Goal: Task Accomplishment & Management: Manage account settings

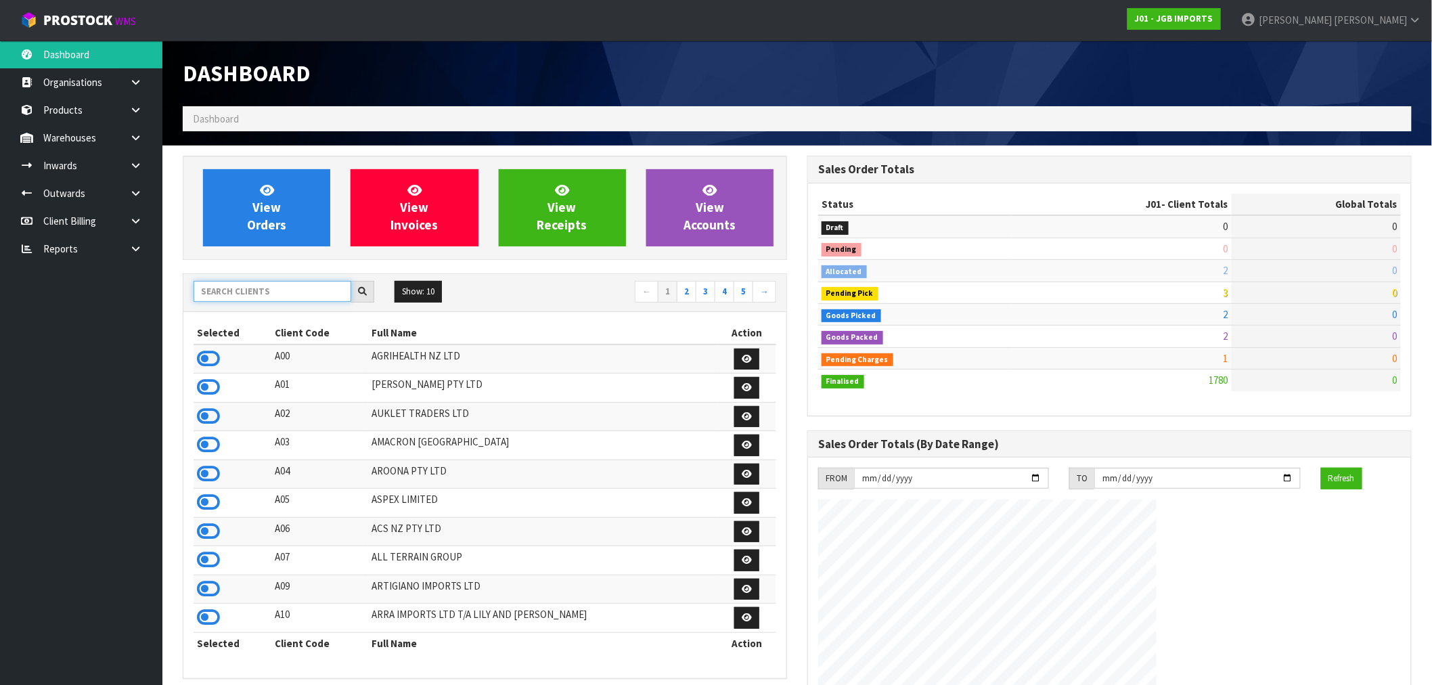
click at [212, 284] on input "text" at bounding box center [273, 291] width 158 height 21
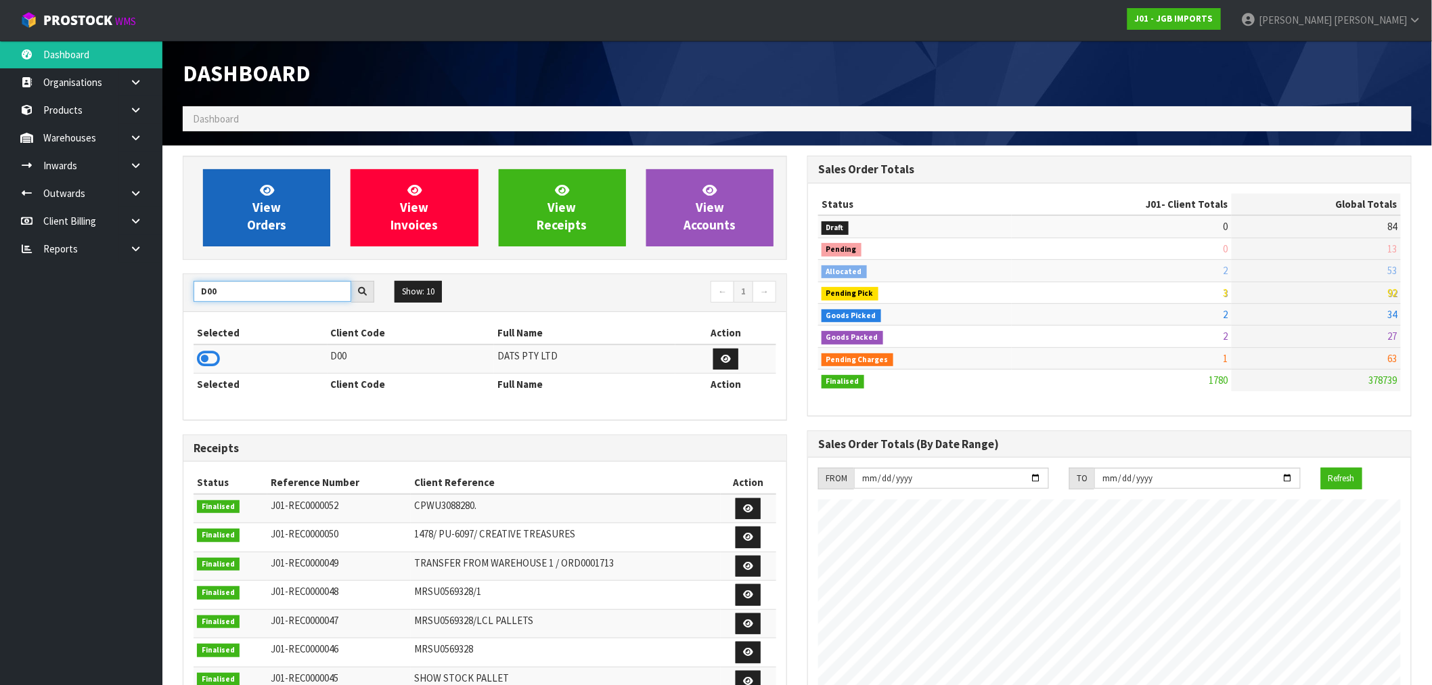
type input "D00"
click at [244, 232] on link "View Orders" at bounding box center [266, 207] width 127 height 77
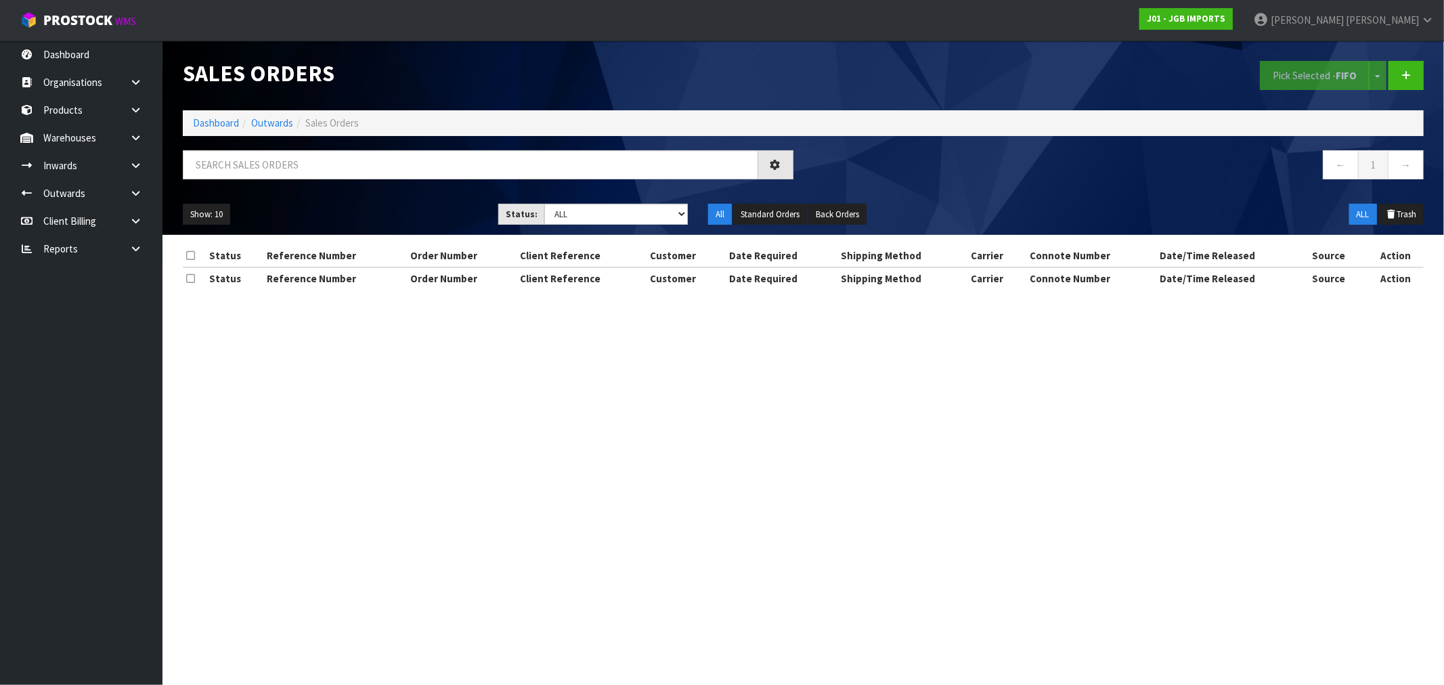
click at [232, 134] on ol "Dashboard Outwards Sales Orders" at bounding box center [803, 122] width 1241 height 25
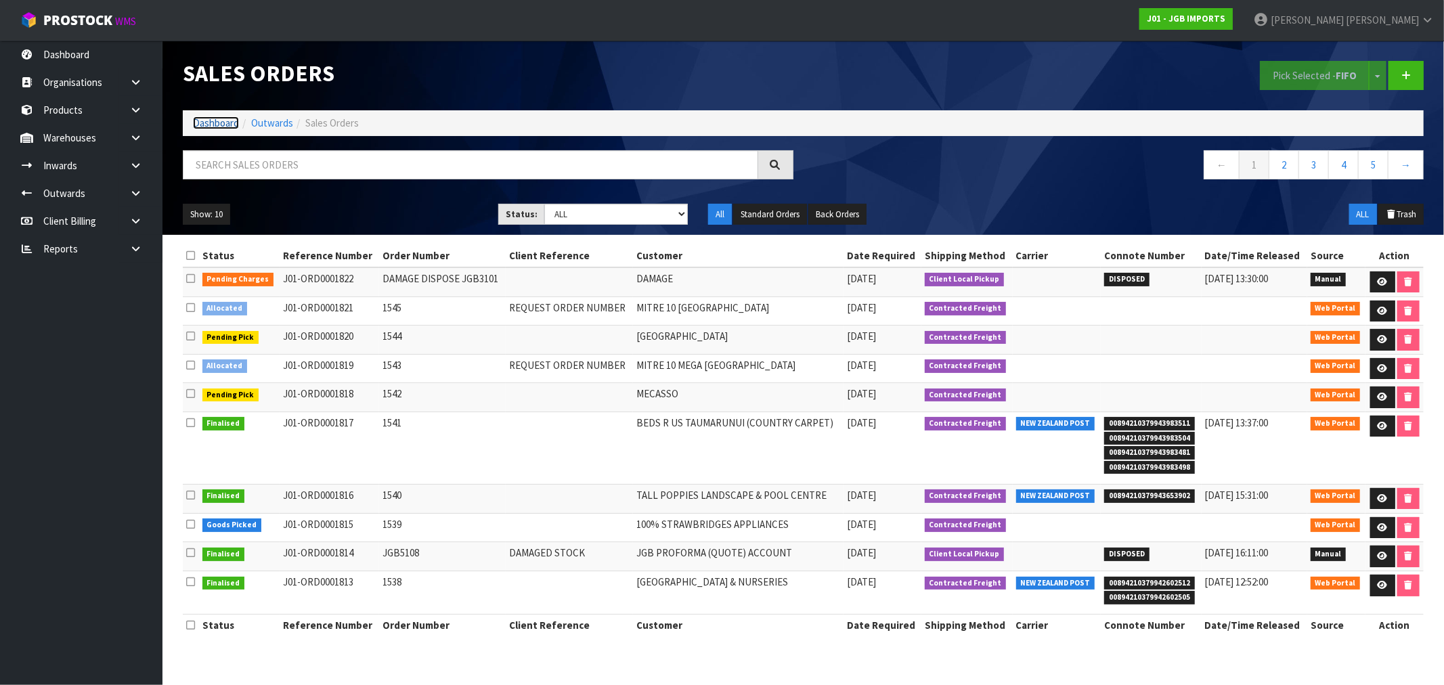
click at [221, 125] on link "Dashboard" at bounding box center [216, 122] width 46 height 13
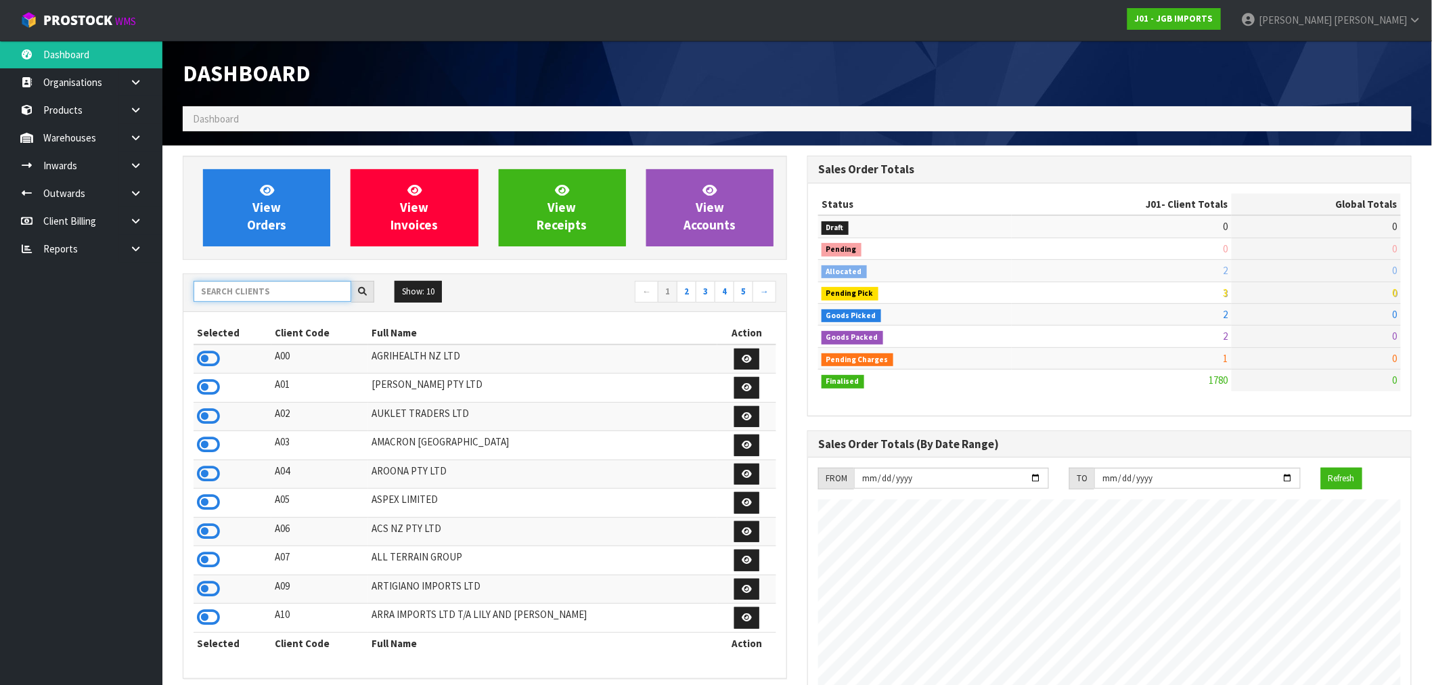
click at [246, 290] on input "text" at bounding box center [273, 291] width 158 height 21
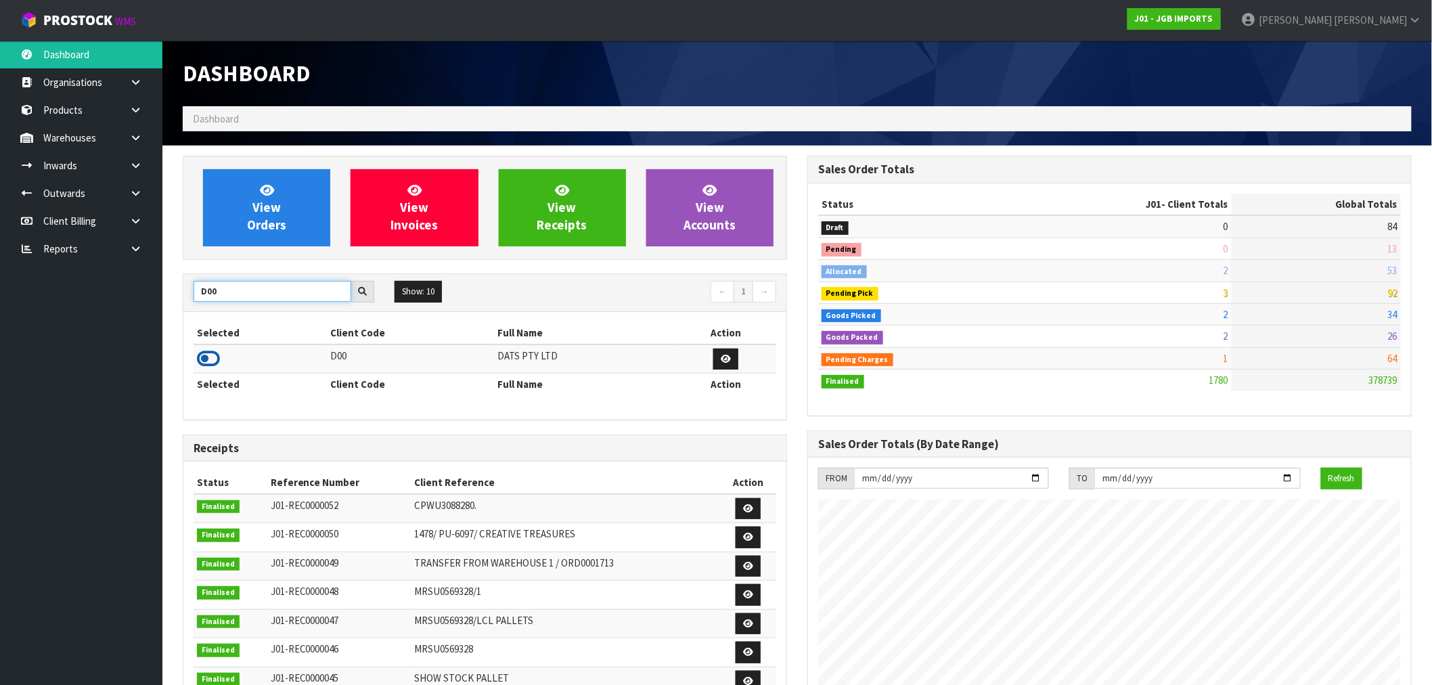
type input "D00"
click at [203, 359] on icon at bounding box center [208, 359] width 23 height 20
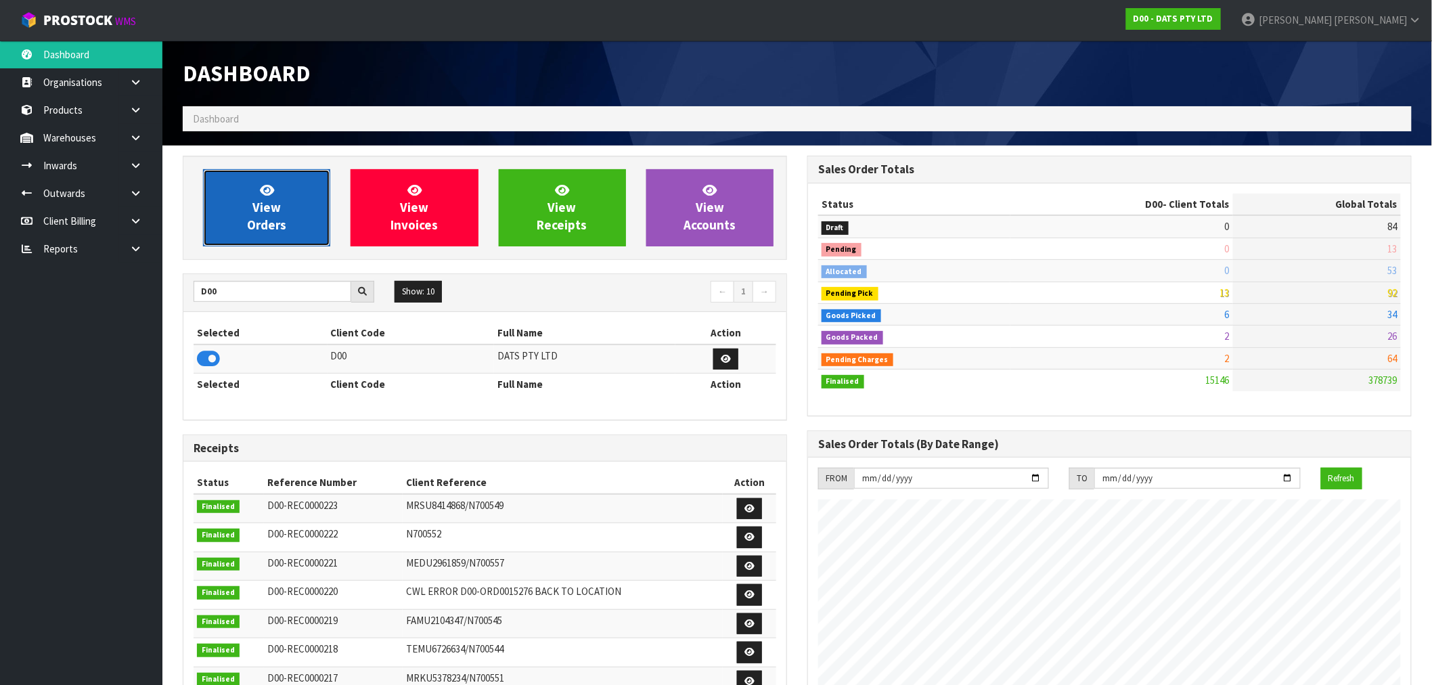
click at [269, 213] on span "View Orders" at bounding box center [266, 207] width 39 height 51
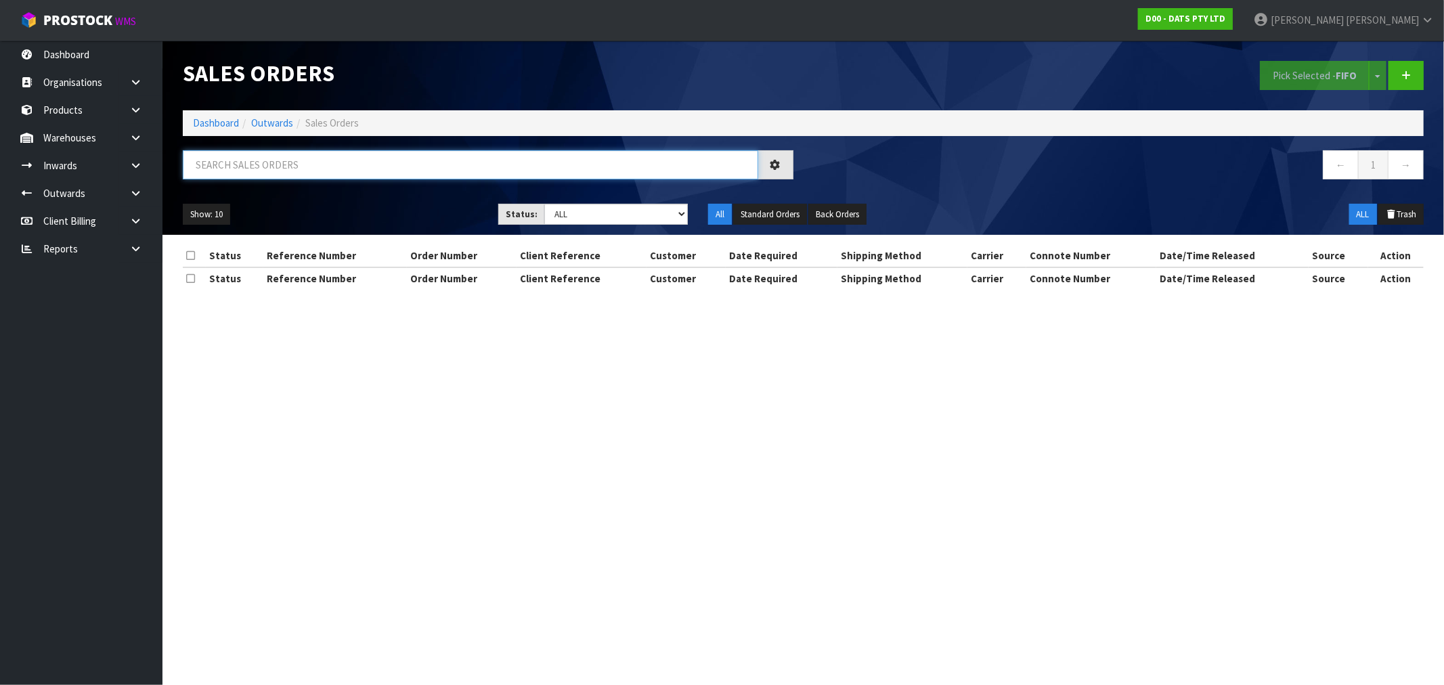
click at [328, 152] on input "text" at bounding box center [470, 164] width 575 height 29
type input "15645"
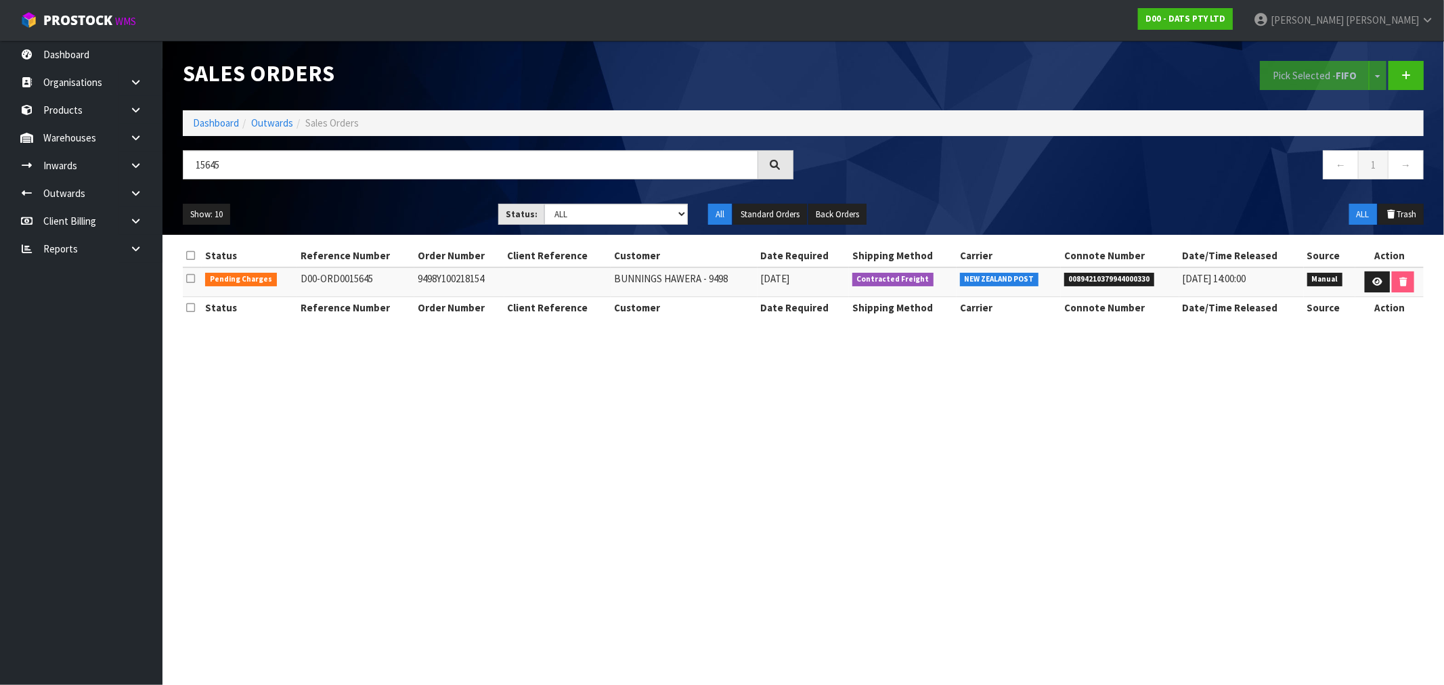
click at [420, 282] on td "9498Y100218154" at bounding box center [459, 281] width 90 height 29
copy td "9498Y100218154"
click at [1376, 282] on icon at bounding box center [1377, 282] width 10 height 9
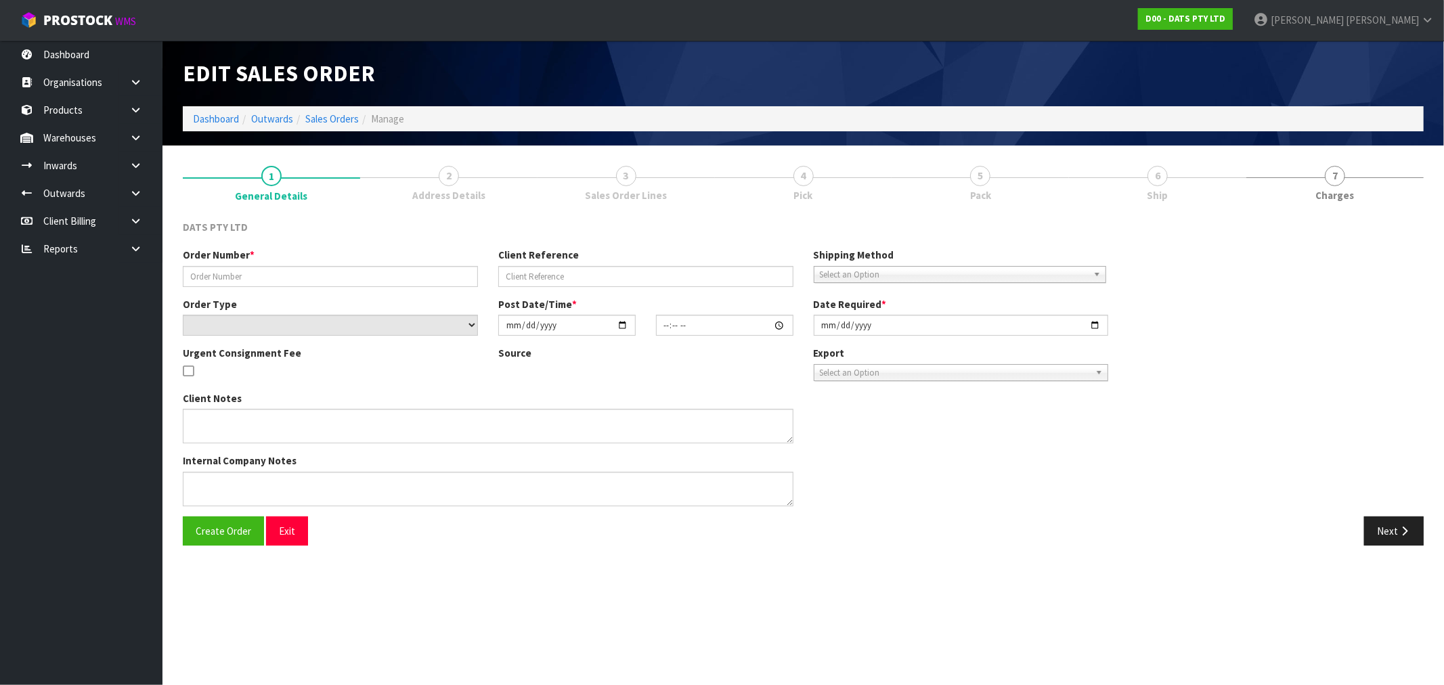
type input "9498Y100218154"
select select "number:0"
type input "[DATE]"
type input "08:49:00.000"
type input "[DATE]"
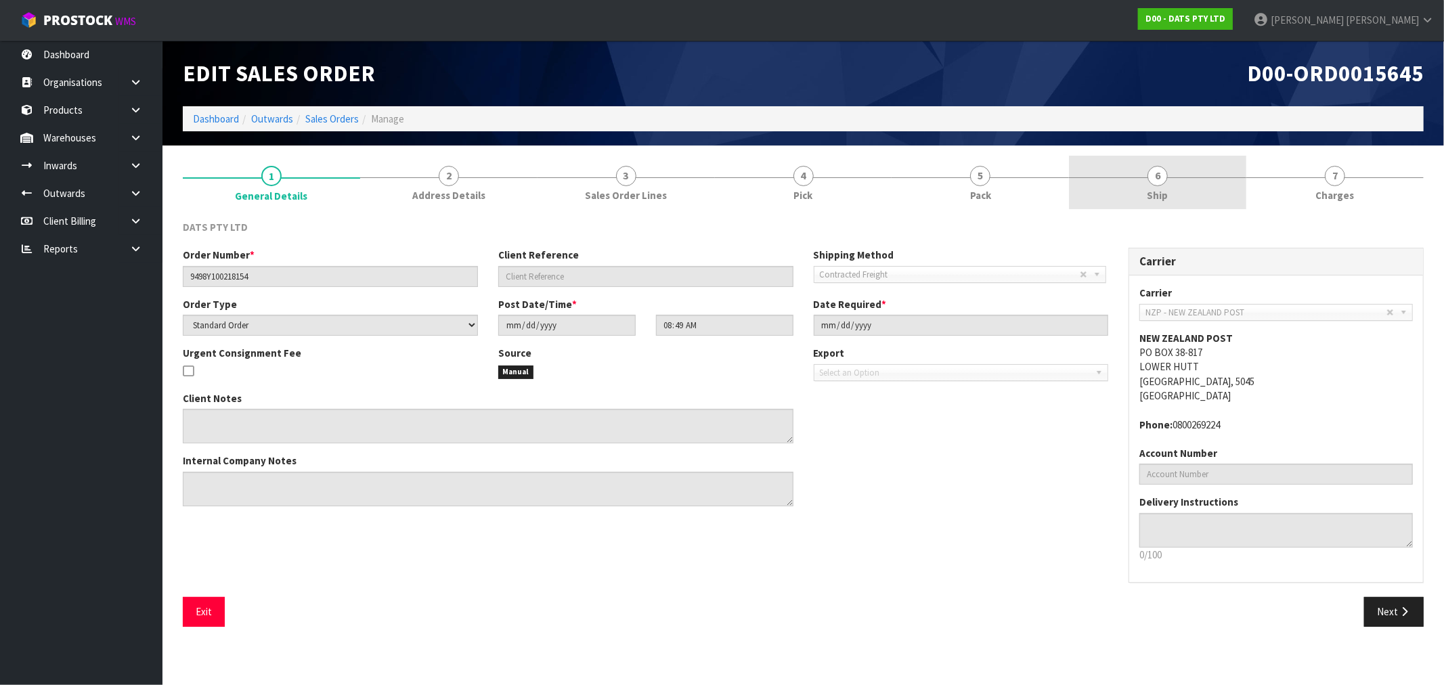
click at [1209, 183] on link "6 Ship" at bounding box center [1157, 182] width 177 height 53
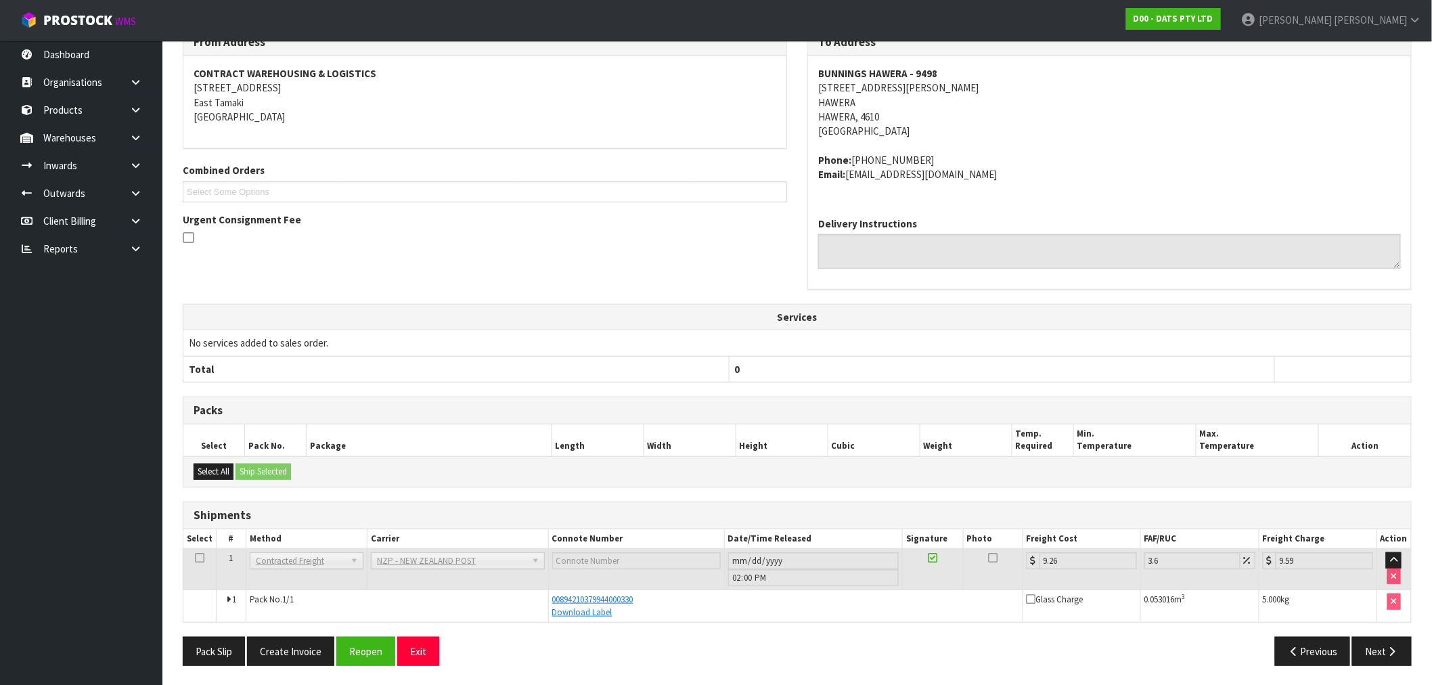
scroll to position [193, 0]
click at [294, 659] on button "Create Invoice" at bounding box center [290, 650] width 87 height 29
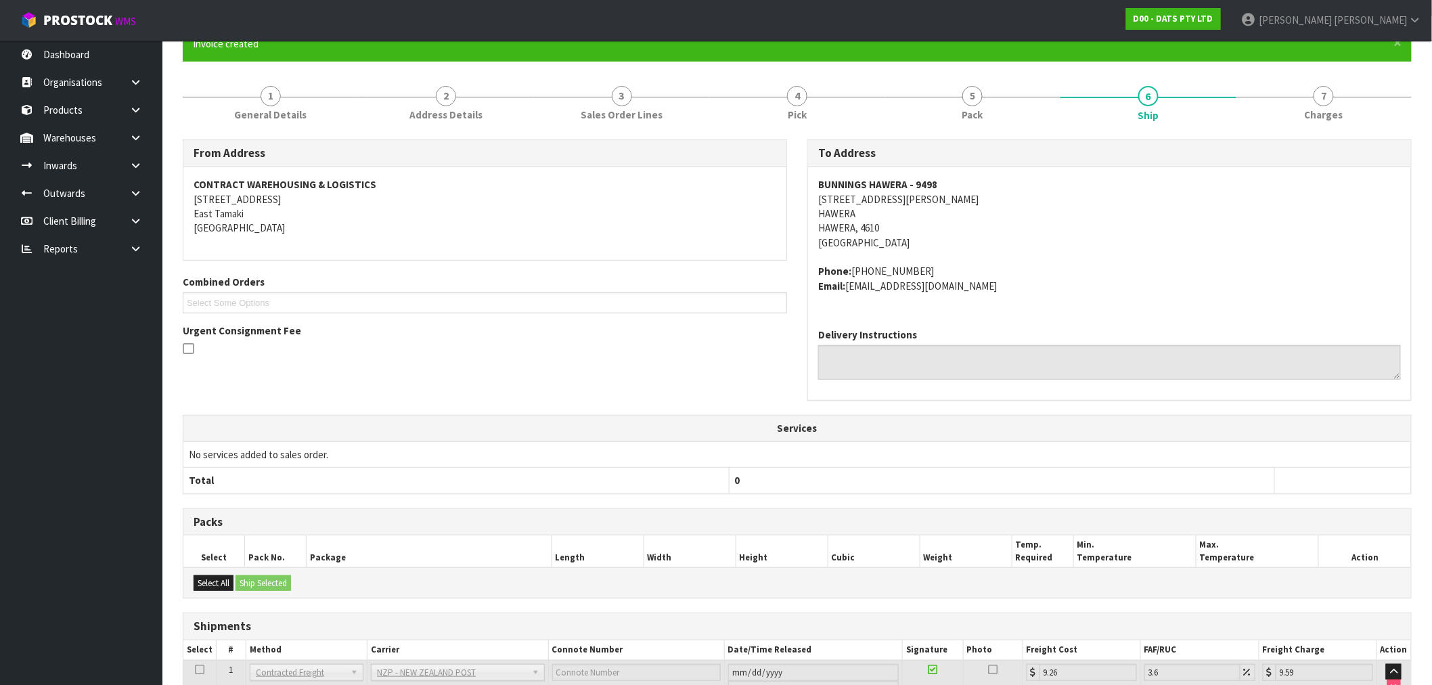
scroll to position [242, 0]
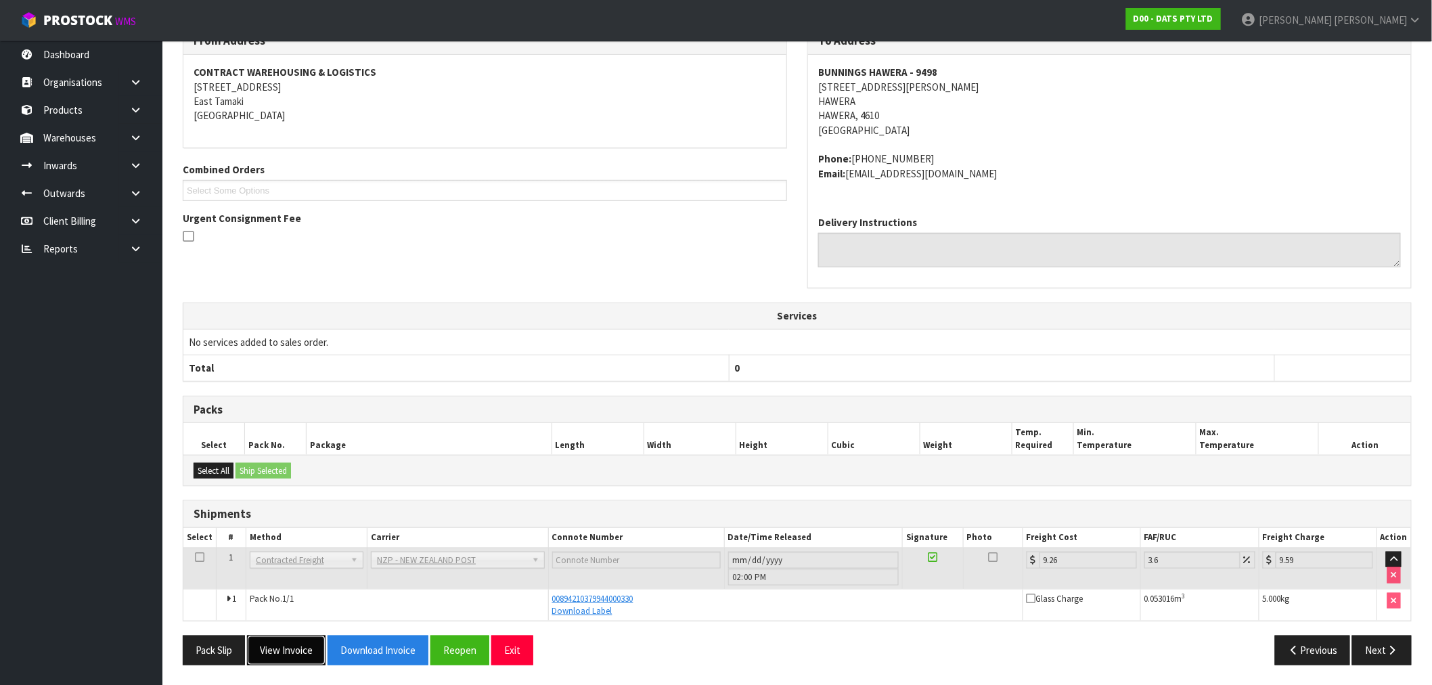
click at [303, 657] on button "View Invoice" at bounding box center [286, 650] width 79 height 29
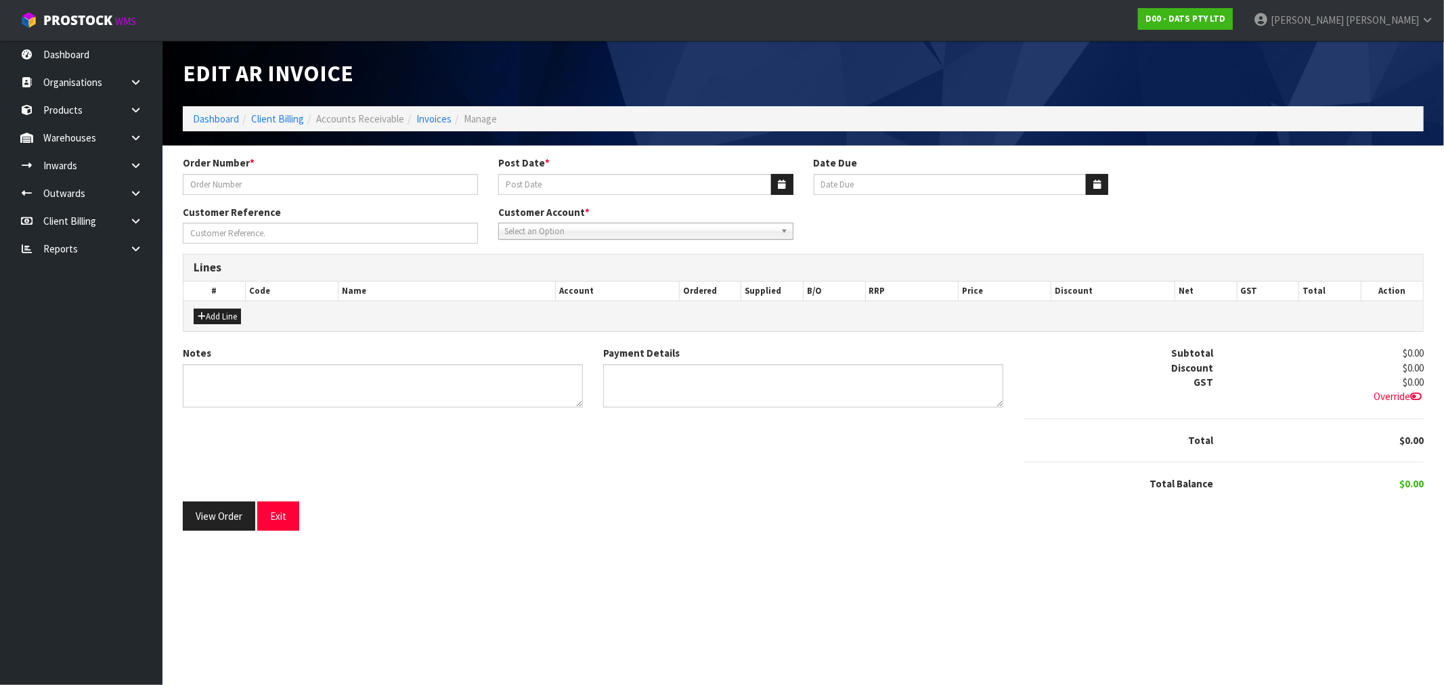
type input "9498Y100218154"
type input "[DATE]"
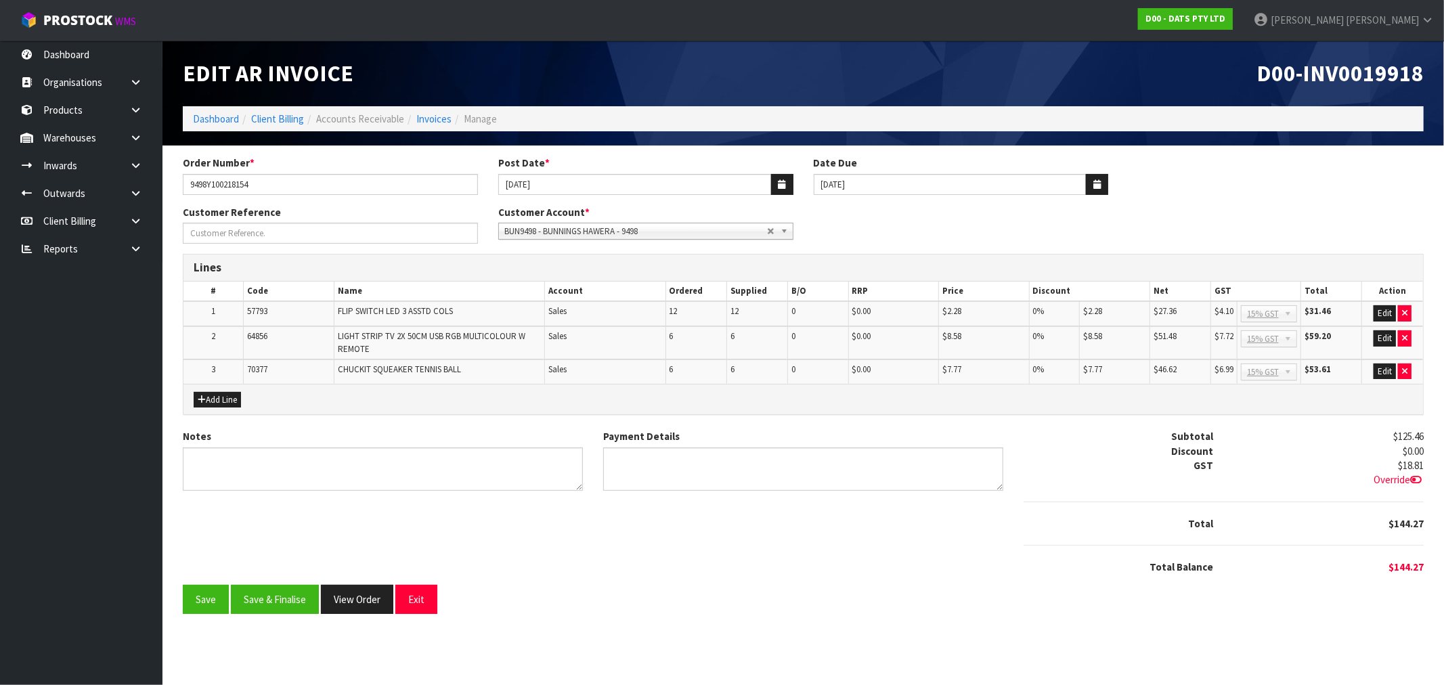
click at [1358, 88] on div "D00-INV0019918" at bounding box center [1119, 74] width 631 height 66
copy span "INV0019918"
click at [263, 582] on div "Notes Payment Details Subtotal $125.46 Discount $0.00 GST $18.81 Override Total" at bounding box center [803, 507] width 1261 height 156
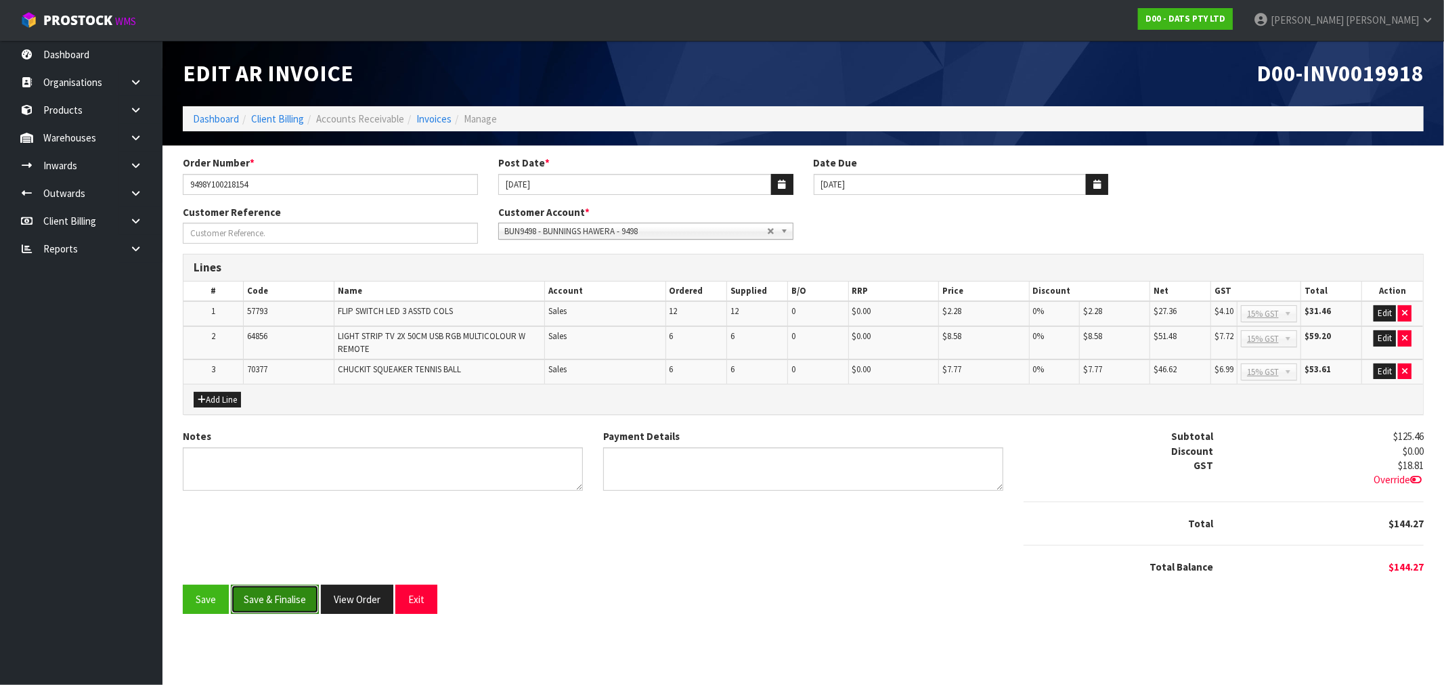
click at [259, 609] on button "Save & Finalise" at bounding box center [275, 599] width 88 height 29
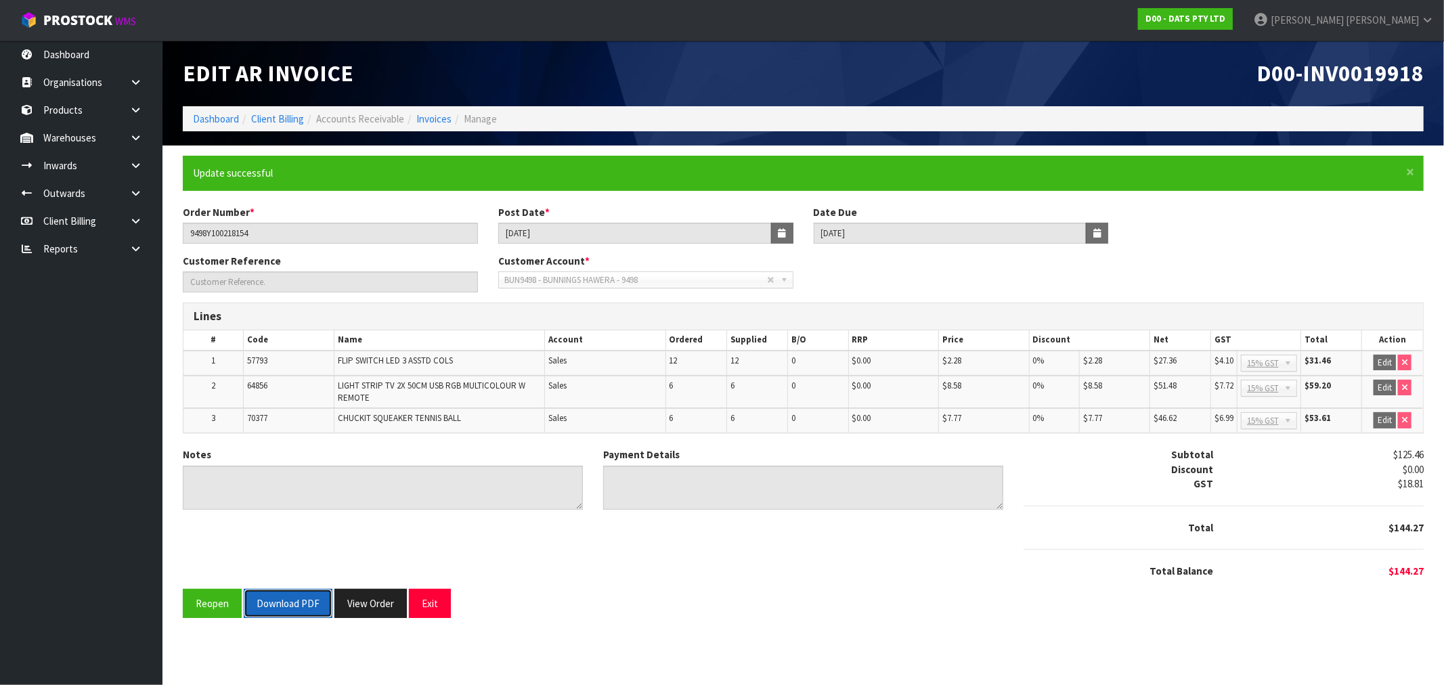
click at [282, 598] on button "Download PDF" at bounding box center [288, 603] width 89 height 29
click at [378, 606] on button "View Order" at bounding box center [370, 603] width 72 height 29
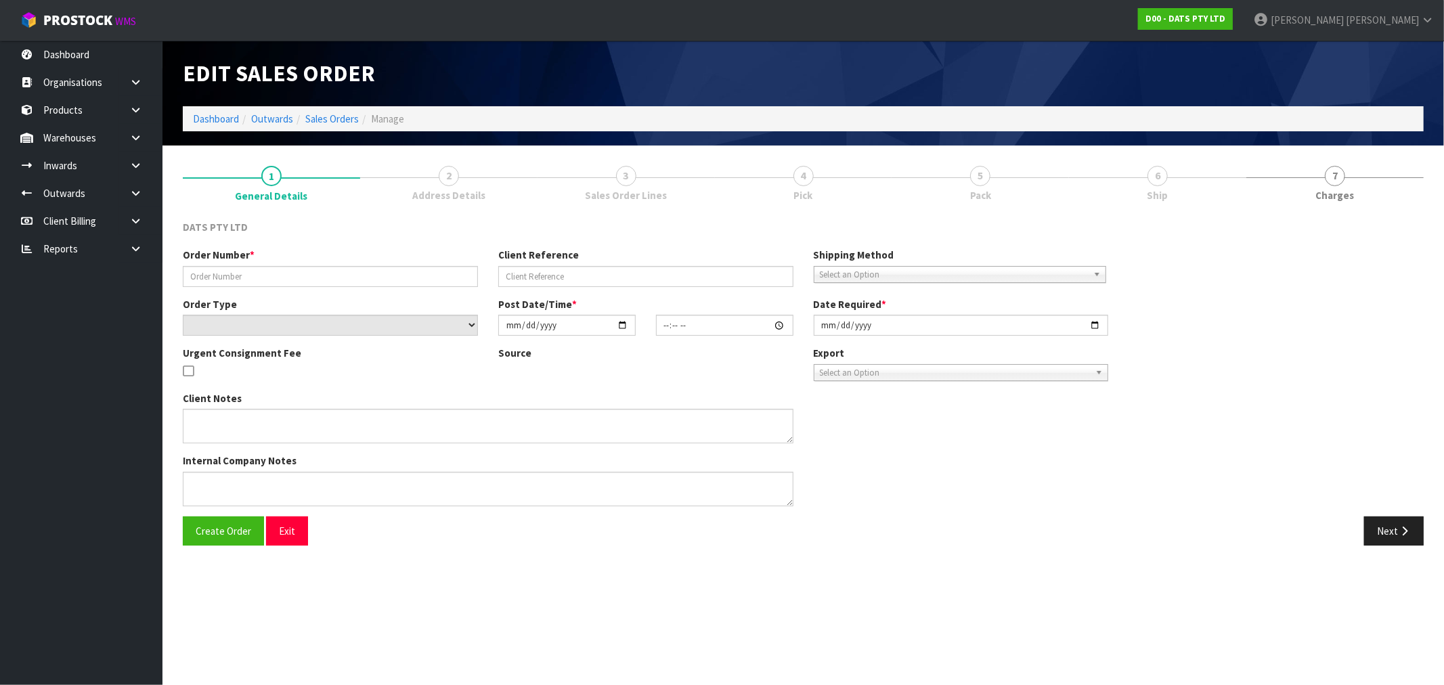
type input "9498Y100218154"
select select "number:0"
type input "[DATE]"
type input "08:49:00.000"
type input "[DATE]"
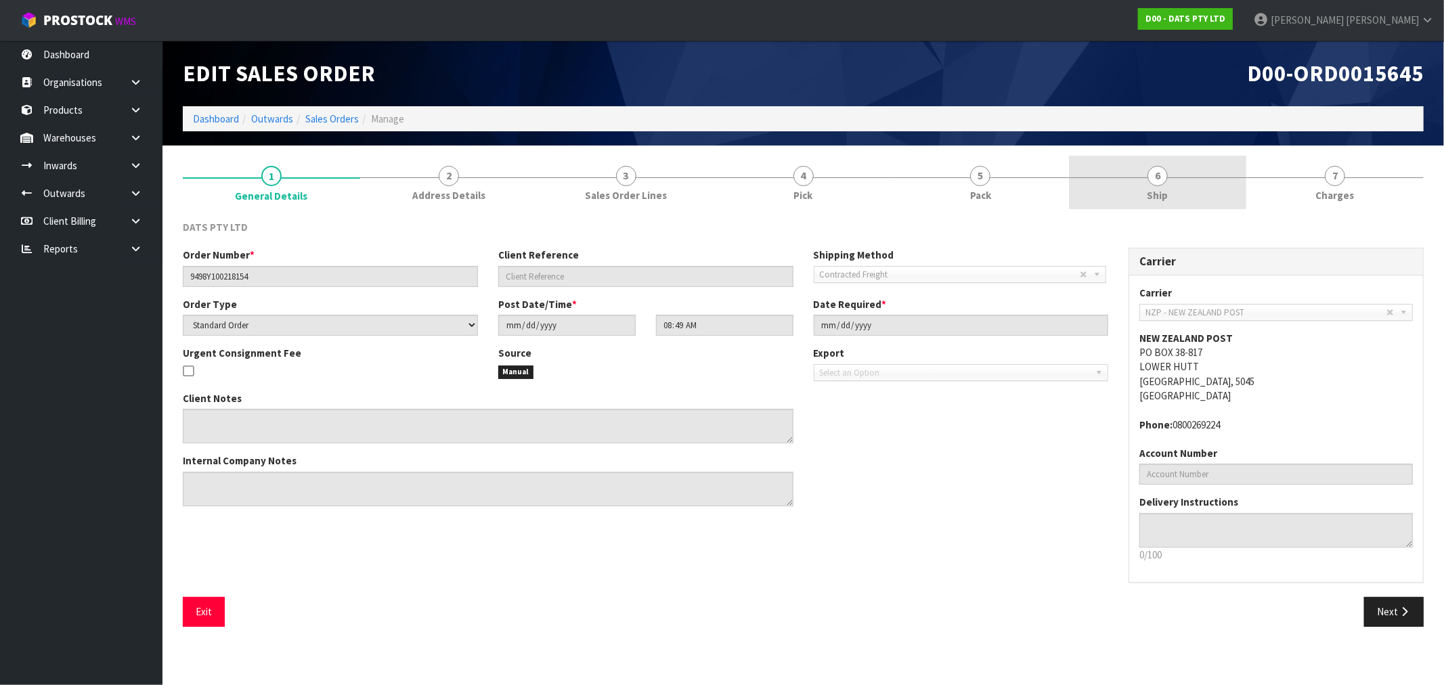
click at [1151, 190] on span "Ship" at bounding box center [1157, 195] width 21 height 14
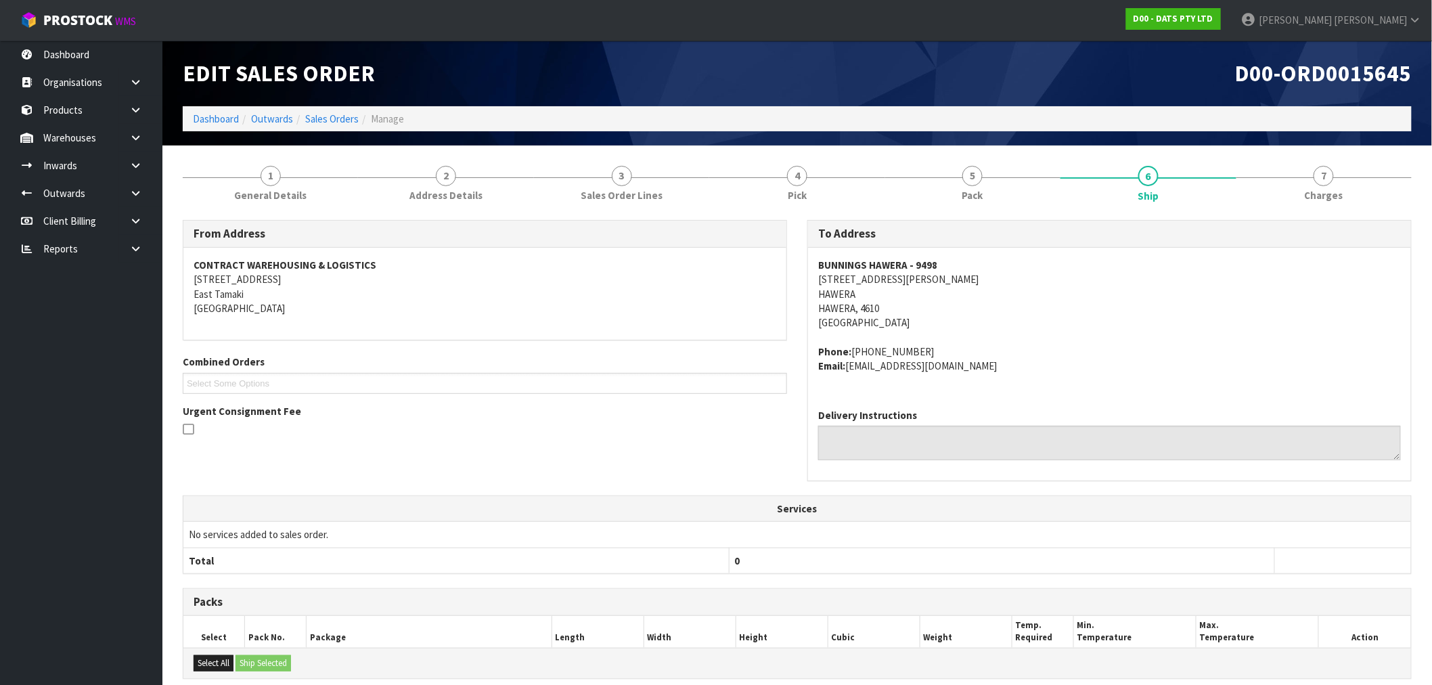
drag, startPoint x: 1361, startPoint y: 183, endPoint x: 319, endPoint y: 51, distance: 1050.9
click at [1359, 183] on link "7 [GEOGRAPHIC_DATA]" at bounding box center [1324, 182] width 175 height 53
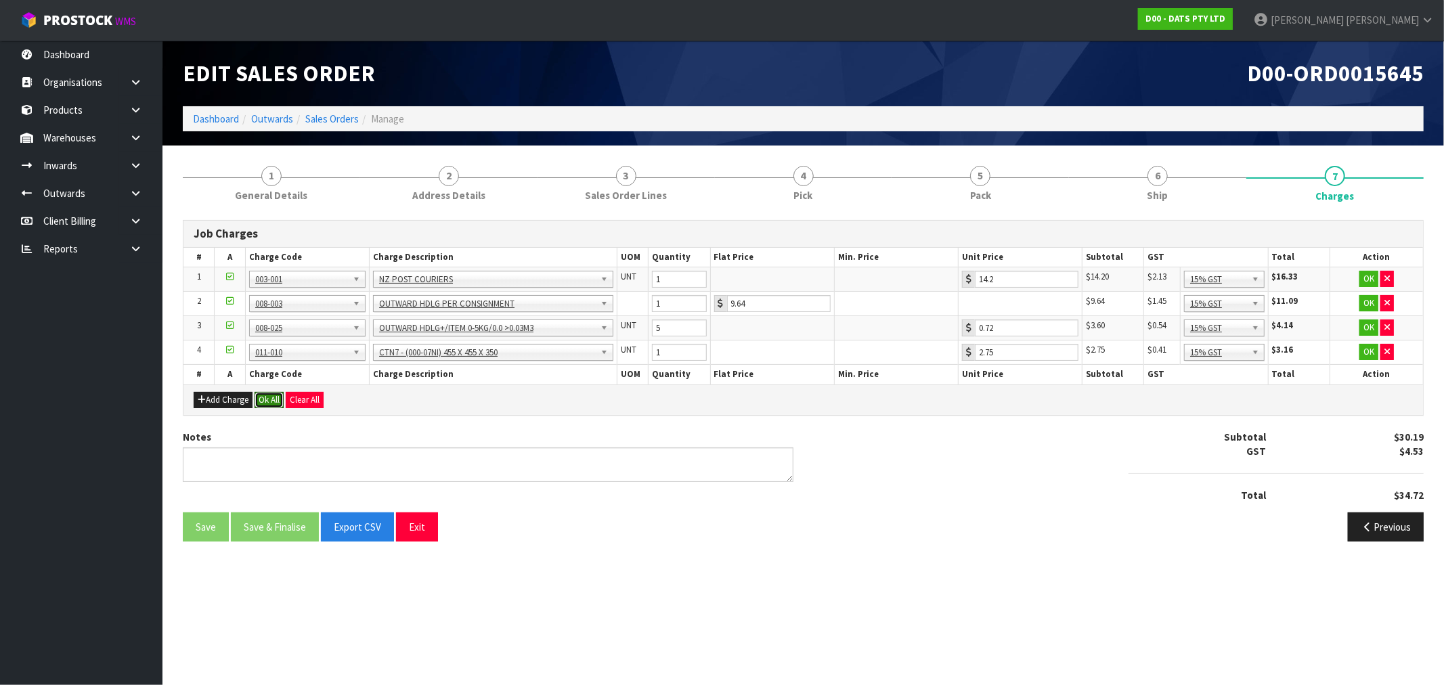
drag, startPoint x: 273, startPoint y: 403, endPoint x: 278, endPoint y: 418, distance: 15.6
click at [272, 403] on button "Ok All" at bounding box center [269, 400] width 29 height 16
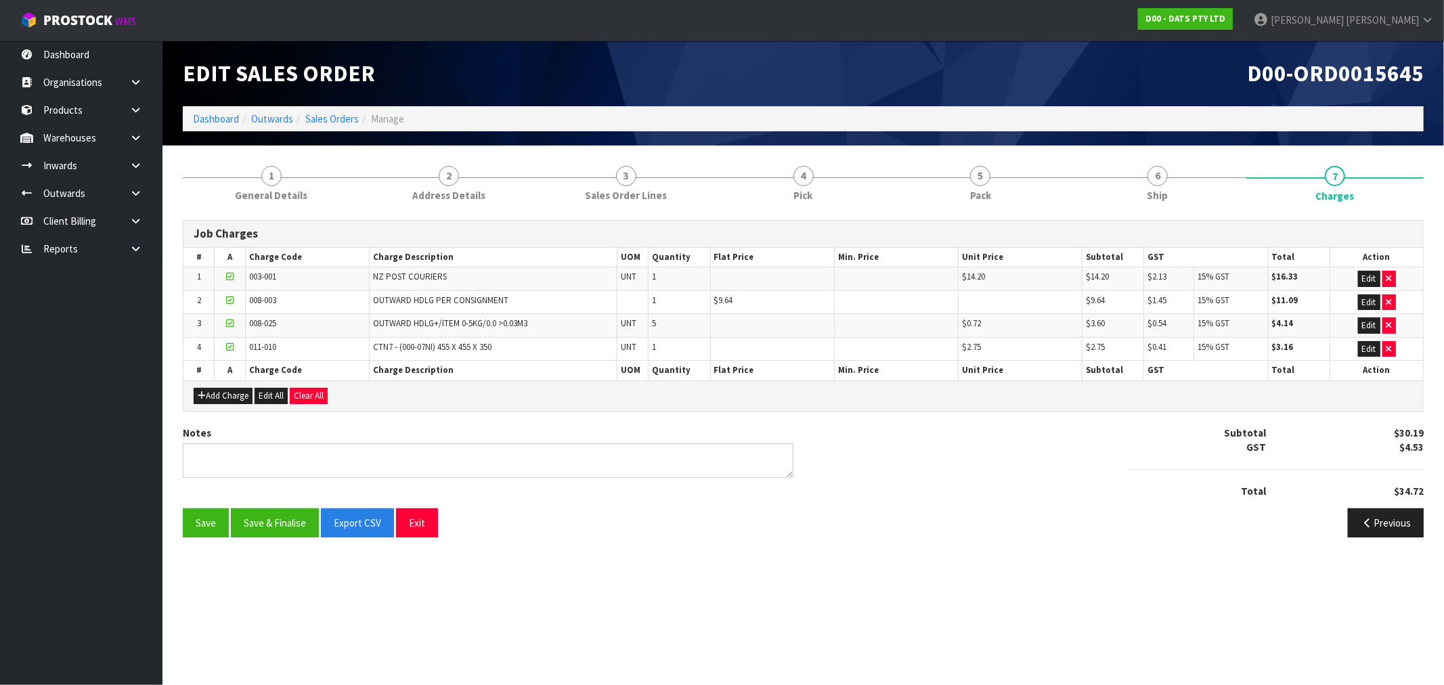
click at [289, 544] on div "Save Save & Finalise Export CSV Exit Previous" at bounding box center [803, 527] width 1261 height 39
click at [280, 520] on button "Save & Finalise" at bounding box center [275, 522] width 88 height 29
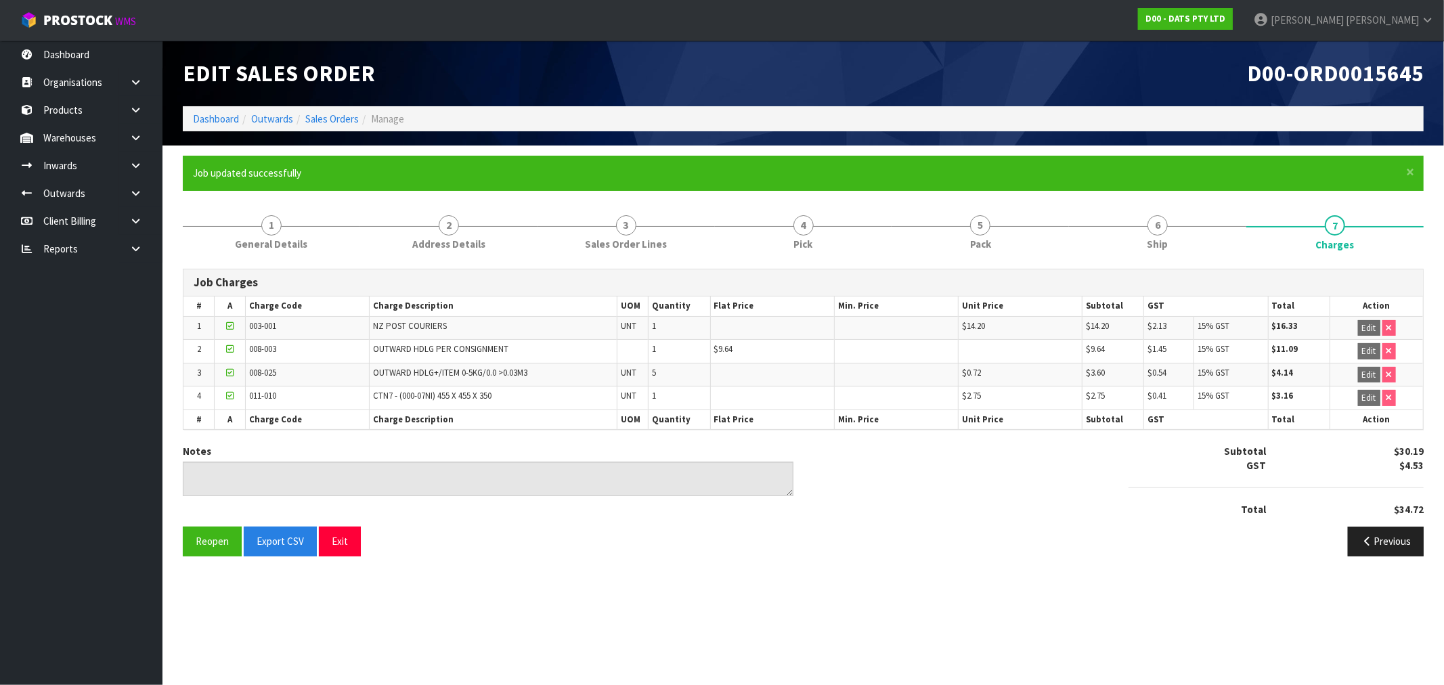
click at [325, 131] on div "Edit Sales Order D00-ORD0015645 Dashboard Outwards Sales Orders Manage" at bounding box center [803, 93] width 1261 height 105
click at [322, 118] on link "Sales Orders" at bounding box center [331, 118] width 53 height 13
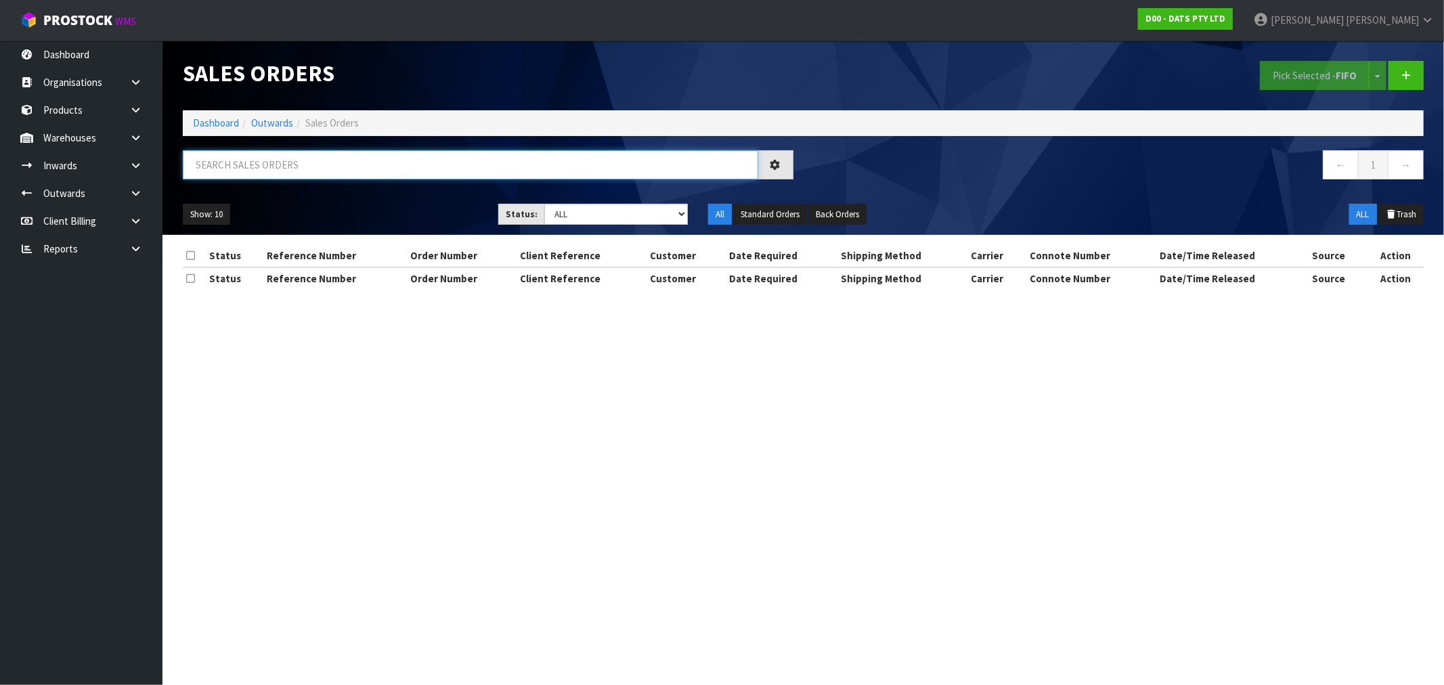
click at [337, 170] on input "text" at bounding box center [470, 164] width 575 height 29
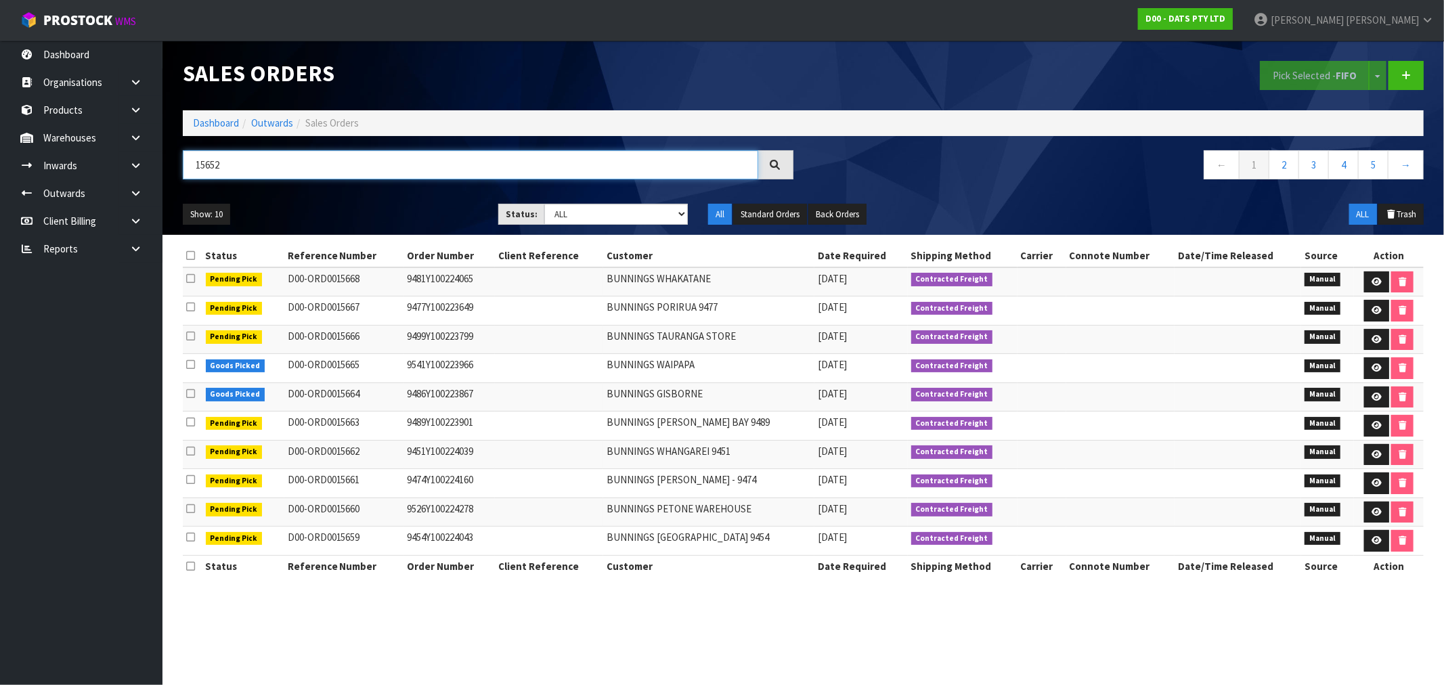
type input "15652"
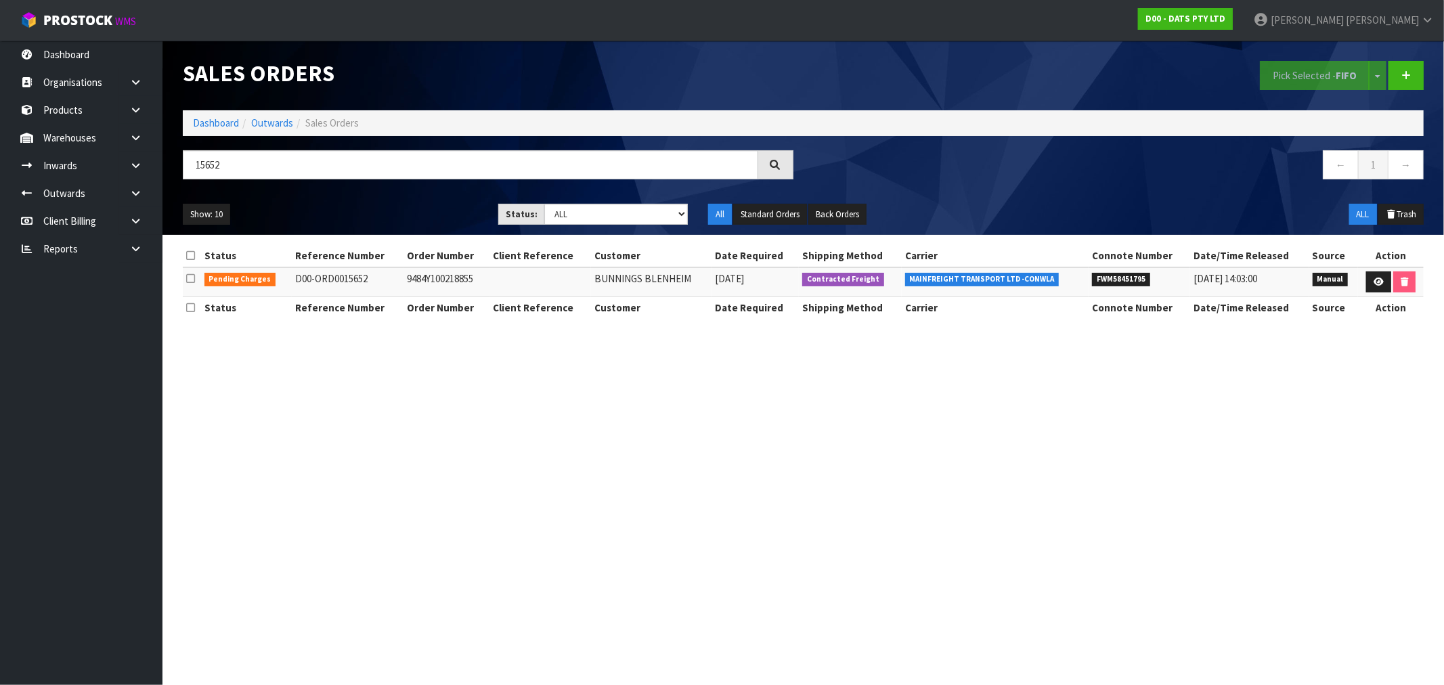
click at [421, 275] on td "9484Y100218855" at bounding box center [446, 281] width 86 height 29
copy td "9484Y100218855"
click at [1374, 278] on icon at bounding box center [1379, 282] width 10 height 9
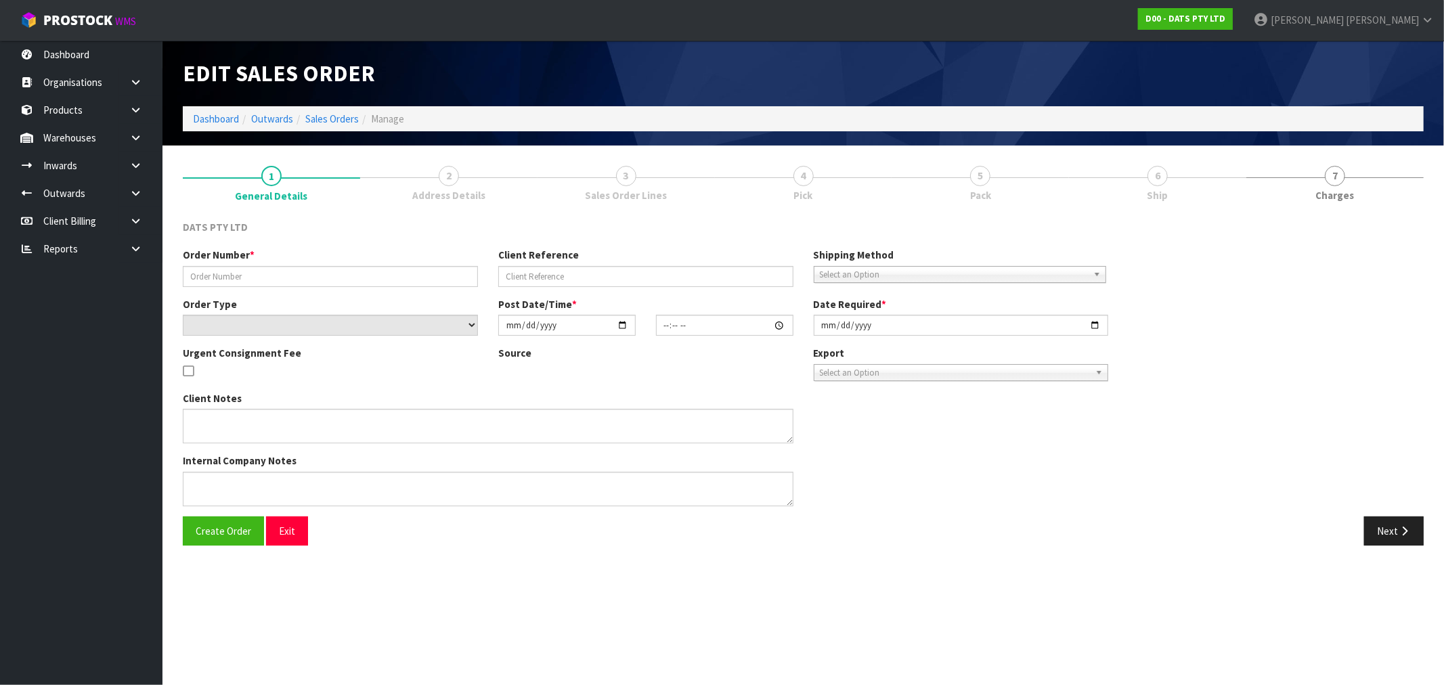
type input "9484Y100218855"
select select "number:0"
type input "[DATE]"
type input "09:04:00.000"
type input "[DATE]"
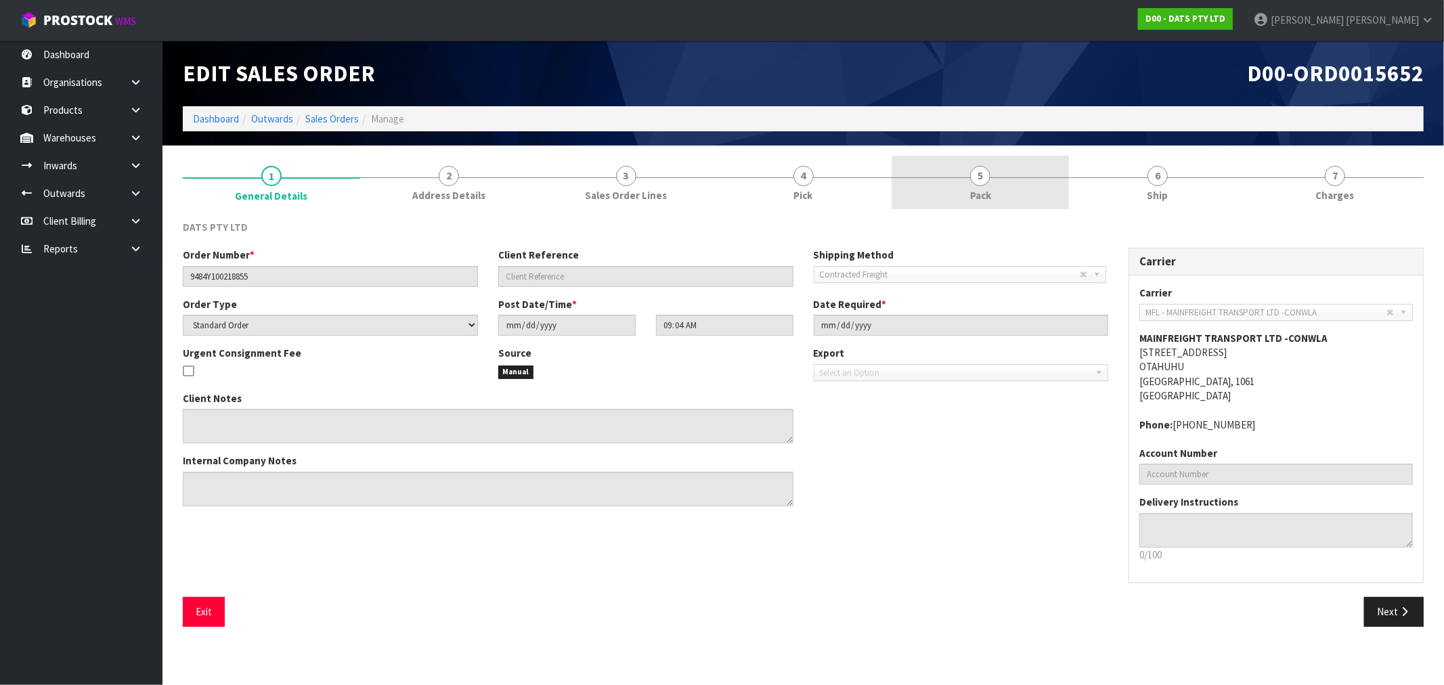
click at [972, 181] on span "5" at bounding box center [980, 176] width 20 height 20
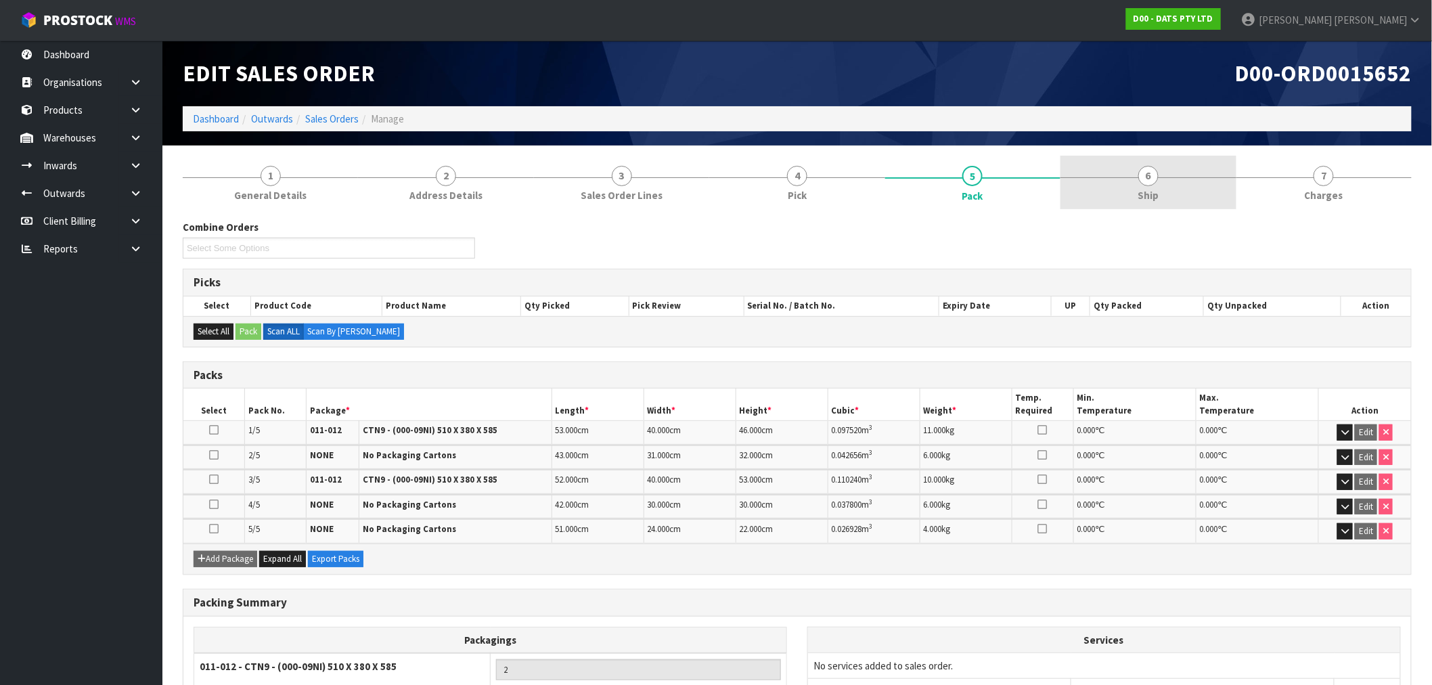
click at [1118, 176] on link "6 Ship" at bounding box center [1148, 182] width 175 height 53
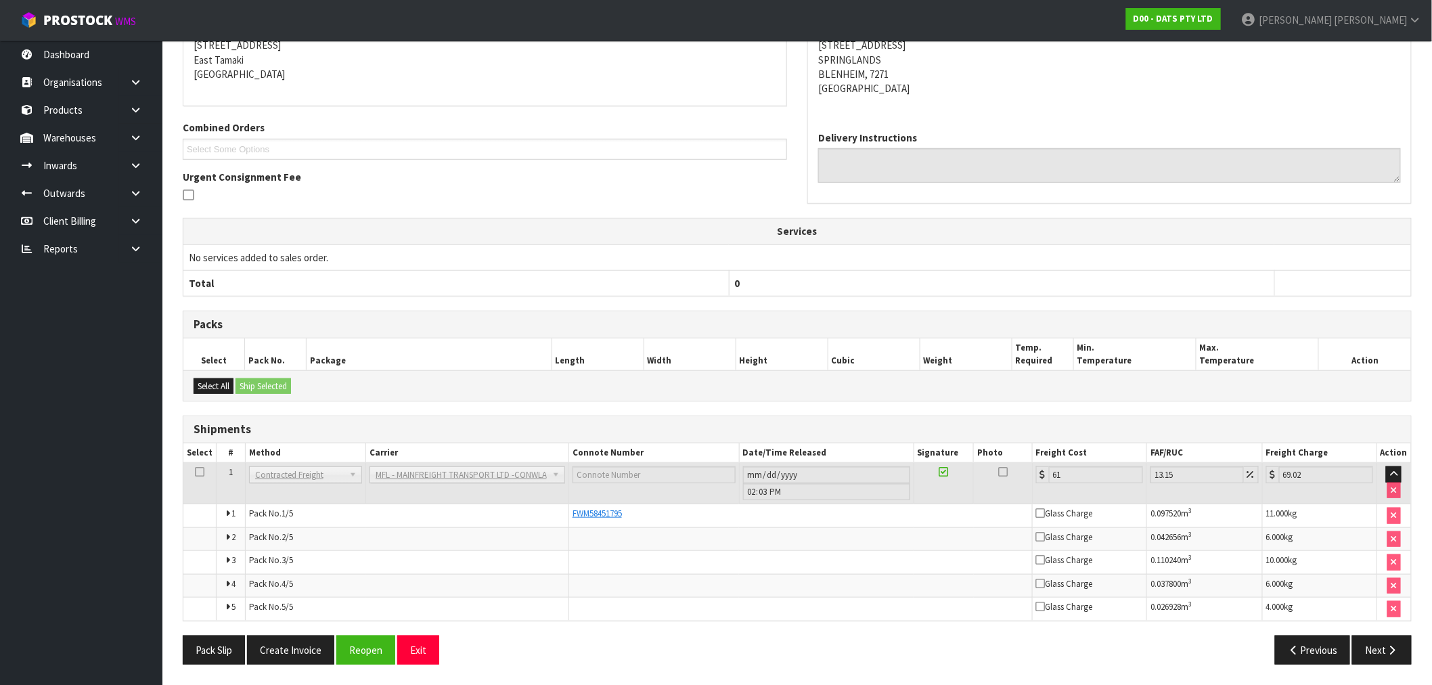
scroll to position [235, 0]
click at [273, 655] on button "Create Invoice" at bounding box center [290, 650] width 87 height 29
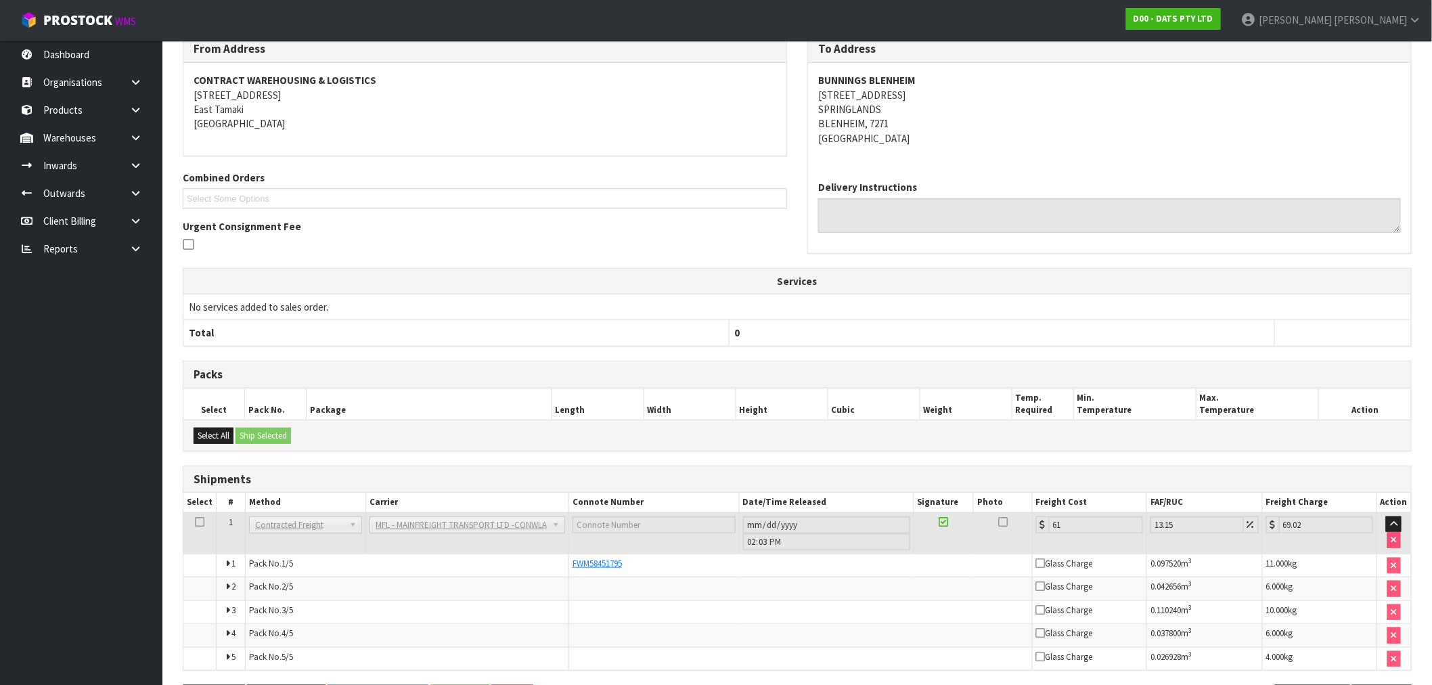
scroll to position [284, 0]
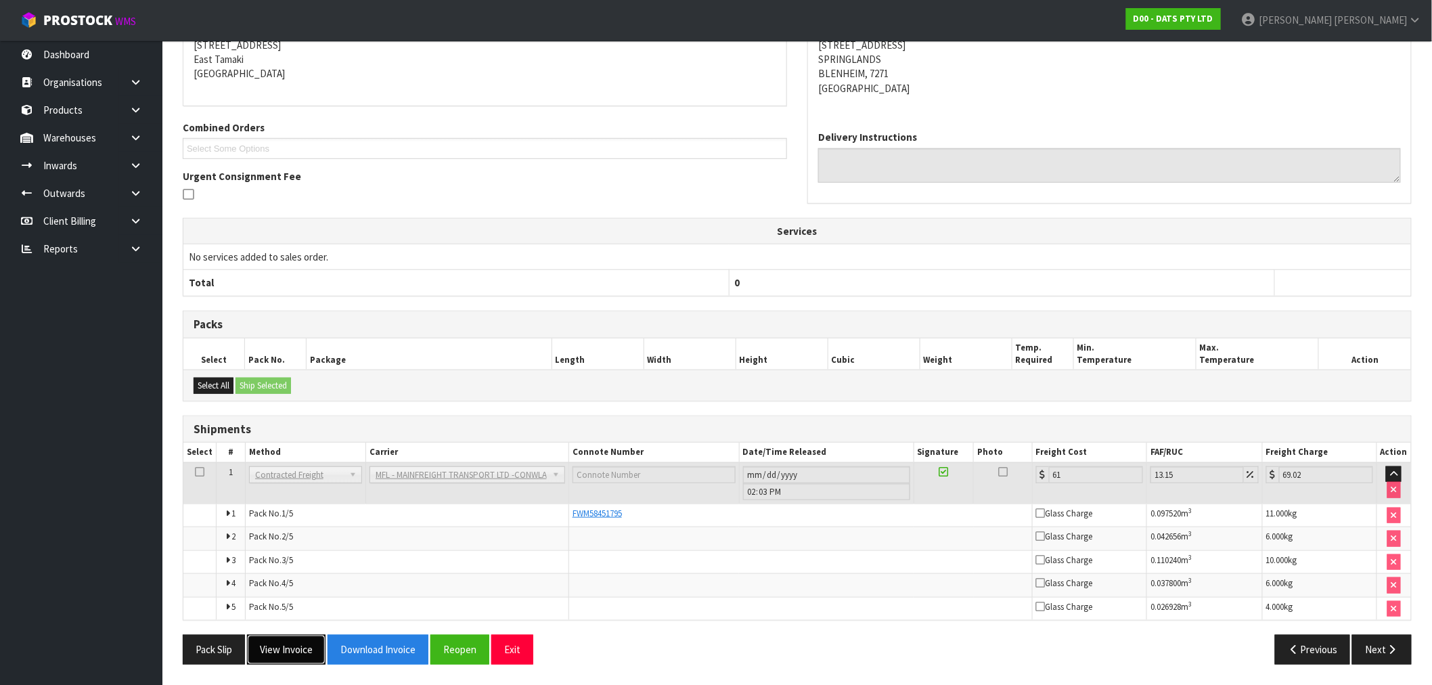
click at [290, 655] on button "View Invoice" at bounding box center [286, 649] width 79 height 29
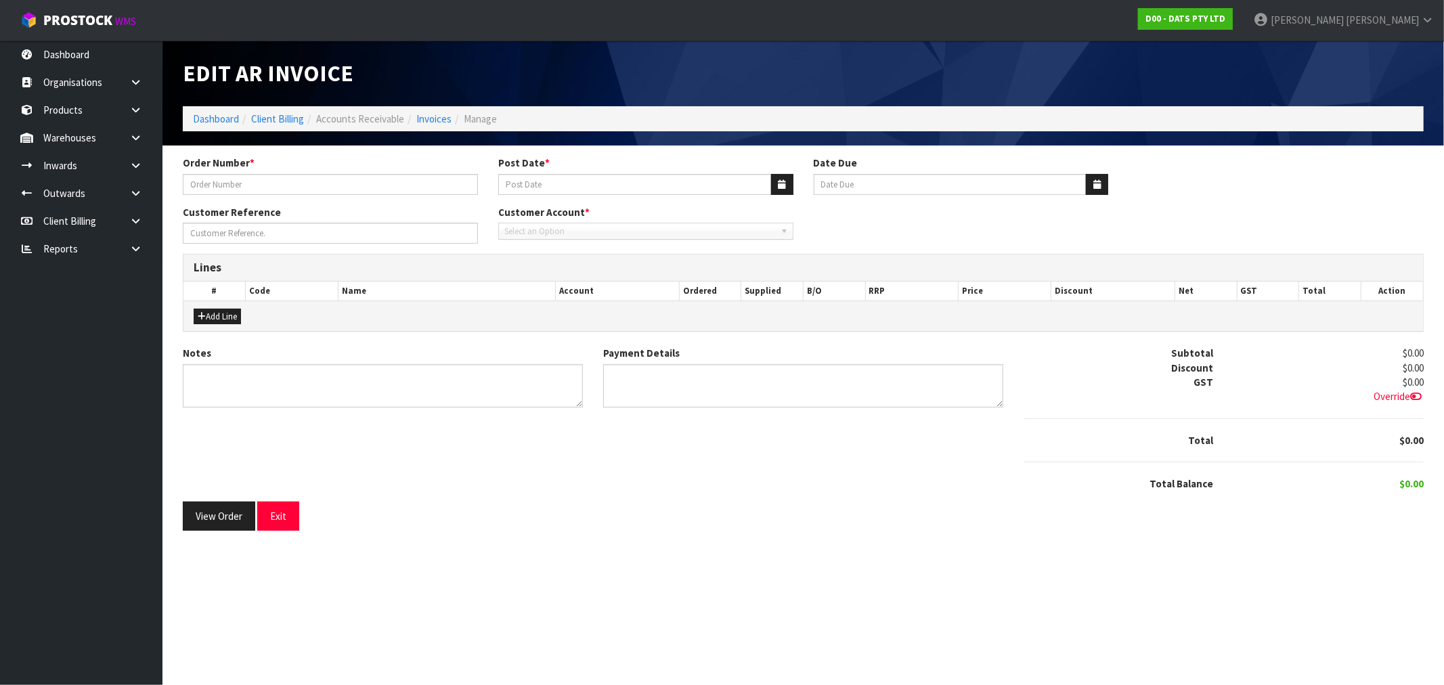
type input "9484Y100218855"
type input "[DATE]"
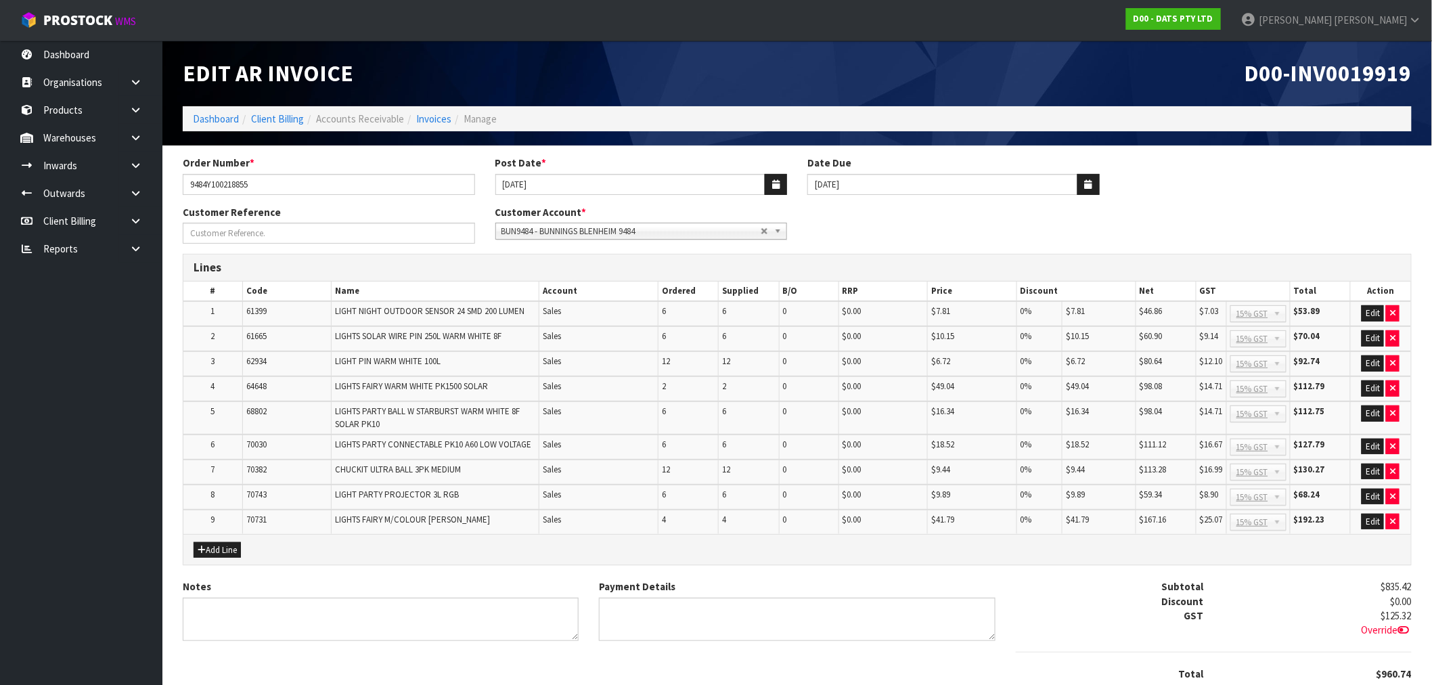
click at [1351, 57] on div "D00-INV0019919" at bounding box center [1109, 74] width 625 height 66
click at [1344, 70] on span "D00-INV0019919" at bounding box center [1328, 73] width 167 height 28
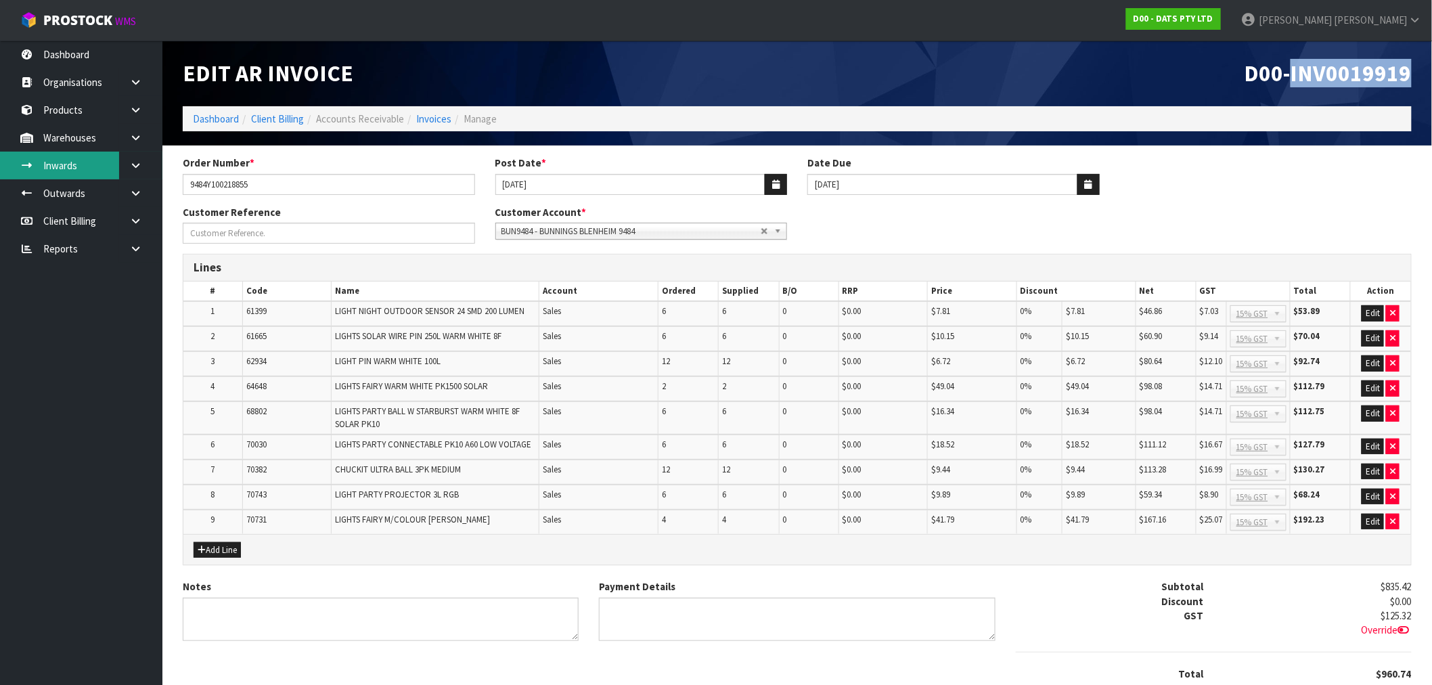
copy span "INV0019919"
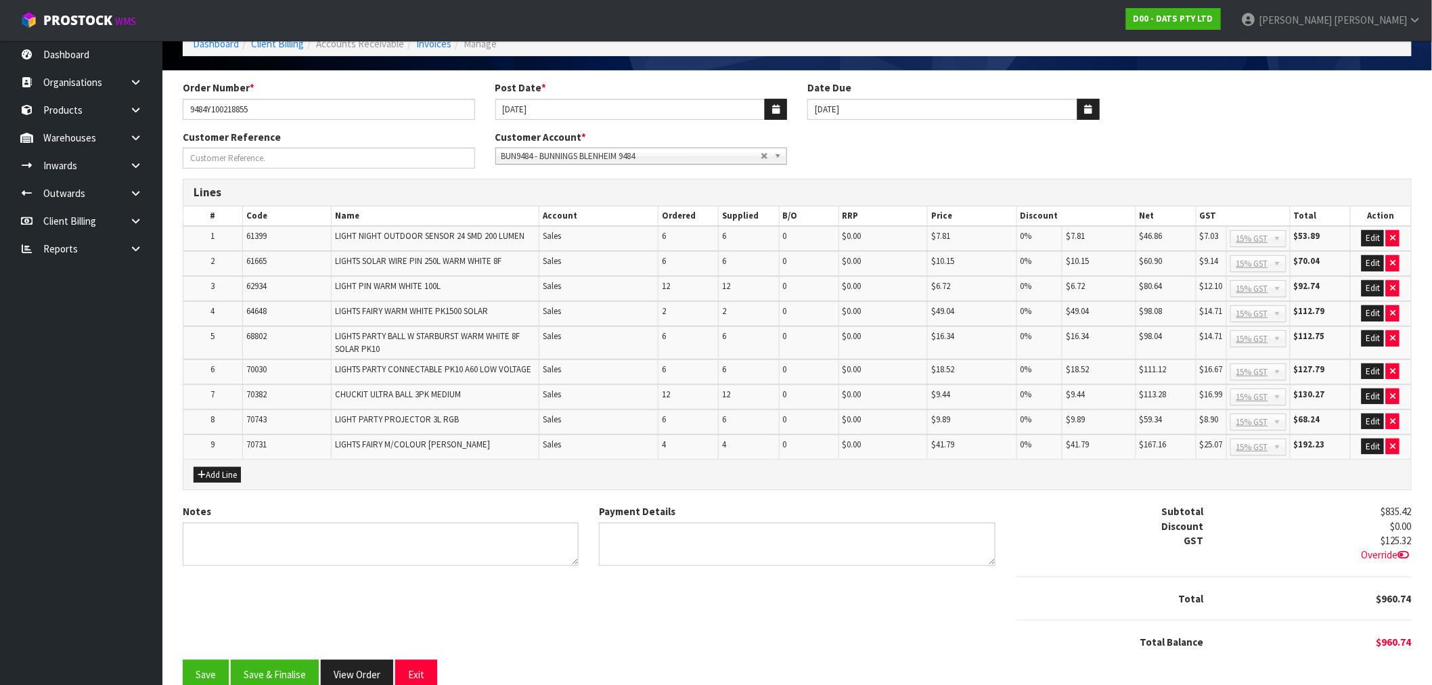
scroll to position [93, 0]
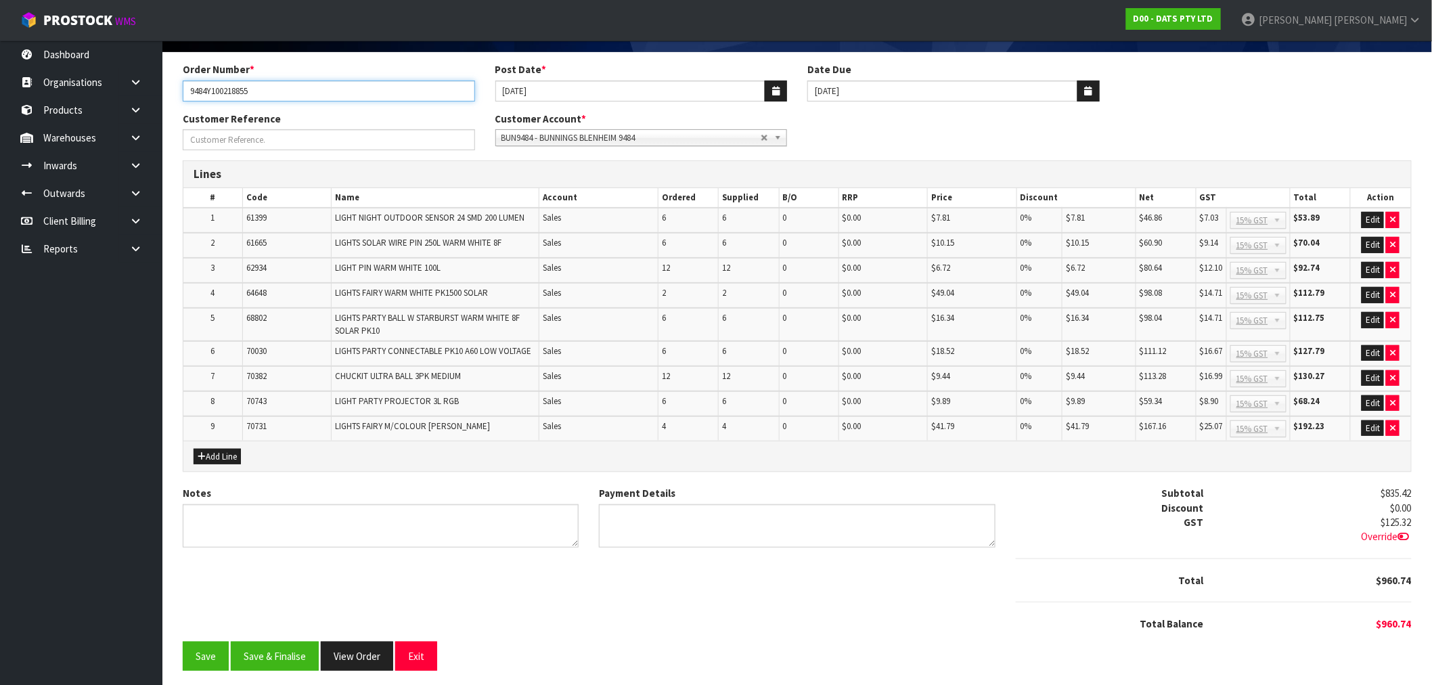
click at [221, 93] on input "9484Y100218855" at bounding box center [329, 91] width 292 height 21
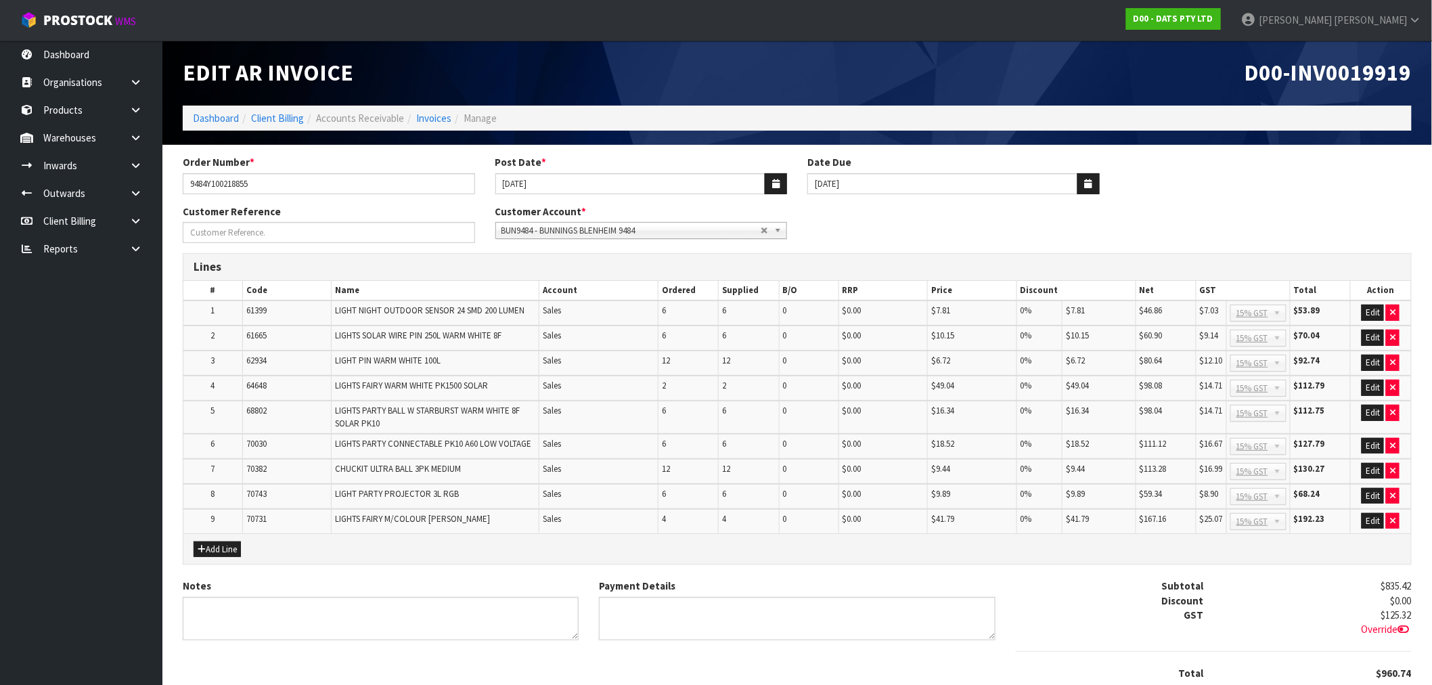
scroll to position [0, 0]
click at [1363, 91] on div "D00-INV0019919" at bounding box center [1109, 74] width 625 height 66
copy span "INV0019919"
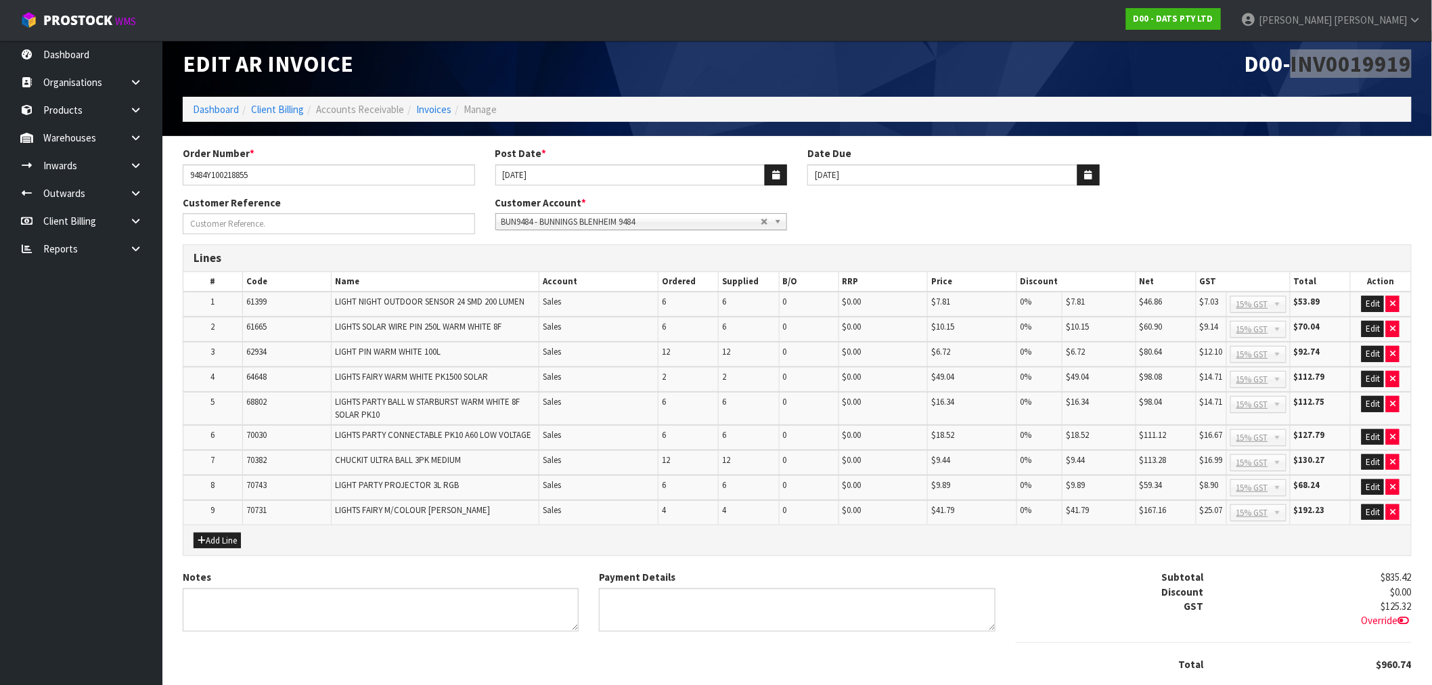
scroll to position [93, 0]
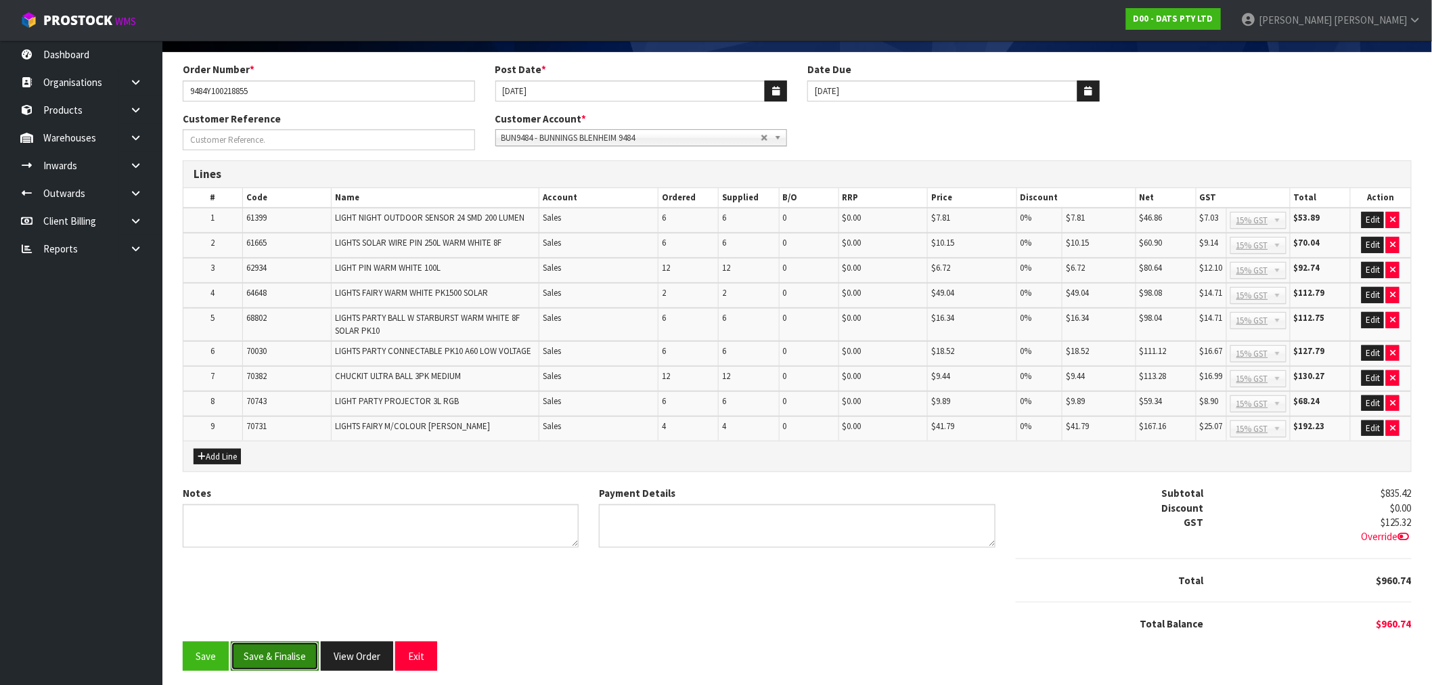
click at [268, 642] on button "Save & Finalise" at bounding box center [275, 656] width 88 height 29
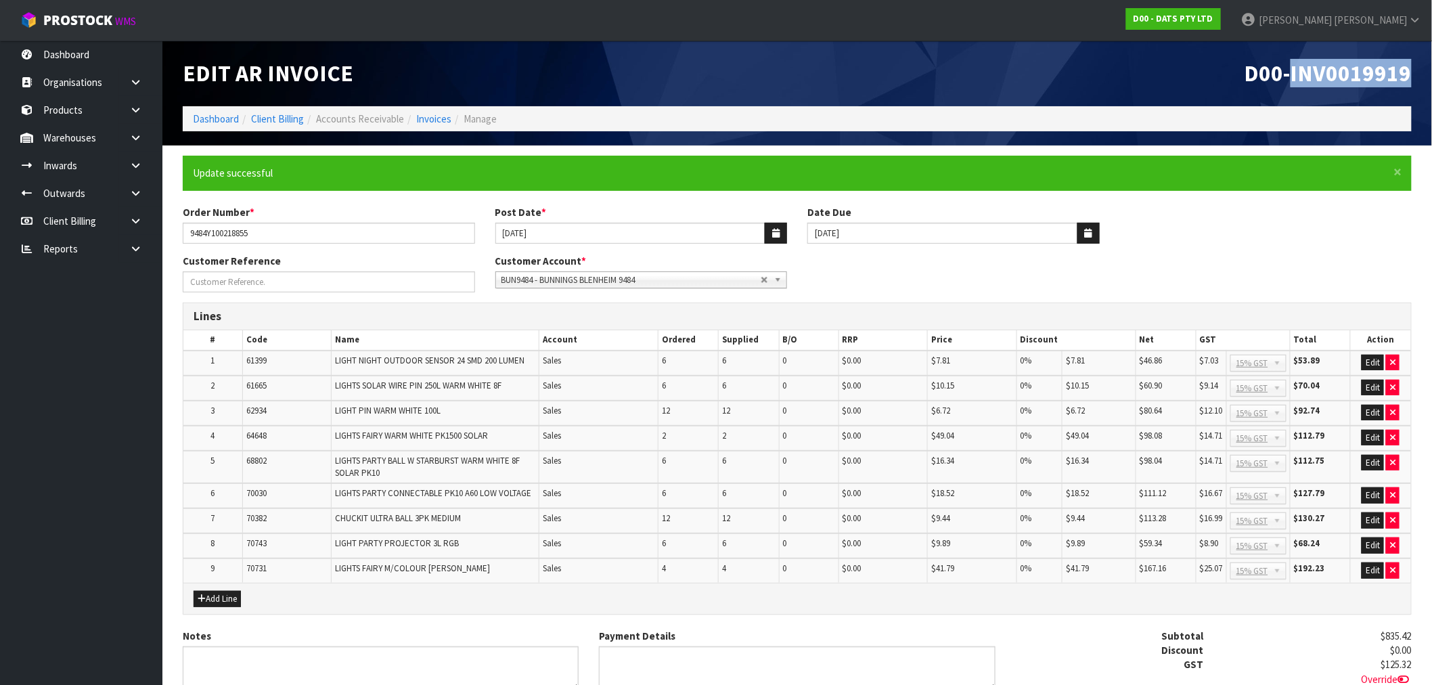
scroll to position [98, 0]
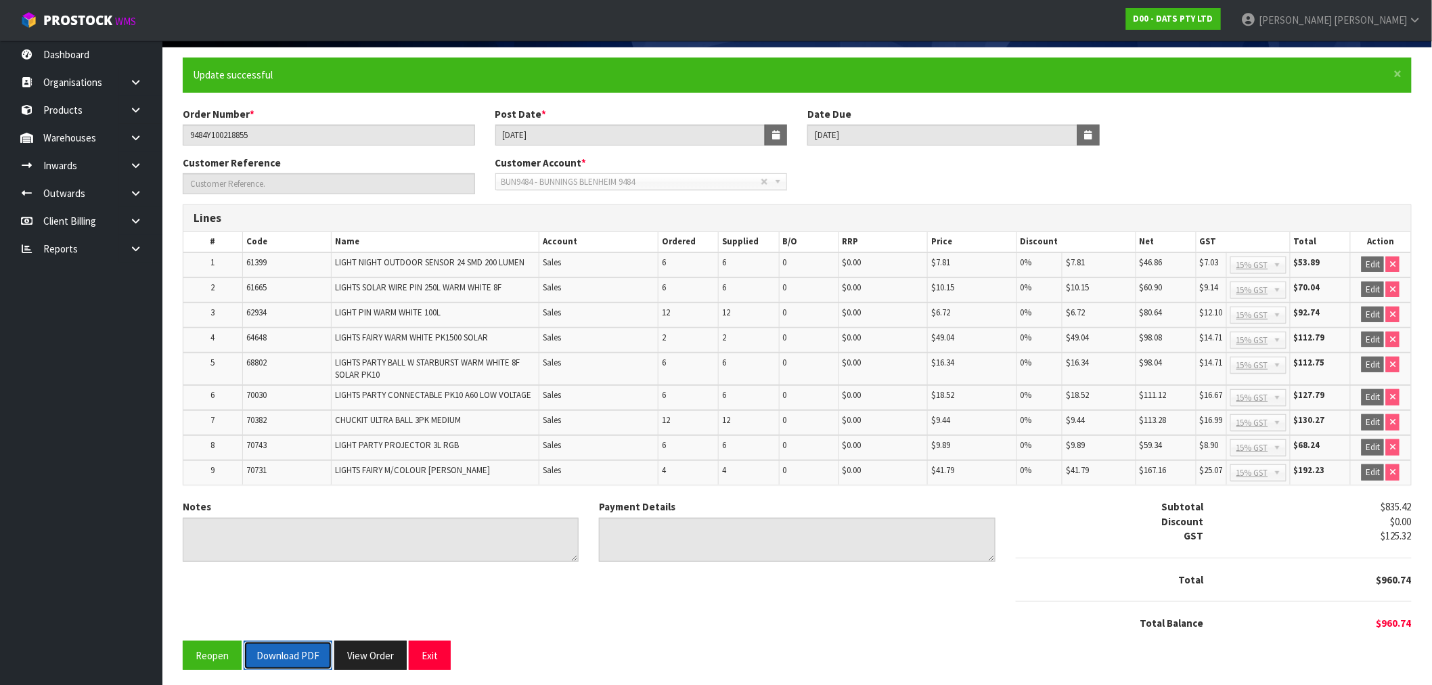
click at [289, 659] on button "Download PDF" at bounding box center [288, 655] width 89 height 29
click at [393, 650] on button "View Order" at bounding box center [385, 655] width 72 height 29
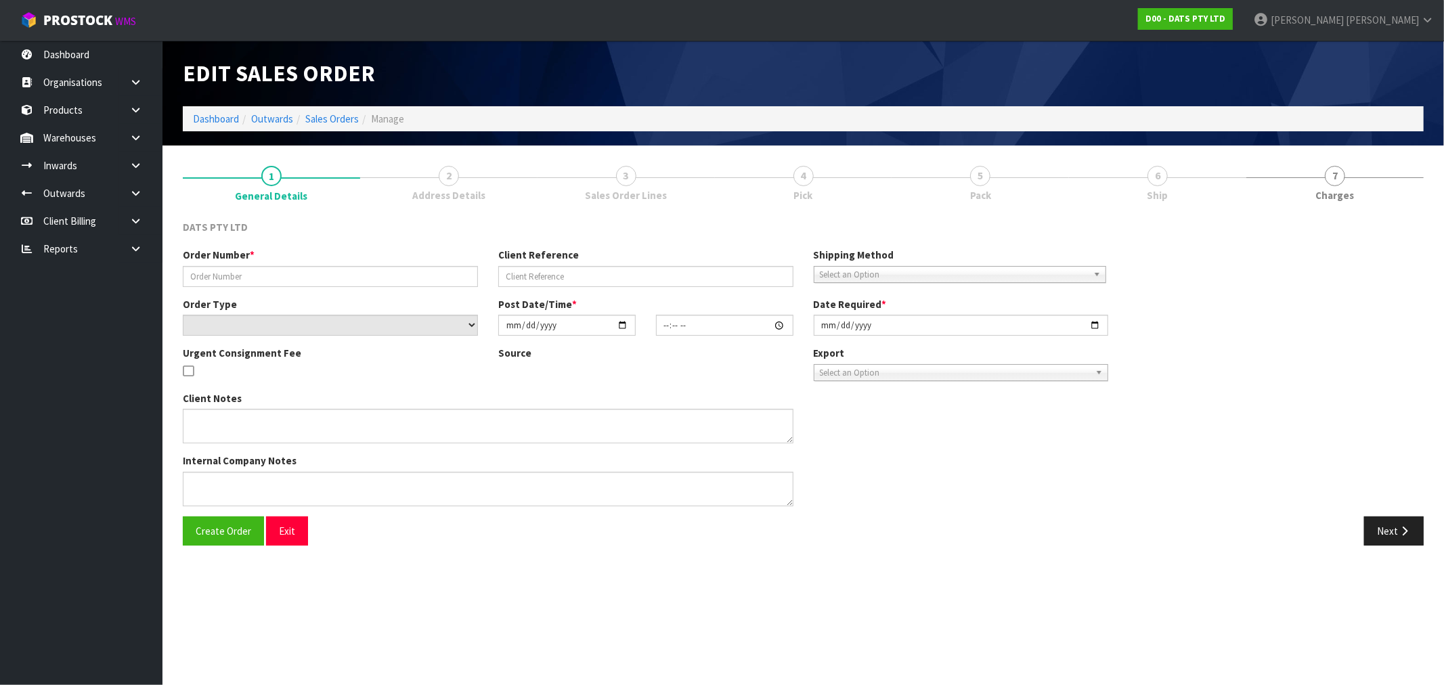
type input "9484Y100218855"
select select "number:0"
type input "[DATE]"
type input "09:04:00.000"
type input "[DATE]"
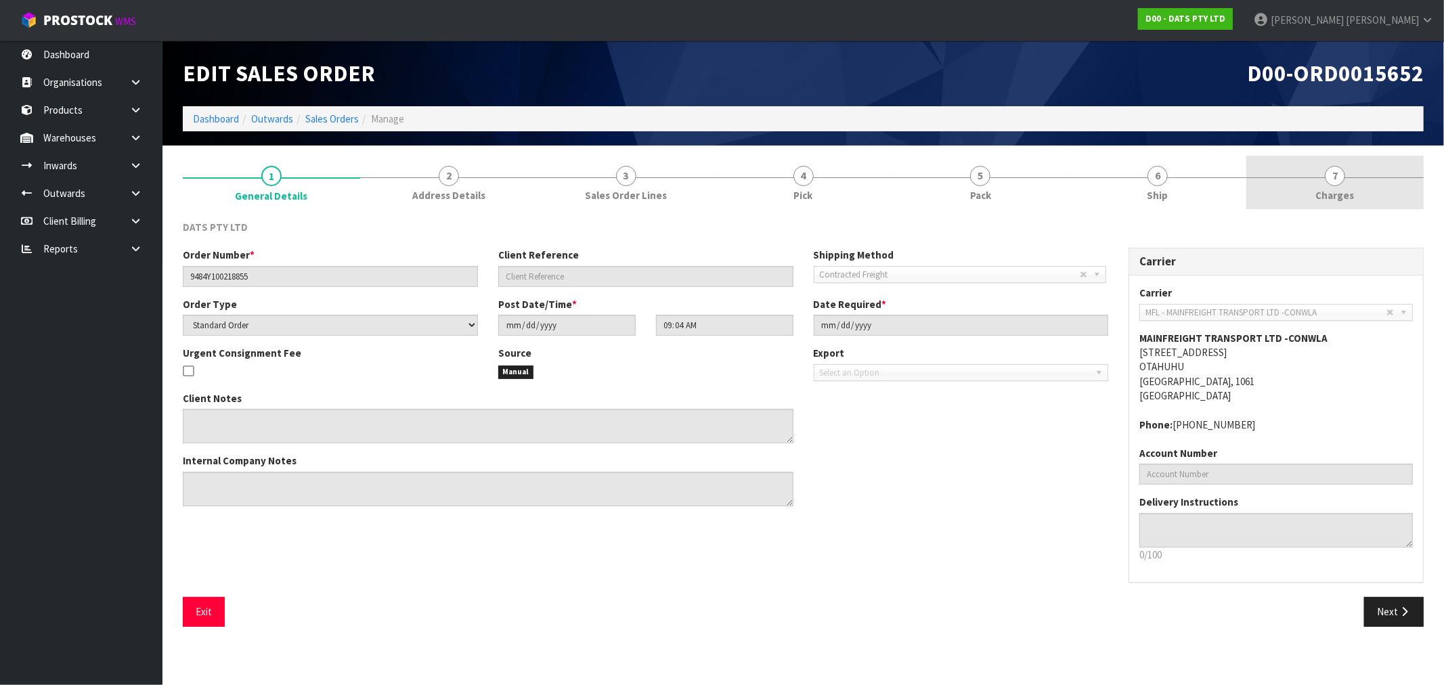
click at [1340, 185] on link "7 [GEOGRAPHIC_DATA]" at bounding box center [1334, 182] width 177 height 53
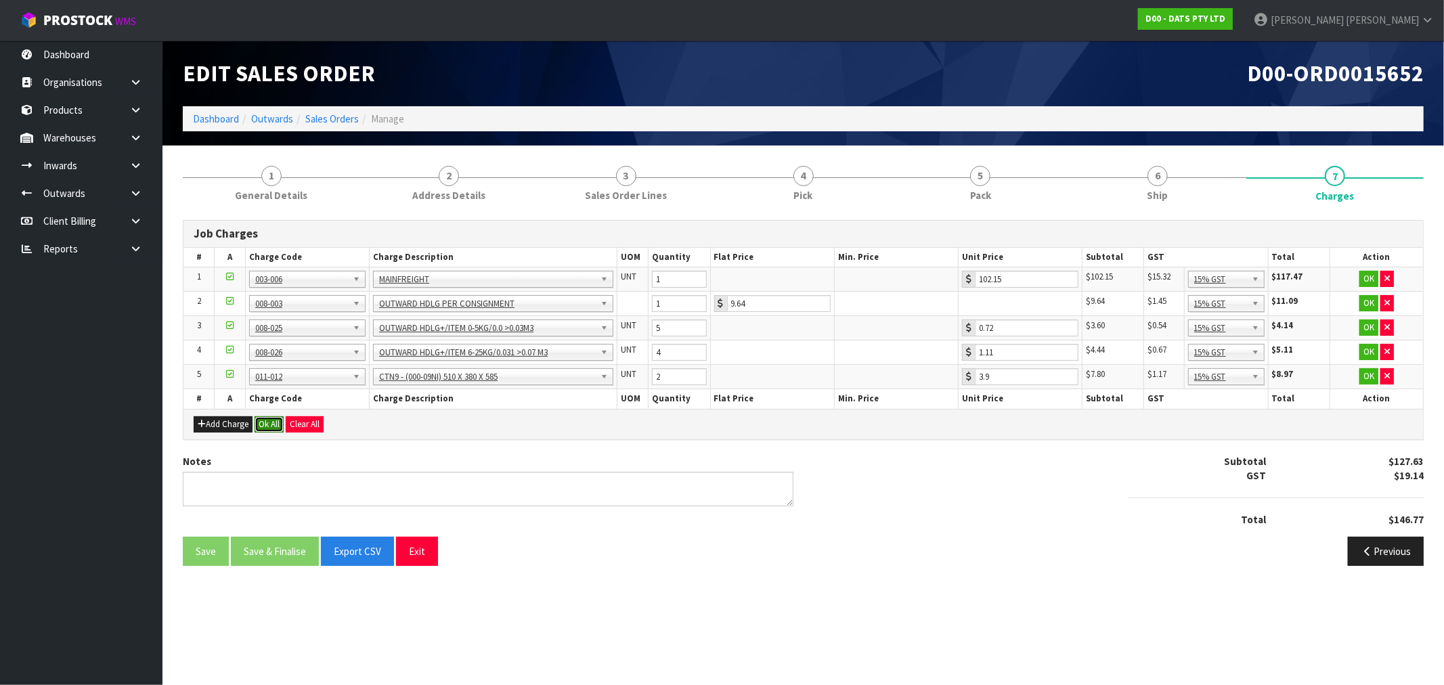
click at [261, 431] on button "Ok All" at bounding box center [269, 424] width 29 height 16
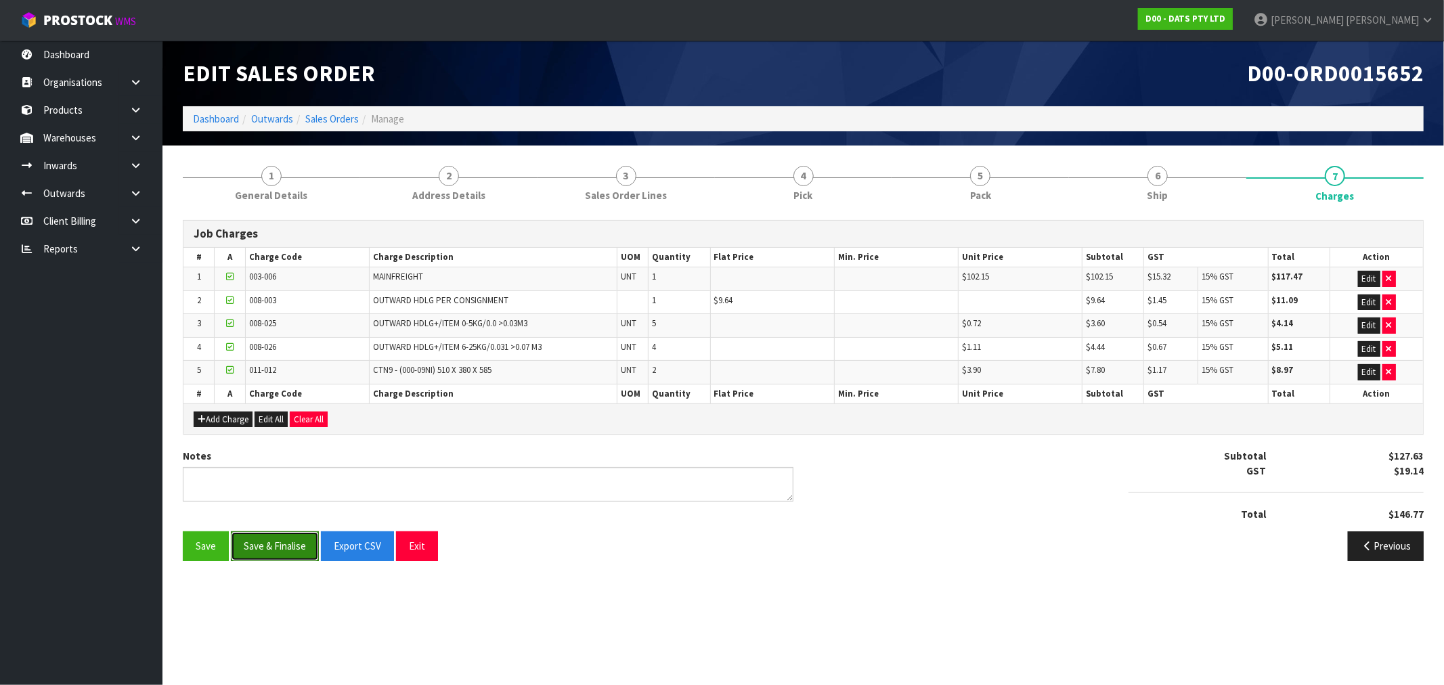
click at [293, 545] on button "Save & Finalise" at bounding box center [275, 545] width 88 height 29
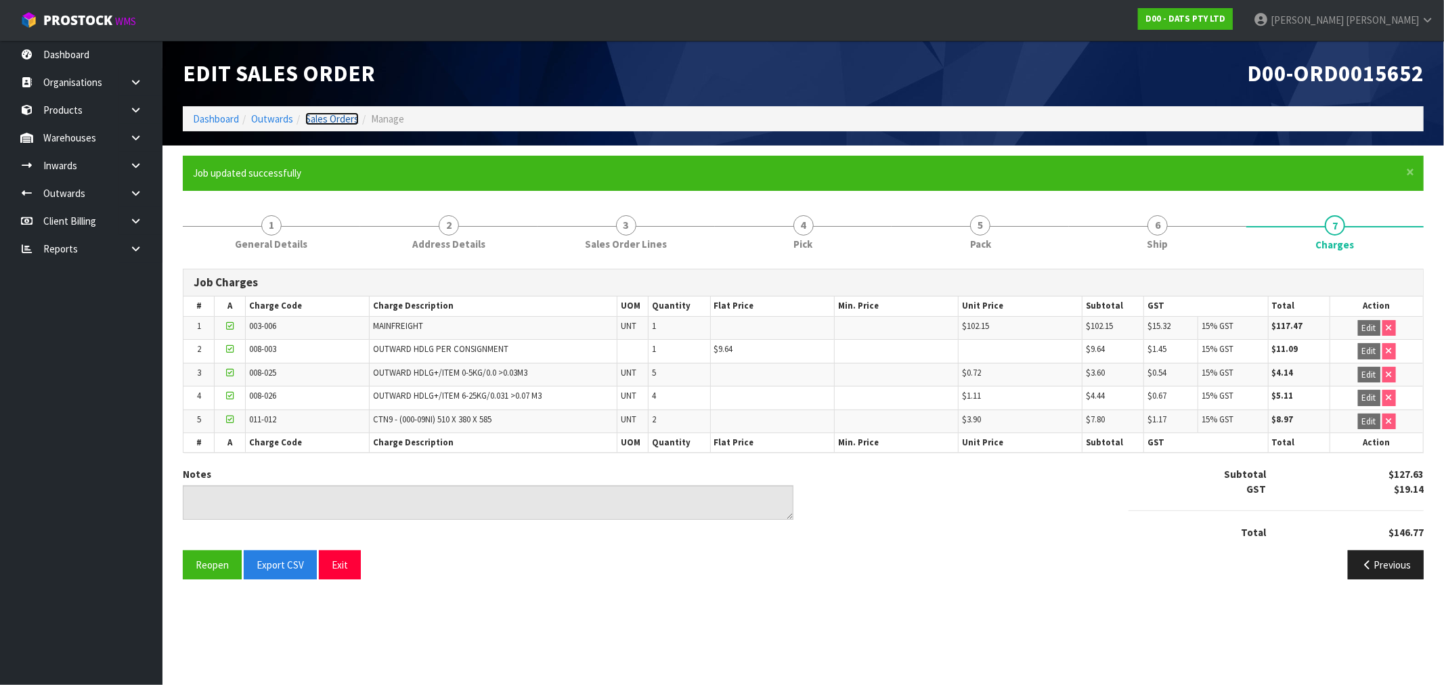
click at [332, 123] on link "Sales Orders" at bounding box center [331, 118] width 53 height 13
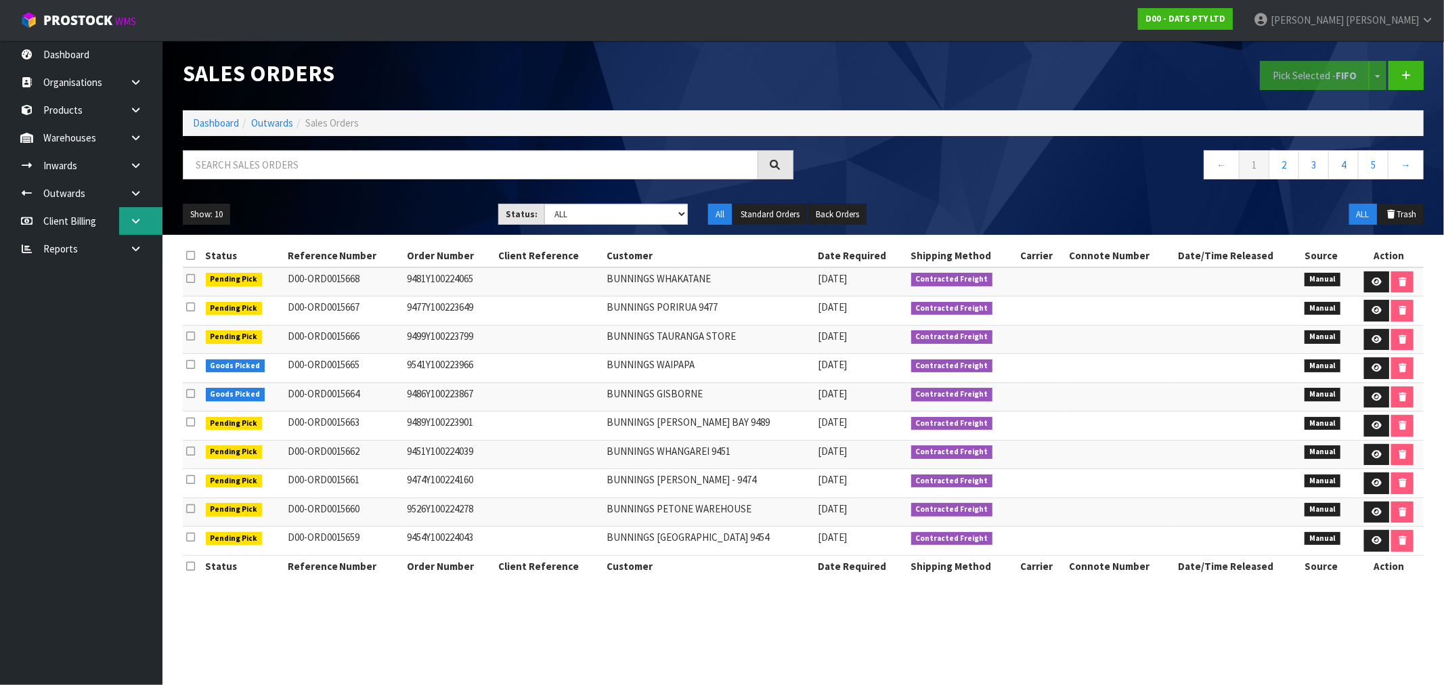
click at [127, 223] on link at bounding box center [140, 221] width 43 height 28
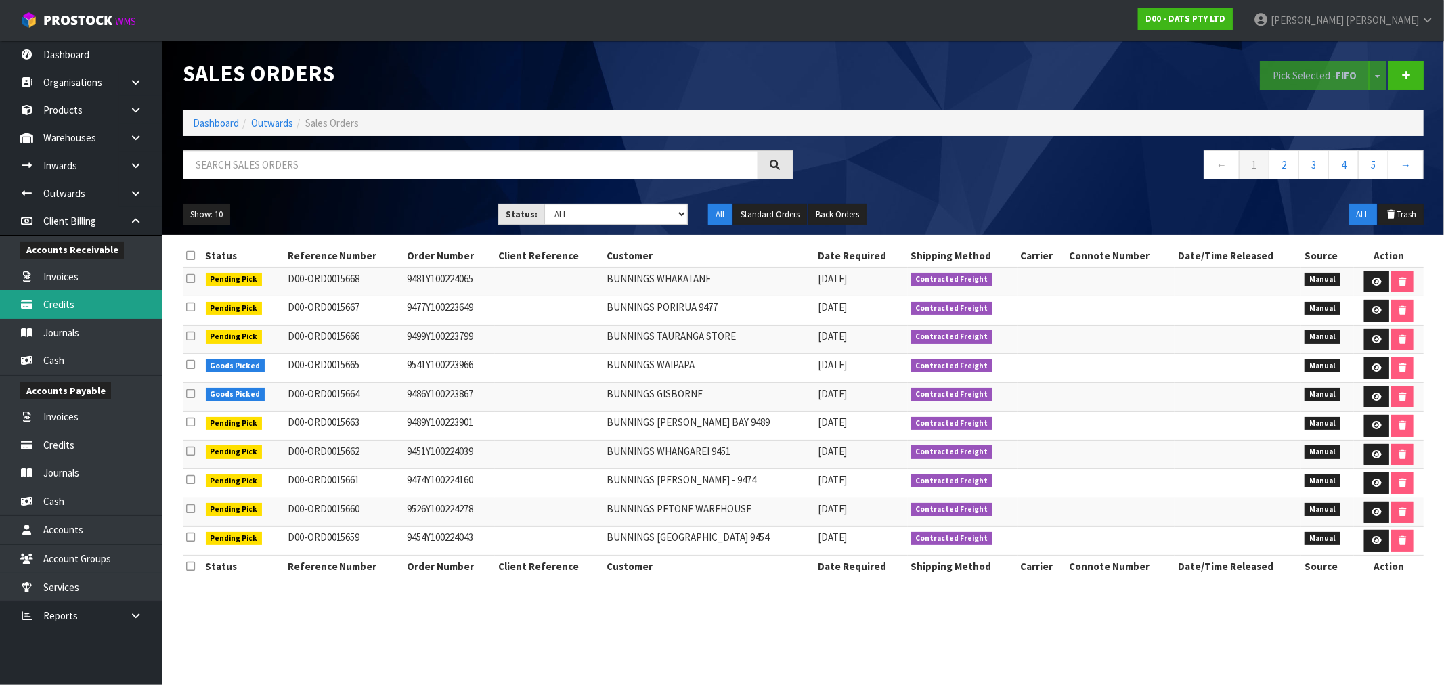
click at [68, 306] on link "Credits" at bounding box center [81, 304] width 162 height 28
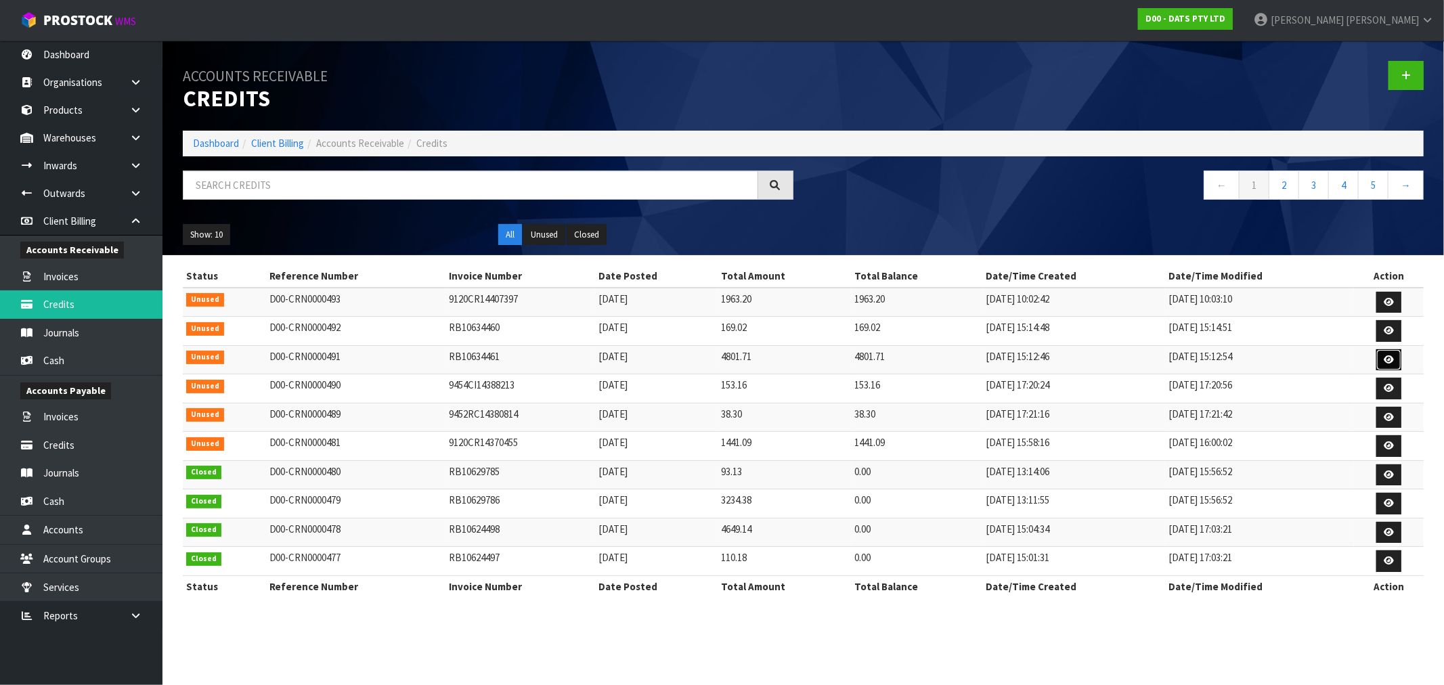
click at [1386, 361] on icon at bounding box center [1389, 359] width 10 height 9
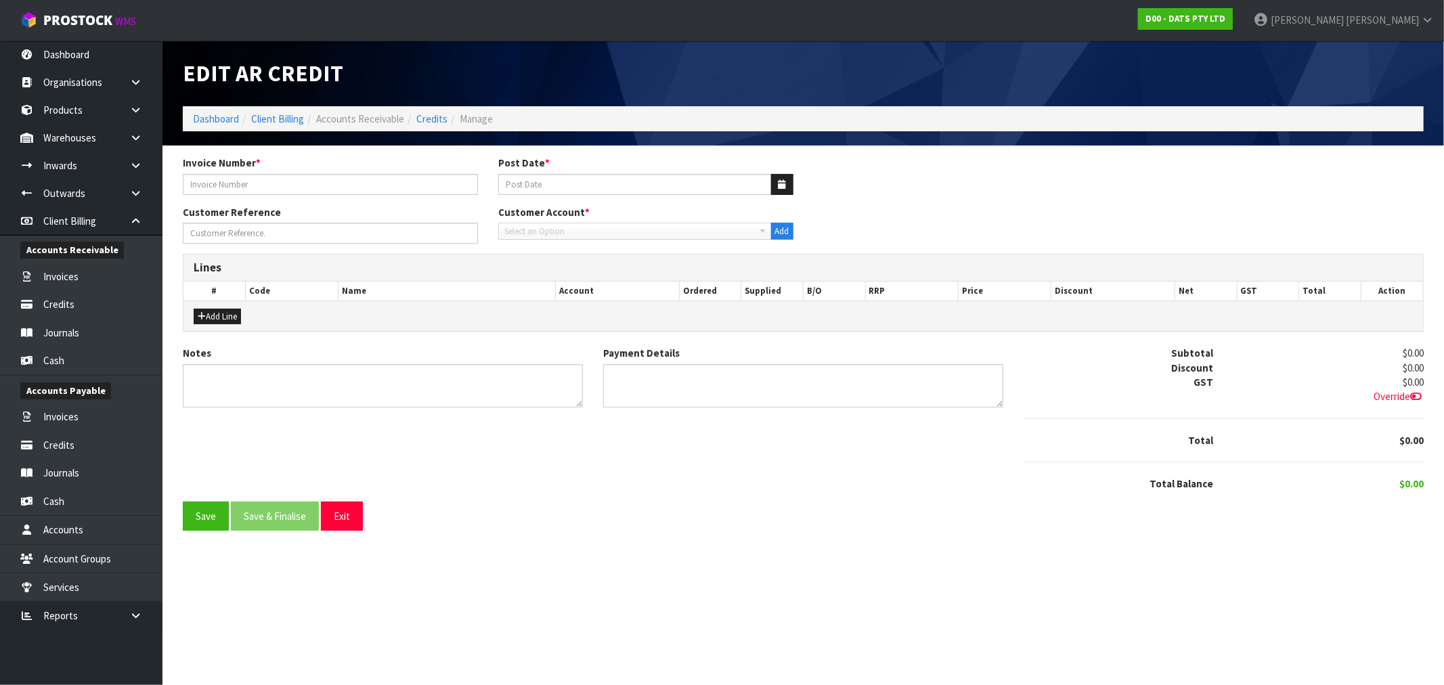
type input "RB10634461"
type input "[DATE]"
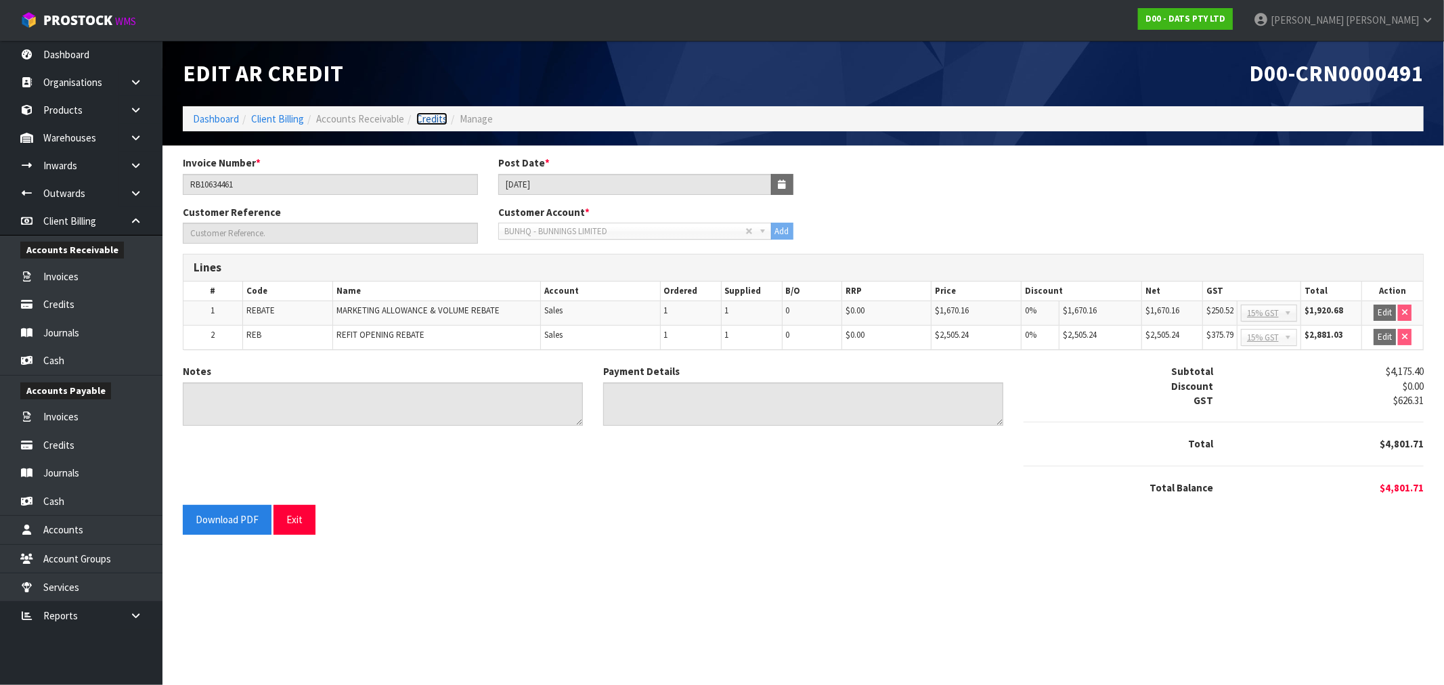
click at [434, 122] on link "Credits" at bounding box center [431, 118] width 31 height 13
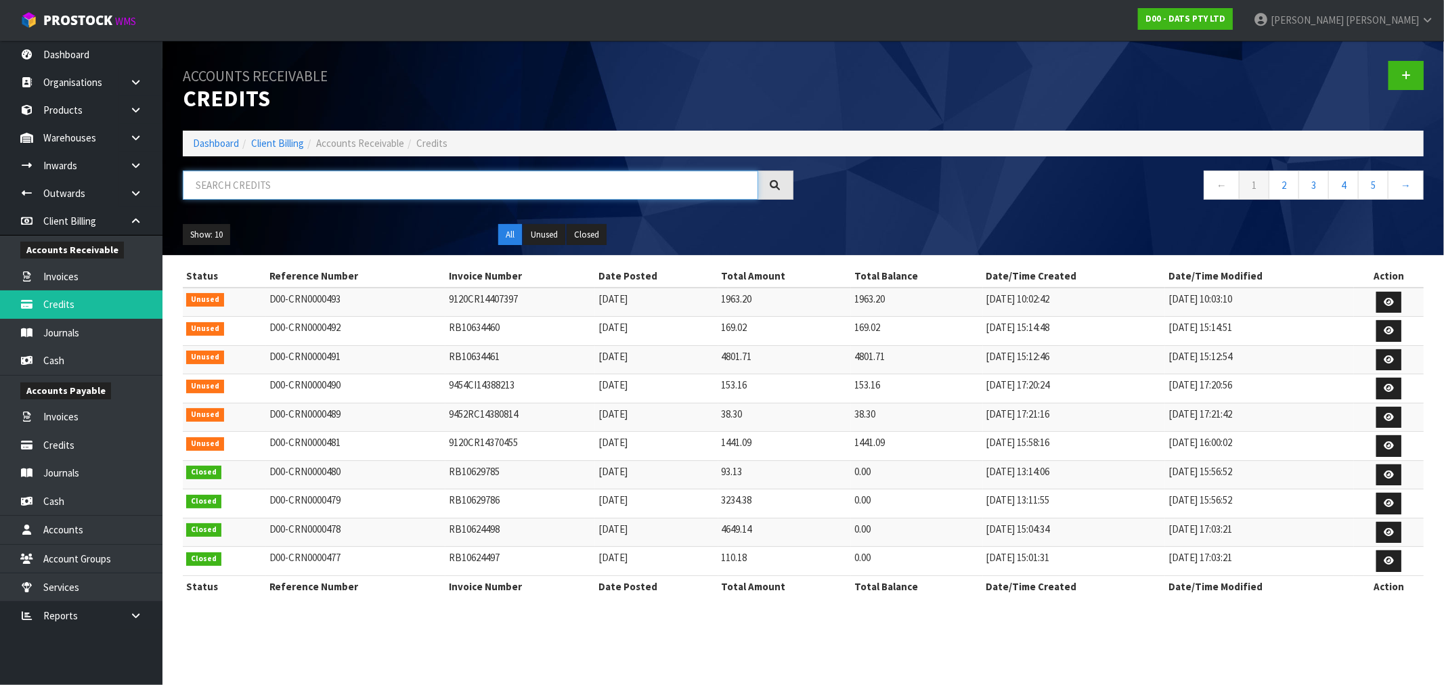
paste input "LTI"
drag, startPoint x: 225, startPoint y: 194, endPoint x: 213, endPoint y: 194, distance: 11.5
click at [215, 194] on input "text" at bounding box center [470, 185] width 575 height 29
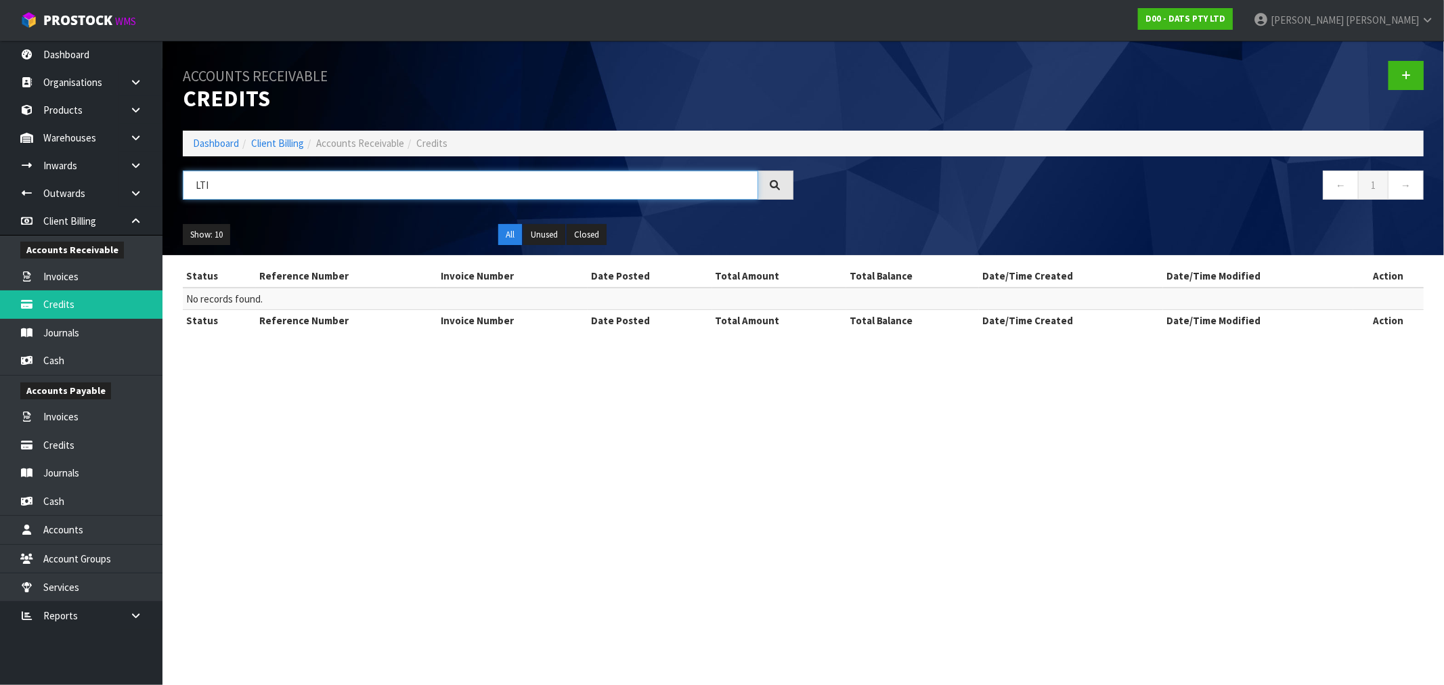
drag, startPoint x: 247, startPoint y: 188, endPoint x: 206, endPoint y: 185, distance: 41.4
click at [206, 185] on input "LTI" at bounding box center [470, 185] width 575 height 29
type input "L"
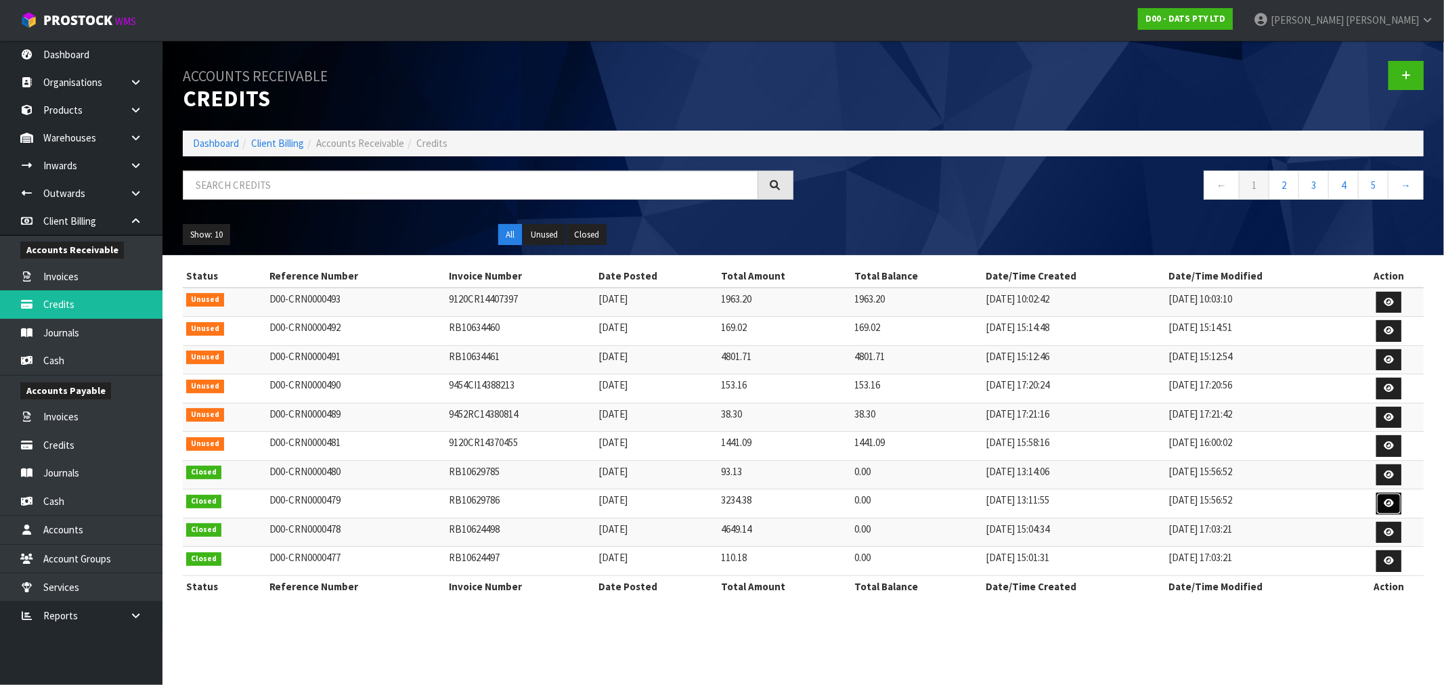
click at [1397, 506] on link at bounding box center [1388, 504] width 25 height 22
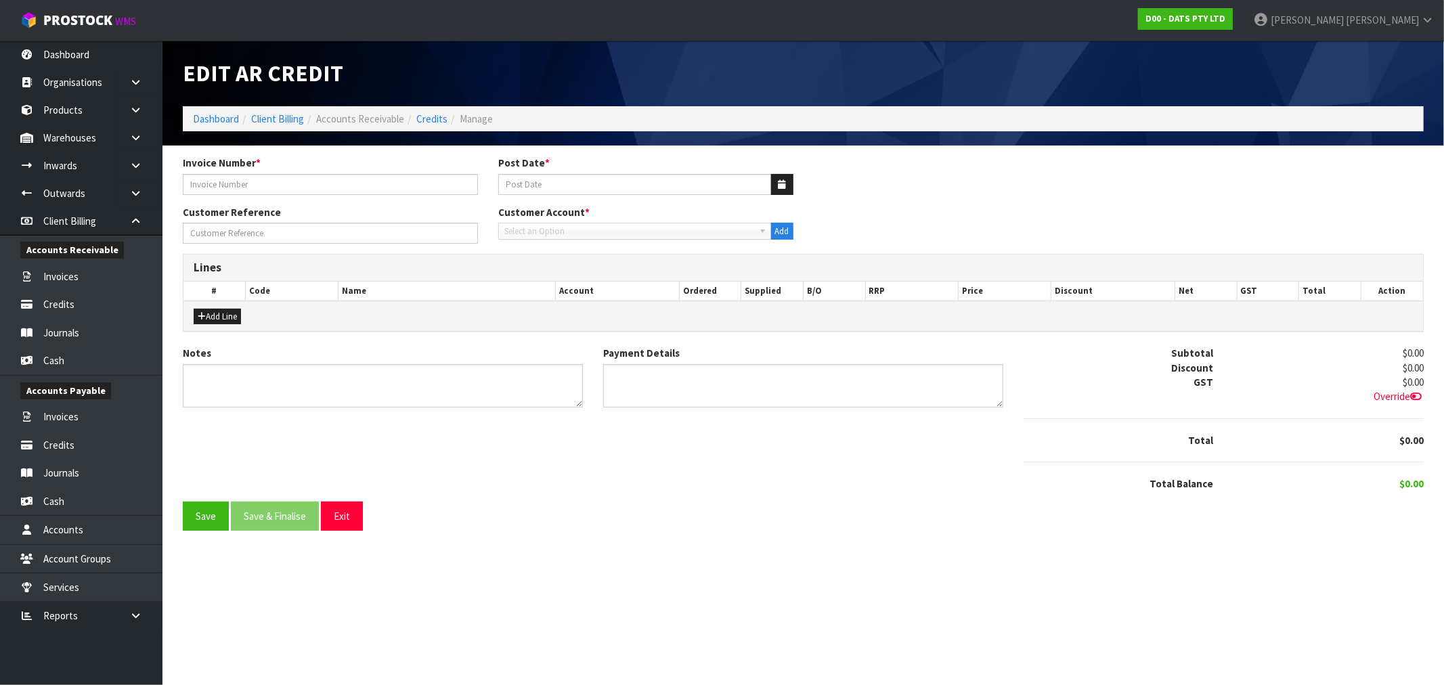
type input "RB10629786"
type input "[DATE]"
type input "REBATE PERIOD: 01-30 JUN-2025"
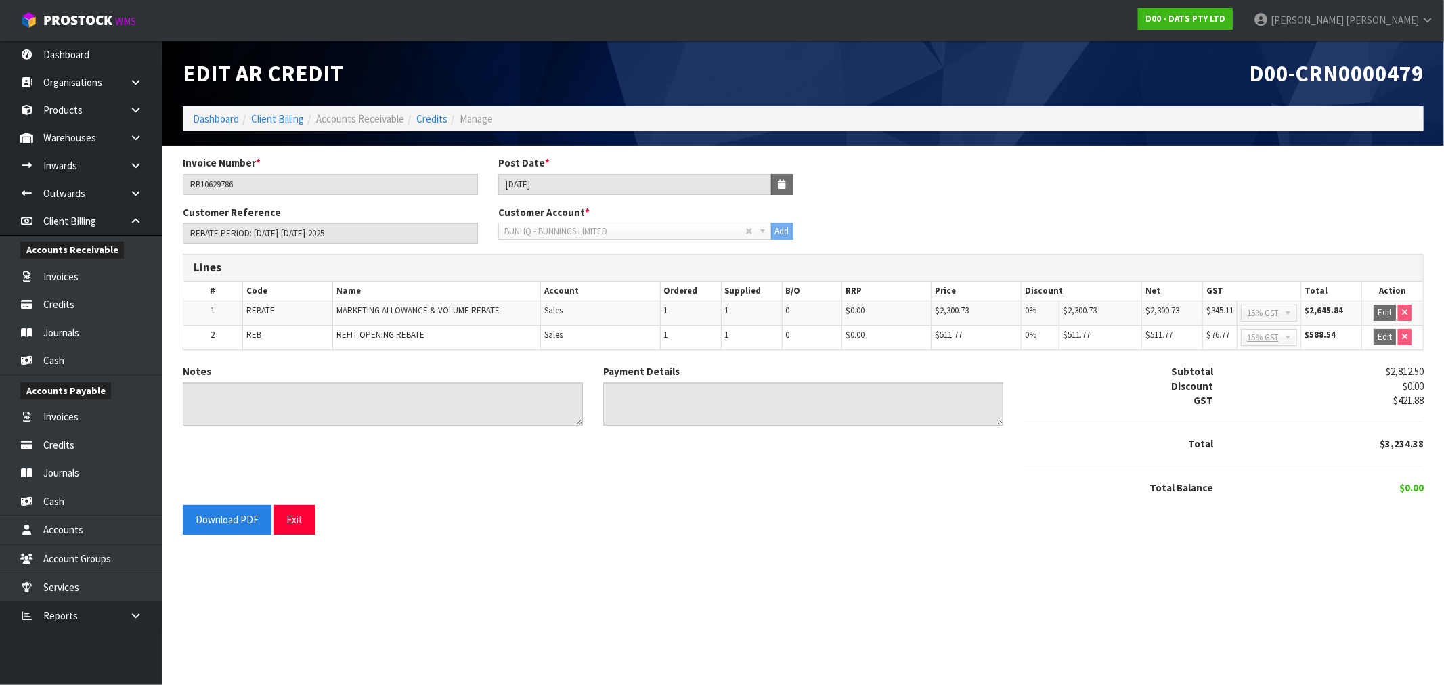
click at [438, 110] on ol "Dashboard Client Billing Accounts Receivable Credits Manage" at bounding box center [803, 118] width 1241 height 25
click at [422, 116] on link "Credits" at bounding box center [431, 118] width 31 height 13
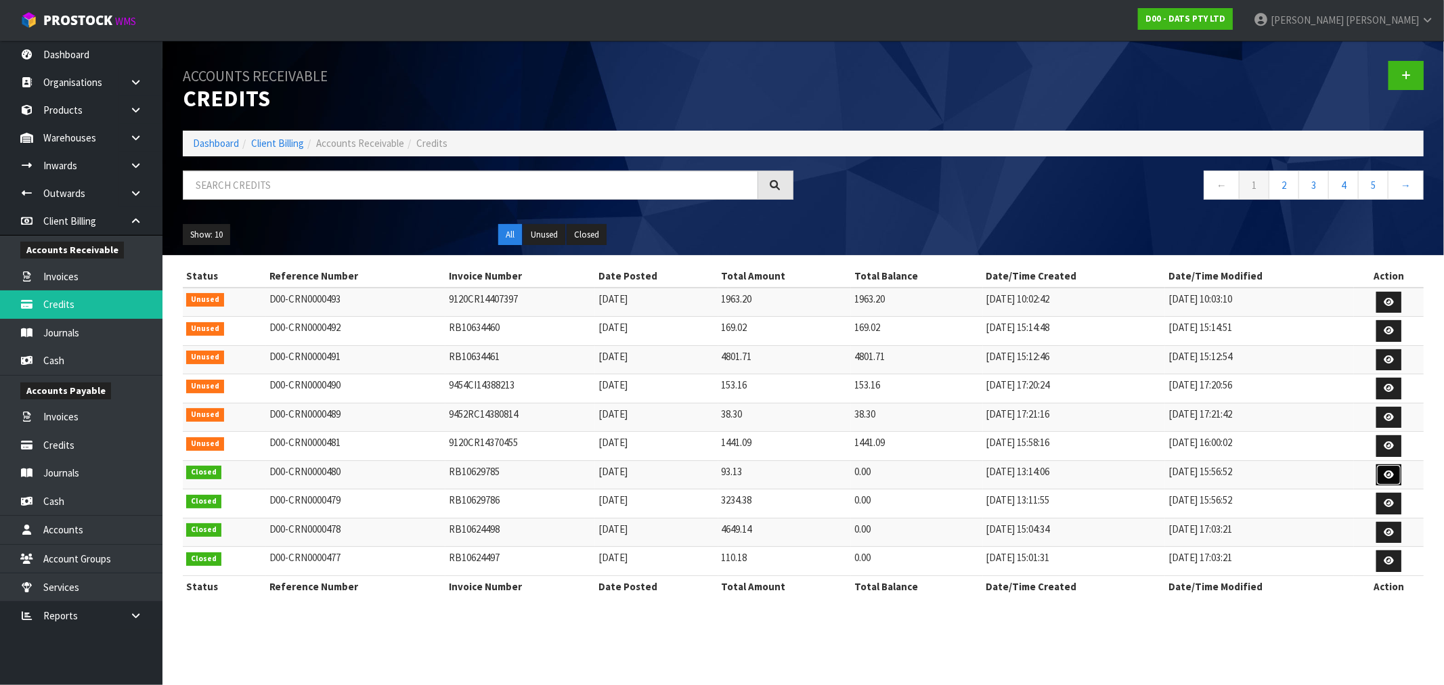
click at [1388, 470] on link at bounding box center [1388, 475] width 25 height 22
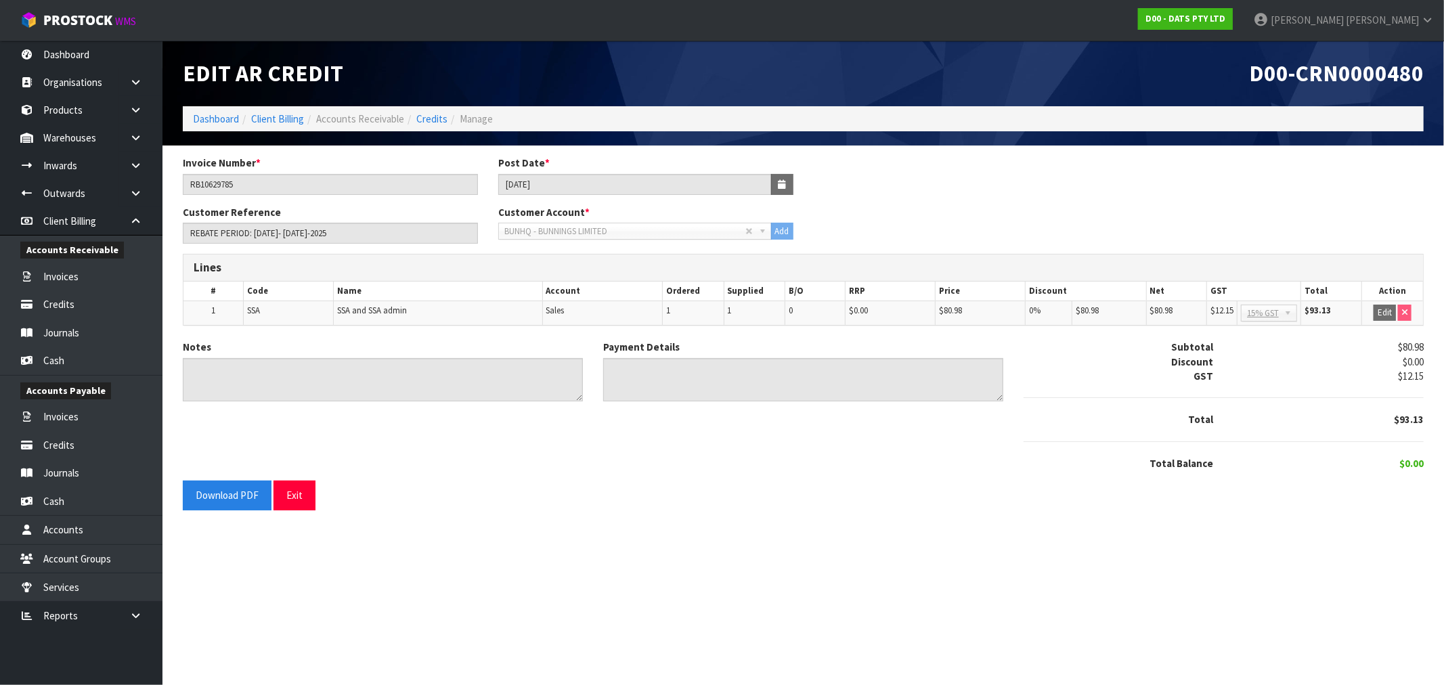
click at [415, 116] on li "Credits" at bounding box center [425, 119] width 43 height 14
click at [435, 118] on link "Credits" at bounding box center [431, 118] width 31 height 13
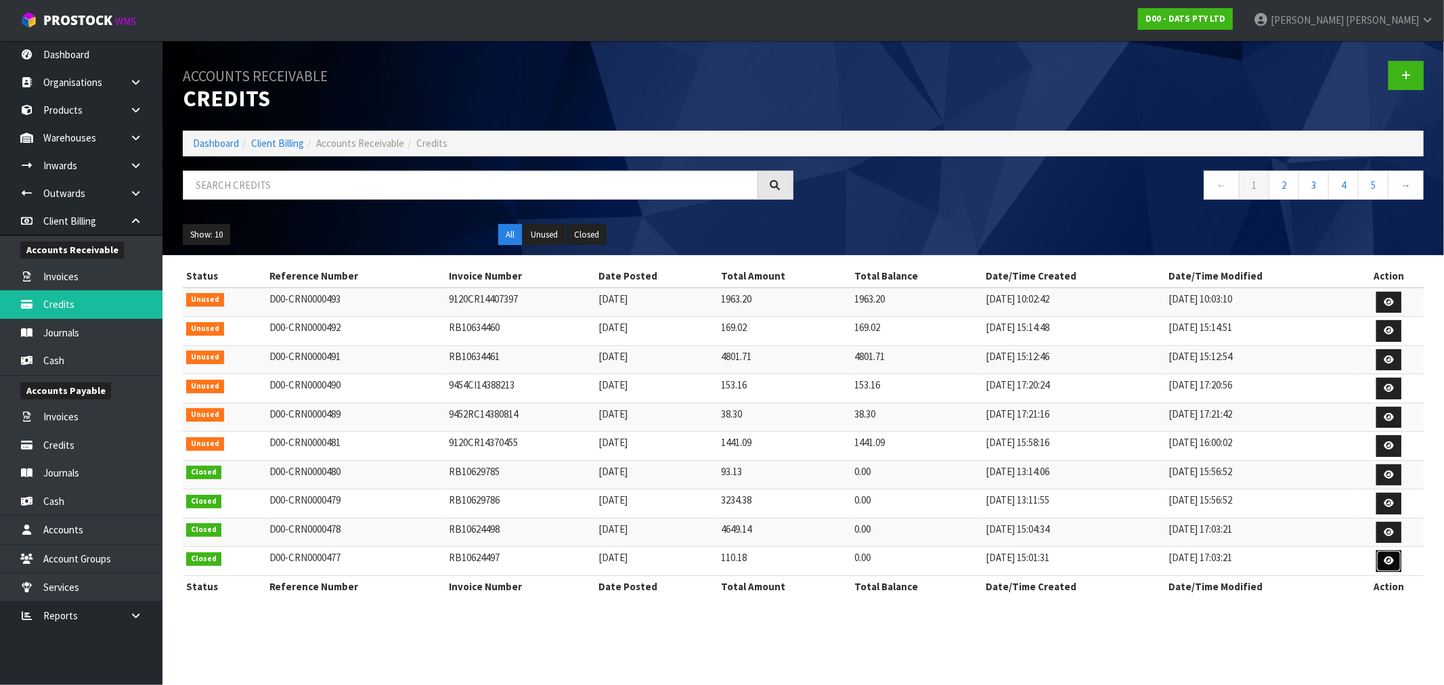
click at [1391, 570] on link at bounding box center [1388, 561] width 25 height 22
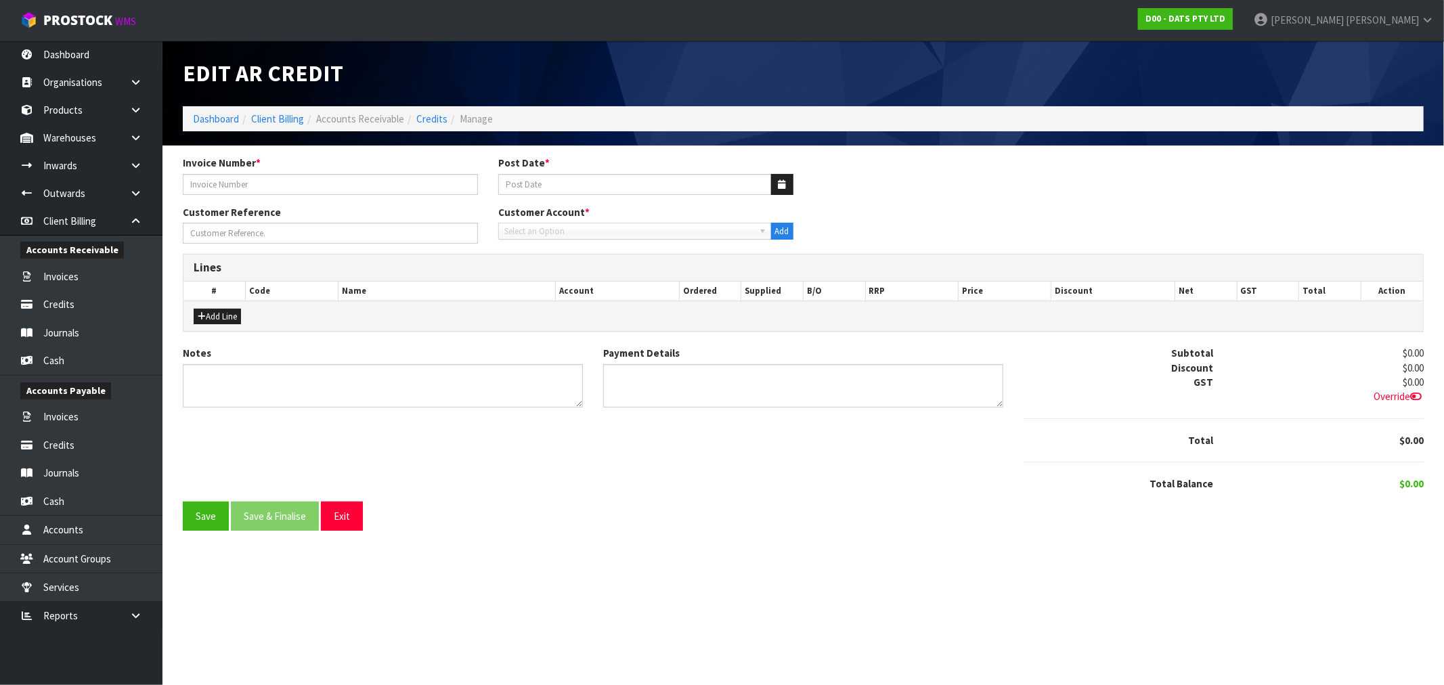
type input "RB10624497"
type input "26/06/2025"
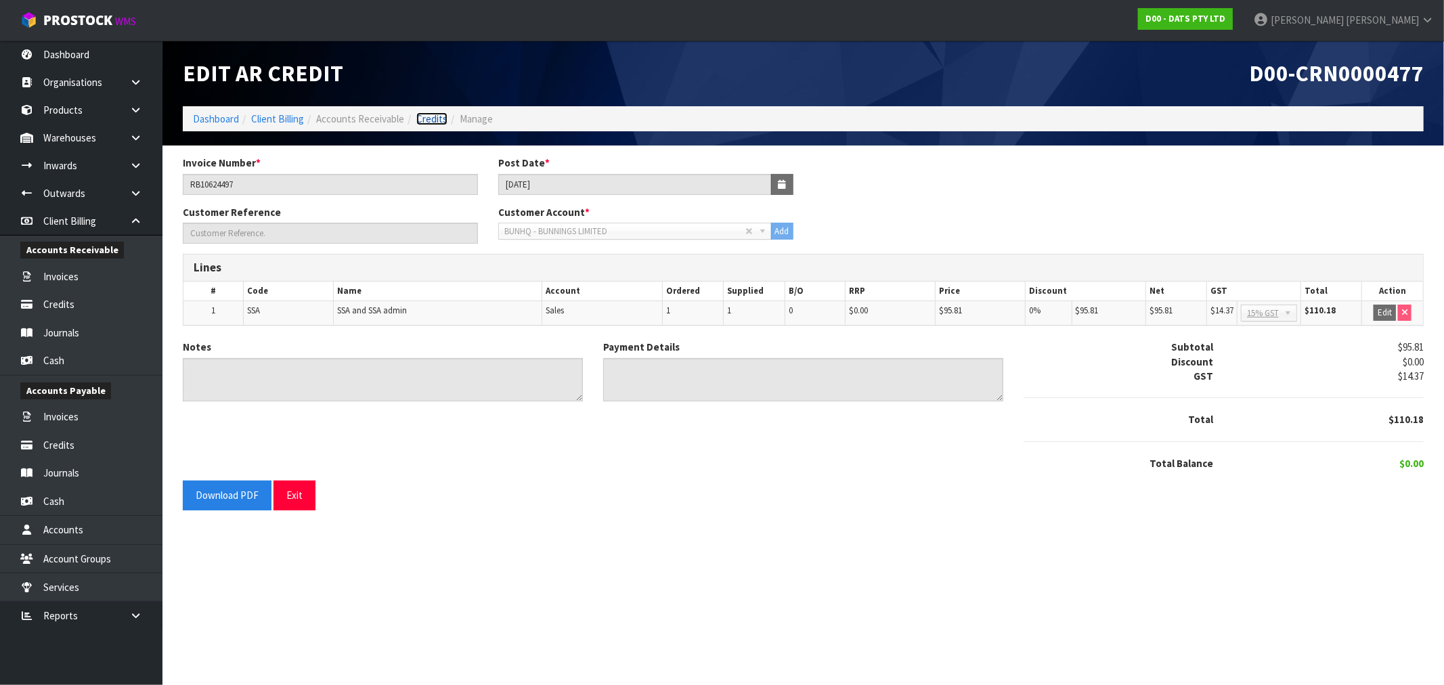
click at [431, 123] on link "Credits" at bounding box center [431, 118] width 31 height 13
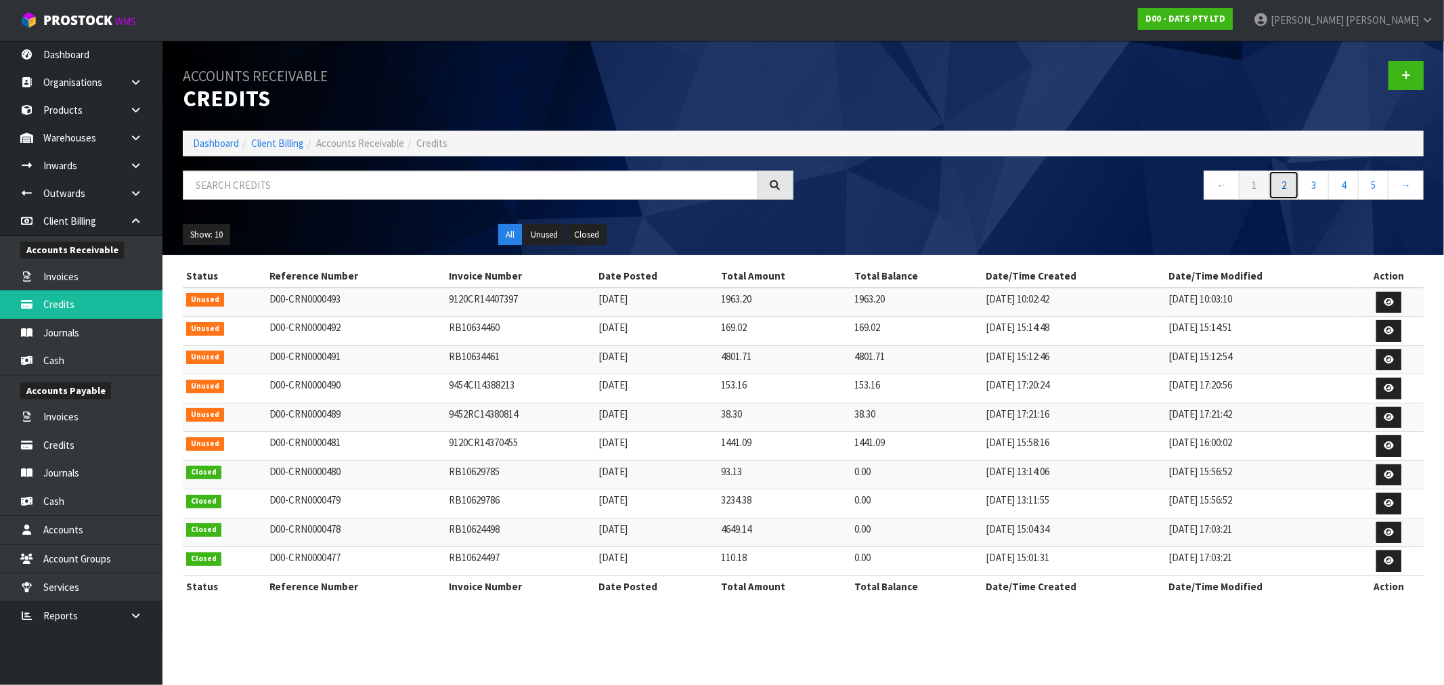
click at [1285, 185] on link "2" at bounding box center [1284, 185] width 30 height 29
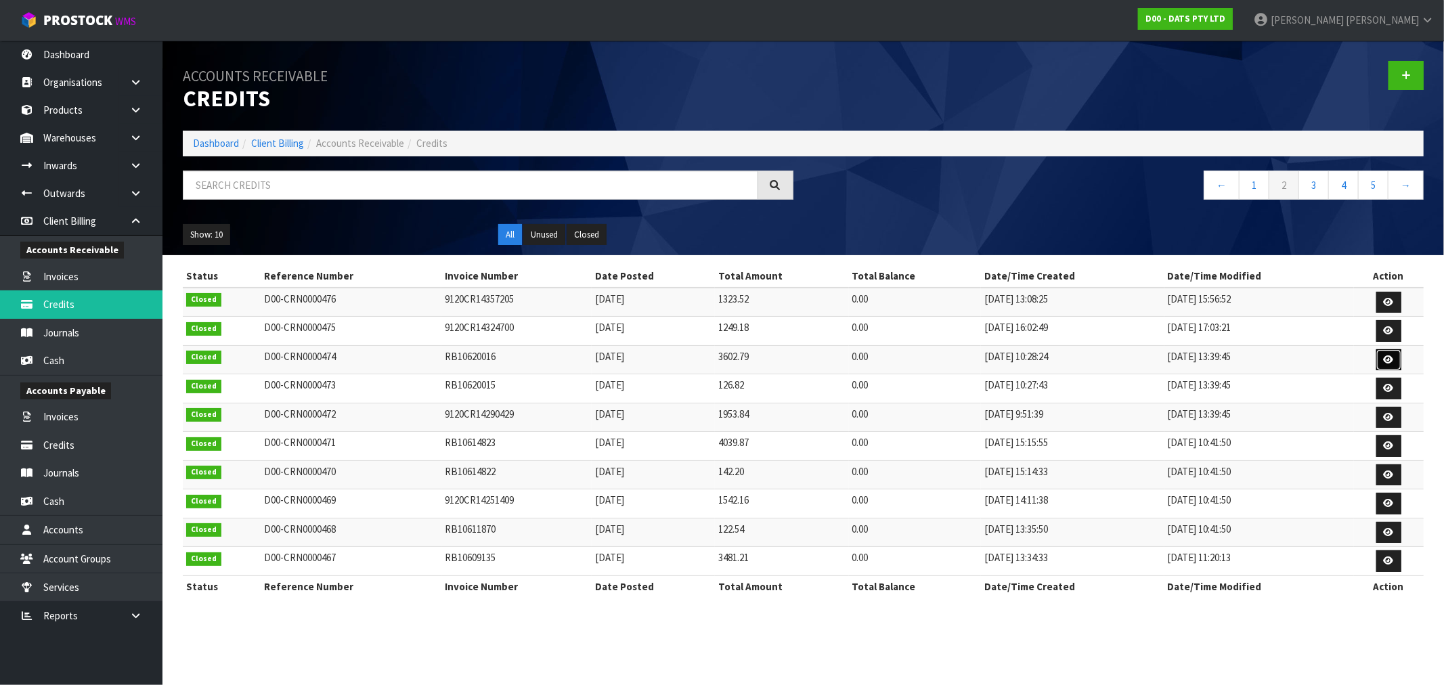
click at [1384, 363] on icon at bounding box center [1389, 359] width 10 height 9
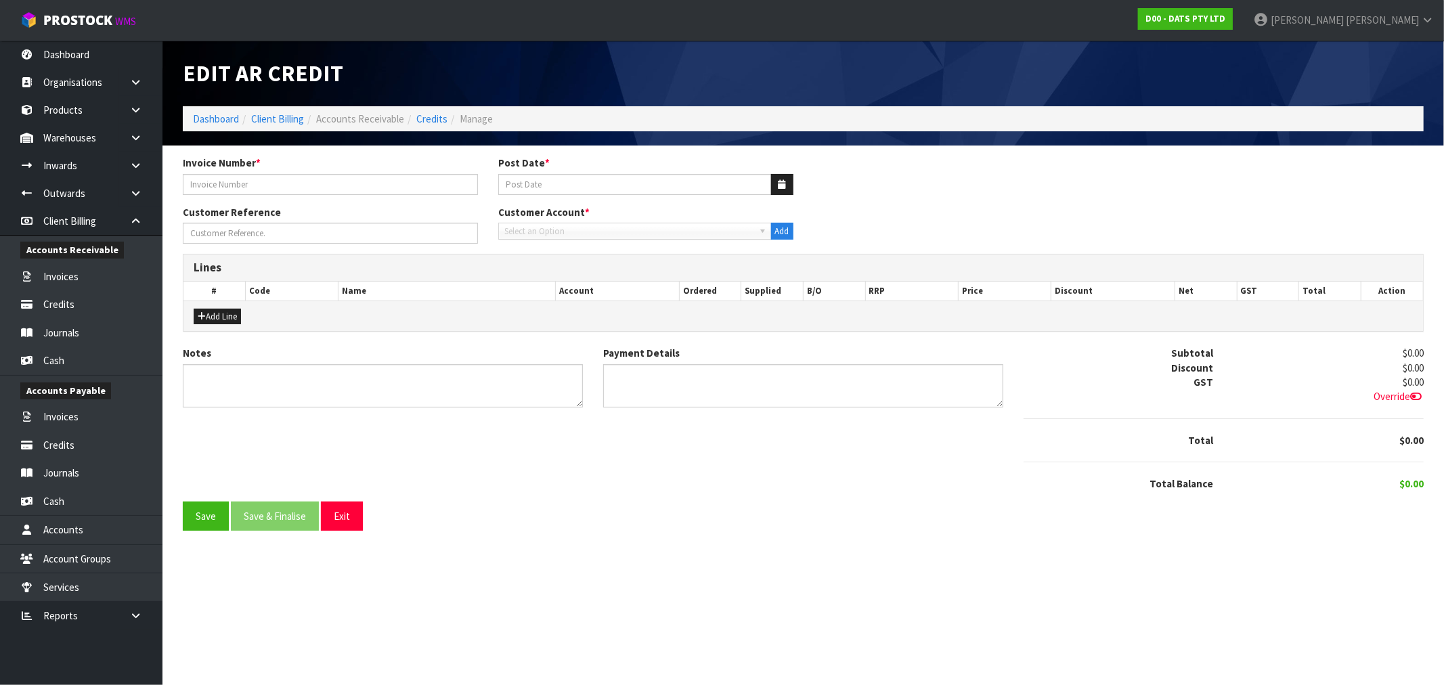
type input "RB10620016"
type input "30/04/2025"
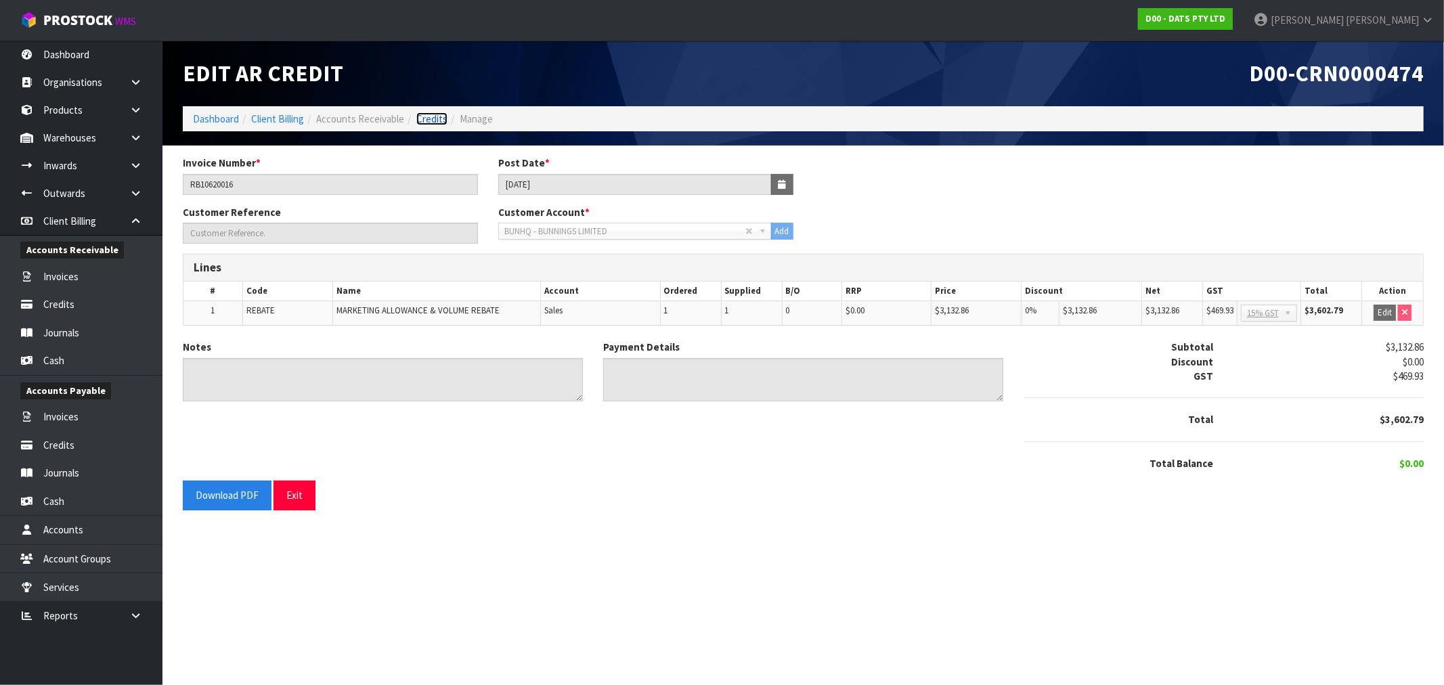
click at [431, 118] on link "Credits" at bounding box center [431, 118] width 31 height 13
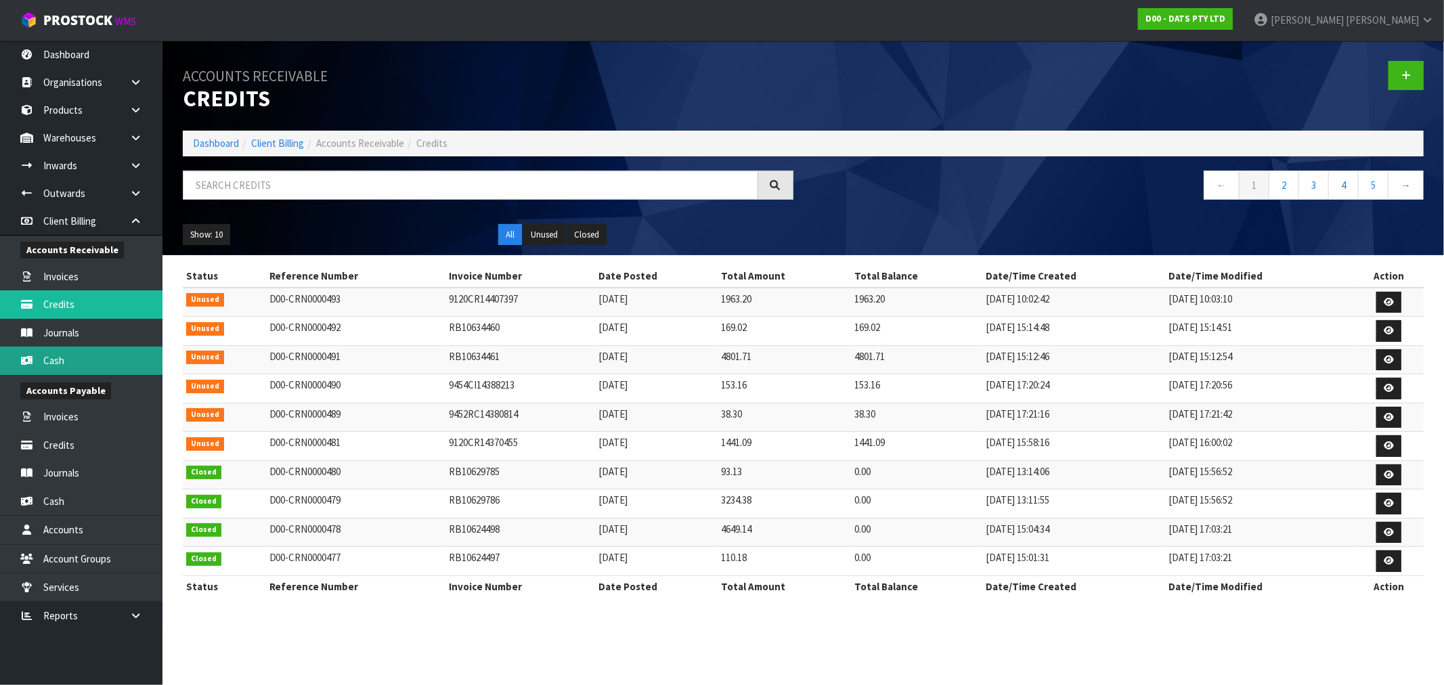
click at [107, 349] on link "Cash" at bounding box center [81, 361] width 162 height 28
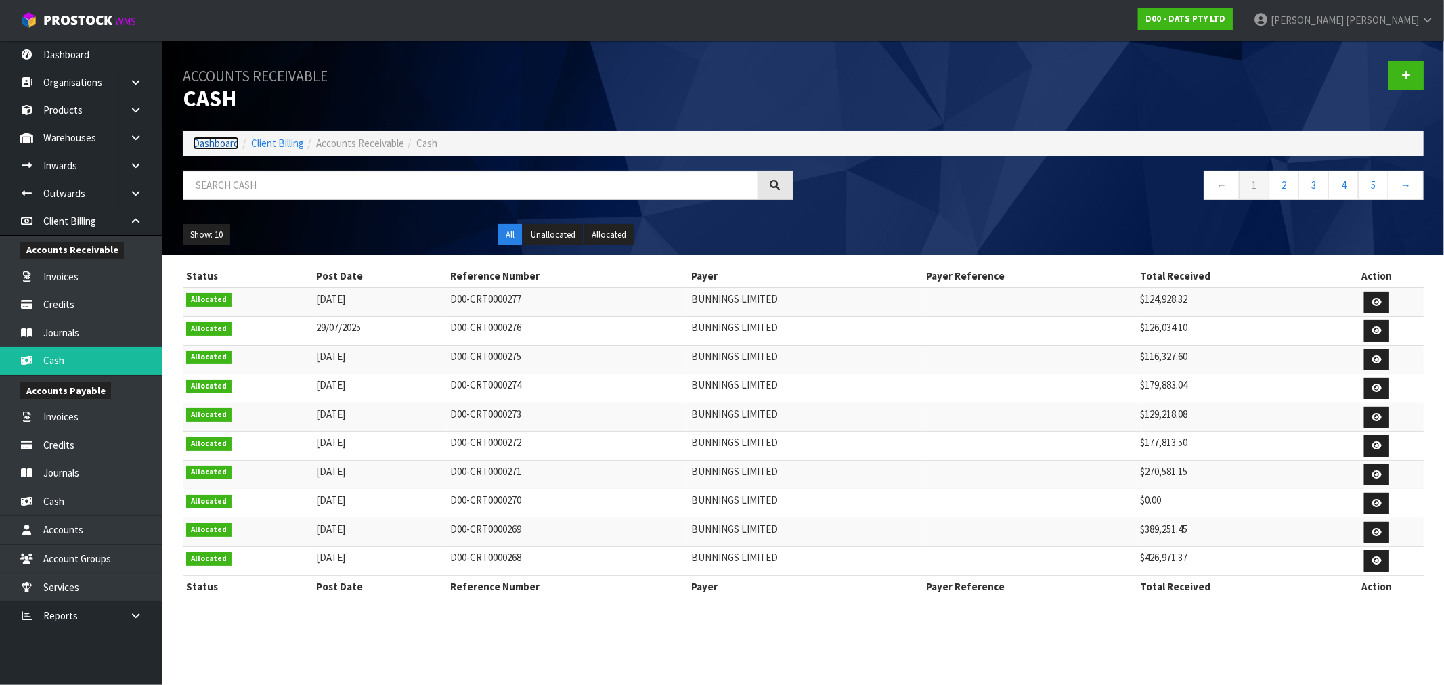
click at [226, 147] on link "Dashboard" at bounding box center [216, 143] width 46 height 13
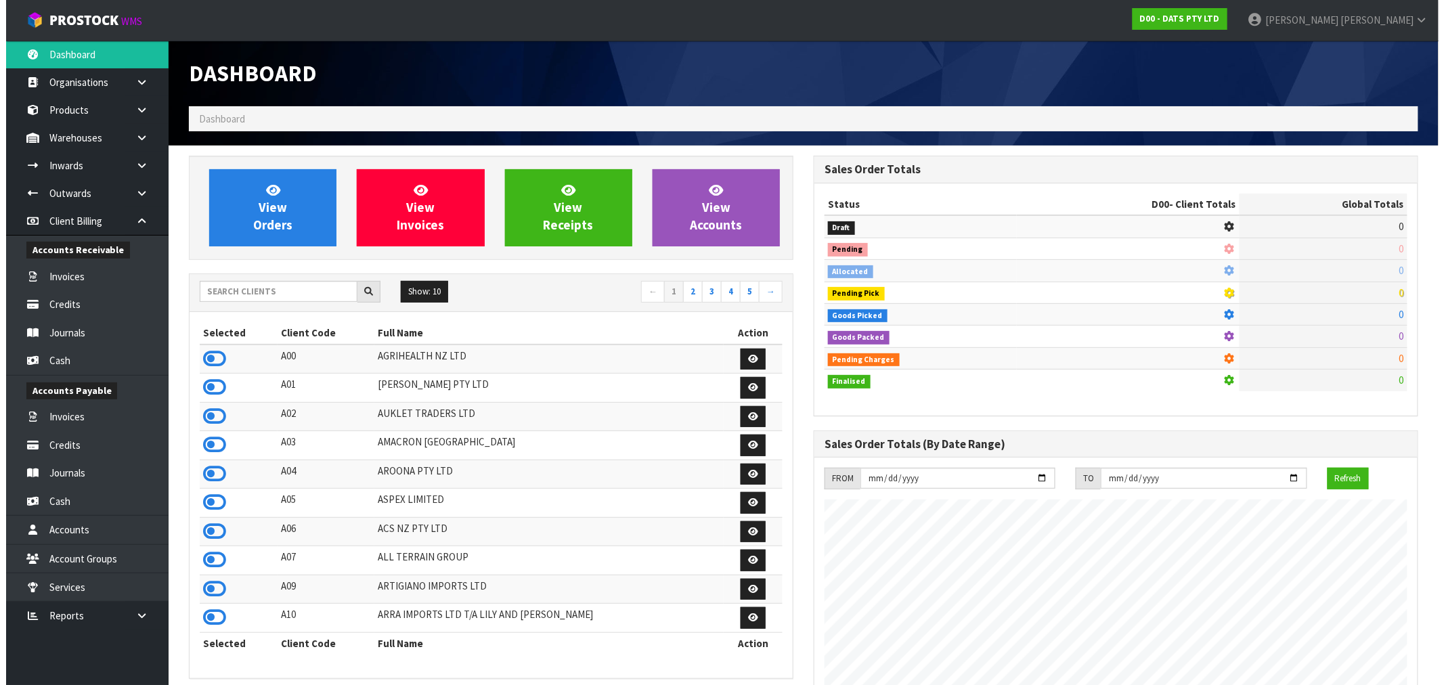
scroll to position [1026, 625]
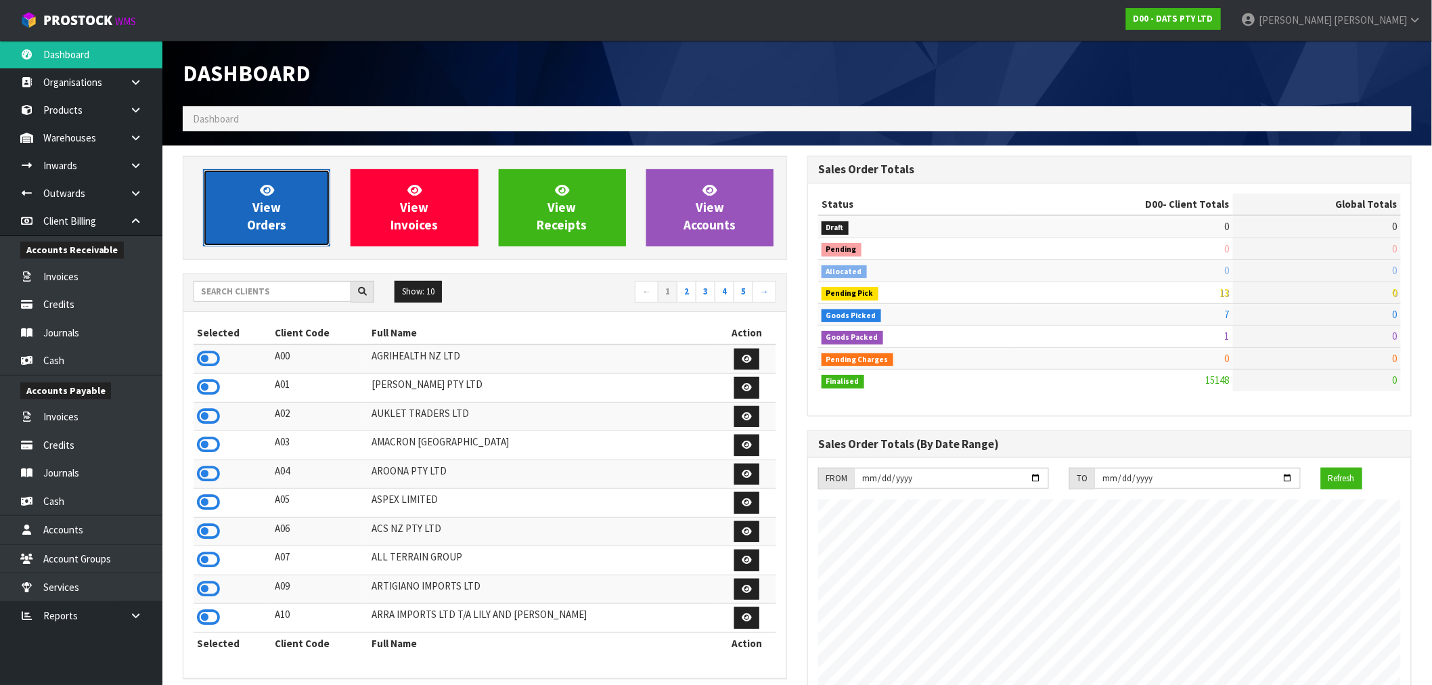
click at [259, 238] on link "View Orders" at bounding box center [266, 207] width 127 height 77
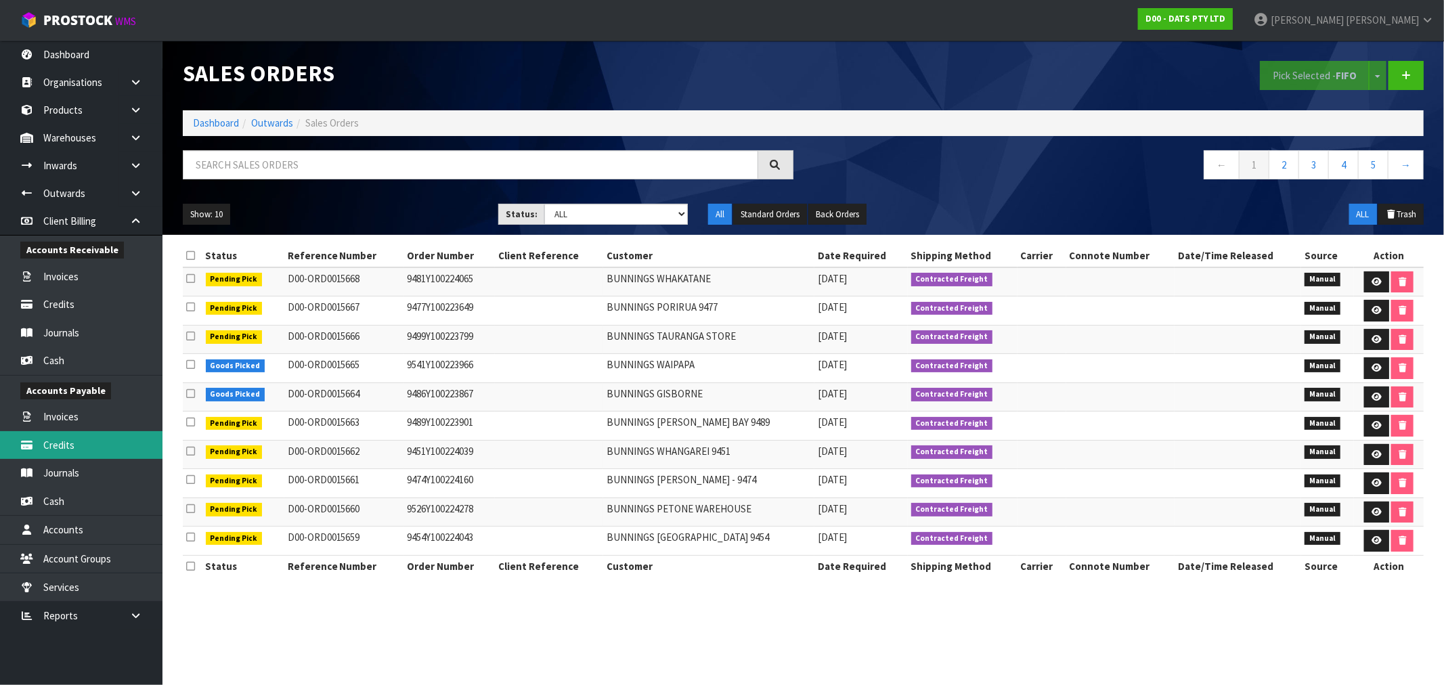
click at [89, 442] on link "Credits" at bounding box center [81, 445] width 162 height 28
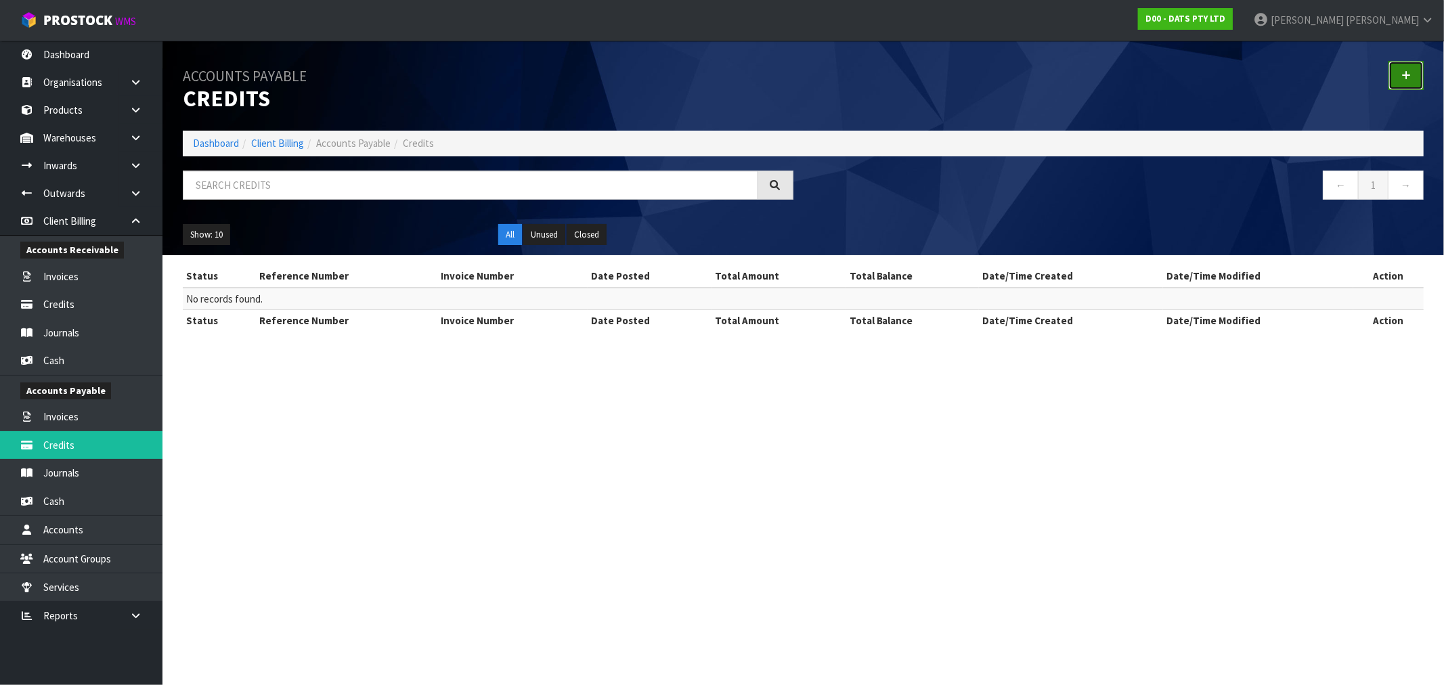
click at [1401, 76] on link at bounding box center [1405, 75] width 35 height 29
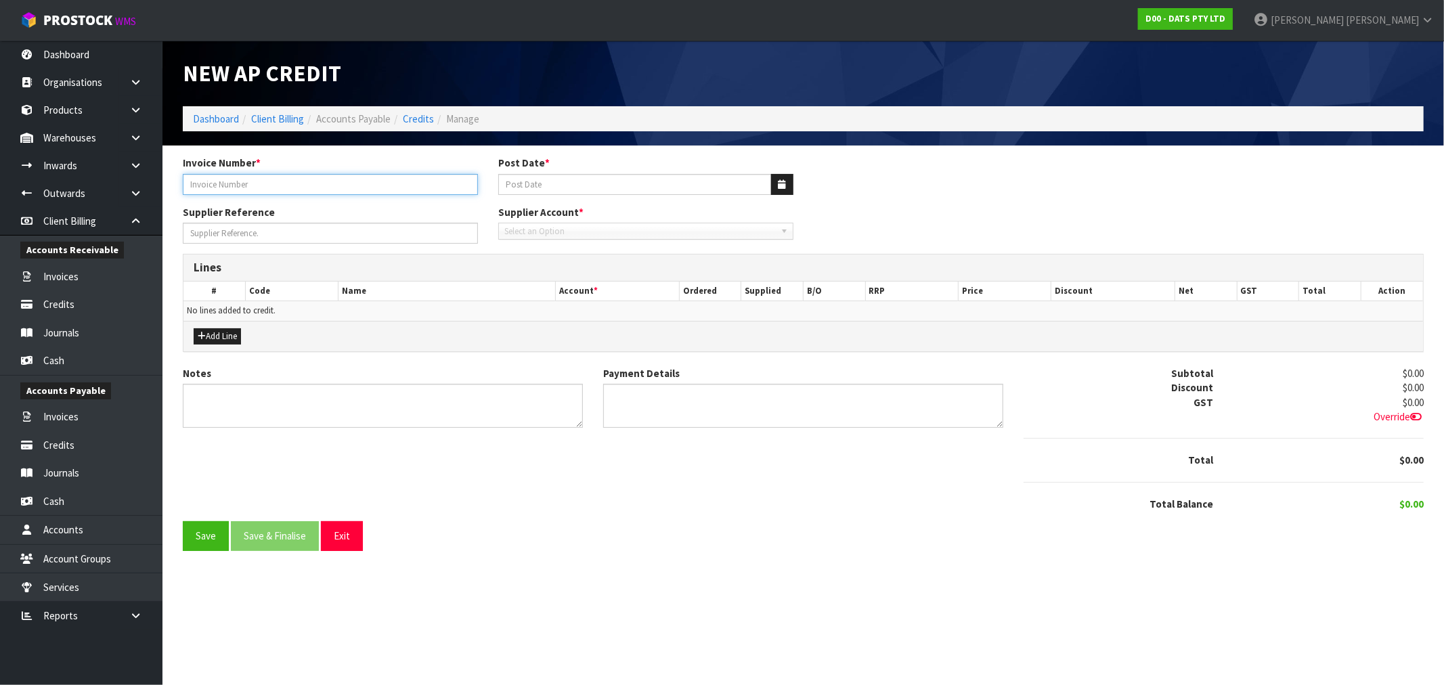
click at [294, 193] on input "text" at bounding box center [330, 184] width 295 height 21
paste input "RB10632517"
type input "RB10632517"
click at [785, 178] on button "button" at bounding box center [782, 184] width 22 height 21
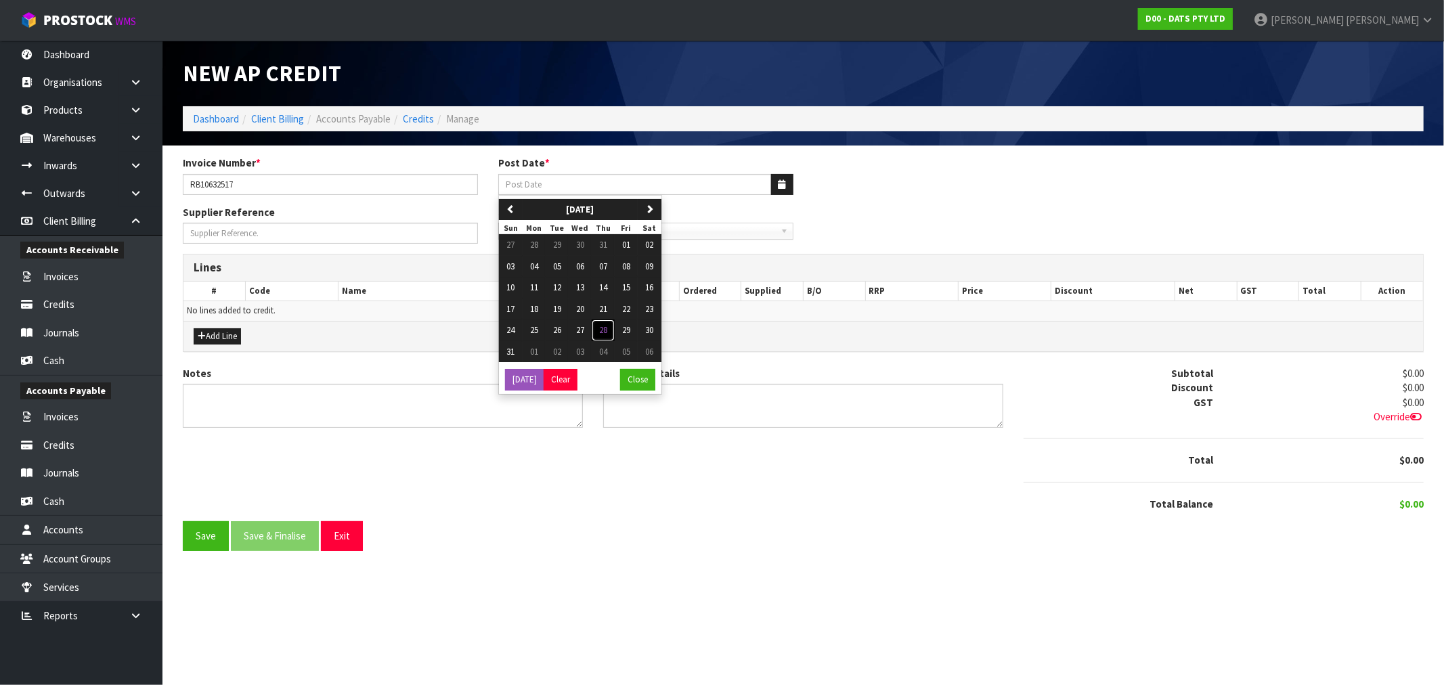
click at [607, 332] on span "28" at bounding box center [603, 330] width 8 height 12
type input "[DATE]"
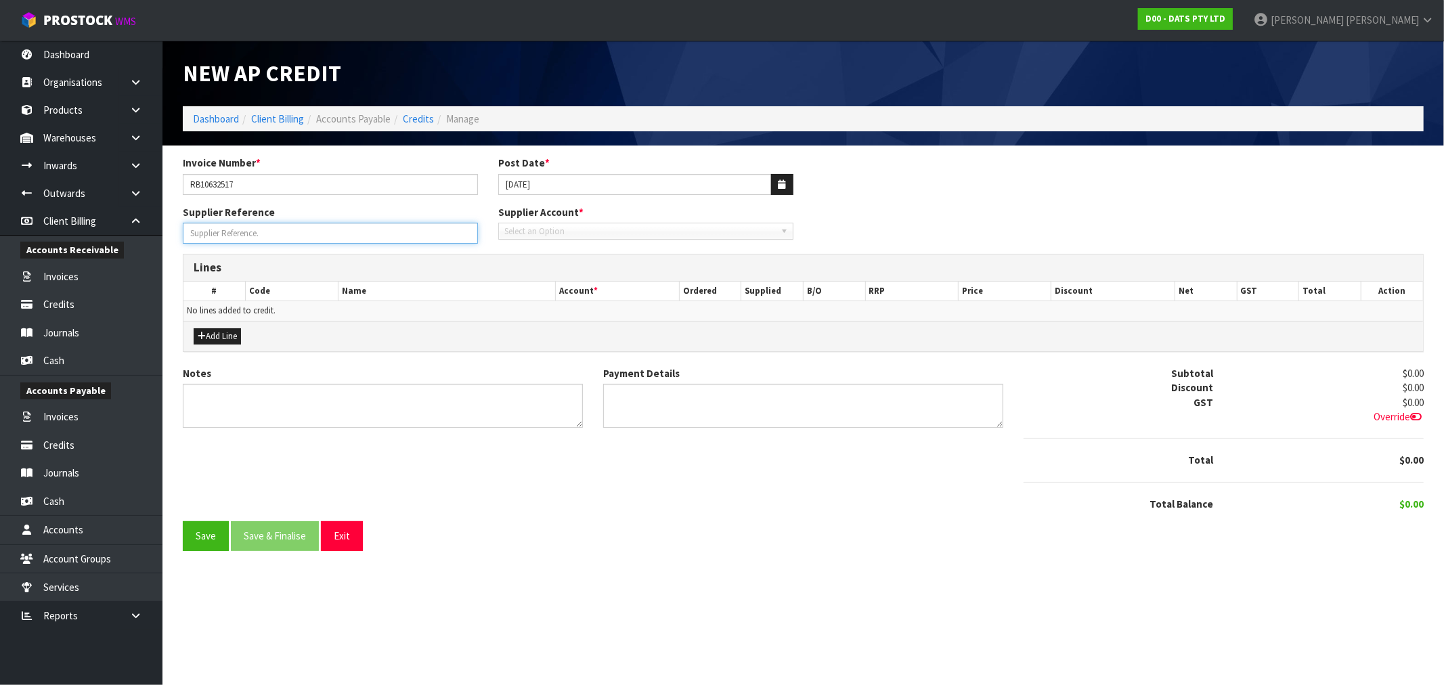
click at [234, 232] on input "Supplier Reference" at bounding box center [330, 233] width 295 height 21
paste input "REBATE PERIOD"
click at [295, 234] on input "REBATE PERIOD:" at bounding box center [330, 233] width 295 height 21
paste input "01-JUL-2024"
click at [355, 224] on input "REBATE PERIOD: 01-JUL-2024 TO" at bounding box center [330, 233] width 295 height 21
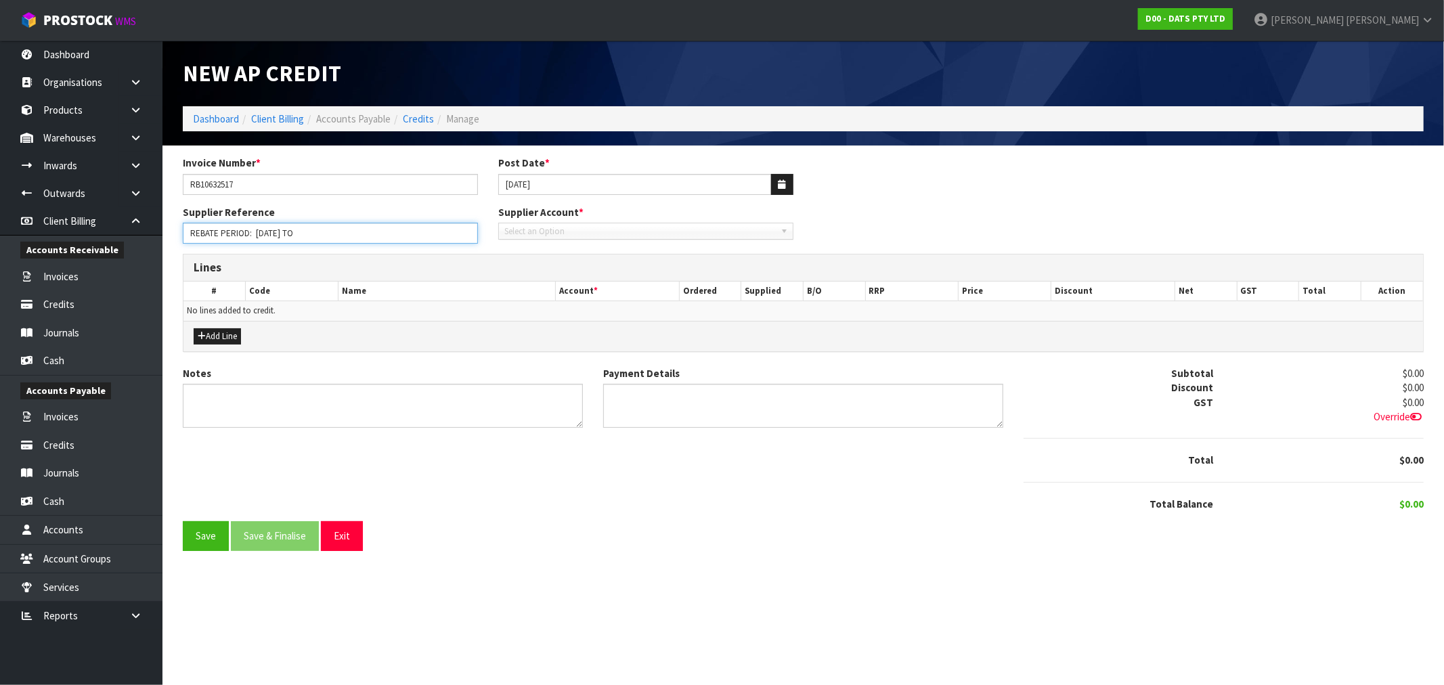
paste input "0-JUN-2025"
drag, startPoint x: 313, startPoint y: 227, endPoint x: 159, endPoint y: 236, distance: 153.9
click at [171, 237] on section "Invoice Number * RB10632517 Post Date * 28/08/2025 Supplier Reference REBATE PE…" at bounding box center [802, 358] width 1281 height 425
click at [314, 232] on input "REBATE PERIOD: 01-JUL-2024 TO 0-JUN-2025" at bounding box center [330, 233] width 295 height 21
click at [416, 238] on input "REBATE PERIOD: 01-JUL-2024 TO 30-JUN-2025" at bounding box center [330, 233] width 295 height 21
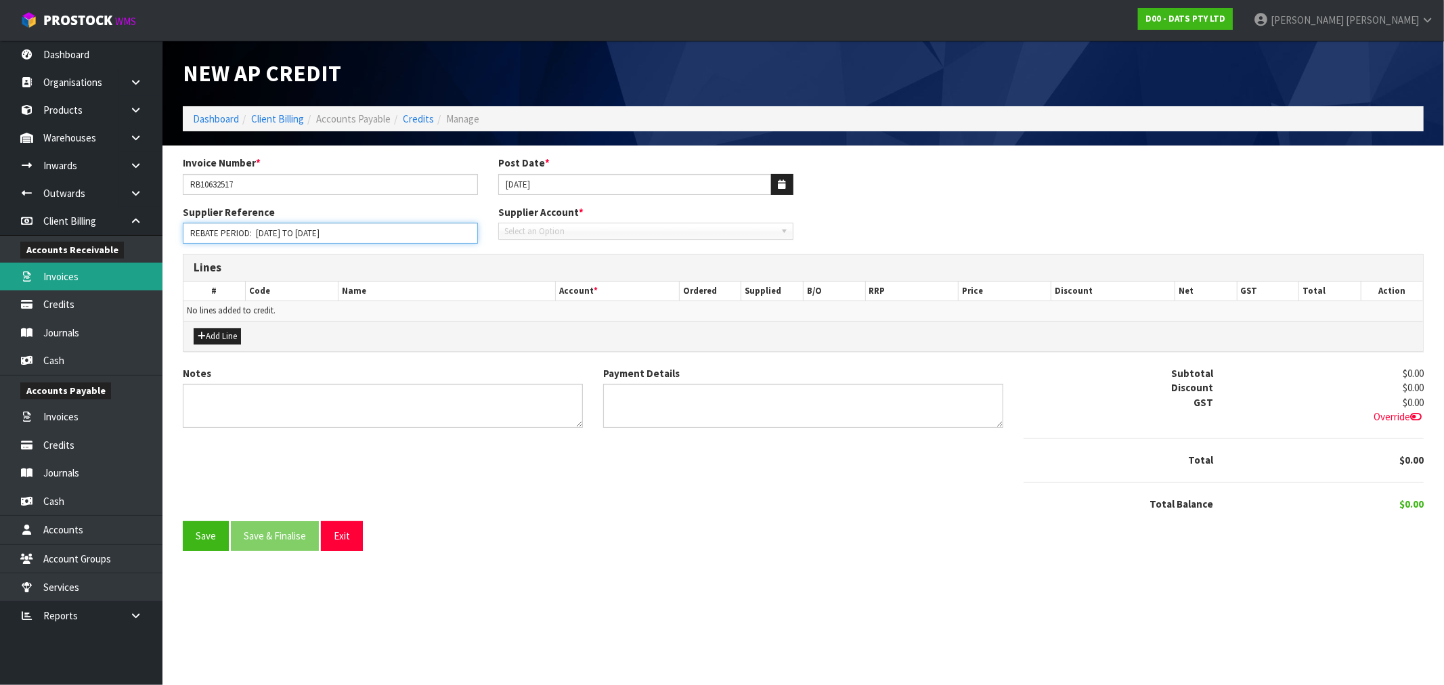
drag, startPoint x: 416, startPoint y: 238, endPoint x: 1, endPoint y: 286, distance: 418.4
click at [1, 286] on body "Toggle navigation ProStock WMS D00 - DATS PTY LTD [PERSON_NAME] Logout Dashboar…" at bounding box center [722, 342] width 1444 height 685
type input "REBATE PERIOD: 01-JUL-2024 TO 30-JUN-2025"
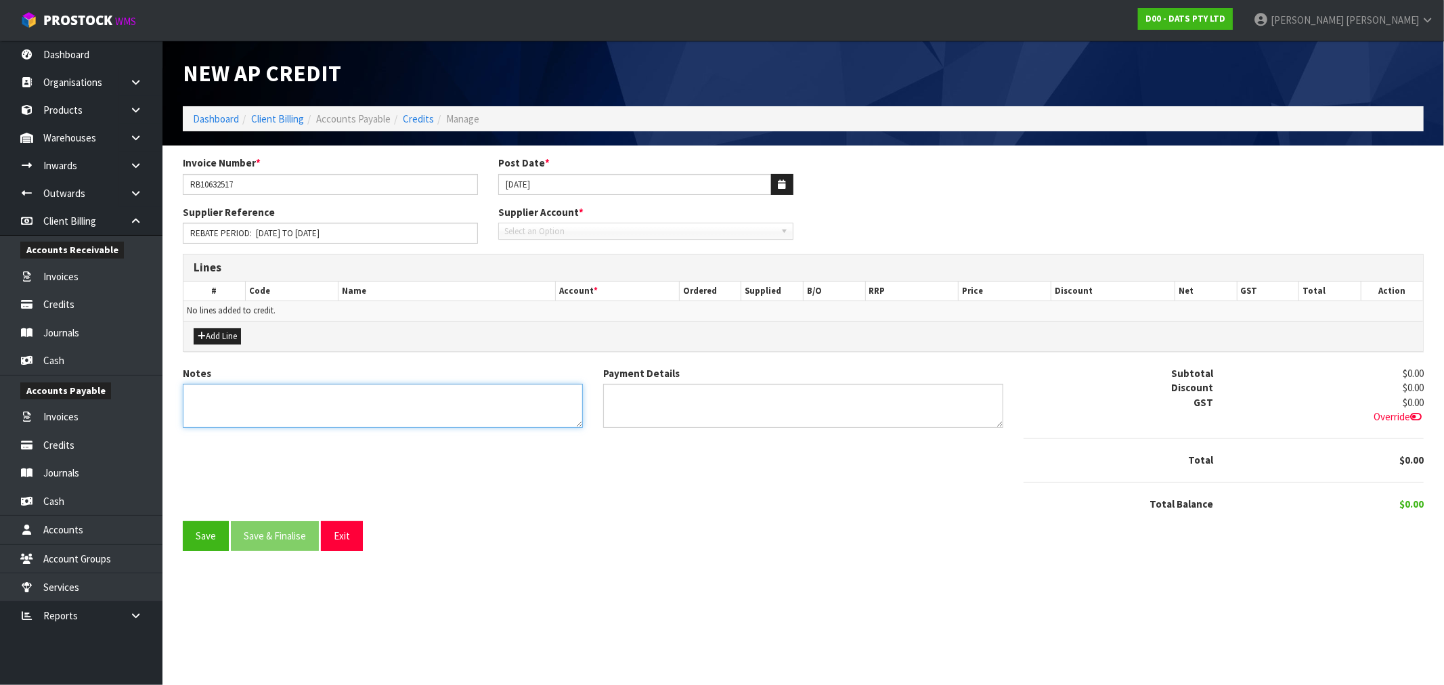
click at [239, 420] on textarea "Notes" at bounding box center [383, 406] width 400 height 44
paste textarea "REBATE PERIOD: 01-JUL-2024 TO 30-JUN-2025"
type textarea "REBATE PERIOD: 01-JUL-2024 TO 30-JUN-2025"
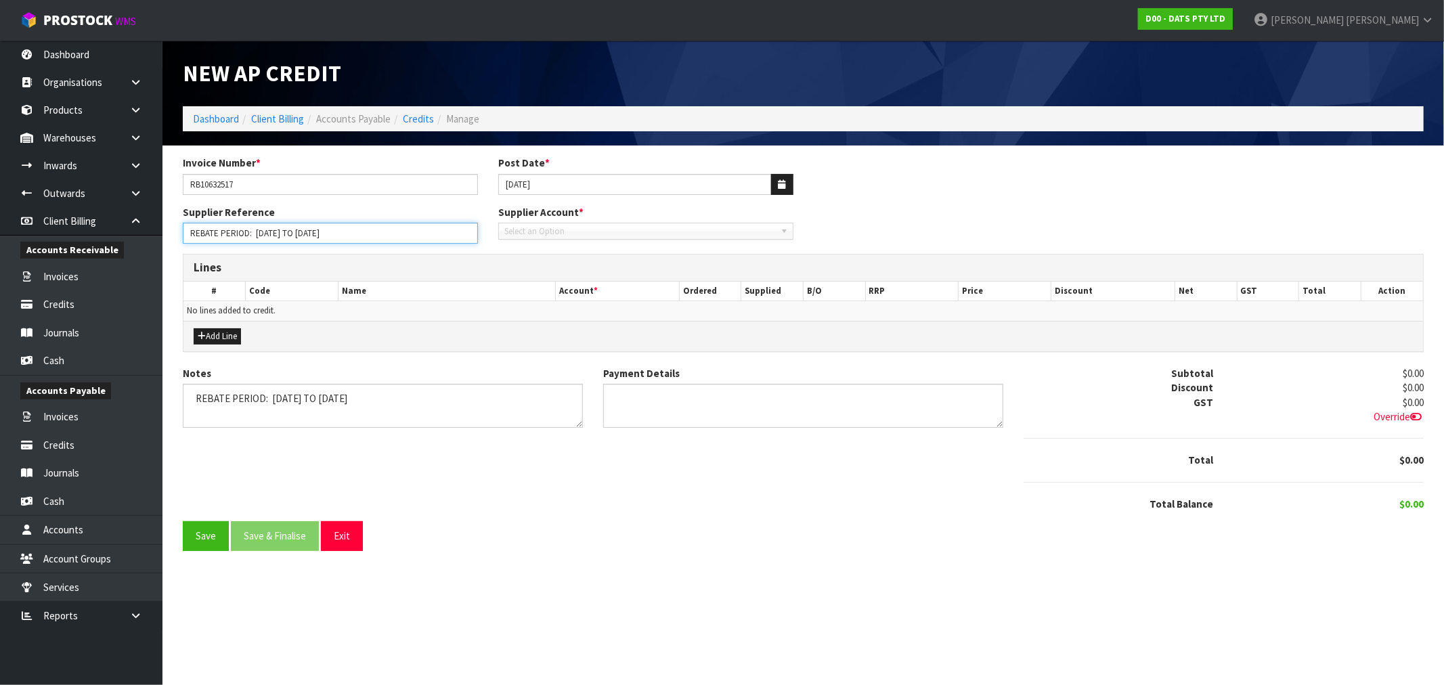
click at [256, 234] on input "REBATE PERIOD: 01-JUL-2024 TO 30-JUN-2025" at bounding box center [330, 233] width 295 height 21
type input "REBATE PERIOD: 01-JUL-2024 TO 30-JUN-2025"
click at [225, 333] on button "Add Line" at bounding box center [217, 336] width 47 height 16
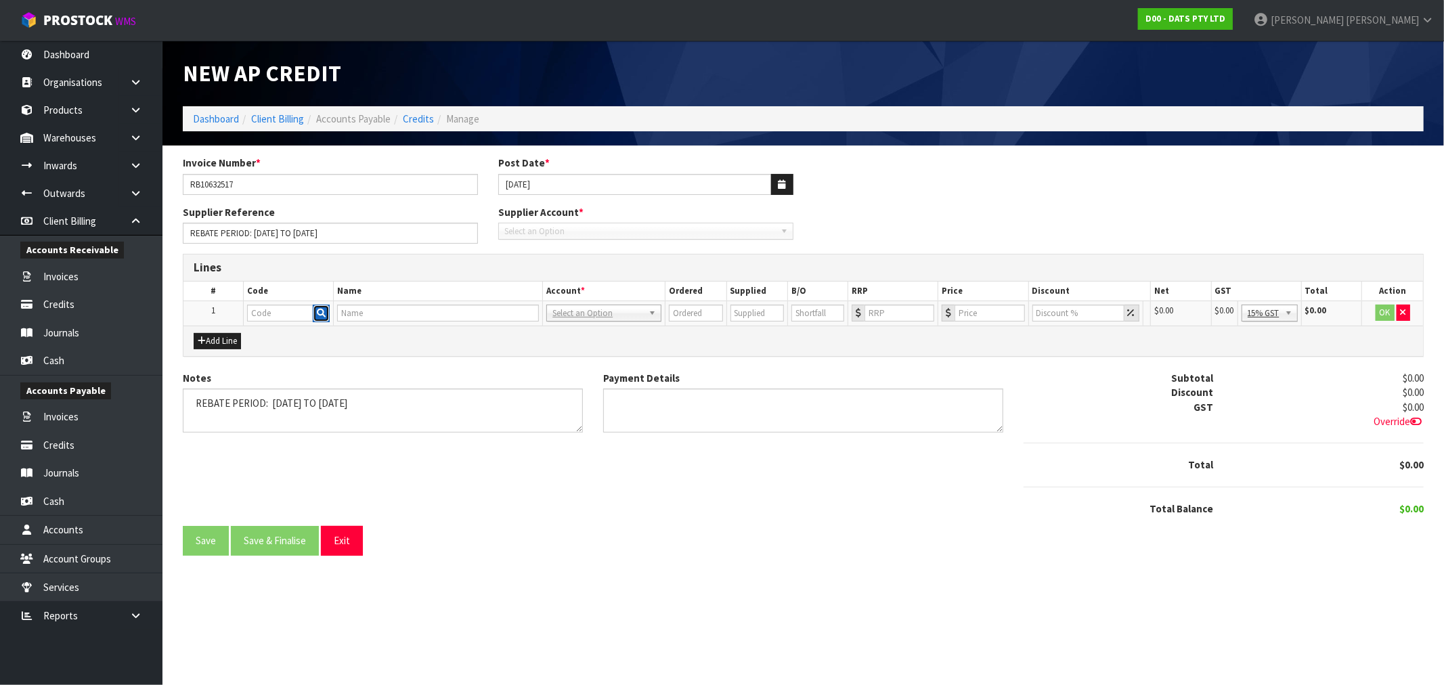
click at [320, 312] on icon "button" at bounding box center [321, 313] width 9 height 9
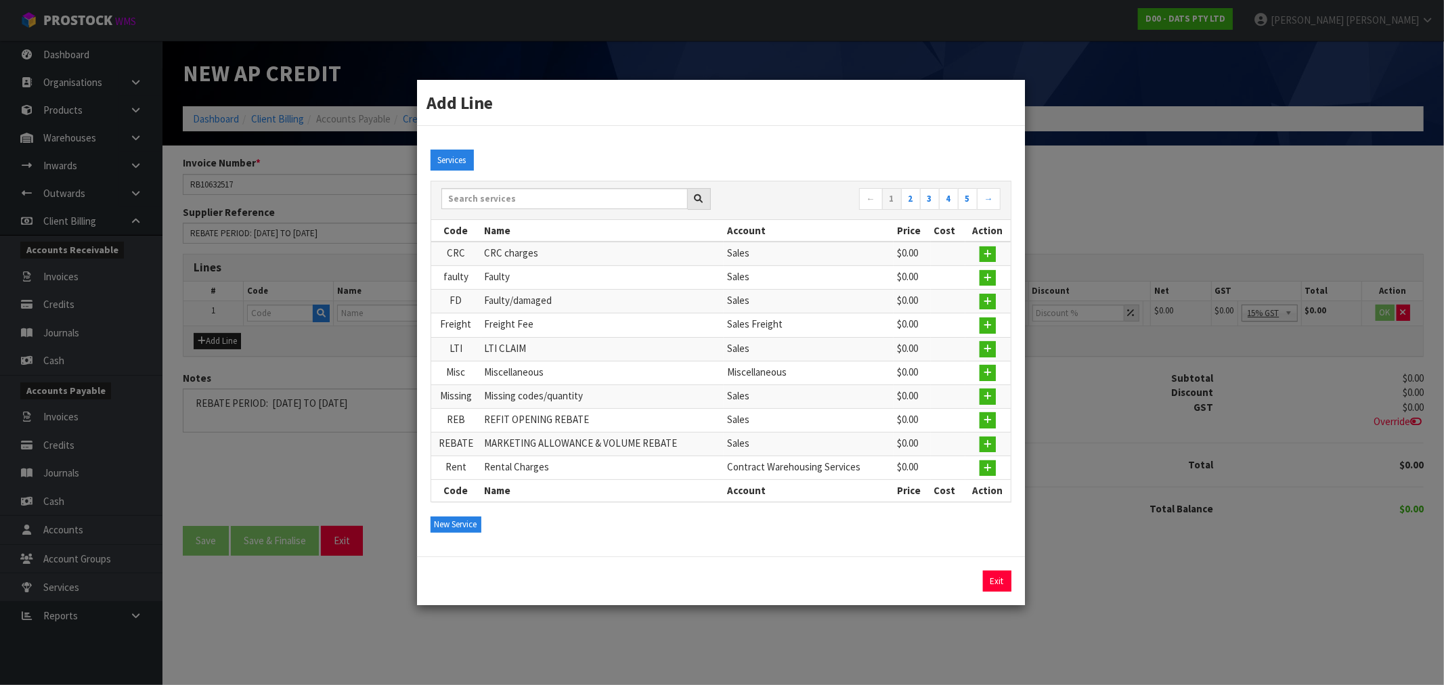
click at [558, 420] on td "REFIT OPENING REBATE" at bounding box center [602, 420] width 242 height 24
drag, startPoint x: 590, startPoint y: 423, endPoint x: 976, endPoint y: 426, distance: 386.5
click at [965, 424] on tr "REB REFIT OPENING REBATE Sales $0.00" at bounding box center [720, 420] width 579 height 24
click at [988, 420] on icon "button" at bounding box center [988, 420] width 8 height 9
type input "REB"
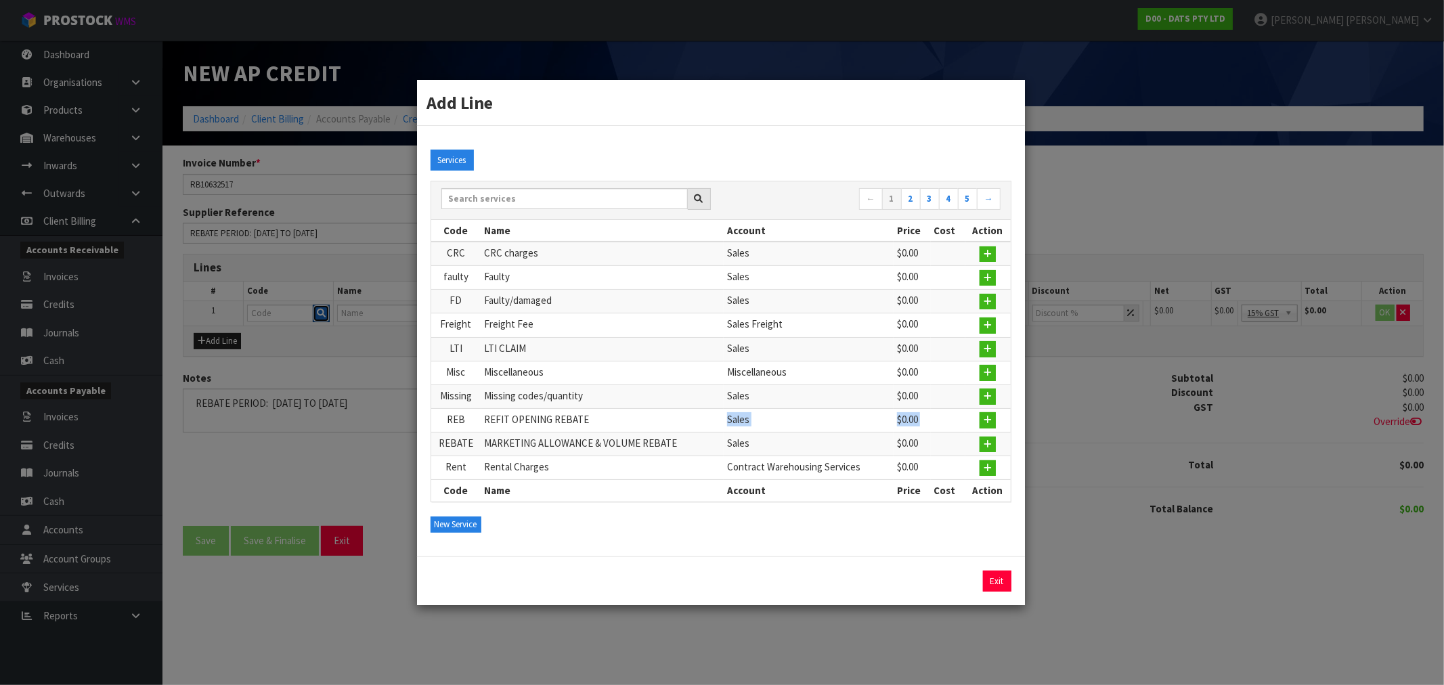
type input "REFIT OPENING REBATE"
type input "1"
type input "0"
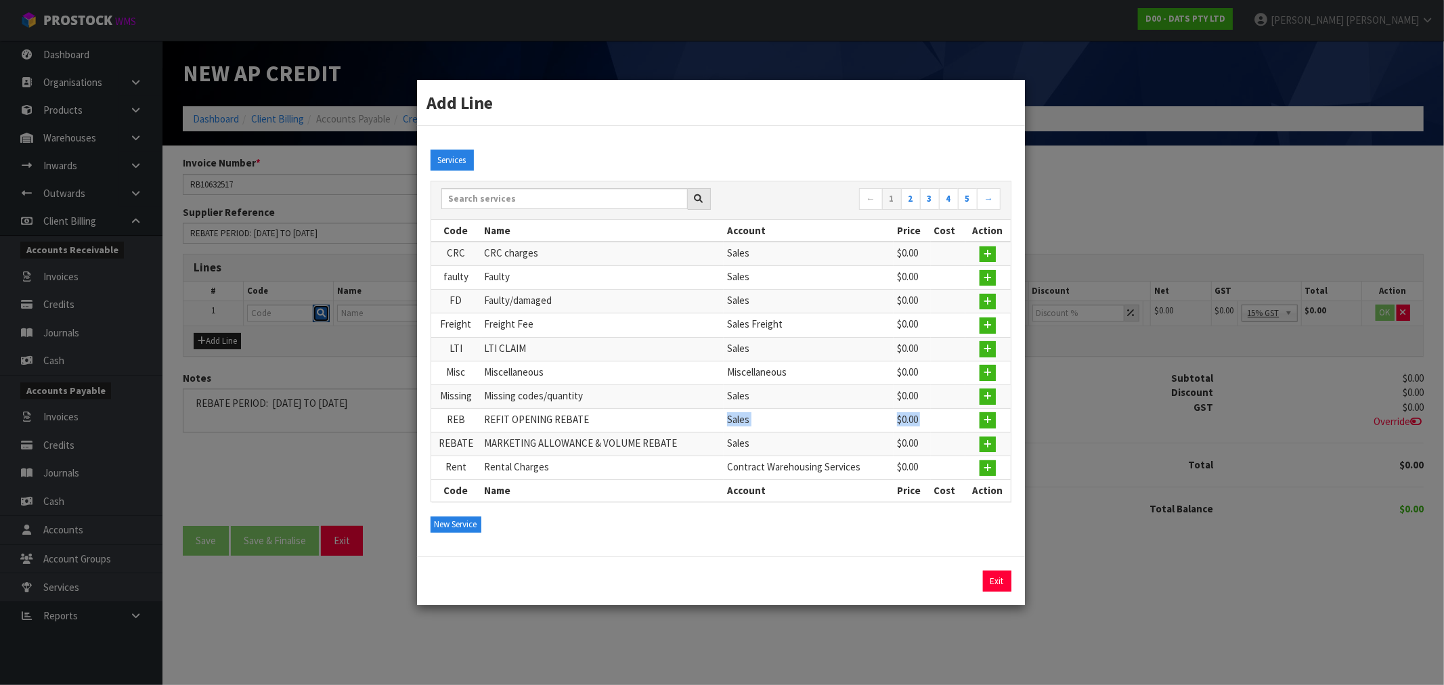
type input "0"
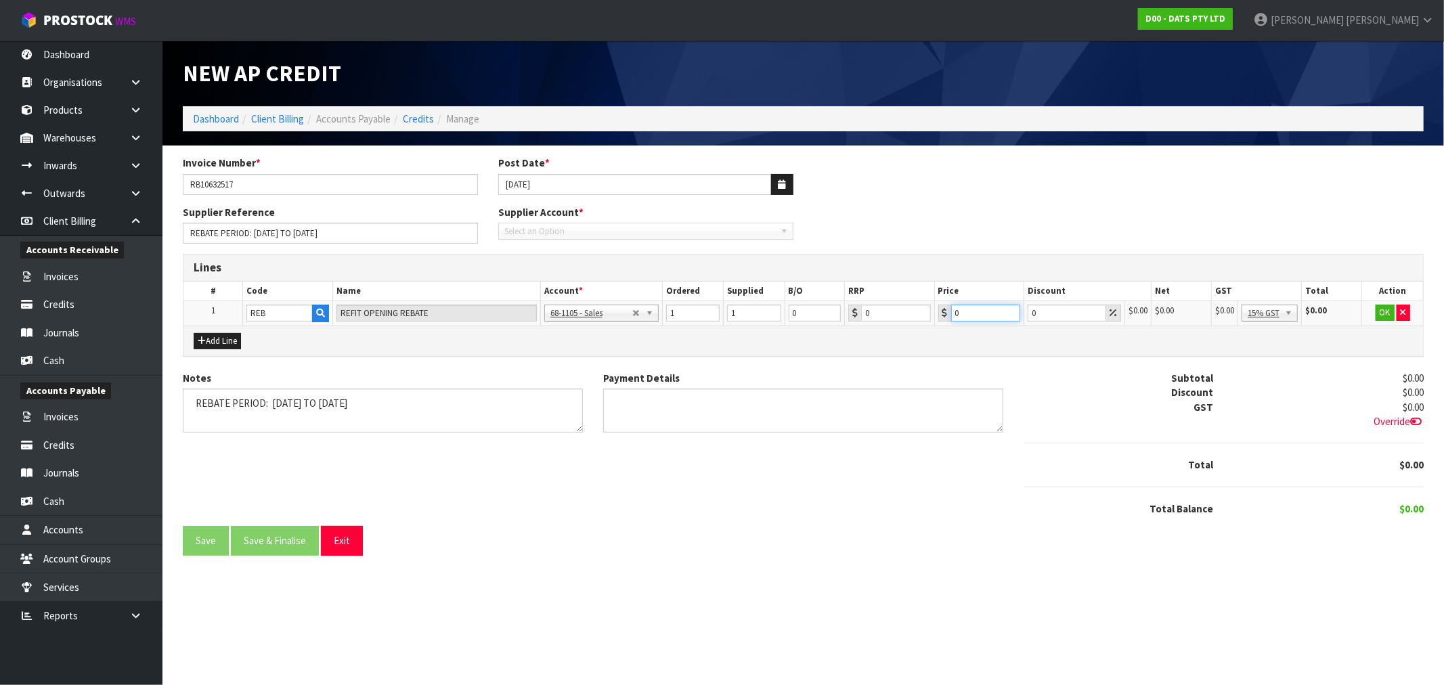
click at [952, 316] on input "0" at bounding box center [986, 313] width 70 height 17
drag, startPoint x: 971, startPoint y: 315, endPoint x: 936, endPoint y: 318, distance: 35.4
click at [936, 318] on td "0" at bounding box center [979, 313] width 90 height 24
click at [979, 313] on input "0" at bounding box center [986, 313] width 70 height 17
paste input "8673.75"
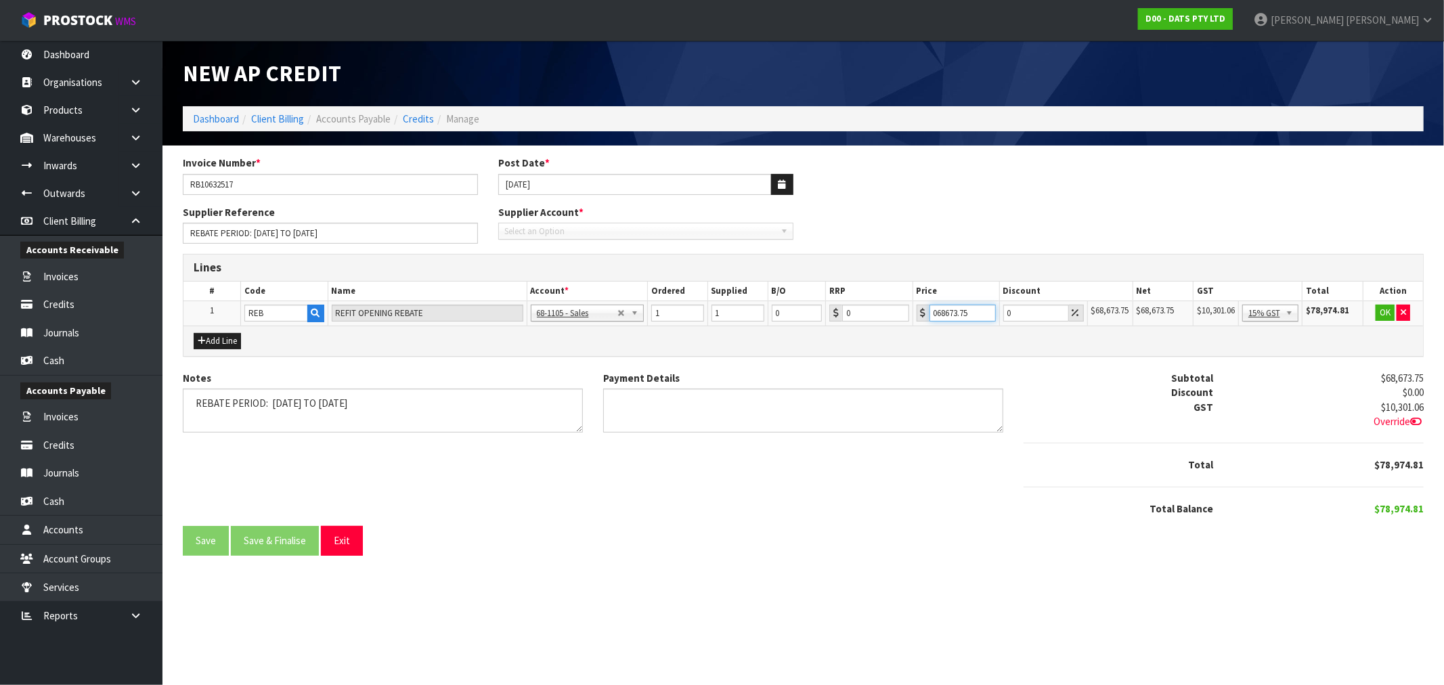
drag, startPoint x: 939, startPoint y: 313, endPoint x: 931, endPoint y: 313, distance: 7.4
click at [930, 313] on input "068673.75" at bounding box center [962, 313] width 66 height 17
type input "68673.75"
click at [1381, 311] on button "OK" at bounding box center [1385, 313] width 19 height 16
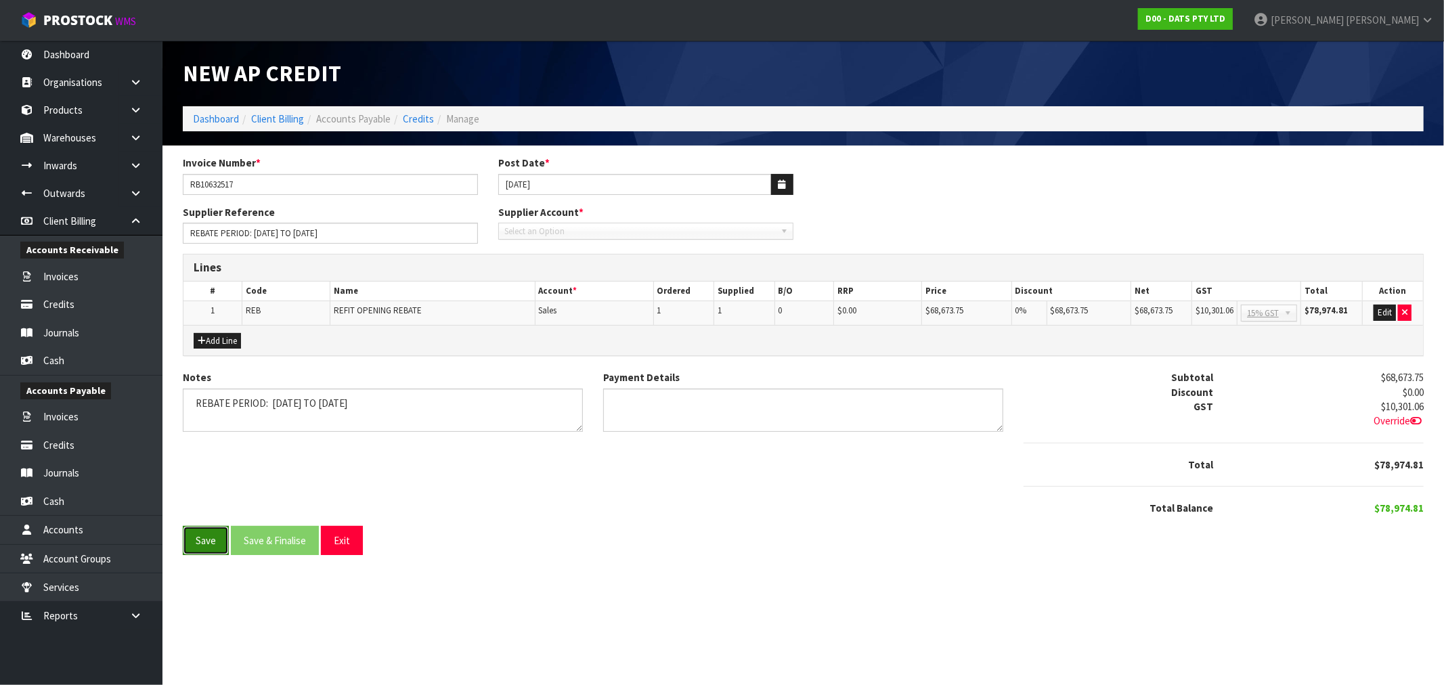
drag, startPoint x: 206, startPoint y: 536, endPoint x: 227, endPoint y: 528, distance: 23.1
click at [206, 536] on button "Save" at bounding box center [206, 540] width 46 height 29
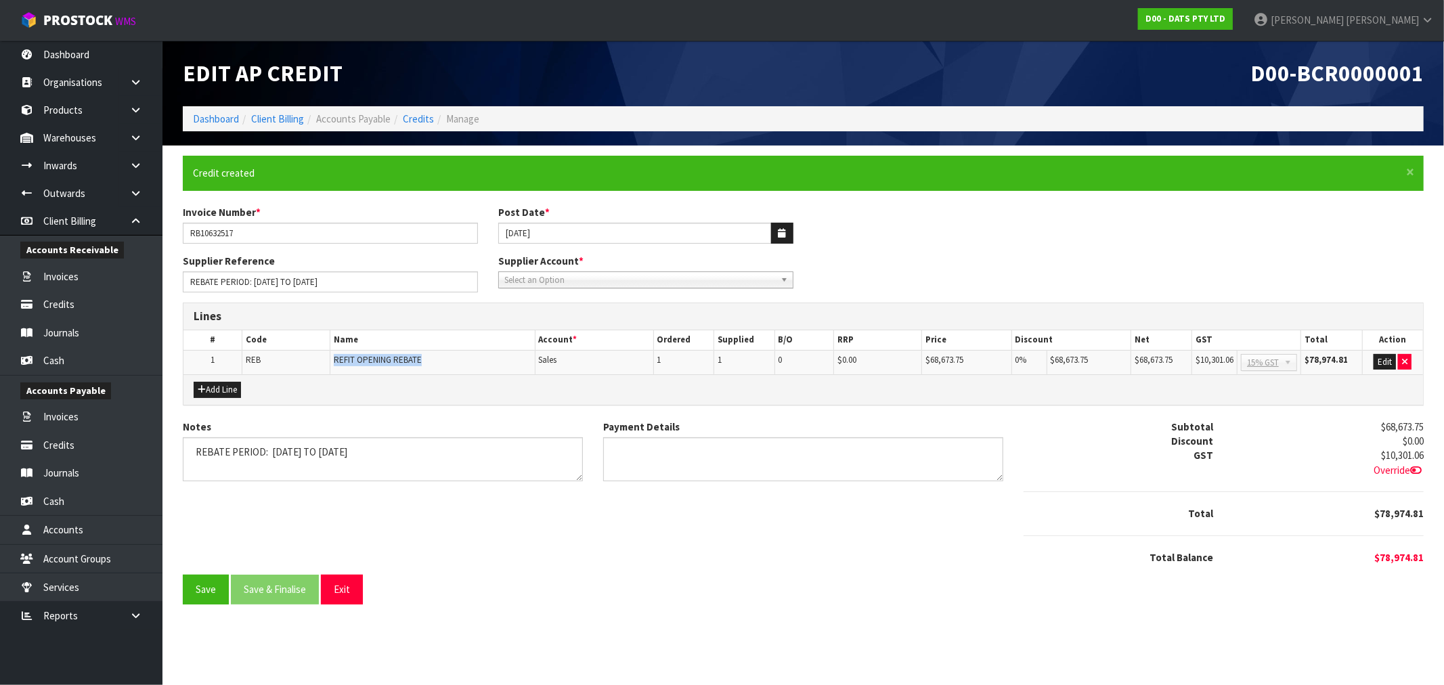
drag, startPoint x: 428, startPoint y: 359, endPoint x: 324, endPoint y: 362, distance: 105.0
click at [324, 362] on tr "1 REB REFIT OPENING REBATE Sales 1 1 0 $0.00 $68,673.75 0% $68,673.75 $68,673.7…" at bounding box center [802, 362] width 1239 height 24
copy tr "REFIT OPENING REBATE"
click at [426, 116] on link "Credits" at bounding box center [418, 118] width 31 height 13
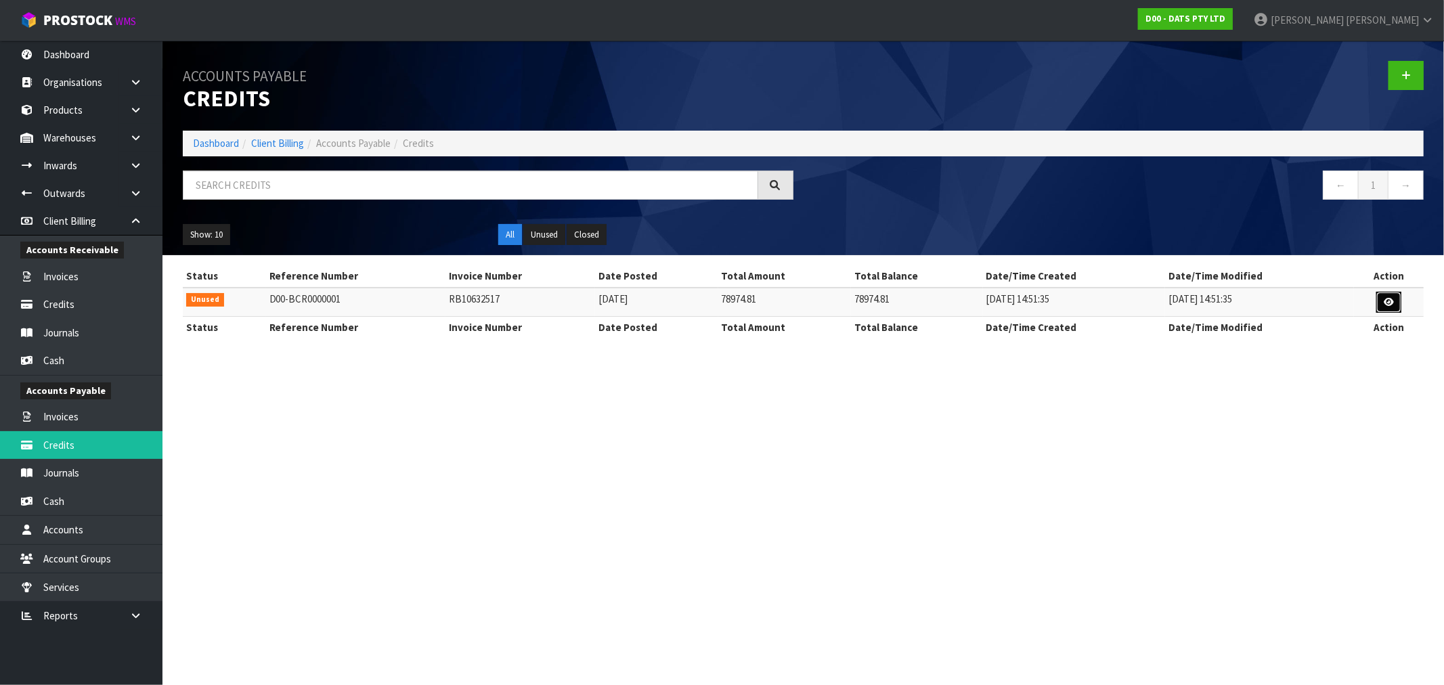
click at [1392, 303] on icon at bounding box center [1389, 302] width 10 height 9
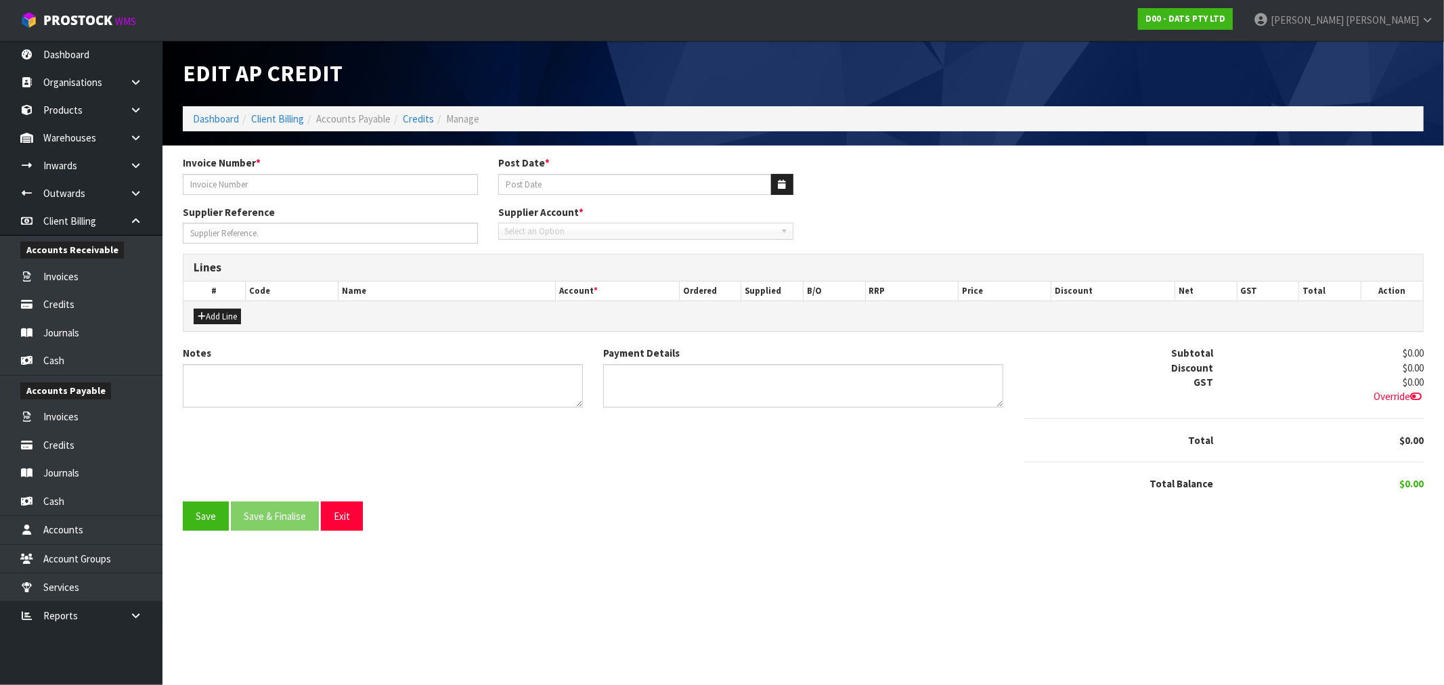
type input "RB10632517"
type input "[DATE]"
type input "REBATE PERIOD: 01-JUL-2024 TO 30-JUN-2025"
type textarea "REBATE PERIOD: 01-JUL-2024 TO 30-JUN-2025"
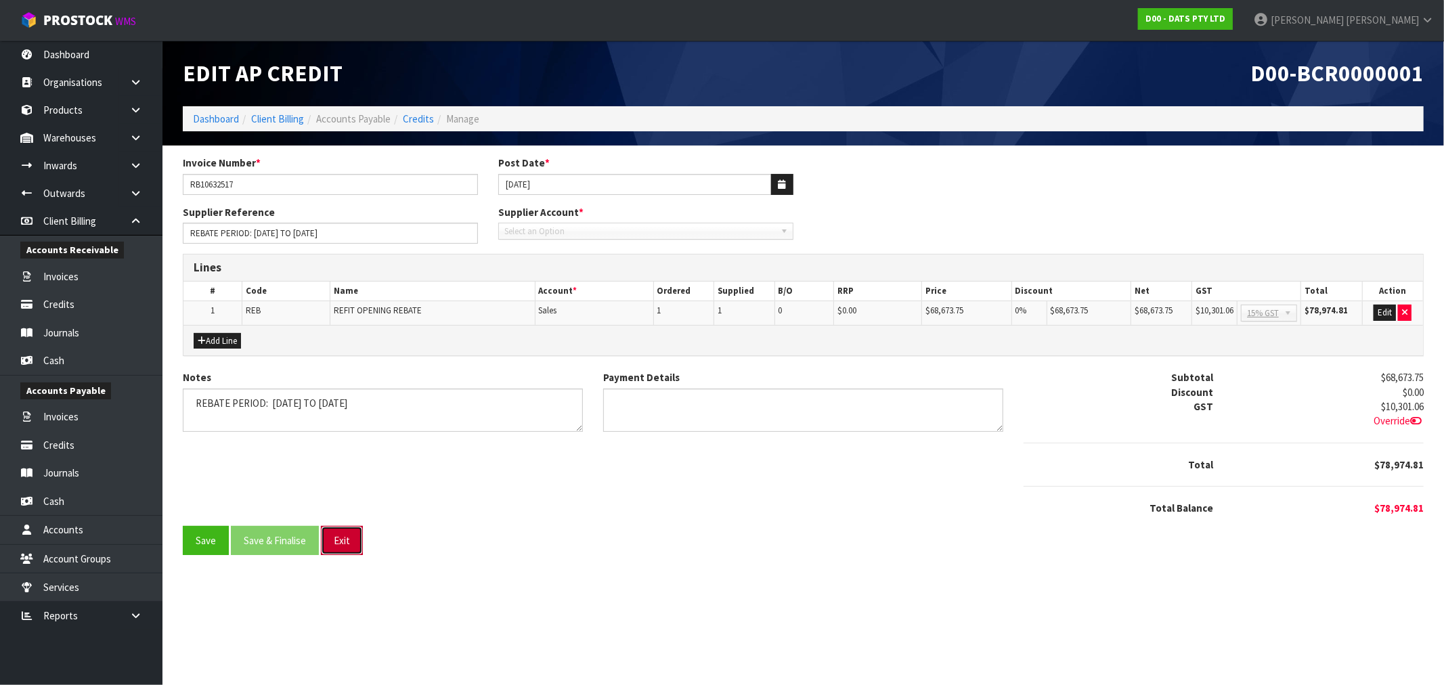
click at [334, 536] on button "Exit" at bounding box center [342, 540] width 42 height 29
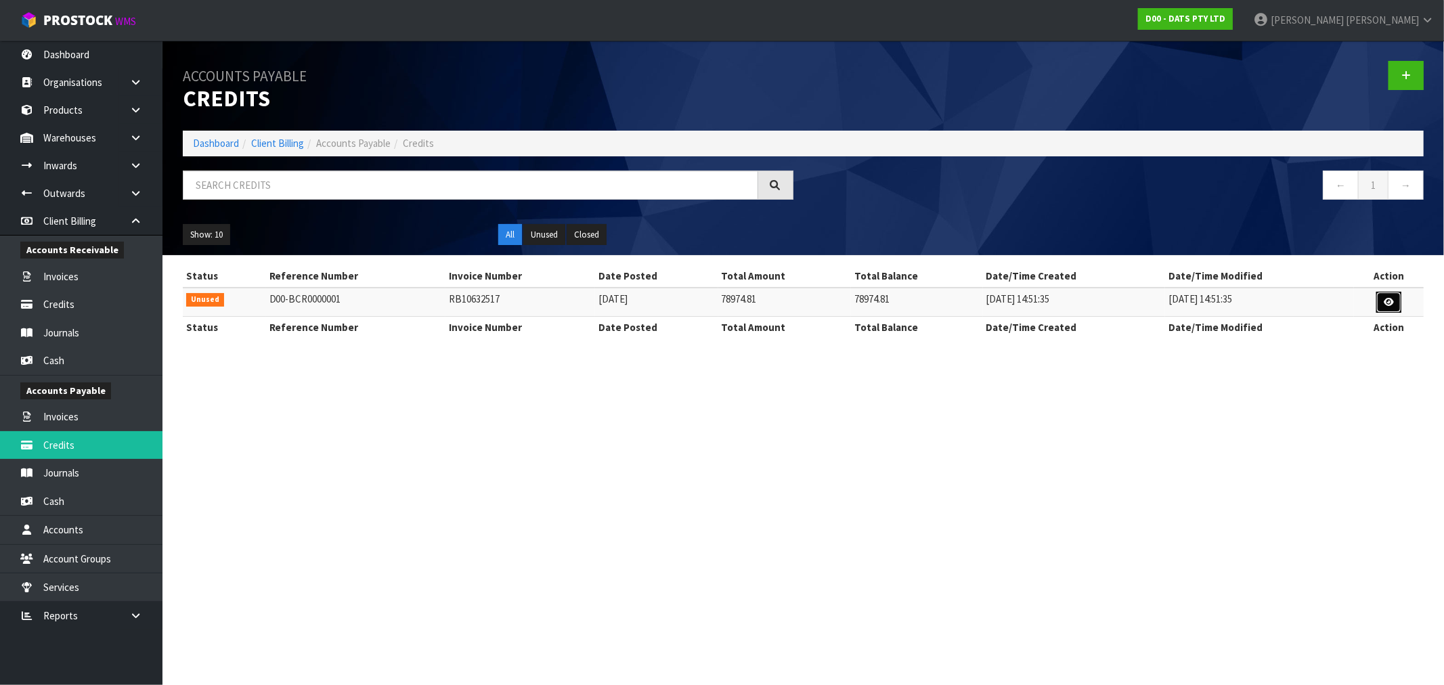
click at [1392, 301] on link at bounding box center [1388, 303] width 25 height 22
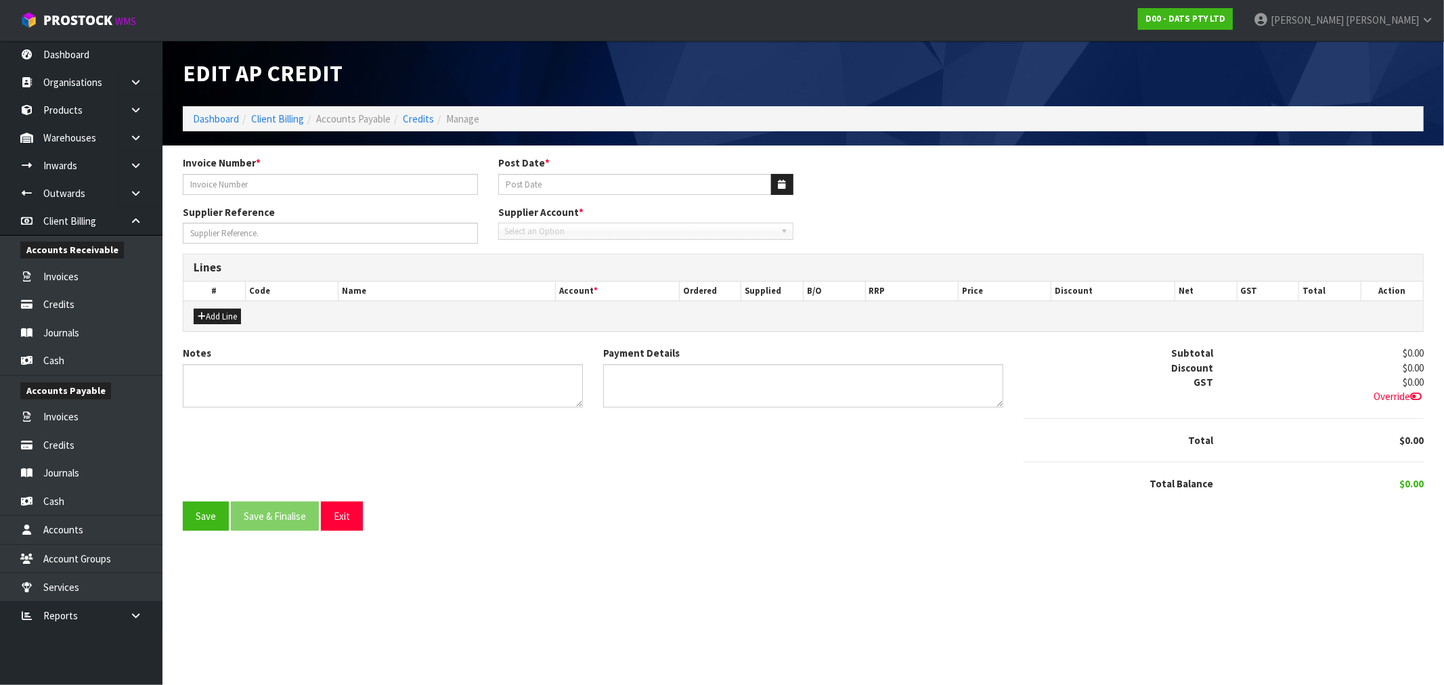
type input "RB10632517"
type input "[DATE]"
type input "REBATE PERIOD: 01-JUL-2024 TO 30-JUN-2025"
type textarea "REBATE PERIOD: 01-JUL-2024 TO 30-JUN-2025"
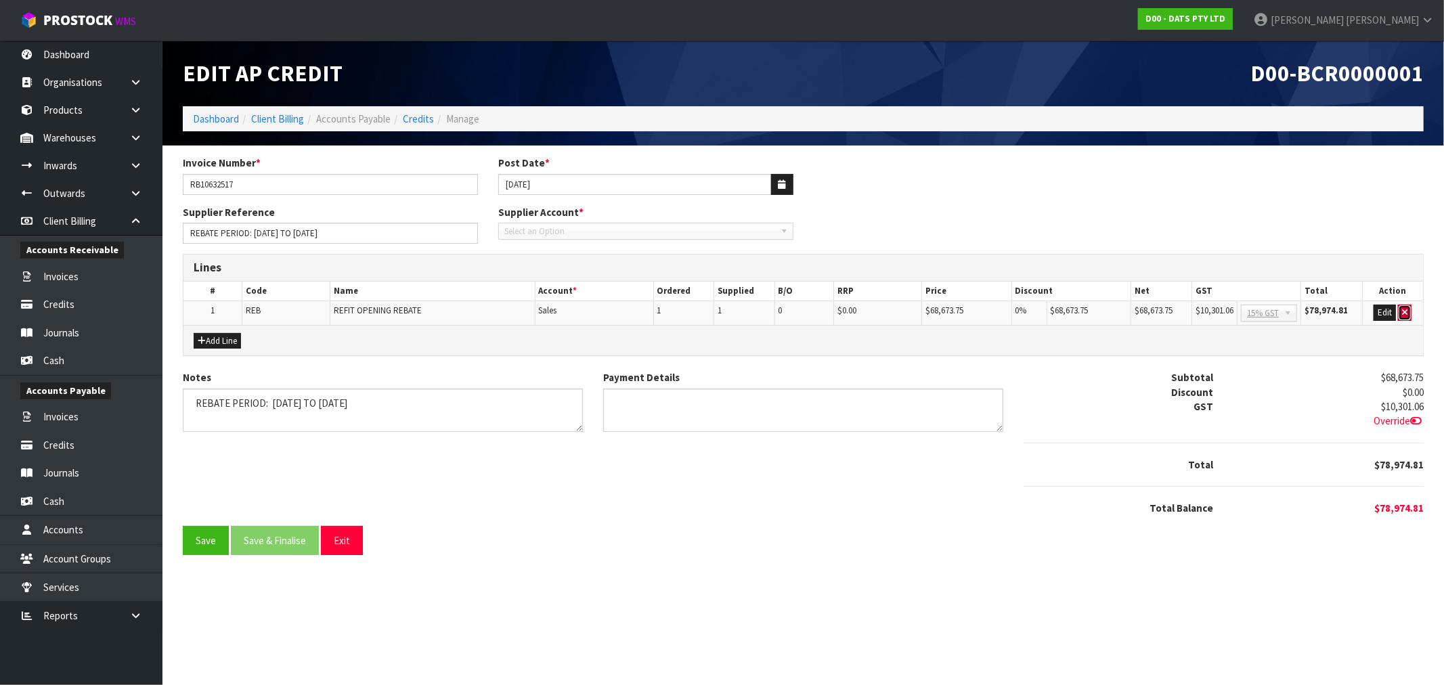
click at [1409, 313] on button "button" at bounding box center [1405, 313] width 14 height 16
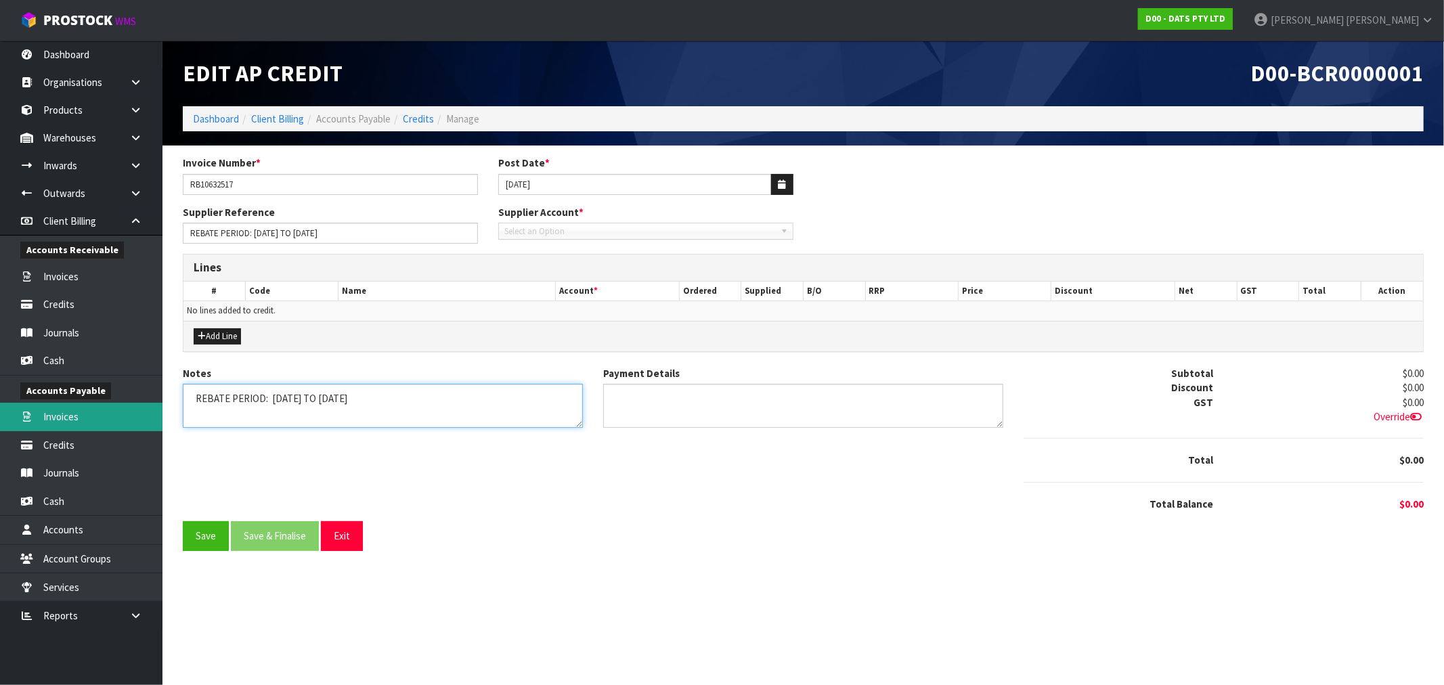
drag, startPoint x: 479, startPoint y: 403, endPoint x: 131, endPoint y: 414, distance: 347.5
click at [140, 408] on body "Toggle navigation ProStock WMS D00 - DATS PTY LTD [PERSON_NAME] Logout Dashboar…" at bounding box center [722, 342] width 1444 height 685
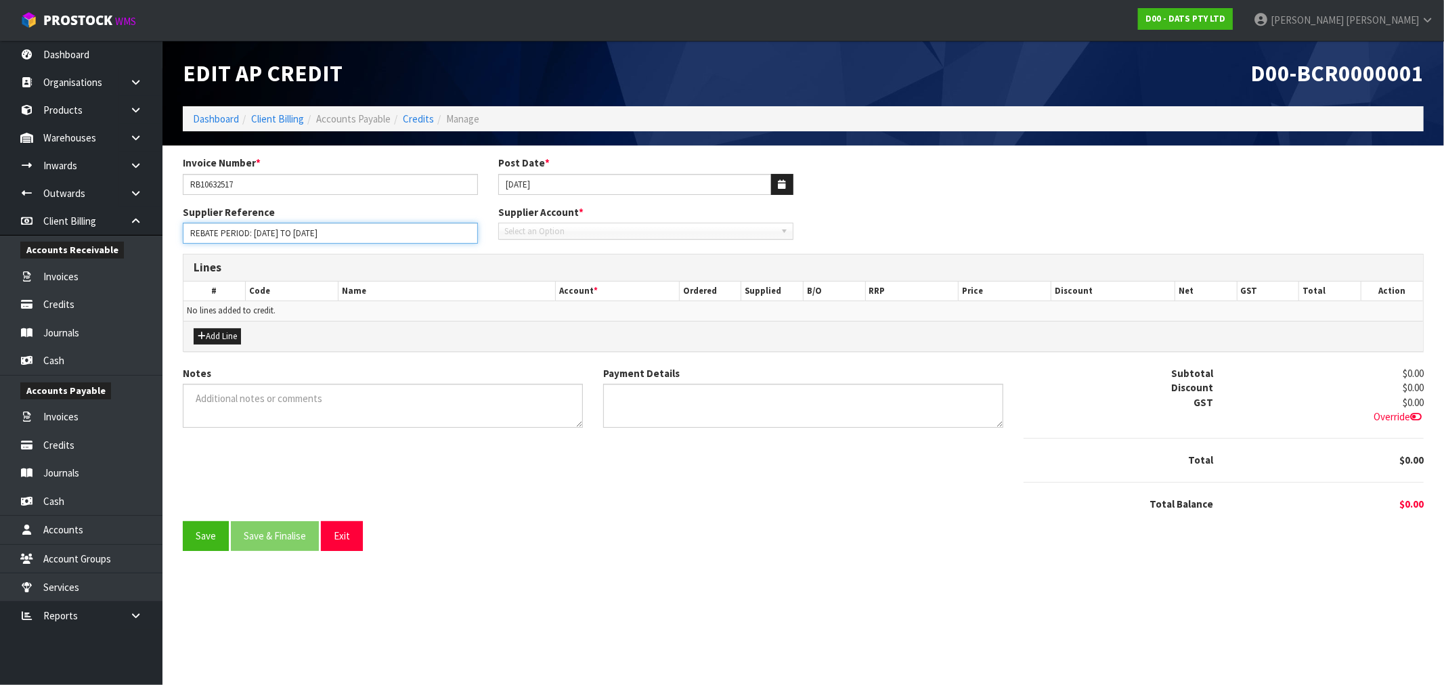
click at [409, 234] on input "REBATE PERIOD: 01-JUL-2024 TO 30-JUN-2025" at bounding box center [330, 233] width 295 height 21
click at [412, 236] on input "REBATE PERIOD: 01-JUL-2024 TO 30-JUN-2025" at bounding box center [330, 233] width 295 height 21
click at [413, 237] on input "REBATE PERIOD: 01-JUL-2024 TO 30-JUN-2025" at bounding box center [330, 233] width 295 height 21
drag, startPoint x: 413, startPoint y: 232, endPoint x: 177, endPoint y: 245, distance: 236.6
click at [177, 245] on div "Supplier Reference REBATE PERIOD: 01-JUL-2024 TO 30-JUN-2025 Supplier Account *…" at bounding box center [803, 229] width 1261 height 49
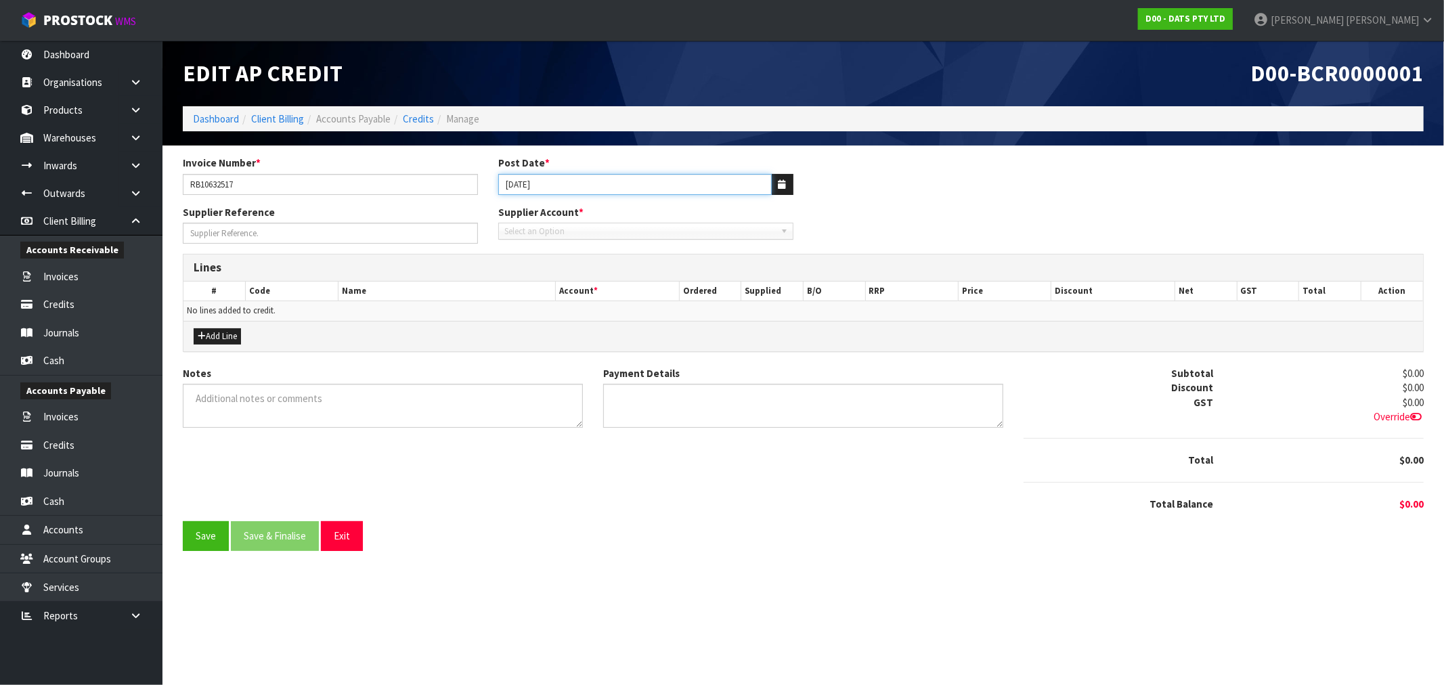
drag, startPoint x: 573, startPoint y: 185, endPoint x: 550, endPoint y: 185, distance: 22.3
click at [550, 185] on input "[DATE]" at bounding box center [634, 184] width 273 height 21
click at [357, 185] on input "RB10632517" at bounding box center [330, 184] width 295 height 21
drag, startPoint x: 204, startPoint y: 181, endPoint x: 259, endPoint y: 186, distance: 55.1
click at [259, 186] on input "RB10632517" at bounding box center [330, 184] width 295 height 21
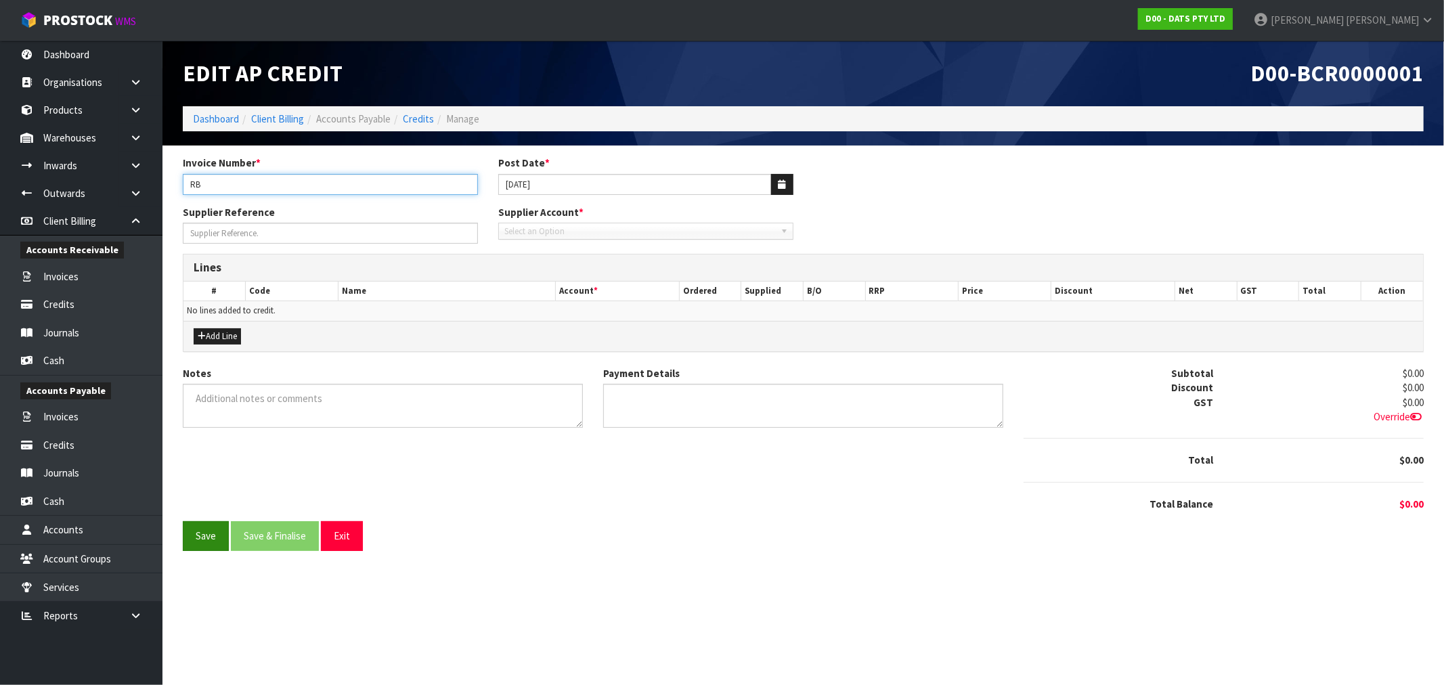
type input "RB"
click at [205, 533] on button "Save" at bounding box center [206, 535] width 46 height 29
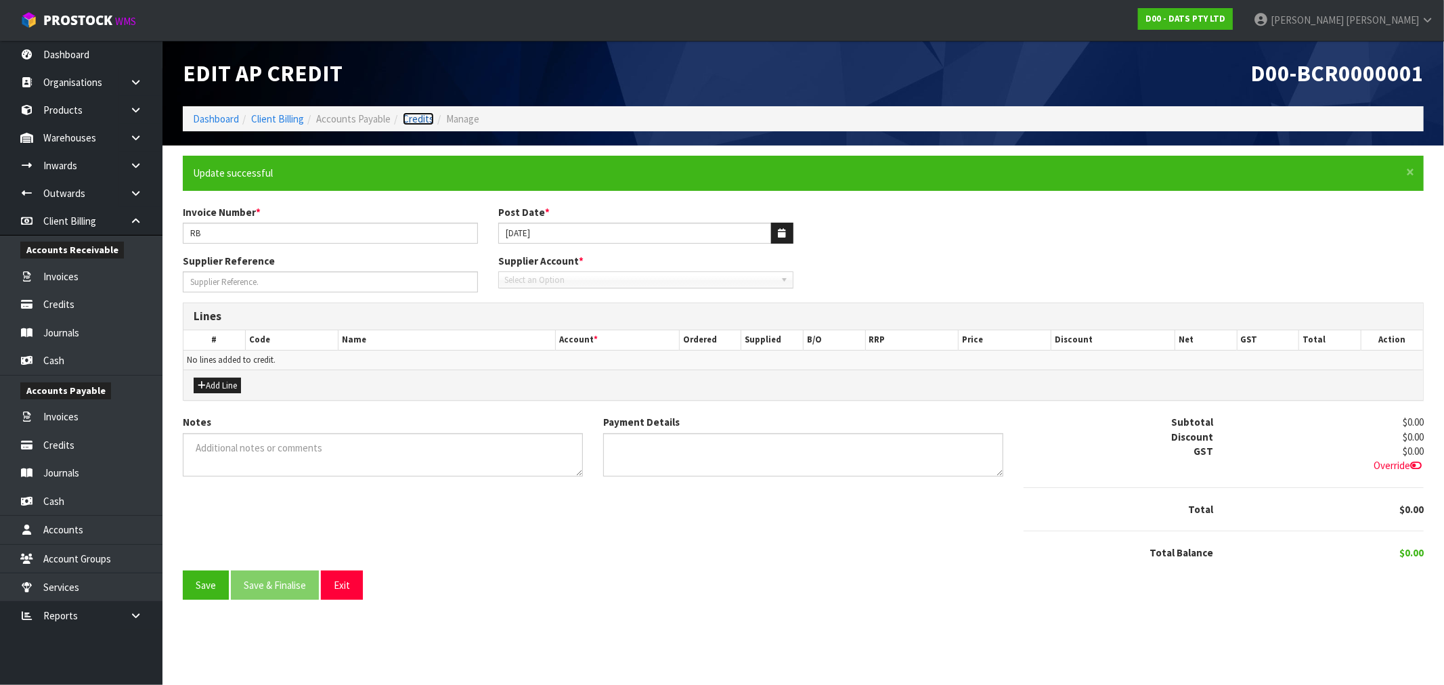
click at [416, 119] on link "Credits" at bounding box center [418, 118] width 31 height 13
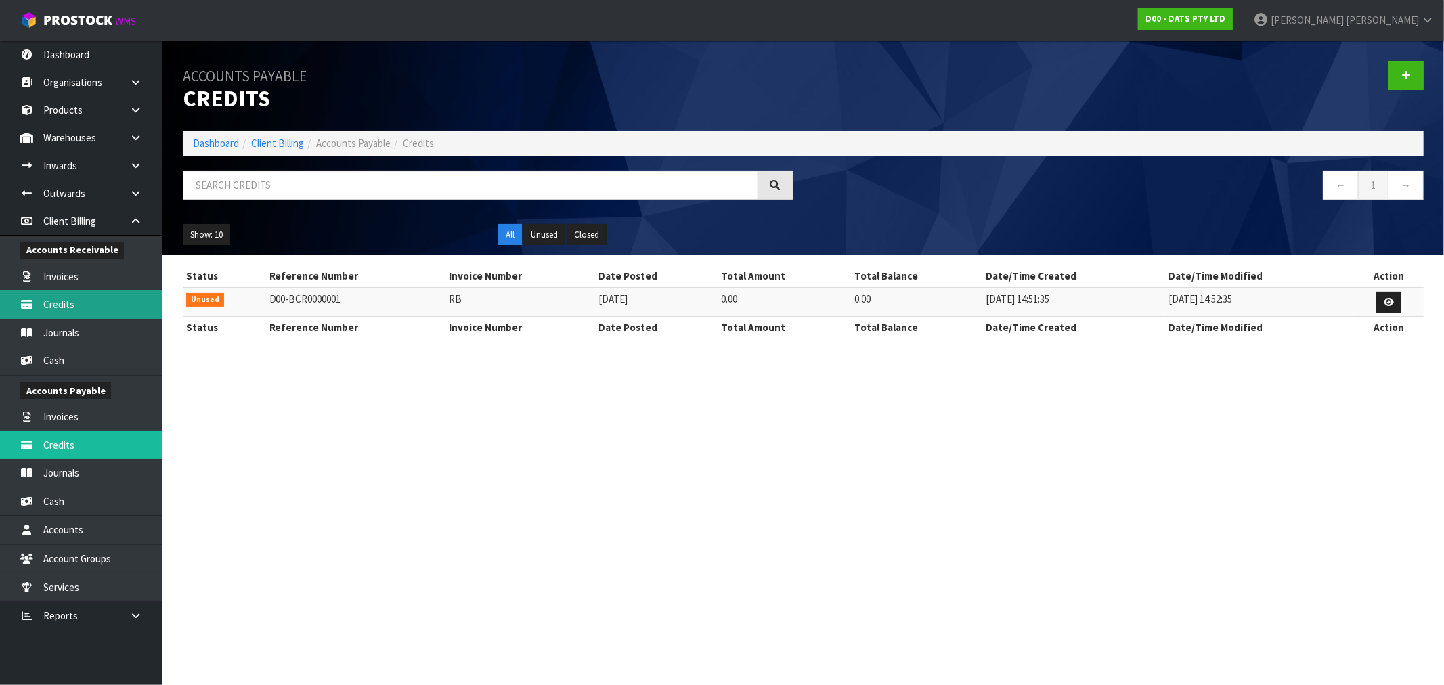
click at [68, 301] on link "Credits" at bounding box center [81, 304] width 162 height 28
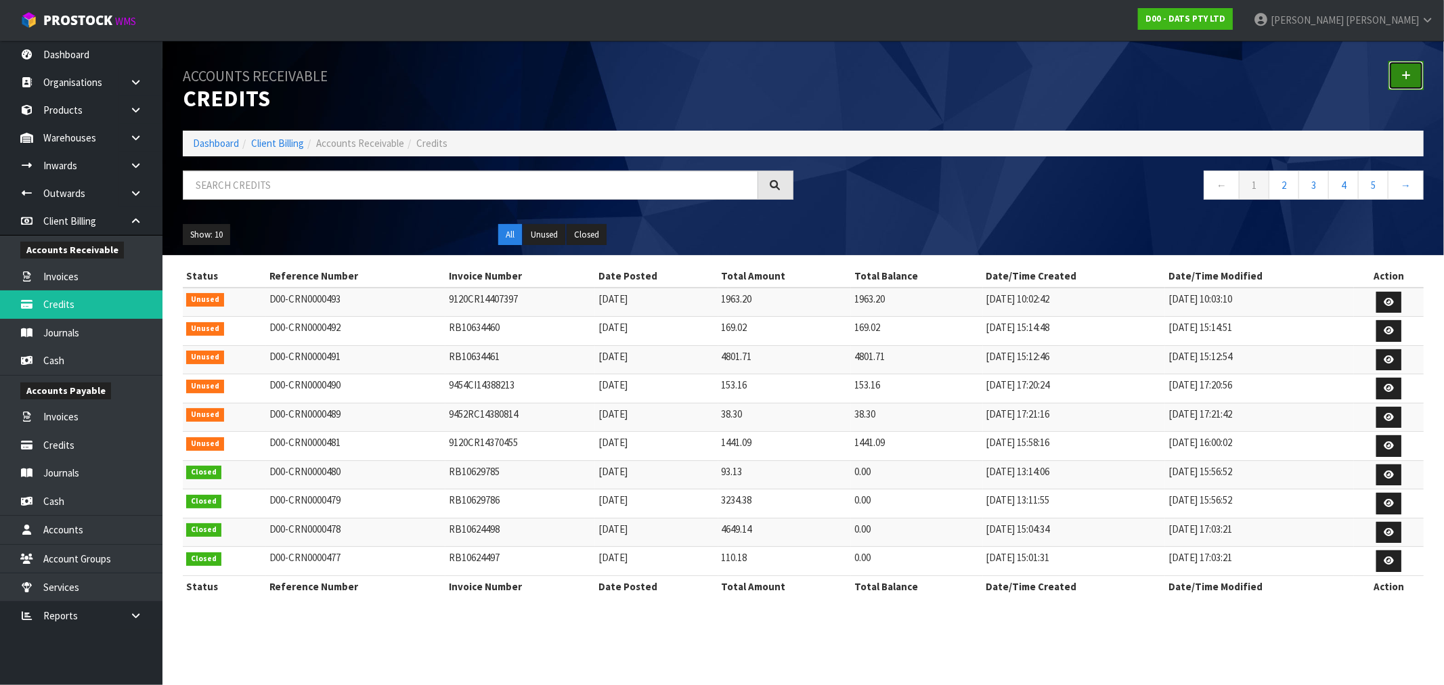
click at [1417, 70] on link at bounding box center [1405, 75] width 35 height 29
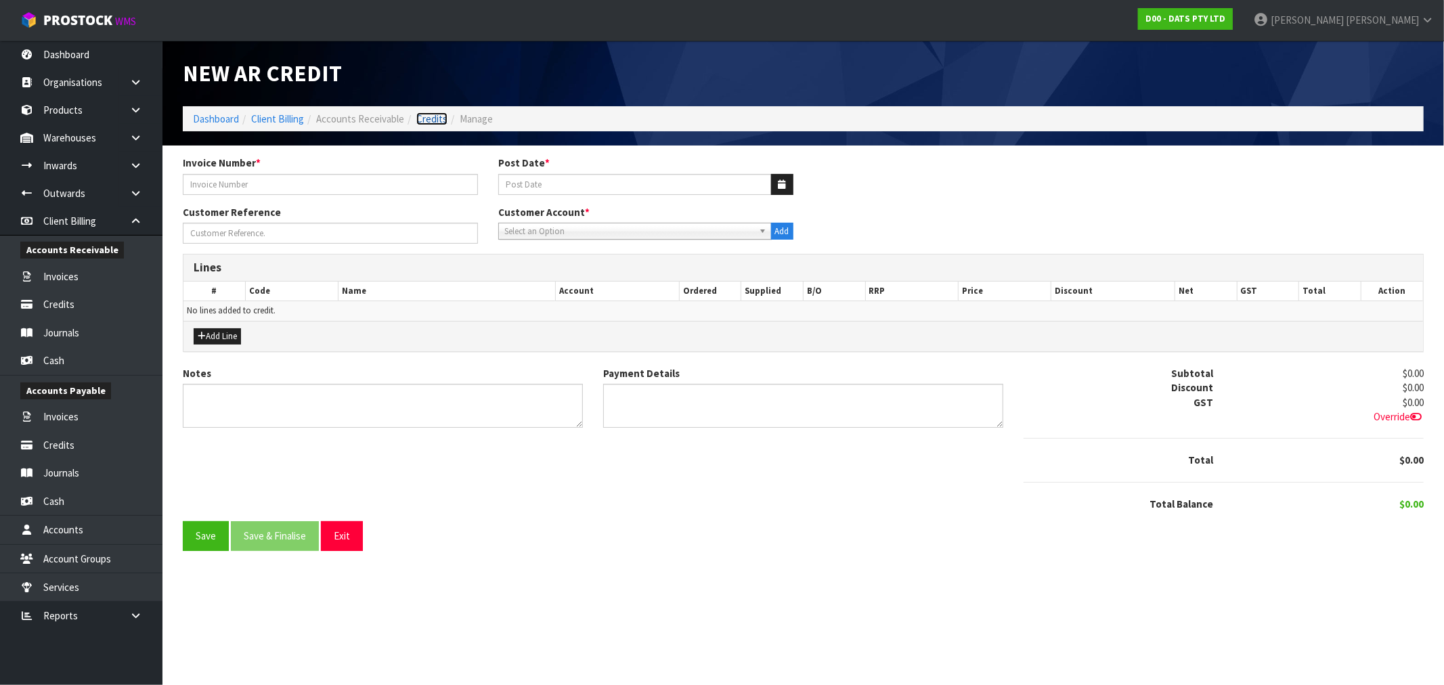
click at [423, 116] on link "Credits" at bounding box center [431, 118] width 31 height 13
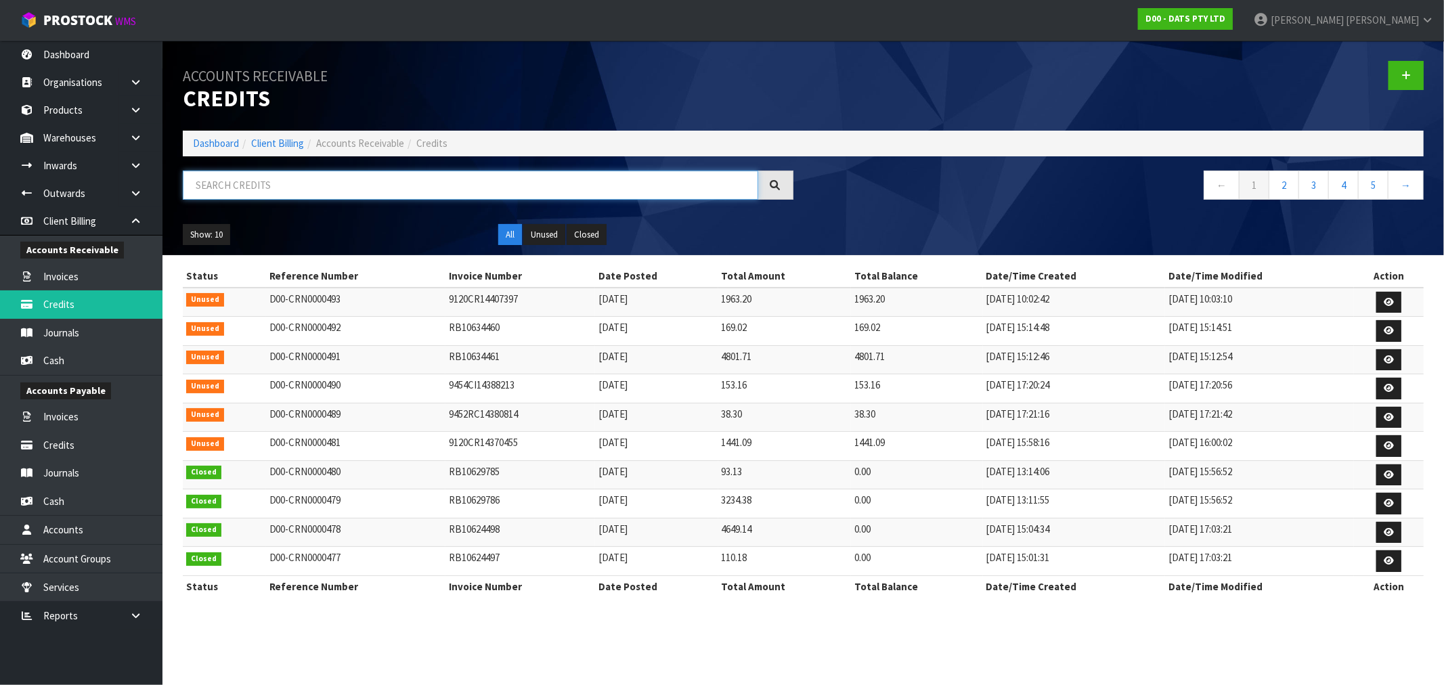
click at [380, 178] on input "text" at bounding box center [470, 185] width 575 height 29
paste input "REFIT OPENING REBATE"
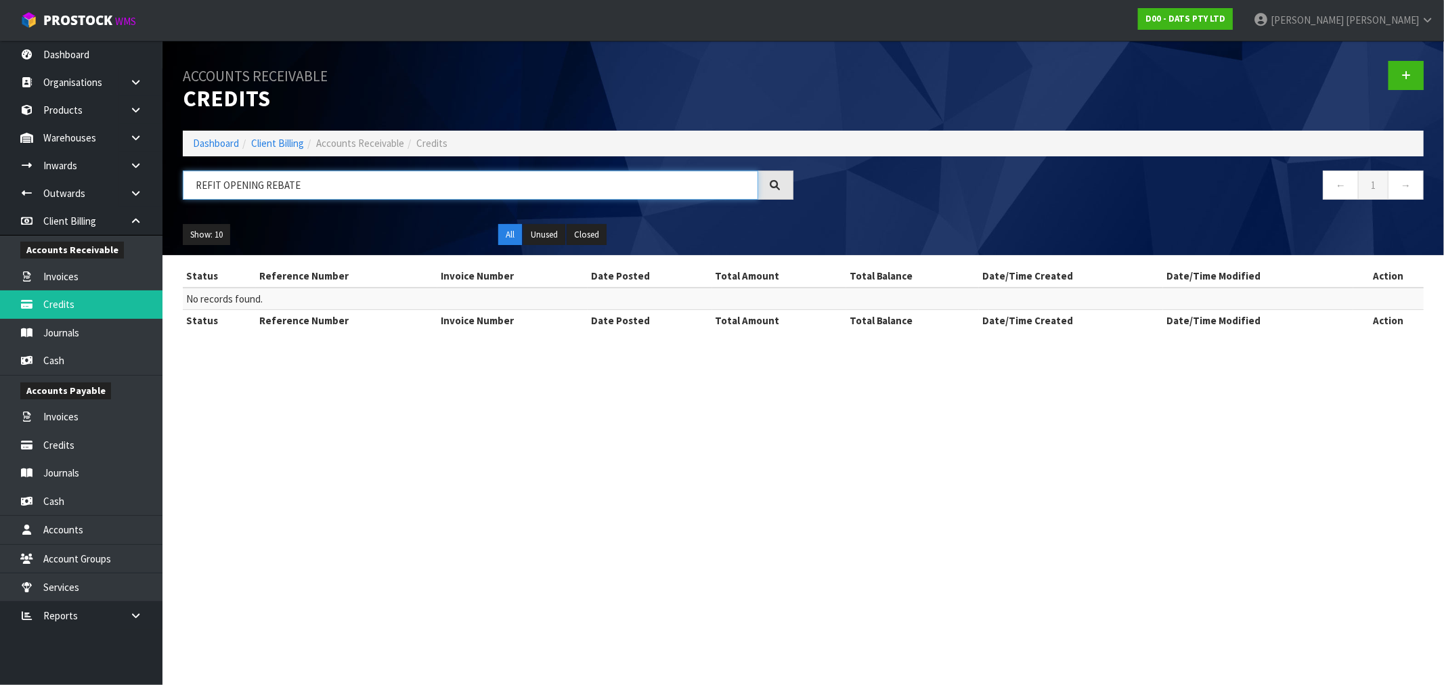
click at [207, 179] on input "REFIT OPENING REBATE" at bounding box center [470, 185] width 575 height 29
drag, startPoint x: 280, startPoint y: 185, endPoint x: 179, endPoint y: 190, distance: 101.0
click at [179, 190] on div "REFIT OPENING REBATE" at bounding box center [488, 190] width 631 height 39
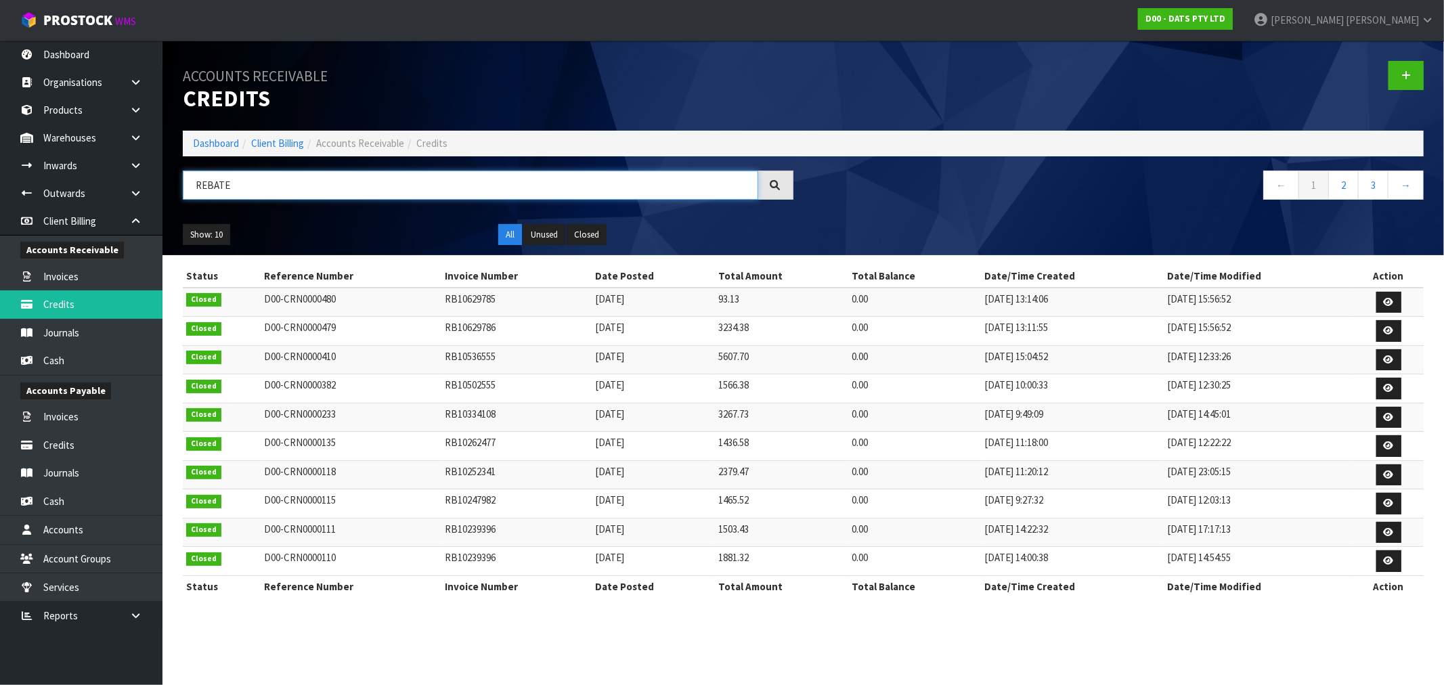
type input "REBATE"
click at [1382, 307] on link at bounding box center [1388, 303] width 25 height 22
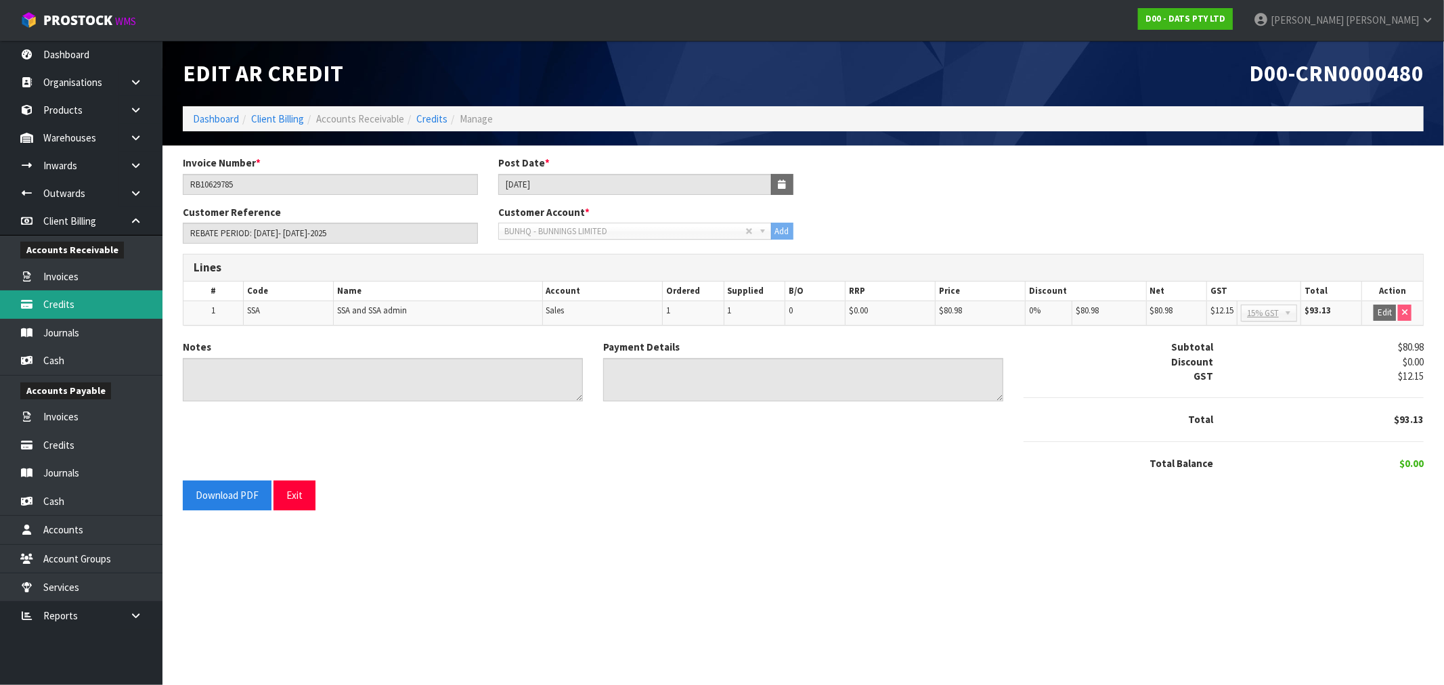
click at [66, 295] on link "Credits" at bounding box center [81, 304] width 162 height 28
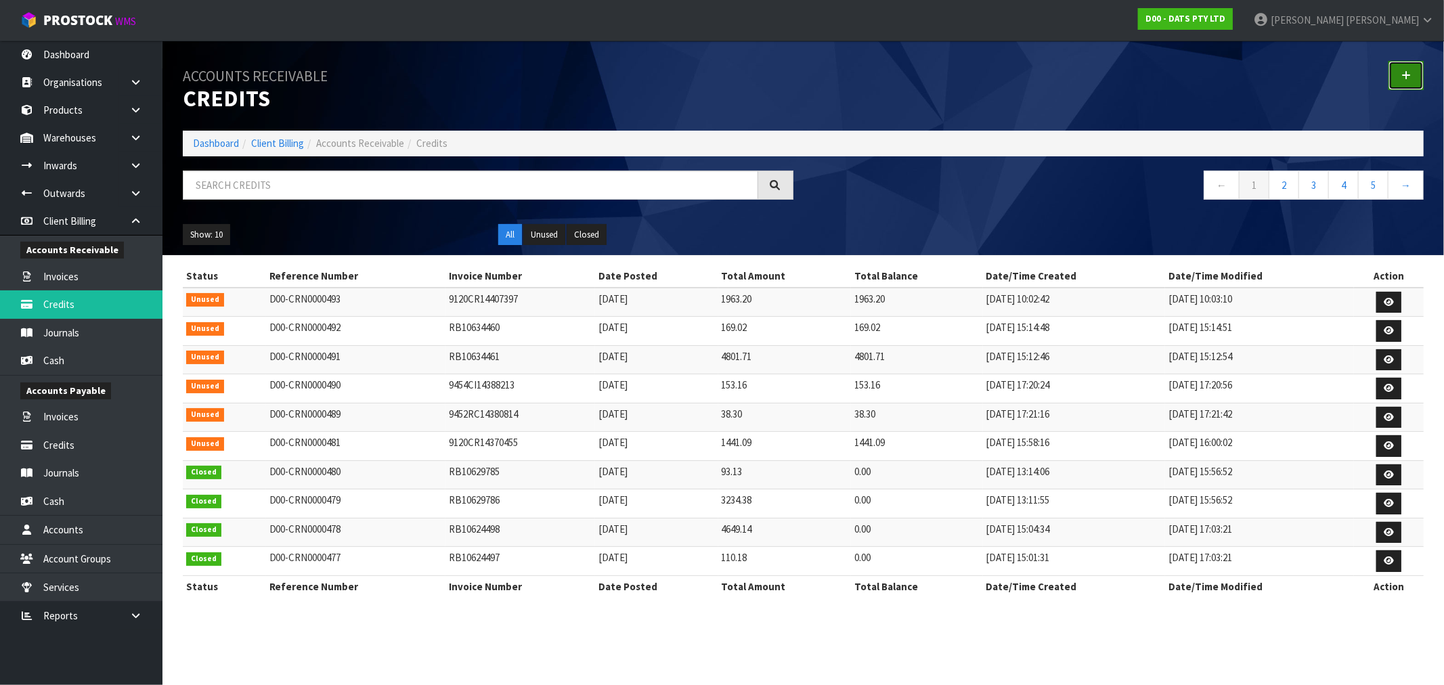
click at [1402, 82] on link at bounding box center [1405, 75] width 35 height 29
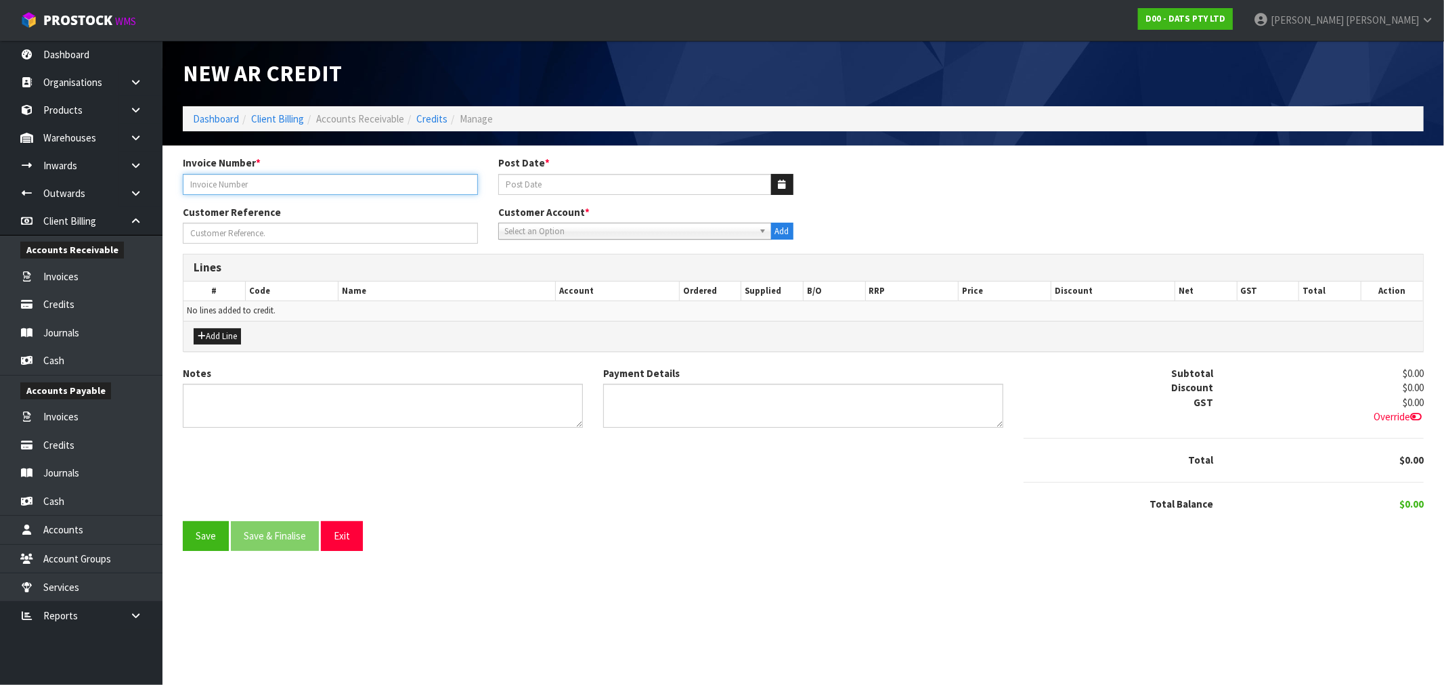
drag, startPoint x: 372, startPoint y: 181, endPoint x: 389, endPoint y: 186, distance: 17.8
click at [372, 181] on input "text" at bounding box center [330, 184] width 295 height 21
paste input "RB10632517"
type input "RB10632517"
click at [776, 183] on button "button" at bounding box center [782, 184] width 22 height 21
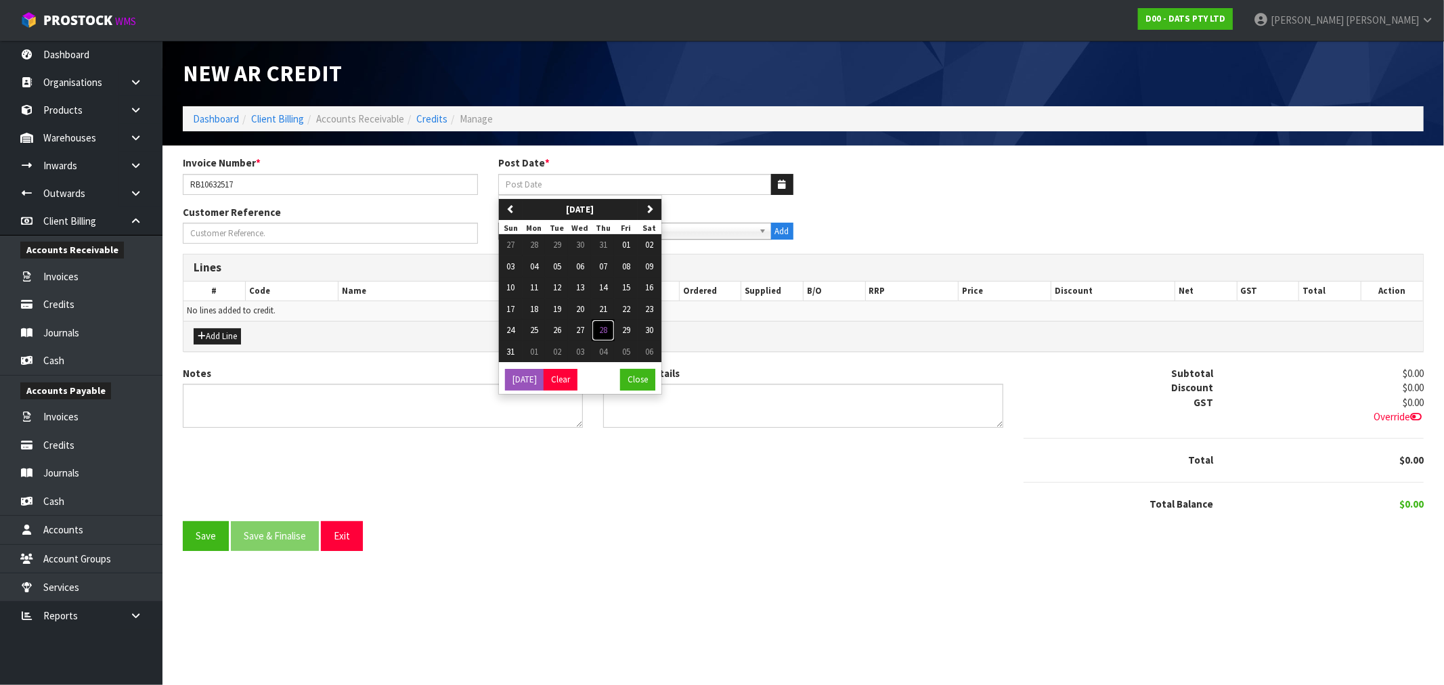
click at [605, 329] on span "28" at bounding box center [603, 330] width 8 height 12
type input "[DATE]"
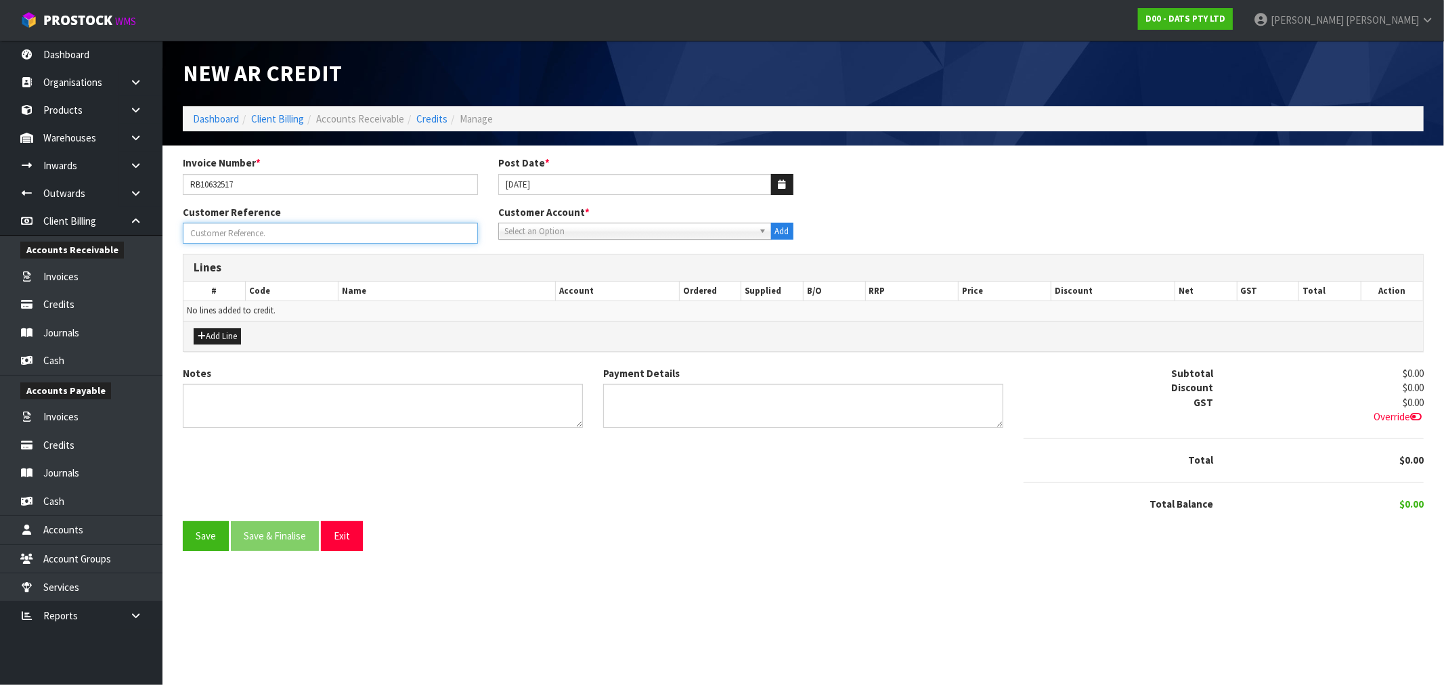
click at [276, 239] on input "Invoice Number *" at bounding box center [330, 233] width 295 height 21
paste input "PERIOD"
click at [261, 235] on input "PERIOD" at bounding box center [330, 233] width 295 height 21
paste input "01-JUL-2024"
click at [332, 225] on div "Customer Reference PERIOD: 01-JUL-2024" at bounding box center [330, 224] width 315 height 39
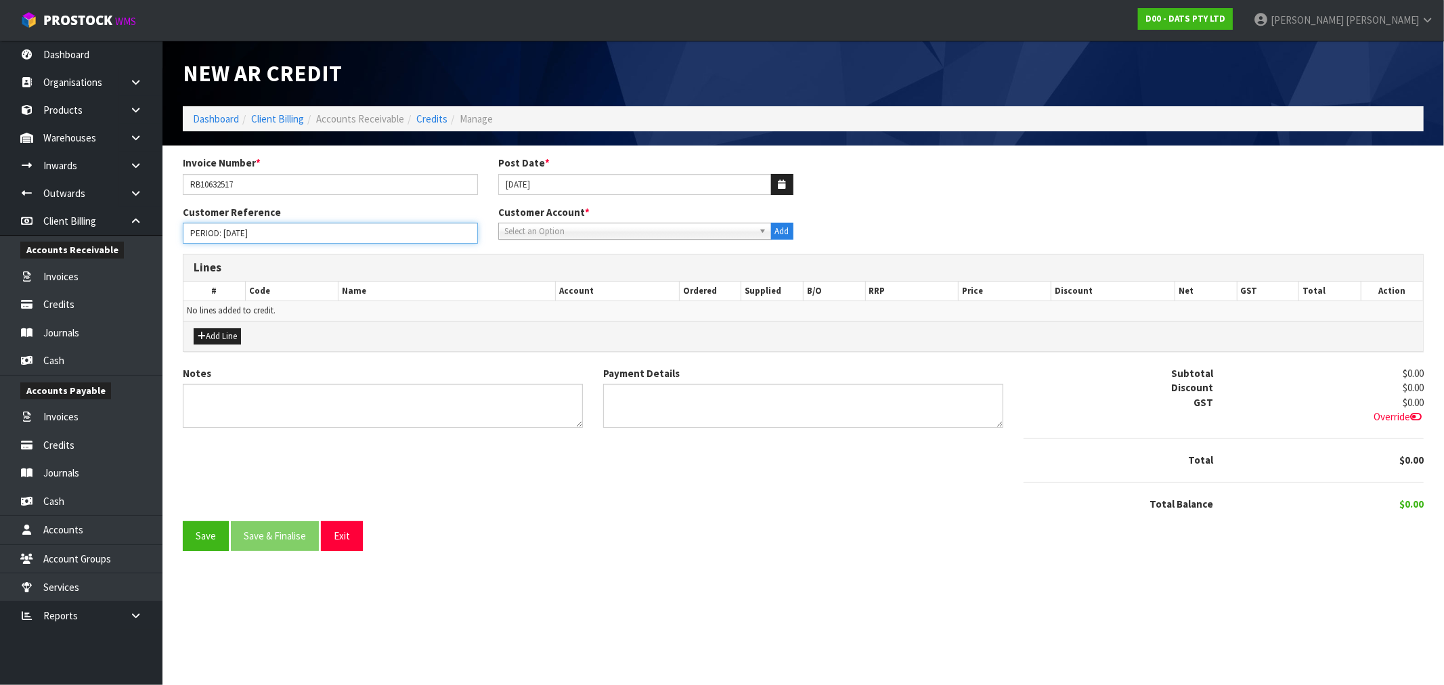
click at [324, 235] on input "PERIOD: 01-JUL-2024" at bounding box center [330, 233] width 295 height 21
paste input "30-JUN-2025"
drag, startPoint x: 291, startPoint y: 236, endPoint x: 301, endPoint y: 233, distance: 9.9
click at [292, 235] on input "PERIOD: 01-JUL-2024 TO 30-JUN-2025" at bounding box center [330, 233] width 295 height 21
type input "PERIOD: 01-JUL-2024 TO 30-JUN-2025"
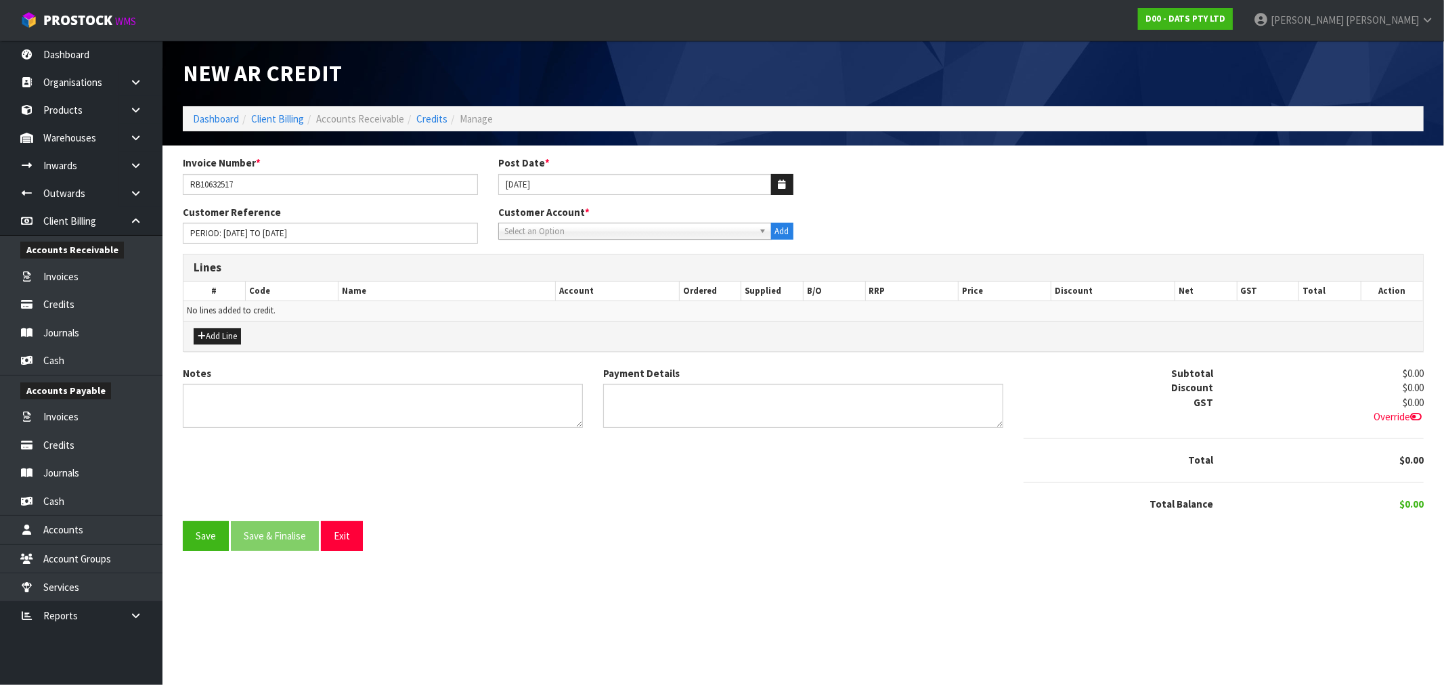
click at [388, 355] on div "Lines # Code Name Account Ordered Supplied B/O RRP Price Discount Net GST Total…" at bounding box center [803, 310] width 1261 height 112
click at [380, 418] on textarea "Notes" at bounding box center [383, 406] width 400 height 44
click at [607, 225] on span "Select an Option" at bounding box center [628, 231] width 249 height 16
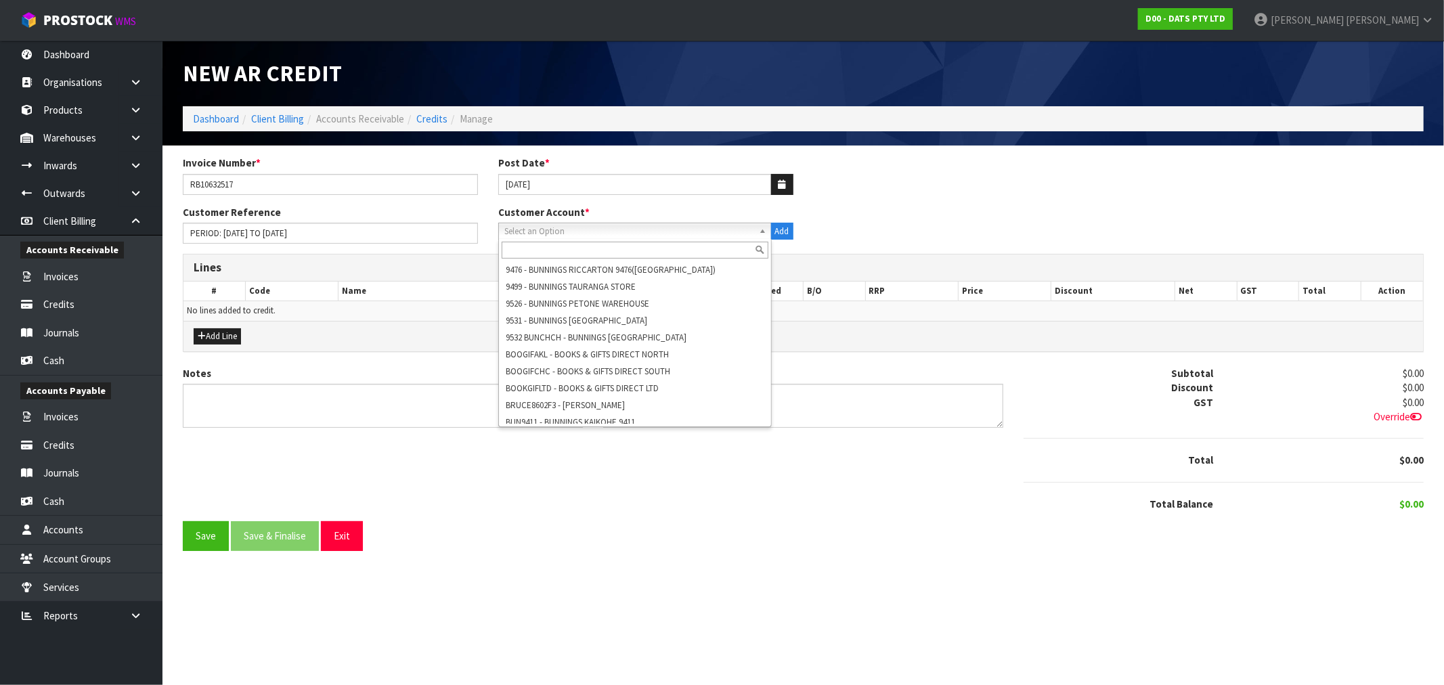
click at [611, 245] on input "text" at bounding box center [635, 250] width 267 height 17
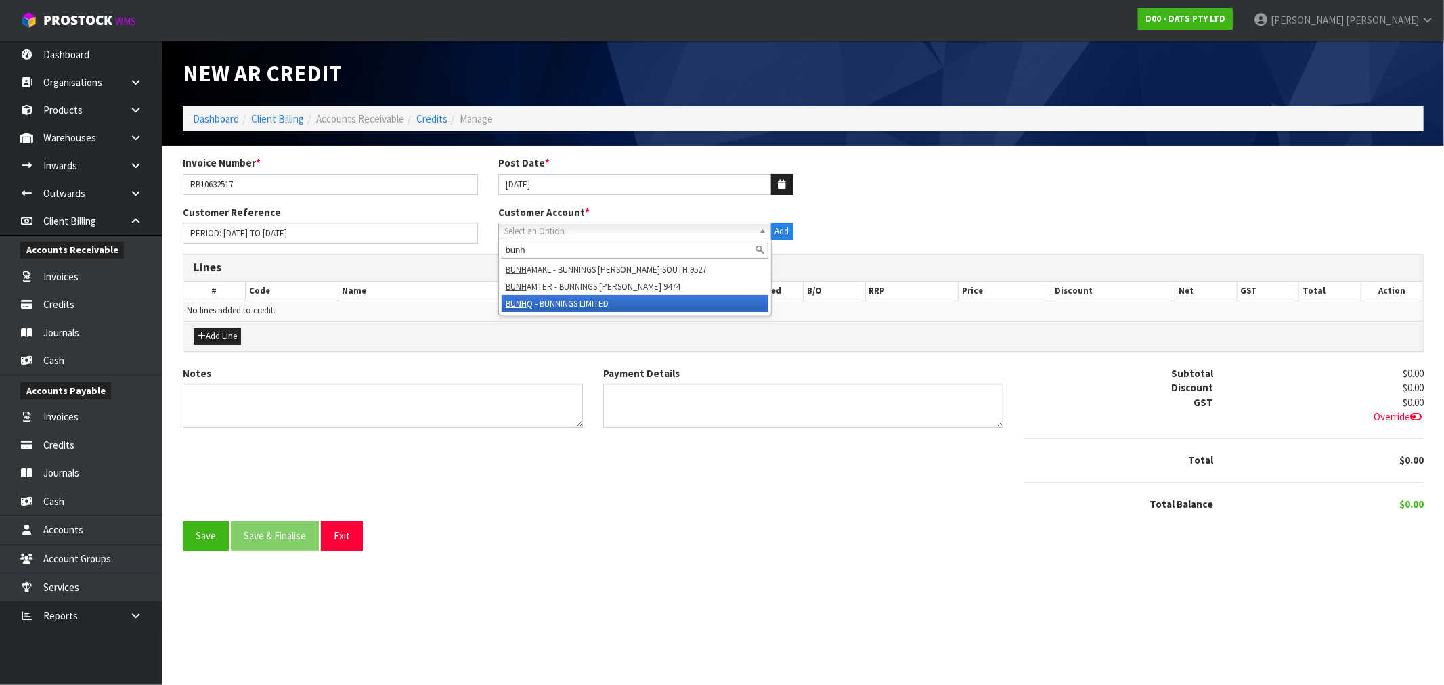
type input "bunh"
click at [605, 300] on li "BUNH Q - BUNNINGS LIMITED" at bounding box center [635, 303] width 267 height 17
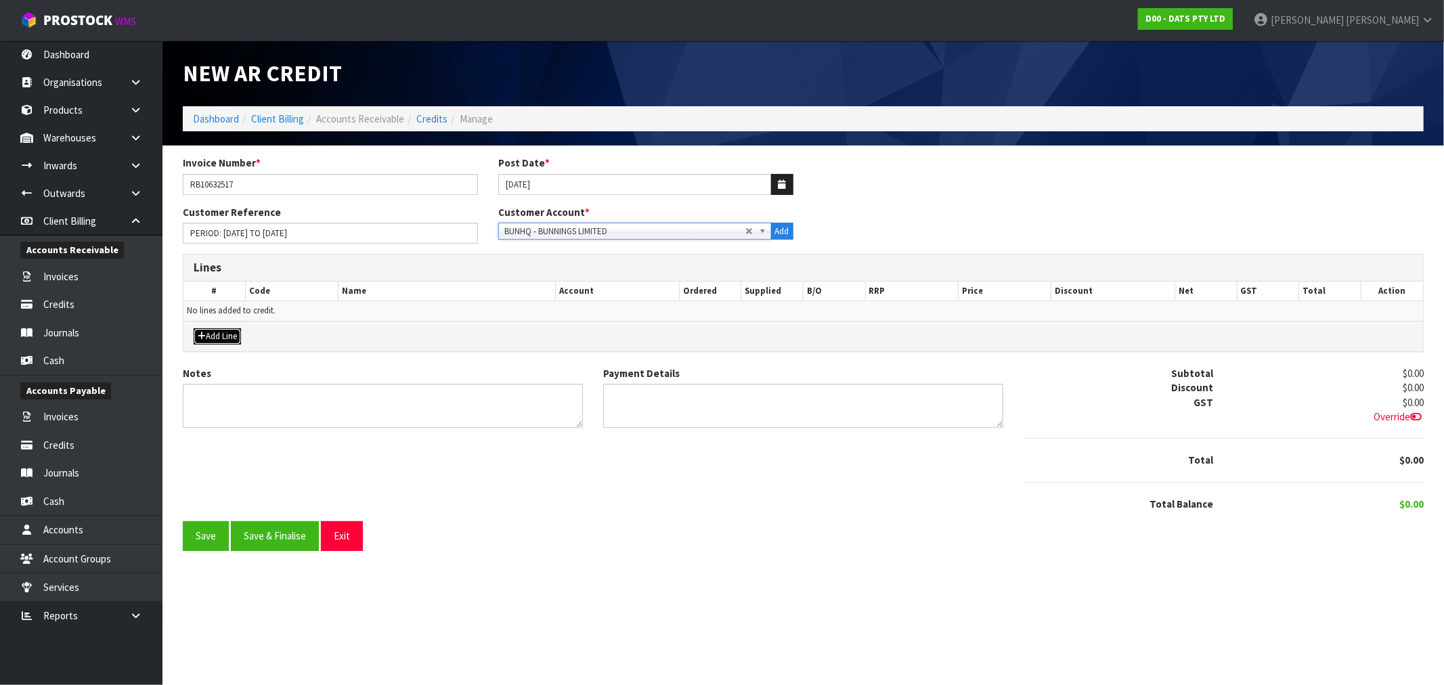
click at [215, 336] on button "Add Line" at bounding box center [217, 336] width 47 height 16
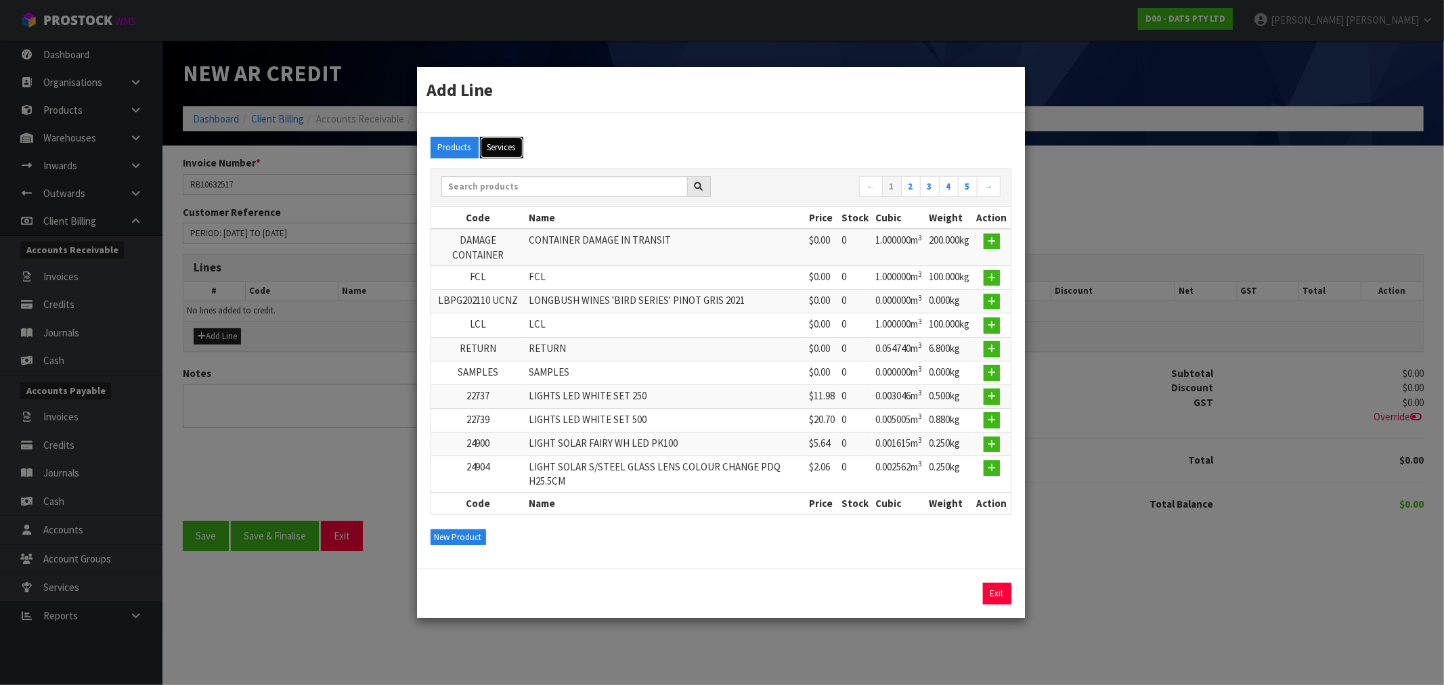
click at [513, 140] on button "Services" at bounding box center [501, 148] width 43 height 22
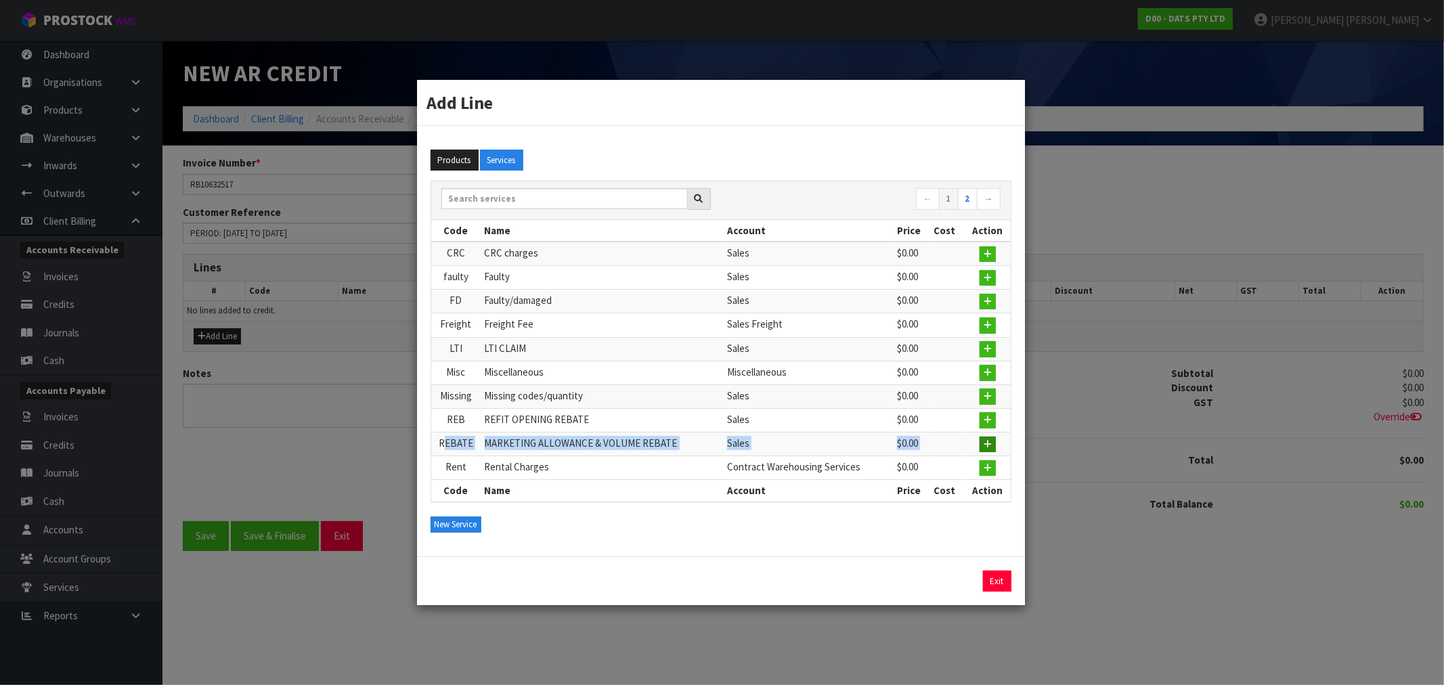
drag, startPoint x: 445, startPoint y: 442, endPoint x: 986, endPoint y: 441, distance: 540.2
click at [986, 441] on tr "REBATE MARKETING ALLOWANCE & VOLUME REBATE Sales $0.00" at bounding box center [720, 444] width 579 height 24
click at [986, 441] on icon "button" at bounding box center [988, 444] width 8 height 9
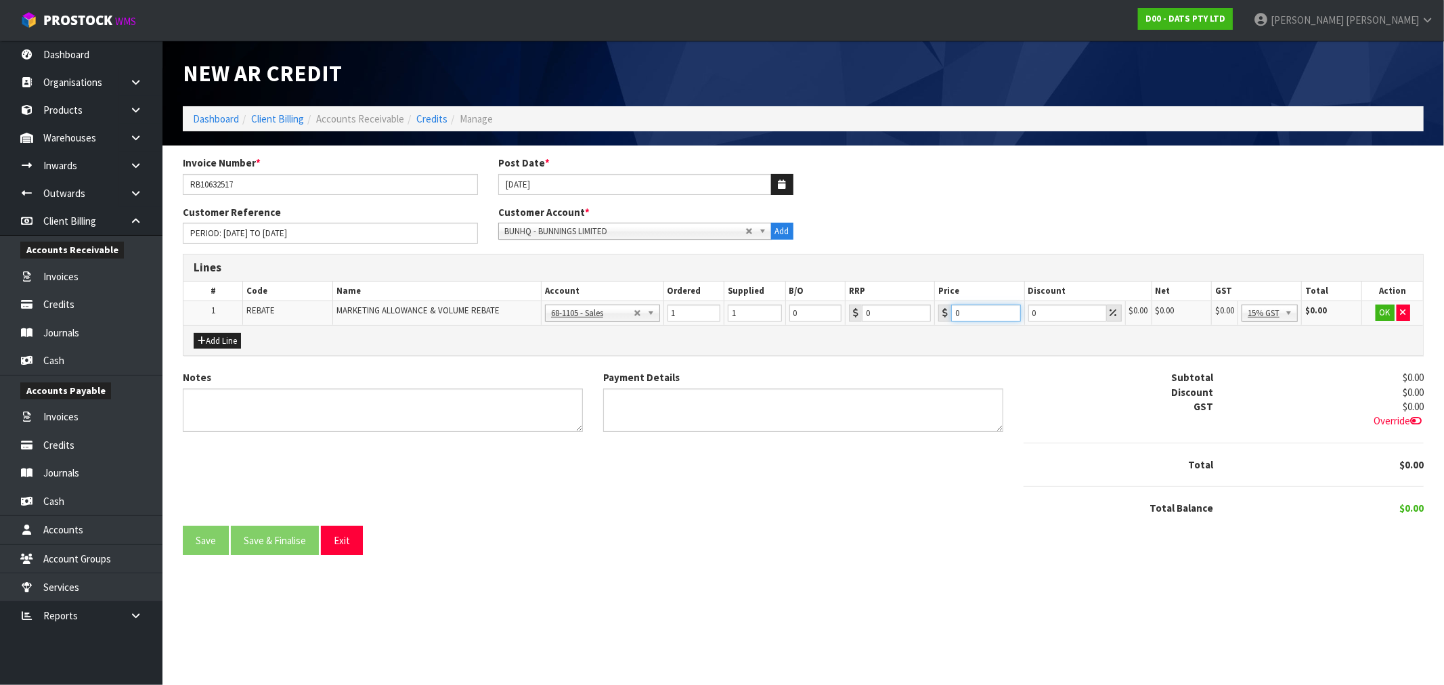
click at [971, 317] on input "0" at bounding box center [985, 313] width 69 height 17
click at [969, 315] on input "0" at bounding box center [985, 313] width 69 height 17
paste input "68673.75"
type input "068673.75"
click at [1381, 312] on button "OK" at bounding box center [1385, 313] width 19 height 16
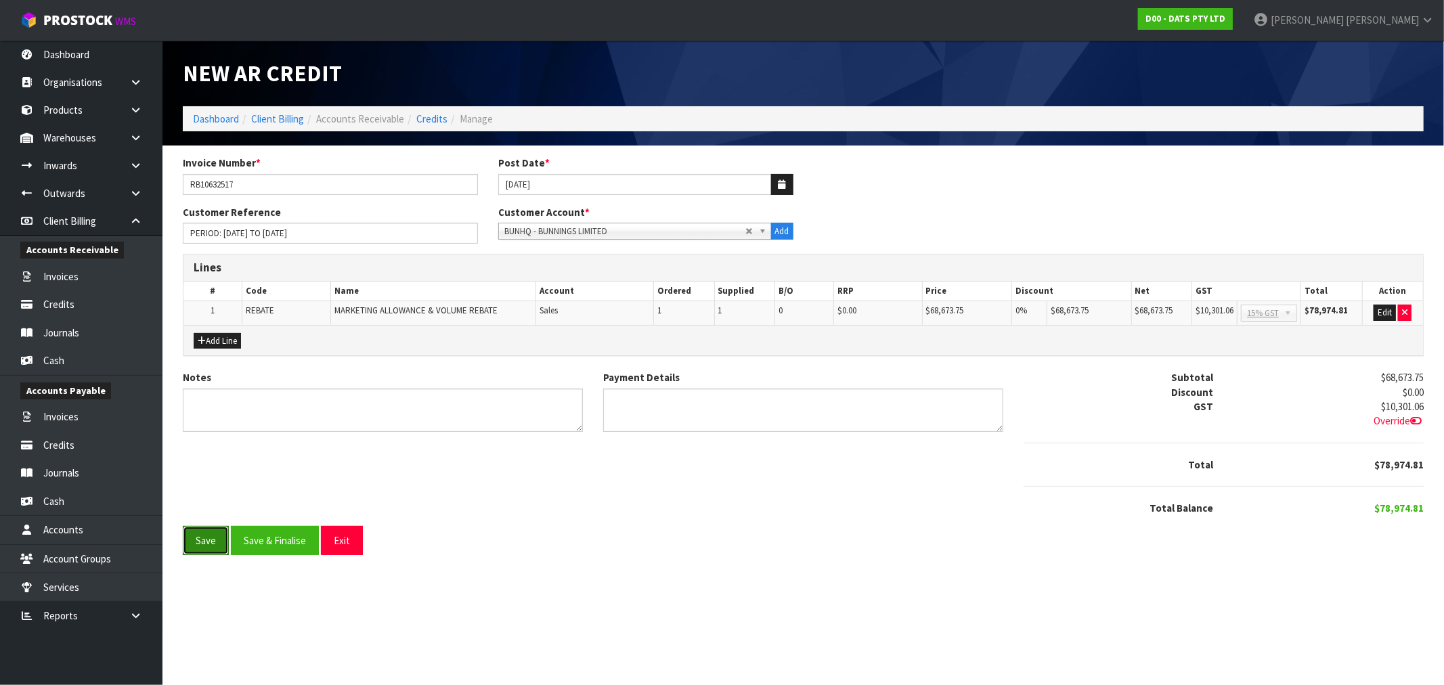
click at [215, 537] on button "Save" at bounding box center [206, 540] width 46 height 29
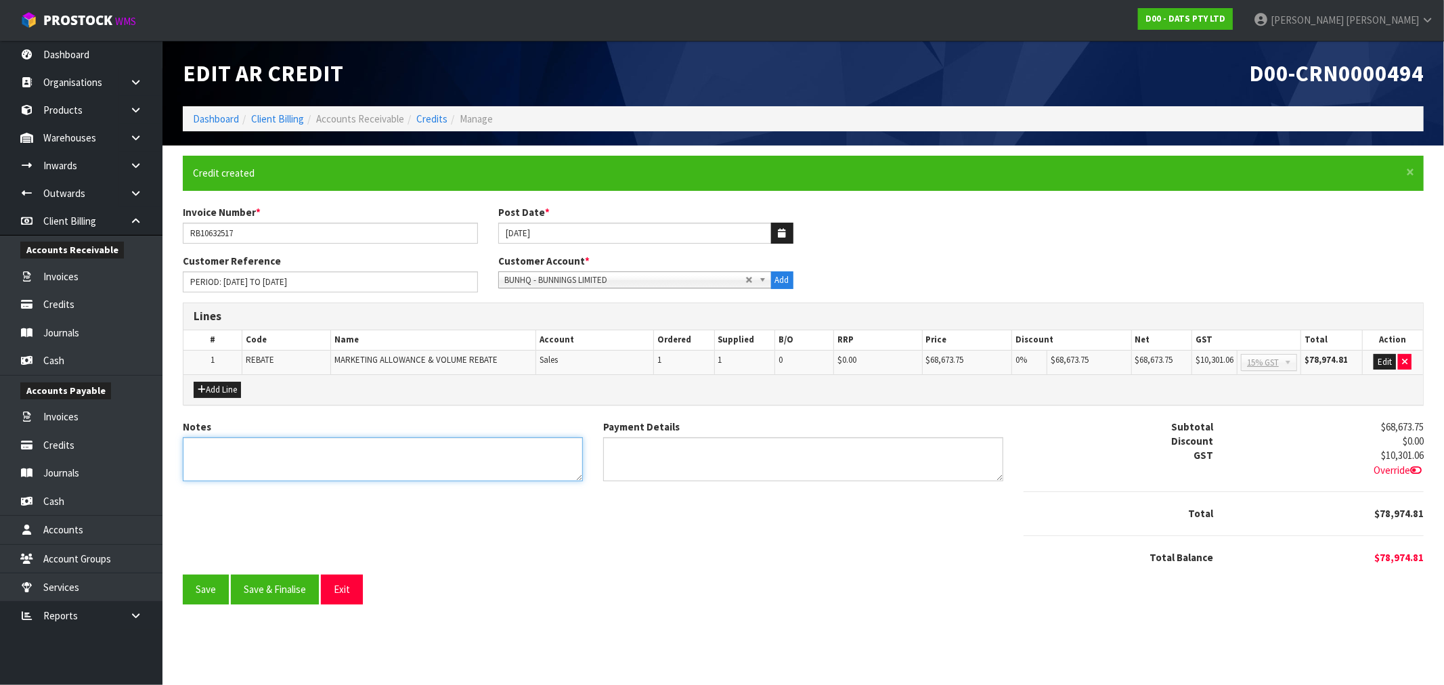
click at [565, 470] on textarea "Notes" at bounding box center [383, 459] width 400 height 44
click at [207, 586] on button "Save" at bounding box center [206, 589] width 46 height 29
click at [433, 120] on link "Credits" at bounding box center [431, 118] width 31 height 13
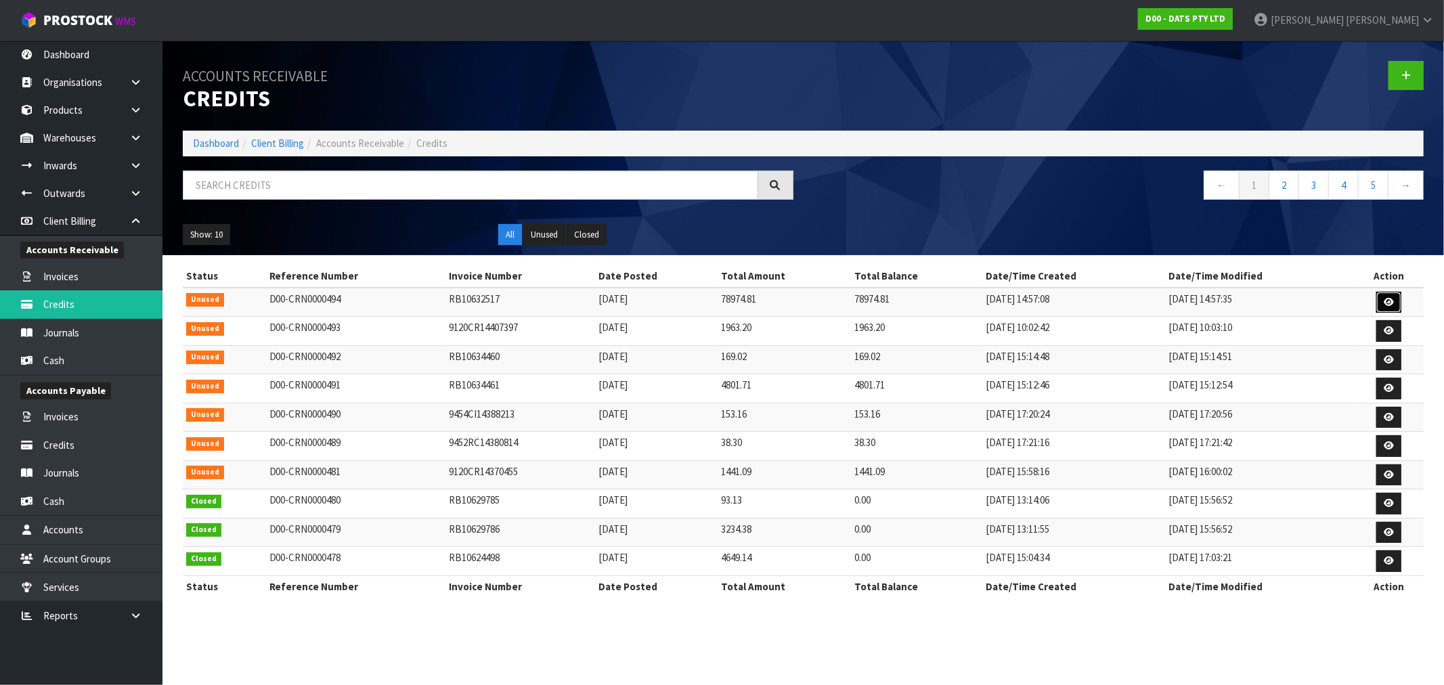
click at [1386, 298] on icon at bounding box center [1389, 302] width 10 height 9
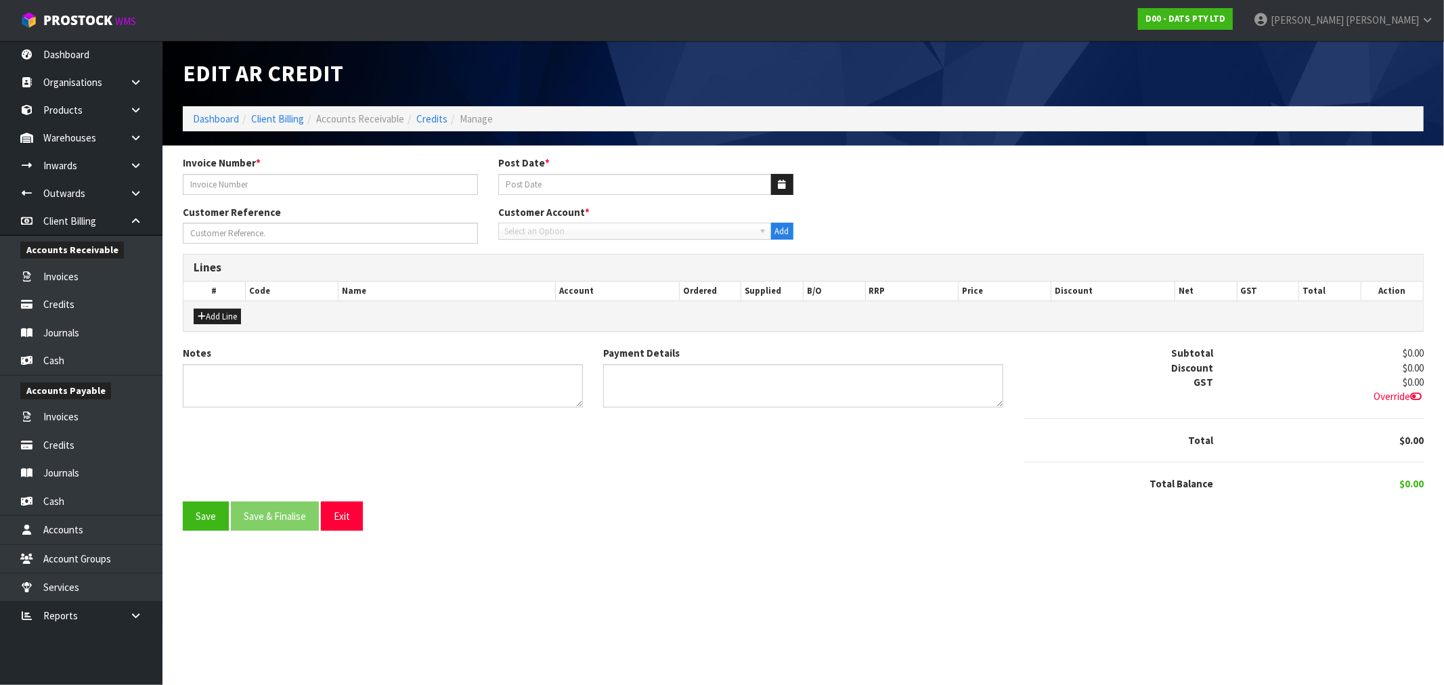
type input "RB10632517"
type input "[DATE]"
type input "PERIOD: 01-JUL-2024 TO 30-JUN-2025"
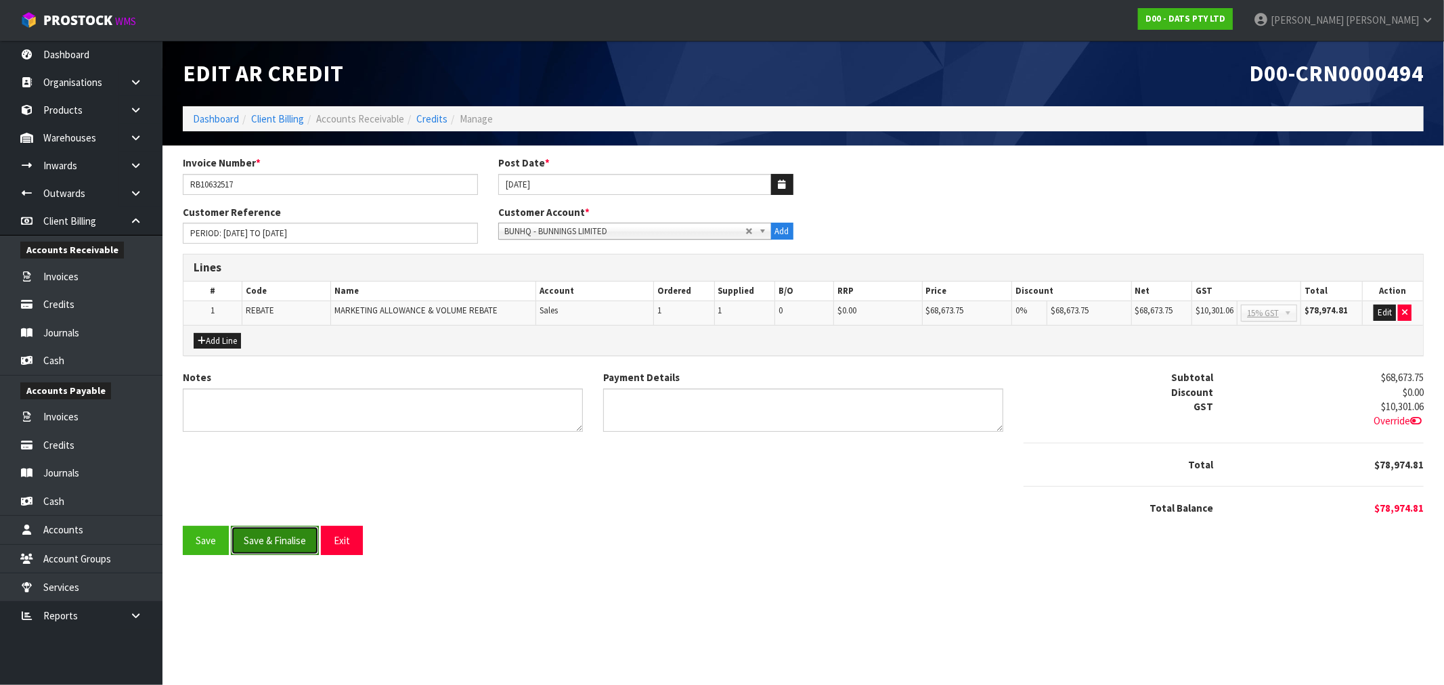
click at [286, 544] on button "Save & Finalise" at bounding box center [275, 540] width 88 height 29
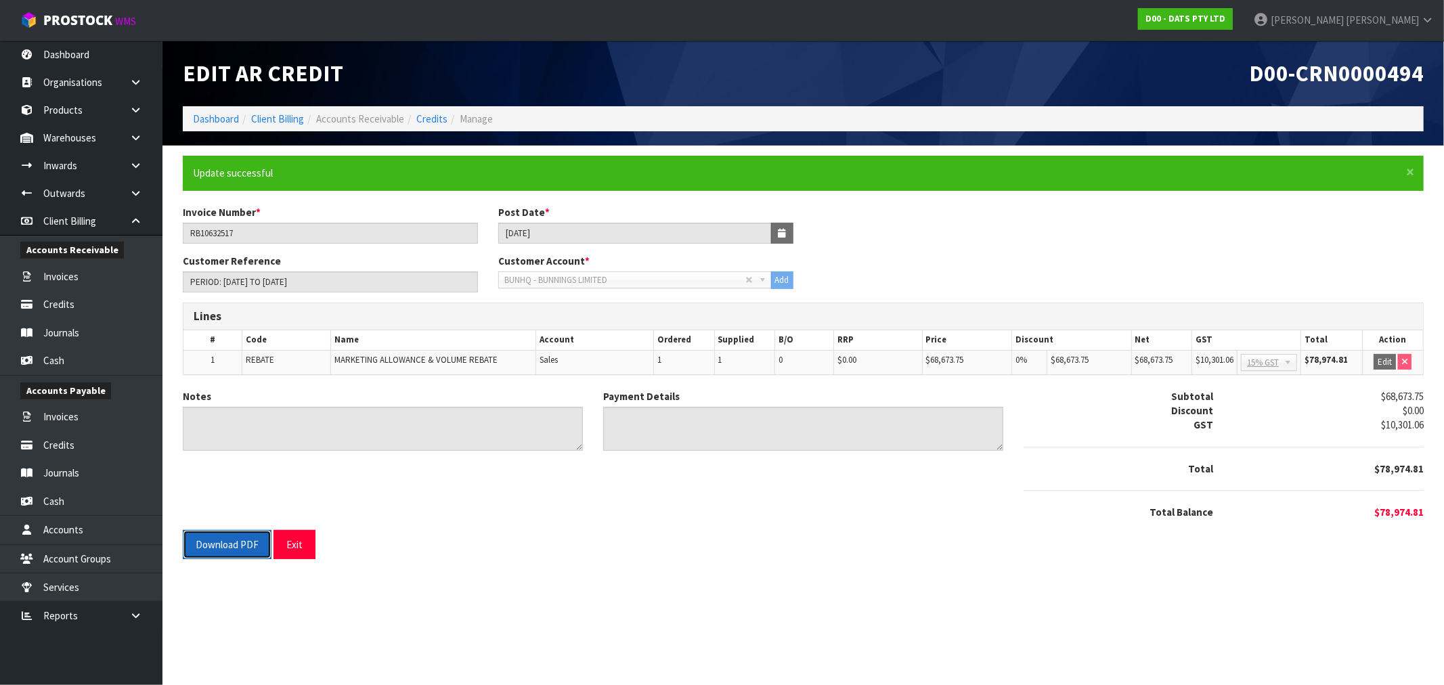
click at [248, 539] on button "Download PDF" at bounding box center [227, 544] width 89 height 29
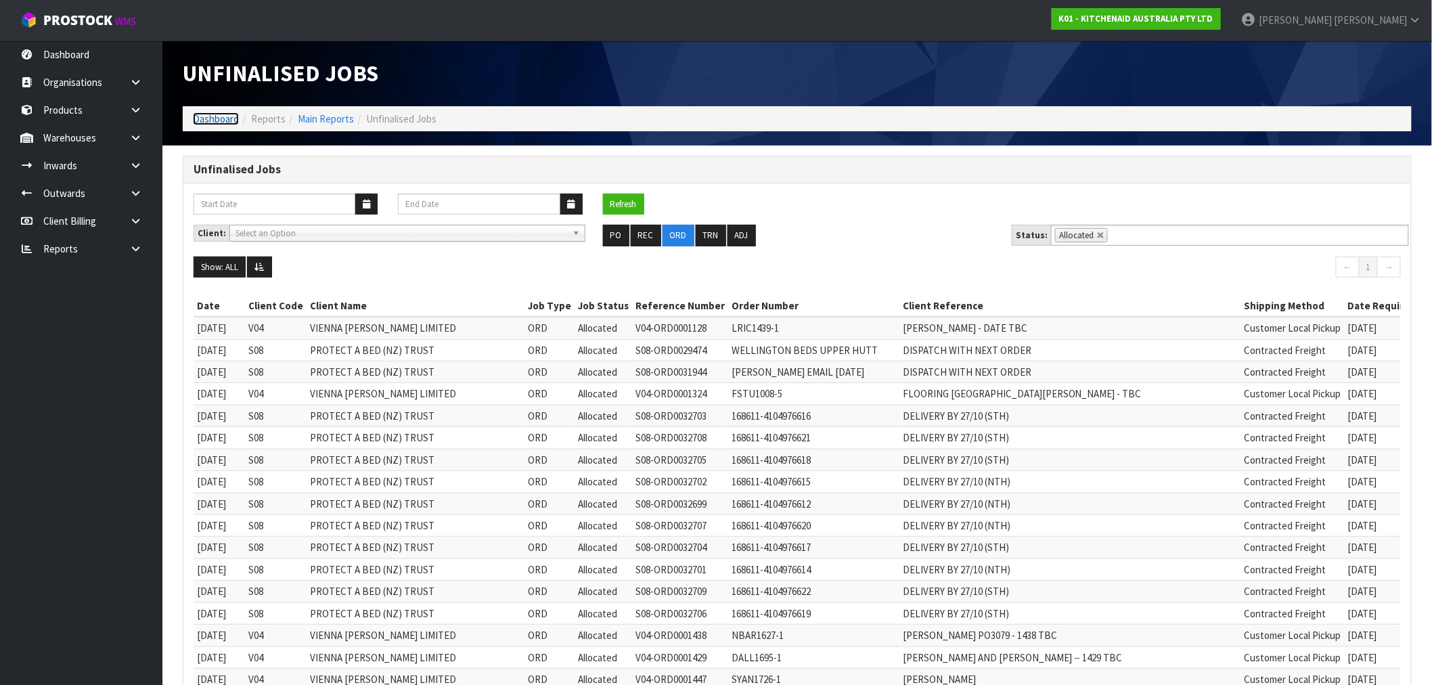
click at [221, 112] on link "Dashboard" at bounding box center [216, 118] width 46 height 13
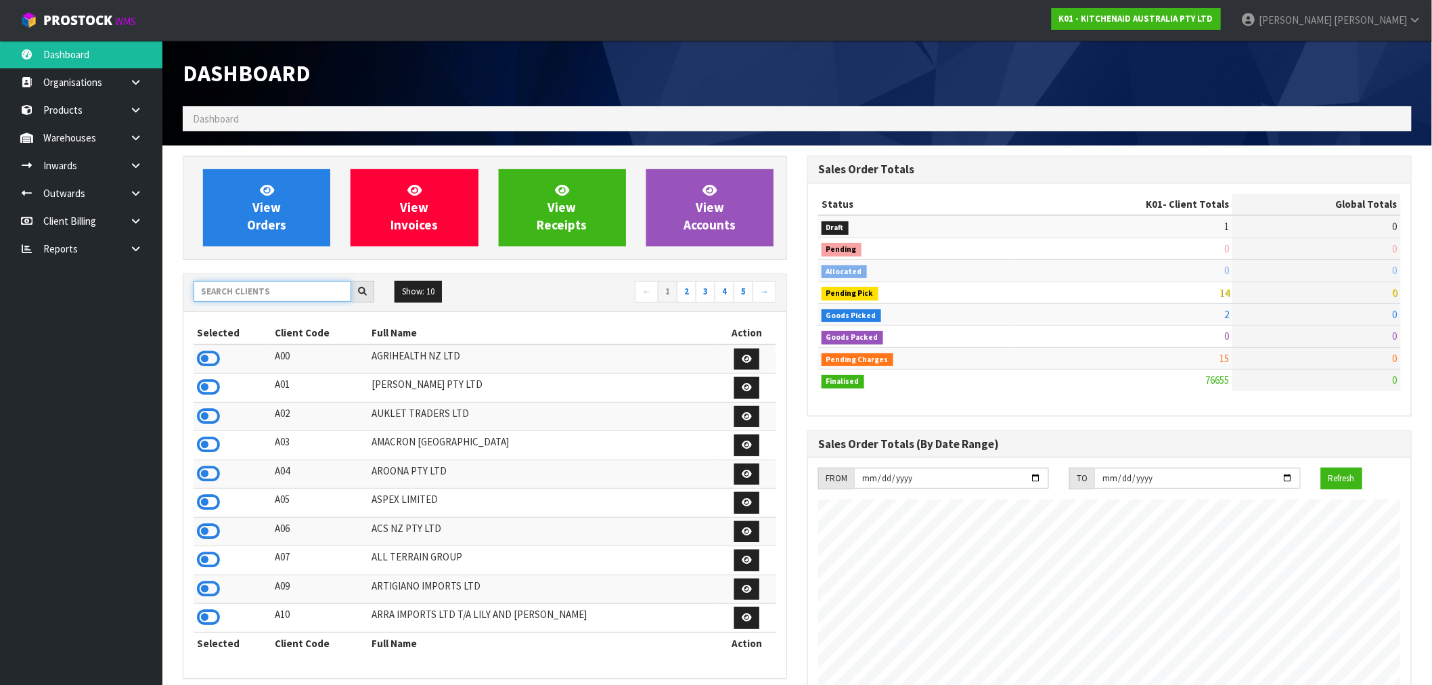
scroll to position [1026, 625]
click at [259, 291] on input "text" at bounding box center [273, 291] width 158 height 21
type input "J02"
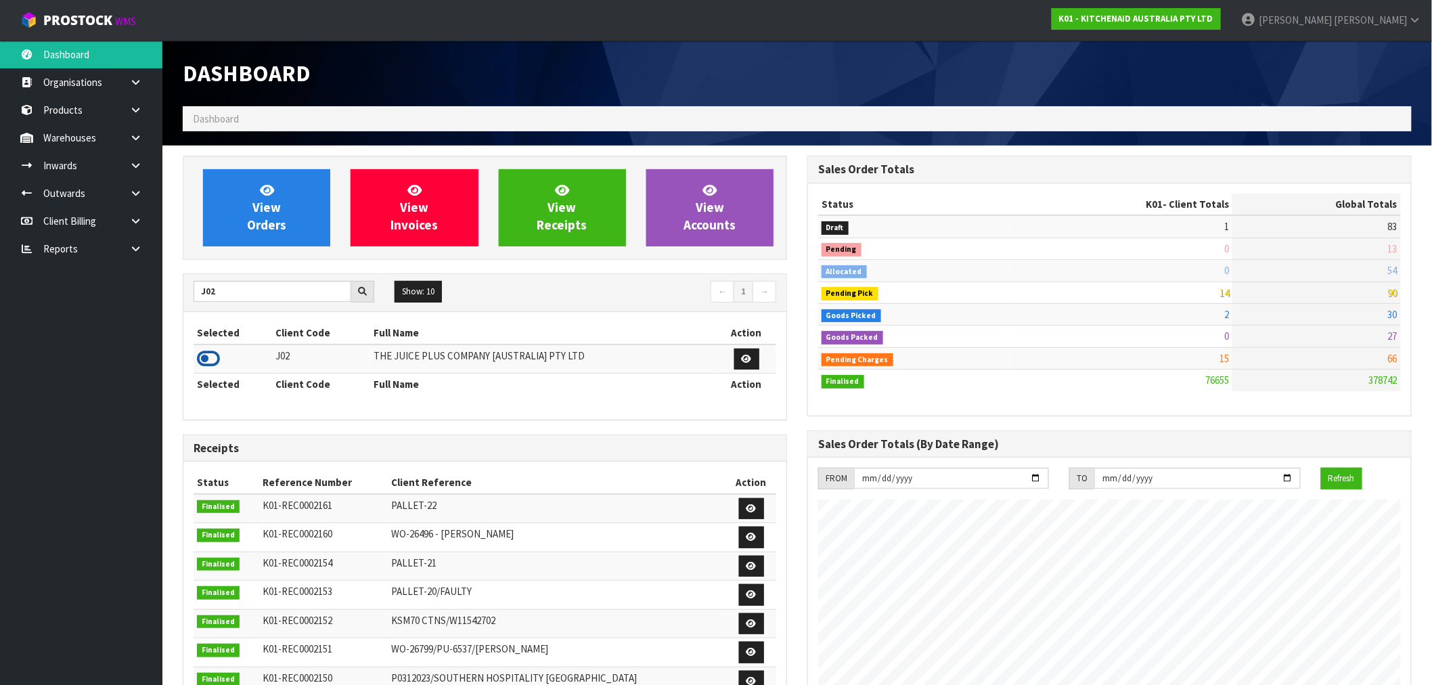
click at [221, 364] on td at bounding box center [233, 359] width 79 height 29
drag, startPoint x: 215, startPoint y: 363, endPoint x: 214, endPoint y: 355, distance: 7.6
click at [215, 363] on icon at bounding box center [208, 359] width 23 height 20
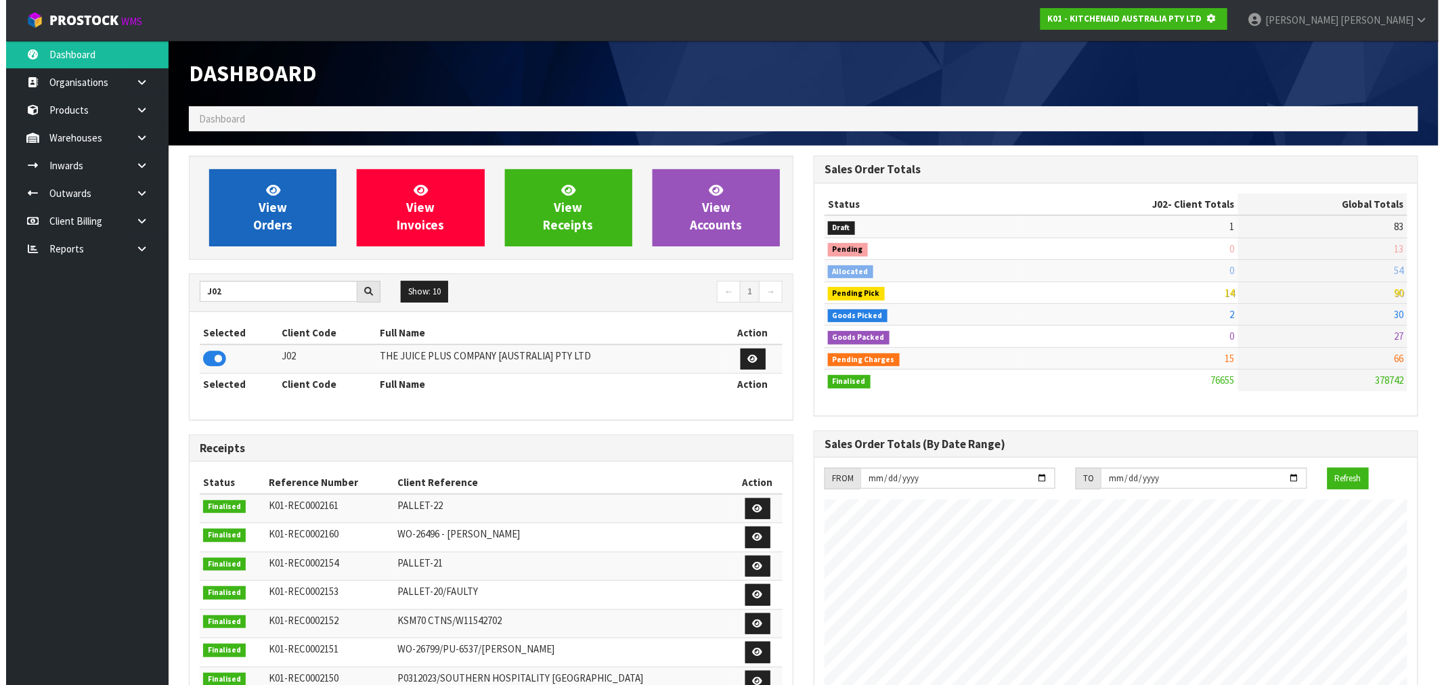
scroll to position [676091, 676310]
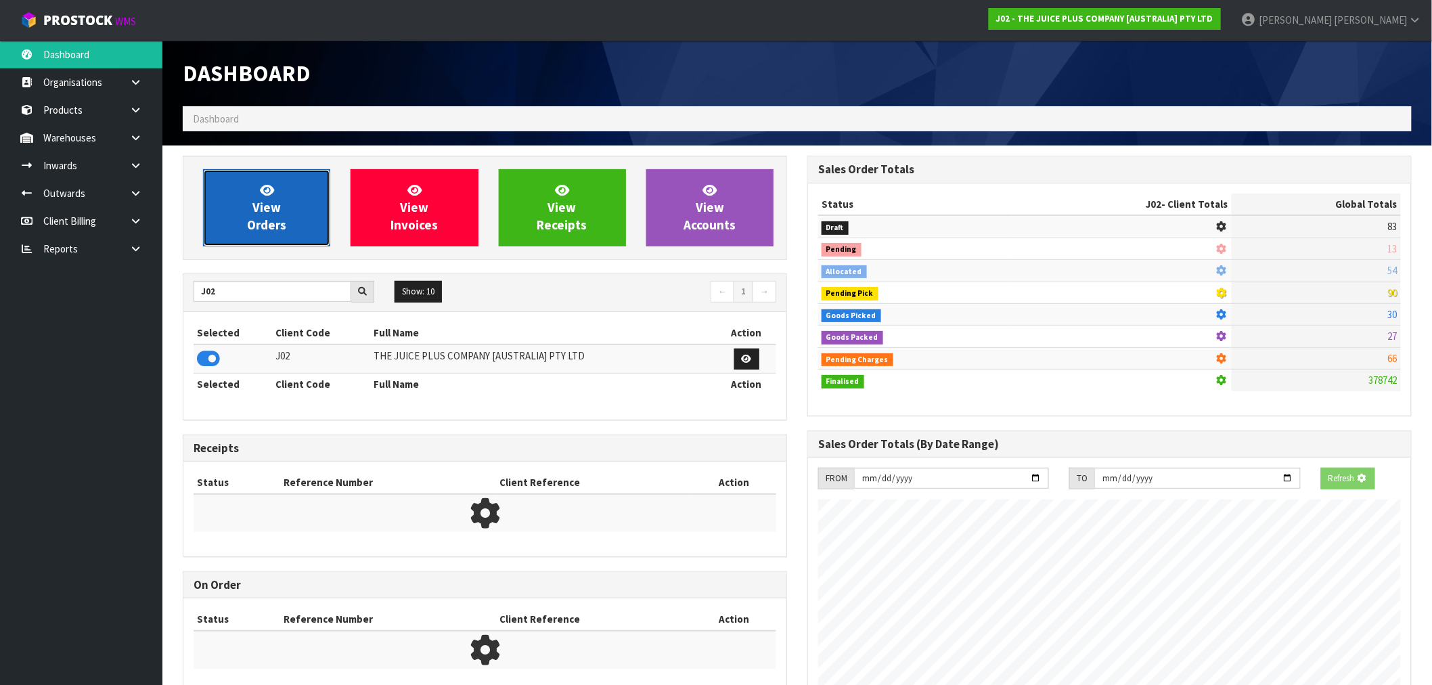
click at [252, 212] on link "View Orders" at bounding box center [266, 207] width 127 height 77
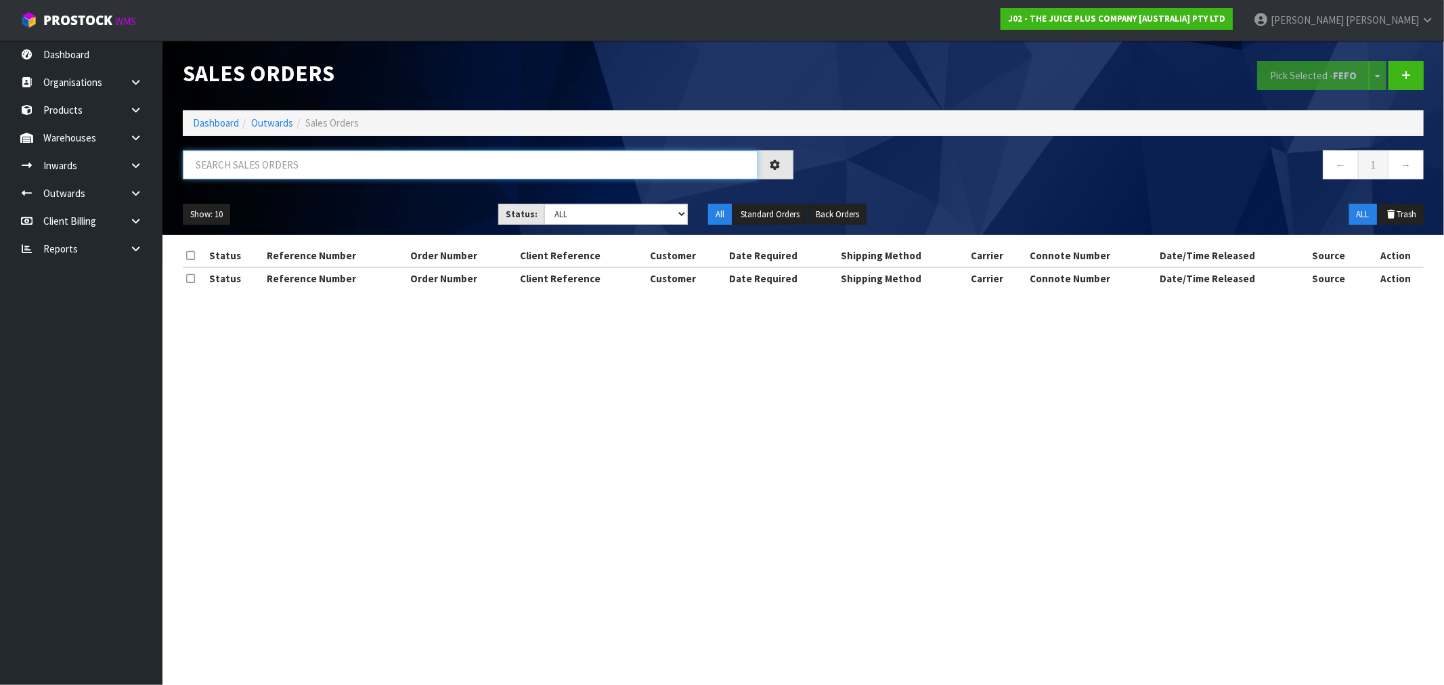
click at [286, 157] on input "text" at bounding box center [470, 164] width 575 height 29
type input "270706"
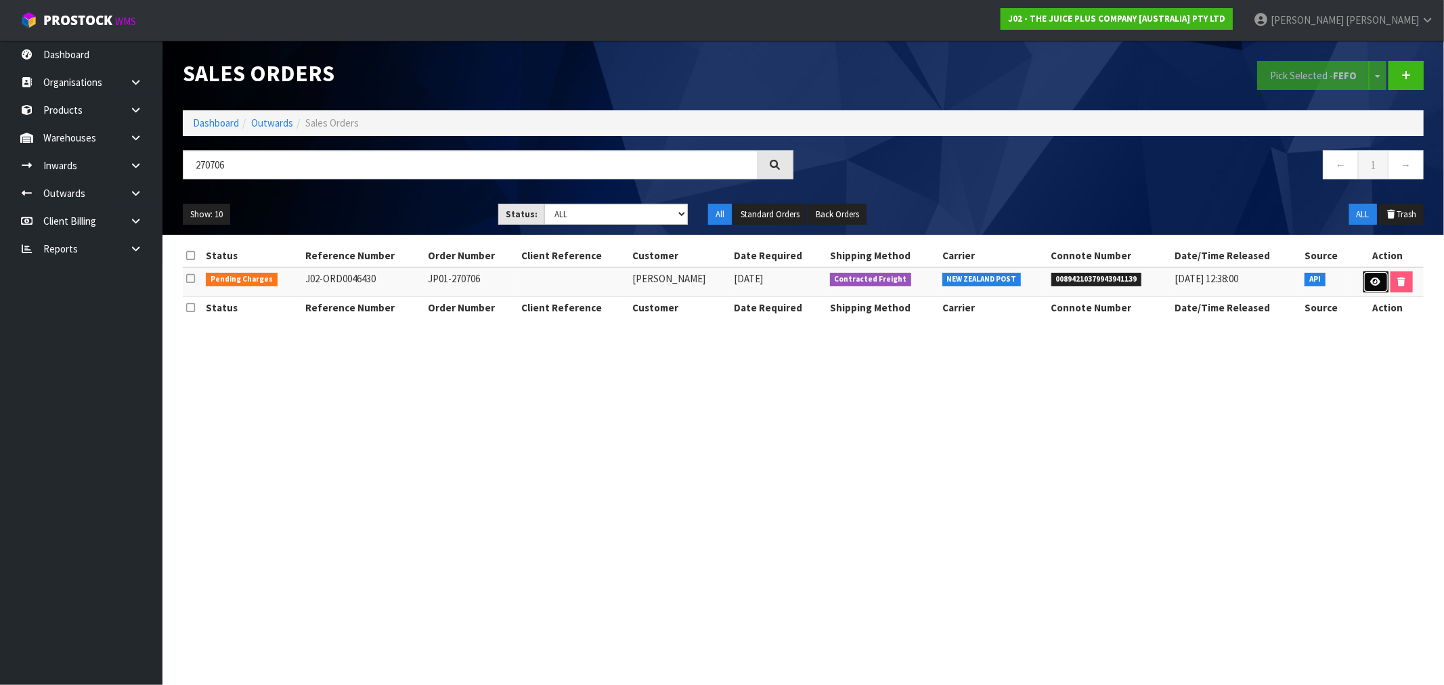
click at [1377, 287] on link at bounding box center [1375, 282] width 25 height 22
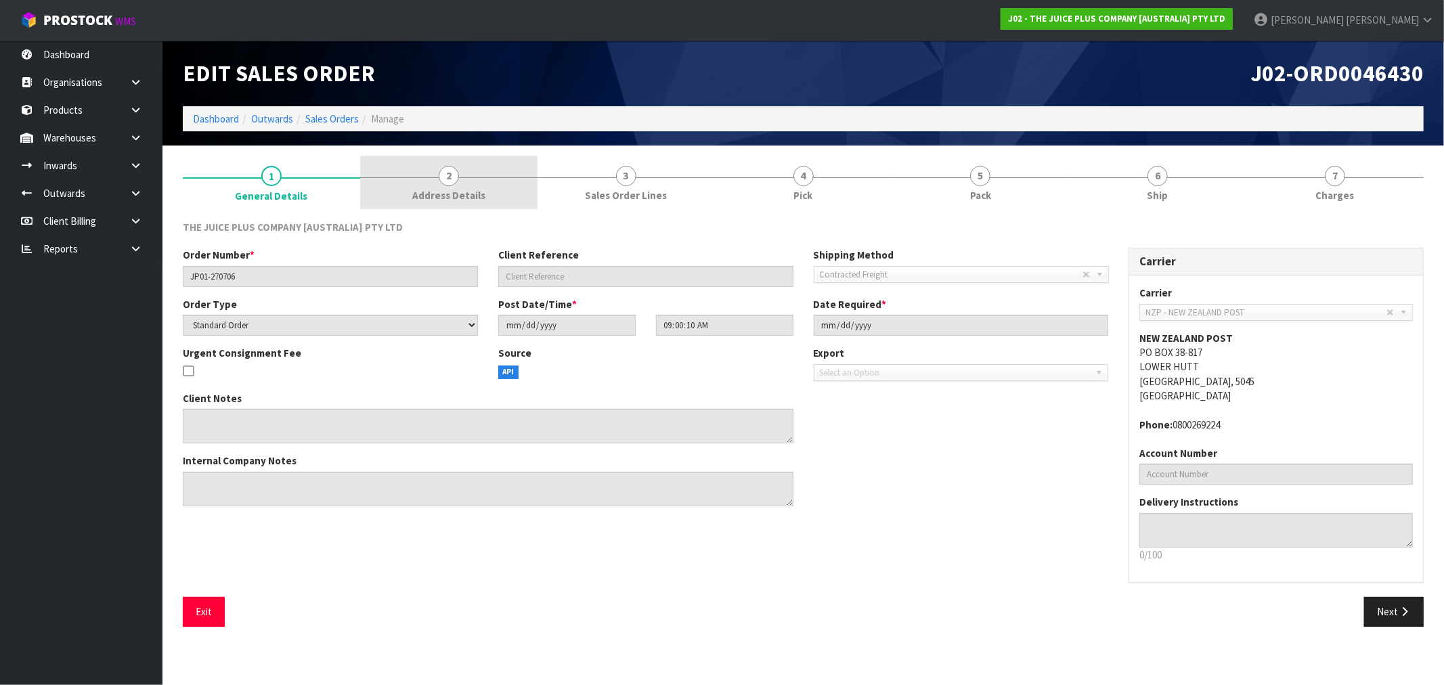
click at [464, 192] on span "Address Details" at bounding box center [448, 195] width 73 height 14
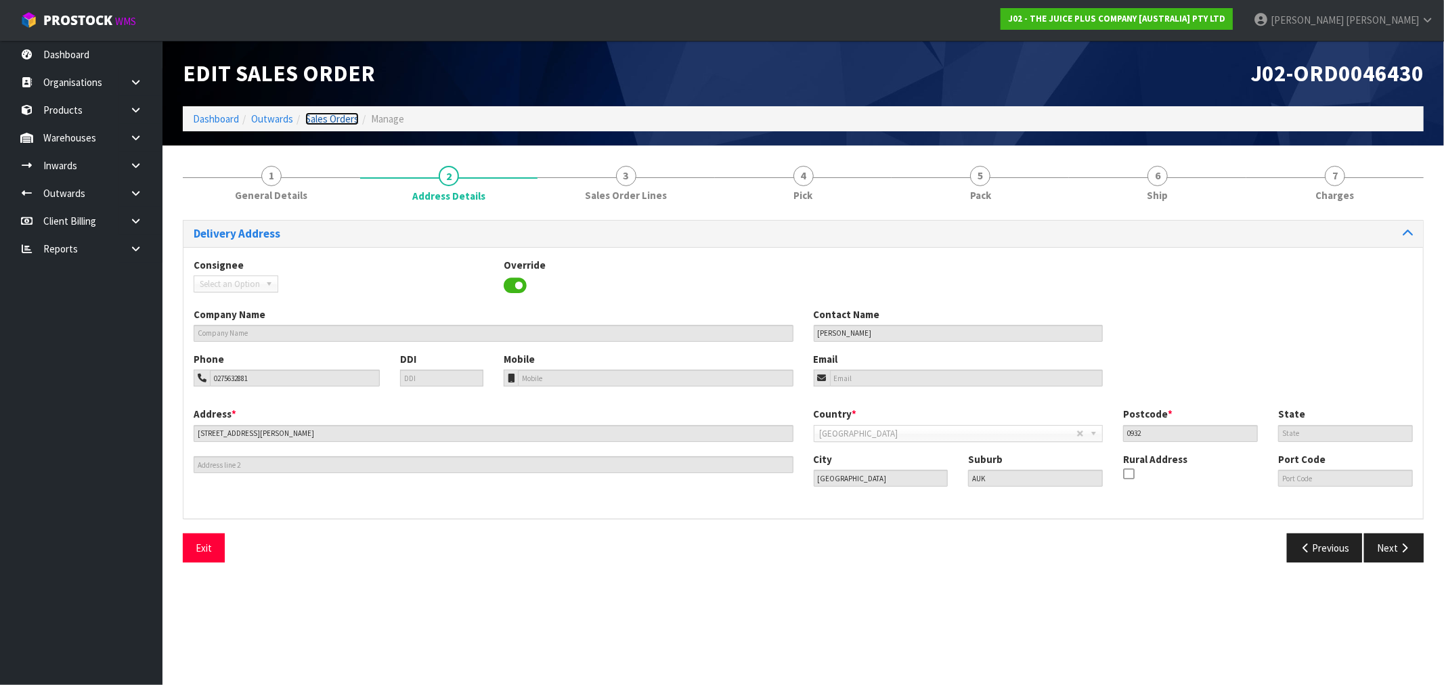
click at [343, 123] on link "Sales Orders" at bounding box center [331, 118] width 53 height 13
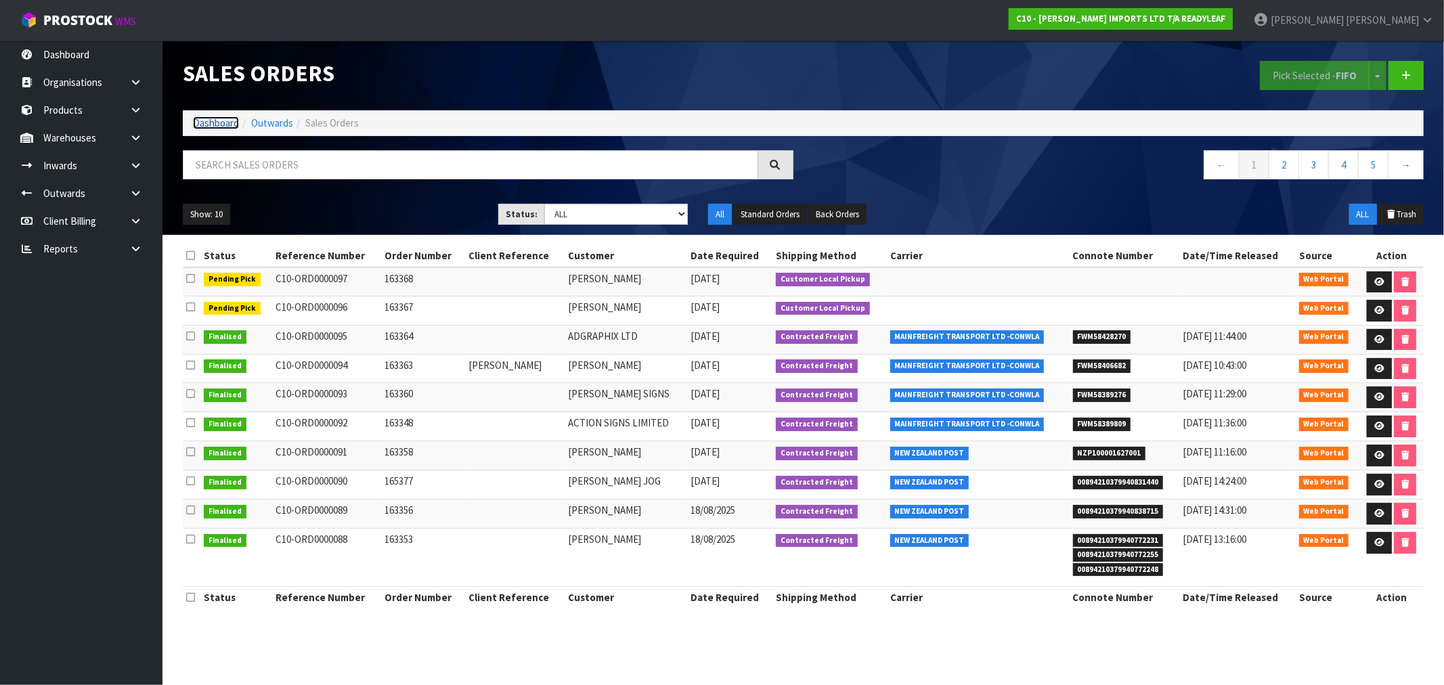
click at [213, 118] on link "Dashboard" at bounding box center [216, 122] width 46 height 13
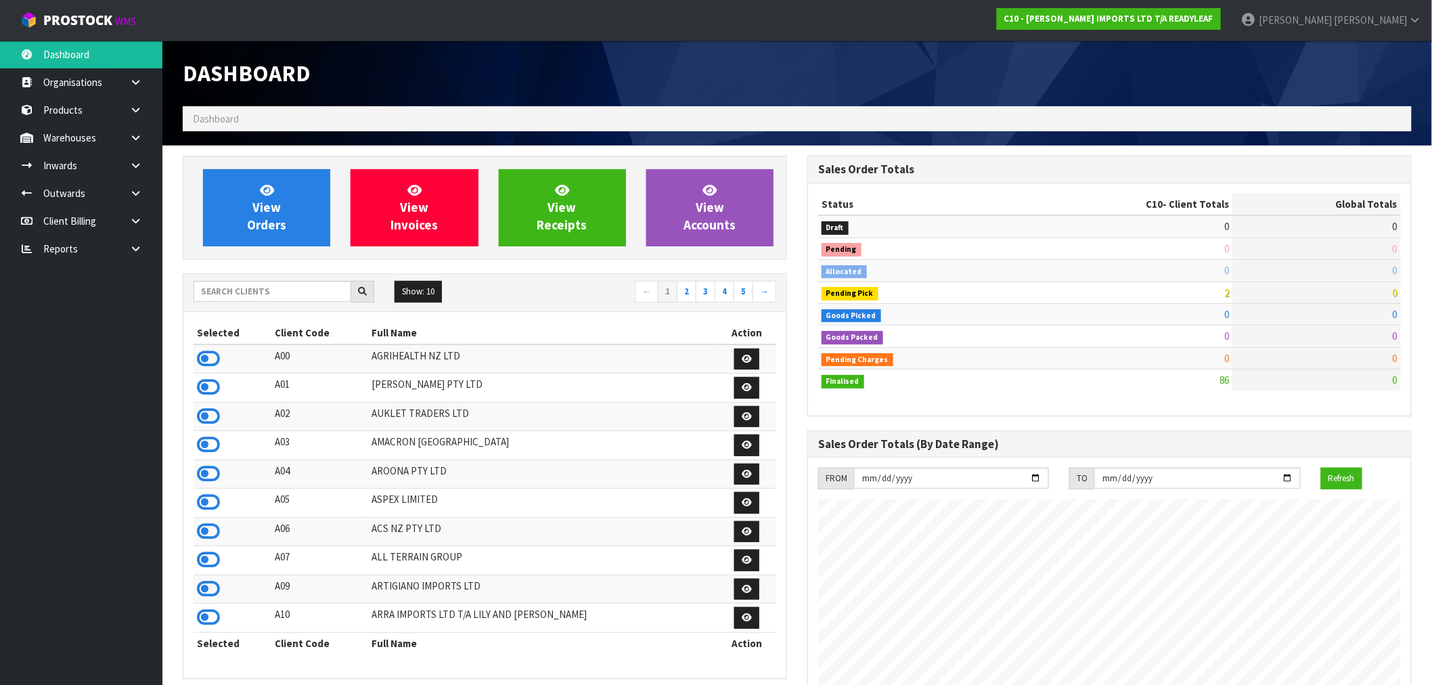
scroll to position [916, 625]
click at [273, 293] on input "text" at bounding box center [273, 291] width 158 height 21
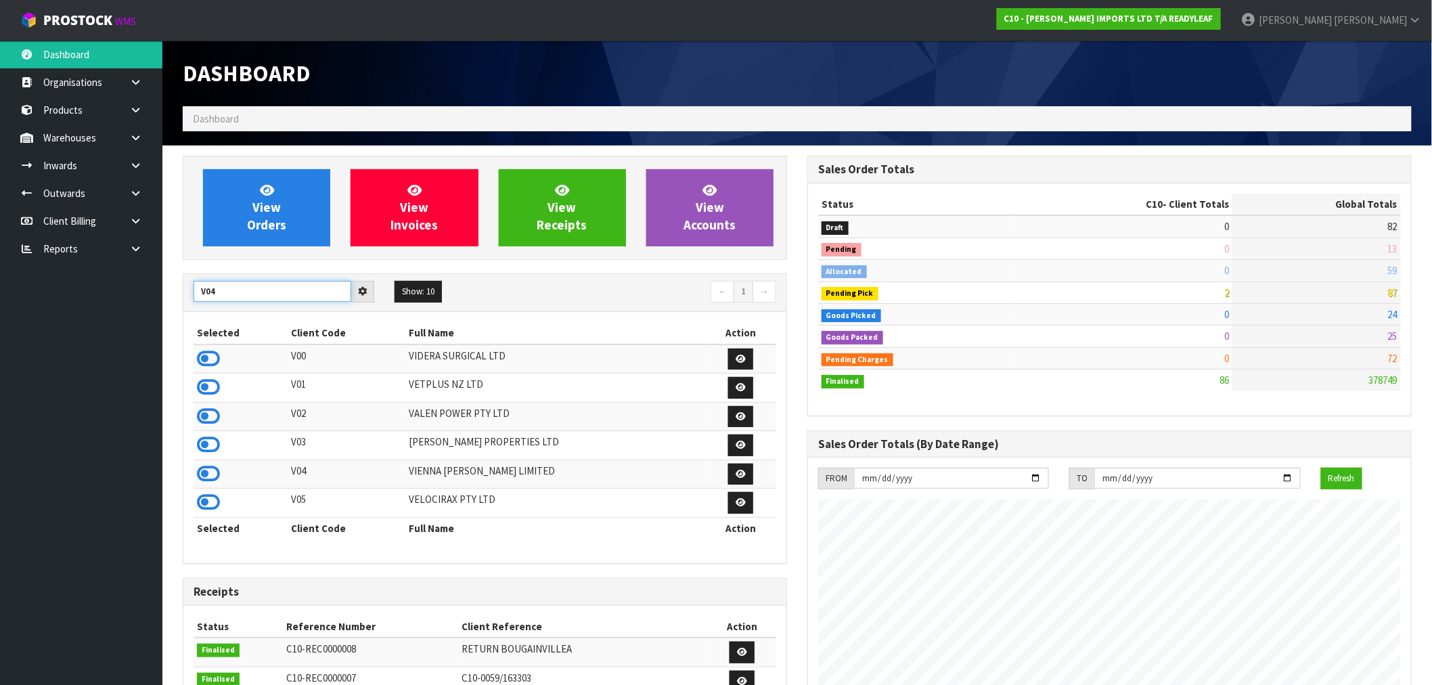
type input "V04"
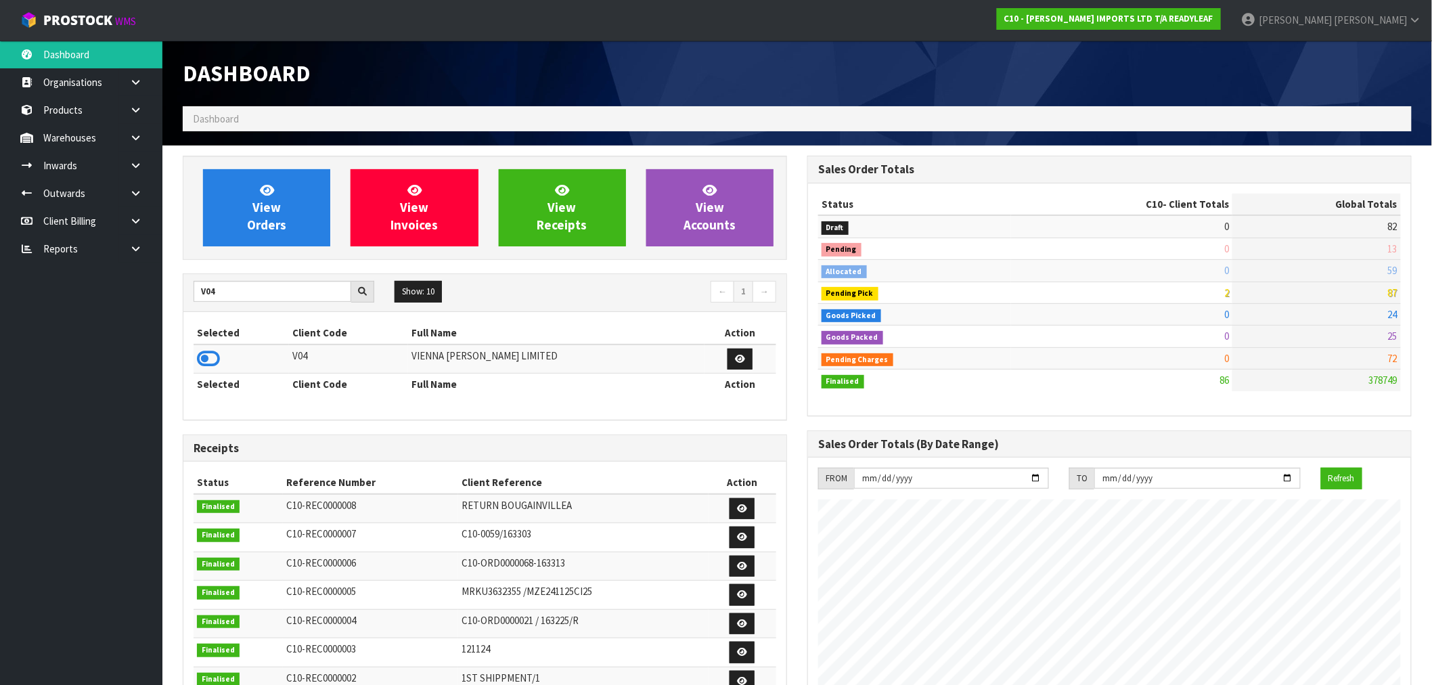
click at [220, 357] on td at bounding box center [241, 359] width 95 height 29
click at [204, 361] on icon at bounding box center [208, 359] width 23 height 20
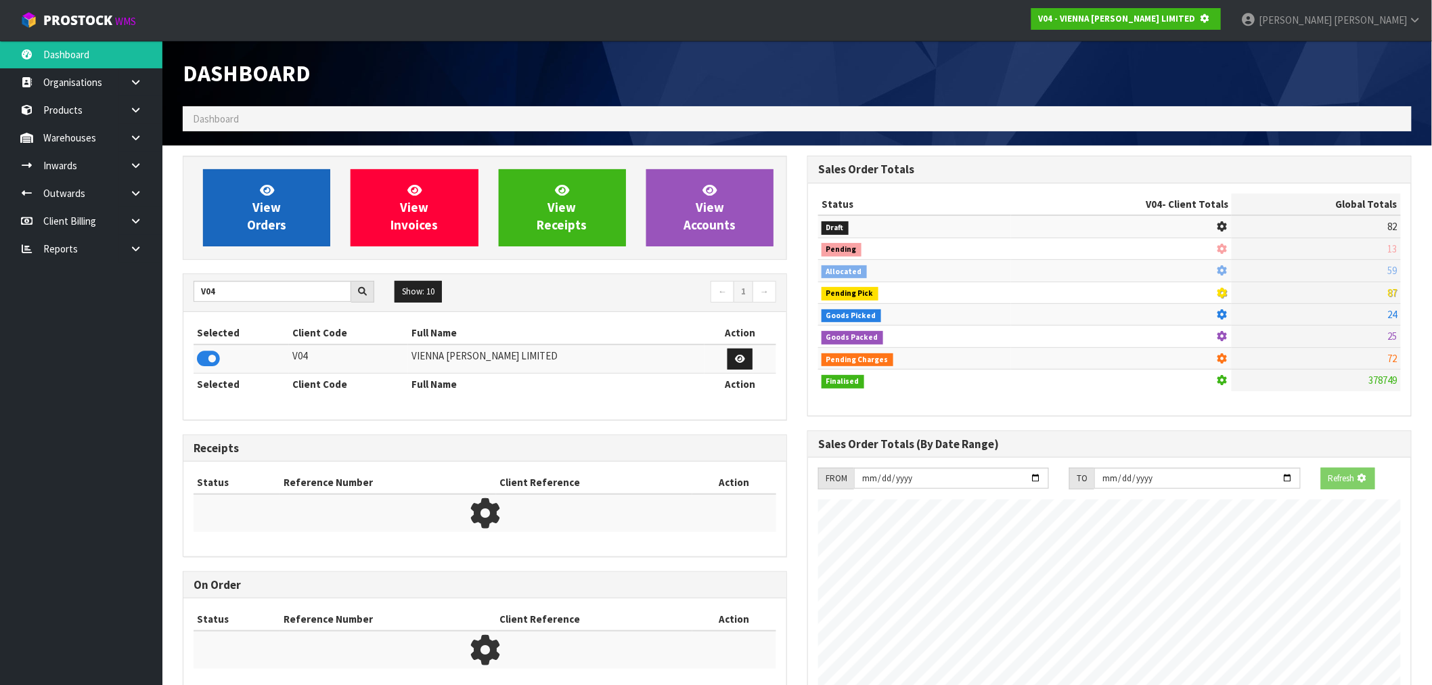
scroll to position [844, 625]
click at [306, 204] on link "View Orders" at bounding box center [266, 207] width 127 height 77
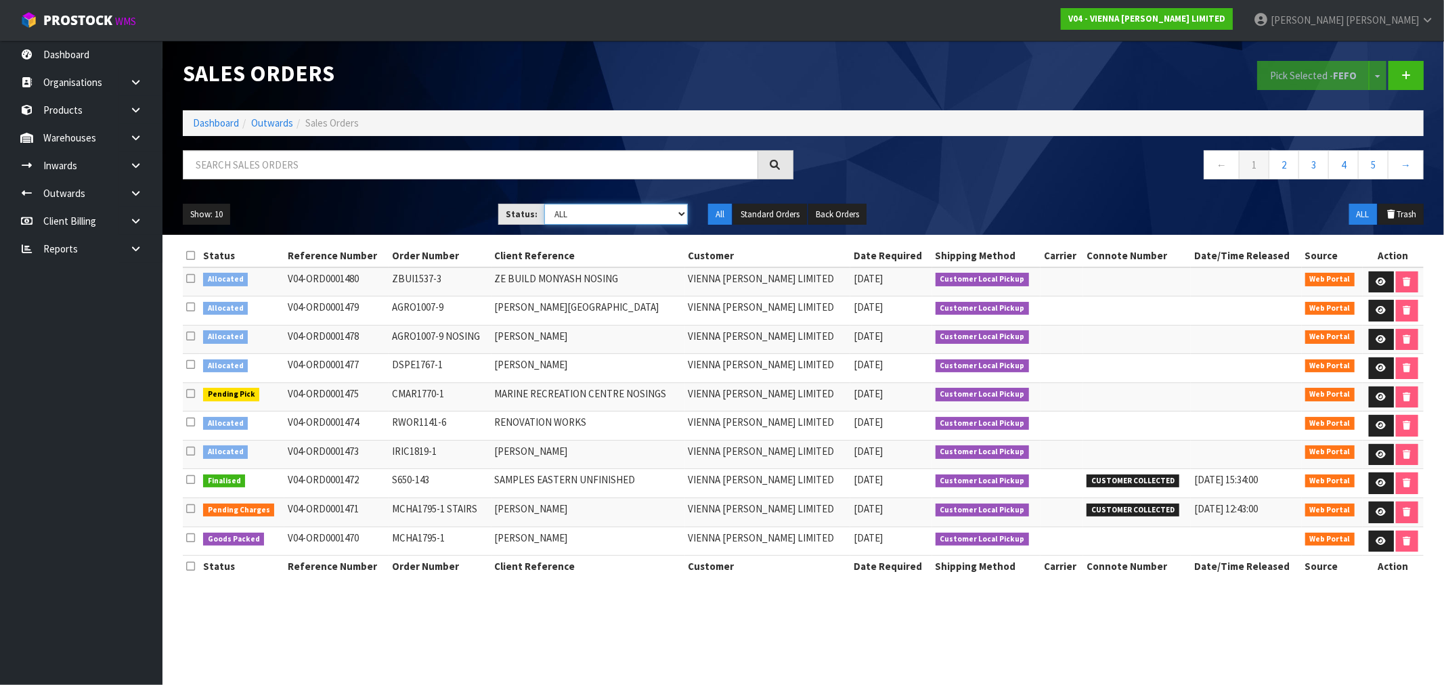
click at [586, 219] on select "Draft Pending Allocated Pending Pick Goods Picked Goods Packed Pending Charges …" at bounding box center [616, 214] width 144 height 21
select select "string:2"
click at [544, 204] on select "Draft Pending Allocated Pending Pick Goods Picked Goods Packed Pending Charges …" at bounding box center [616, 214] width 144 height 21
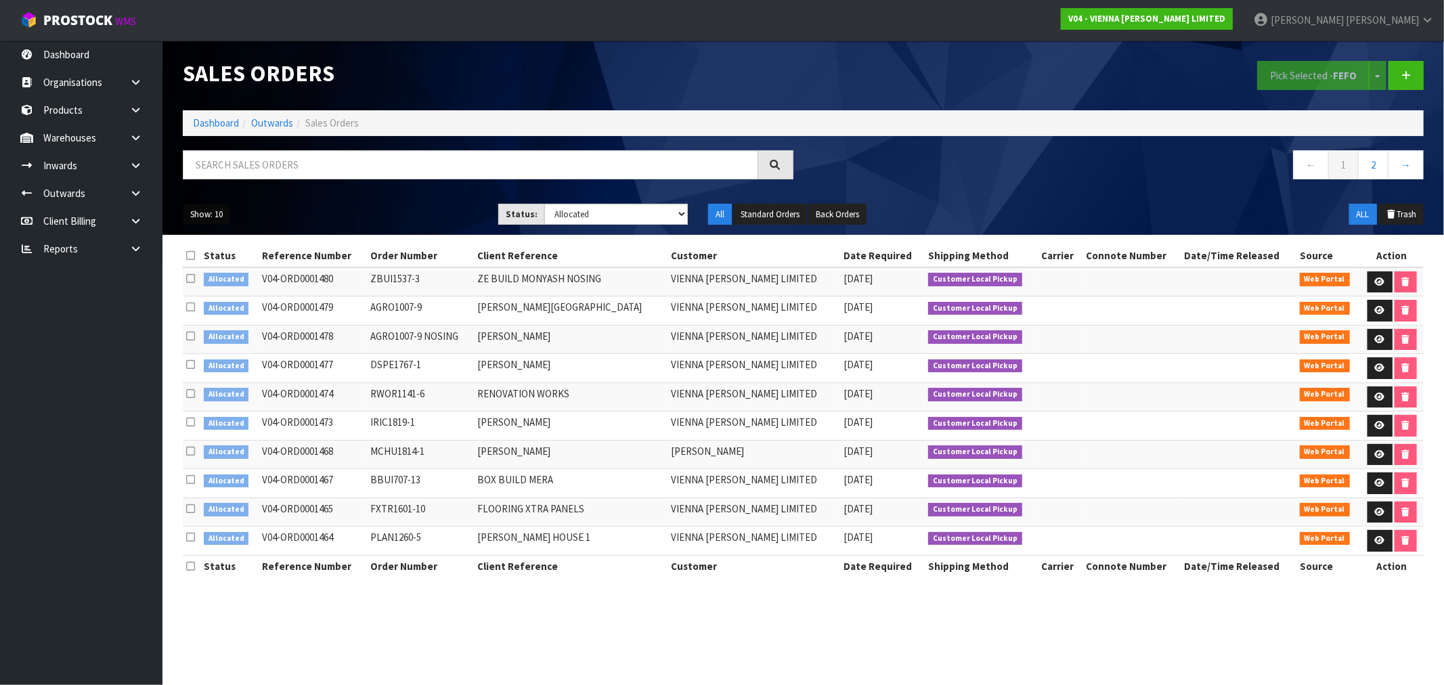
click at [230, 218] on button "Show: 10" at bounding box center [206, 215] width 47 height 22
click at [1374, 171] on link "2" at bounding box center [1373, 164] width 30 height 29
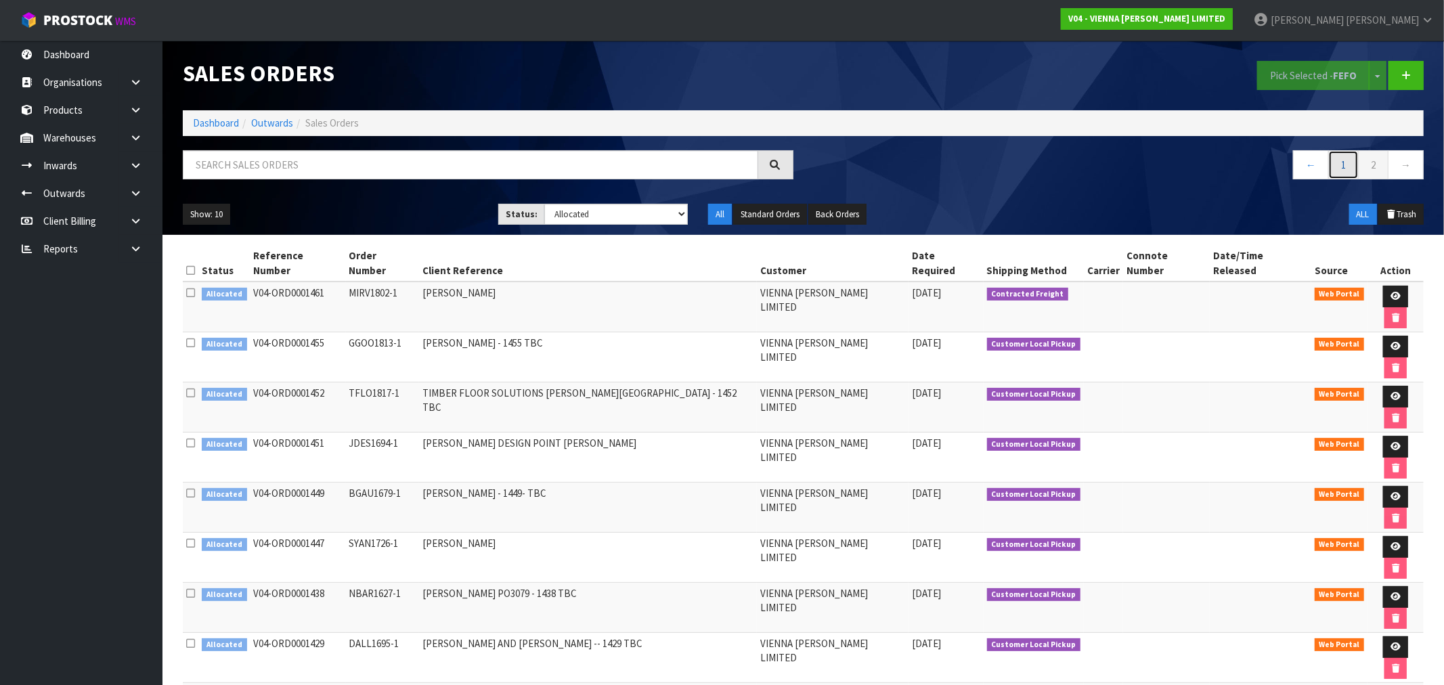
click at [1338, 165] on link "1" at bounding box center [1343, 164] width 30 height 29
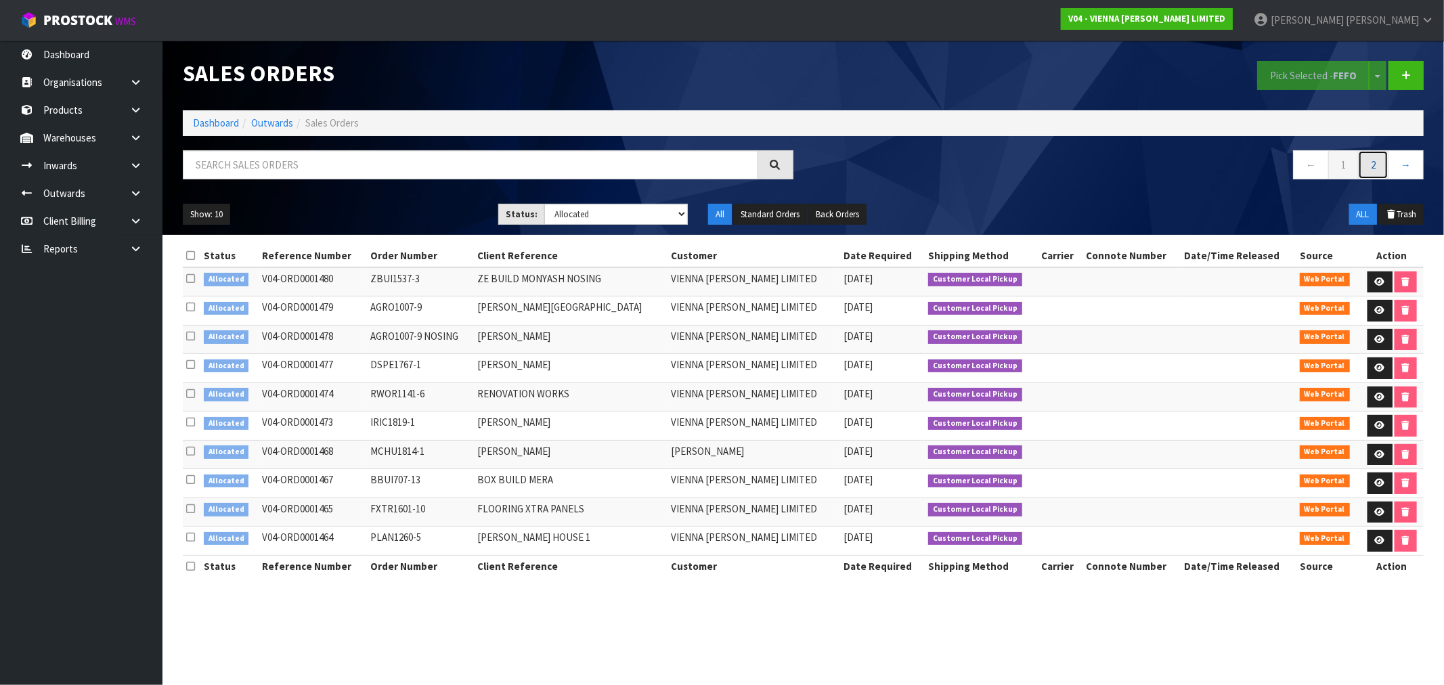
click at [1382, 164] on link "2" at bounding box center [1373, 164] width 30 height 29
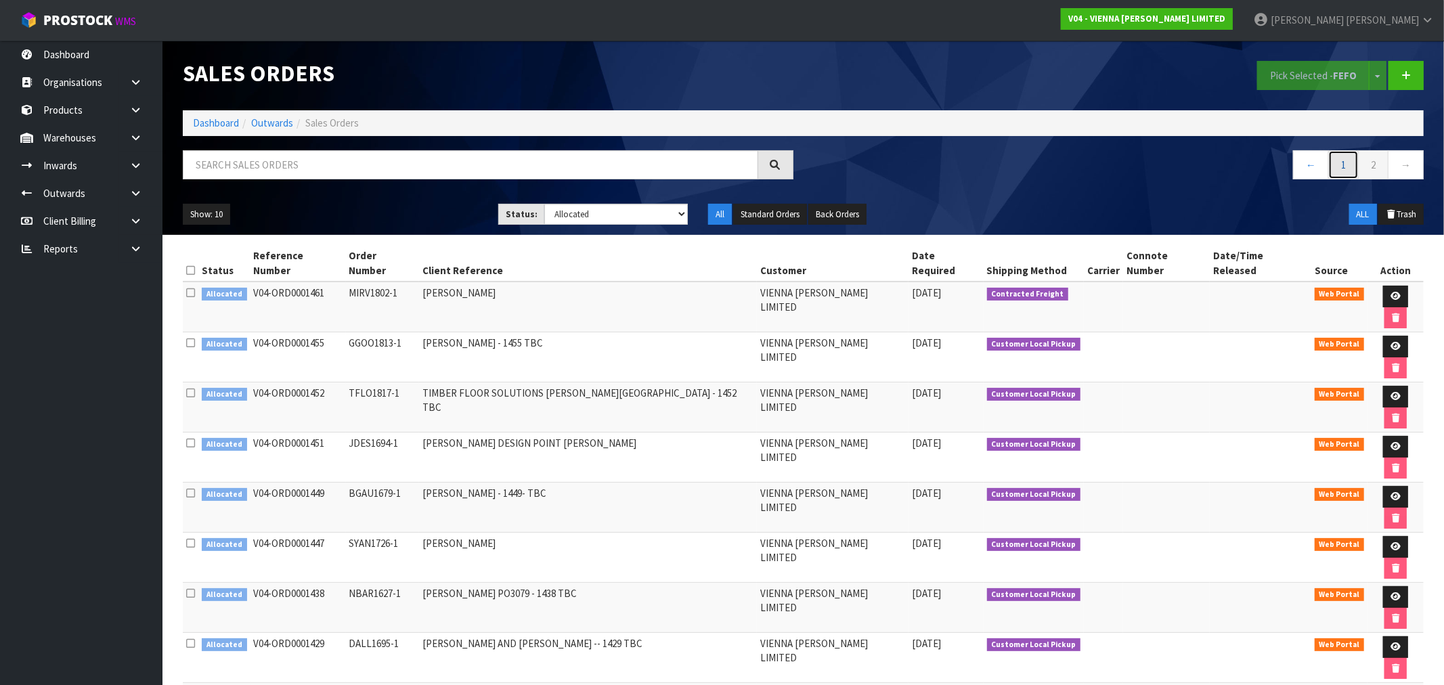
click at [1341, 165] on link "1" at bounding box center [1343, 164] width 30 height 29
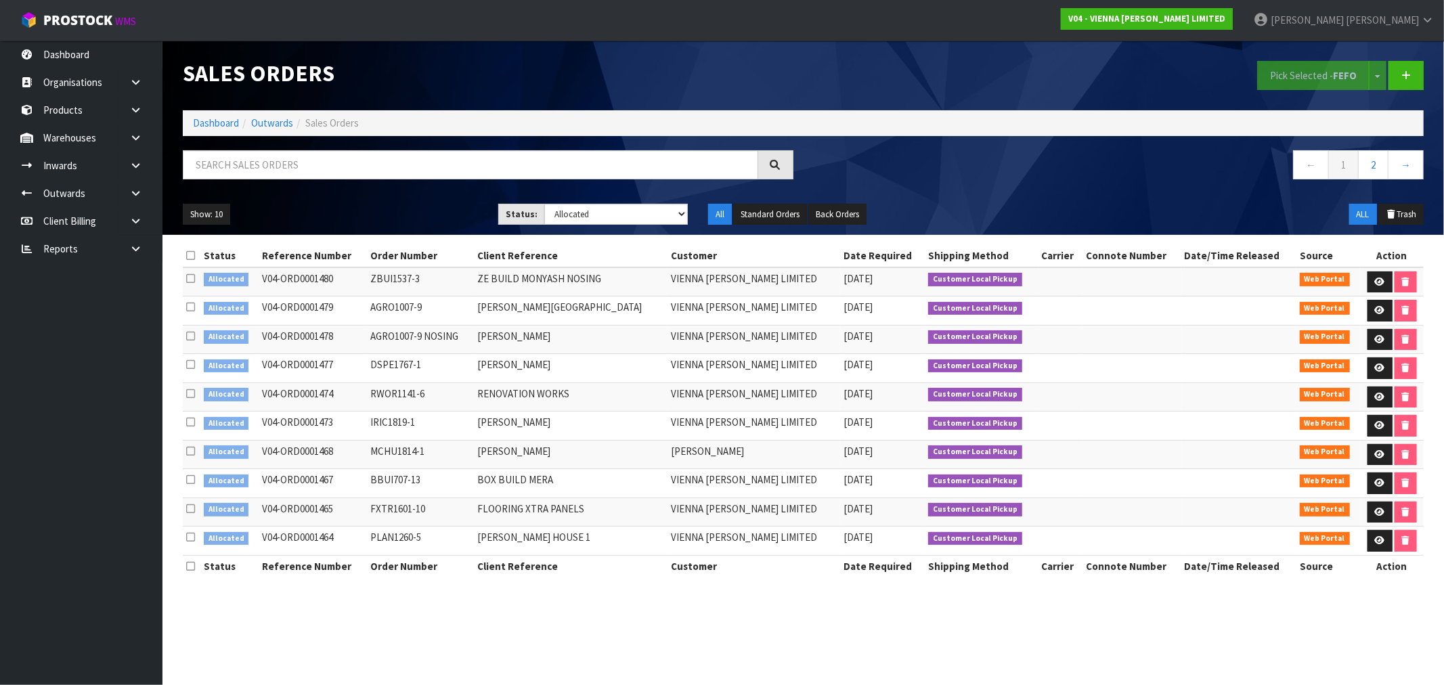
drag, startPoint x: 885, startPoint y: 667, endPoint x: 871, endPoint y: 680, distance: 19.1
click at [884, 667] on section "Sales Orders Pick Selected - FEFO Split button! FIFO - First In First Out FEFO …" at bounding box center [722, 342] width 1444 height 685
drag, startPoint x: 1376, startPoint y: 169, endPoint x: 1274, endPoint y: 253, distance: 131.7
click at [1376, 169] on link "2" at bounding box center [1373, 164] width 30 height 29
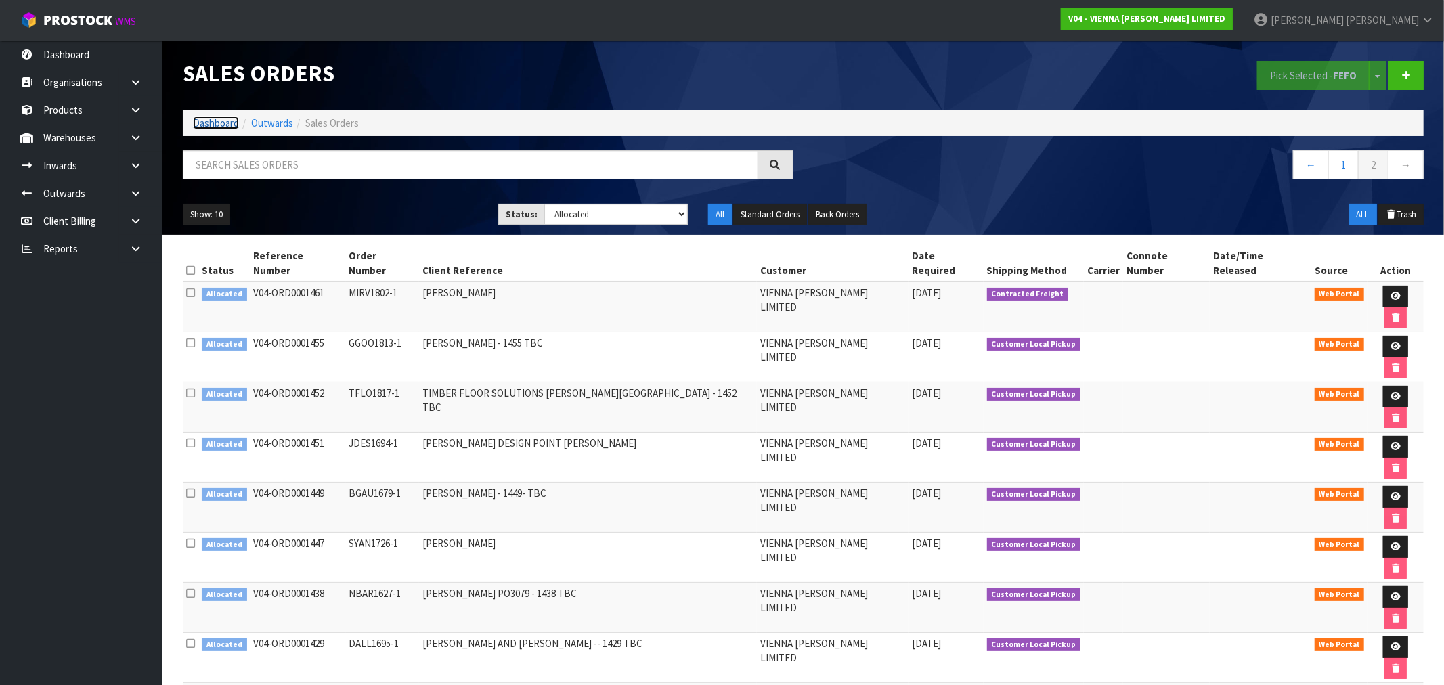
click at [213, 123] on link "Dashboard" at bounding box center [216, 122] width 46 height 13
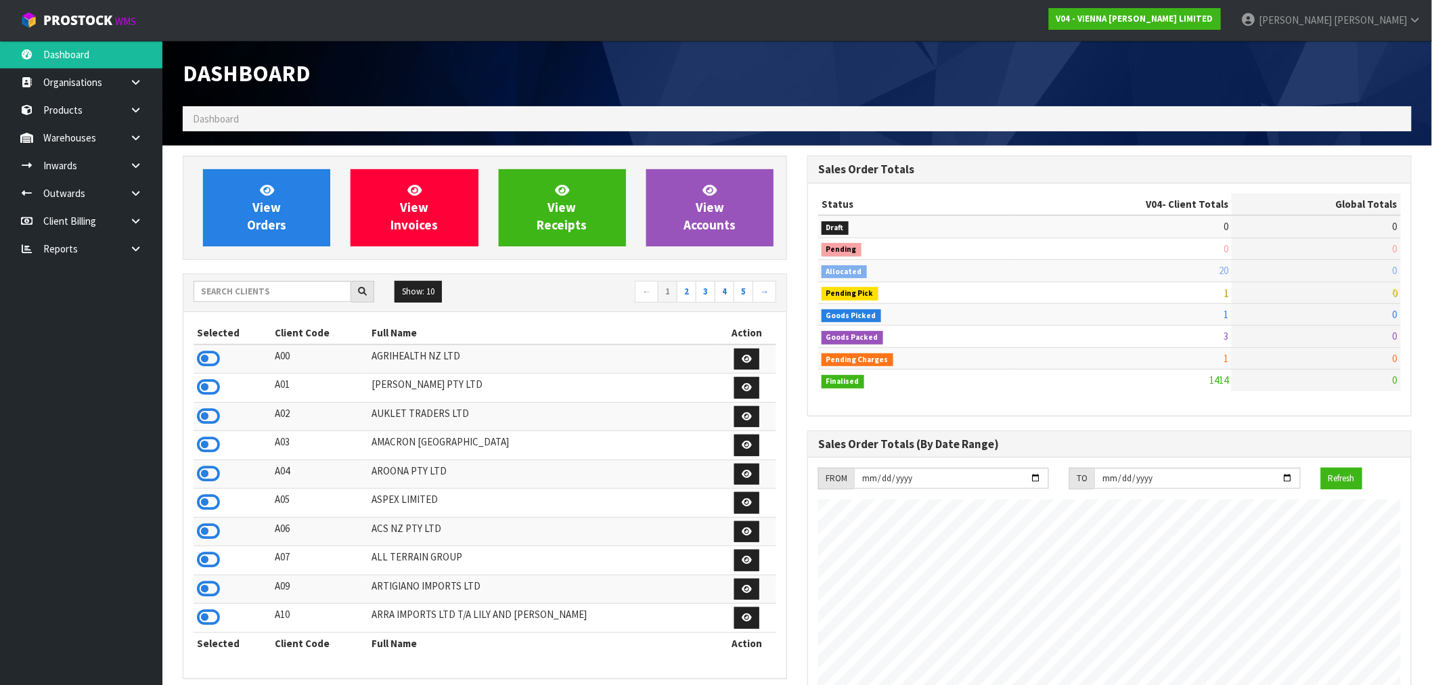
scroll to position [1026, 625]
click at [269, 292] on input "text" at bounding box center [273, 291] width 158 height 21
type input "J01"
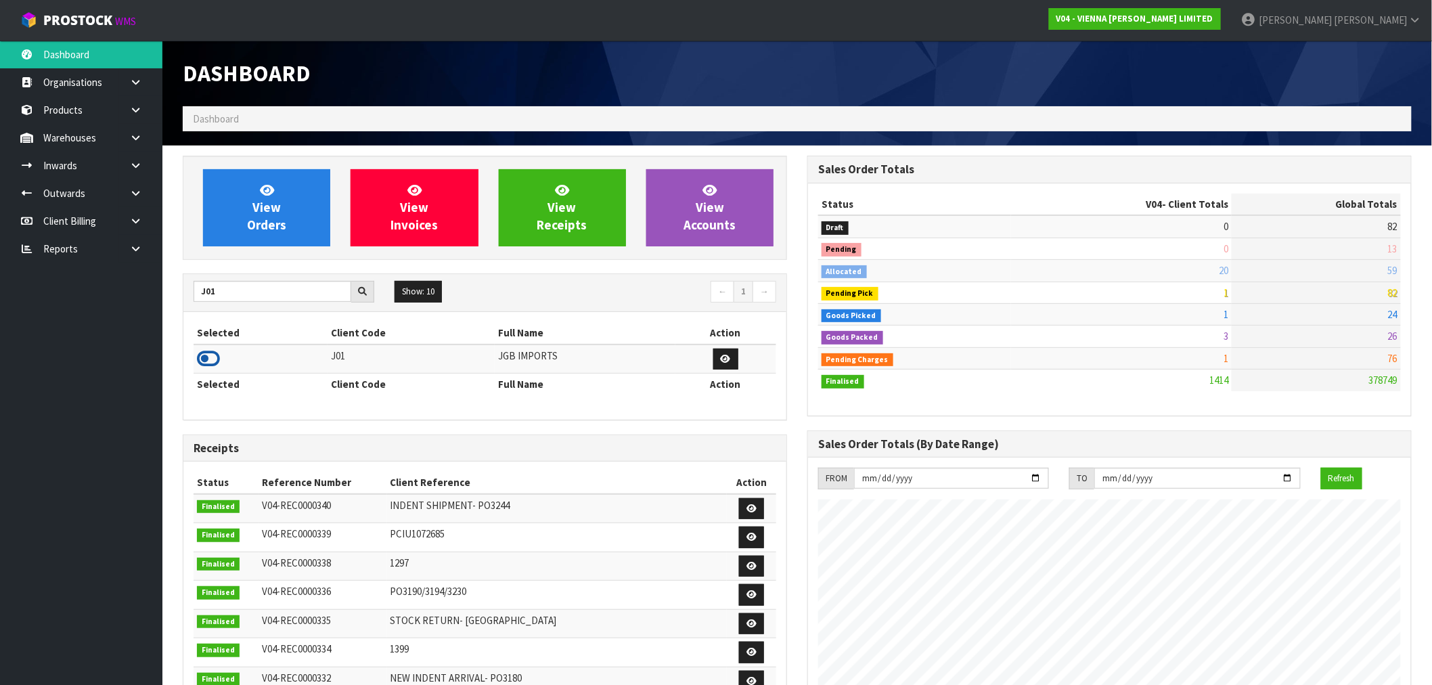
click at [214, 349] on icon at bounding box center [208, 359] width 23 height 20
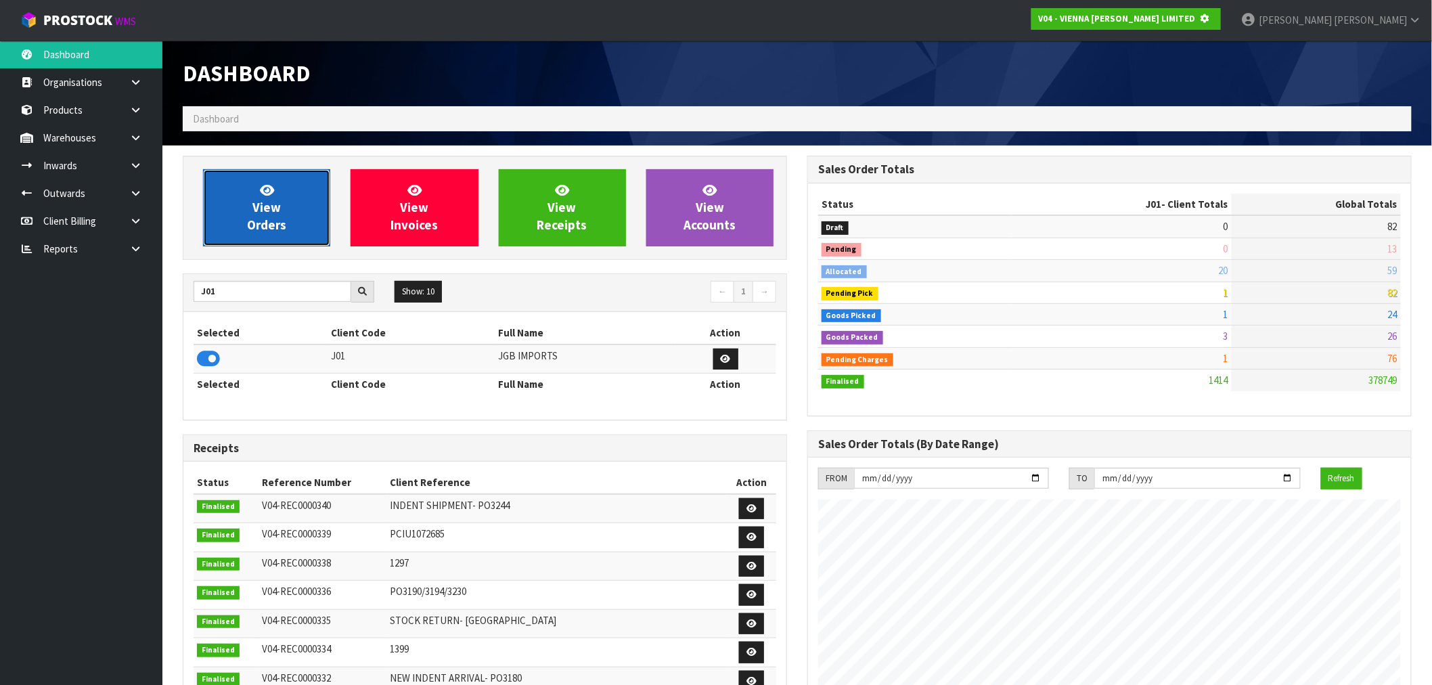
scroll to position [676091, 676310]
click at [263, 221] on span "View Orders" at bounding box center [266, 207] width 39 height 51
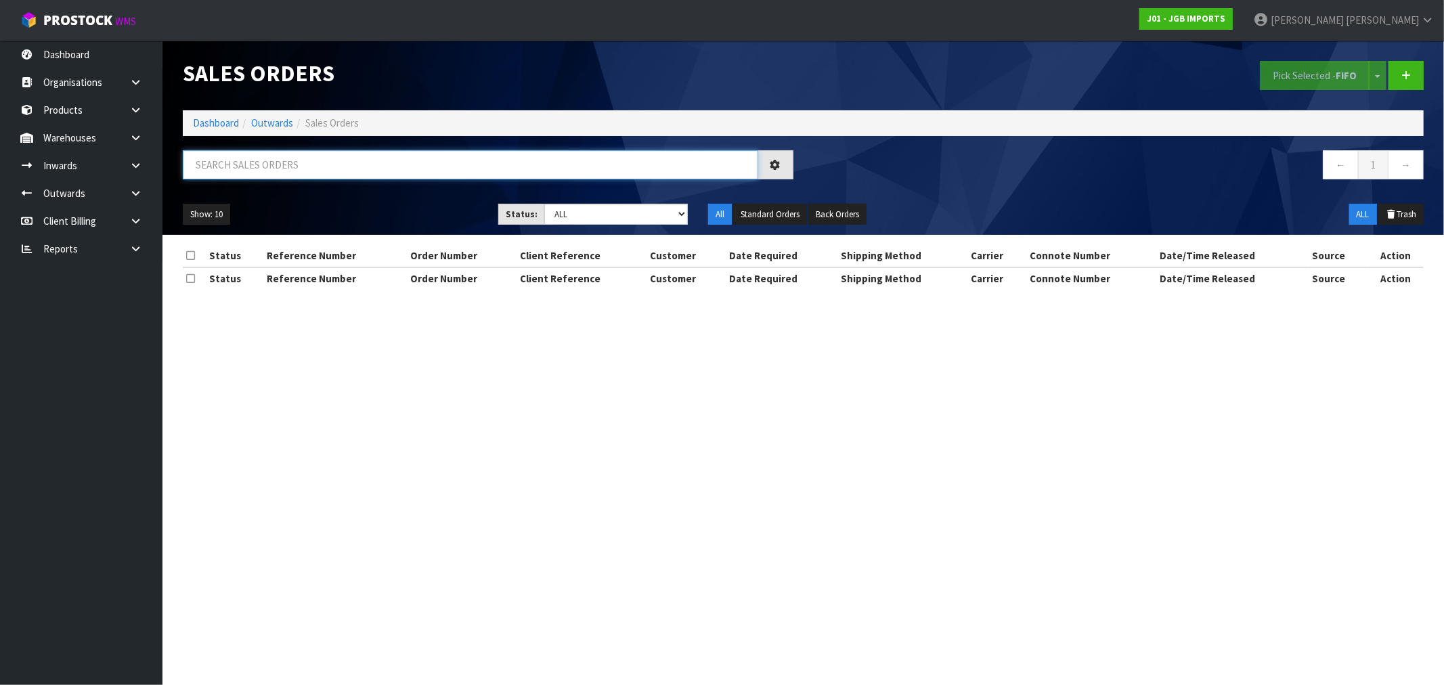
click at [264, 168] on input "text" at bounding box center [470, 164] width 575 height 29
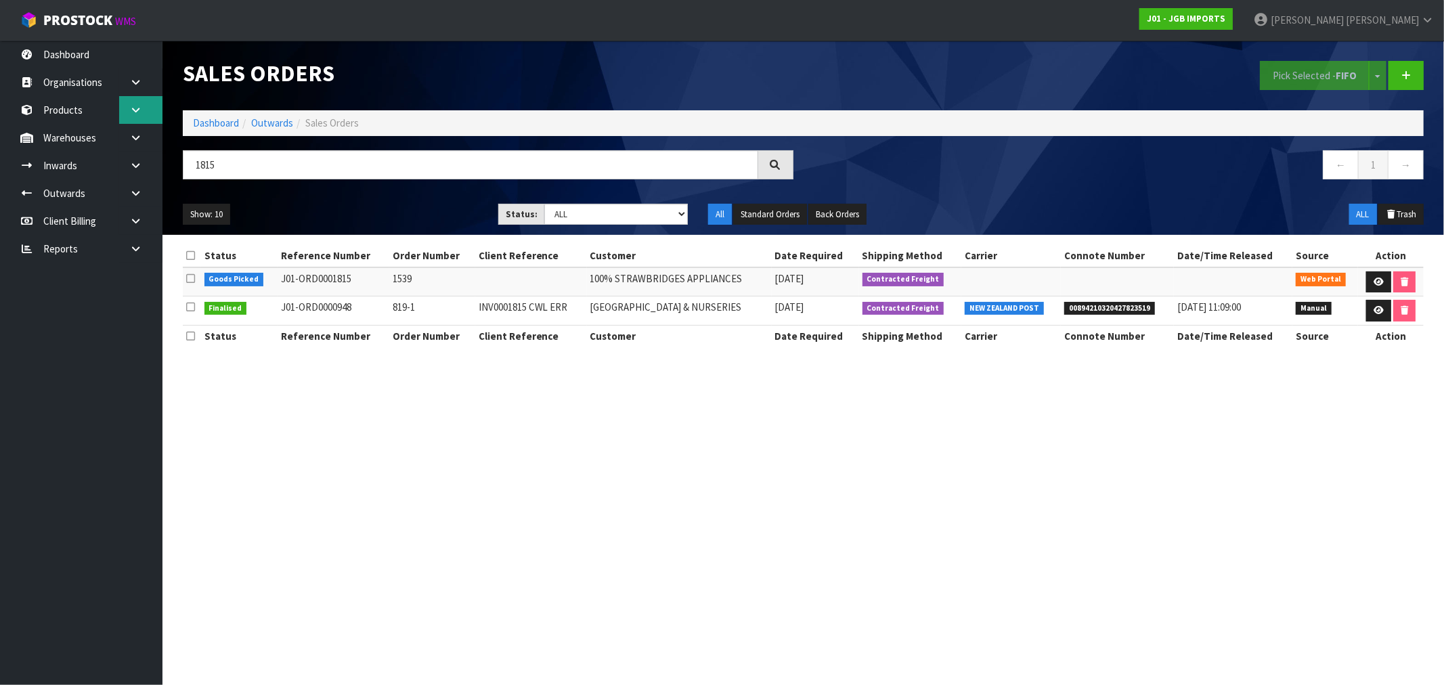
click at [123, 110] on link at bounding box center [140, 110] width 43 height 28
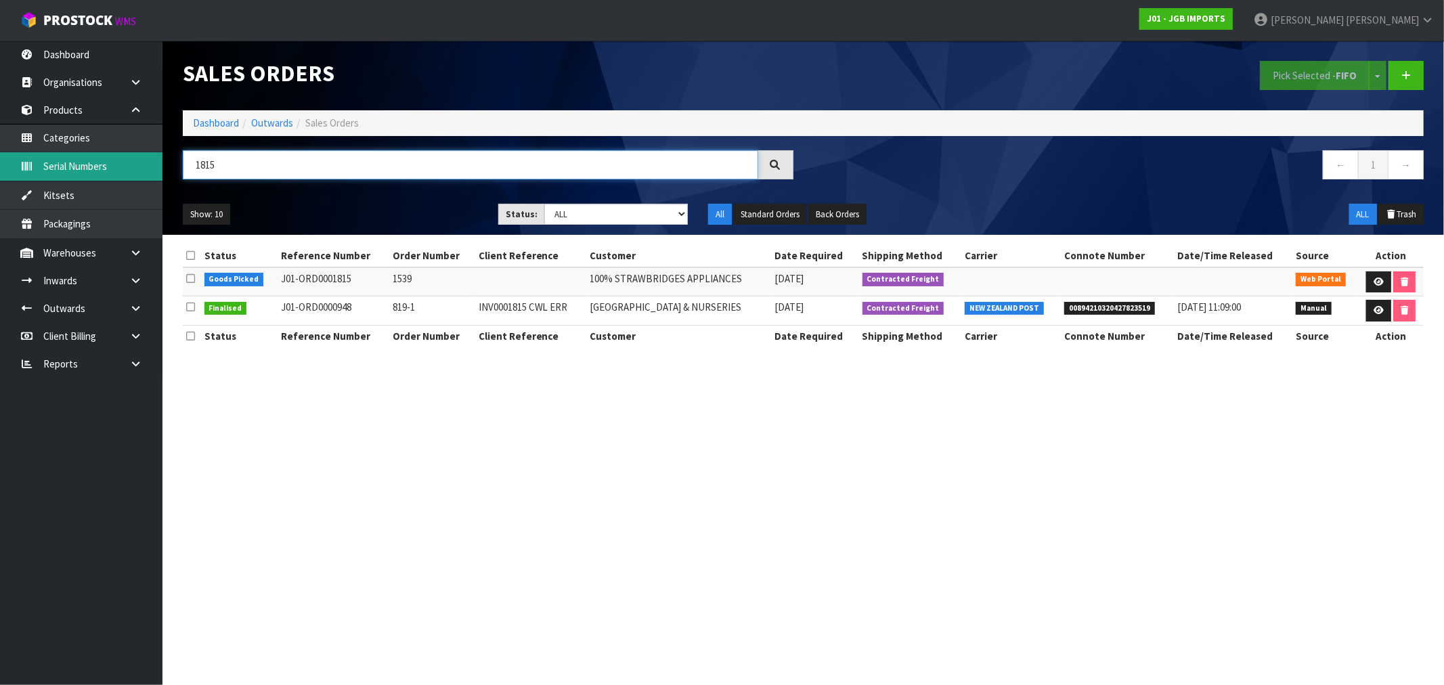
drag, startPoint x: 185, startPoint y: 160, endPoint x: 158, endPoint y: 157, distance: 27.9
click at [158, 157] on body "Toggle navigation ProStock WMS J01 - JGB IMPORTS Rocio Lopez Logout Dashboard O…" at bounding box center [722, 342] width 1444 height 685
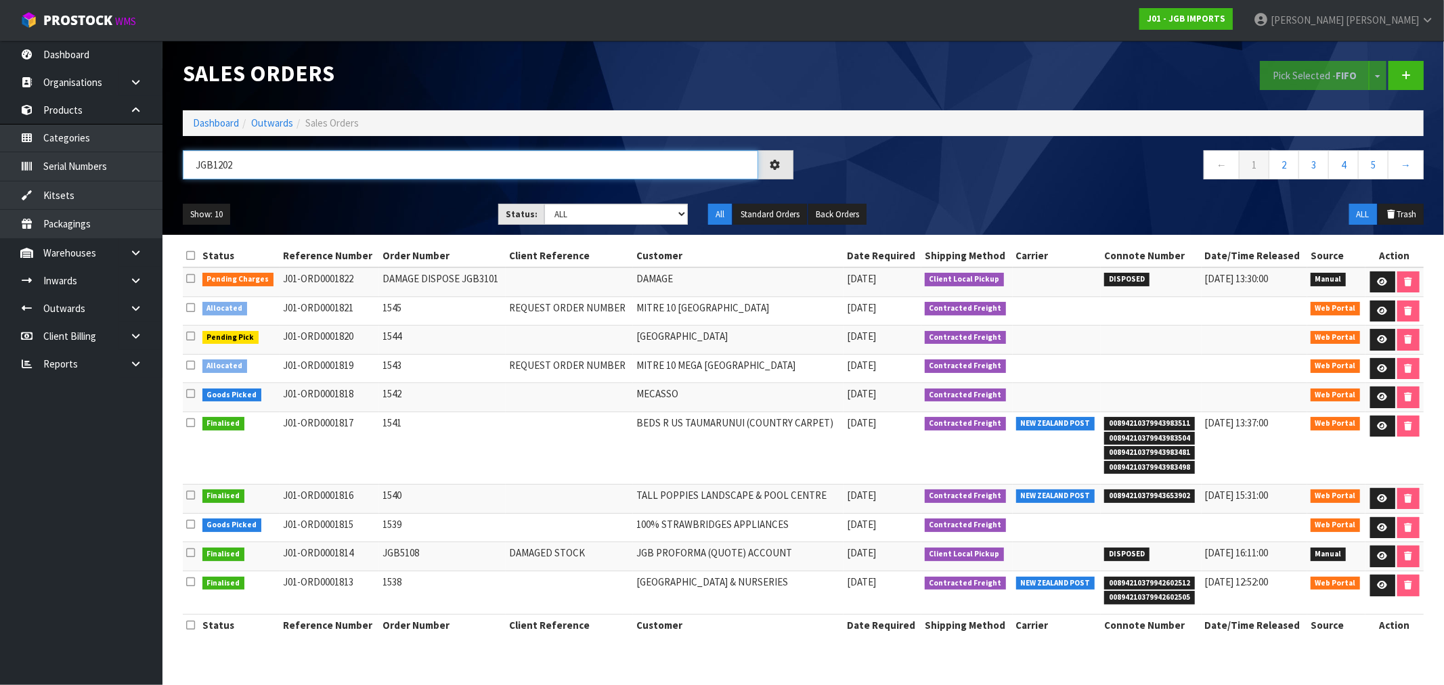
type input "JGB1202"
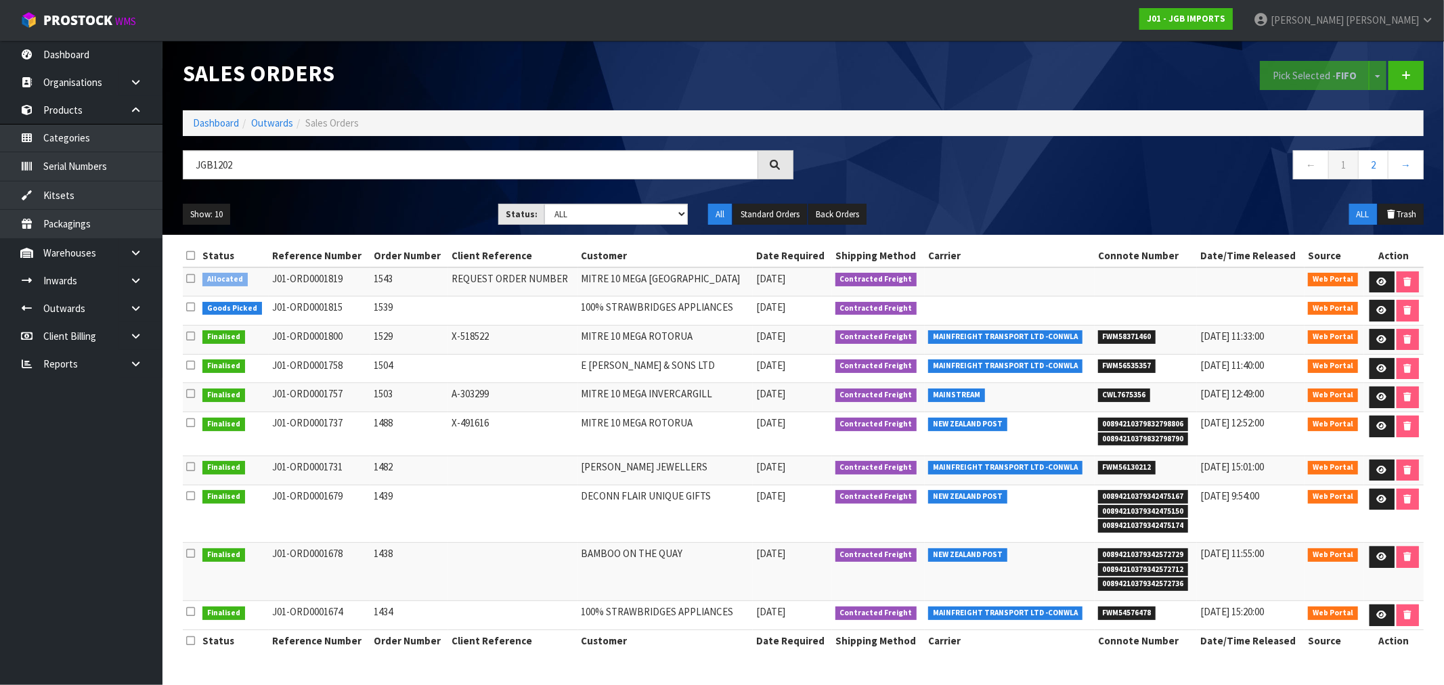
drag, startPoint x: 307, startPoint y: 305, endPoint x: 1271, endPoint y: 288, distance: 963.4
click at [1027, 309] on tr "Goods Picked J01-ORD0001815 1539 100% STRAWBRIDGES APPLIANCES 27/08/2025 Contra…" at bounding box center [803, 310] width 1241 height 29
click at [1386, 309] on link at bounding box center [1381, 311] width 25 height 22
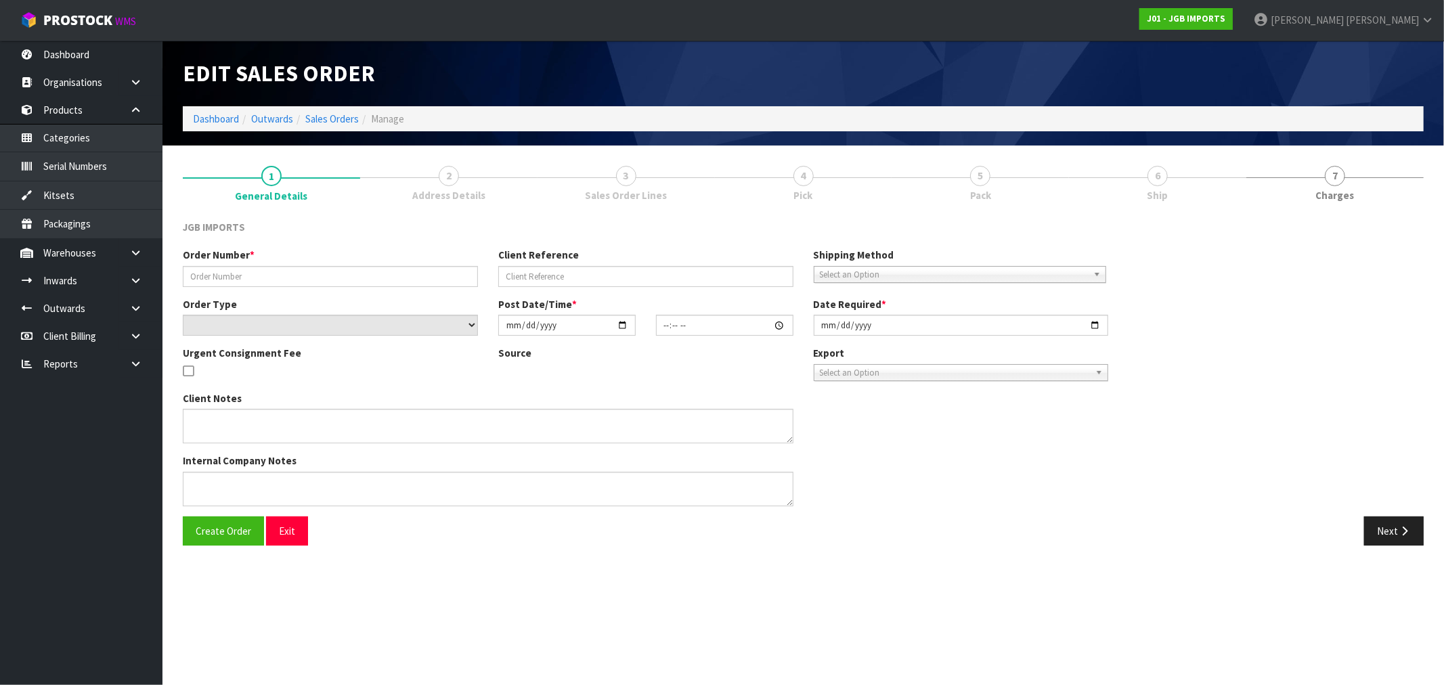
type input "1539"
select select "number:0"
type input "[DATE]"
type input "21:13:00.000"
type input "[DATE]"
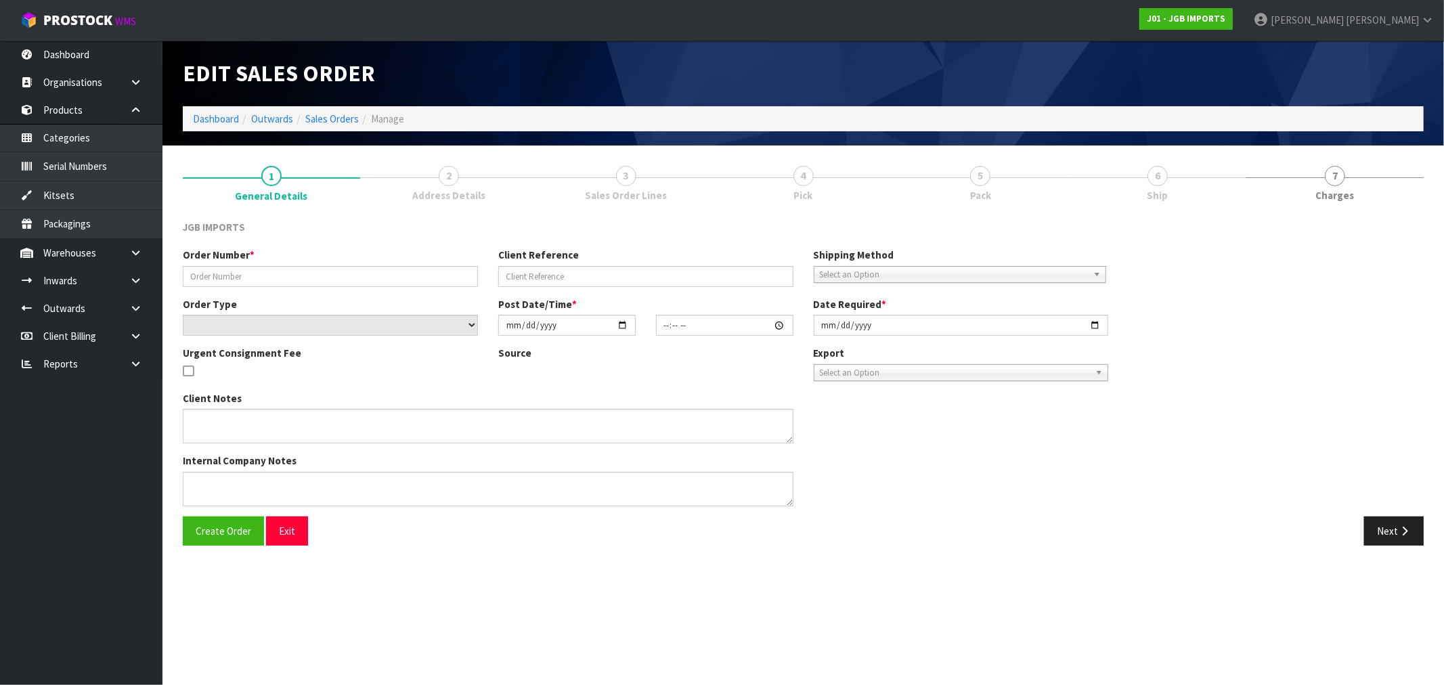
type textarea "THE FREIGHT WILL BE $25 + GST. ON THEIR INVOICE, PLEASE SHOW THE TOTAL FREIGHT …"
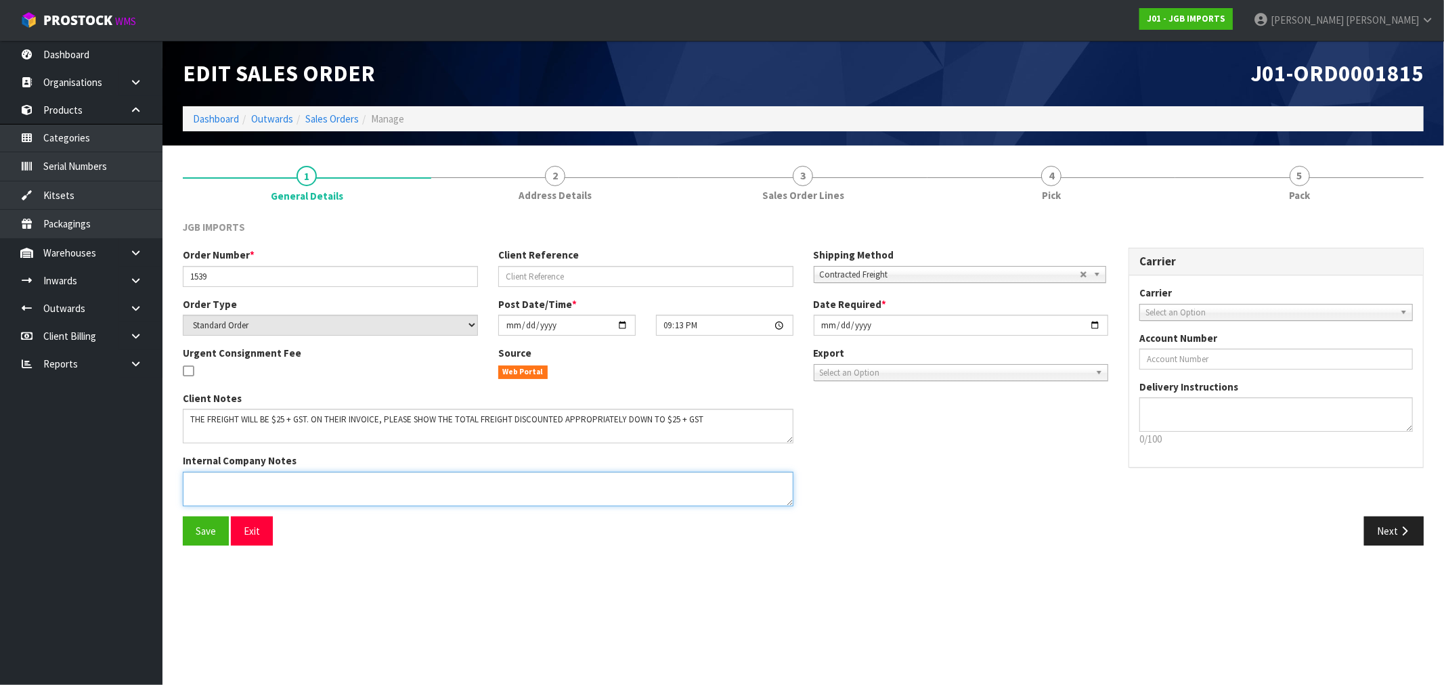
click at [470, 485] on textarea at bounding box center [488, 489] width 611 height 35
type textarea "REMOVED CODE JGB1202 X 1"
drag, startPoint x: 198, startPoint y: 530, endPoint x: 205, endPoint y: 531, distance: 6.8
click at [198, 531] on span "Save" at bounding box center [206, 531] width 20 height 13
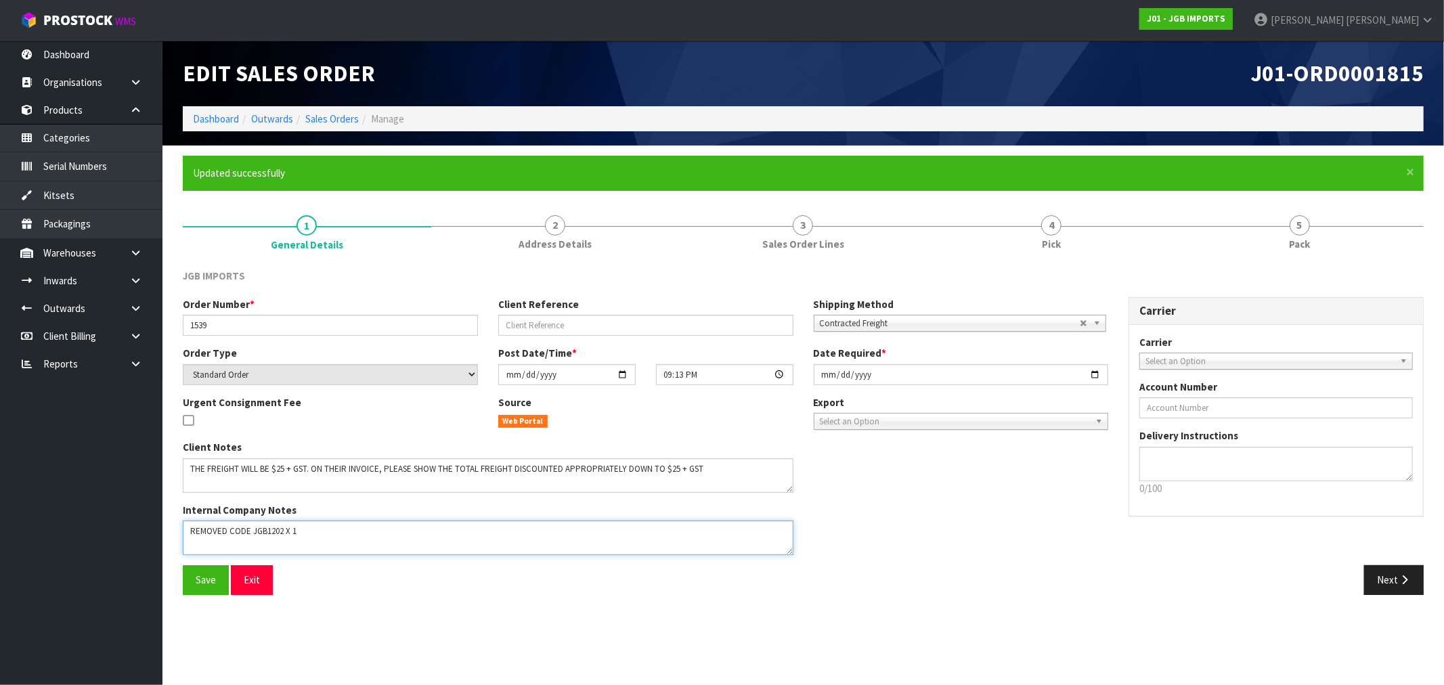
click at [261, 533] on textarea at bounding box center [488, 538] width 611 height 35
drag, startPoint x: 1101, startPoint y: 224, endPoint x: 1006, endPoint y: 309, distance: 127.0
click at [1100, 224] on link "4 Pick" at bounding box center [1051, 231] width 248 height 53
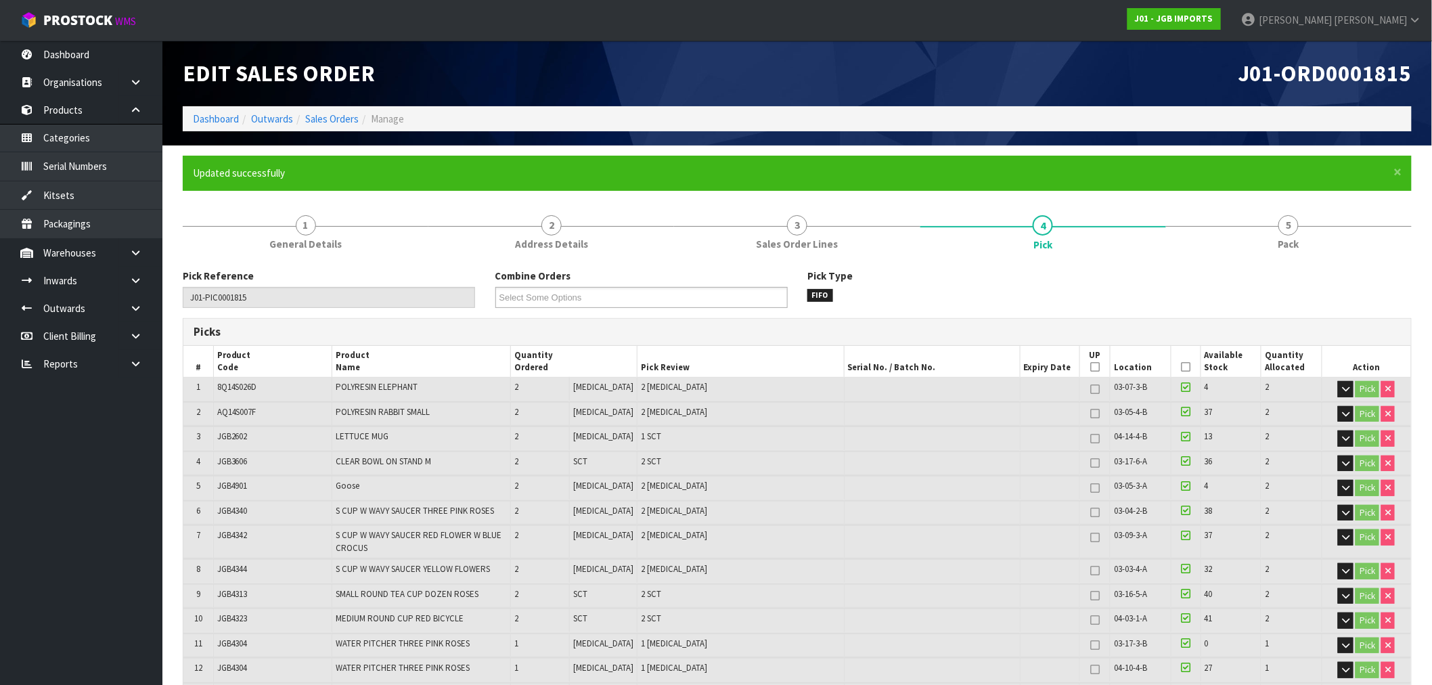
scroll to position [515, 0]
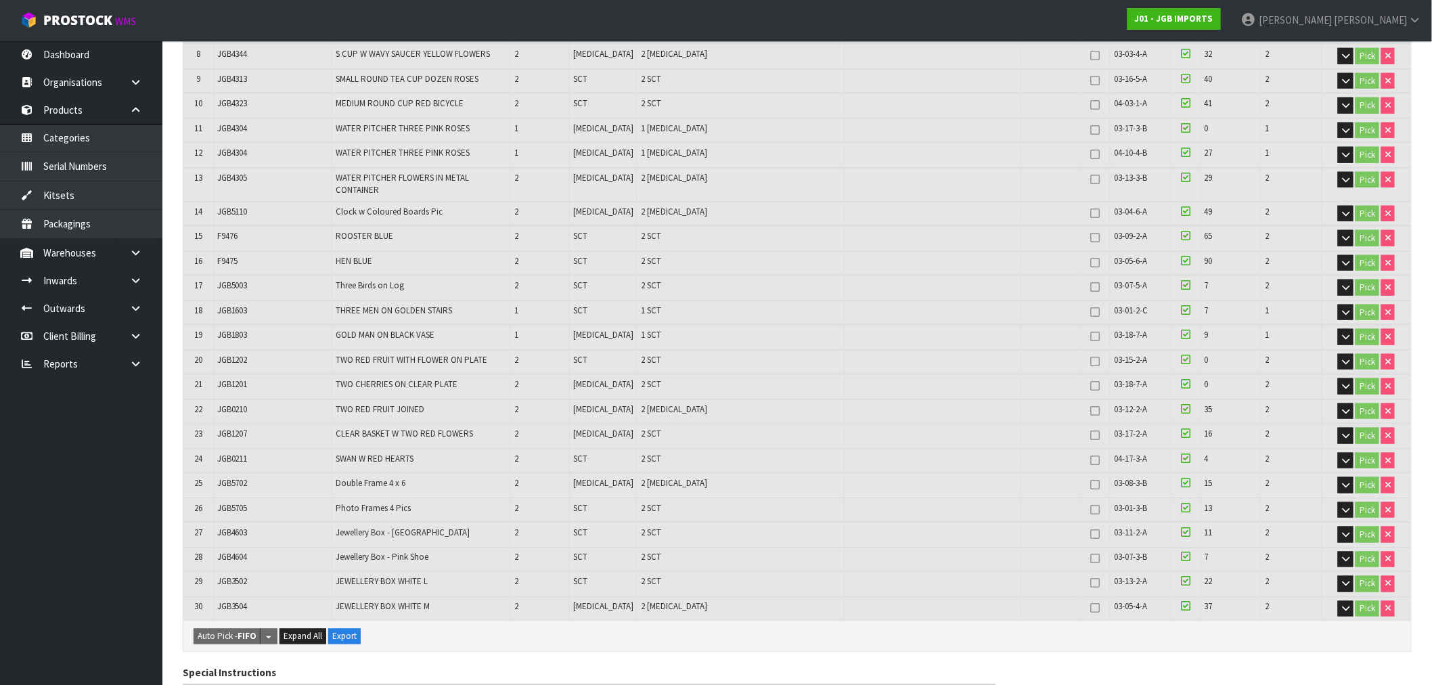
click at [1371, 350] on tr "20 JGB1202 TWO RED FRUIT WITH FLOWER ON PLATE 2 SCT 2 SCT 03-15-2-A 0 2 Pick" at bounding box center [797, 362] width 1228 height 24
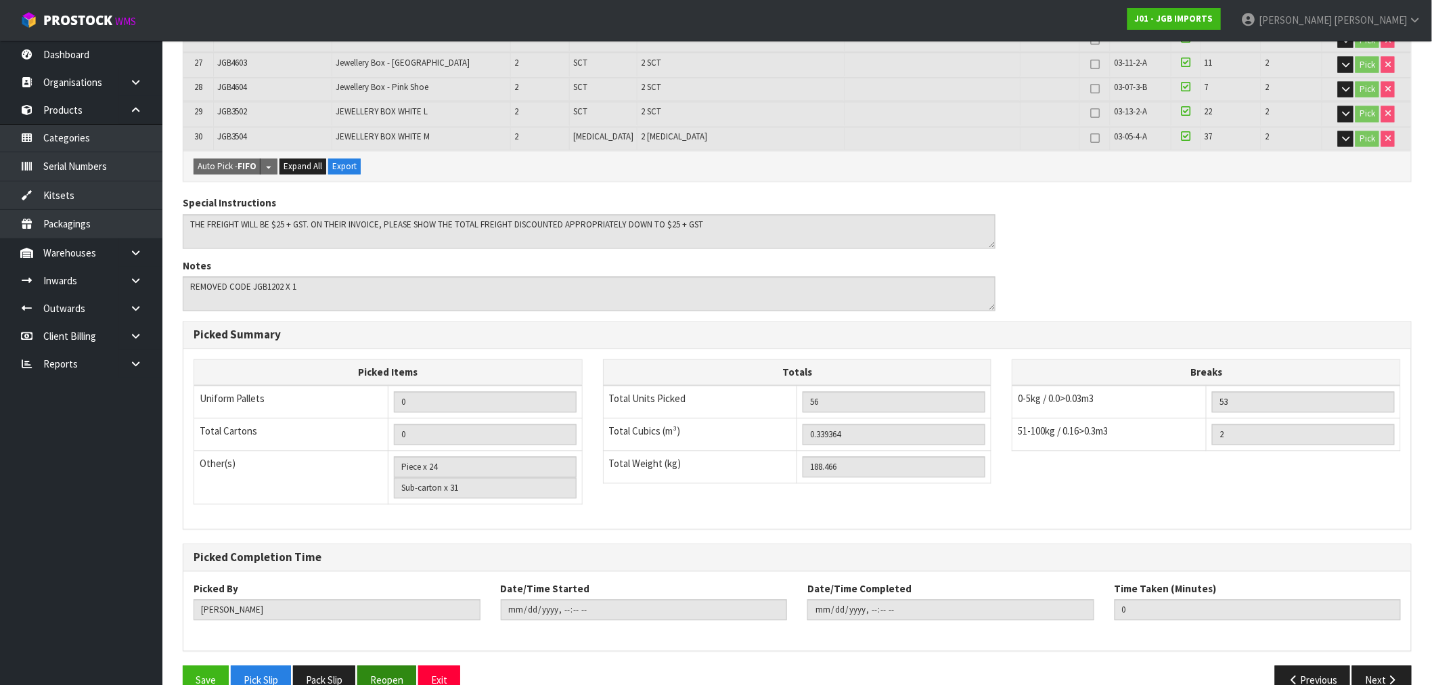
scroll to position [995, 0]
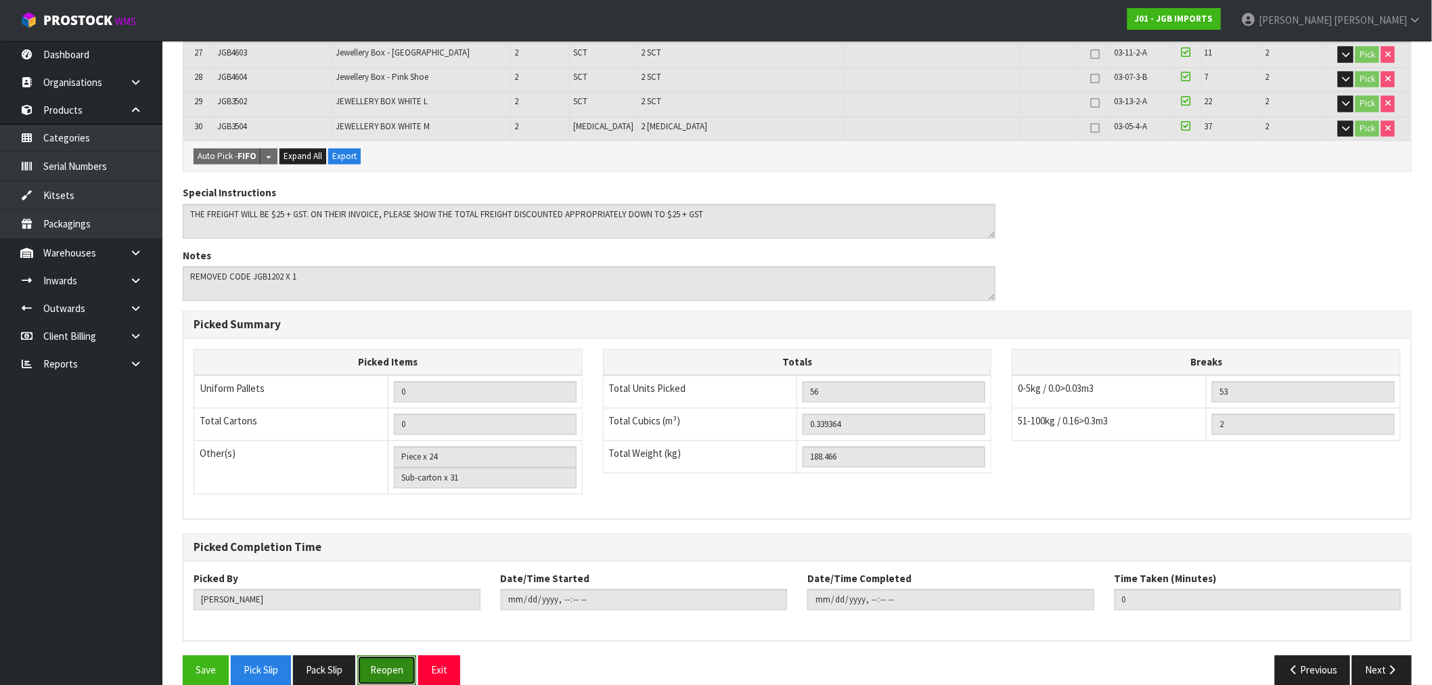
click at [393, 656] on button "Reopen" at bounding box center [386, 670] width 59 height 29
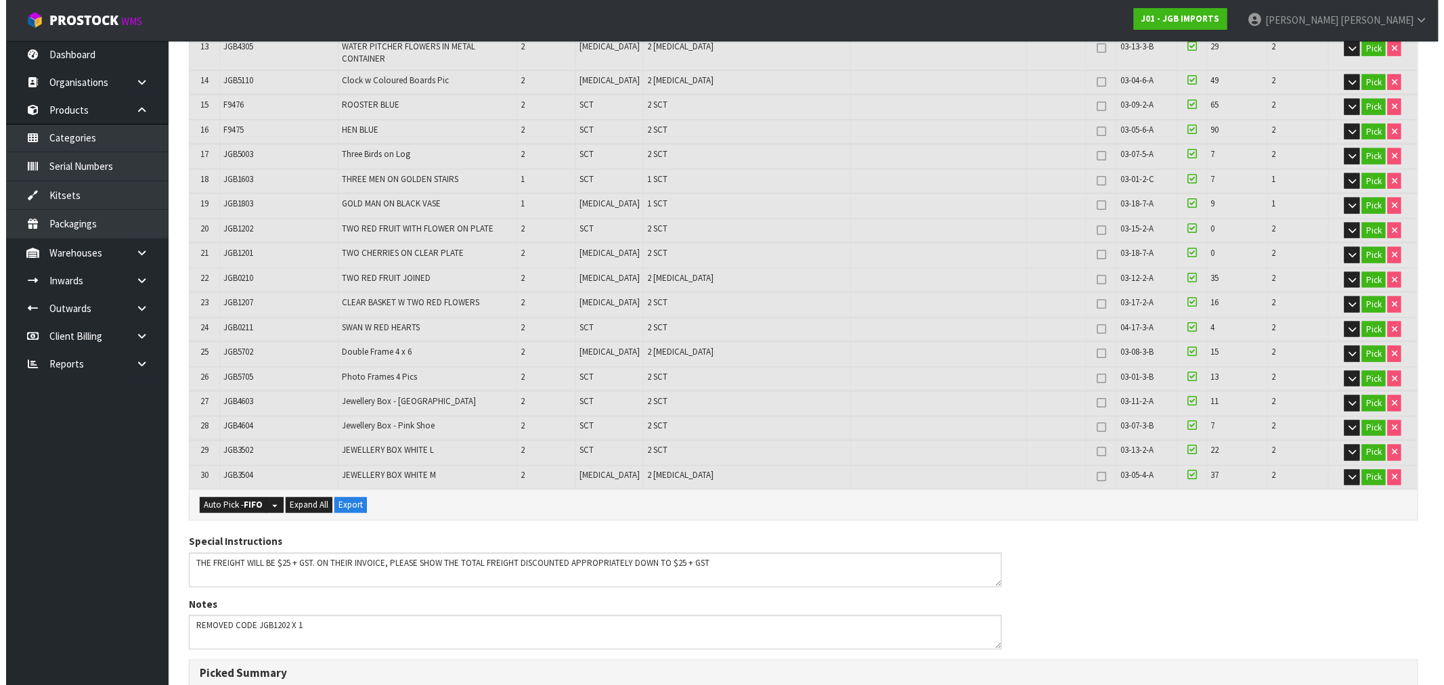
scroll to position [677, 0]
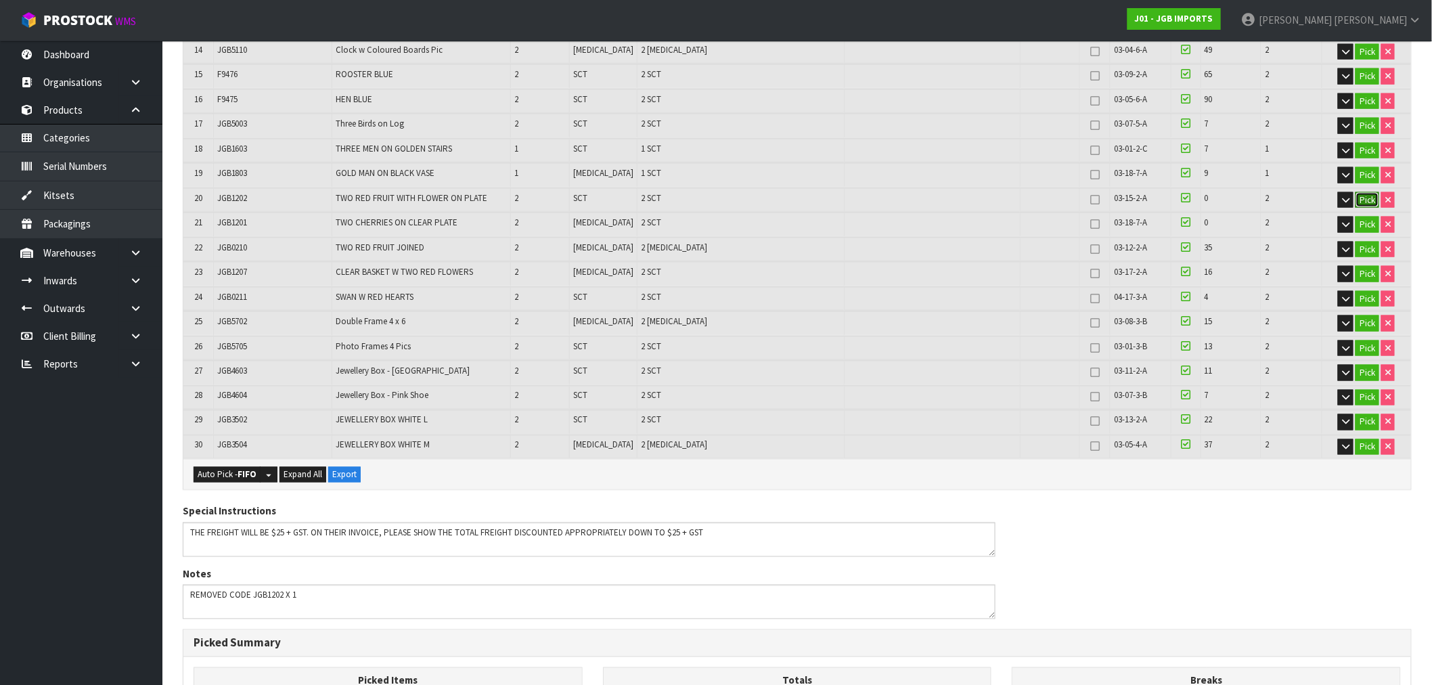
click at [1365, 192] on button "Pick" at bounding box center [1368, 200] width 24 height 16
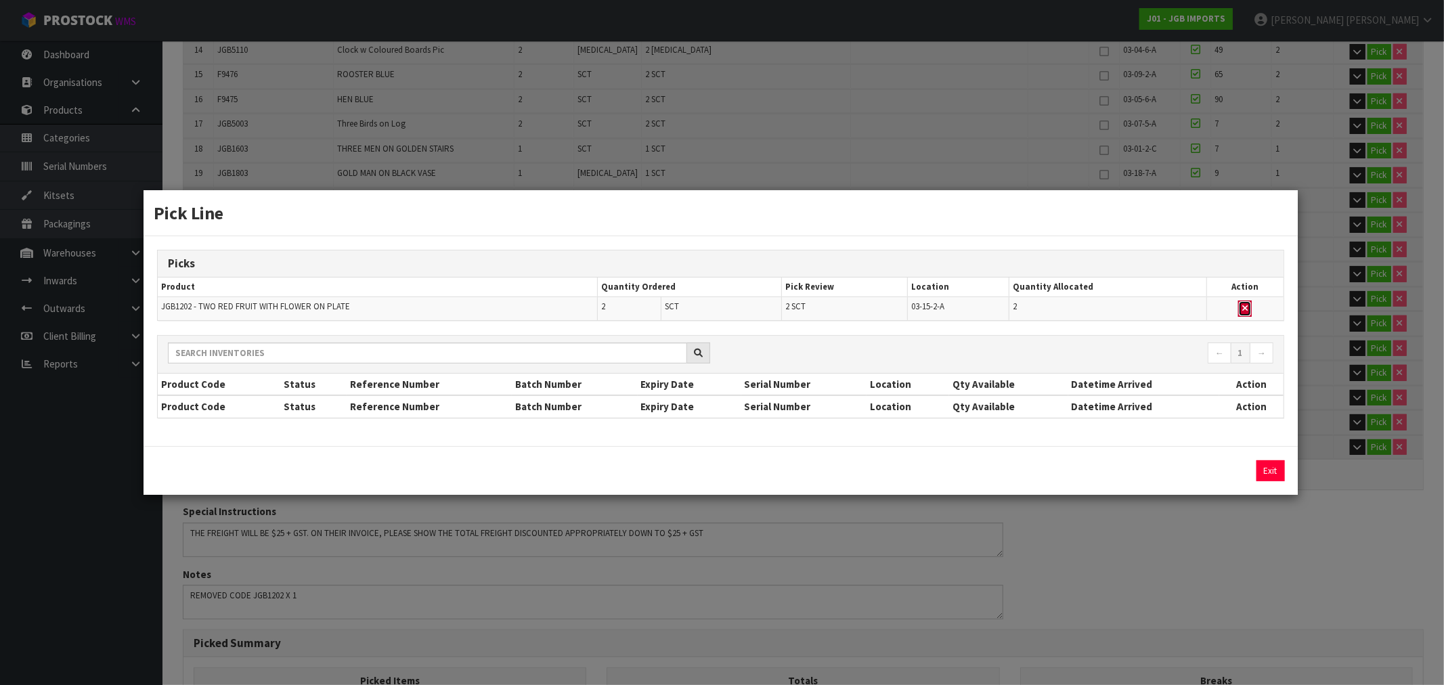
click at [1247, 308] on icon "button" at bounding box center [1244, 308] width 5 height 9
type input "Sub-carton x 29"
type input "54"
type input "0.336088"
type input "187.666"
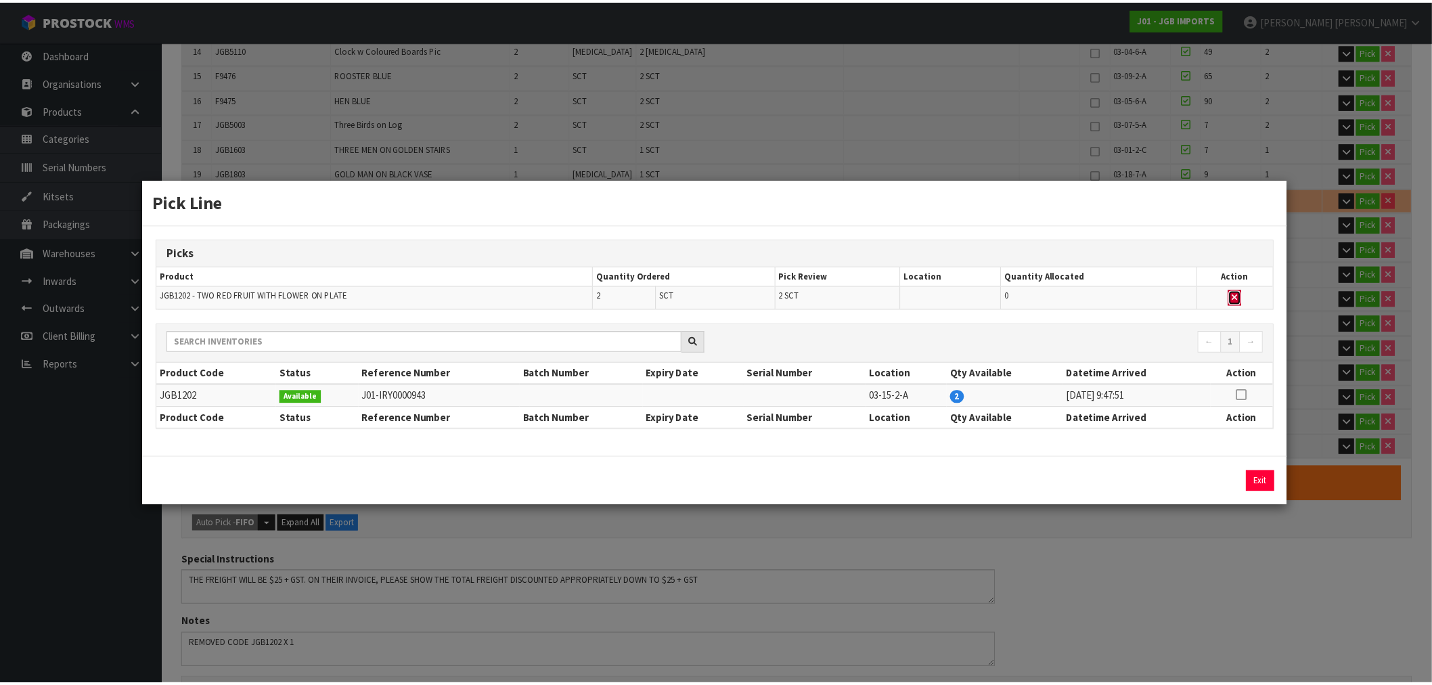
scroll to position [726, 0]
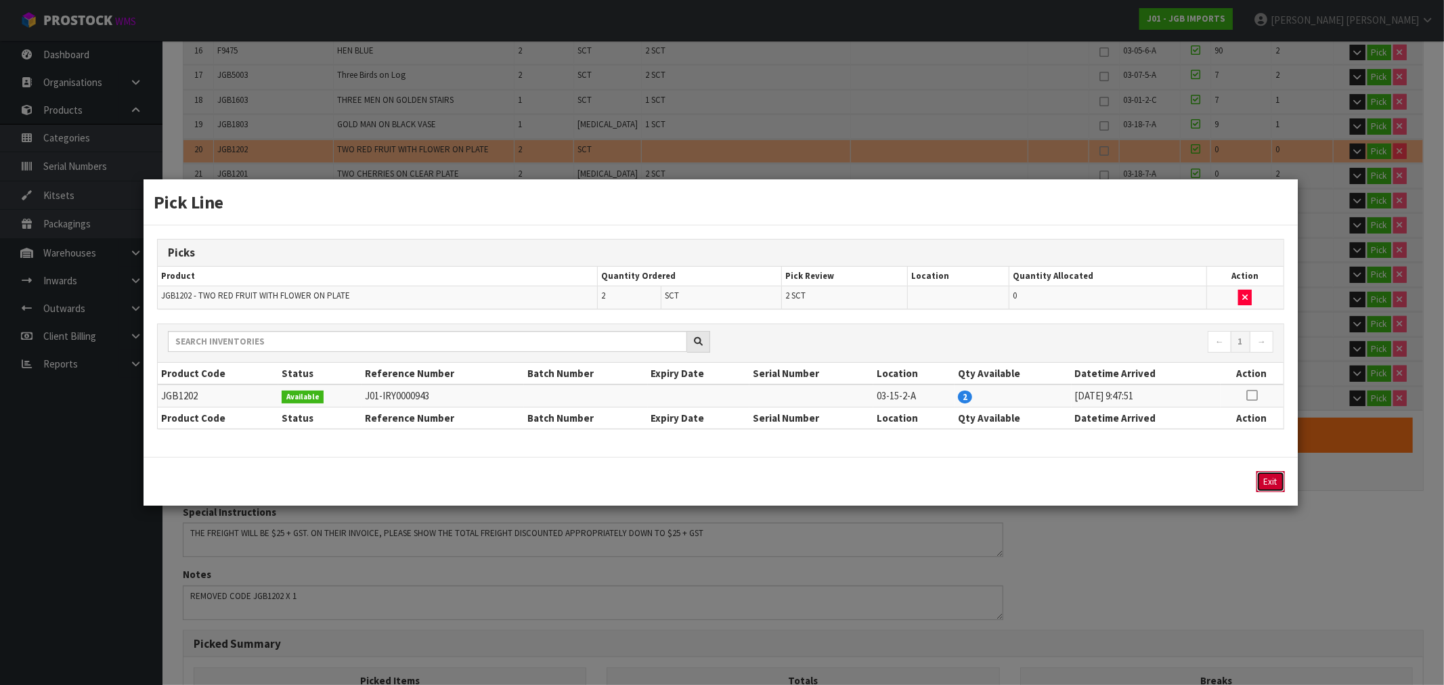
click at [1265, 485] on button "Exit" at bounding box center [1270, 481] width 28 height 21
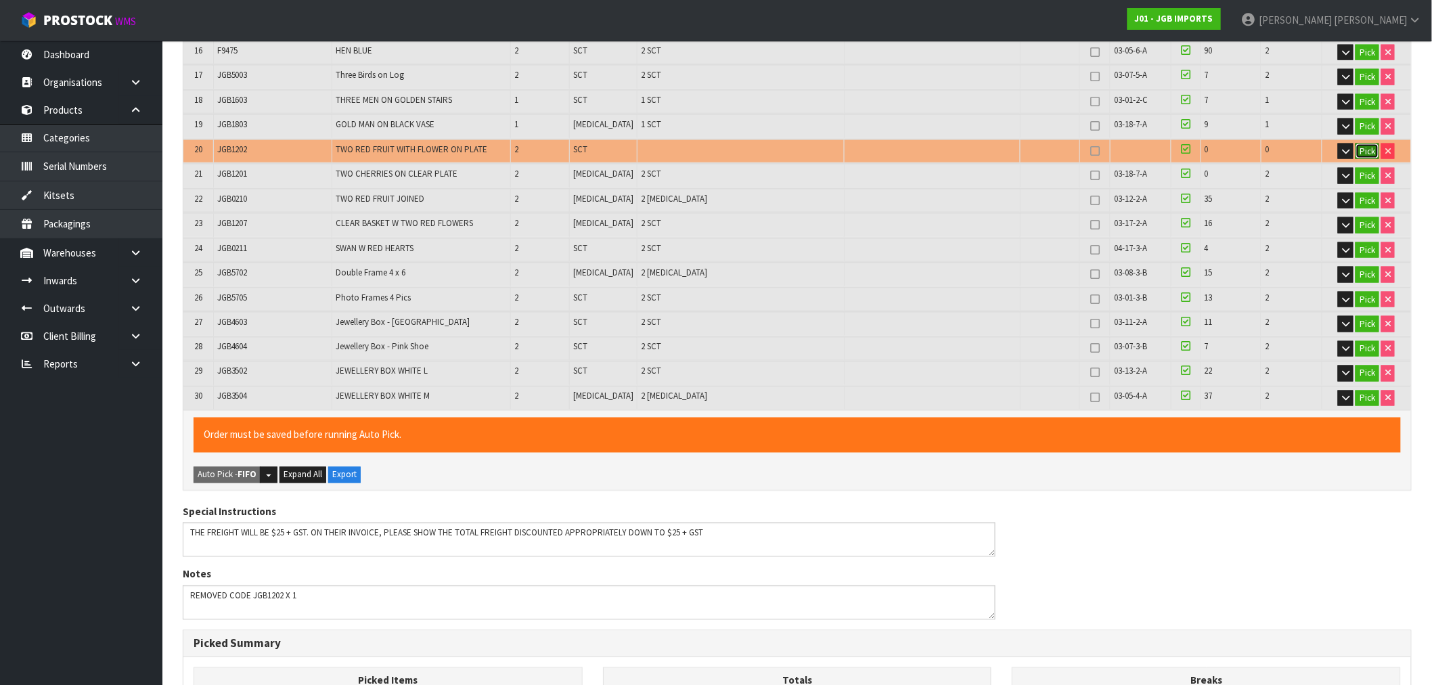
click at [1362, 144] on button "Pick" at bounding box center [1368, 152] width 24 height 16
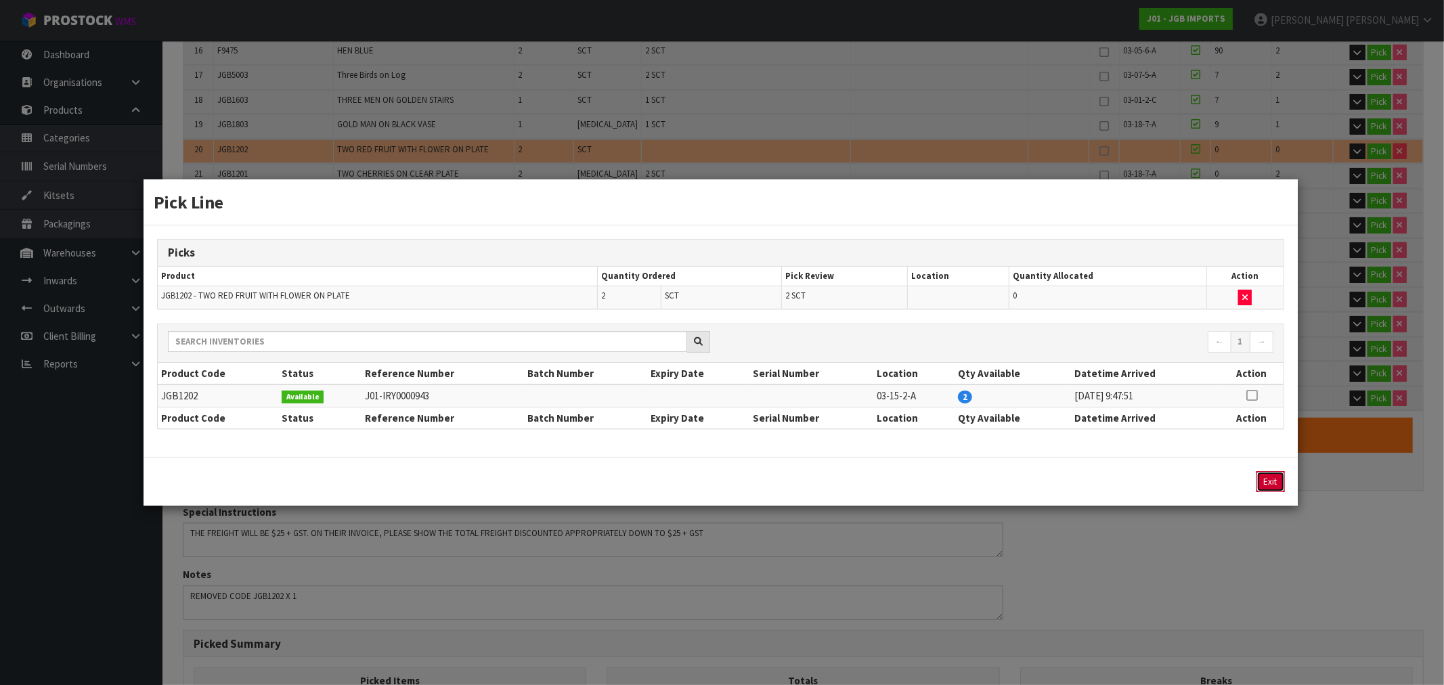
click at [1269, 489] on button "Exit" at bounding box center [1270, 481] width 28 height 21
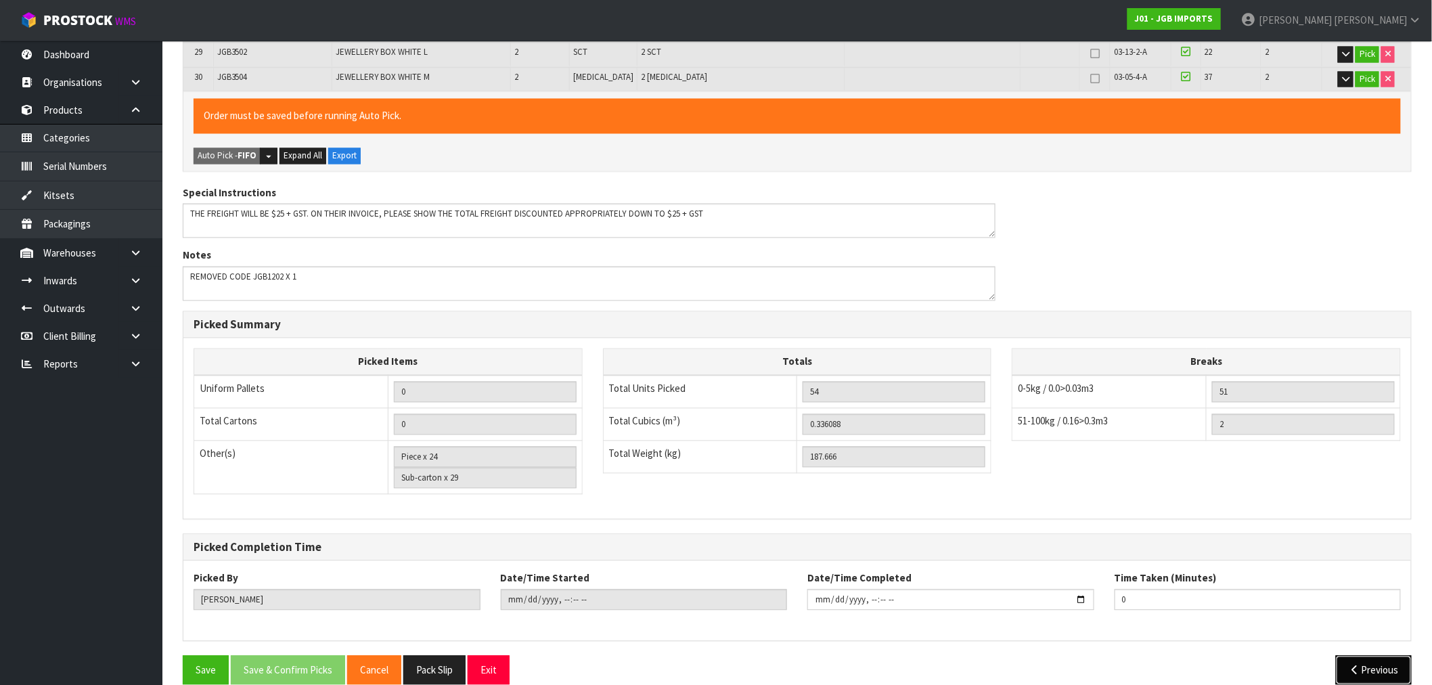
click at [1369, 656] on button "Previous" at bounding box center [1374, 670] width 76 height 29
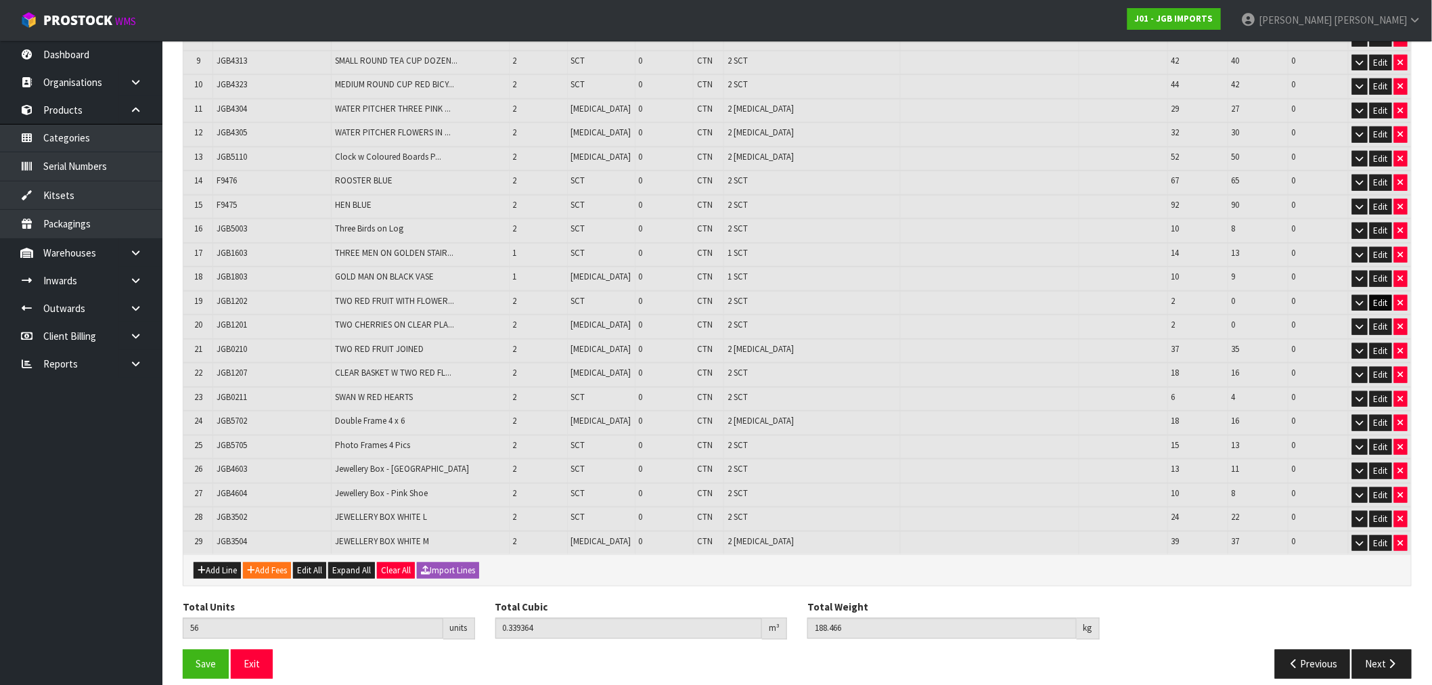
drag, startPoint x: 345, startPoint y: 288, endPoint x: 1376, endPoint y: 293, distance: 1031.0
click at [1376, 293] on tr "19 JGB1202 TWO RED FRUIT WITH FLOWER... 2 SCT 0 CTN 2 SCT 2 0 0 Edit" at bounding box center [797, 303] width 1228 height 24
click at [1380, 295] on button "Edit" at bounding box center [1381, 303] width 22 height 16
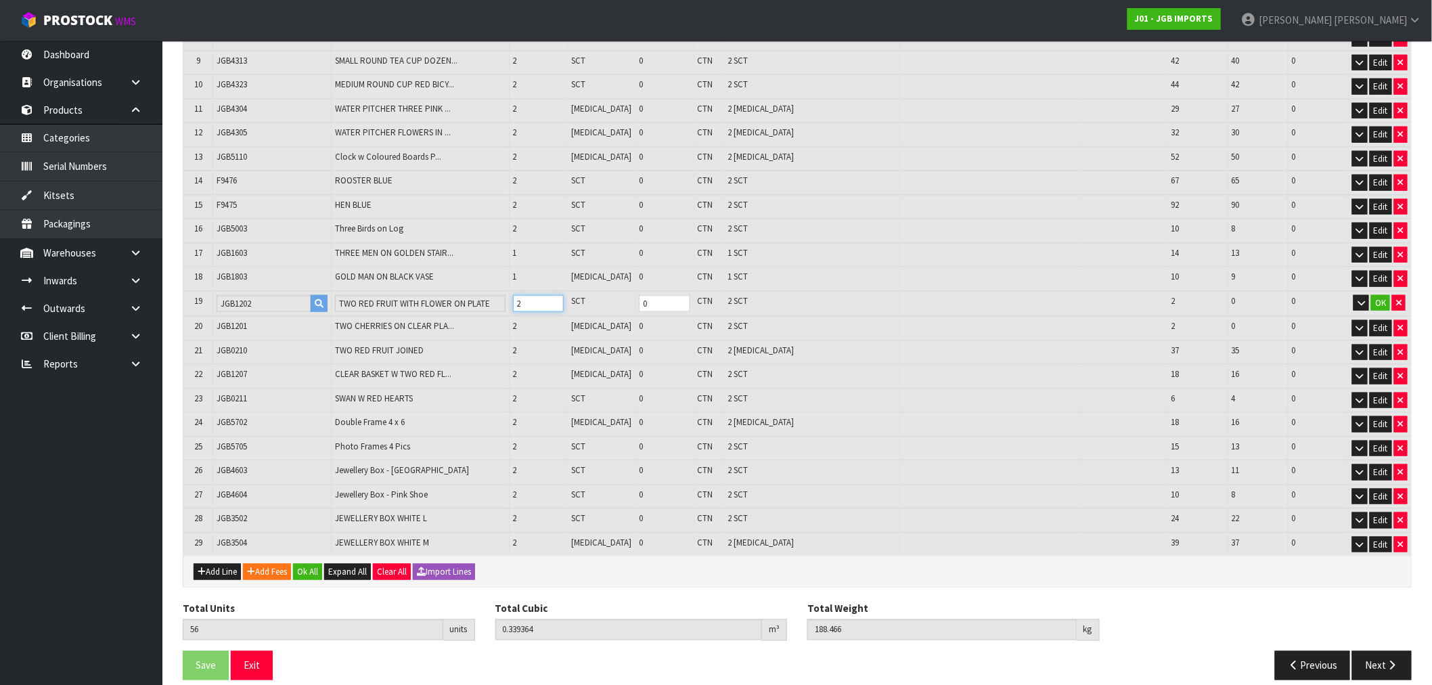
drag, startPoint x: 540, startPoint y: 294, endPoint x: 530, endPoint y: 294, distance: 9.5
click at [530, 295] on input "2" at bounding box center [538, 303] width 51 height 17
type input "55"
type input "0.337726"
type input "188.066"
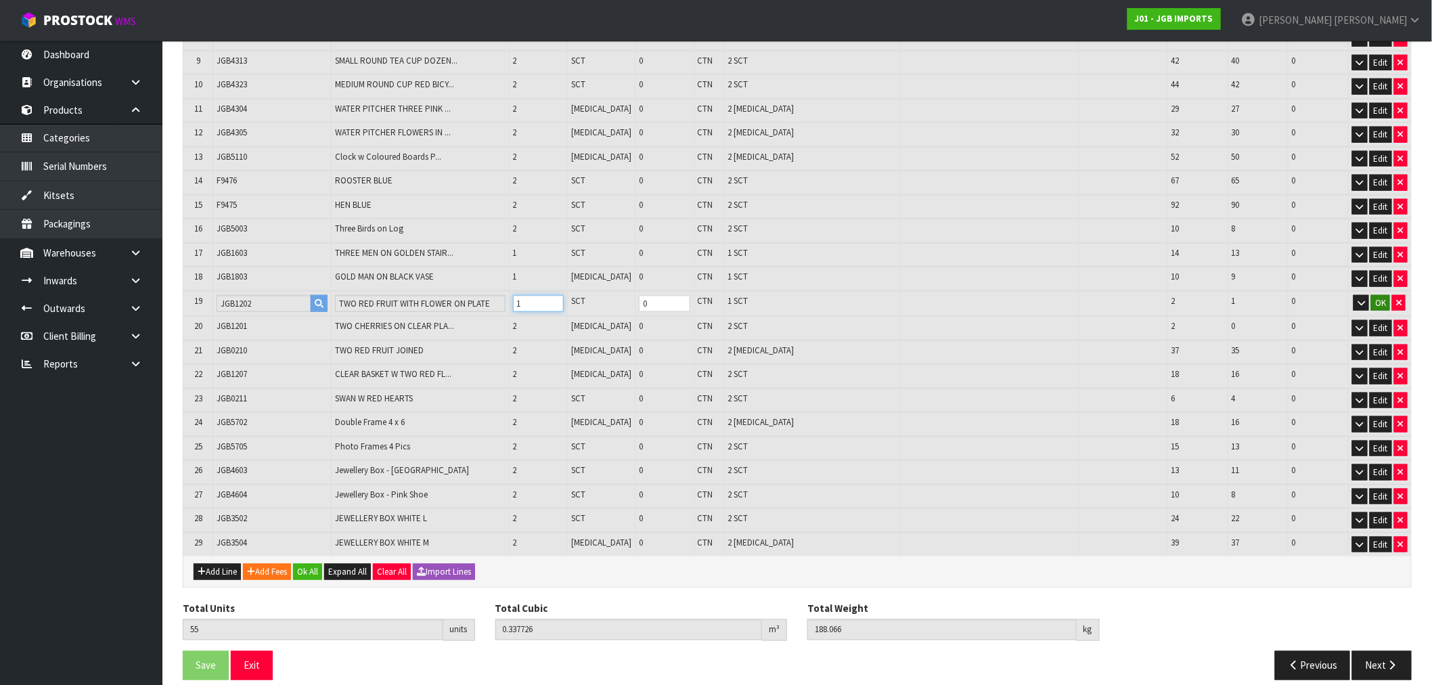
type input "1"
click at [1382, 295] on button "OK" at bounding box center [1380, 303] width 19 height 16
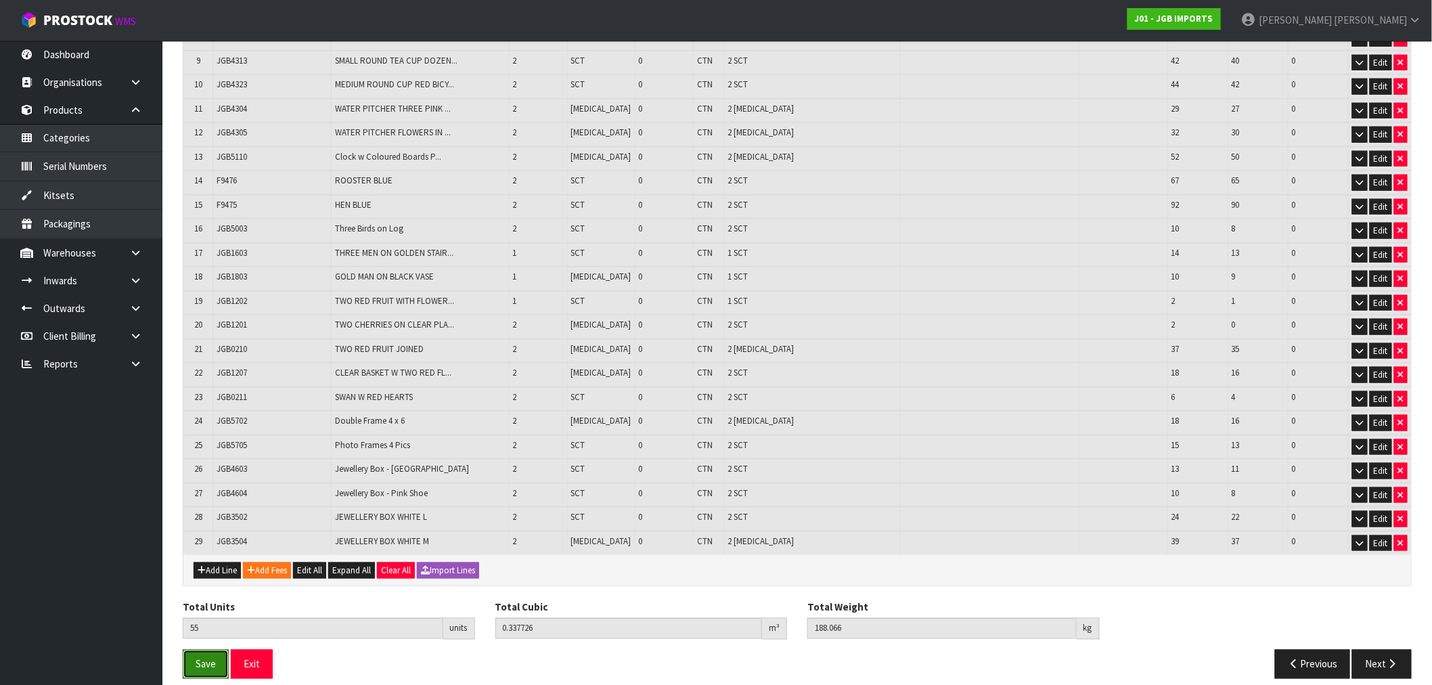
click at [192, 650] on button "Save" at bounding box center [206, 664] width 46 height 29
drag, startPoint x: 1390, startPoint y: 643, endPoint x: 990, endPoint y: 591, distance: 404.1
click at [1390, 650] on button "Next" at bounding box center [1383, 664] width 60 height 29
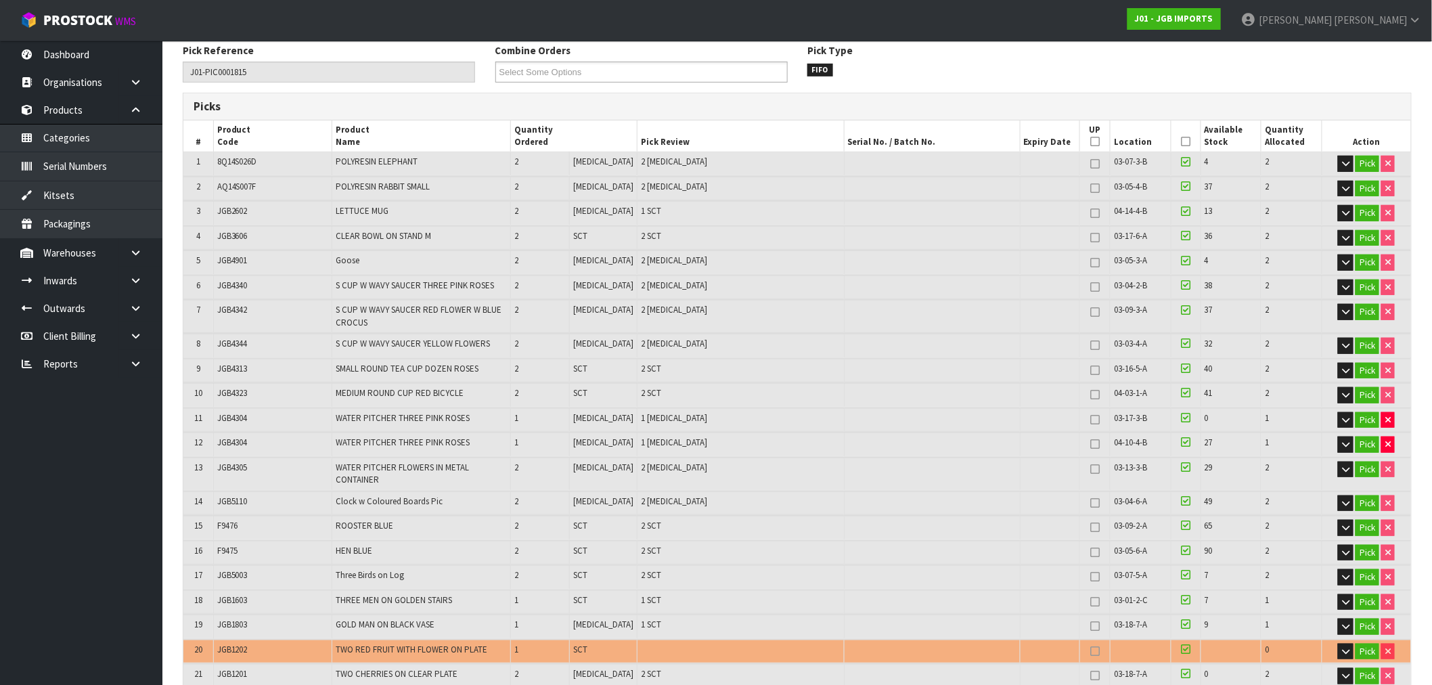
scroll to position [601, 0]
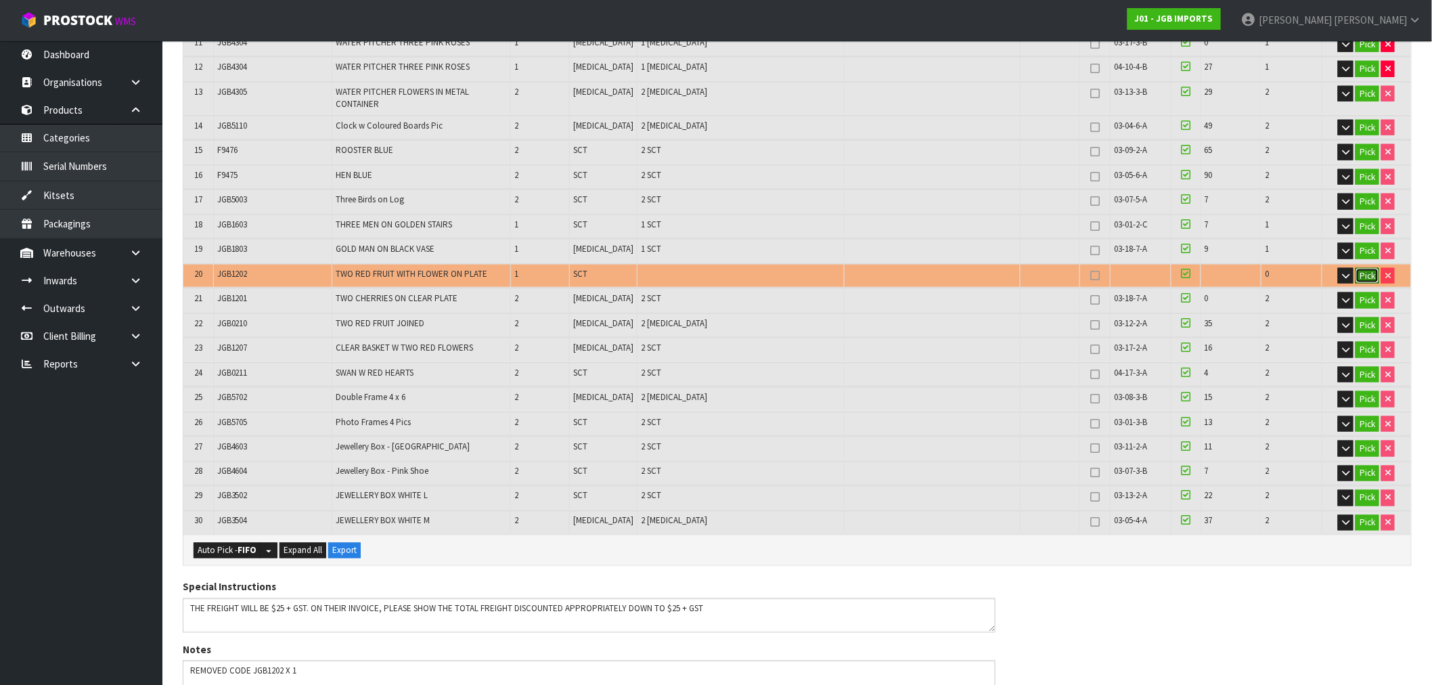
click at [1368, 268] on button "Pick" at bounding box center [1368, 276] width 24 height 16
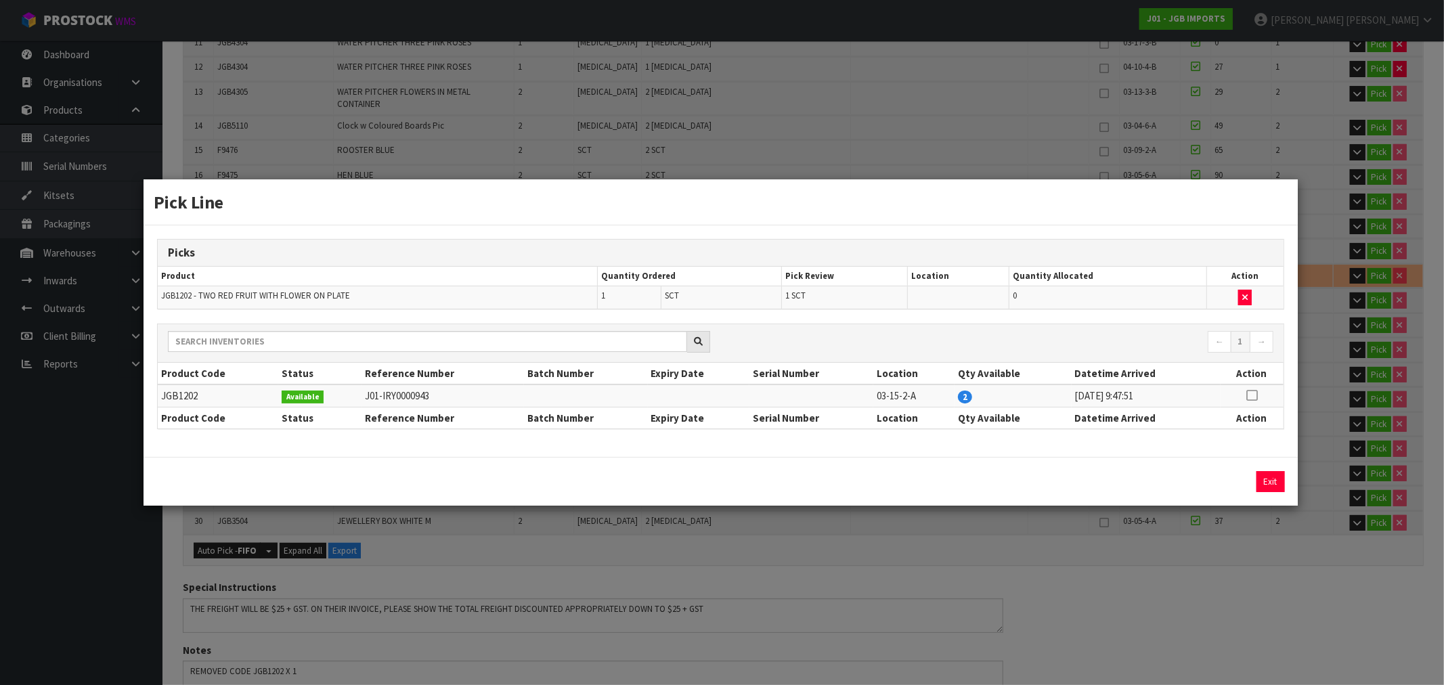
click at [1254, 396] on icon at bounding box center [1251, 395] width 11 height 1
click at [1226, 486] on button "Assign Pick" at bounding box center [1225, 481] width 56 height 21
type input "Sub-carton x 30"
type input "55"
type input "0.337726"
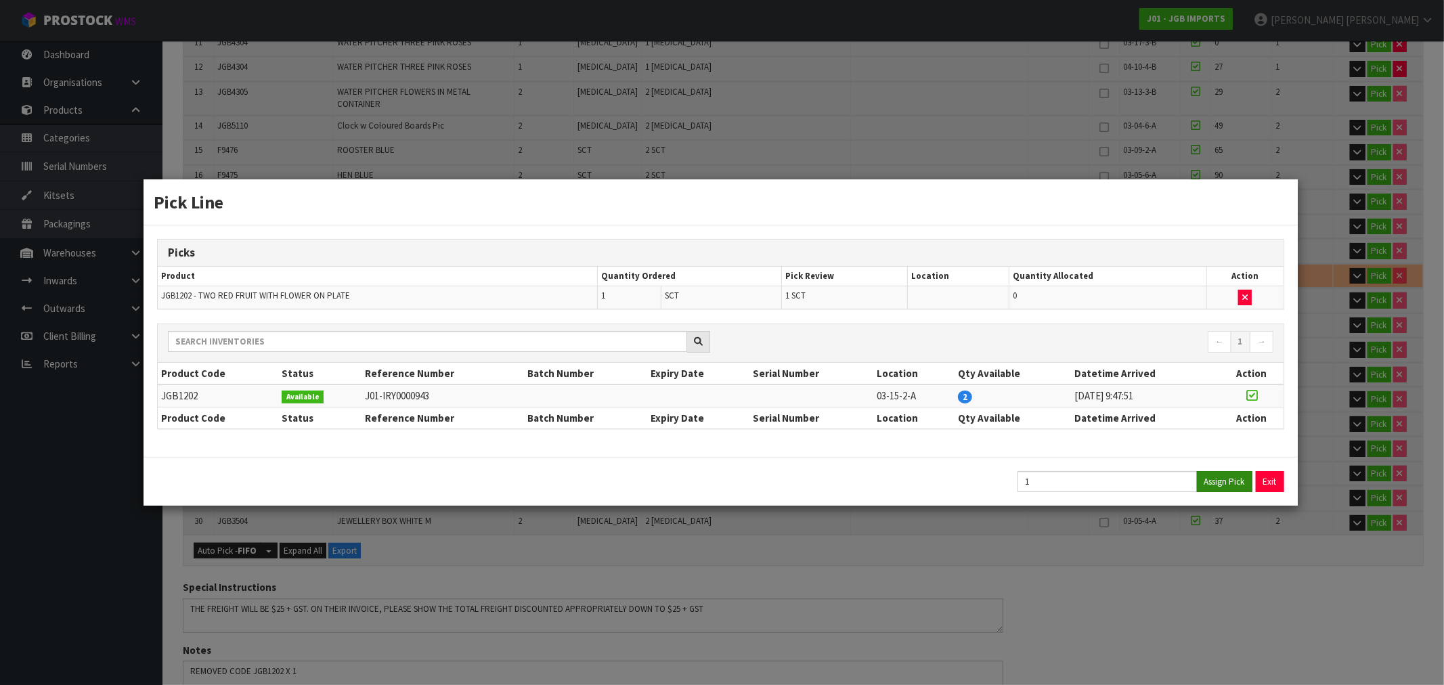
type input "188.066"
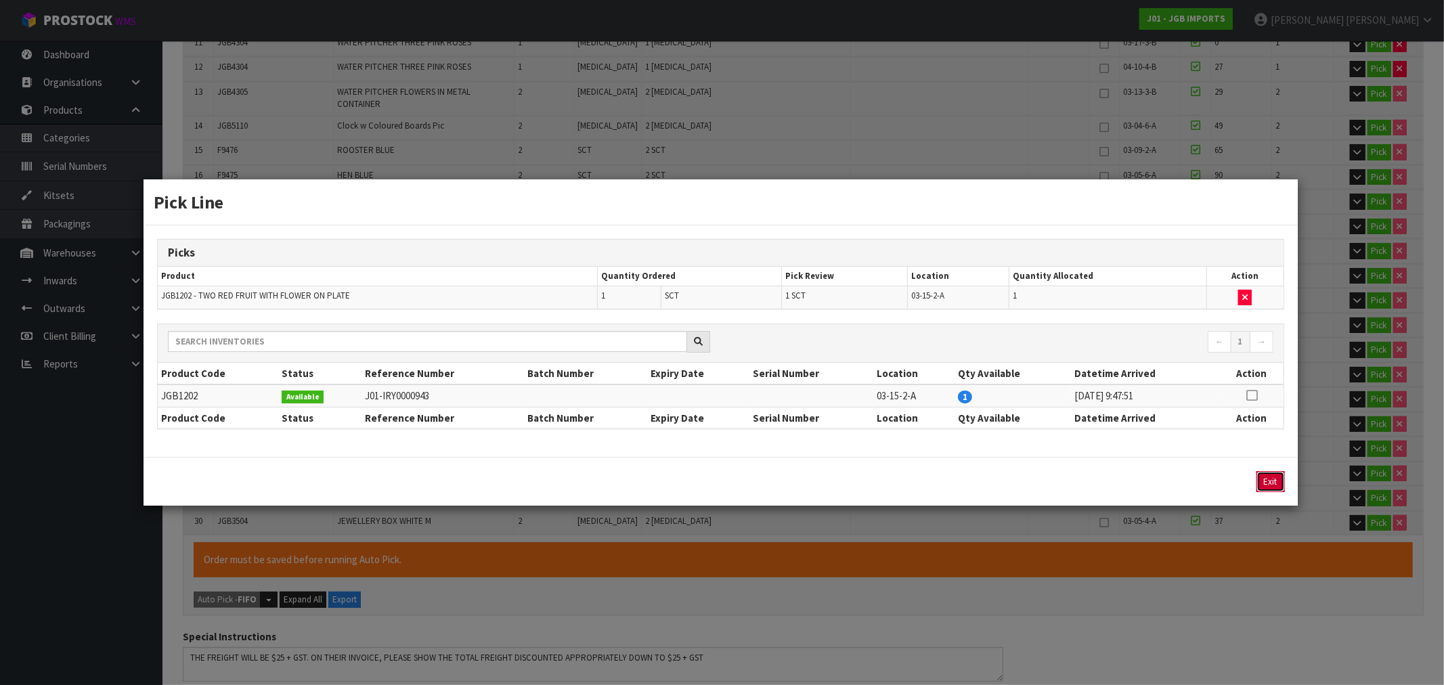
click at [1265, 485] on button "Exit" at bounding box center [1270, 481] width 28 height 21
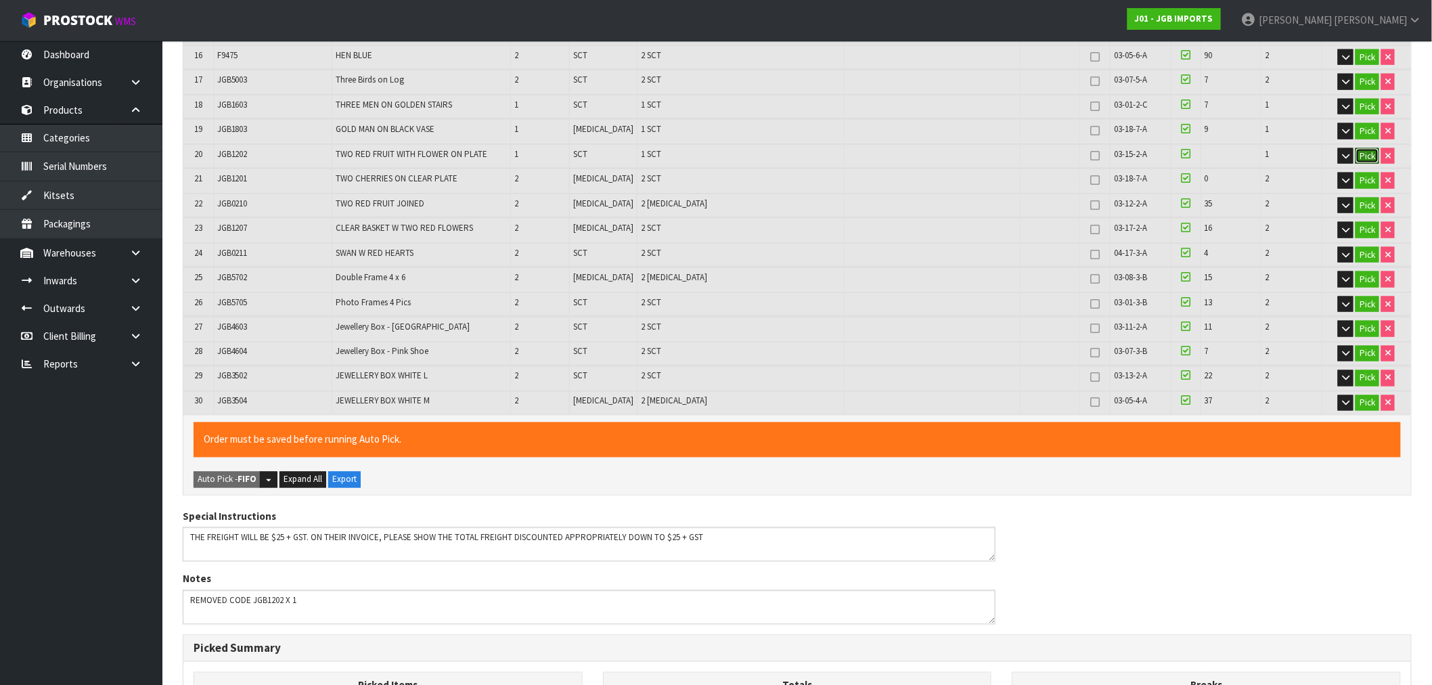
scroll to position [1045, 0]
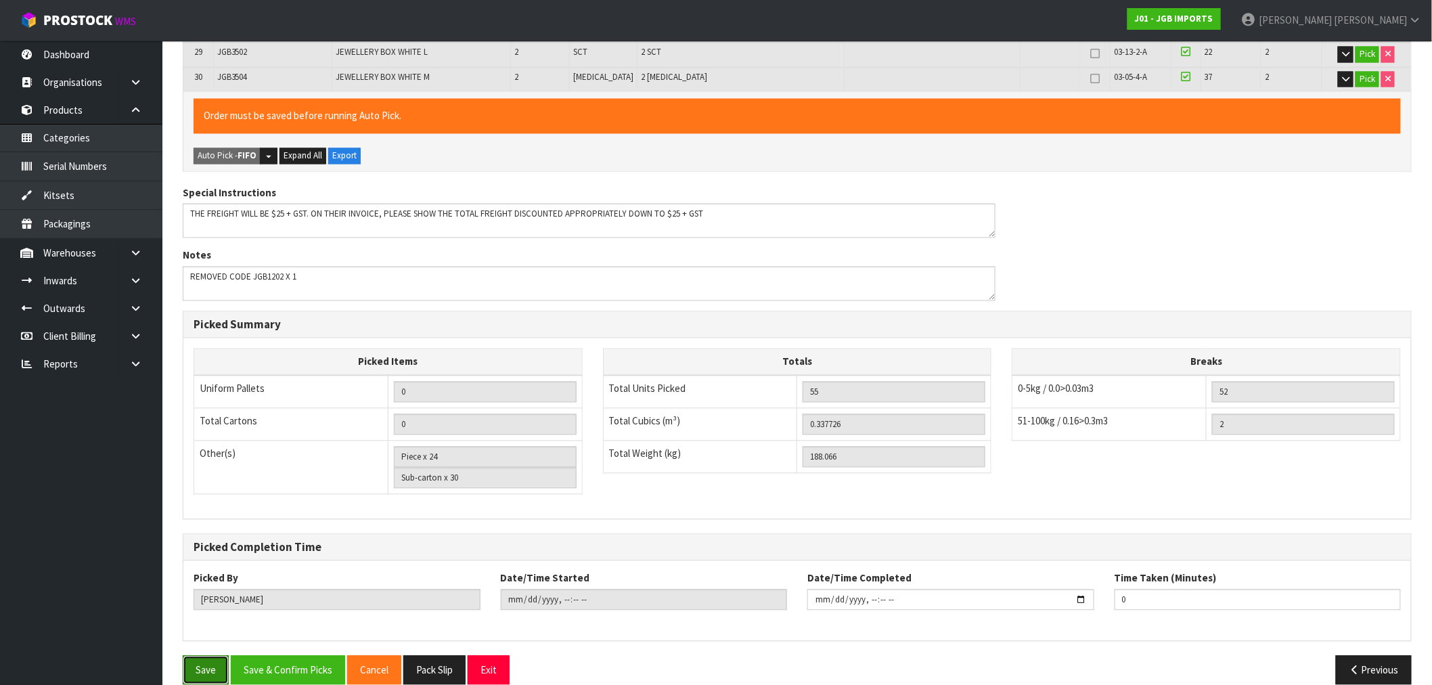
click at [213, 656] on button "Save" at bounding box center [206, 670] width 46 height 29
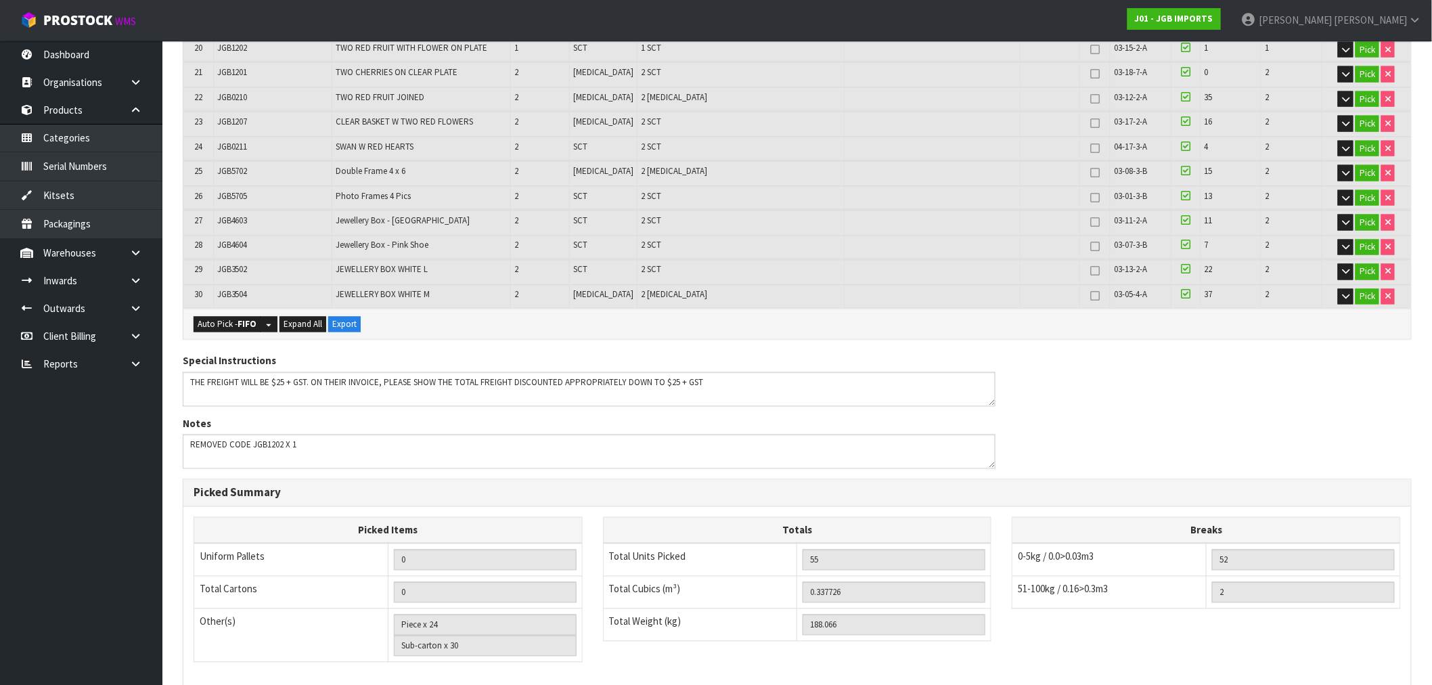
scroll to position [995, 0]
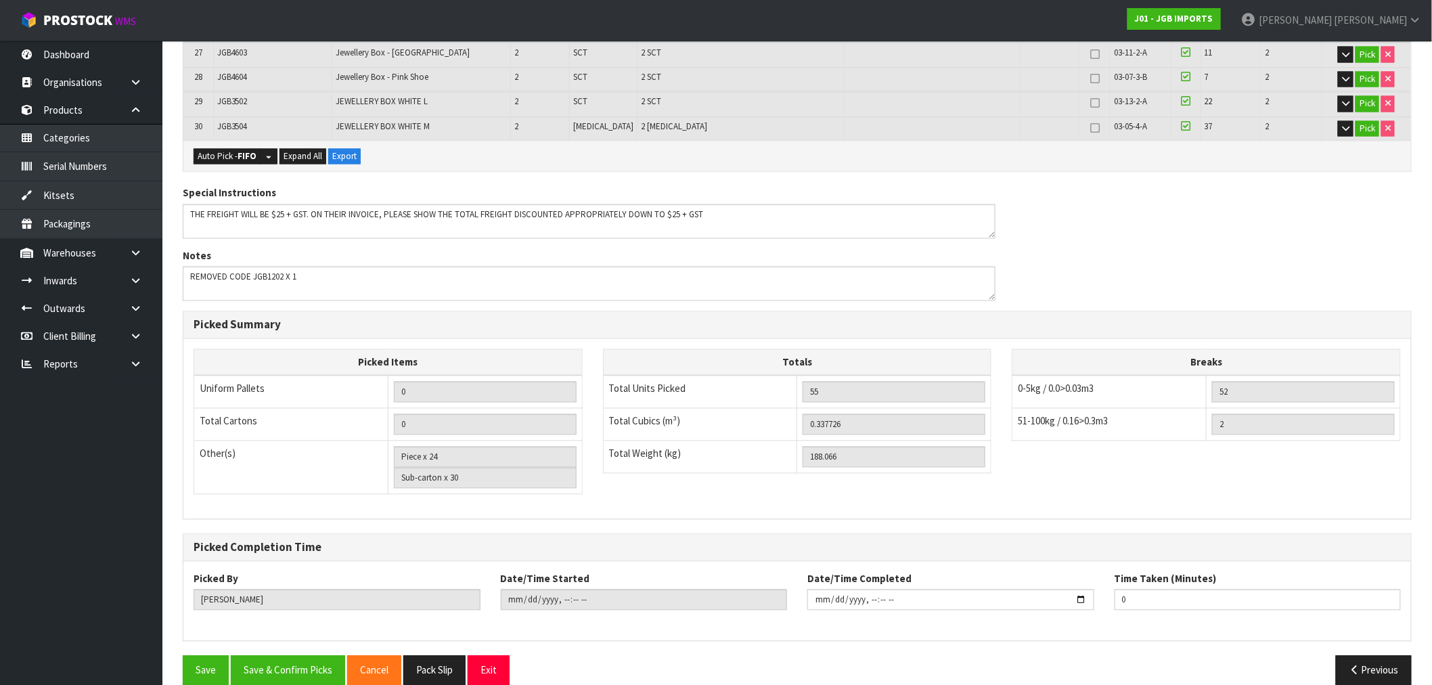
click at [306, 667] on div "Save Save & Confirm Picks Cancel Pack Slip Exit Previous" at bounding box center [798, 675] width 1250 height 39
click at [305, 658] on button "Save & Confirm Picks" at bounding box center [288, 670] width 114 height 29
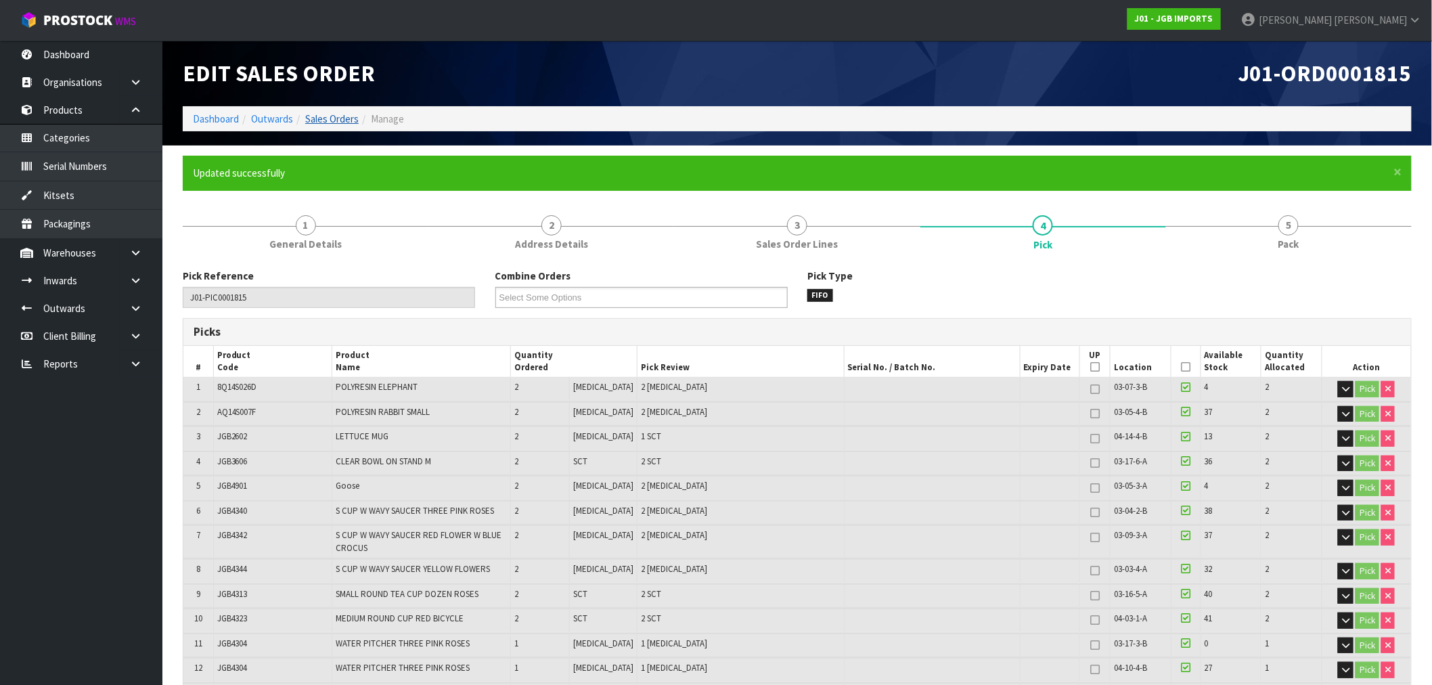
click at [341, 120] on link "Sales Orders" at bounding box center [331, 118] width 53 height 13
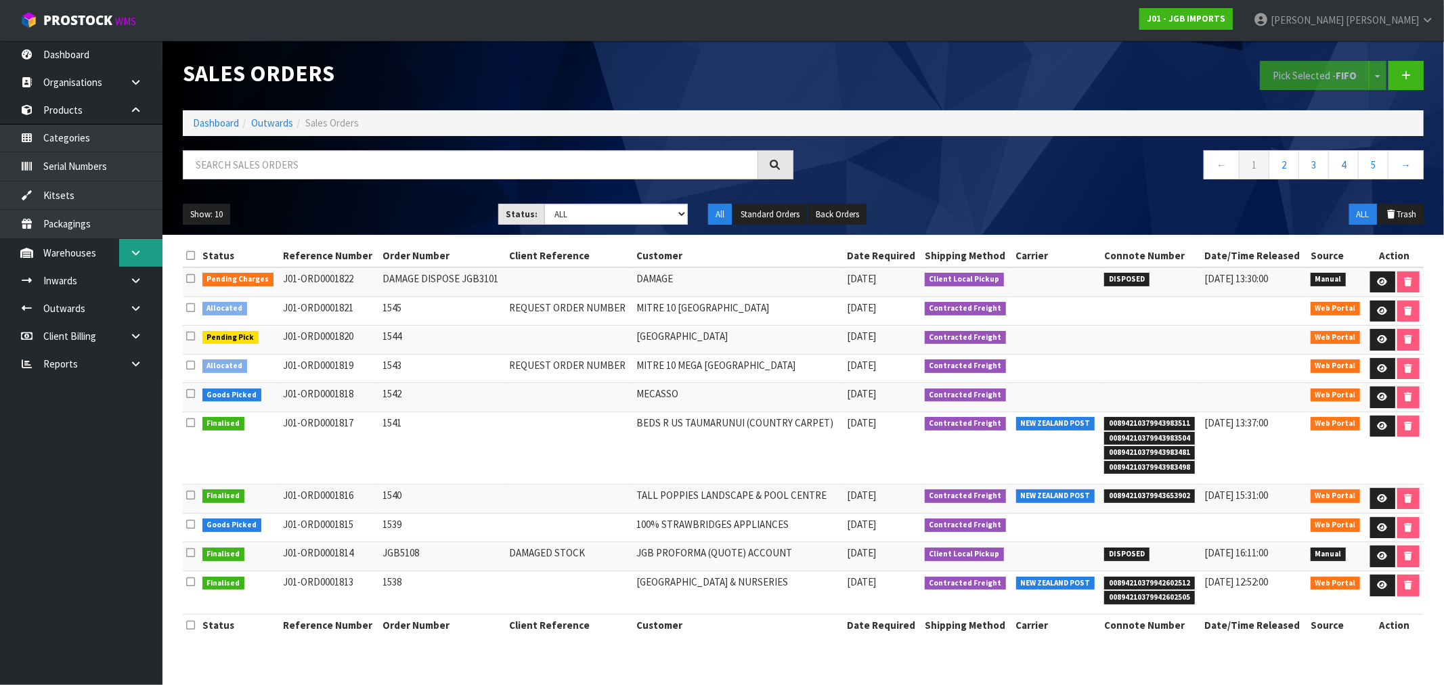
click at [136, 252] on icon at bounding box center [135, 253] width 13 height 10
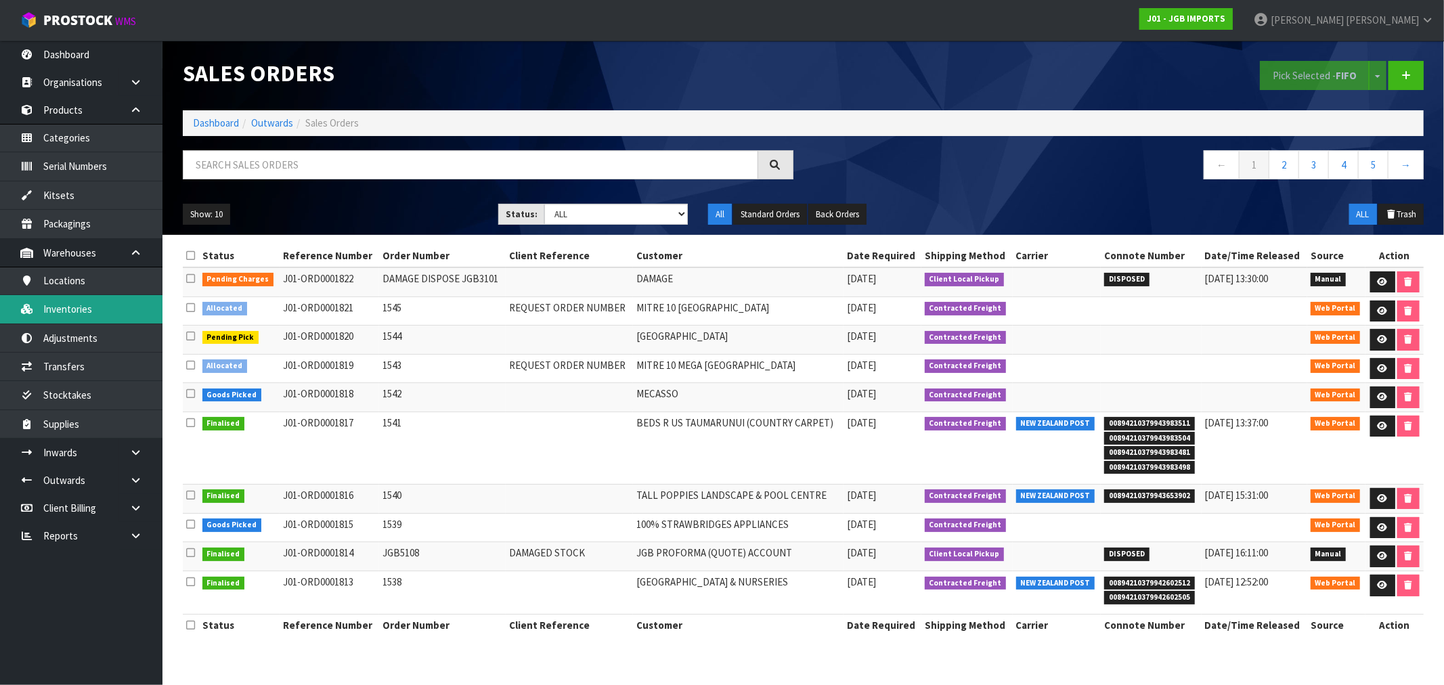
click at [68, 307] on link "Inventories" at bounding box center [81, 309] width 162 height 28
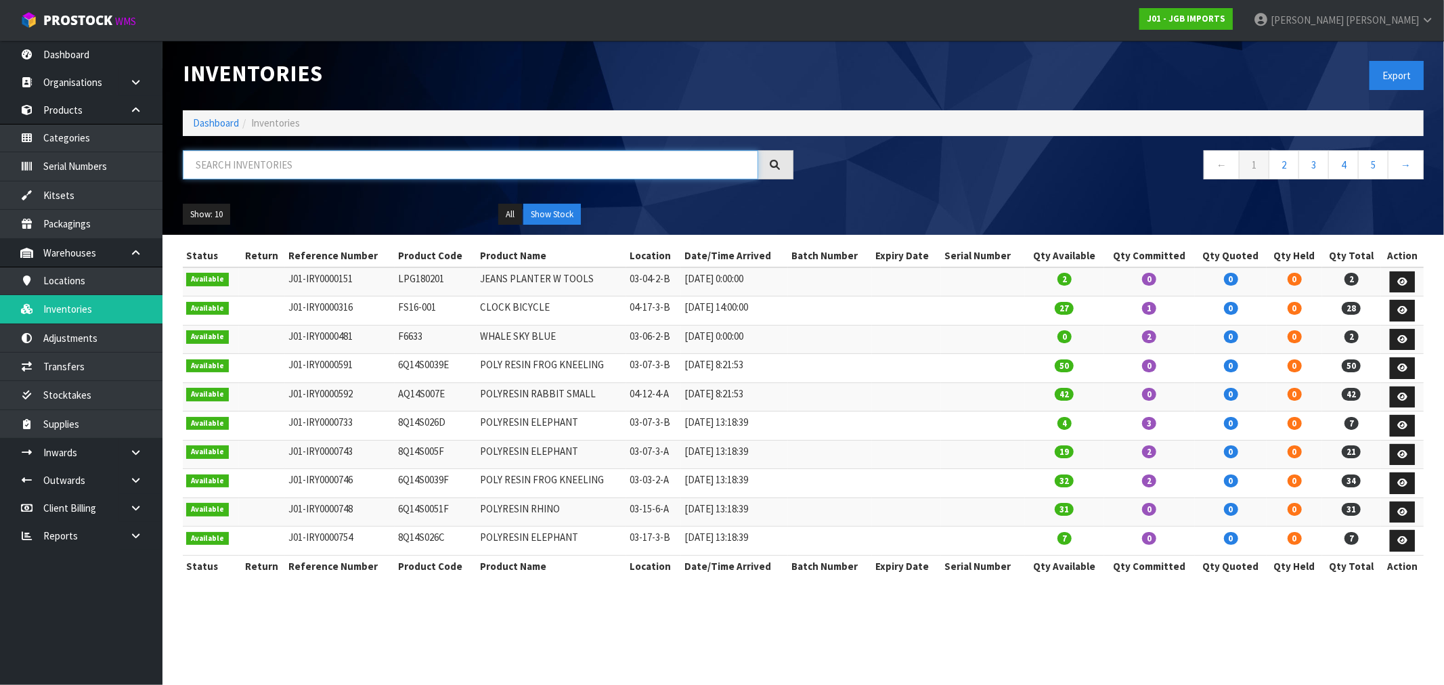
drag, startPoint x: 276, startPoint y: 166, endPoint x: 252, endPoint y: 167, distance: 23.0
click at [252, 167] on input "text" at bounding box center [470, 164] width 575 height 29
paste input "JGB1202"
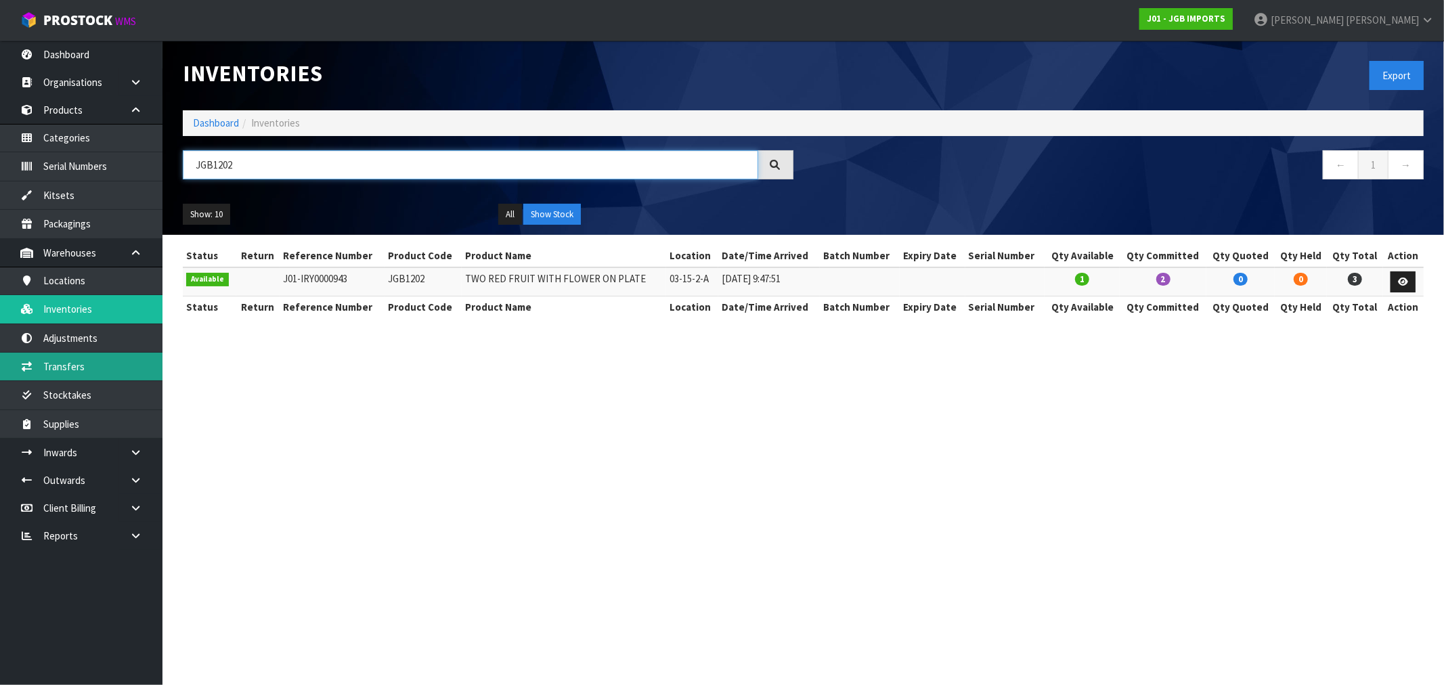
type input "JGB1202"
click at [224, 125] on link "Dashboard" at bounding box center [216, 122] width 46 height 13
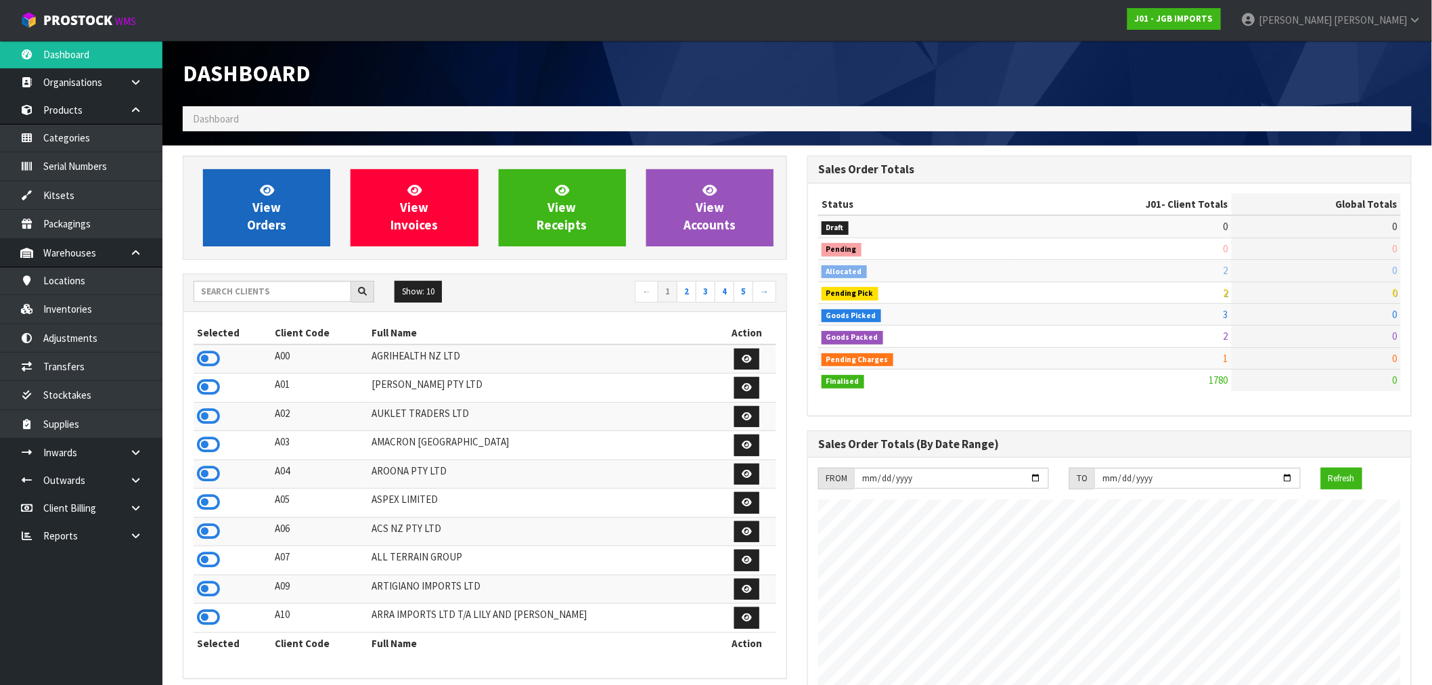
scroll to position [1026, 625]
click at [278, 194] on link "View Orders" at bounding box center [266, 207] width 127 height 77
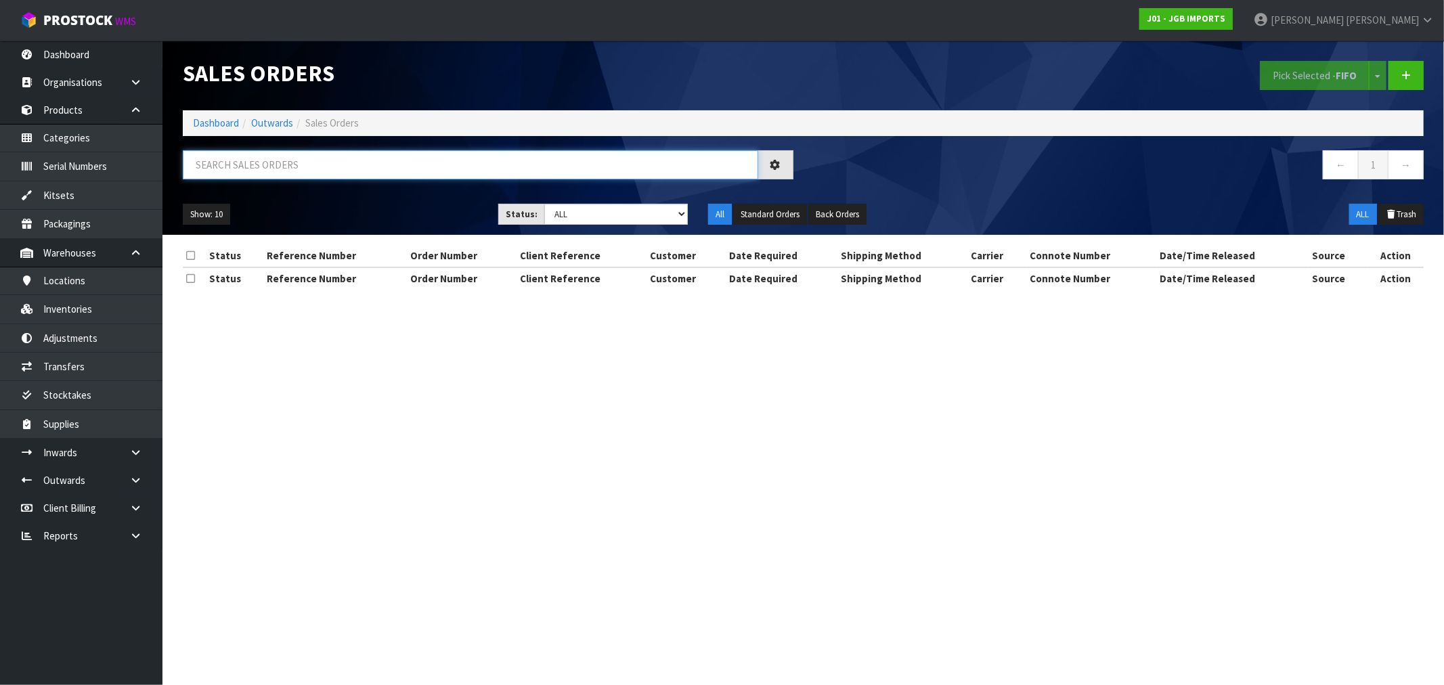
click at [340, 167] on input "text" at bounding box center [470, 164] width 575 height 29
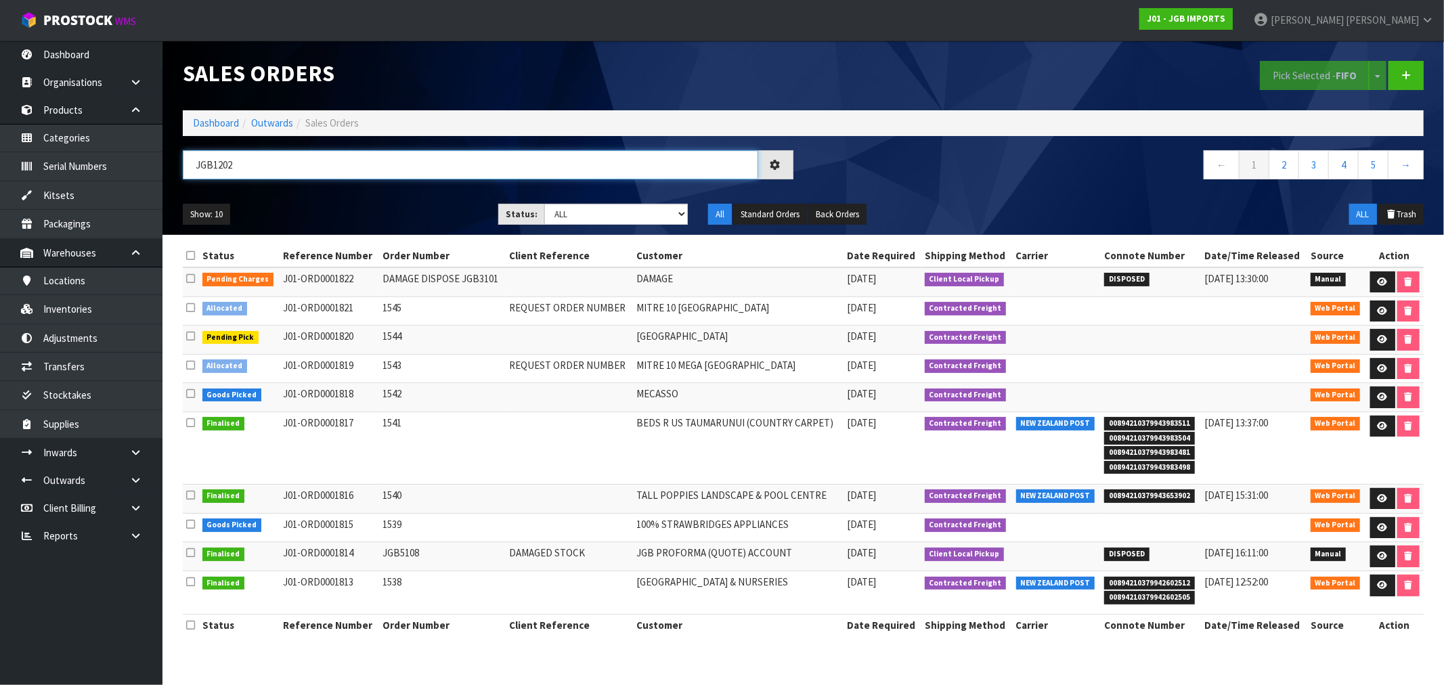
type input "JGB1202"
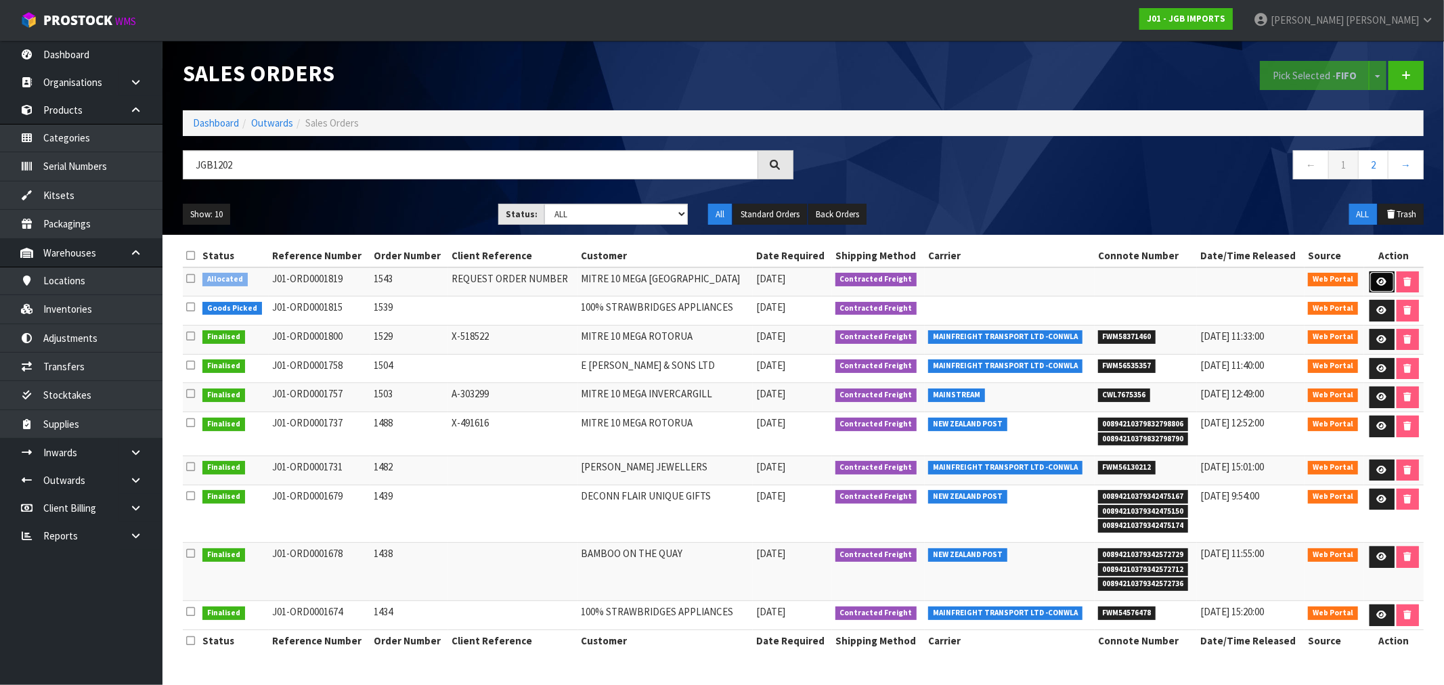
click at [1388, 278] on link at bounding box center [1381, 282] width 25 height 22
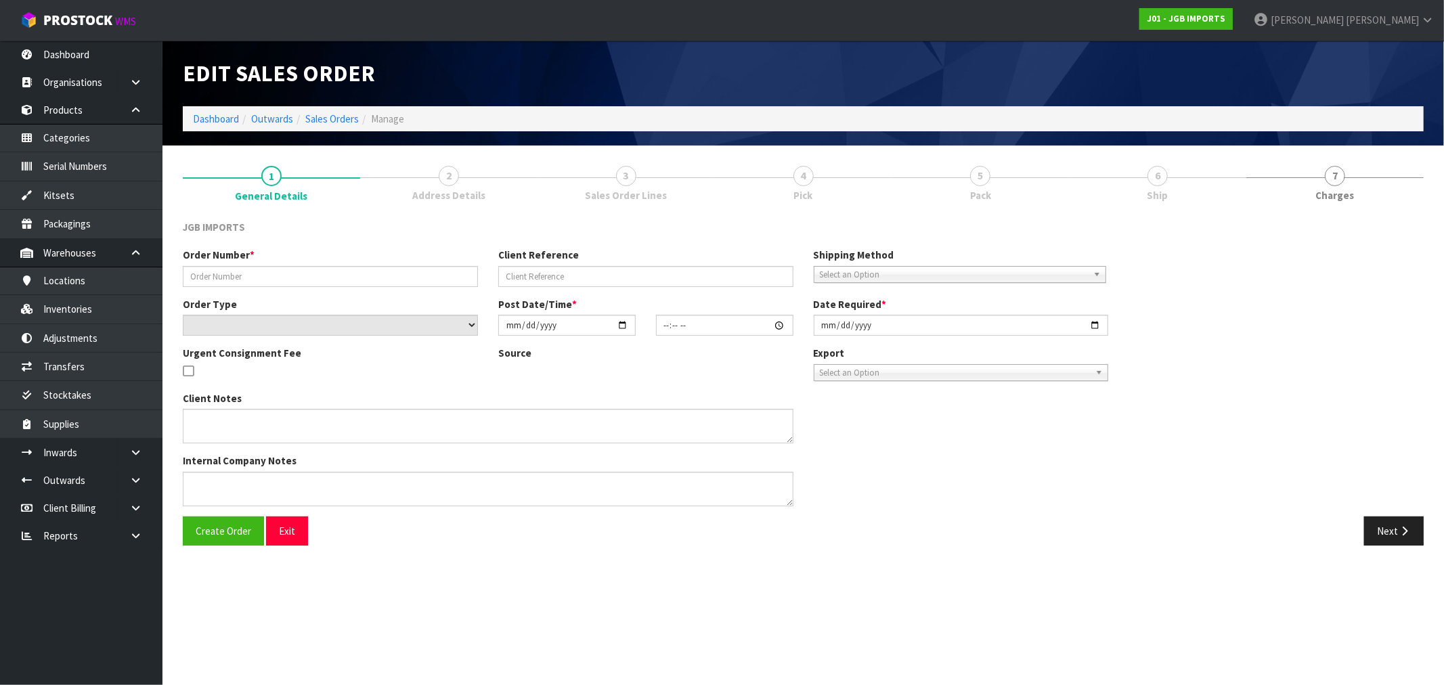
type input "1543"
type input "REQUEST ORDER NUMBER"
select select "number:0"
type input "[DATE]"
type input "16:09:00.000"
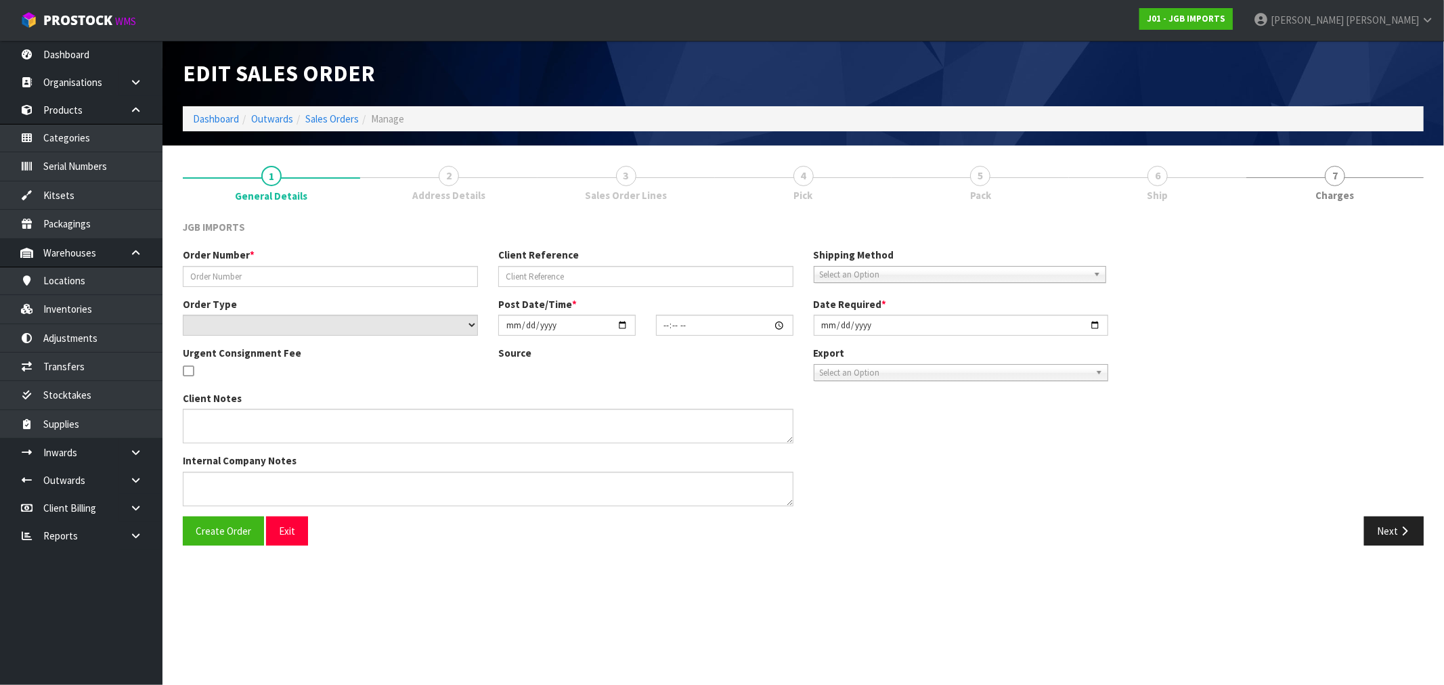
type input "[DATE]"
type textarea "PLEASE REQUEST ORDER NUMBER BY SENDING PRO-FORMA INVOICE TO: NIKKI.WISNESKI@MIT…"
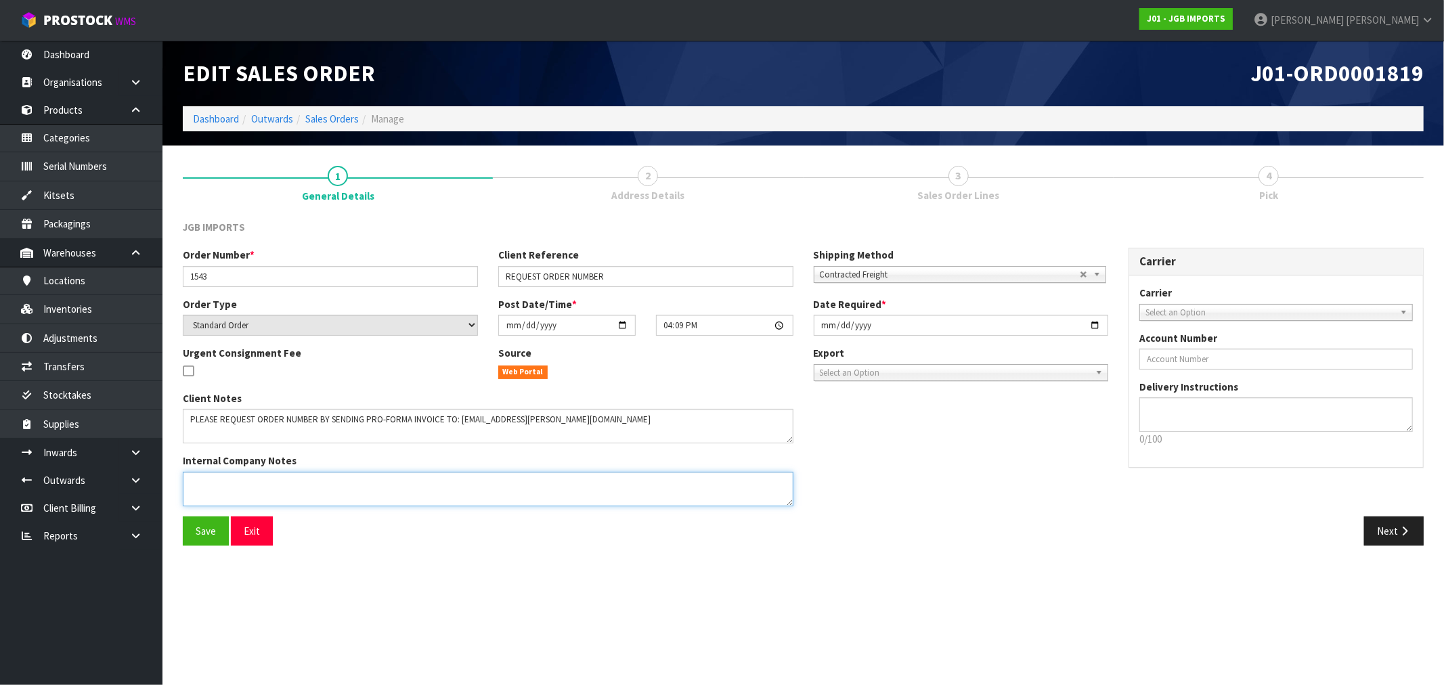
click at [301, 484] on textarea at bounding box center [488, 489] width 611 height 35
click at [212, 535] on span "Save" at bounding box center [206, 531] width 20 height 13
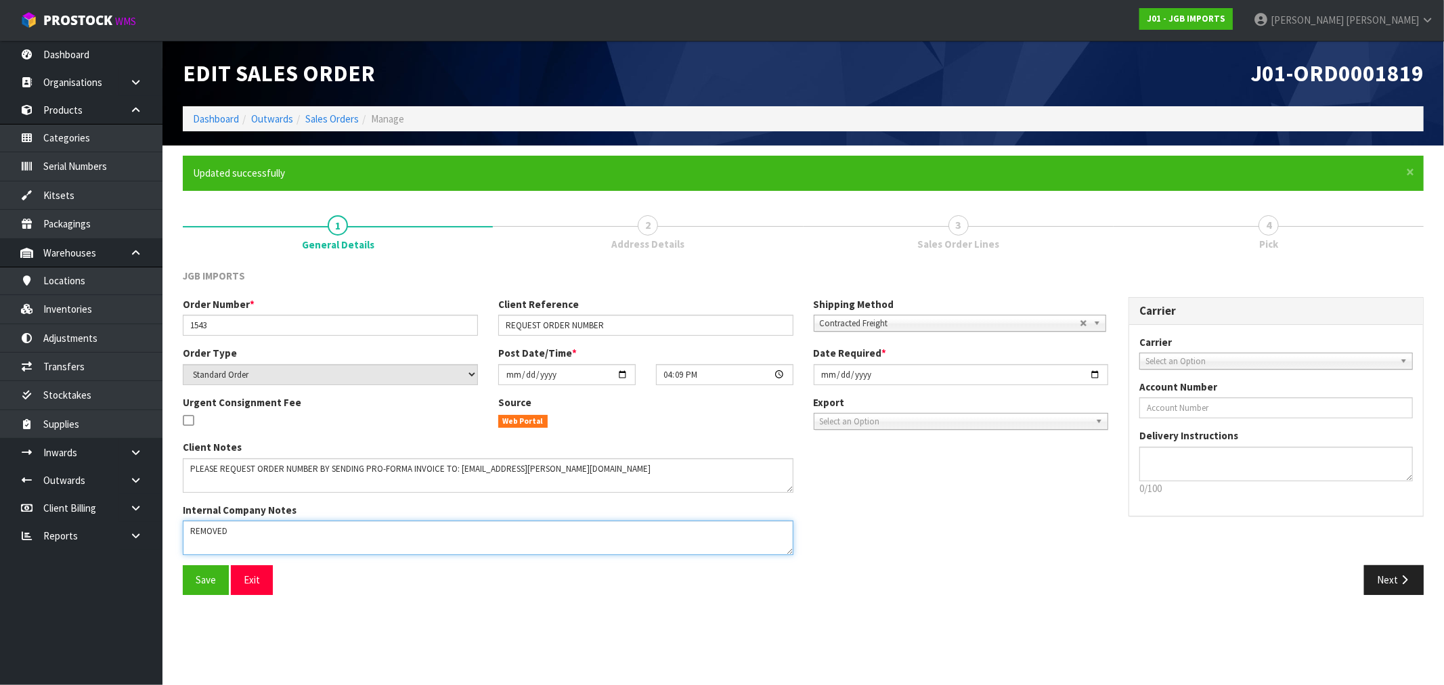
click at [257, 529] on textarea at bounding box center [488, 538] width 611 height 35
paste textarea "JGB1202"
type textarea "REMOVED 1 X JGB1202"
click at [208, 579] on span "Save" at bounding box center [206, 579] width 20 height 13
click at [1384, 576] on button "Next" at bounding box center [1394, 579] width 60 height 29
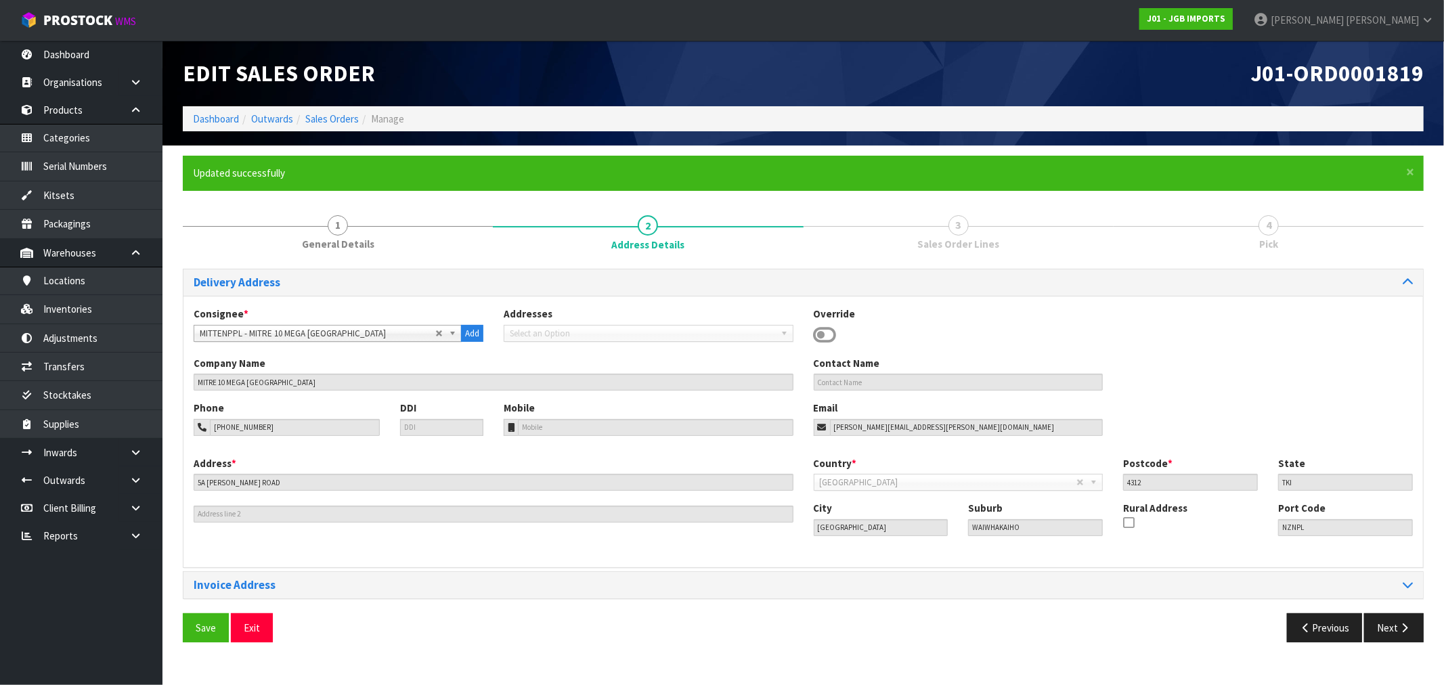
click at [1400, 611] on div "Delivery Address Consignee * 000001.BAY MECHANICS - BAY MECHANICS 000001A - BRA…" at bounding box center [803, 461] width 1241 height 384
click at [1400, 617] on button "Next" at bounding box center [1394, 627] width 60 height 29
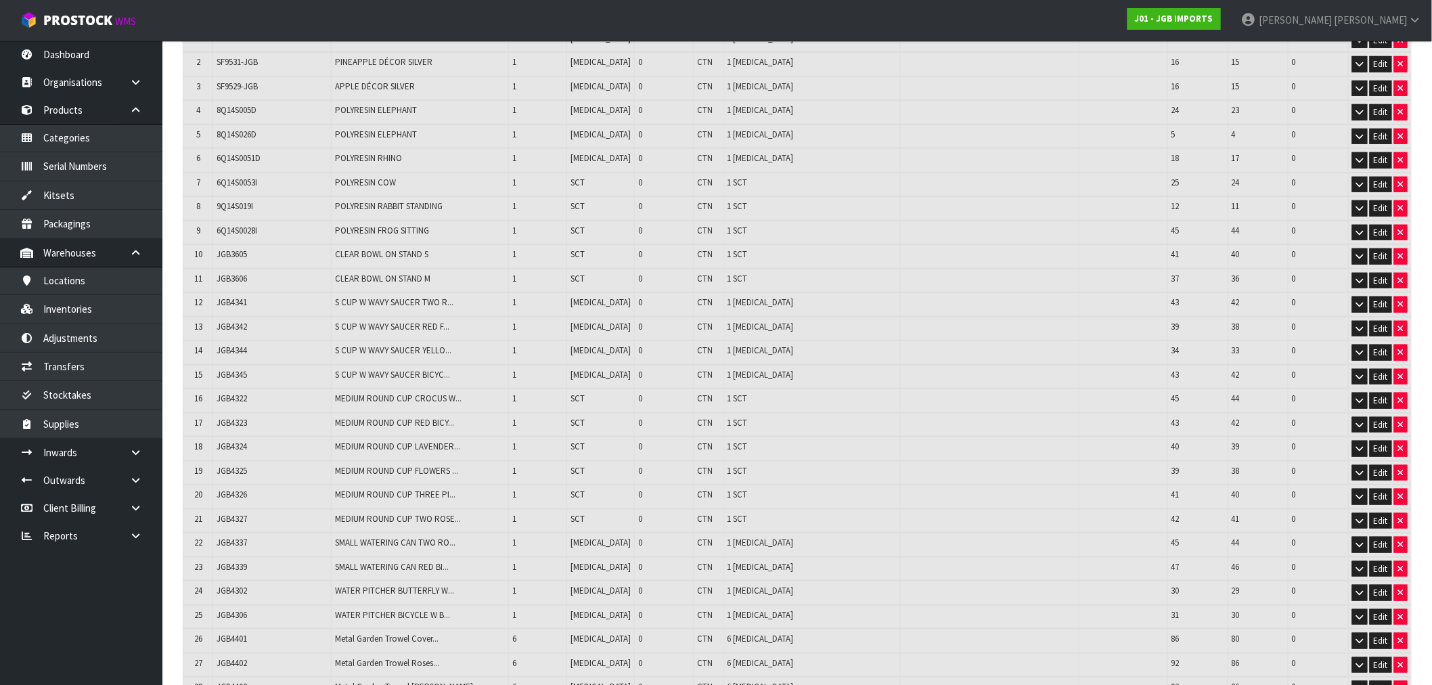
scroll to position [1268, 0]
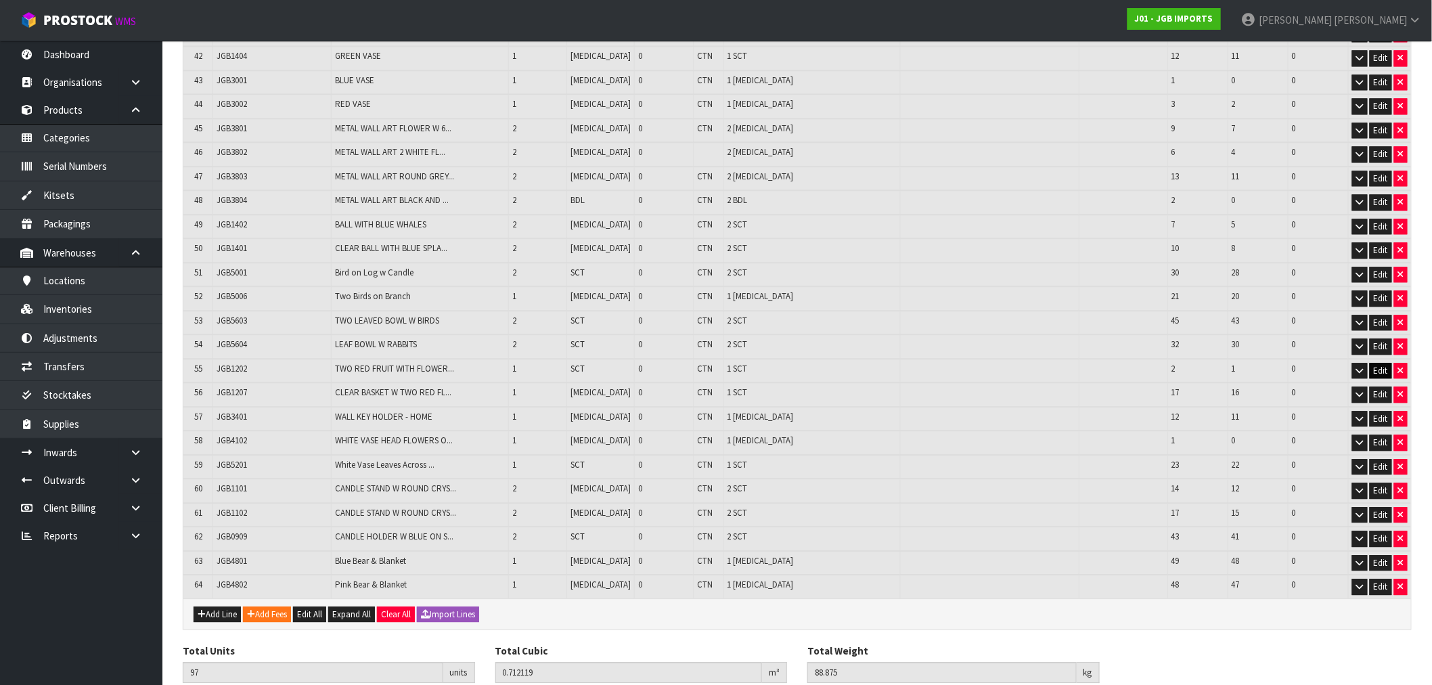
drag, startPoint x: 965, startPoint y: 341, endPoint x: 1390, endPoint y: 345, distance: 425.1
click at [1390, 359] on tr "55 JGB1202 TWO RED FRUIT WITH FLOWER... 1 SCT 0 CTN 1 SCT 2 1 0 Edit" at bounding box center [797, 371] width 1228 height 24
click at [1401, 366] on icon "button" at bounding box center [1401, 370] width 5 height 9
type input "96"
type input "0.710481"
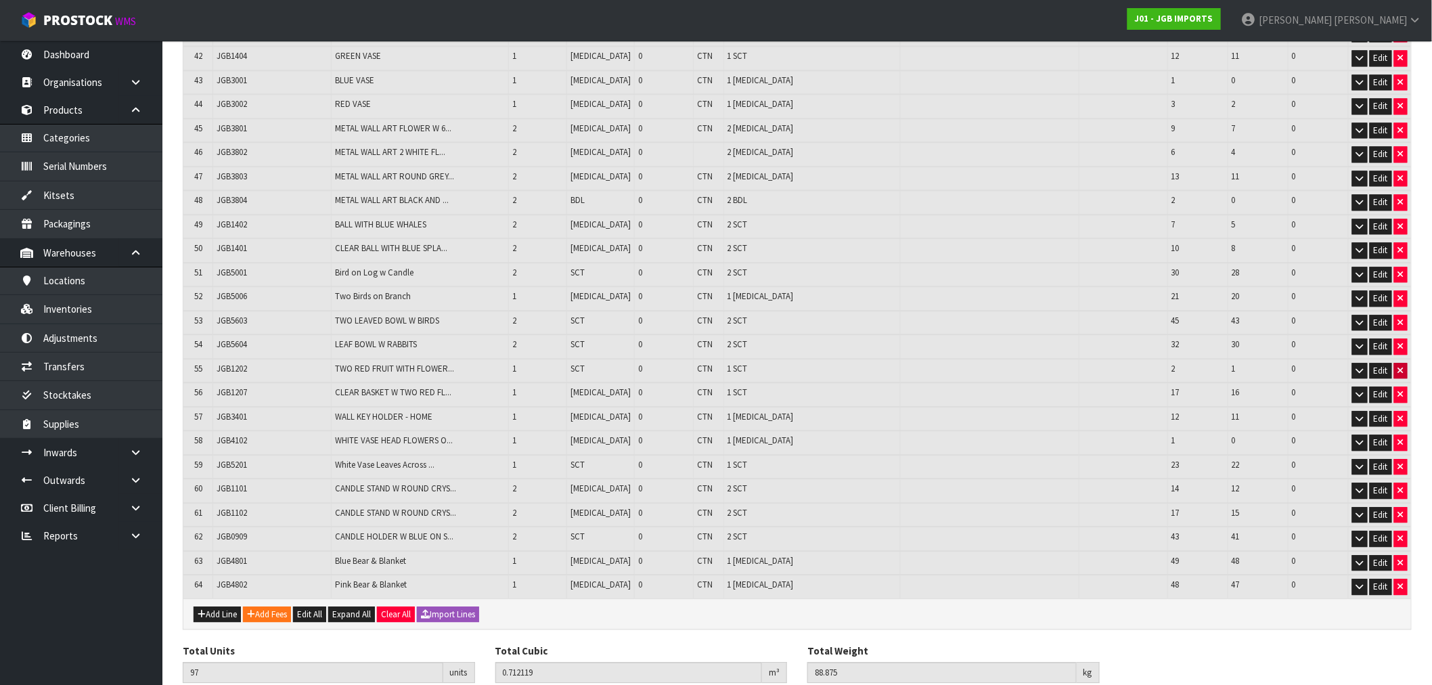
type input "88.475"
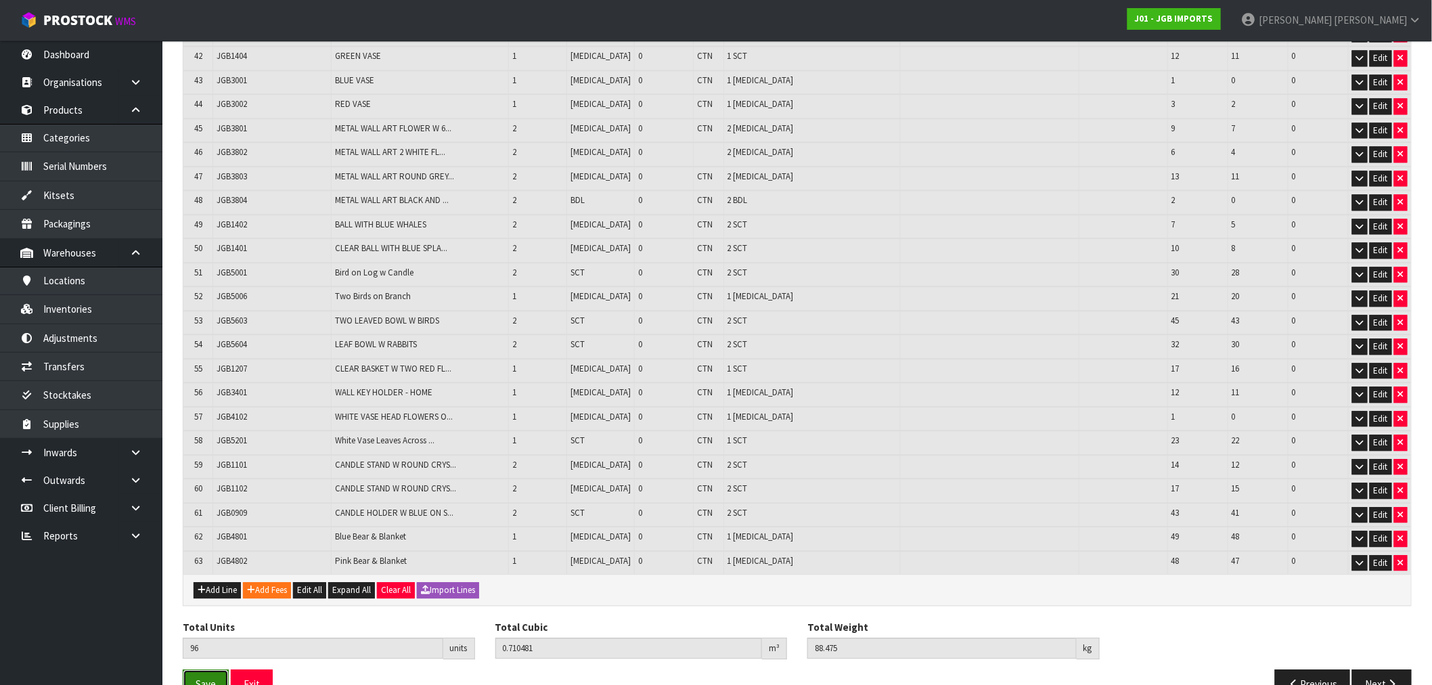
click at [206, 678] on span "Save" at bounding box center [206, 684] width 20 height 13
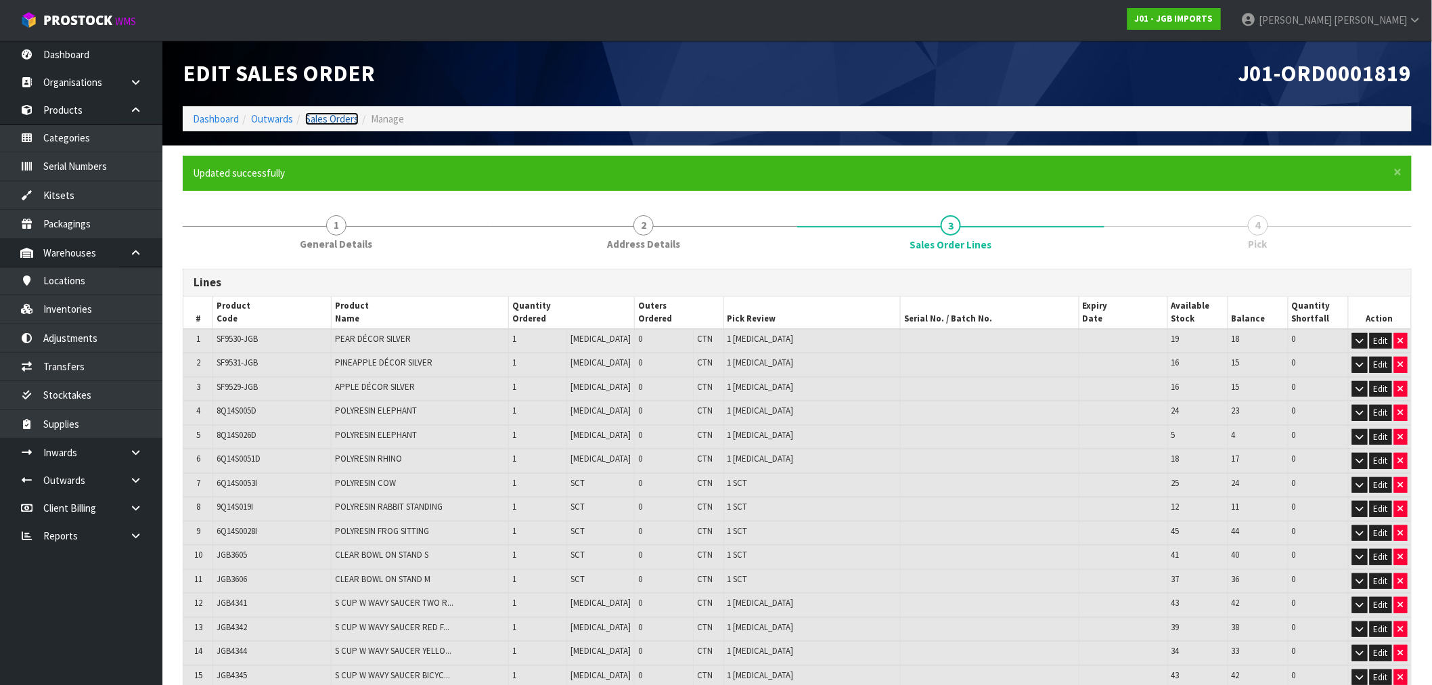
click at [322, 116] on link "Sales Orders" at bounding box center [331, 118] width 53 height 13
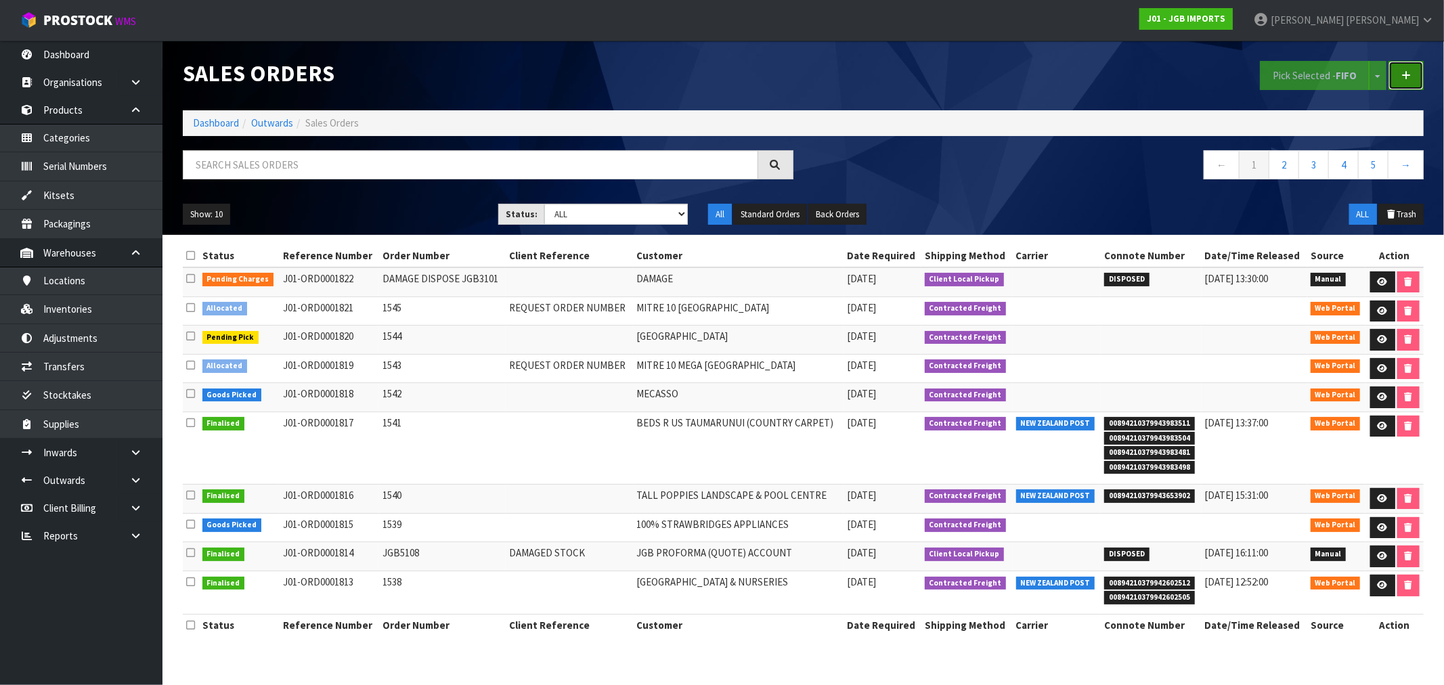
click at [1413, 76] on link at bounding box center [1405, 75] width 35 height 29
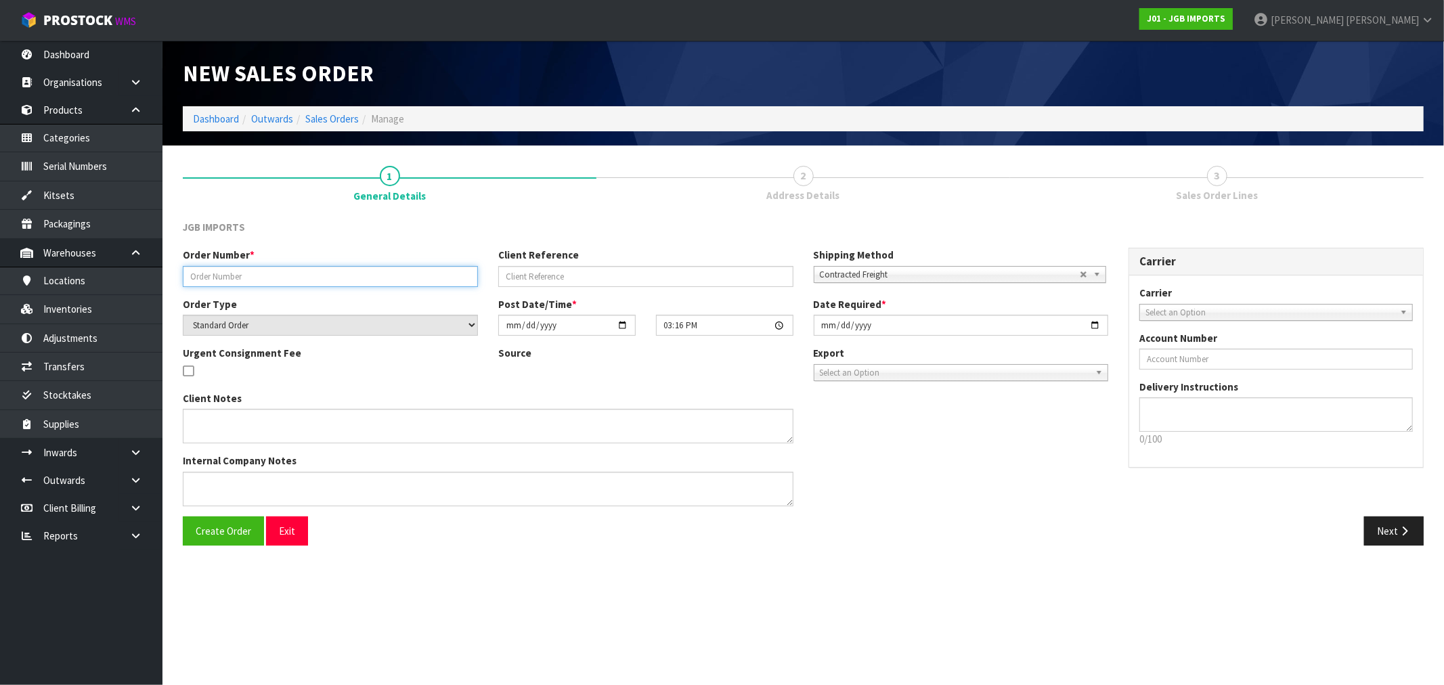
click at [240, 276] on input "text" at bounding box center [330, 276] width 295 height 21
paste input "JGB1202"
type input "DAMAGE STOCK CODE JGB1202"
click at [938, 278] on span "Contracted Freight" at bounding box center [950, 275] width 260 height 16
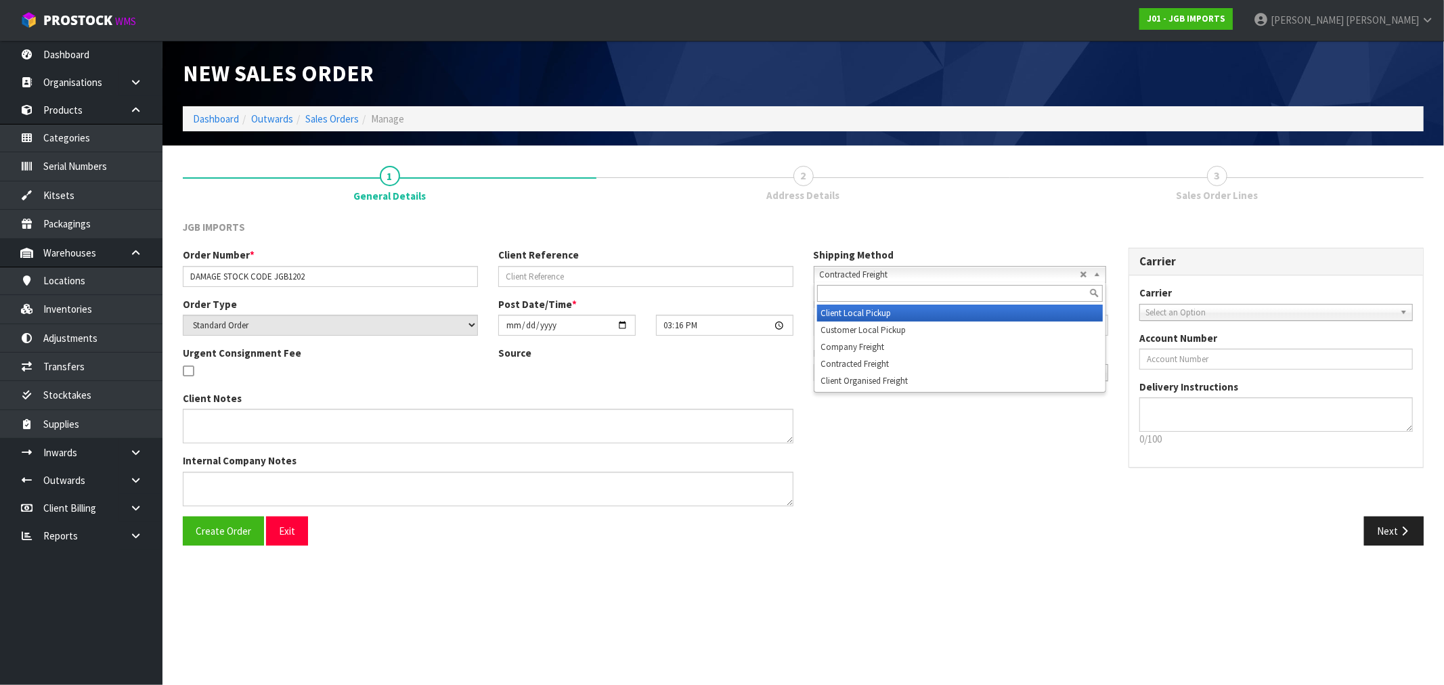
click at [878, 310] on li "Client Local Pickup" at bounding box center [960, 313] width 286 height 17
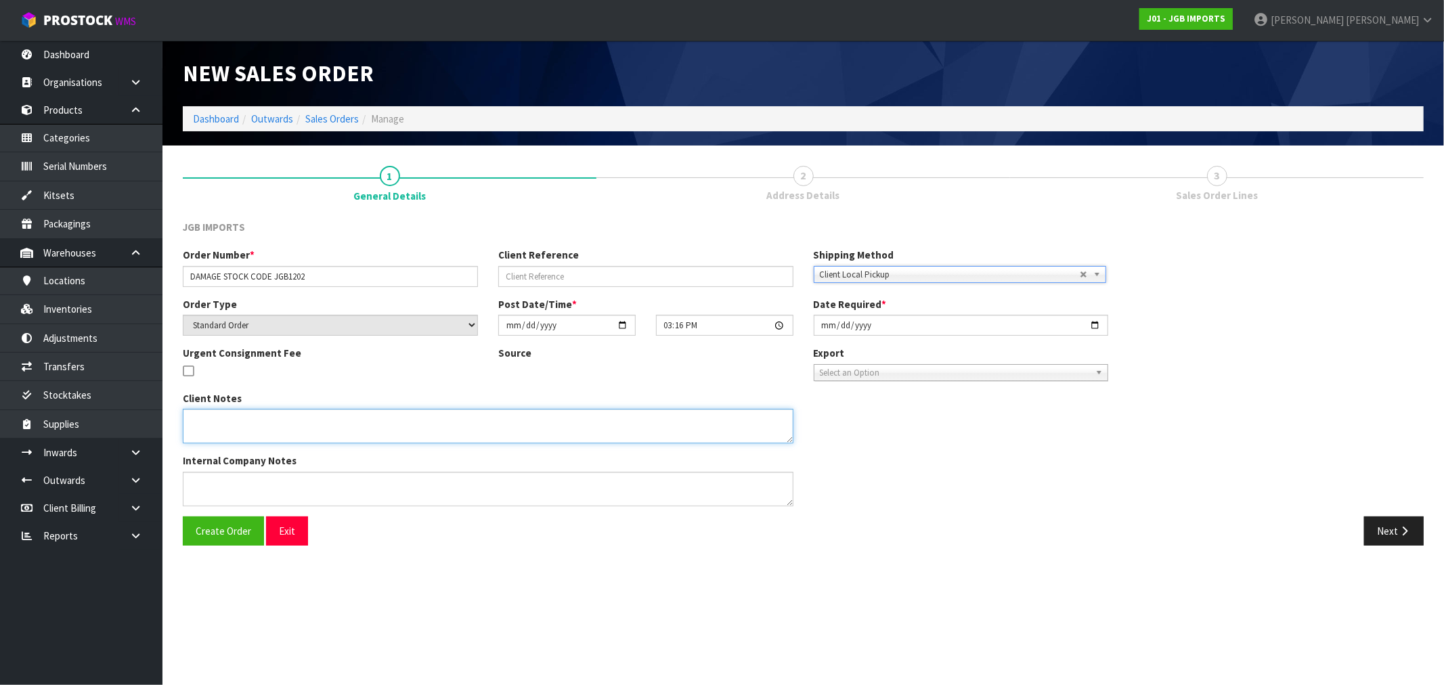
click at [213, 420] on textarea at bounding box center [488, 426] width 611 height 35
paste textarea "JGB1202"
type textarea "2 X JGB1202"
click at [244, 525] on span "Create Order" at bounding box center [224, 531] width 56 height 13
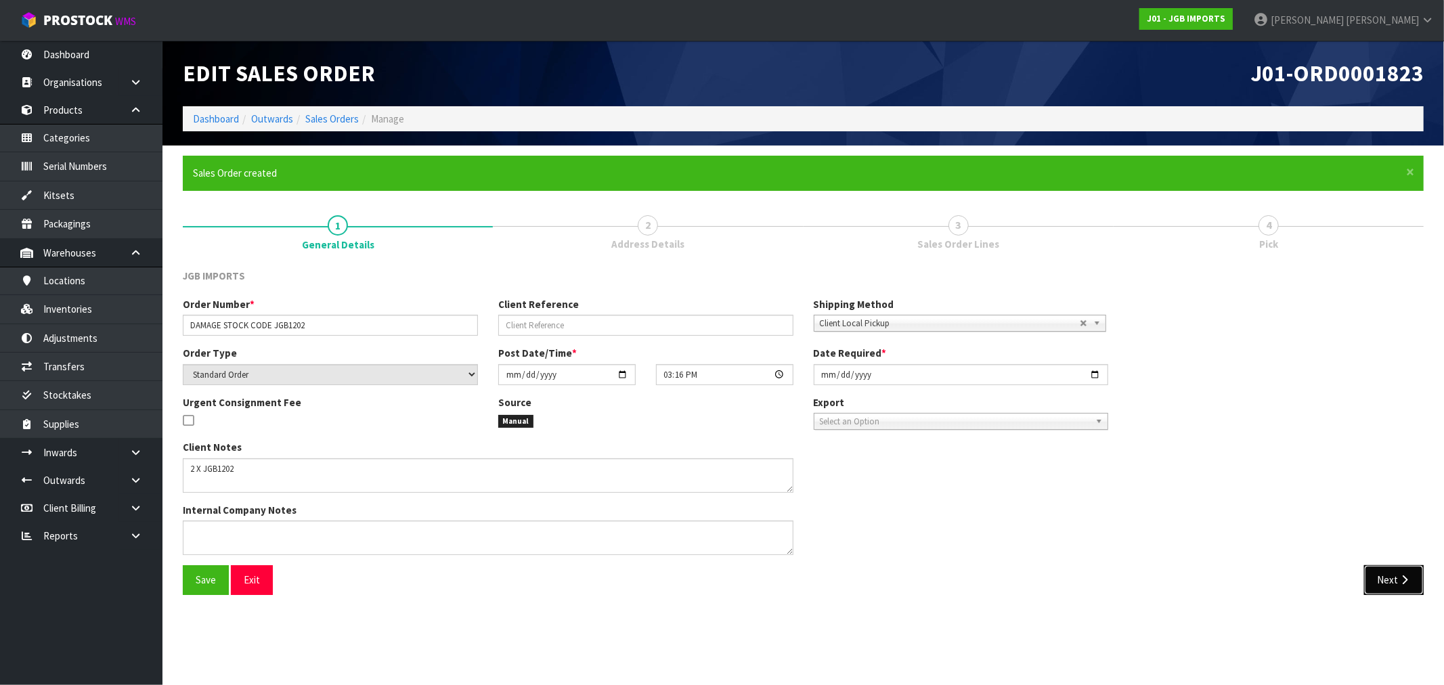
click at [1388, 576] on button "Next" at bounding box center [1394, 579] width 60 height 29
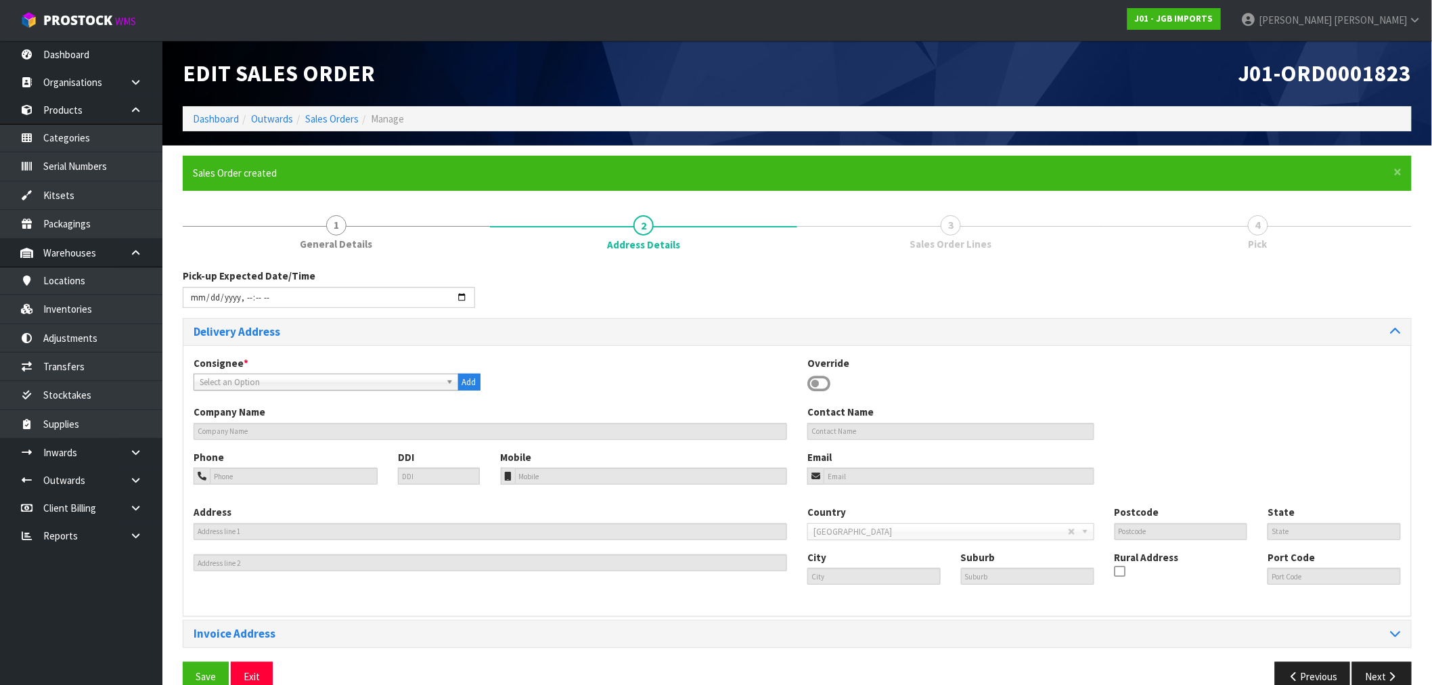
click at [820, 389] on icon at bounding box center [819, 384] width 23 height 20
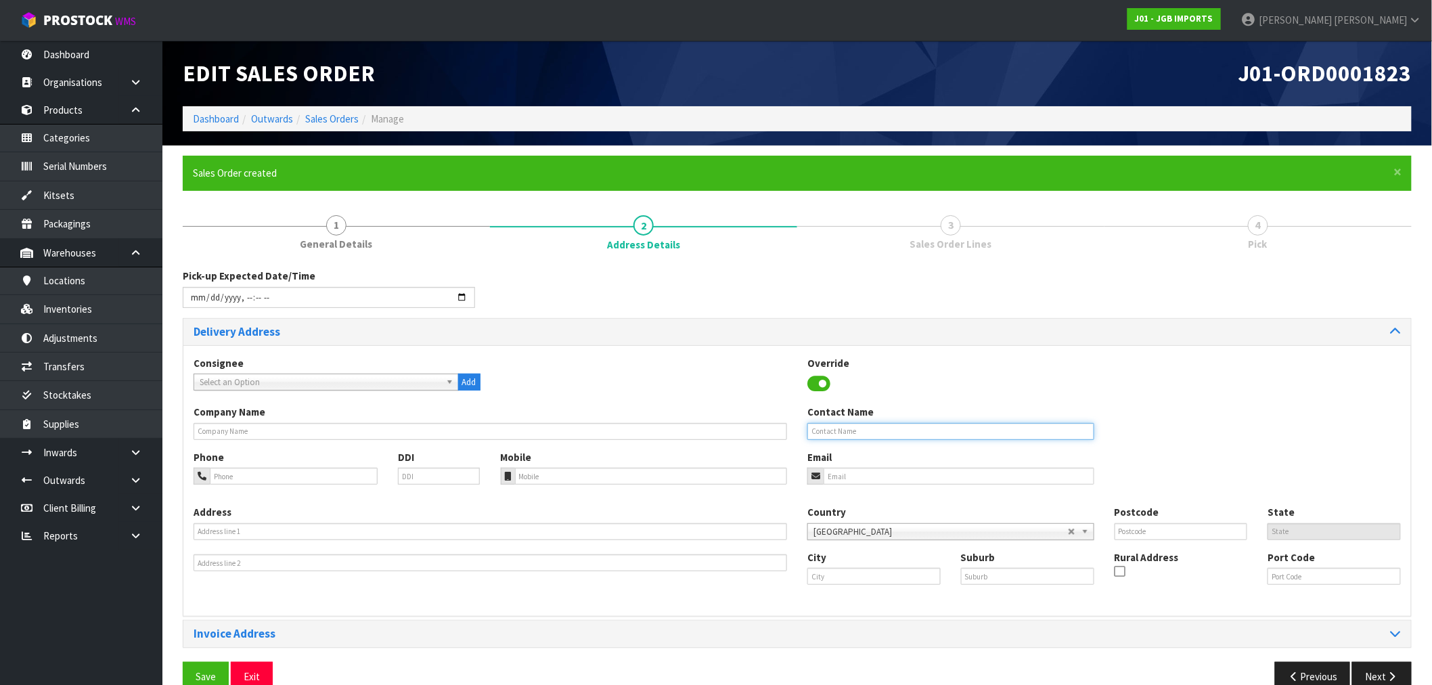
click at [819, 431] on input "text" at bounding box center [951, 431] width 287 height 17
type input "[PERSON_NAME]"
click at [210, 669] on button "Save" at bounding box center [206, 676] width 46 height 29
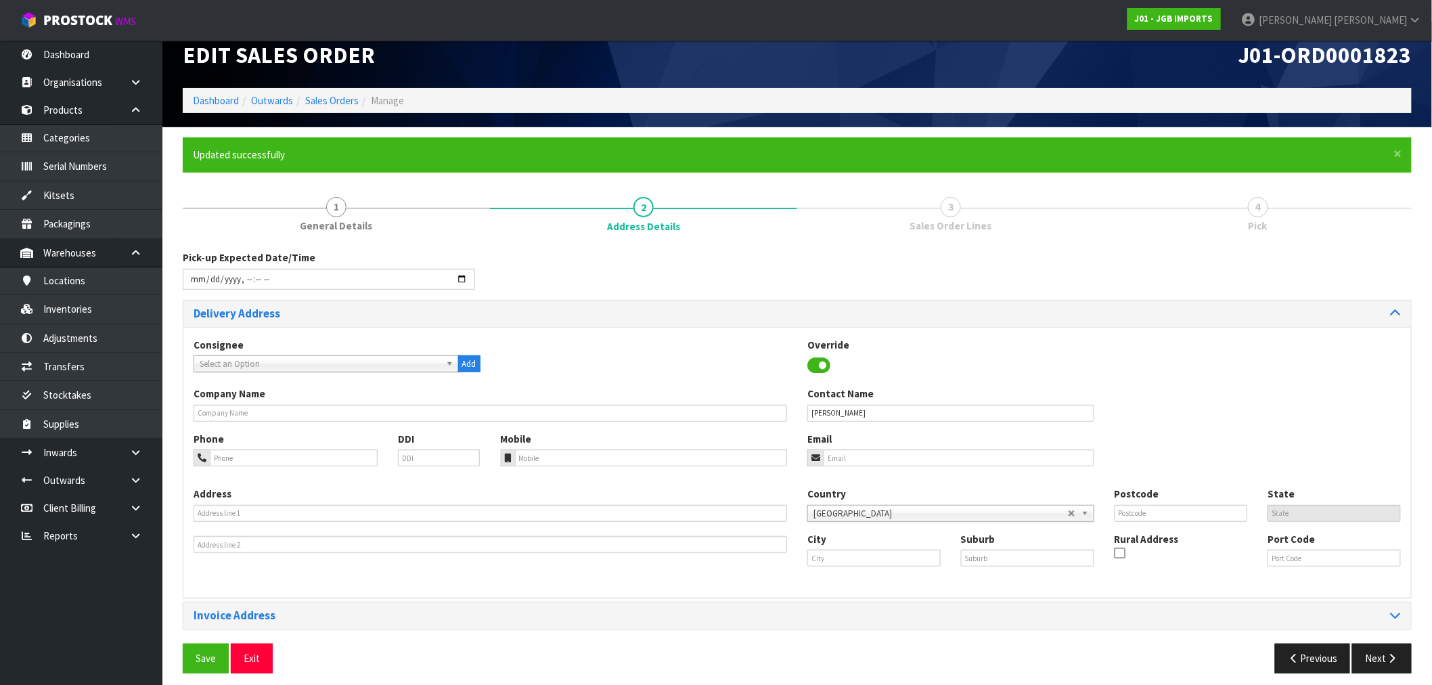
scroll to position [27, 0]
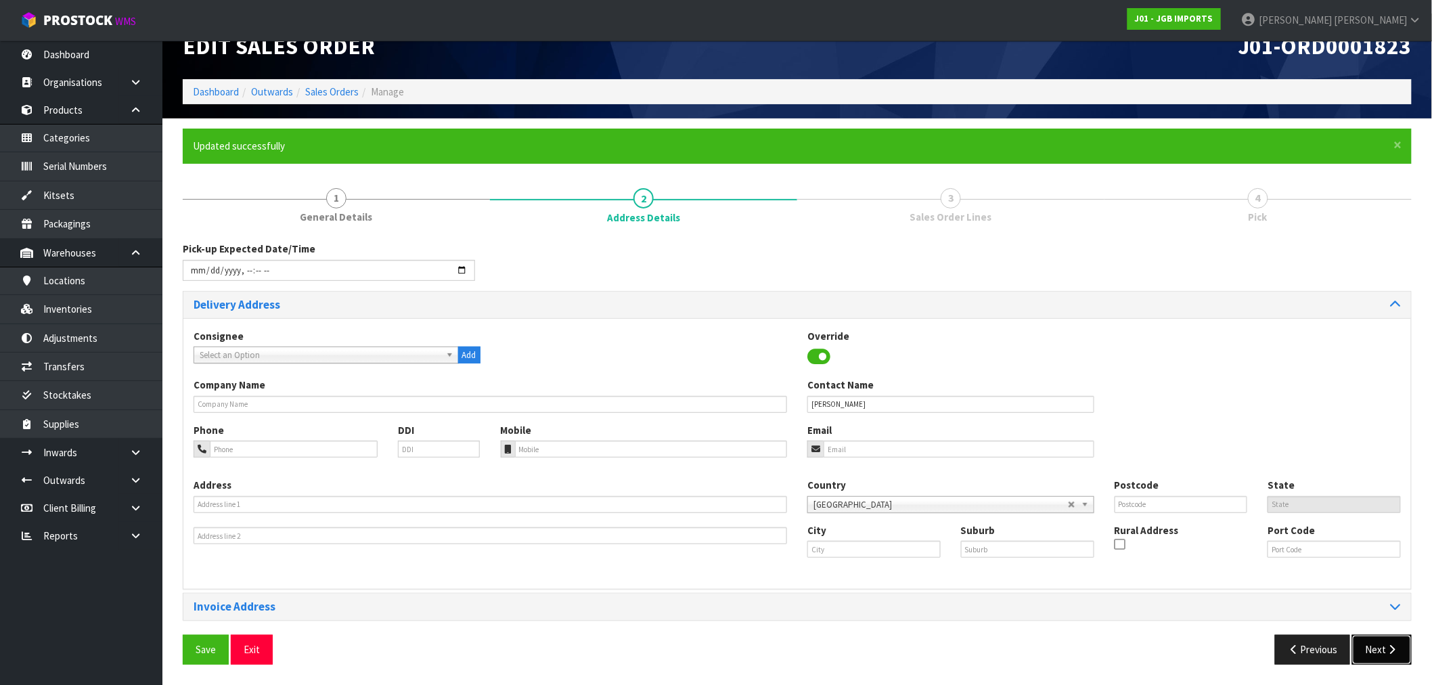
click at [1405, 664] on button "Next" at bounding box center [1383, 649] width 60 height 29
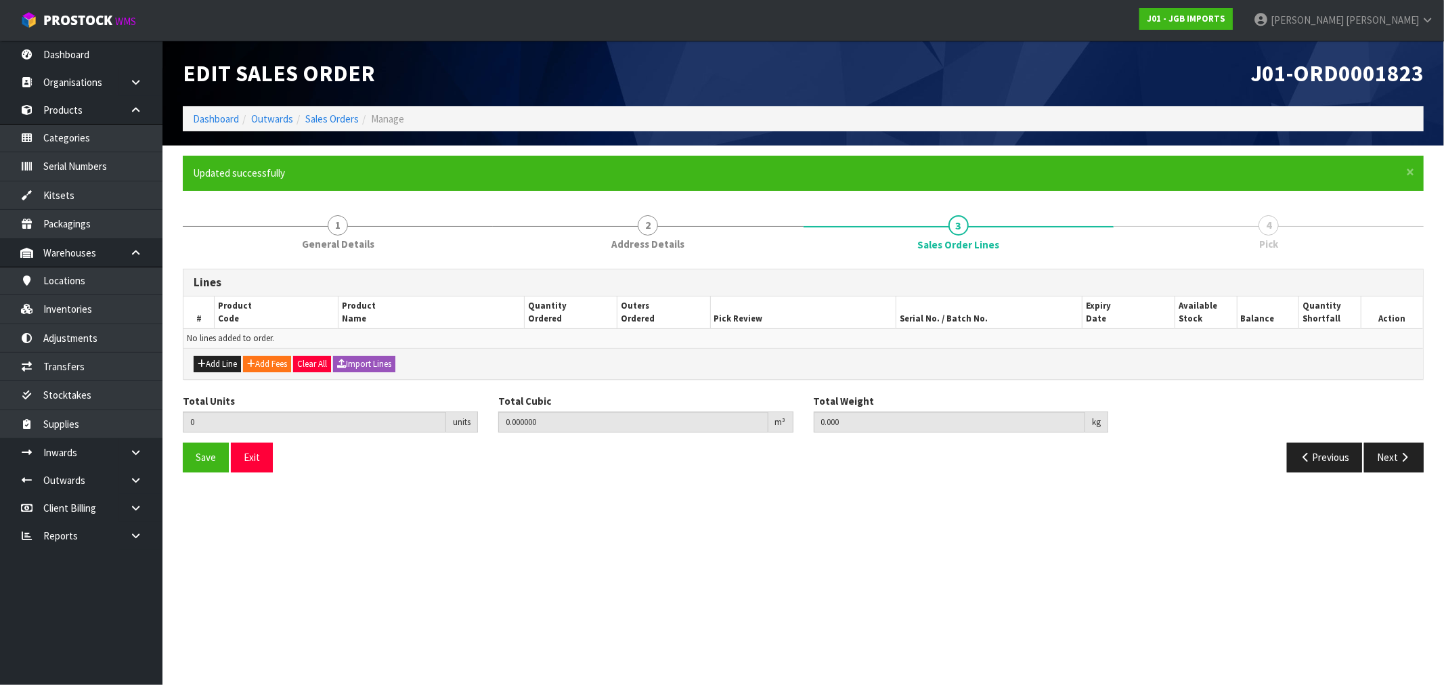
click at [215, 354] on div "Add Line Add Fees Clear All Import Lines" at bounding box center [802, 363] width 1239 height 30
click at [227, 364] on button "Add Line" at bounding box center [217, 364] width 47 height 16
type input "0"
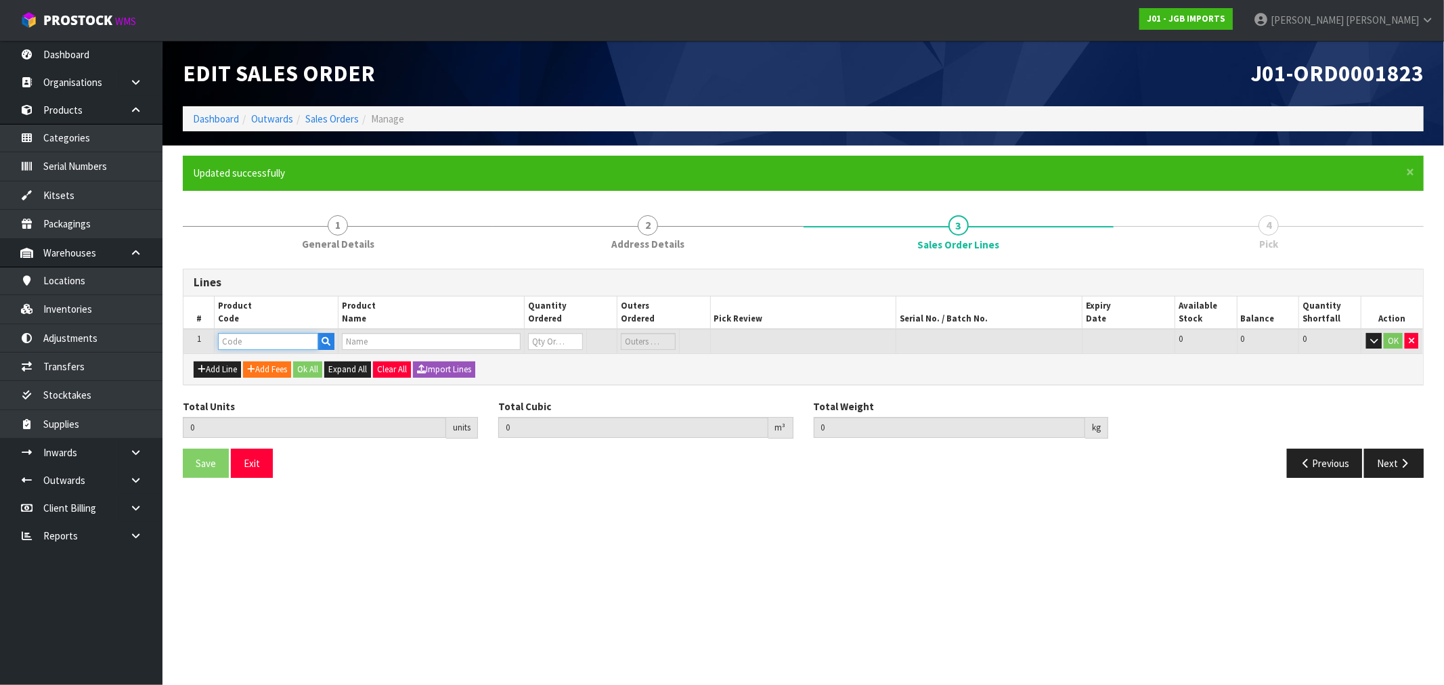
click at [263, 343] on input "text" at bounding box center [268, 341] width 100 height 17
paste input "JGB1202"
type input "JGB1202"
type input "0.000000"
type input "0.000"
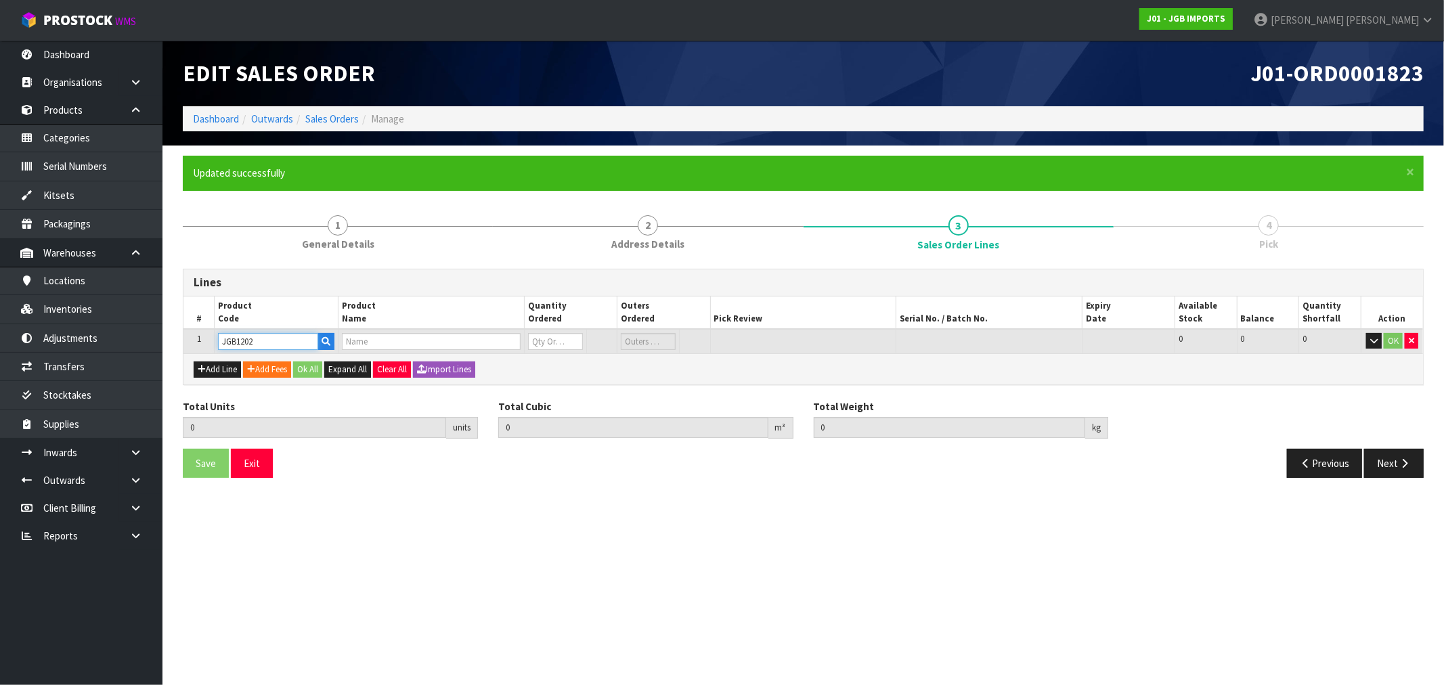
type input "TWO RED FRUIT WITH FLOWER ON PLATE"
type input "0"
type input "JGB1202"
type input "2"
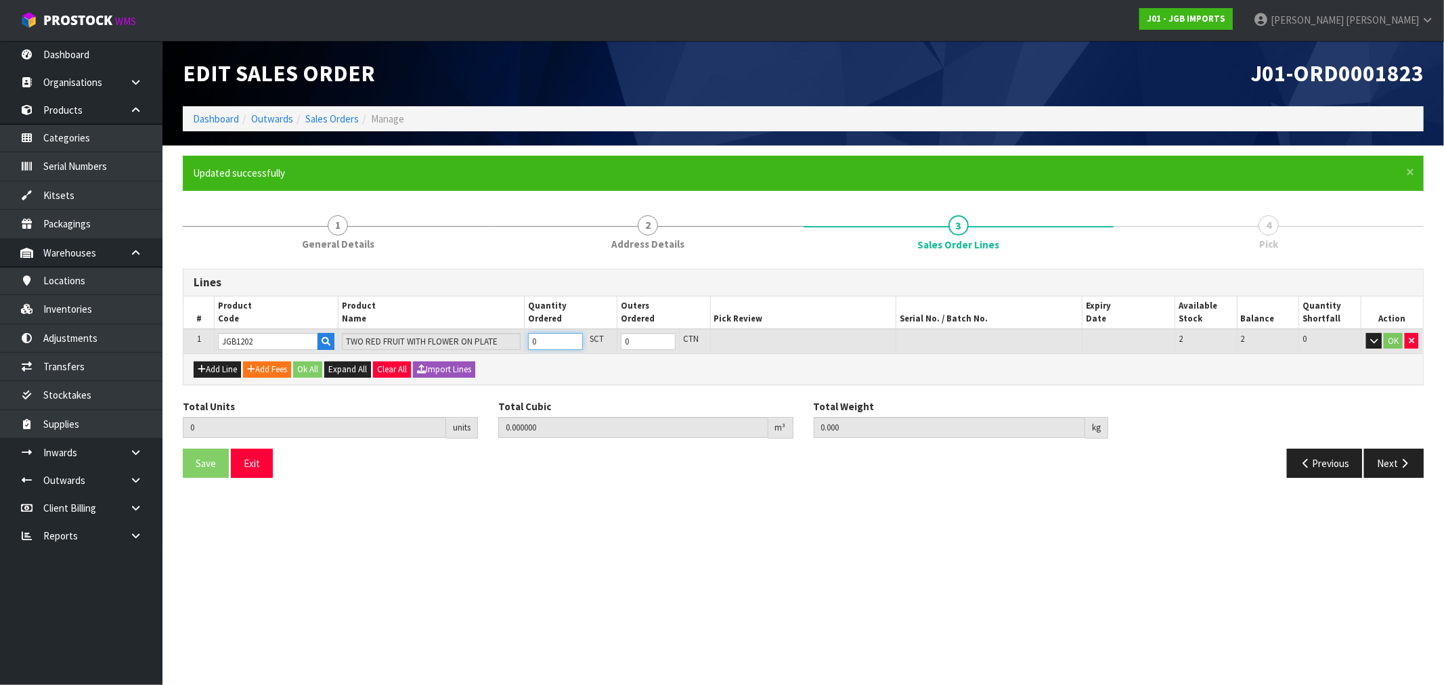
type input "0.003276"
type input "0.8"
type input "2"
click at [315, 367] on button "Ok All" at bounding box center [307, 369] width 29 height 16
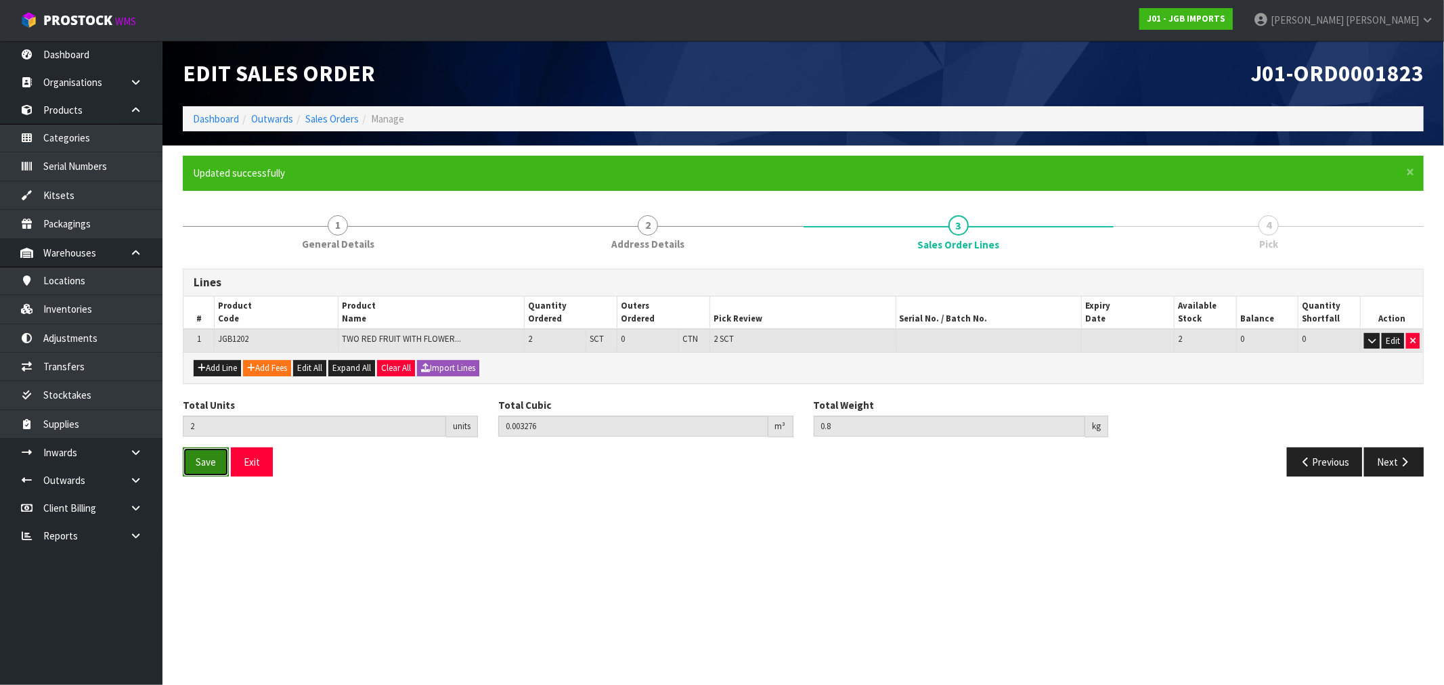
click at [205, 465] on span "Save" at bounding box center [206, 462] width 20 height 13
click at [1389, 472] on button "Next" at bounding box center [1394, 461] width 60 height 29
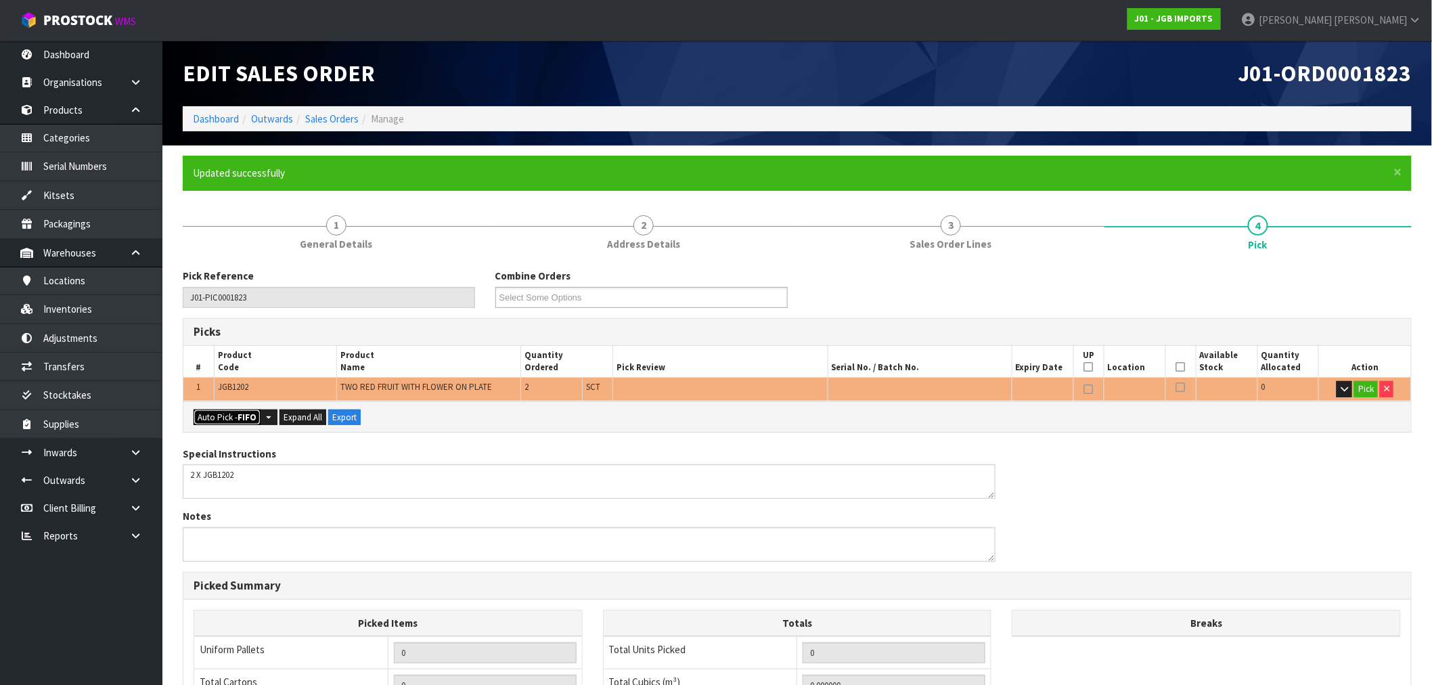
click at [219, 424] on div "Auto Pick - FIFO Split button! FIFO - First In First Out FEFO - First Expired F…" at bounding box center [797, 416] width 1228 height 30
click at [222, 416] on button "Auto Pick - FIFO" at bounding box center [227, 418] width 67 height 16
type input "Sub-carton x 2"
type input "2"
type input "0.003276"
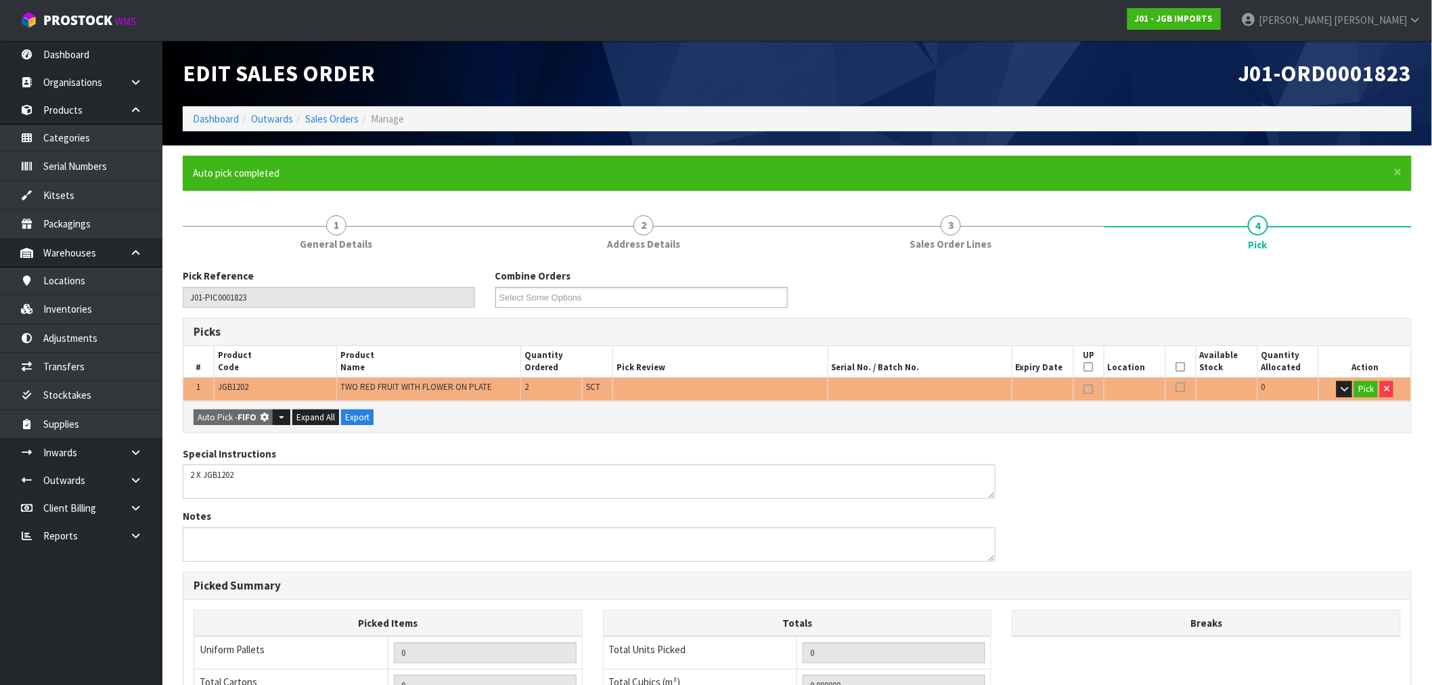
type input "0.800"
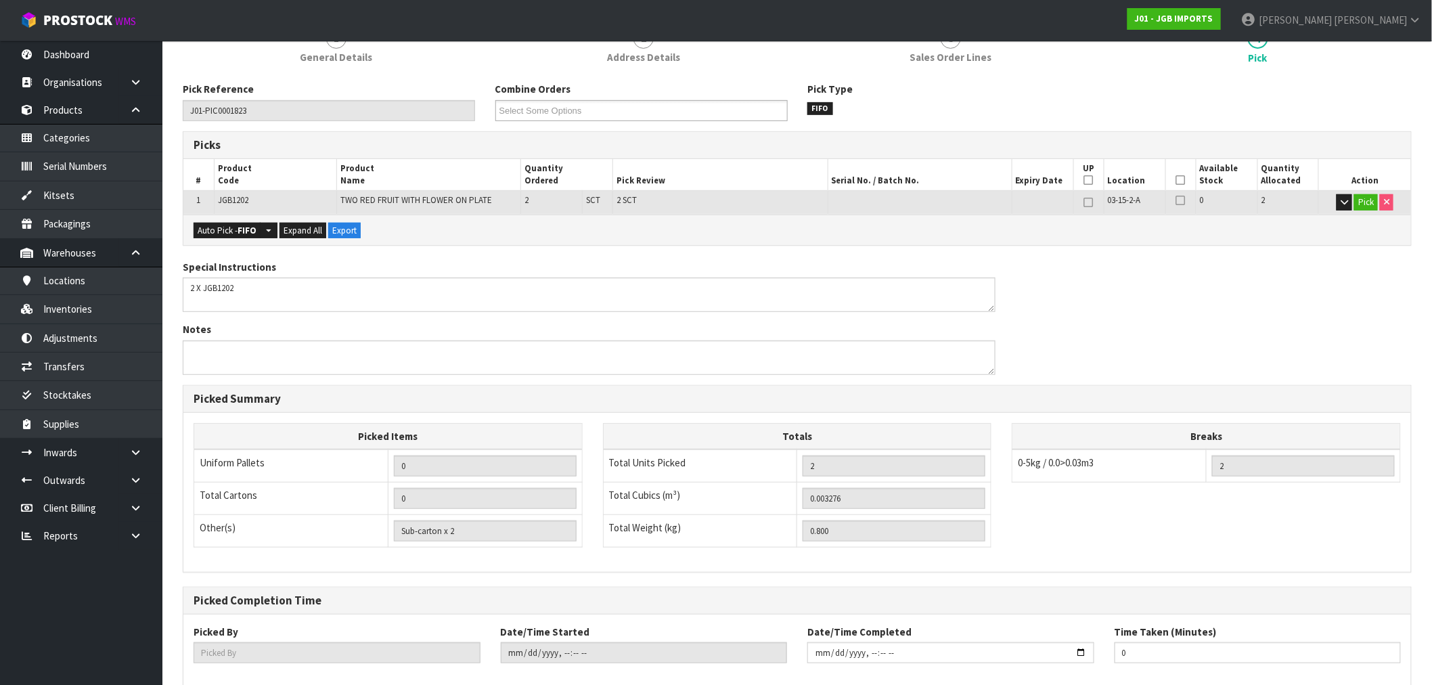
scroll to position [260, 0]
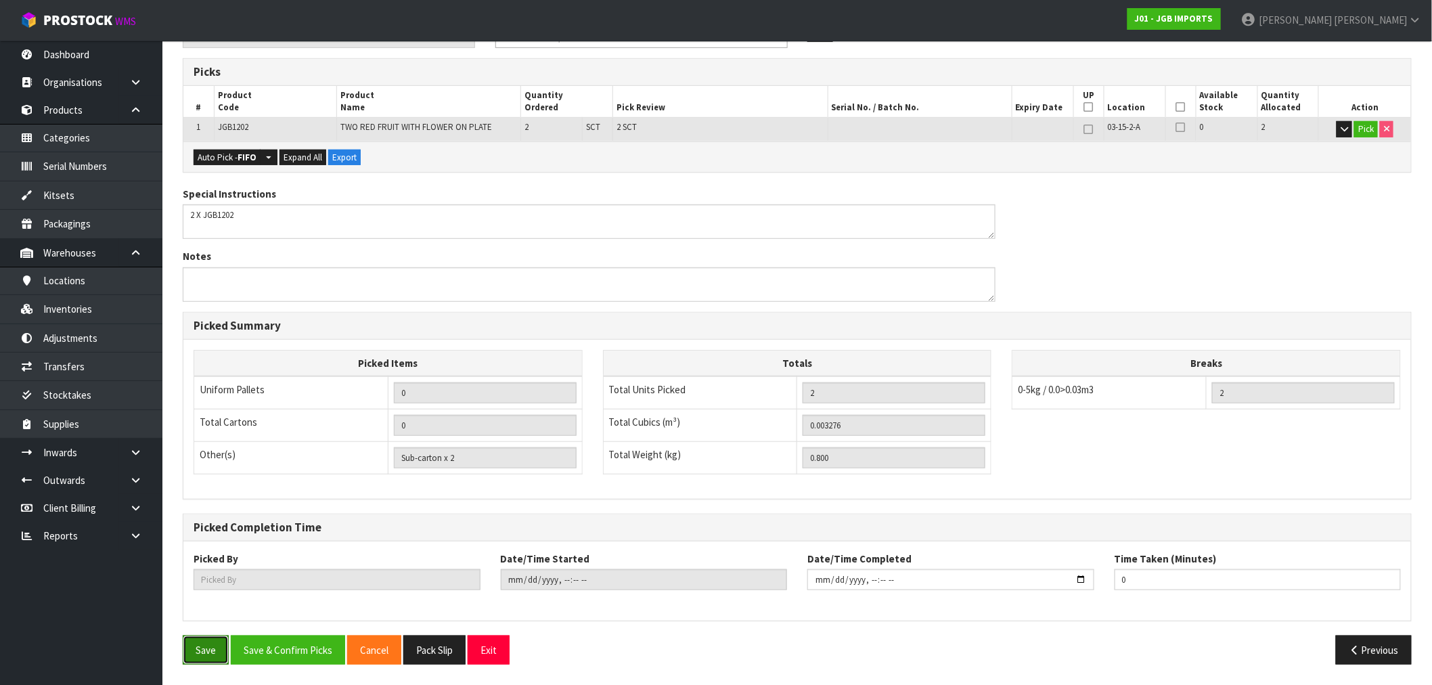
click at [202, 650] on button "Save" at bounding box center [206, 650] width 46 height 29
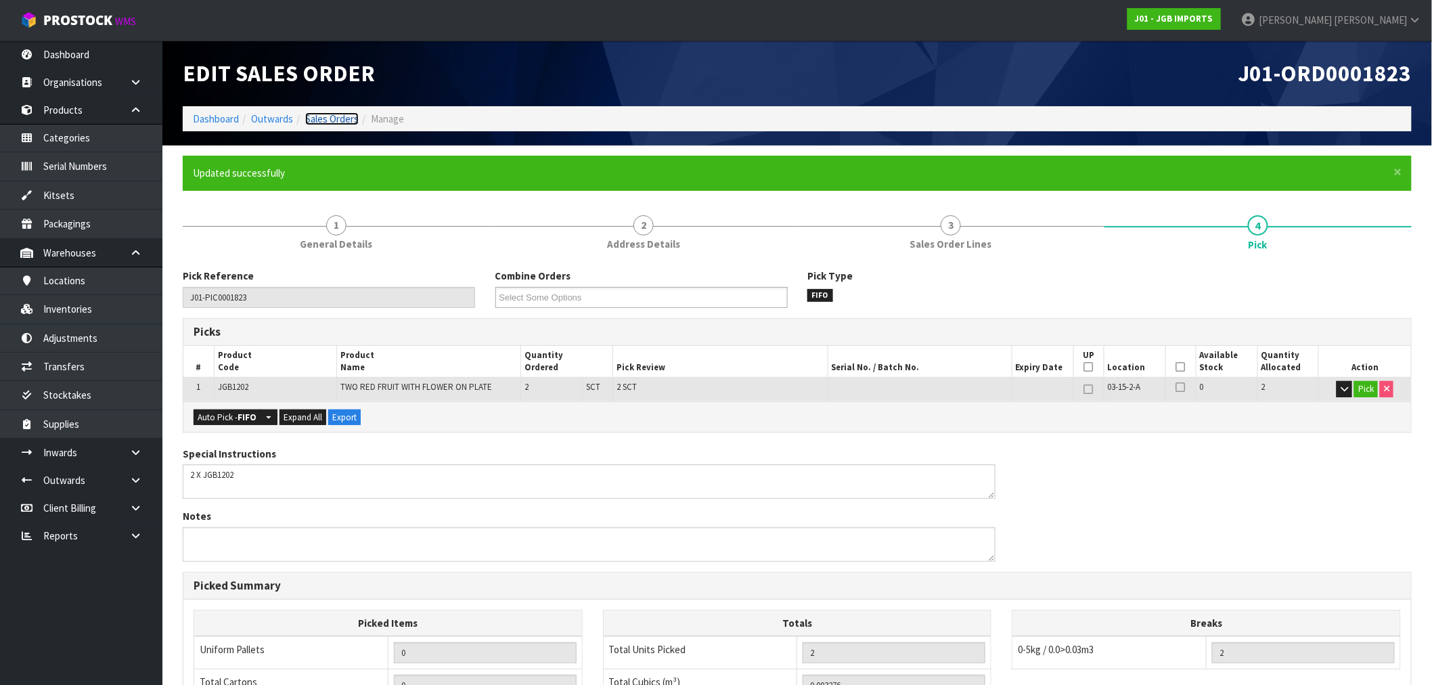
click at [334, 120] on link "Sales Orders" at bounding box center [331, 118] width 53 height 13
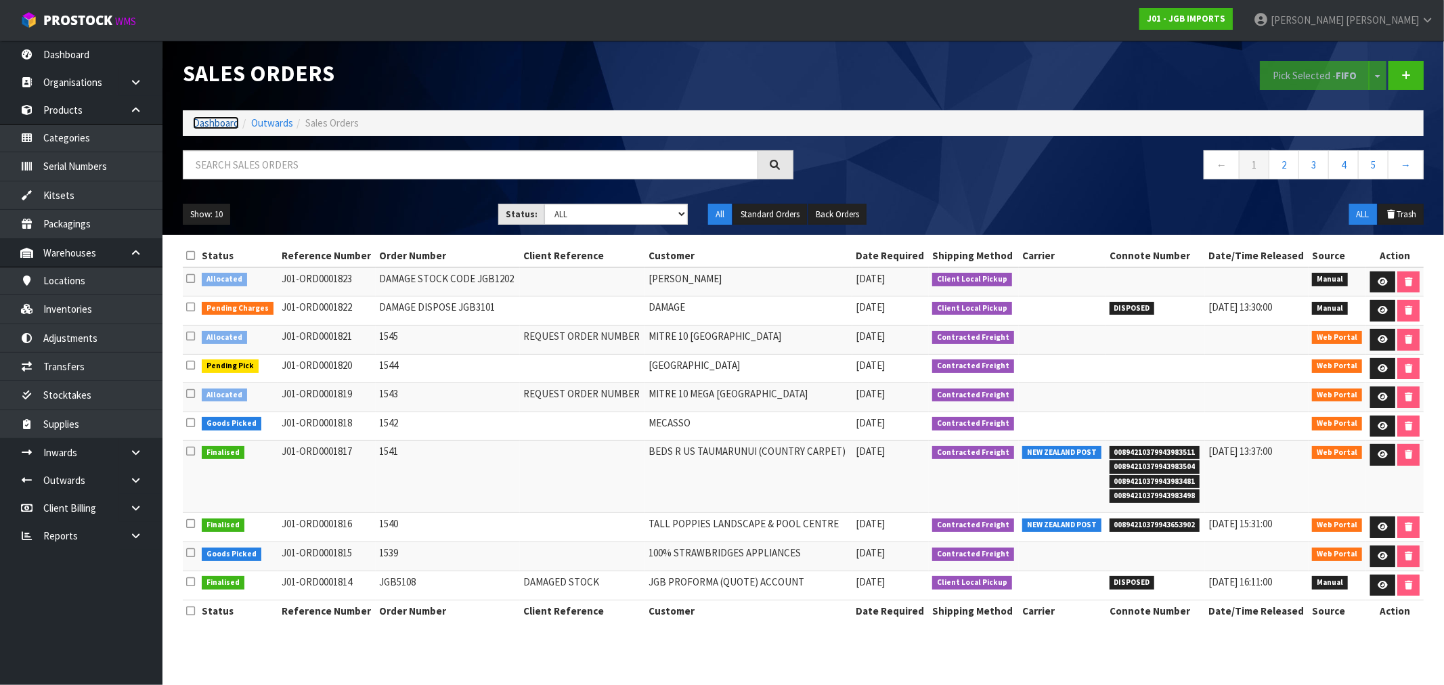
click at [210, 119] on link "Dashboard" at bounding box center [216, 122] width 46 height 13
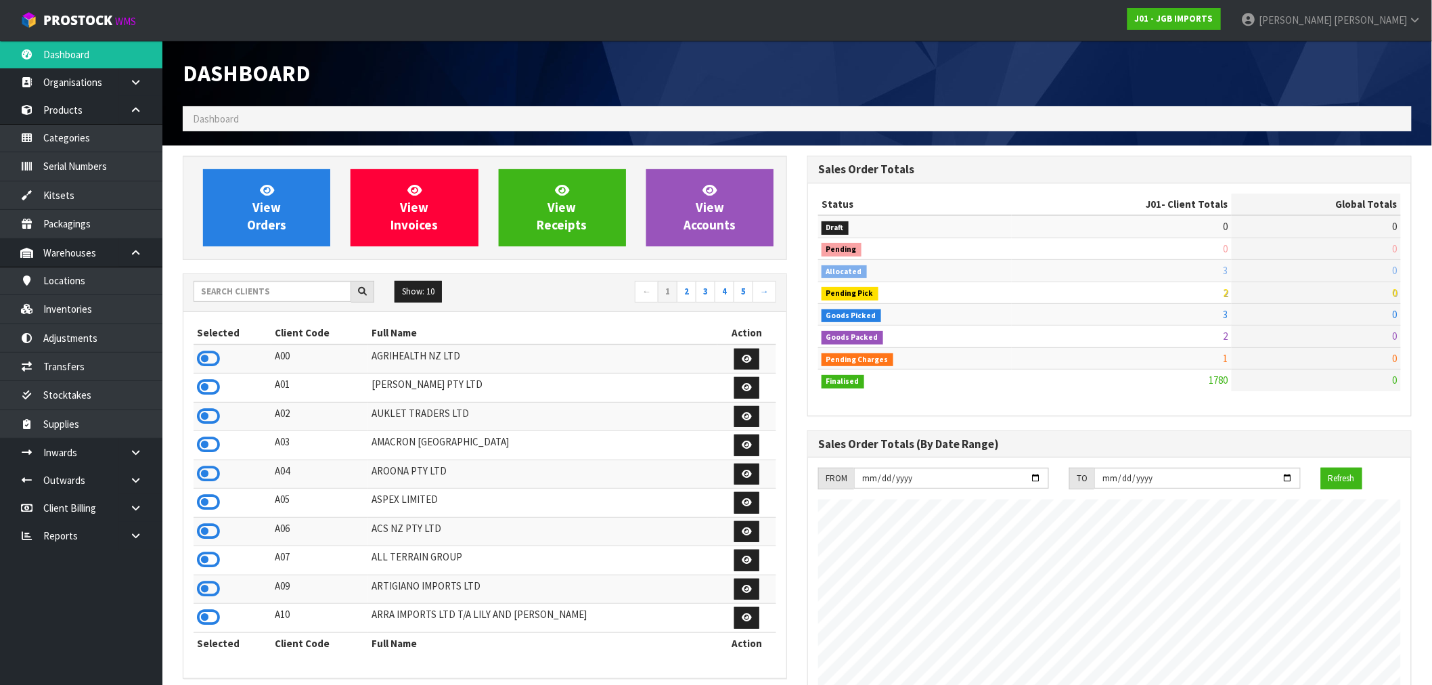
scroll to position [1026, 625]
click at [269, 204] on span "View Orders" at bounding box center [266, 207] width 39 height 51
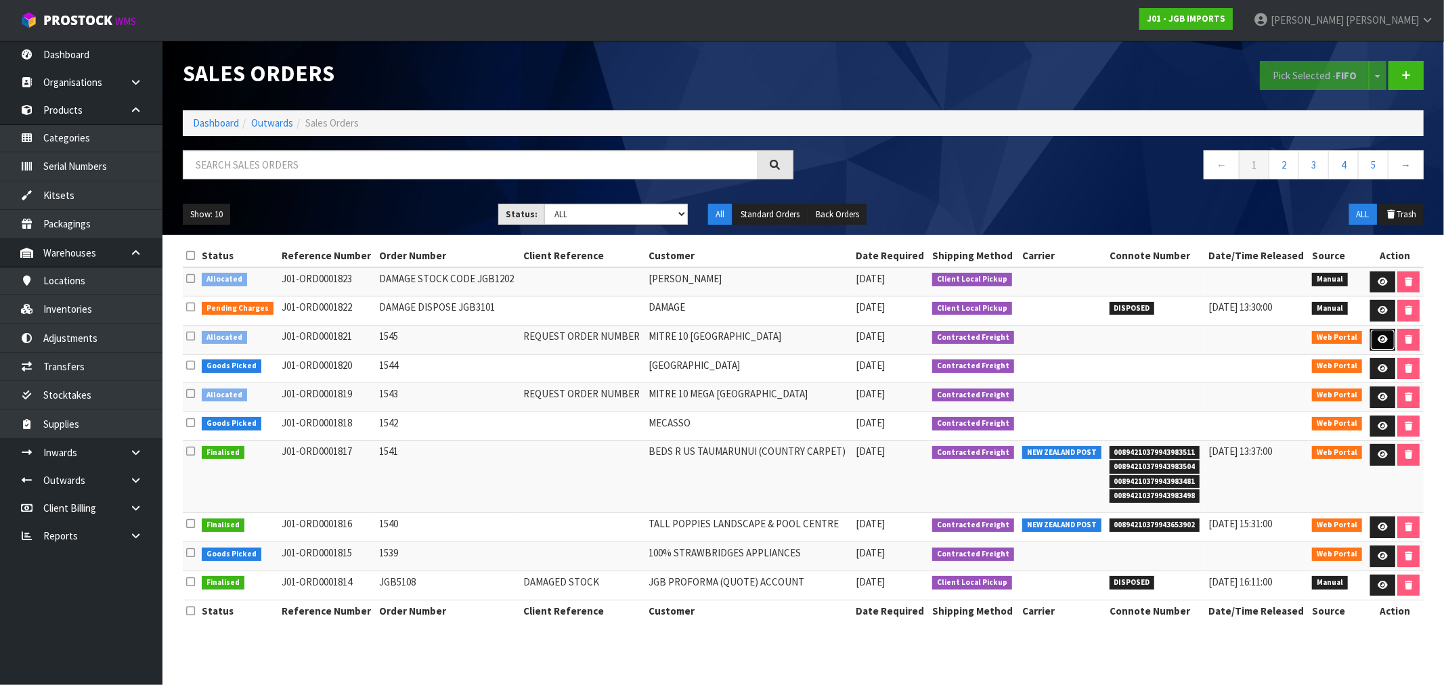
click at [1382, 341] on icon at bounding box center [1383, 339] width 10 height 9
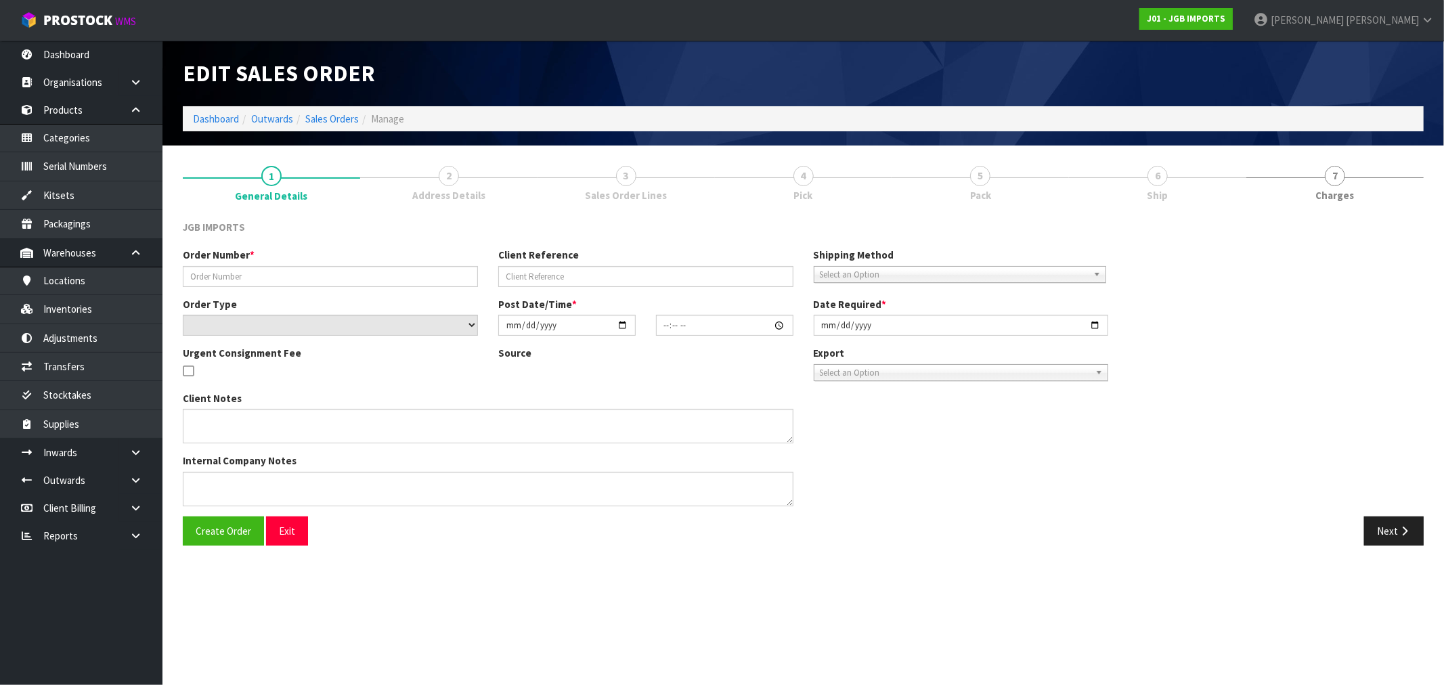
type input "1545"
type input "REQUEST ORDER NUMBER"
select select "number:0"
type input "[DATE]"
type input "16:33:00.000"
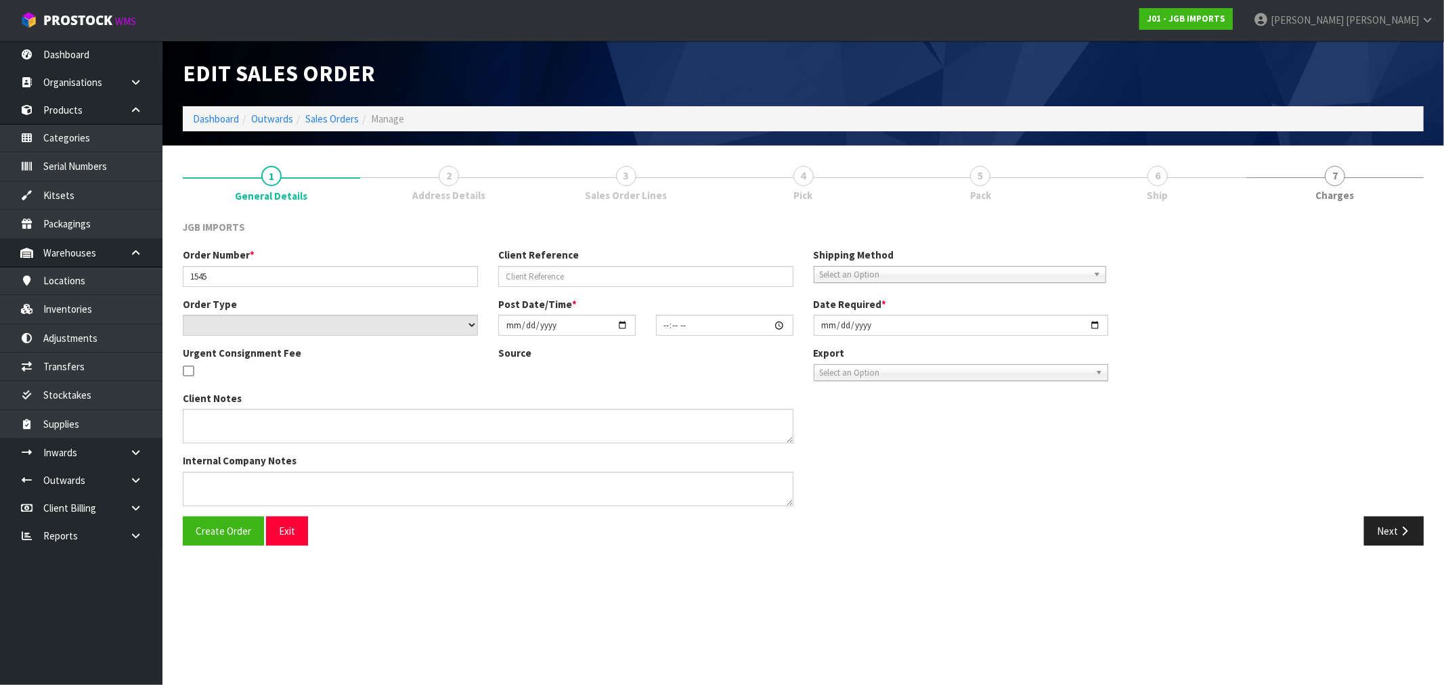
type input "[DATE]"
type textarea "PLEASE REQUEST ORDER NUMBER BY SENDING PRO-FORMA TO: KEVIN.HERLIHY@MITRE10.CO.NZ"
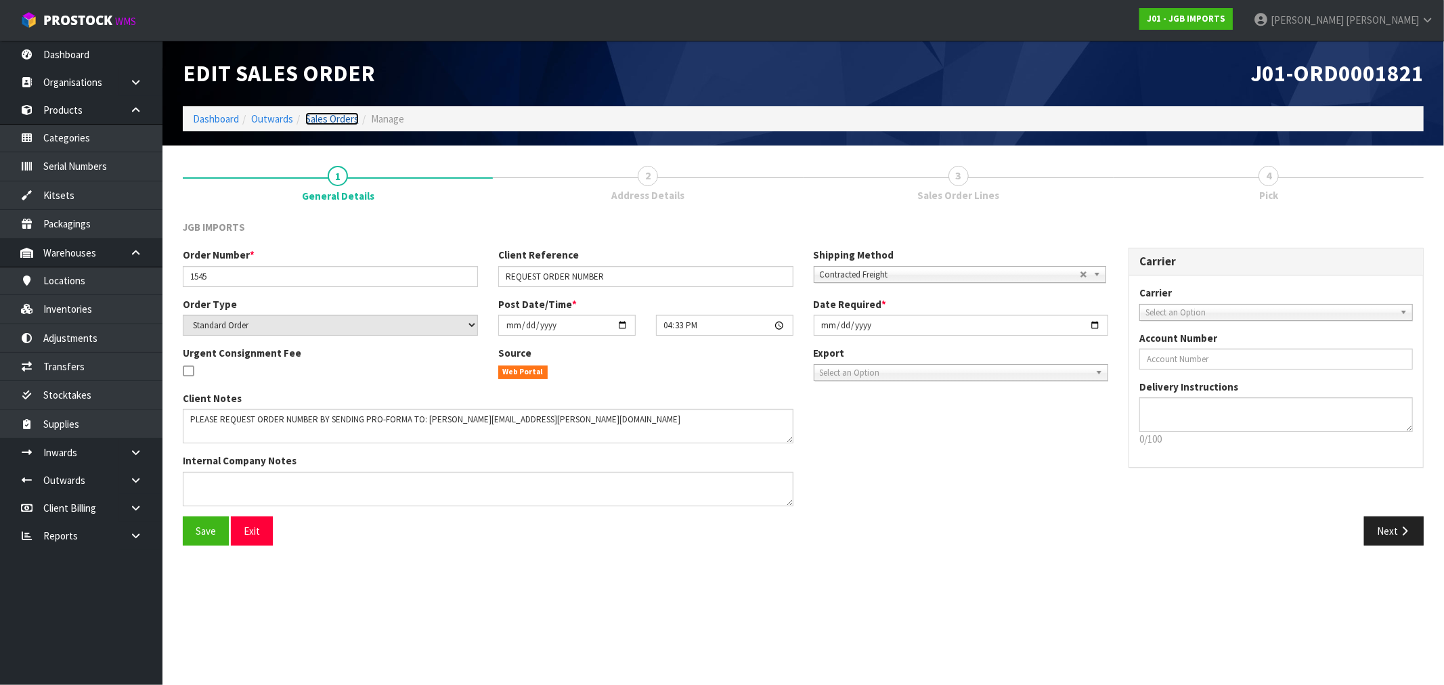
click at [323, 118] on link "Sales Orders" at bounding box center [331, 118] width 53 height 13
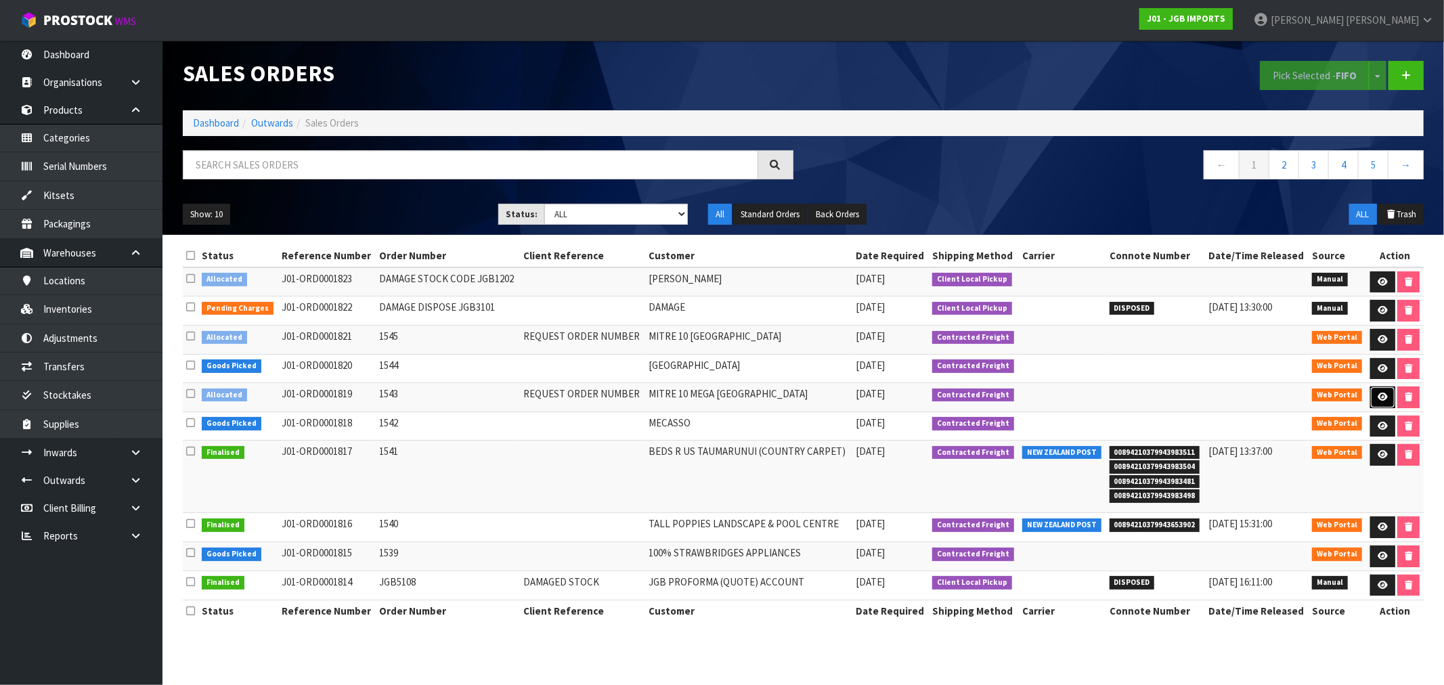
click at [1384, 397] on icon at bounding box center [1383, 397] width 10 height 9
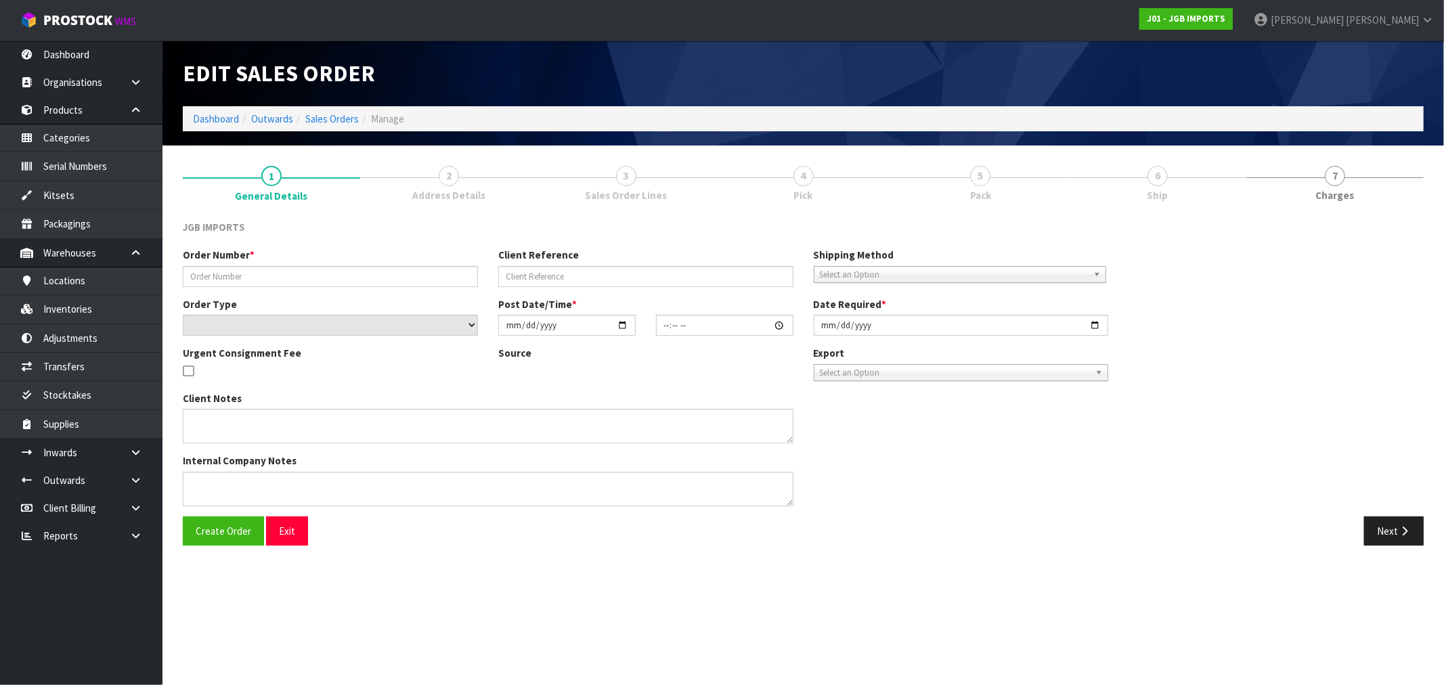
type input "1543"
type input "REQUEST ORDER NUMBER"
select select "number:0"
type input "[DATE]"
type input "16:09:00.000"
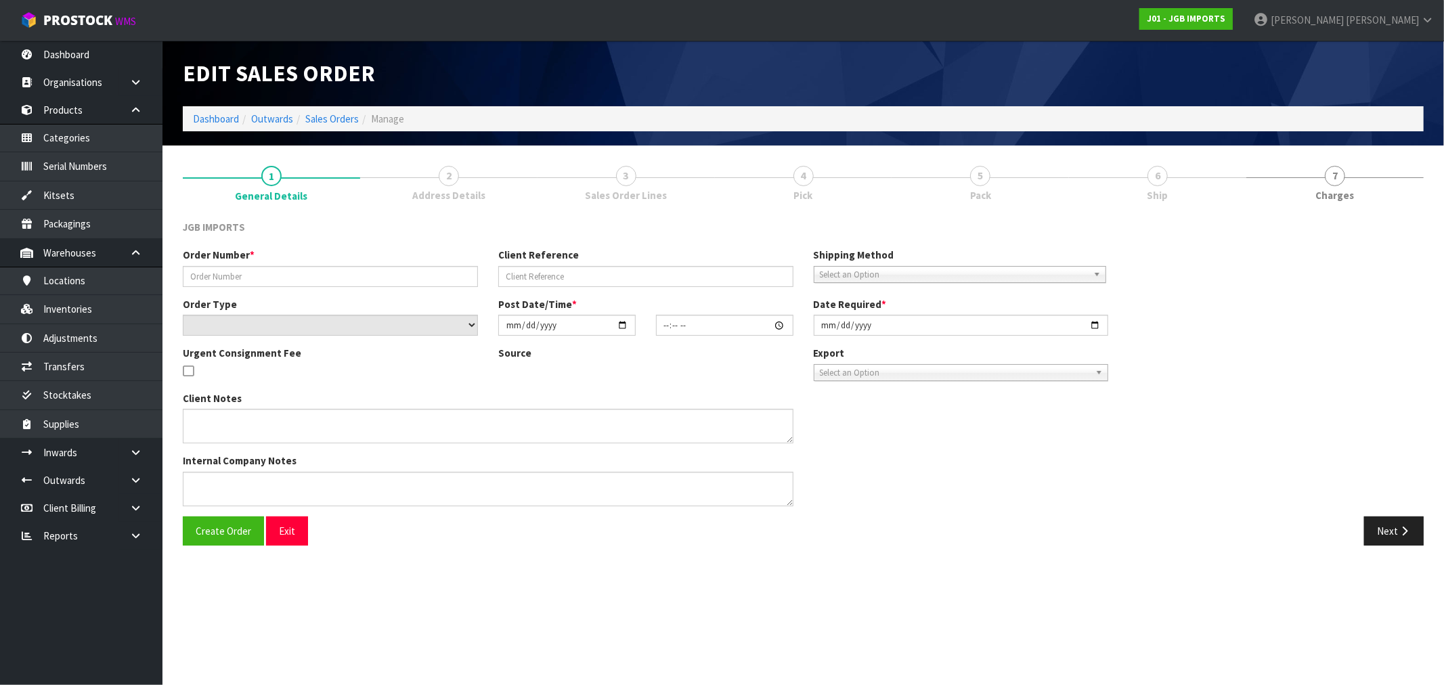
type input "[DATE]"
type textarea "PLEASE REQUEST ORDER NUMBER BY SENDING PRO-FORMA INVOICE TO: NIKKI.WISNESKI@MIT…"
type textarea "REMOVED 1 X JGB1202"
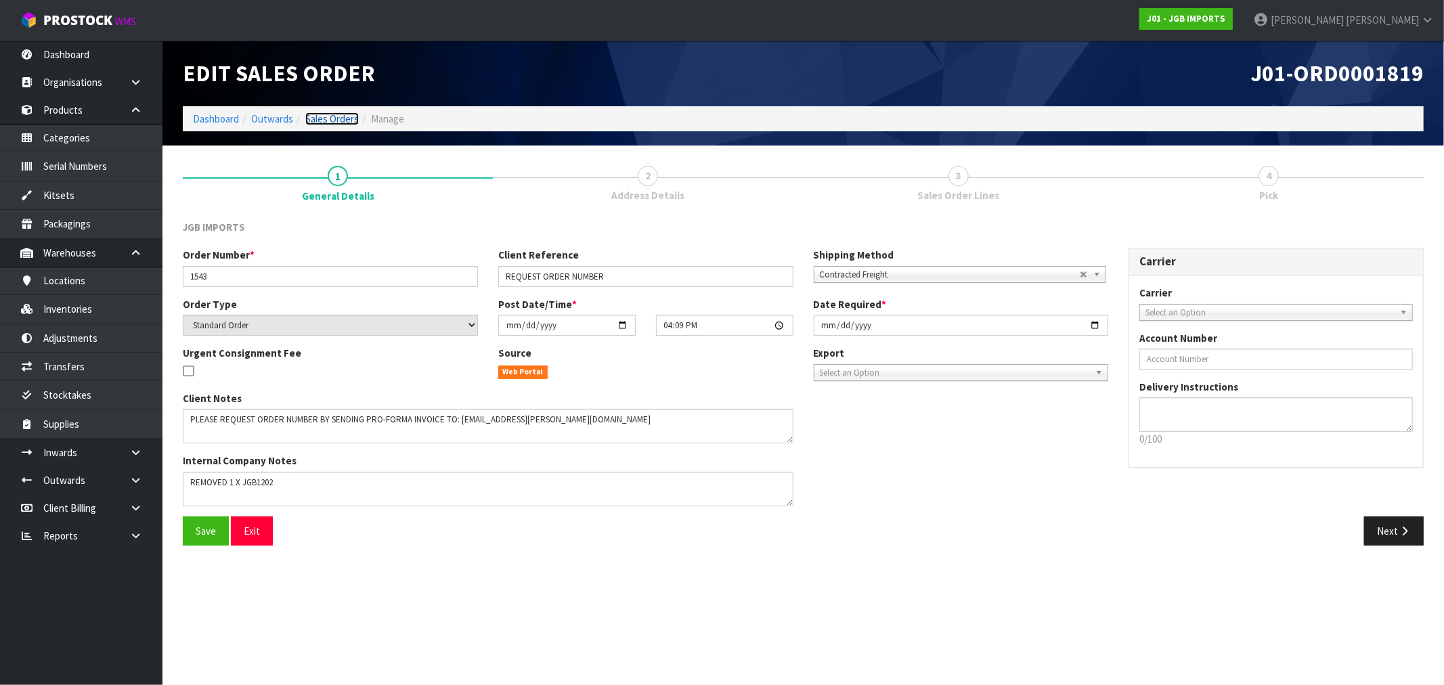
click at [335, 116] on link "Sales Orders" at bounding box center [331, 118] width 53 height 13
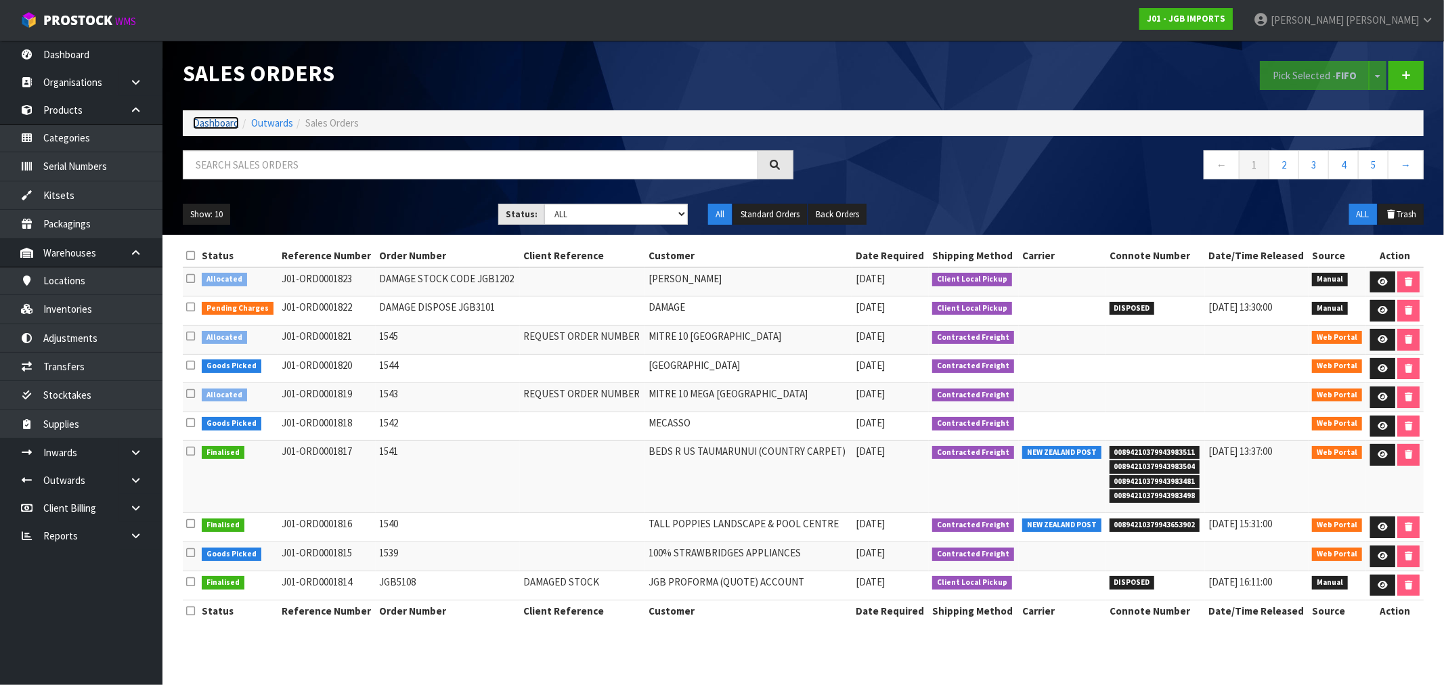
click at [220, 118] on link "Dashboard" at bounding box center [216, 122] width 46 height 13
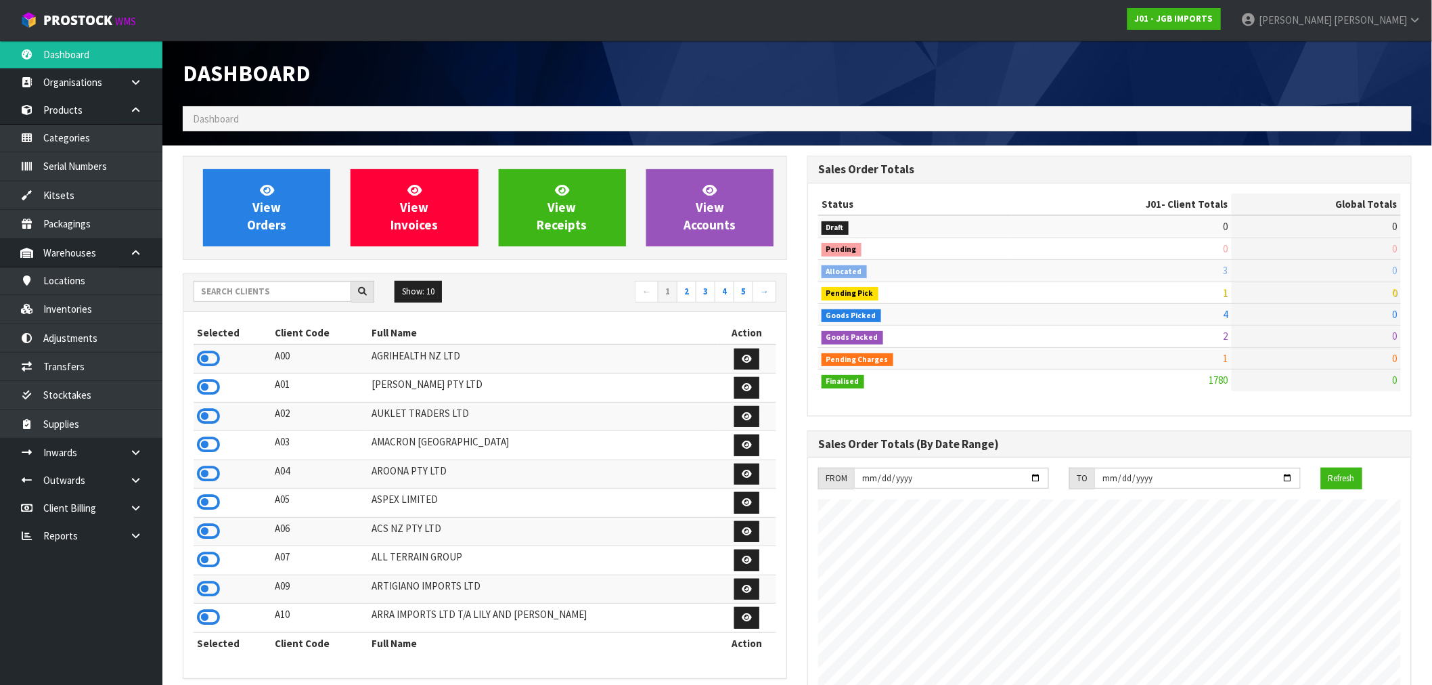
scroll to position [1026, 625]
click at [242, 288] on input "text" at bounding box center [273, 291] width 158 height 21
type input "V04"
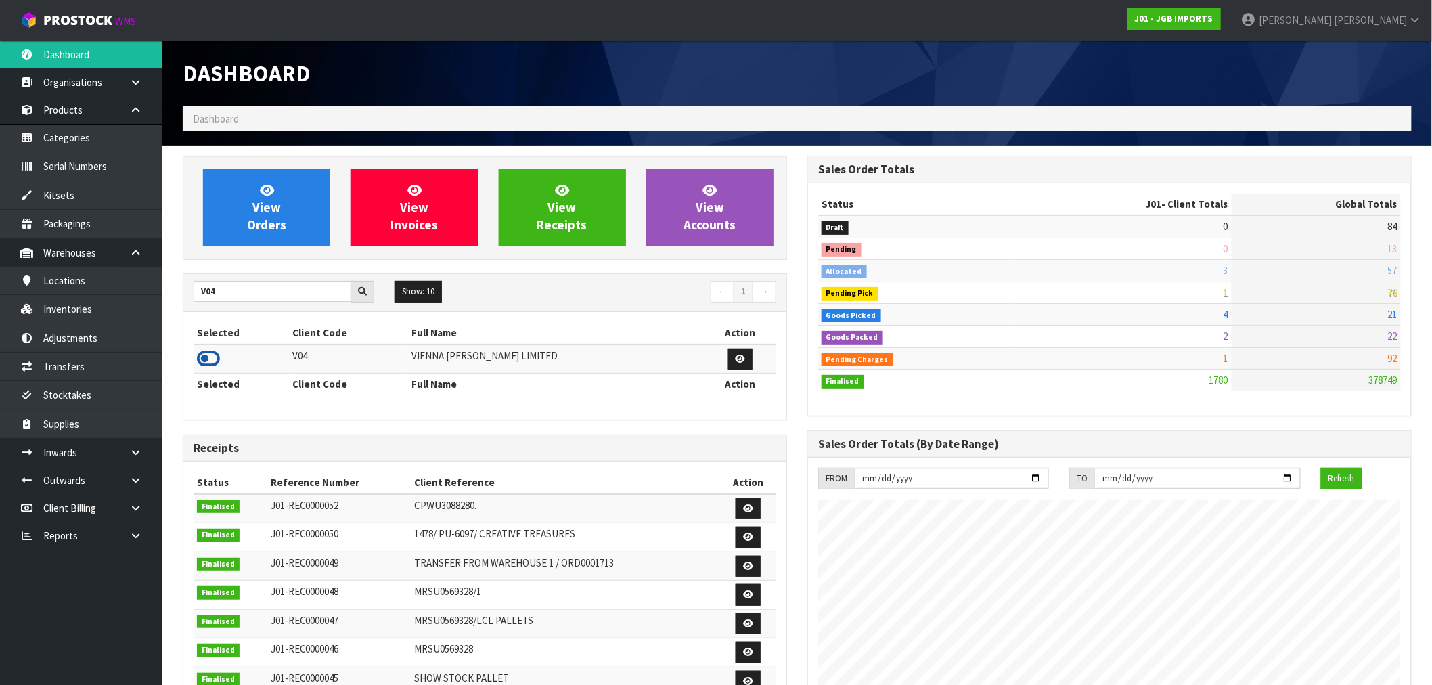
drag, startPoint x: 211, startPoint y: 361, endPoint x: 225, endPoint y: 328, distance: 36.7
click at [210, 361] on icon at bounding box center [208, 359] width 23 height 20
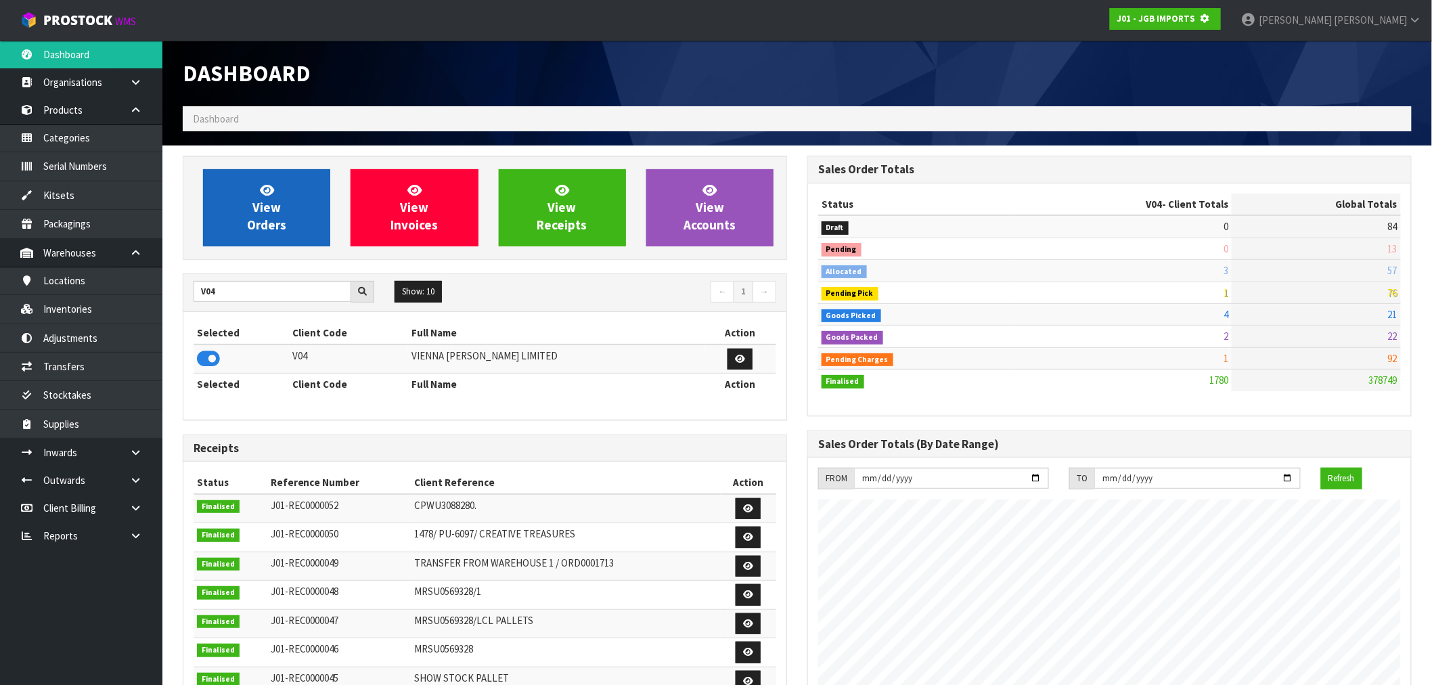
scroll to position [676091, 676310]
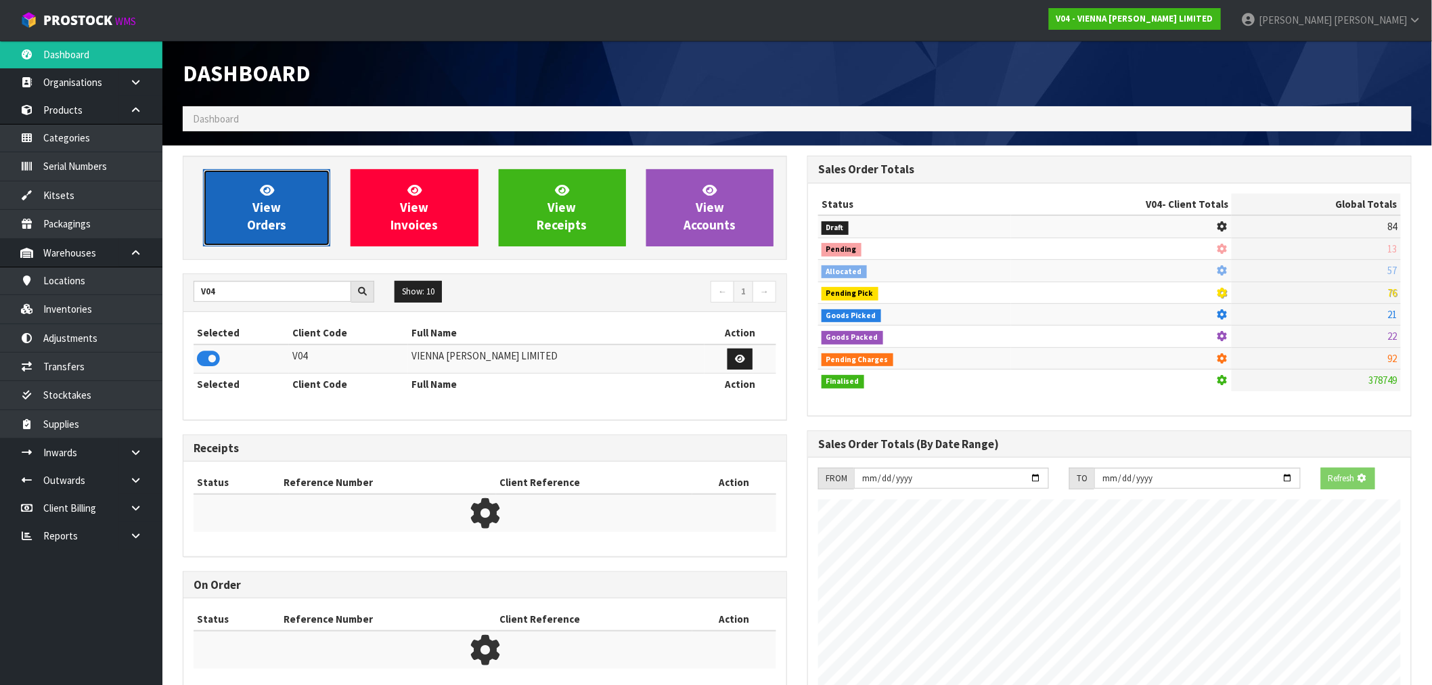
click at [318, 199] on link "View Orders" at bounding box center [266, 207] width 127 height 77
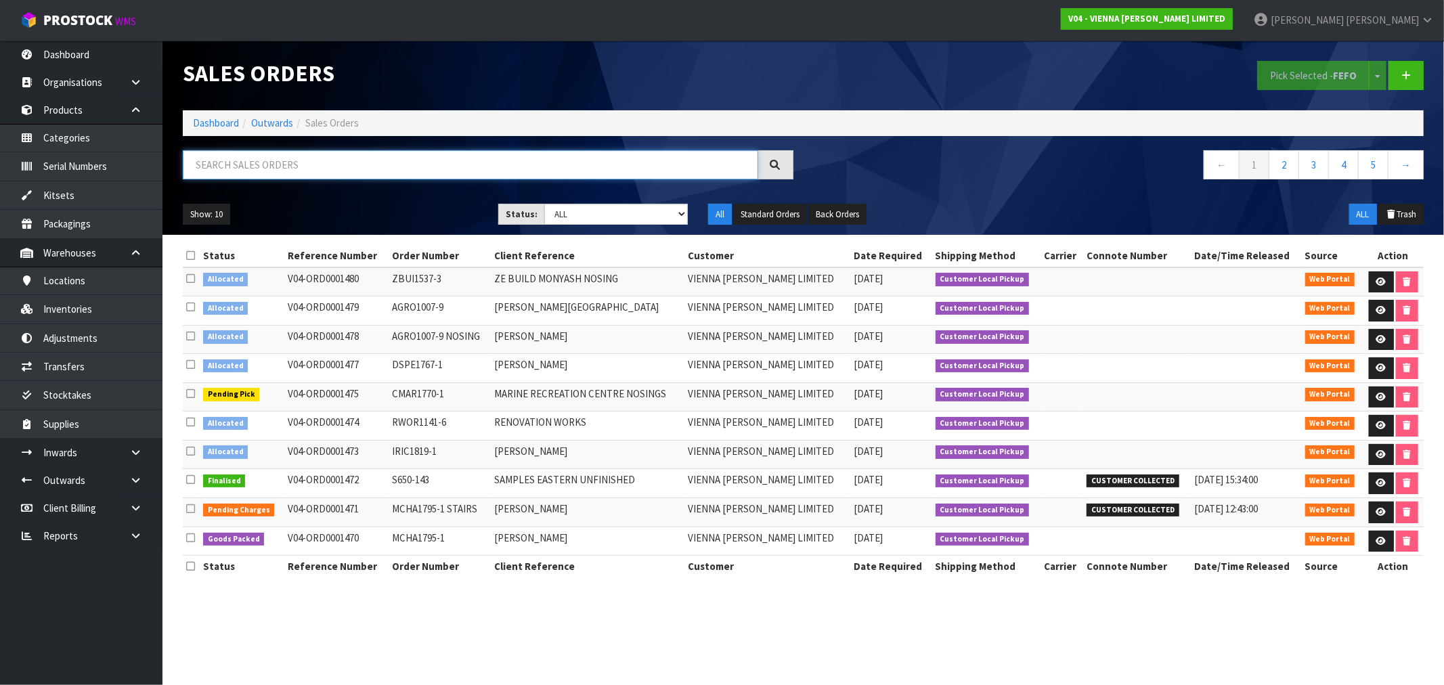
click at [225, 158] on input "text" at bounding box center [470, 164] width 575 height 29
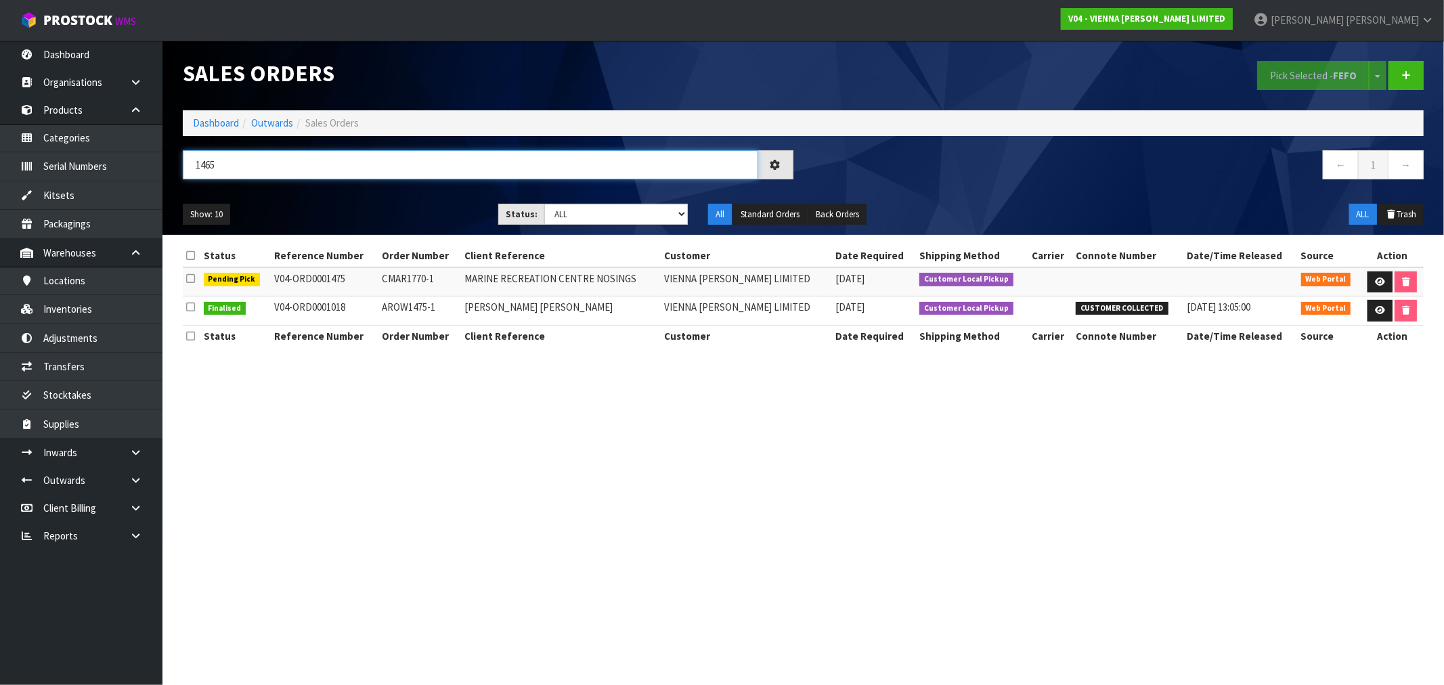
type input "1465"
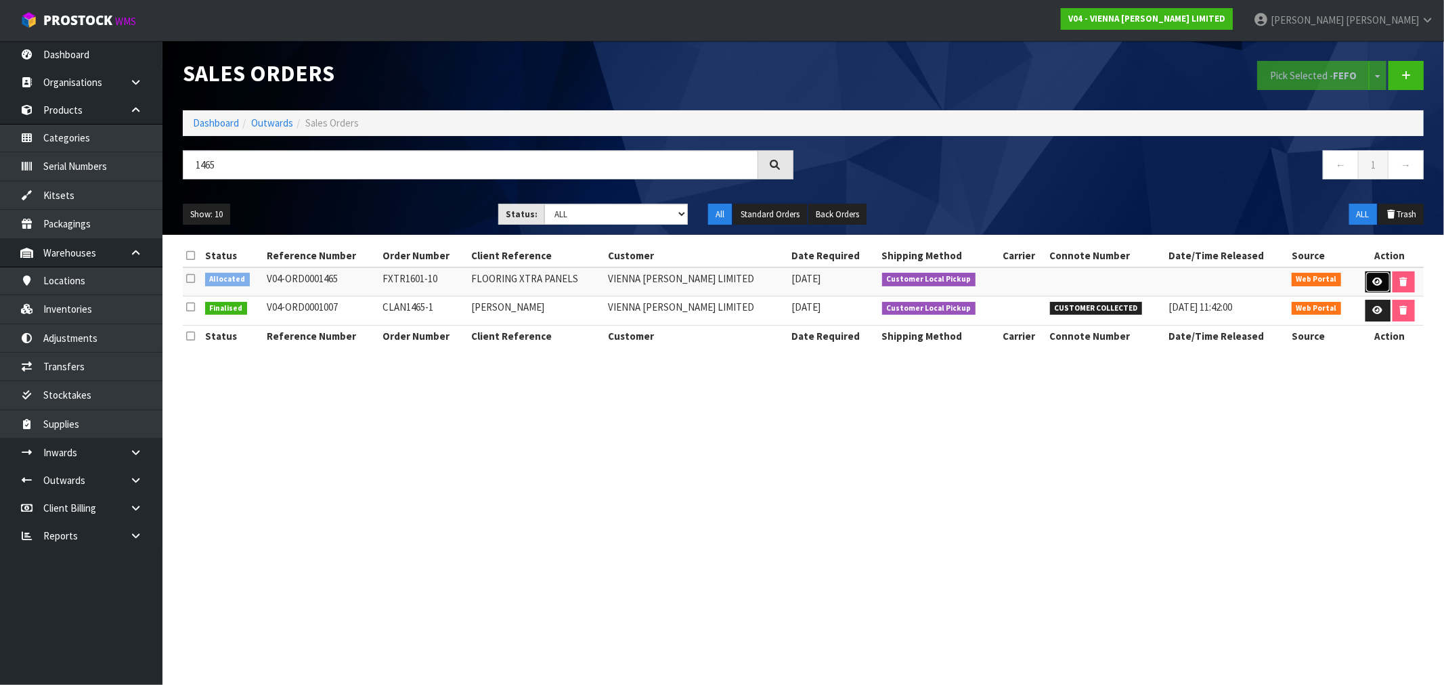
click at [1376, 281] on icon at bounding box center [1378, 282] width 10 height 9
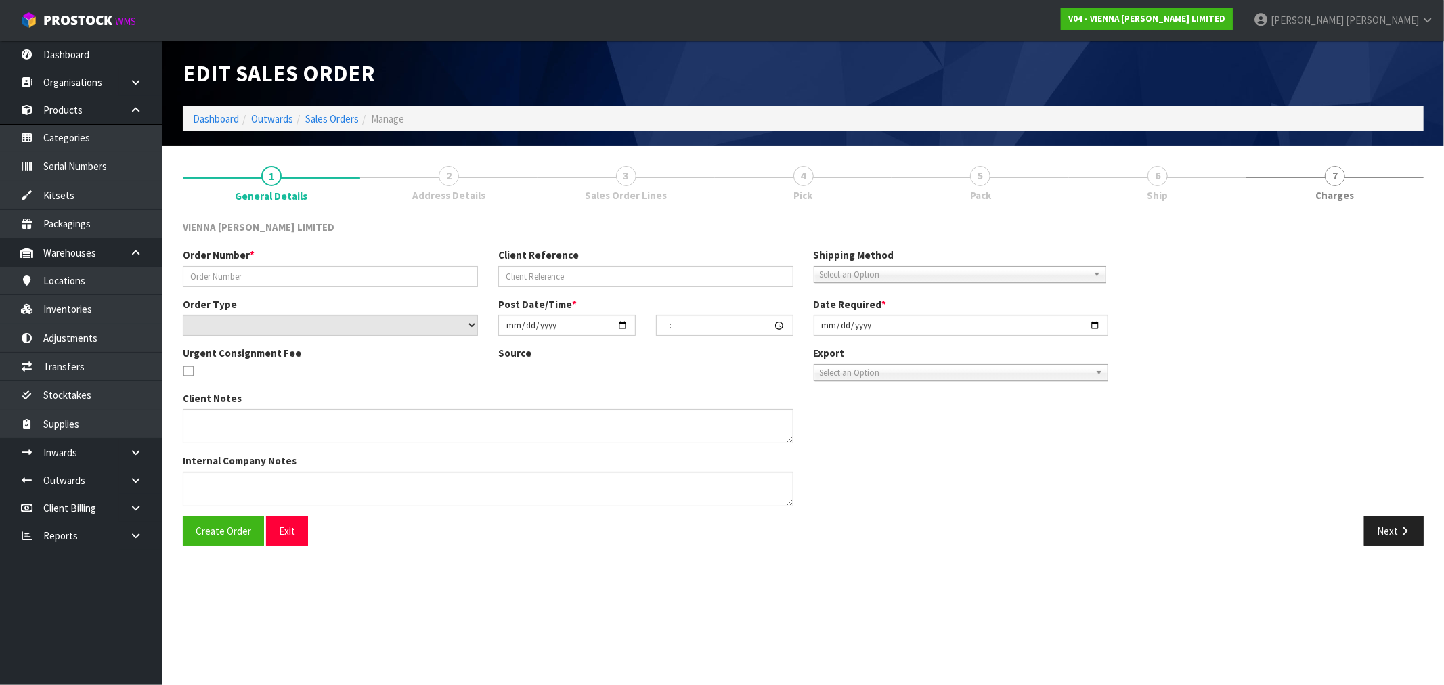
type input "FXTR1601-10"
type input "FLOORING XTRA PANELS"
select select "number:0"
type input "[DATE]"
type input "13:17:00.000"
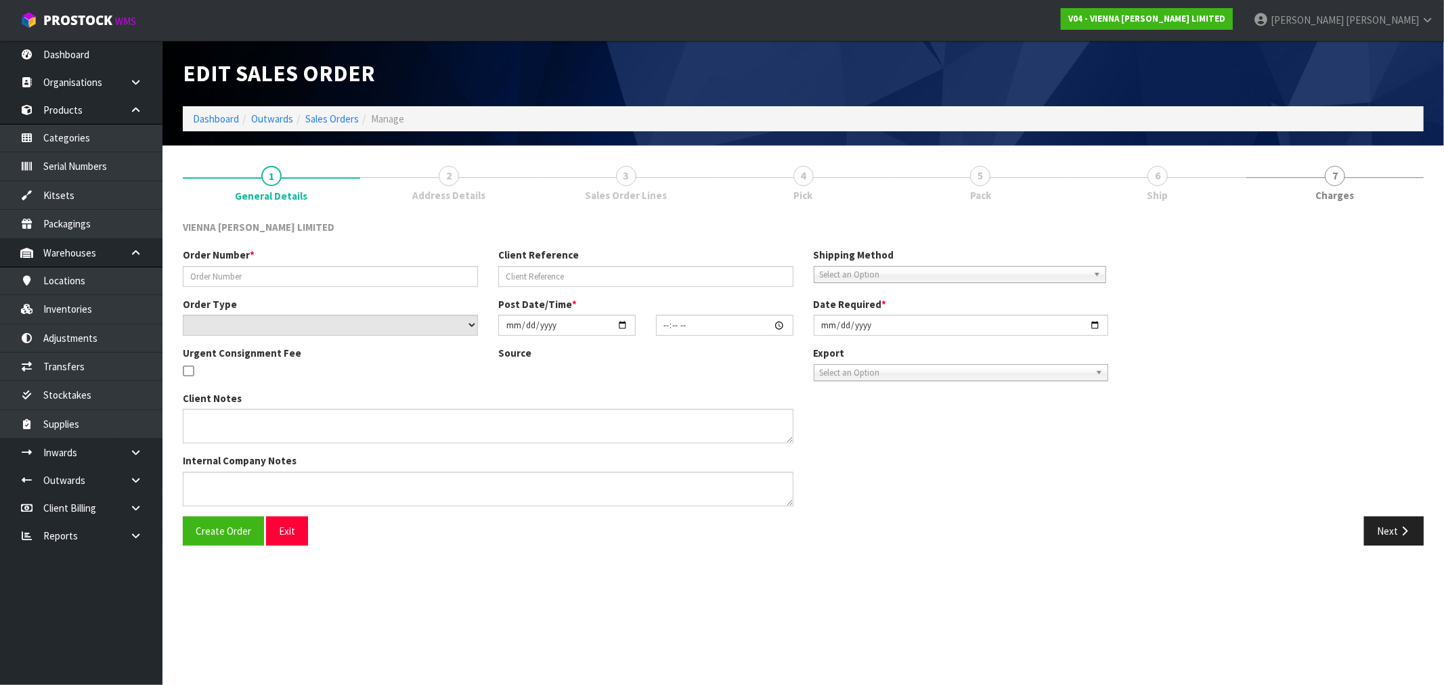
type input "2025-09-01"
type textarea "FLOORING XTRA QUEENSTOWN"
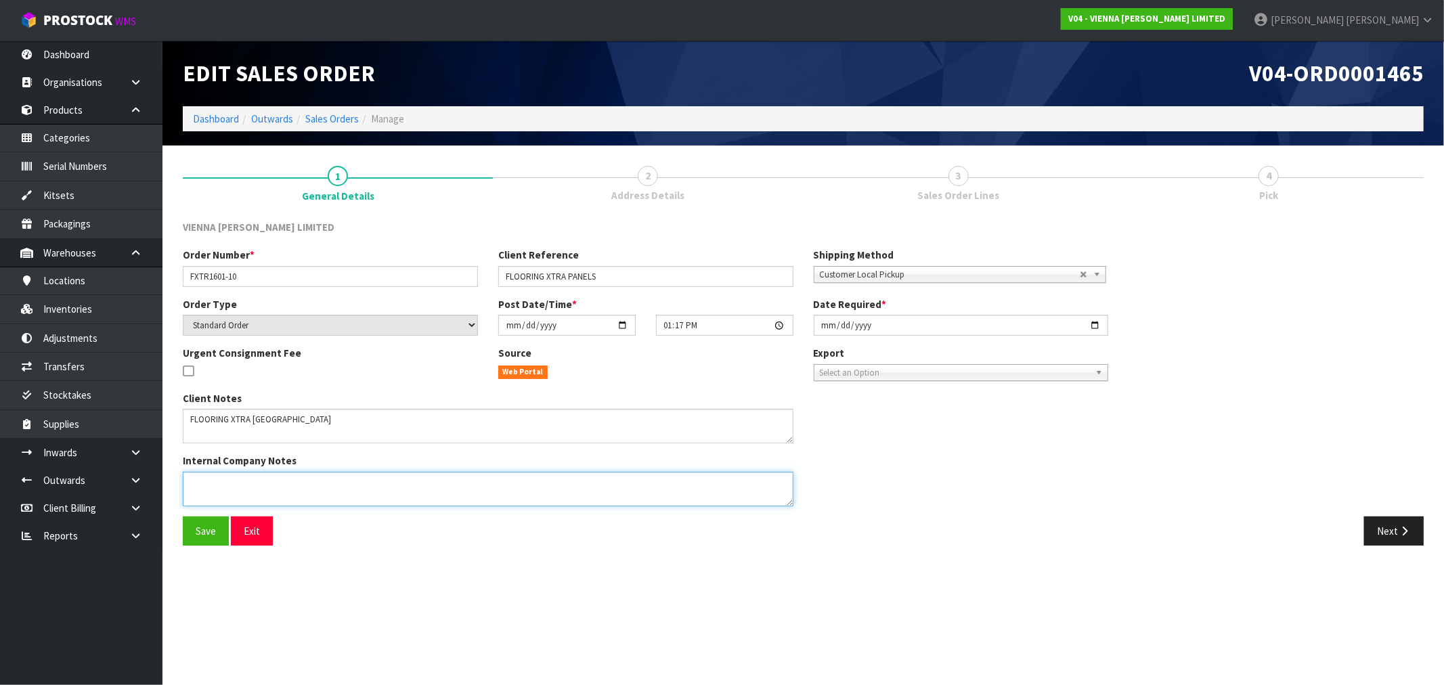
click at [299, 489] on textarea at bounding box center [488, 489] width 611 height 35
paste textarea "MONDAY 1/9 AFTER 12PM"
drag, startPoint x: 367, startPoint y: 488, endPoint x: 183, endPoint y: 483, distance: 184.2
click at [183, 483] on textarea at bounding box center [488, 489] width 611 height 35
type textarea "COLLECTION MONDAY 1/9 AFTER 12PM"
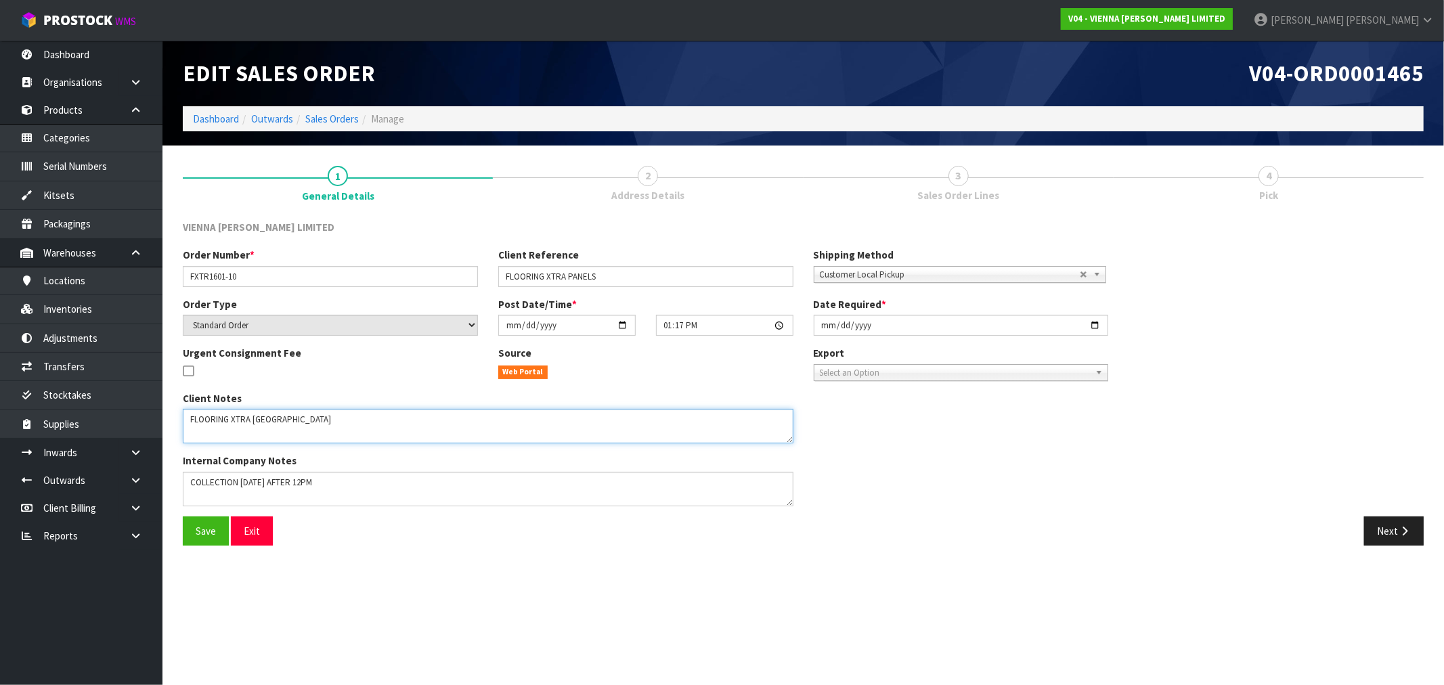
click at [352, 441] on textarea at bounding box center [488, 426] width 611 height 35
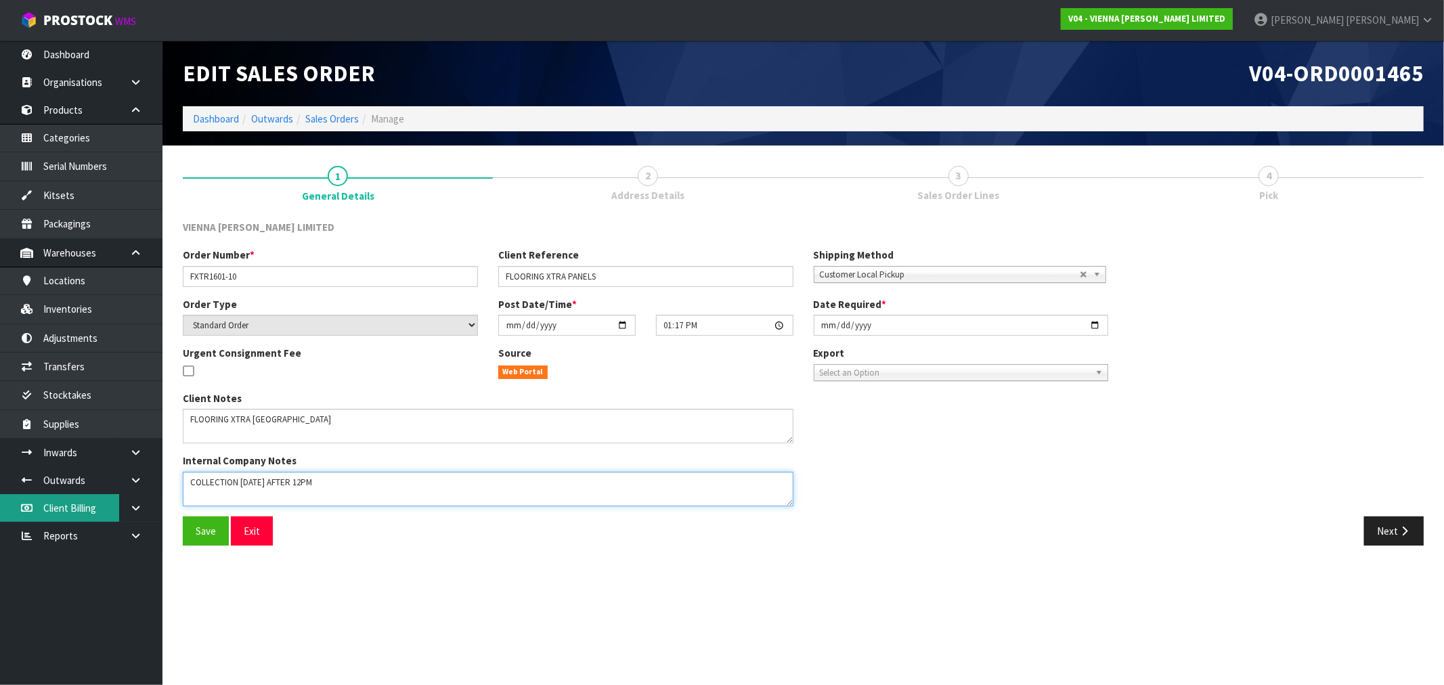
drag, startPoint x: 320, startPoint y: 488, endPoint x: 77, endPoint y: 501, distance: 242.7
click at [78, 500] on body "Toggle navigation ProStock WMS V04 - VIENNA WOODS LIMITED Rocio Lopez Logout Da…" at bounding box center [722, 342] width 1444 height 685
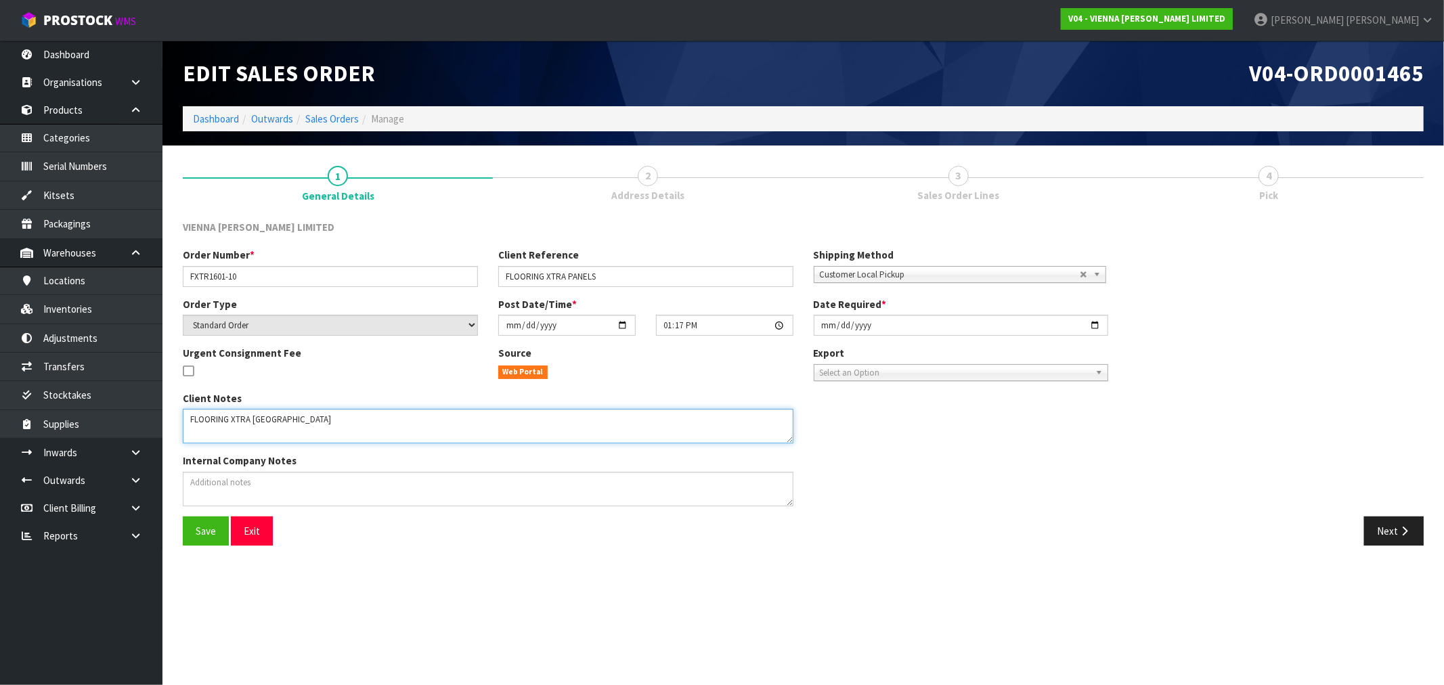
click at [266, 433] on textarea at bounding box center [488, 426] width 611 height 35
click at [329, 421] on textarea at bounding box center [488, 426] width 611 height 35
paste textarea "COLLECTION MONDAY 1/9 AFTER 12PM"
type textarea "FLOORING XTRA QUEENSTOWN COLLECTION MONDAY 1/9 AFTER 12PM"
click at [200, 525] on span "Save" at bounding box center [206, 531] width 20 height 13
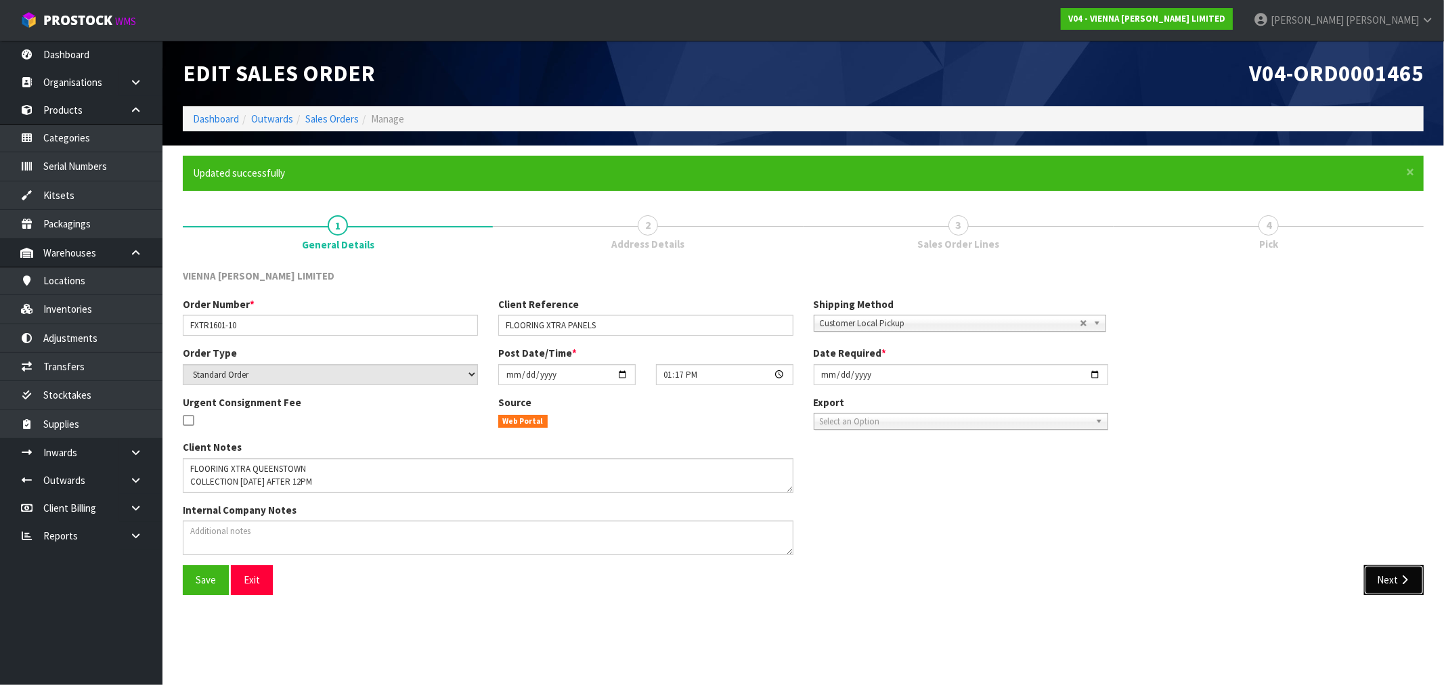
click at [1411, 589] on button "Next" at bounding box center [1394, 579] width 60 height 29
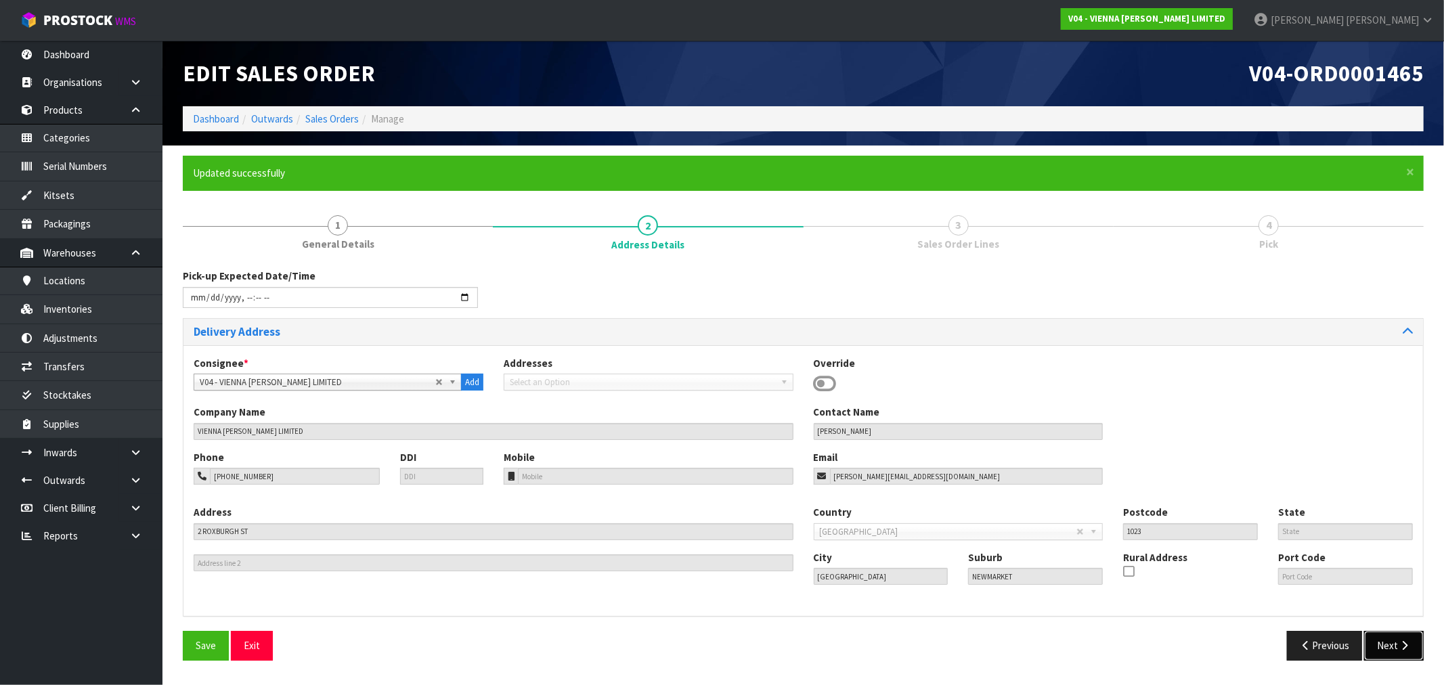
click at [1397, 639] on button "Next" at bounding box center [1394, 645] width 60 height 29
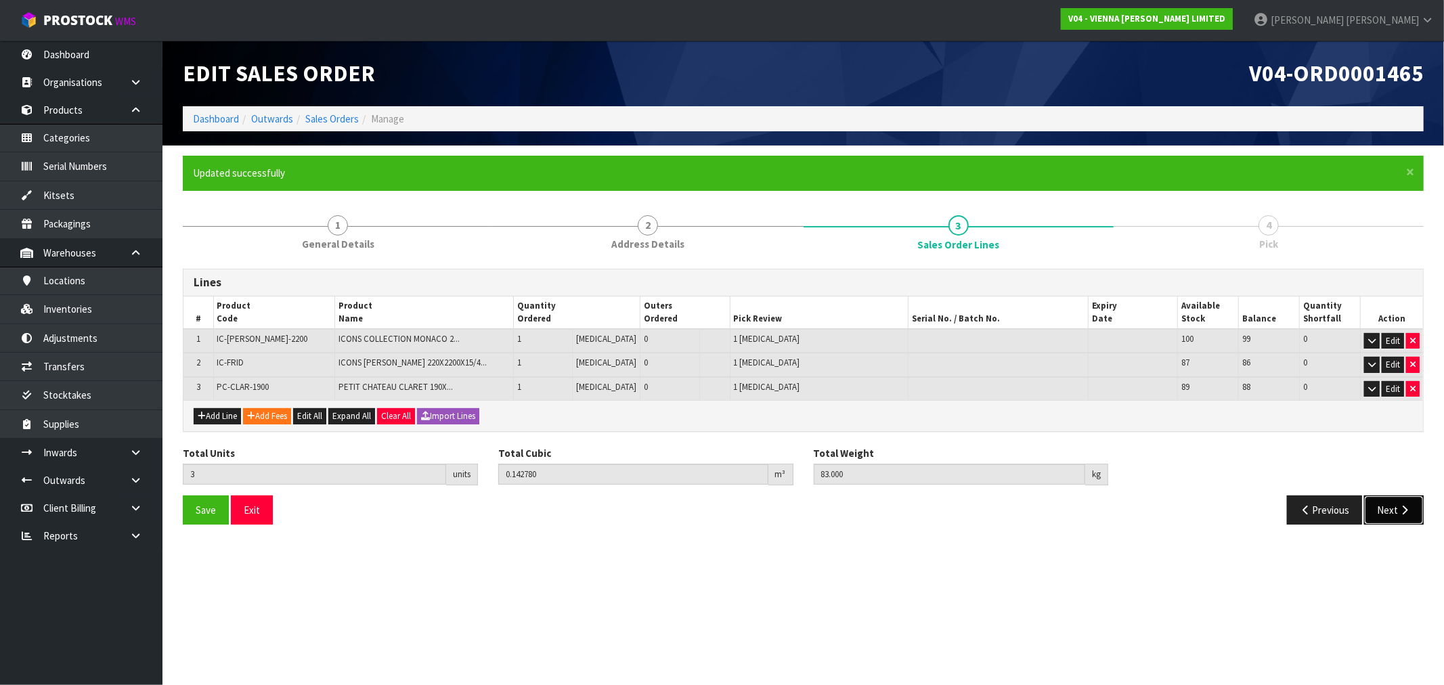
click at [1378, 502] on button "Next" at bounding box center [1394, 510] width 60 height 29
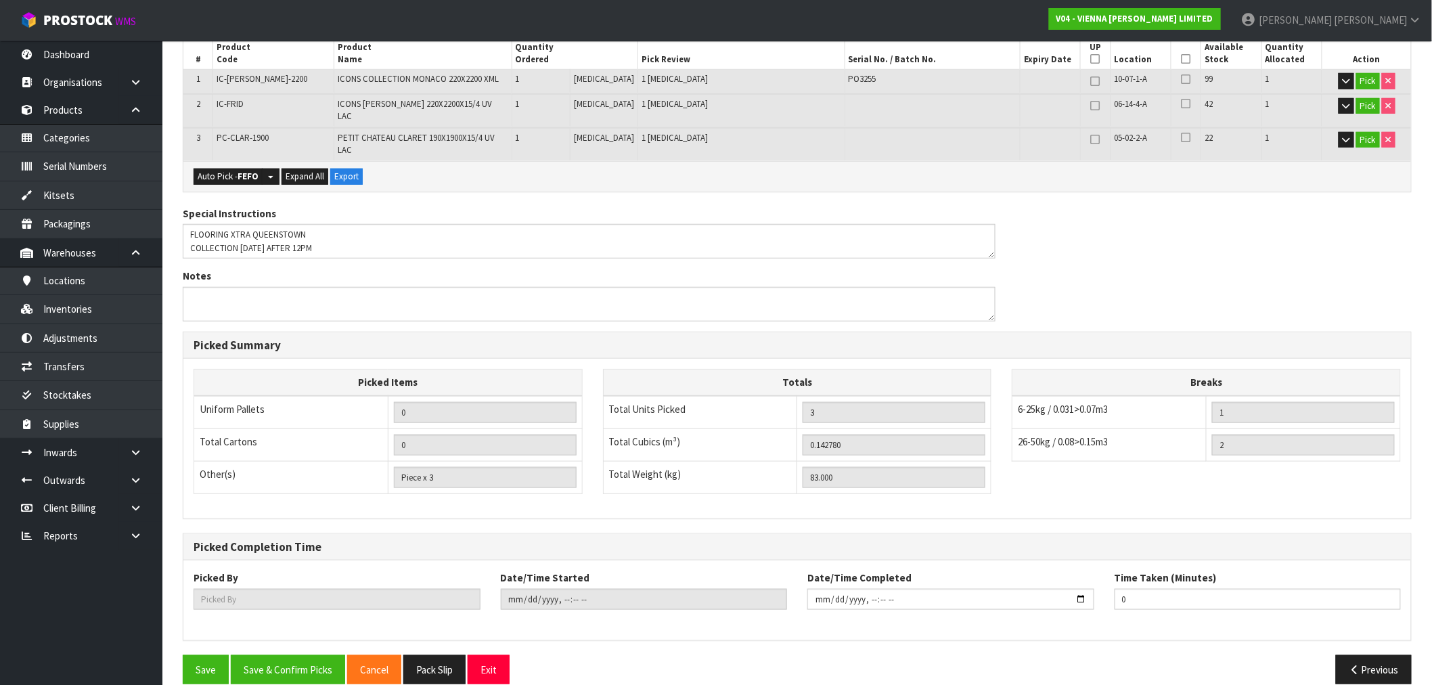
scroll to position [309, 0]
click at [305, 655] on button "Save & Confirm Picks" at bounding box center [288, 669] width 114 height 29
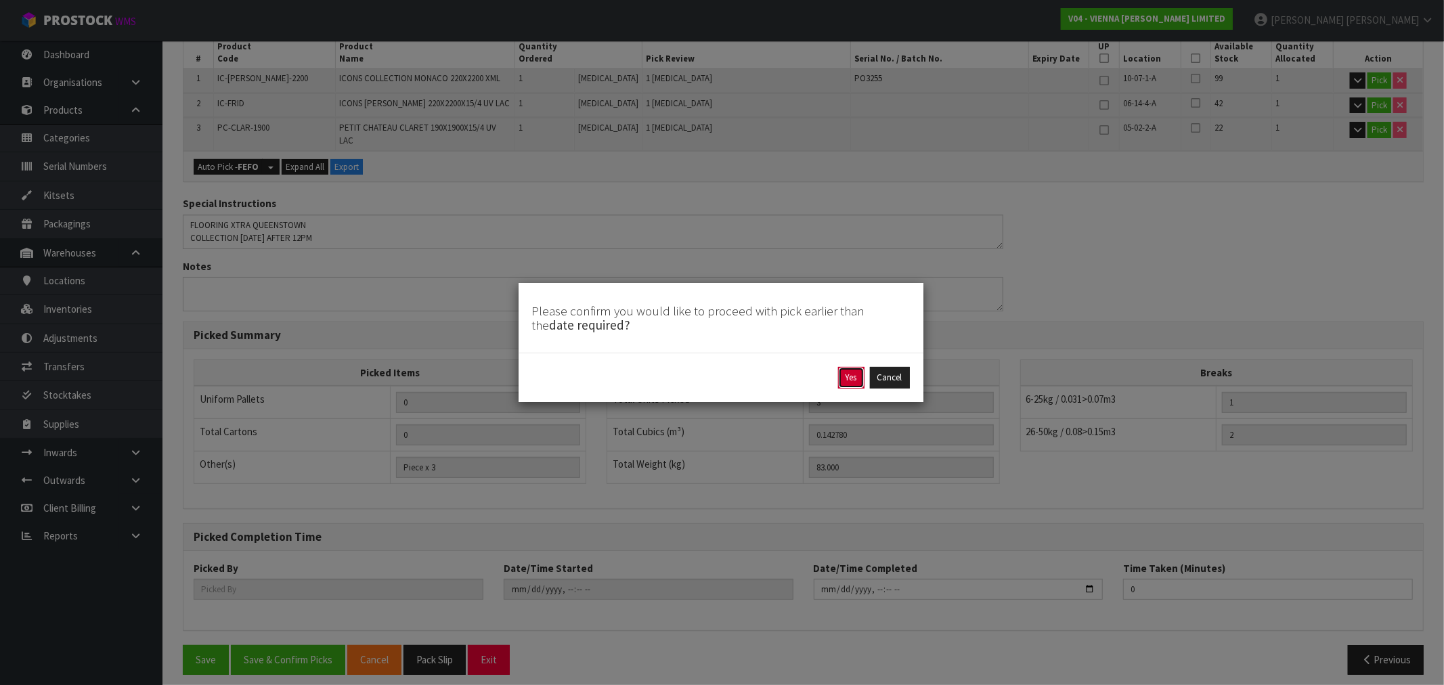
click at [856, 382] on button "Yes" at bounding box center [851, 378] width 26 height 22
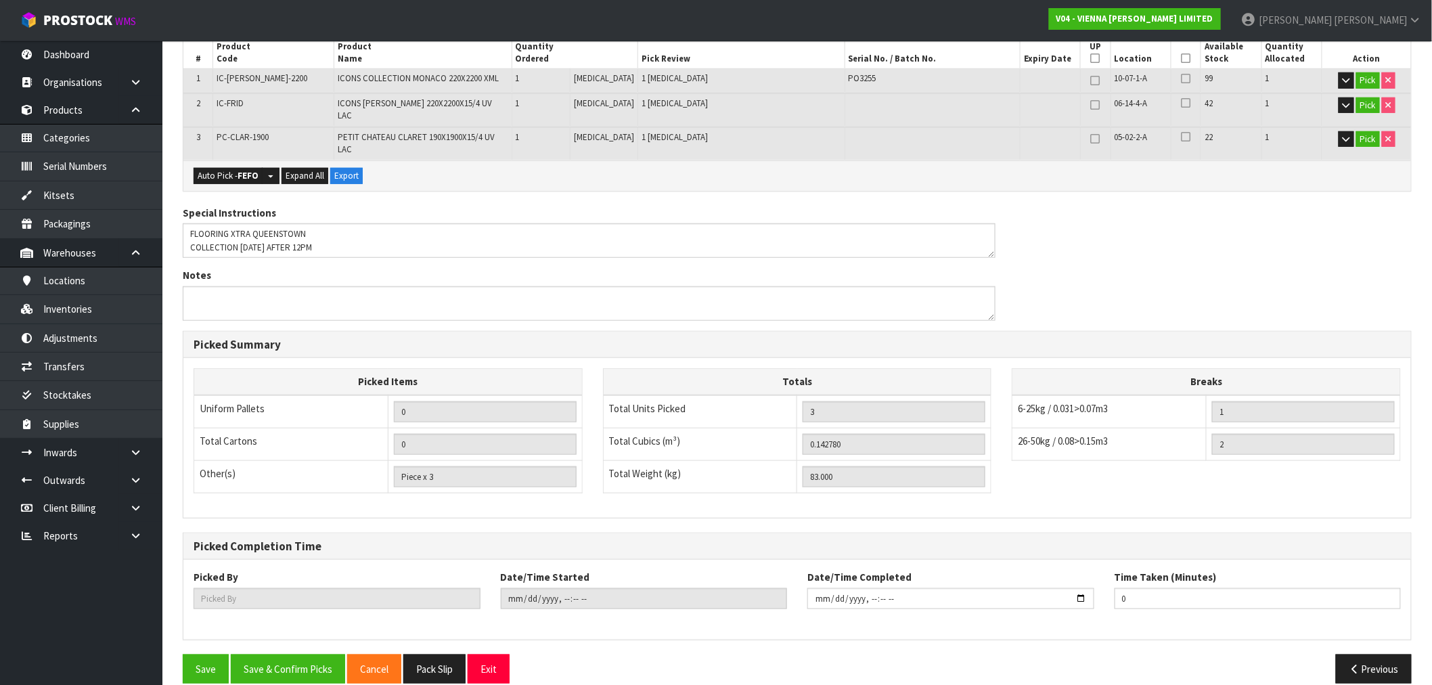
scroll to position [0, 0]
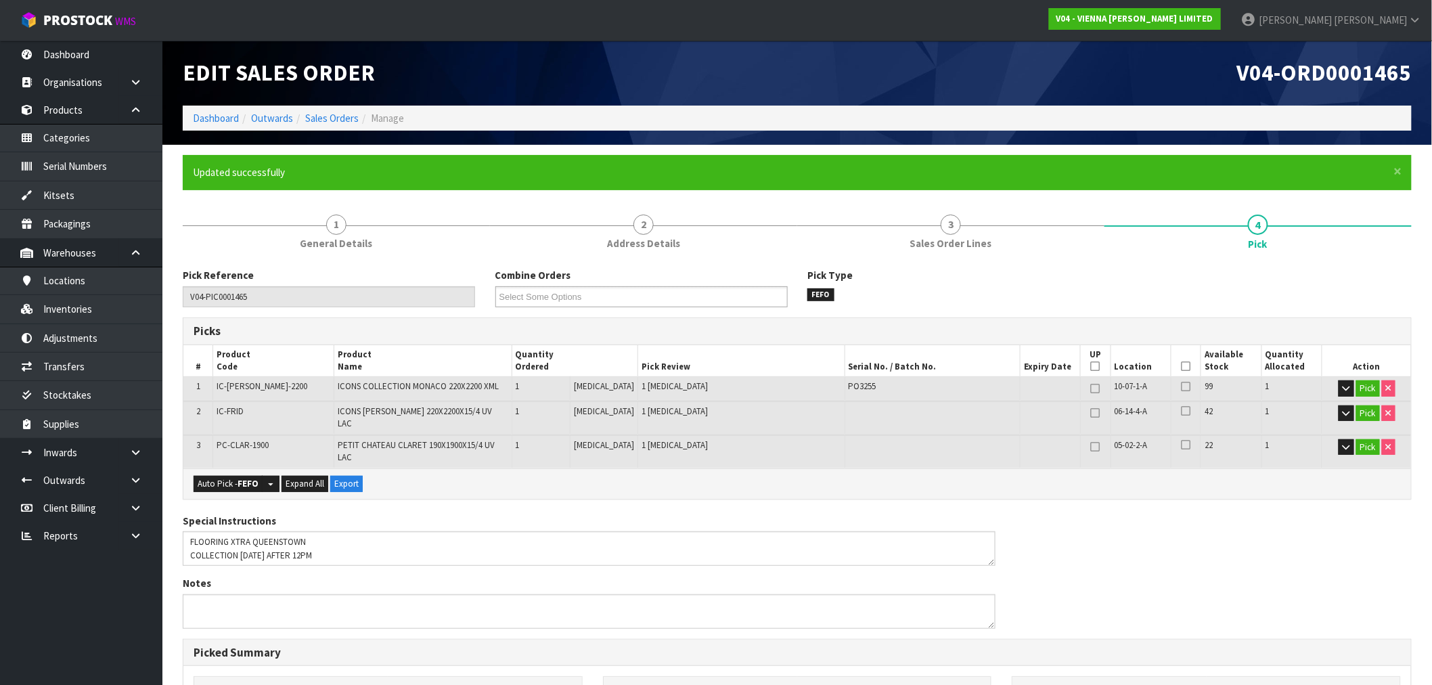
type input "[PERSON_NAME]"
type input "2025-08-28T15:31:51"
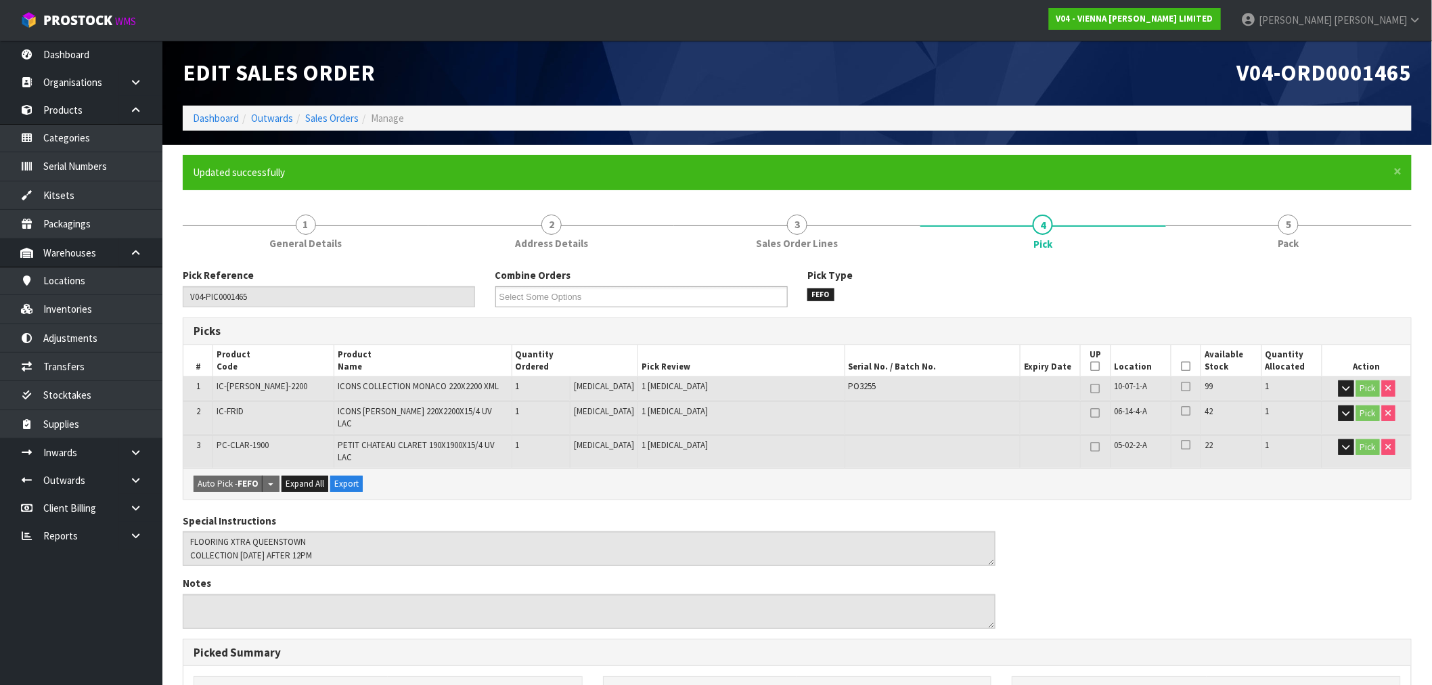
scroll to position [309, 0]
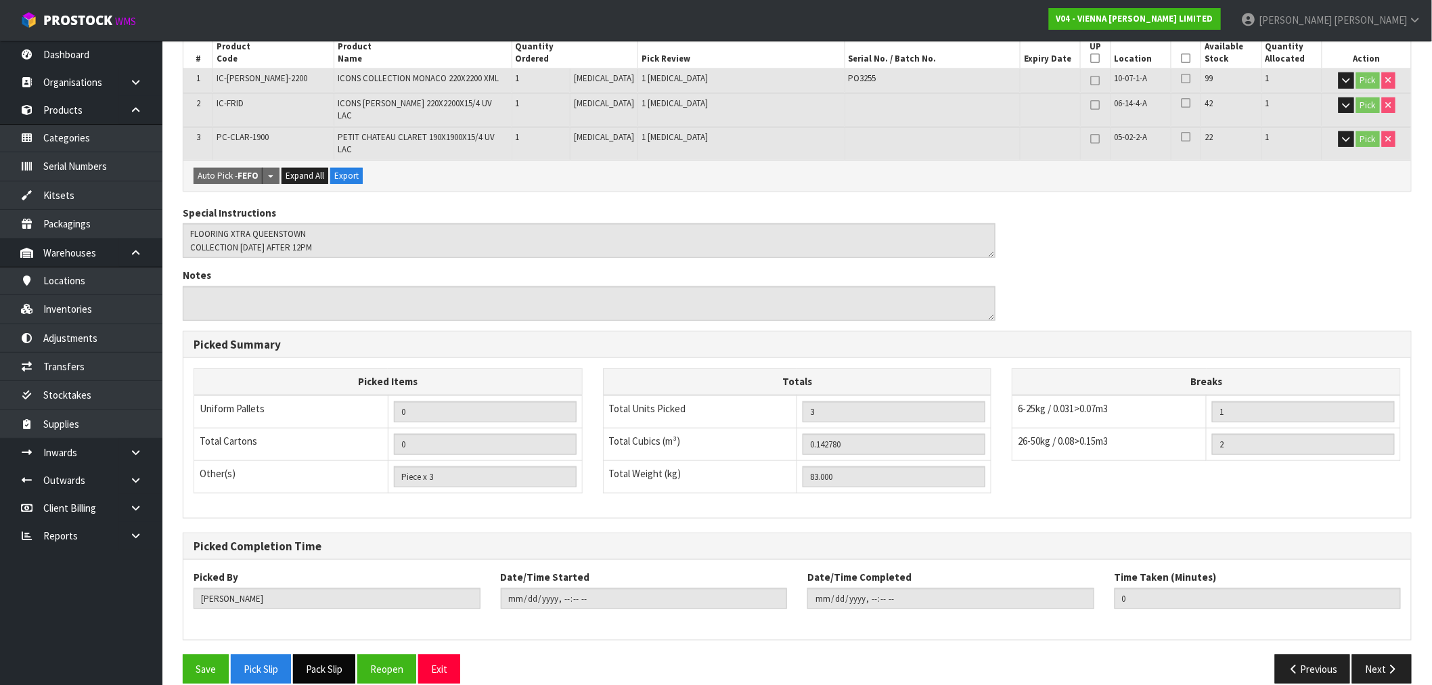
click at [336, 655] on button "Pack Slip" at bounding box center [324, 669] width 62 height 29
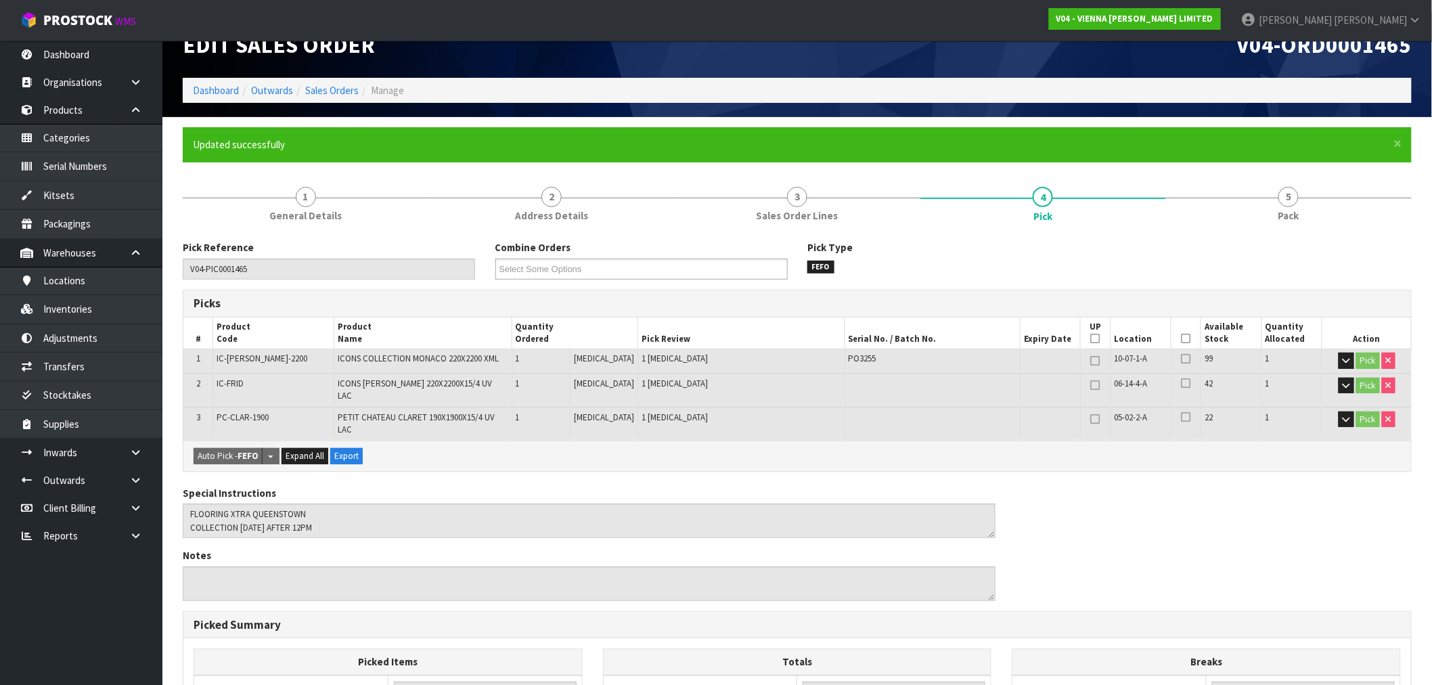
scroll to position [0, 0]
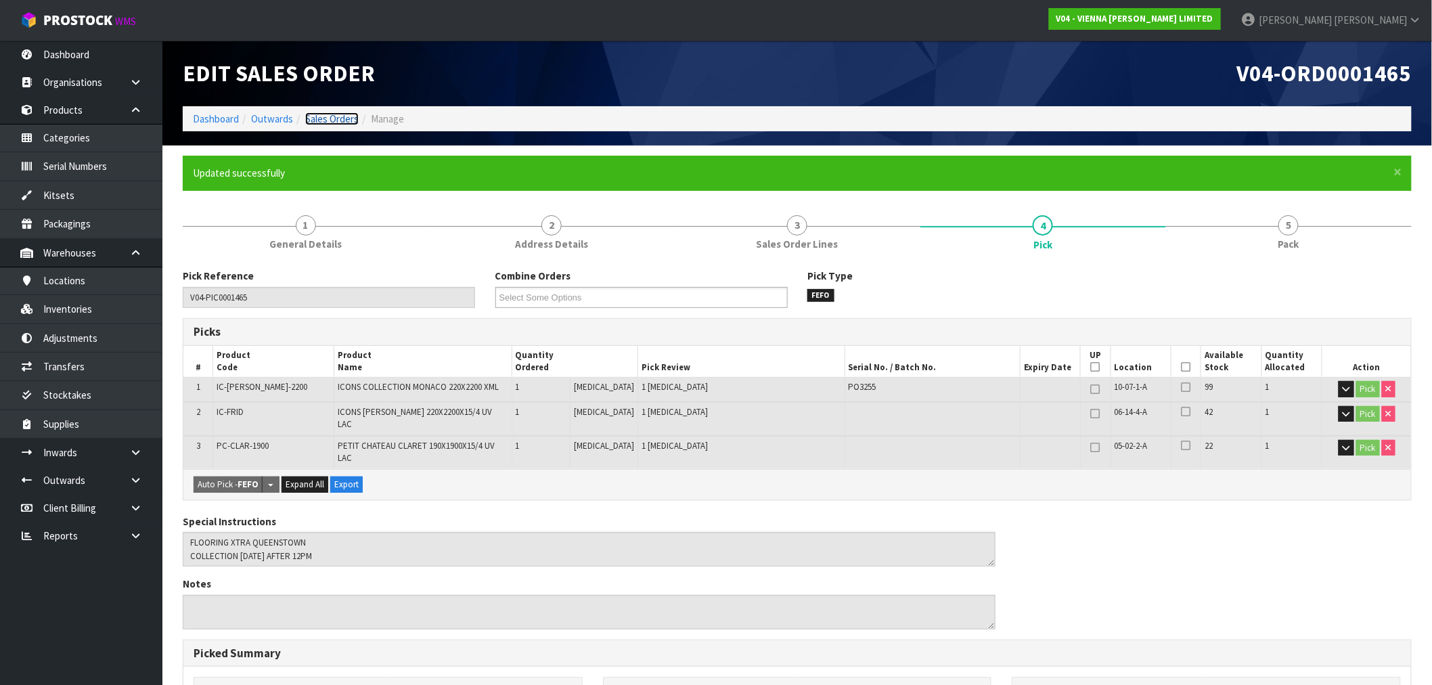
click at [326, 120] on link "Sales Orders" at bounding box center [331, 118] width 53 height 13
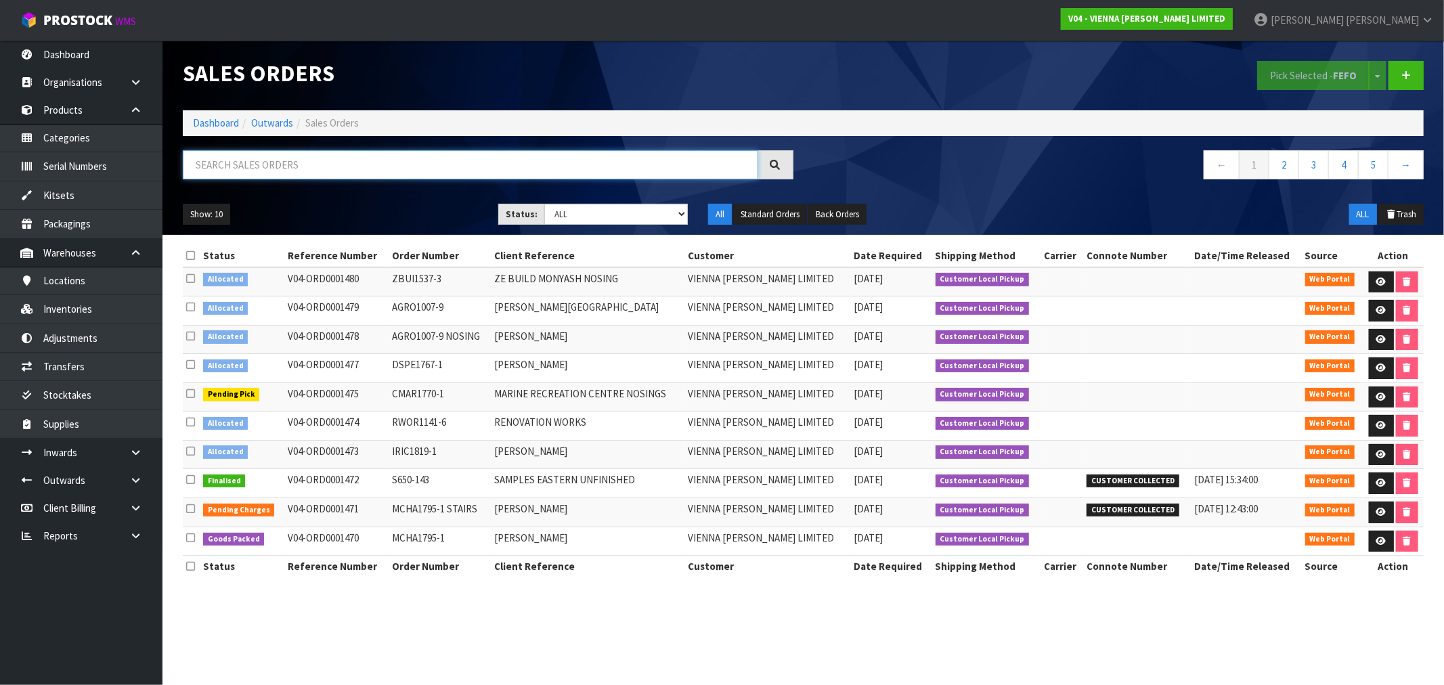
click at [299, 175] on input "text" at bounding box center [470, 164] width 575 height 29
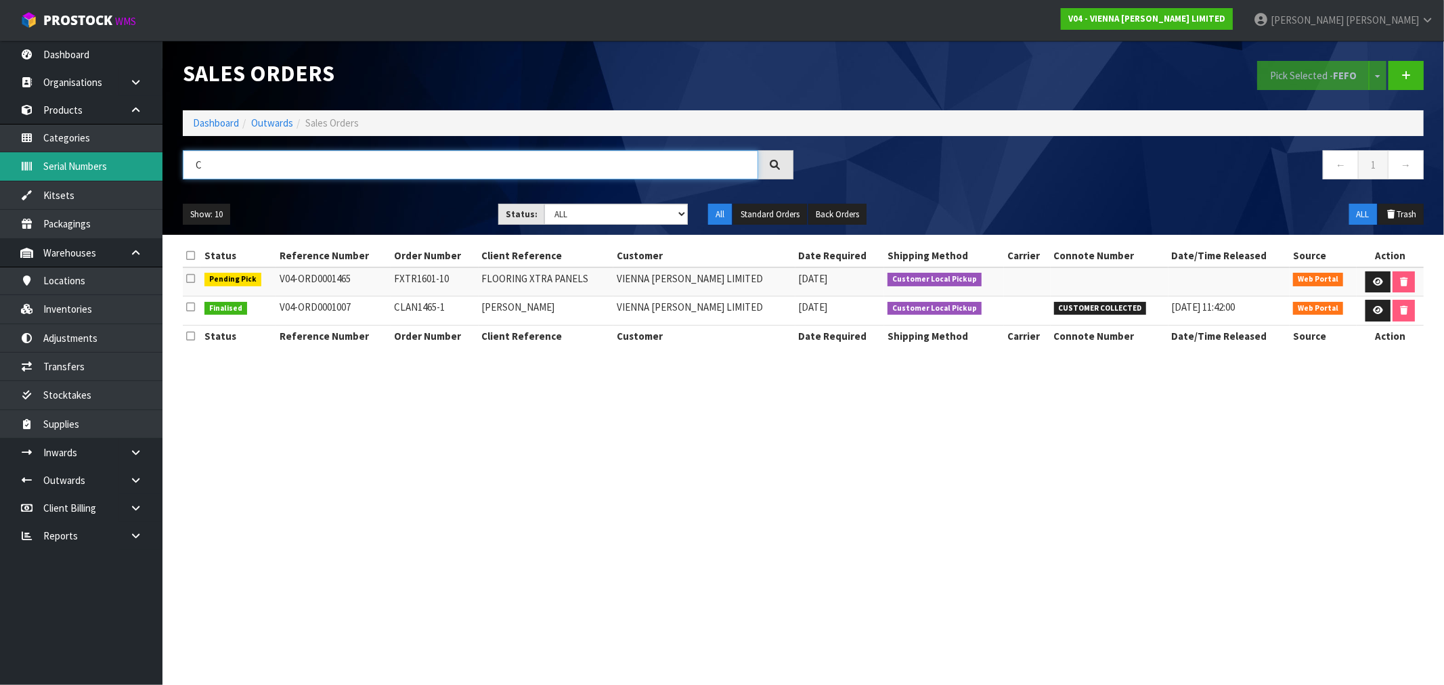
drag, startPoint x: 198, startPoint y: 164, endPoint x: 156, endPoint y: 164, distance: 41.3
click at [169, 164] on header "Sales Orders Pick Selected - FEFO Split button! FIFO - First In First Out FEFO …" at bounding box center [802, 138] width 1281 height 194
paste input "1478"
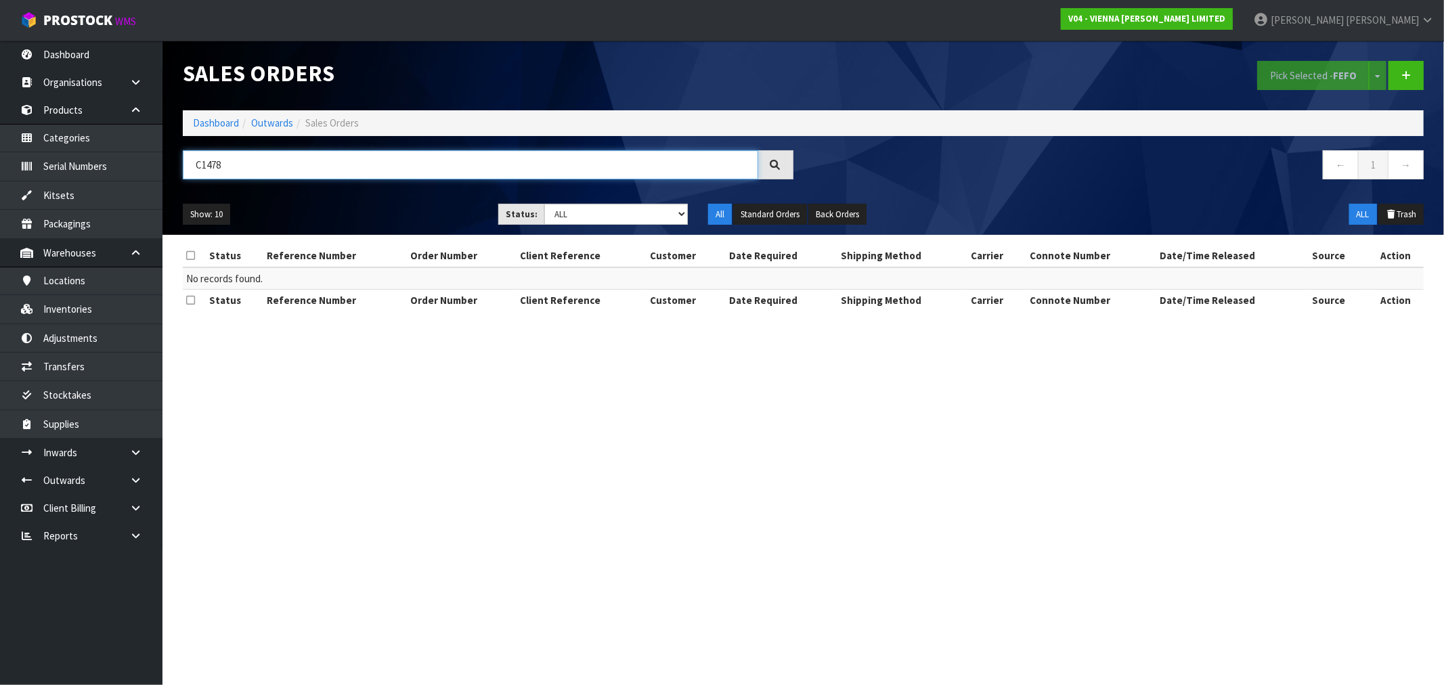
click at [202, 164] on input "C1478" at bounding box center [470, 164] width 575 height 29
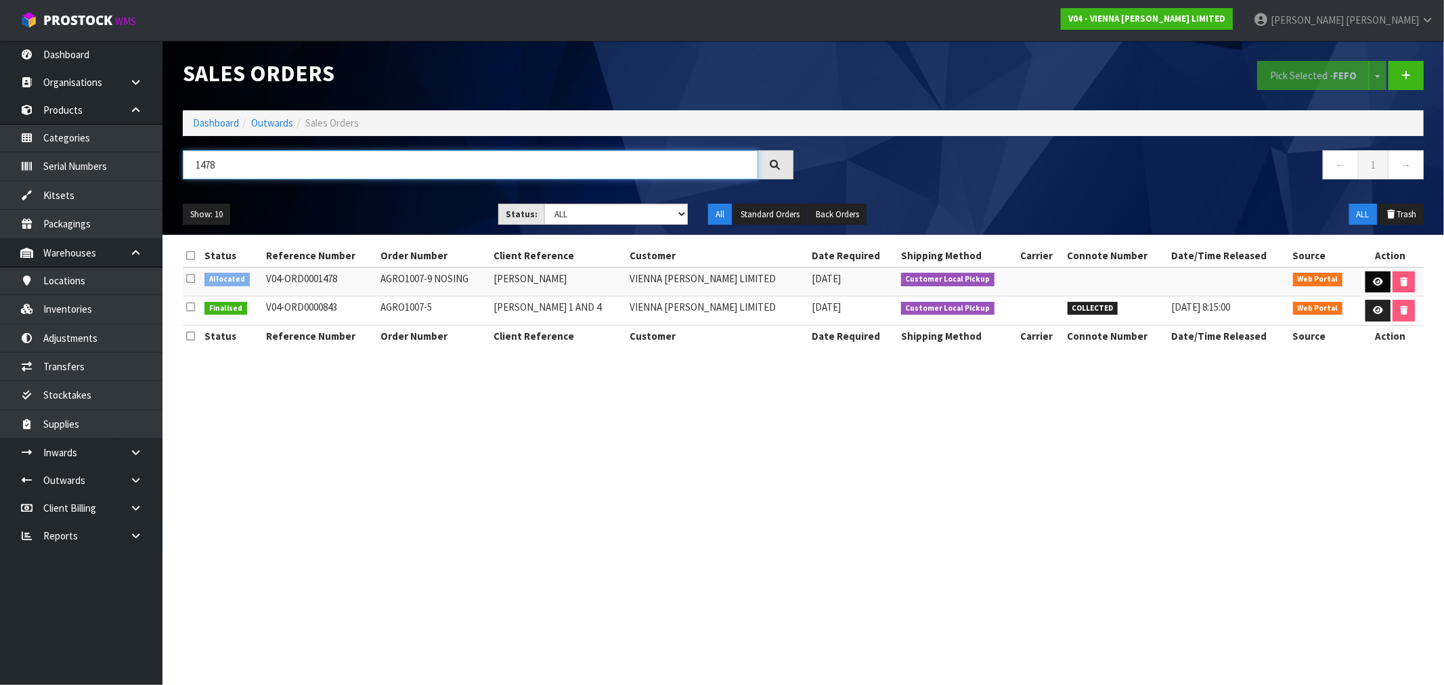
type input "1478"
click at [1378, 280] on icon at bounding box center [1378, 282] width 10 height 9
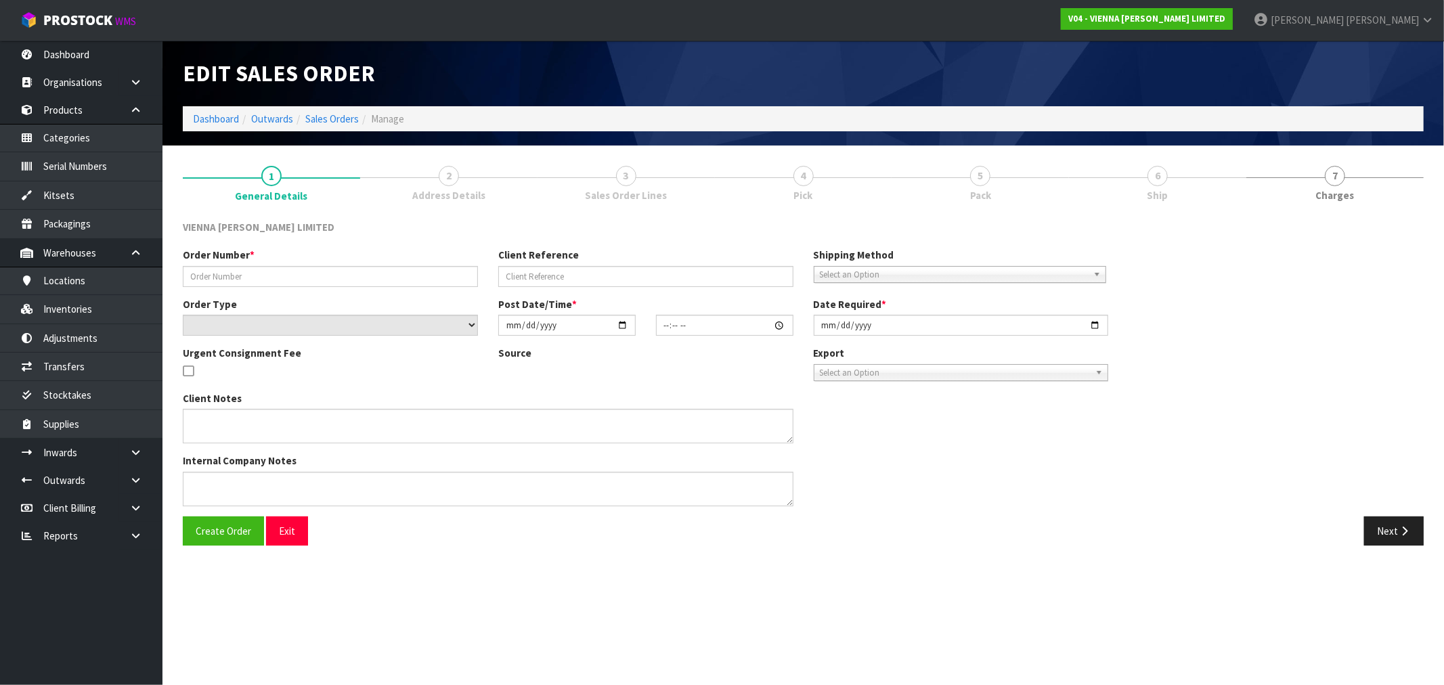
type input "AGRO1007-9 NOSING"
type input "[PERSON_NAME]"
select select "number:0"
type input "[DATE]"
type input "12:32:00.000"
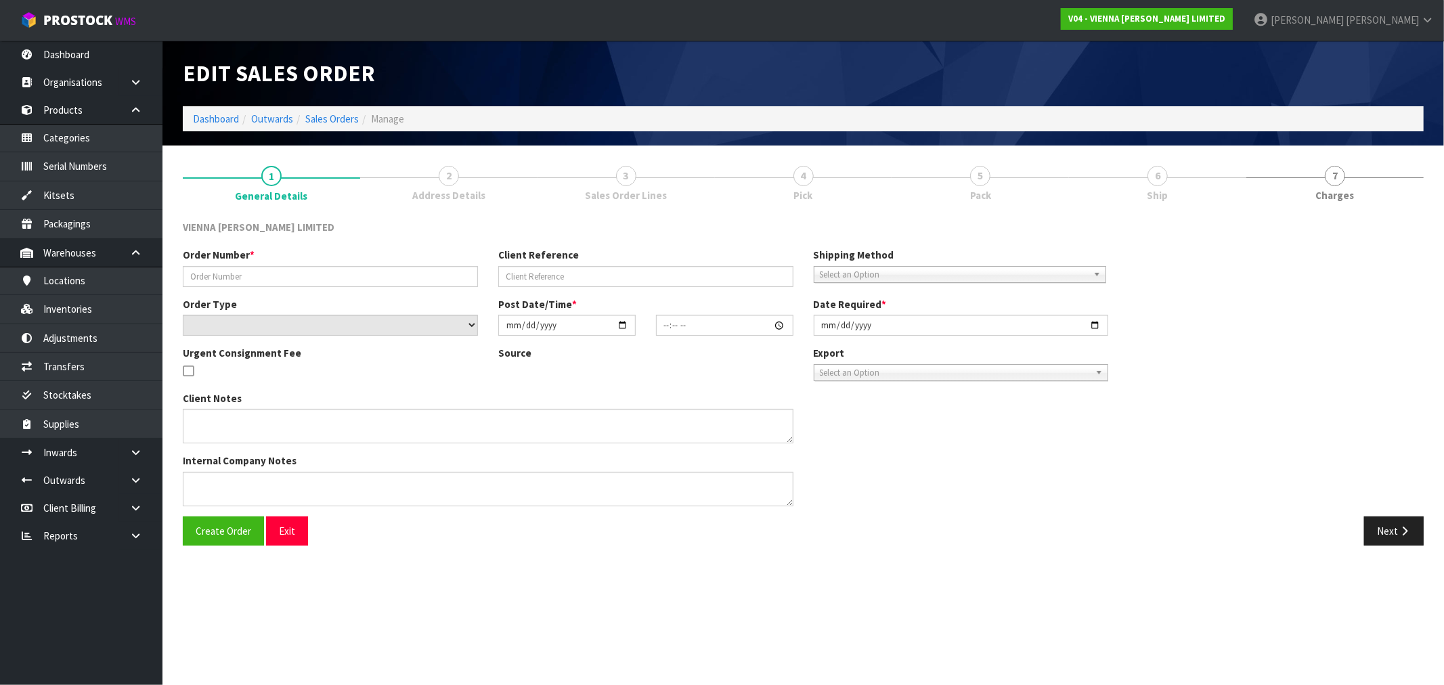
type input "2025-09-01"
type textarea "[PERSON_NAME]"
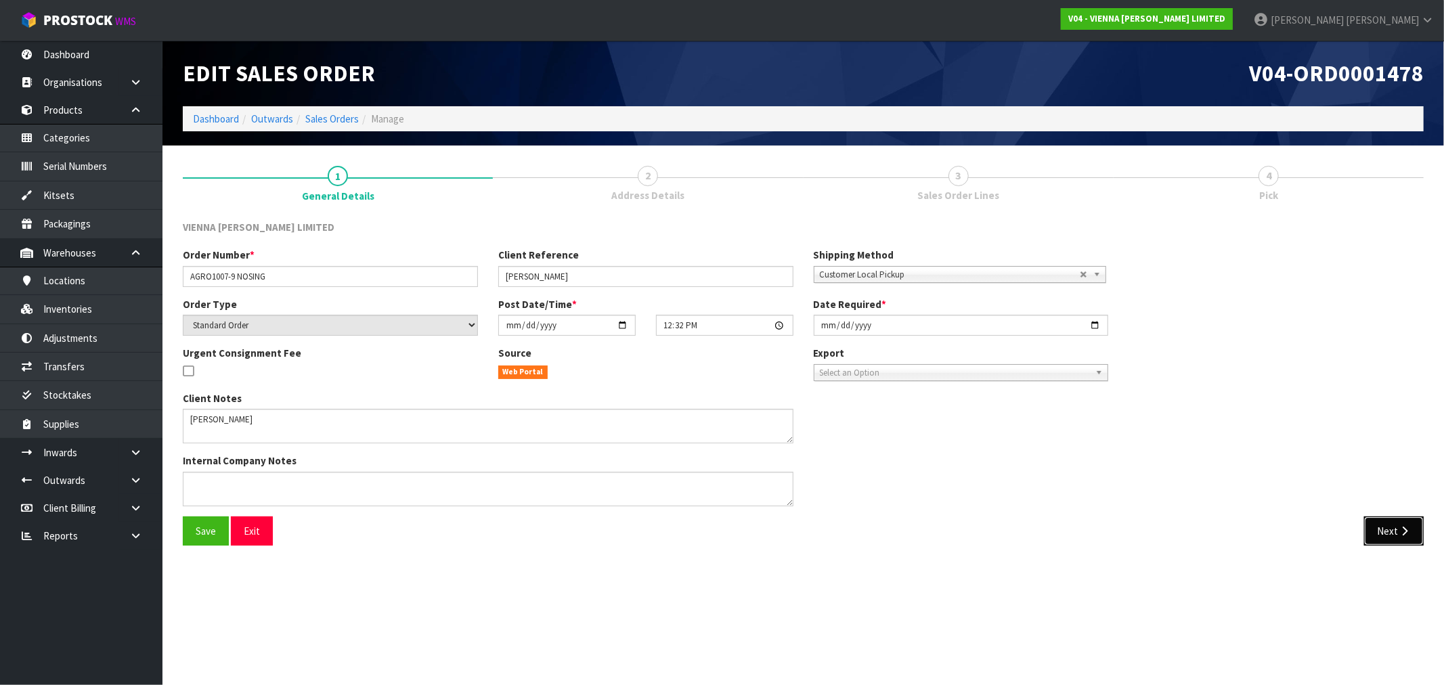
click at [1400, 522] on button "Next" at bounding box center [1394, 531] width 60 height 29
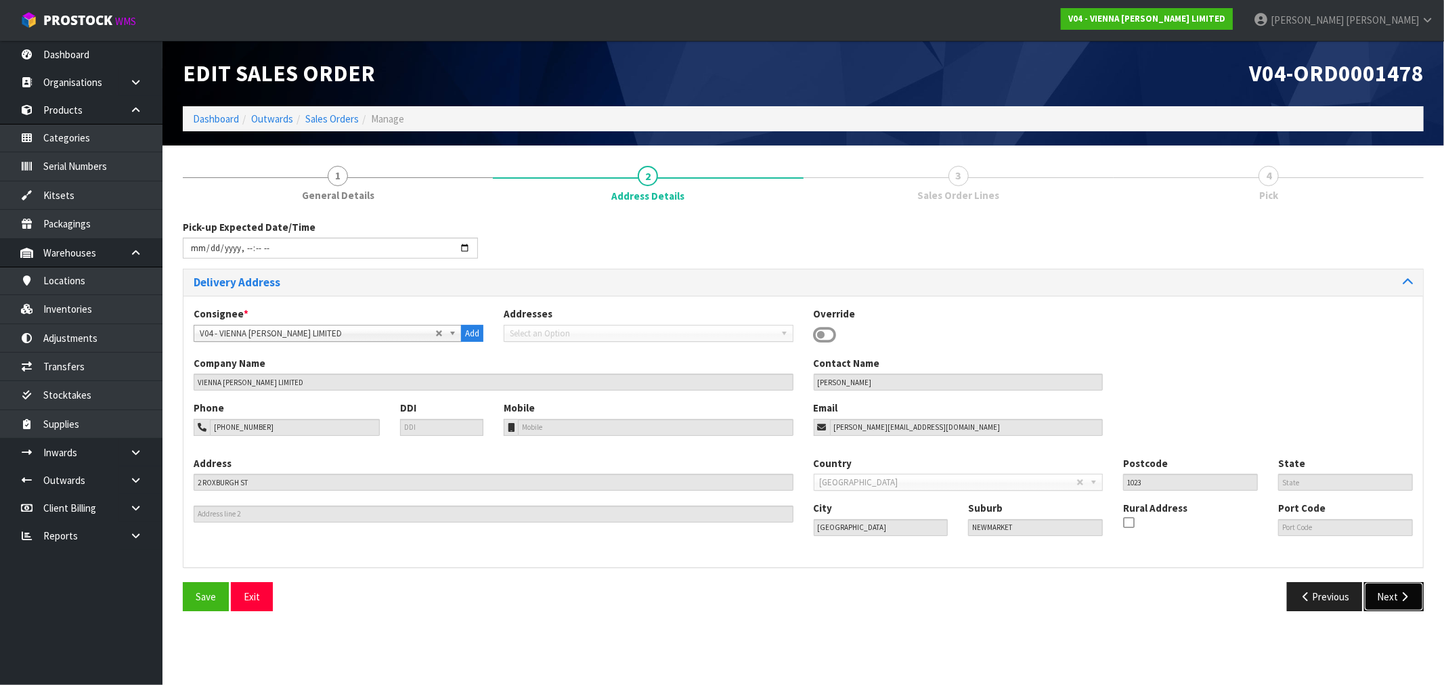
click at [1397, 594] on button "Next" at bounding box center [1394, 596] width 60 height 29
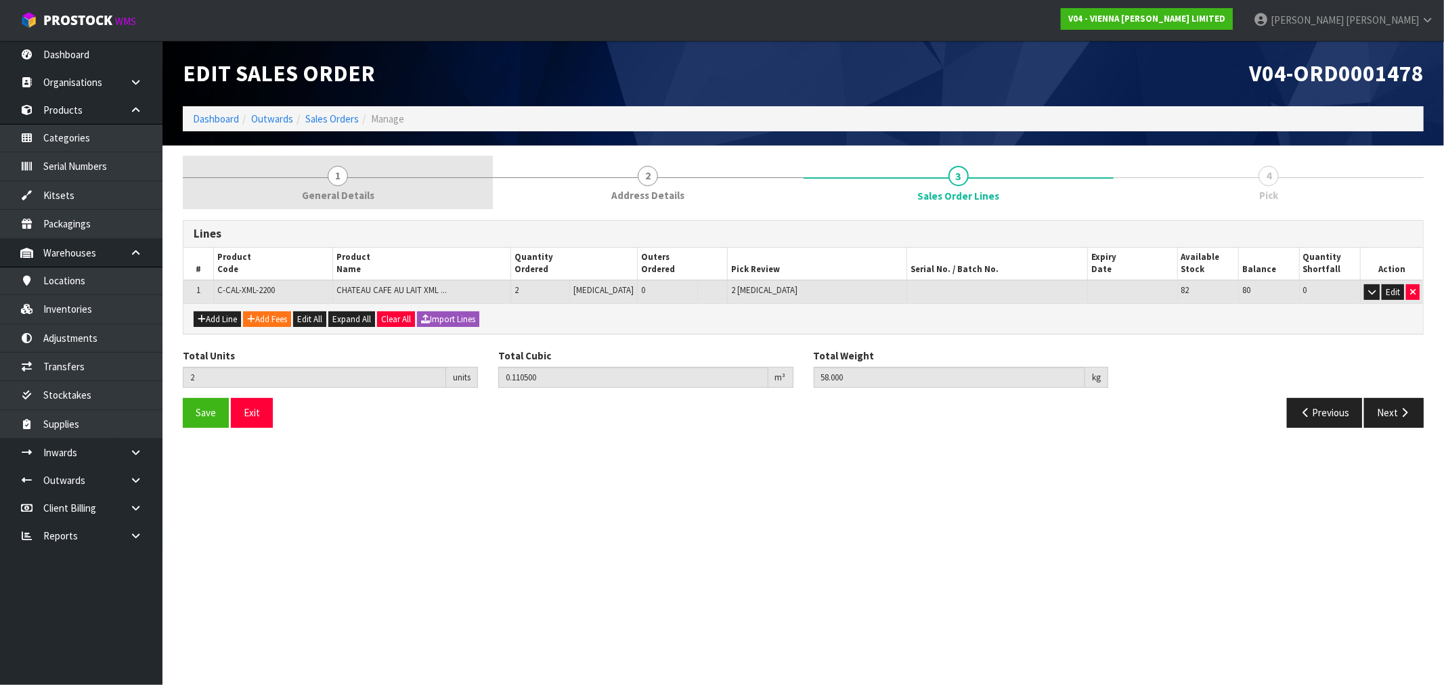
click at [353, 179] on link "1 General Details" at bounding box center [338, 182] width 310 height 53
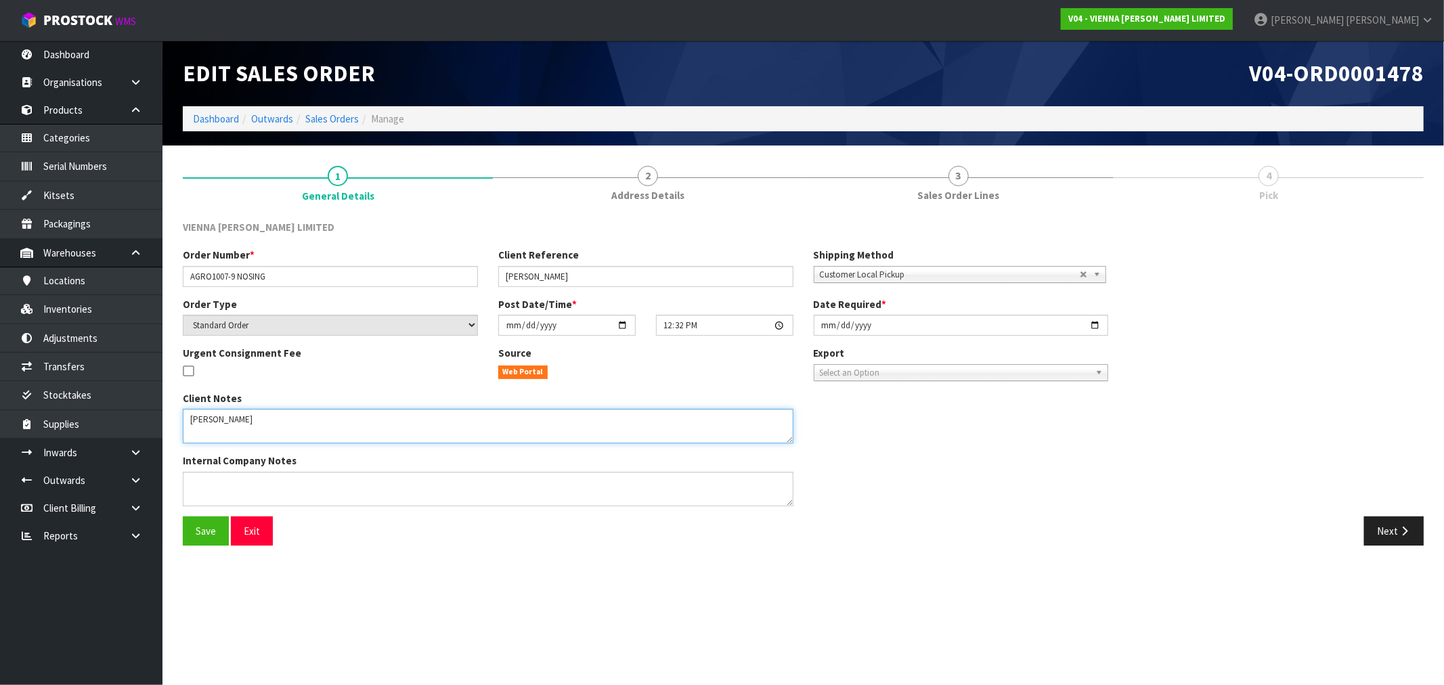
click at [272, 434] on textarea at bounding box center [488, 426] width 611 height 35
click at [349, 418] on textarea at bounding box center [488, 426] width 611 height 35
click at [357, 445] on div "Client Notes Internal Company Notes" at bounding box center [488, 453] width 631 height 125
click at [354, 439] on textarea at bounding box center [488, 426] width 611 height 35
paste textarea "MONDAY 1/9 AFTER 12PM"
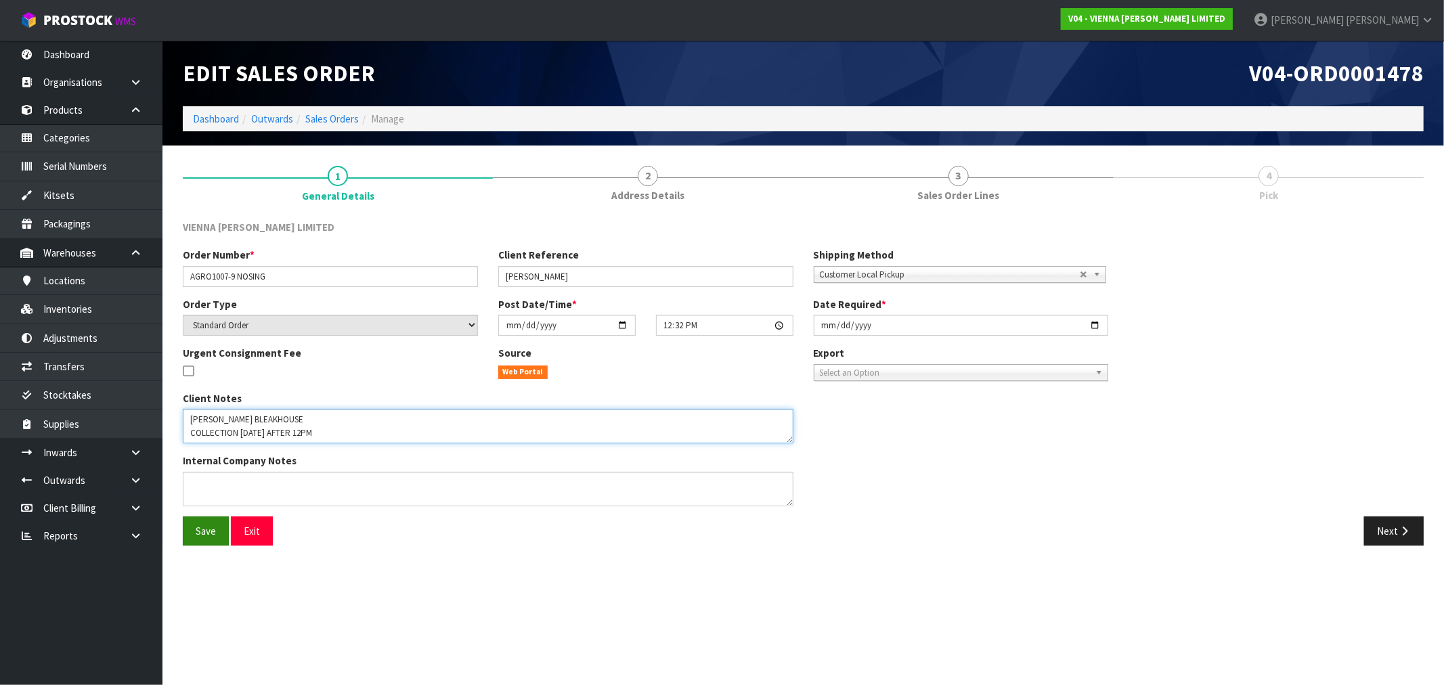
type textarea "GRANT ASHTON BLEAKHOUSE COLLECTION MONDAY 1/9 AFTER 12PM"
click at [202, 530] on span "Save" at bounding box center [206, 531] width 20 height 13
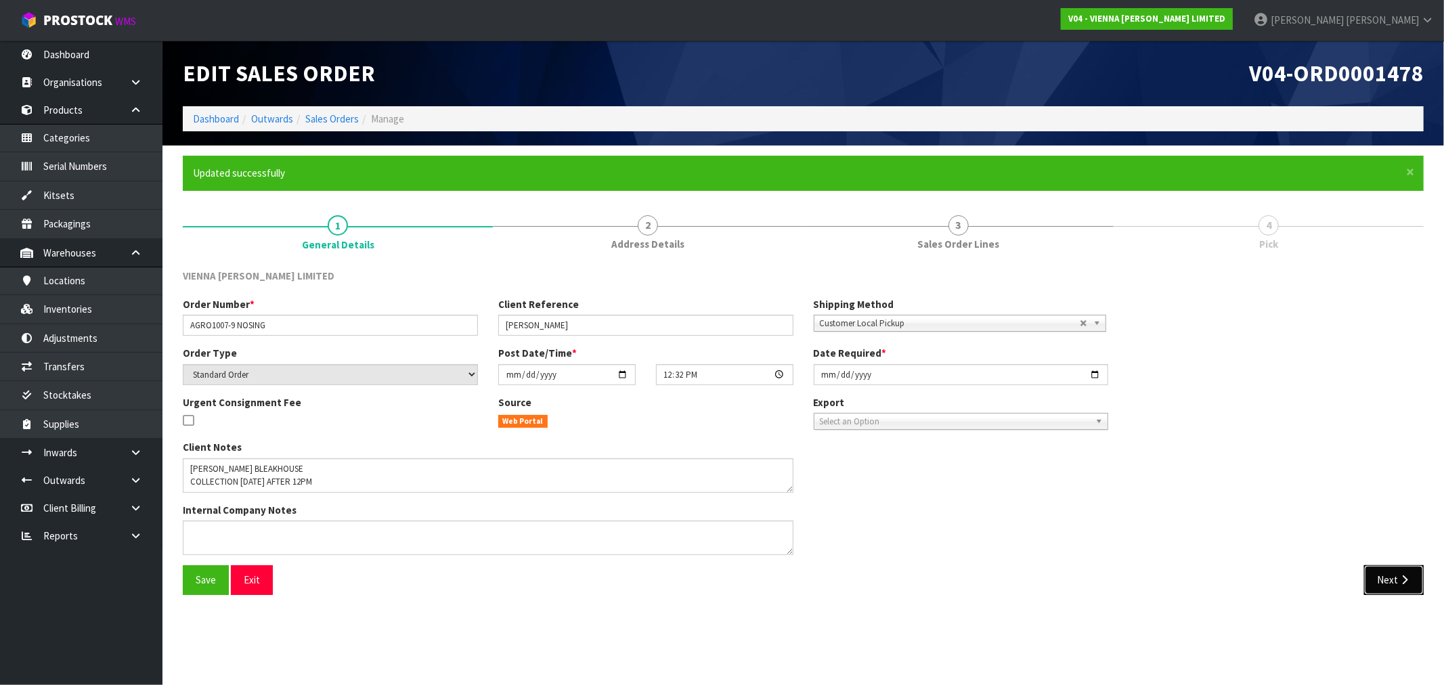
click at [1399, 567] on button "Next" at bounding box center [1394, 579] width 60 height 29
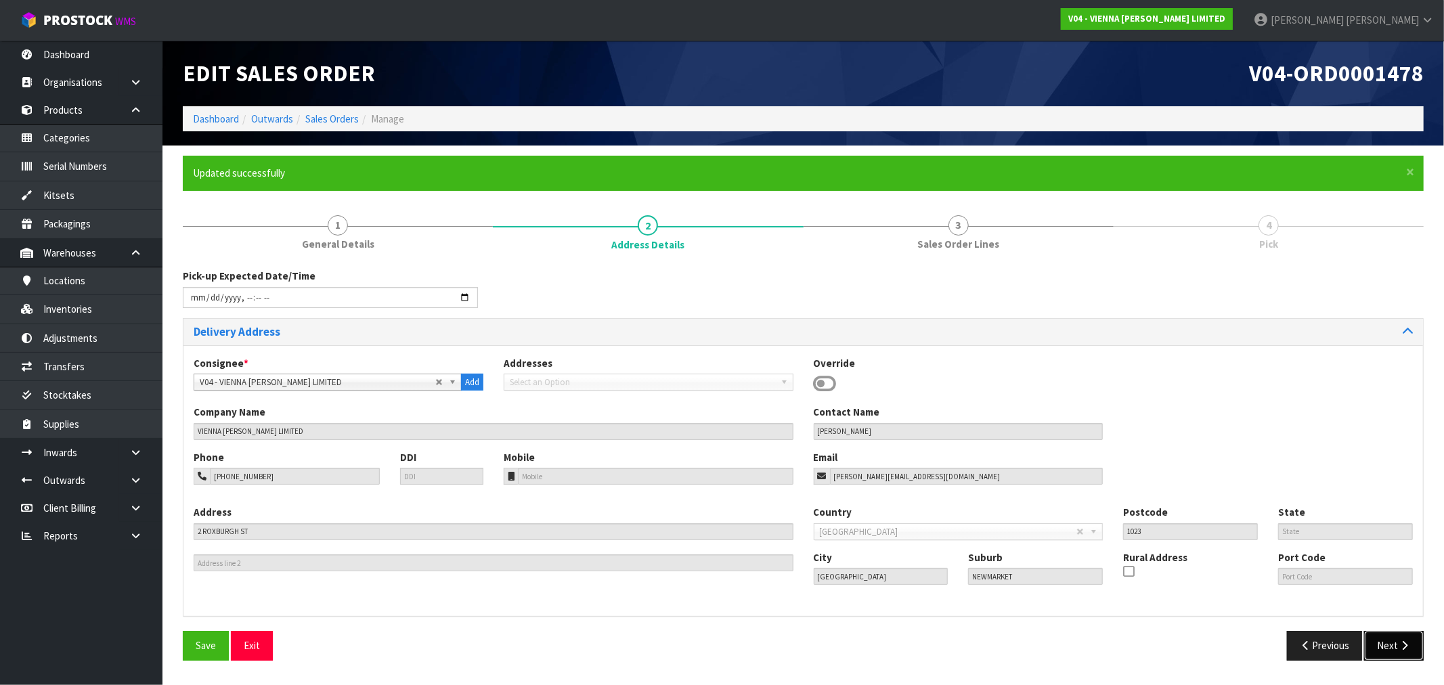
click at [1410, 651] on icon "button" at bounding box center [1404, 645] width 13 height 10
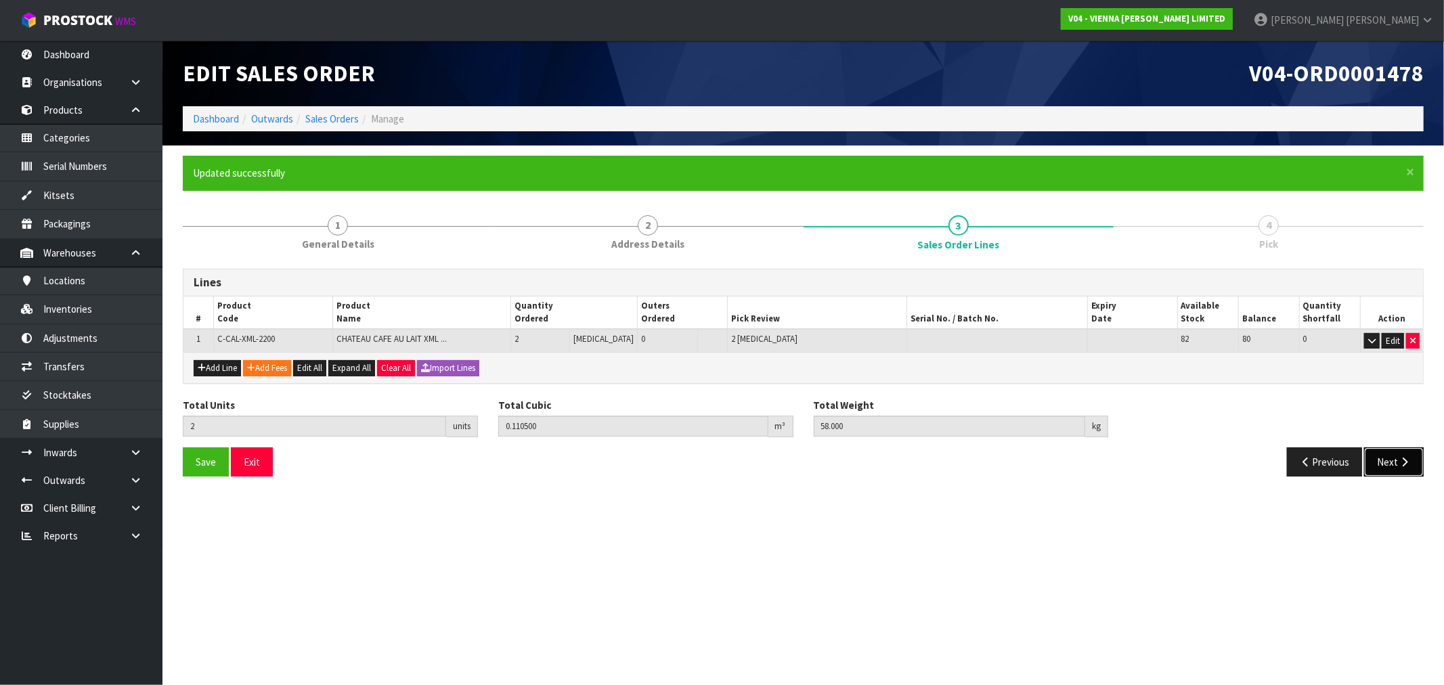
click at [1402, 457] on icon "button" at bounding box center [1404, 462] width 13 height 10
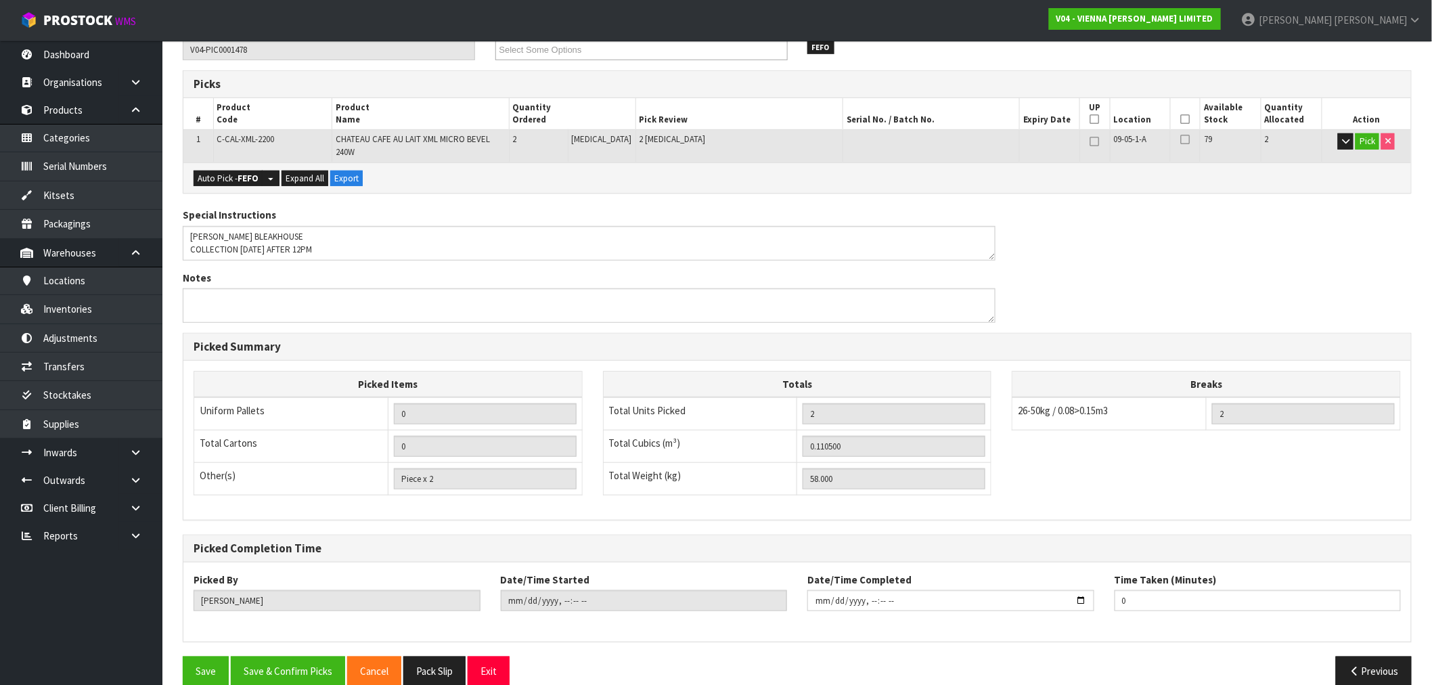
scroll to position [260, 0]
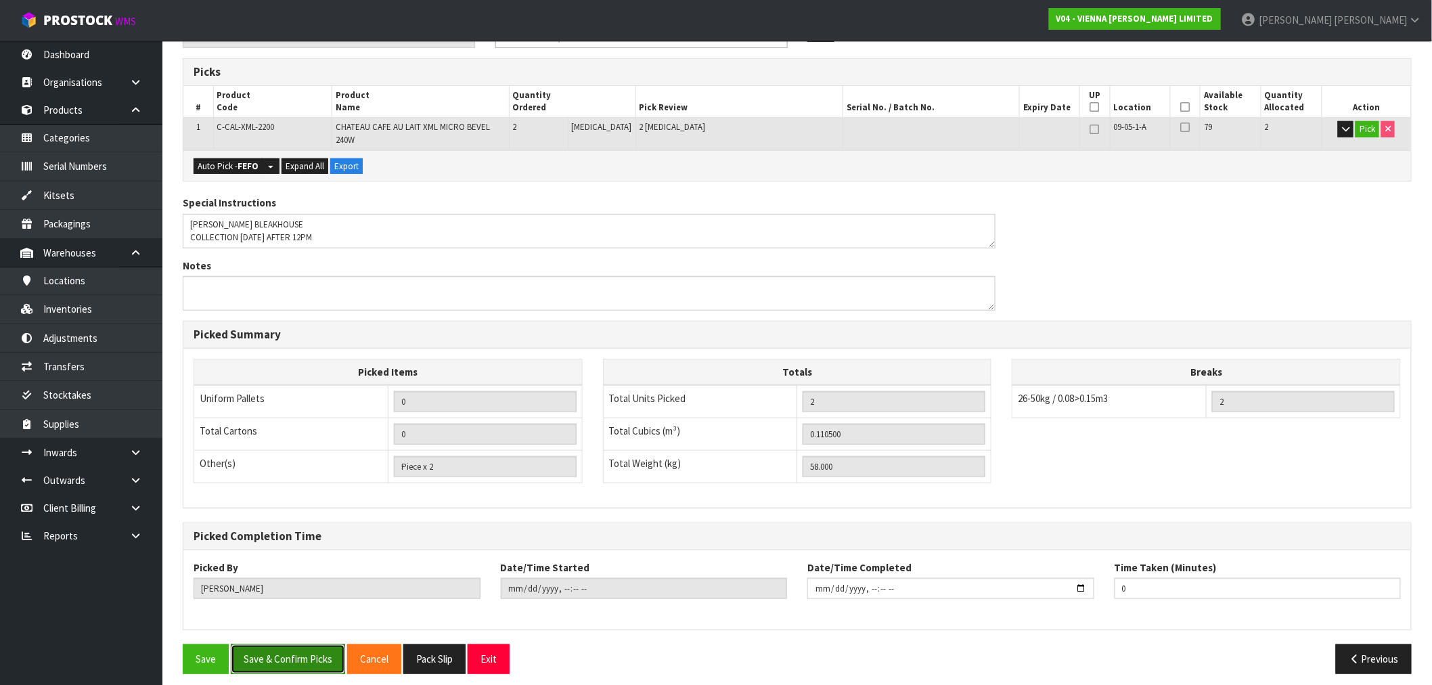
click at [310, 644] on button "Save & Confirm Picks" at bounding box center [288, 658] width 114 height 29
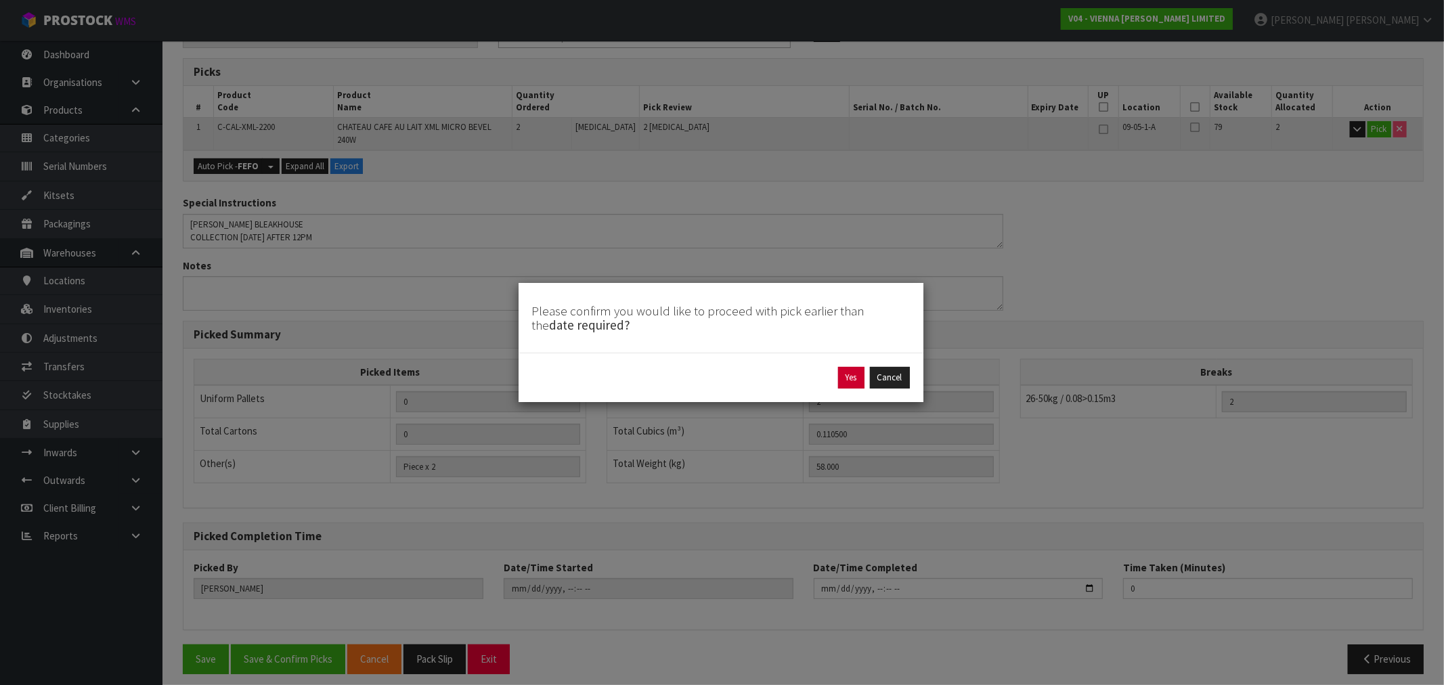
click at [837, 382] on div "Yes Cancel" at bounding box center [721, 378] width 378 height 22
click at [846, 381] on button "Yes" at bounding box center [851, 378] width 26 height 22
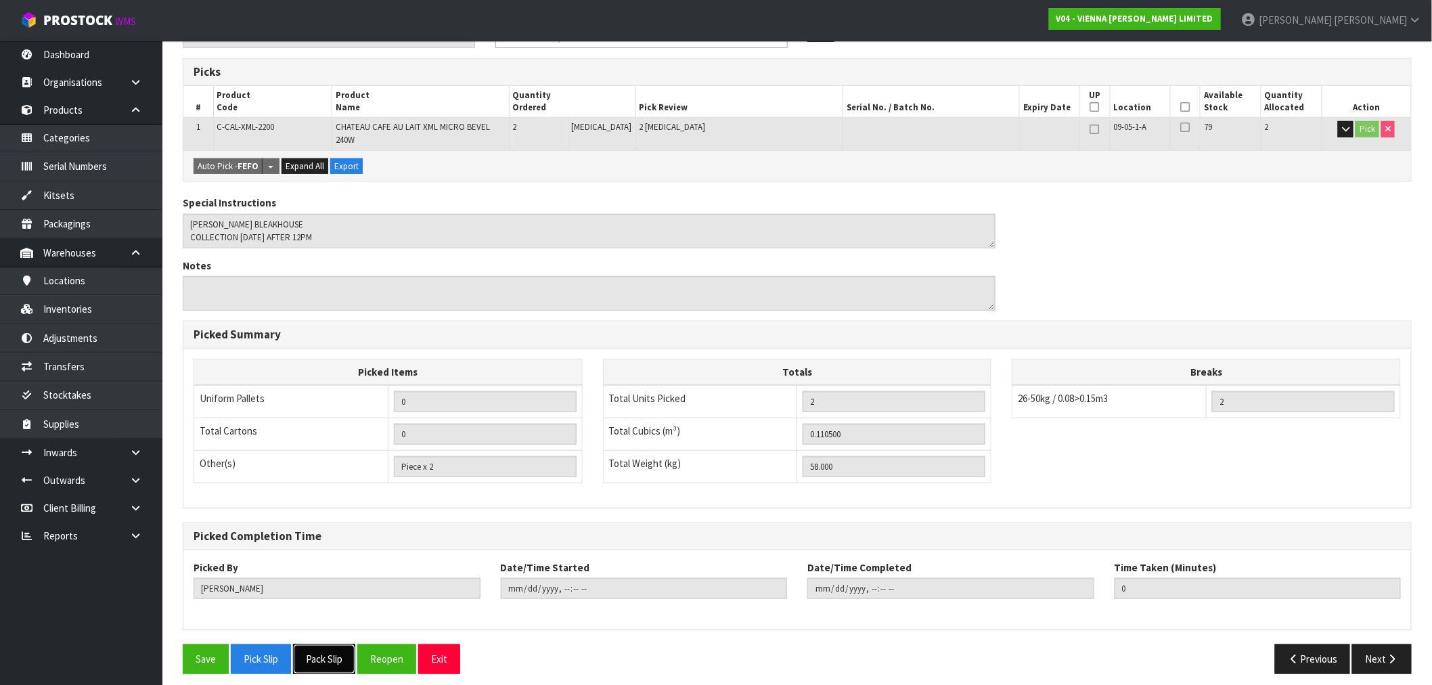
click at [354, 648] on button "Pack Slip" at bounding box center [324, 658] width 62 height 29
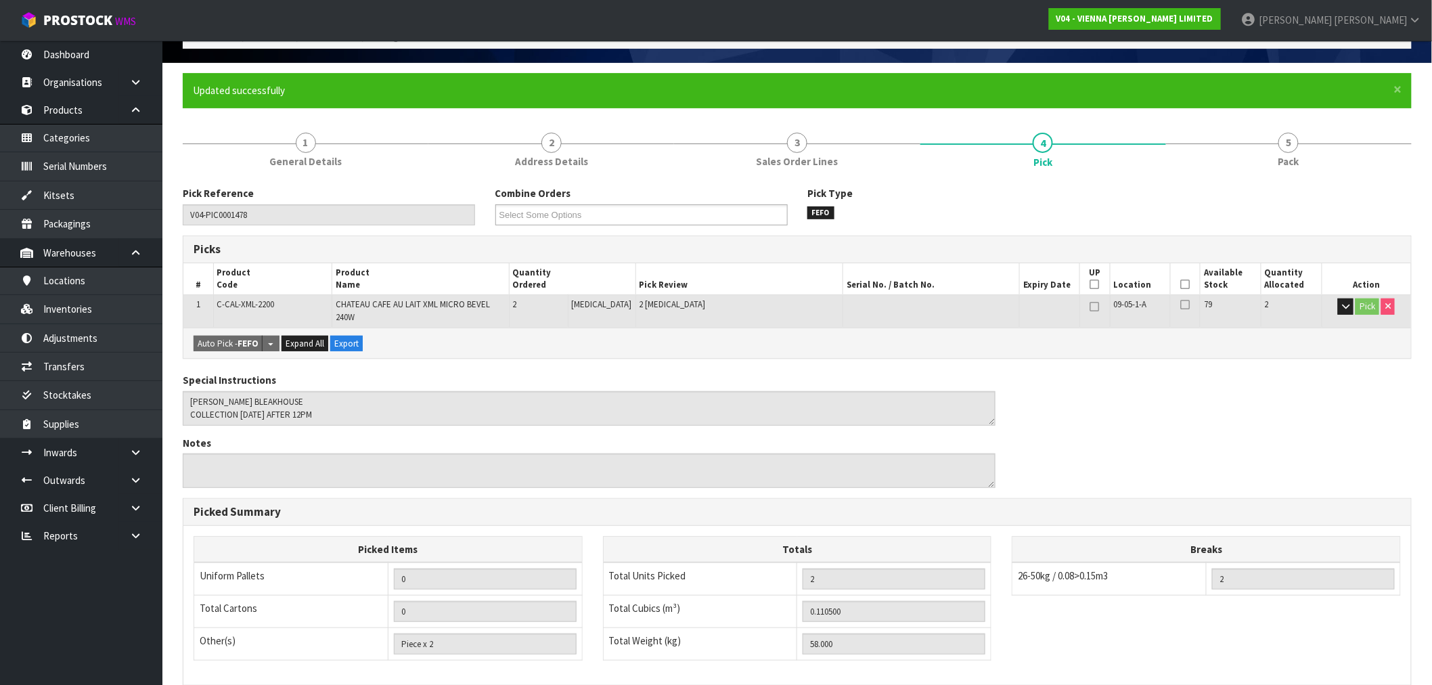
scroll to position [0, 0]
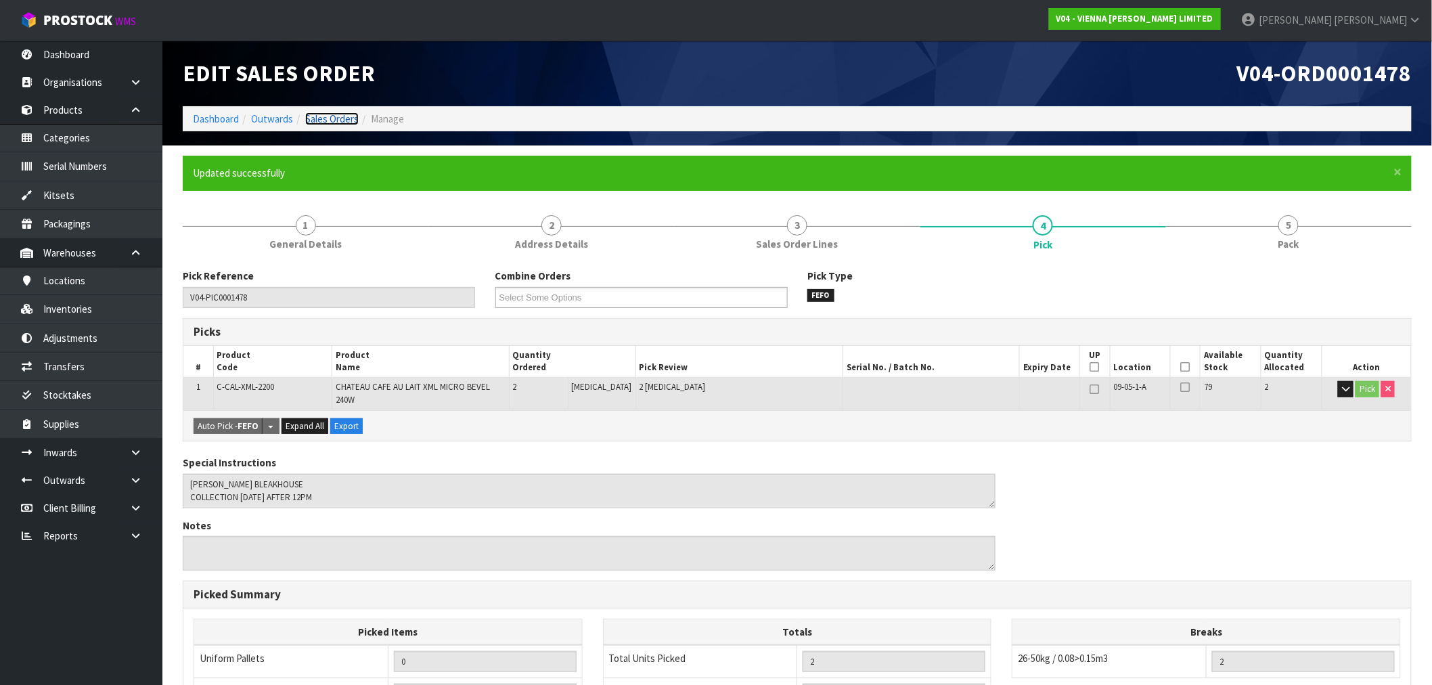
click at [347, 118] on link "Sales Orders" at bounding box center [331, 118] width 53 height 13
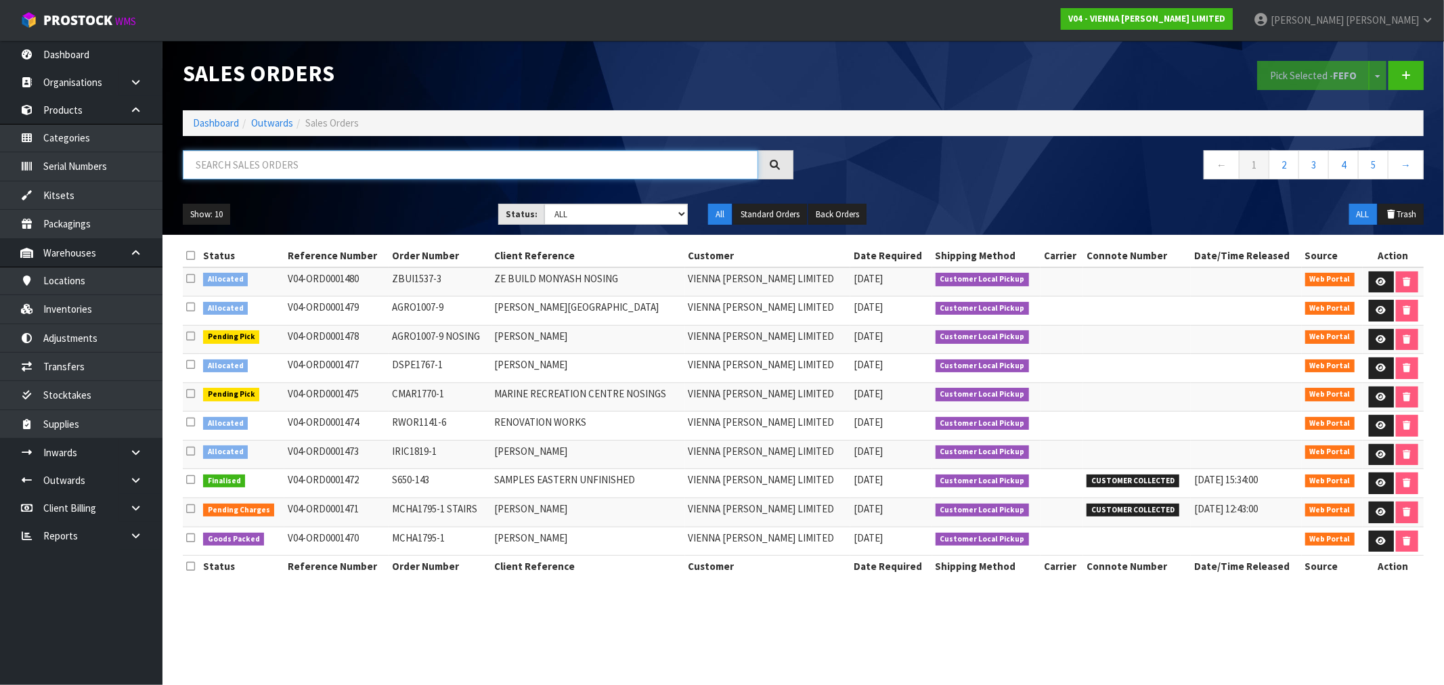
click at [362, 161] on input "text" at bounding box center [470, 164] width 575 height 29
paste input "1480"
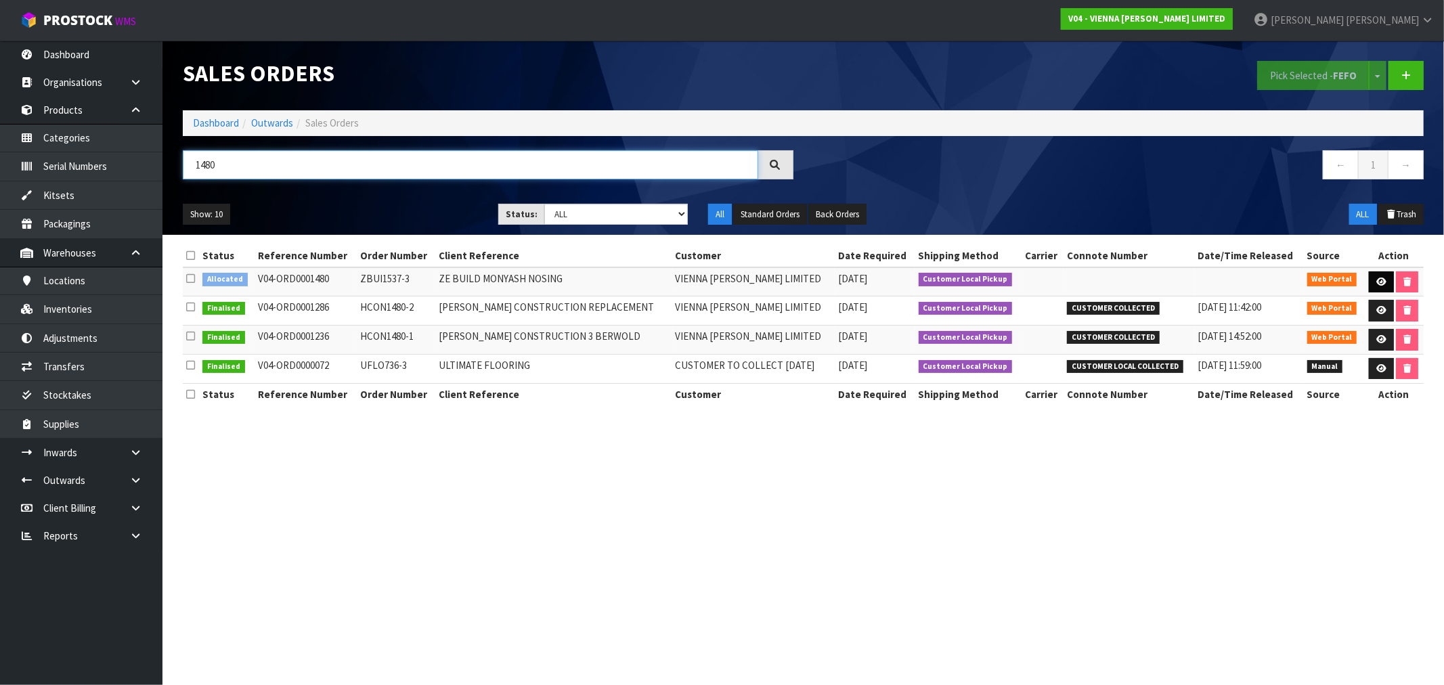
type input "1480"
click at [1369, 280] on link at bounding box center [1381, 282] width 25 height 22
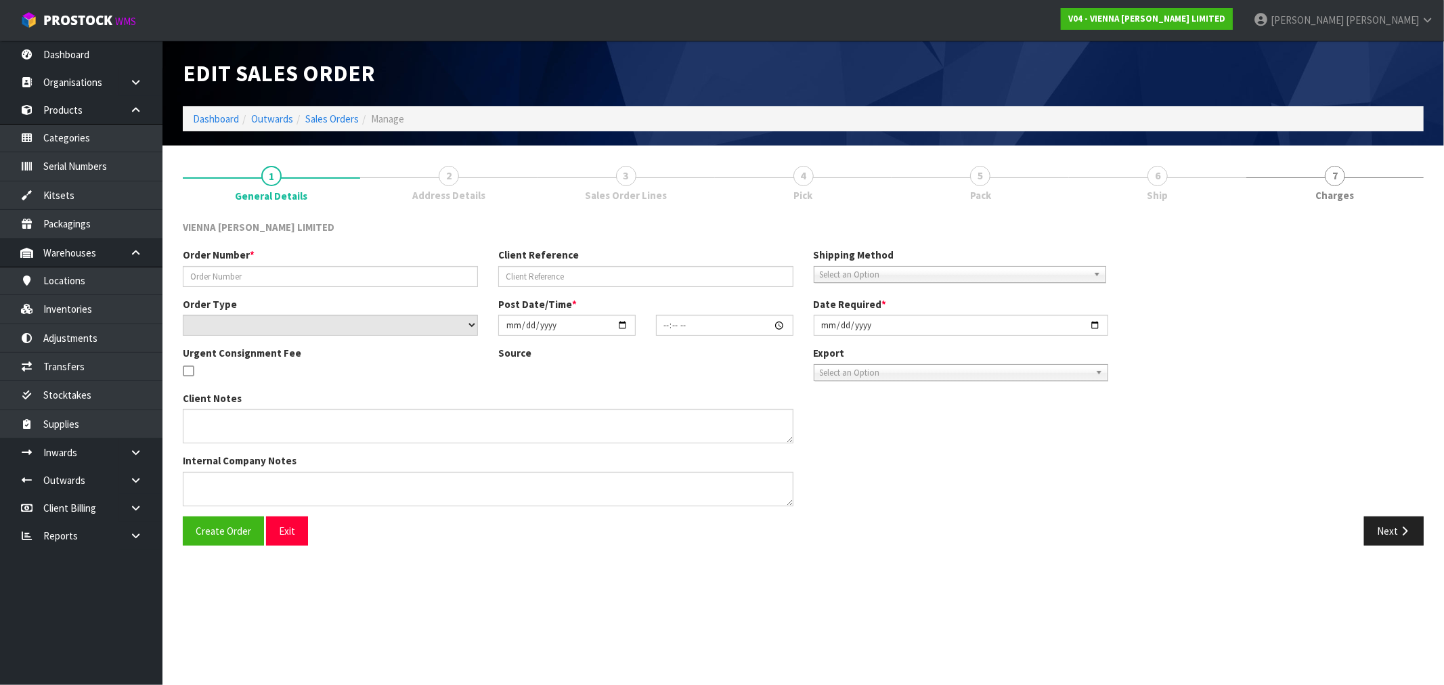
type input "ZBUI1537-3"
type input "ZE BUILD MONYASH NOSING"
select select "number:0"
type input "[DATE]"
type input "14:55:00.000"
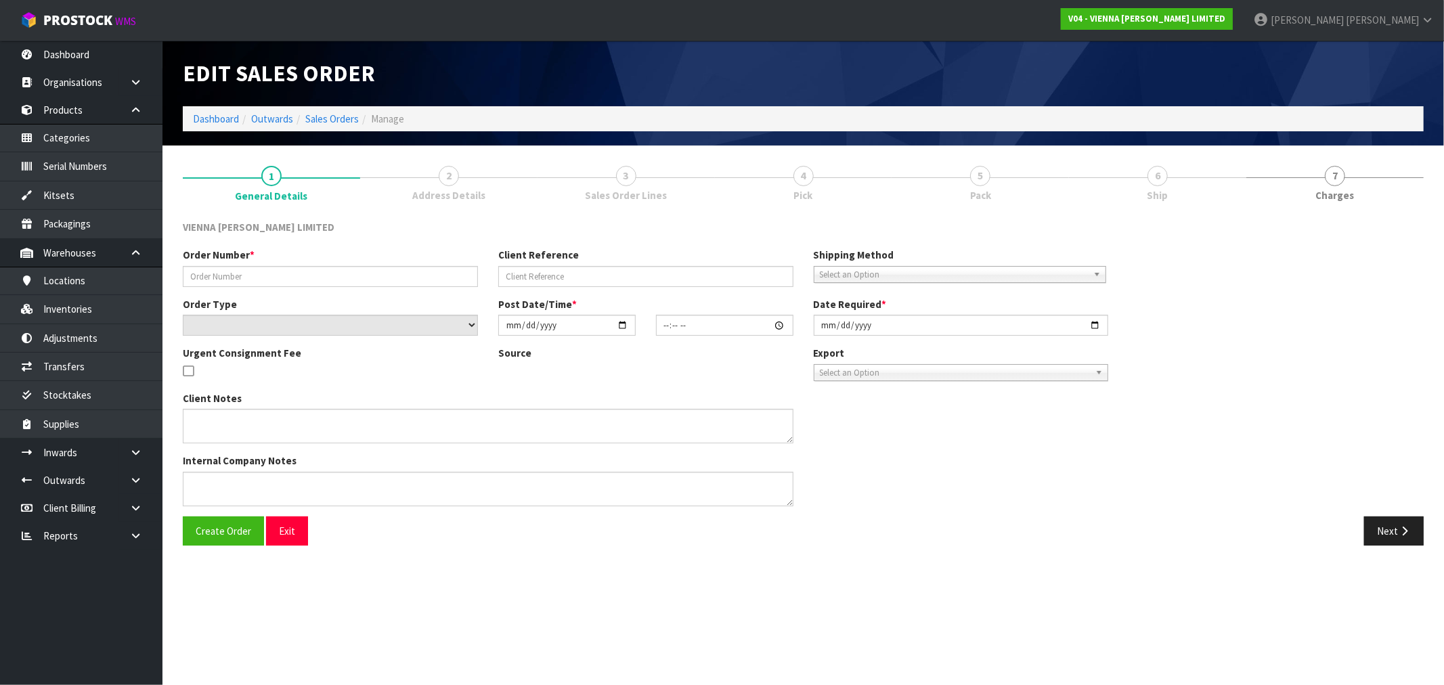
type input "2025-09-01"
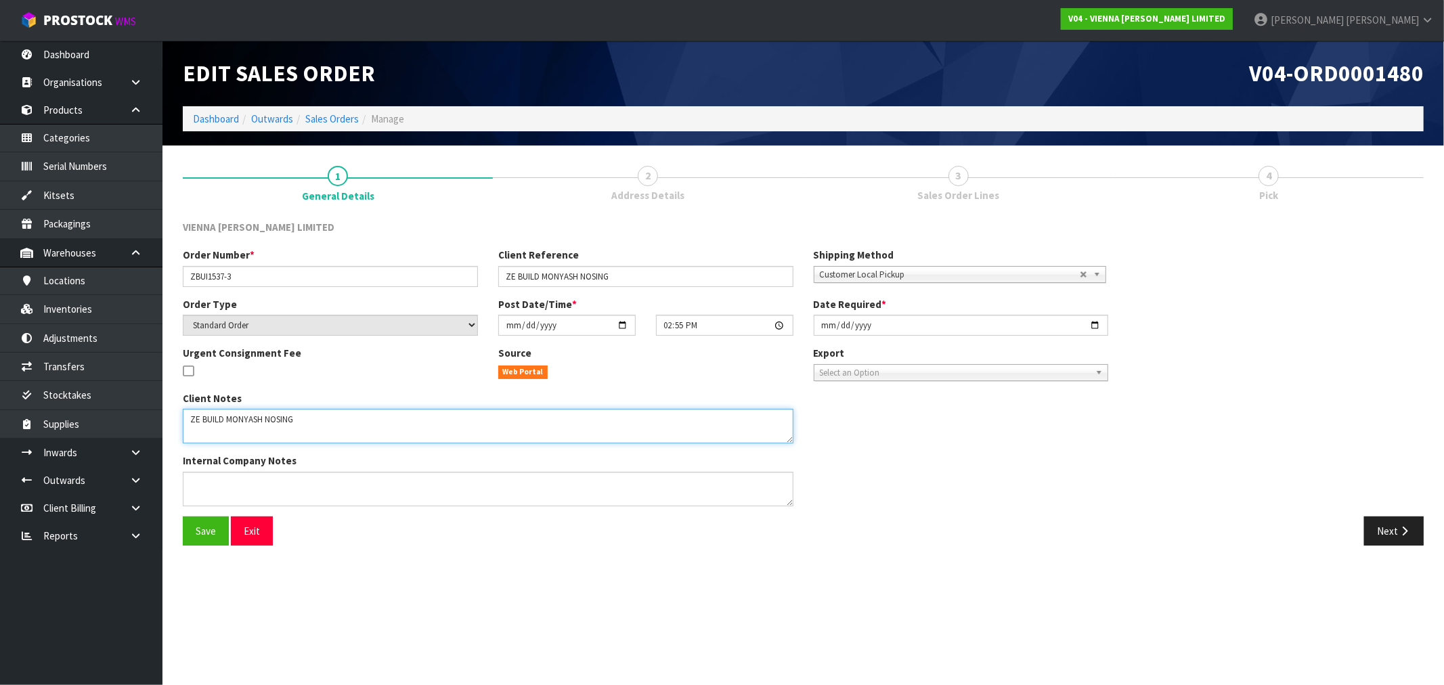
click at [308, 432] on textarea at bounding box center [488, 426] width 611 height 35
click at [303, 437] on textarea at bounding box center [488, 426] width 611 height 35
paste textarea "MONDAY 1/9 AFTER 12PM"
type textarea "ZE BUILD MONYASH NOSING COLLECTION MONDAY 1/9 AFTER 12PM"
drag, startPoint x: 1398, startPoint y: 523, endPoint x: 1390, endPoint y: 512, distance: 12.6
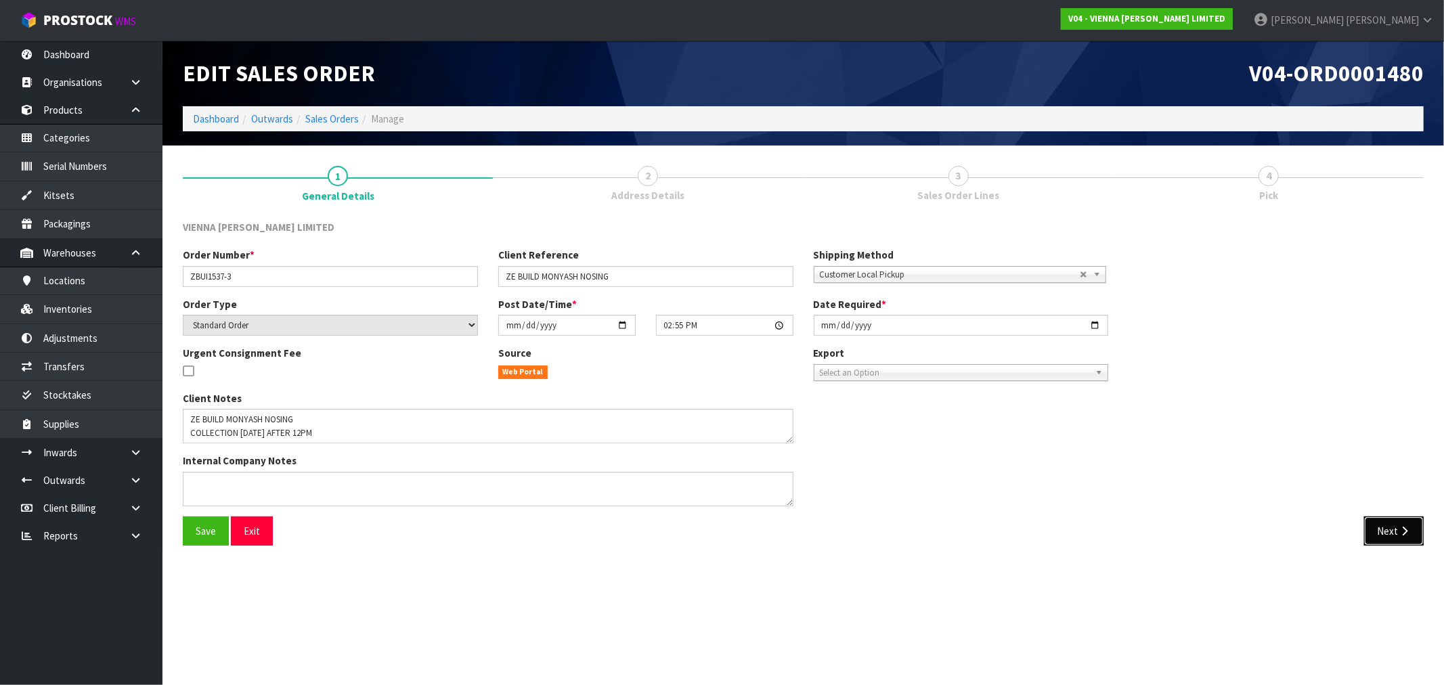
click at [1397, 523] on button "Next" at bounding box center [1394, 531] width 60 height 29
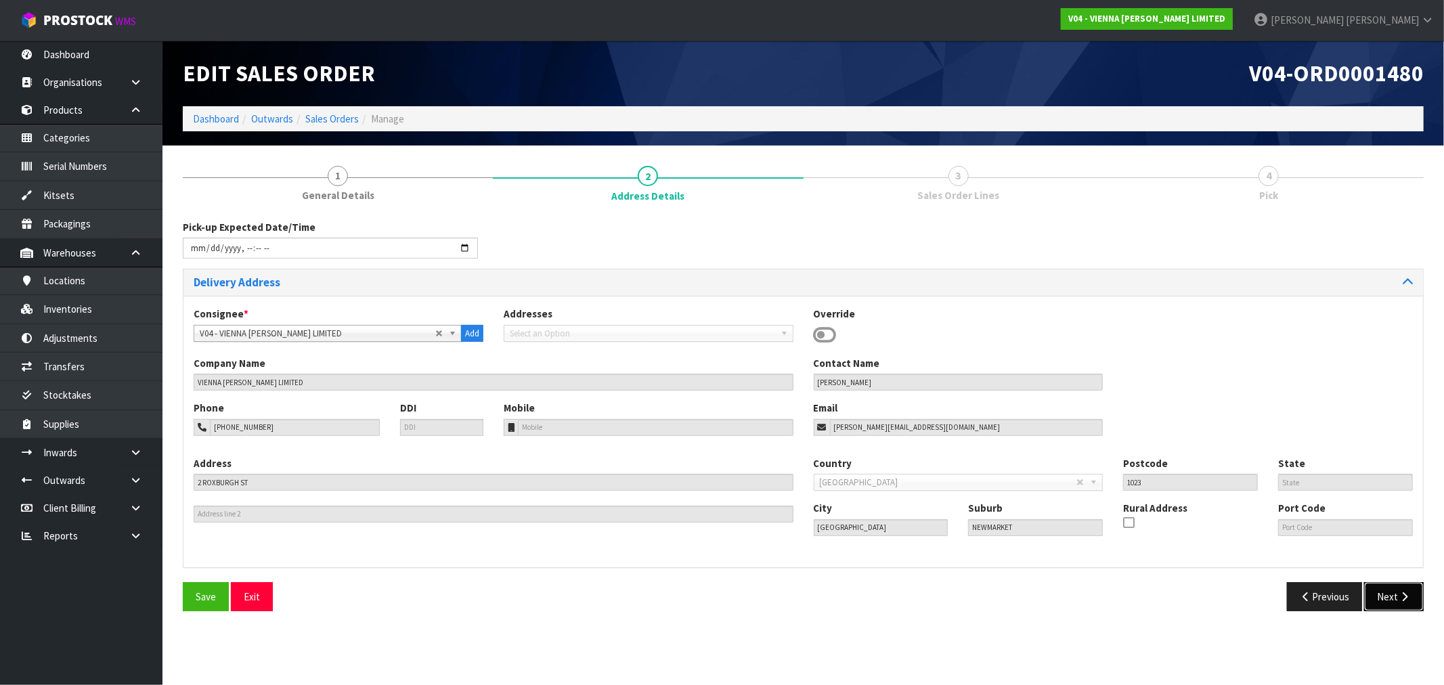
click at [1382, 598] on button "Next" at bounding box center [1394, 596] width 60 height 29
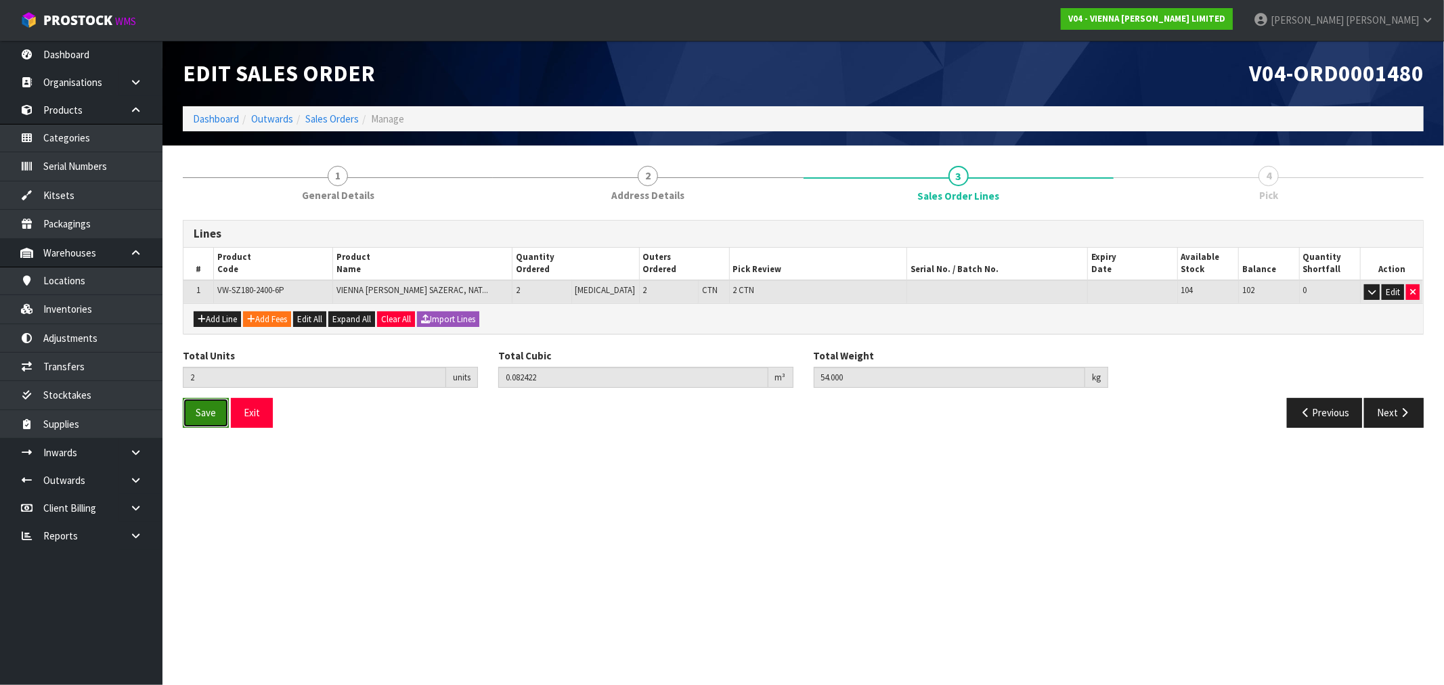
click at [194, 412] on button "Save" at bounding box center [206, 412] width 46 height 29
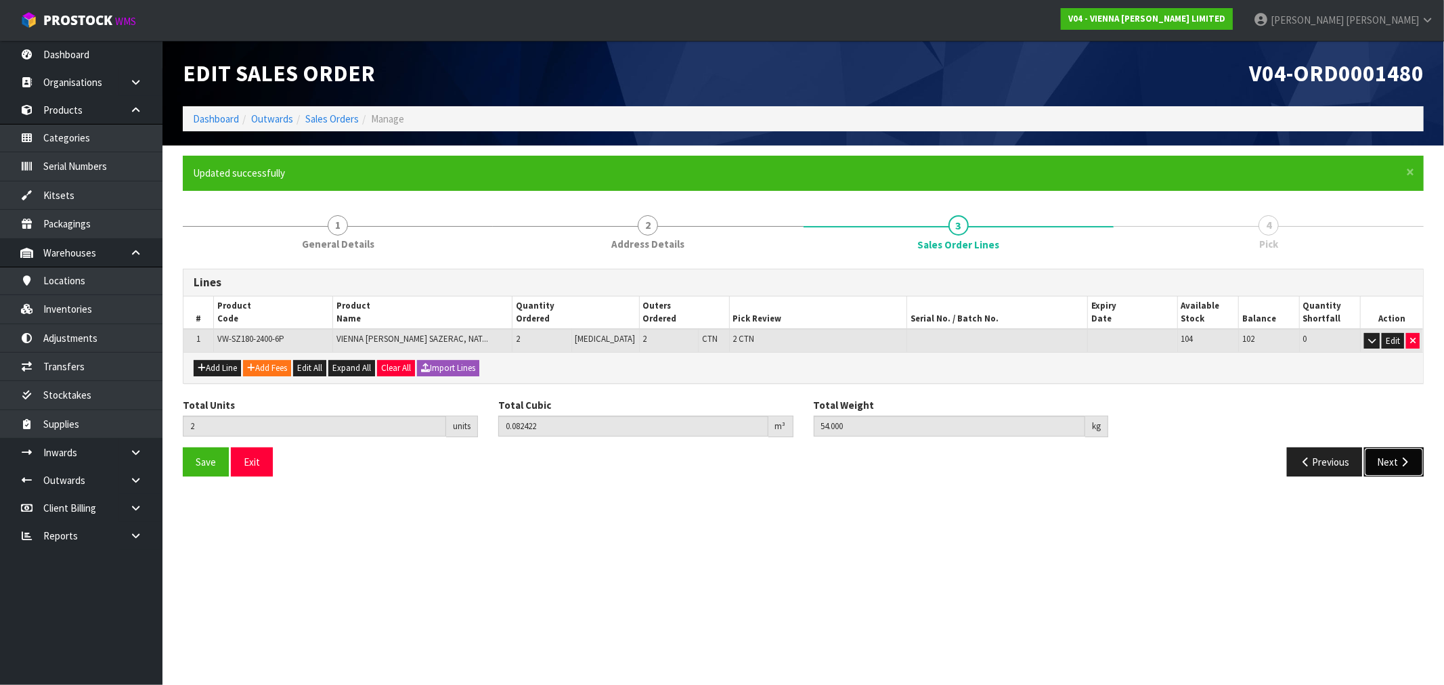
click at [1393, 473] on button "Next" at bounding box center [1394, 461] width 60 height 29
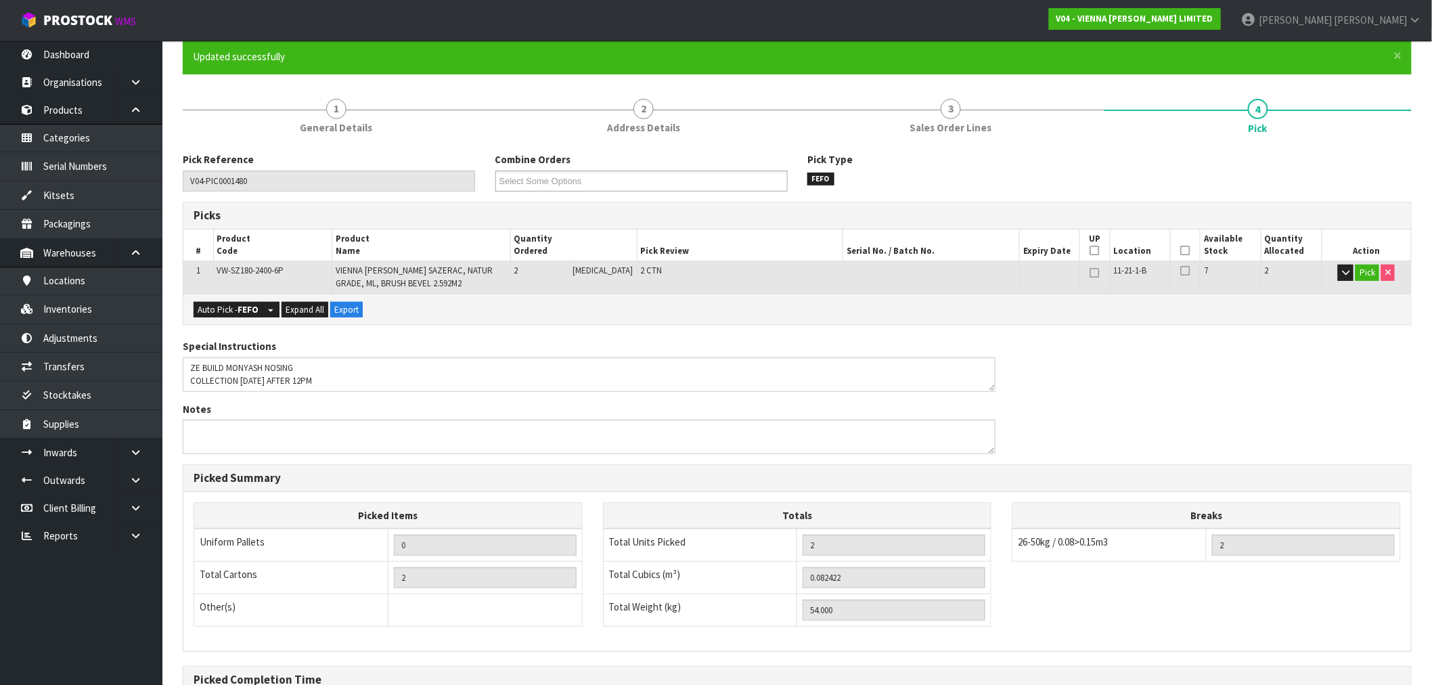
scroll to position [269, 0]
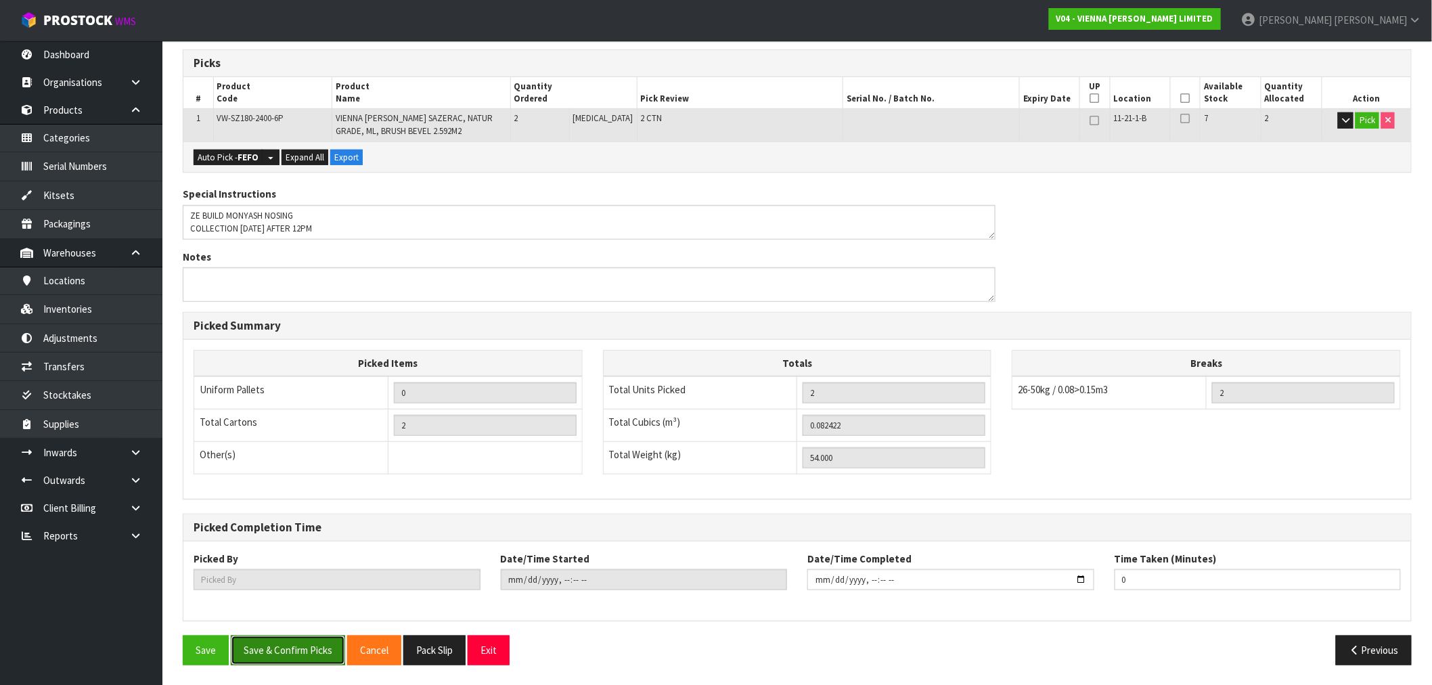
click at [330, 646] on button "Save & Confirm Picks" at bounding box center [288, 650] width 114 height 29
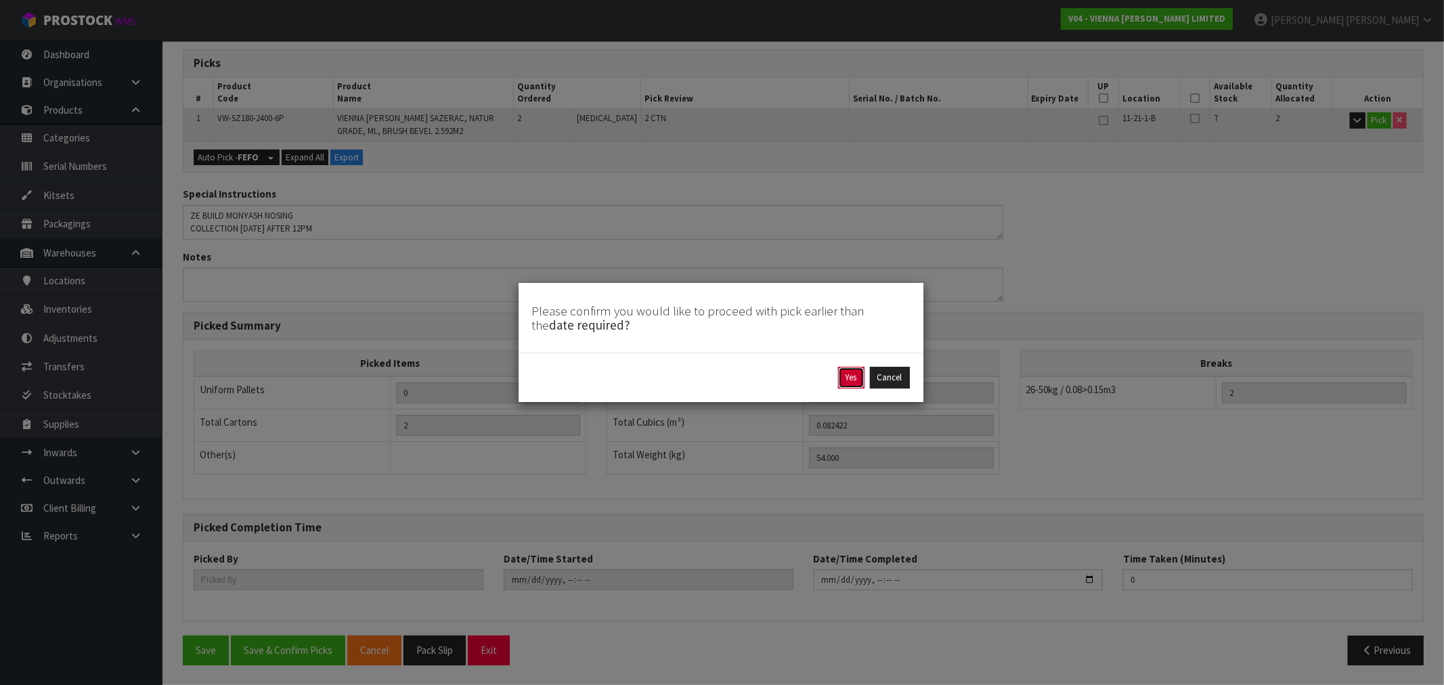
click at [844, 382] on button "Yes" at bounding box center [851, 378] width 26 height 22
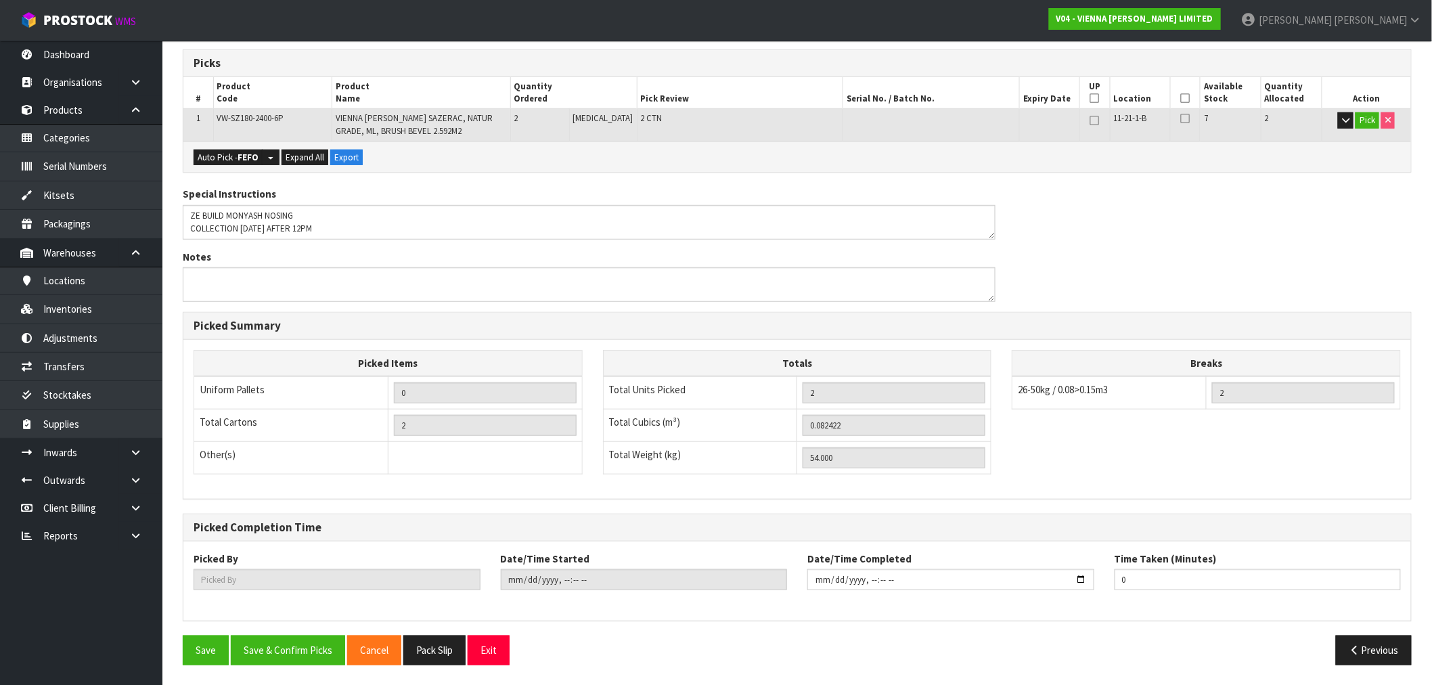
type input "[PERSON_NAME]"
type input "2025-08-28T15:34"
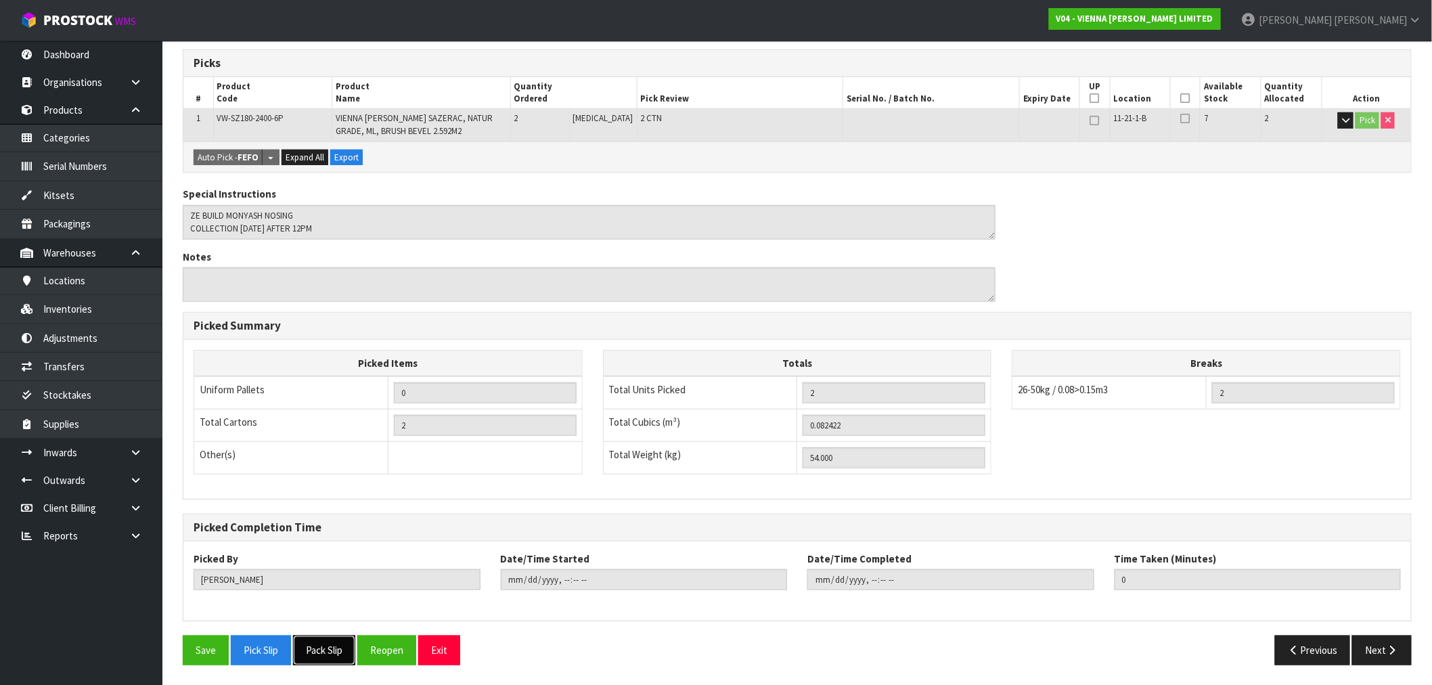
click at [334, 644] on button "Pack Slip" at bounding box center [324, 650] width 62 height 29
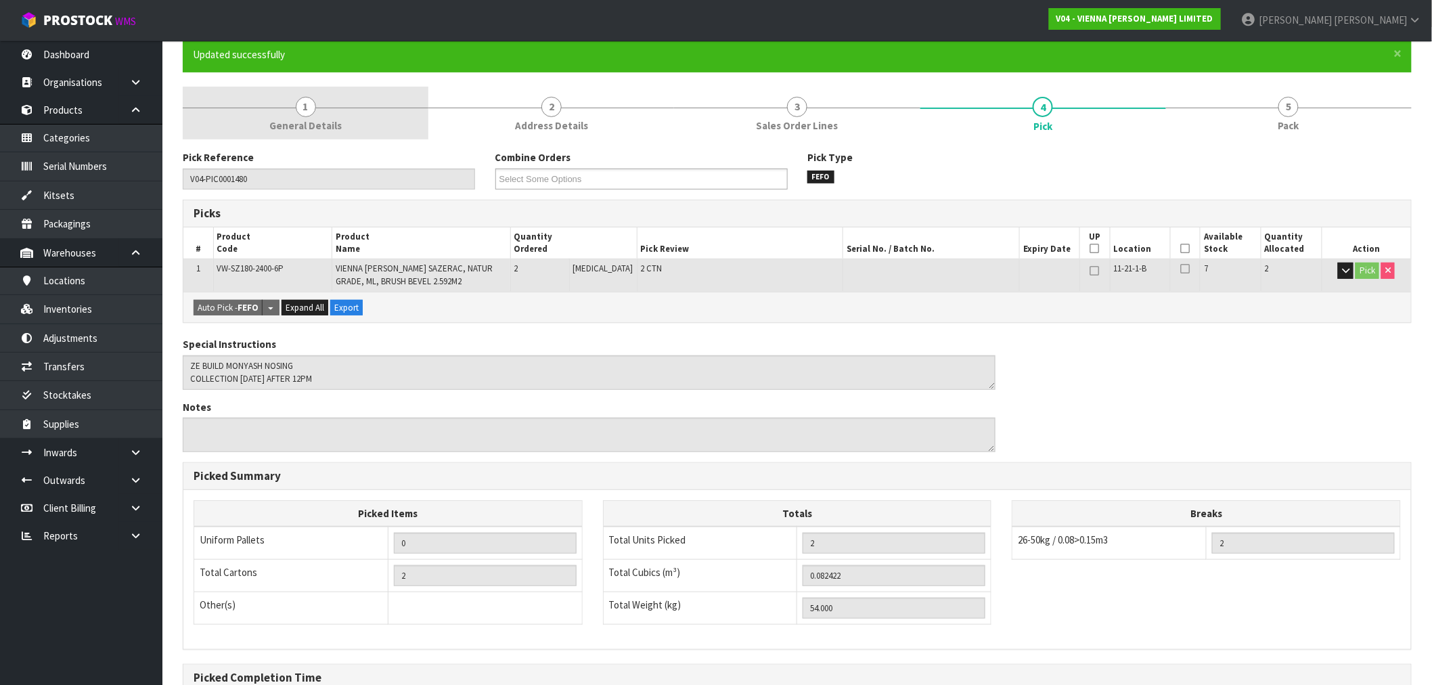
scroll to position [0, 0]
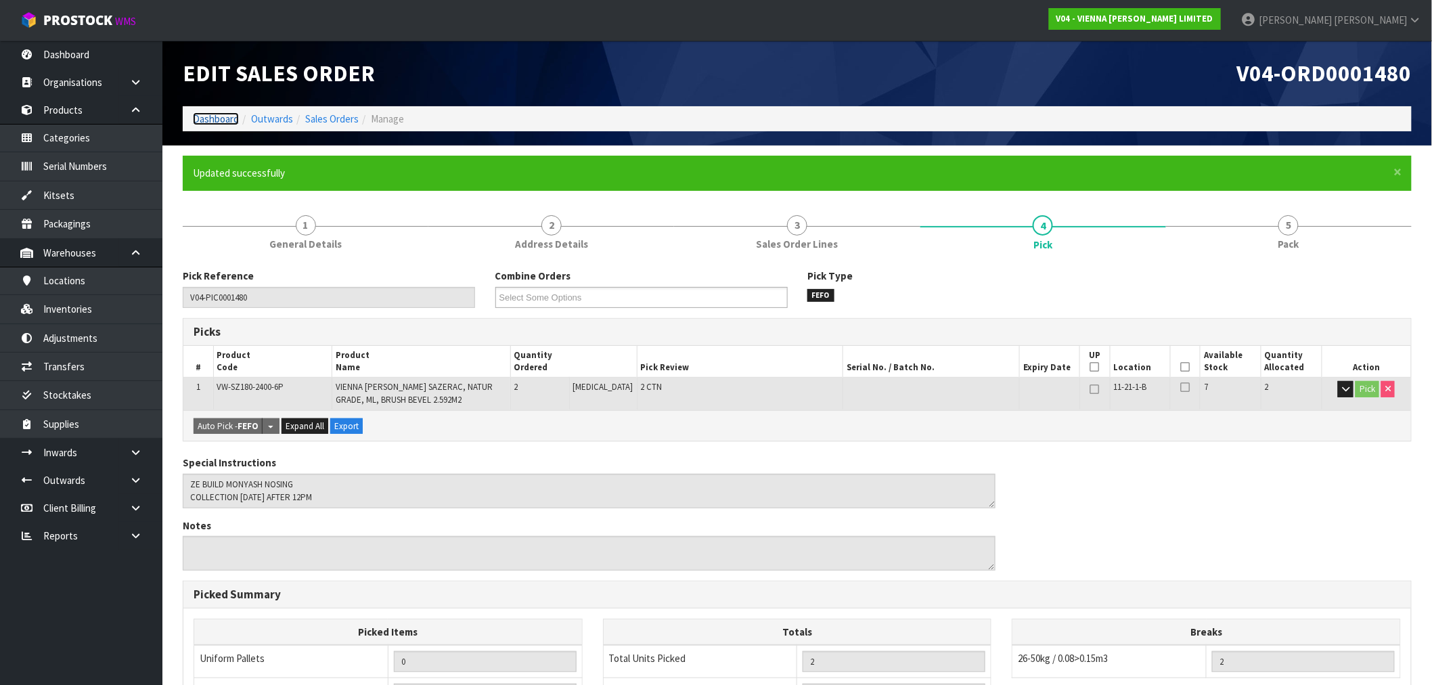
click at [206, 118] on link "Dashboard" at bounding box center [216, 118] width 46 height 13
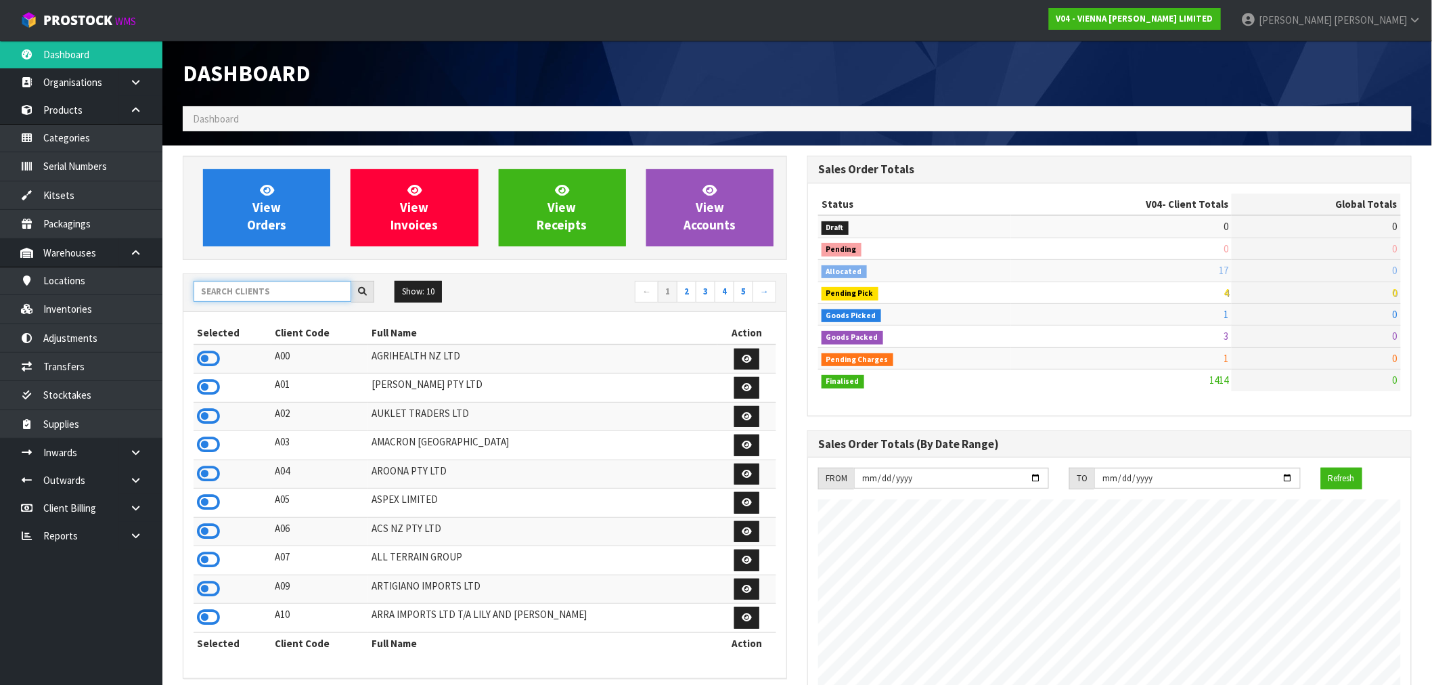
scroll to position [1070, 625]
click at [282, 299] on input "text" at bounding box center [273, 291] width 158 height 21
type input "V"
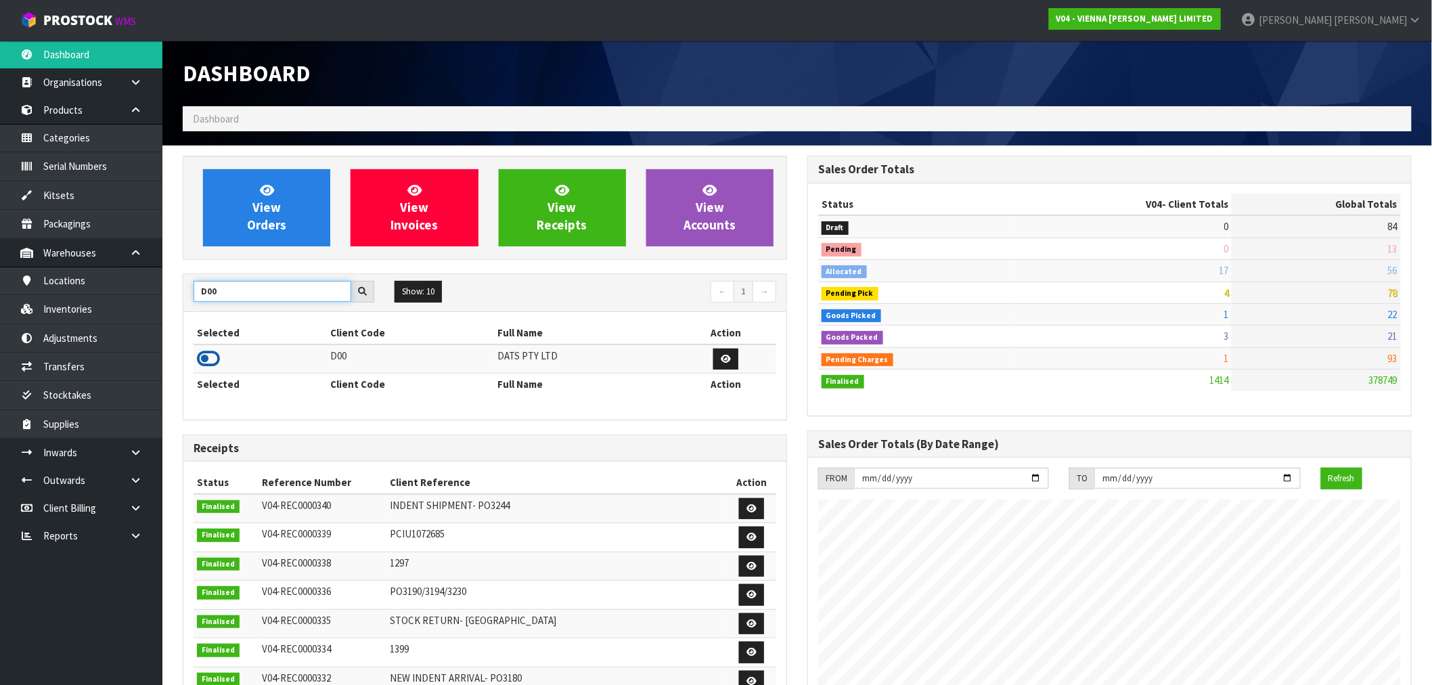
type input "D00"
click at [214, 359] on icon at bounding box center [208, 359] width 23 height 20
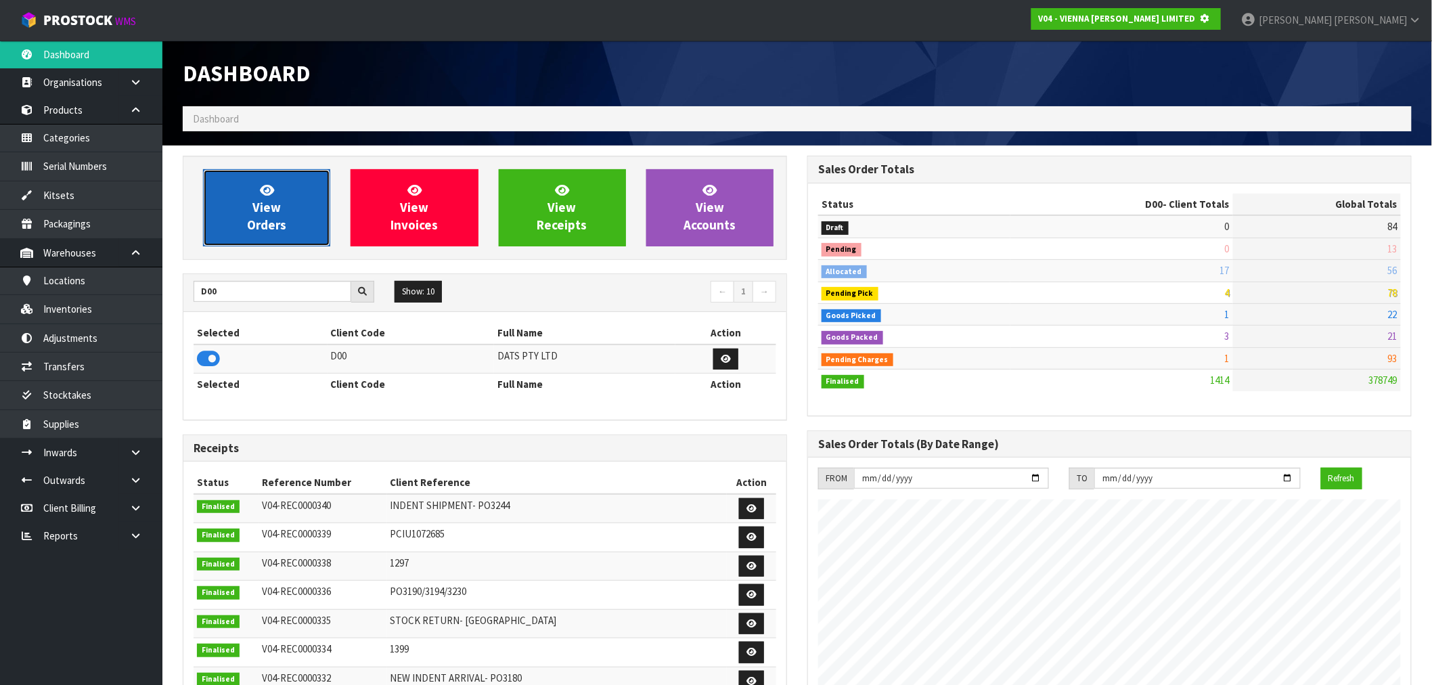
scroll to position [676091, 676310]
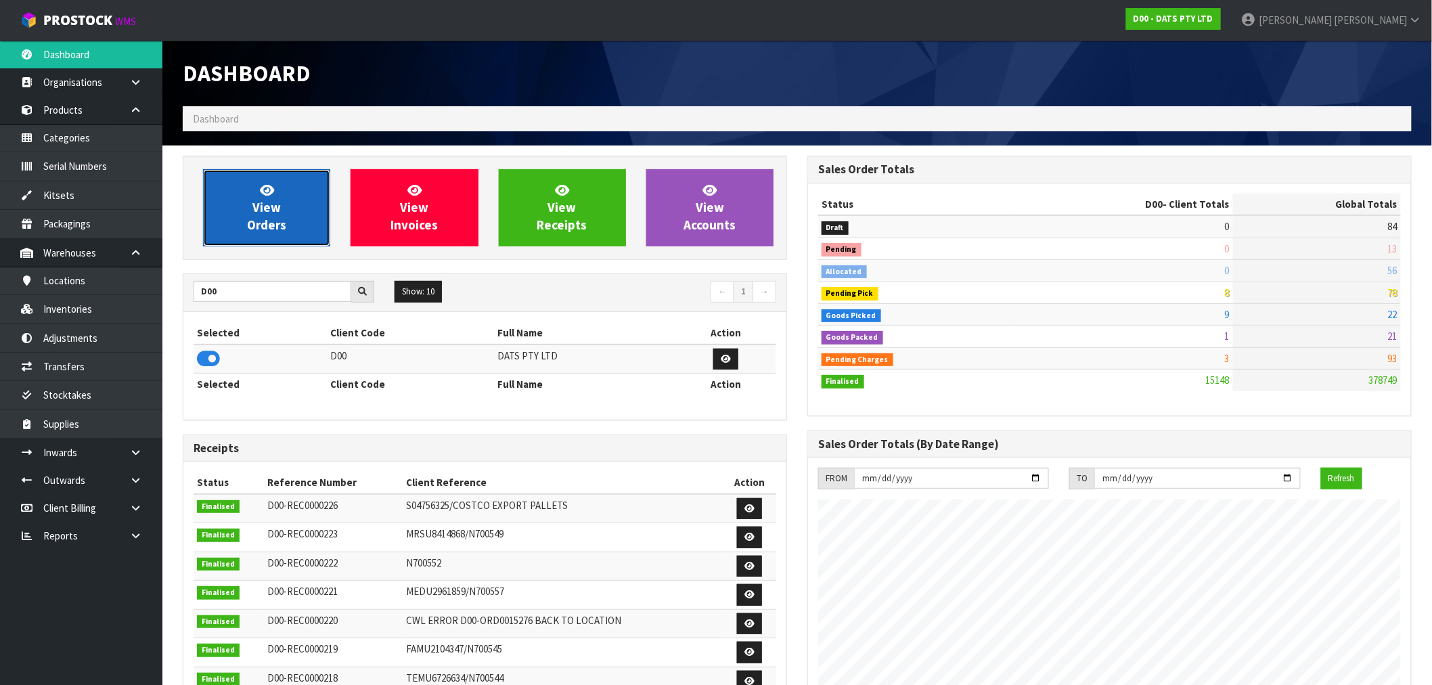
click at [284, 222] on span "View Orders" at bounding box center [266, 207] width 39 height 51
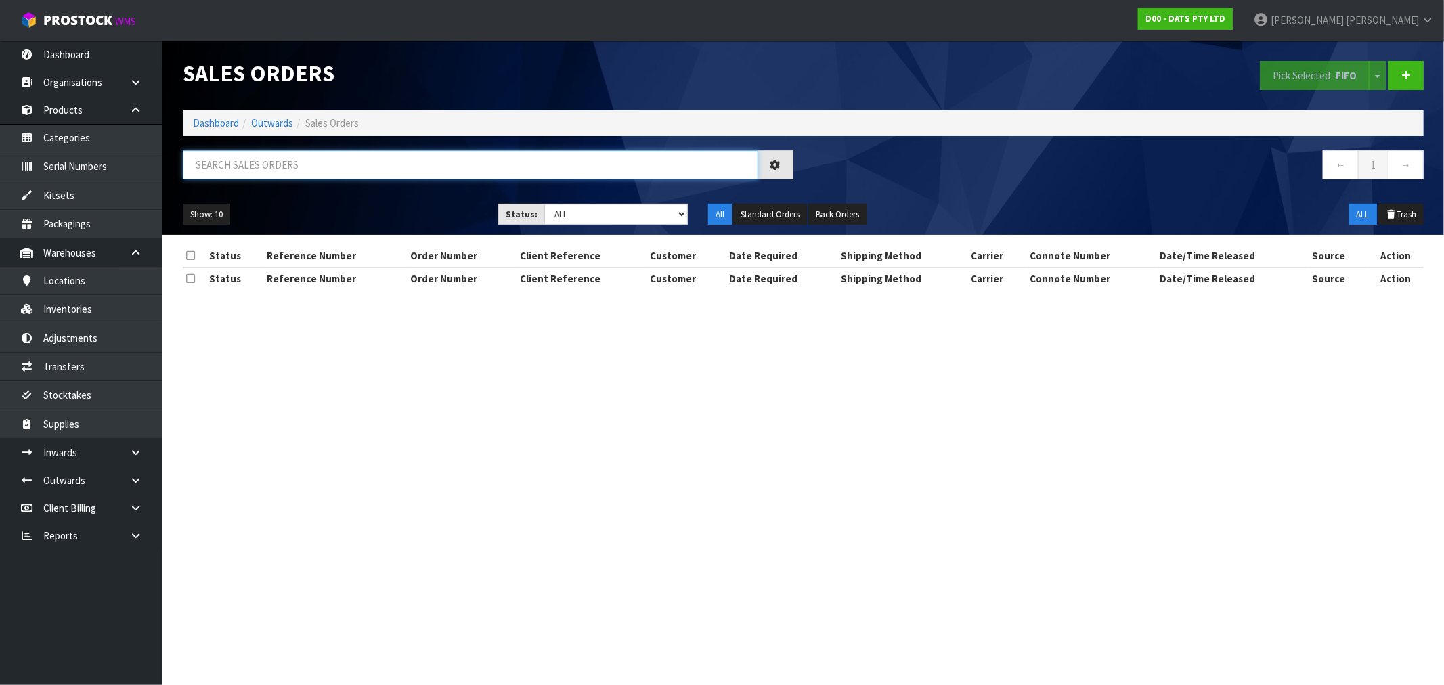
click at [322, 156] on input "text" at bounding box center [470, 164] width 575 height 29
type input "15650"
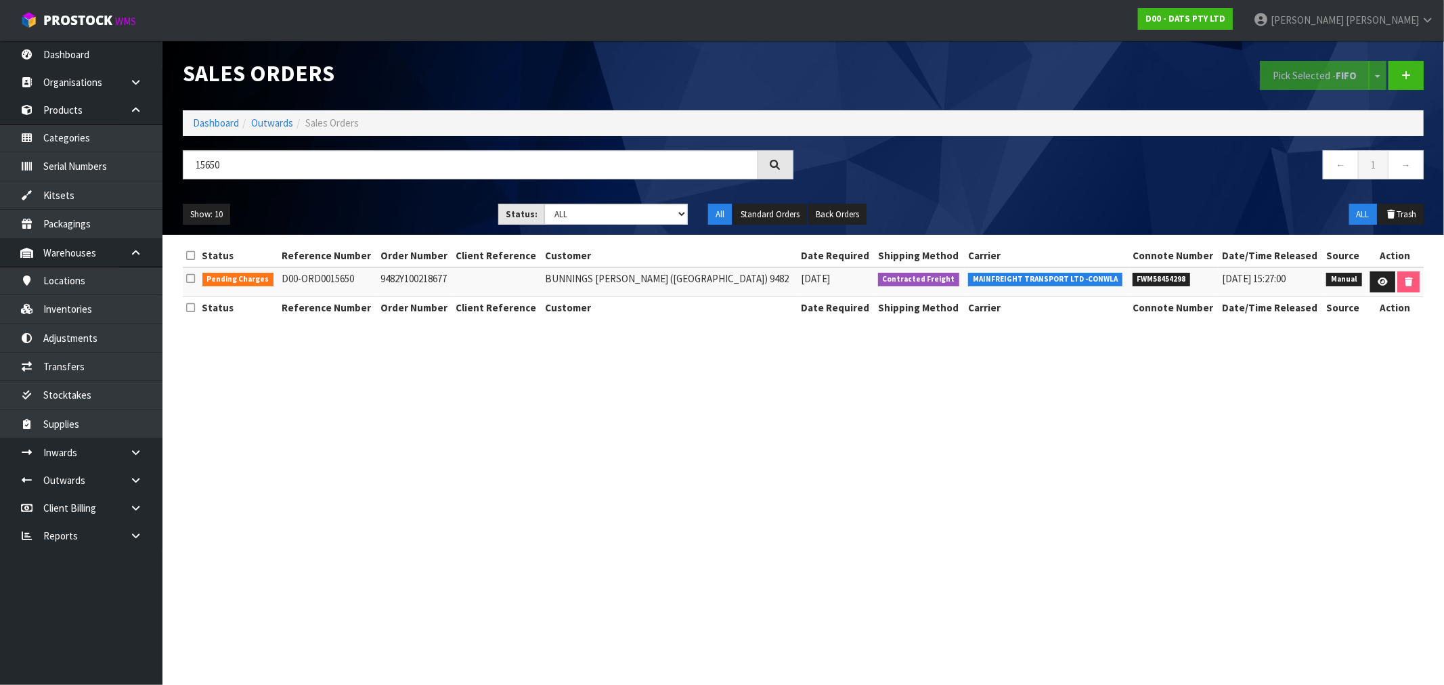
click at [411, 285] on td "9482Y100218677" at bounding box center [414, 281] width 75 height 29
copy td "9482Y100218677"
click at [1378, 284] on icon at bounding box center [1383, 282] width 10 height 9
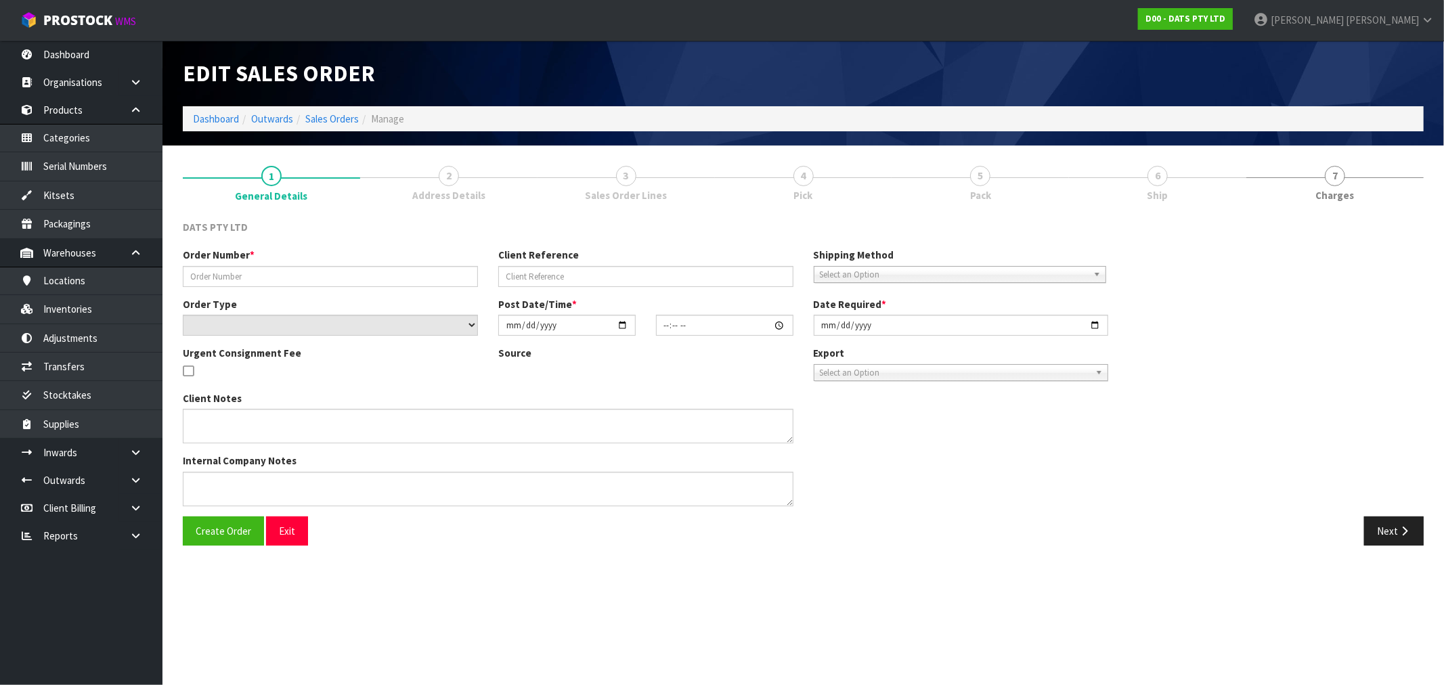
type input "9482Y100218677"
select select "number:0"
type input "[DATE]"
type input "09:00:00.000"
type input "[DATE]"
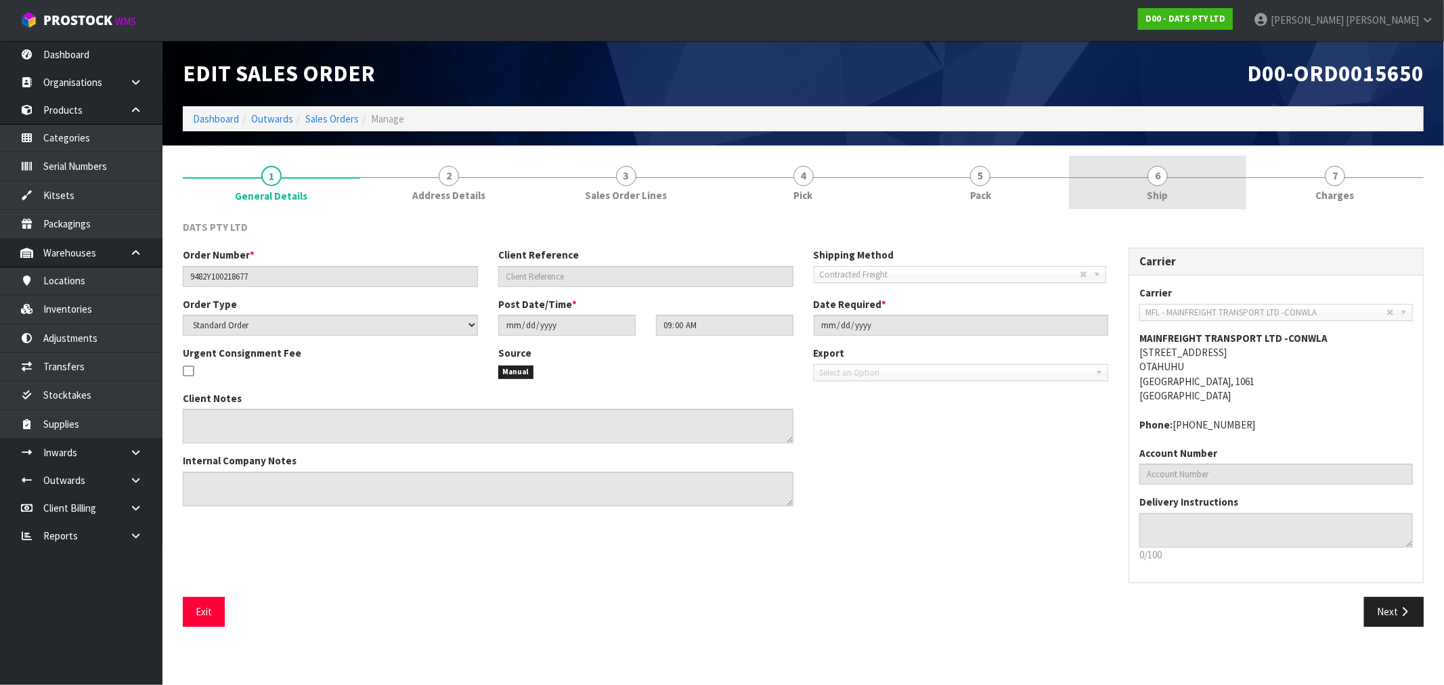
click at [1178, 181] on link "6 Ship" at bounding box center [1157, 182] width 177 height 53
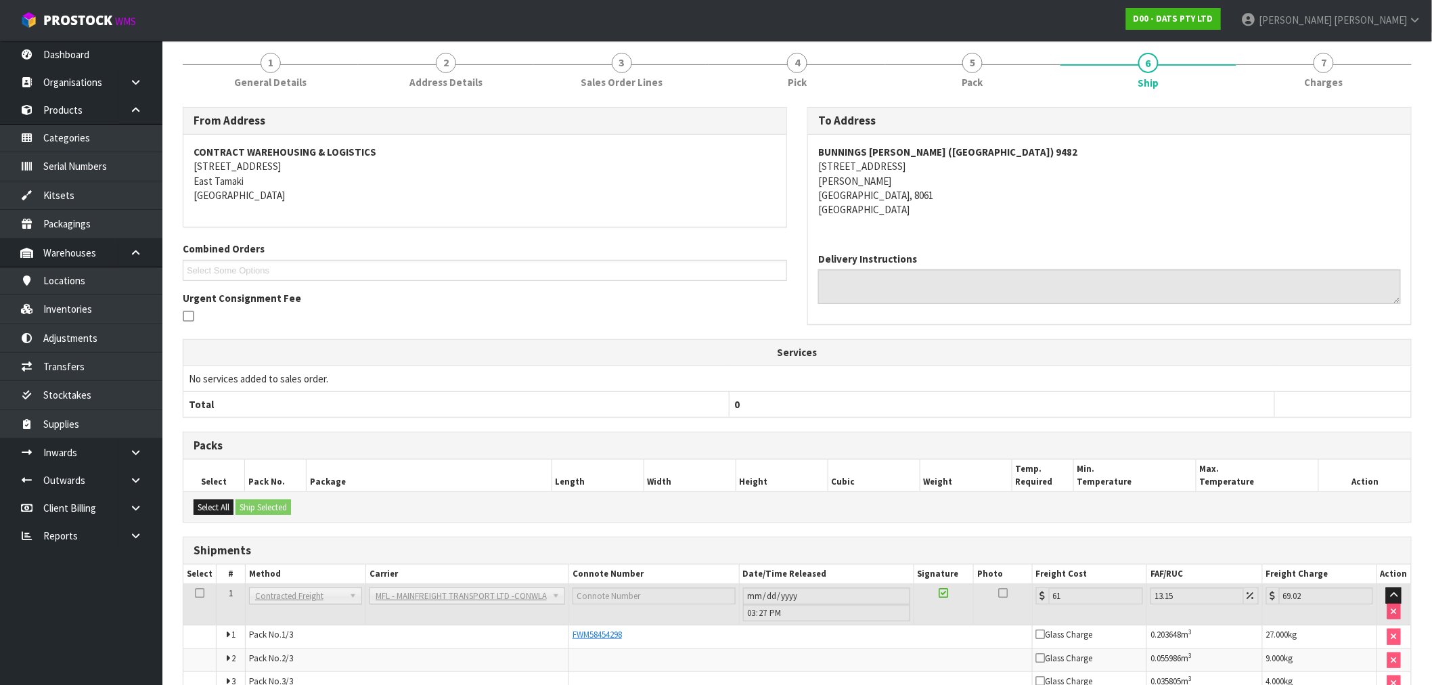
scroll to position [188, 0]
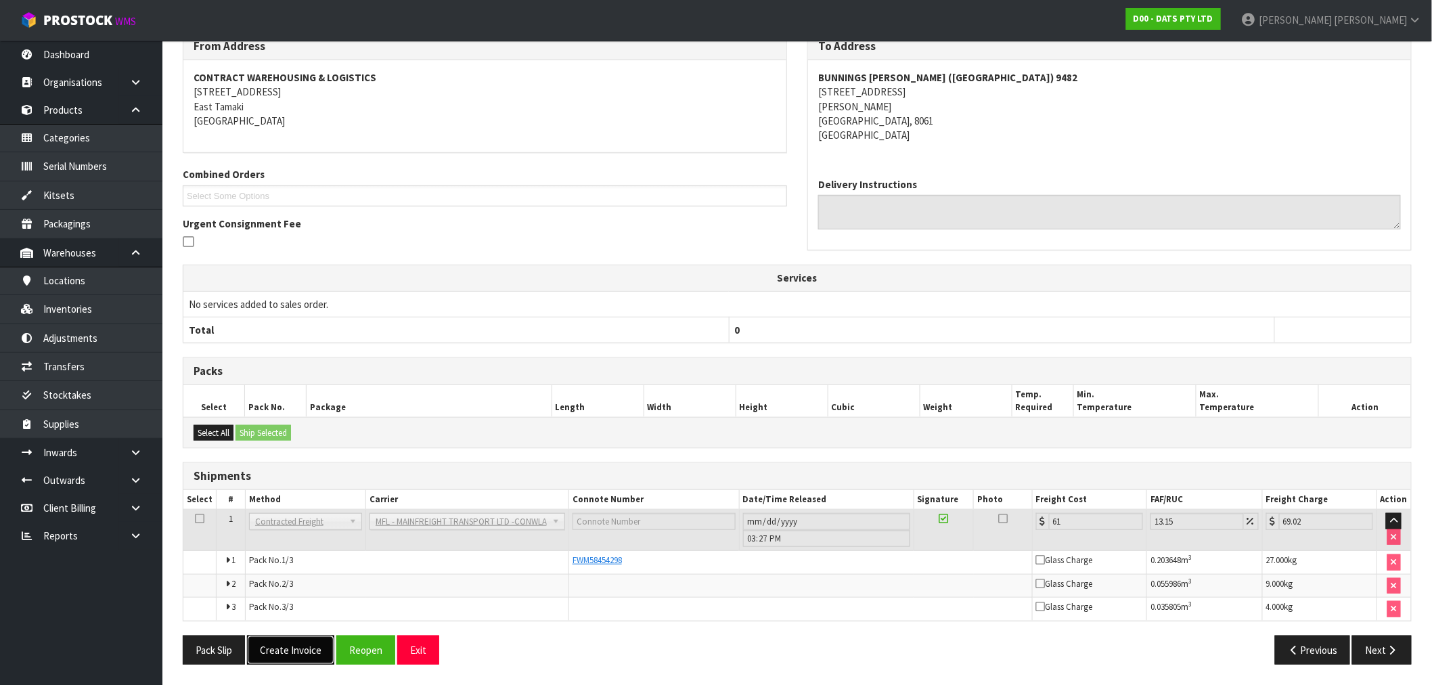
click at [283, 643] on button "Create Invoice" at bounding box center [290, 650] width 87 height 29
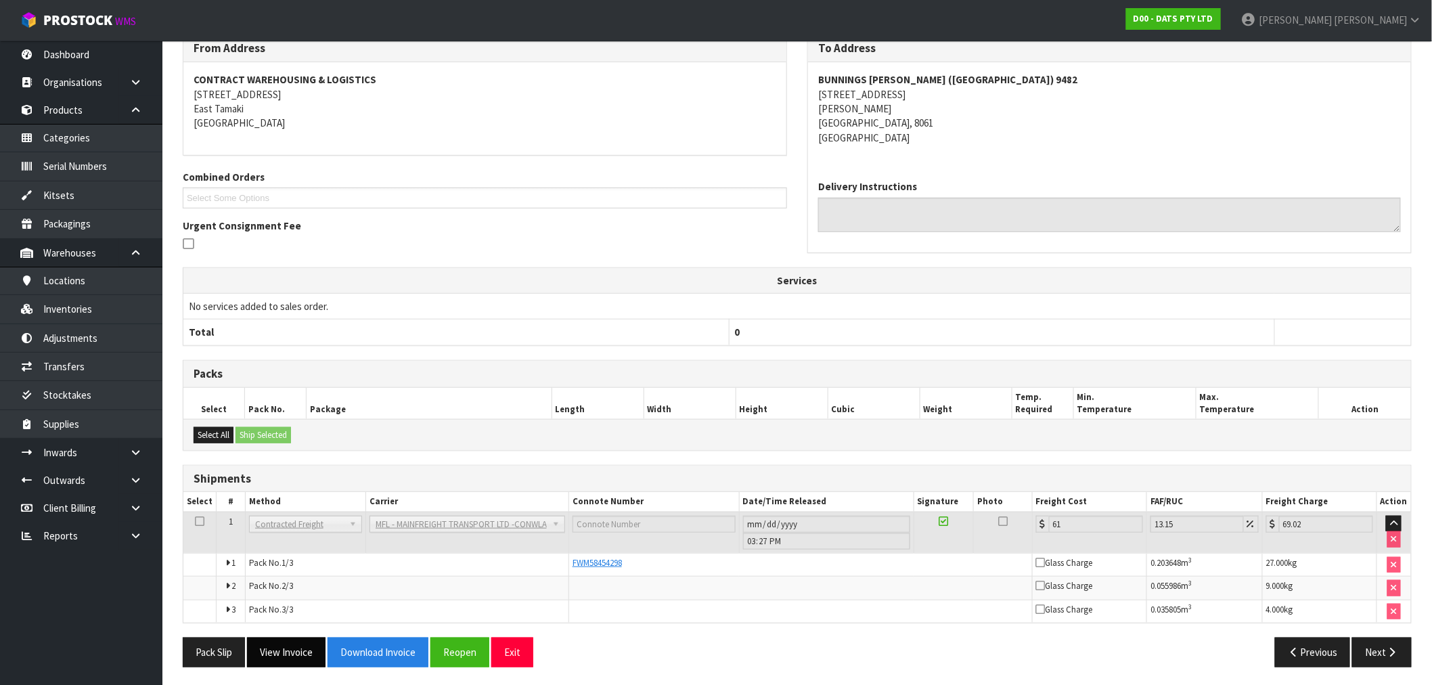
scroll to position [238, 0]
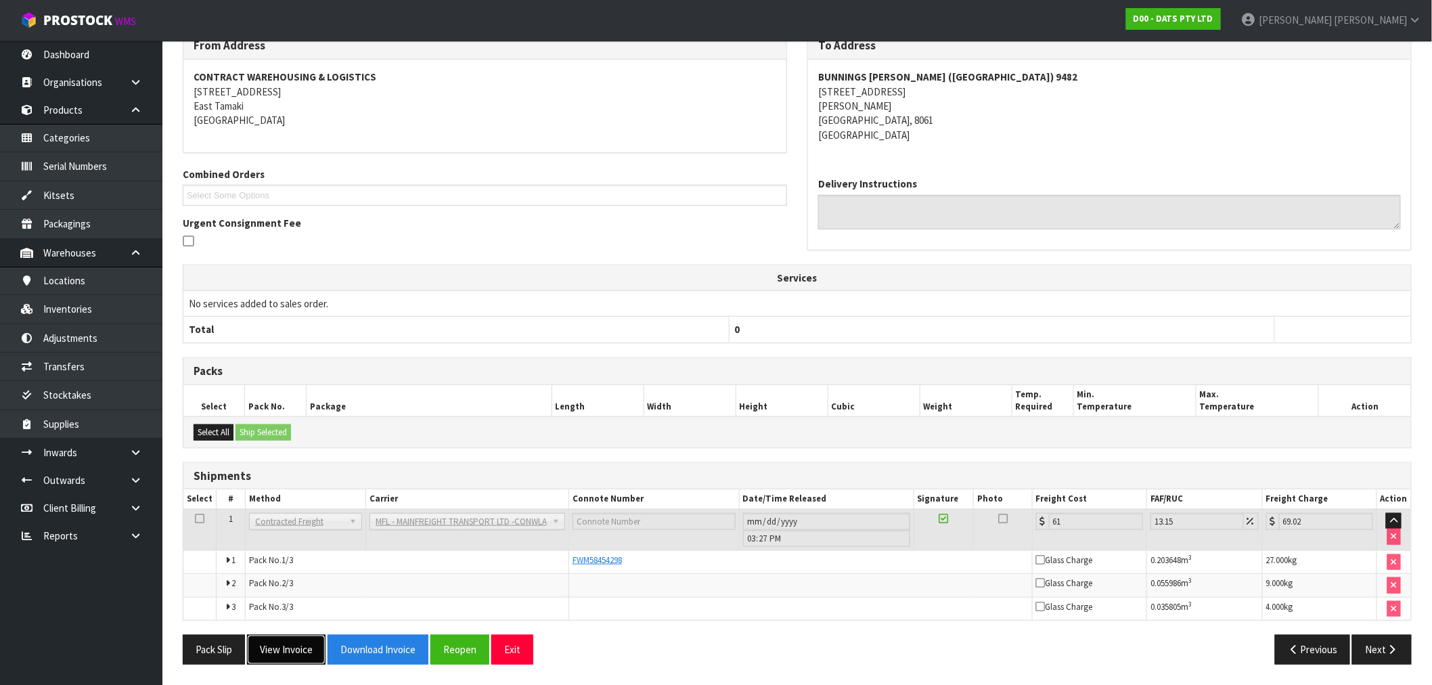
click at [305, 644] on button "View Invoice" at bounding box center [286, 649] width 79 height 29
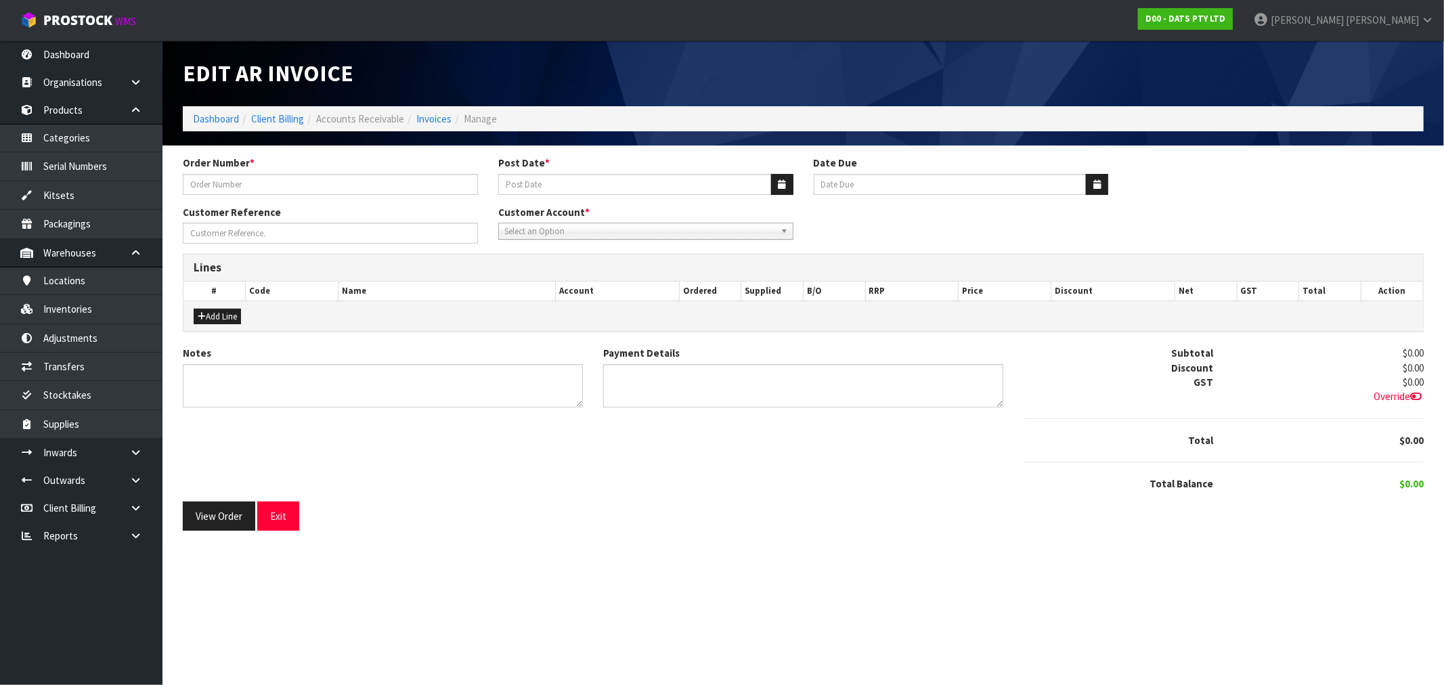
type input "9482Y100218677"
type input "[DATE]"
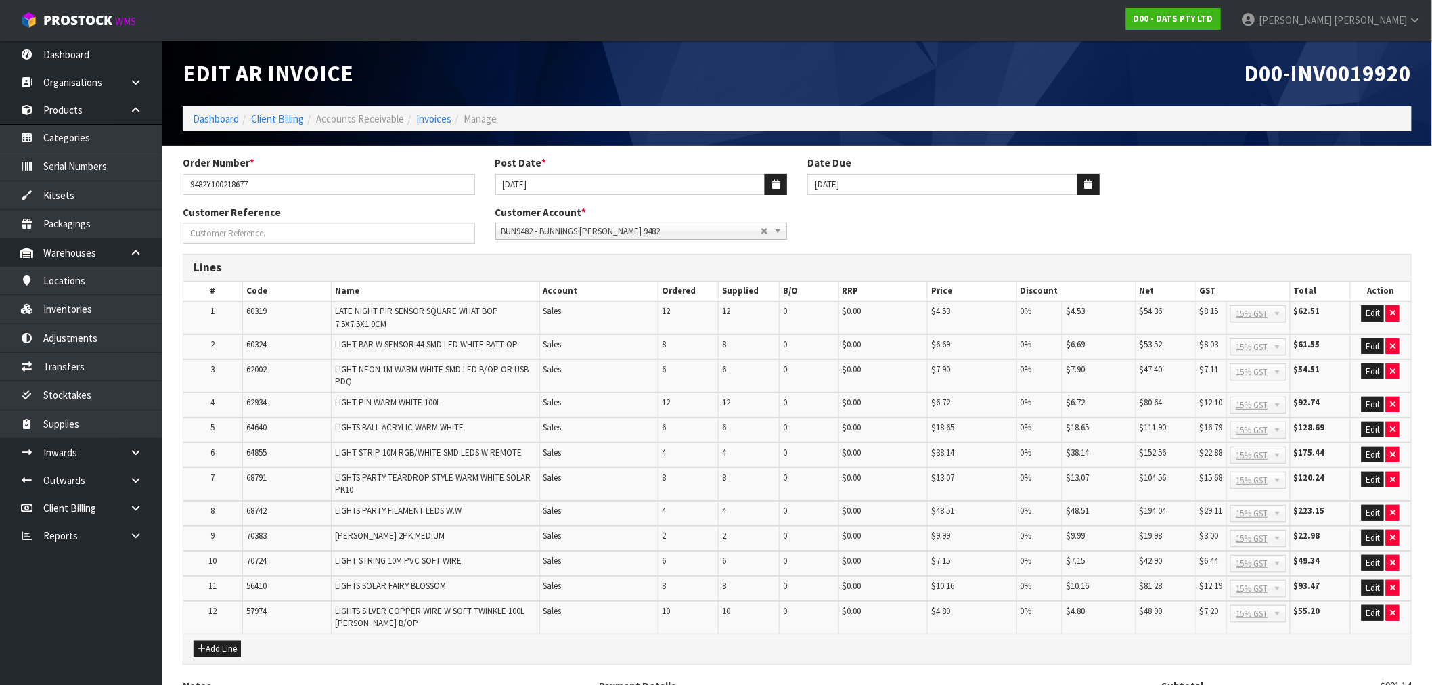
click at [1390, 78] on span "D00-INV0019920" at bounding box center [1328, 73] width 167 height 28
copy span "INV0019920"
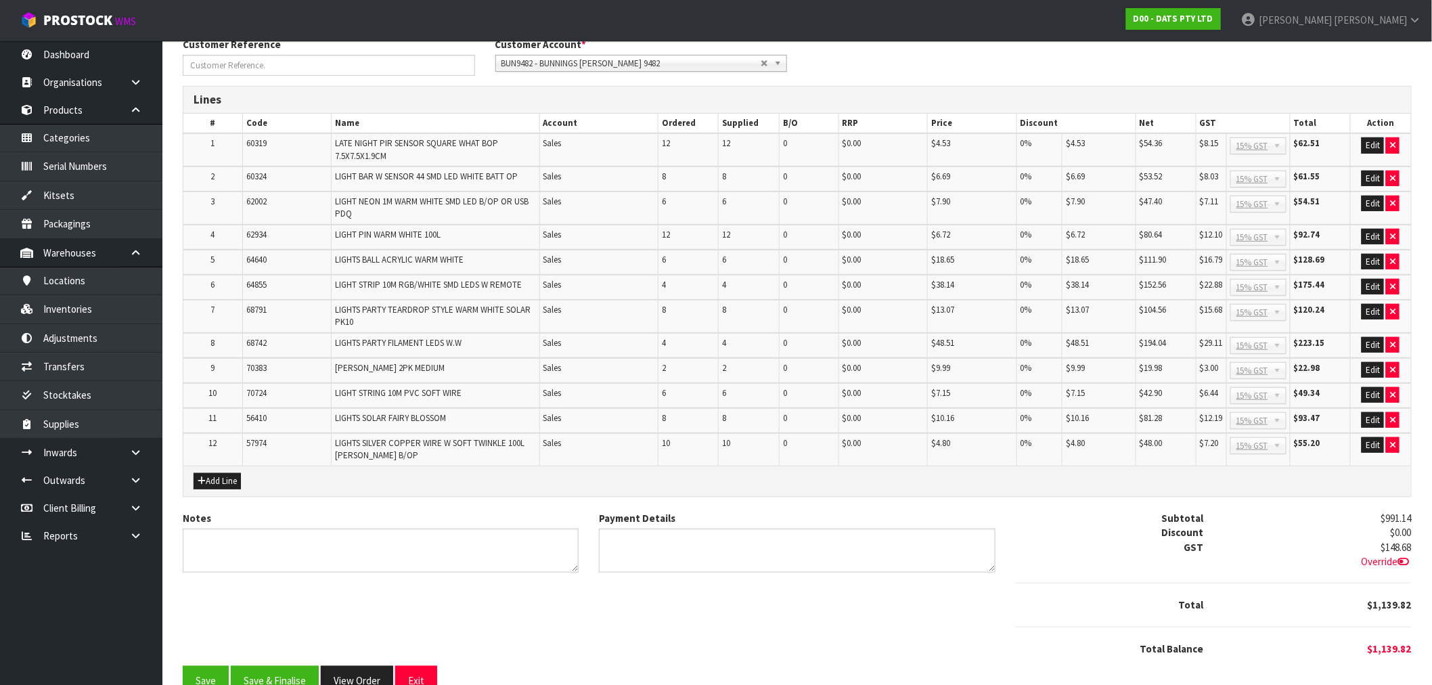
scroll to position [192, 0]
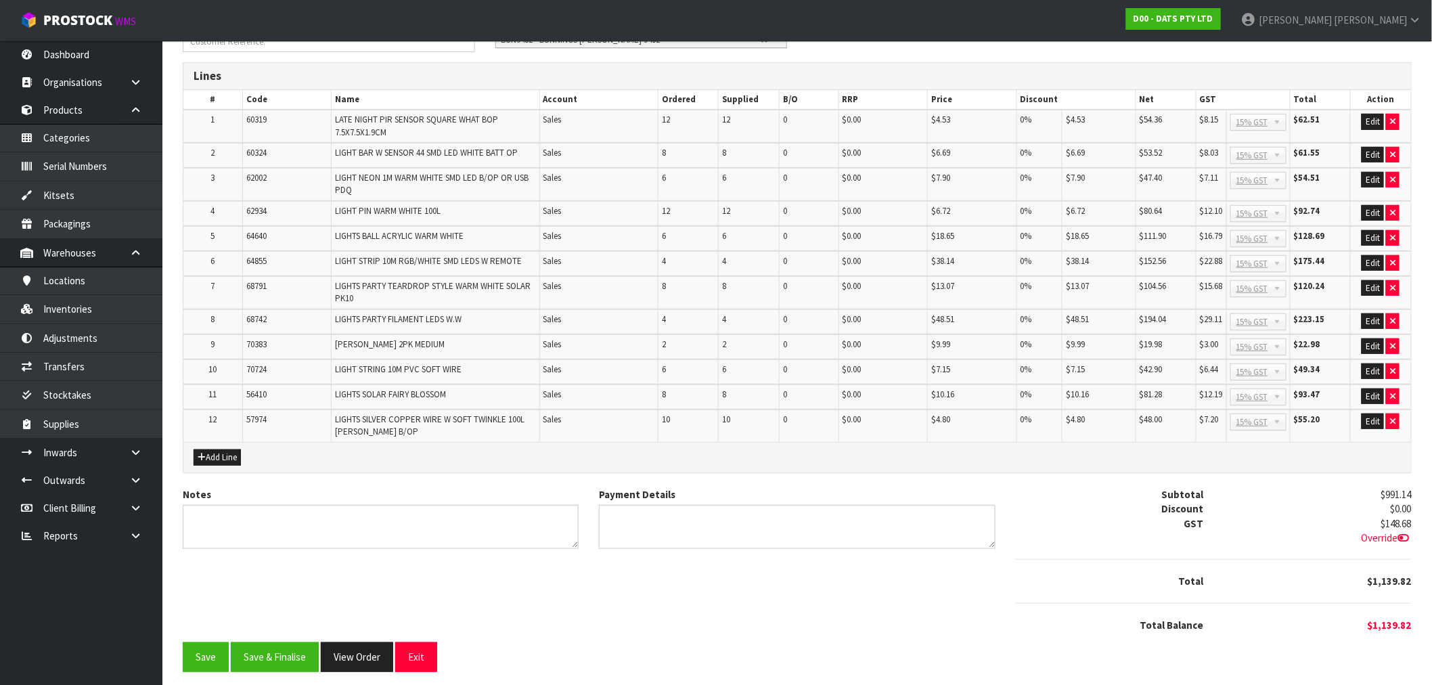
click at [278, 671] on div "Order Number * 9482Y100218677 Post Date * 28/08/2025 Date Due 20/09/2025 Custom…" at bounding box center [798, 323] width 1250 height 718
click at [278, 651] on button "Save & Finalise" at bounding box center [275, 656] width 88 height 29
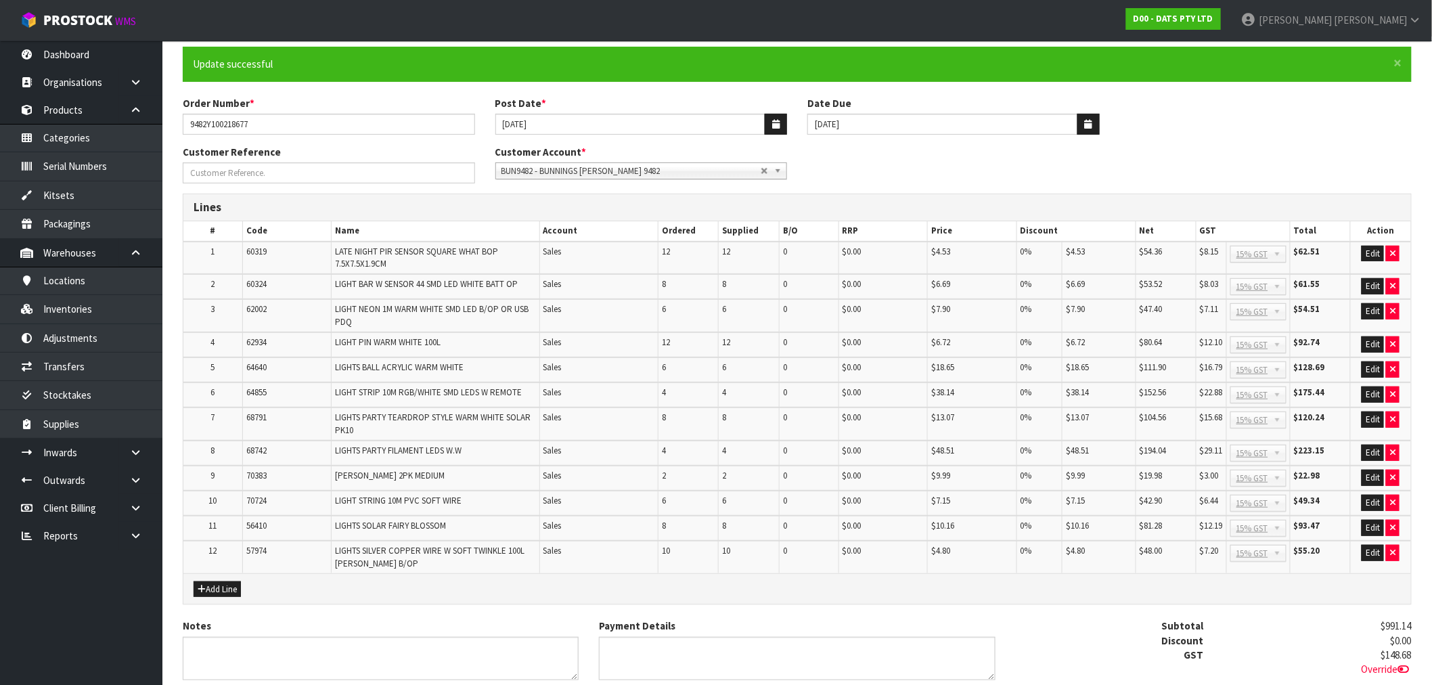
scroll to position [195, 0]
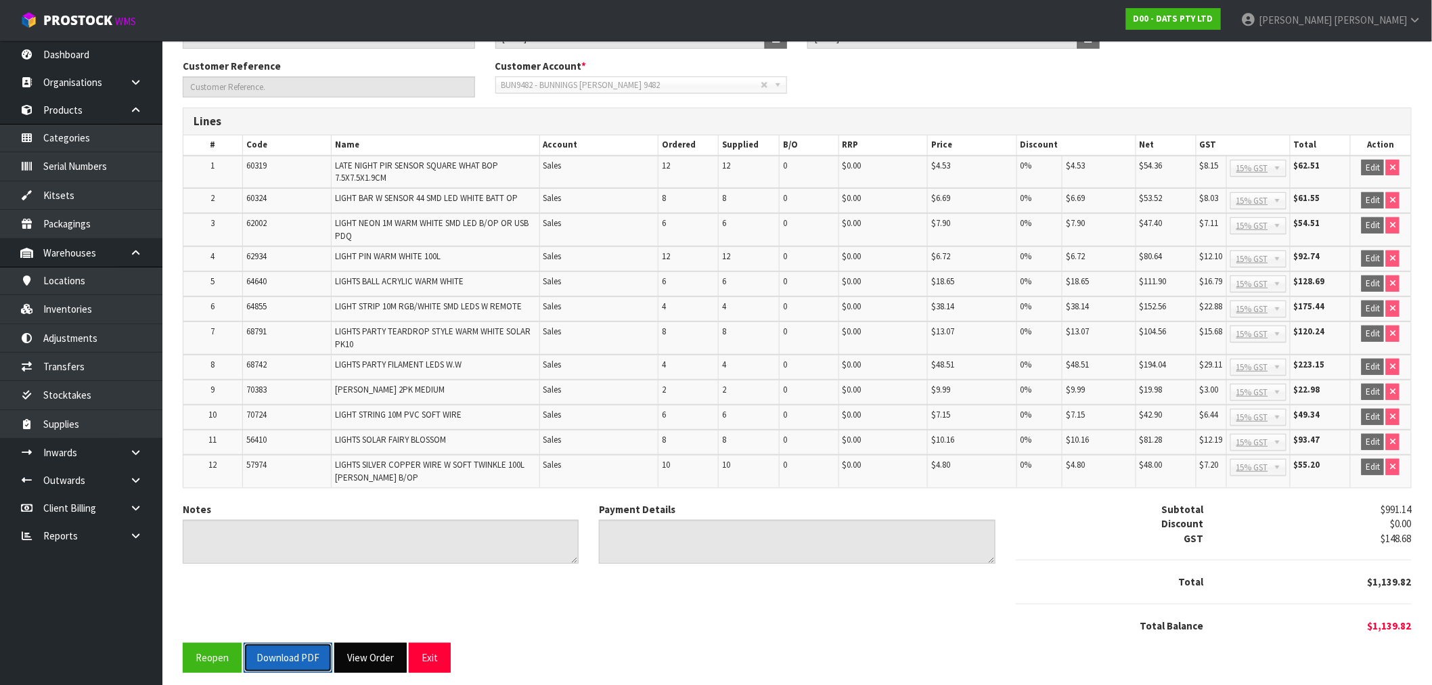
drag, startPoint x: 303, startPoint y: 638, endPoint x: 349, endPoint y: 652, distance: 48.8
click at [303, 643] on button "Download PDF" at bounding box center [288, 657] width 89 height 29
click at [382, 657] on button "View Order" at bounding box center [385, 657] width 72 height 29
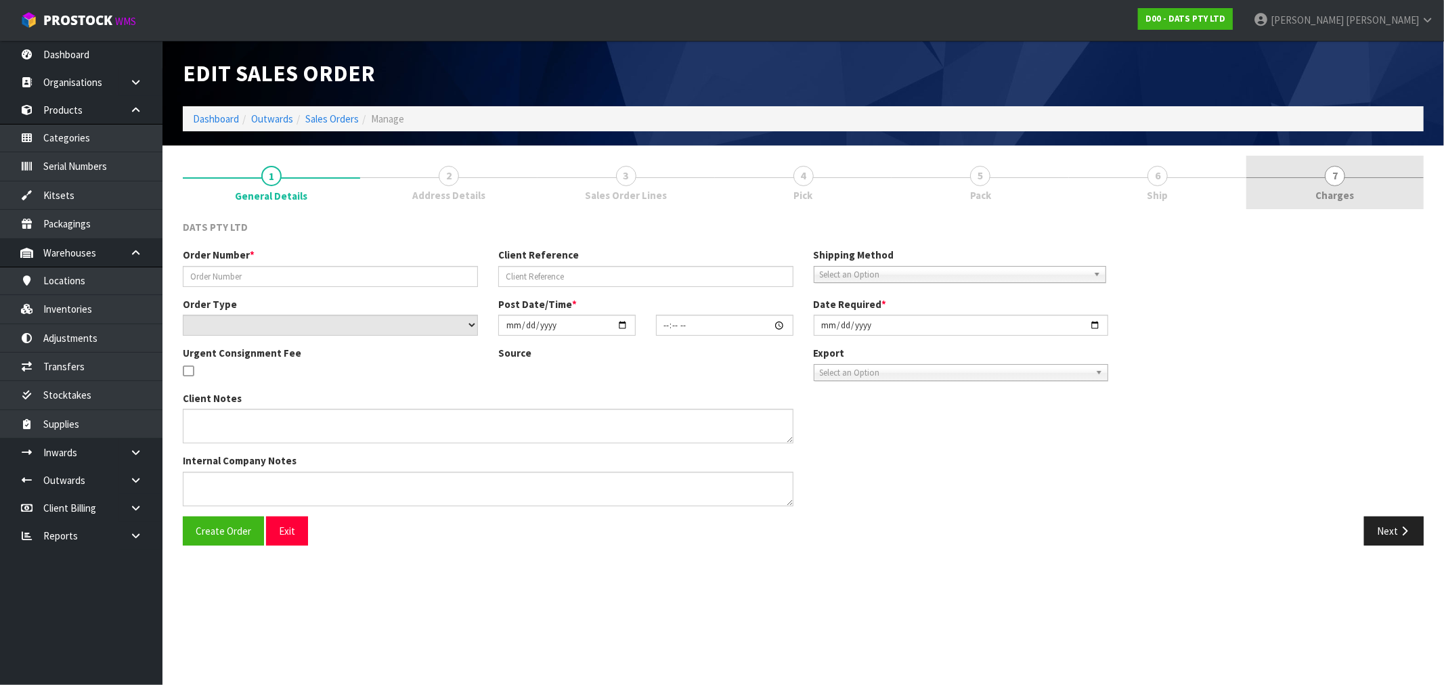
type input "9482Y100218677"
select select "number:0"
type input "[DATE]"
type input "09:00:00.000"
type input "[DATE]"
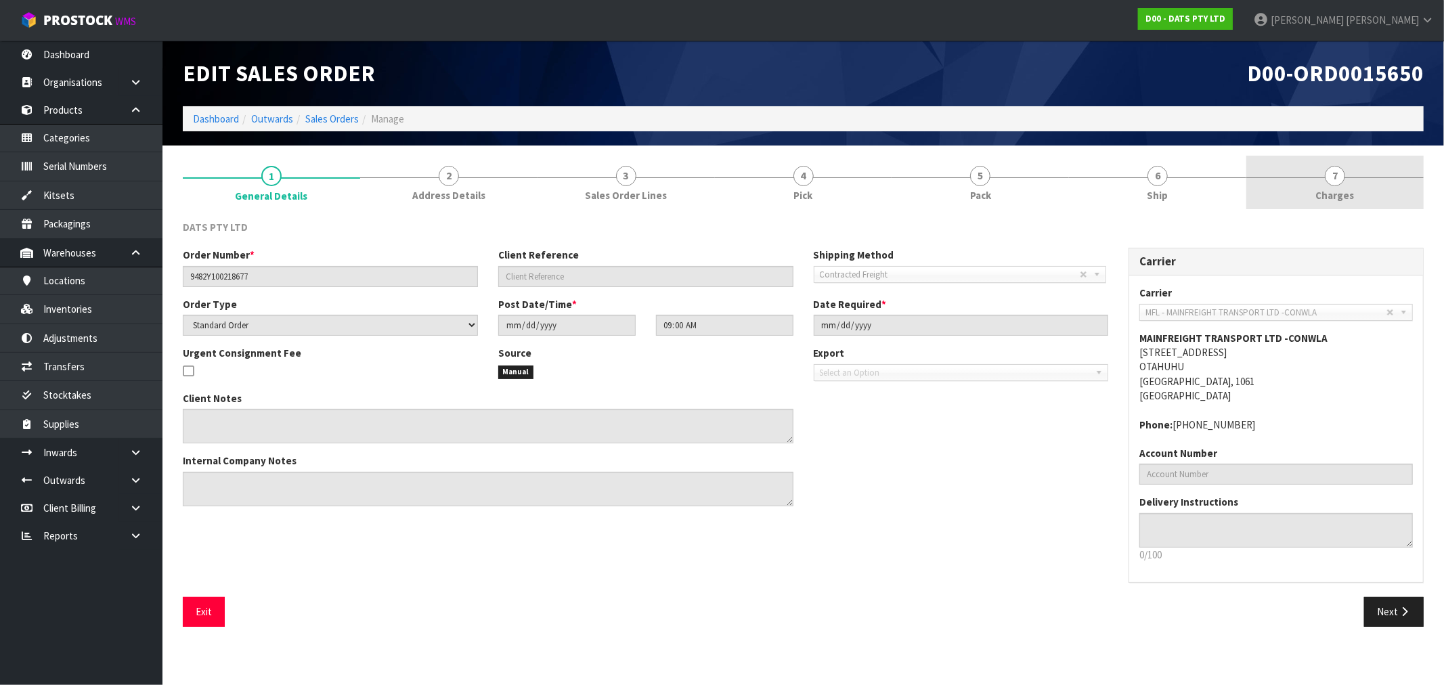
click at [1384, 173] on link "7 [GEOGRAPHIC_DATA]" at bounding box center [1334, 182] width 177 height 53
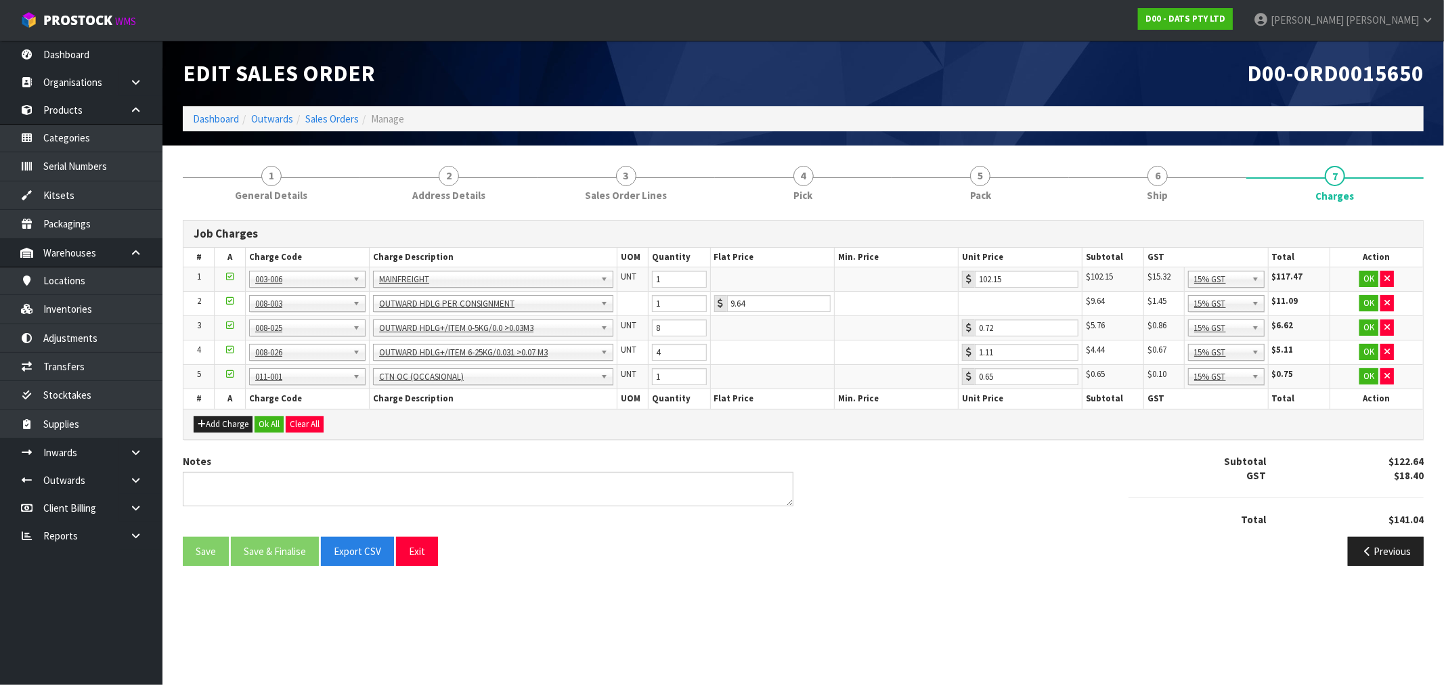
click at [278, 425] on button "Ok All" at bounding box center [269, 424] width 29 height 16
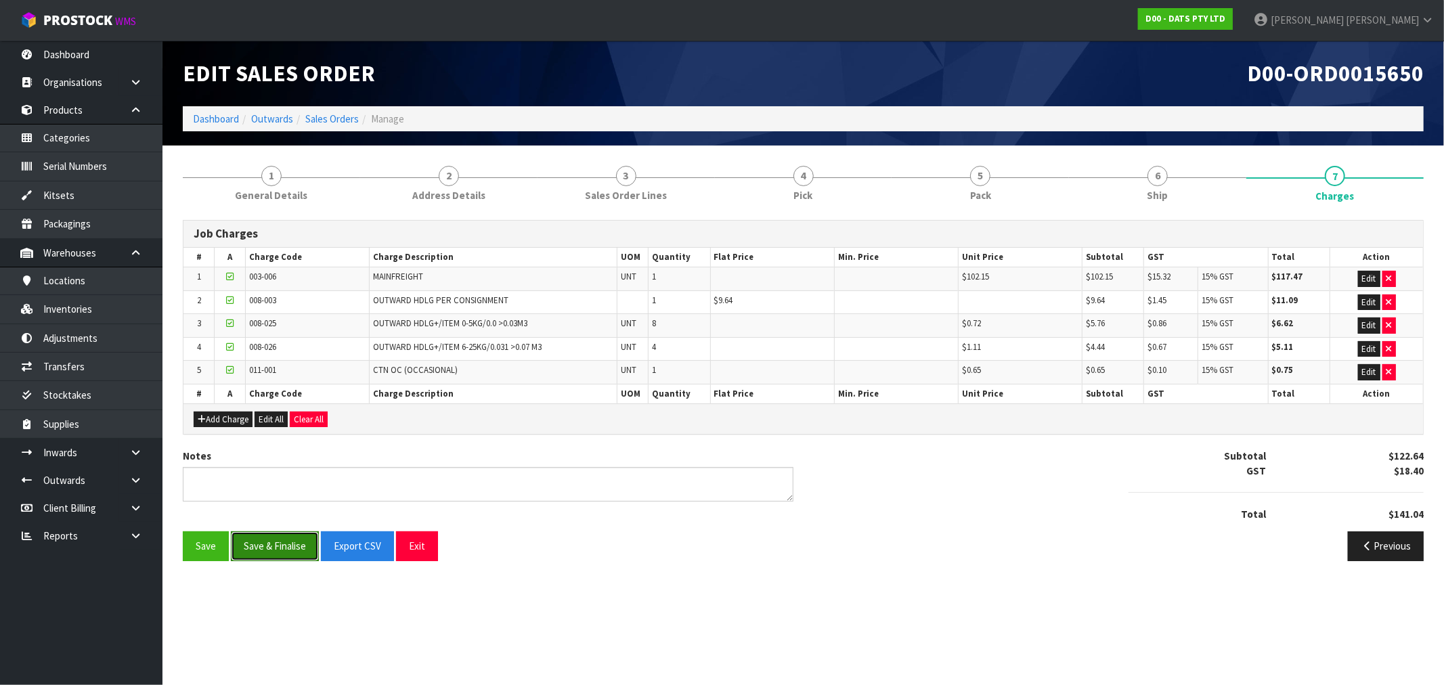
click at [273, 554] on button "Save & Finalise" at bounding box center [275, 545] width 88 height 29
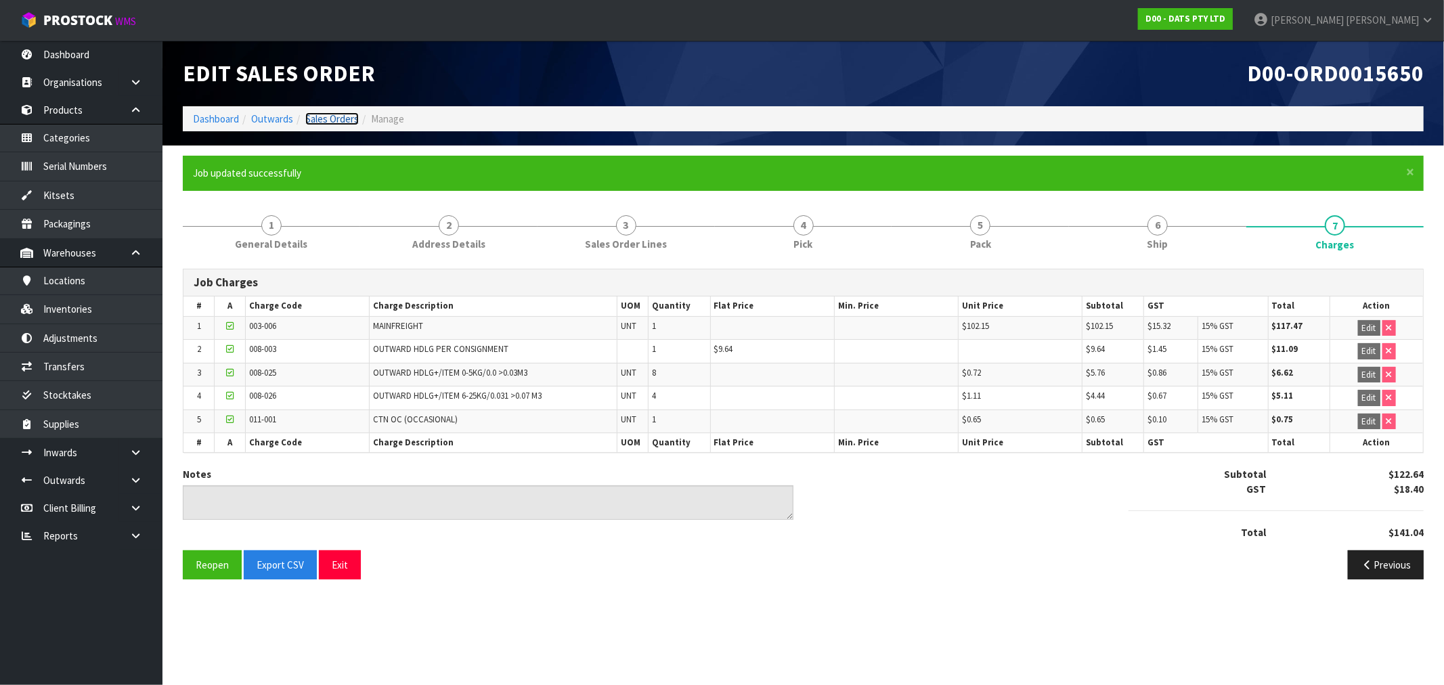
click at [325, 115] on link "Sales Orders" at bounding box center [331, 118] width 53 height 13
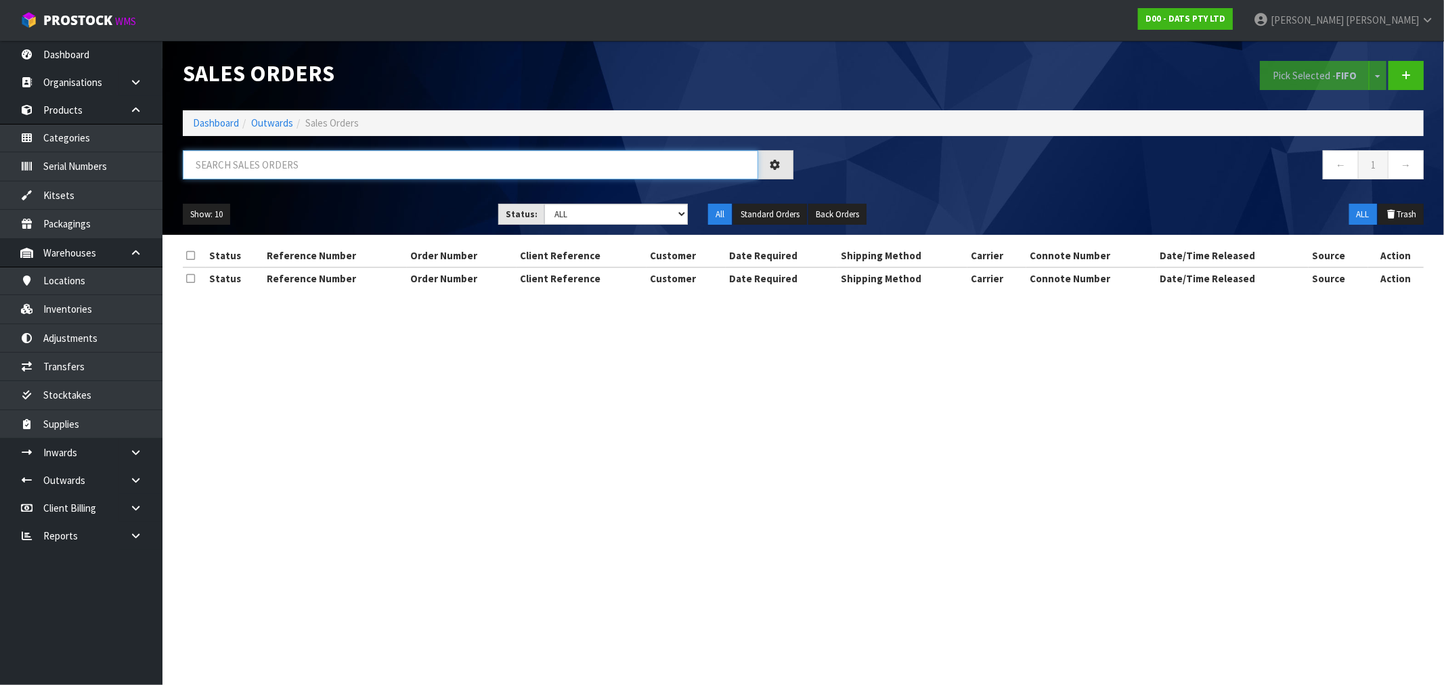
click at [405, 161] on input "text" at bounding box center [470, 164] width 575 height 29
type input "5"
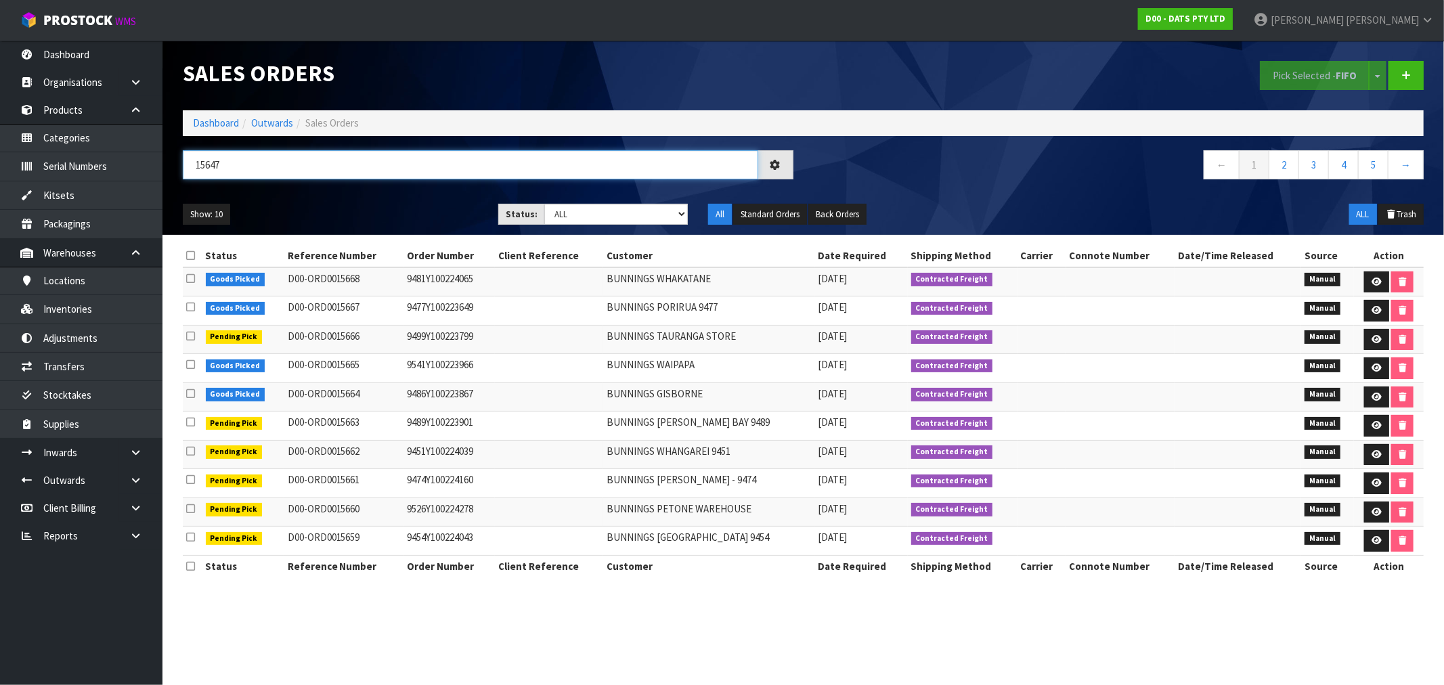
type input "15647"
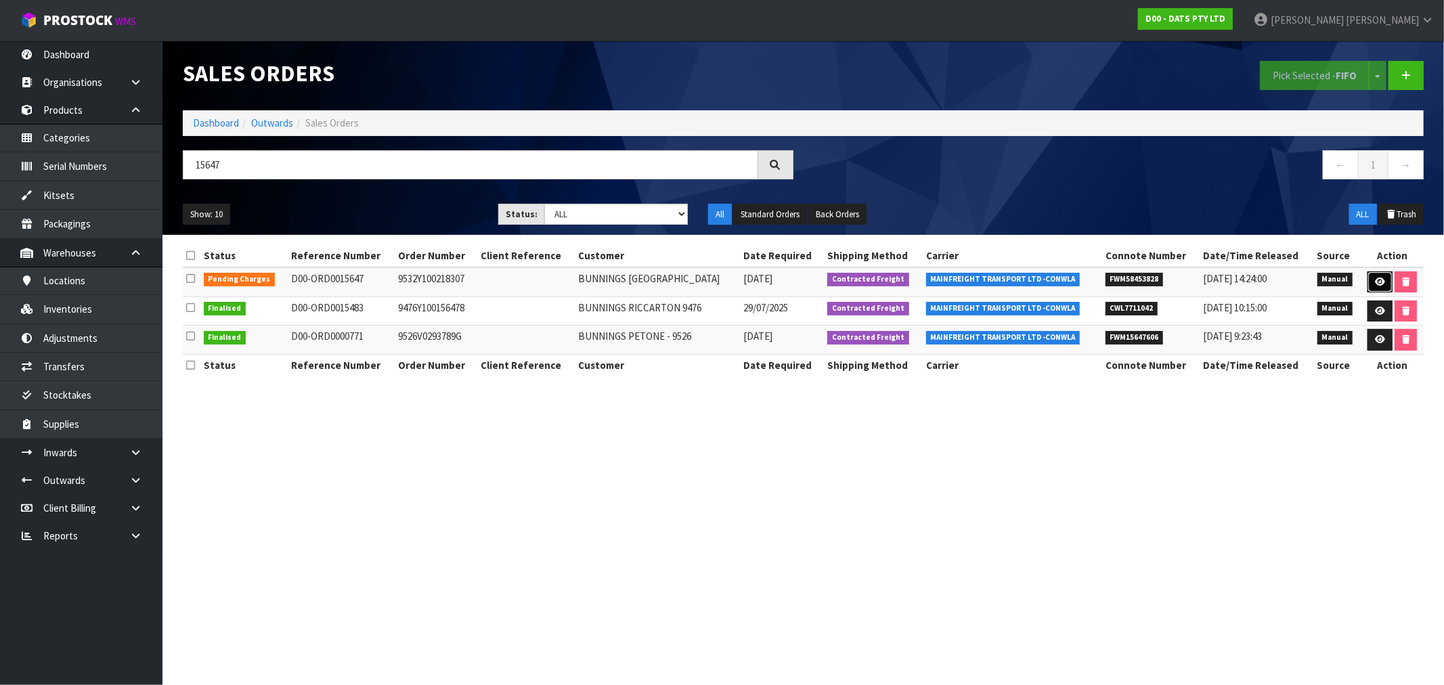
click at [1379, 274] on link at bounding box center [1379, 282] width 25 height 22
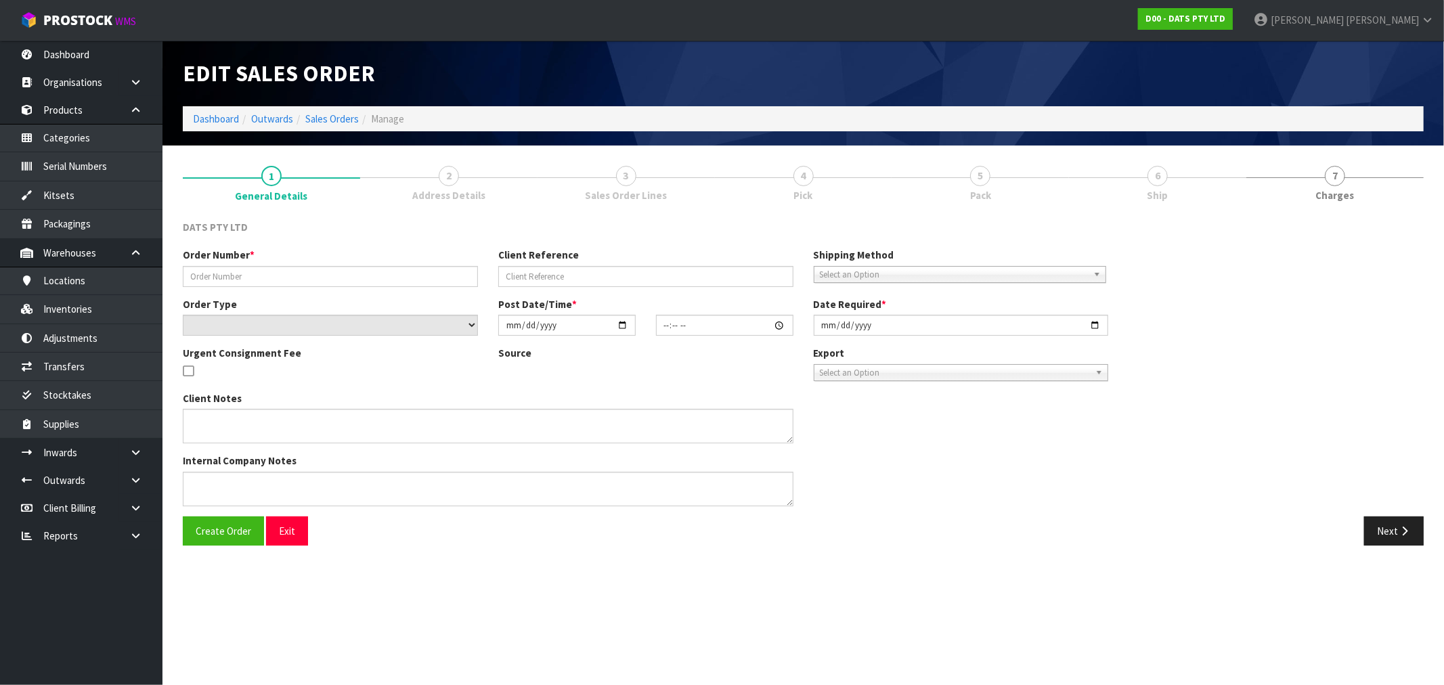
type input "9532Y100218307"
select select "number:0"
type input "[DATE]"
type input "08:52:00.000"
type input "[DATE]"
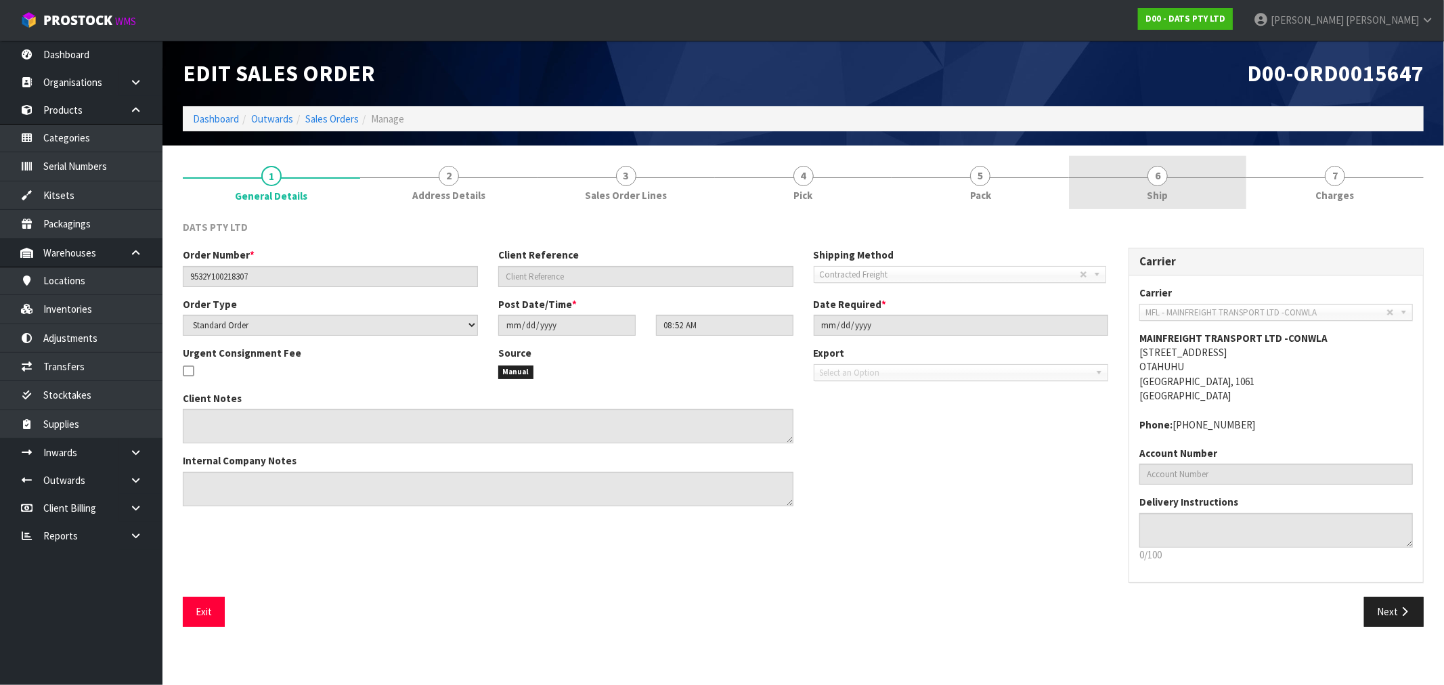
drag, startPoint x: 1148, startPoint y: 179, endPoint x: 1112, endPoint y: 188, distance: 37.8
click at [1147, 179] on link "6 Ship" at bounding box center [1157, 182] width 177 height 53
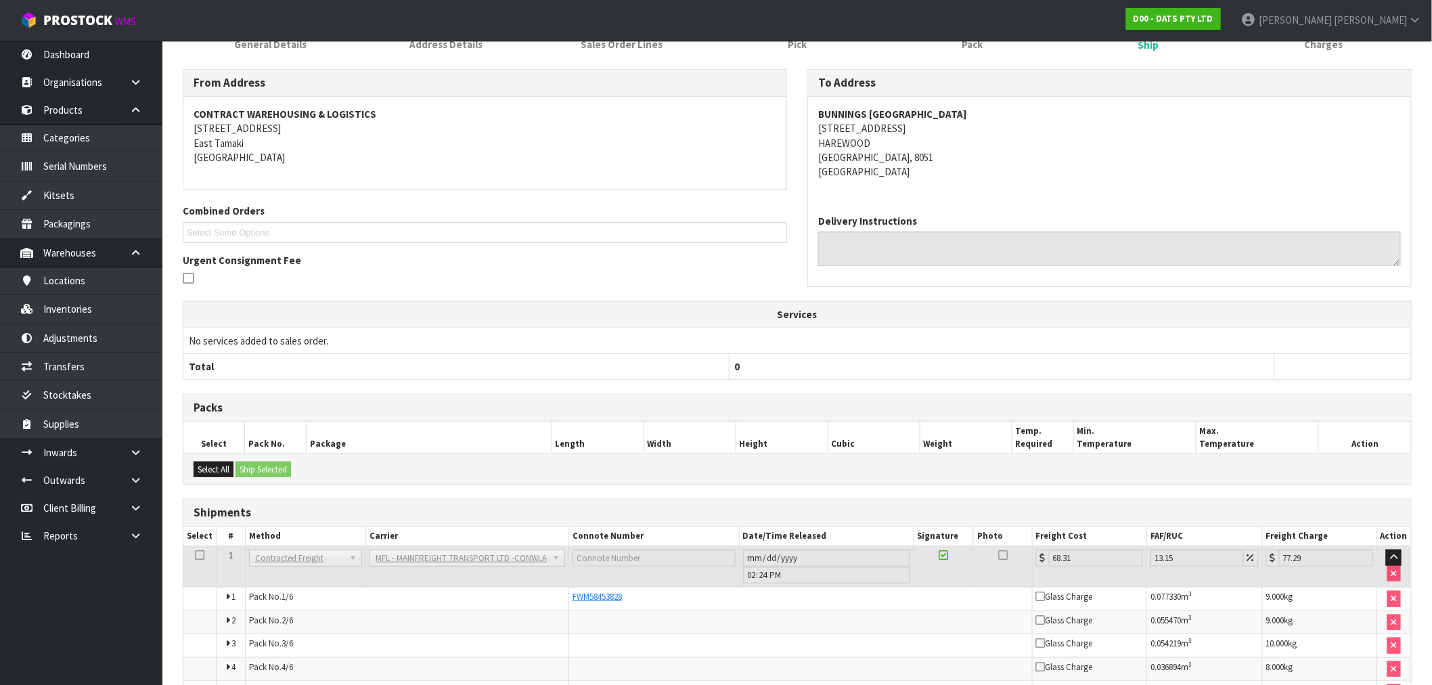
scroll to position [259, 0]
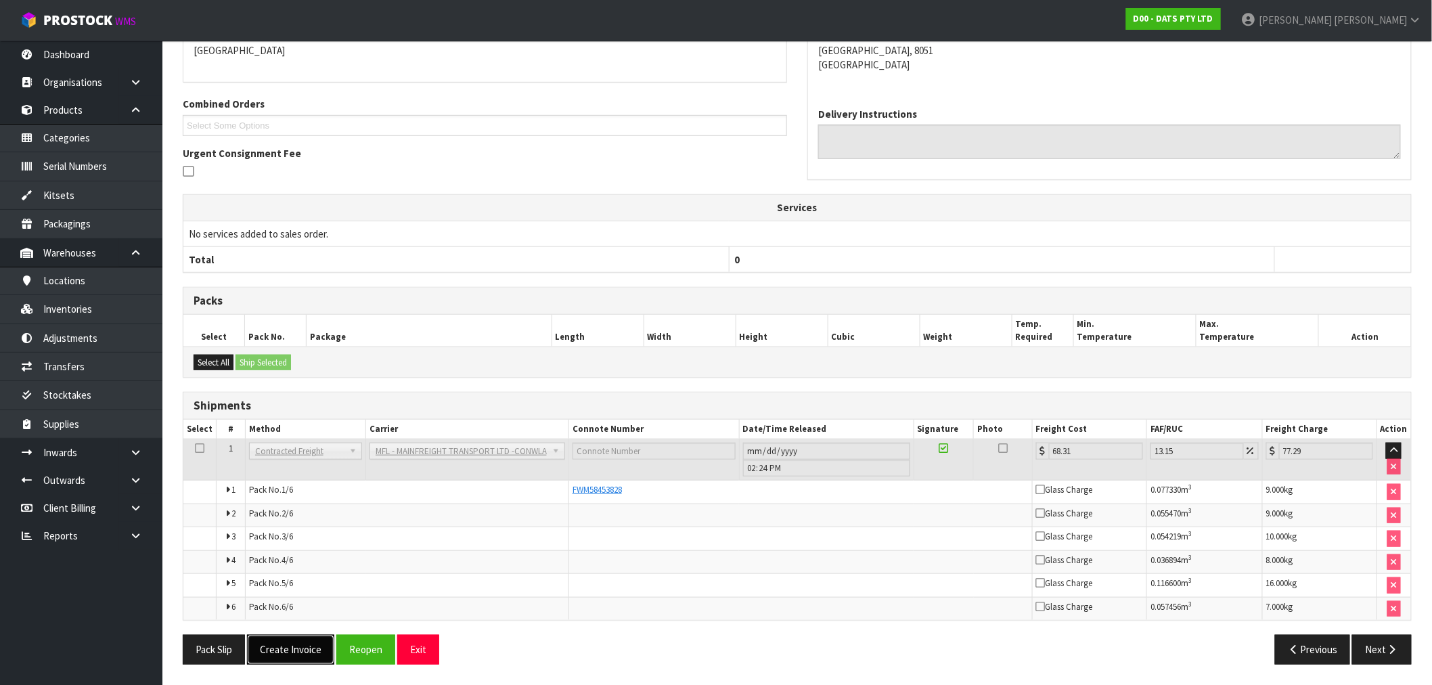
click at [295, 657] on button "Create Invoice" at bounding box center [290, 649] width 87 height 29
click at [288, 639] on button "View Invoice" at bounding box center [286, 650] width 79 height 29
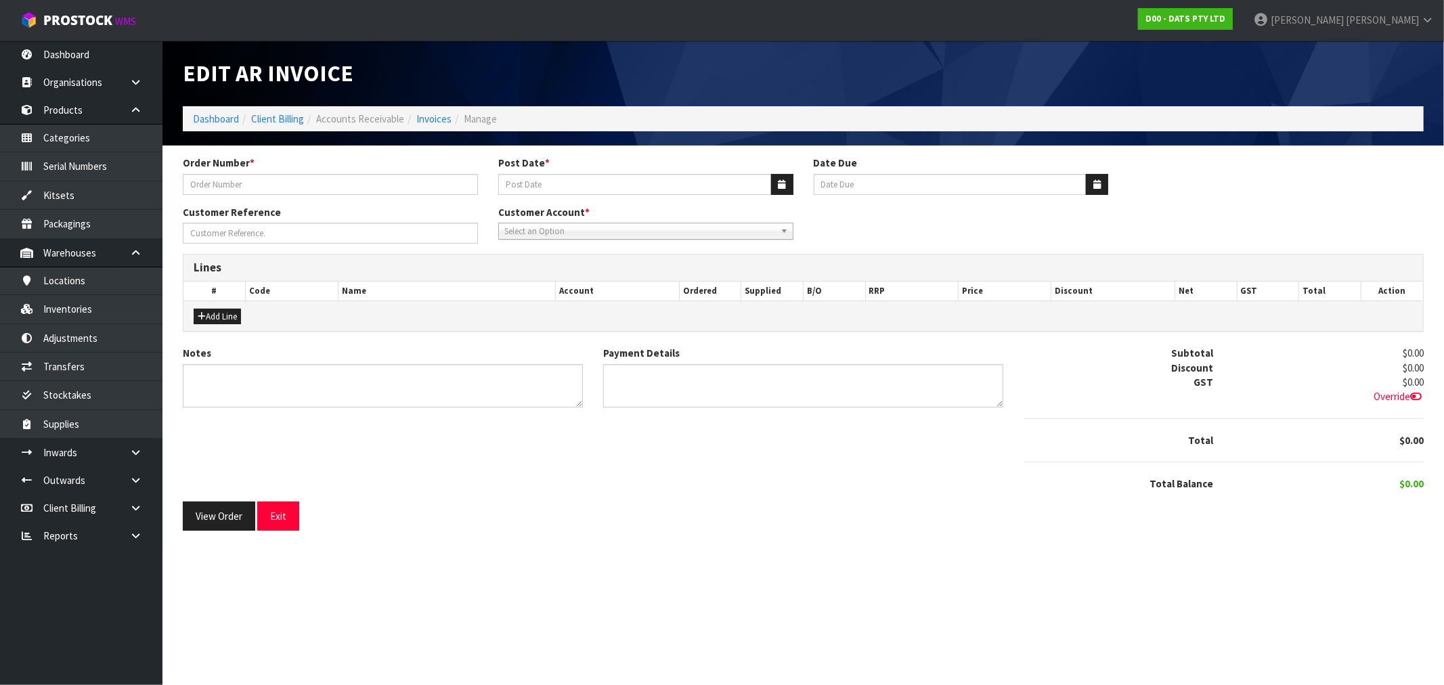
type input "9532Y100218307"
type input "[DATE]"
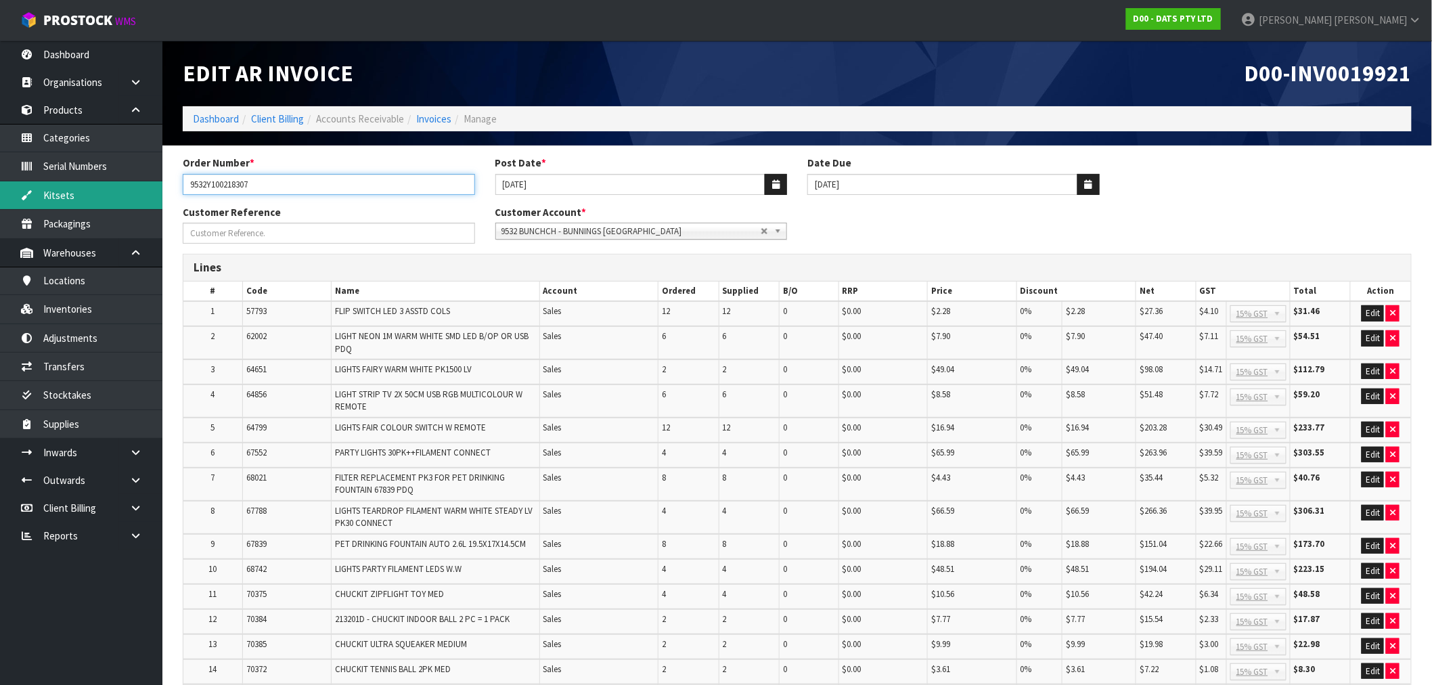
drag, startPoint x: 142, startPoint y: 197, endPoint x: 29, endPoint y: 206, distance: 113.4
click at [82, 200] on body "Toggle navigation ProStock WMS D00 - DATS PTY LTD Rocio Lopez Logout Dashboard …" at bounding box center [716, 342] width 1432 height 685
click at [1355, 58] on div "D00-INV0019921" at bounding box center [1109, 74] width 625 height 66
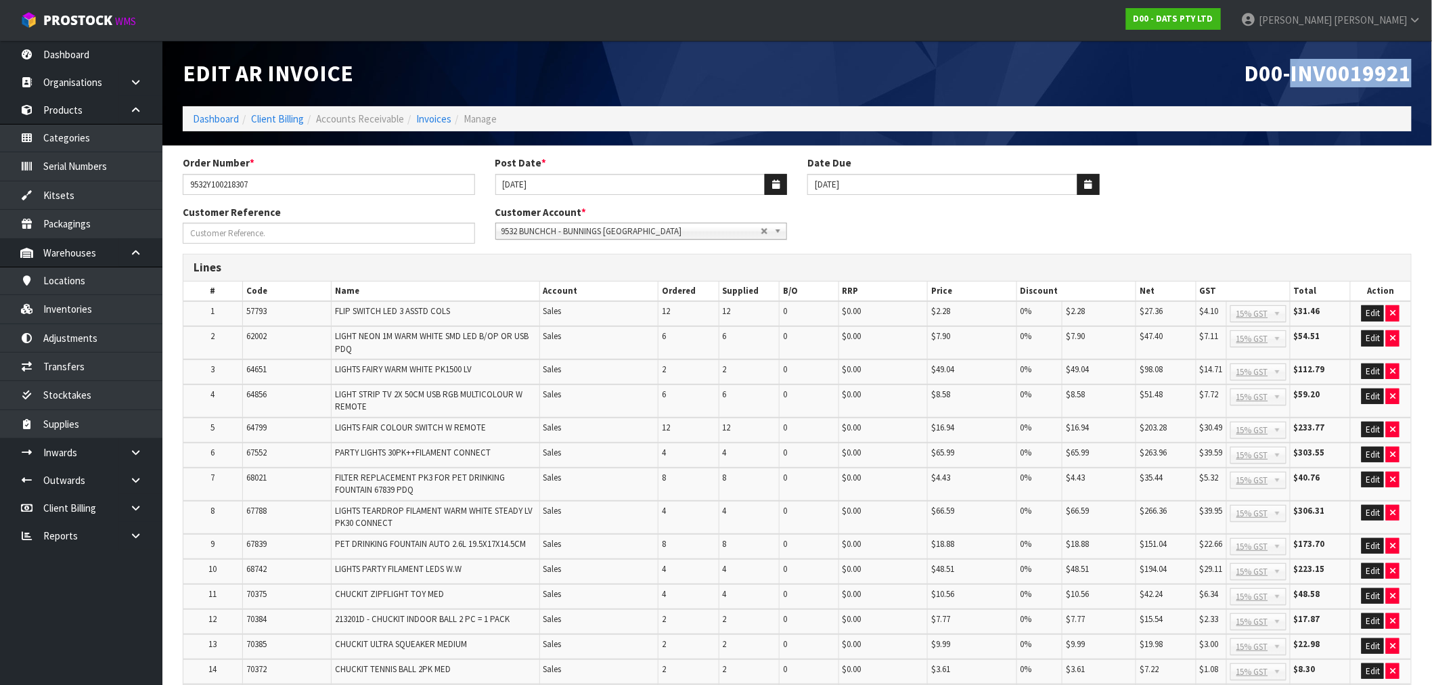
click at [1355, 58] on div "D00-INV0019921" at bounding box center [1109, 74] width 625 height 66
copy span "INV0019921"
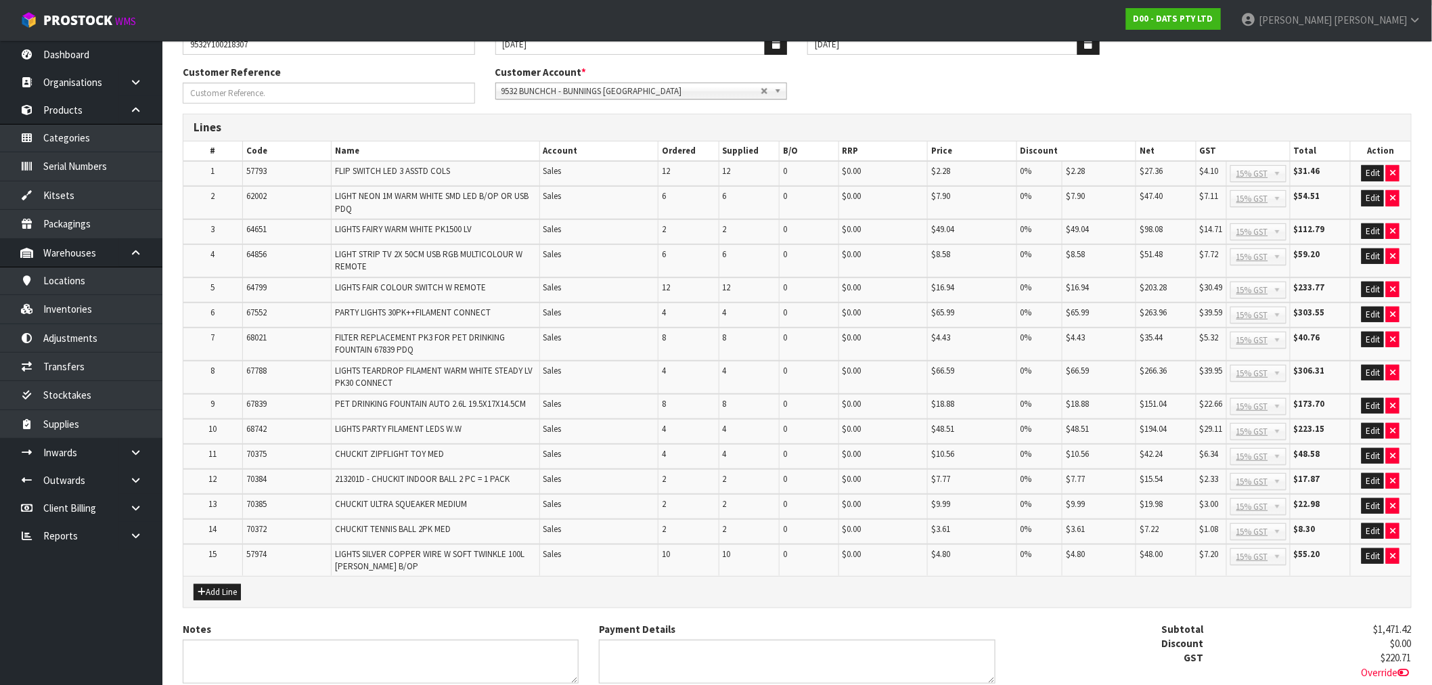
scroll to position [273, 0]
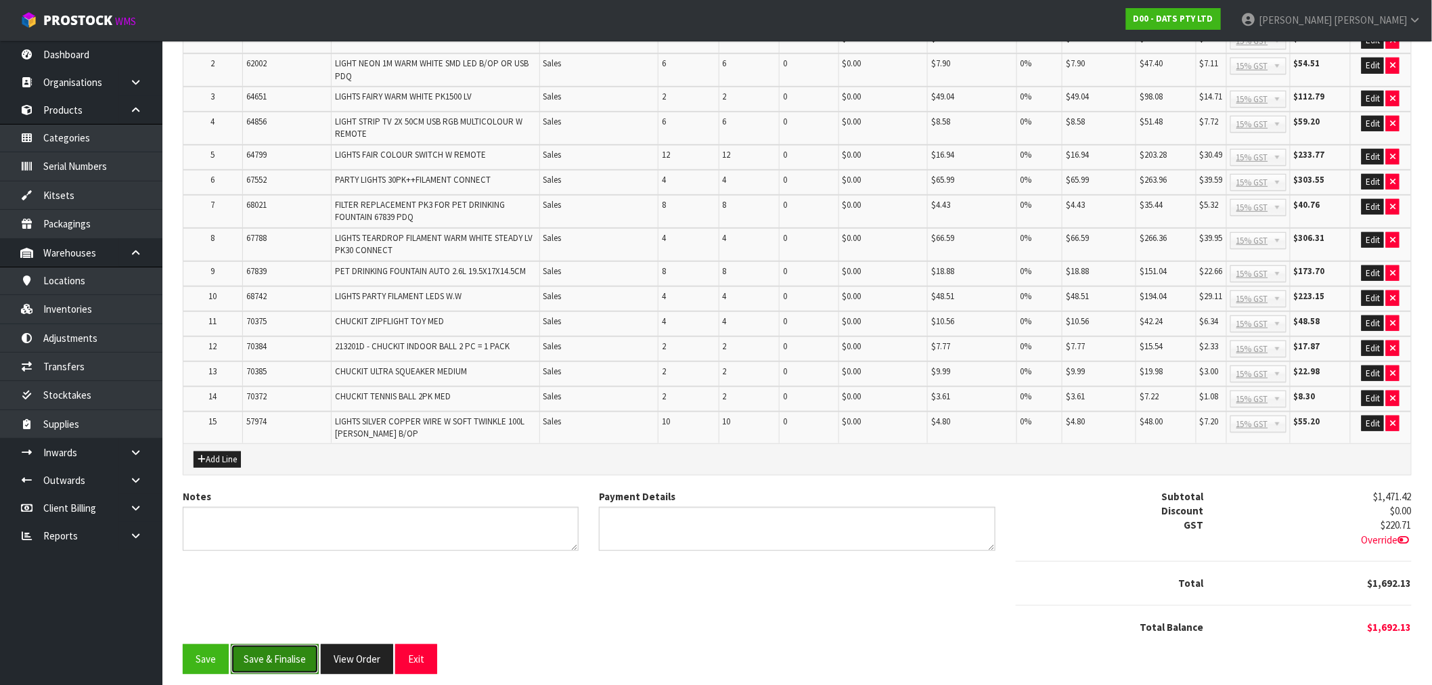
click at [261, 664] on button "Save & Finalise" at bounding box center [275, 658] width 88 height 29
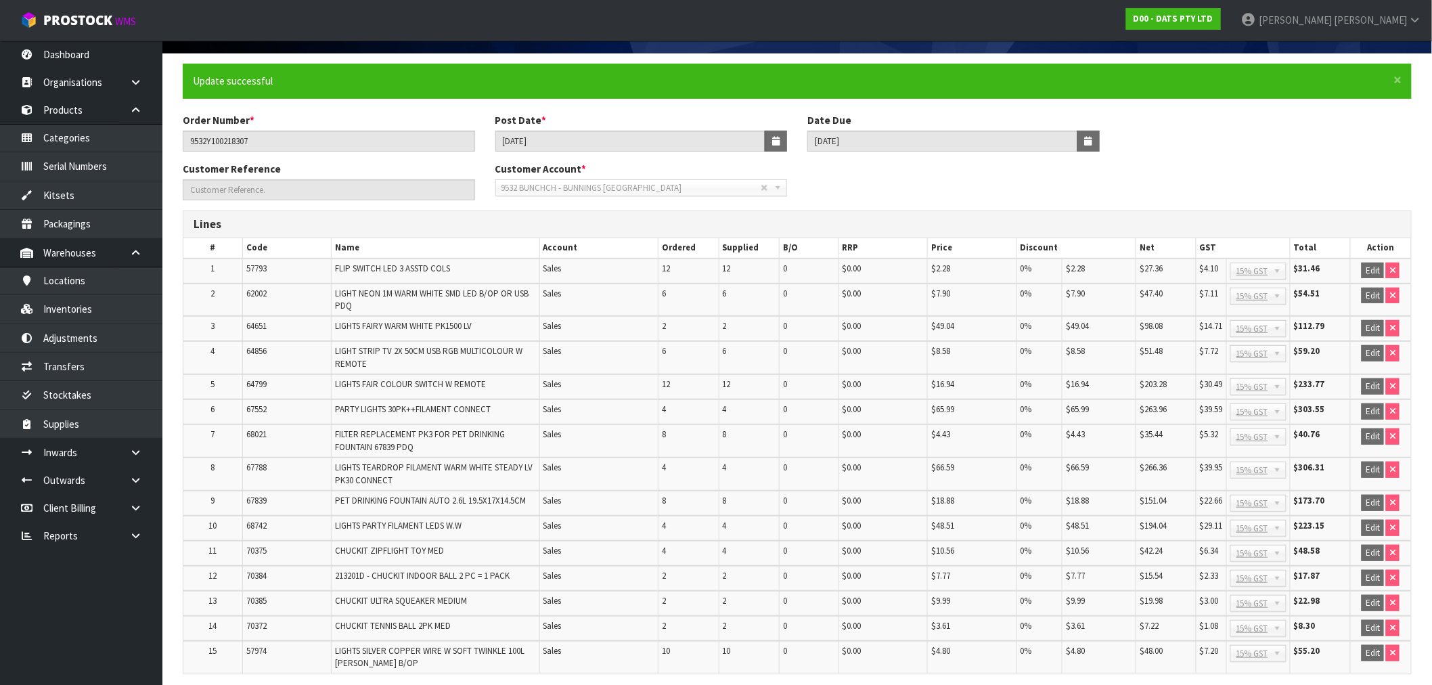
scroll to position [276, 0]
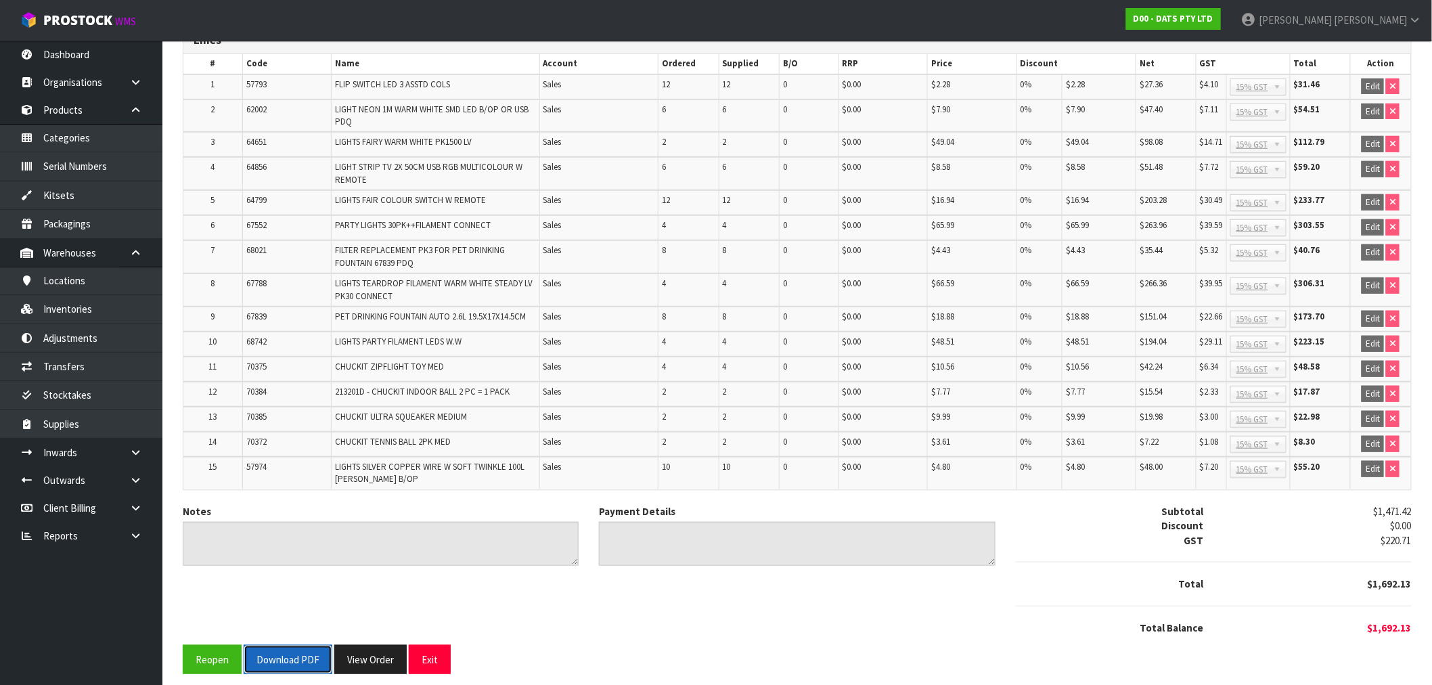
click at [264, 650] on button "Download PDF" at bounding box center [288, 659] width 89 height 29
click at [349, 634] on div "Notes Payment Details Subtotal $1,471.42 Discount $0.00 GST $220.71 Total $1,69…" at bounding box center [798, 574] width 1250 height 141
click at [361, 645] on button "View Order" at bounding box center [370, 659] width 72 height 29
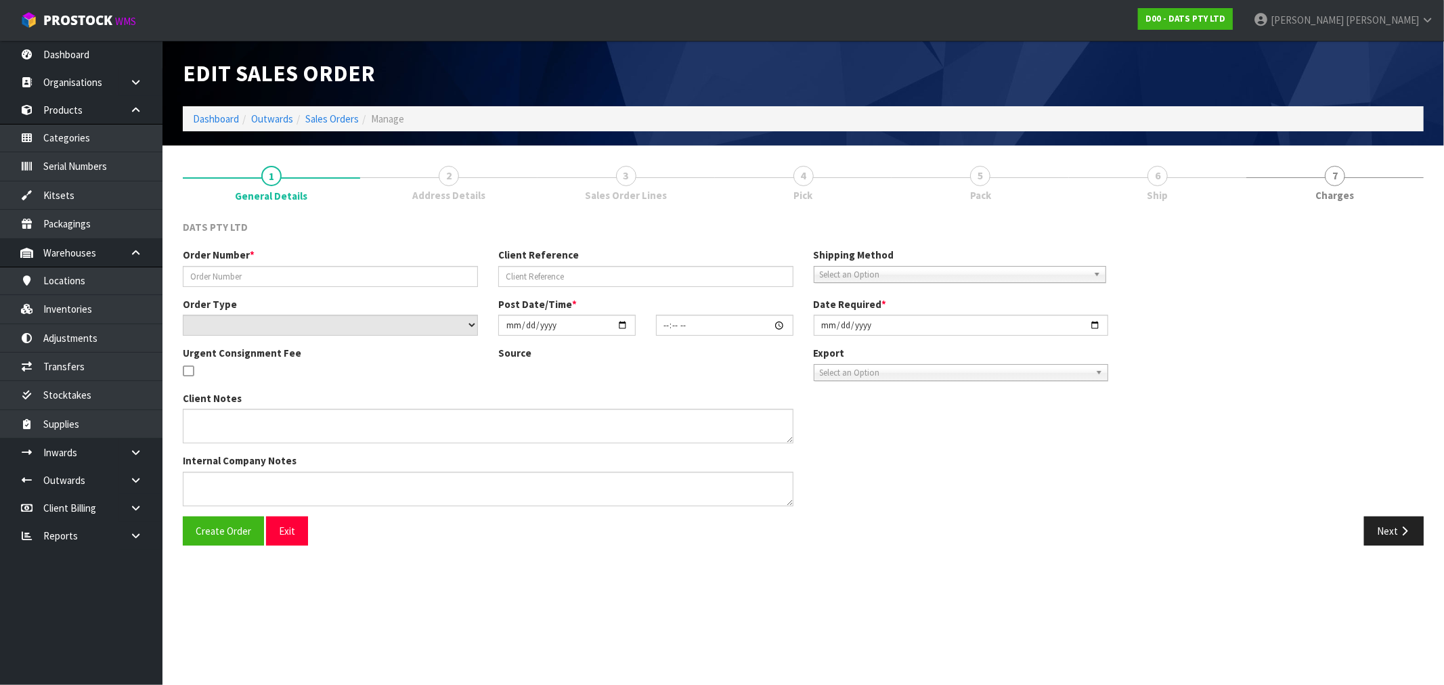
type input "9532Y100218307"
select select "number:0"
type input "[DATE]"
type input "08:52:00.000"
type input "[DATE]"
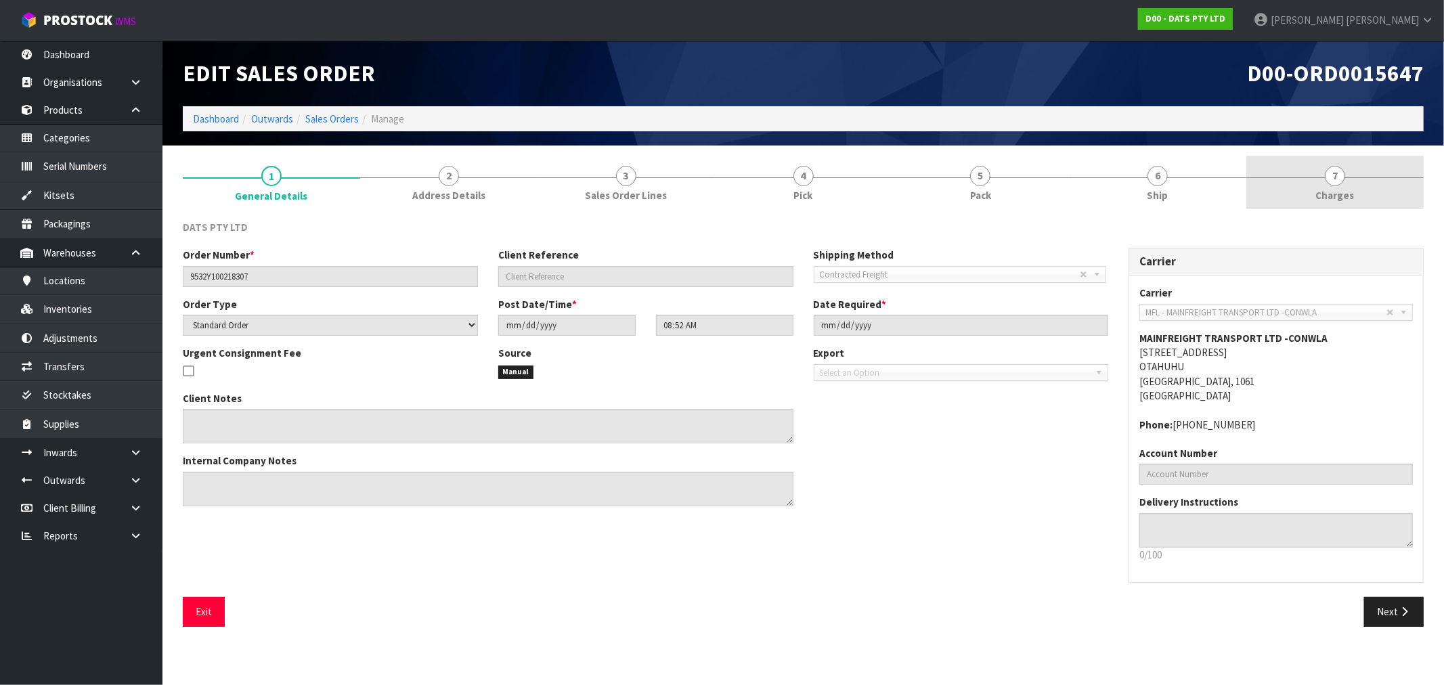
click at [1315, 197] on link "7 [GEOGRAPHIC_DATA]" at bounding box center [1334, 182] width 177 height 53
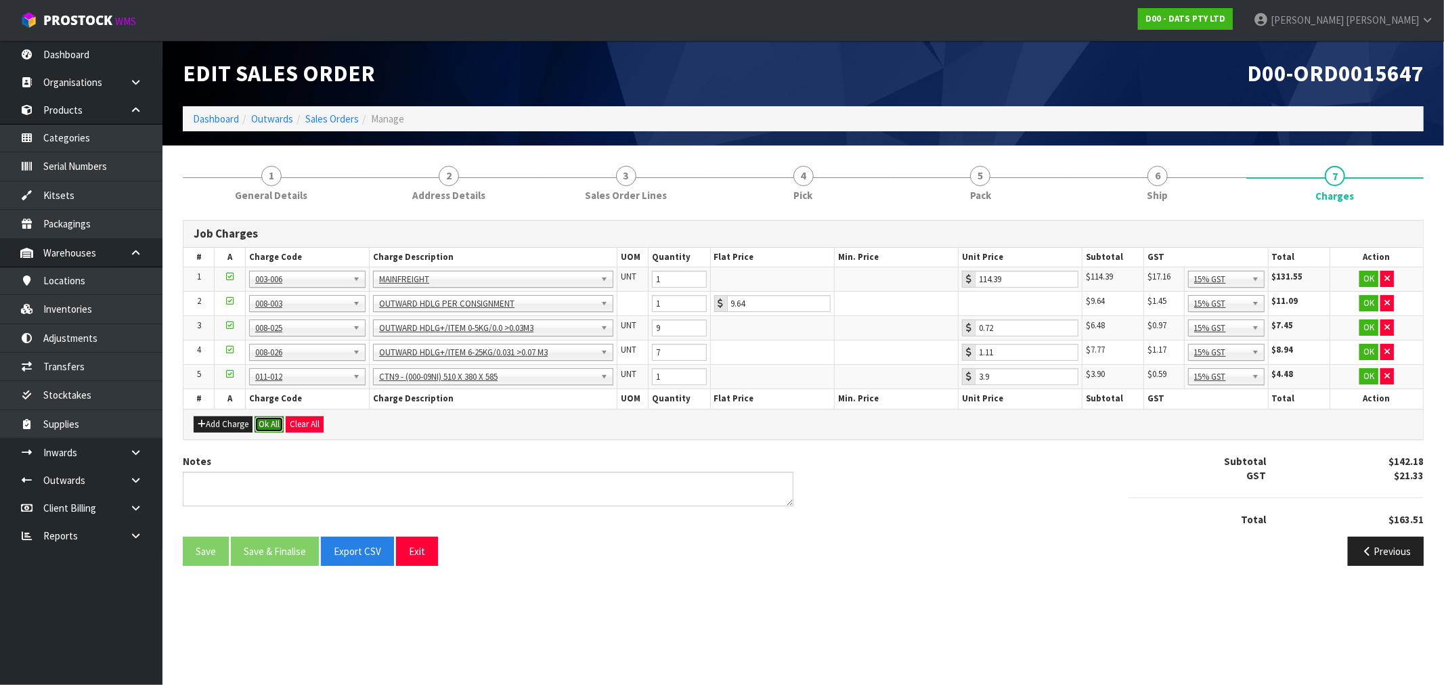
click at [272, 429] on button "Ok All" at bounding box center [269, 424] width 29 height 16
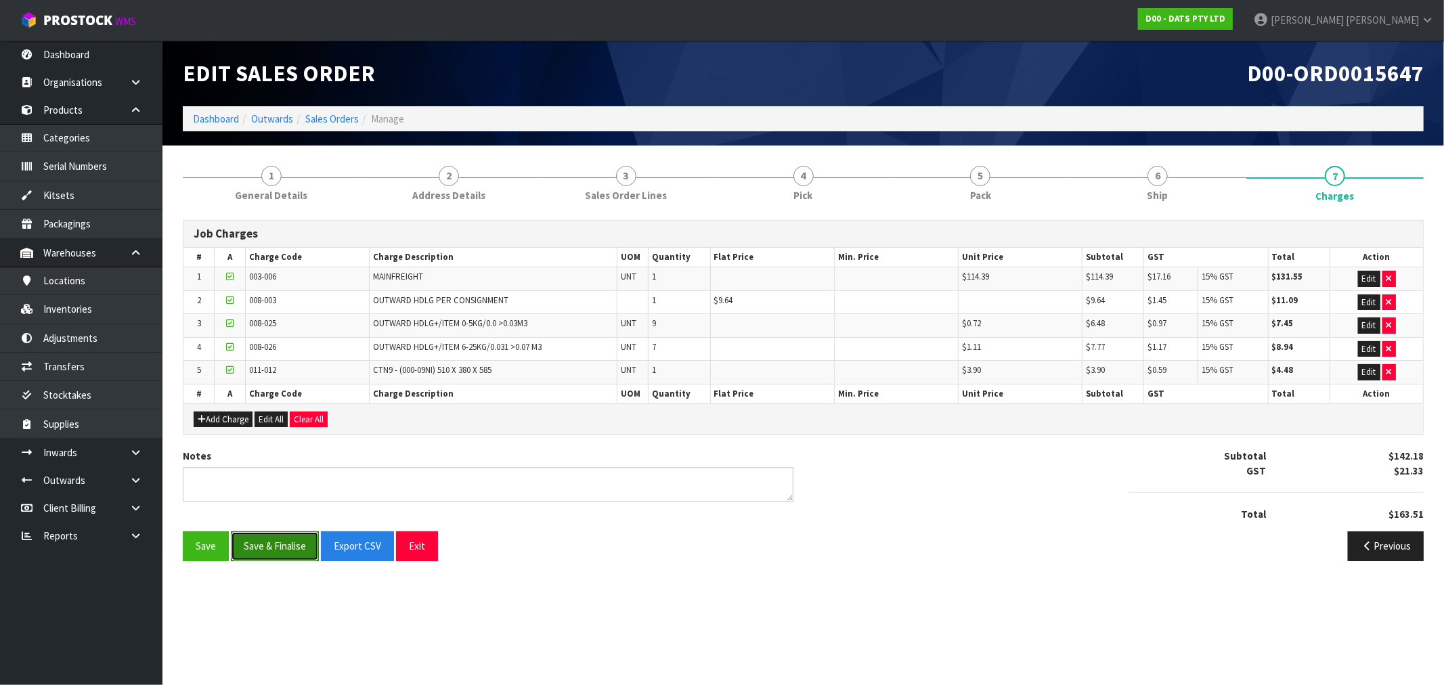
click at [266, 552] on button "Save & Finalise" at bounding box center [275, 545] width 88 height 29
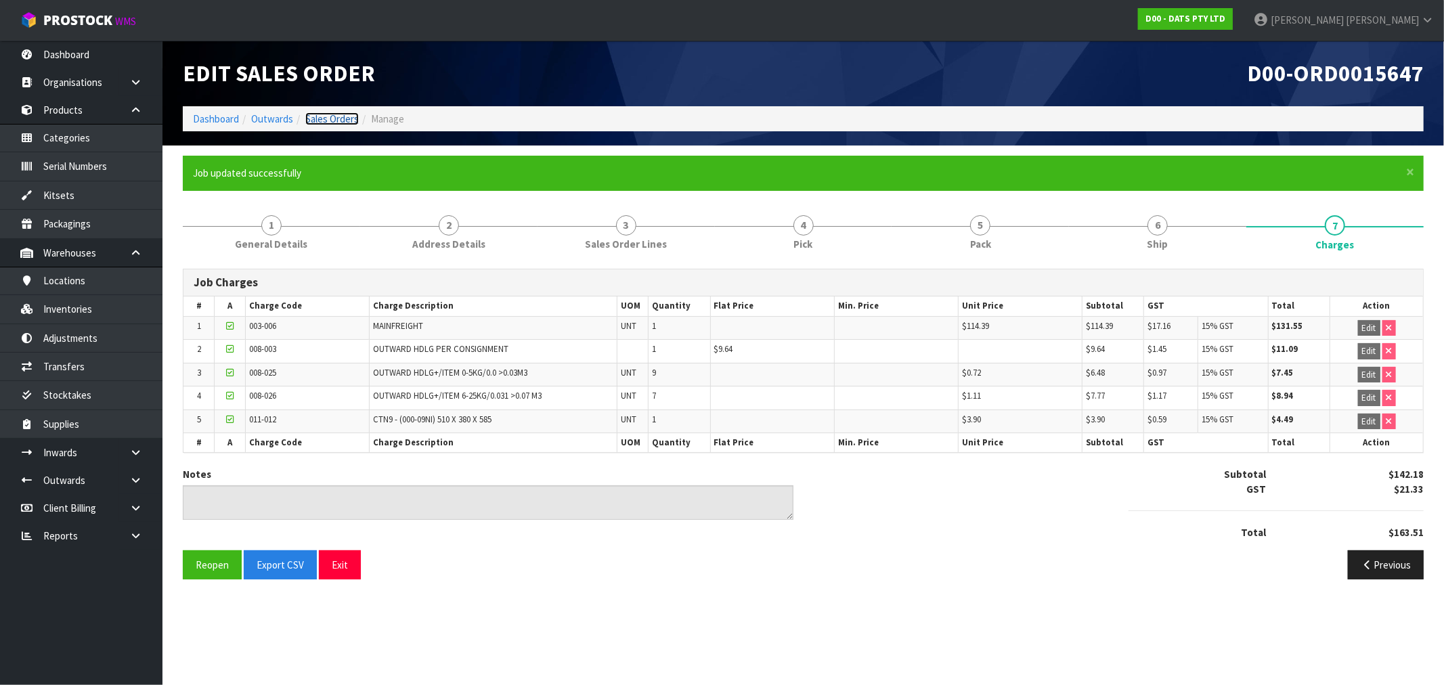
click at [342, 118] on link "Sales Orders" at bounding box center [331, 118] width 53 height 13
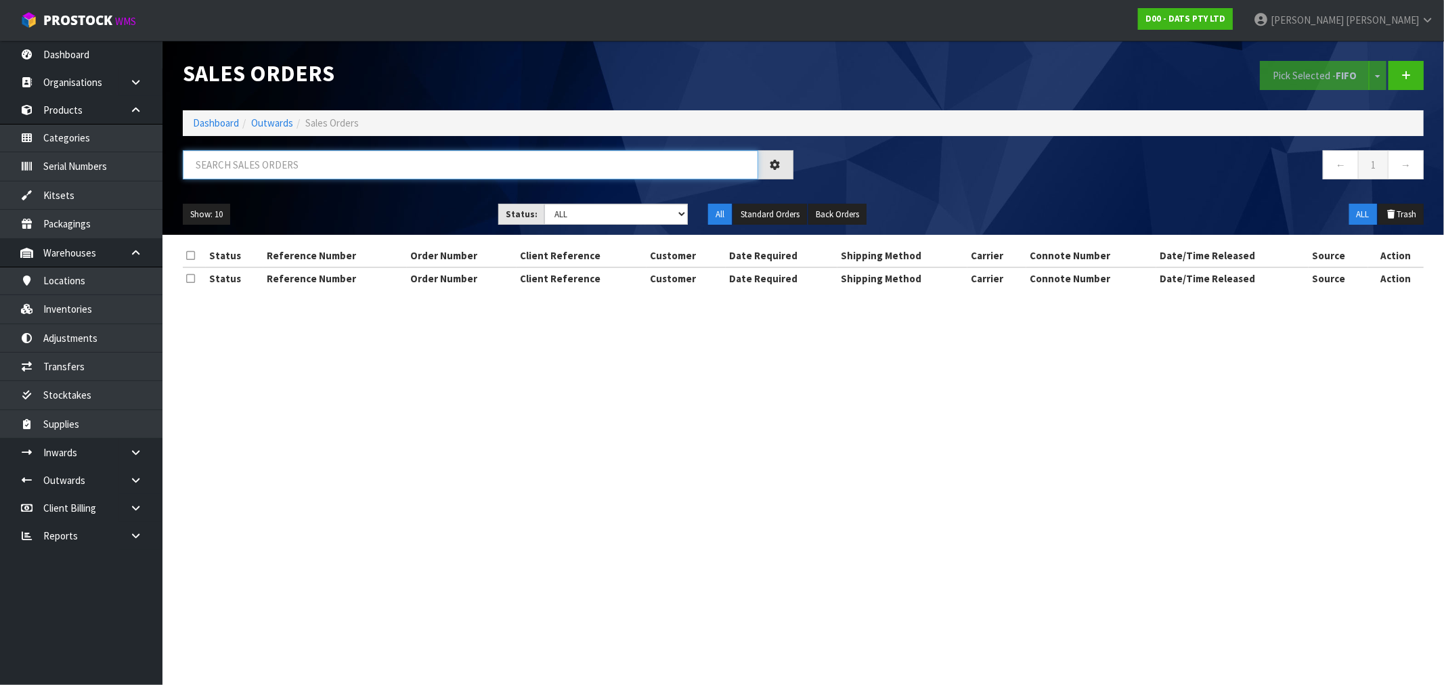
click at [415, 163] on input "text" at bounding box center [470, 164] width 575 height 29
type input "15643"
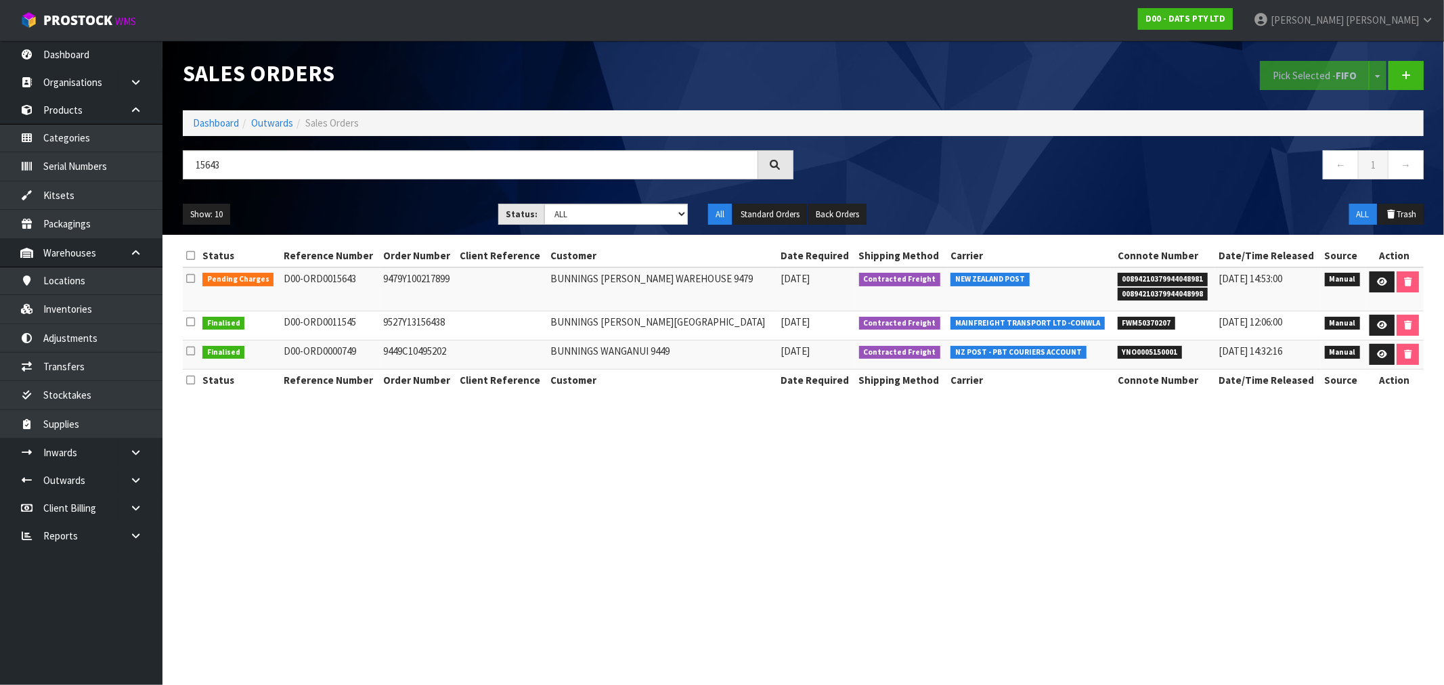
click at [416, 285] on td "9479Y100217899" at bounding box center [418, 289] width 76 height 44
copy td "9479Y100217899"
click at [1371, 280] on link at bounding box center [1381, 282] width 25 height 22
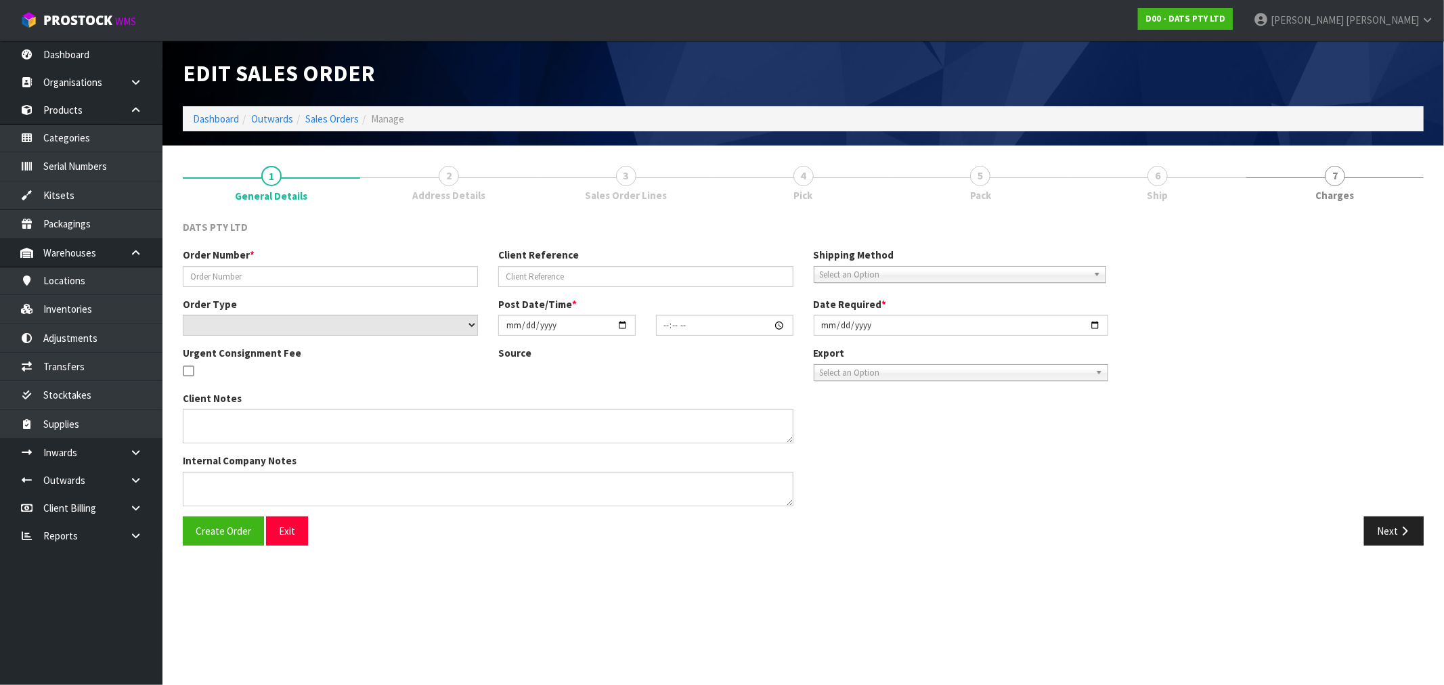
type input "9479Y100217899"
select select "number:0"
type input "[DATE]"
type input "08:44:00.000"
type input "[DATE]"
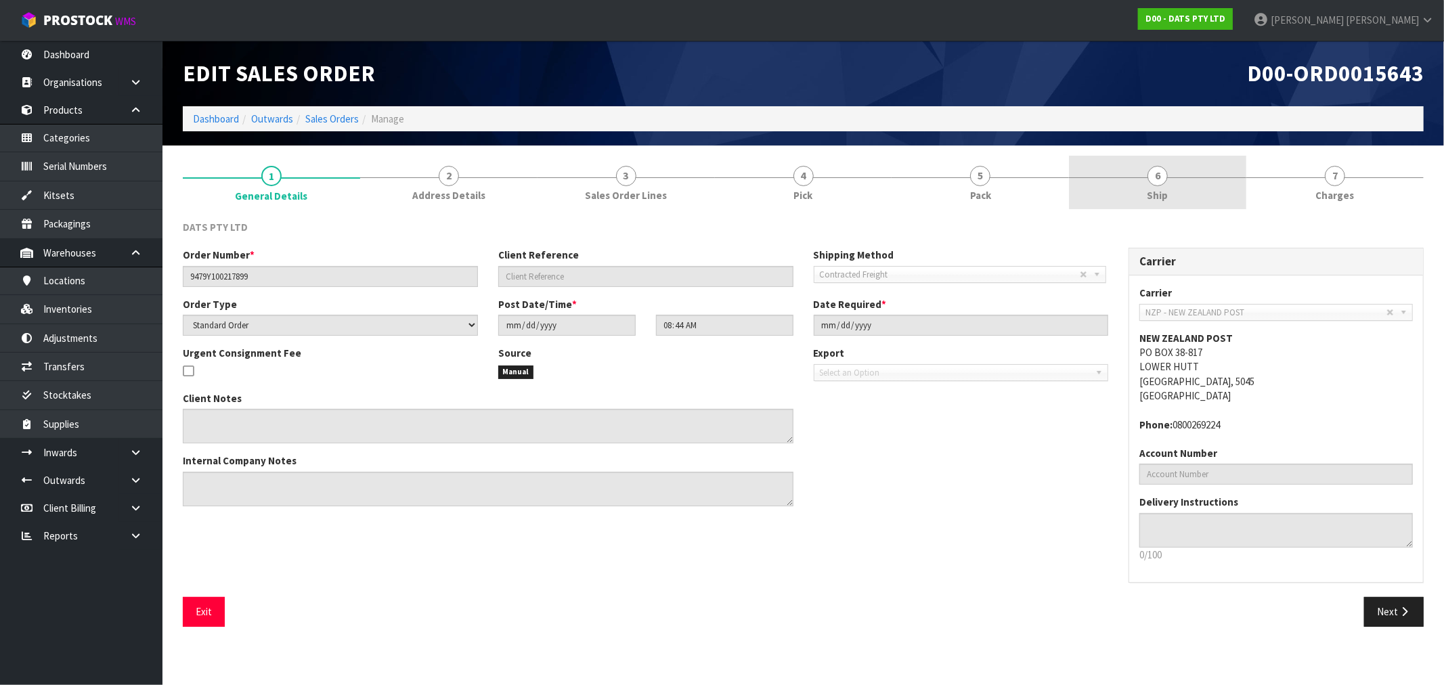
click at [1113, 185] on link "6 Ship" at bounding box center [1157, 182] width 177 height 53
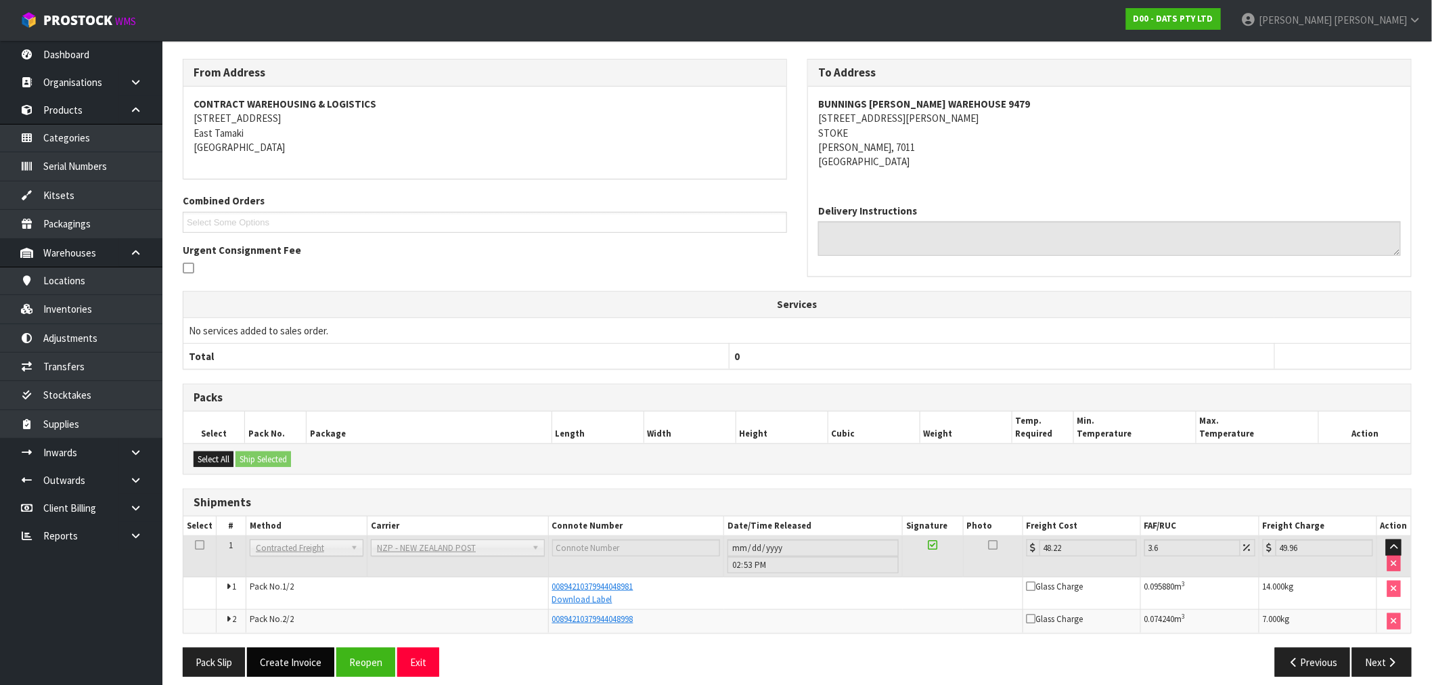
scroll to position [173, 0]
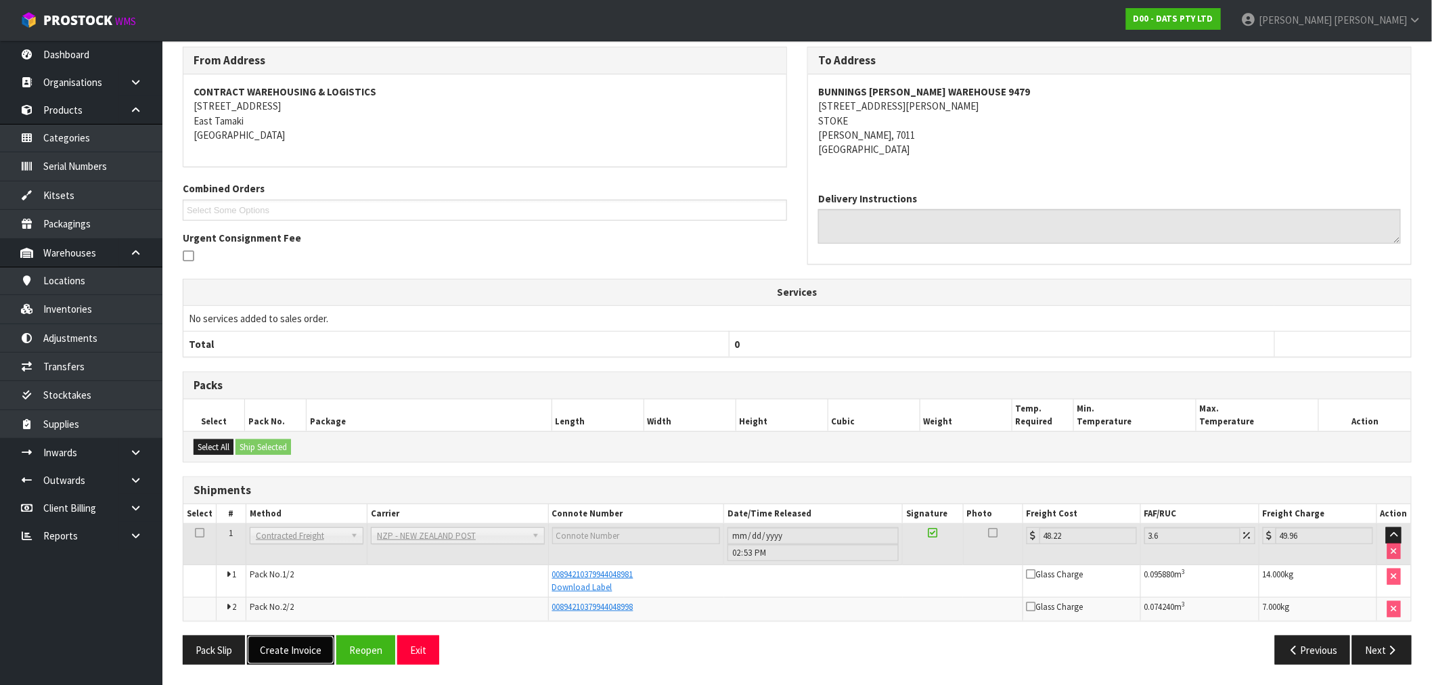
click at [310, 642] on button "Create Invoice" at bounding box center [290, 650] width 87 height 29
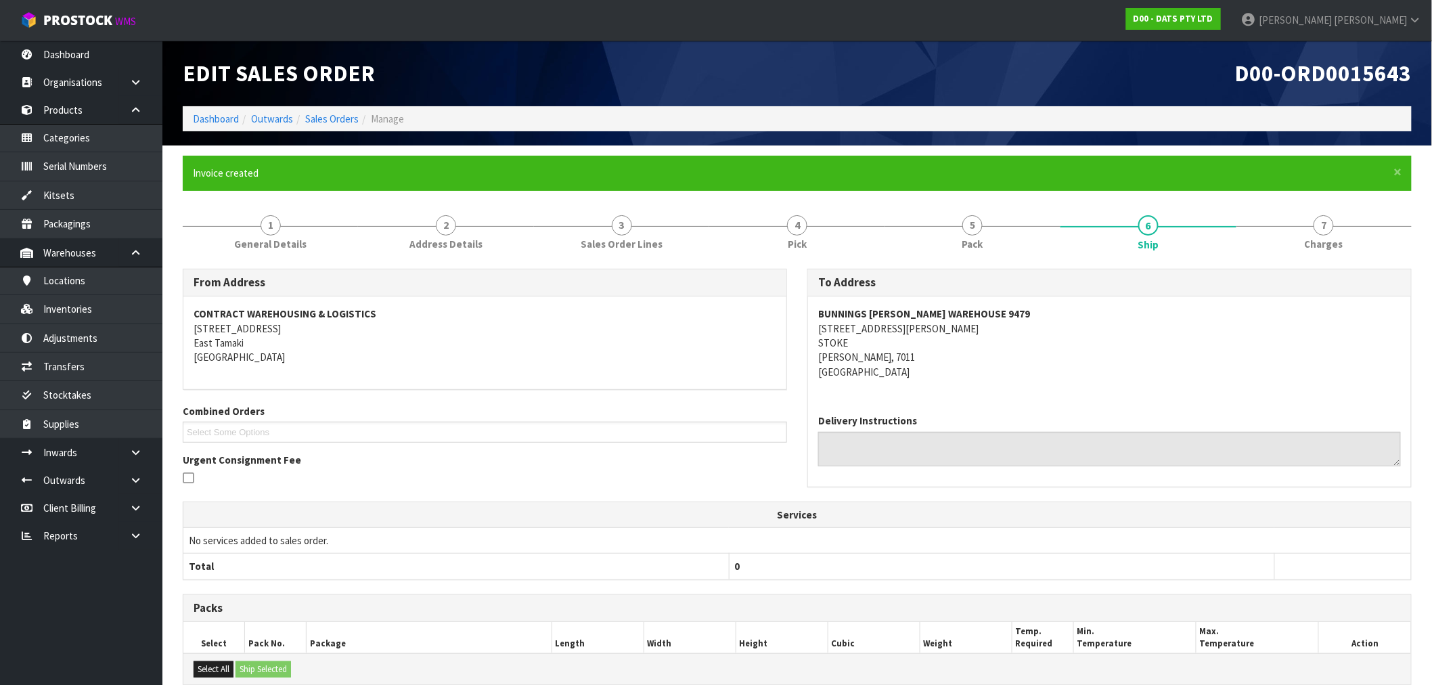
scroll to position [222, 0]
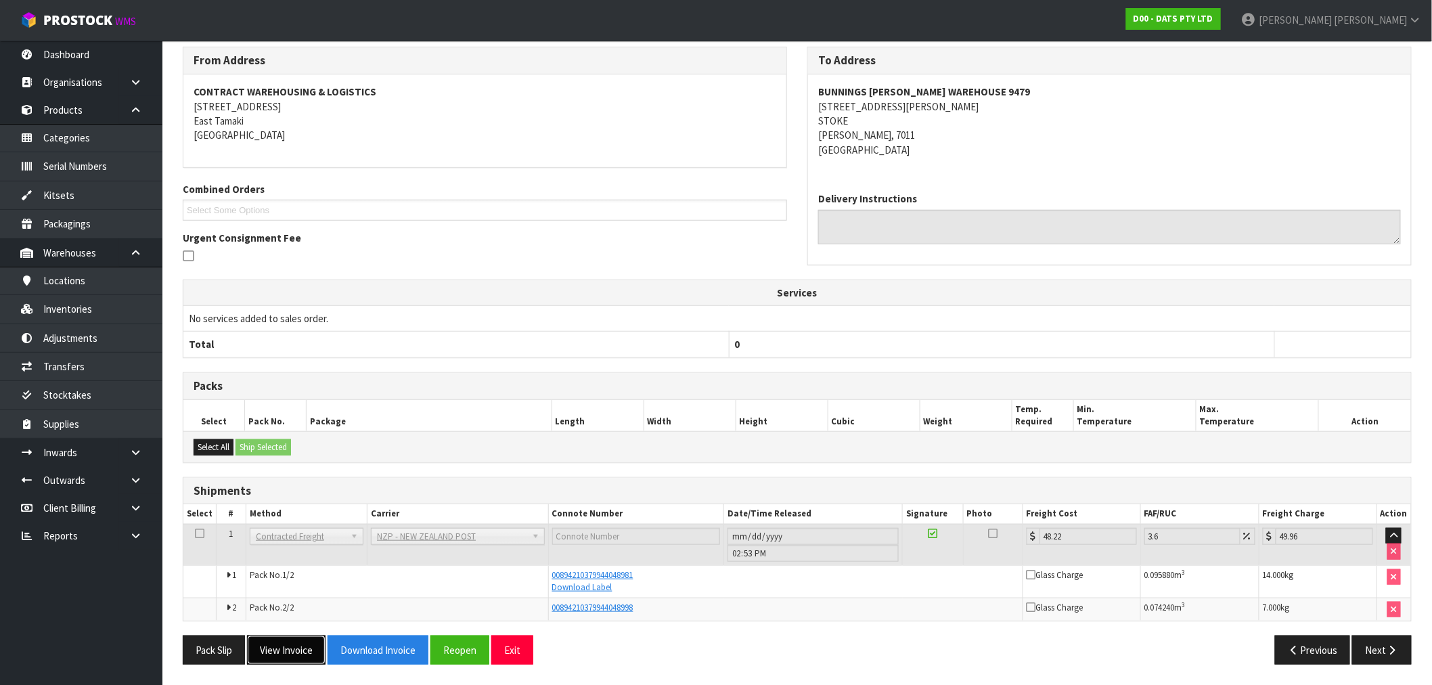
click at [317, 644] on button "View Invoice" at bounding box center [286, 650] width 79 height 29
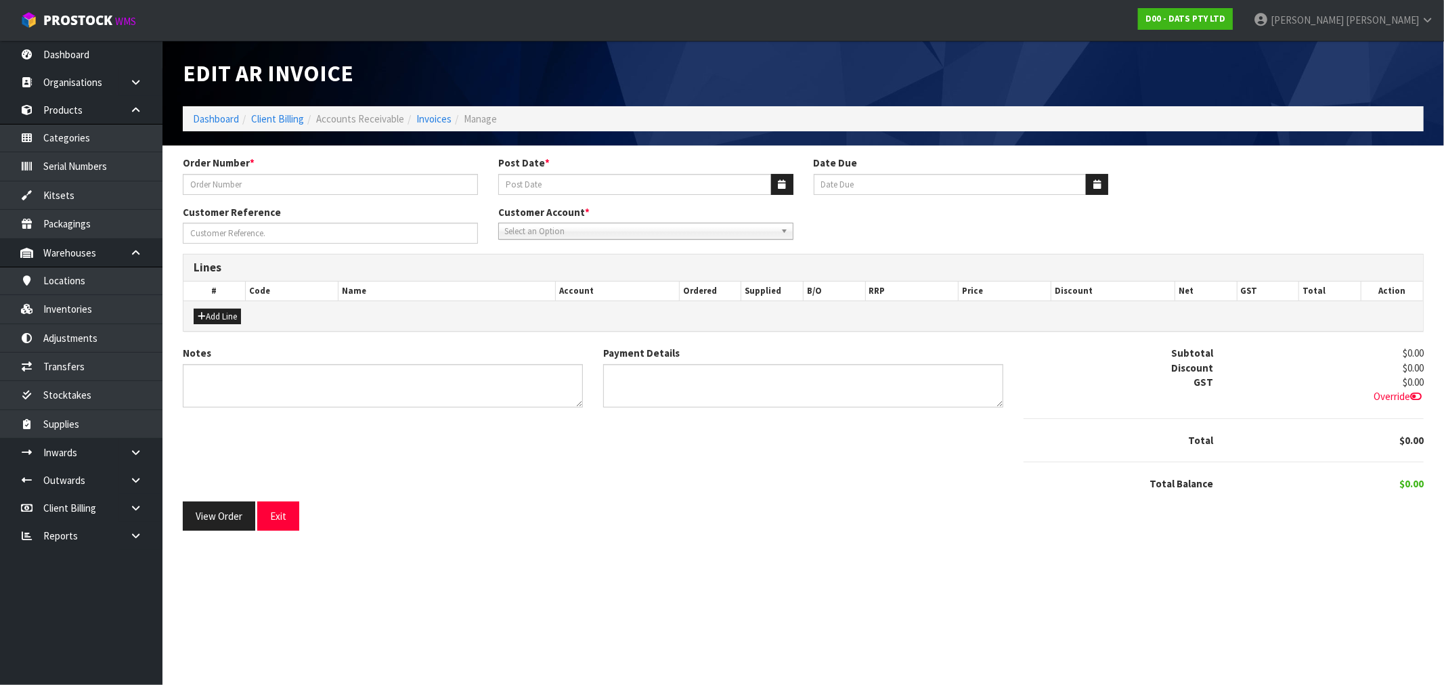
type input "9479Y100217899"
type input "[DATE]"
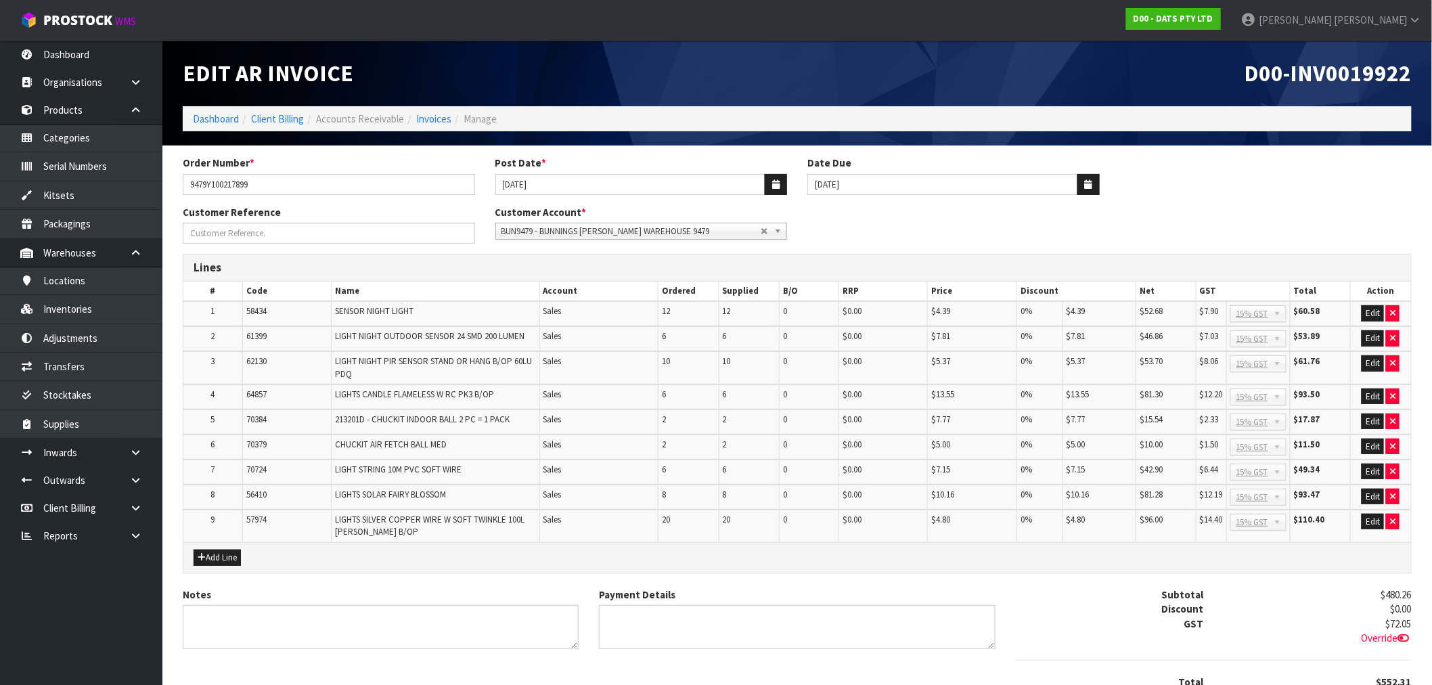
click at [1354, 71] on span "D00-INV0019922" at bounding box center [1328, 73] width 167 height 28
copy span "INV0019922"
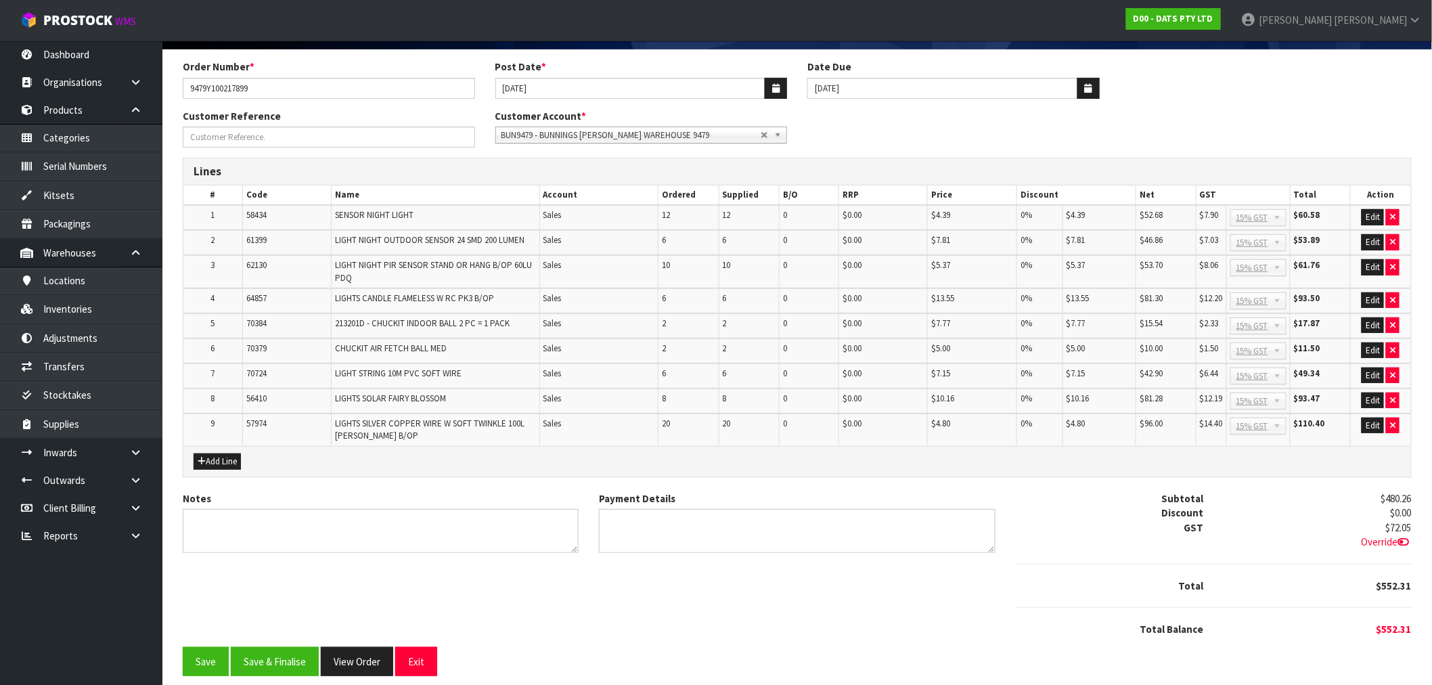
scroll to position [102, 0]
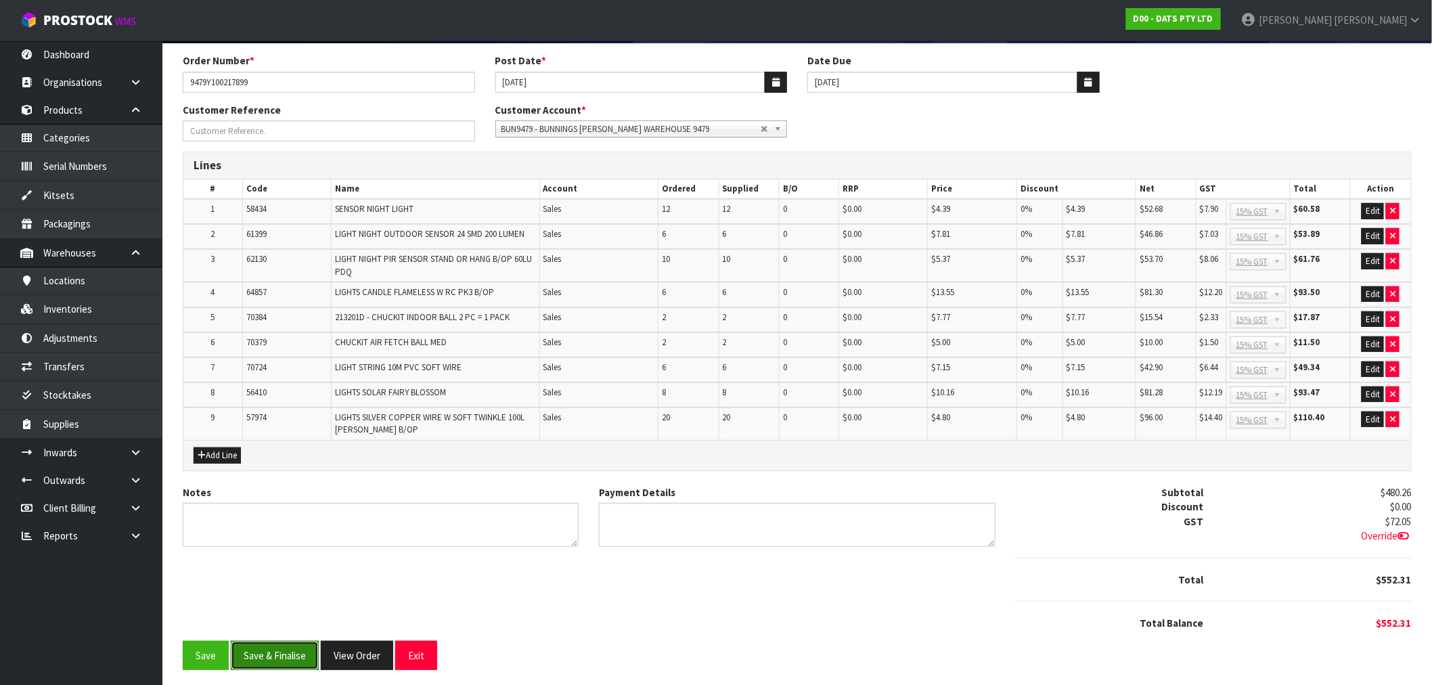
click at [271, 658] on button "Save & Finalise" at bounding box center [275, 655] width 88 height 29
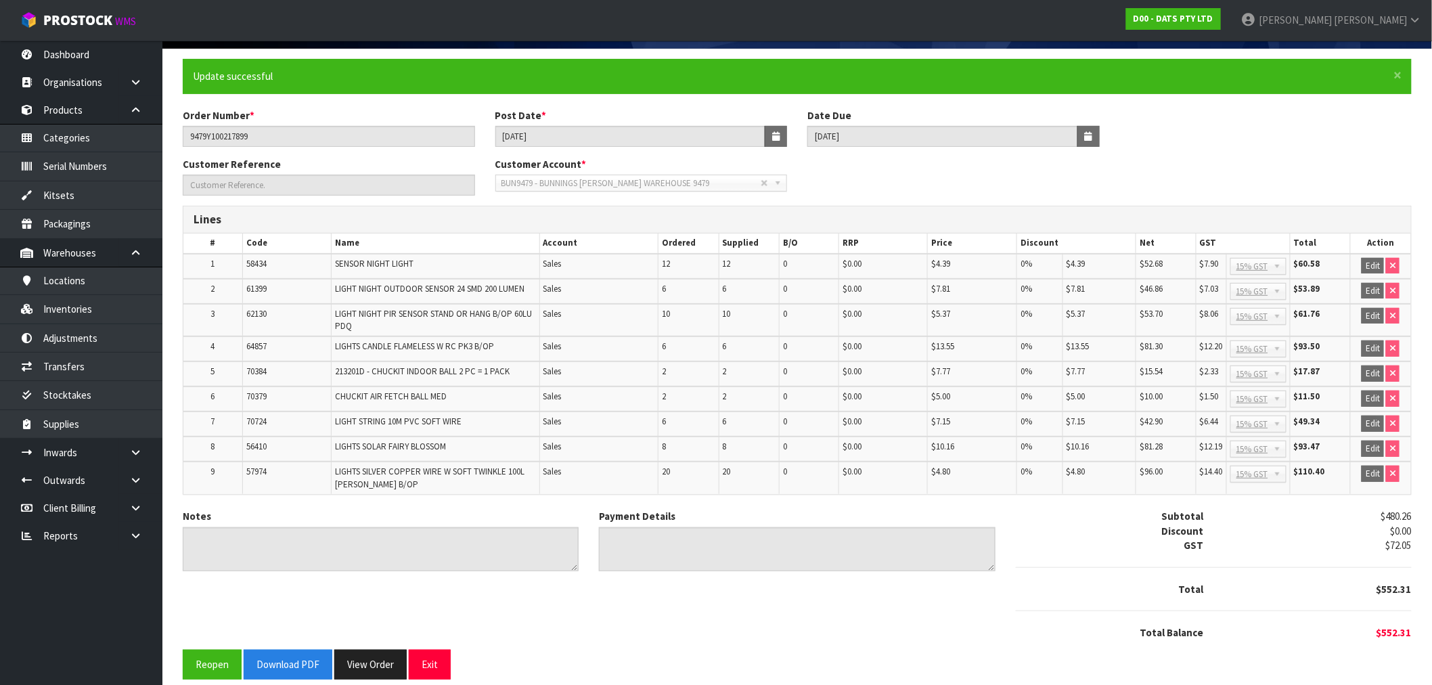
scroll to position [106, 0]
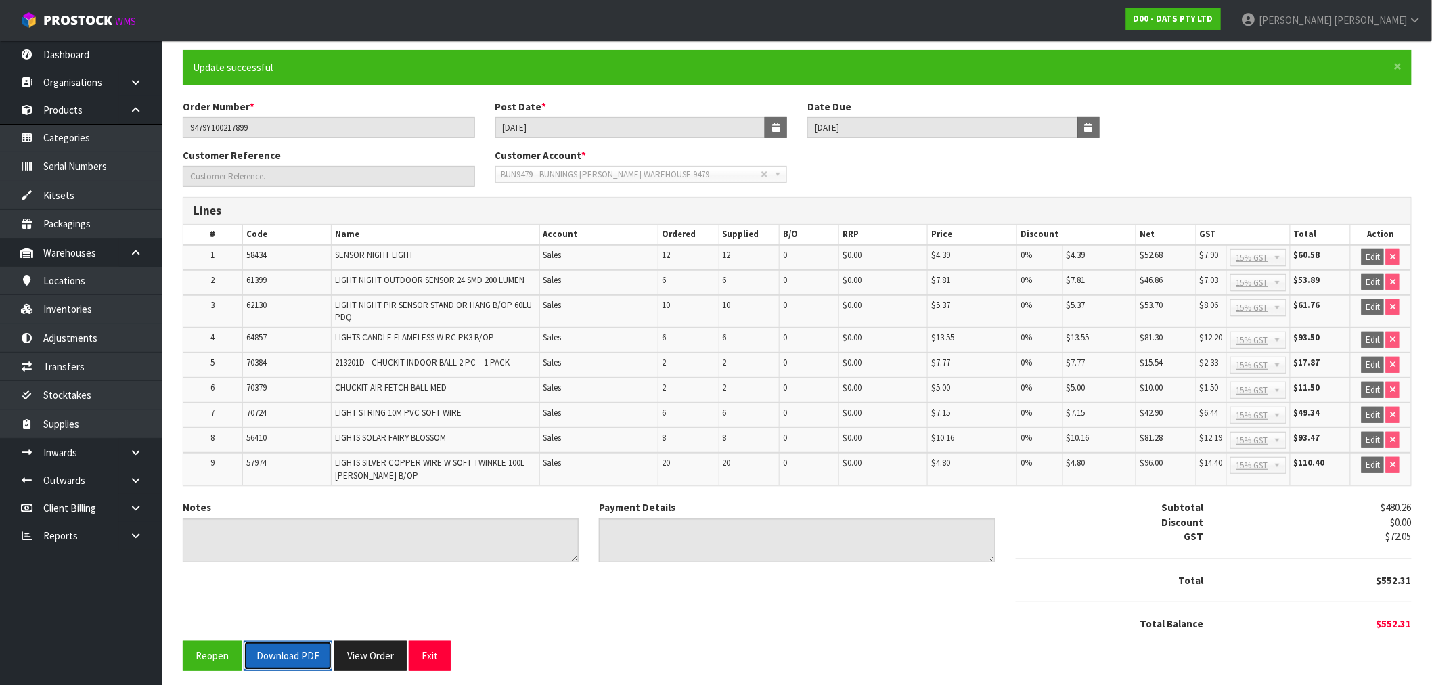
click at [279, 649] on button "Download PDF" at bounding box center [288, 655] width 89 height 29
click at [380, 641] on button "View Order" at bounding box center [370, 655] width 72 height 29
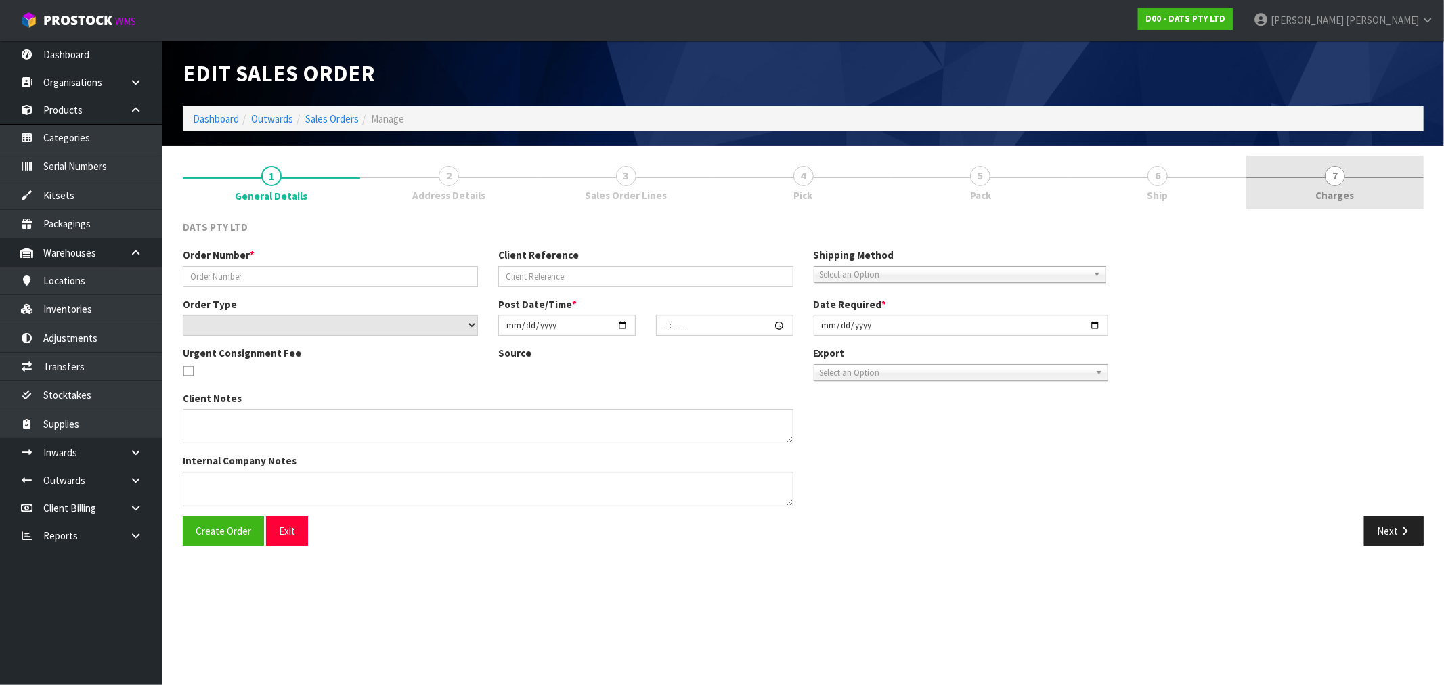
type input "9479Y100217899"
select select "number:0"
type input "[DATE]"
type input "08:44:00.000"
type input "[DATE]"
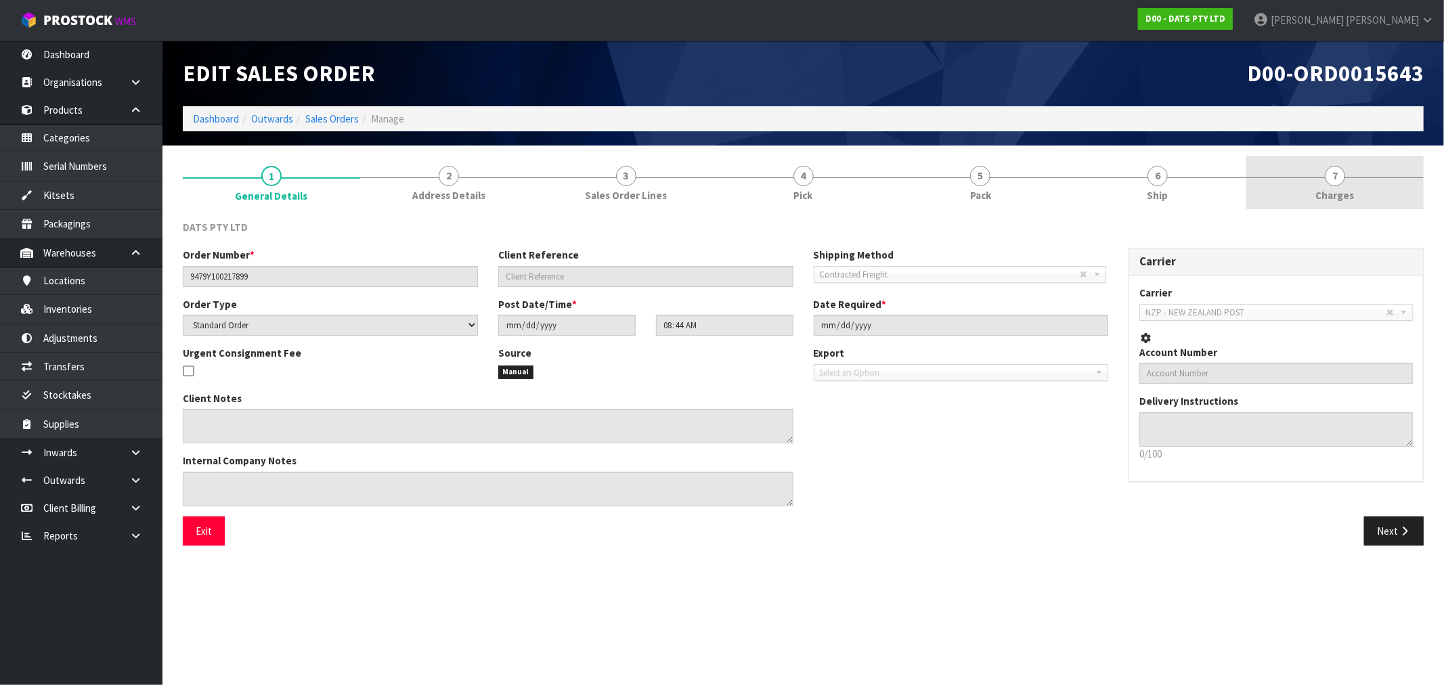
click at [1376, 162] on link "7 [GEOGRAPHIC_DATA]" at bounding box center [1334, 182] width 177 height 53
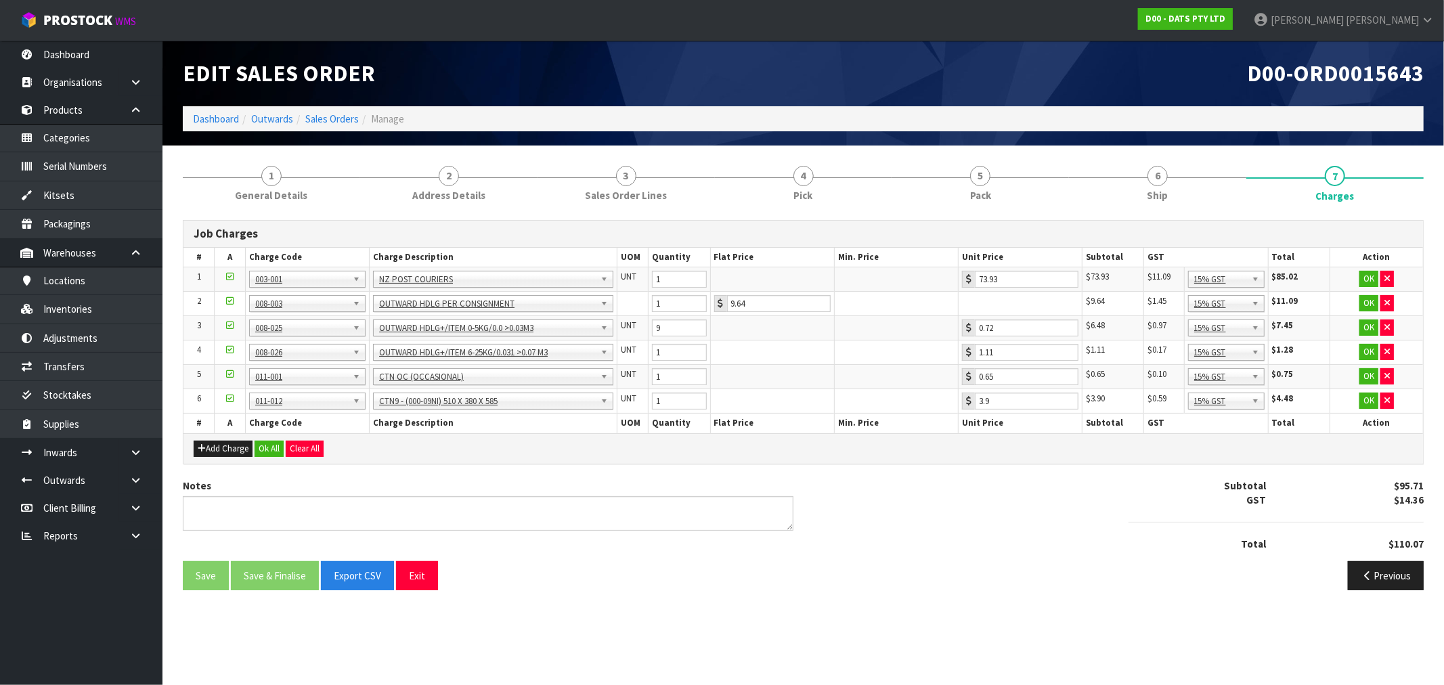
click at [266, 458] on div "Add Charge Ok All Clear All" at bounding box center [802, 448] width 1239 height 30
click at [272, 451] on button "Ok All" at bounding box center [269, 449] width 29 height 16
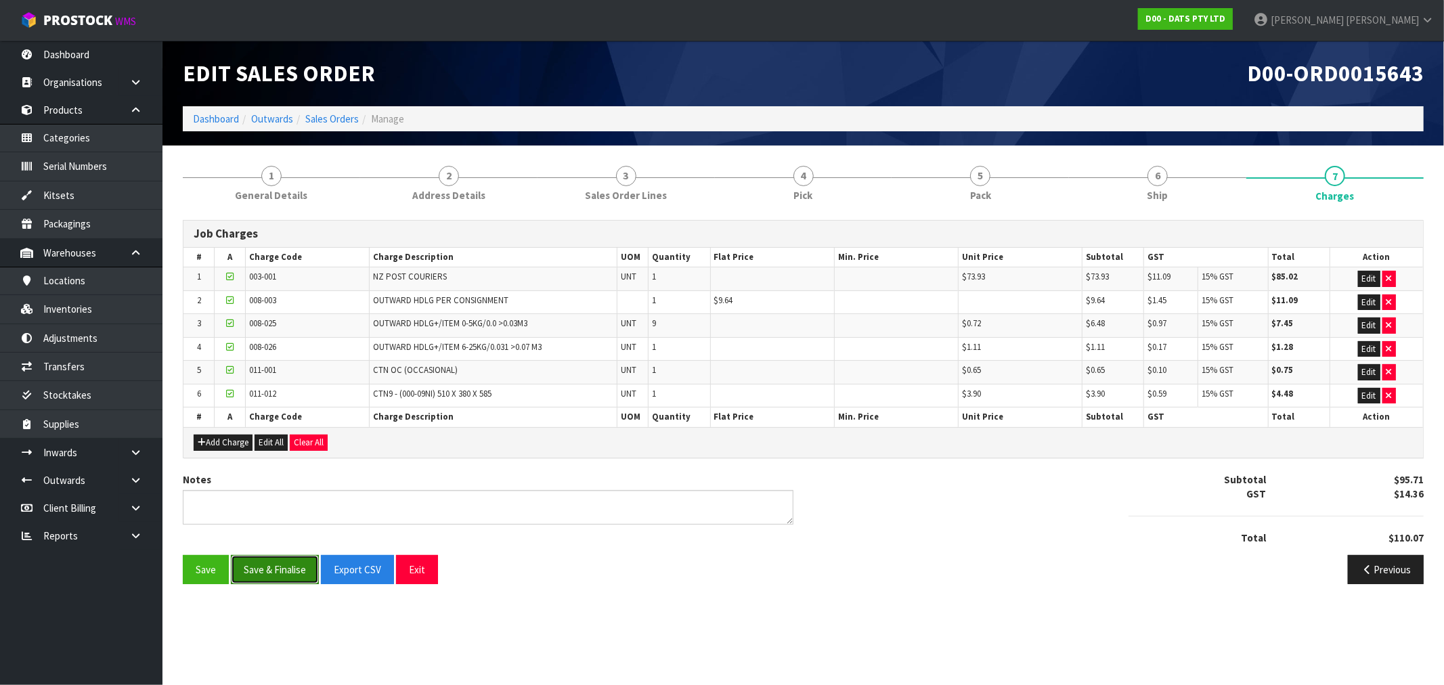
click at [283, 566] on button "Save & Finalise" at bounding box center [275, 569] width 88 height 29
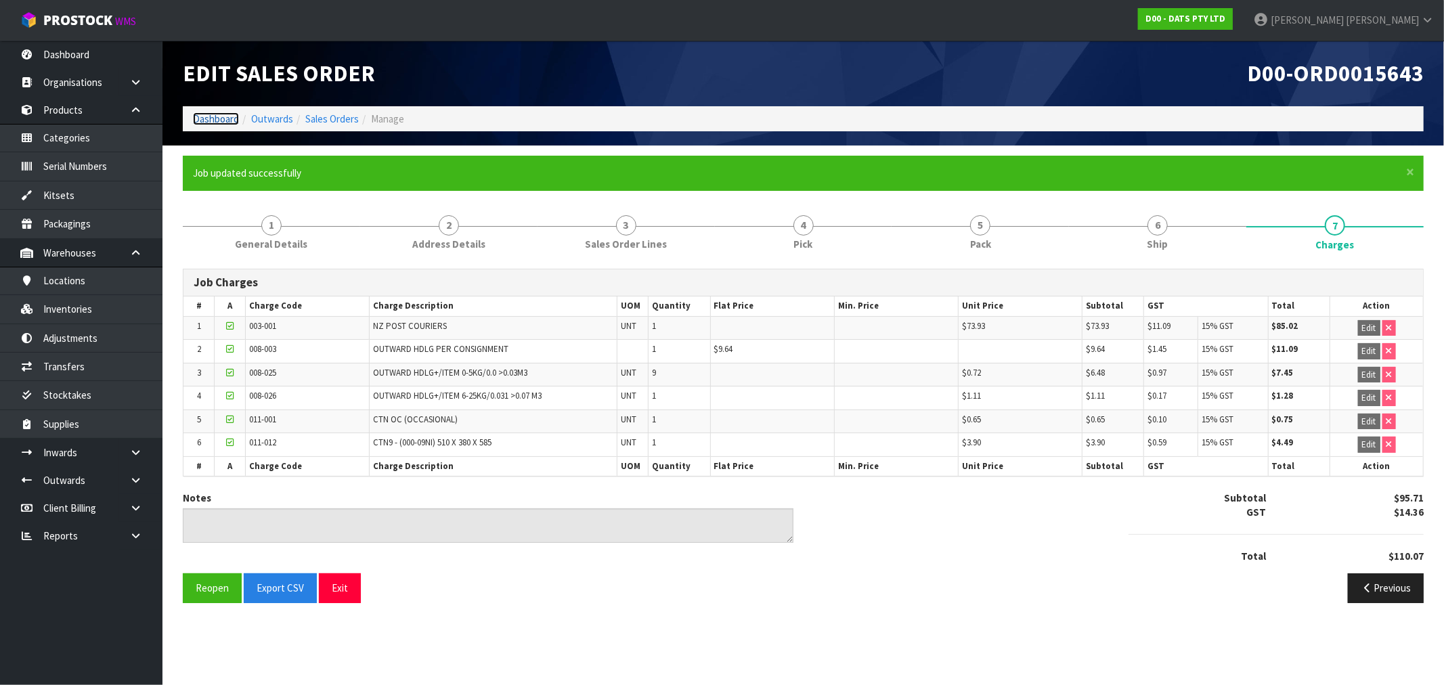
click at [229, 125] on link "Dashboard" at bounding box center [216, 118] width 46 height 13
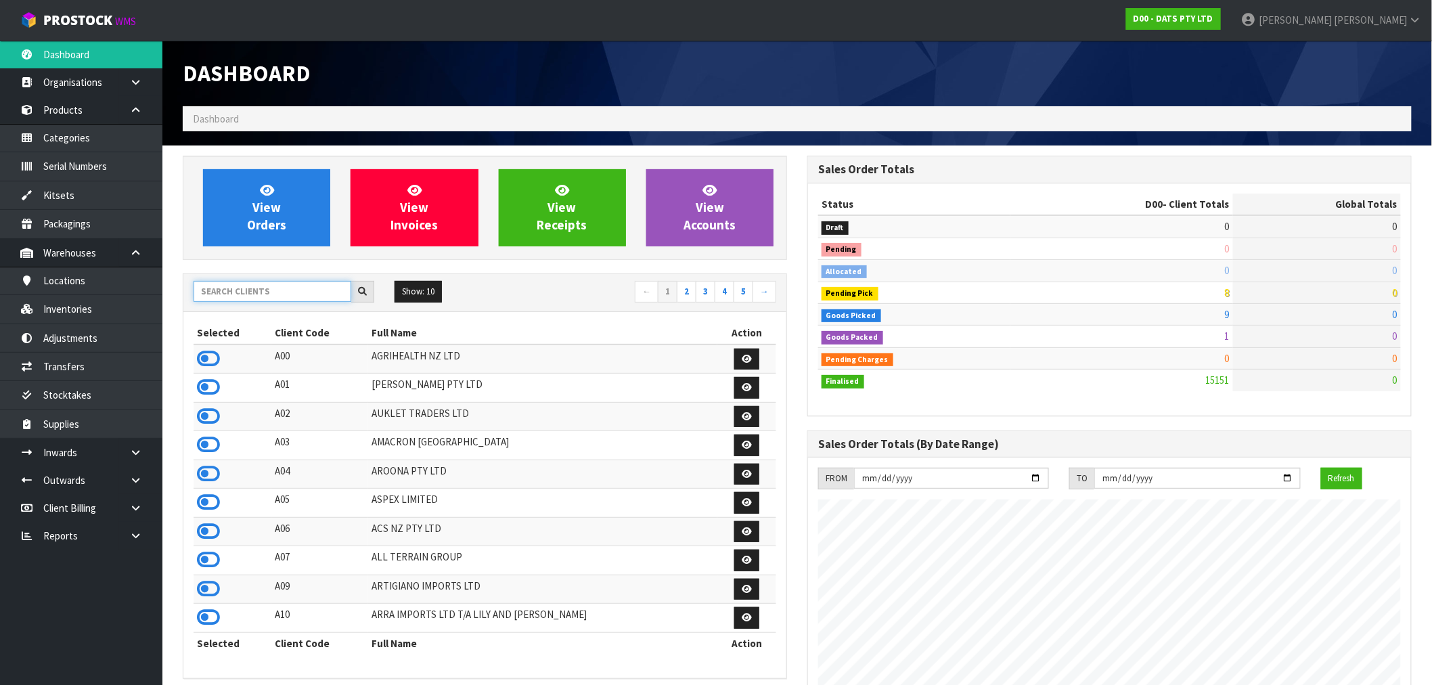
click at [257, 289] on input "text" at bounding box center [273, 291] width 158 height 21
type input "J02"
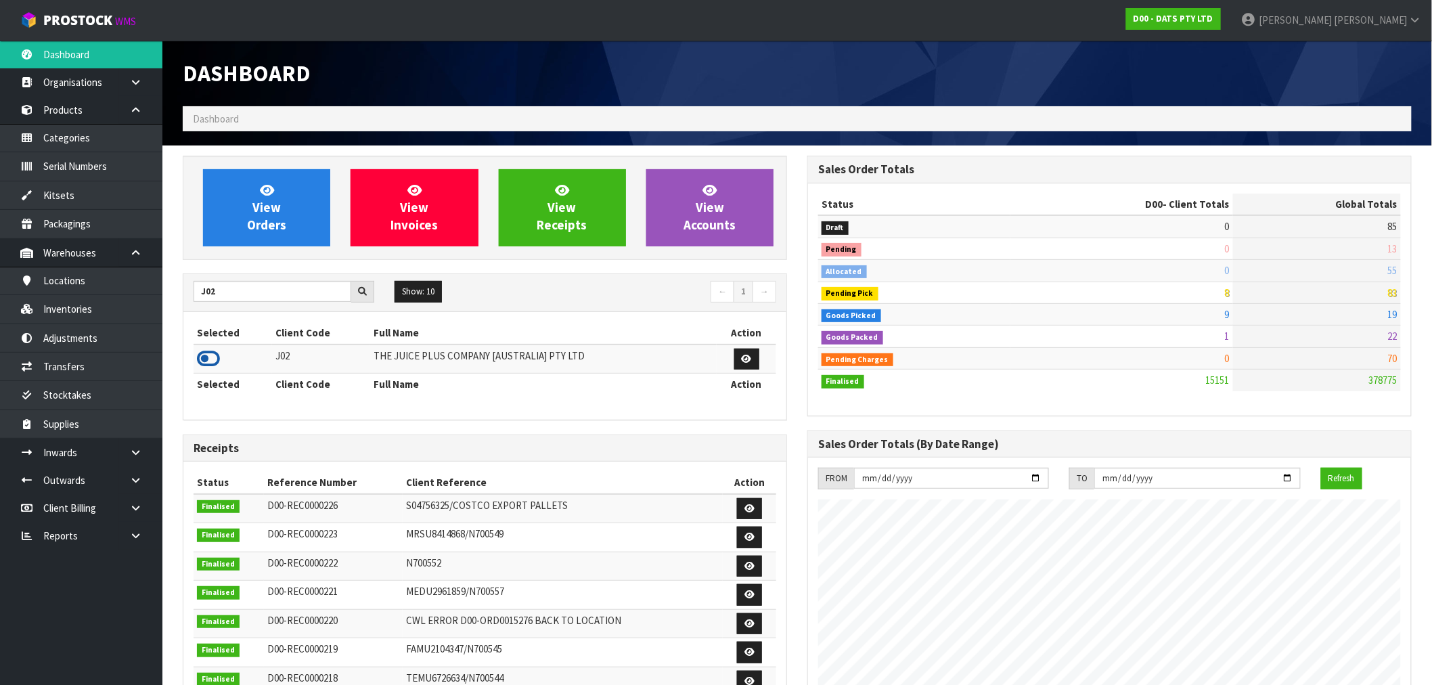
click at [208, 357] on icon at bounding box center [208, 359] width 23 height 20
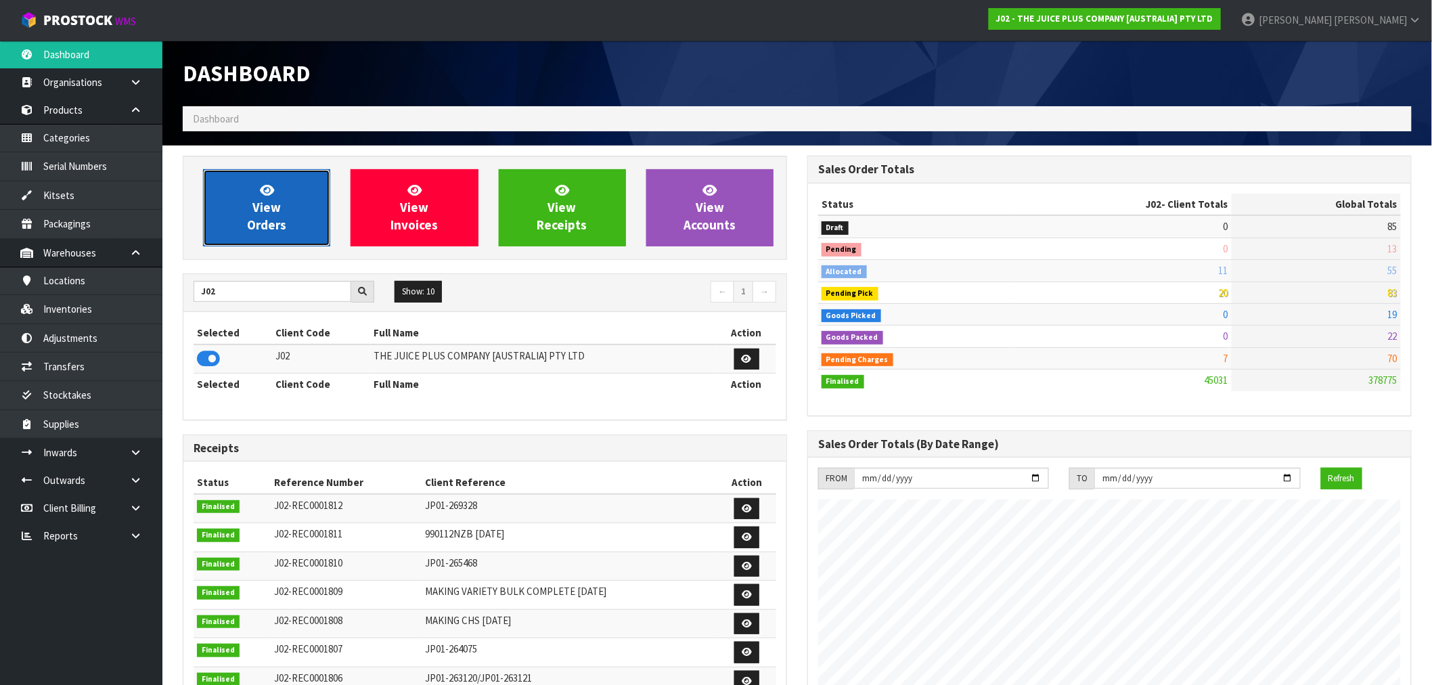
click at [242, 218] on link "View Orders" at bounding box center [266, 207] width 127 height 77
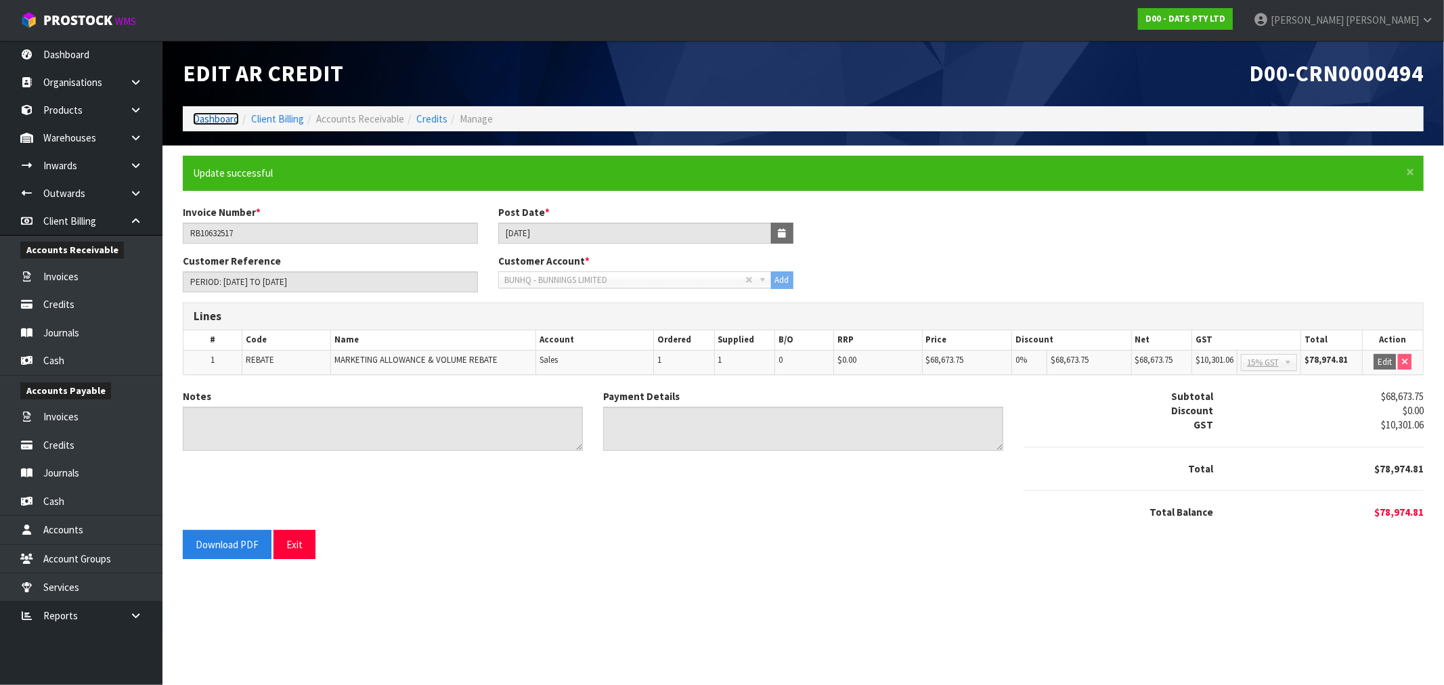
click at [214, 118] on link "Dashboard" at bounding box center [216, 118] width 46 height 13
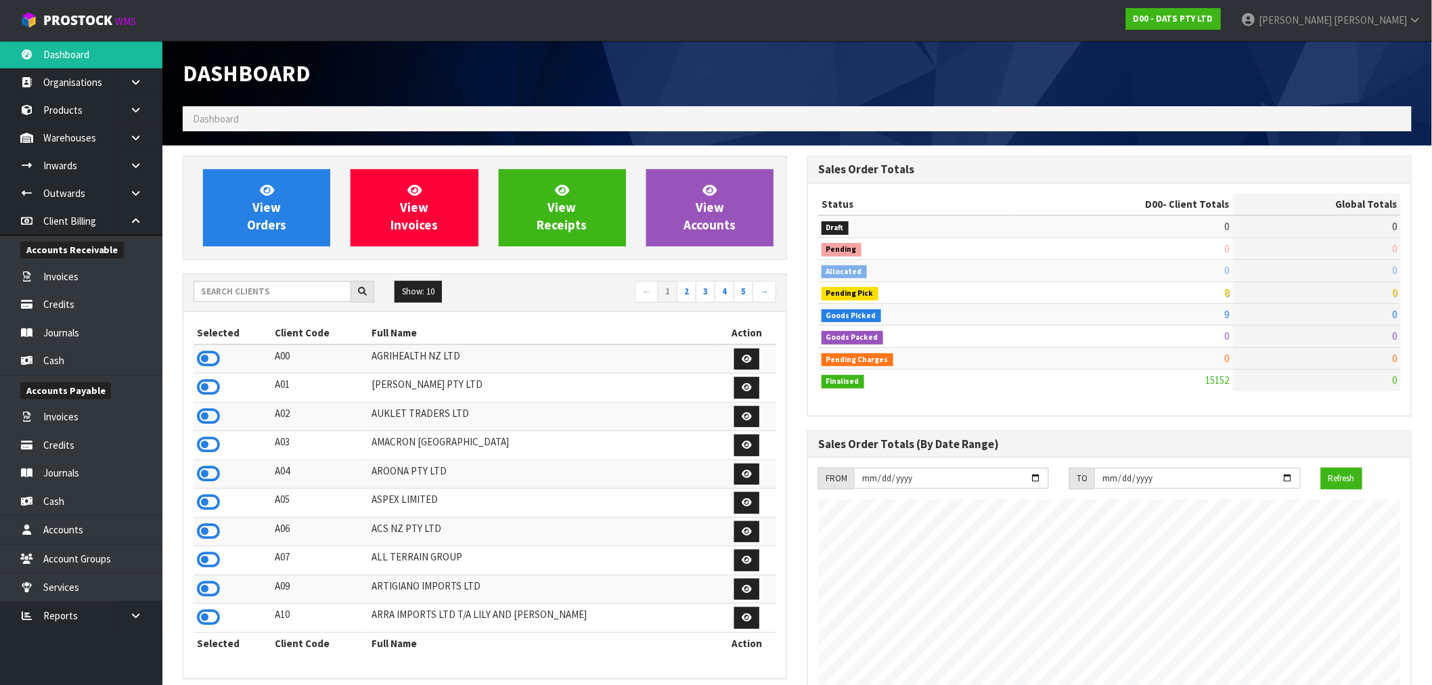
scroll to position [1026, 625]
click at [217, 301] on input "text" at bounding box center [273, 291] width 158 height 21
type input "J01"
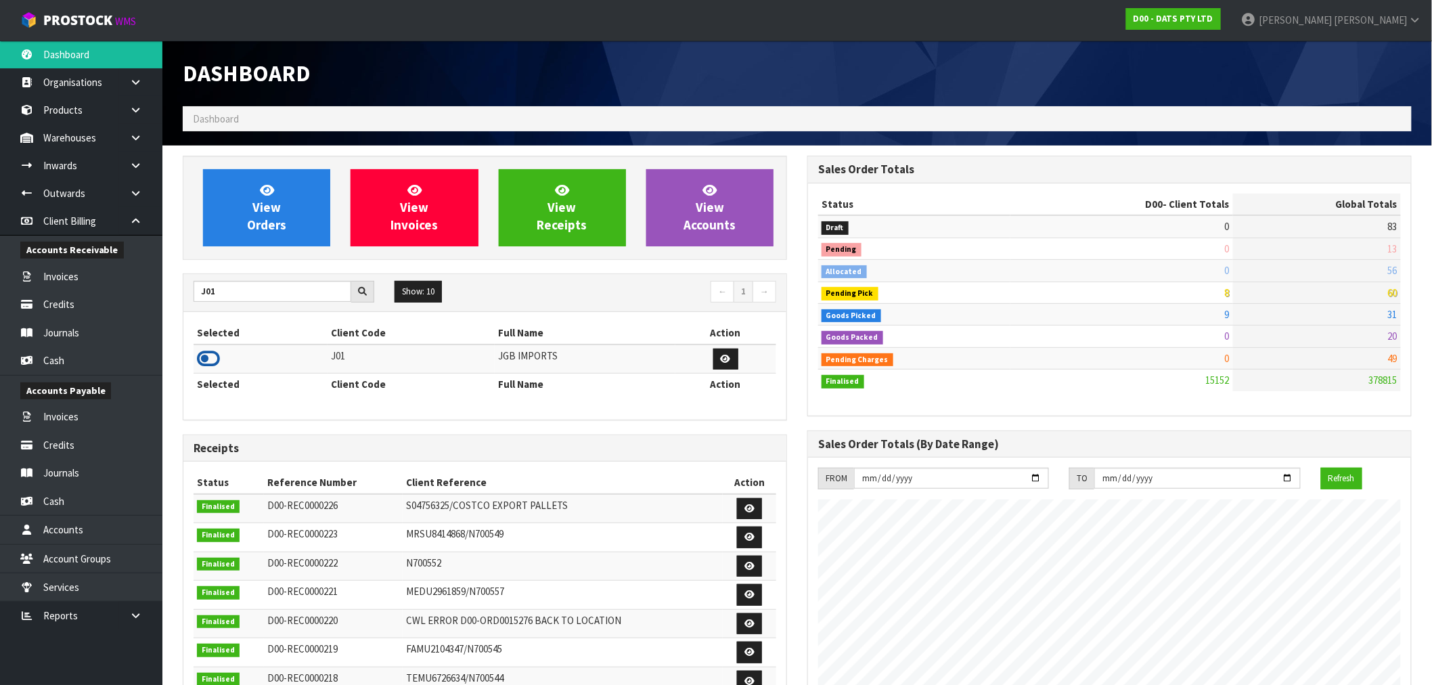
click at [214, 353] on icon at bounding box center [208, 359] width 23 height 20
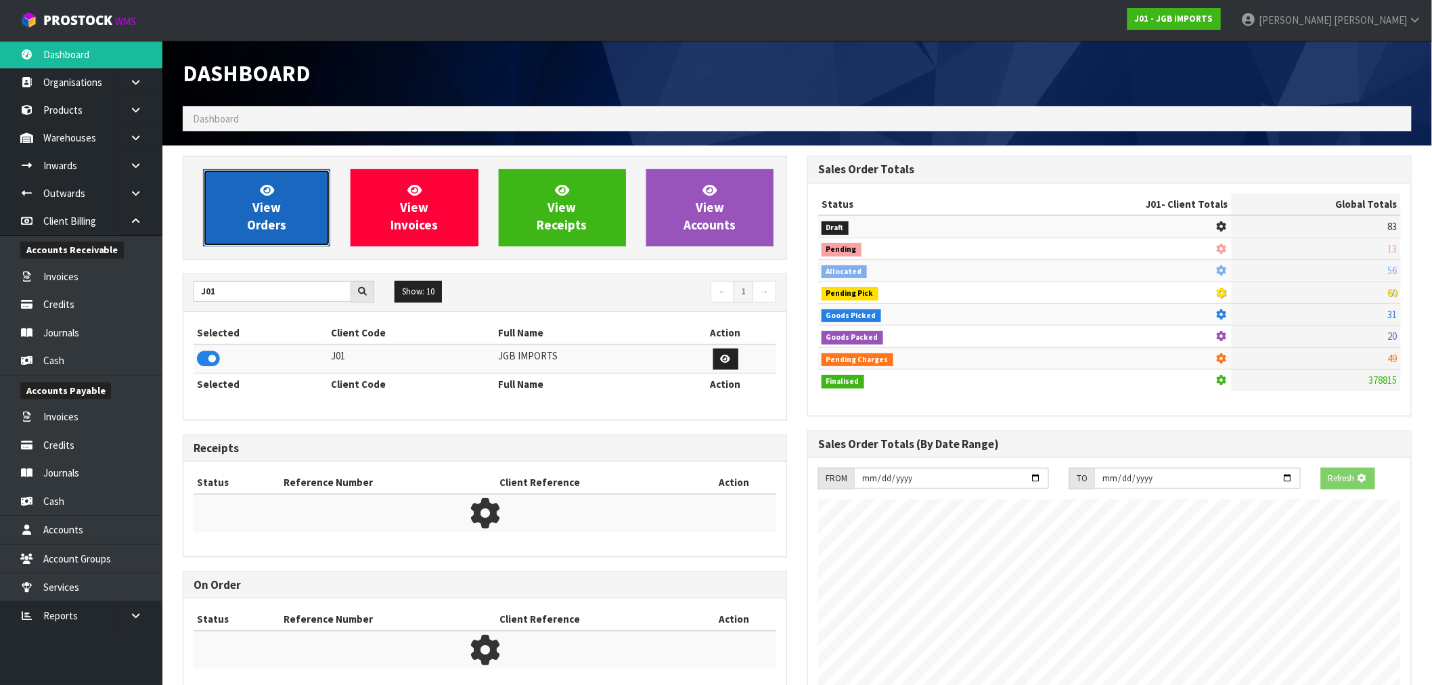
scroll to position [676091, 676310]
click at [293, 198] on link "View Orders" at bounding box center [266, 207] width 127 height 77
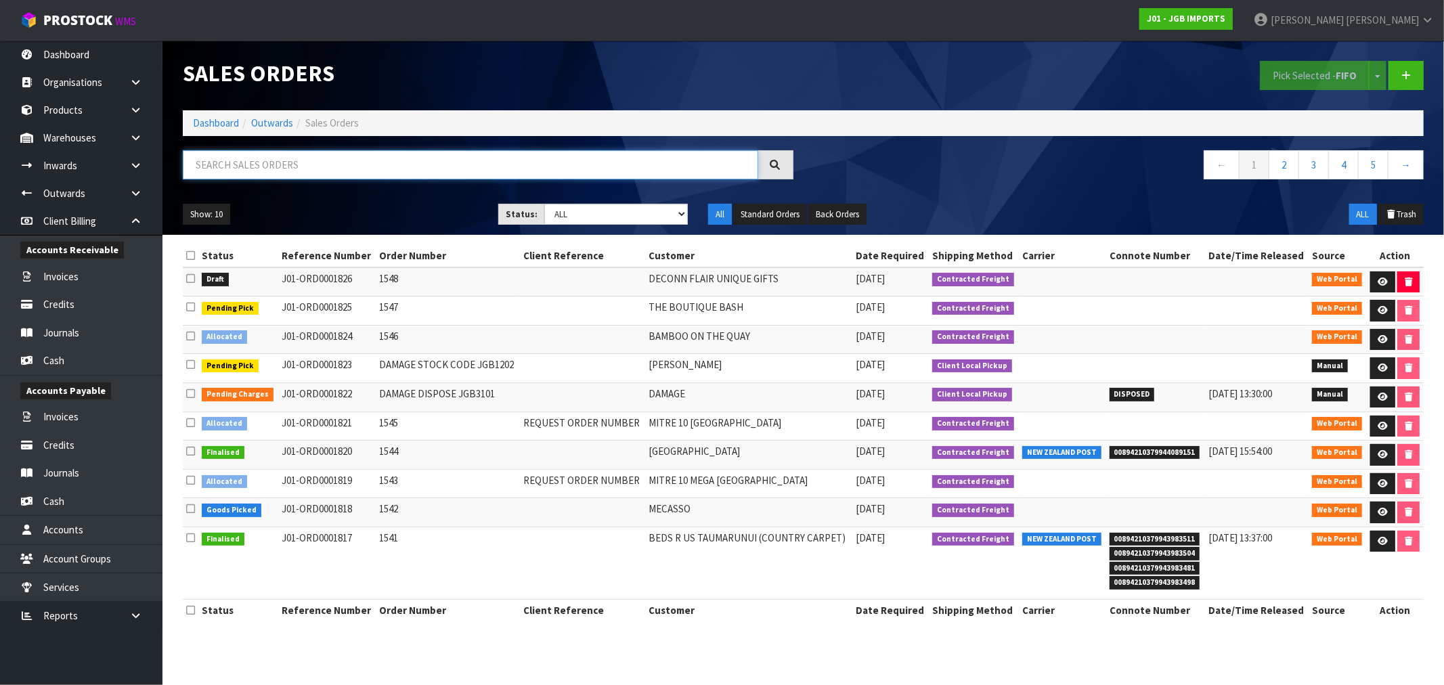
click at [255, 167] on input "text" at bounding box center [470, 164] width 575 height 29
paste input "ORD0001820"
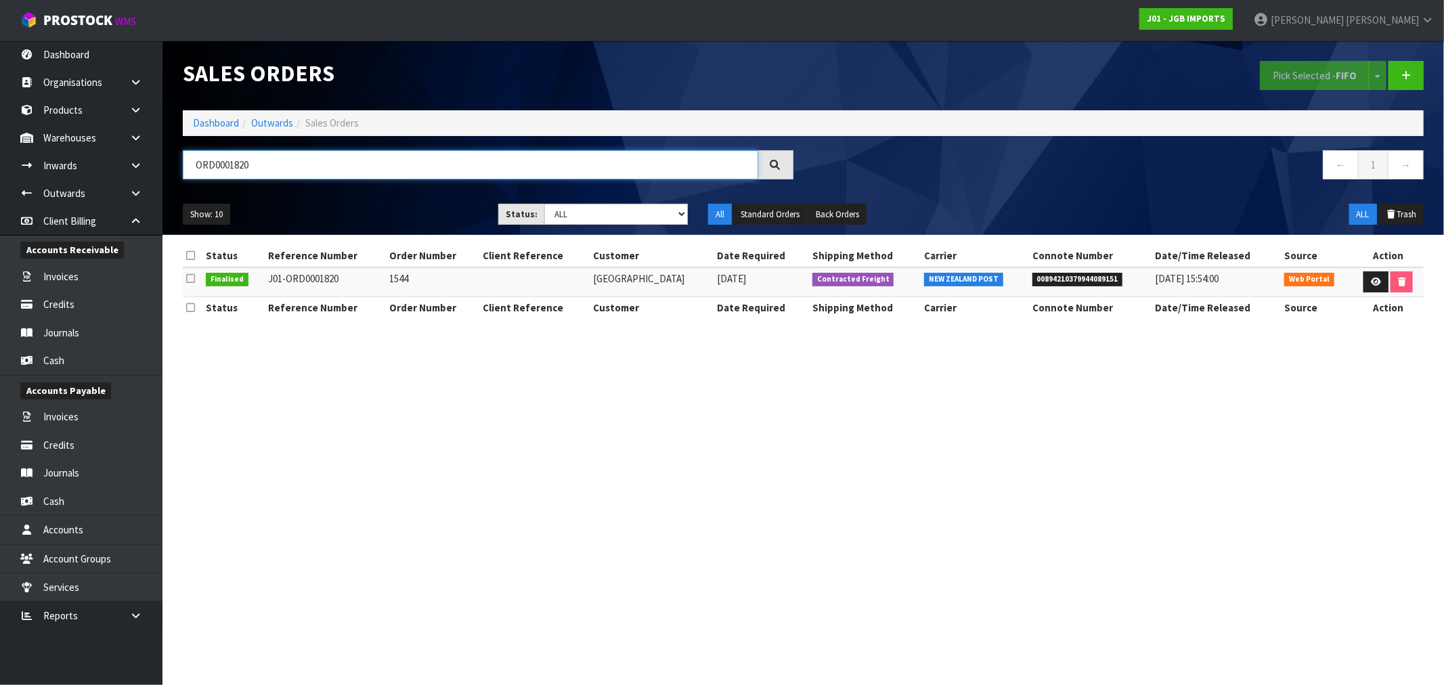
type input "ORD0001820"
click at [1380, 269] on td at bounding box center [1388, 281] width 71 height 29
click at [1377, 287] on link at bounding box center [1375, 282] width 25 height 22
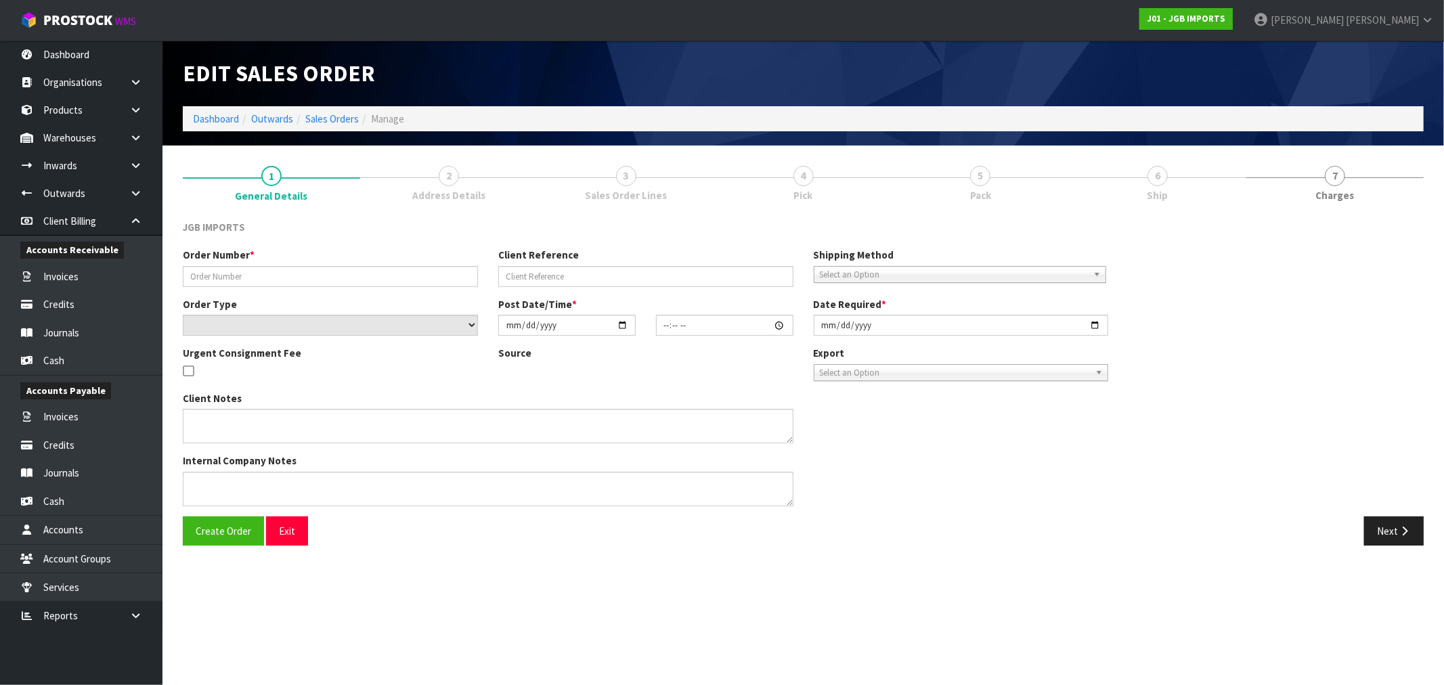
type input "1544"
select select "number:0"
type input "[DATE]"
type input "16:30:00.000"
type input "[DATE]"
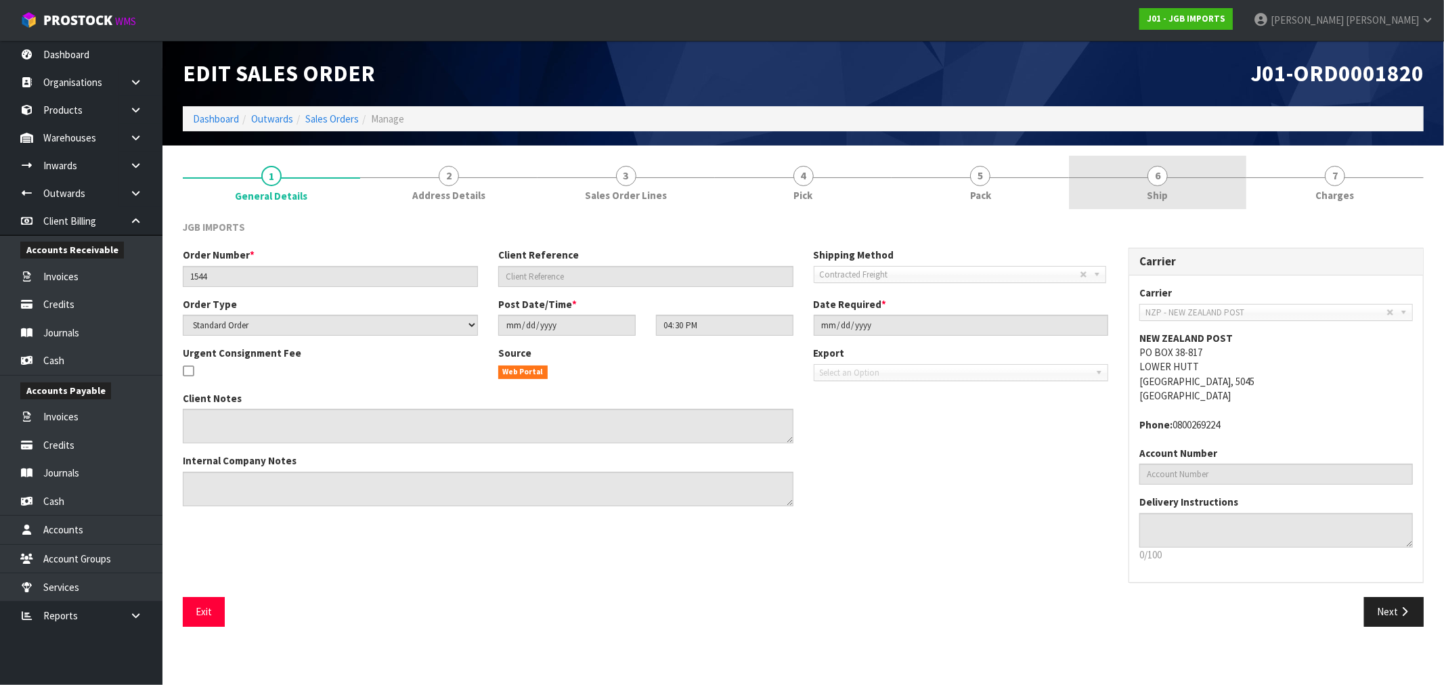
drag, startPoint x: 1174, startPoint y: 161, endPoint x: 1169, endPoint y: 177, distance: 16.5
click at [1175, 163] on link "6 Ship" at bounding box center [1157, 182] width 177 height 53
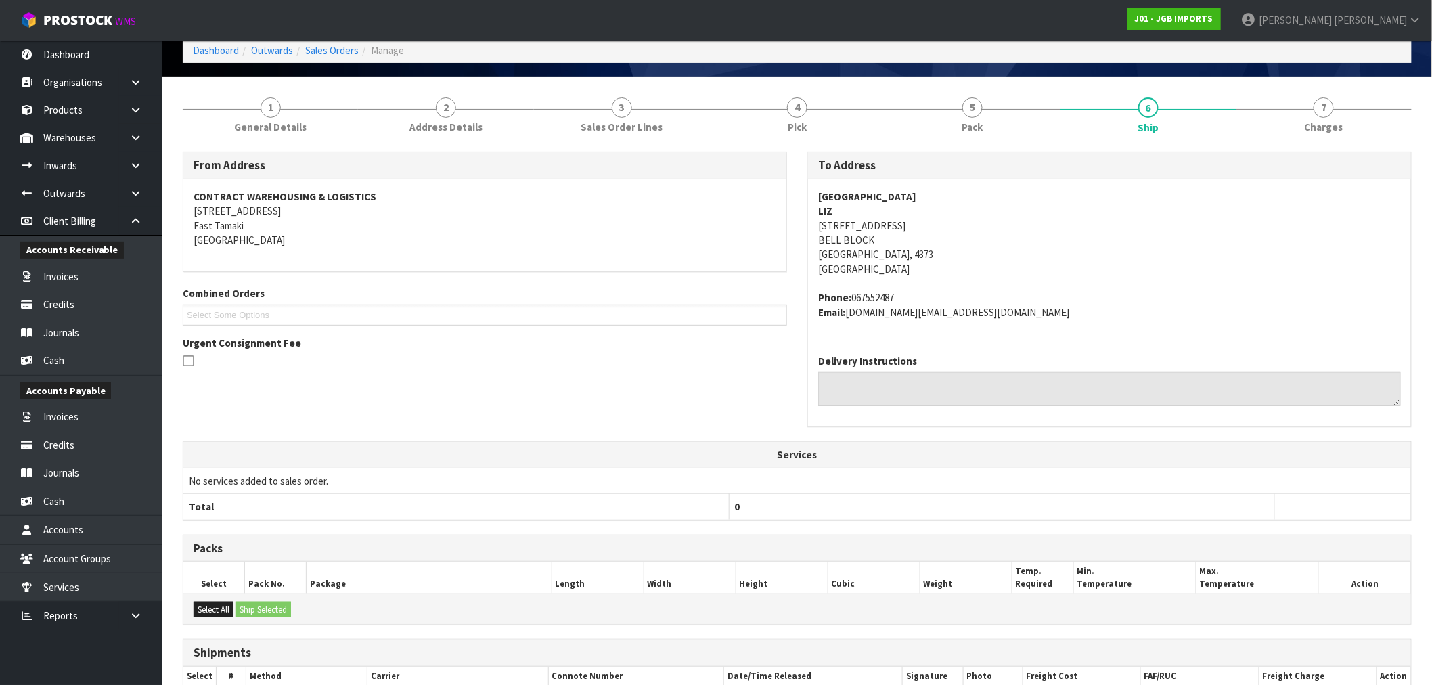
scroll to position [208, 0]
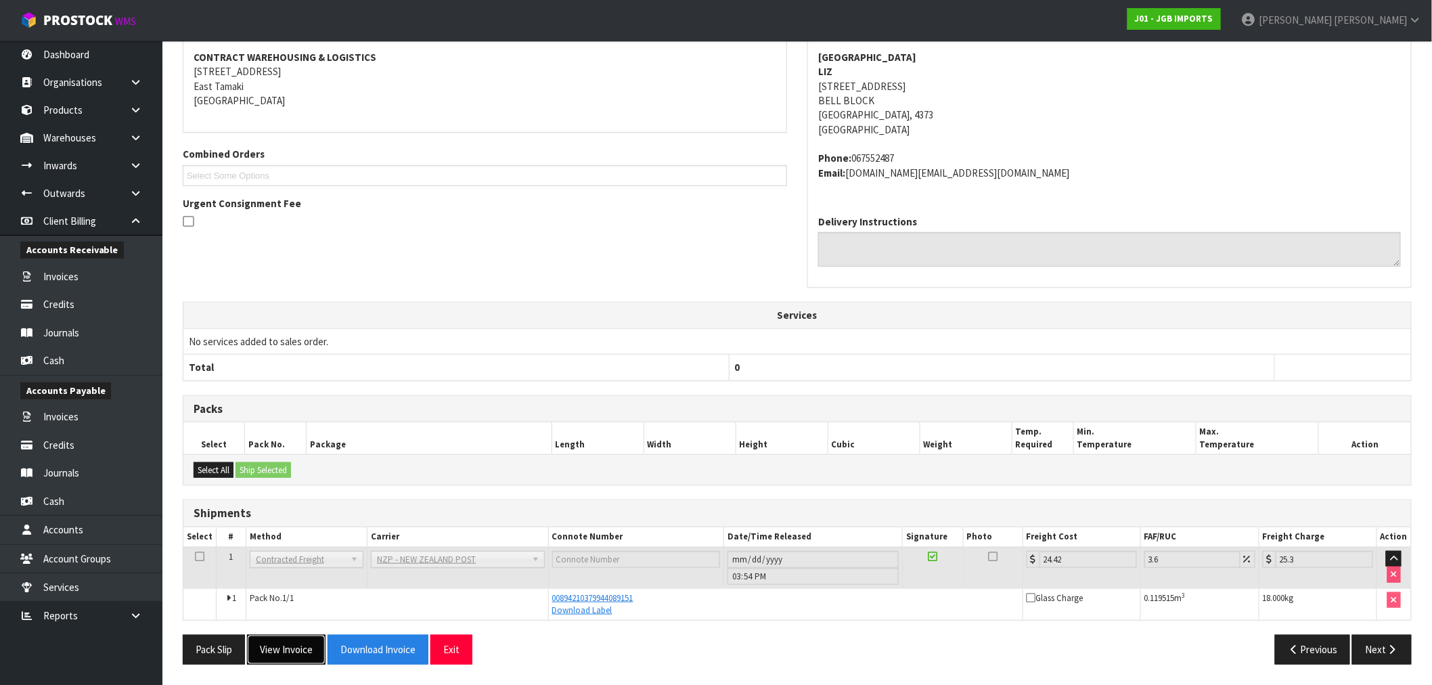
click at [301, 648] on button "View Invoice" at bounding box center [286, 649] width 79 height 29
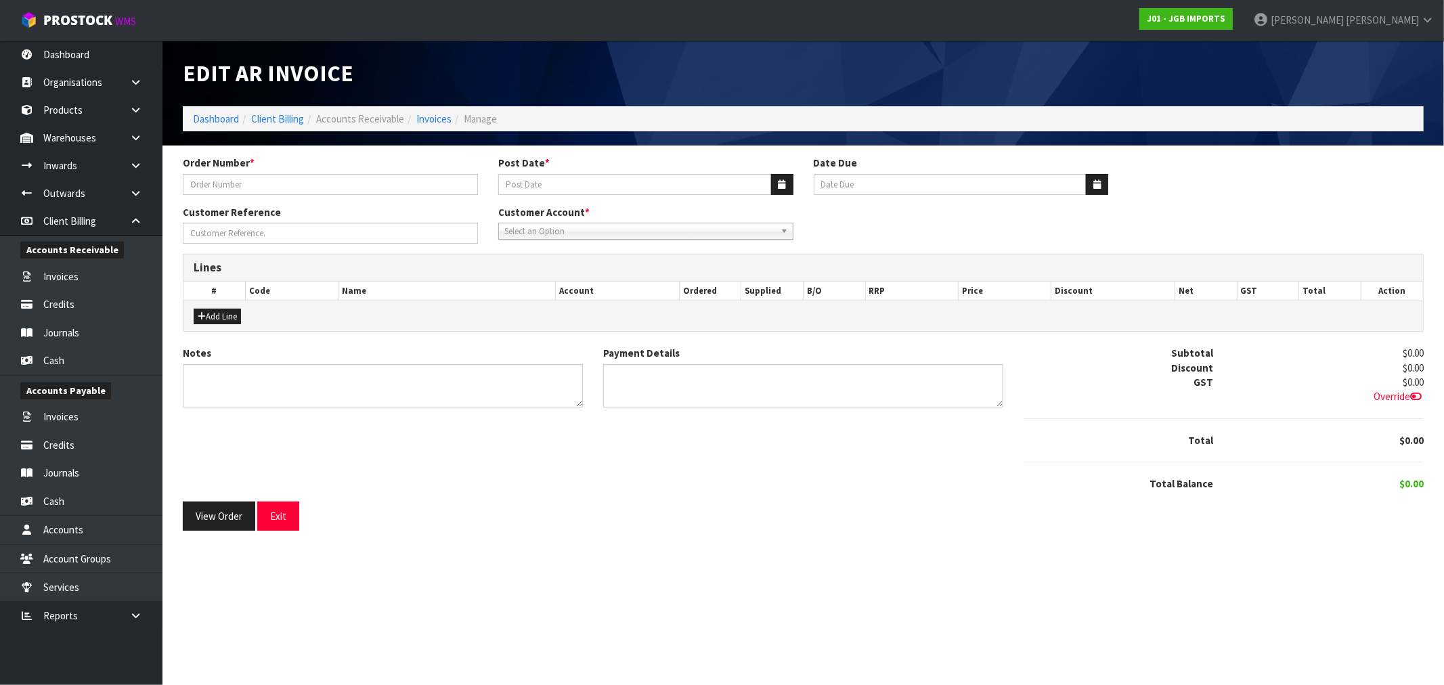
type input "1544"
type input "[DATE]"
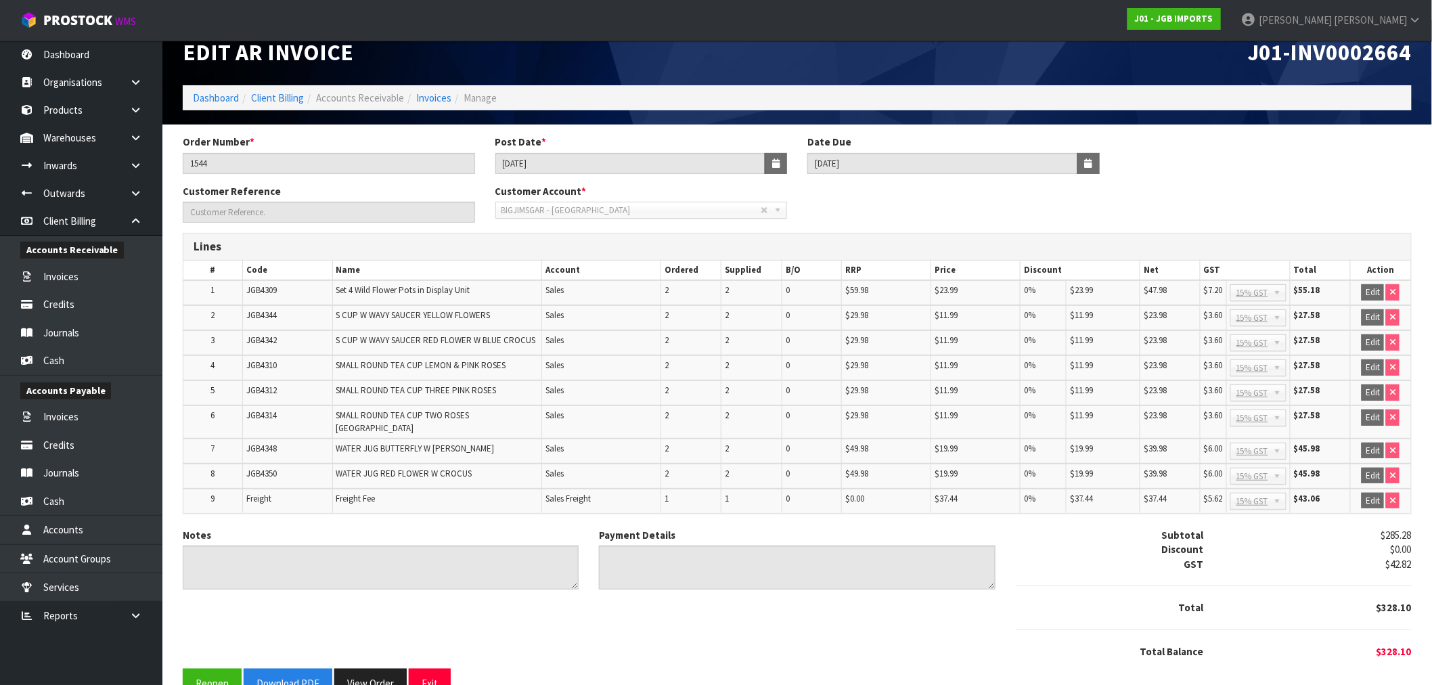
scroll to position [41, 0]
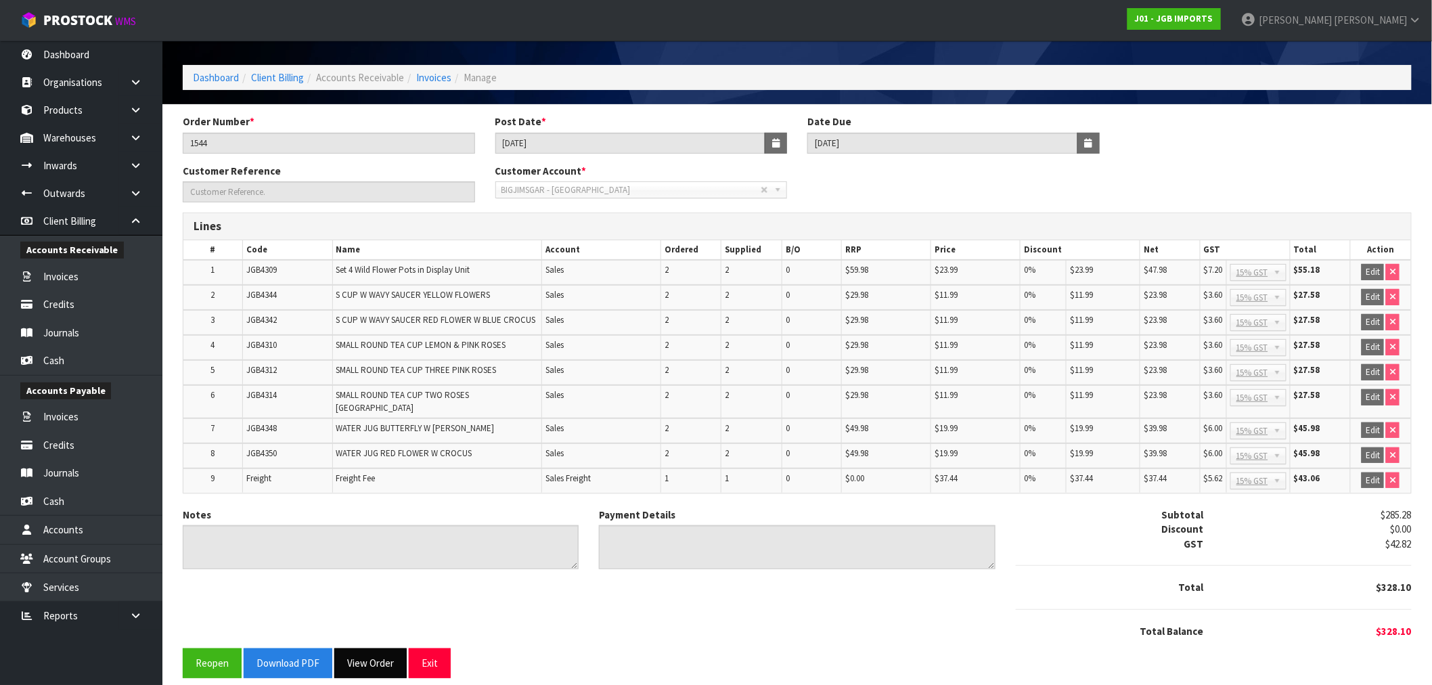
drag, startPoint x: 357, startPoint y: 631, endPoint x: 364, endPoint y: 640, distance: 11.6
click at [361, 635] on form "Order Number * 1544 Post Date * 28/08/2025 Date Due 20/09/2025 Customer Referen…" at bounding box center [797, 395] width 1229 height 563
click at [367, 649] on button "View Order" at bounding box center [370, 663] width 72 height 29
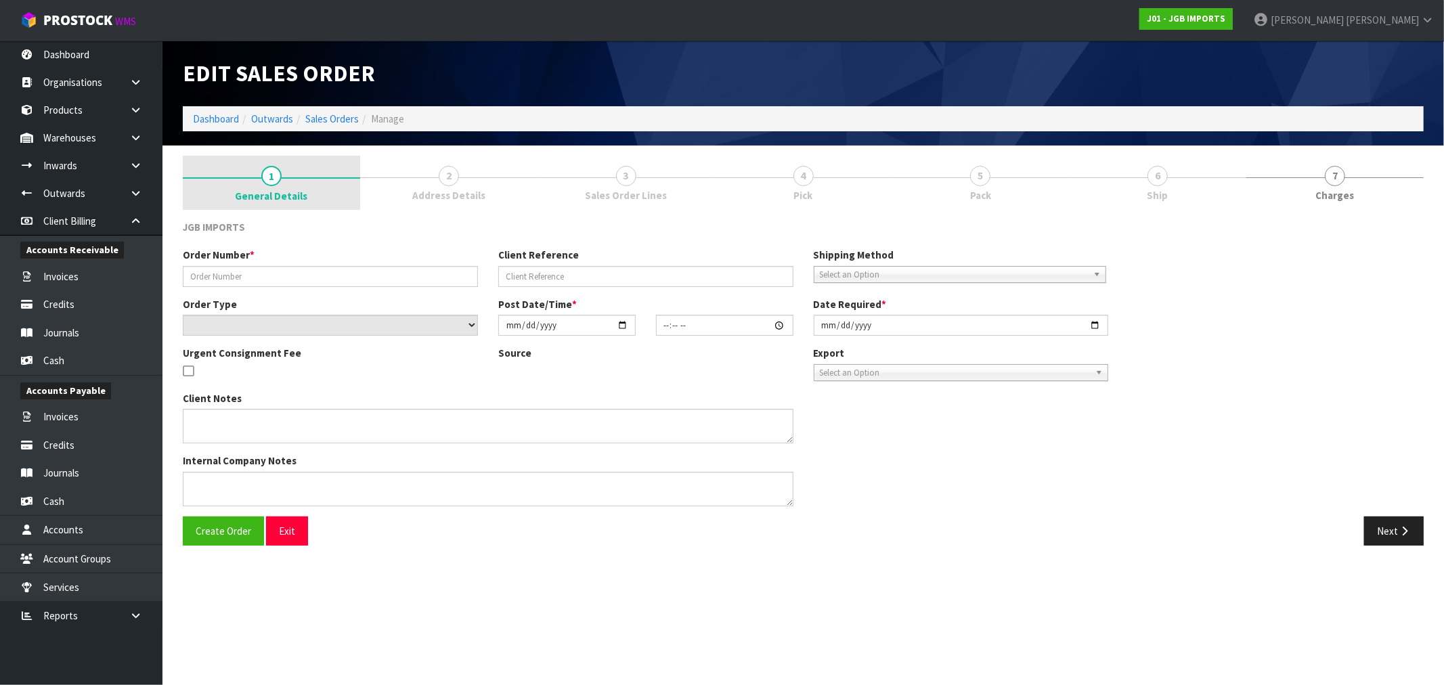
type input "1544"
select select "number:0"
type input "[DATE]"
type input "16:30:00.000"
type input "[DATE]"
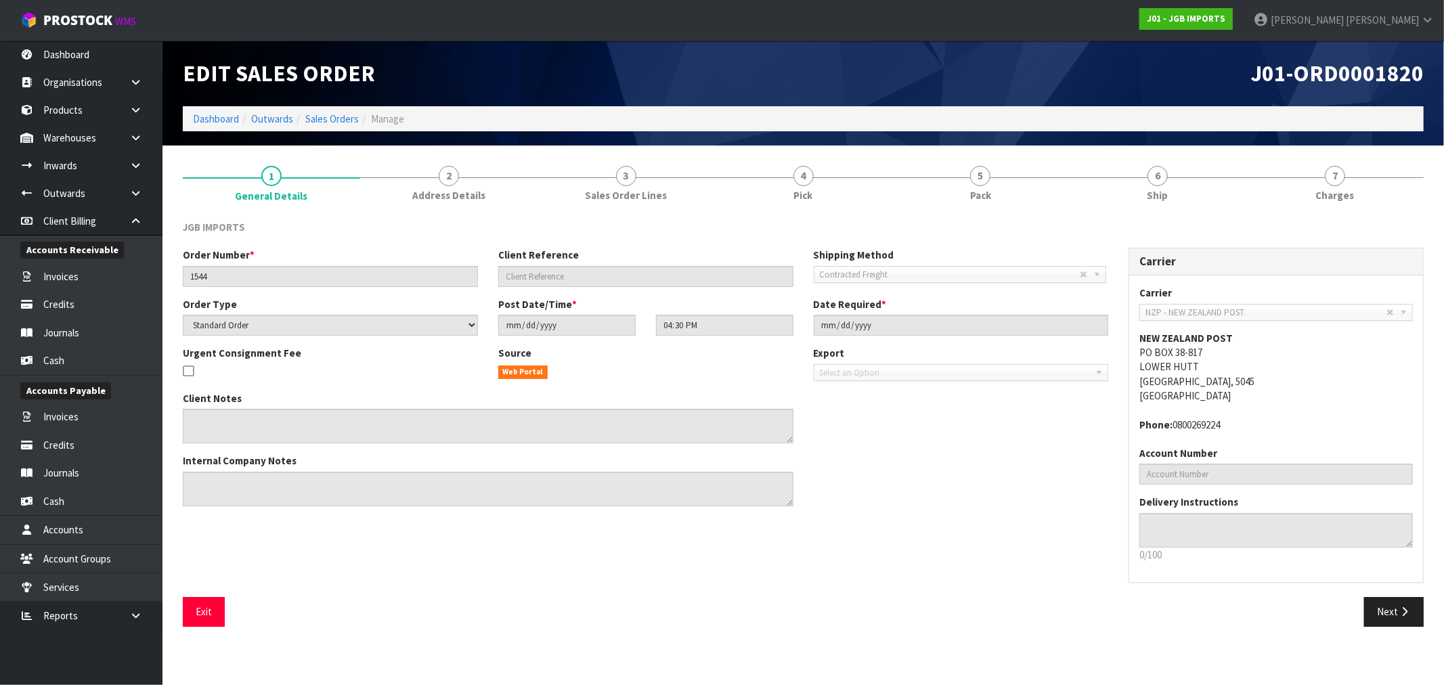
click at [325, 112] on li "Sales Orders" at bounding box center [326, 119] width 66 height 14
click at [328, 116] on link "Sales Orders" at bounding box center [331, 118] width 53 height 13
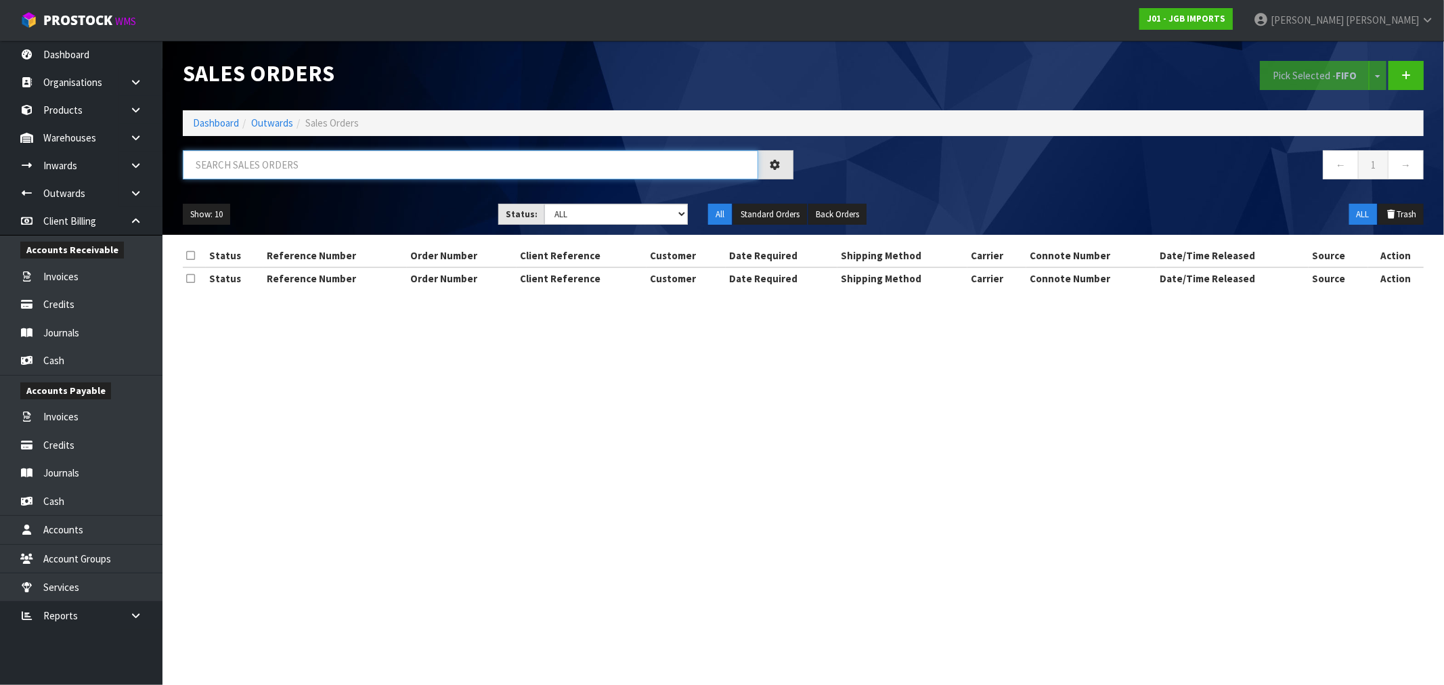
click at [384, 162] on input "text" at bounding box center [470, 164] width 575 height 29
paste input "1815"
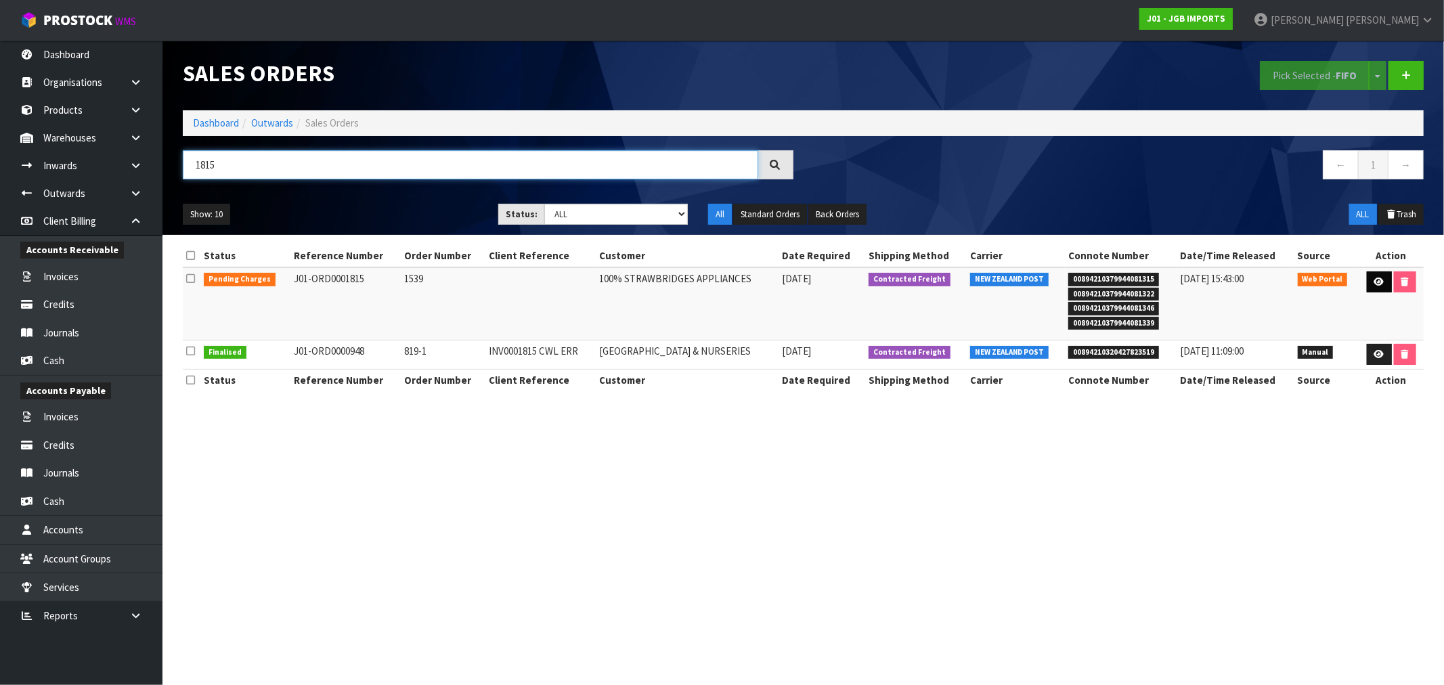
type input "1815"
click at [1376, 281] on icon at bounding box center [1379, 282] width 10 height 9
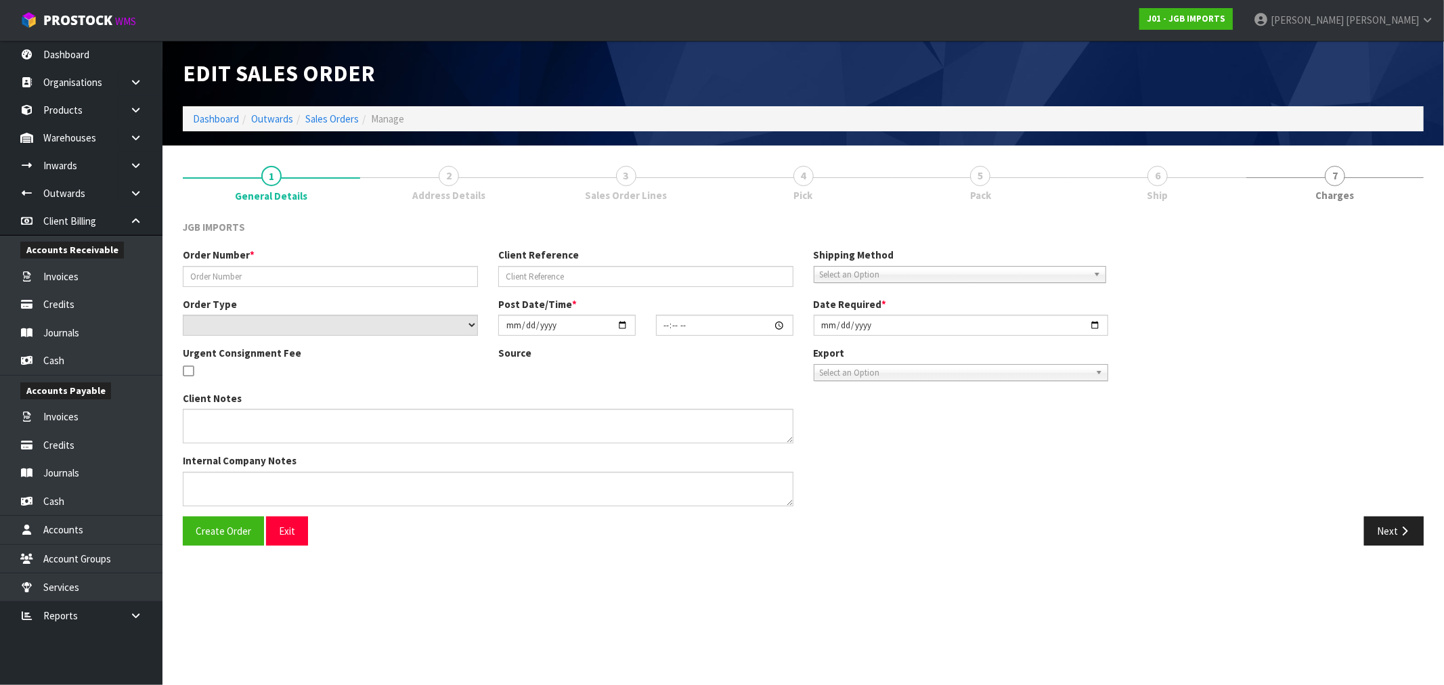
type input "1539"
select select "number:0"
type input "[DATE]"
type input "21:13:00.000"
type input "[DATE]"
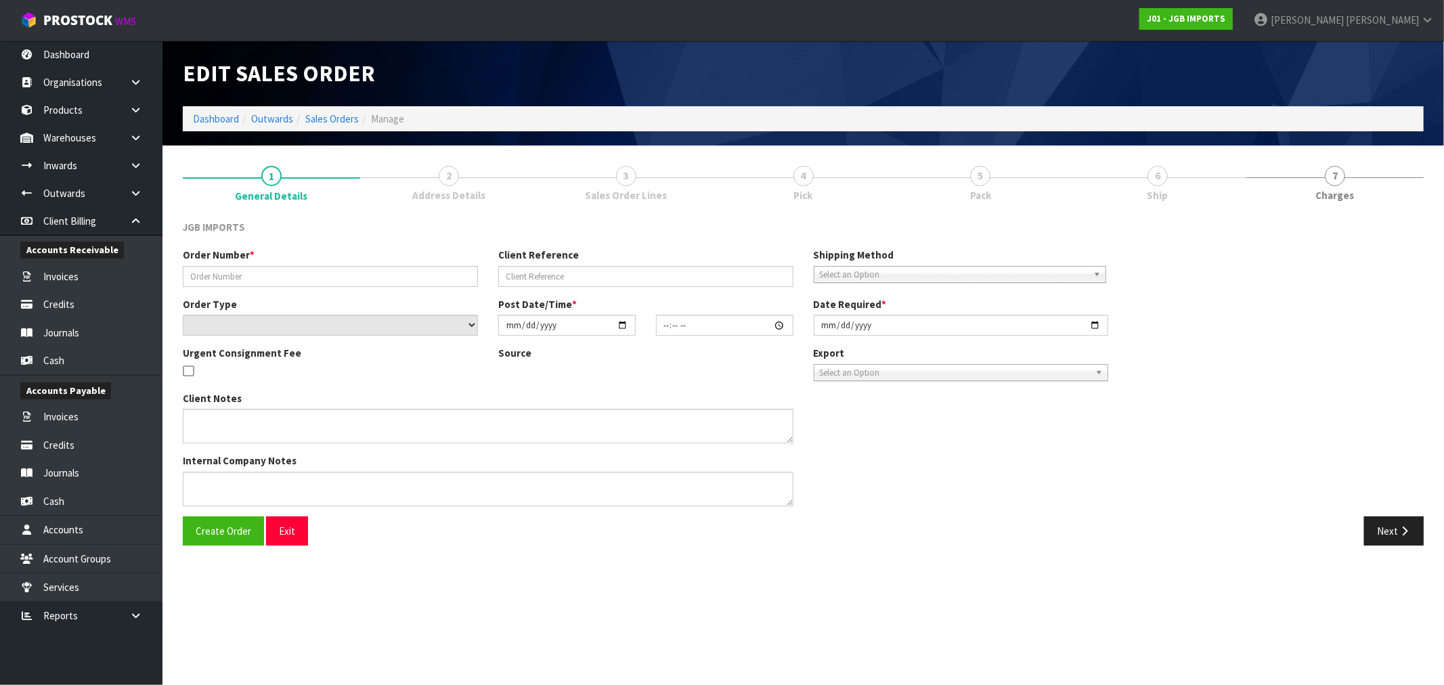
type textarea "THE FREIGHT WILL BE $25 + GST. ON THEIR INVOICE, PLEASE SHOW THE TOTAL FREIGHT …"
type textarea "REMOVED CODE JGB1202 X 1"
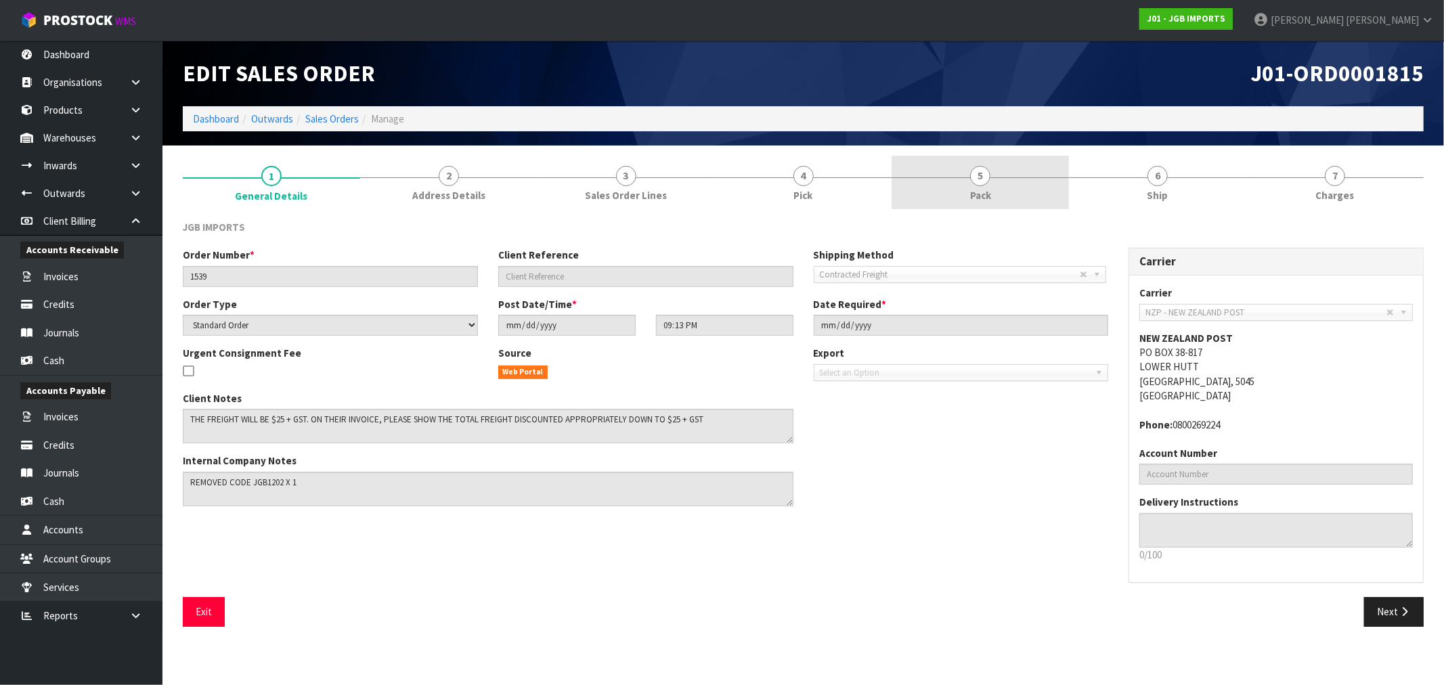
click at [1047, 179] on link "5 Pack" at bounding box center [980, 182] width 177 height 53
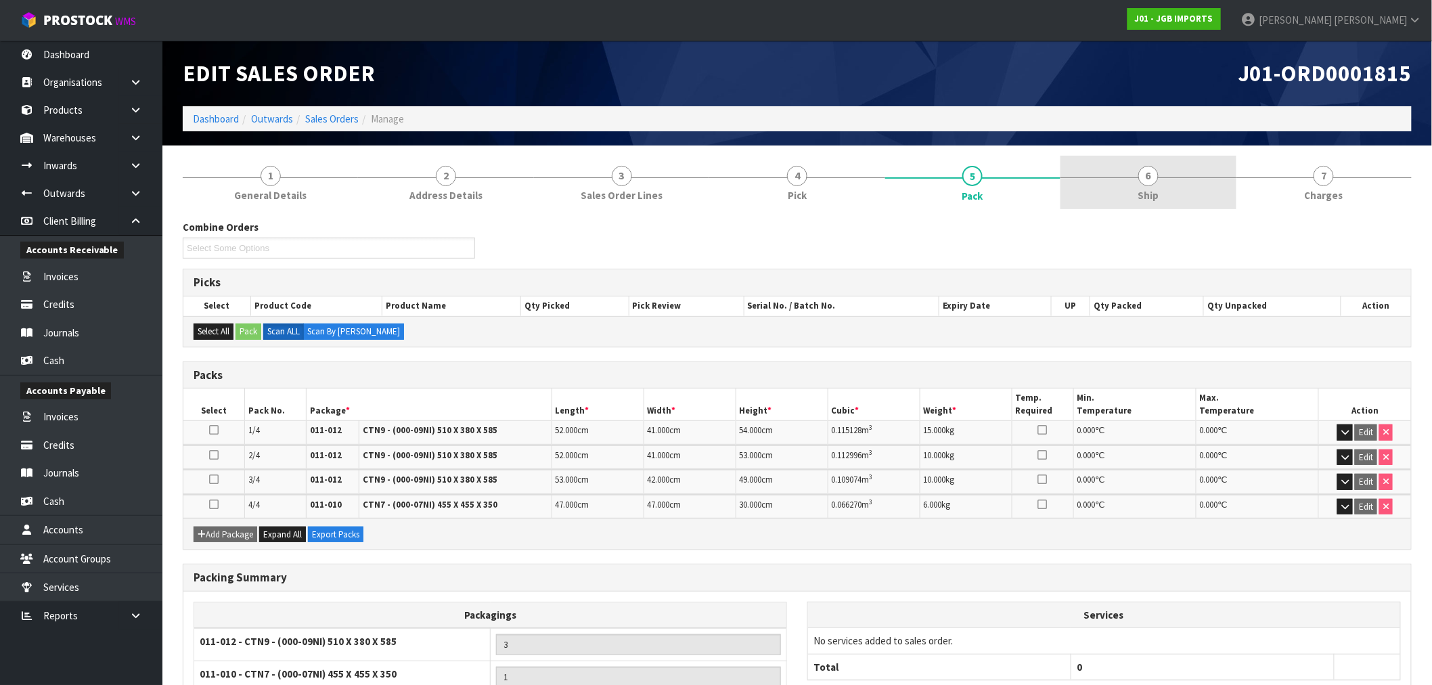
click at [1148, 202] on span "Ship" at bounding box center [1148, 195] width 21 height 14
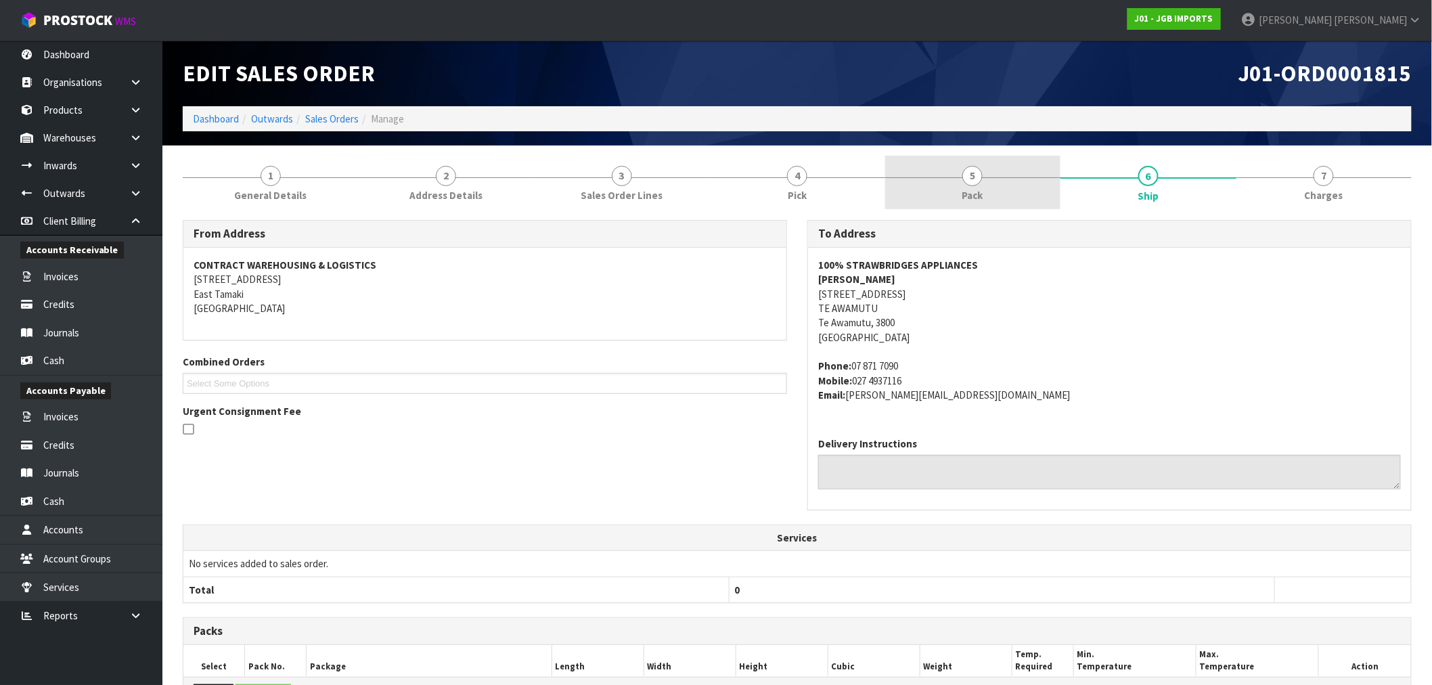
click at [1044, 170] on link "5 Pack" at bounding box center [972, 182] width 175 height 53
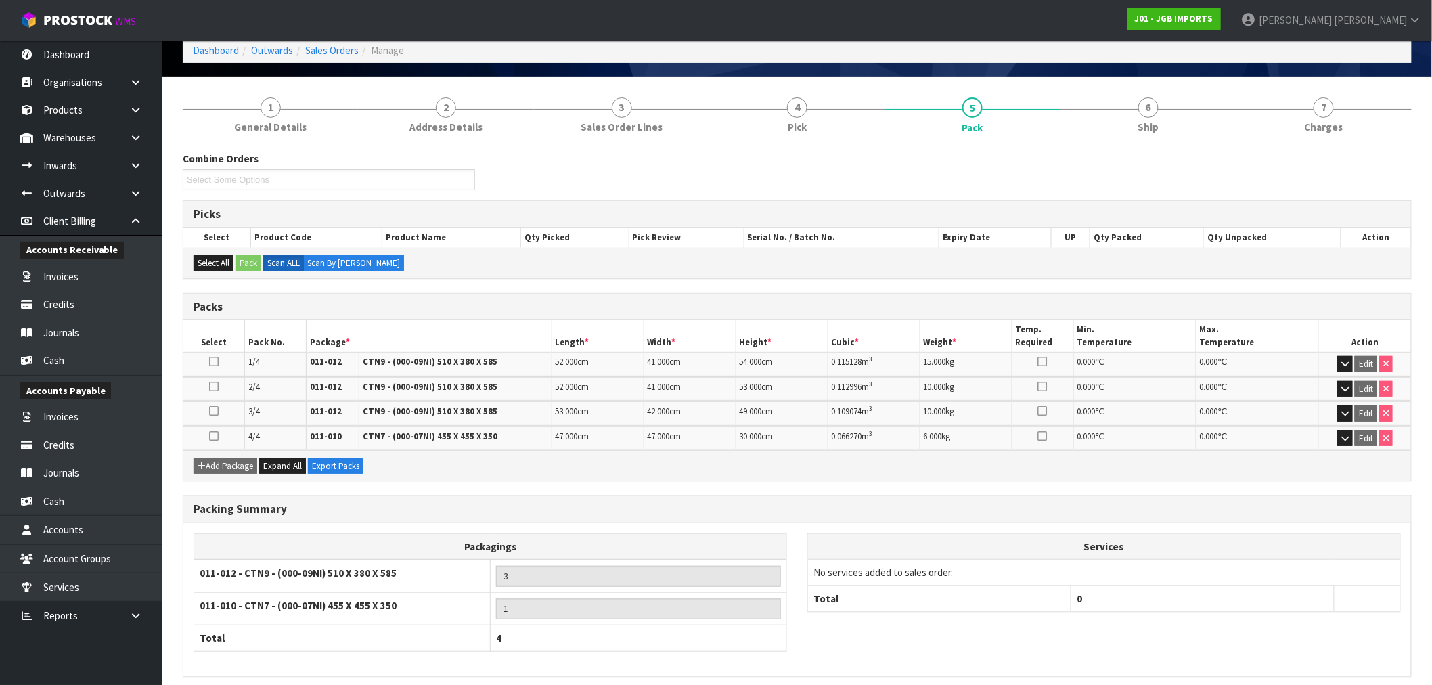
scroll to position [123, 0]
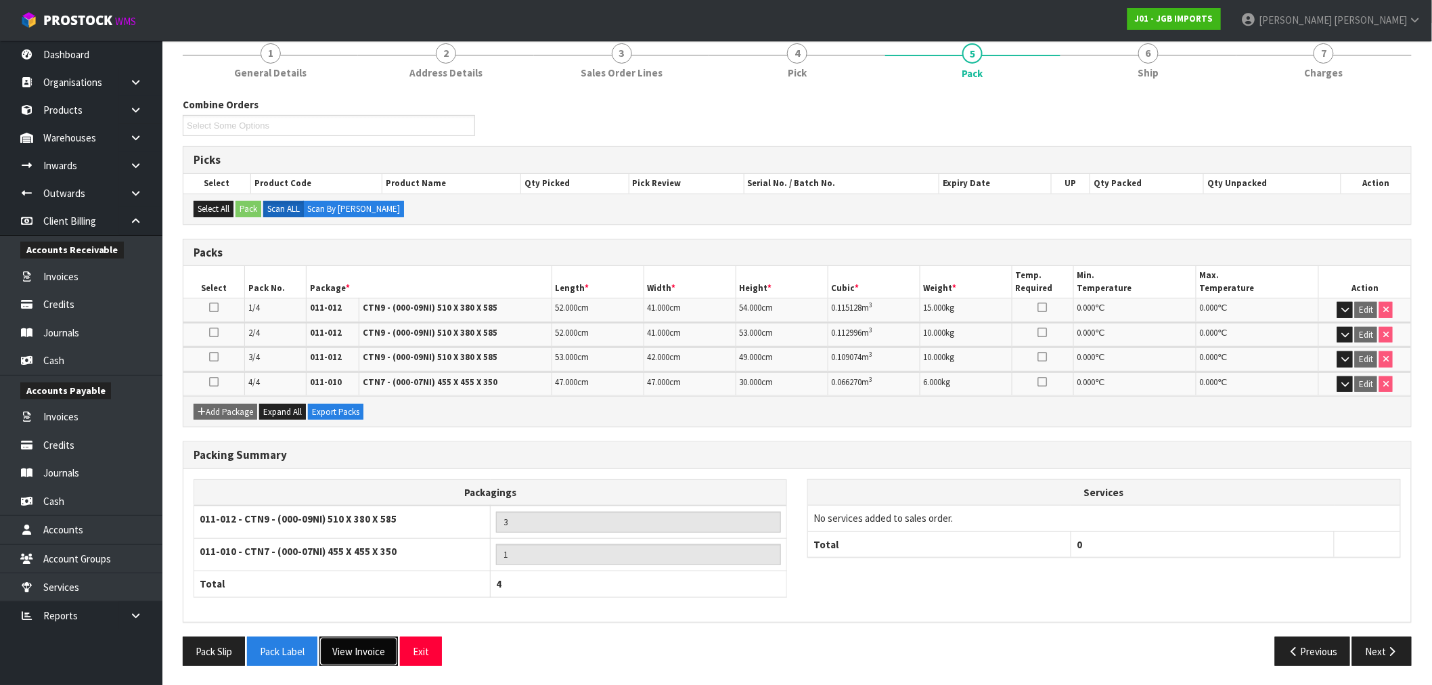
click at [348, 653] on button "View Invoice" at bounding box center [359, 651] width 79 height 29
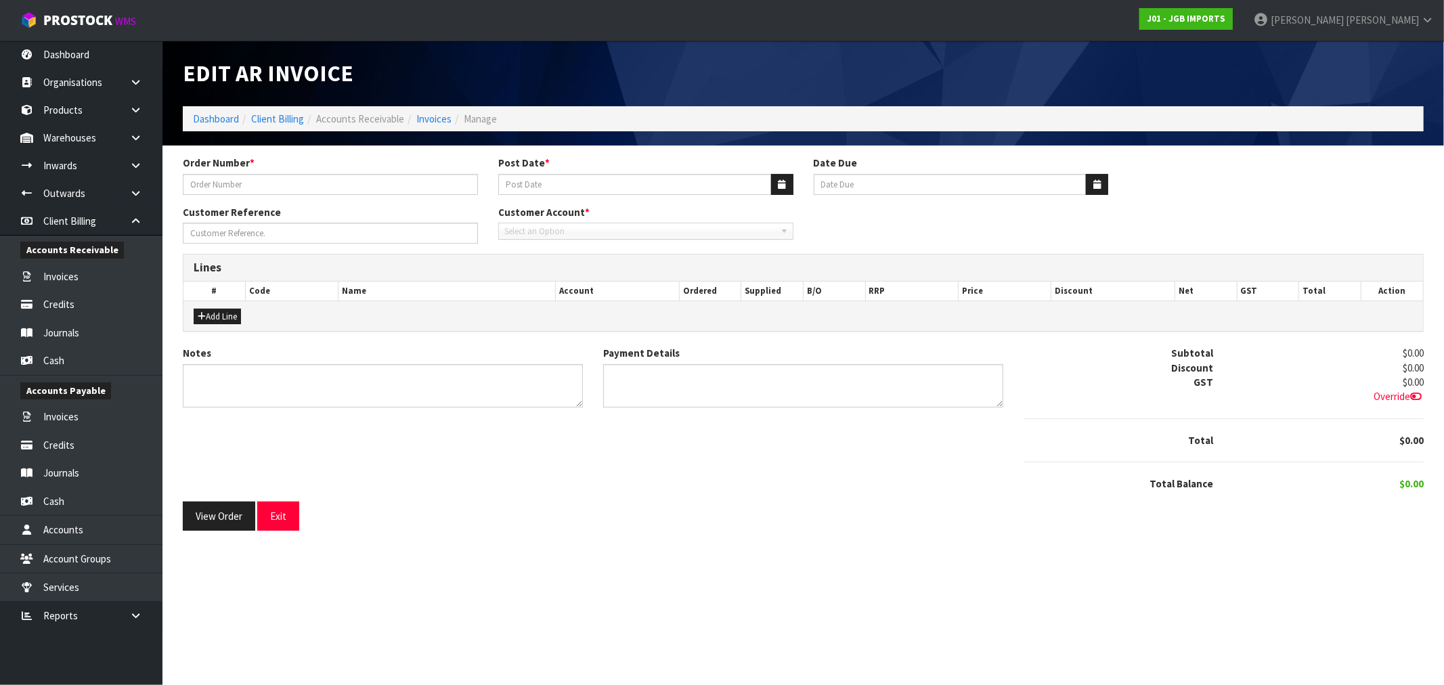
type input "1539"
type input "[DATE]"
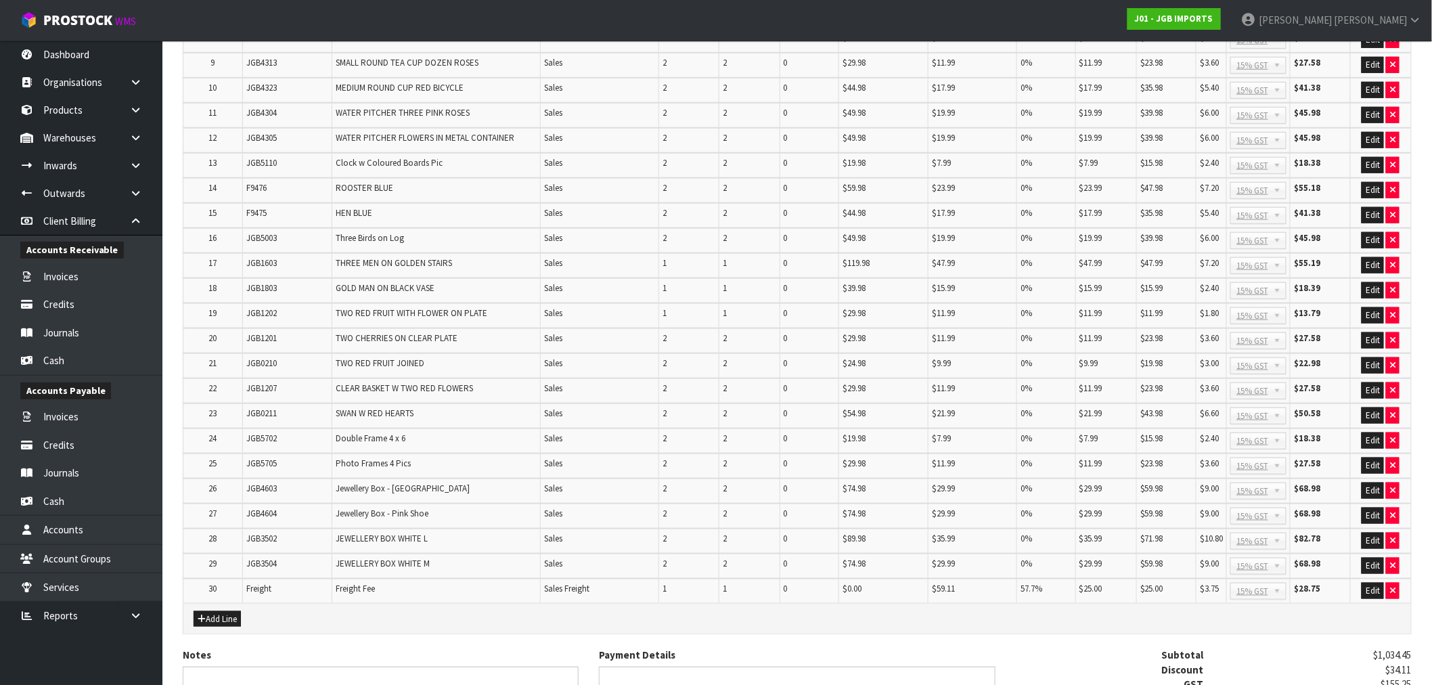
scroll to position [599, 0]
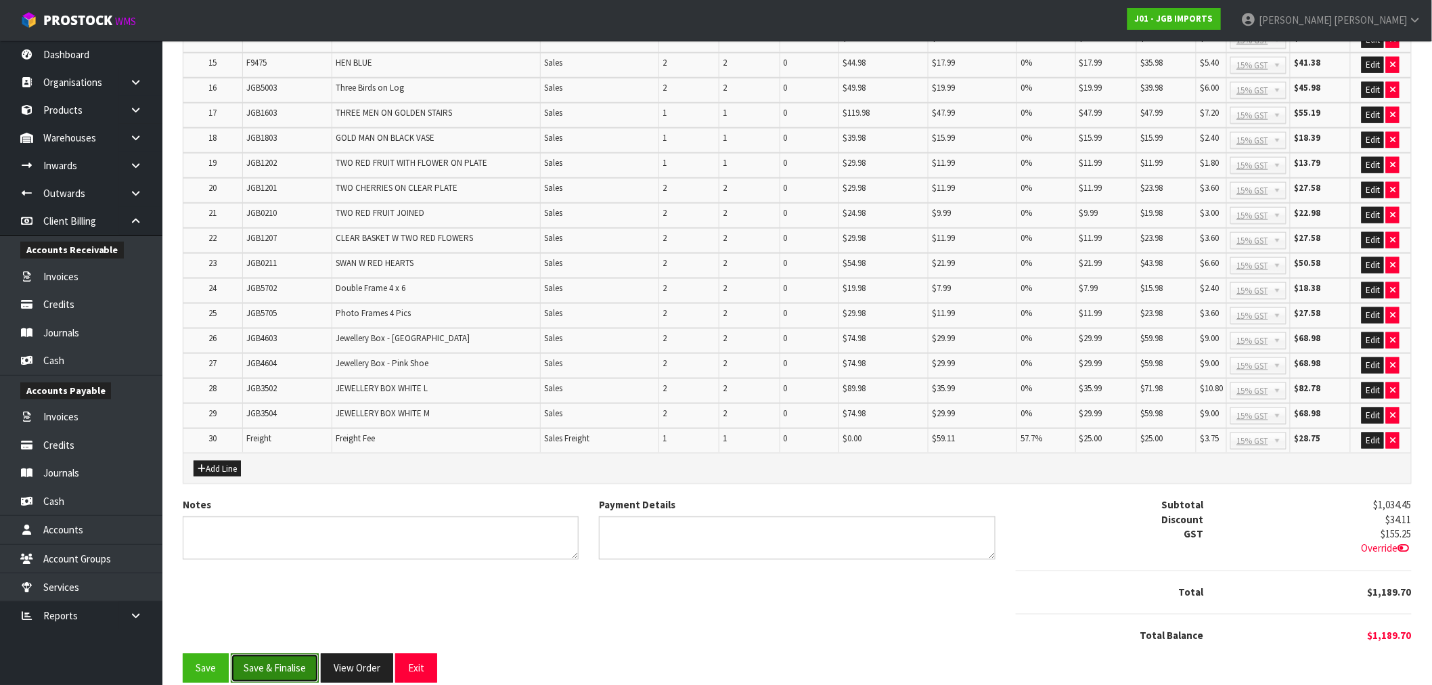
click at [290, 654] on button "Save & Finalise" at bounding box center [275, 668] width 88 height 29
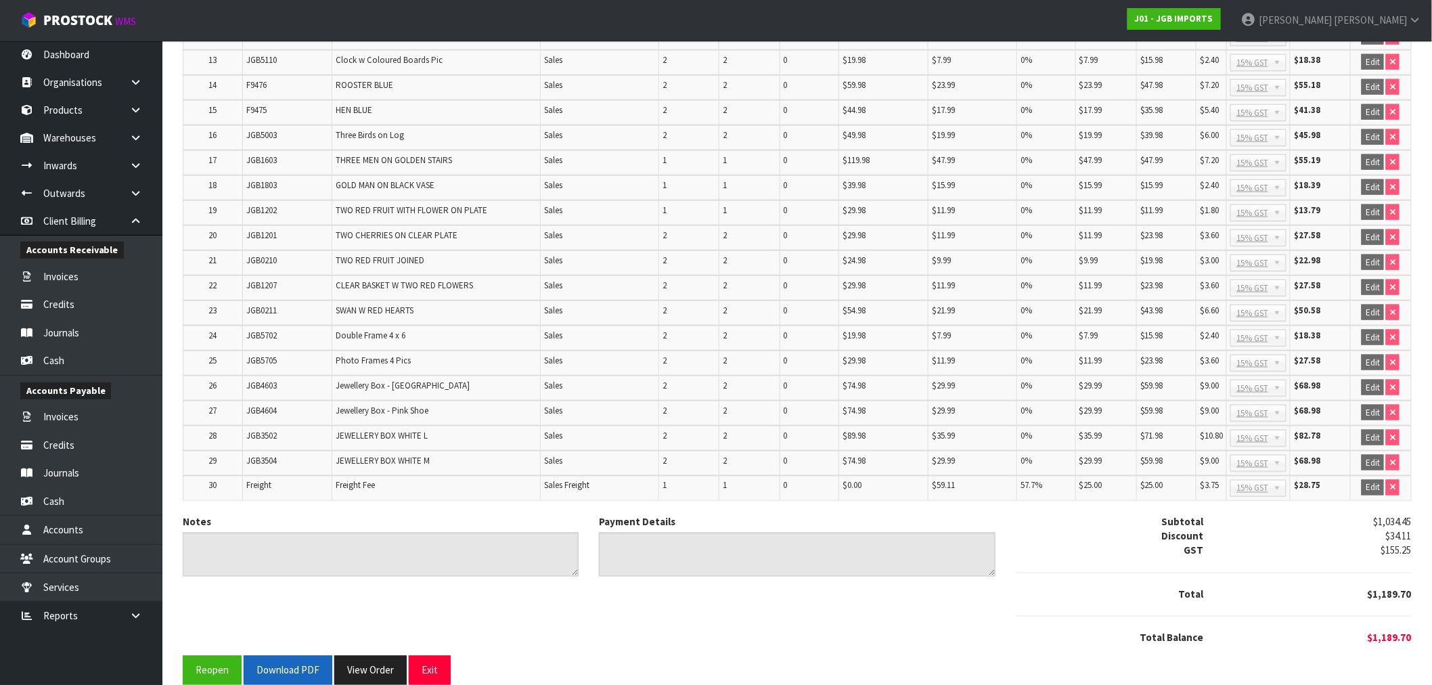
scroll to position [604, 0]
click at [280, 653] on button "Download PDF" at bounding box center [288, 667] width 89 height 29
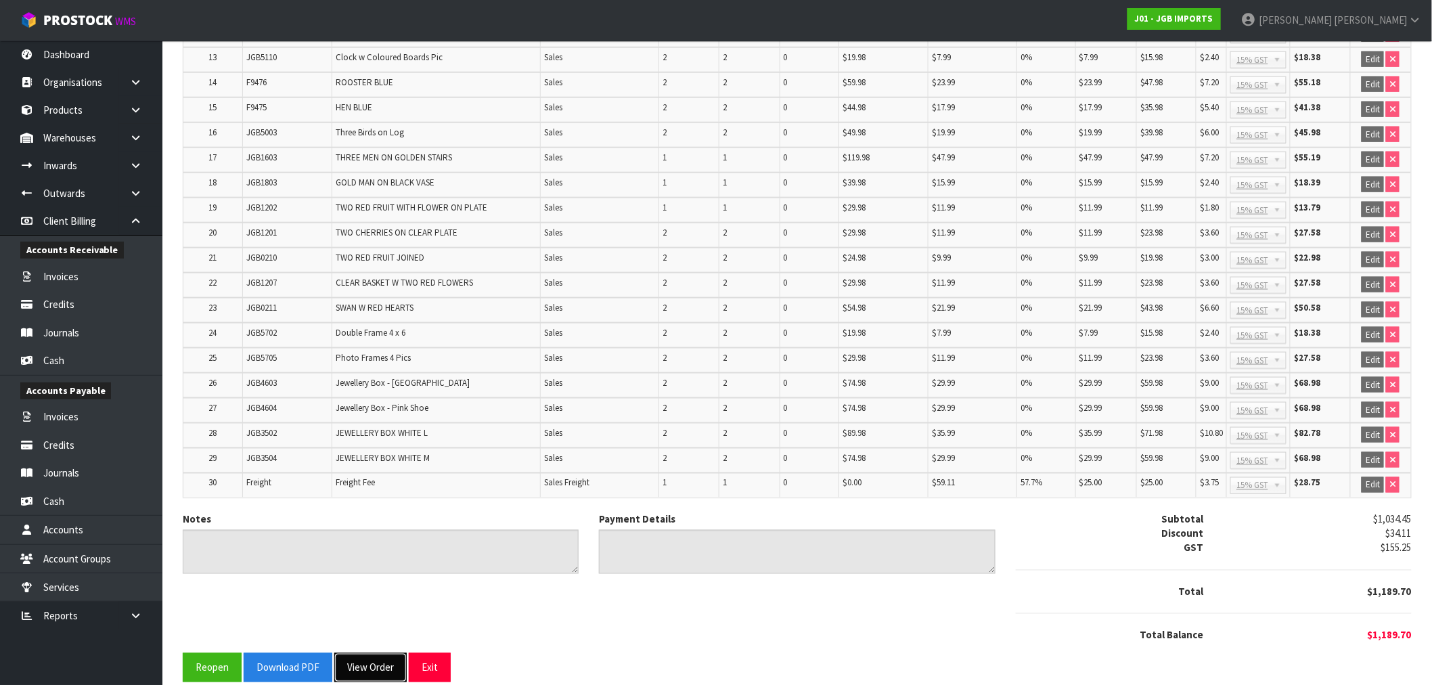
click at [374, 653] on button "View Order" at bounding box center [370, 667] width 72 height 29
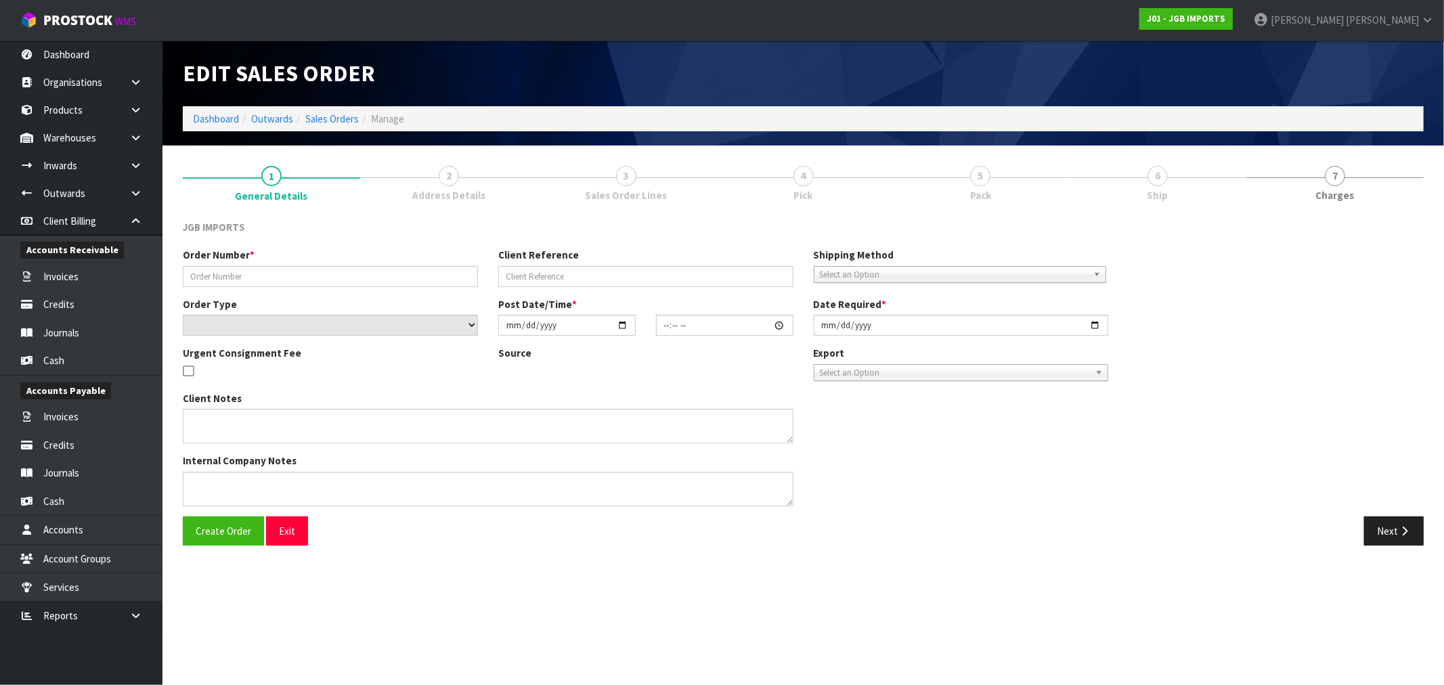
type input "1539"
select select "number:0"
type input "[DATE]"
type input "21:13:00.000"
type input "[DATE]"
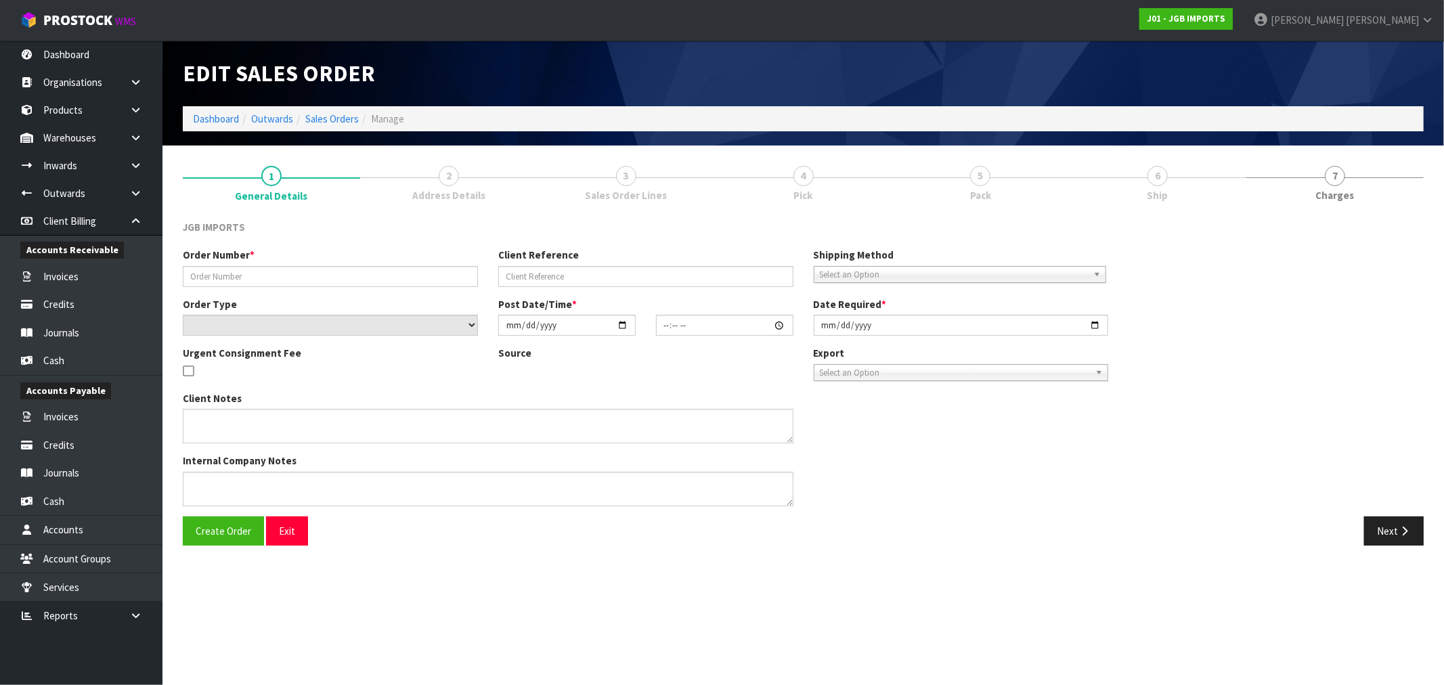
type textarea "THE FREIGHT WILL BE $25 + GST. ON THEIR INVOICE, PLEASE SHOW THE TOTAL FREIGHT …"
type textarea "REMOVED CODE JGB1202 X 1"
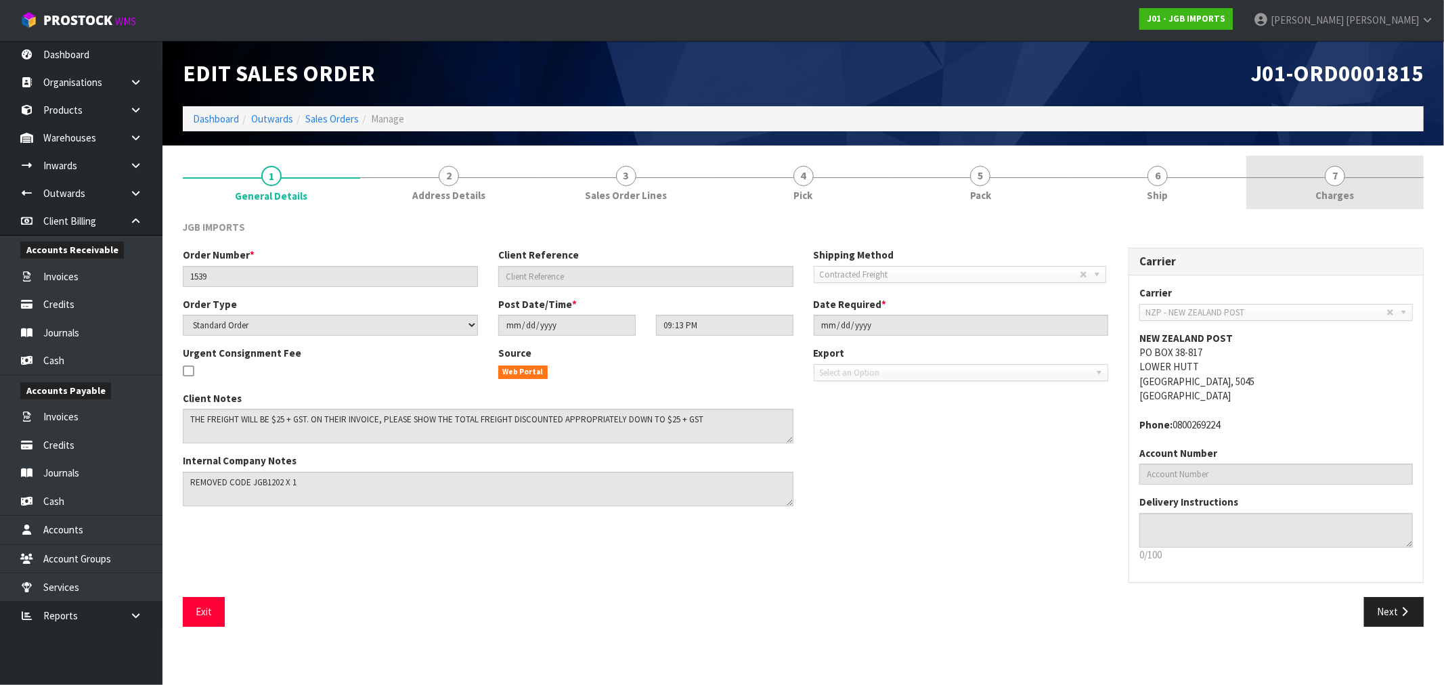
click at [1342, 191] on span "Charges" at bounding box center [1335, 195] width 39 height 14
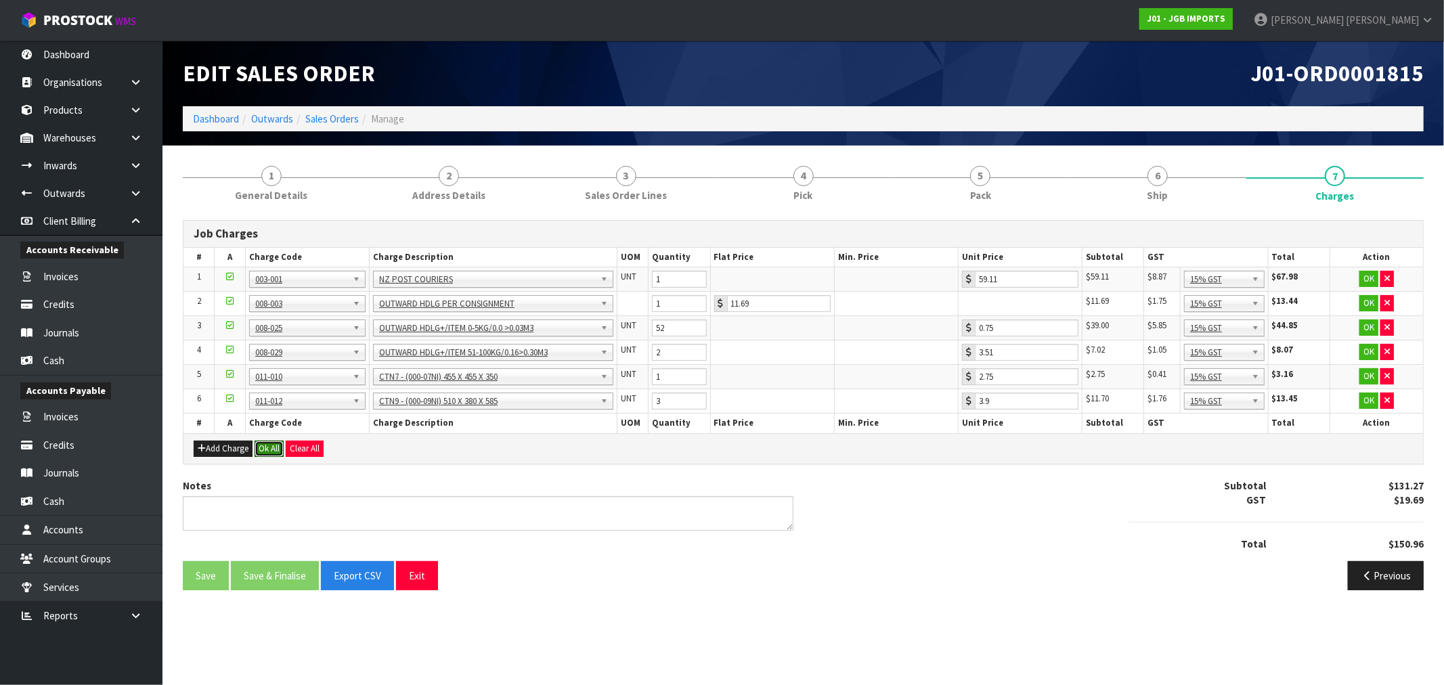
click at [273, 445] on button "Ok All" at bounding box center [269, 449] width 29 height 16
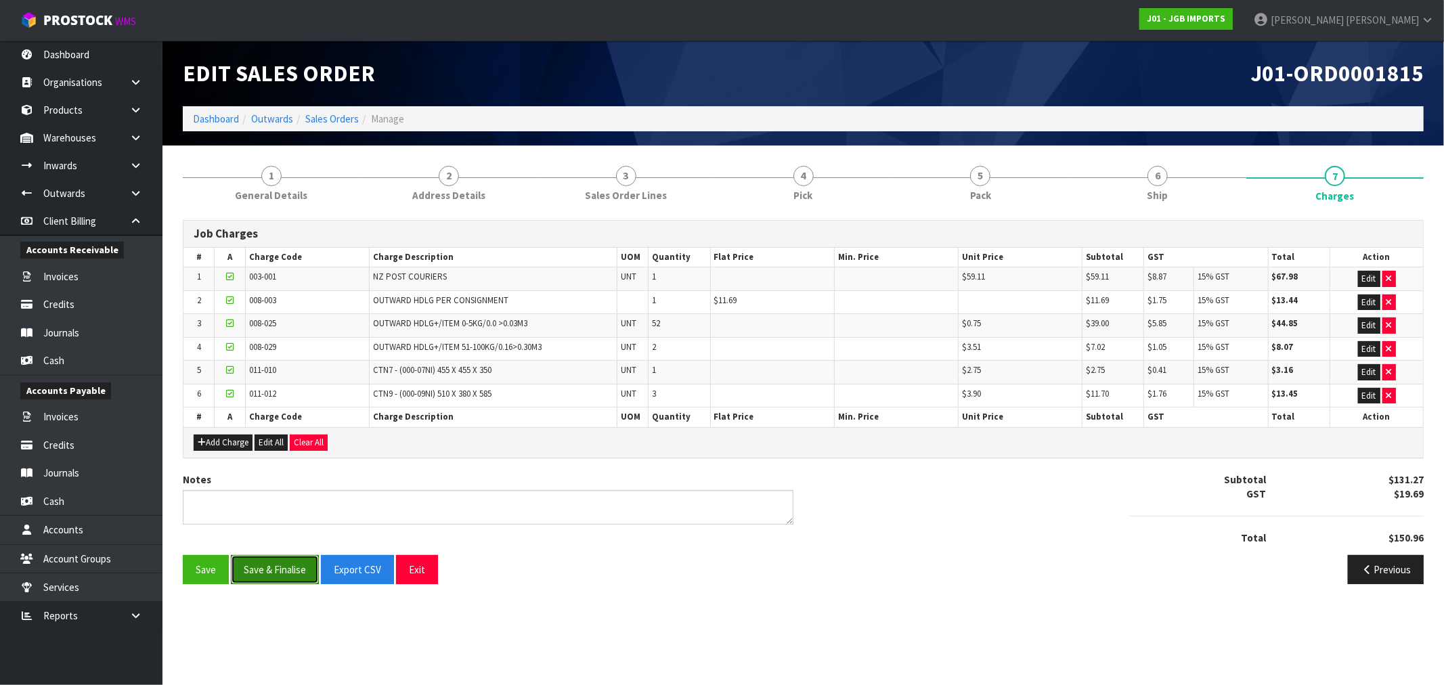
click at [264, 565] on button "Save & Finalise" at bounding box center [275, 569] width 88 height 29
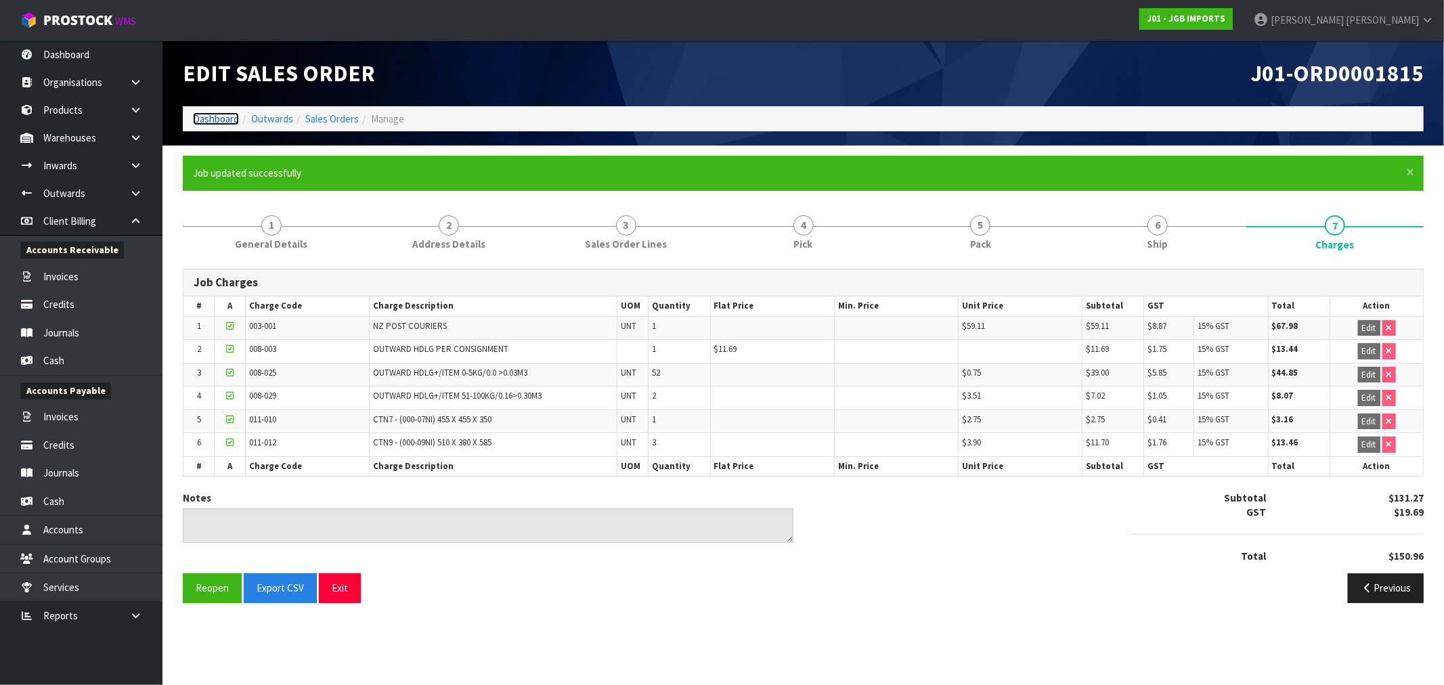
click at [208, 113] on link "Dashboard" at bounding box center [216, 118] width 46 height 13
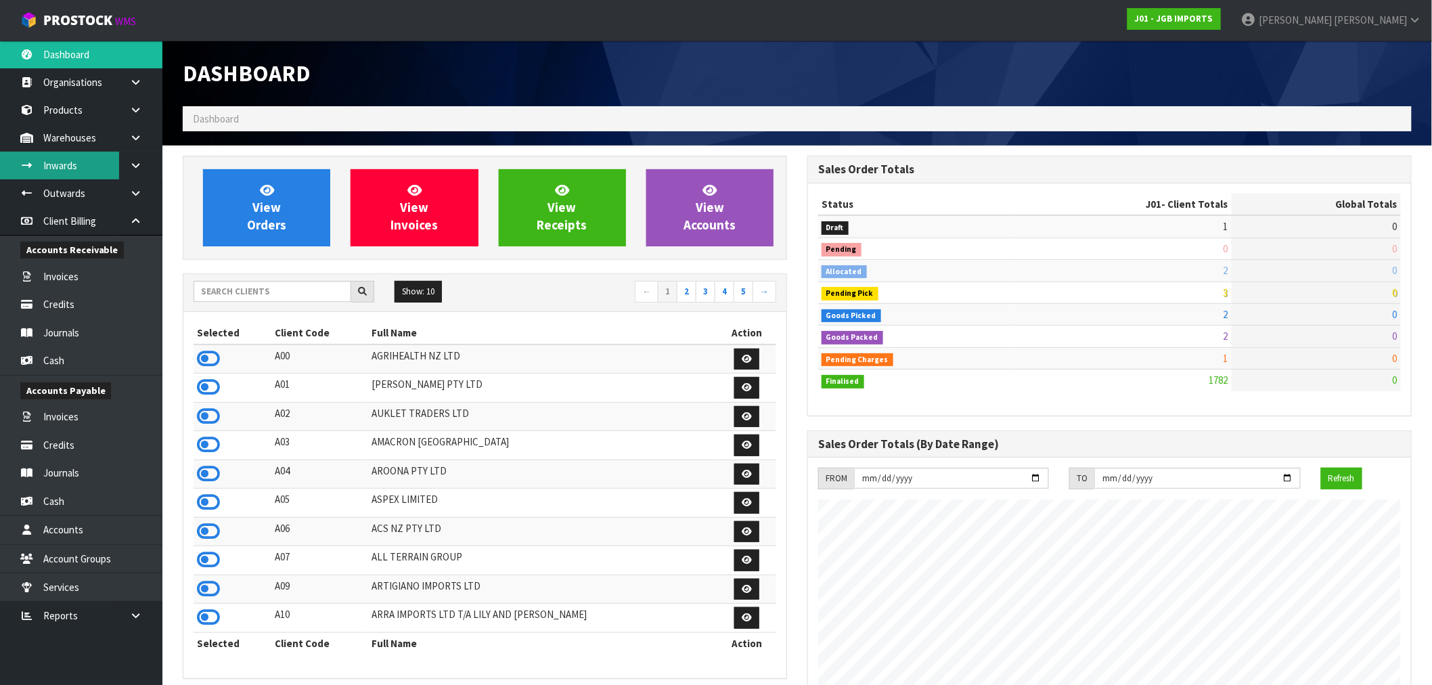
scroll to position [1026, 625]
click at [266, 298] on input "text" at bounding box center [273, 291] width 158 height 21
click at [265, 248] on div "View Orders View Invoices View Receipts View Accounts" at bounding box center [485, 208] width 605 height 104
click at [284, 298] on input "text" at bounding box center [273, 291] width 158 height 21
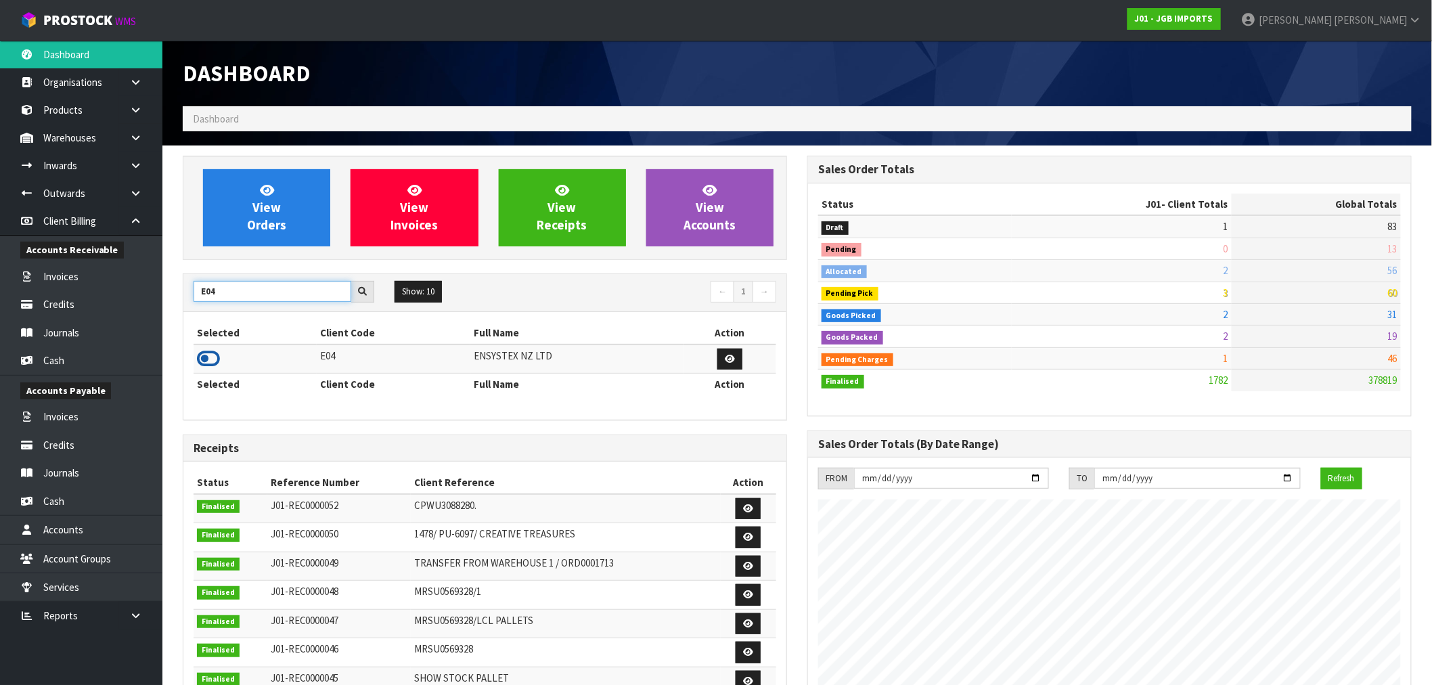
type input "E04"
click at [211, 357] on icon at bounding box center [208, 359] width 23 height 20
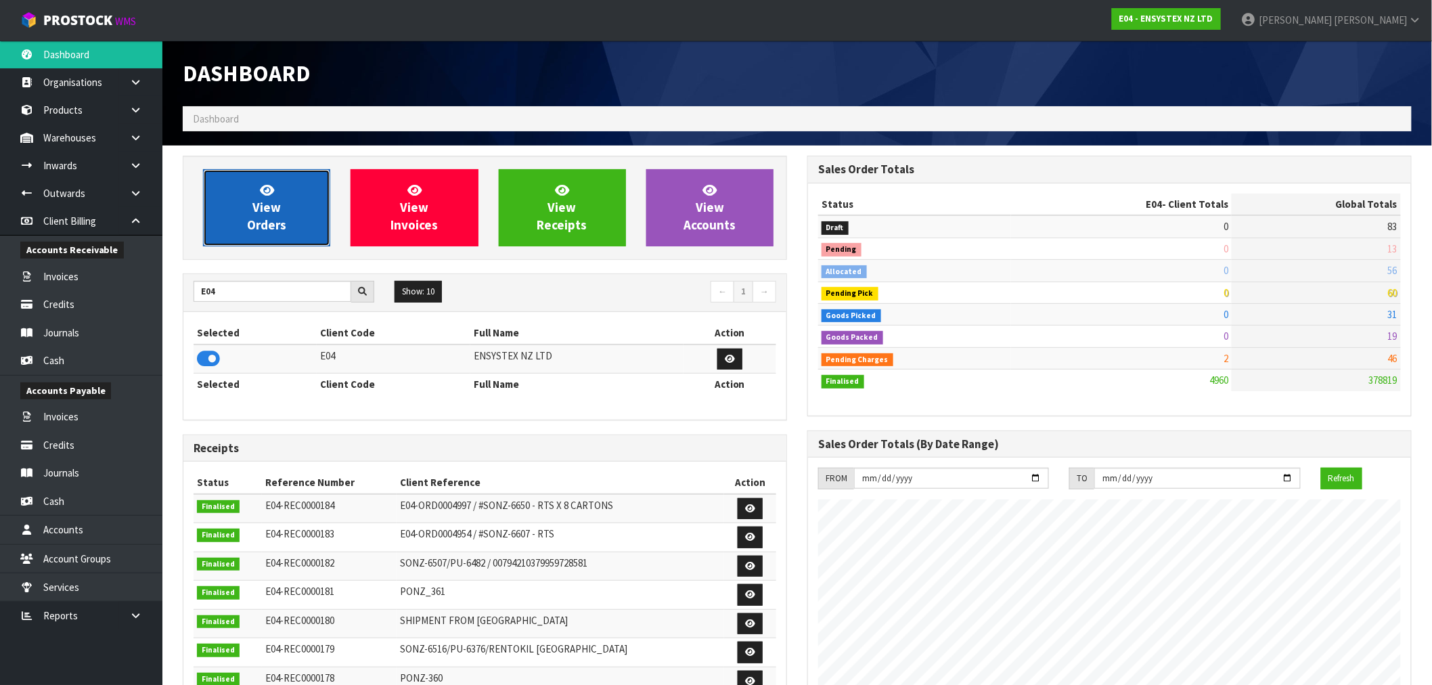
click at [275, 206] on span "View Orders" at bounding box center [266, 207] width 39 height 51
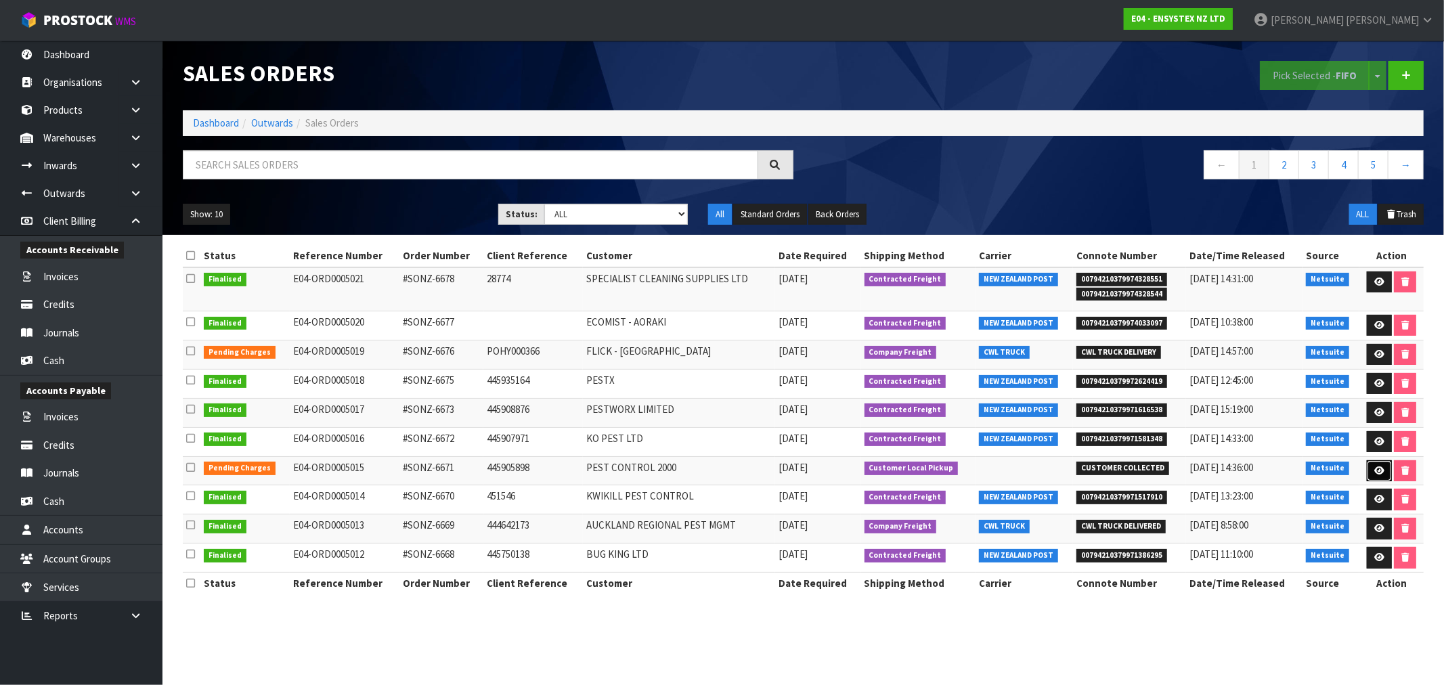
click at [1374, 471] on icon at bounding box center [1379, 470] width 10 height 9
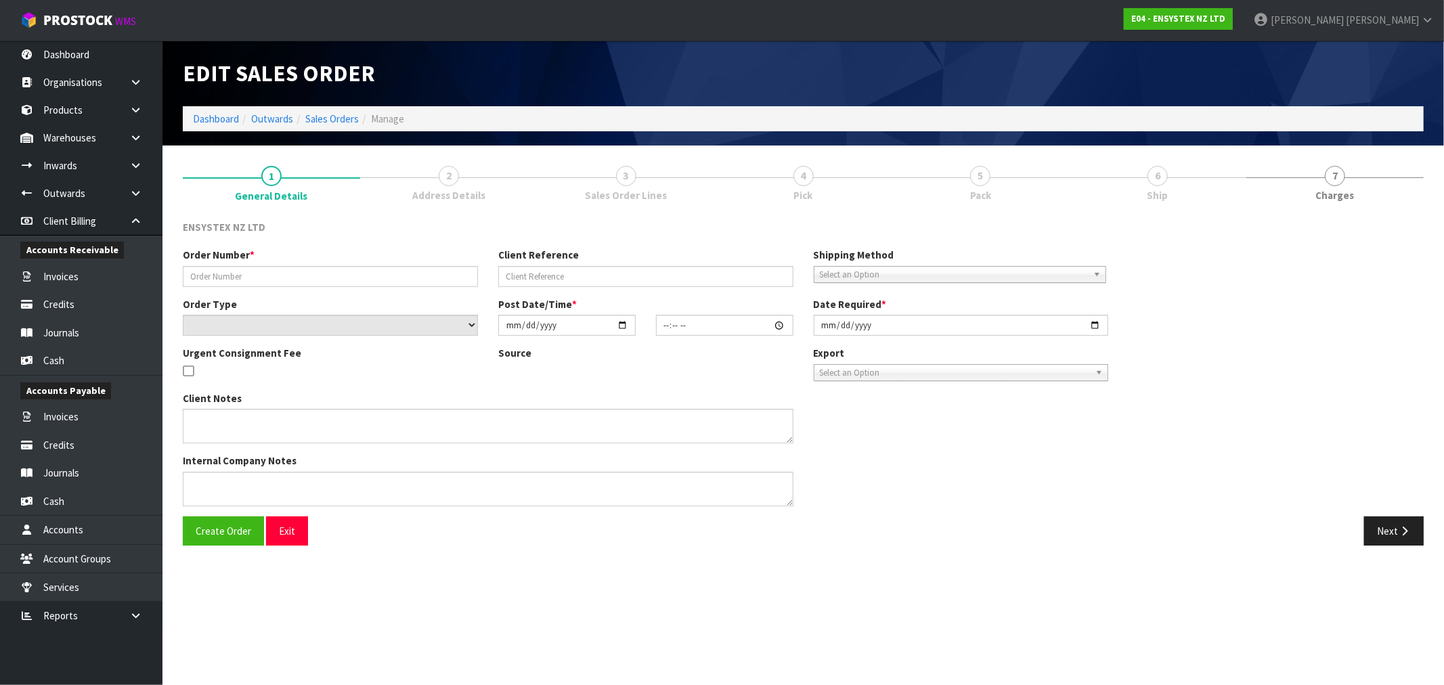
type input "#SONZ-6671"
type input "445905898"
select select "number:0"
type input "2025-08-22"
type input "12:15:07.000"
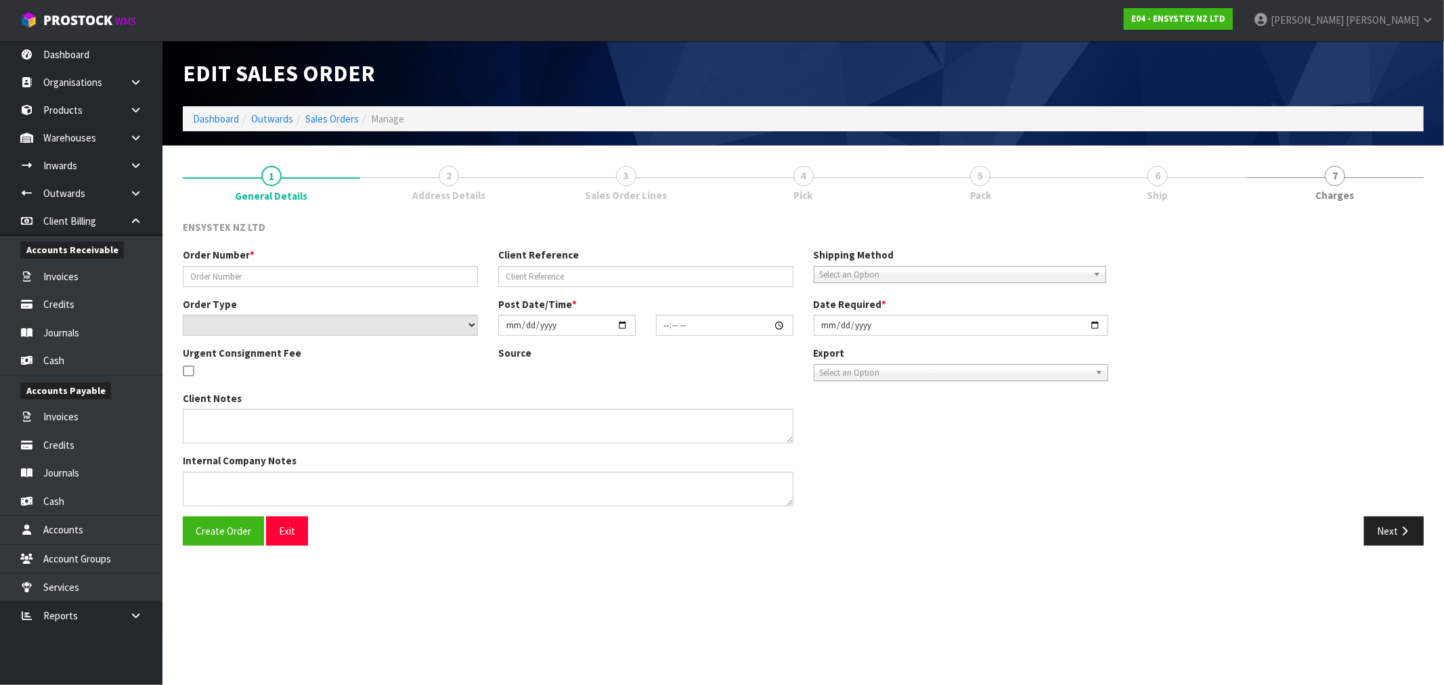
type input "2025-08-25"
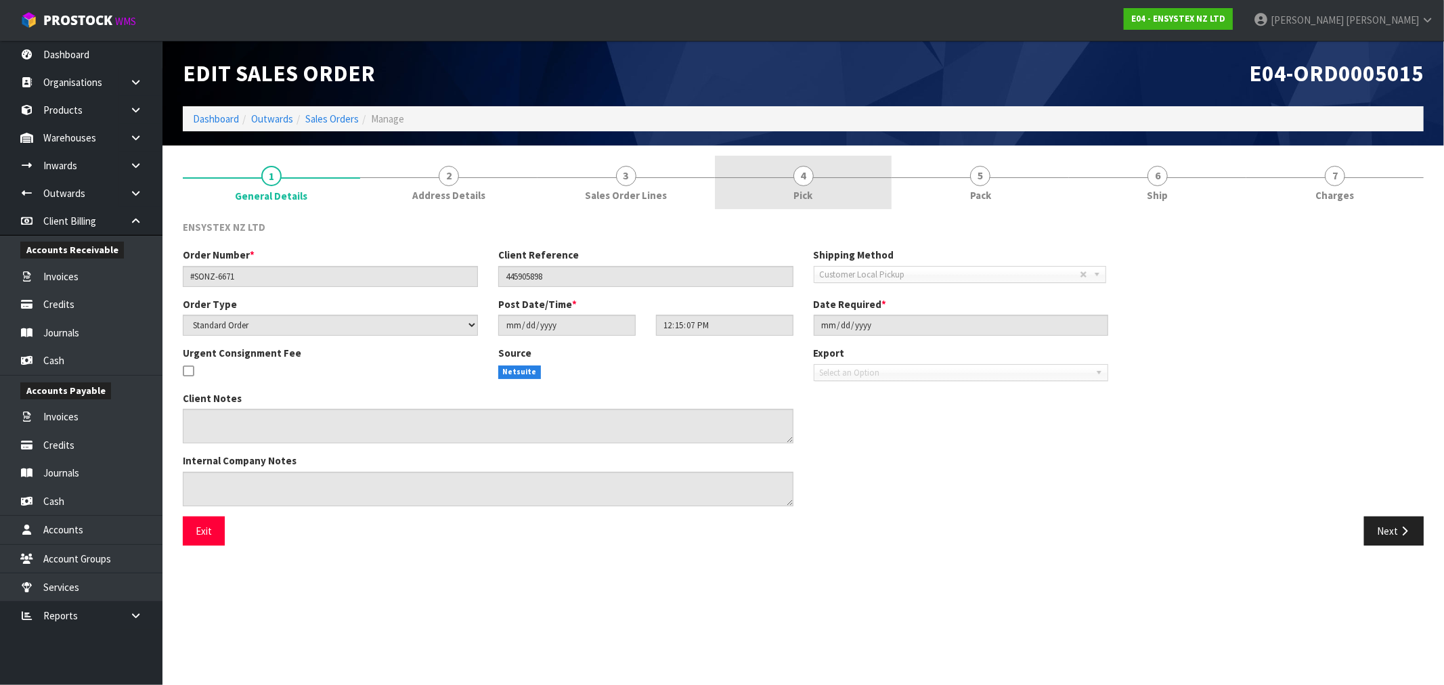
click at [850, 188] on link "4 Pick" at bounding box center [803, 182] width 177 height 53
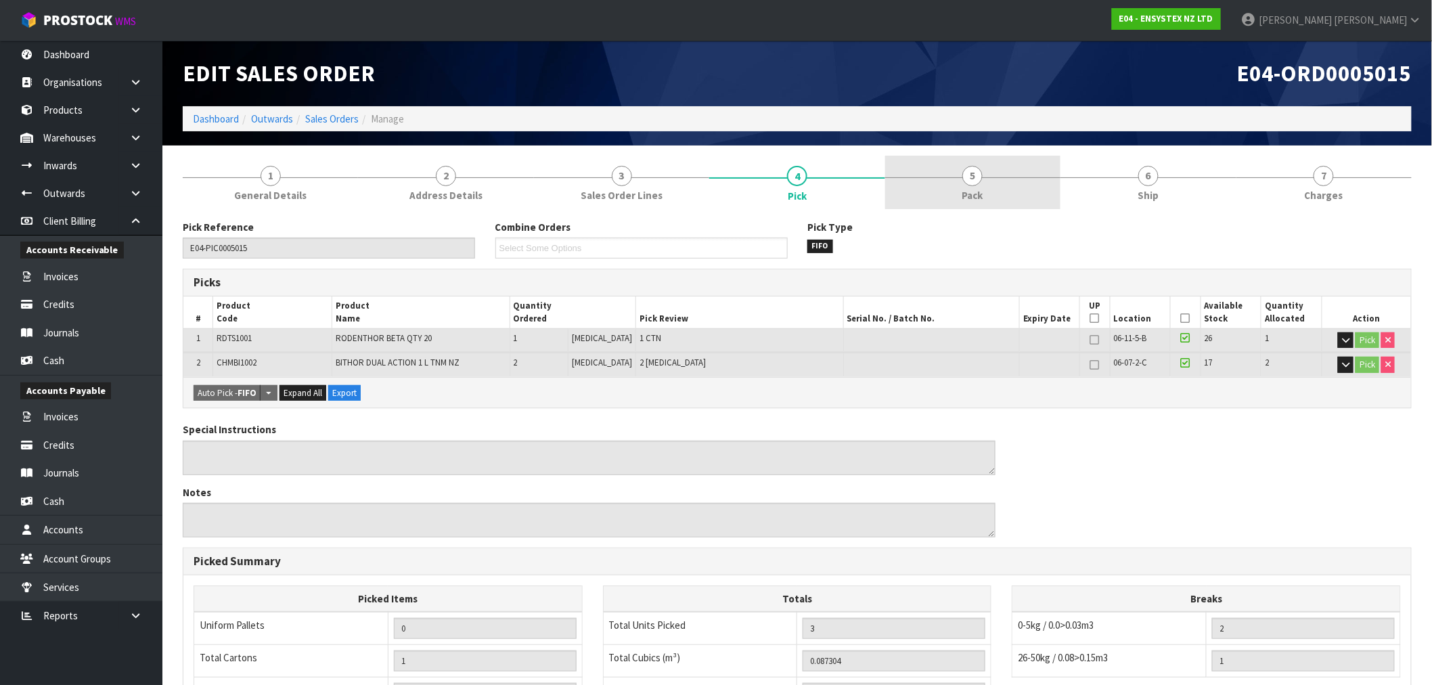
click at [1015, 179] on link "5 Pack" at bounding box center [972, 182] width 175 height 53
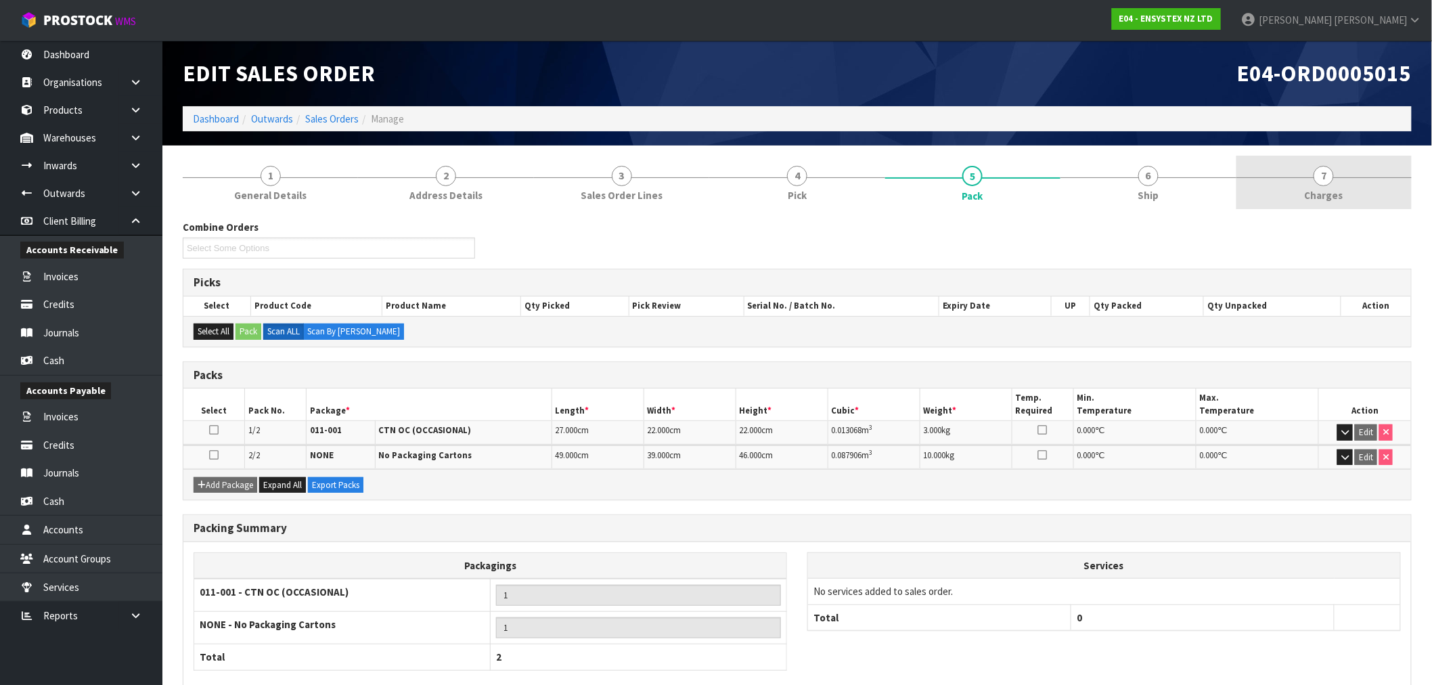
click at [1339, 190] on span "Charges" at bounding box center [1324, 195] width 39 height 14
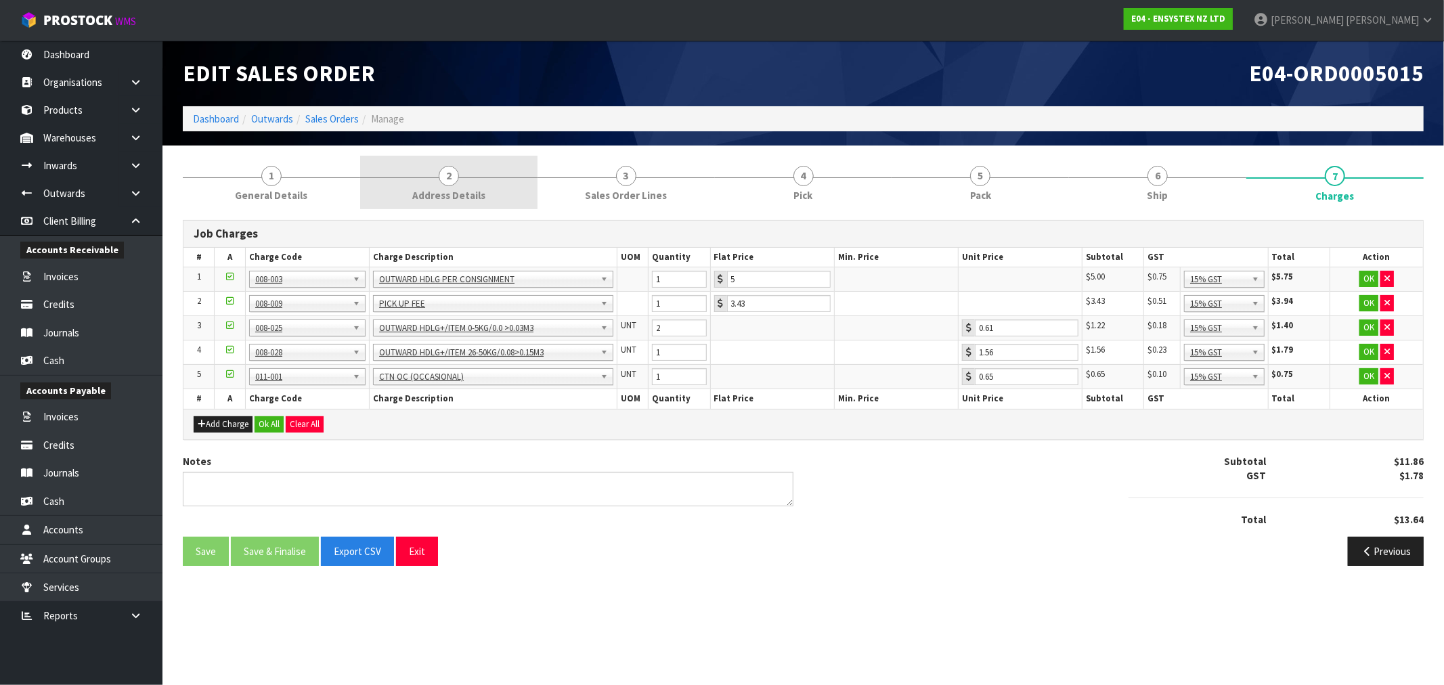
click at [454, 179] on span "2" at bounding box center [449, 176] width 20 height 20
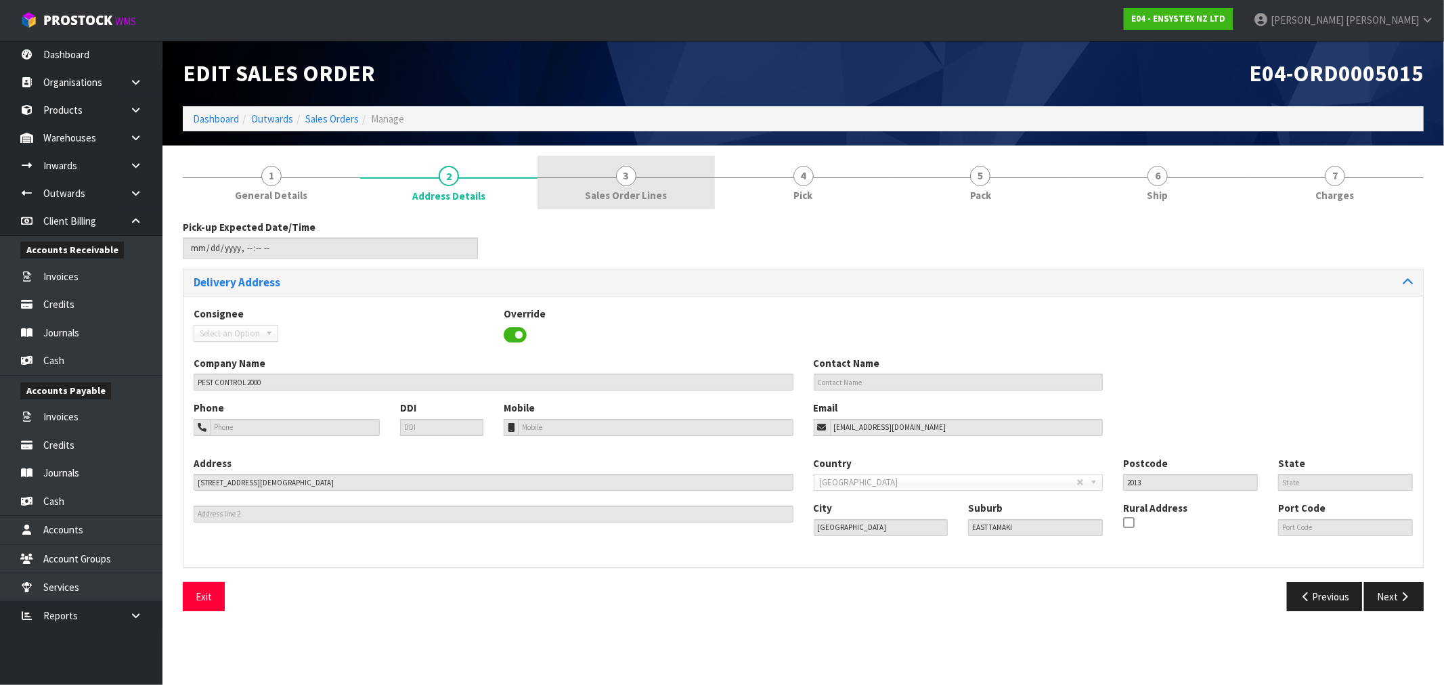
click at [646, 199] on span "Sales Order Lines" at bounding box center [626, 195] width 82 height 14
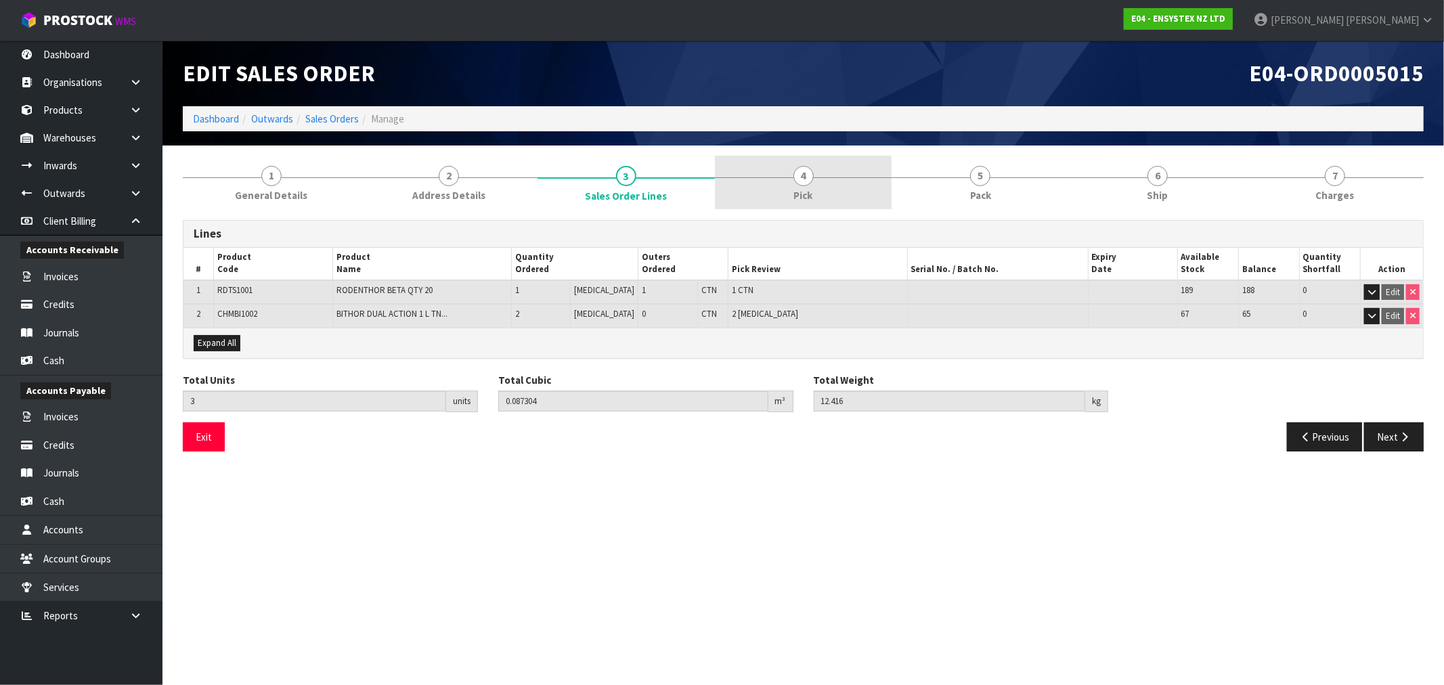
drag, startPoint x: 745, startPoint y: 203, endPoint x: 801, endPoint y: 198, distance: 55.8
click at [753, 204] on link "4 Pick" at bounding box center [803, 182] width 177 height 53
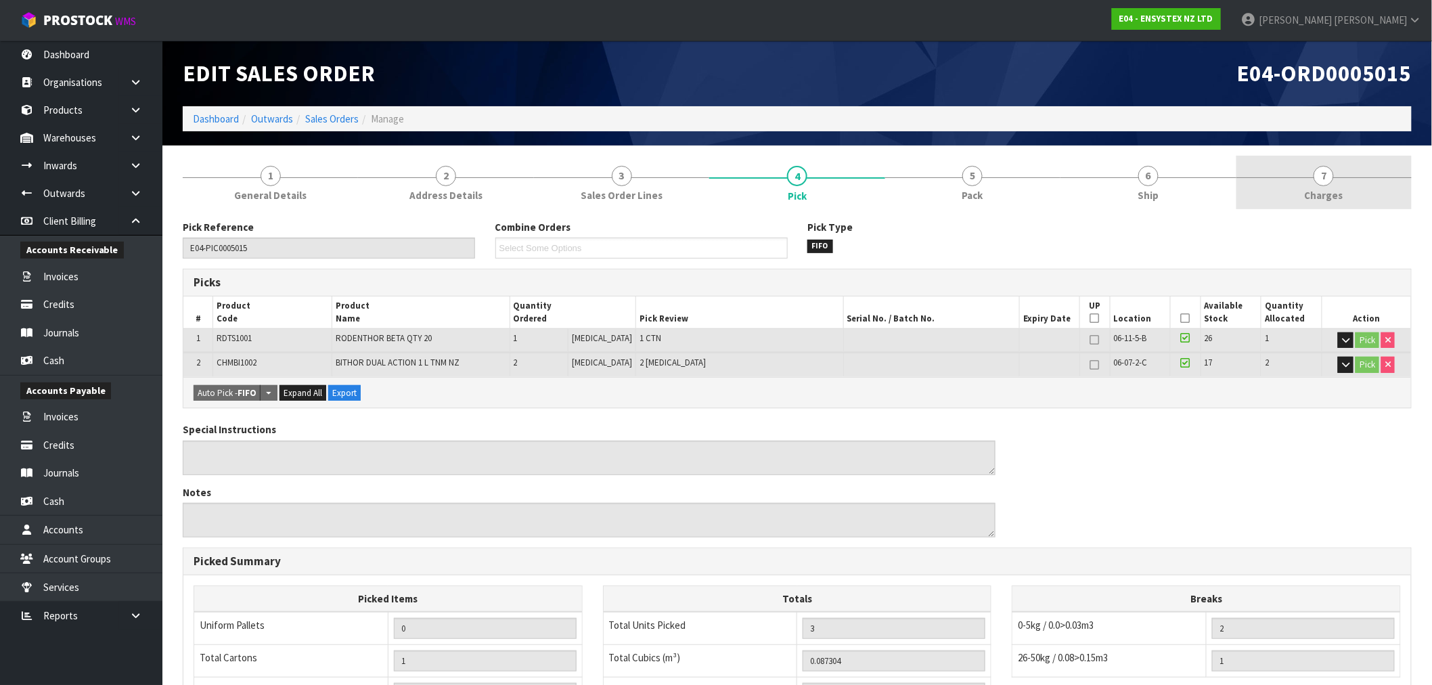
click at [1278, 199] on link "7 [GEOGRAPHIC_DATA]" at bounding box center [1324, 182] width 175 height 53
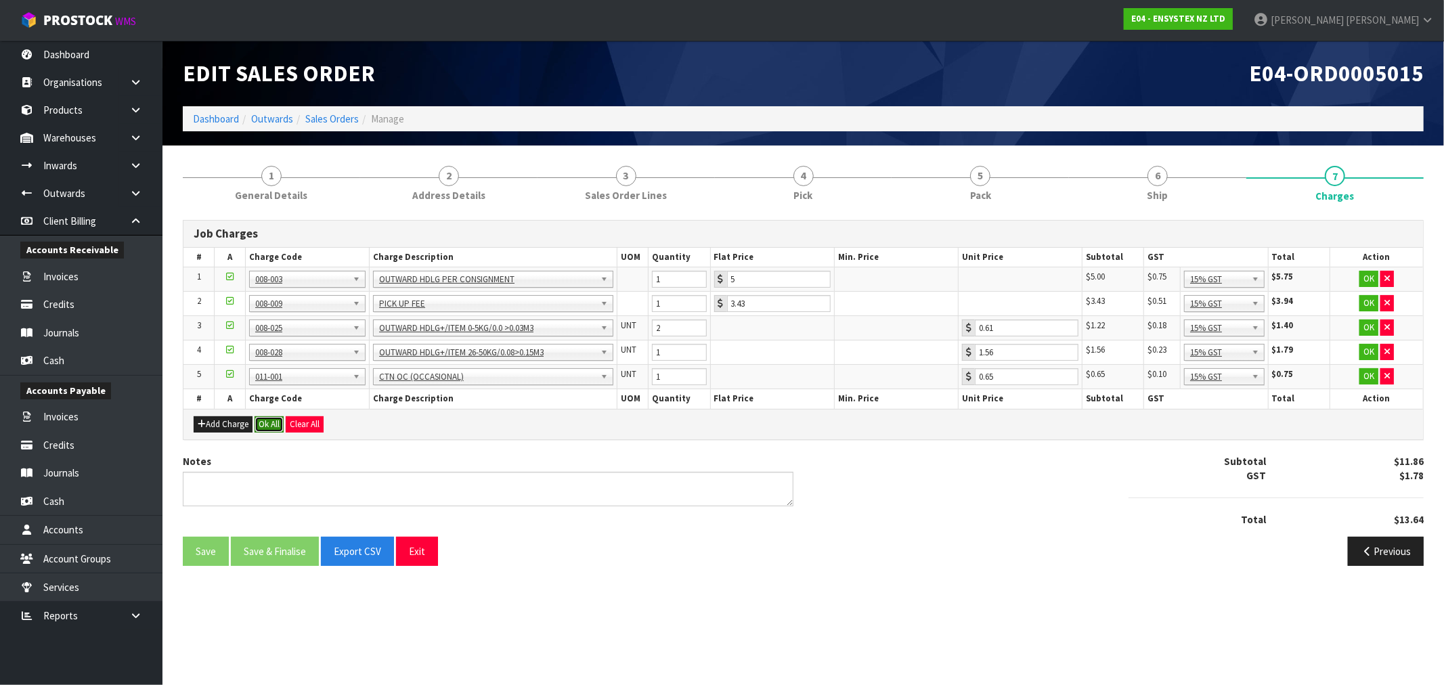
click at [280, 421] on button "Ok All" at bounding box center [269, 424] width 29 height 16
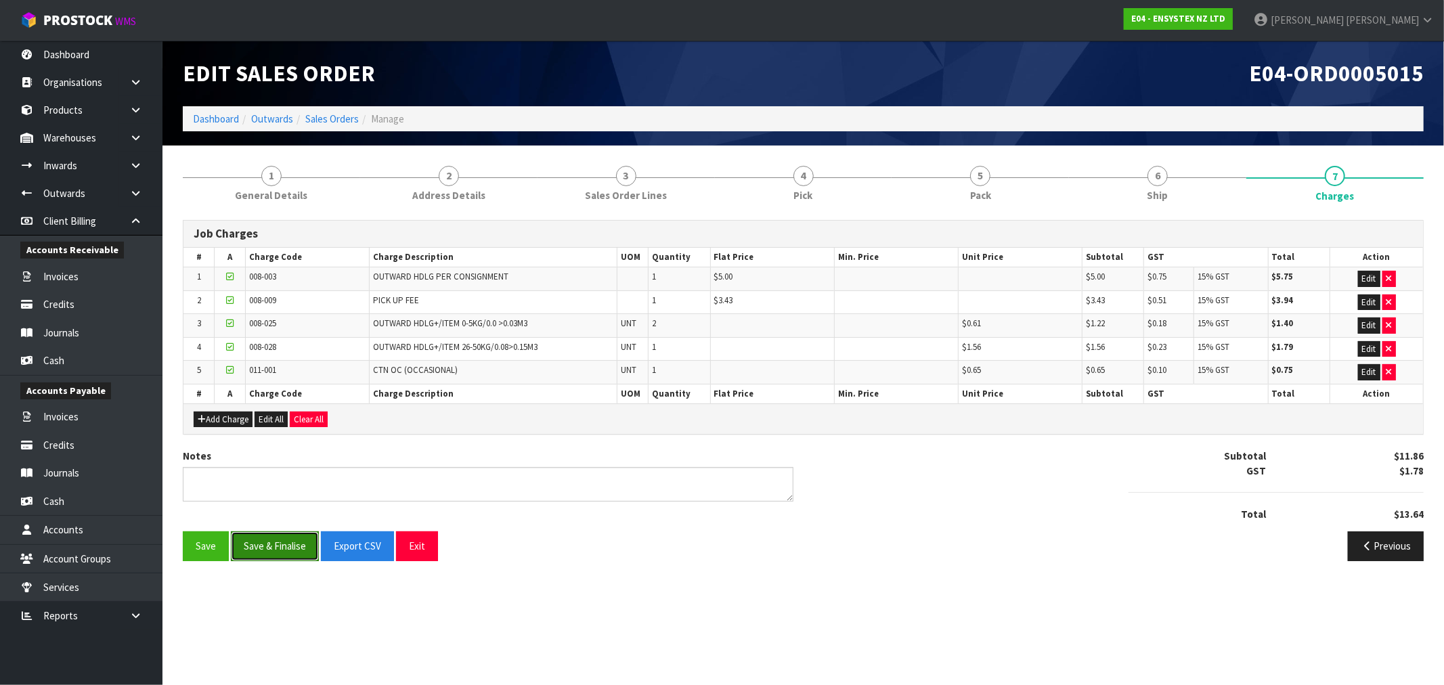
click at [274, 547] on button "Save & Finalise" at bounding box center [275, 545] width 88 height 29
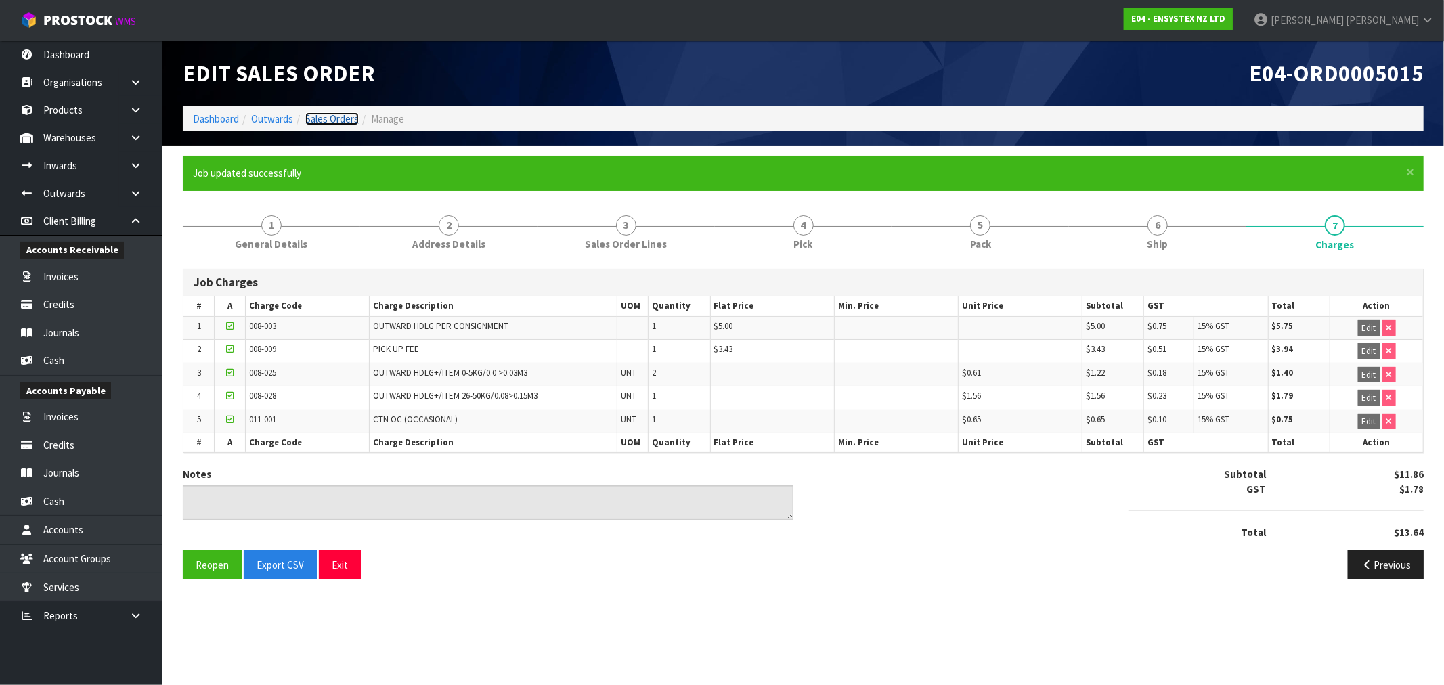
click at [334, 123] on link "Sales Orders" at bounding box center [331, 118] width 53 height 13
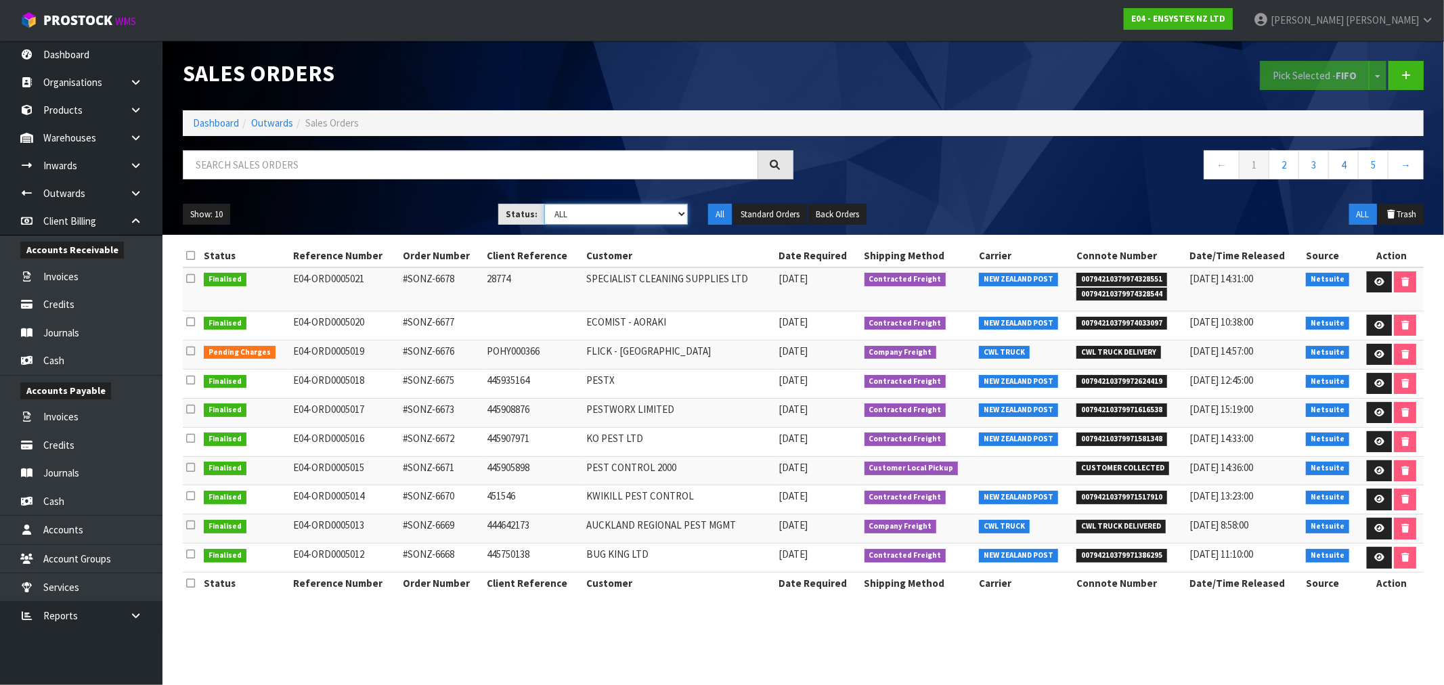
click at [616, 218] on select "Draft Pending Allocated Pending Pick Goods Picked Goods Packed Pending Charges …" at bounding box center [616, 214] width 144 height 21
click at [218, 112] on ol "Dashboard Outwards Sales Orders" at bounding box center [803, 122] width 1241 height 25
click at [1379, 361] on link at bounding box center [1379, 355] width 25 height 22
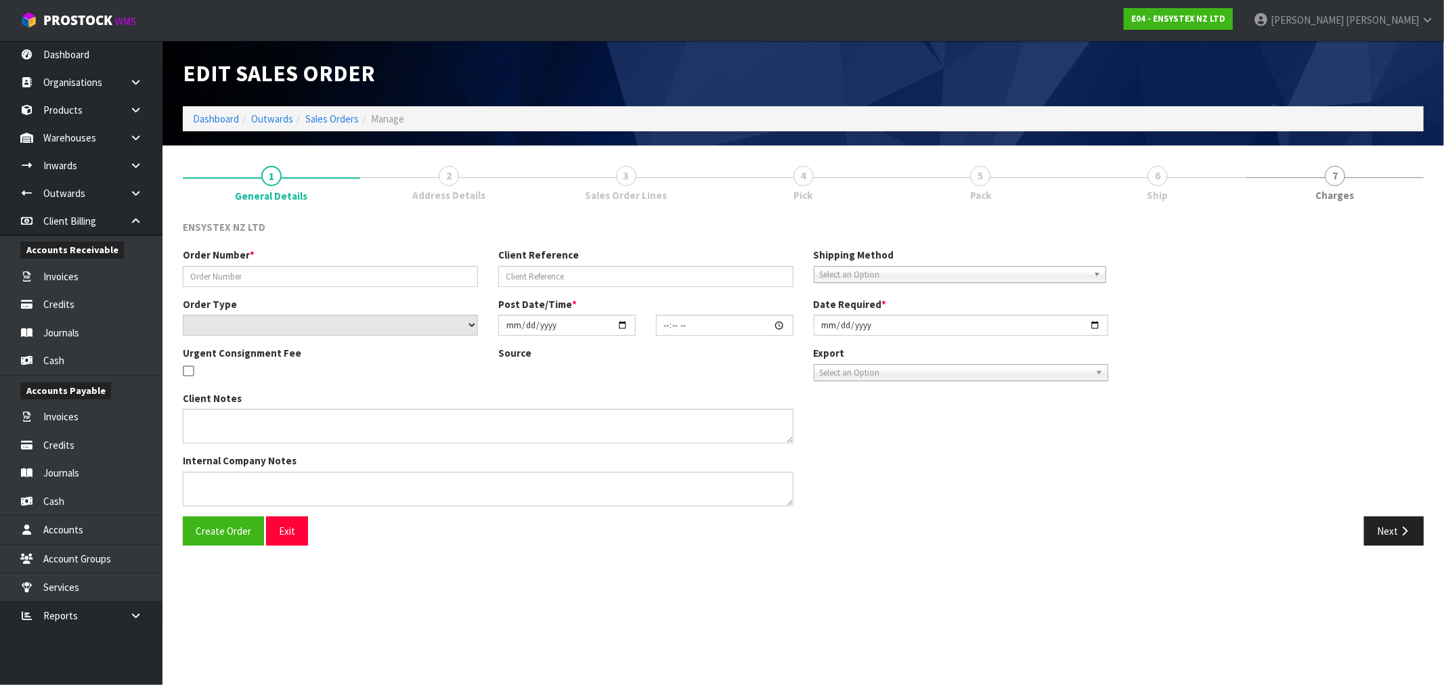
type input "#SONZ-6676"
type input "POHY000366"
select select "number:0"
type input "[DATE]"
type input "11:30:18.000"
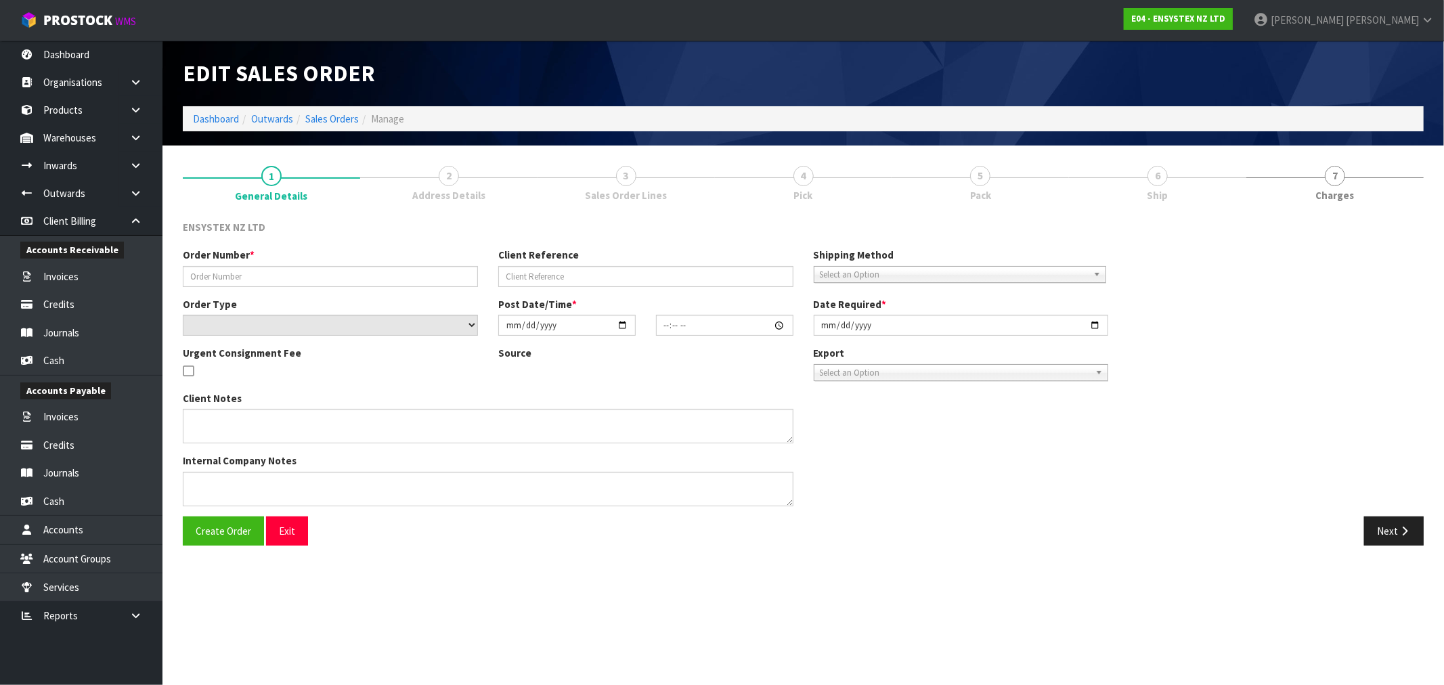
type input "[DATE]"
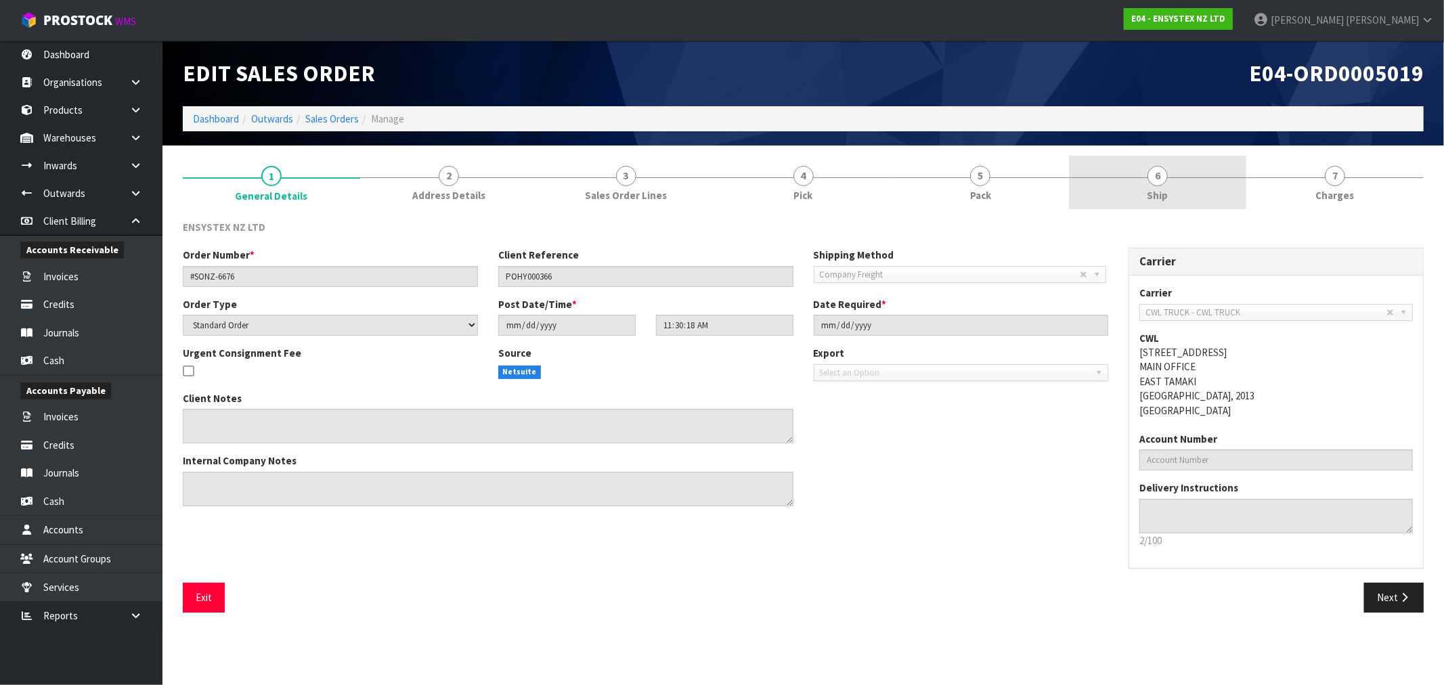
click at [1190, 180] on link "6 Ship" at bounding box center [1157, 182] width 177 height 53
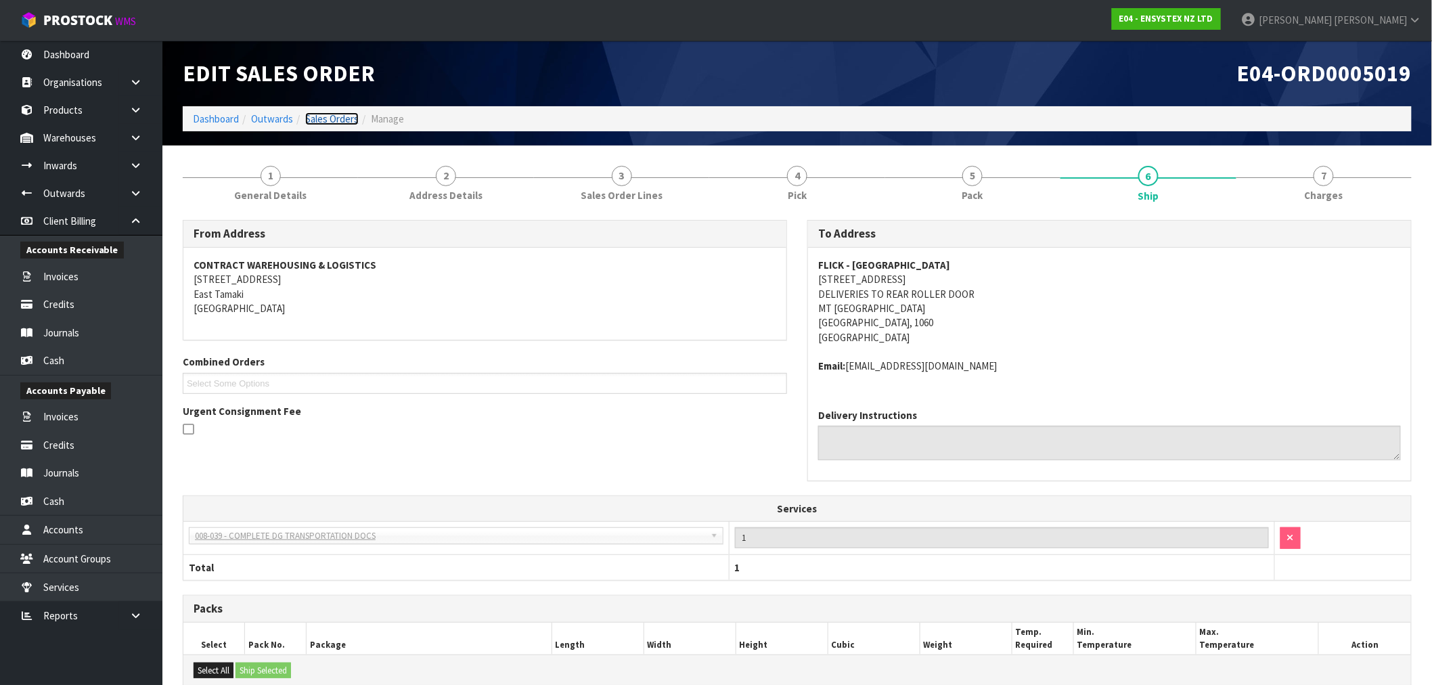
click at [339, 123] on link "Sales Orders" at bounding box center [331, 118] width 53 height 13
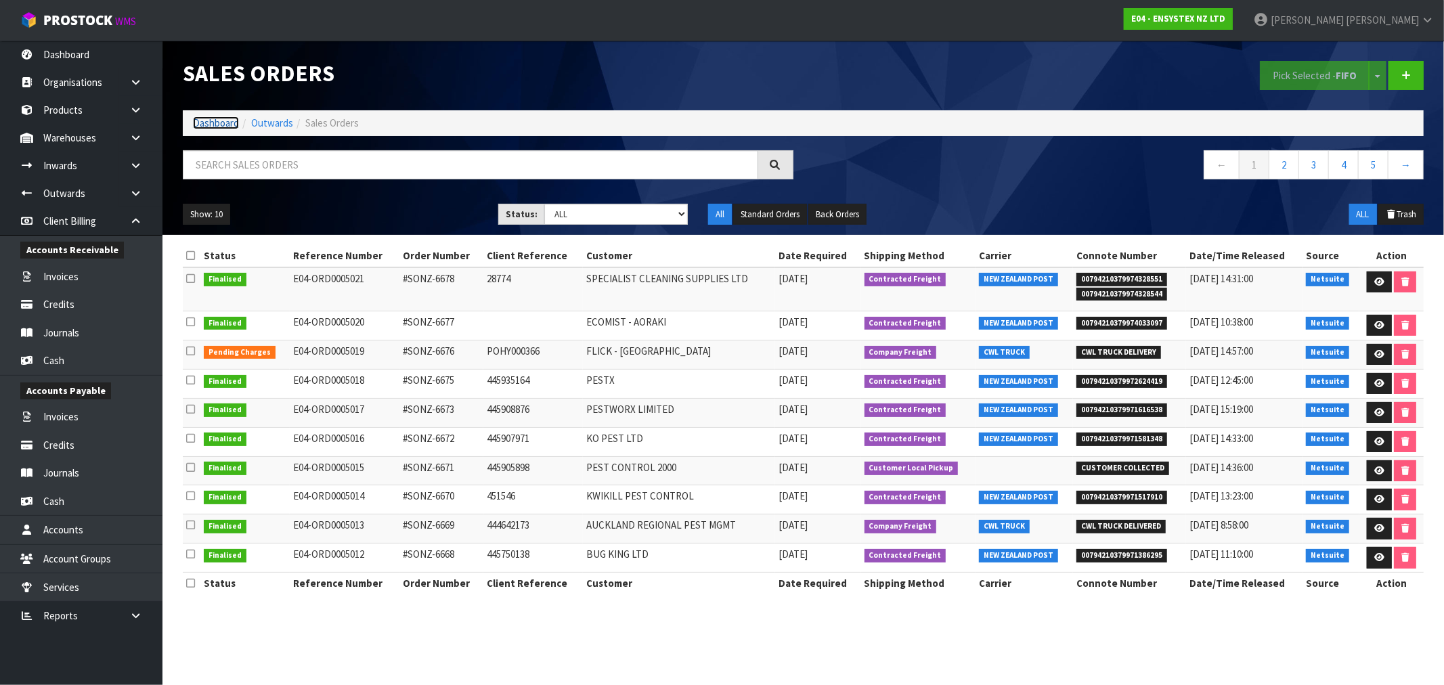
click at [219, 120] on link "Dashboard" at bounding box center [216, 122] width 46 height 13
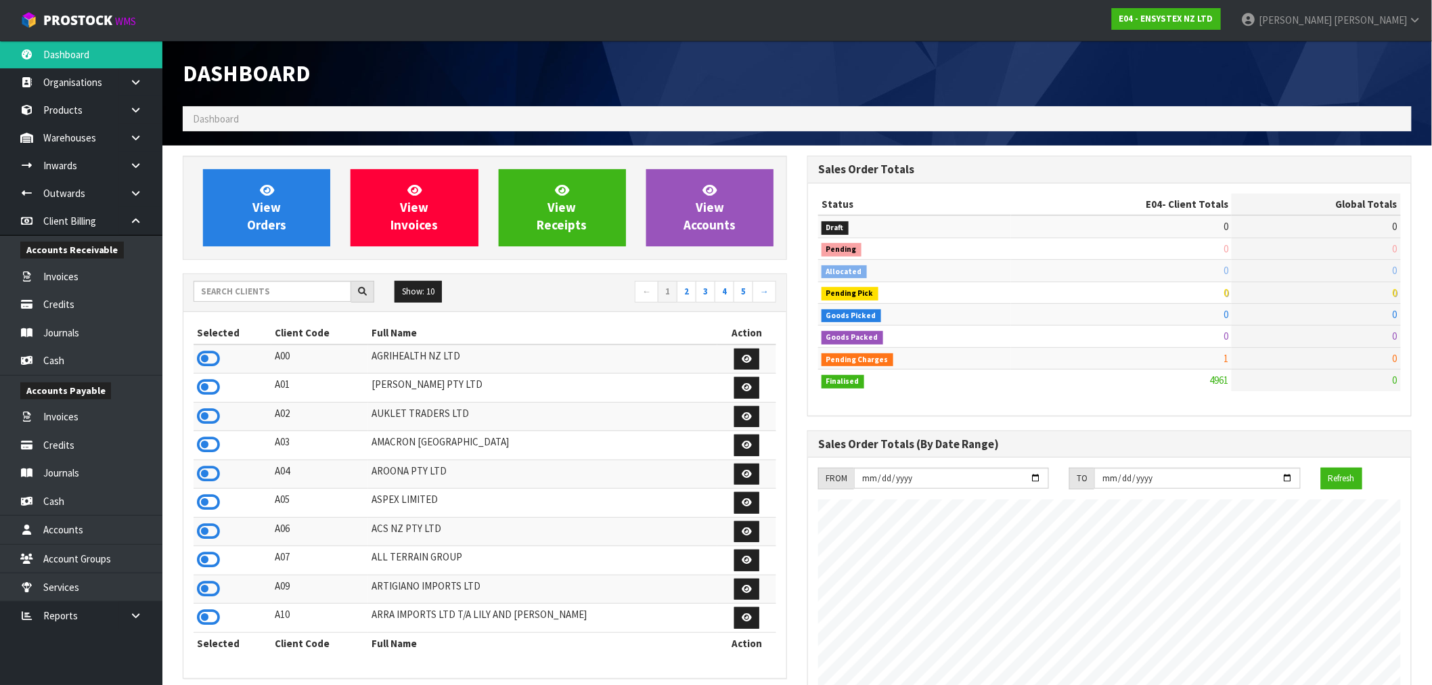
scroll to position [1026, 625]
click at [279, 271] on div "View Orders View Invoices View Receipts View Accounts Show: 10 5 10 25" at bounding box center [485, 678] width 625 height 1045
click at [301, 282] on input "text" at bounding box center [273, 291] width 158 height 21
type input "V02"
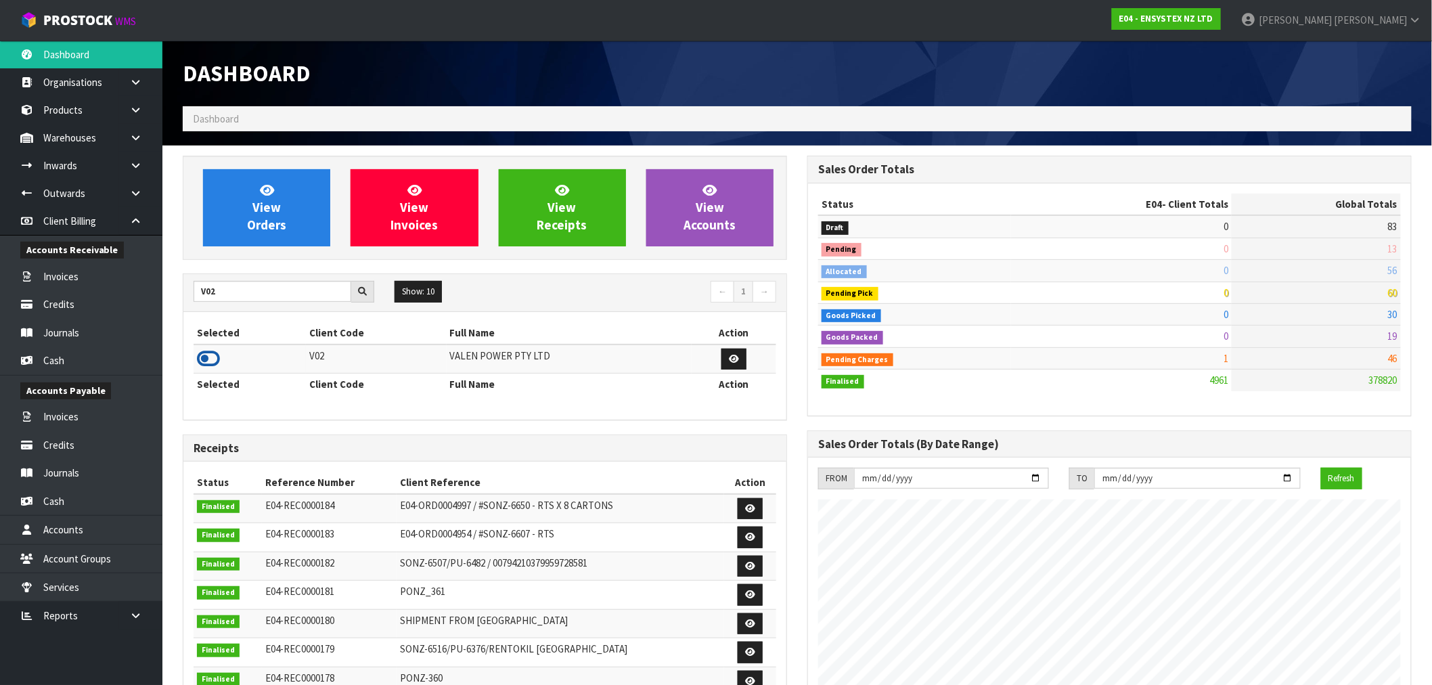
click at [205, 359] on icon at bounding box center [208, 359] width 23 height 20
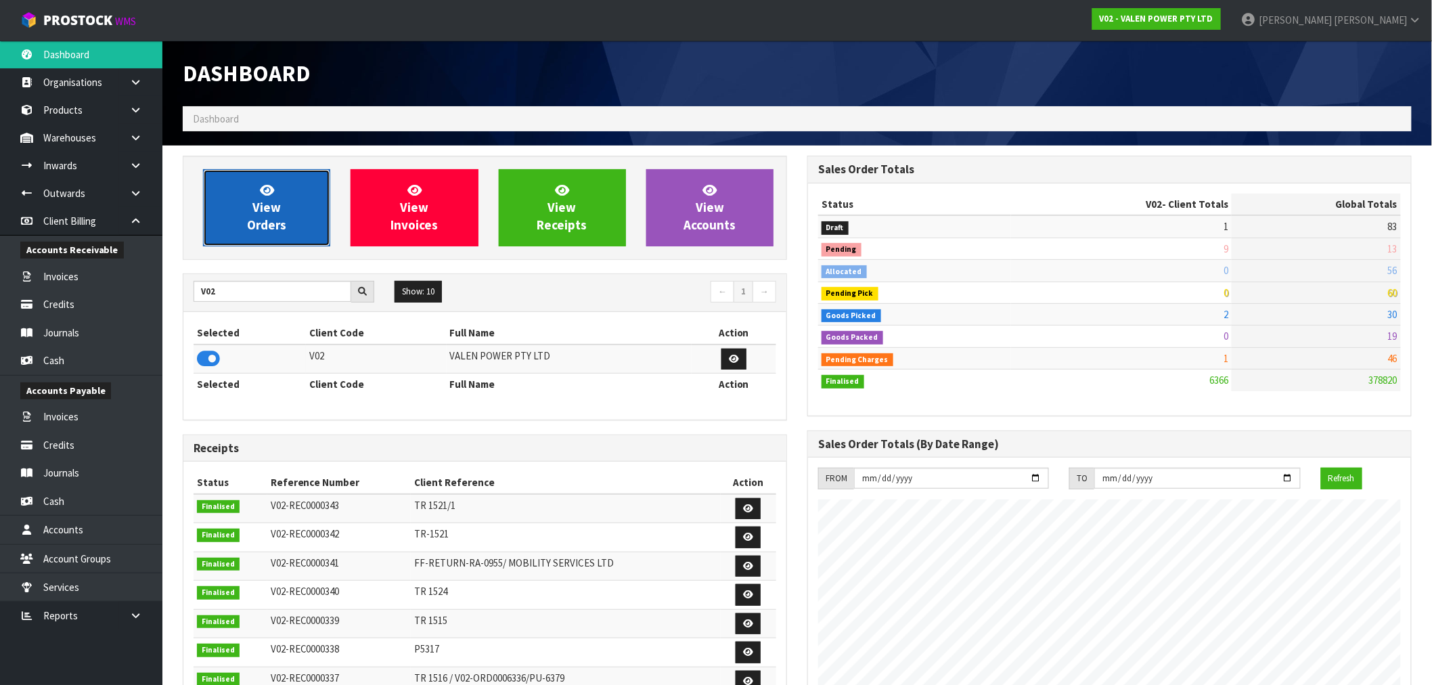
click at [278, 208] on span "View Orders" at bounding box center [266, 207] width 39 height 51
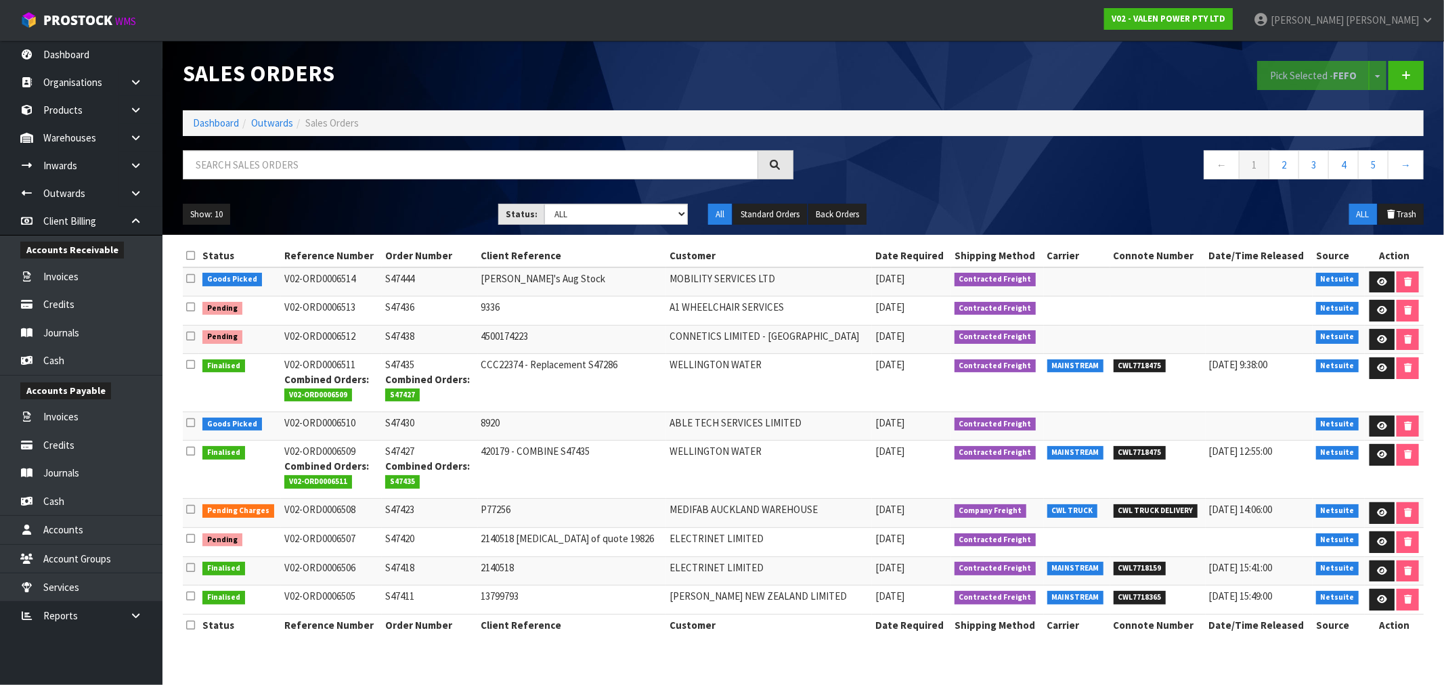
click at [591, 230] on div "Show: 10 5 10 25 50 Status: Draft Pending Allocated Pending Pick Goods Picked G…" at bounding box center [803, 215] width 1261 height 42
click at [588, 219] on select "Draft Pending Allocated Pending Pick Goods Picked Goods Packed Pending Charges …" at bounding box center [616, 214] width 144 height 21
select select "string:6"
click at [544, 204] on select "Draft Pending Allocated Pending Pick Goods Picked Goods Packed Pending Charges …" at bounding box center [616, 214] width 144 height 21
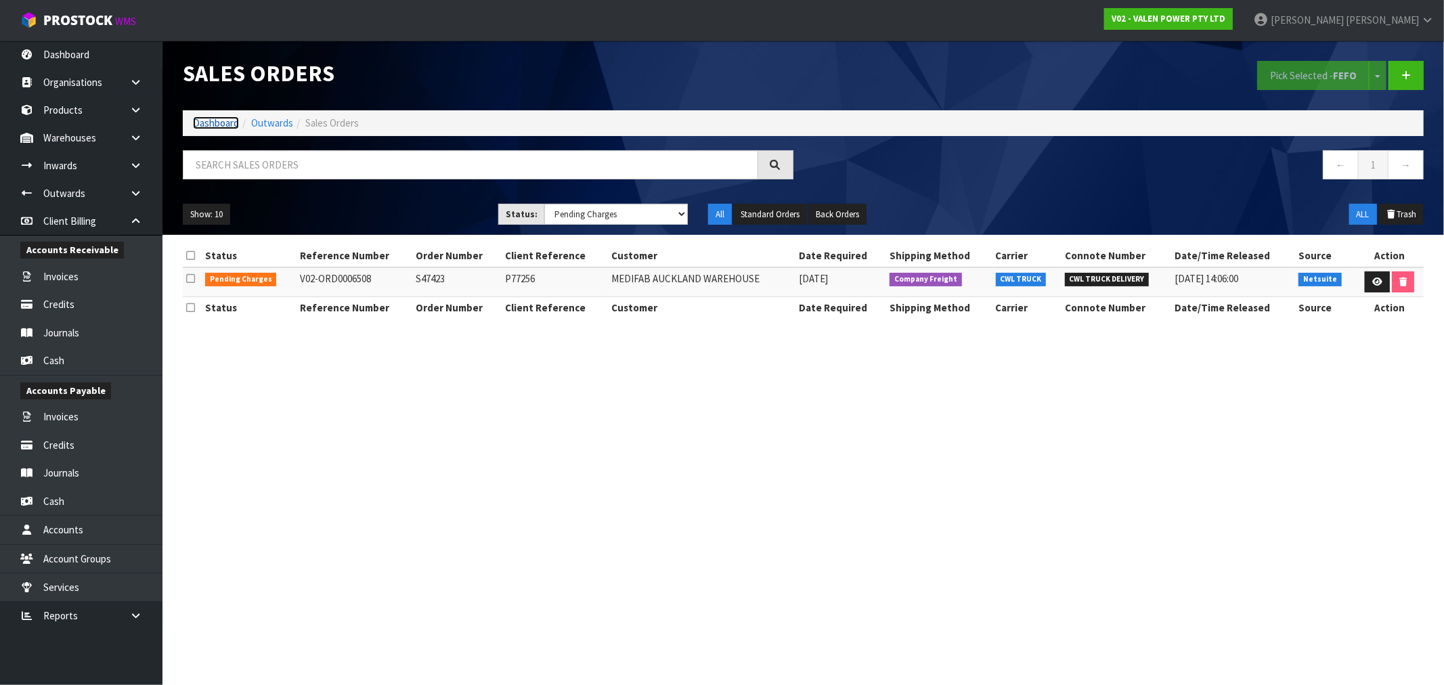
click at [219, 123] on link "Dashboard" at bounding box center [216, 122] width 46 height 13
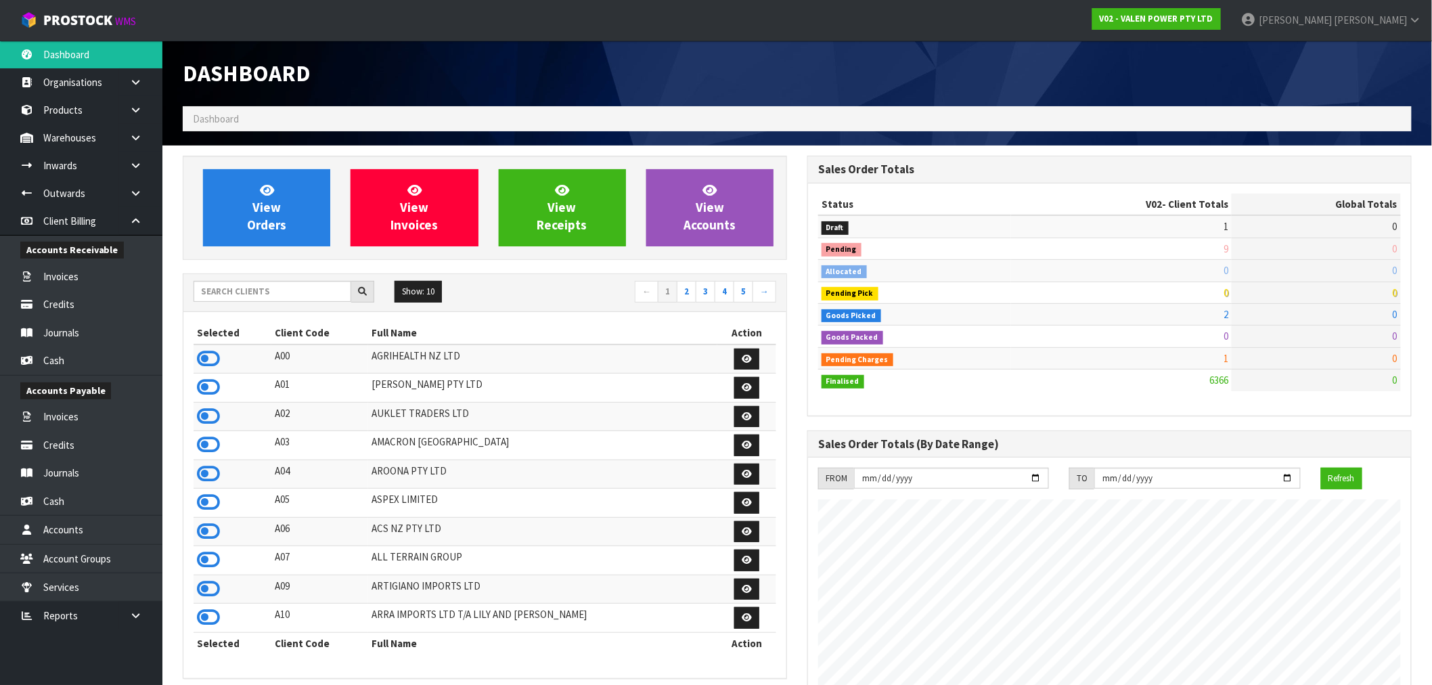
scroll to position [1026, 625]
click at [284, 290] on input "text" at bounding box center [273, 291] width 158 height 21
type input "J02"
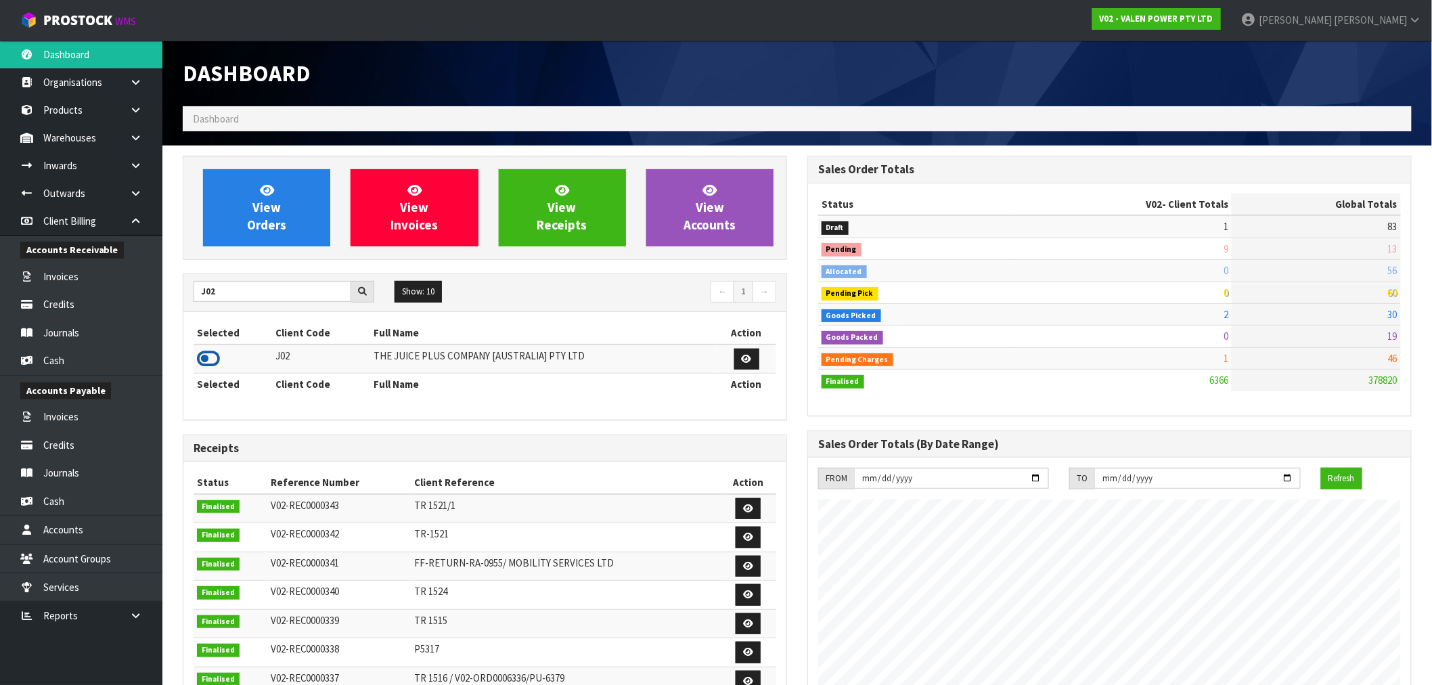
click at [211, 357] on icon at bounding box center [208, 359] width 23 height 20
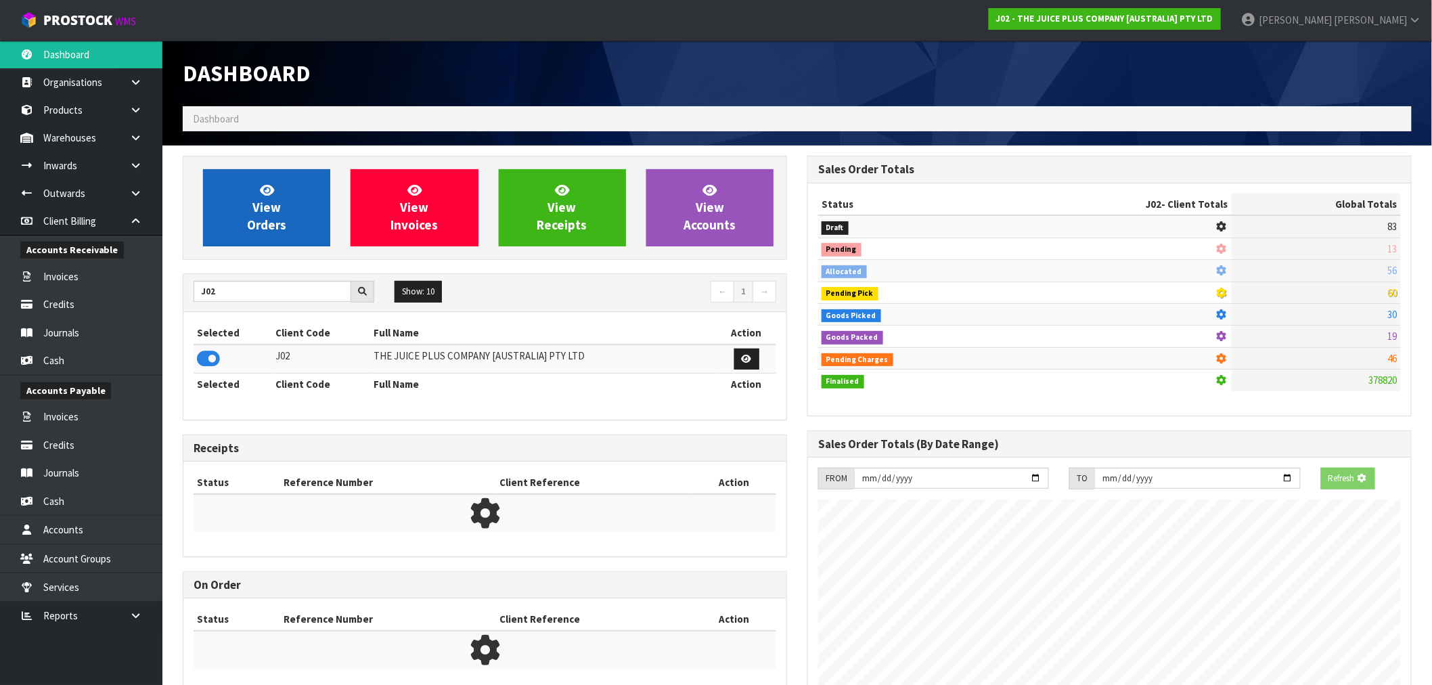
scroll to position [676091, 676310]
click at [241, 236] on link "View Orders" at bounding box center [266, 207] width 127 height 77
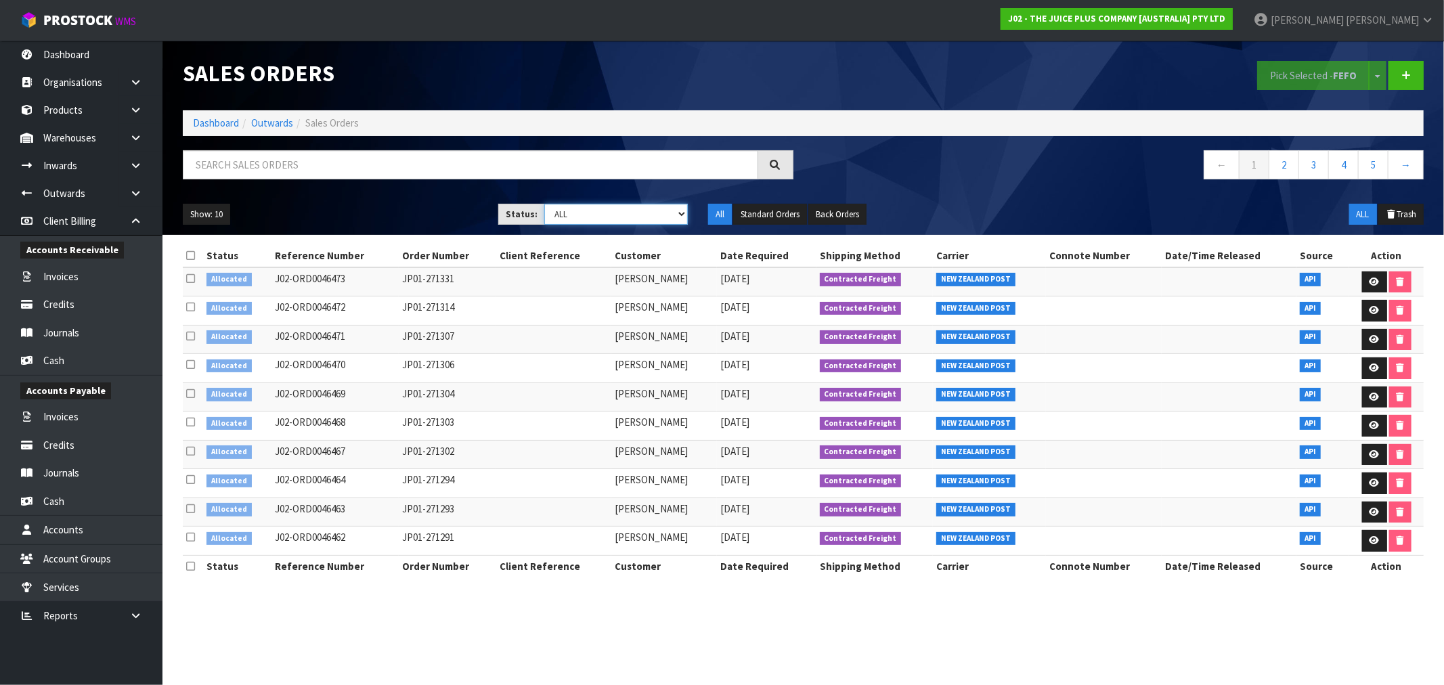
click at [572, 210] on select "Draft Pending Allocated Pending Pick Goods Picked Goods Packed Pending Charges …" at bounding box center [616, 214] width 144 height 21
select select "string:6"
click at [544, 204] on select "Draft Pending Allocated Pending Pick Goods Picked Goods Packed Pending Charges …" at bounding box center [616, 214] width 144 height 21
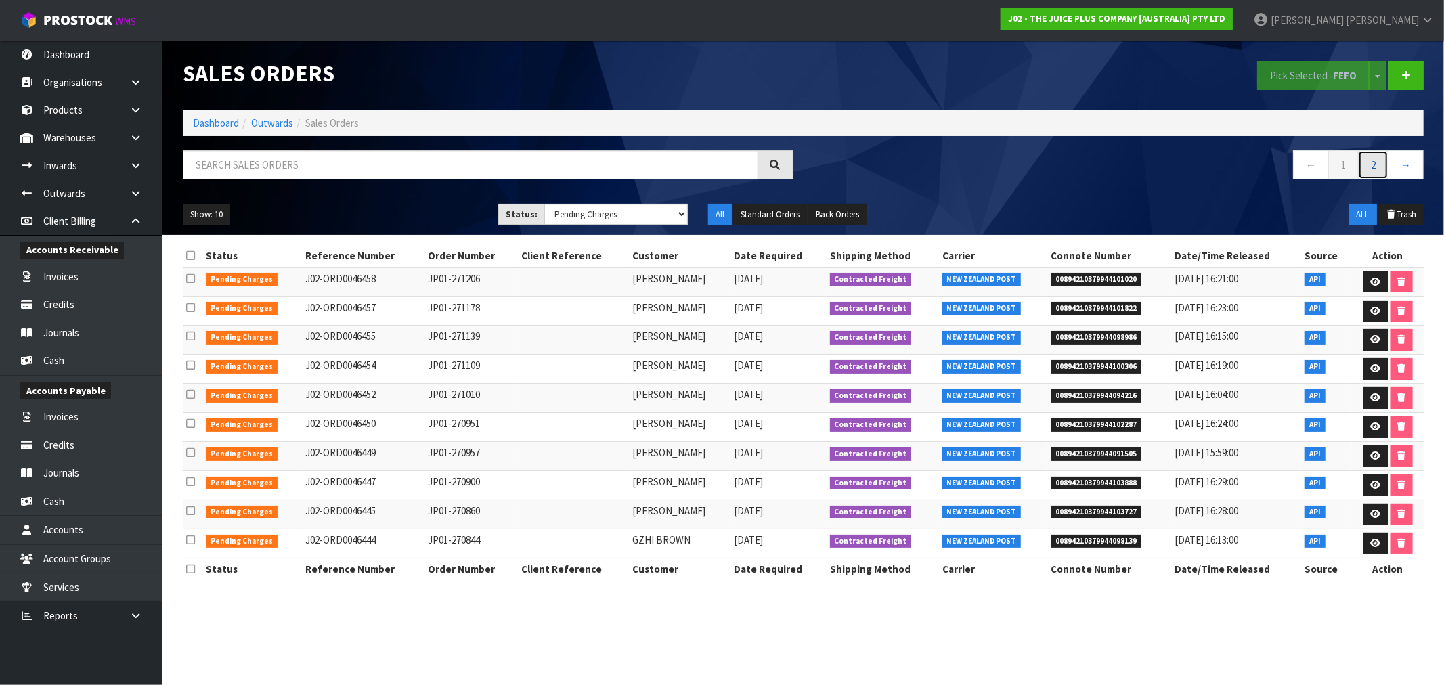
click at [1372, 164] on link "2" at bounding box center [1373, 164] width 30 height 29
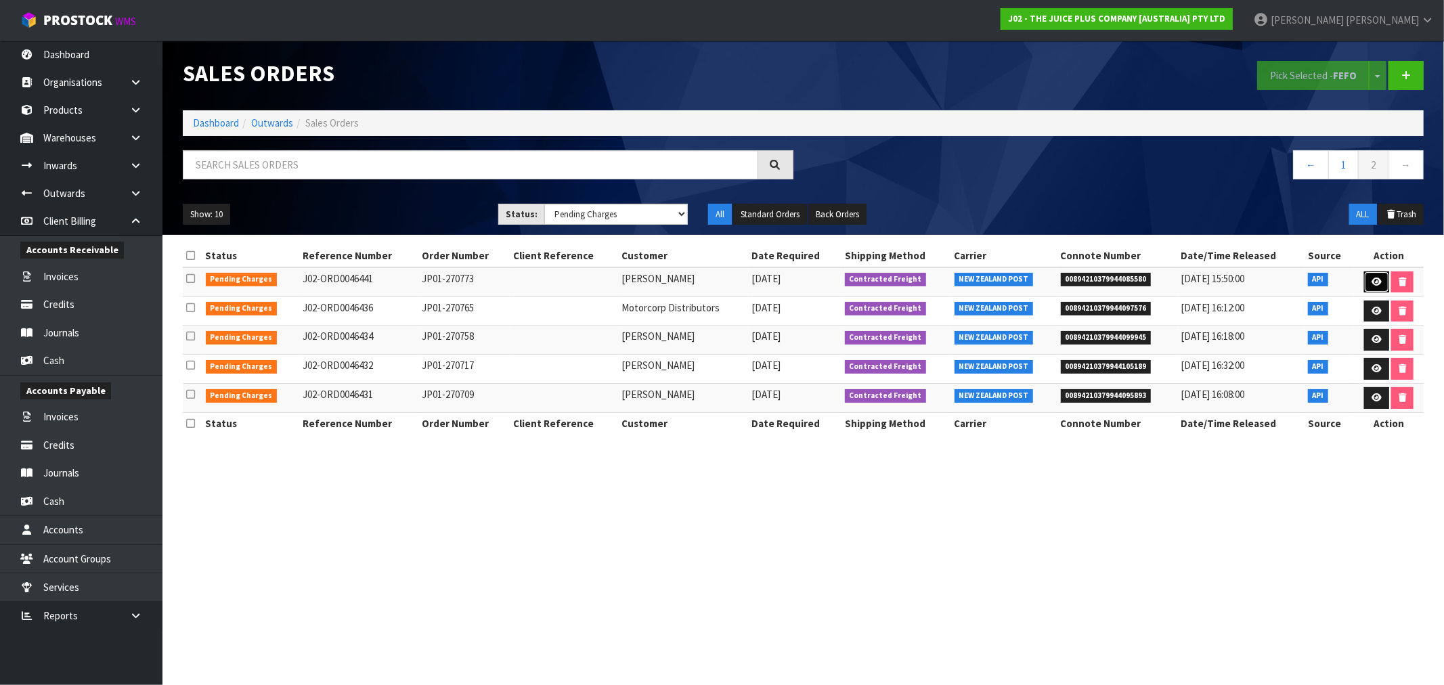
click at [1381, 276] on link at bounding box center [1376, 282] width 25 height 22
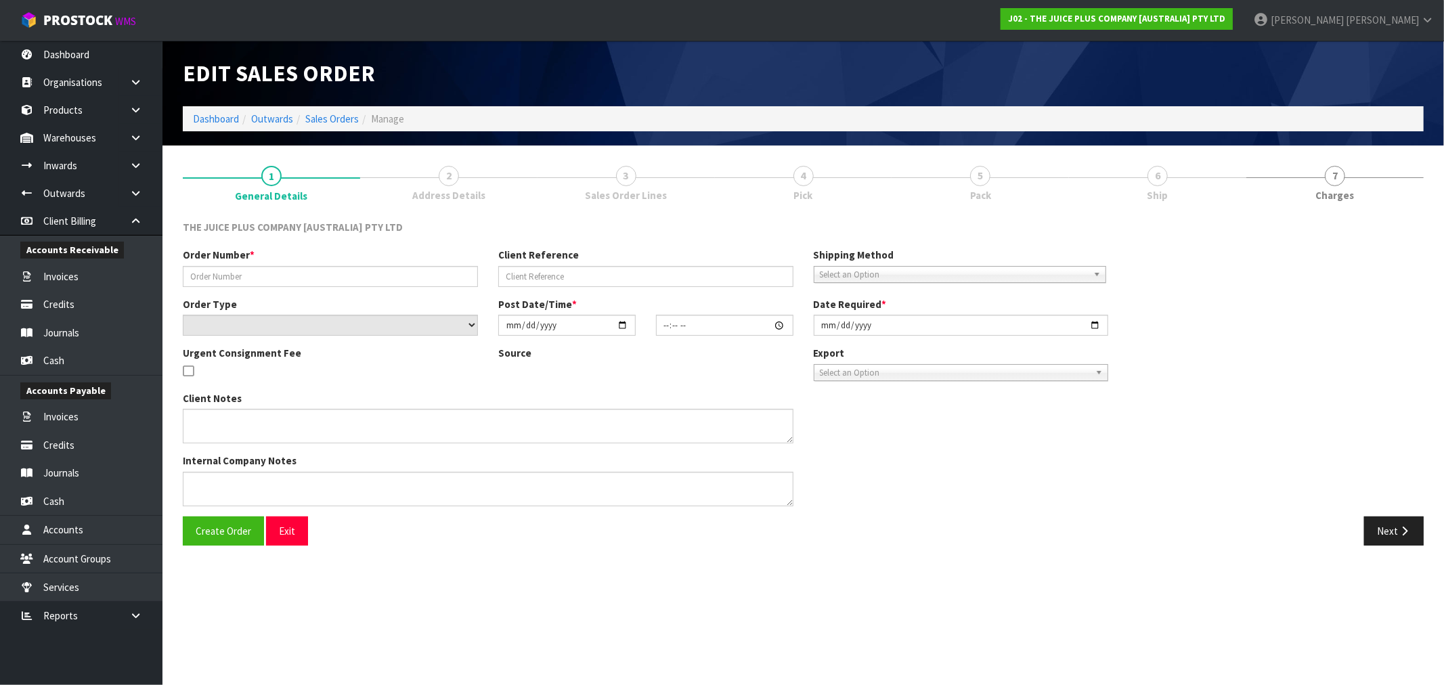
type input "JP01-270773"
select select "number:0"
type input "[DATE]"
type input "21:40:47.000"
type input "[DATE]"
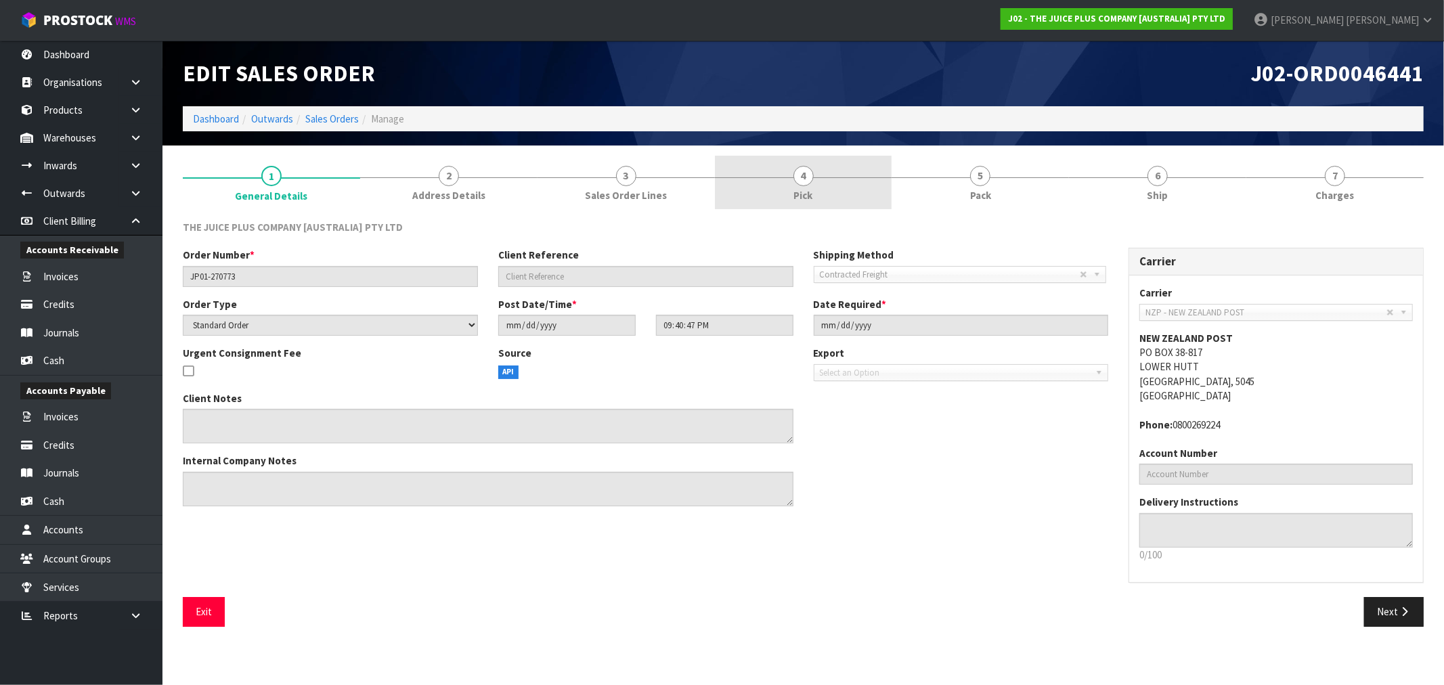
click at [881, 181] on link "4 Pick" at bounding box center [803, 182] width 177 height 53
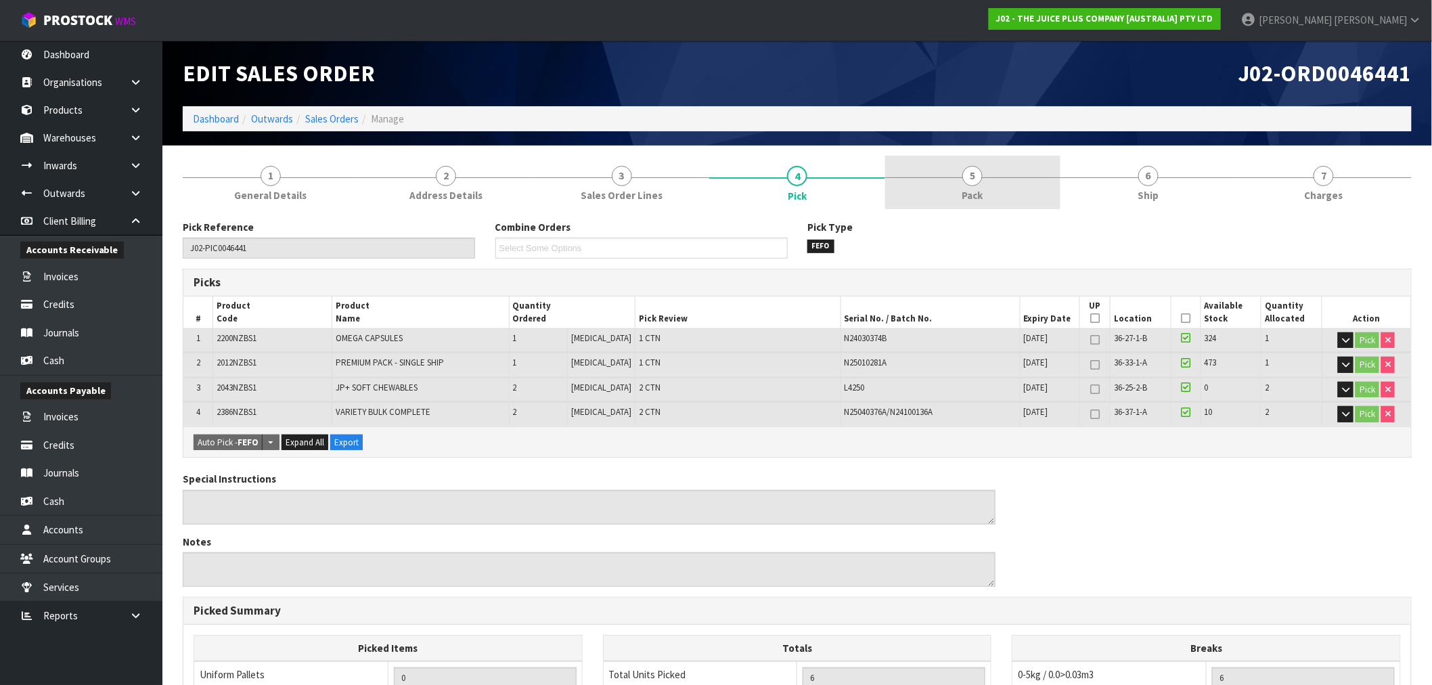
click at [950, 192] on link "5 Pack" at bounding box center [972, 182] width 175 height 53
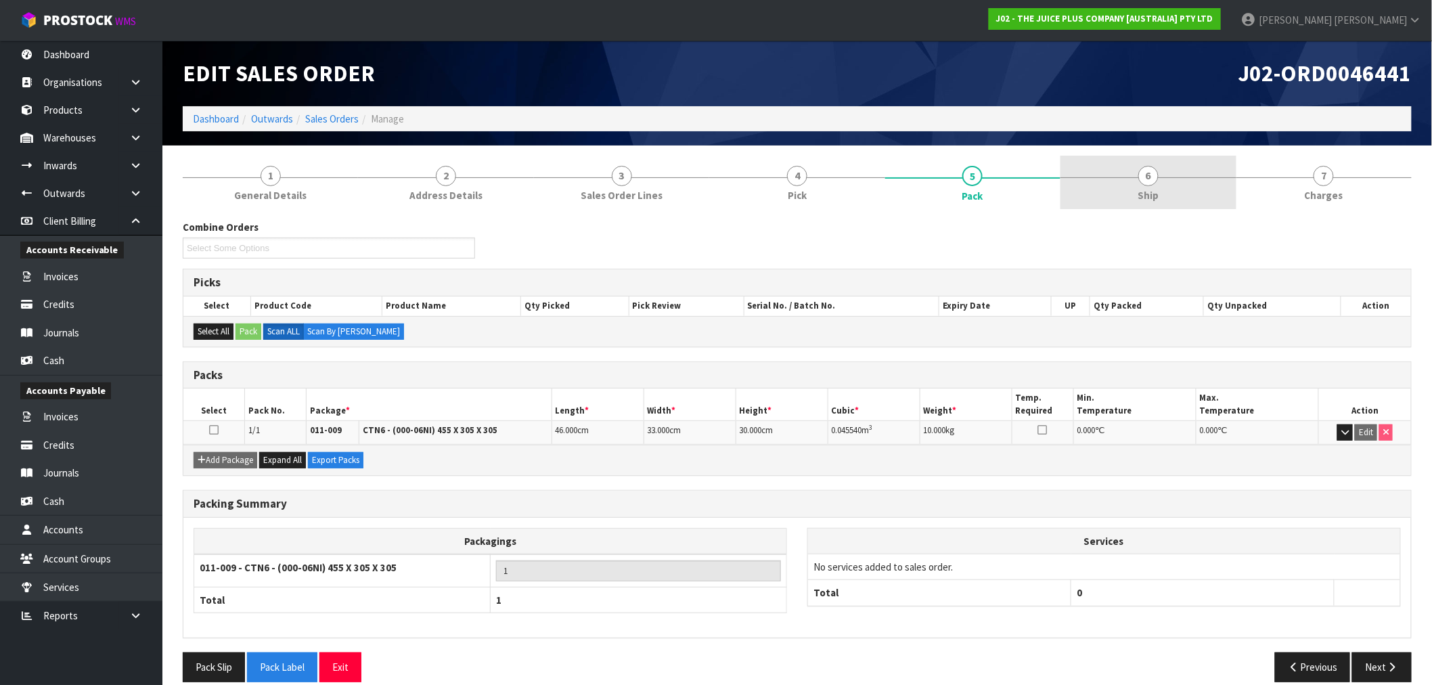
click at [1112, 190] on link "6 Ship" at bounding box center [1148, 182] width 175 height 53
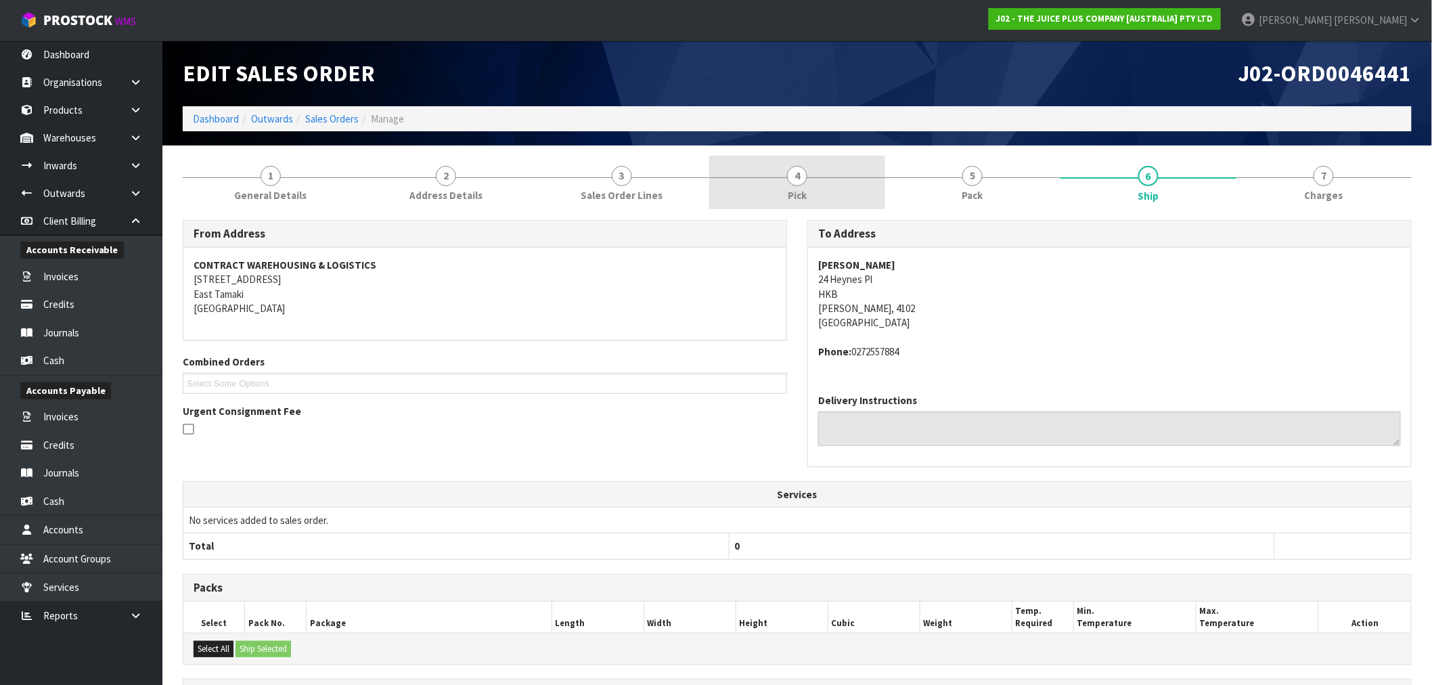
click at [783, 188] on link "4 Pick" at bounding box center [796, 182] width 175 height 53
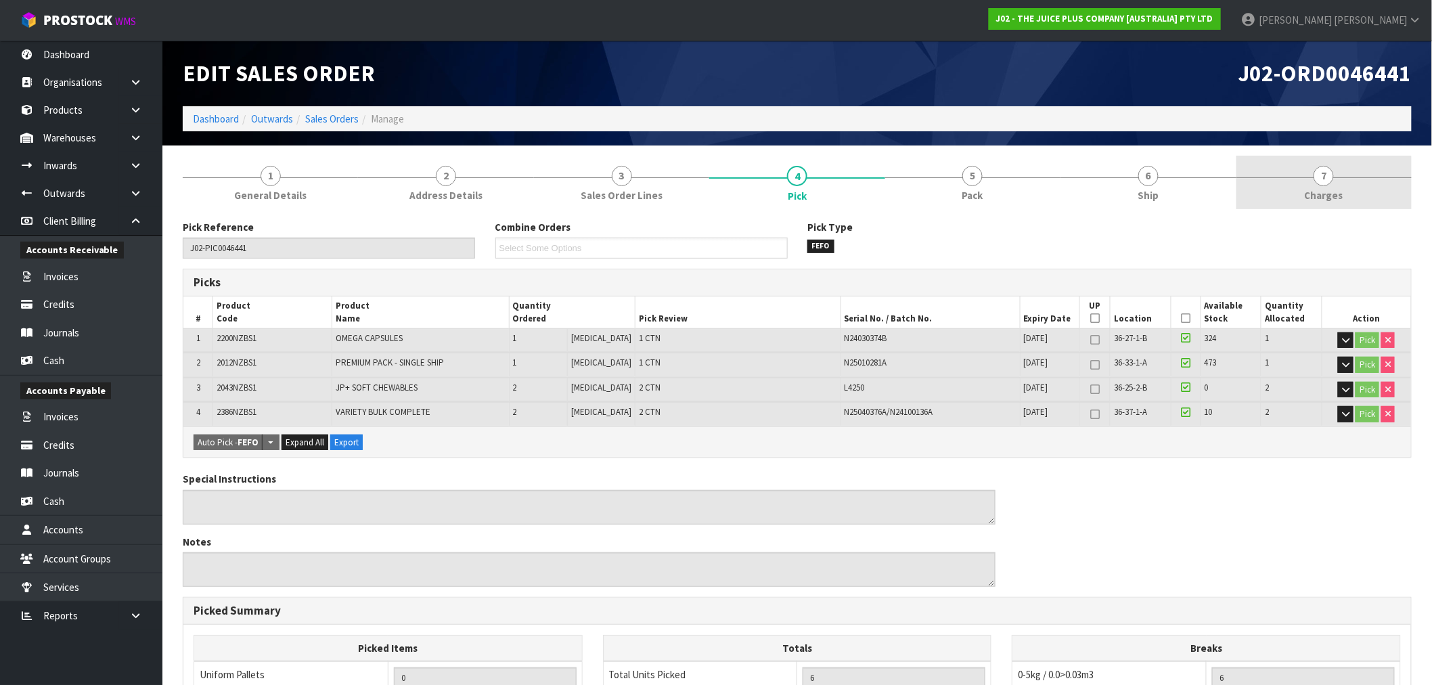
click at [1357, 159] on link "7 [GEOGRAPHIC_DATA]" at bounding box center [1324, 182] width 175 height 53
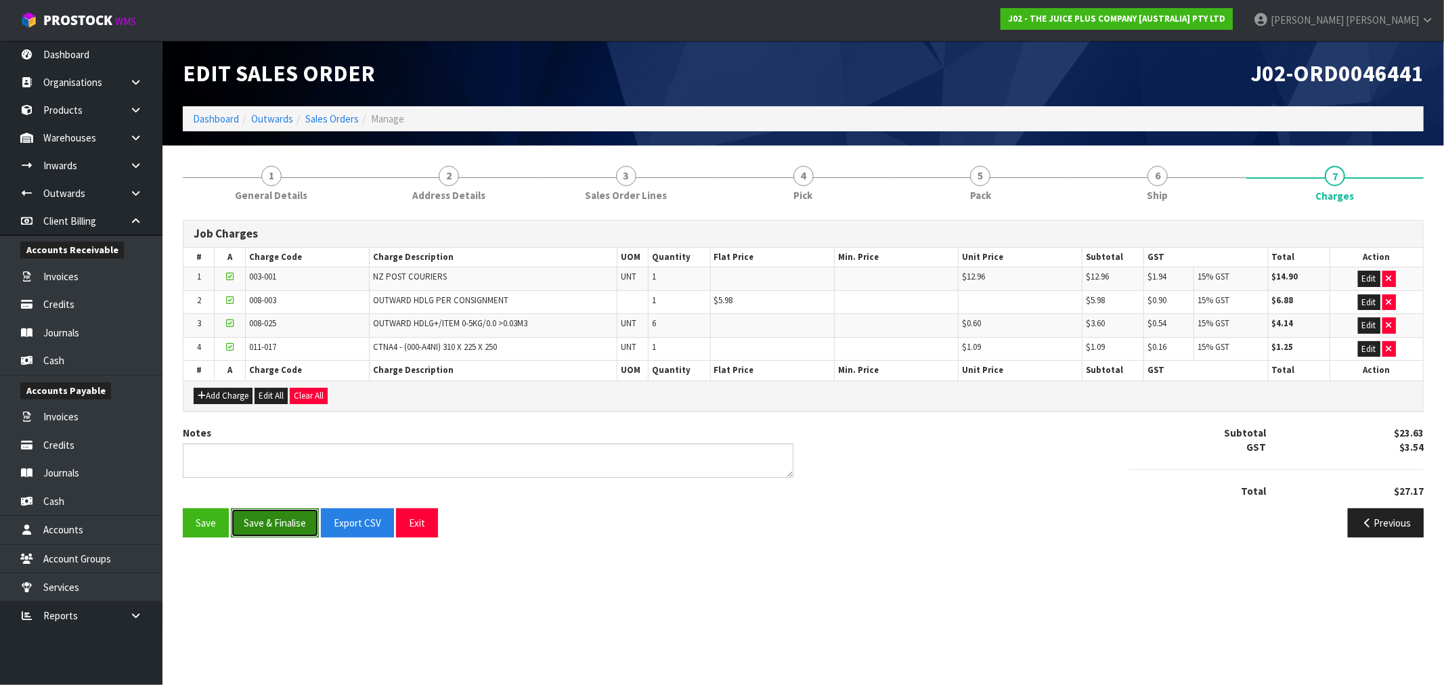
click at [288, 518] on button "Save & Finalise" at bounding box center [275, 522] width 88 height 29
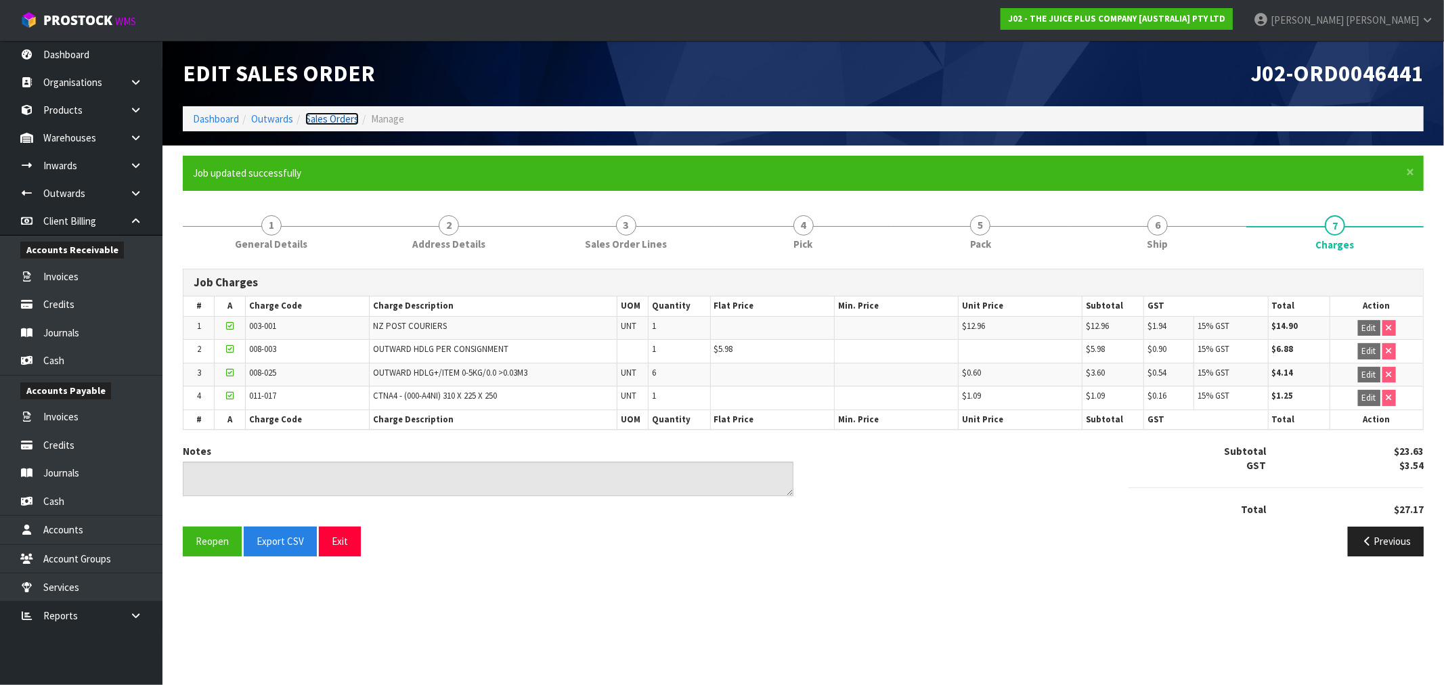
click at [334, 113] on link "Sales Orders" at bounding box center [331, 118] width 53 height 13
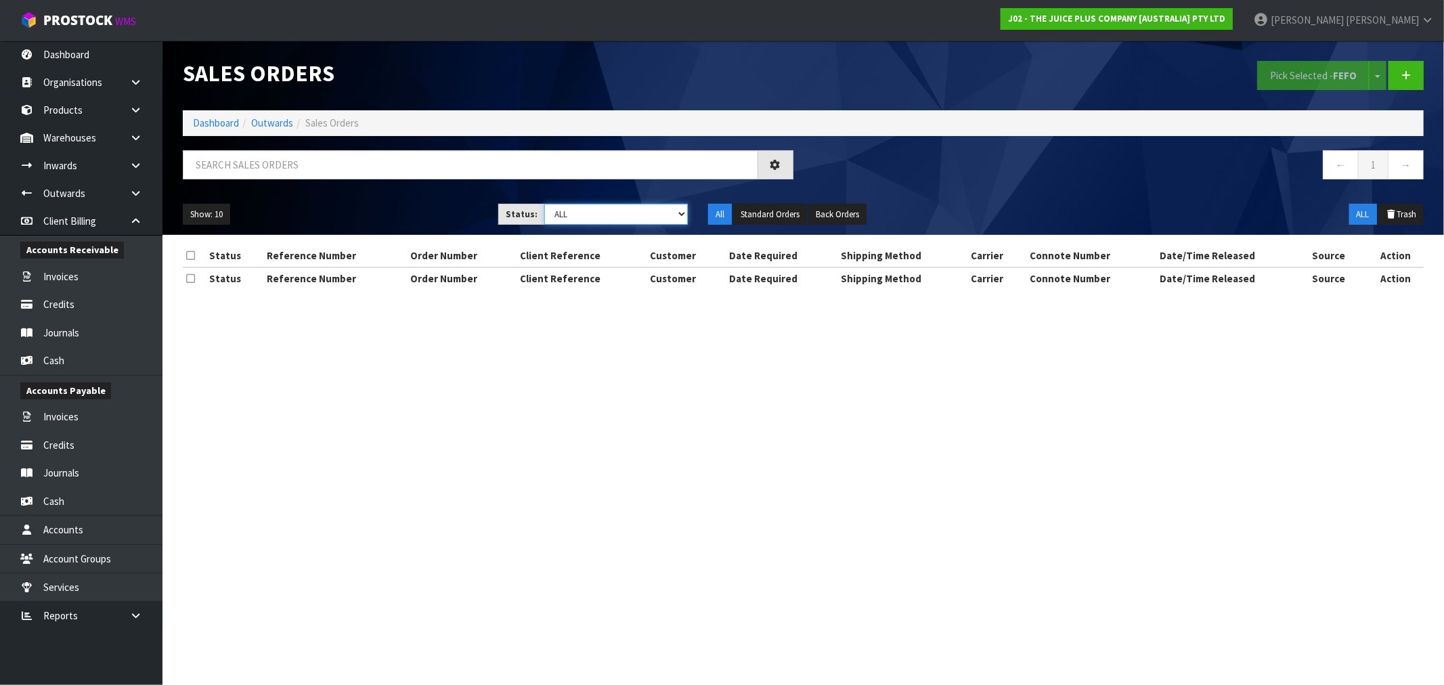
click at [575, 218] on select "Draft Pending Allocated Pending Pick Goods Picked Goods Packed Pending Charges …" at bounding box center [616, 214] width 144 height 21
click at [544, 204] on select "Draft Pending Allocated Pending Pick Goods Picked Goods Packed Pending Charges …" at bounding box center [616, 214] width 144 height 21
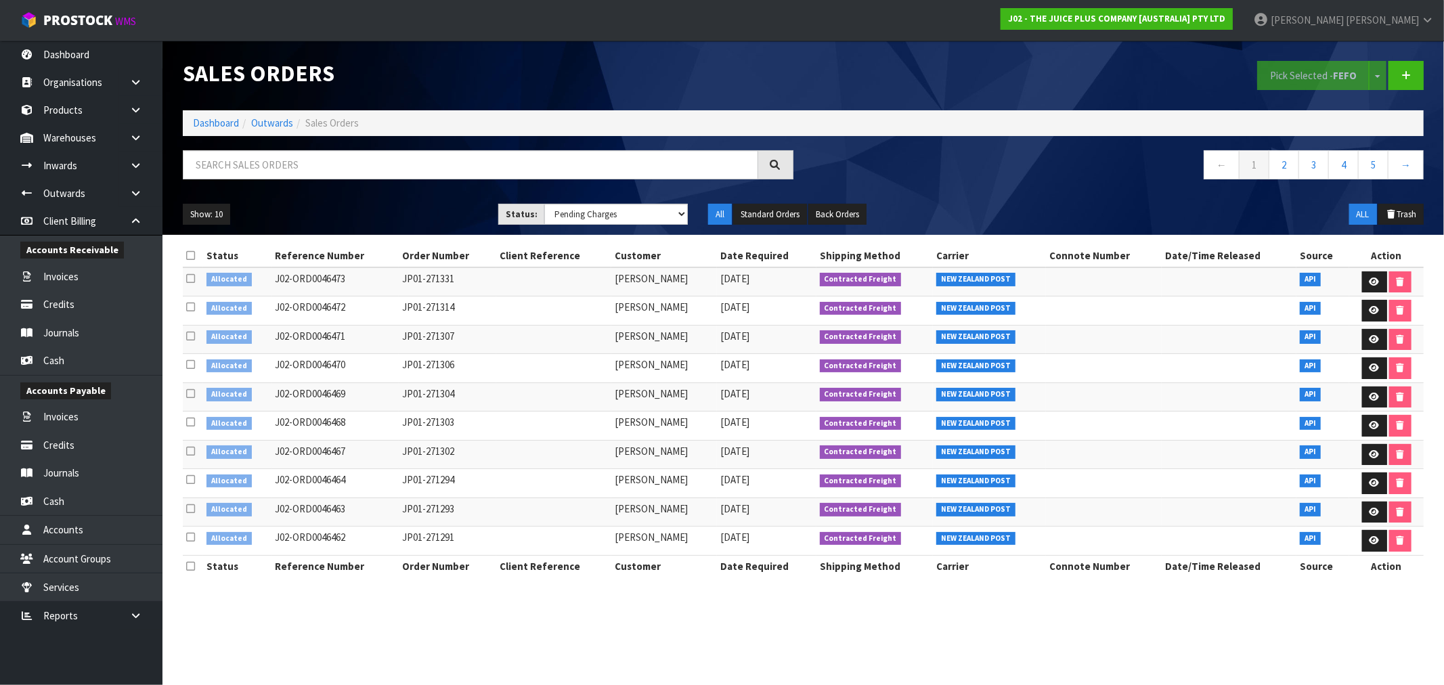
click at [607, 200] on div "Show: 10 5 10 25 50 Status: Draft Pending Allocated Pending Pick Goods Picked G…" at bounding box center [803, 215] width 1261 height 42
click at [598, 218] on select "Draft Pending Allocated Pending Pick Goods Picked Goods Packed Pending Charges …" at bounding box center [616, 214] width 144 height 21
click at [544, 204] on select "Draft Pending Allocated Pending Pick Goods Picked Goods Packed Pending Charges …" at bounding box center [616, 214] width 144 height 21
click at [613, 215] on select "Draft Pending Allocated Pending Pick Goods Picked Goods Packed Pending Charges …" at bounding box center [616, 214] width 144 height 21
click at [544, 204] on select "Draft Pending Allocated Pending Pick Goods Picked Goods Packed Pending Charges …" at bounding box center [616, 214] width 144 height 21
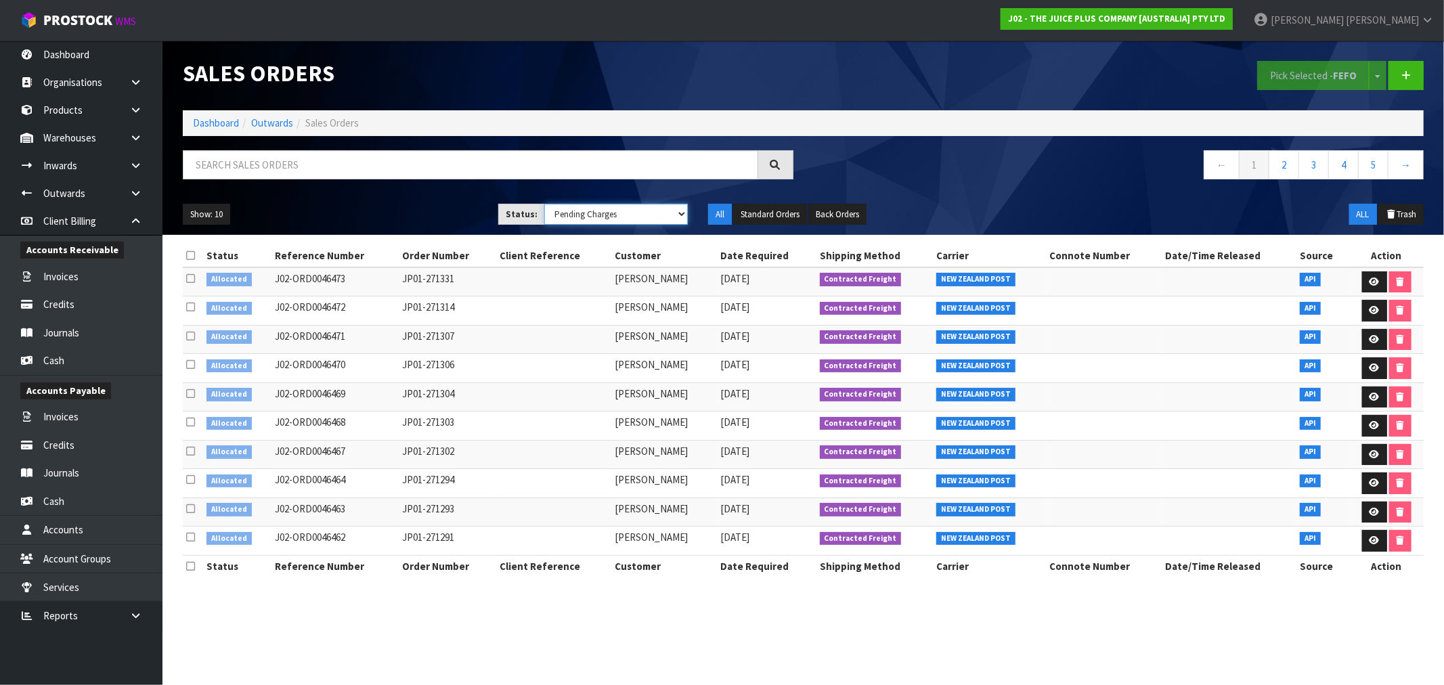
click at [634, 214] on select "Draft Pending Allocated Pending Pick Goods Picked Goods Packed Pending Charges …" at bounding box center [616, 214] width 144 height 21
click at [544, 204] on select "Draft Pending Allocated Pending Pick Goods Picked Goods Packed Pending Charges …" at bounding box center [616, 214] width 144 height 21
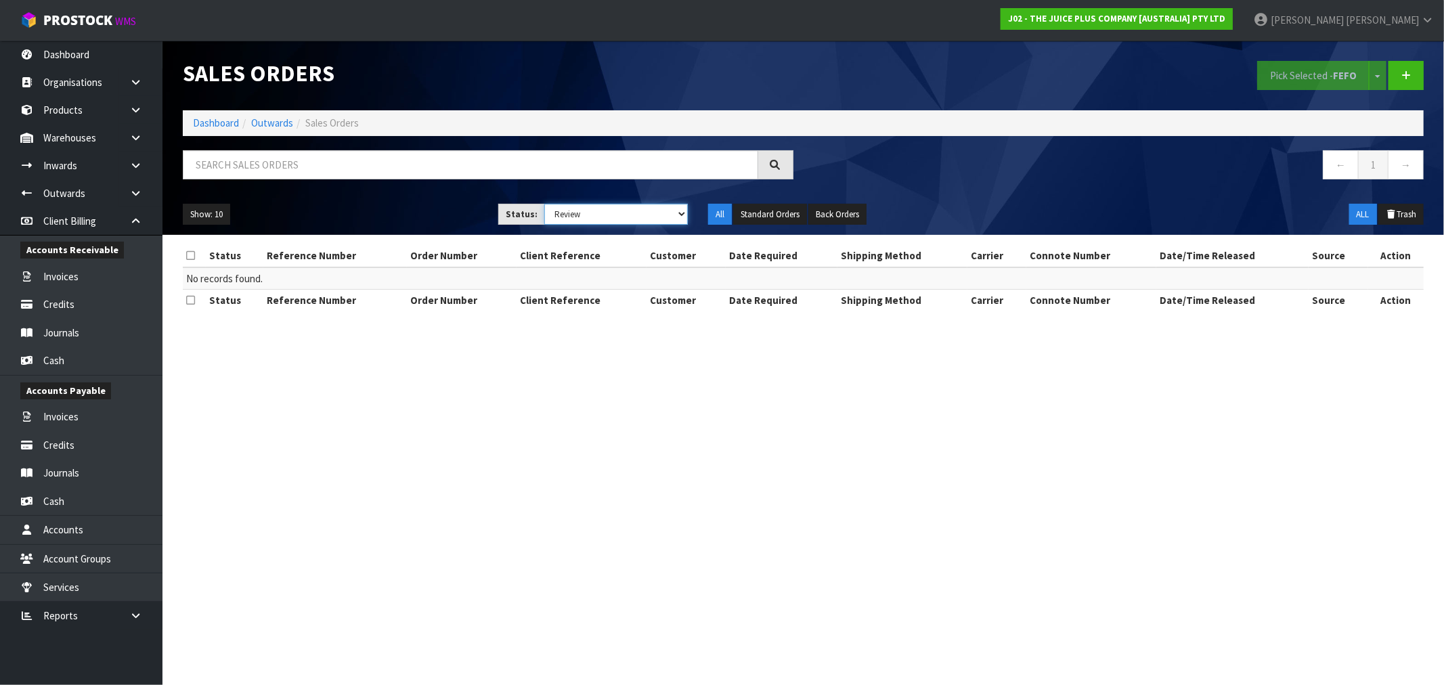
click at [613, 213] on select "Draft Pending Allocated Pending Pick Goods Picked Goods Packed Pending Charges …" at bounding box center [616, 214] width 144 height 21
click at [611, 219] on select "Draft Pending Allocated Pending Pick Goods Picked Goods Packed Pending Charges …" at bounding box center [616, 214] width 144 height 21
select select "string:6"
click at [544, 204] on select "Draft Pending Allocated Pending Pick Goods Picked Goods Packed Pending Charges …" at bounding box center [616, 214] width 144 height 21
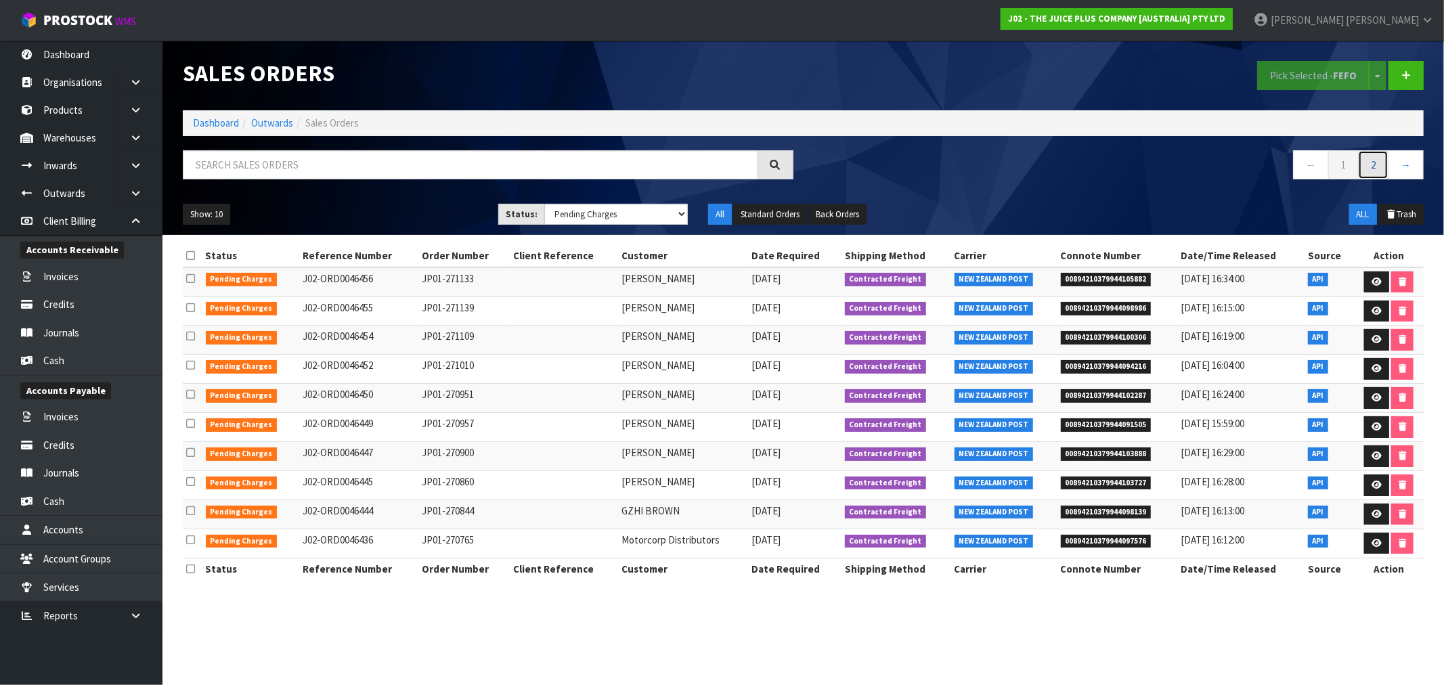
click at [1374, 169] on link "2" at bounding box center [1373, 164] width 30 height 29
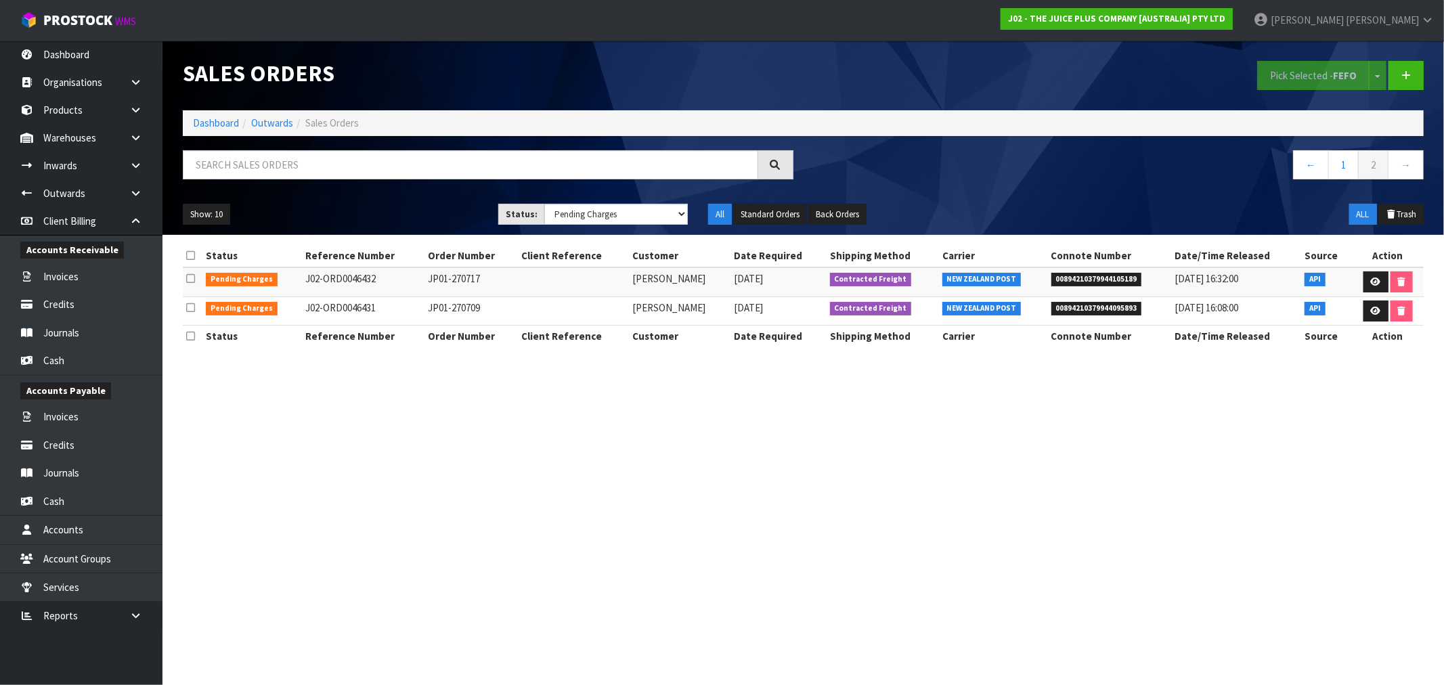
click at [448, 307] on td "JP01-270709" at bounding box center [471, 310] width 94 height 29
copy tr "JP01-270709"
drag, startPoint x: 485, startPoint y: 278, endPoint x: 421, endPoint y: 278, distance: 64.3
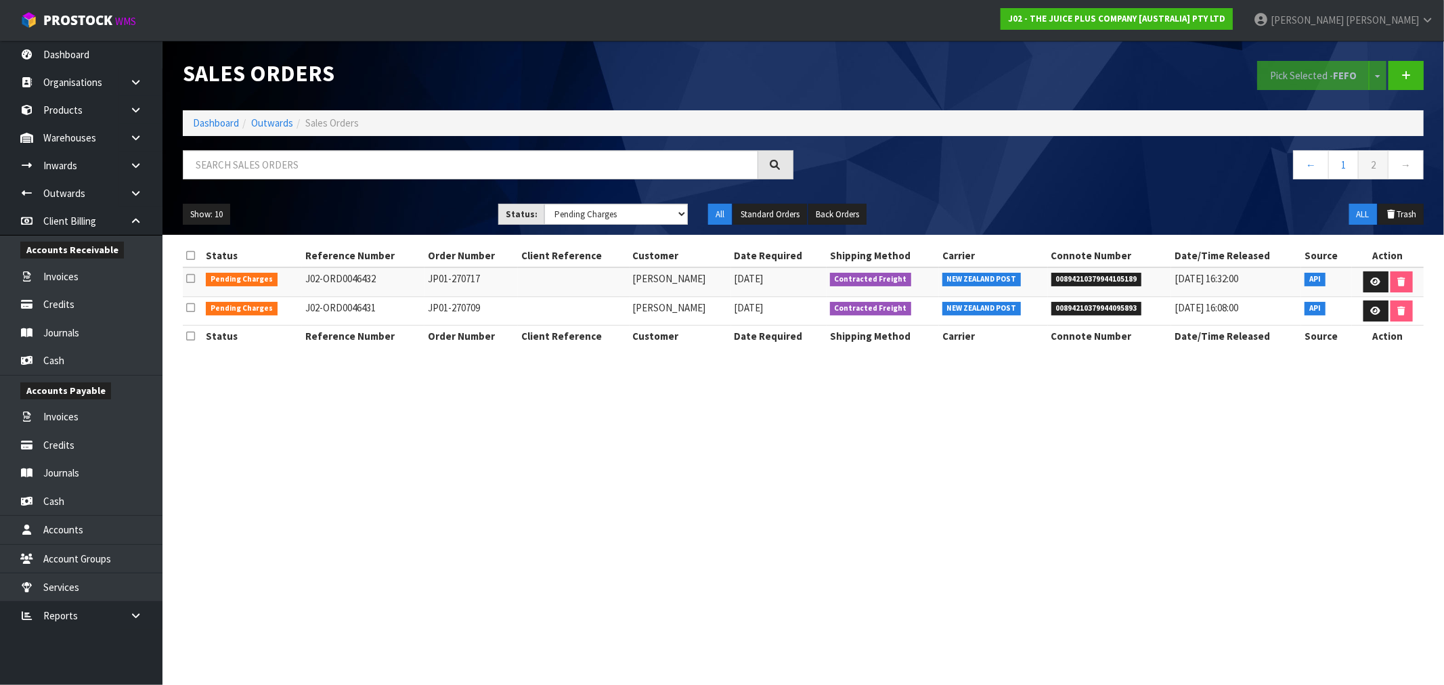
click at [424, 278] on td "JP01-270717" at bounding box center [471, 281] width 94 height 29
copy td "JP01-270717"
click at [1311, 165] on link "←" at bounding box center [1311, 164] width 36 height 29
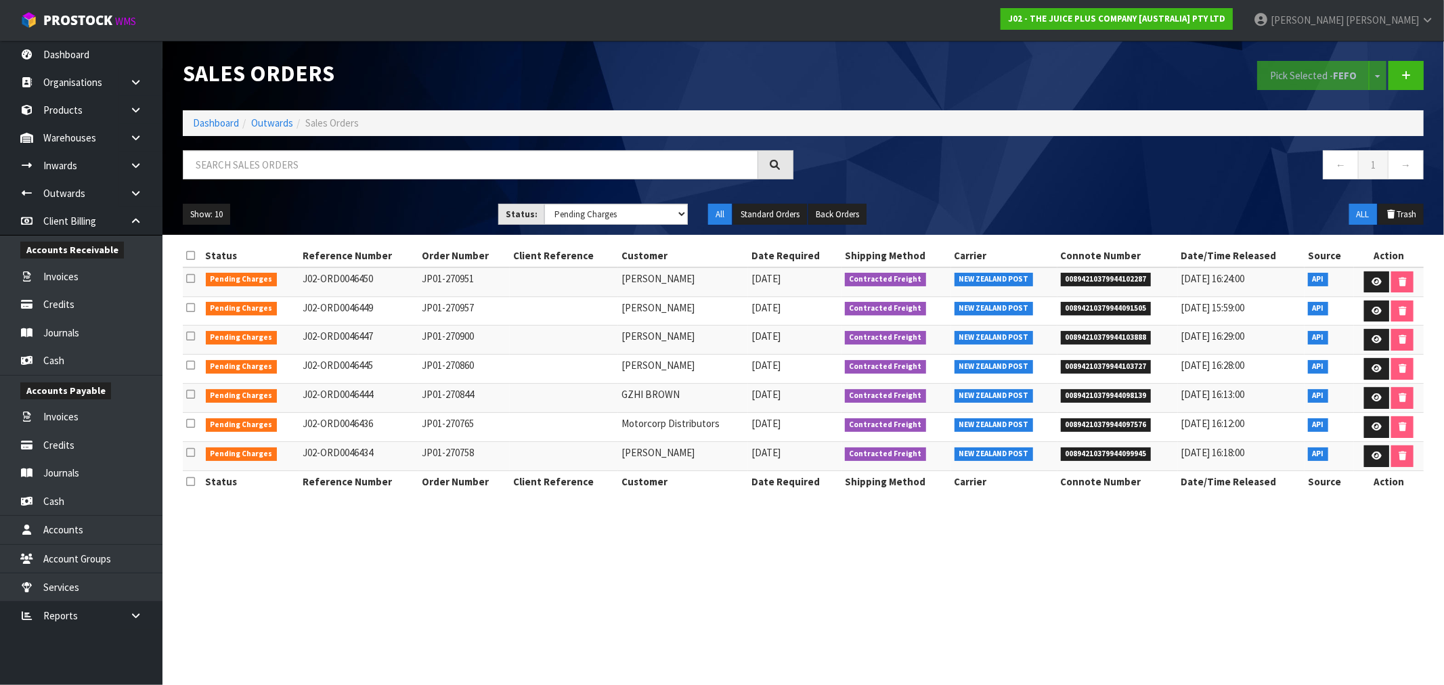
drag, startPoint x: 799, startPoint y: 461, endPoint x: 722, endPoint y: 461, distance: 76.5
click at [722, 461] on tr "Pending Charges J02-ORD0046434 JP01-270758 [PERSON_NAME] [DATE] Contracted Frei…" at bounding box center [803, 456] width 1241 height 29
copy tr "[DATE]"
click at [430, 428] on td "JP01-270765" at bounding box center [463, 427] width 91 height 29
drag, startPoint x: 482, startPoint y: 432, endPoint x: 414, endPoint y: 426, distance: 67.9
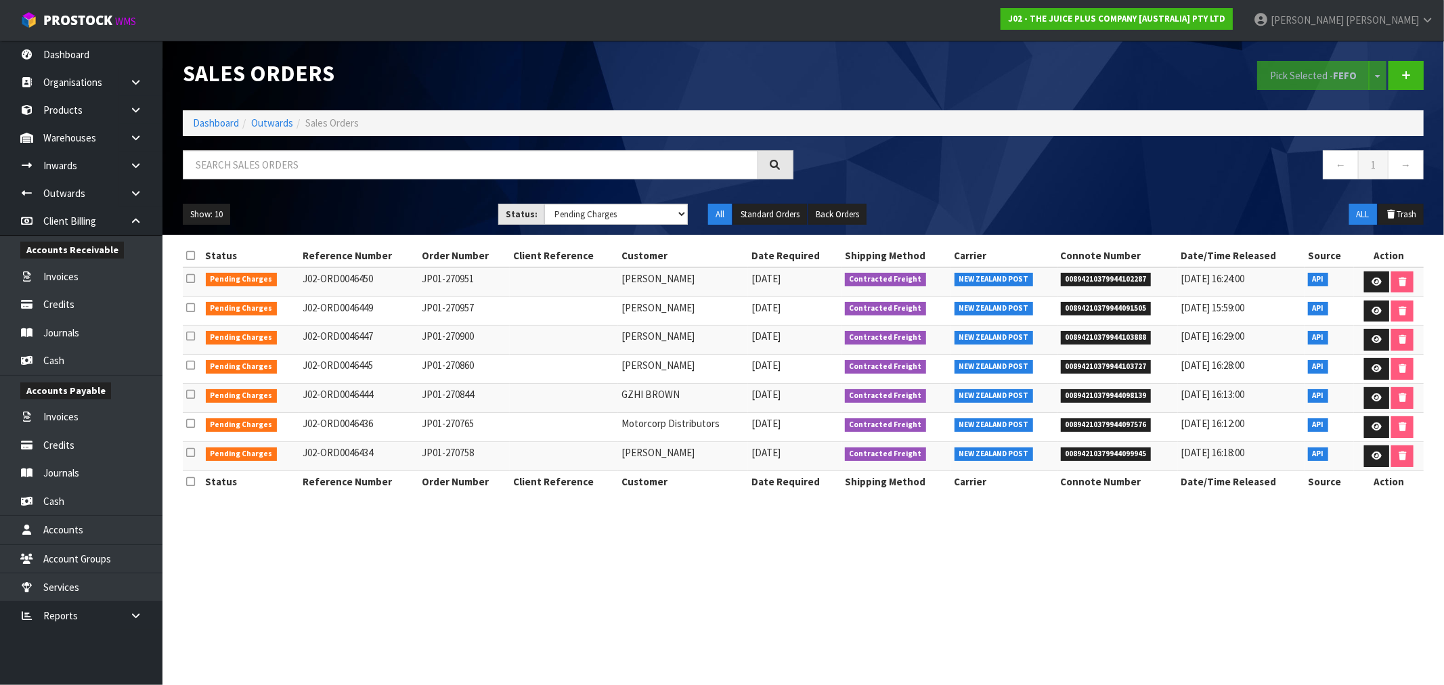
click at [418, 426] on td "JP01-270765" at bounding box center [463, 427] width 91 height 29
copy td "JP01-270765"
drag, startPoint x: 454, startPoint y: 398, endPoint x: 417, endPoint y: 398, distance: 37.2
click at [418, 398] on td "JP01-270844" at bounding box center [463, 398] width 91 height 29
copy td "JP01-270844"
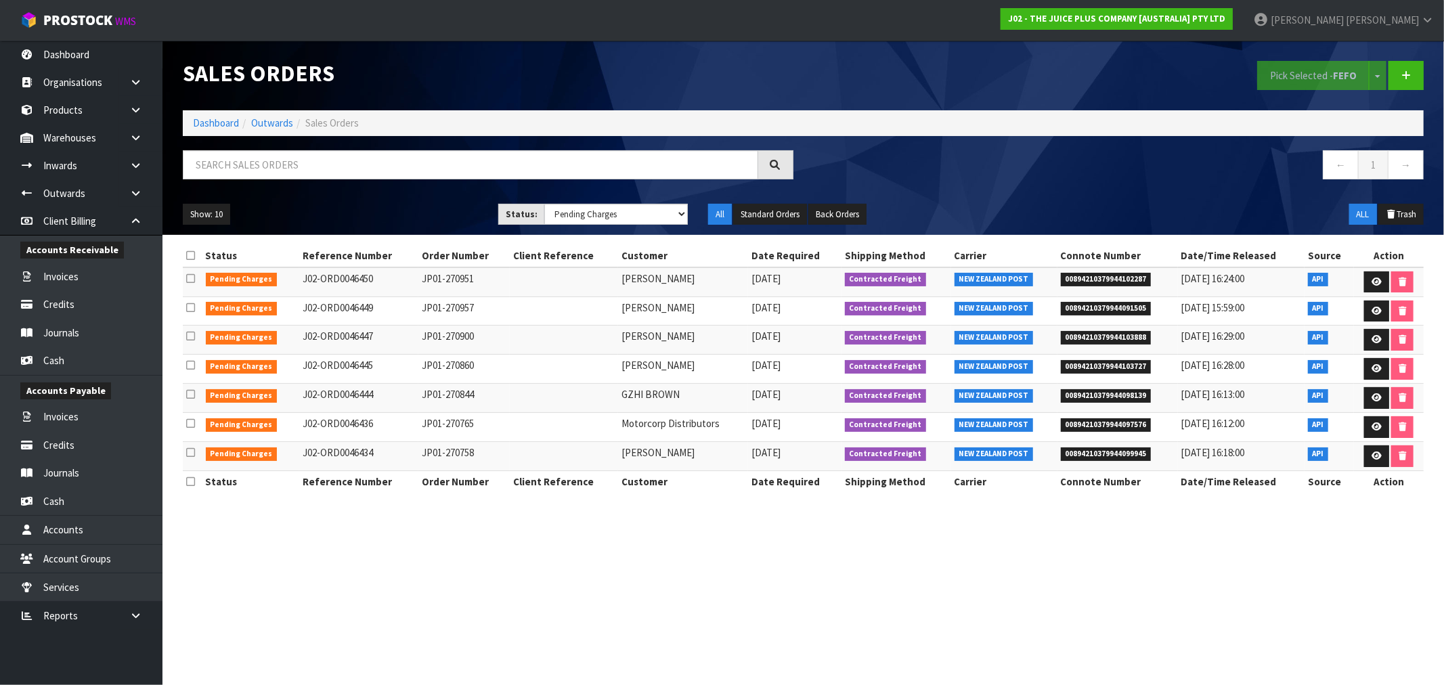
drag, startPoint x: 473, startPoint y: 368, endPoint x: 412, endPoint y: 363, distance: 61.1
click at [412, 363] on tr "Pending Charges J02-ORD0046445 JP01-270860 TIM PEARSON 28/08/2025 Contracted Fr…" at bounding box center [803, 369] width 1241 height 29
click at [565, 376] on td at bounding box center [564, 369] width 108 height 29
drag, startPoint x: 469, startPoint y: 361, endPoint x: 415, endPoint y: 370, distance: 54.8
click at [418, 370] on td "JP01-270860" at bounding box center [463, 369] width 91 height 29
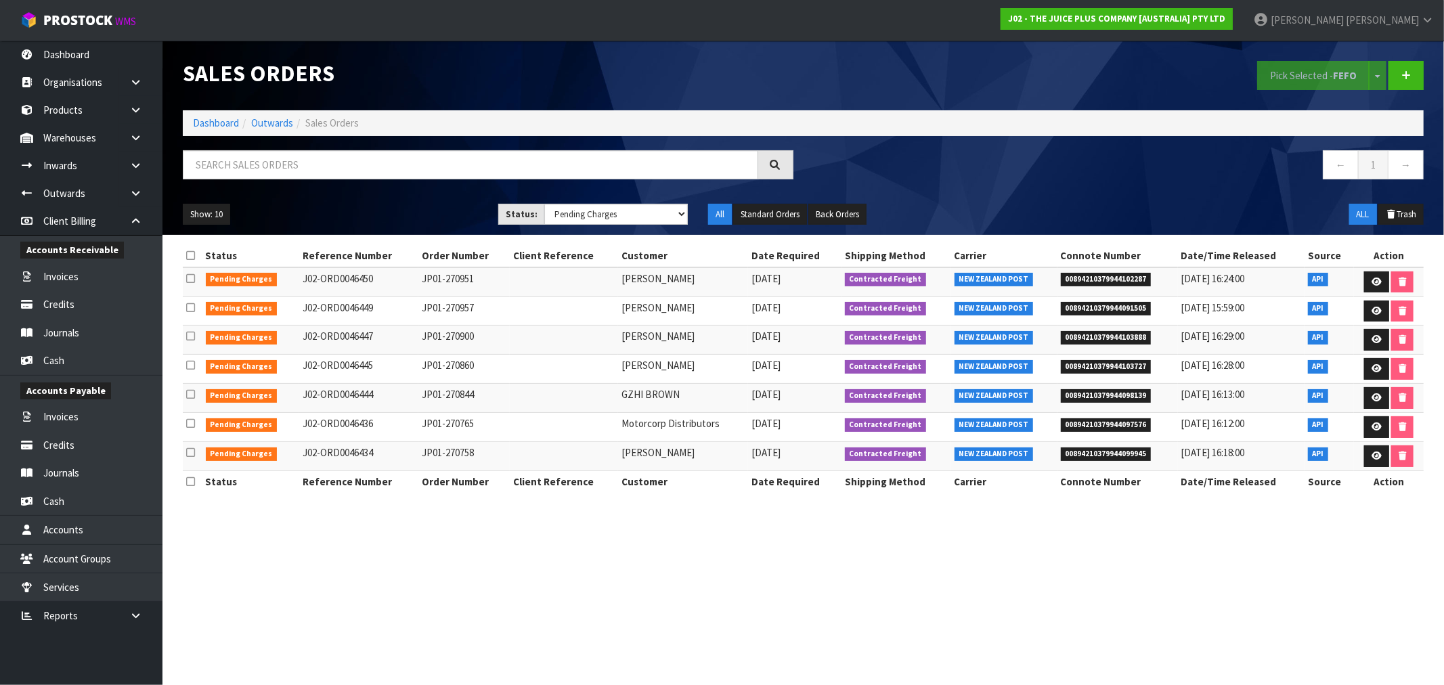
copy td "JP01-270860"
drag, startPoint x: 476, startPoint y: 337, endPoint x: 417, endPoint y: 334, distance: 59.0
click at [418, 334] on td "JP01-270900" at bounding box center [463, 340] width 91 height 29
copy td "JP01-270900"
click at [418, 303] on td "JP01-270957" at bounding box center [463, 310] width 91 height 29
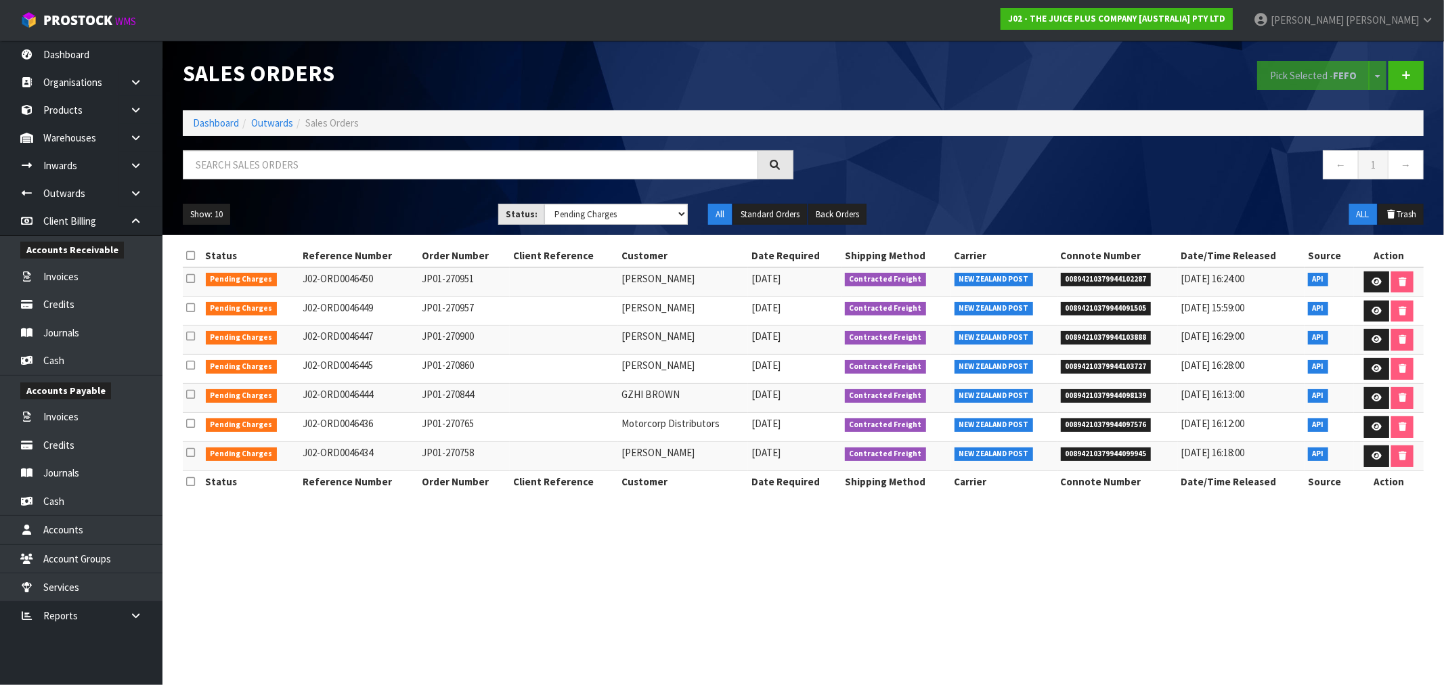
drag, startPoint x: 474, startPoint y: 307, endPoint x: 594, endPoint y: 292, distance: 121.3
click at [391, 312] on tr "Pending Charges J02-ORD0046449 JP01-270957 JOHN FLETCHER 28/08/2025 Contracted …" at bounding box center [803, 310] width 1241 height 29
copy tr "JP01-270957"
drag, startPoint x: 477, startPoint y: 280, endPoint x: 420, endPoint y: 276, distance: 57.0
click at [420, 276] on td "JP01-270951" at bounding box center [463, 281] width 91 height 29
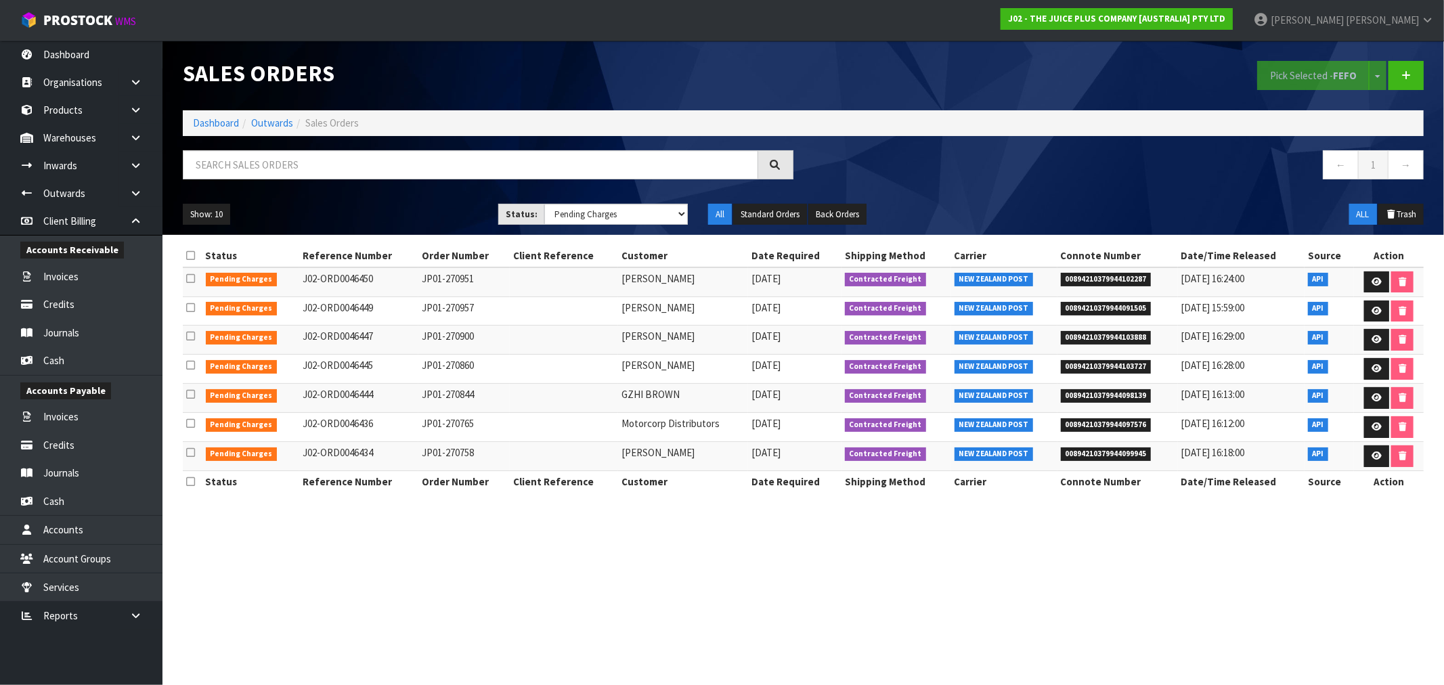
copy td "P01-270951"
drag, startPoint x: 451, startPoint y: 597, endPoint x: 448, endPoint y: 585, distance: 12.5
click at [451, 597] on section "Sales Orders Pick Selected - FEFO Split button! FIFO - First In First Out FEFO …" at bounding box center [722, 342] width 1444 height 685
drag, startPoint x: 470, startPoint y: 278, endPoint x: 410, endPoint y: 275, distance: 60.3
click at [410, 275] on tr "Pending Charges J02-ORD0046450 JP01-270951 CHERIE GOMMANS 28/08/2025 Contracted…" at bounding box center [803, 281] width 1241 height 29
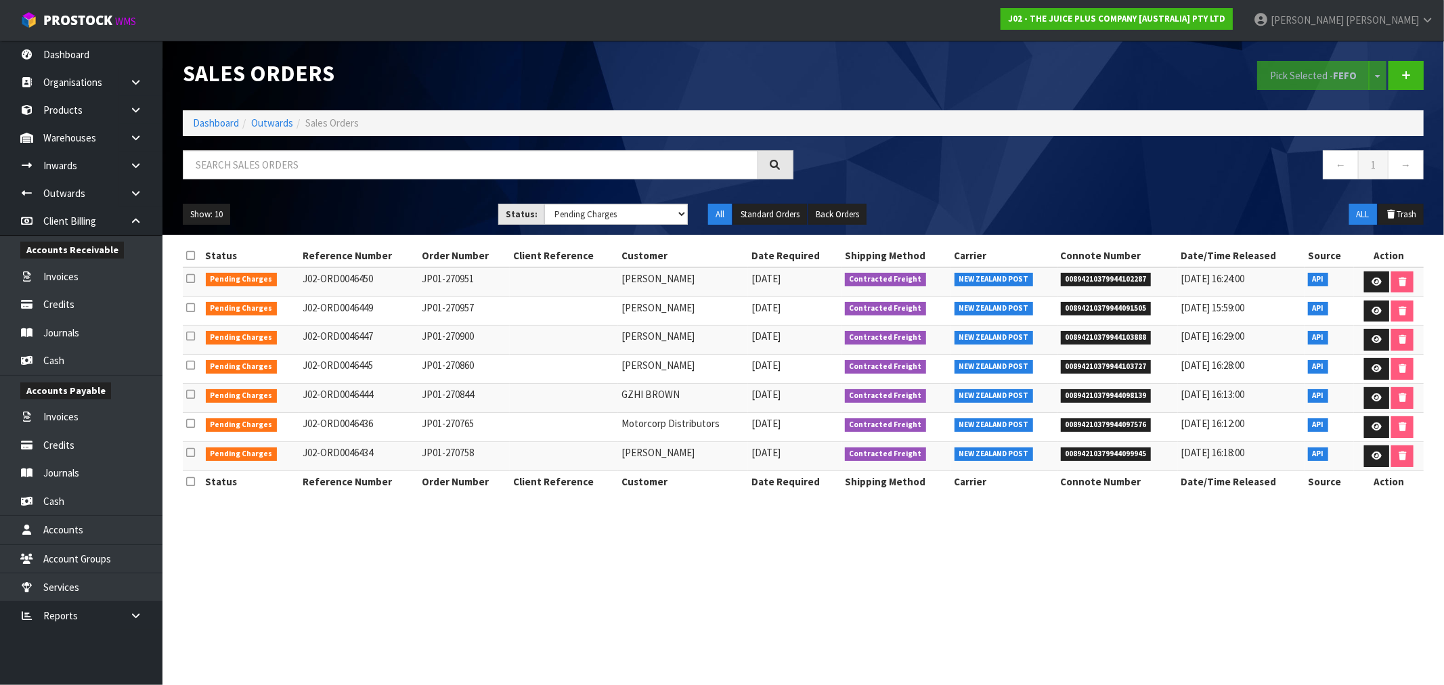
click at [535, 266] on th "Client Reference" at bounding box center [564, 256] width 108 height 22
drag, startPoint x: 489, startPoint y: 286, endPoint x: 416, endPoint y: 282, distance: 72.5
click at [418, 282] on td "JP01-270951" at bounding box center [463, 281] width 91 height 29
copy td "JP01-270951"
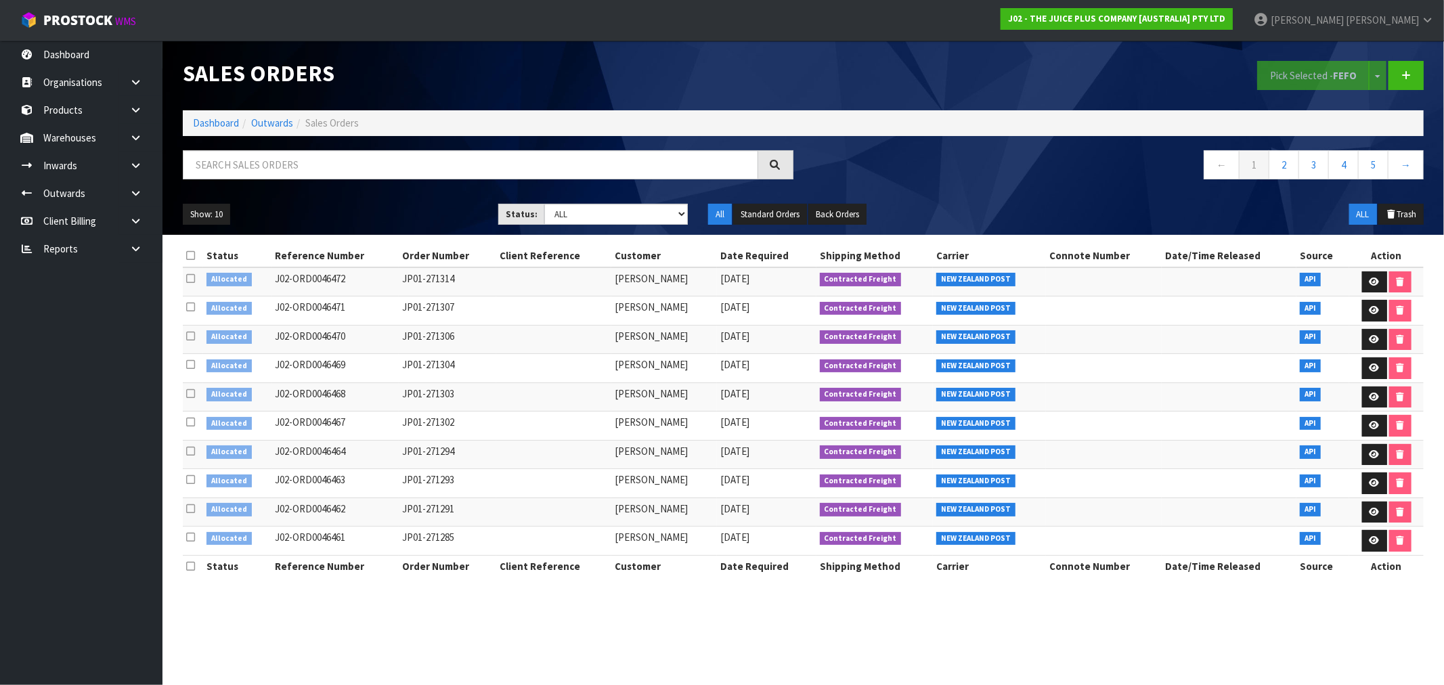
drag, startPoint x: 0, startPoint y: 0, endPoint x: 222, endPoint y: 116, distance: 250.4
click at [222, 116] on li "Dashboard" at bounding box center [216, 123] width 46 height 14
click at [213, 127] on link "Dashboard" at bounding box center [216, 122] width 46 height 13
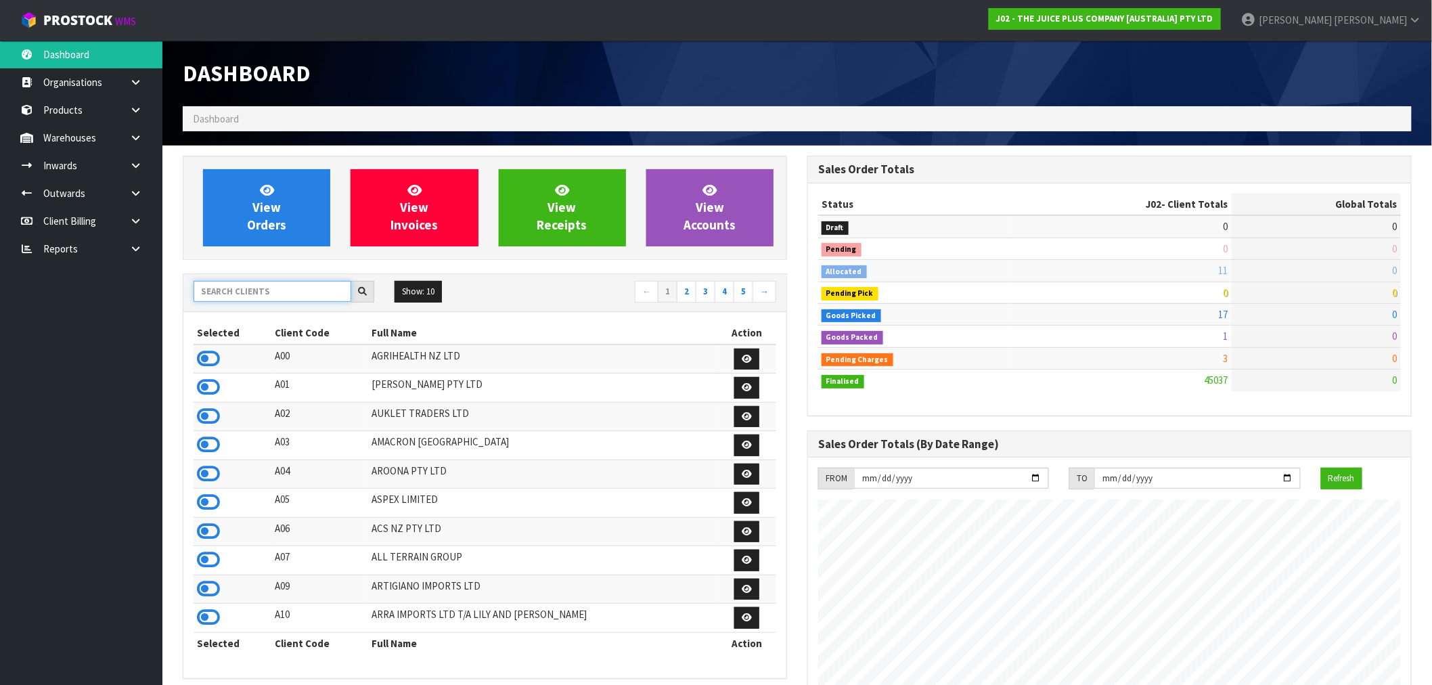
click at [242, 286] on input "text" at bounding box center [273, 291] width 158 height 21
type input "J01"
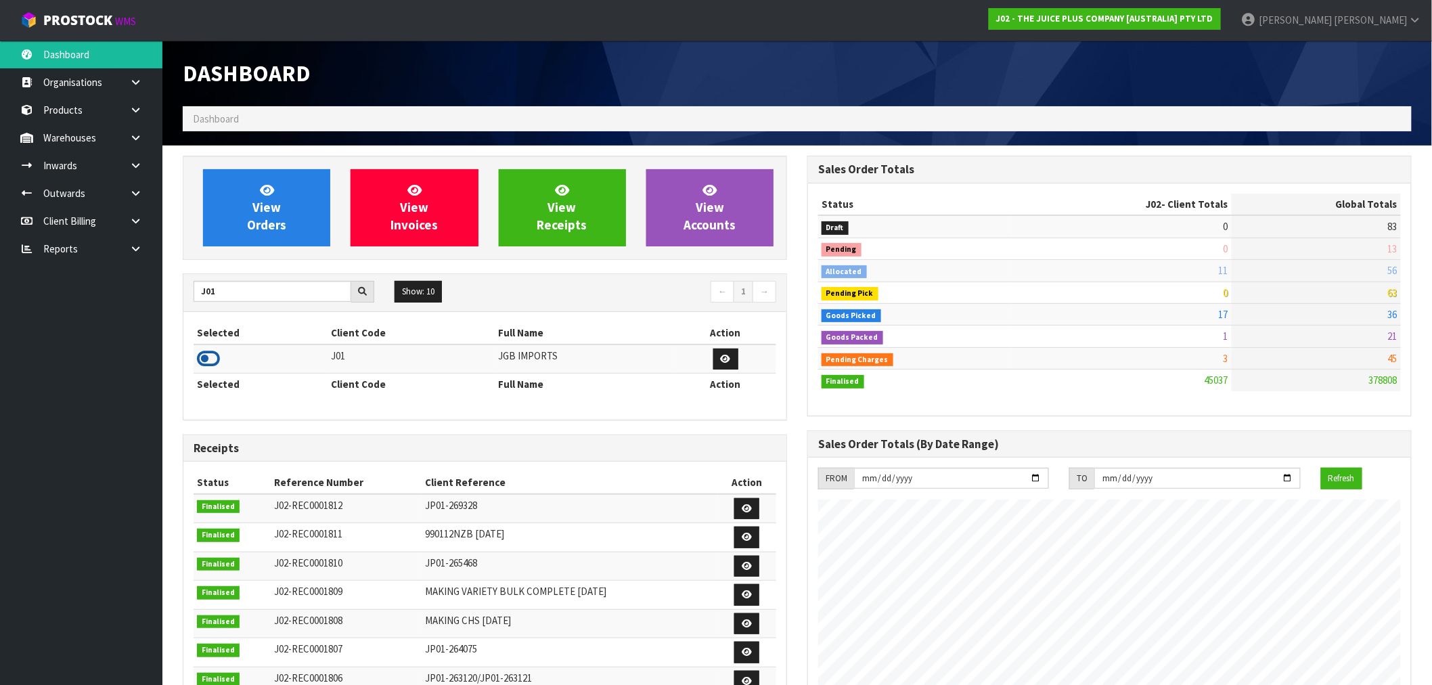
click at [206, 368] on icon at bounding box center [208, 359] width 23 height 20
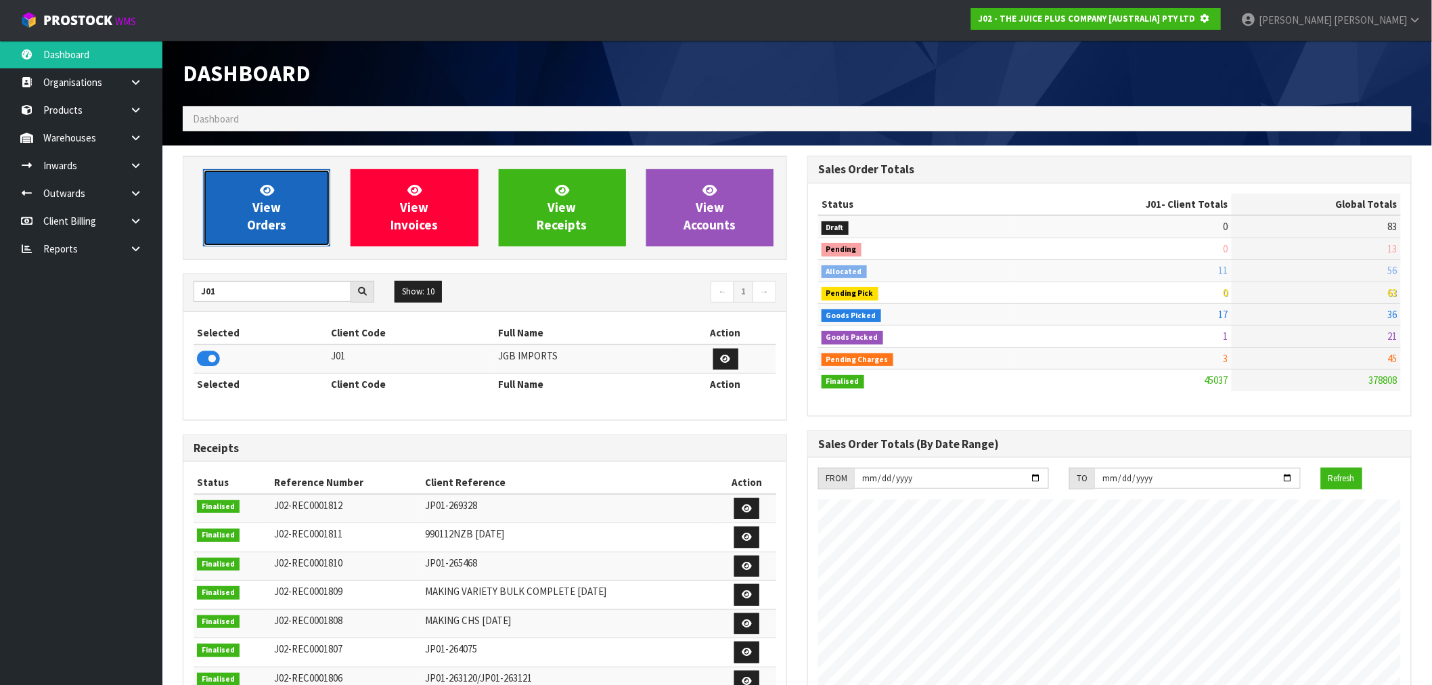
scroll to position [676091, 676310]
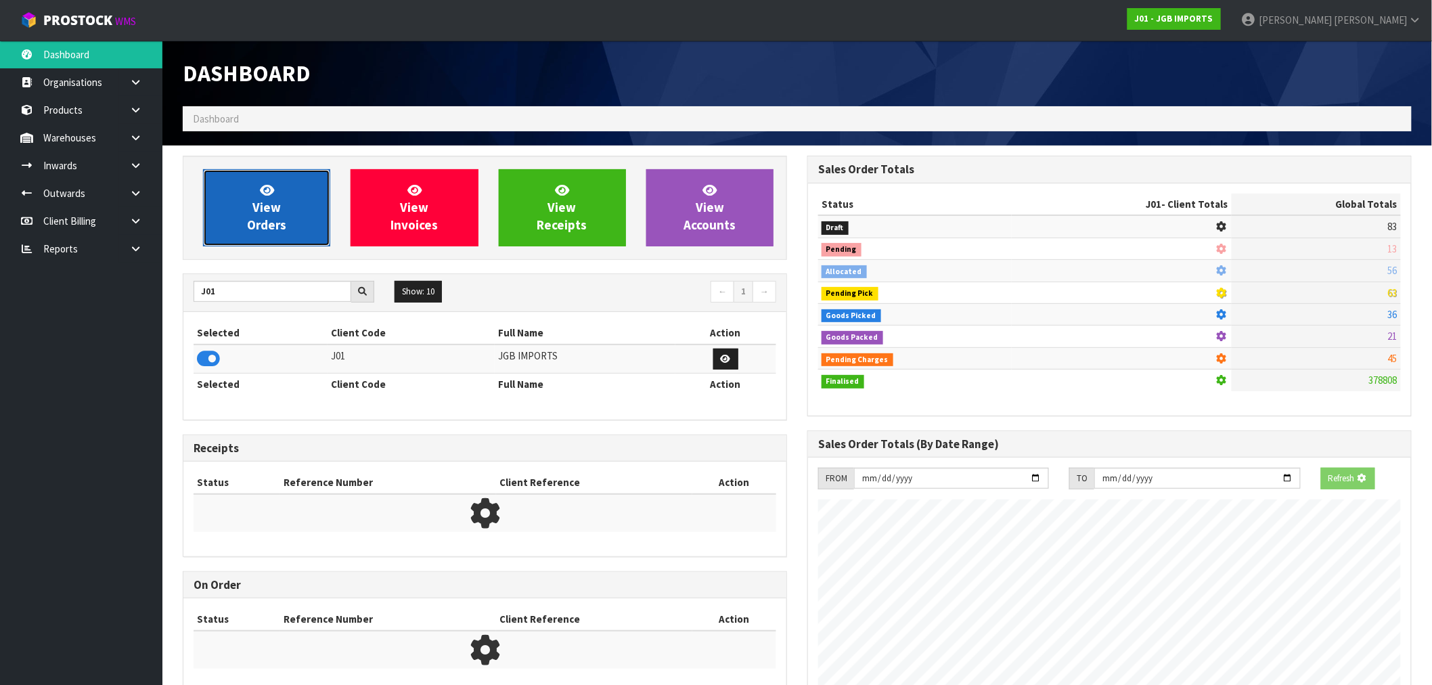
click at [289, 219] on link "View Orders" at bounding box center [266, 207] width 127 height 77
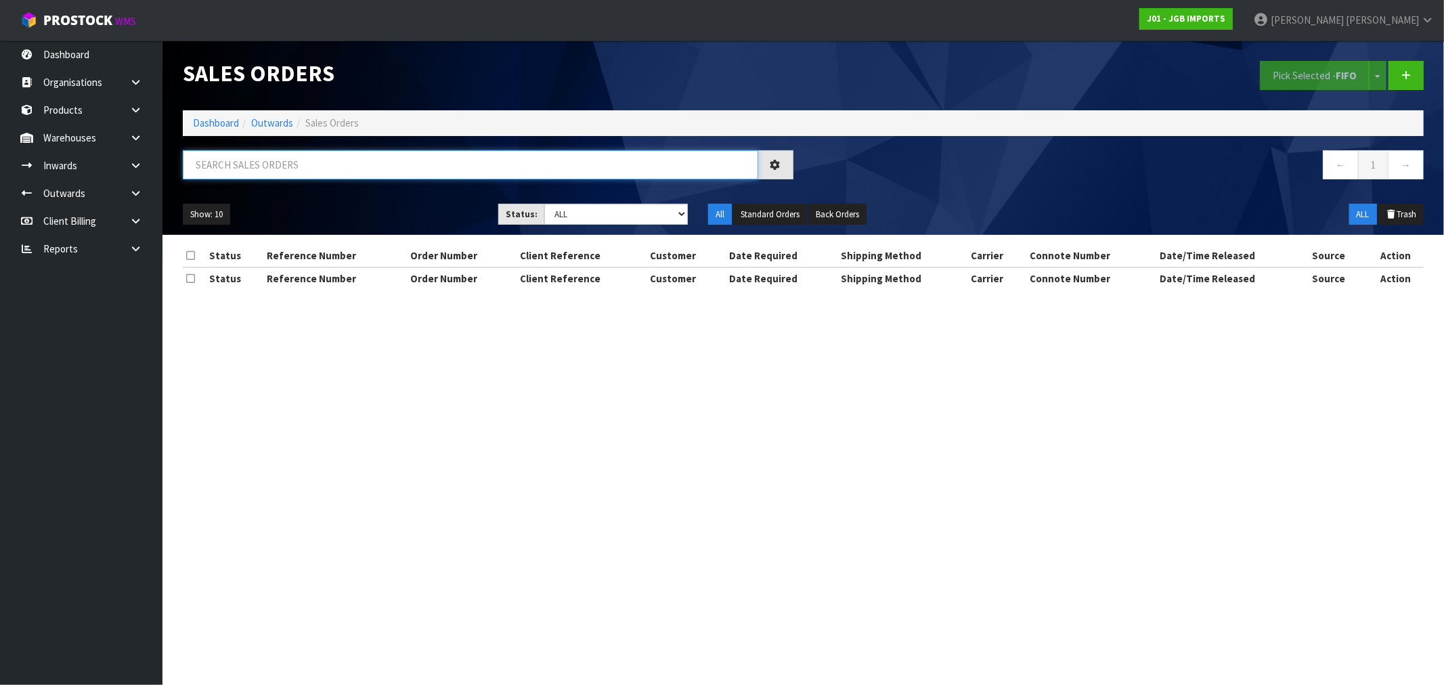
click at [252, 173] on input "text" at bounding box center [470, 164] width 575 height 29
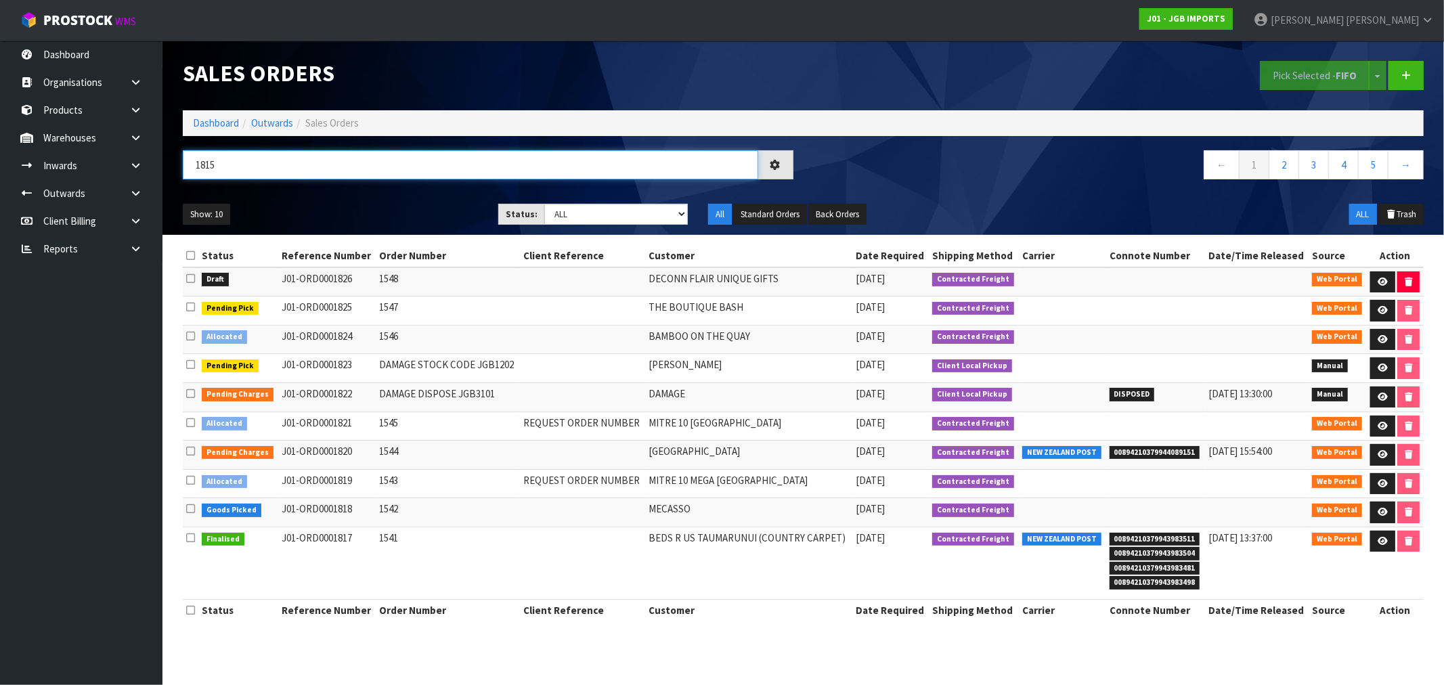
type input "1815"
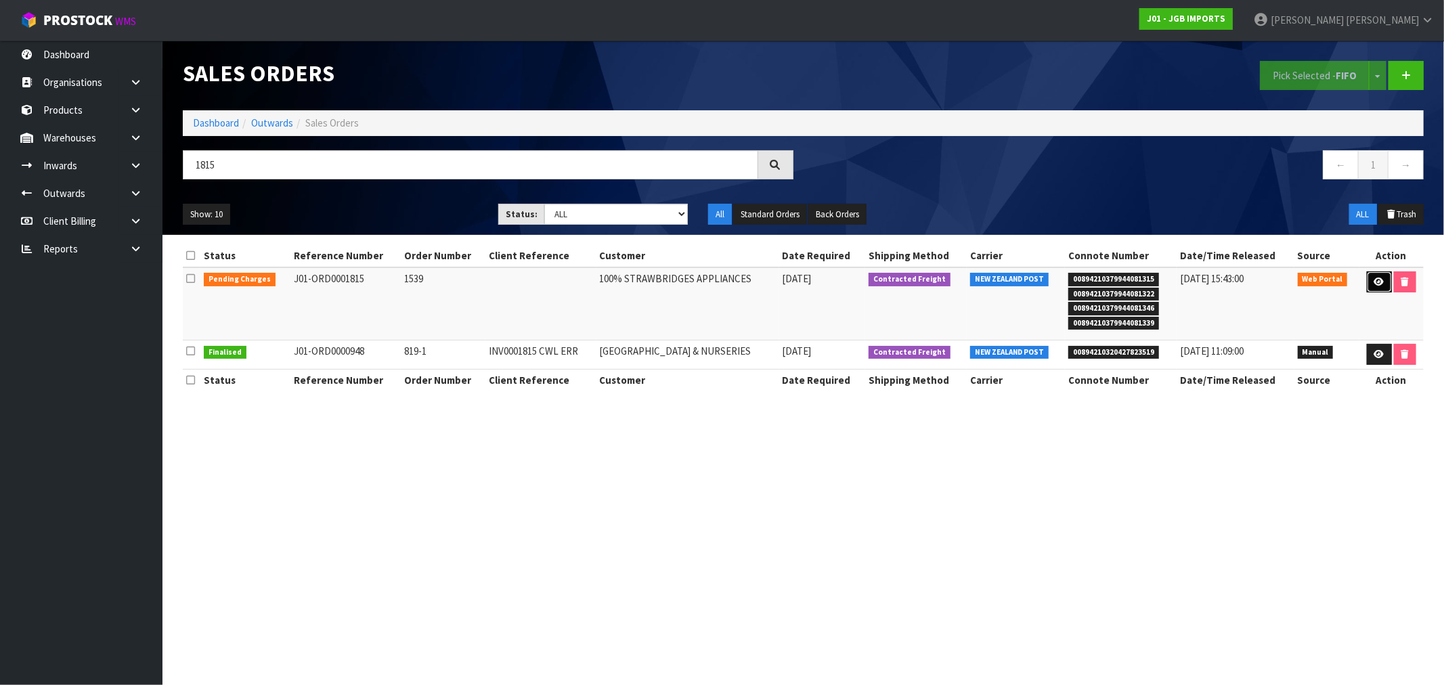
click at [1381, 286] on icon at bounding box center [1379, 282] width 10 height 9
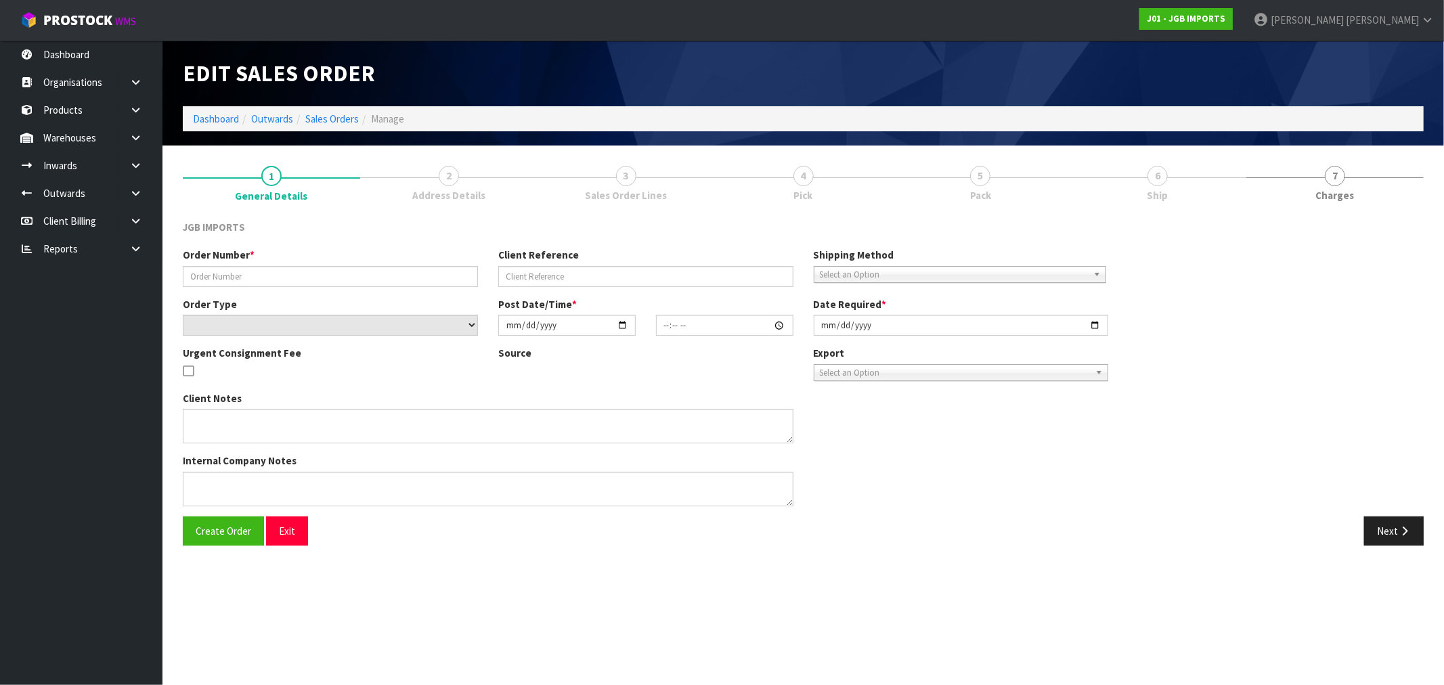
type input "1539"
select select "number:0"
type input "[DATE]"
type input "21:13:00.000"
type input "[DATE]"
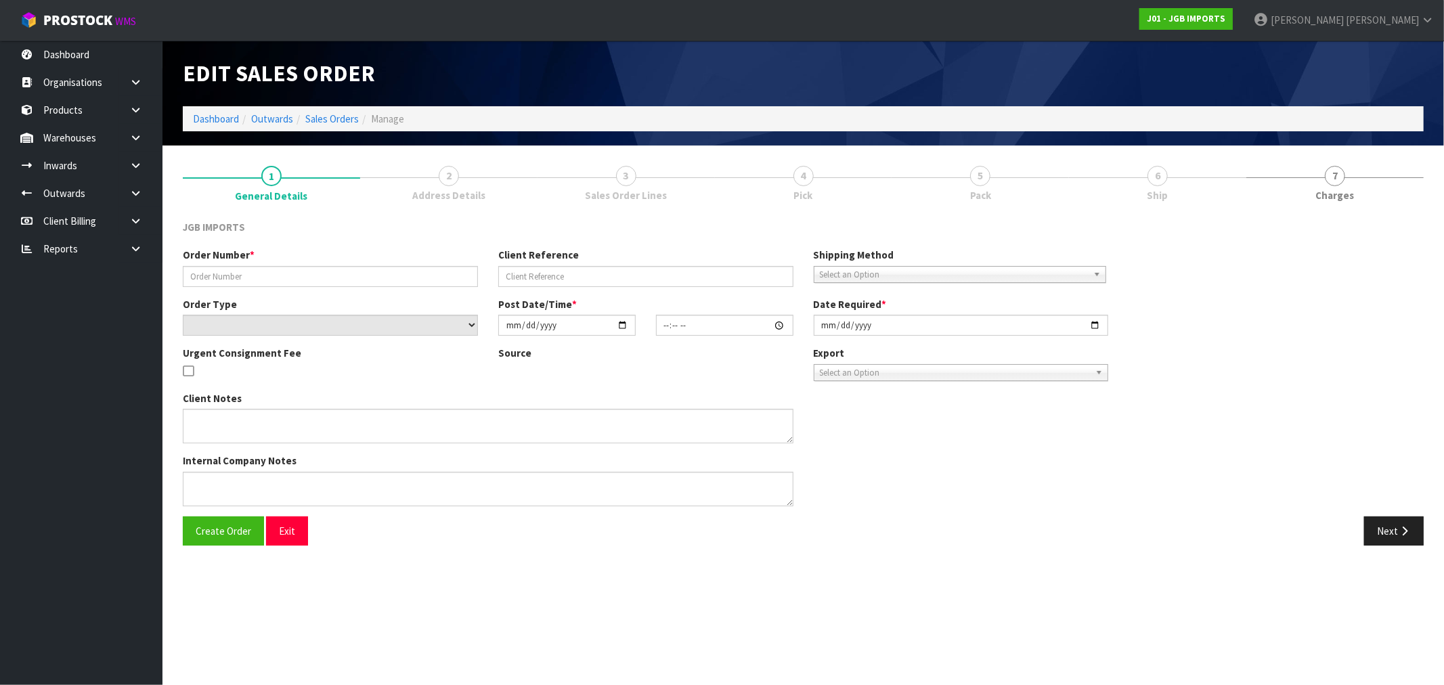
type textarea "THE FREIGHT WILL BE $25 + GST. ON THEIR INVOICE, PLEASE SHOW THE TOTAL FREIGHT …"
type textarea "REMOVED CODE JGB1202 X 1"
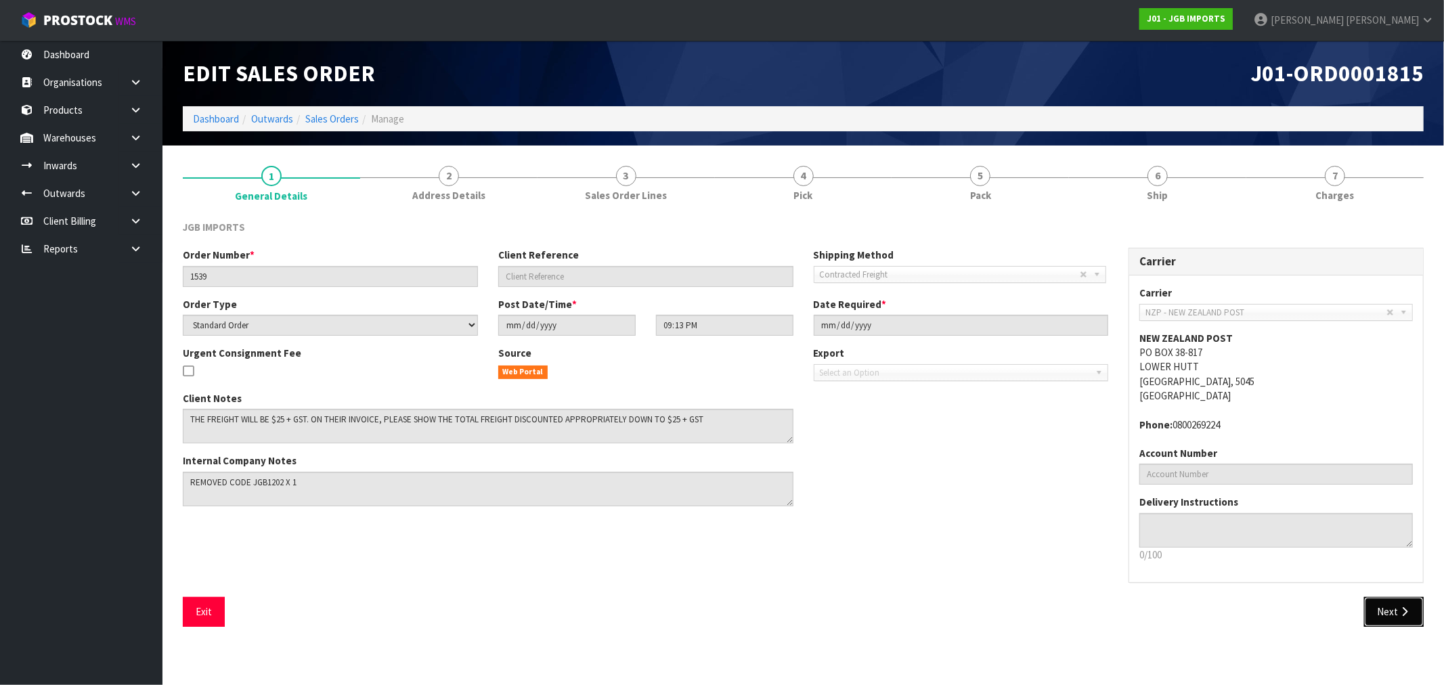
click at [1394, 612] on button "Next" at bounding box center [1394, 611] width 60 height 29
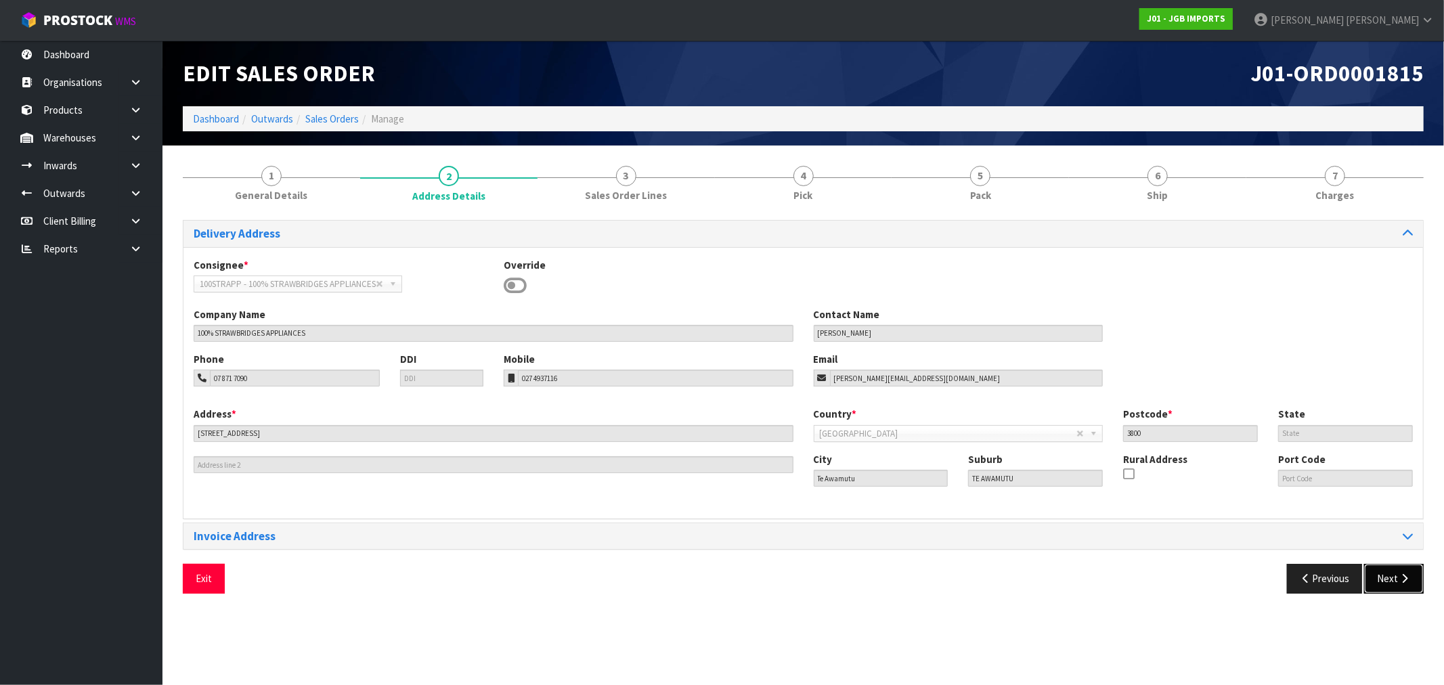
click at [1403, 569] on button "Next" at bounding box center [1394, 578] width 60 height 29
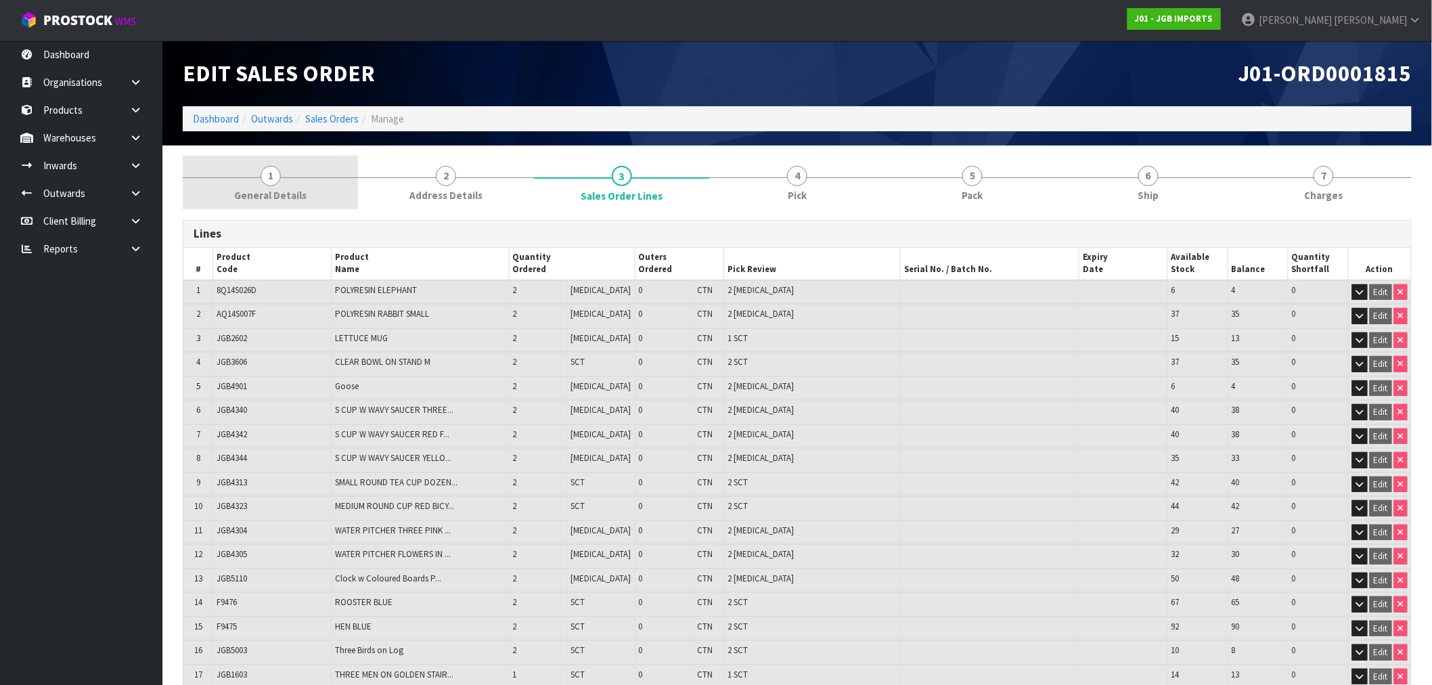
click at [257, 179] on link "1 General Details" at bounding box center [270, 182] width 175 height 53
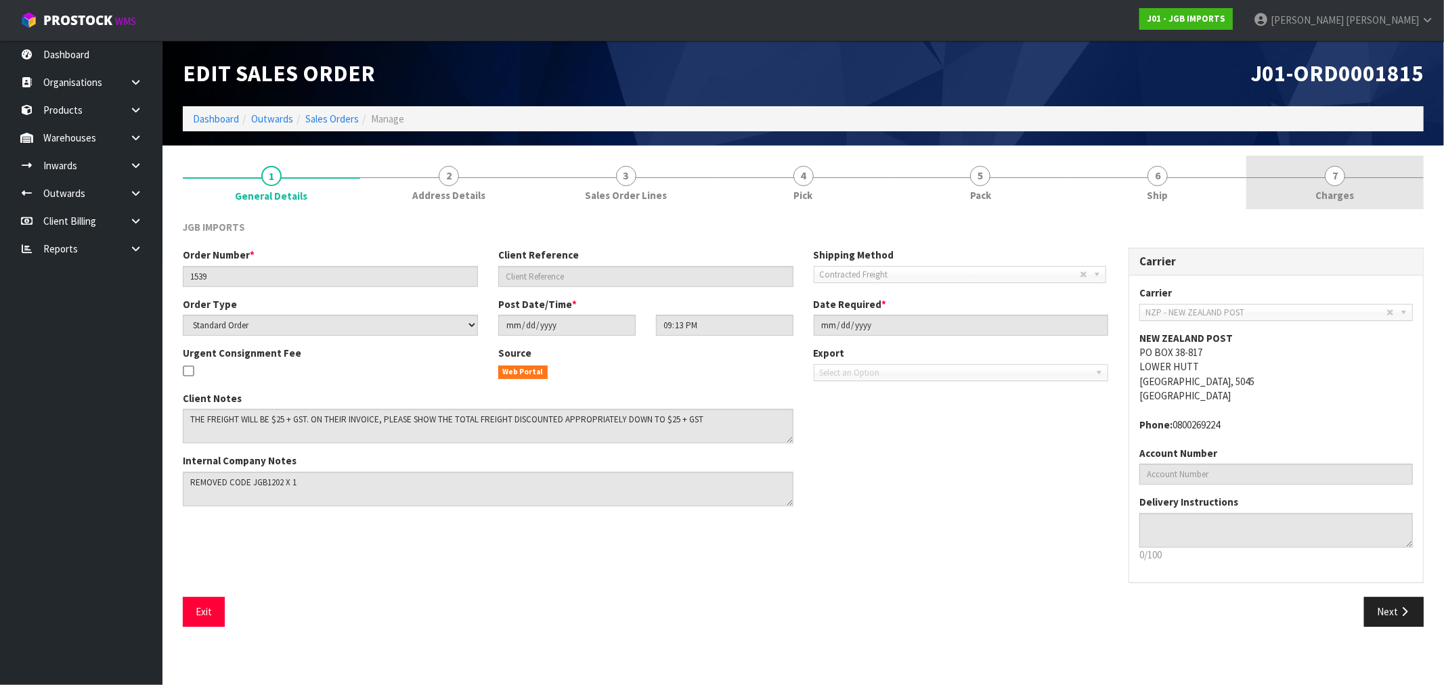
click at [1336, 202] on span "Charges" at bounding box center [1335, 195] width 39 height 14
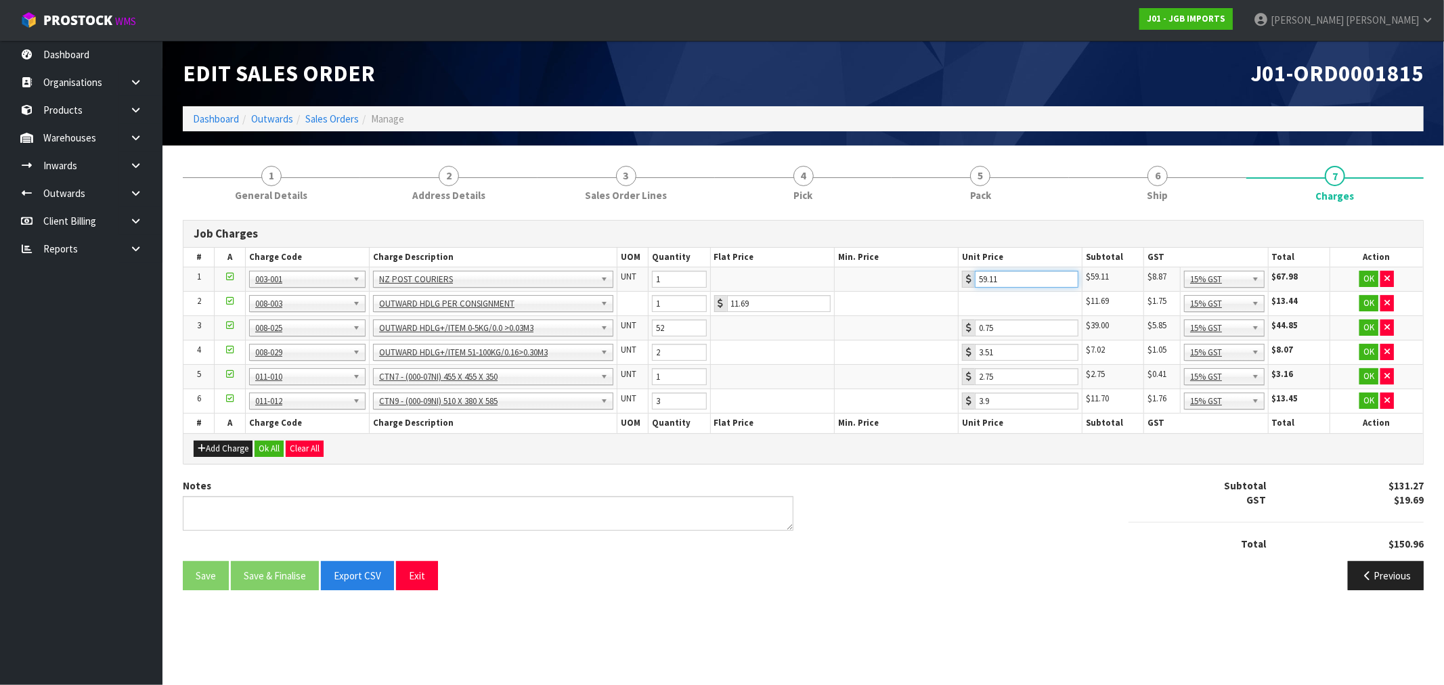
drag, startPoint x: 1018, startPoint y: 276, endPoint x: 921, endPoint y: 283, distance: 97.7
click at [921, 283] on tr "1 001-001 001-002 001-003 001-004 001-005 001-006 001-007 001-008 001-009 001-0…" at bounding box center [802, 279] width 1239 height 24
click at [1388, 584] on button "Previous" at bounding box center [1386, 575] width 76 height 29
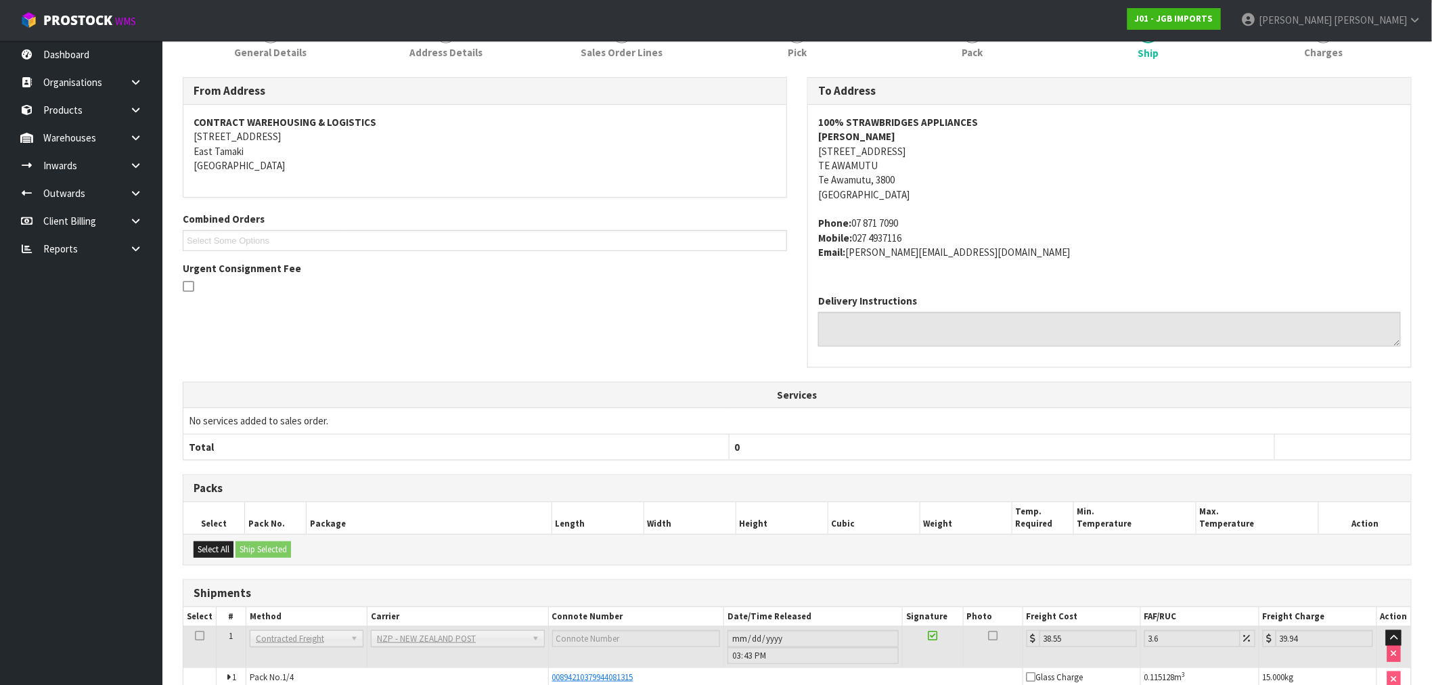
scroll to position [293, 0]
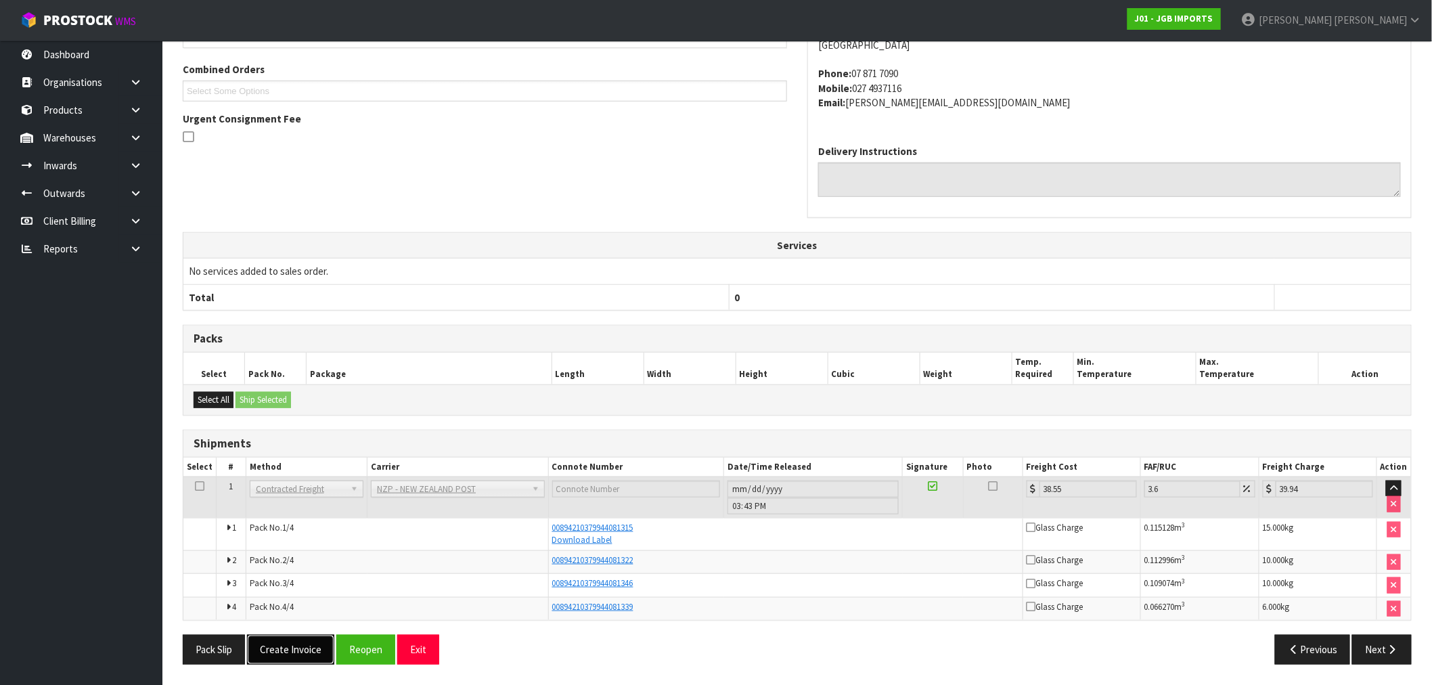
click at [293, 649] on button "Create Invoice" at bounding box center [290, 649] width 87 height 29
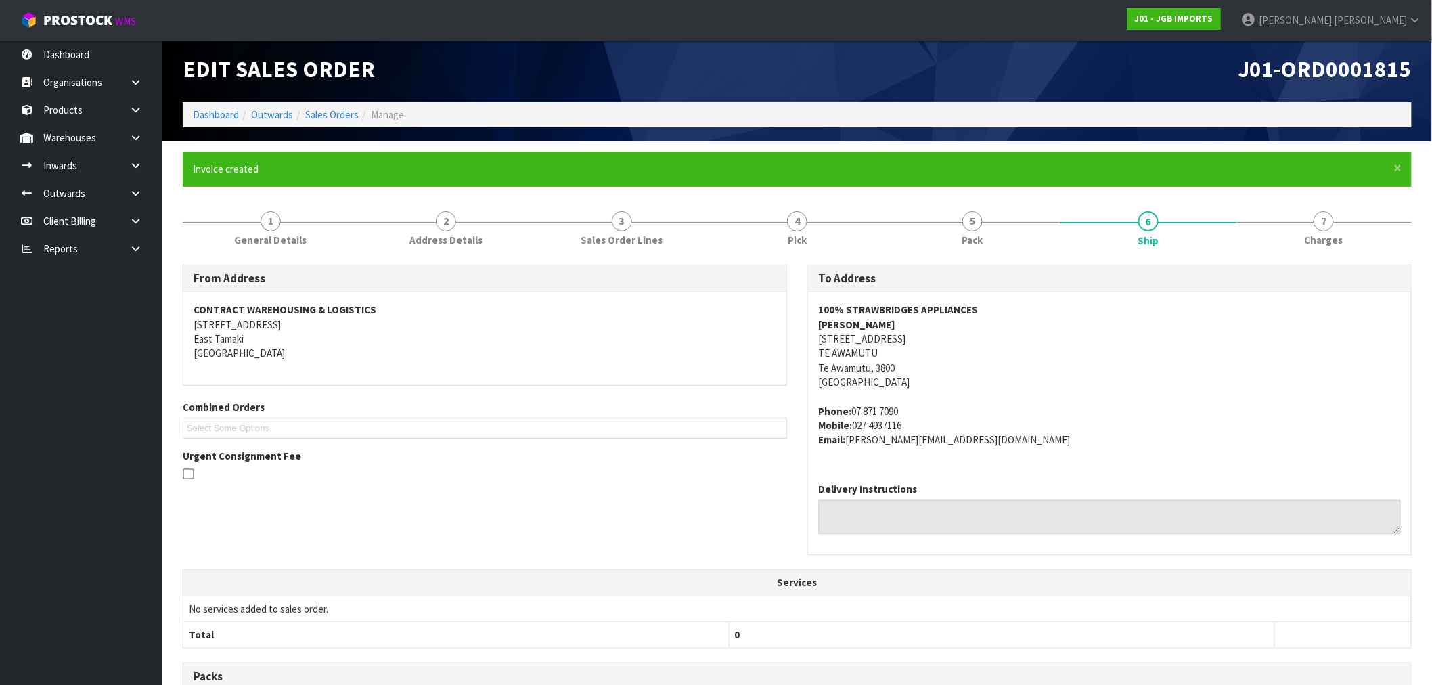
scroll to position [342, 0]
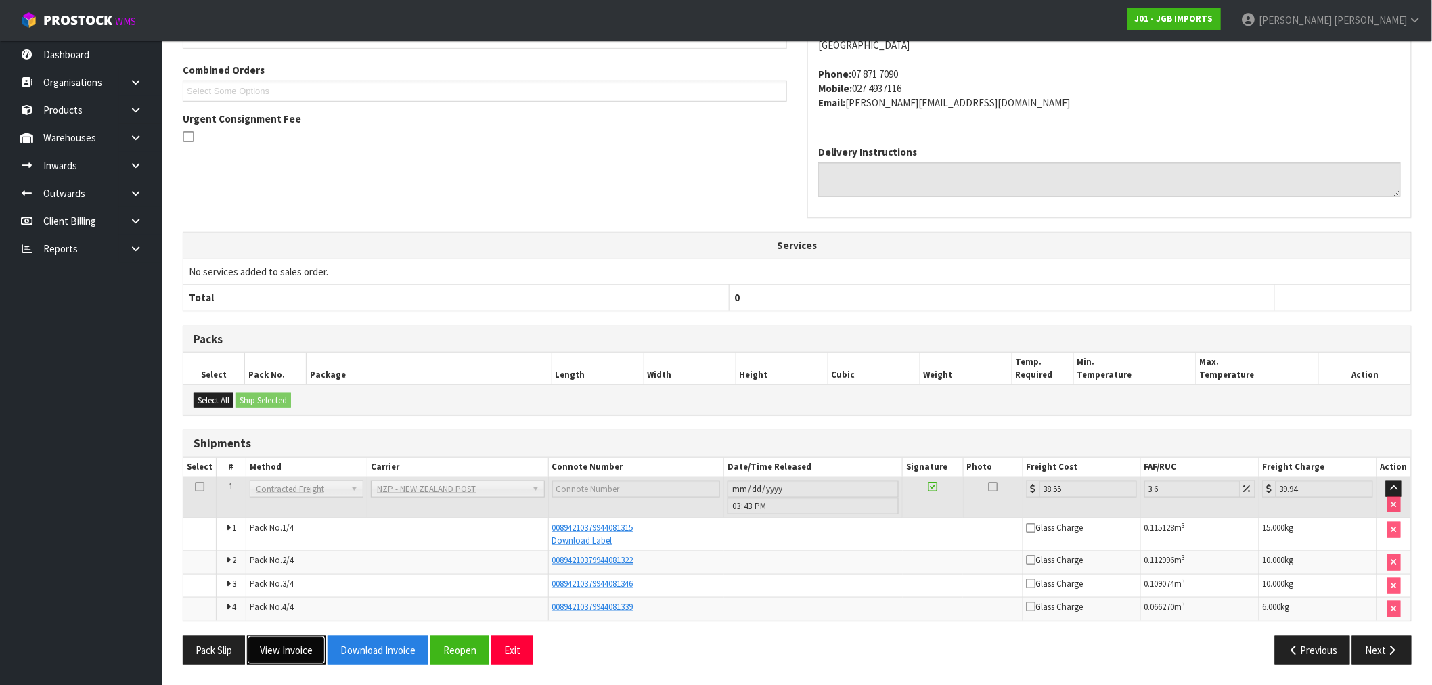
click at [296, 646] on button "View Invoice" at bounding box center [286, 650] width 79 height 29
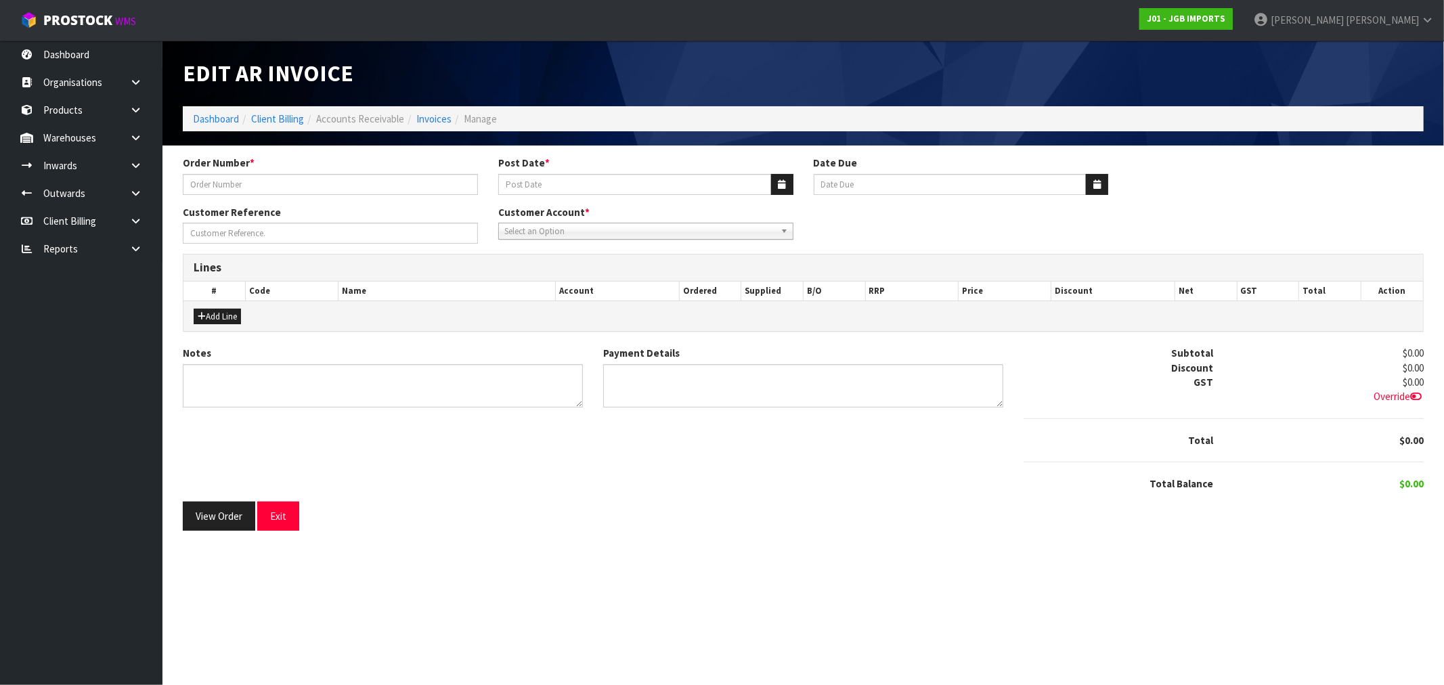
type input "1539"
type input "[DATE]"
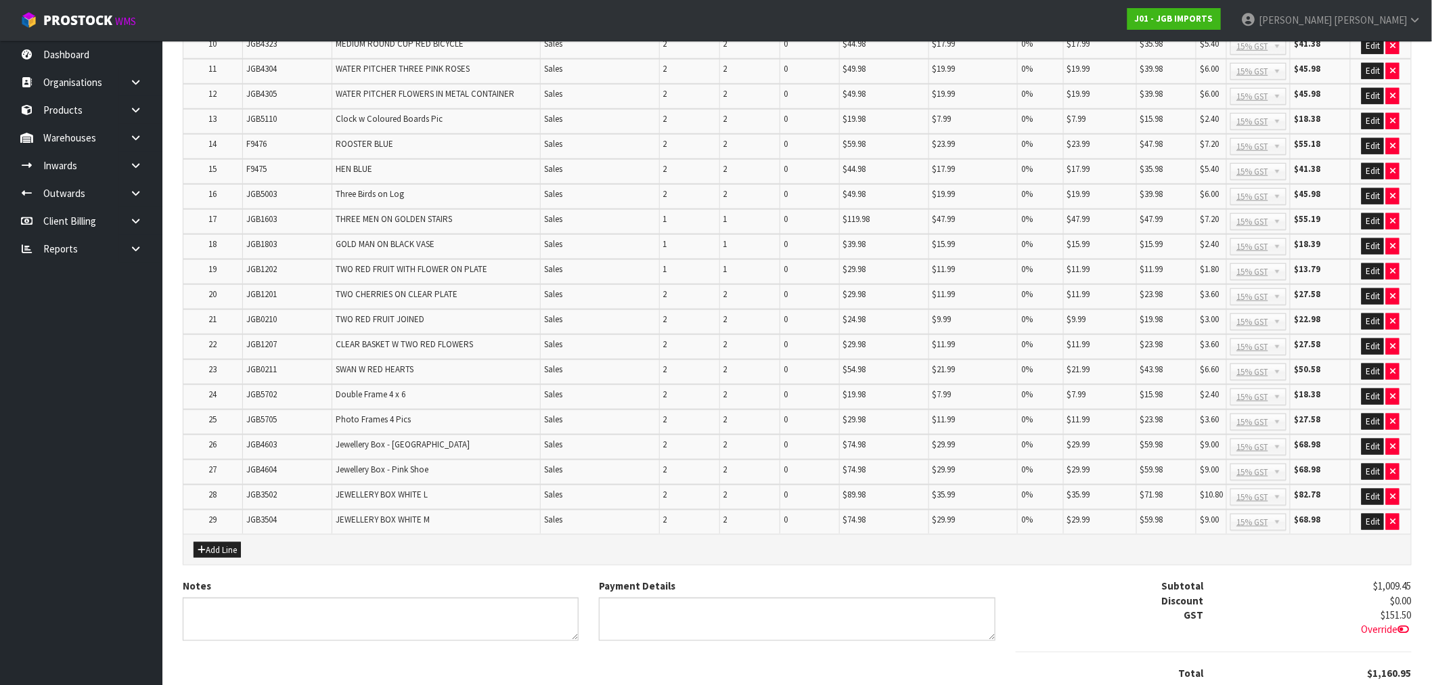
scroll to position [575, 0]
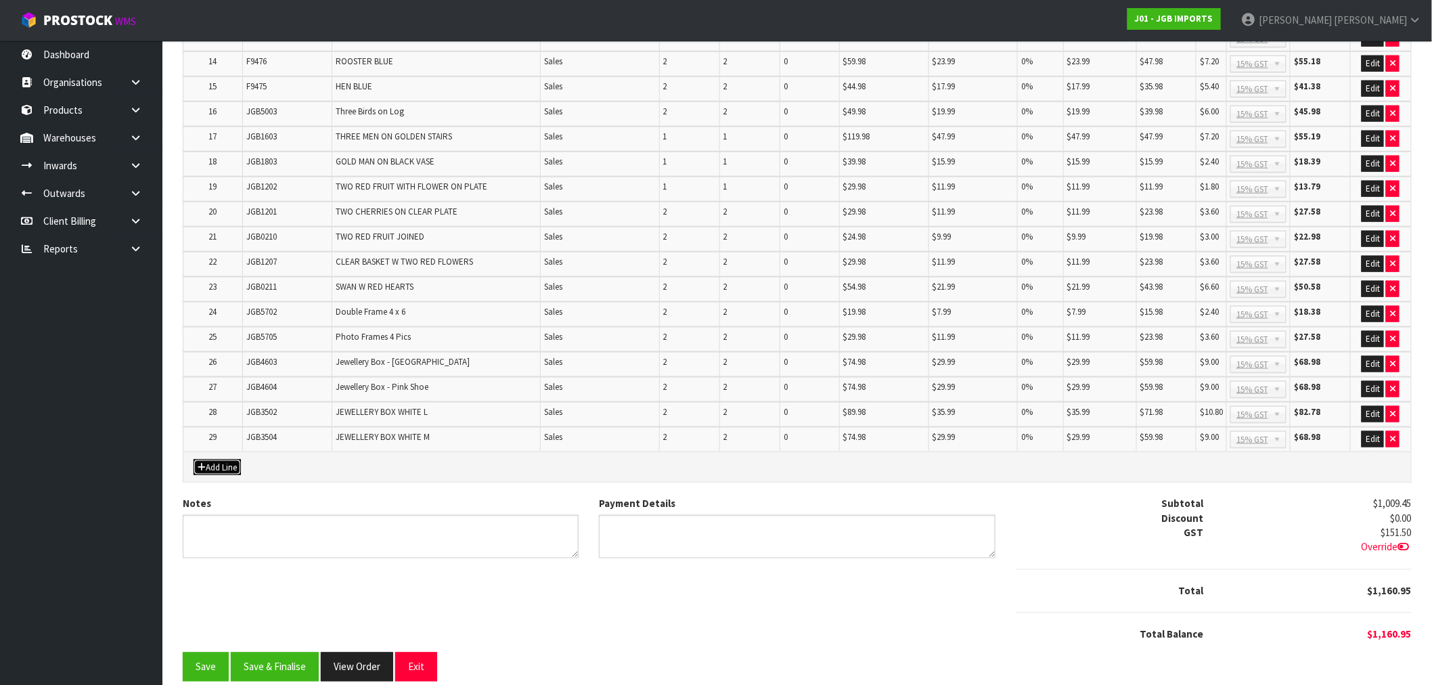
click at [215, 460] on button "Add Line" at bounding box center [217, 468] width 47 height 16
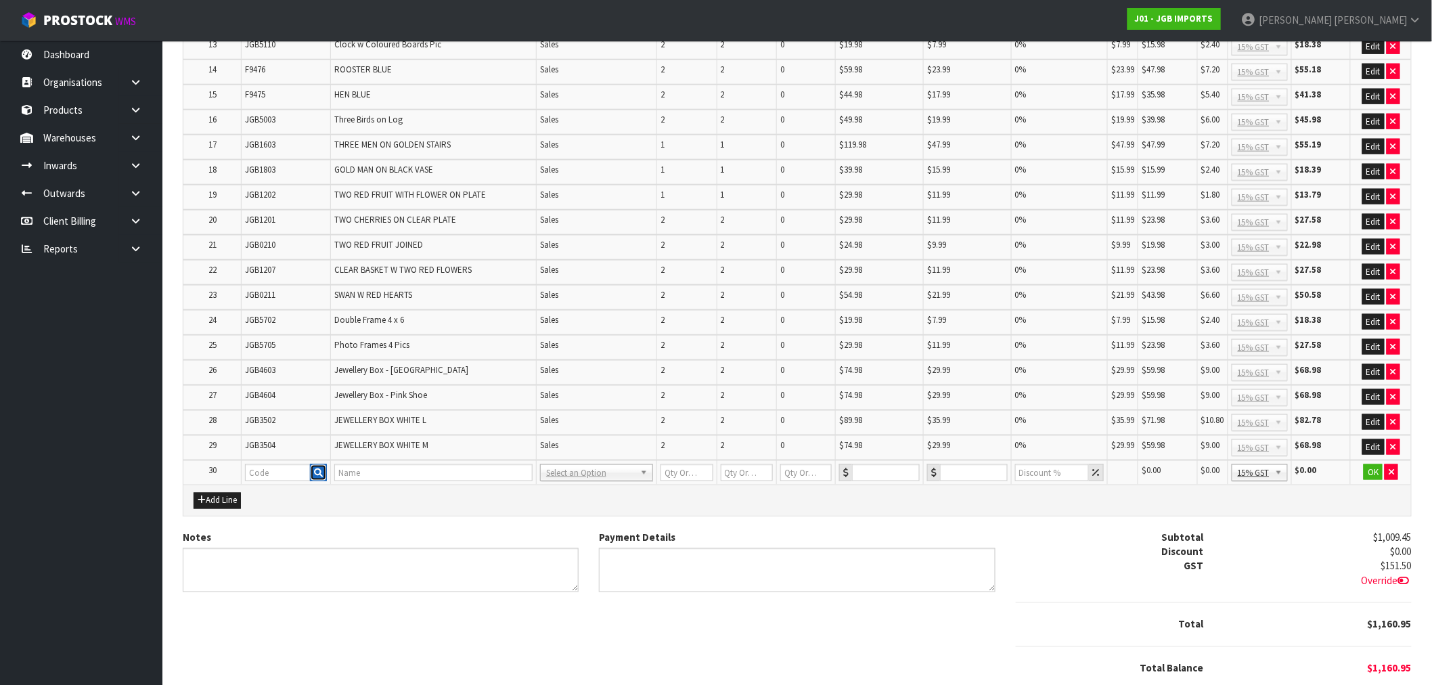
click at [314, 468] on icon "button" at bounding box center [318, 472] width 9 height 9
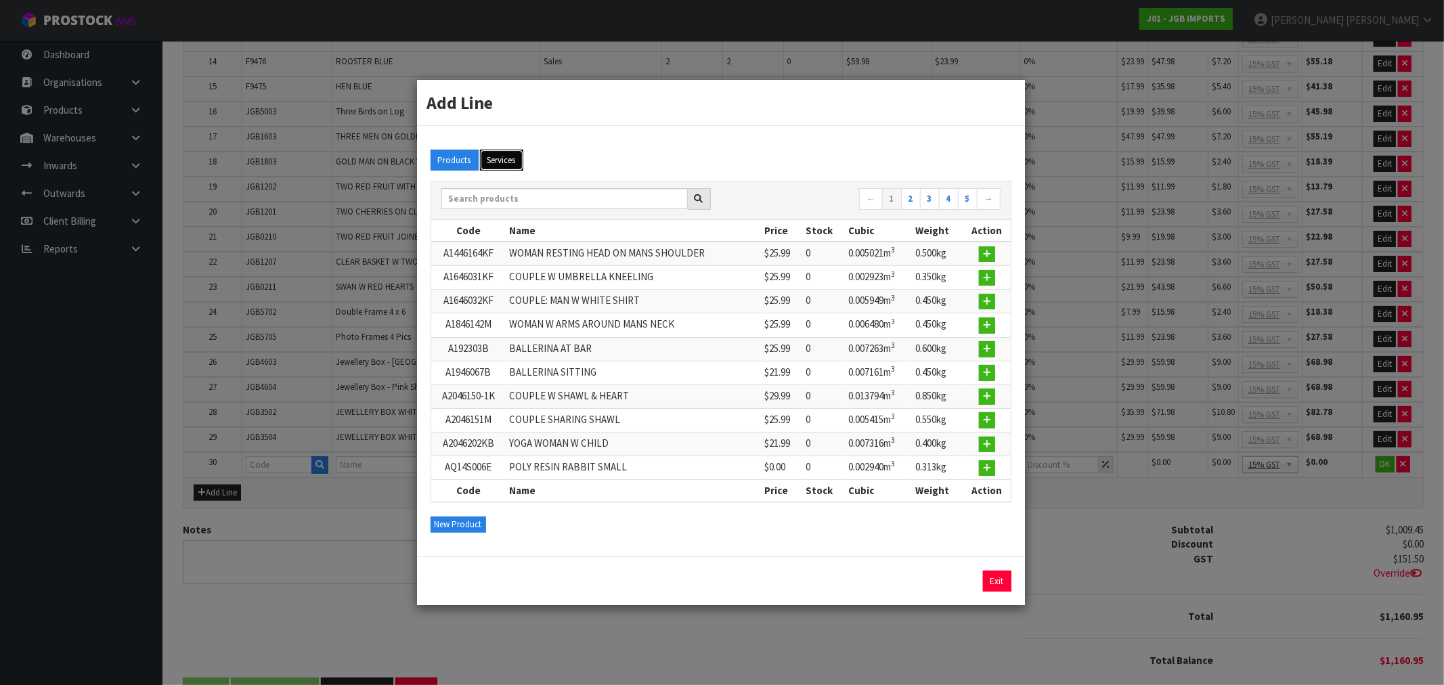
click at [500, 171] on button "Services" at bounding box center [501, 161] width 43 height 22
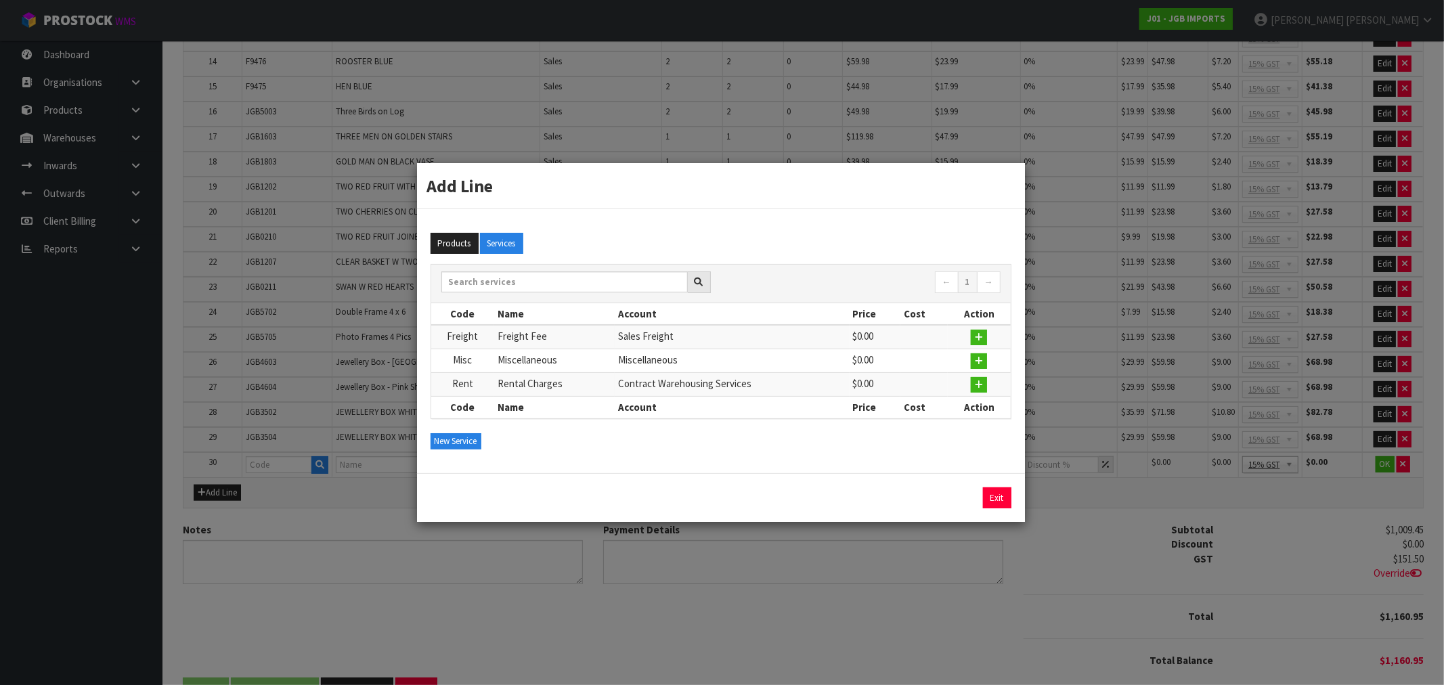
click at [984, 328] on td at bounding box center [979, 337] width 62 height 24
click at [982, 332] on button "button" at bounding box center [979, 338] width 16 height 16
type input "Freight"
type input "Freight Fee"
type input "1"
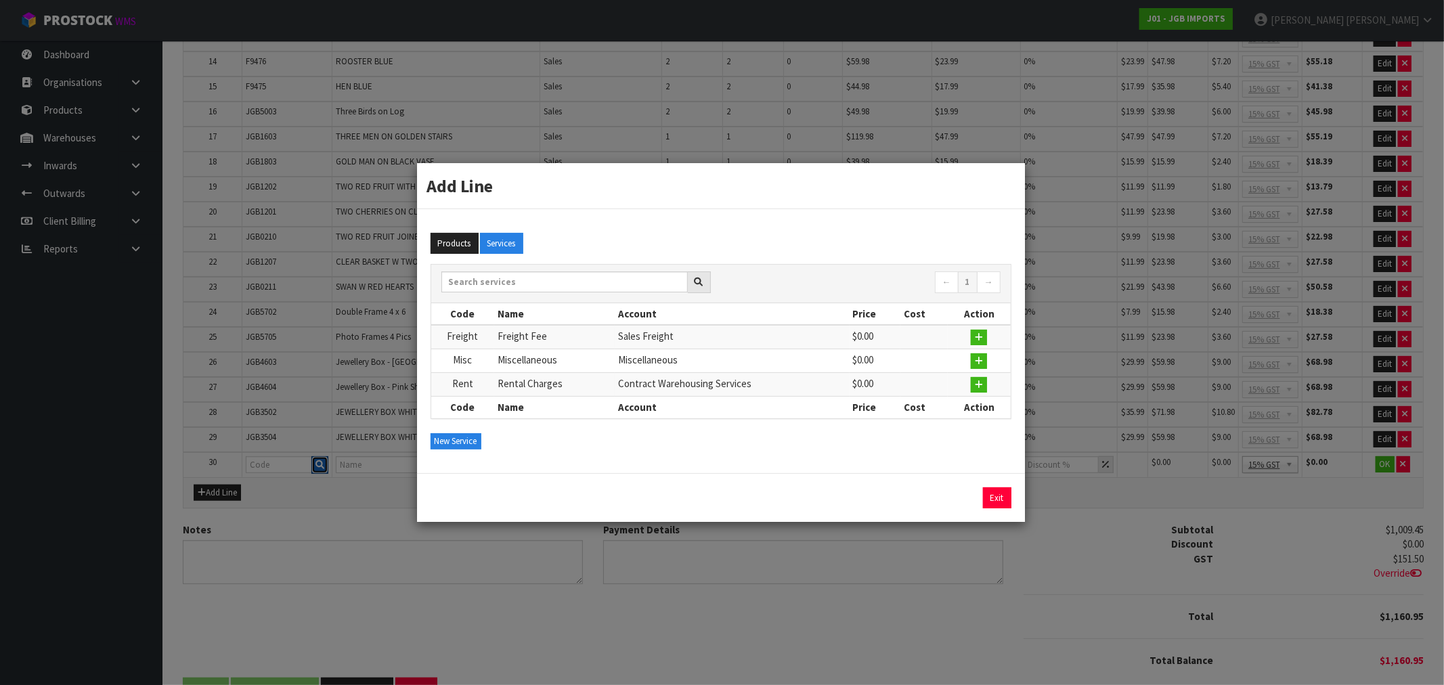
type input "1"
type input "0"
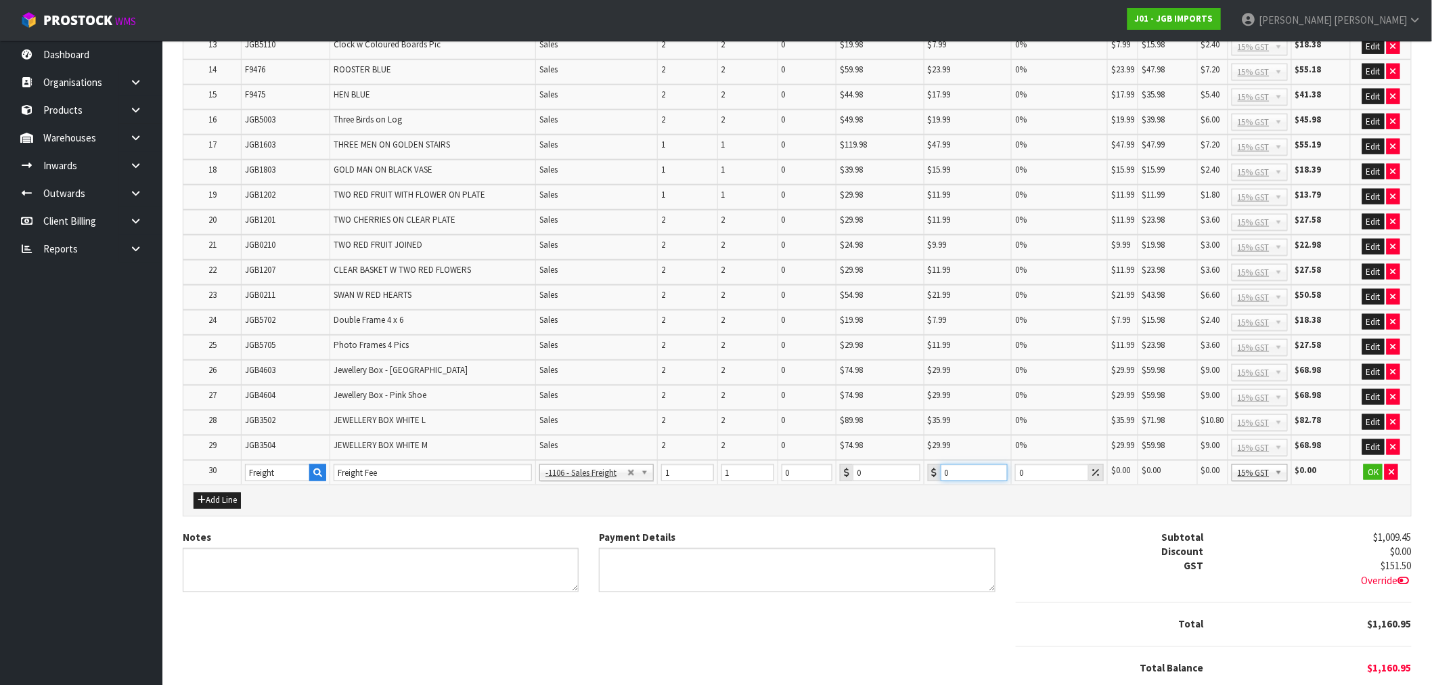
drag, startPoint x: 959, startPoint y: 454, endPoint x: 871, endPoint y: 457, distance: 87.4
click at [877, 460] on tr "30 Freight Freight Fee -1100 - Sales - Admin -1105 - Sales -1106 - Sales Freigh…" at bounding box center [797, 472] width 1228 height 25
paste input "59.11"
type input "59.11"
click at [1369, 464] on button "OK" at bounding box center [1373, 472] width 19 height 16
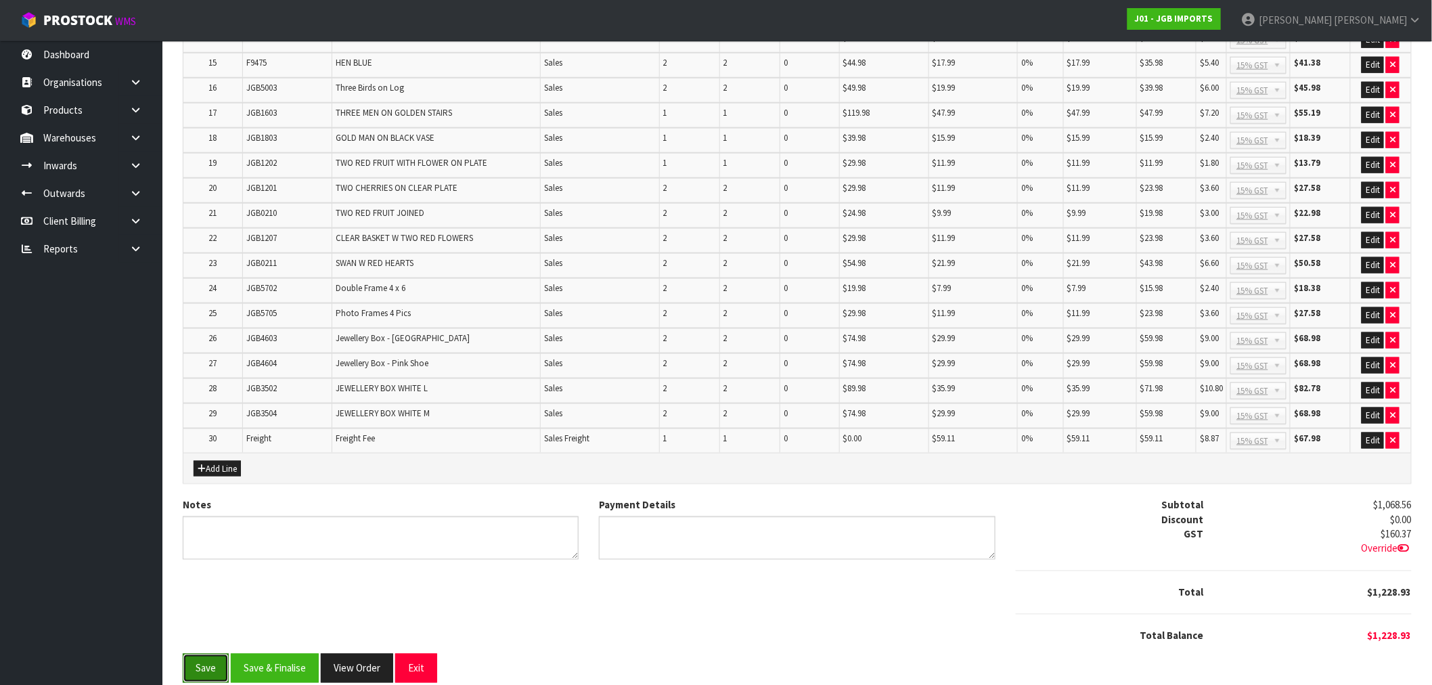
click at [221, 654] on button "Save" at bounding box center [206, 668] width 46 height 29
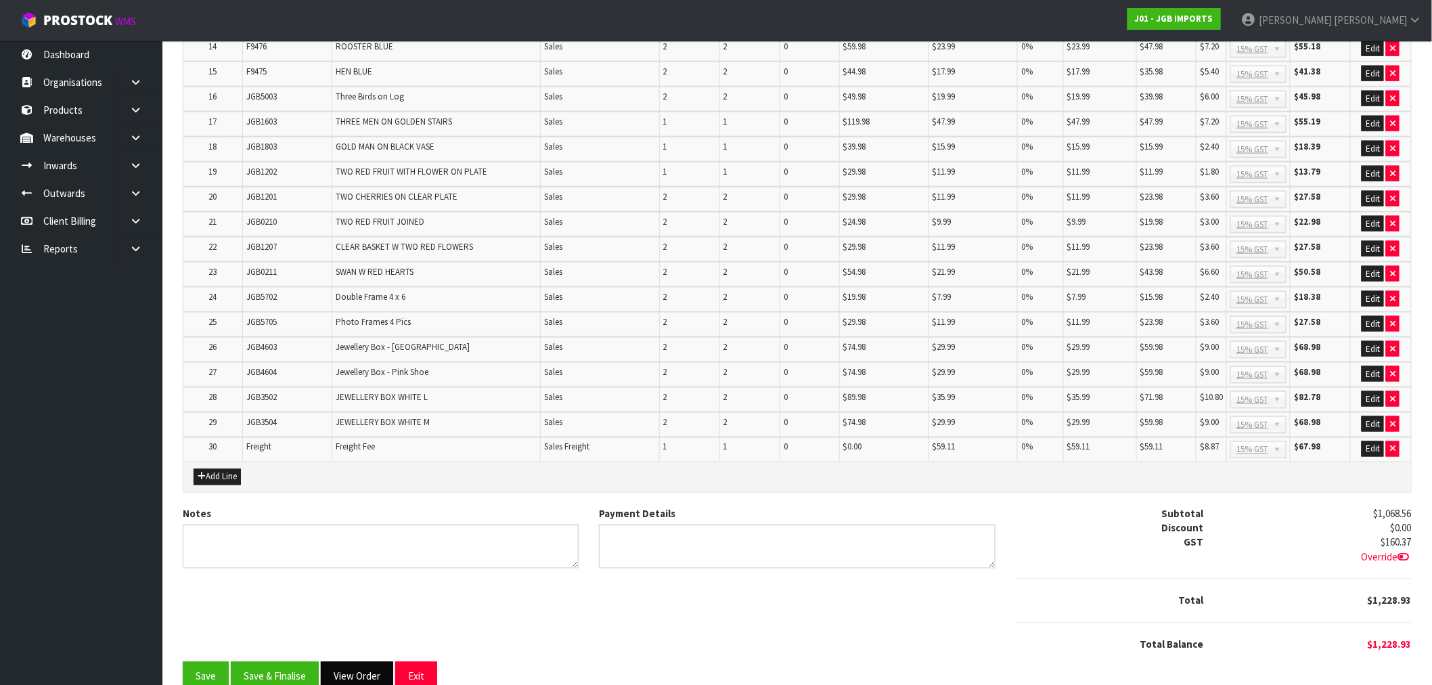
scroll to position [648, 0]
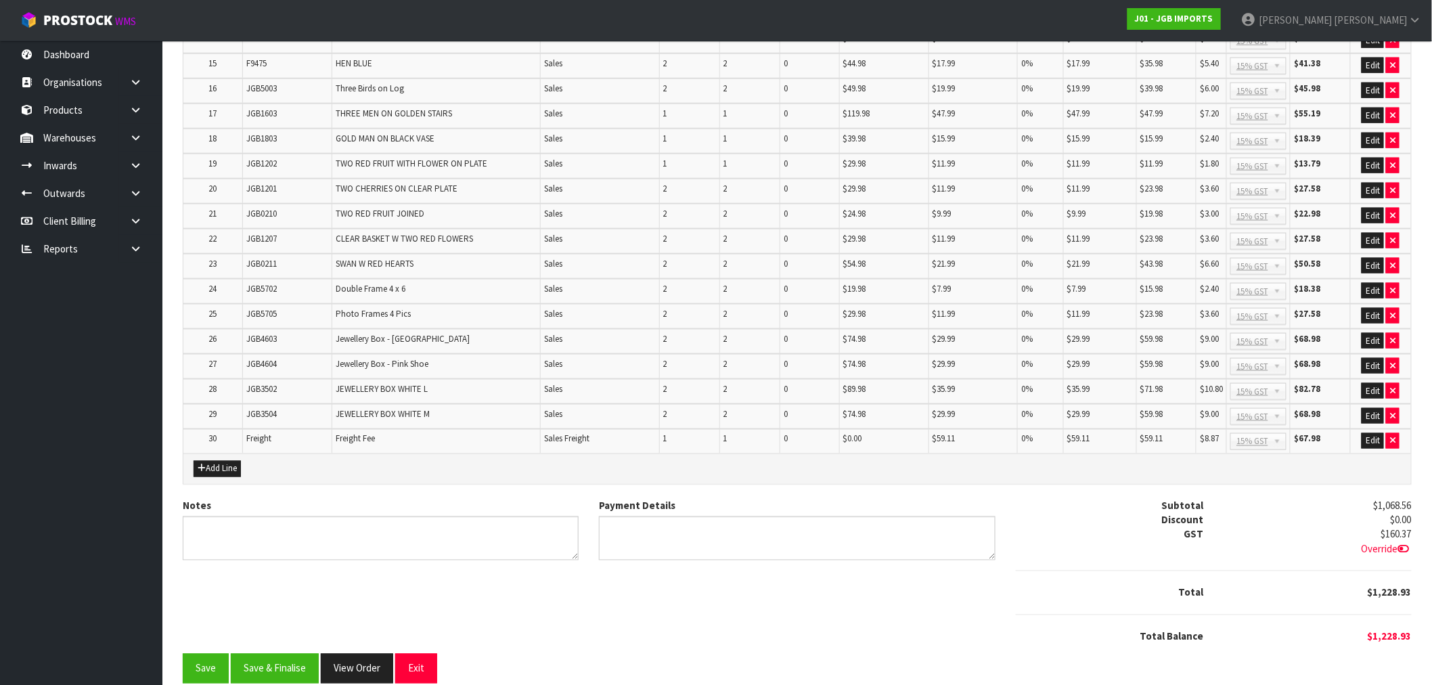
click at [360, 632] on div "Notes Payment Details Subtotal $1,068.56 Discount $0.00 GST $160.37 Override" at bounding box center [798, 577] width 1250 height 156
click at [368, 654] on button "View Order" at bounding box center [357, 668] width 72 height 29
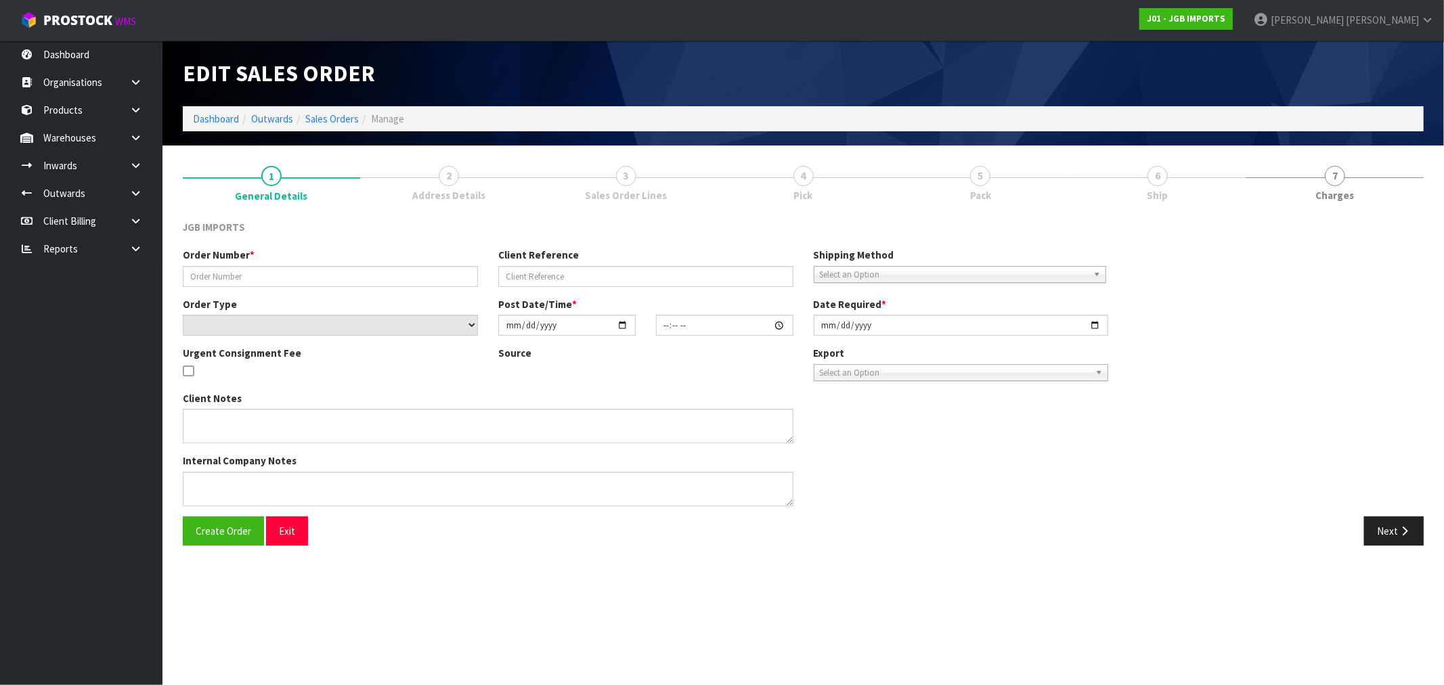
type input "1539"
select select "number:0"
type input "[DATE]"
type input "21:13:00.000"
type input "[DATE]"
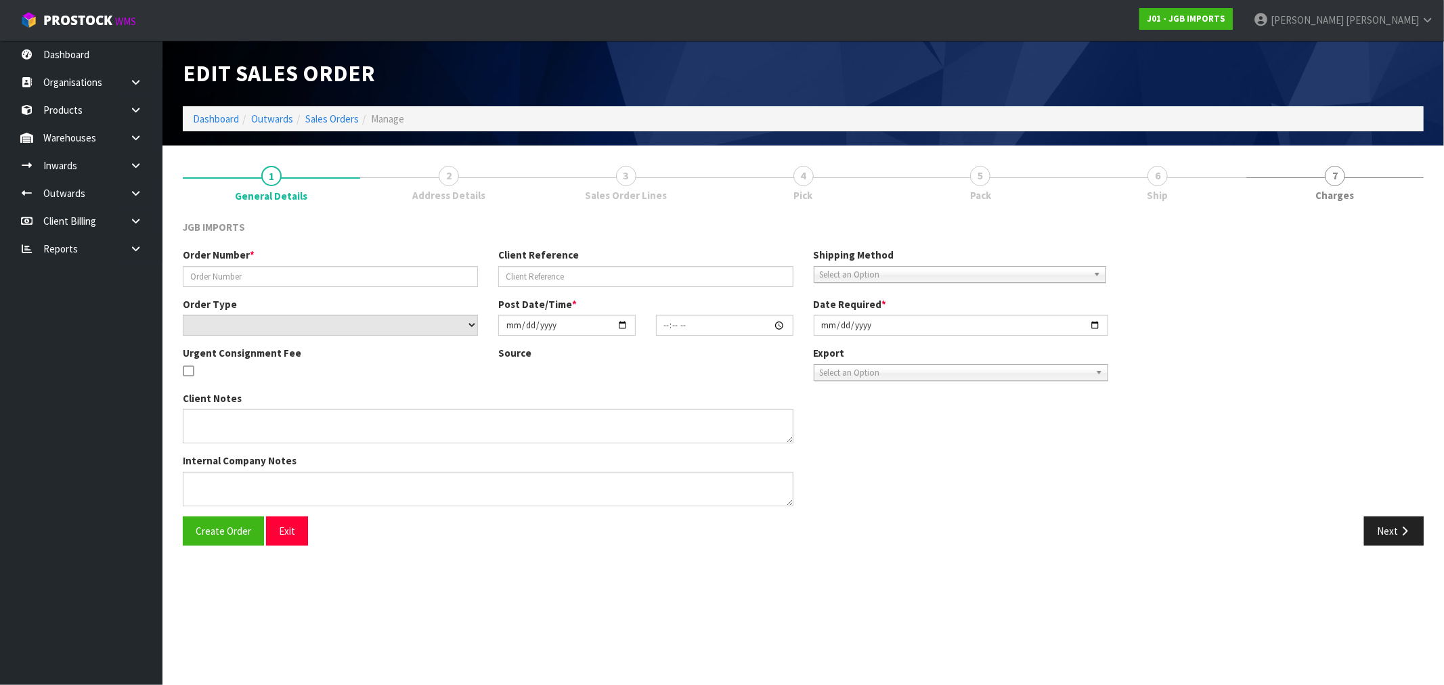
type textarea "THE FREIGHT WILL BE $25 + GST. ON THEIR INVOICE, PLEASE SHOW THE TOTAL FREIGHT …"
type textarea "REMOVED CODE JGB1202 X 1"
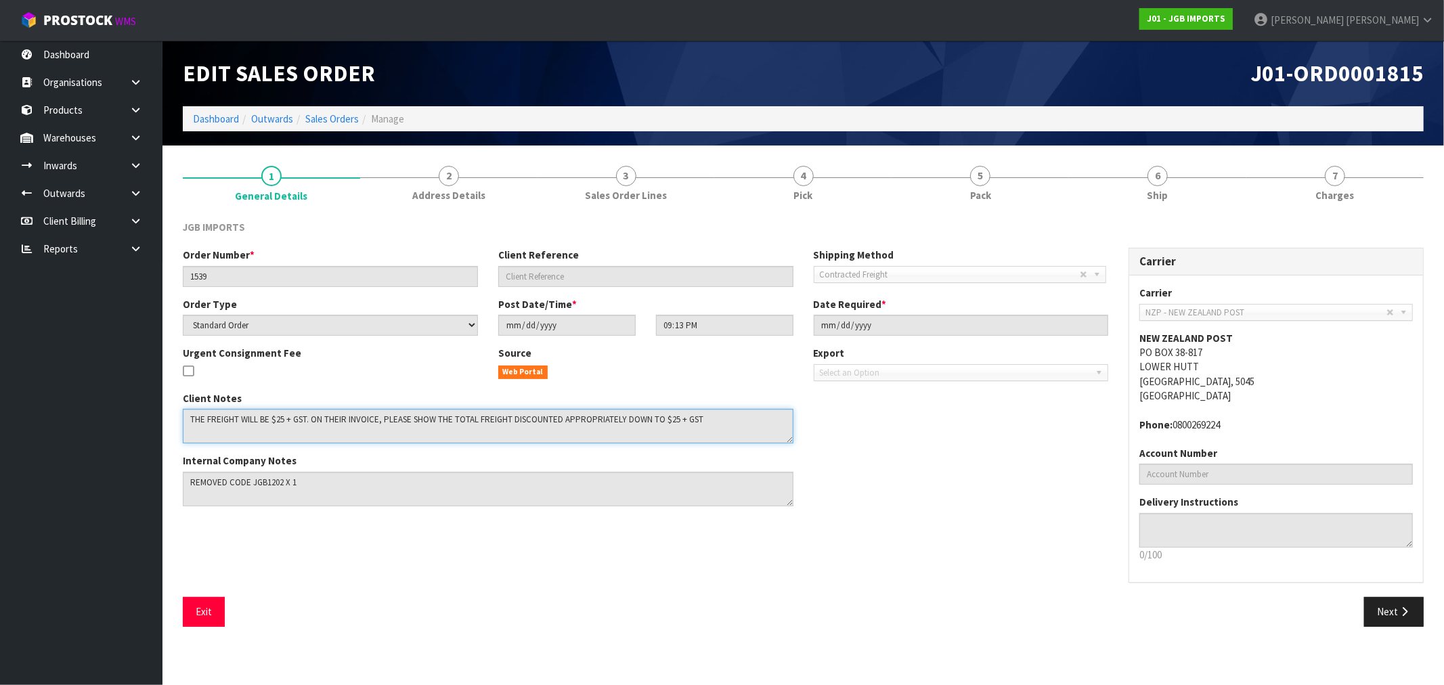
drag, startPoint x: 708, startPoint y: 431, endPoint x: 502, endPoint y: 423, distance: 205.9
click at [502, 423] on textarea at bounding box center [488, 426] width 611 height 35
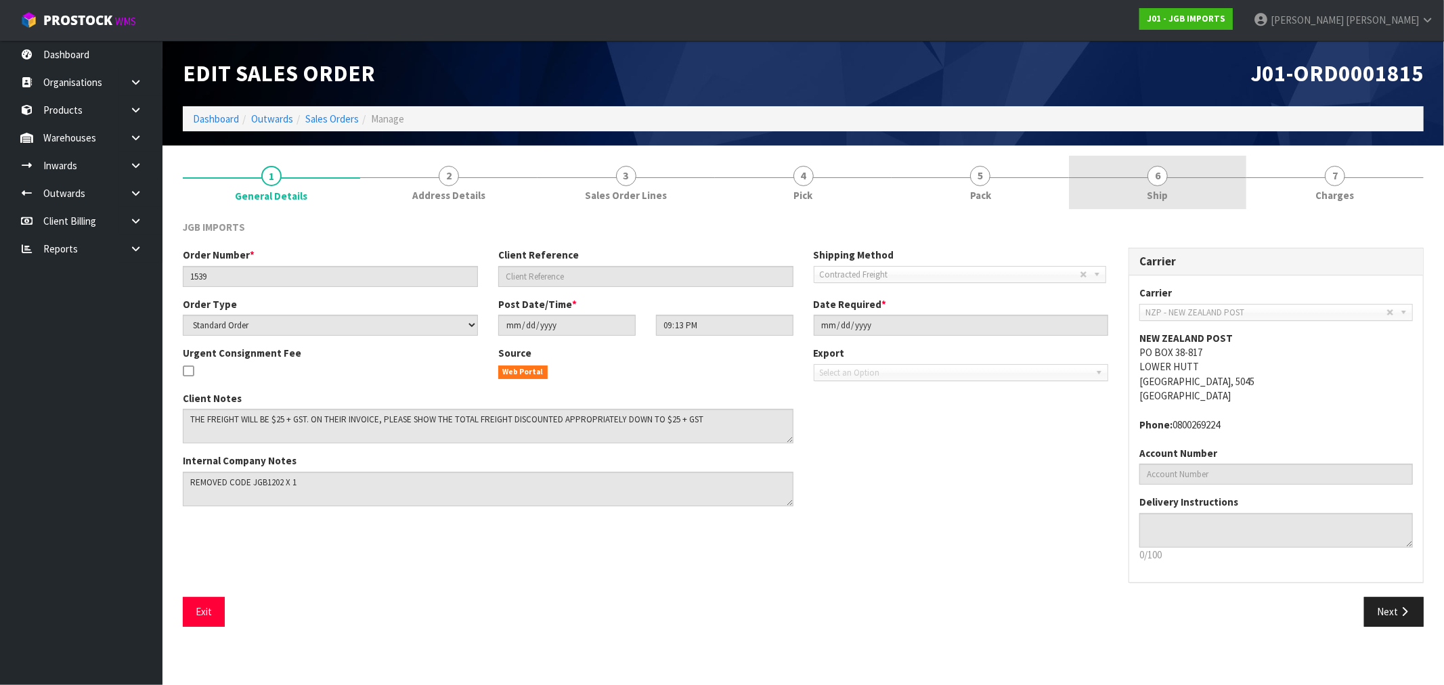
click at [1140, 179] on link "6 Ship" at bounding box center [1157, 182] width 177 height 53
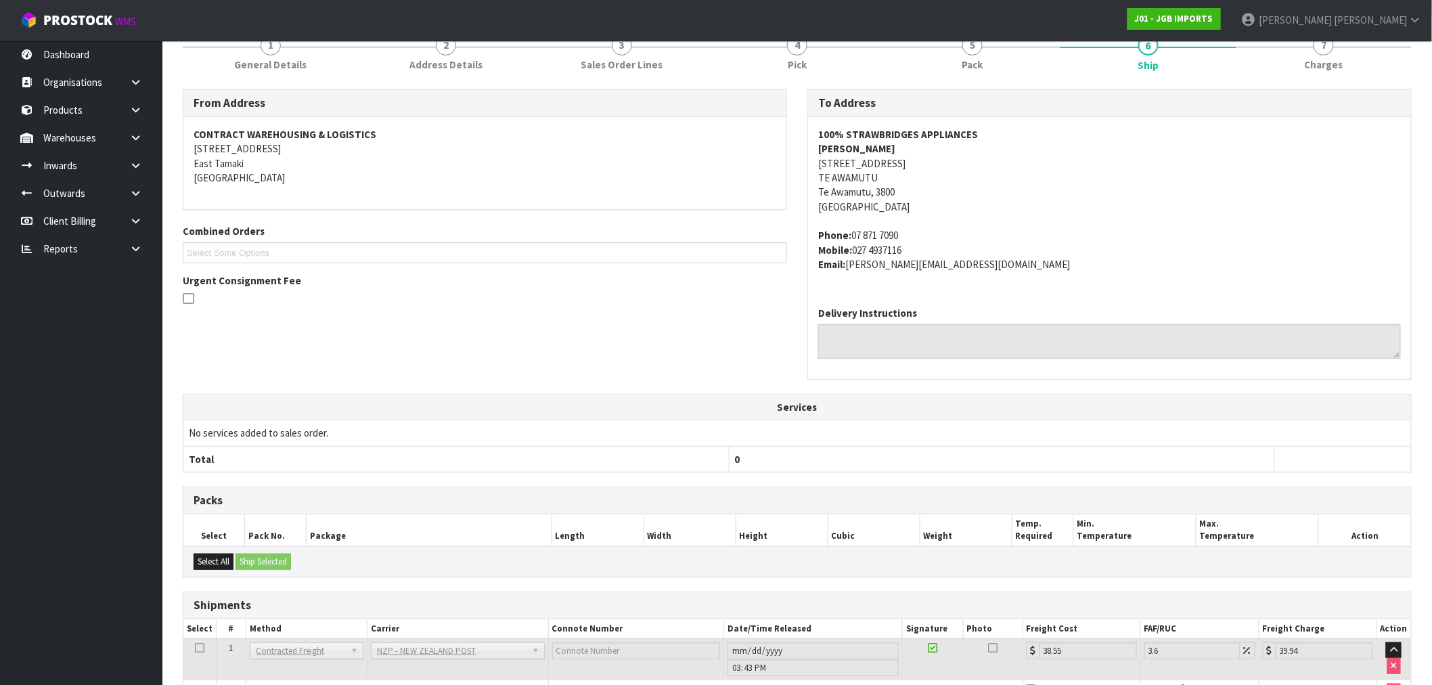
scroll to position [293, 0]
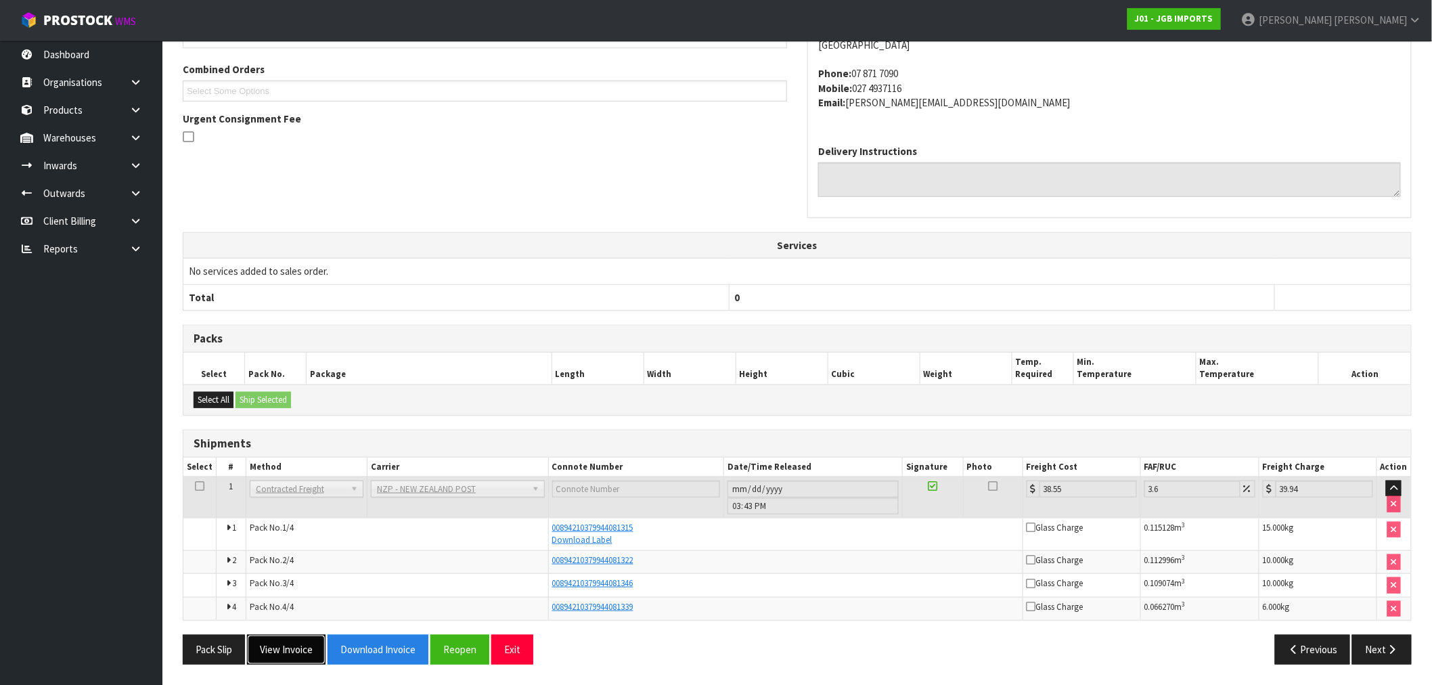
click at [295, 647] on button "View Invoice" at bounding box center [286, 649] width 79 height 29
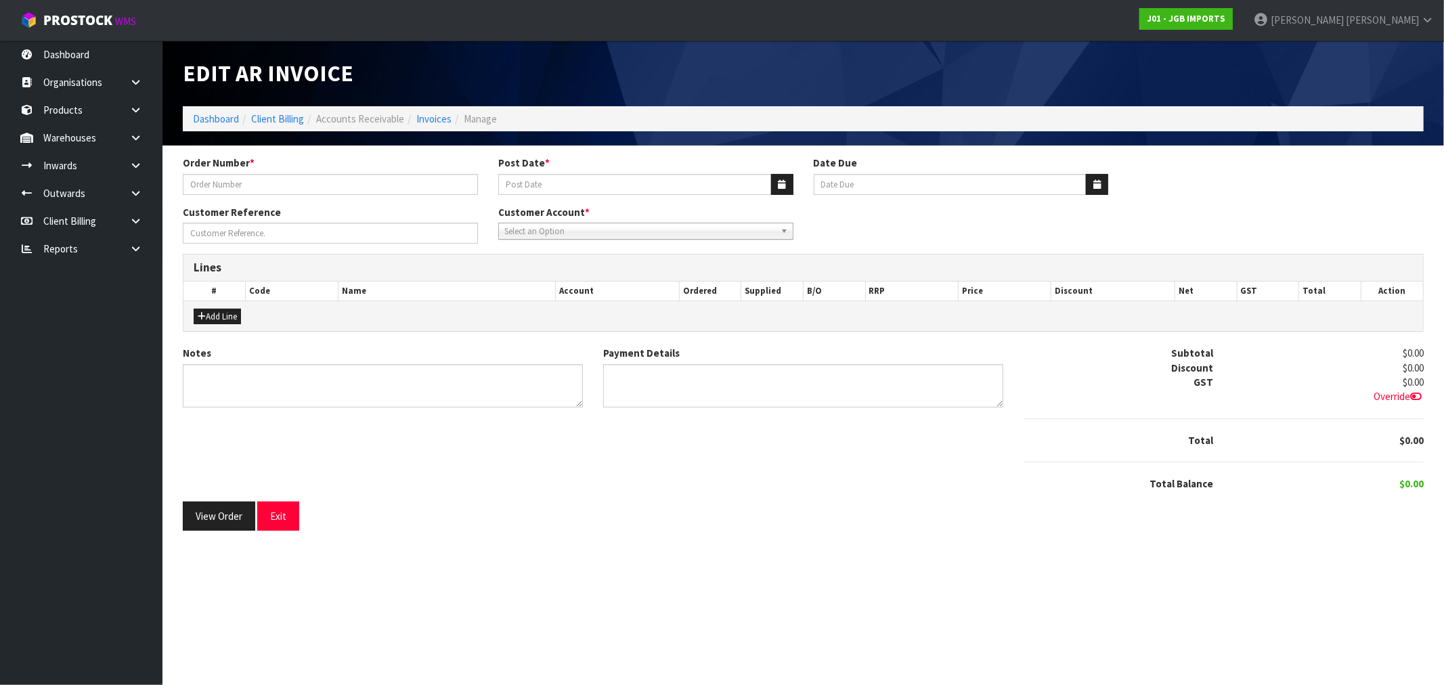
type input "1539"
type input "[DATE]"
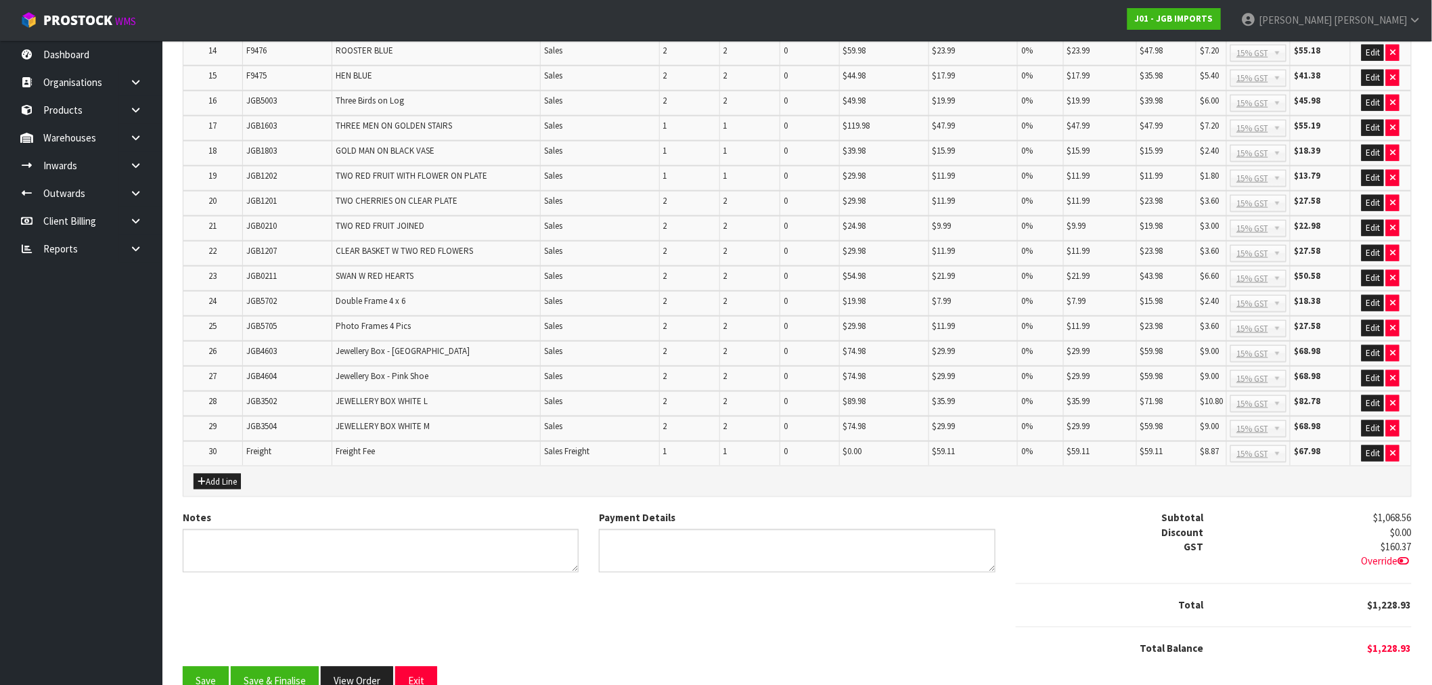
scroll to position [599, 0]
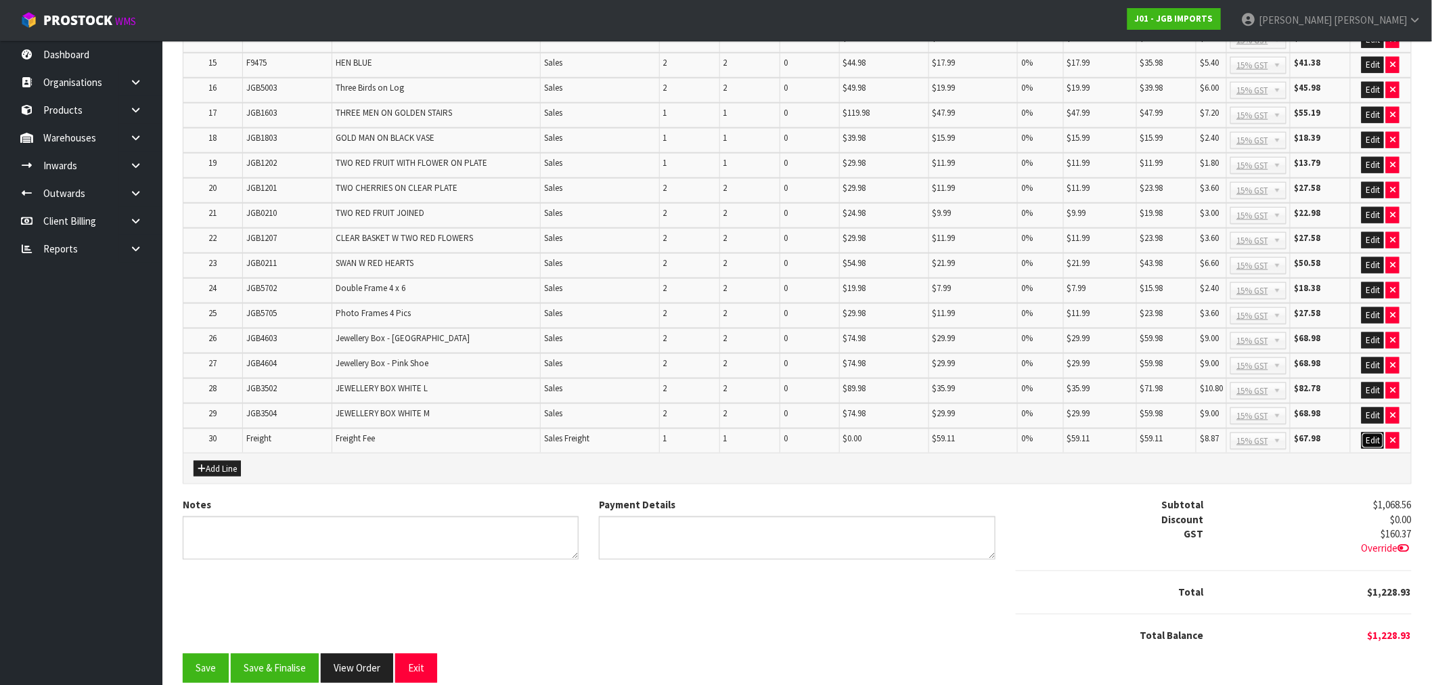
click at [1374, 433] on button "Edit" at bounding box center [1373, 441] width 22 height 16
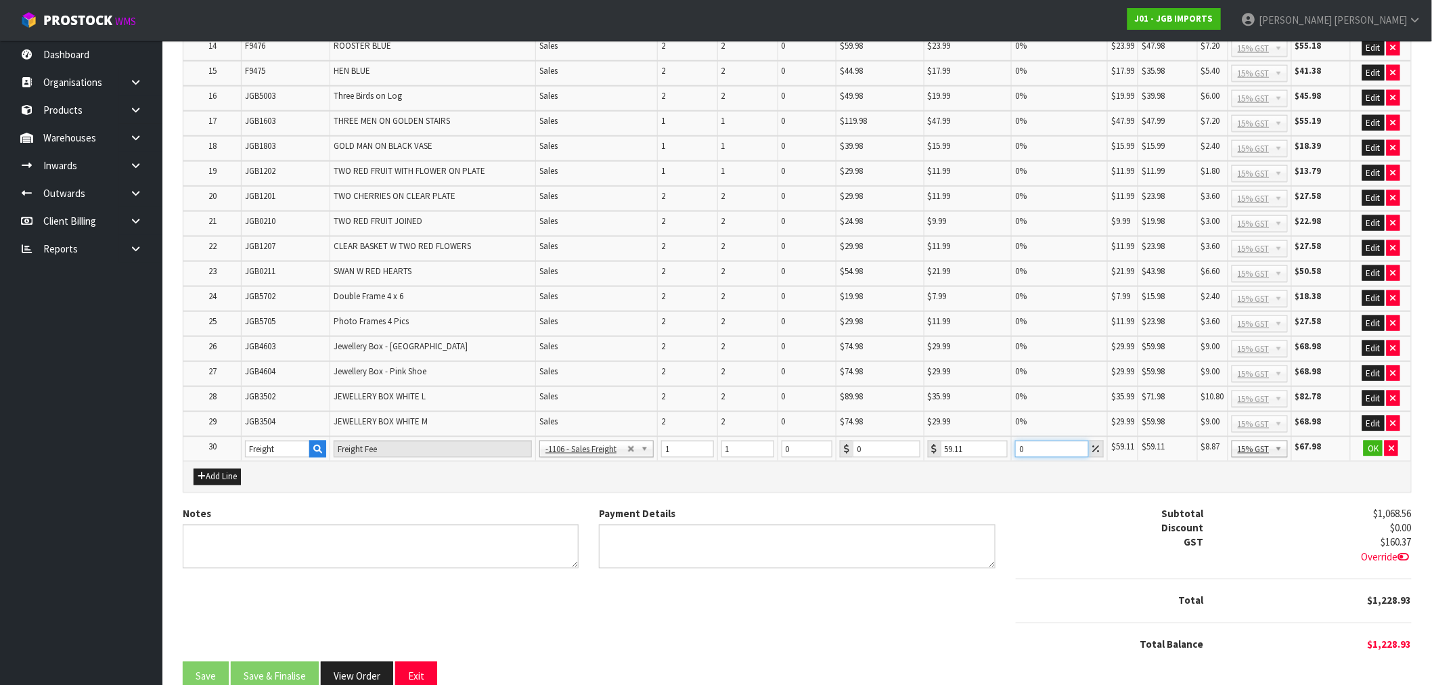
drag, startPoint x: 1031, startPoint y: 426, endPoint x: 988, endPoint y: 427, distance: 42.7
click at [988, 437] on tr "30 Freight Freight Fee -1100 - Sales - Admin -1105 - Sales -1106 - Sales Freigh…" at bounding box center [797, 449] width 1228 height 25
type input "2"
type input "3"
type input "57.7"
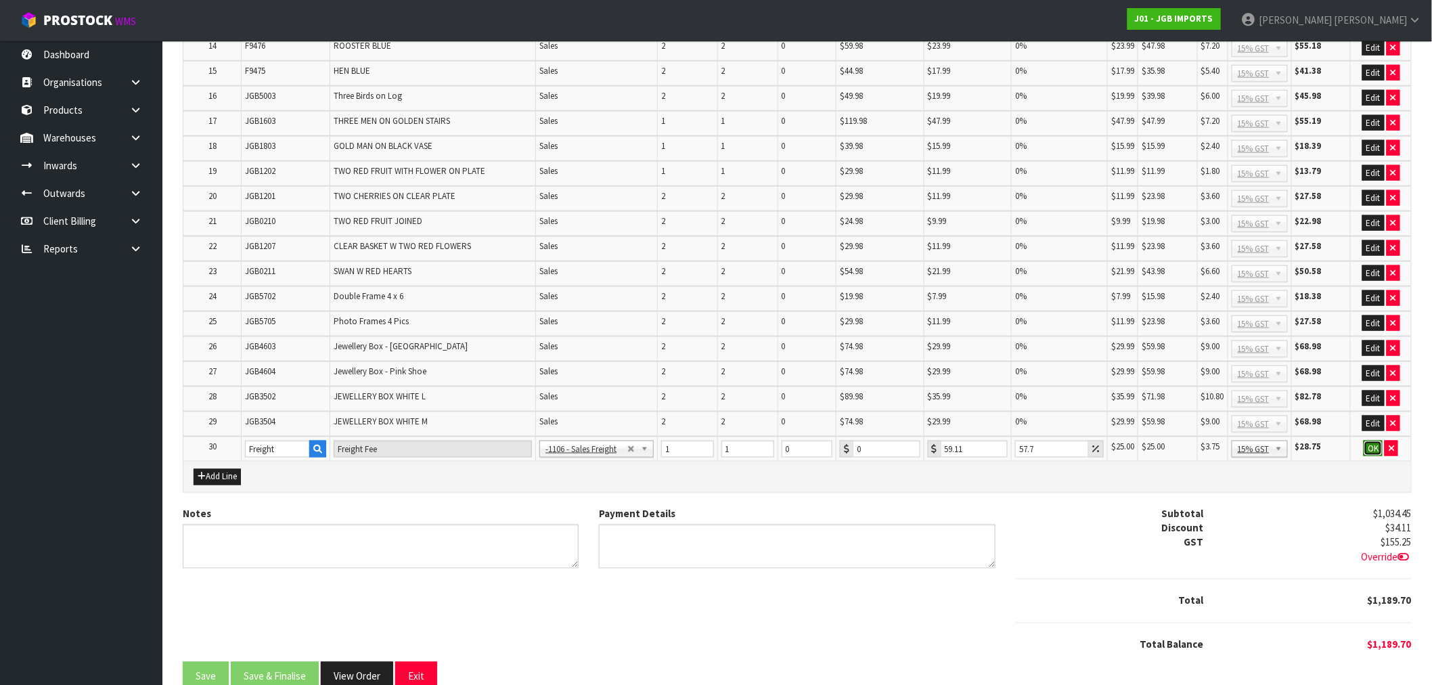
click at [1376, 441] on button "OK" at bounding box center [1373, 449] width 19 height 16
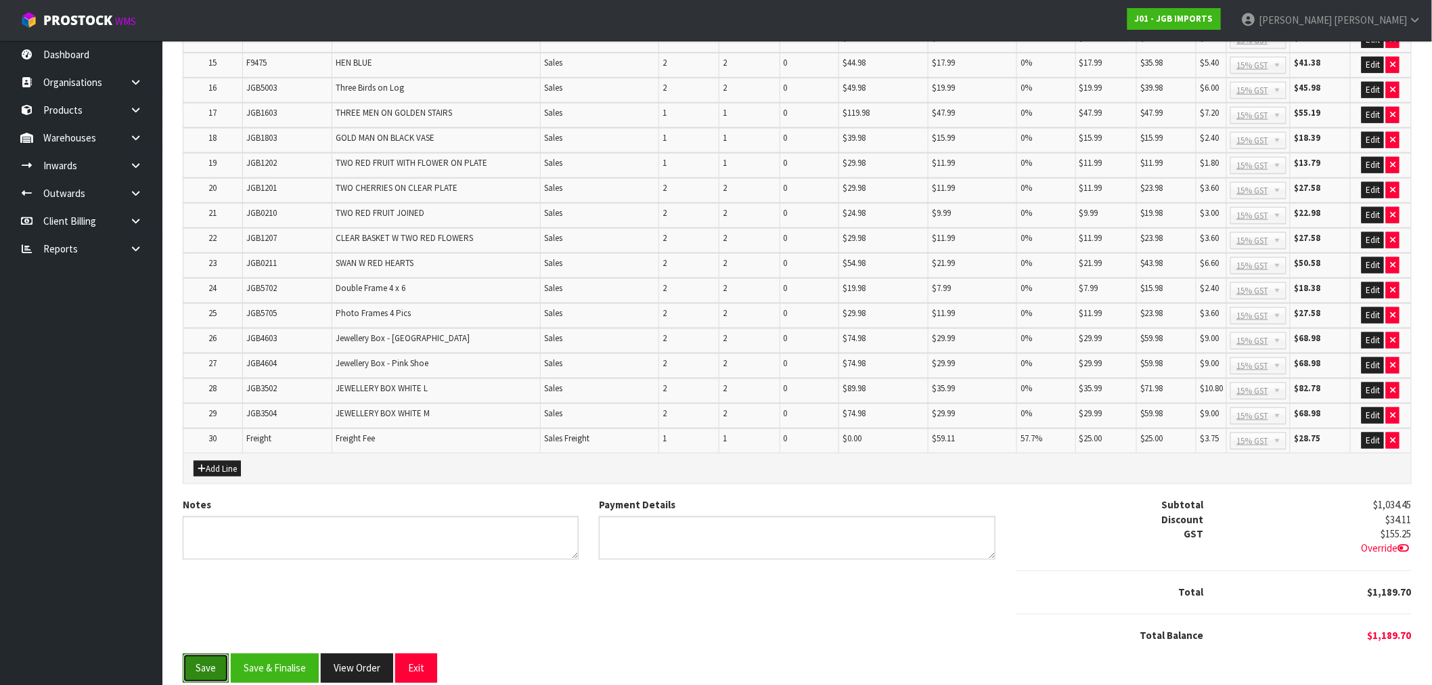
click at [213, 654] on button "Save" at bounding box center [206, 668] width 46 height 29
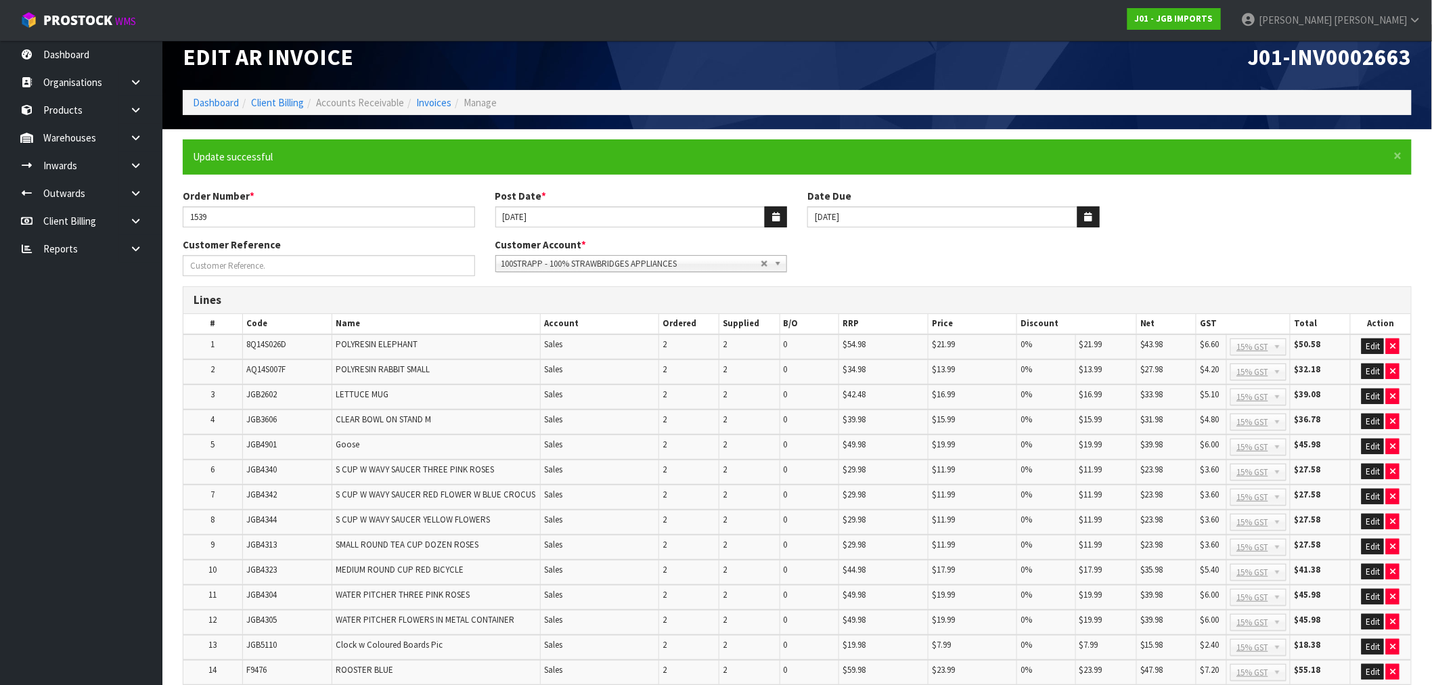
scroll to position [0, 0]
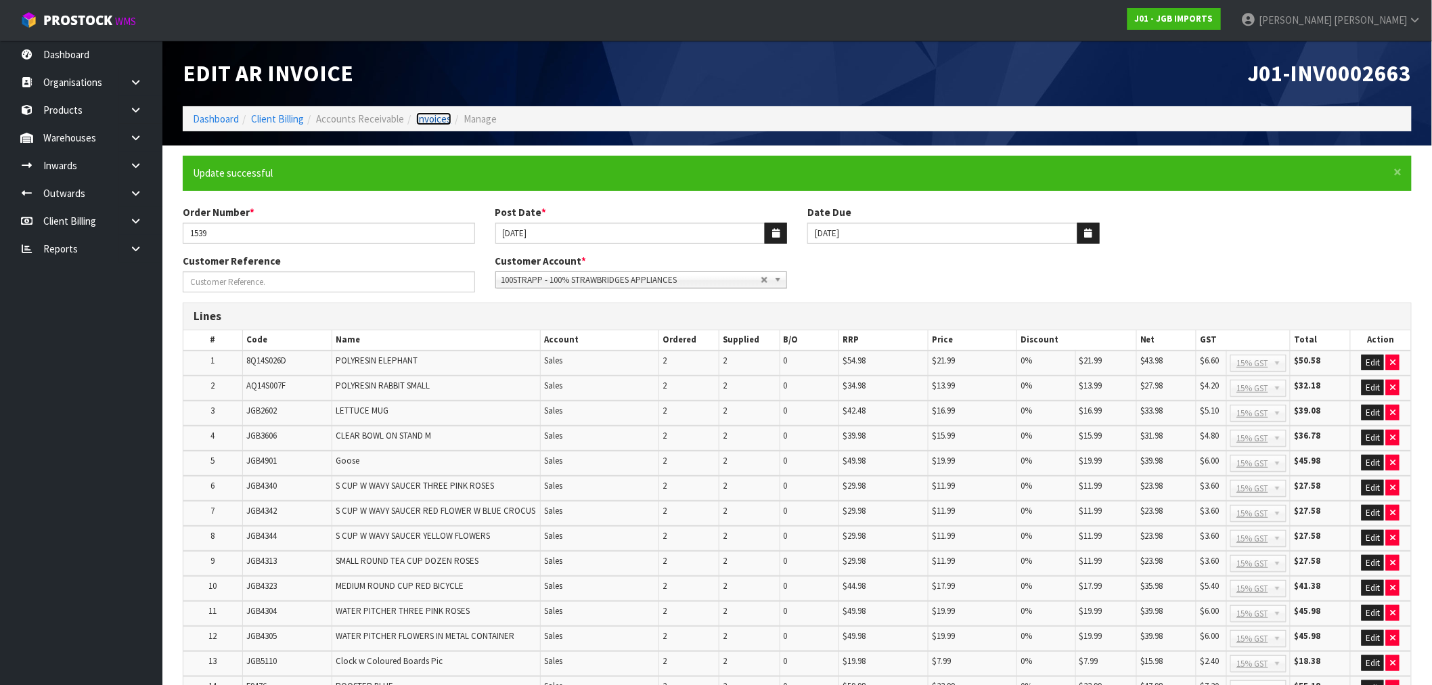
click at [441, 116] on link "Invoices" at bounding box center [433, 118] width 35 height 13
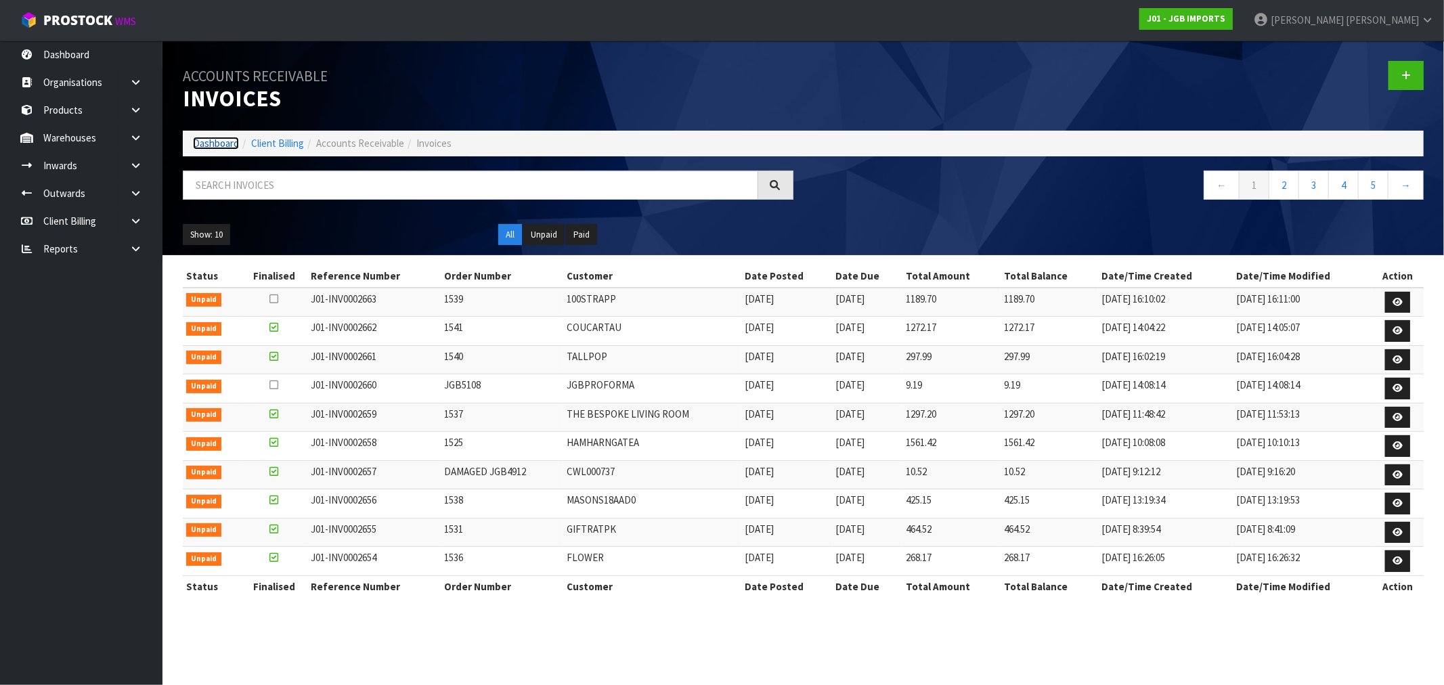
click at [212, 146] on link "Dashboard" at bounding box center [216, 143] width 46 height 13
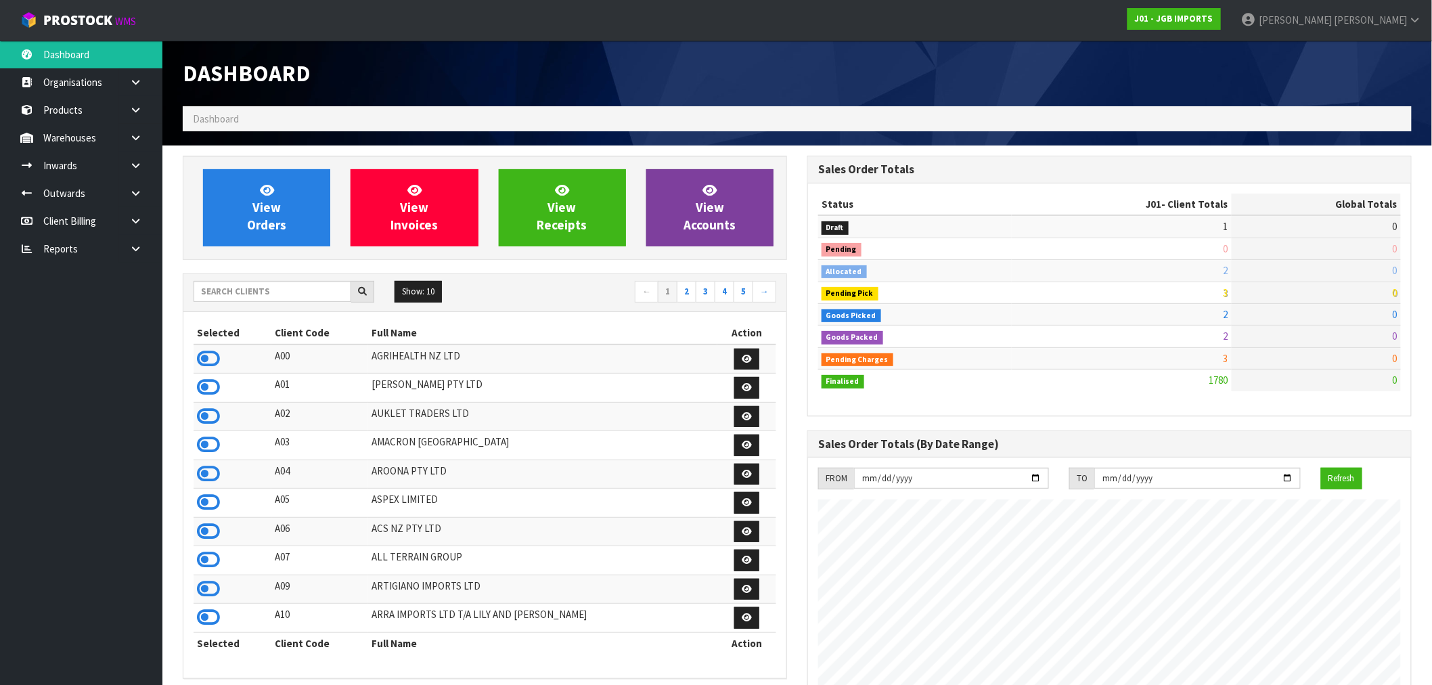
scroll to position [1026, 625]
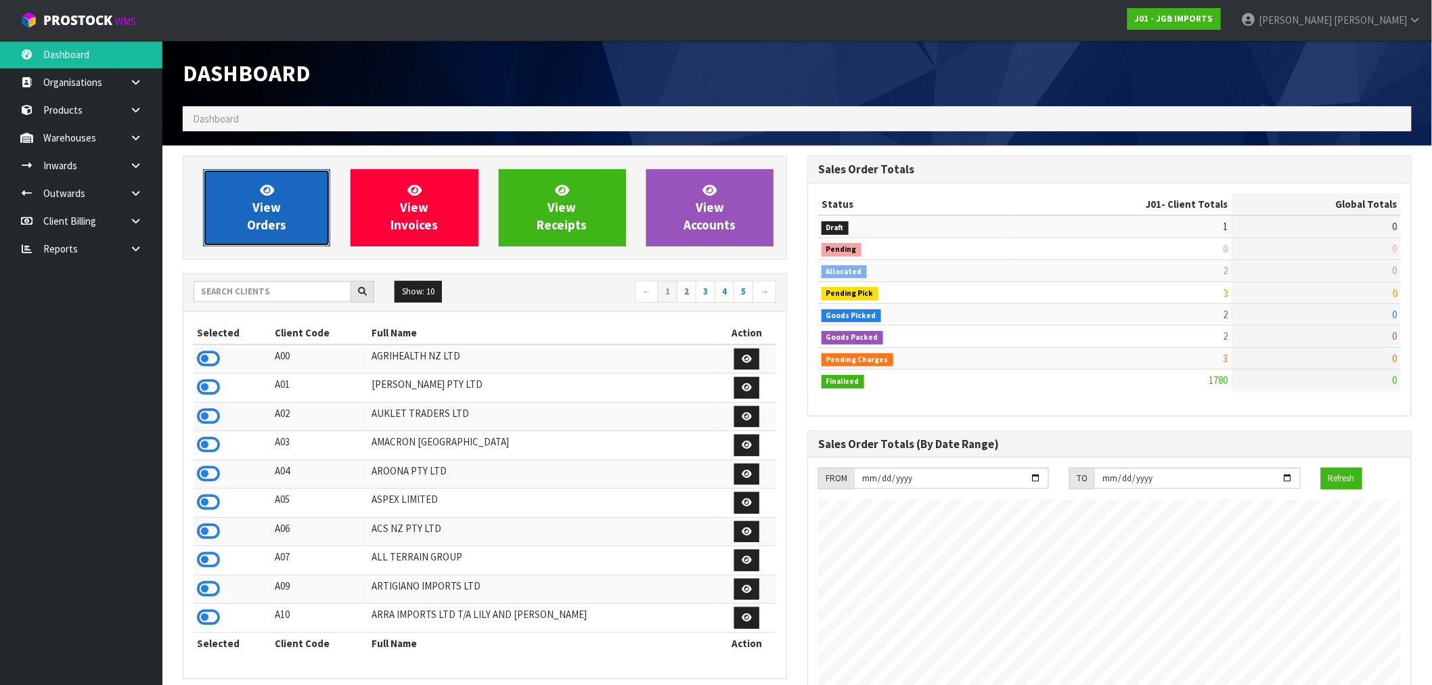
click at [299, 205] on link "View Orders" at bounding box center [266, 207] width 127 height 77
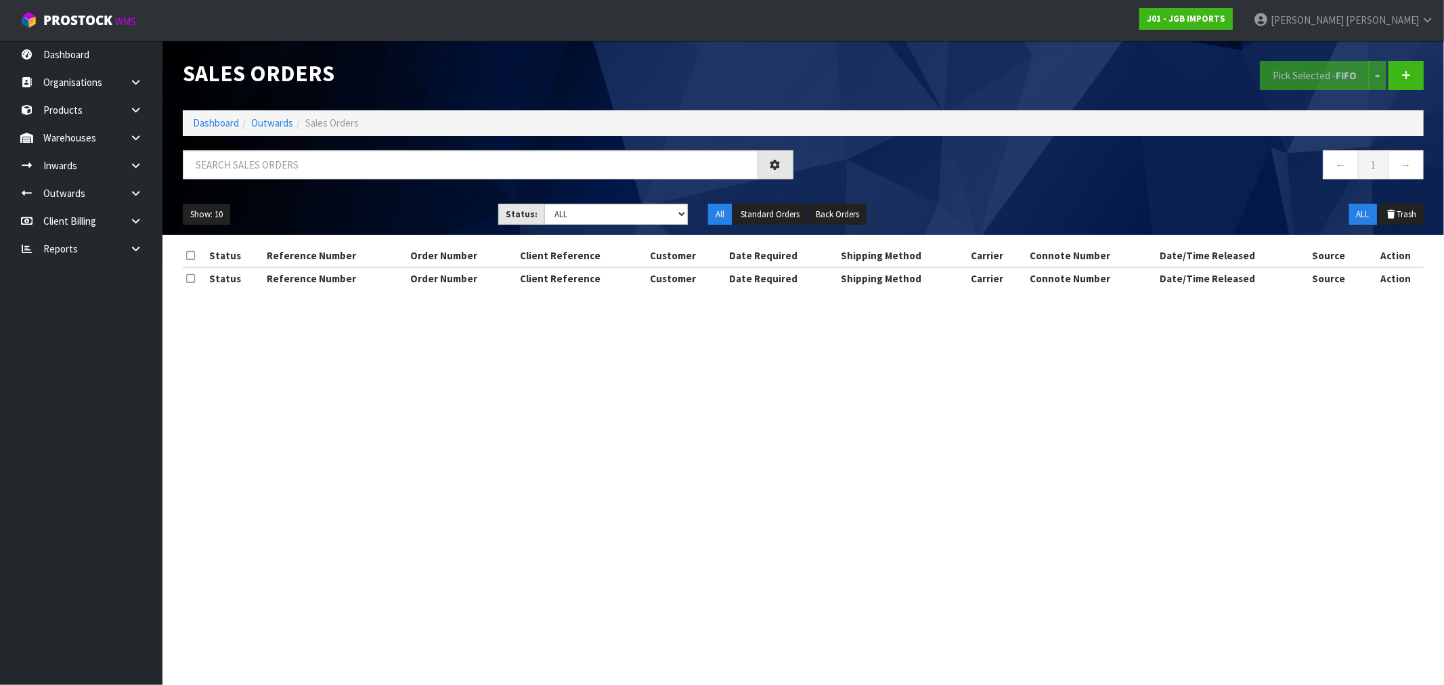
click at [389, 179] on div at bounding box center [488, 169] width 631 height 39
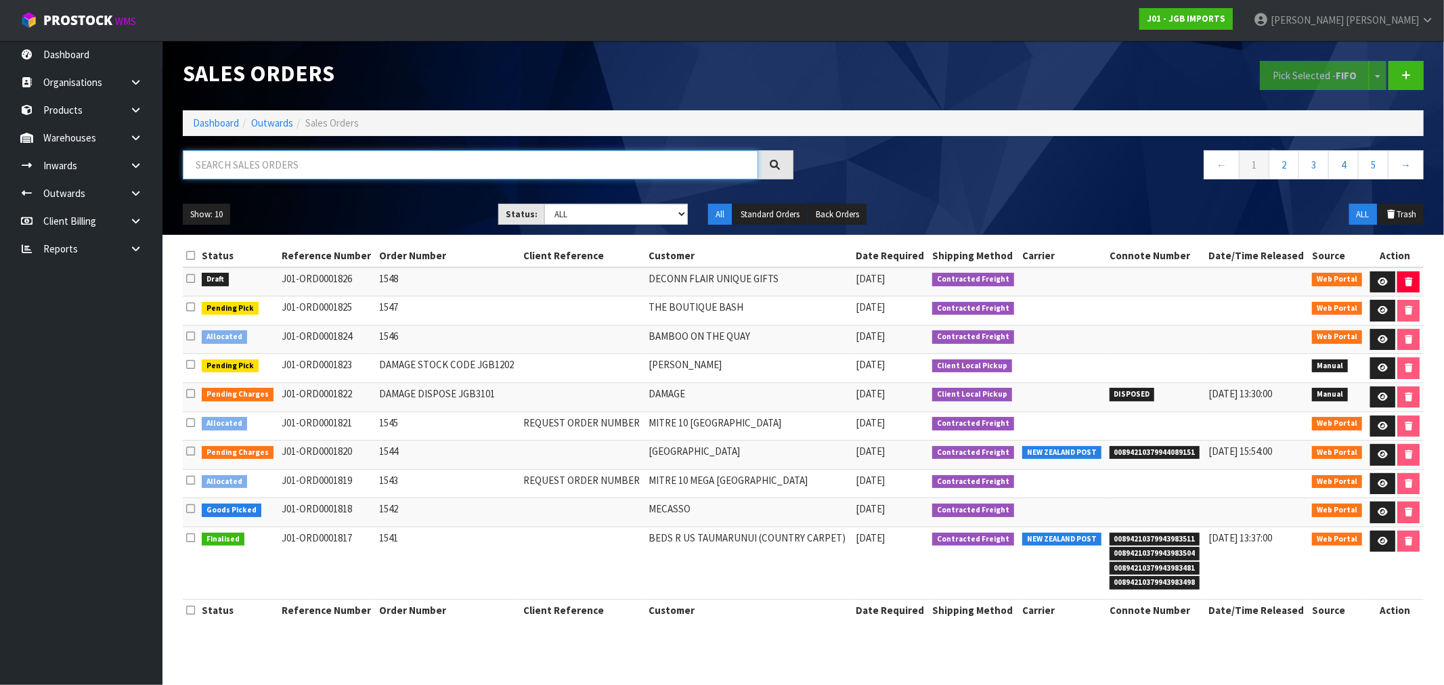
click at [389, 167] on input "text" at bounding box center [470, 164] width 575 height 29
paste input "ORD0001820"
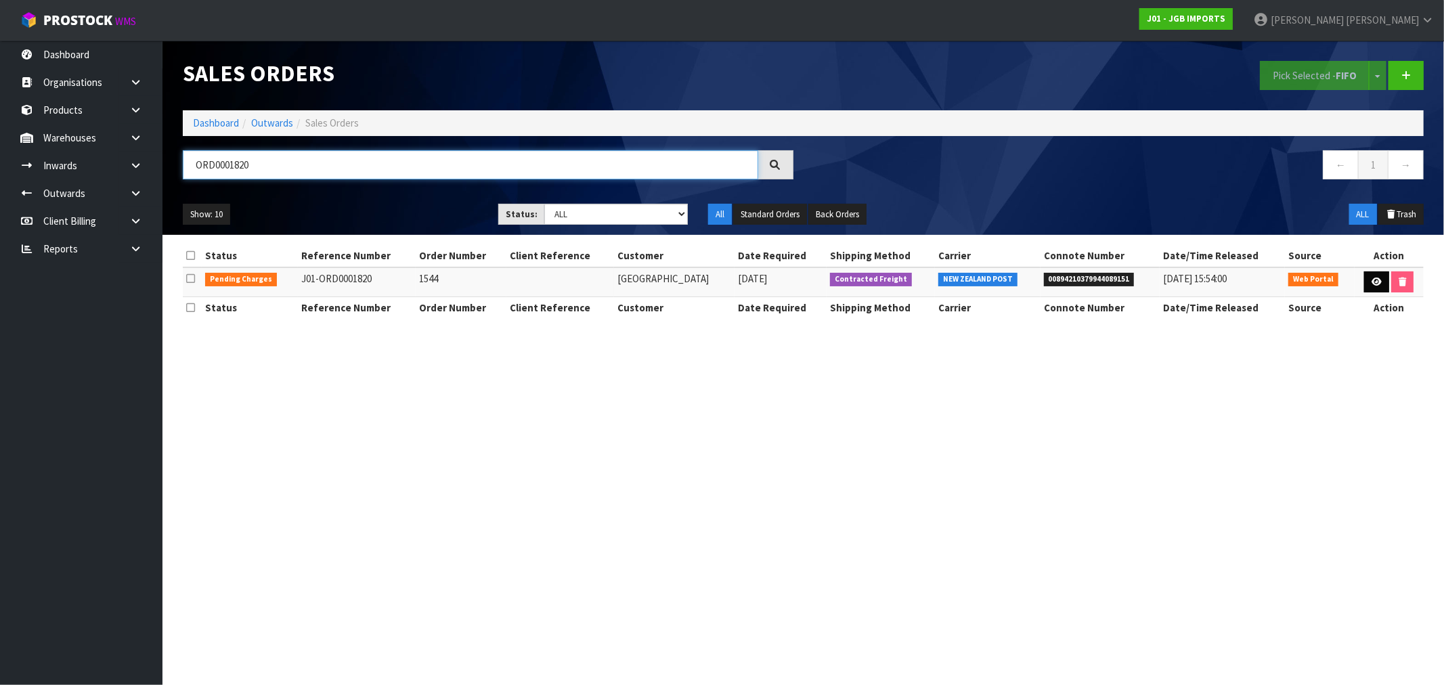
type input "ORD0001820"
click at [1372, 282] on icon at bounding box center [1376, 282] width 10 height 9
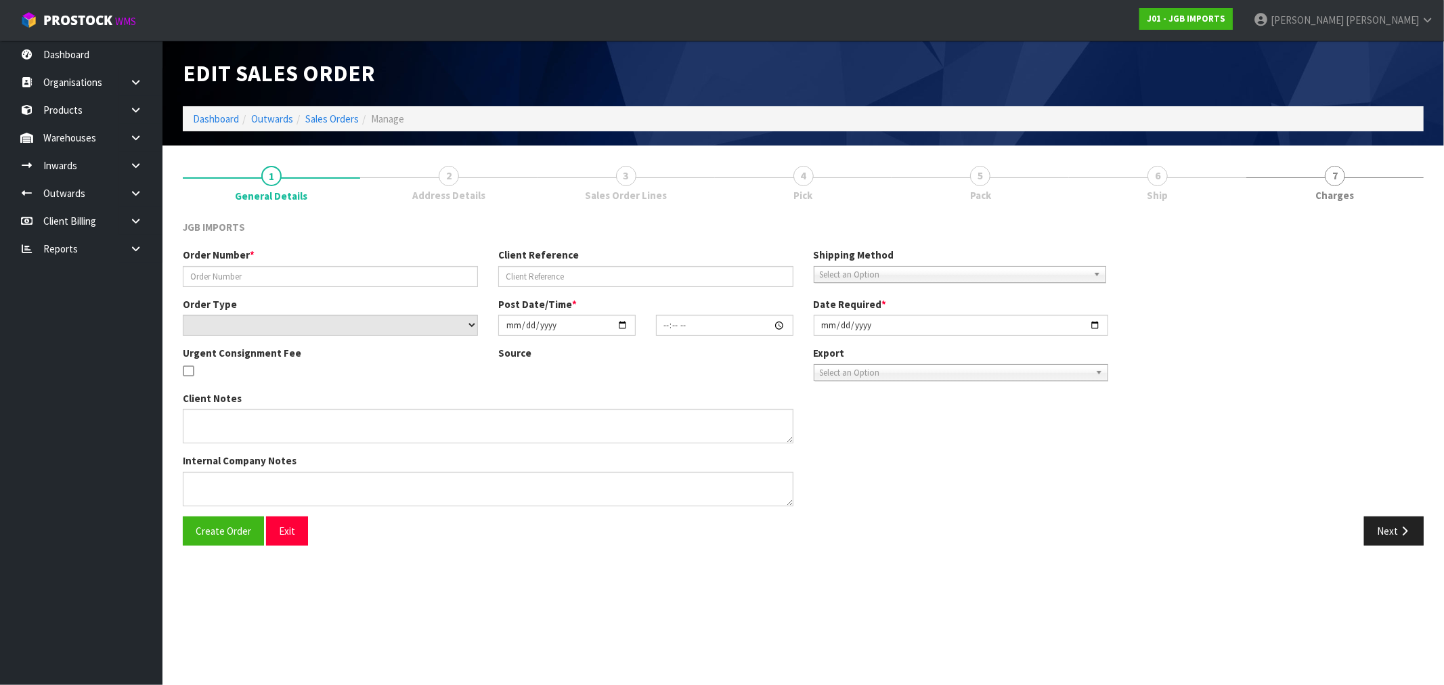
type input "1544"
select select "number:0"
type input "[DATE]"
type input "16:30:00.000"
type input "[DATE]"
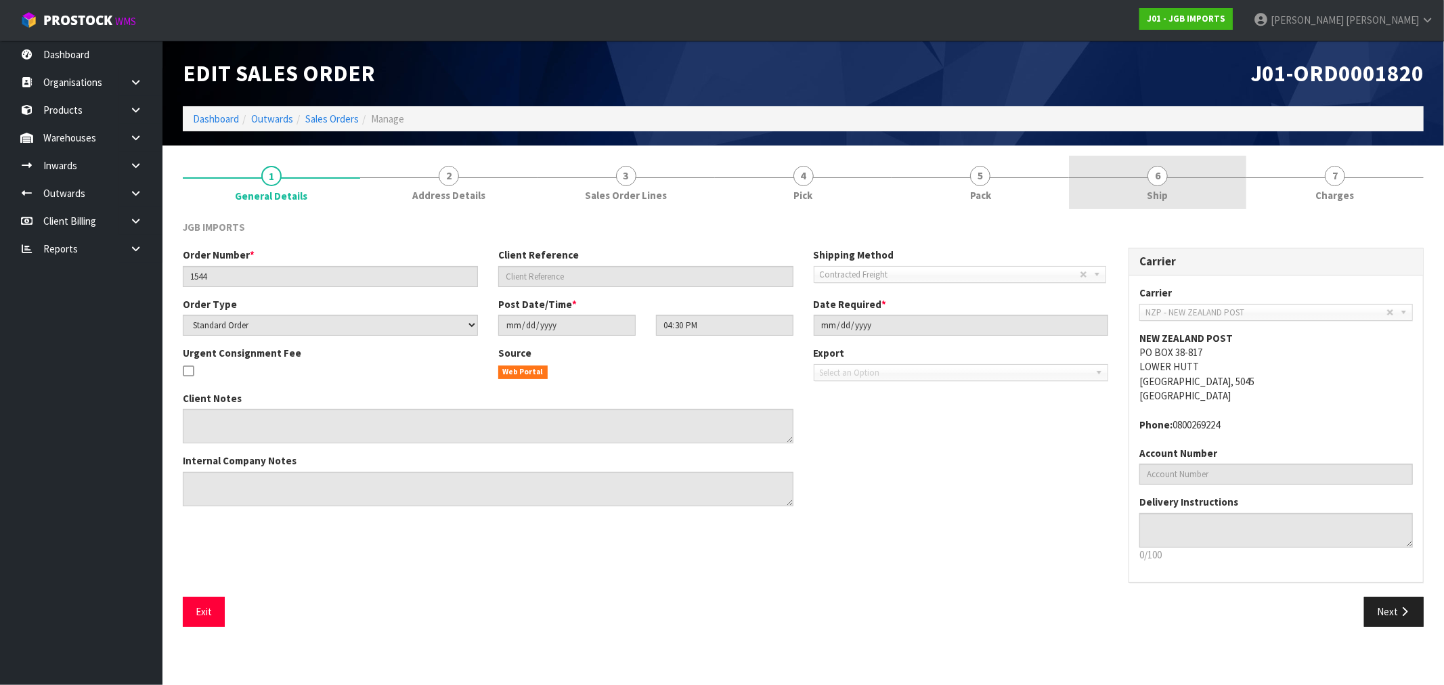
click at [1174, 178] on link "6 Ship" at bounding box center [1157, 182] width 177 height 53
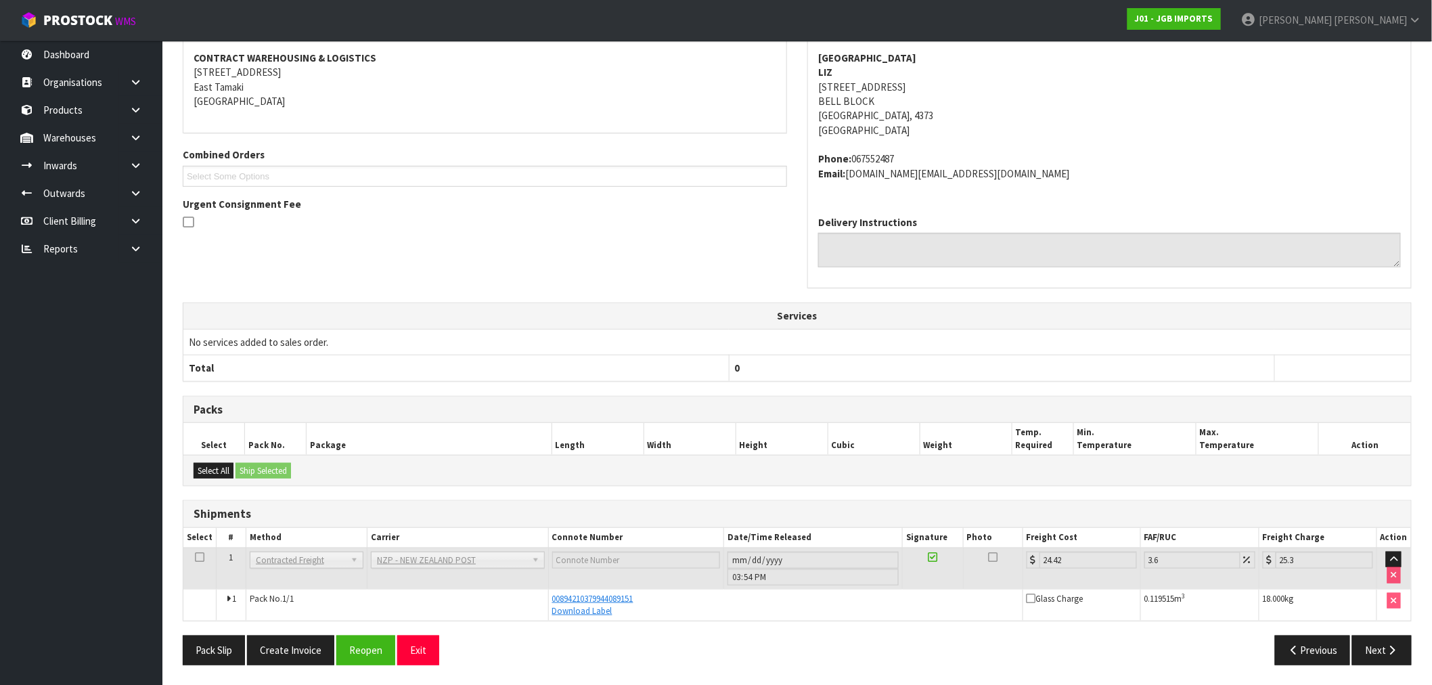
scroll to position [208, 0]
click at [309, 653] on button "Create Invoice" at bounding box center [290, 649] width 87 height 29
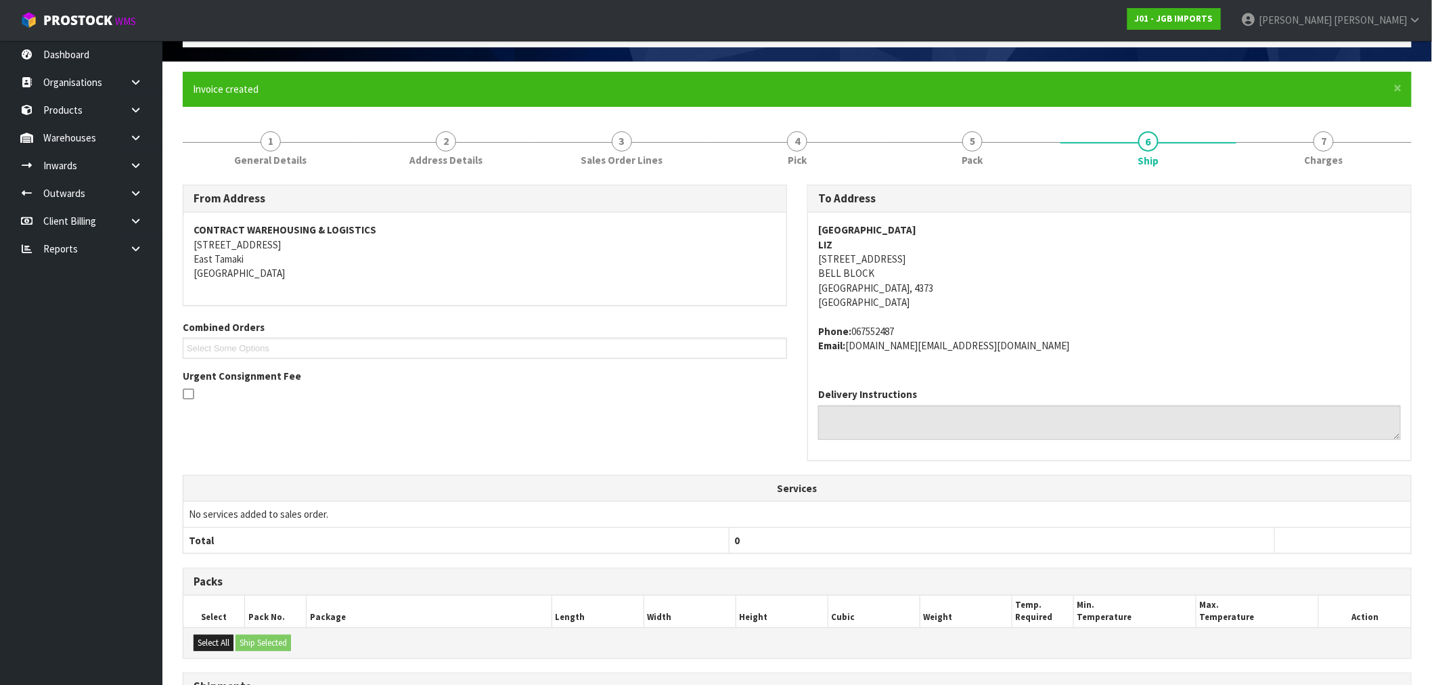
scroll to position [257, 0]
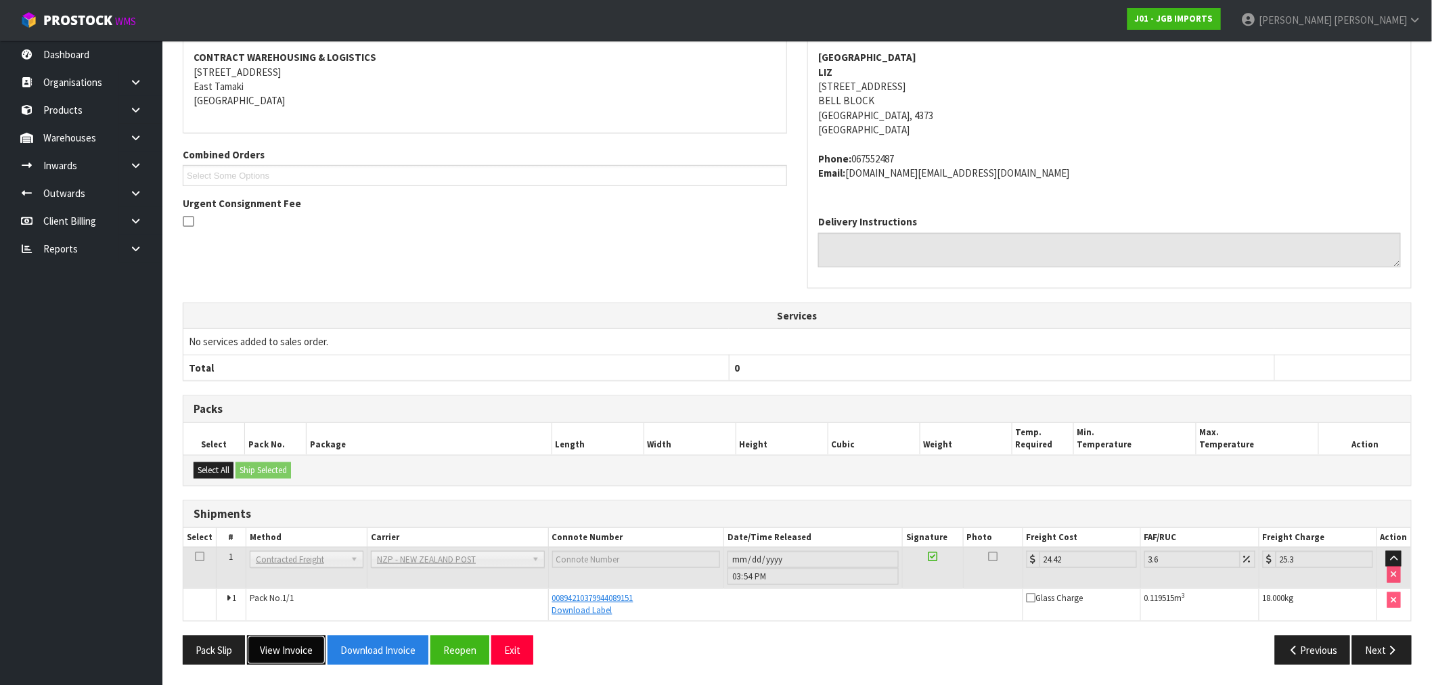
click at [295, 653] on button "View Invoice" at bounding box center [286, 650] width 79 height 29
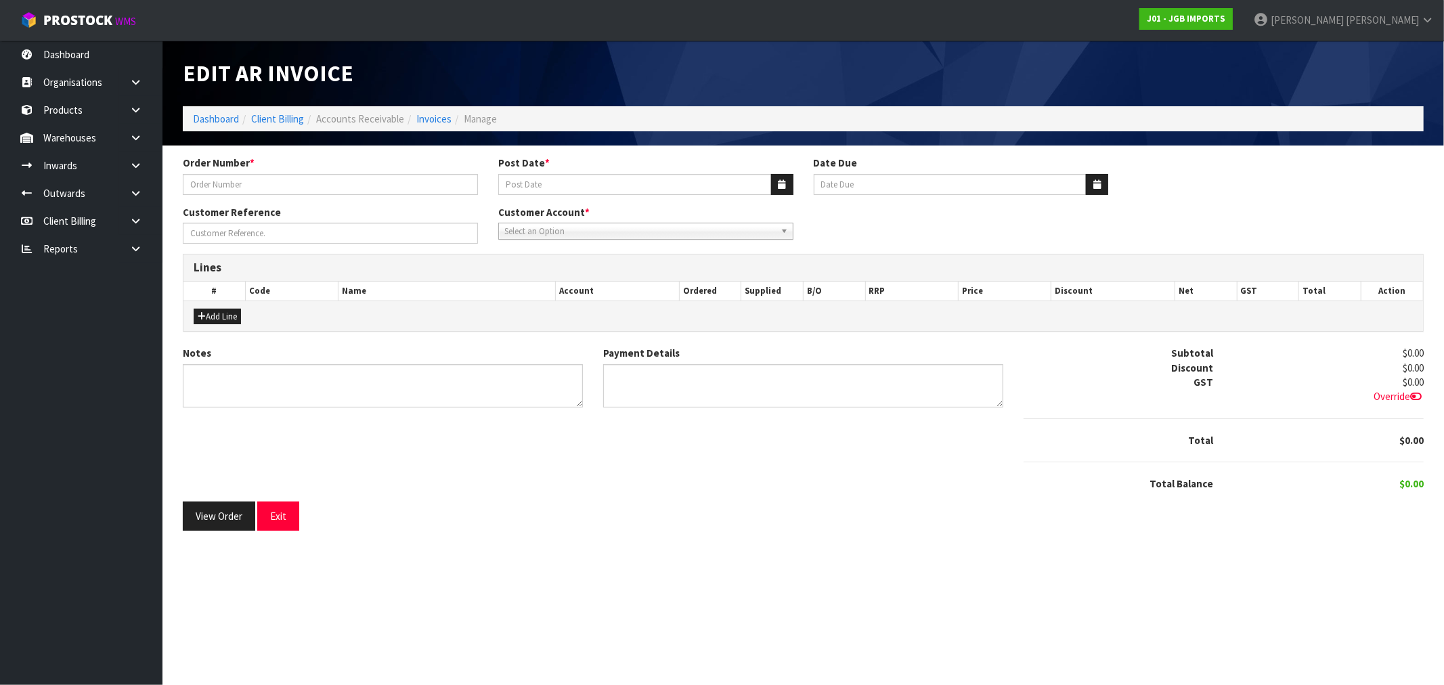
type input "1544"
type input "[DATE]"
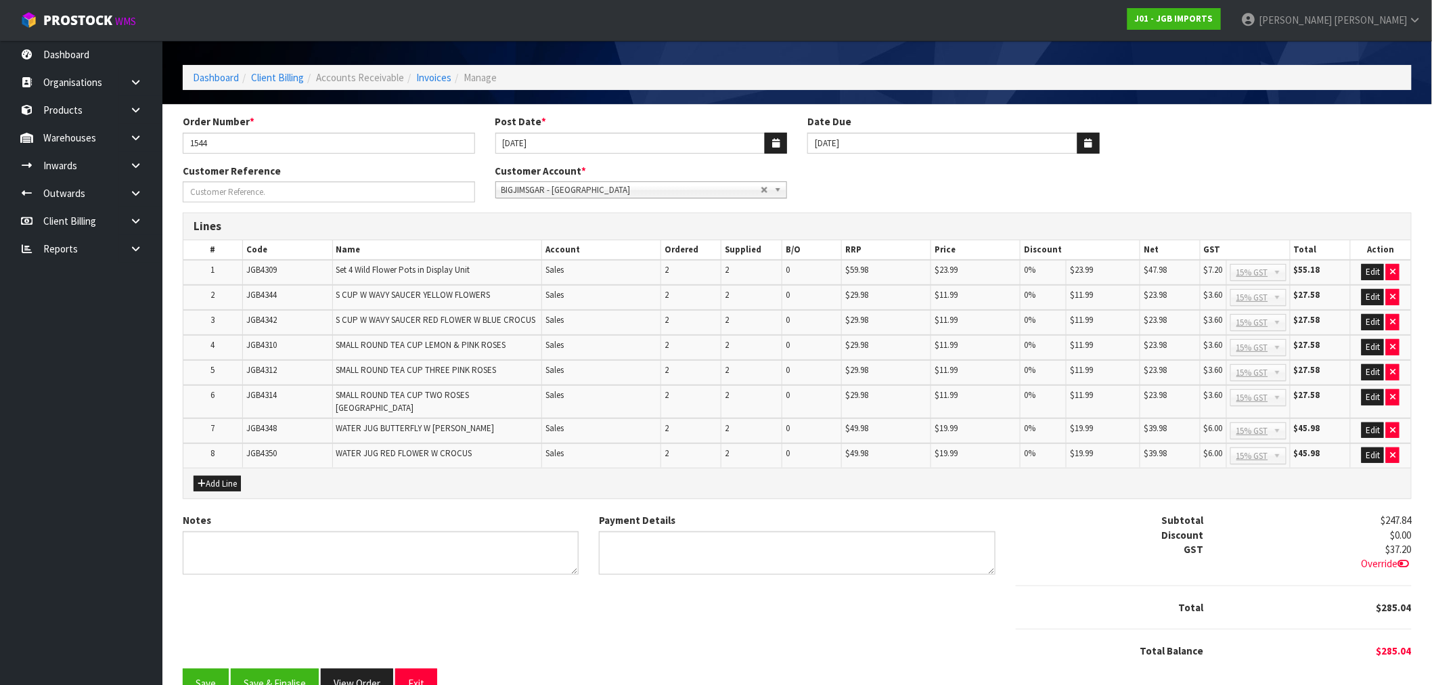
scroll to position [62, 0]
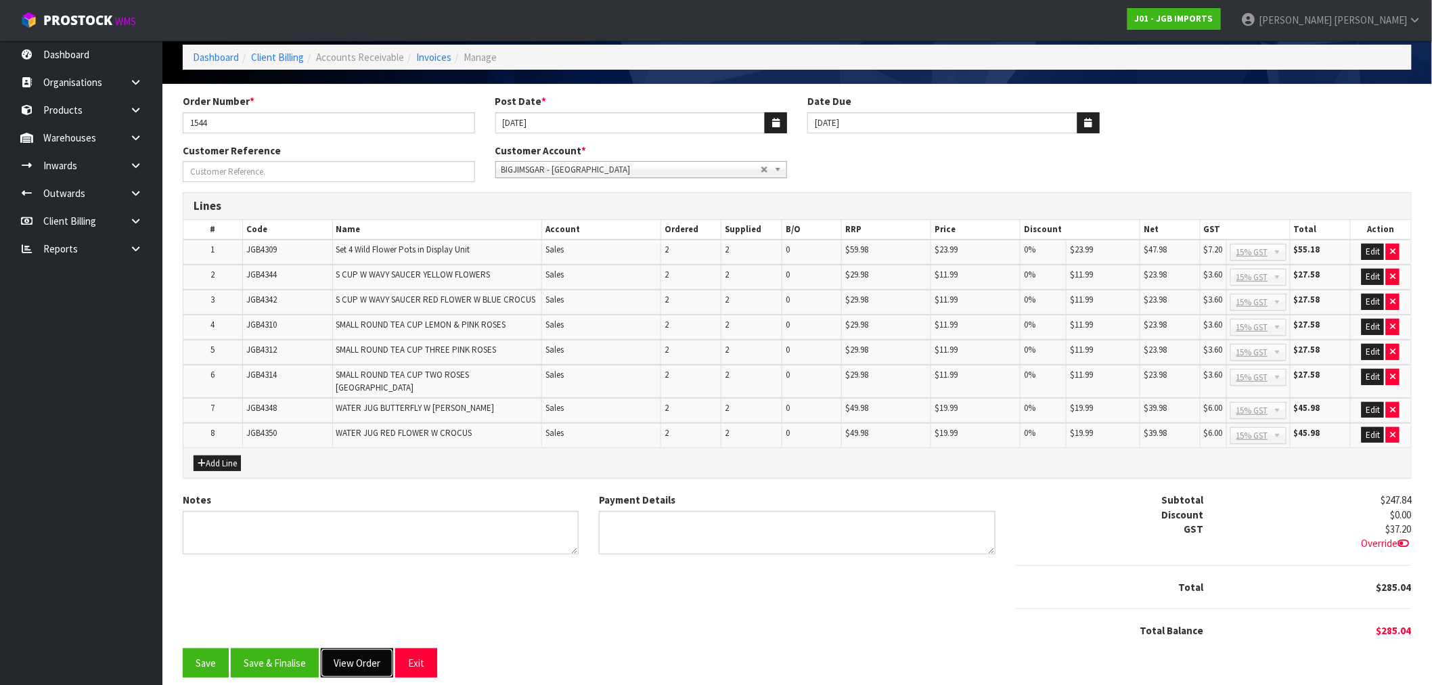
click at [352, 649] on button "View Order" at bounding box center [357, 663] width 72 height 29
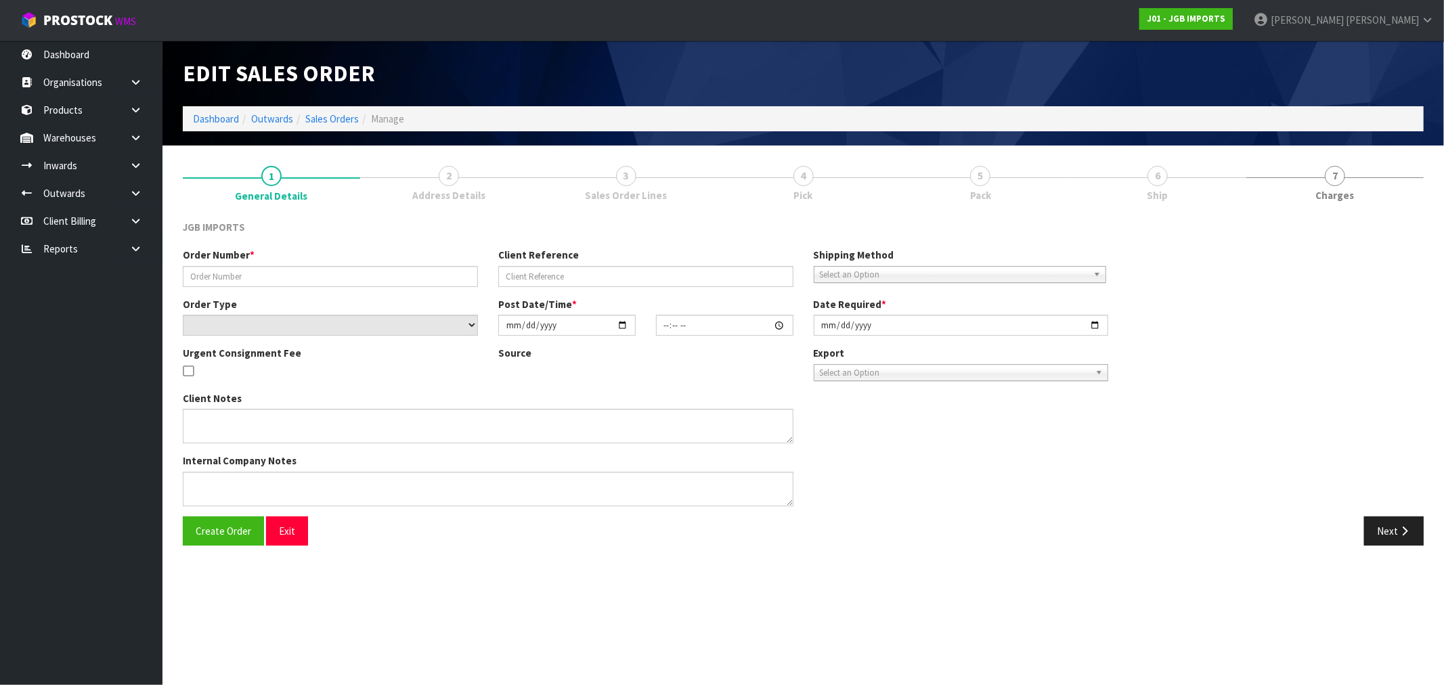
type input "1544"
select select "number:0"
type input "[DATE]"
type input "16:30:00.000"
type input "[DATE]"
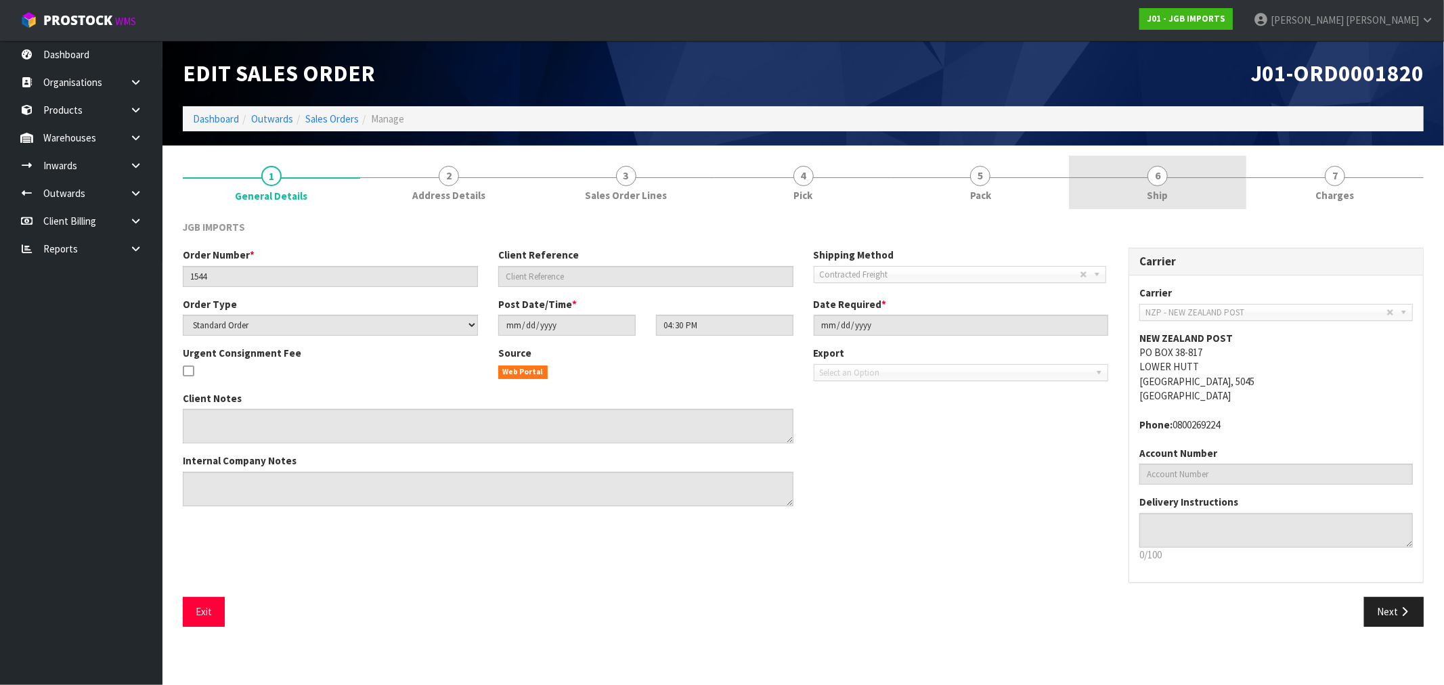
click at [1212, 194] on link "6 Ship" at bounding box center [1157, 182] width 177 height 53
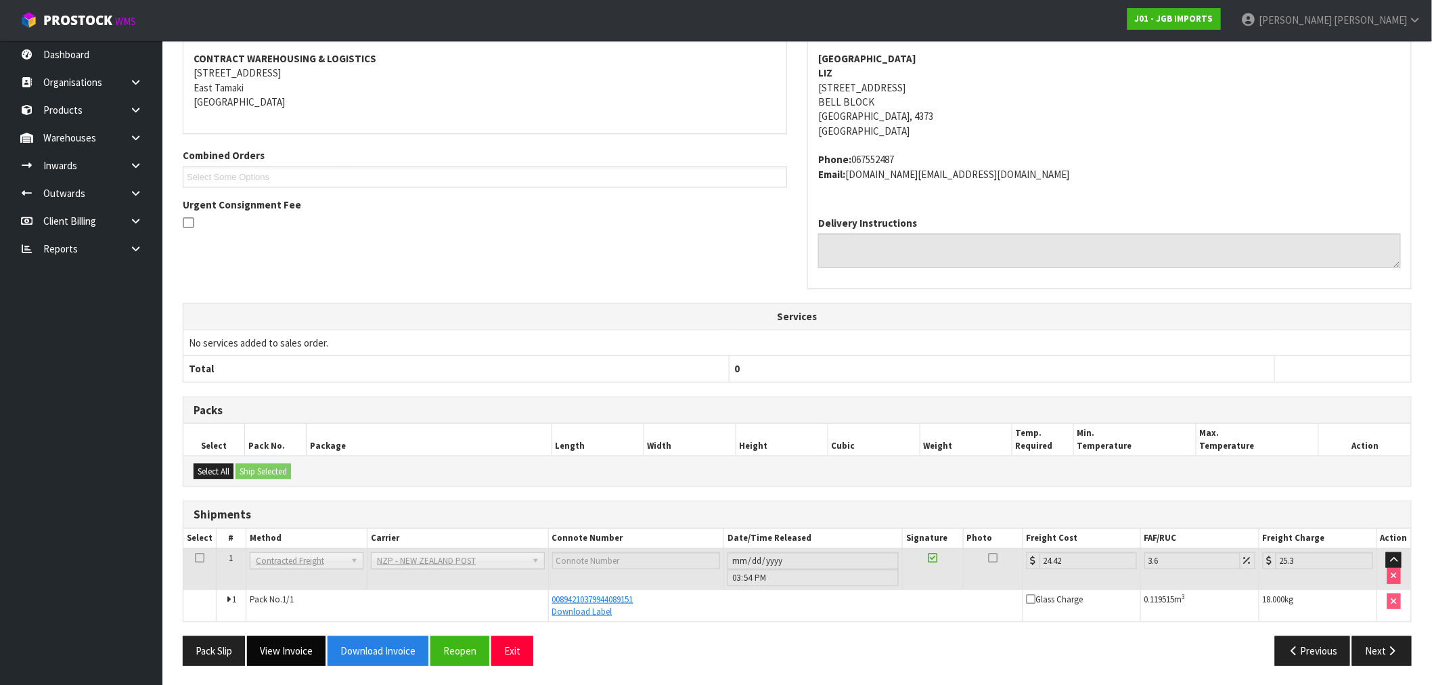
scroll to position [208, 0]
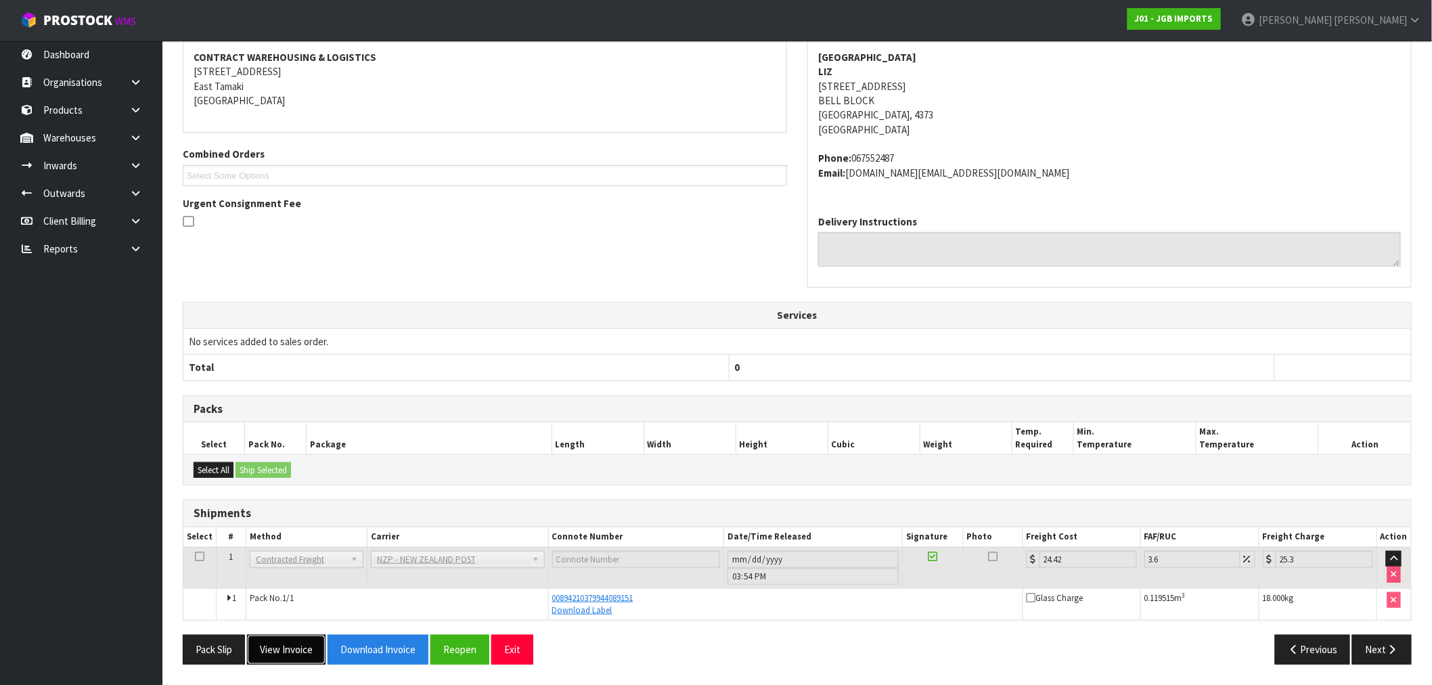
click at [273, 659] on button "View Invoice" at bounding box center [286, 649] width 79 height 29
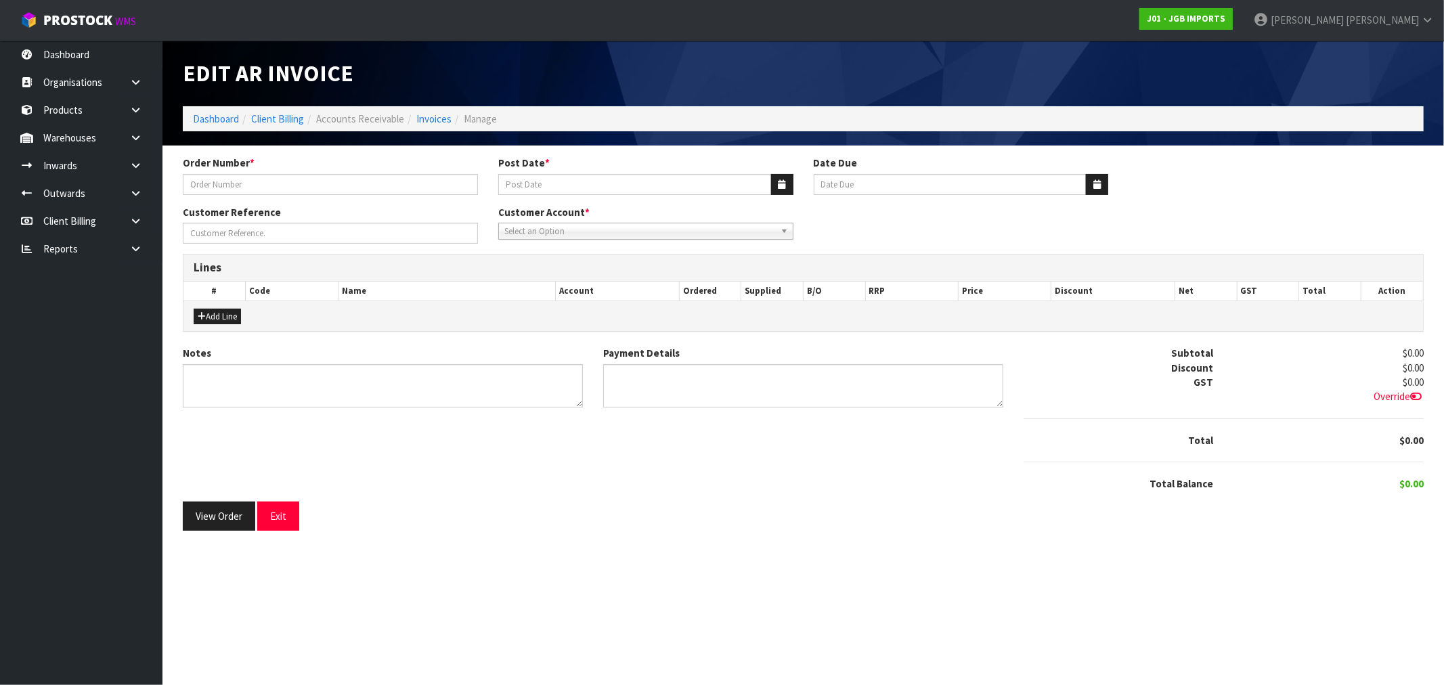
type input "1544"
type input "[DATE]"
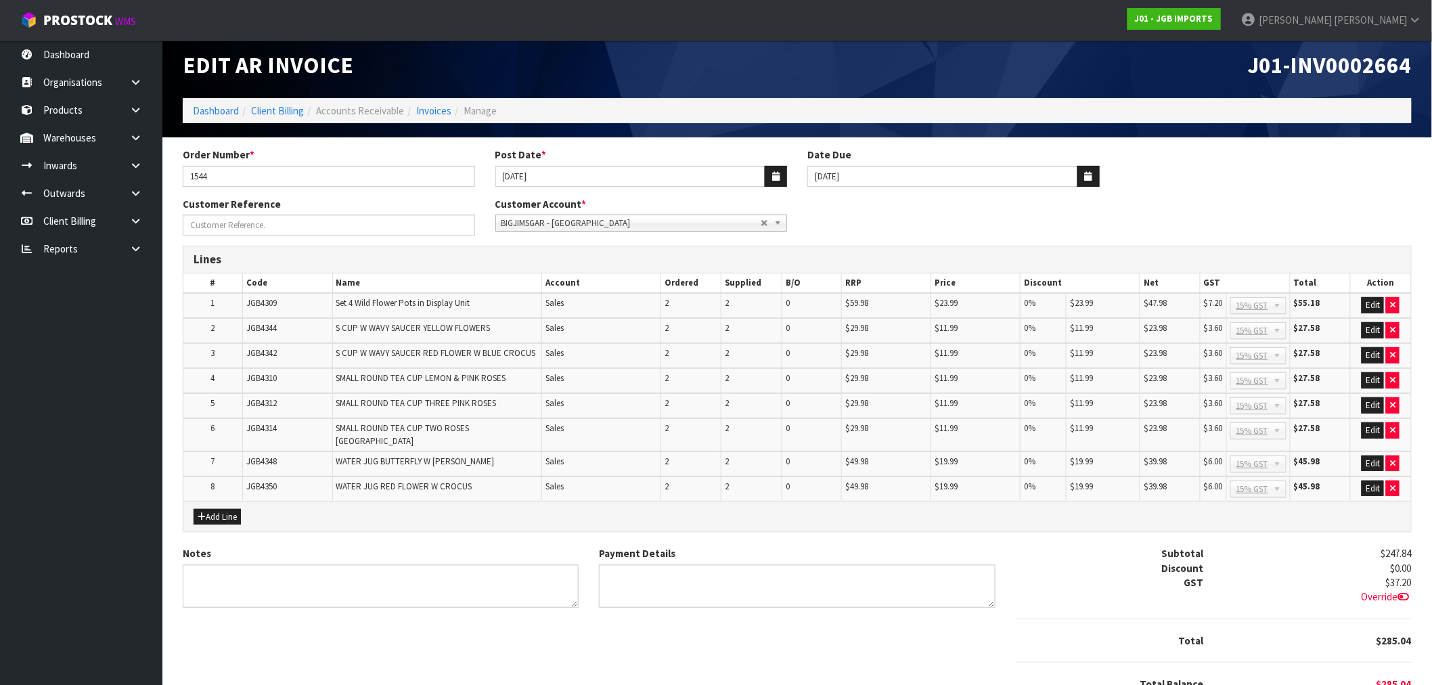
scroll to position [62, 0]
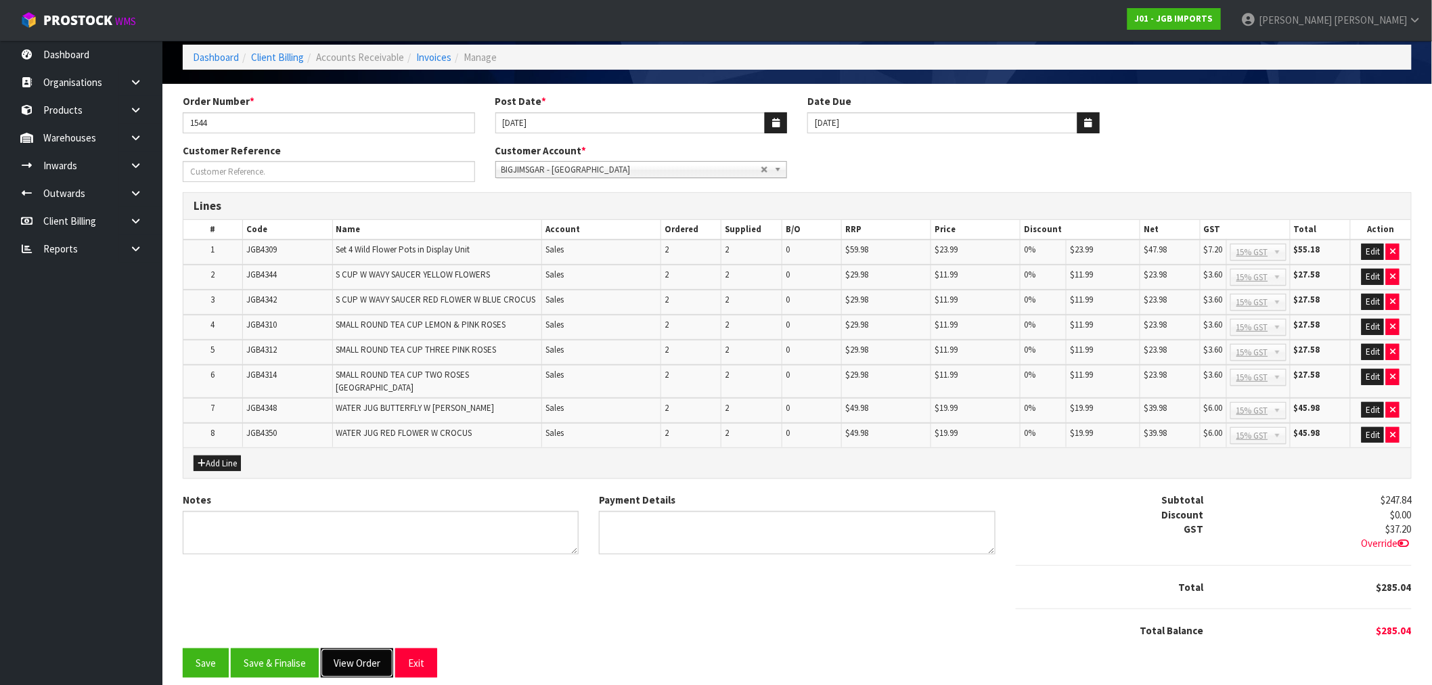
click at [349, 658] on button "View Order" at bounding box center [357, 663] width 72 height 29
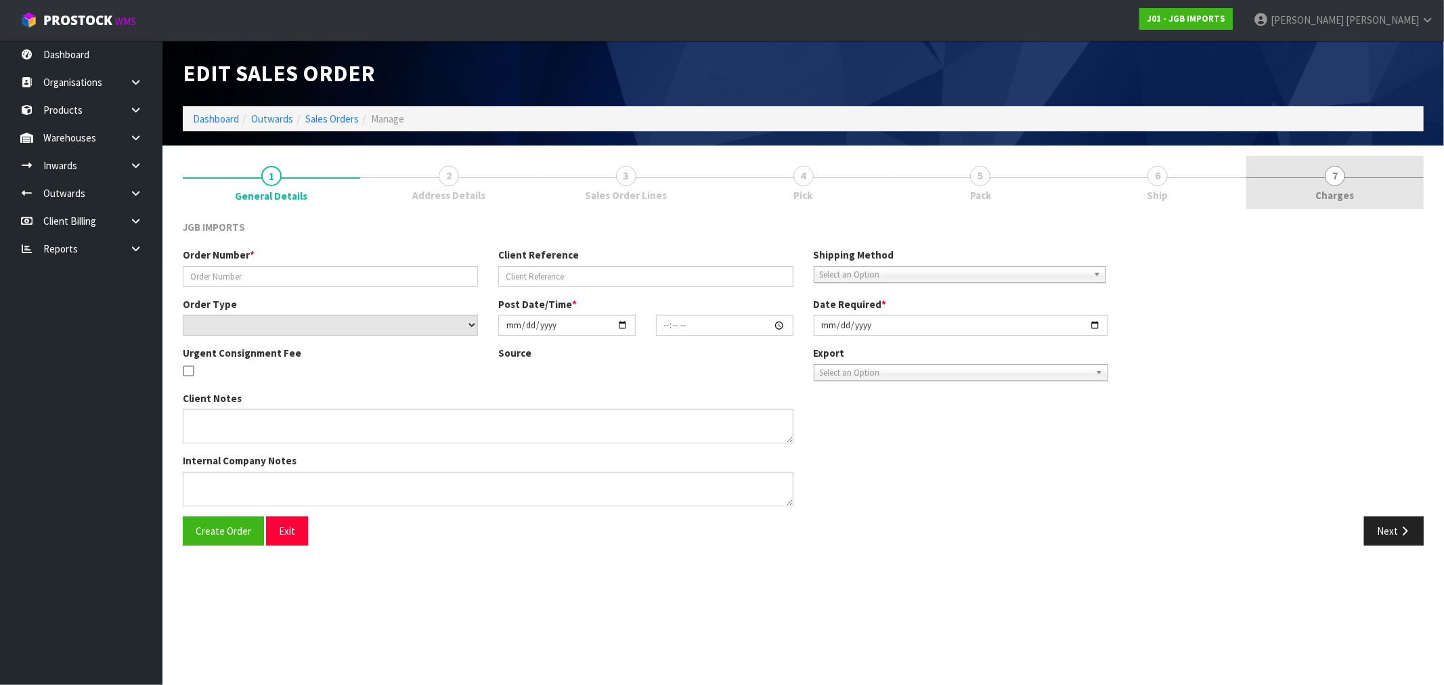
type input "1544"
select select "number:0"
type input "[DATE]"
type input "16:30:00.000"
type input "[DATE]"
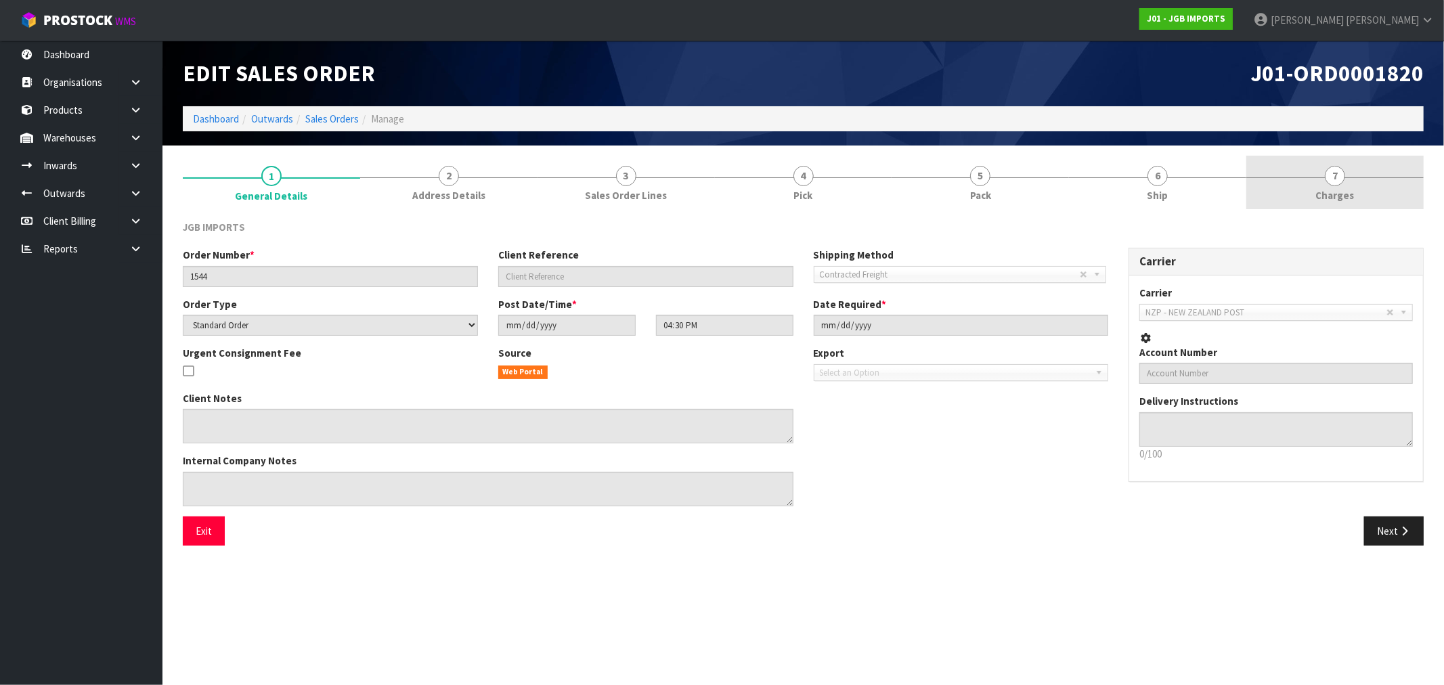
click at [1347, 175] on link "7 [GEOGRAPHIC_DATA]" at bounding box center [1334, 182] width 177 height 53
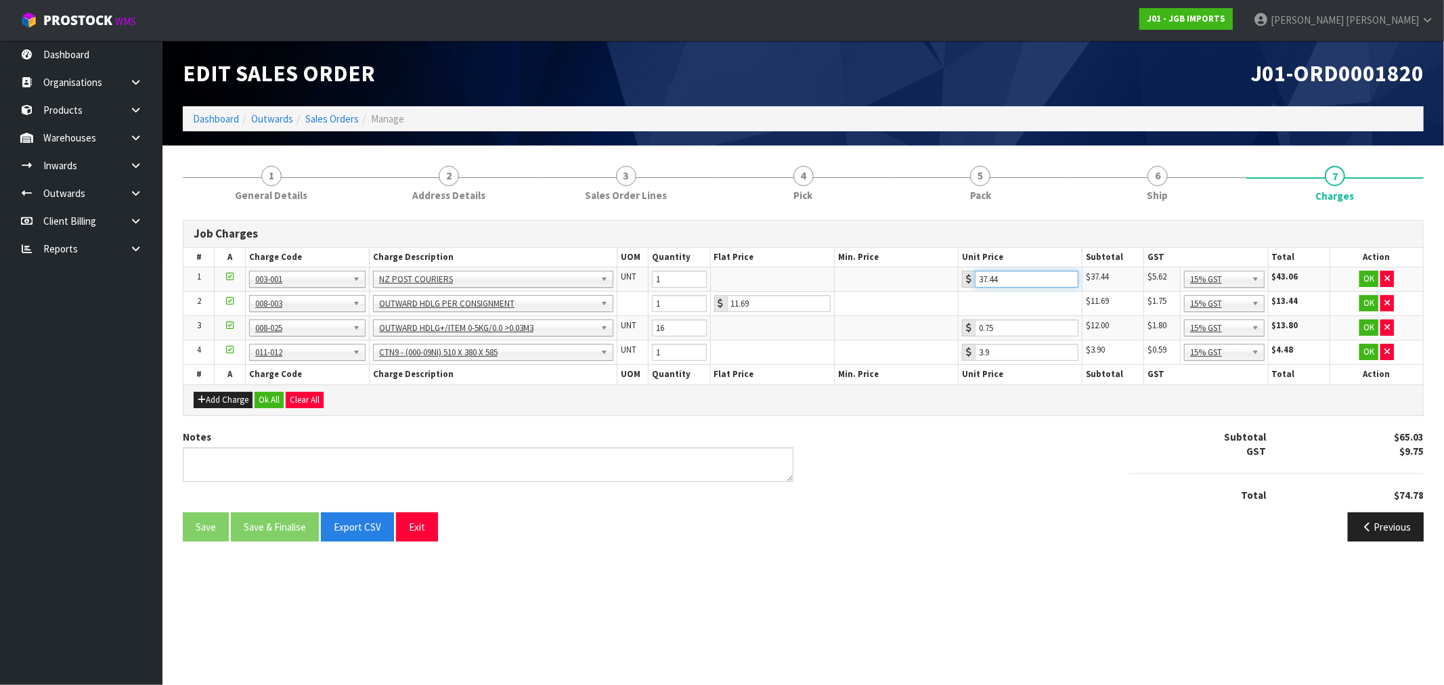
drag, startPoint x: 1011, startPoint y: 281, endPoint x: 900, endPoint y: 283, distance: 111.0
click at [900, 282] on tr "1 001-001 001-002 001-003 001-004 001-005 001-006 001-007 001-008 001-009 001-0…" at bounding box center [802, 279] width 1239 height 24
click at [1206, 192] on link "6 Ship" at bounding box center [1157, 182] width 177 height 53
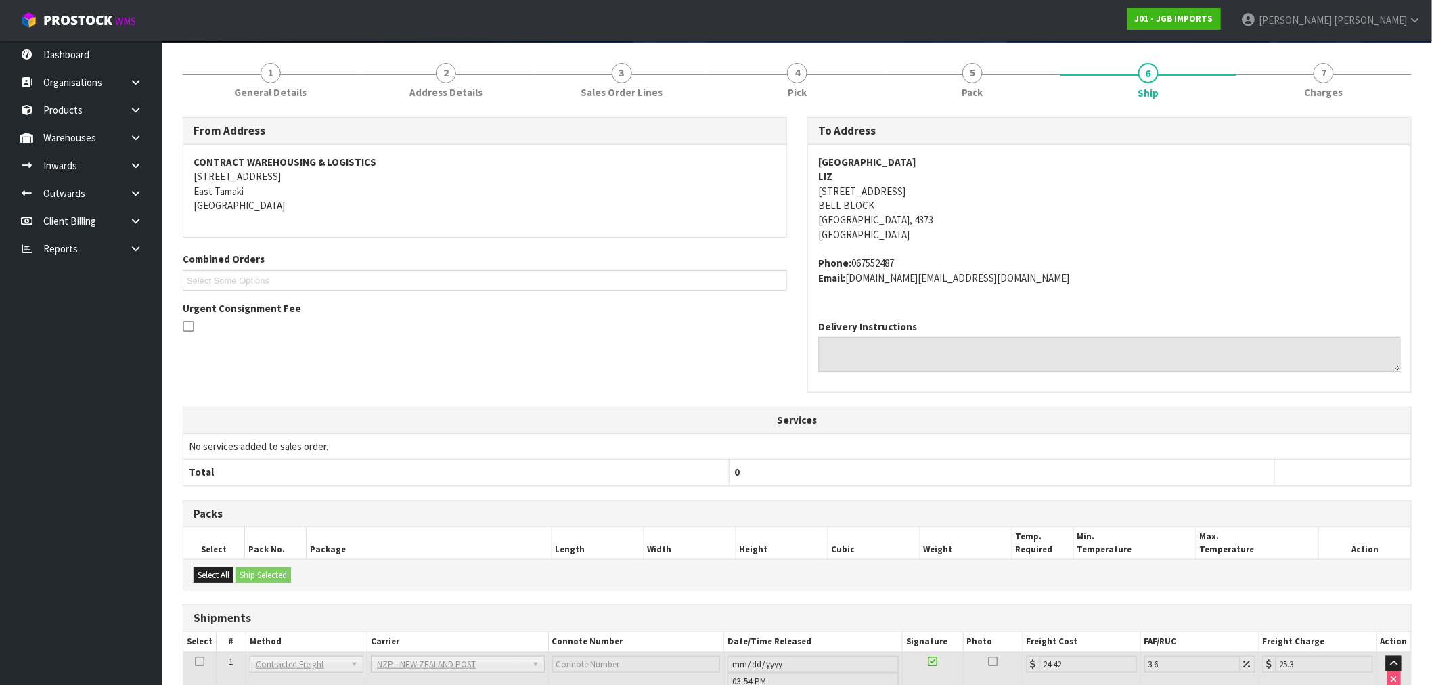
scroll to position [208, 0]
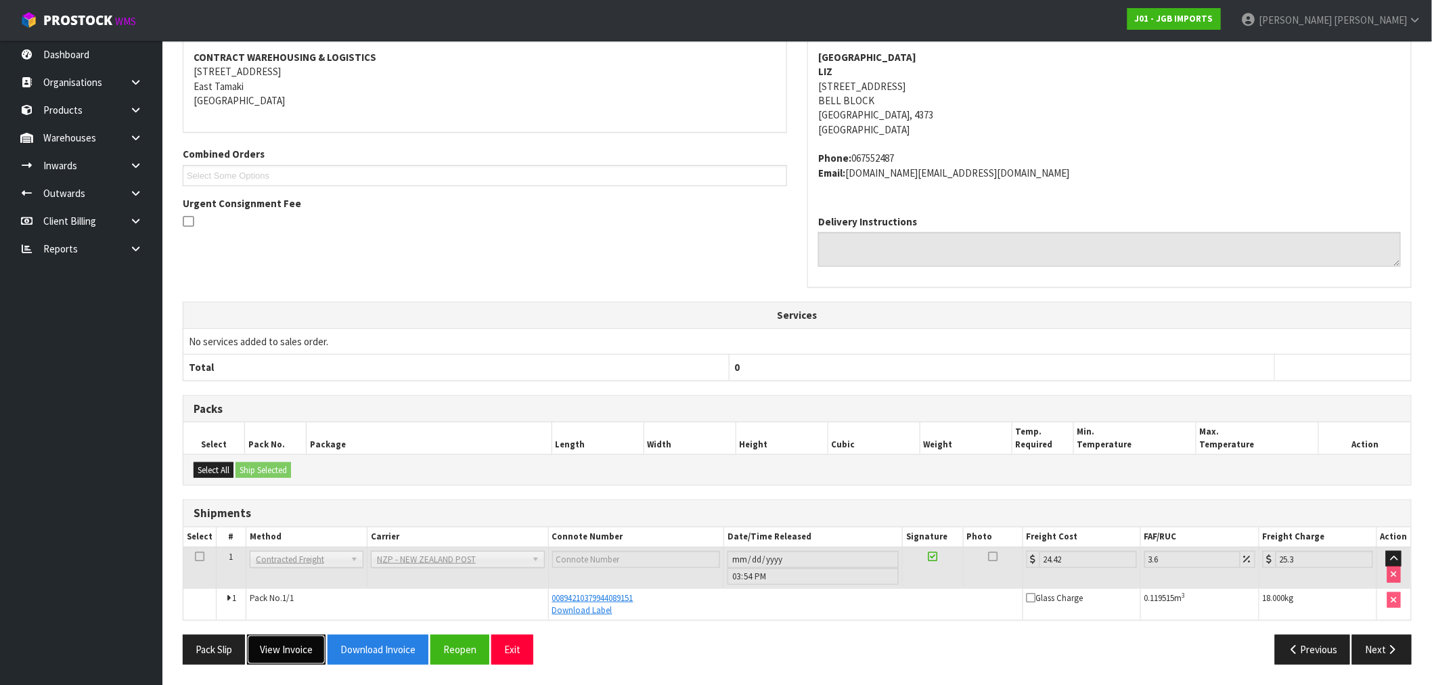
click at [289, 658] on button "View Invoice" at bounding box center [286, 649] width 79 height 29
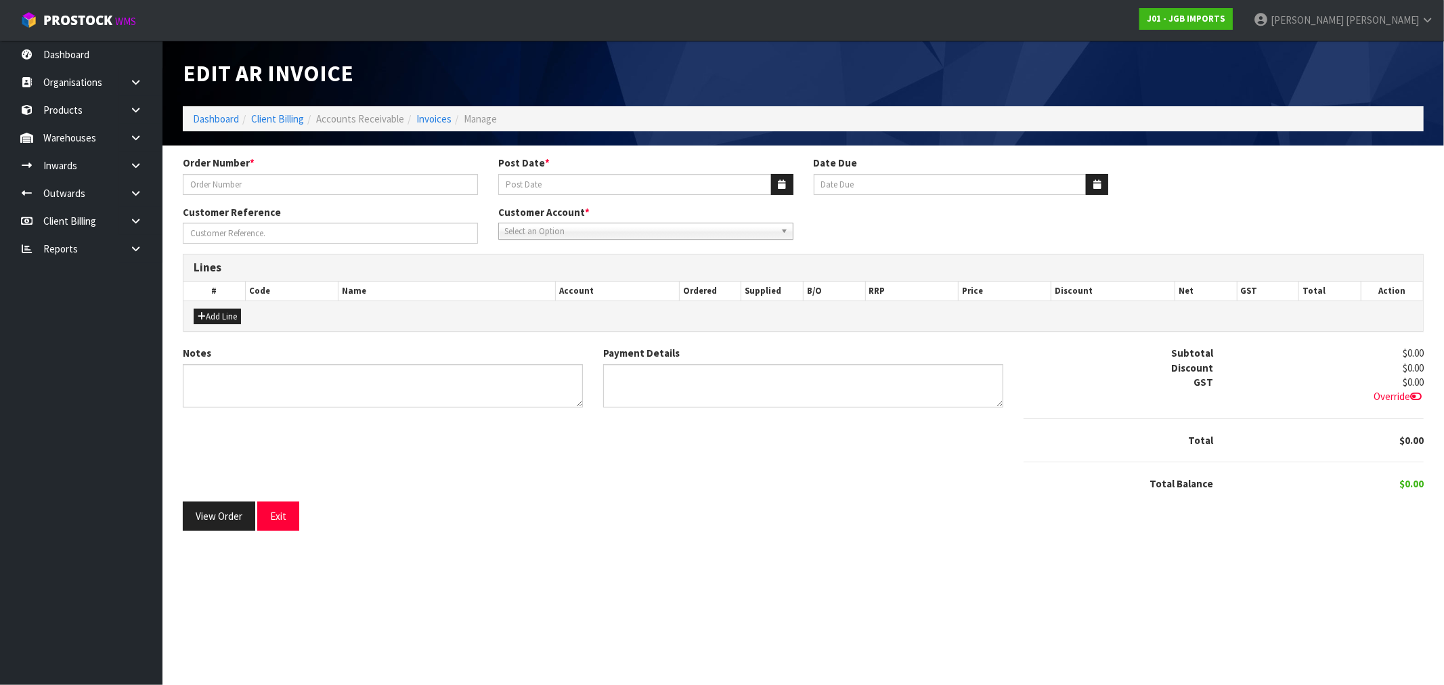
type input "1544"
type input "[DATE]"
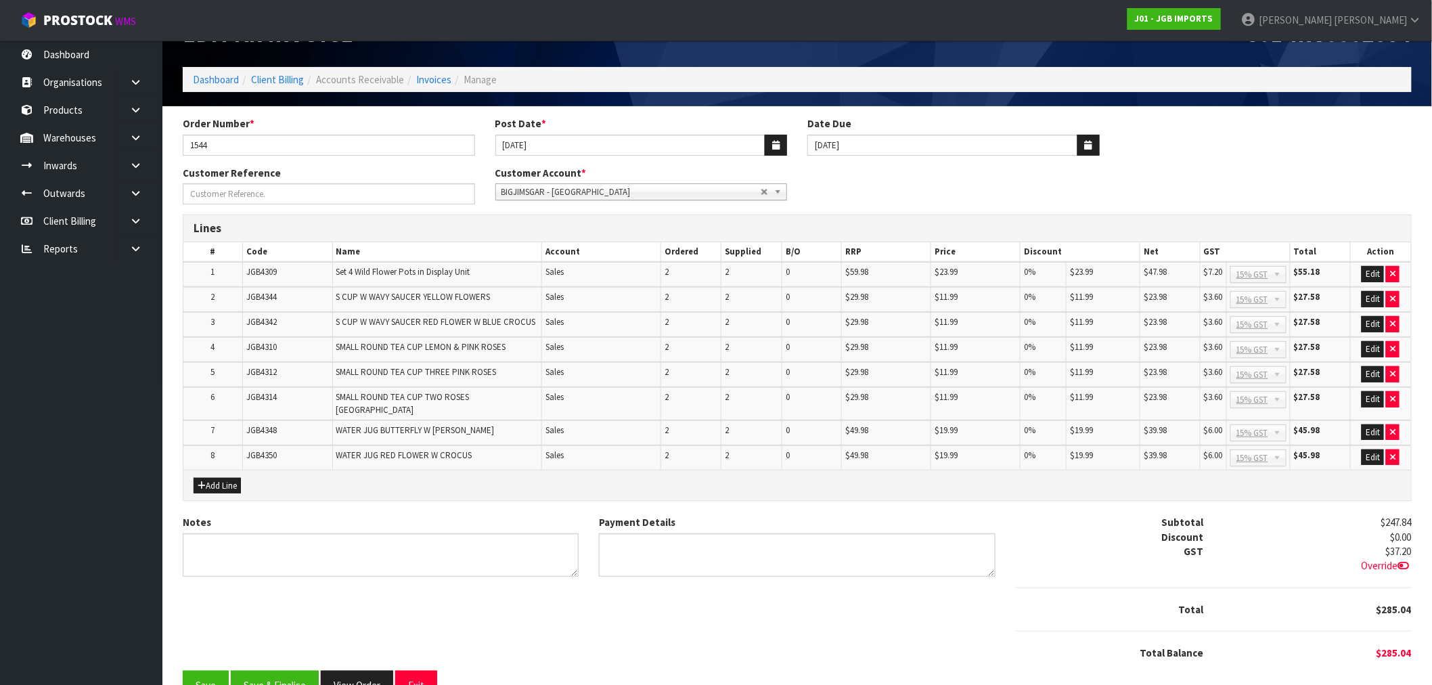
scroll to position [62, 0]
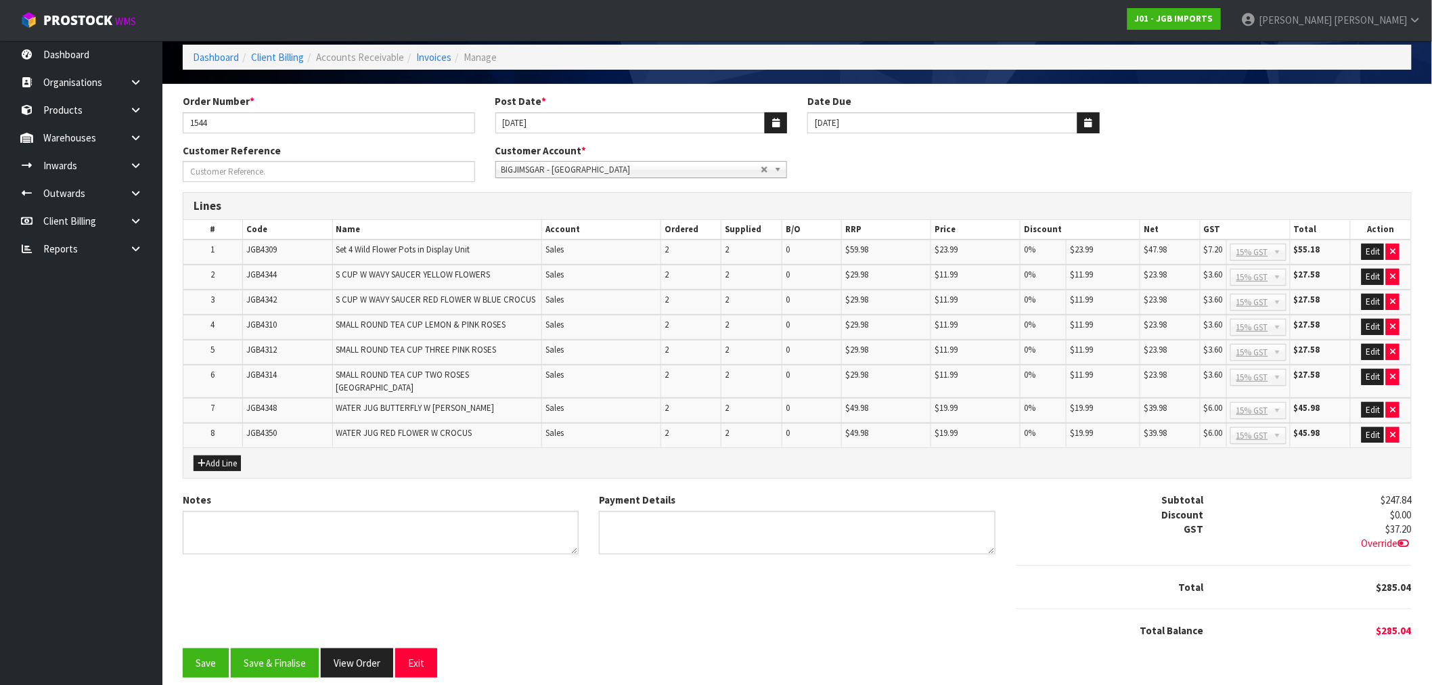
drag, startPoint x: 896, startPoint y: 548, endPoint x: 581, endPoint y: 626, distance: 324.3
click at [559, 623] on div "Notes Payment Details Subtotal $247.84 Discount $0.00 GST $37.20 Override Total" at bounding box center [798, 571] width 1250 height 156
click at [217, 456] on button "Add Line" at bounding box center [217, 464] width 47 height 16
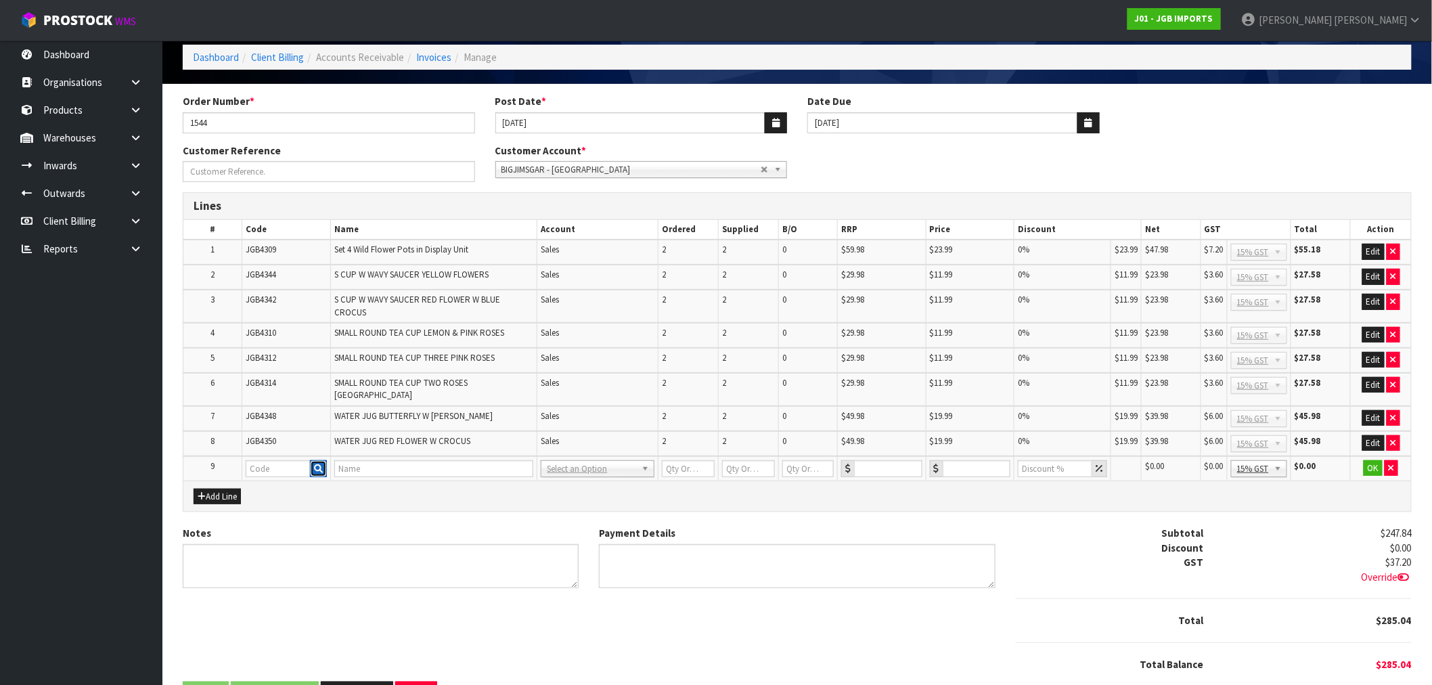
click at [317, 464] on icon "button" at bounding box center [318, 468] width 9 height 9
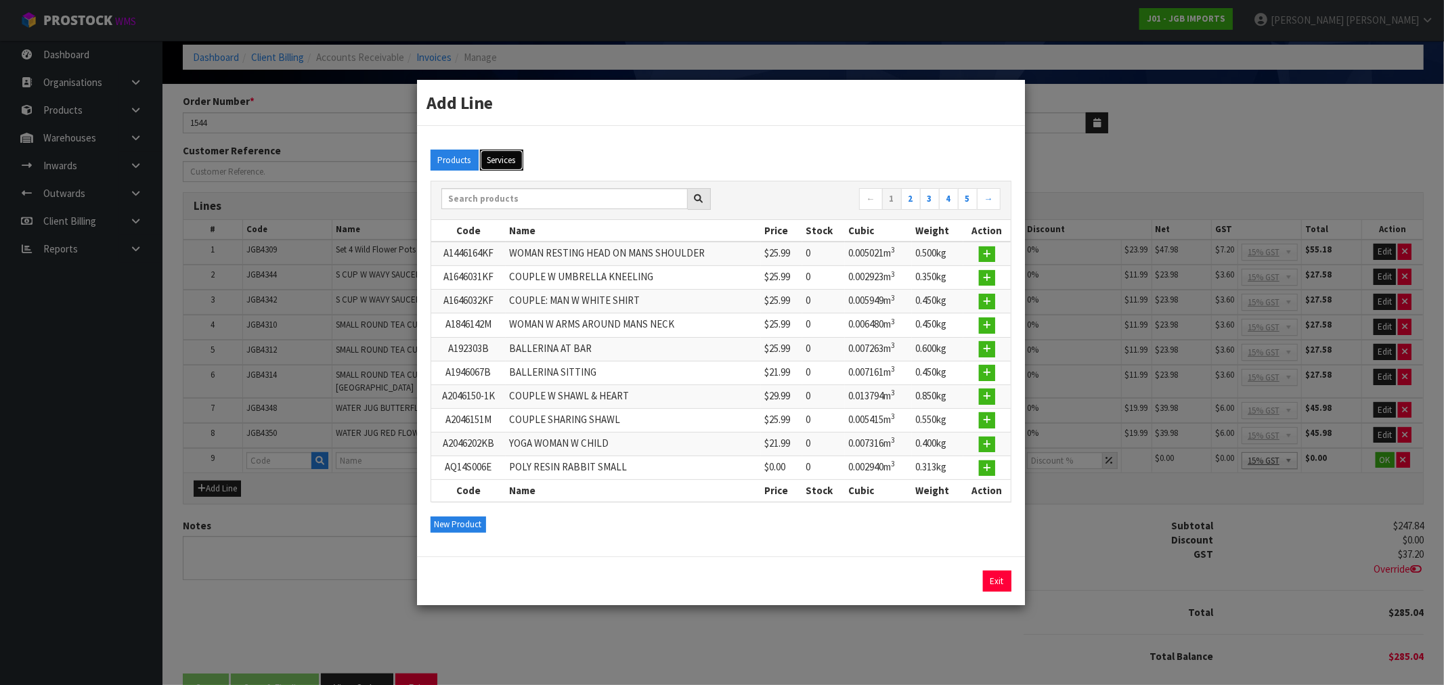
click at [506, 171] on button "Services" at bounding box center [501, 161] width 43 height 22
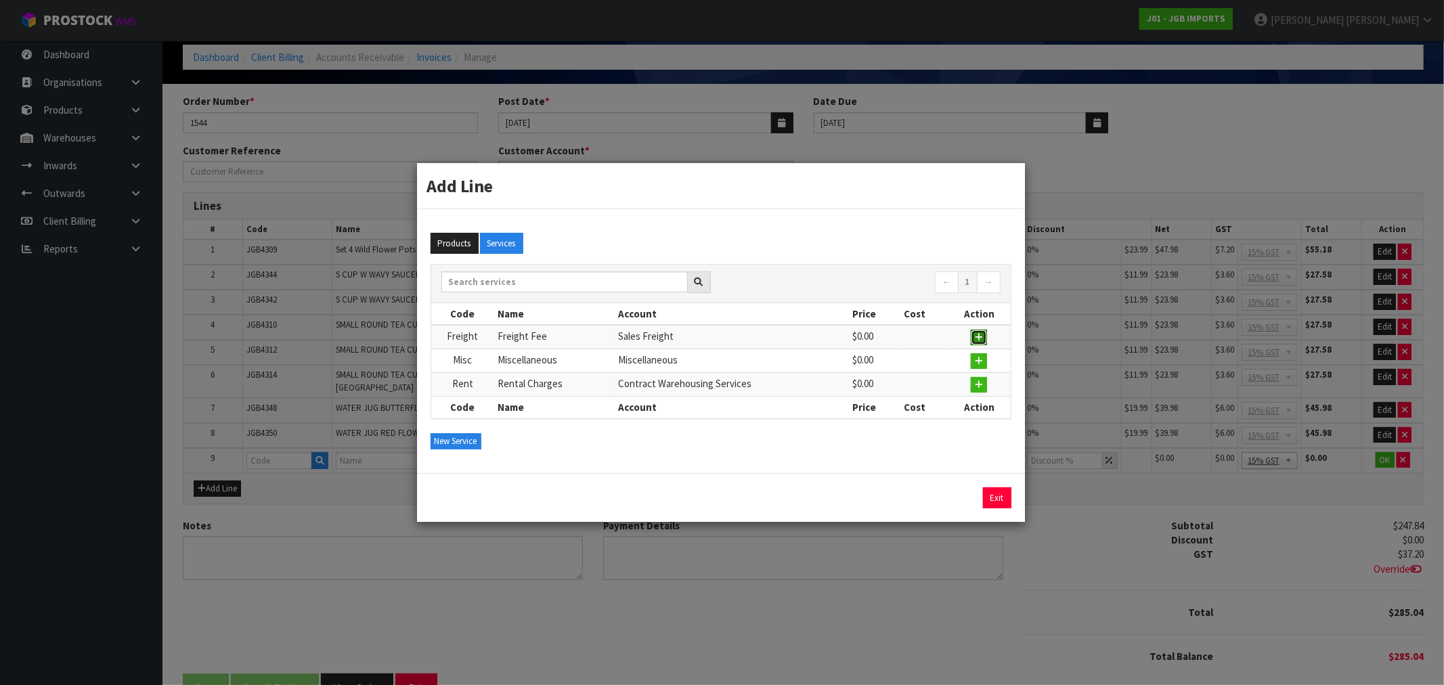
click at [982, 333] on icon "button" at bounding box center [979, 337] width 8 height 9
type input "Freight"
type input "Freight Fee"
type input "1"
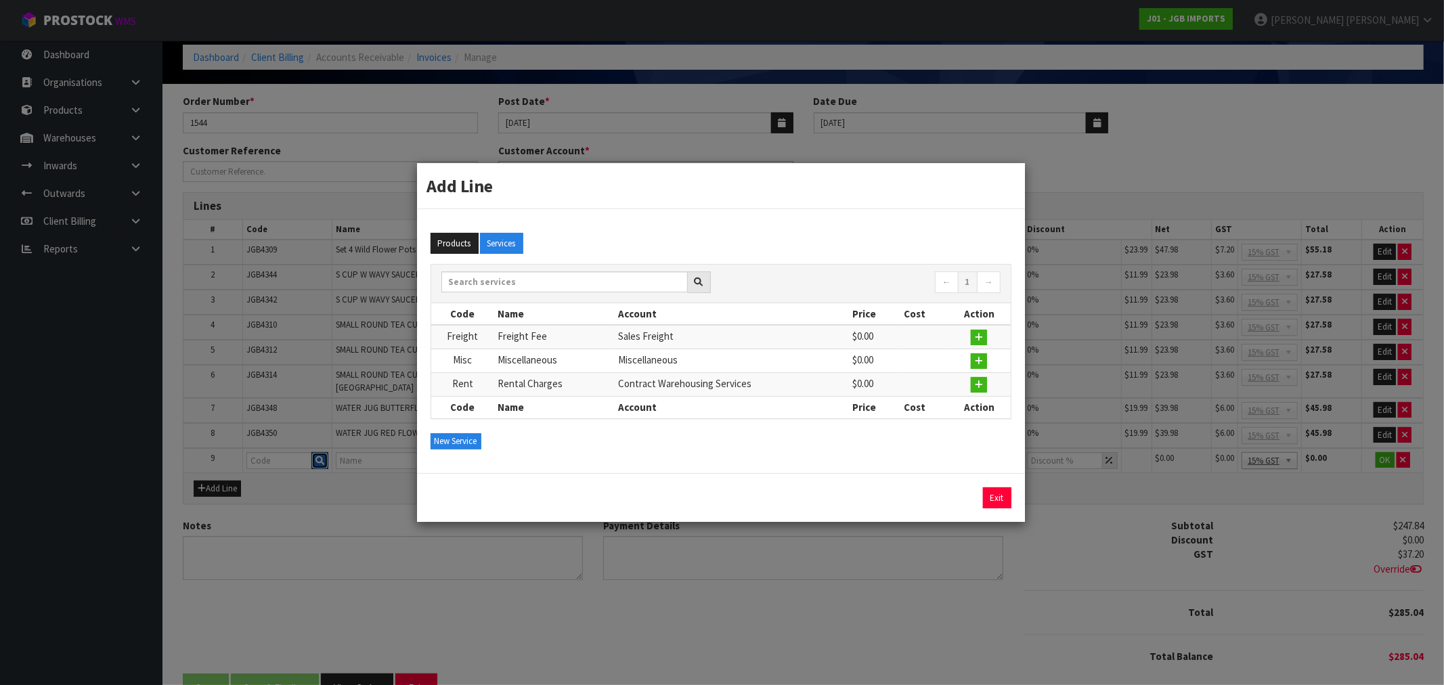
type input "0"
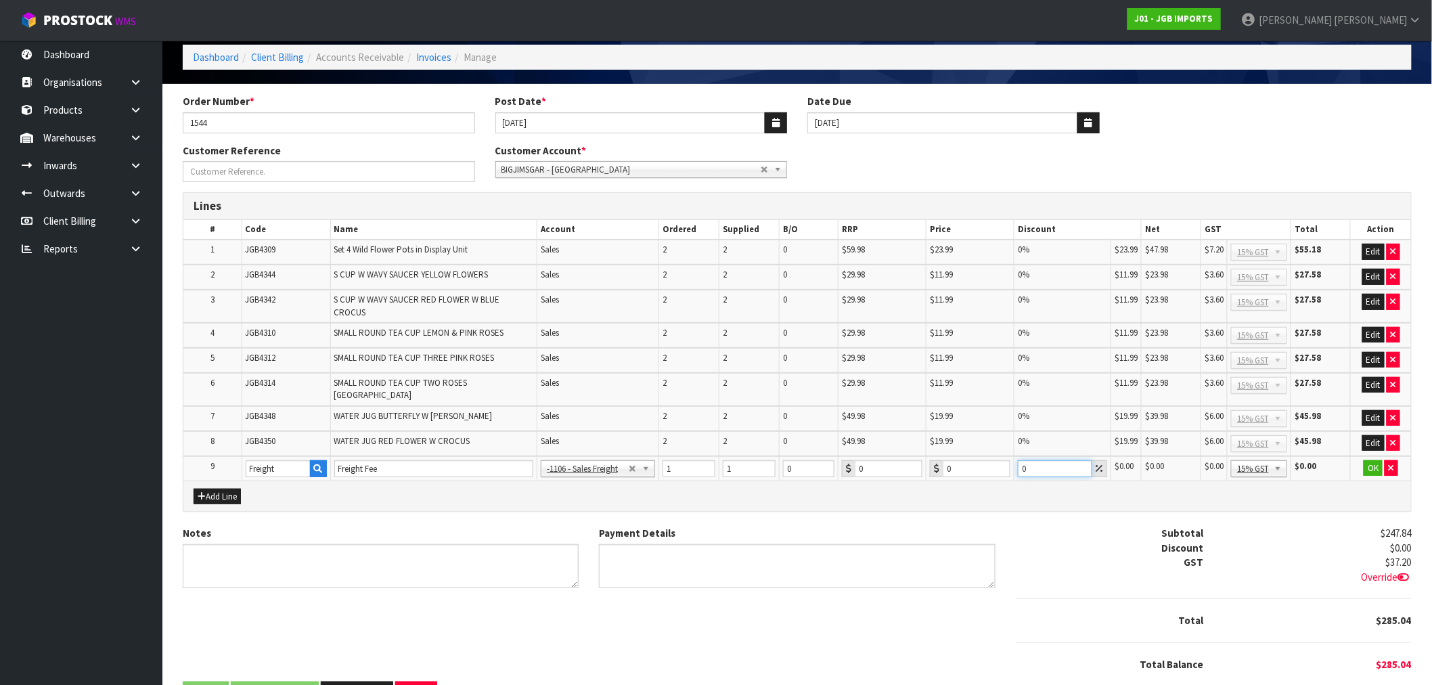
drag, startPoint x: 1056, startPoint y: 447, endPoint x: 919, endPoint y: 455, distance: 137.6
click at [944, 456] on tr "9 Freight Freight Fee -1100 - Sales - Admin -1105 - Sales -1106 - Sales Freight…" at bounding box center [797, 468] width 1228 height 25
paste input "37.44"
type input "37.44"
click at [862, 456] on tr "9 Freight Freight Fee -1100 - Sales - Admin -1105 - Sales -1106 - Sales Freight…" at bounding box center [797, 468] width 1228 height 25
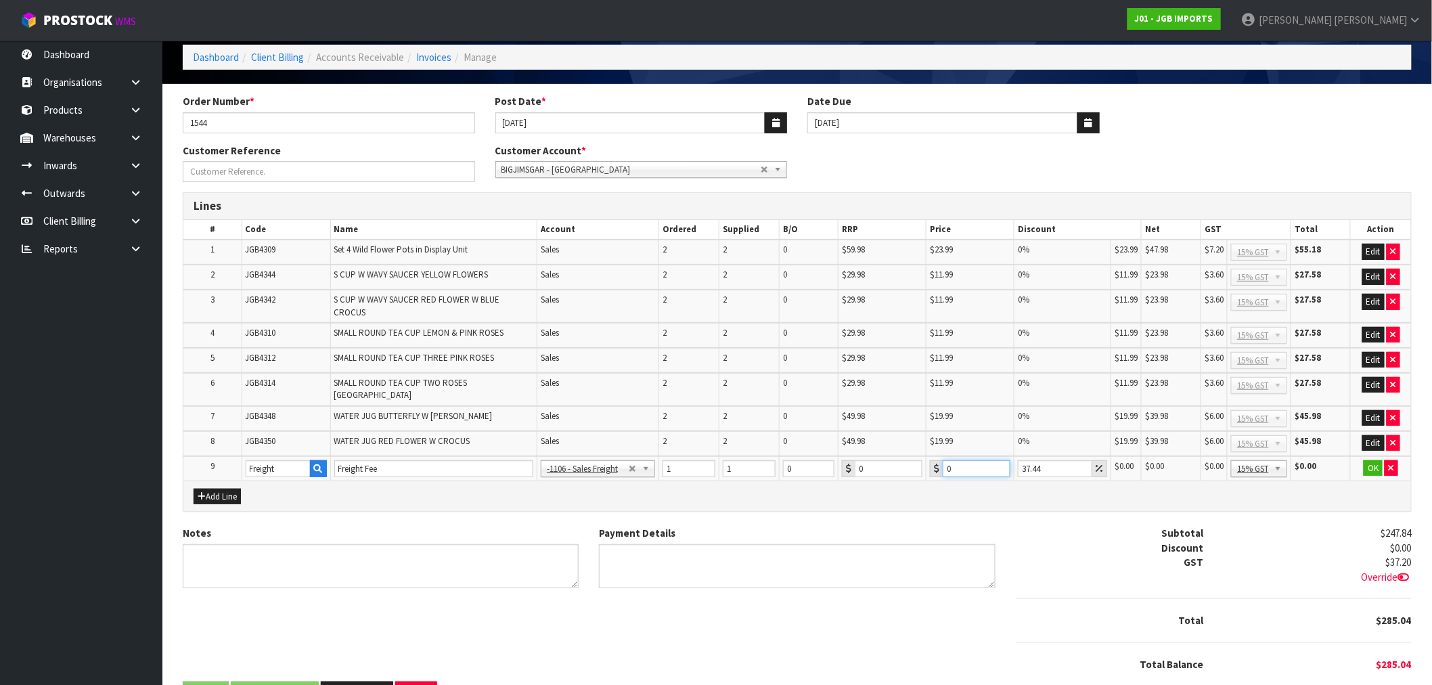
paste input "37.44"
type input "37.44"
drag, startPoint x: 1053, startPoint y: 448, endPoint x: 959, endPoint y: 456, distance: 95.1
click at [959, 456] on tr "9 Freight Freight Fee -1100 - Sales - Admin -1105 - Sales -1106 - Sales Freight…" at bounding box center [797, 468] width 1228 height 25
type input "0"
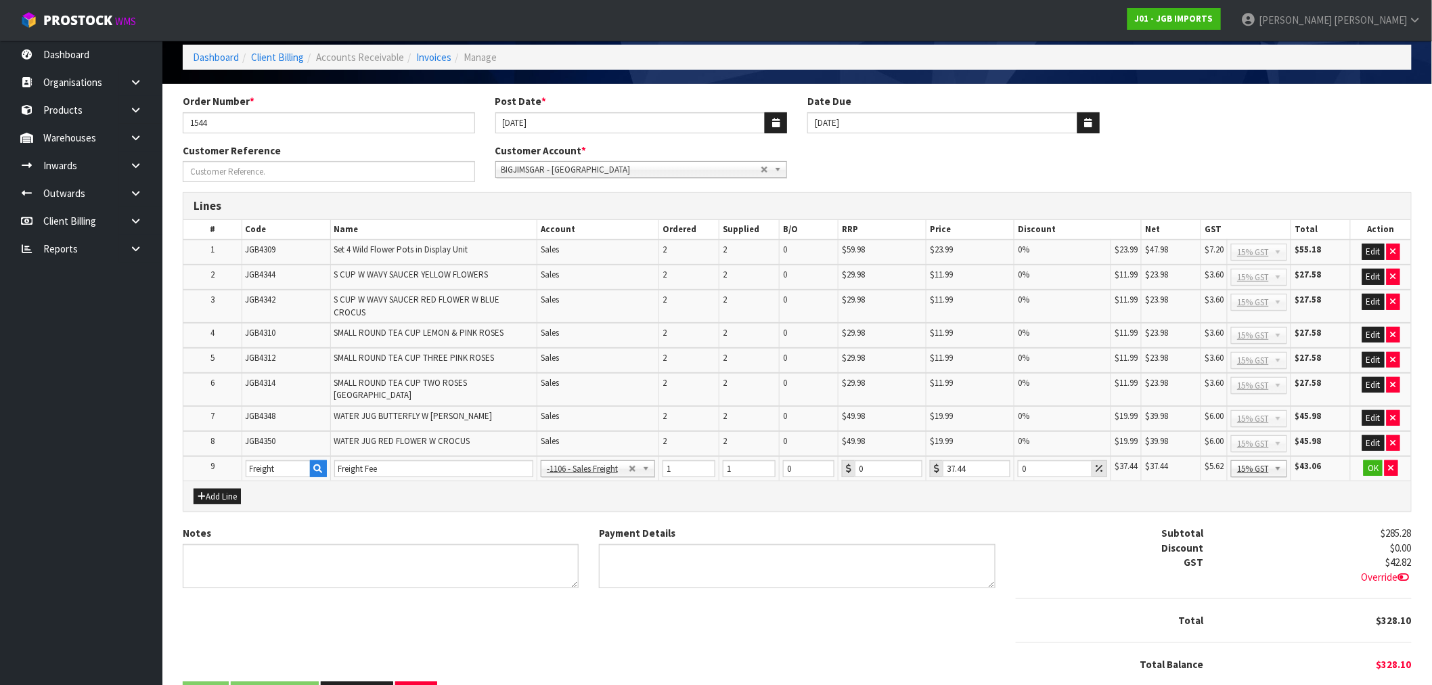
click at [1363, 456] on td "OK" at bounding box center [1381, 468] width 60 height 25
click at [1371, 460] on button "OK" at bounding box center [1373, 468] width 19 height 16
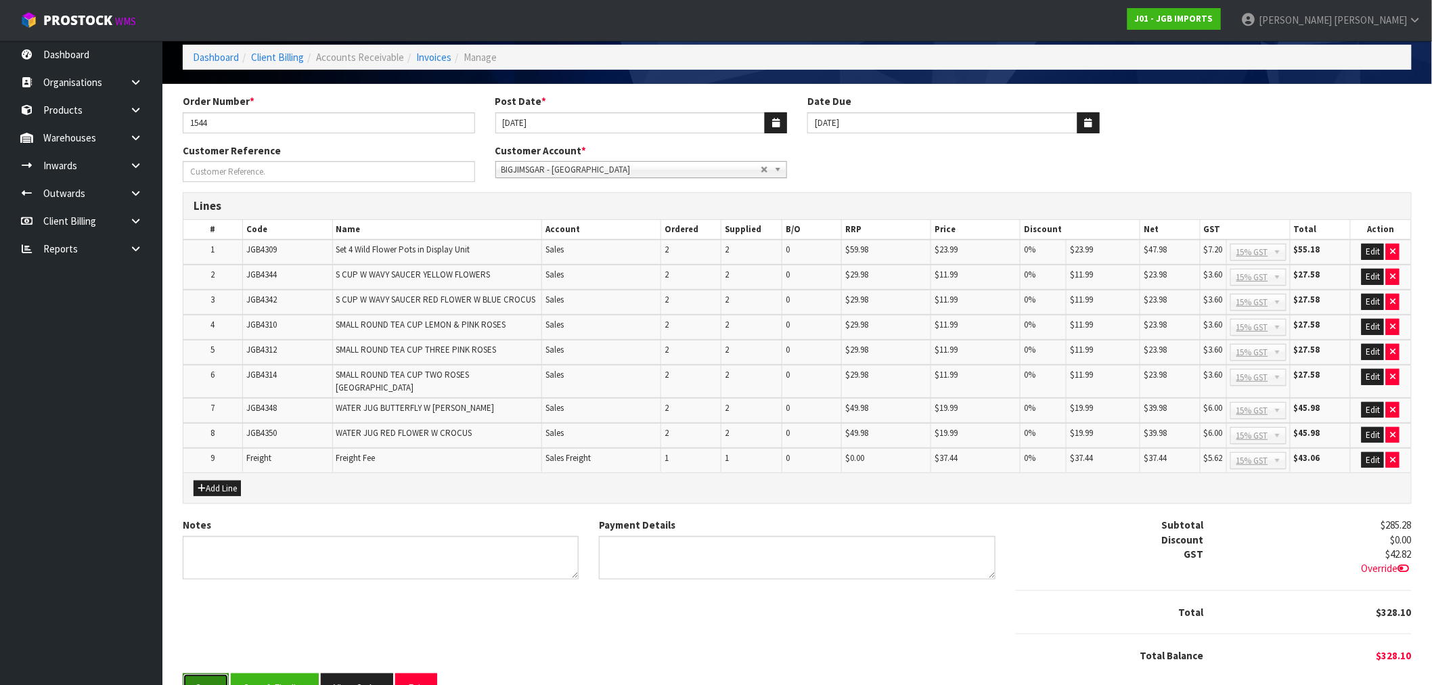
click at [200, 674] on button "Save" at bounding box center [206, 688] width 46 height 29
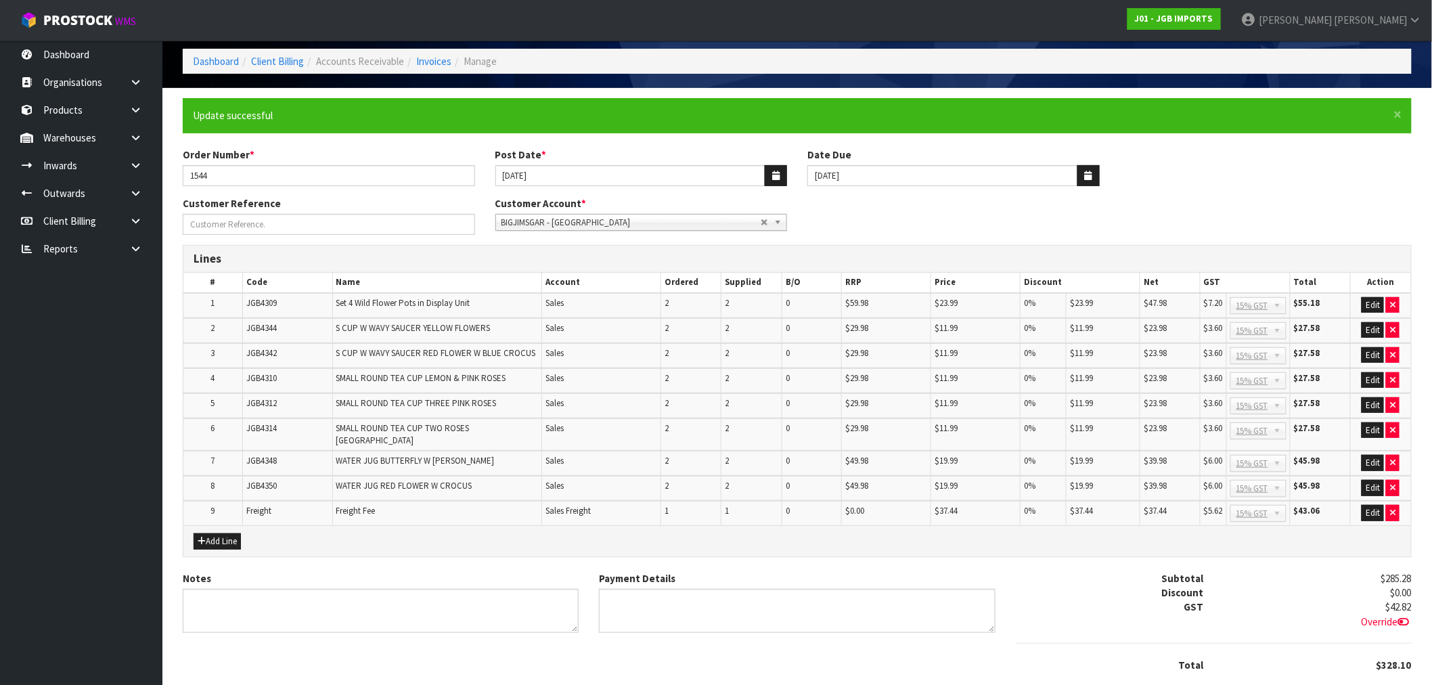
scroll to position [135, 0]
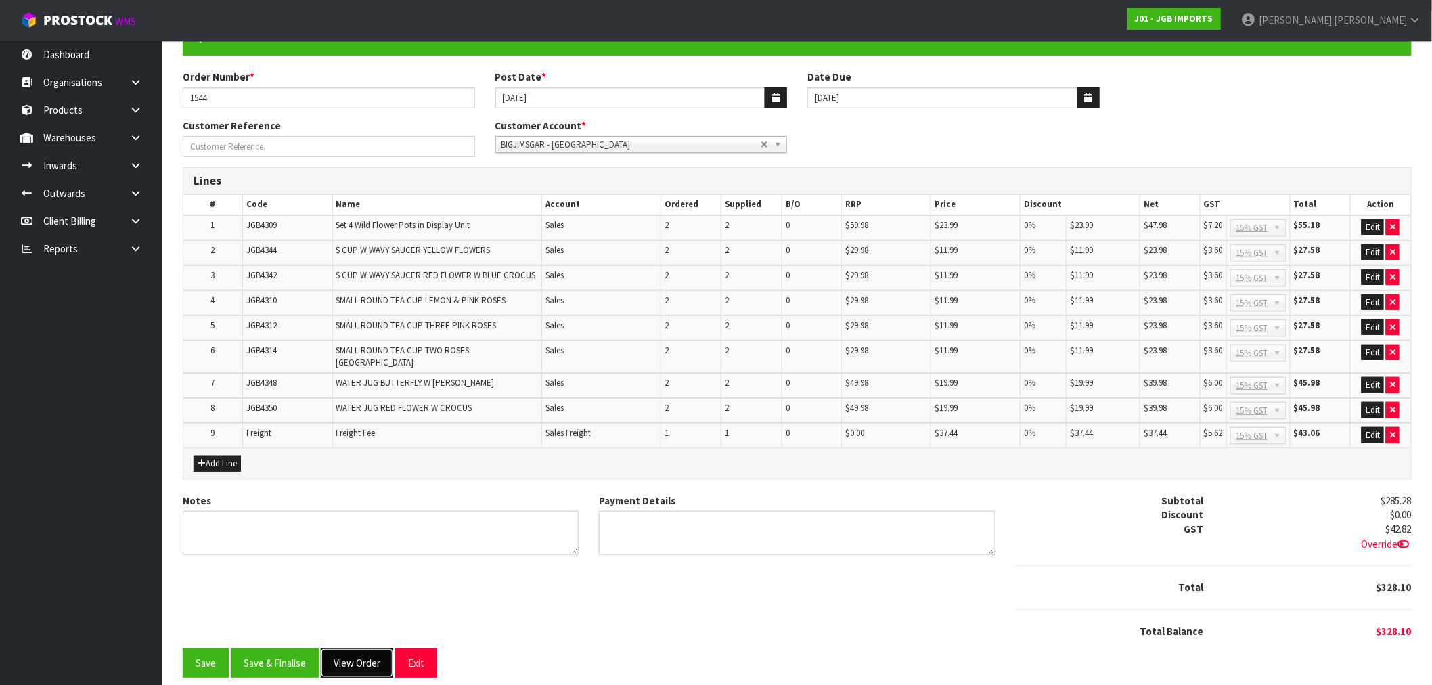
click at [353, 664] on button "View Order" at bounding box center [357, 663] width 72 height 29
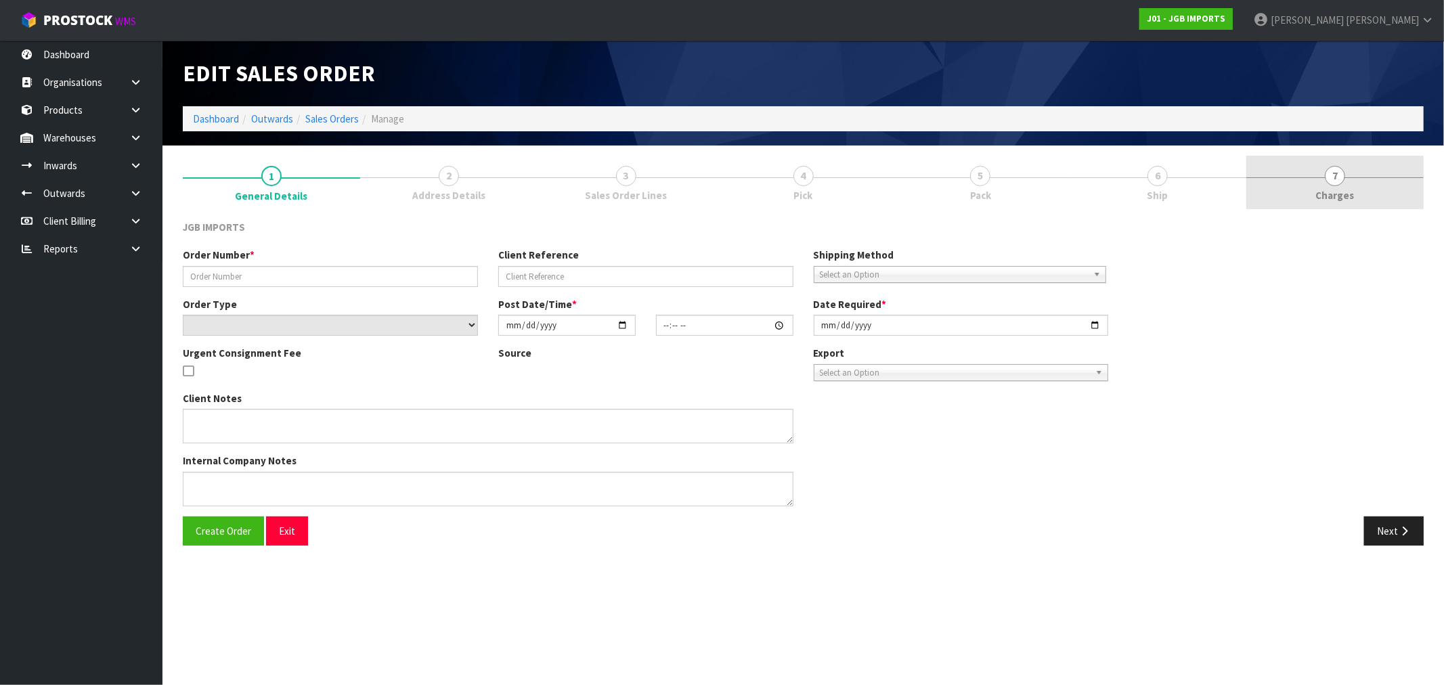
type input "1544"
select select "number:0"
type input "[DATE]"
type input "16:30:00.000"
type input "[DATE]"
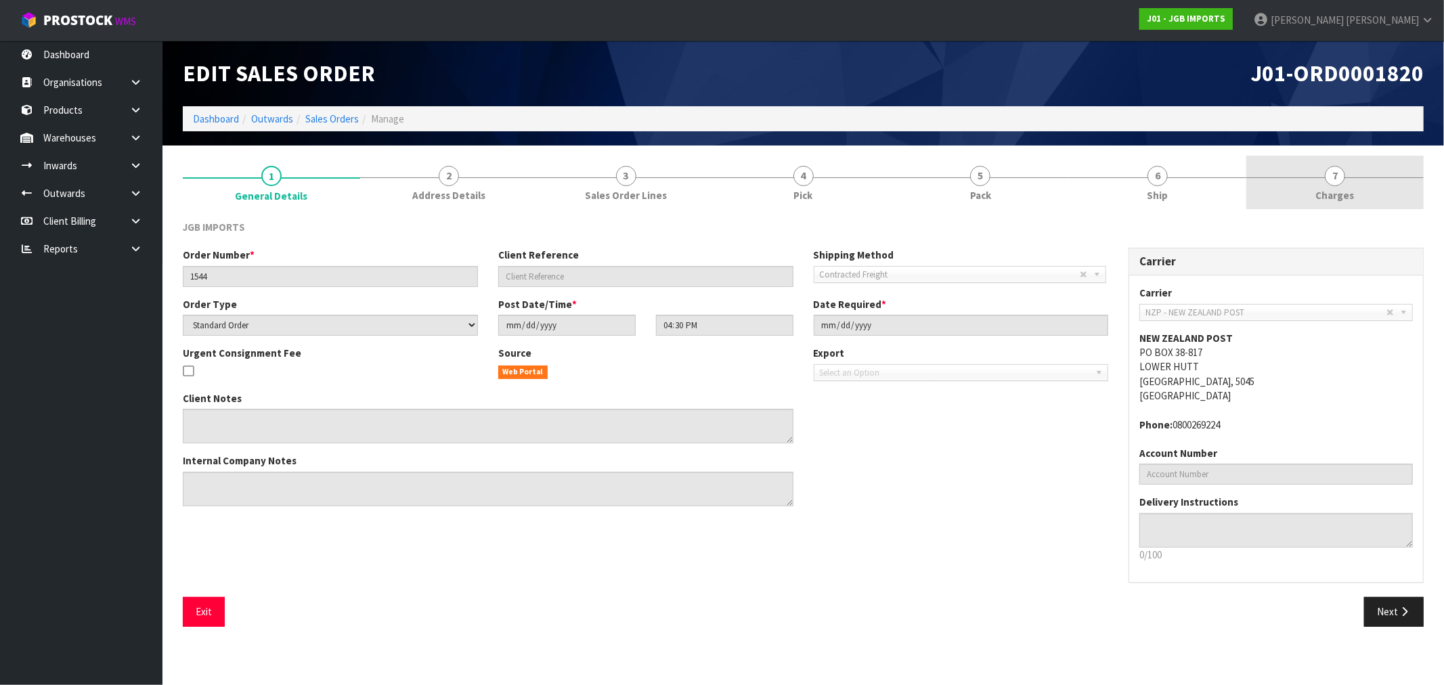
click at [1298, 199] on link "7 [GEOGRAPHIC_DATA]" at bounding box center [1334, 182] width 177 height 53
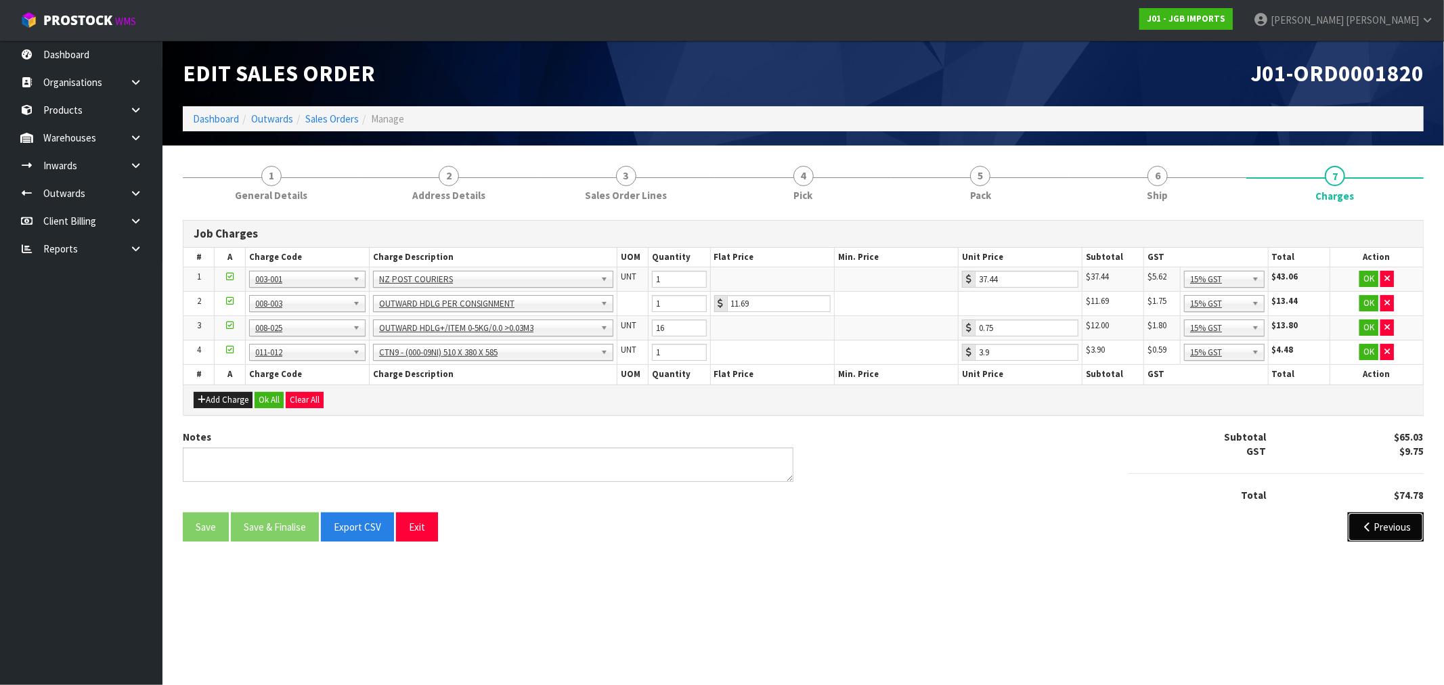
click at [1361, 525] on icon "button" at bounding box center [1367, 527] width 13 height 10
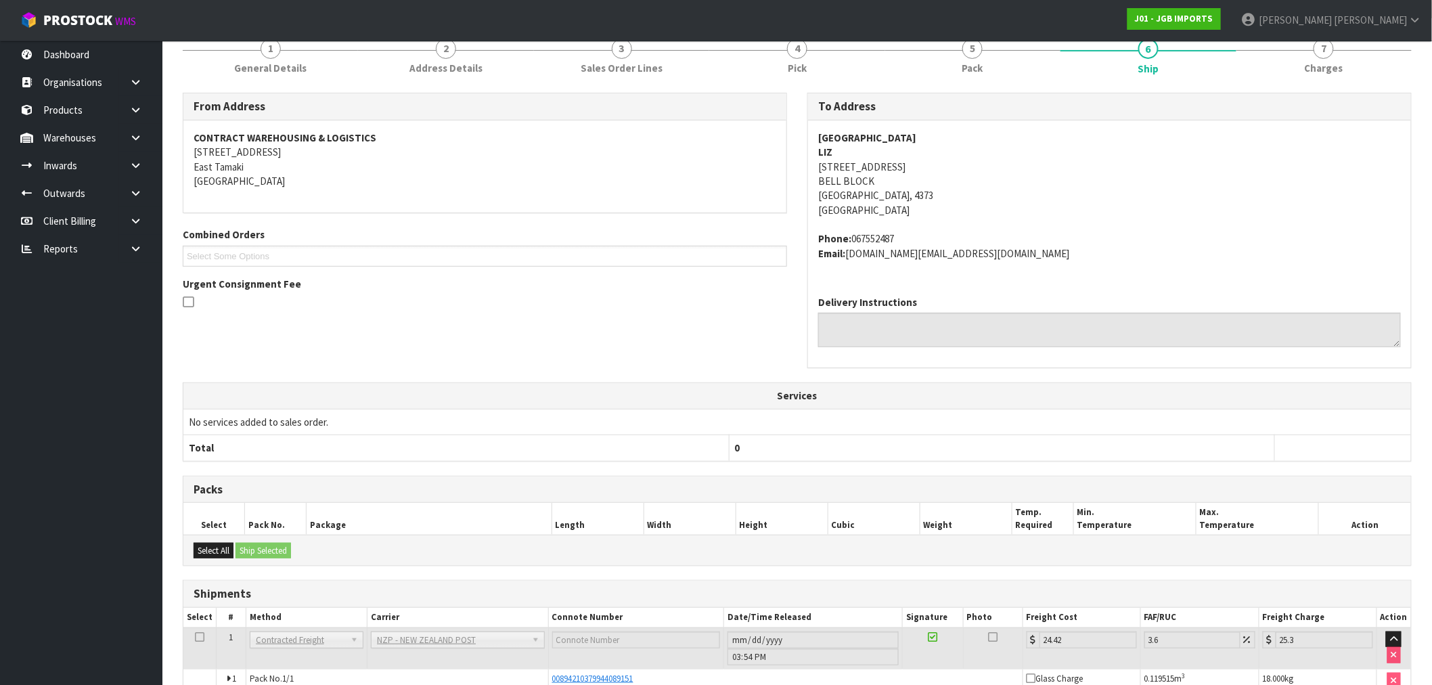
scroll to position [208, 0]
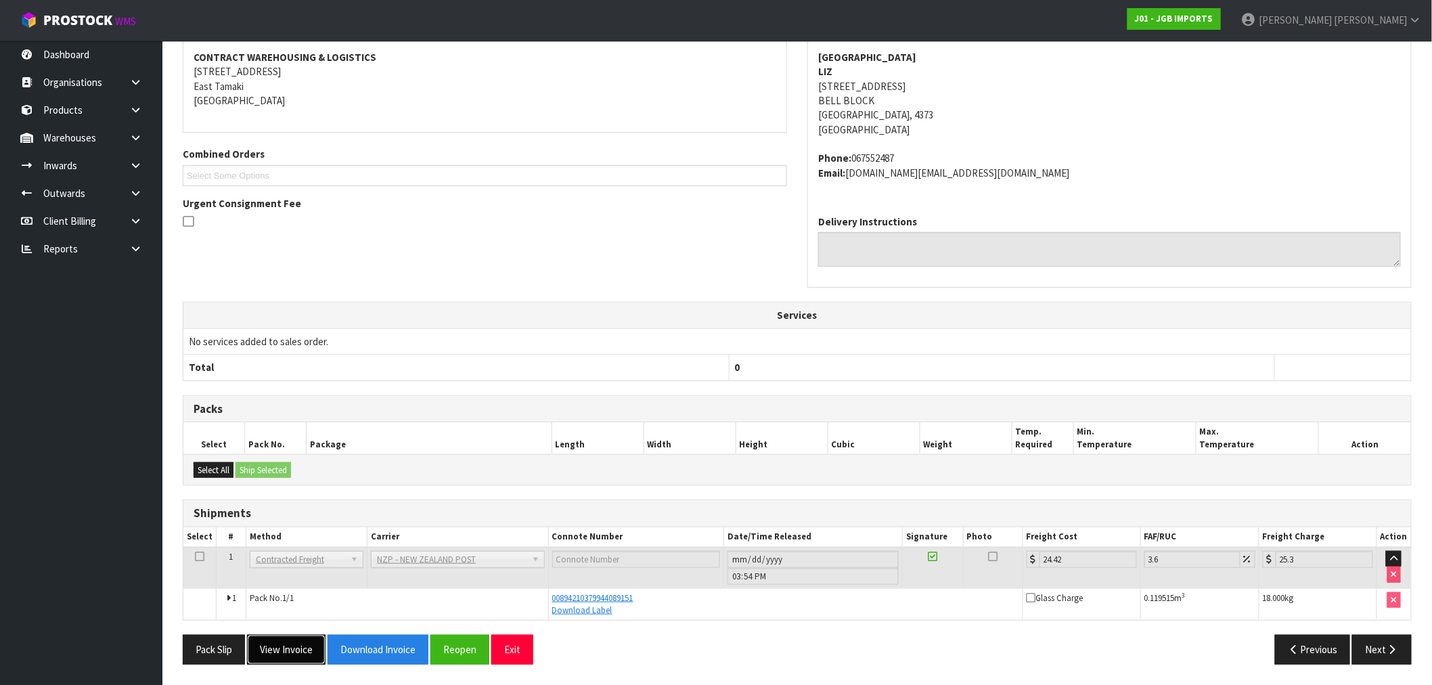
click at [279, 640] on button "View Invoice" at bounding box center [286, 649] width 79 height 29
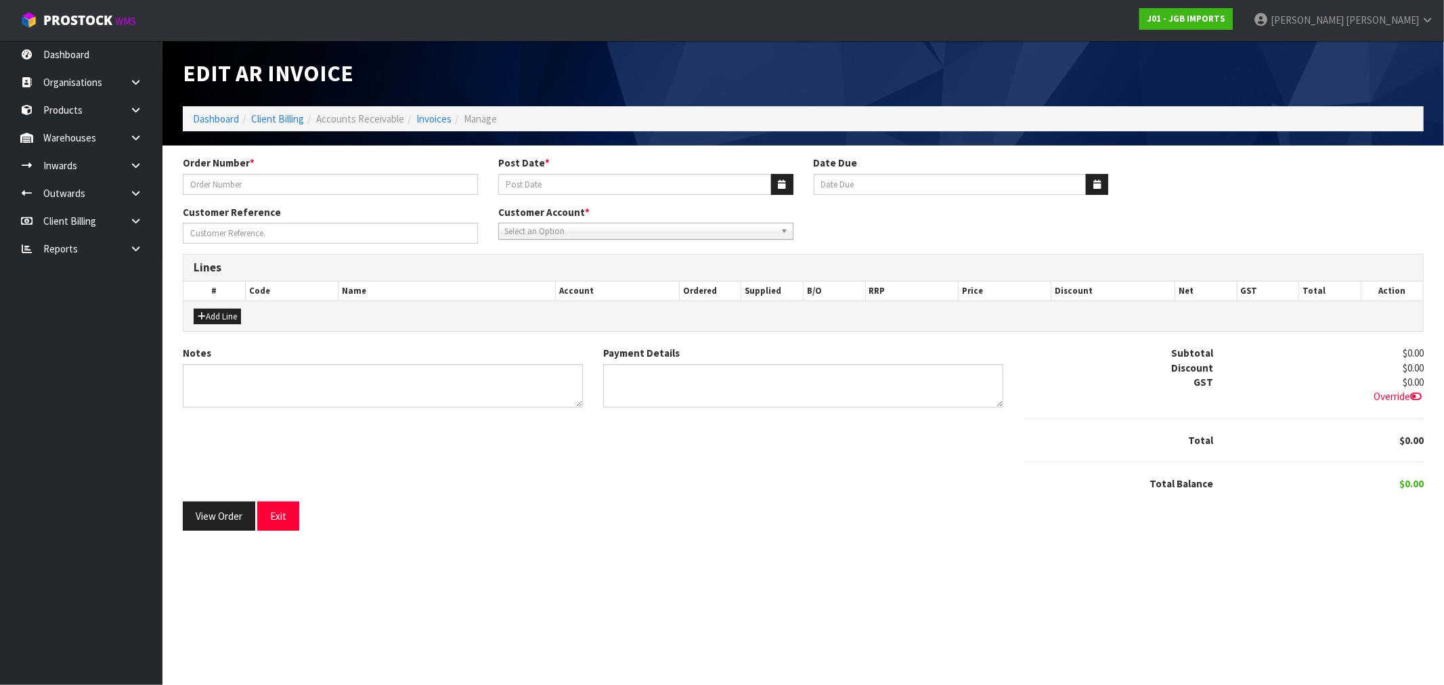
type input "1544"
type input "[DATE]"
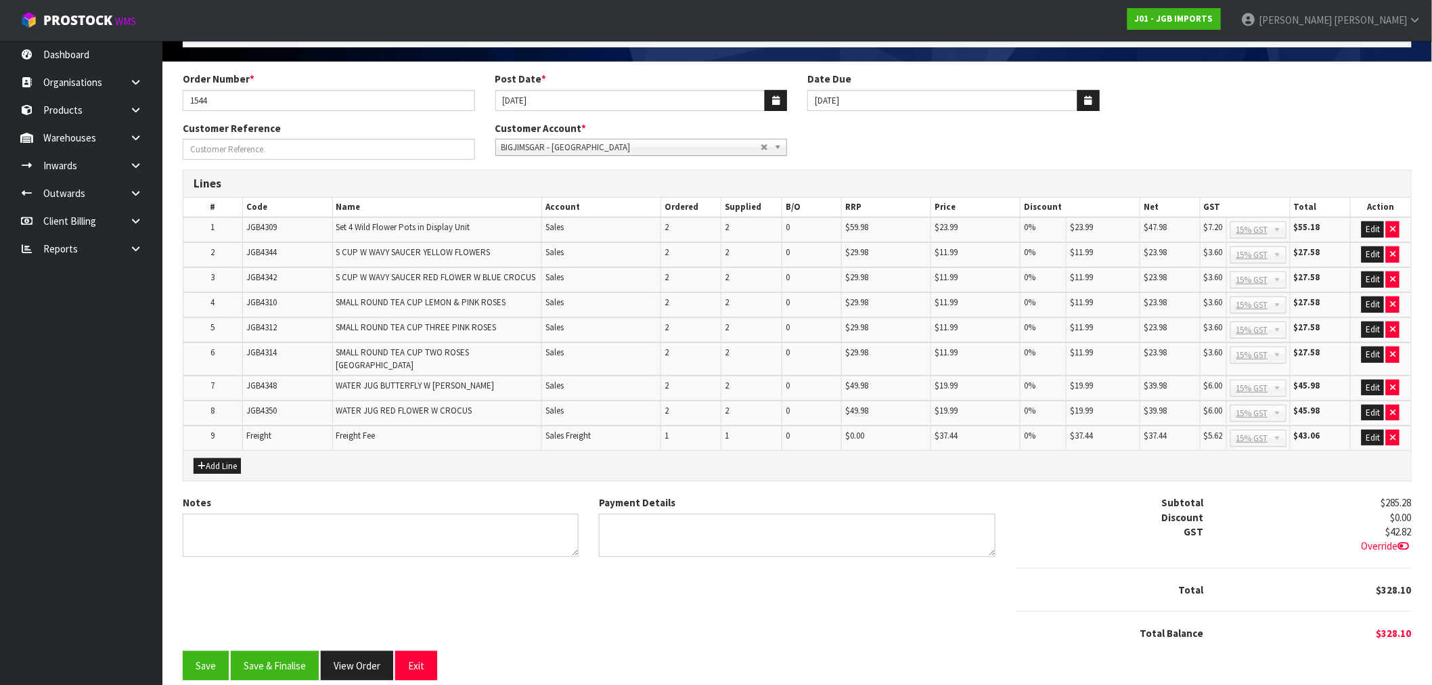
scroll to position [86, 0]
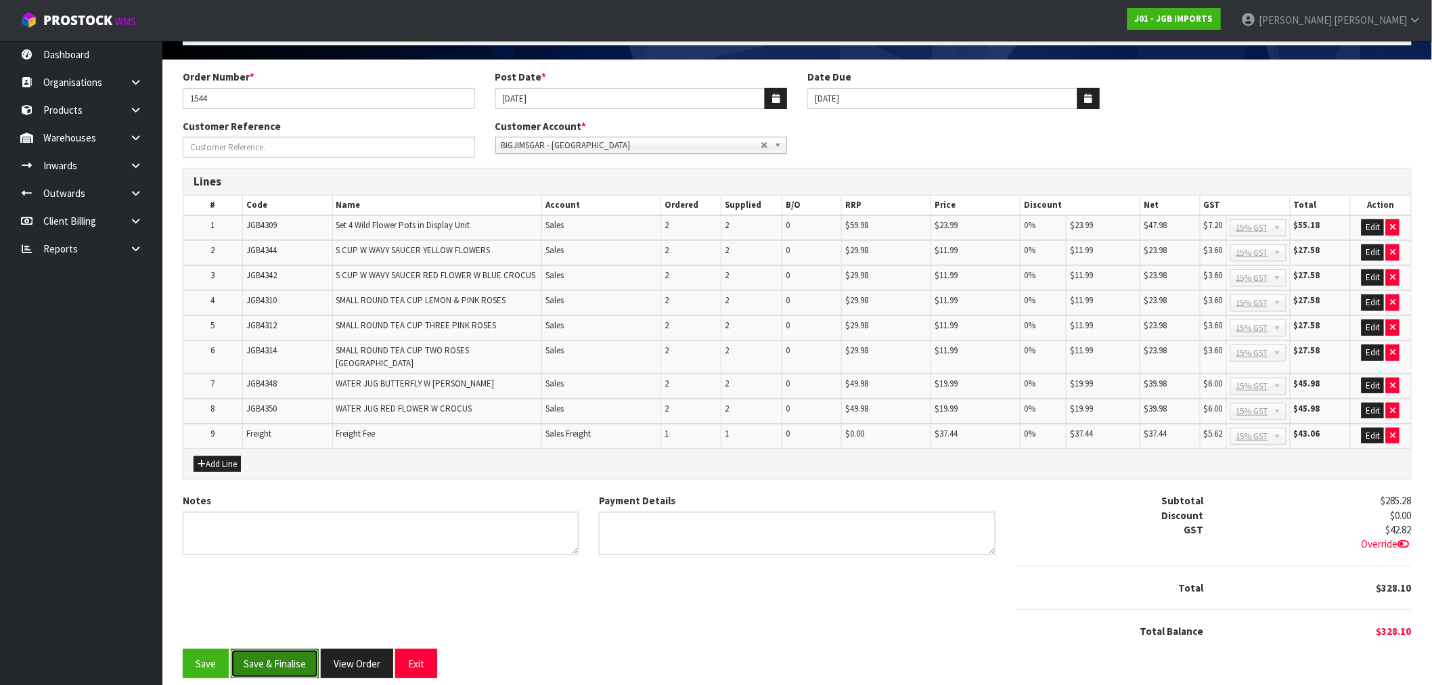
click at [269, 655] on button "Save & Finalise" at bounding box center [275, 663] width 88 height 29
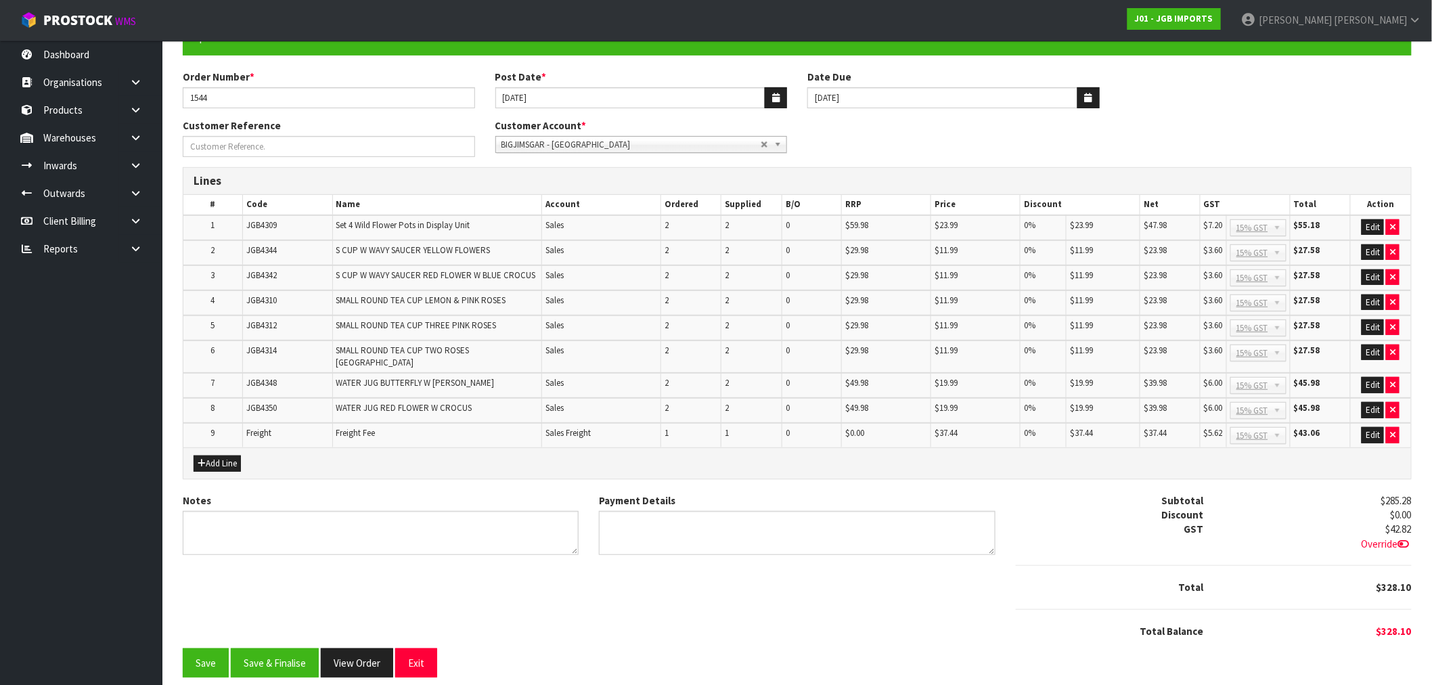
scroll to position [90, 0]
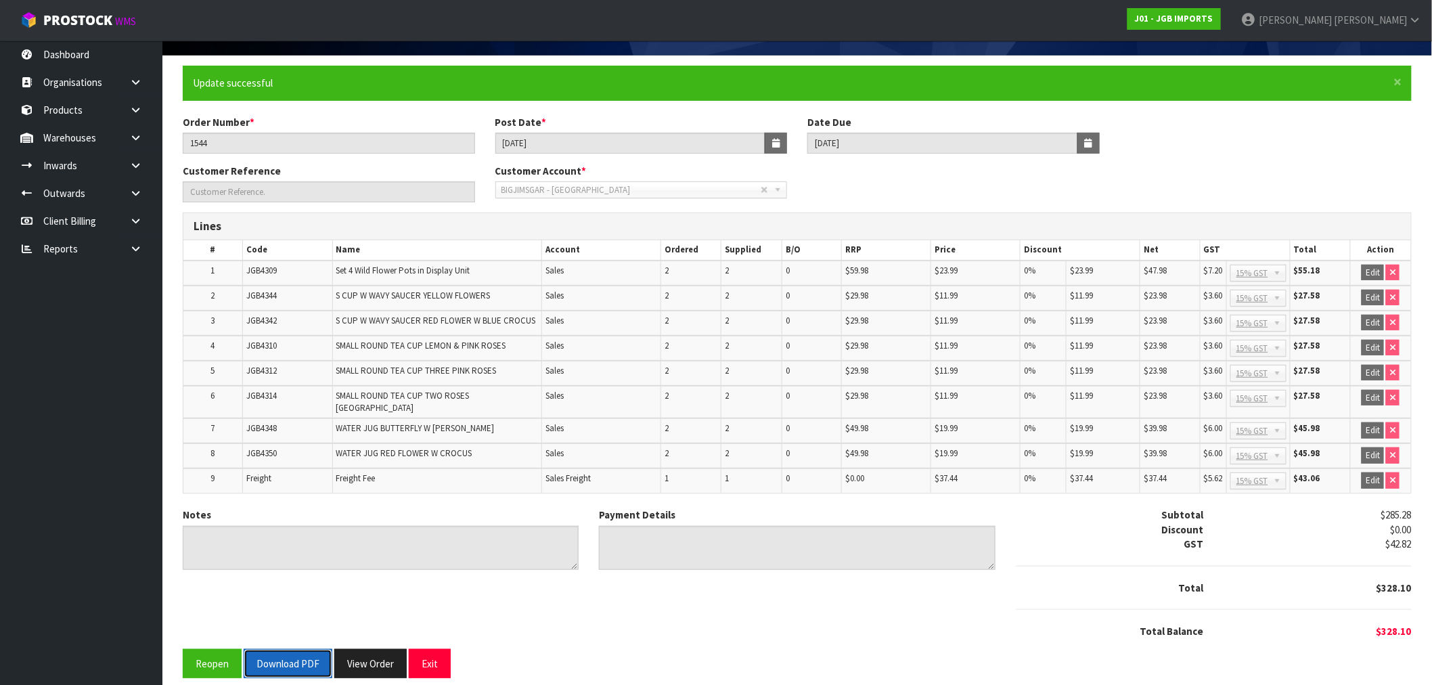
click at [288, 649] on button "Download PDF" at bounding box center [288, 663] width 89 height 29
drag, startPoint x: 387, startPoint y: 647, endPoint x: 394, endPoint y: 642, distance: 8.7
click at [387, 649] on button "View Order" at bounding box center [370, 663] width 72 height 29
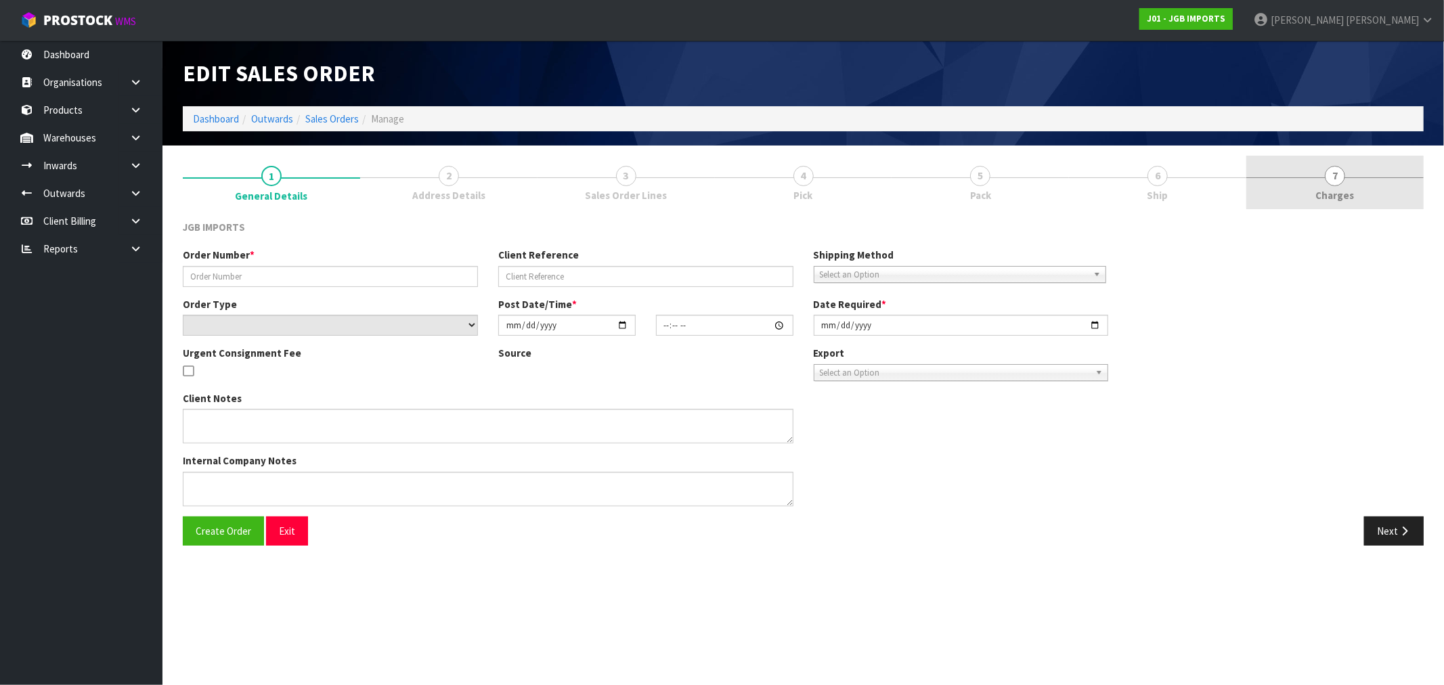
type input "1544"
select select "number:0"
type input "[DATE]"
type input "16:30:00.000"
type input "[DATE]"
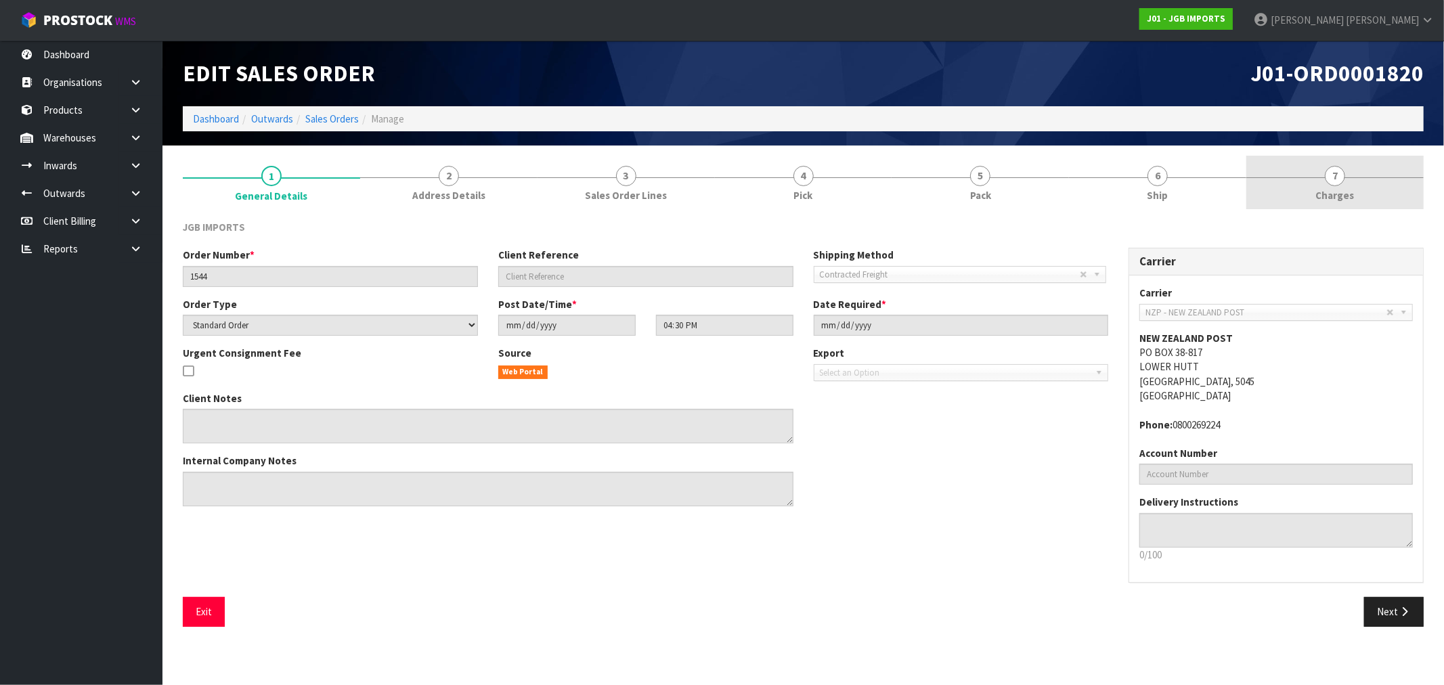
click at [1390, 180] on link "7 [GEOGRAPHIC_DATA]" at bounding box center [1334, 182] width 177 height 53
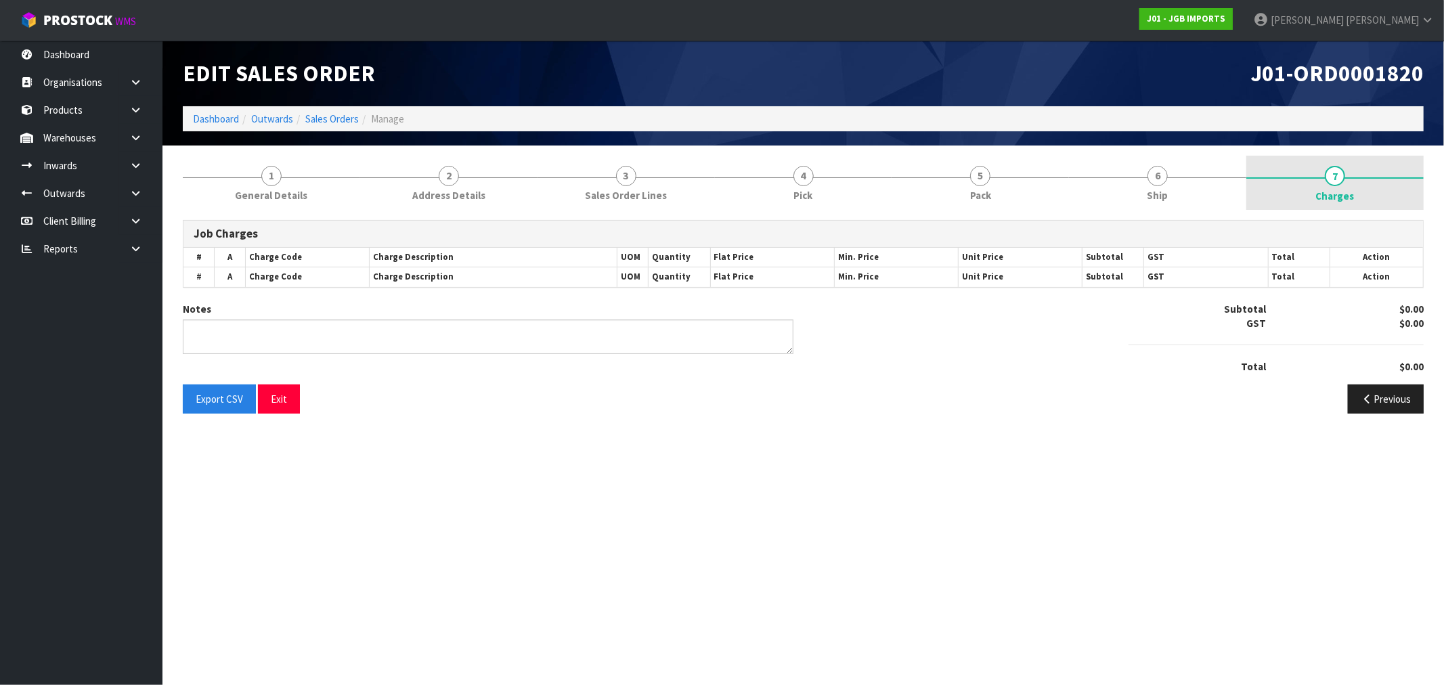
click at [1357, 174] on link "7 [GEOGRAPHIC_DATA]" at bounding box center [1334, 183] width 177 height 54
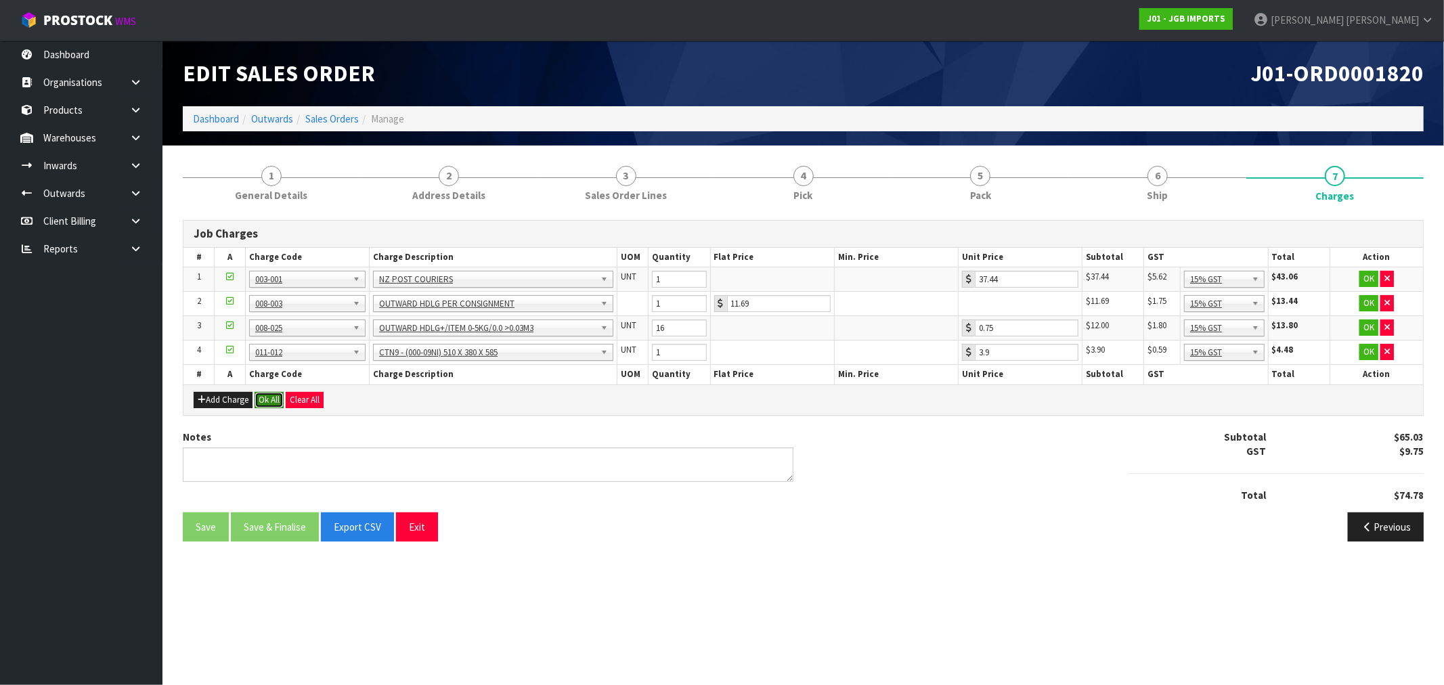
click at [269, 397] on button "Ok All" at bounding box center [269, 400] width 29 height 16
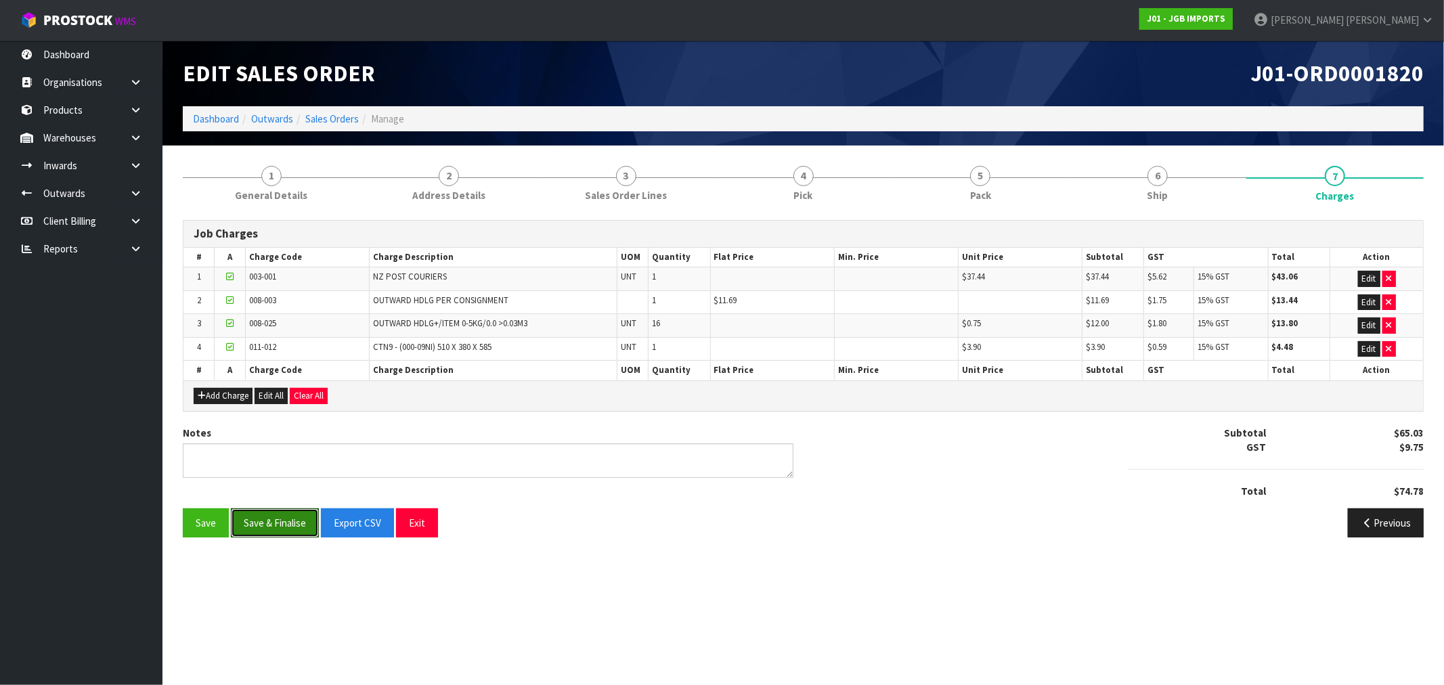
drag, startPoint x: 278, startPoint y: 529, endPoint x: 362, endPoint y: 538, distance: 85.1
click at [278, 530] on button "Save & Finalise" at bounding box center [275, 522] width 88 height 29
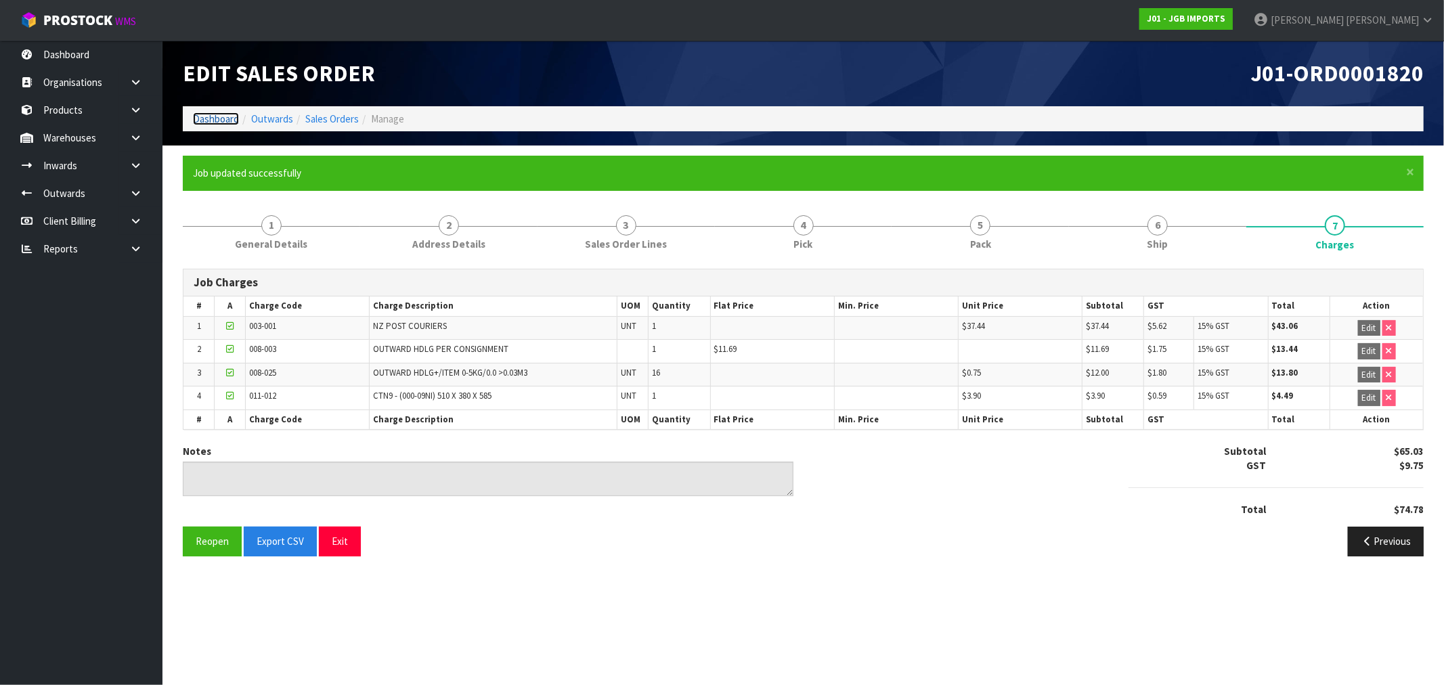
click at [228, 113] on link "Dashboard" at bounding box center [216, 118] width 46 height 13
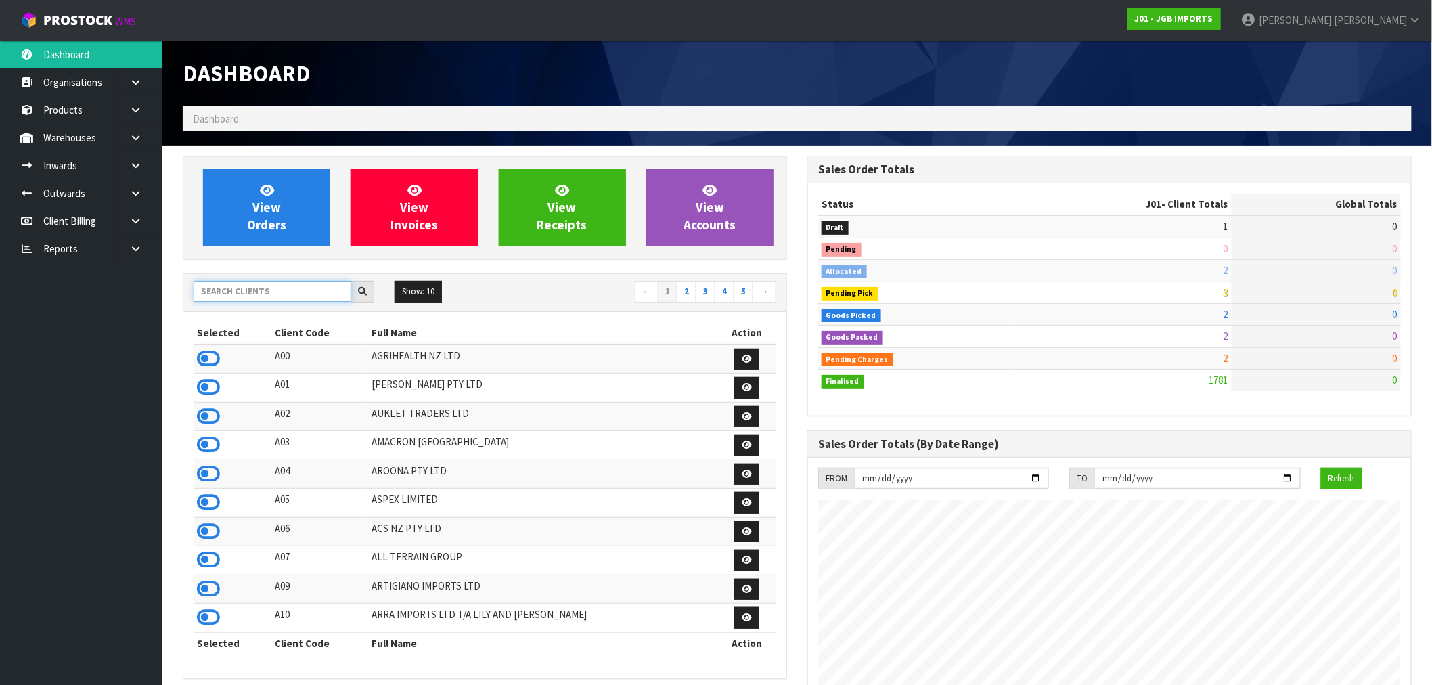
click at [268, 288] on input "text" at bounding box center [273, 291] width 158 height 21
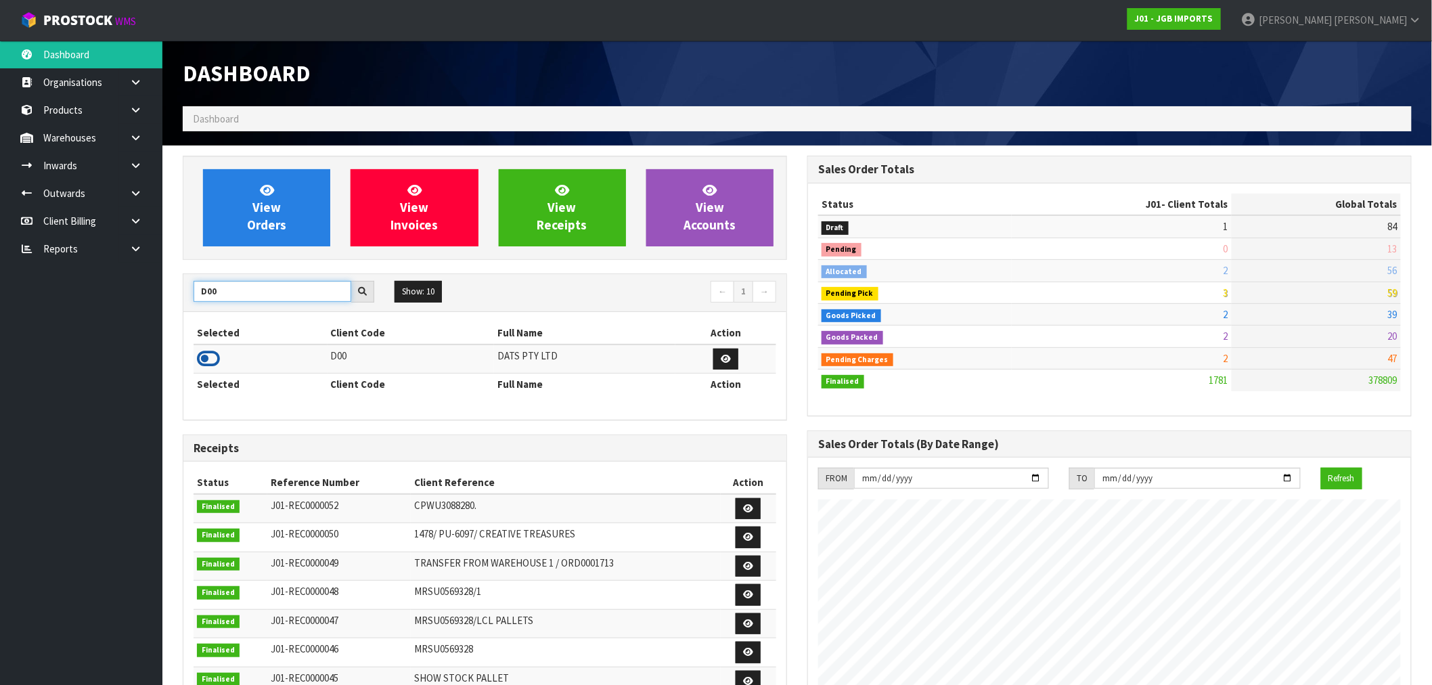
type input "D00"
click at [215, 356] on icon at bounding box center [208, 359] width 23 height 20
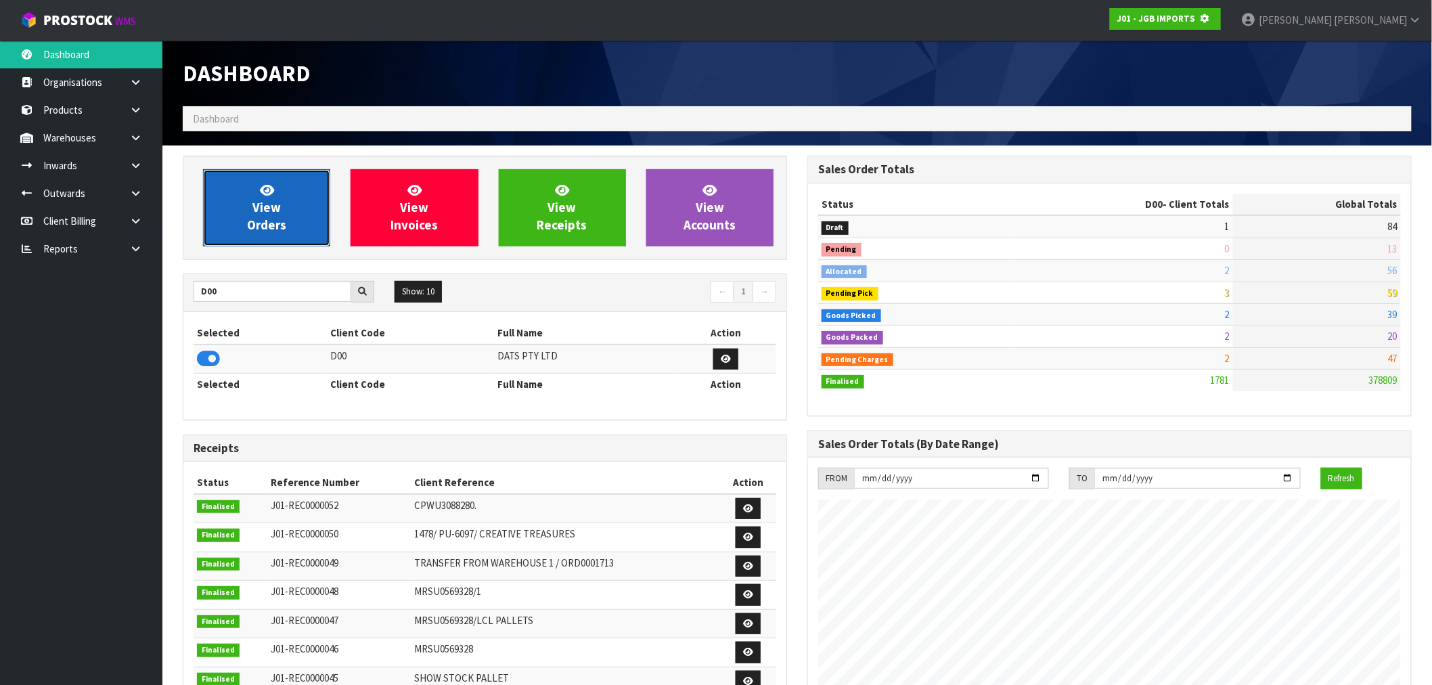
scroll to position [676091, 676310]
click at [280, 233] on link "View Orders" at bounding box center [266, 207] width 127 height 77
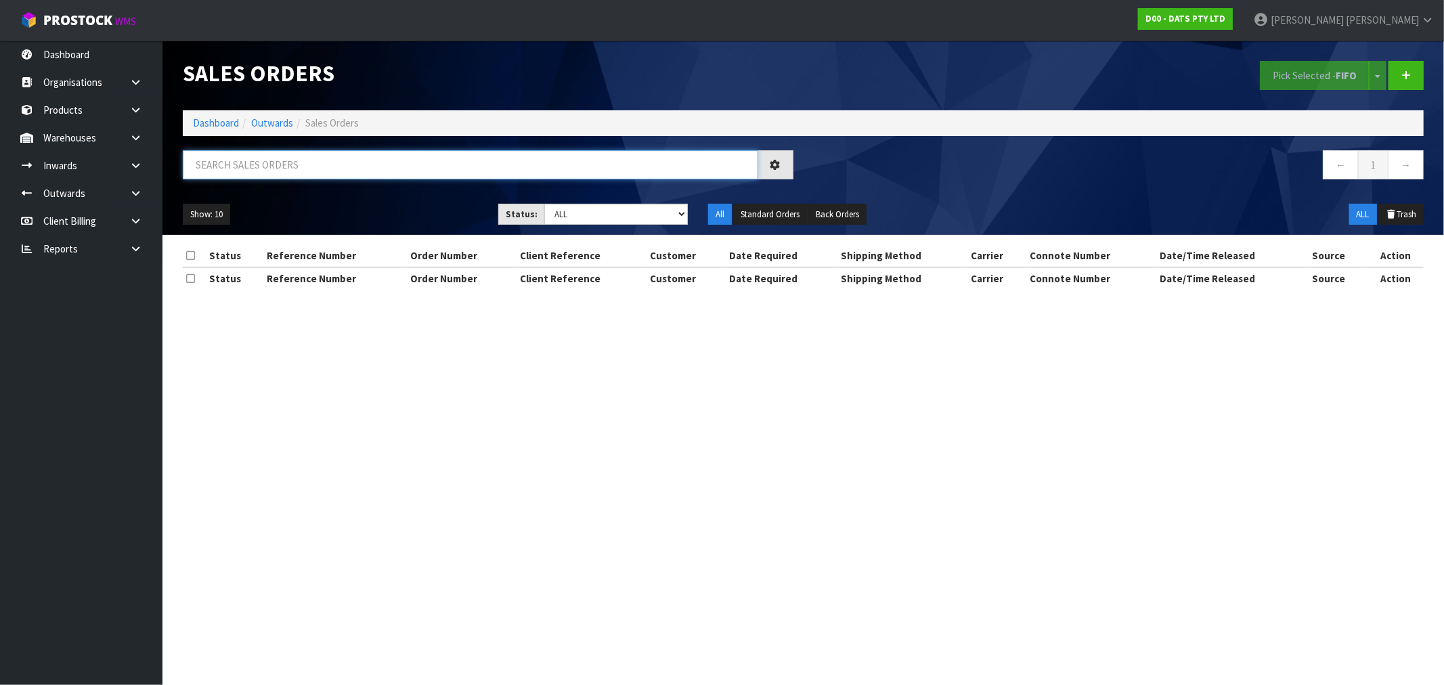
click at [343, 179] on input "text" at bounding box center [470, 164] width 575 height 29
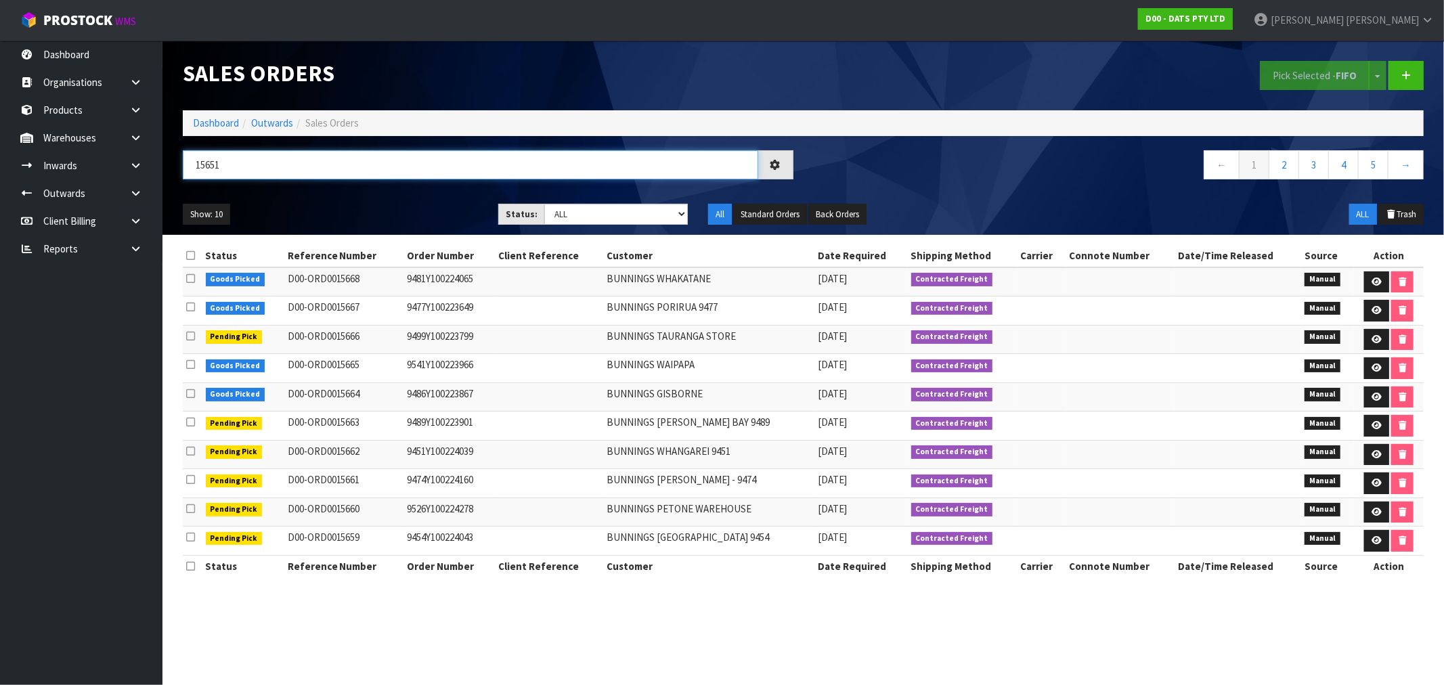
type input "15651"
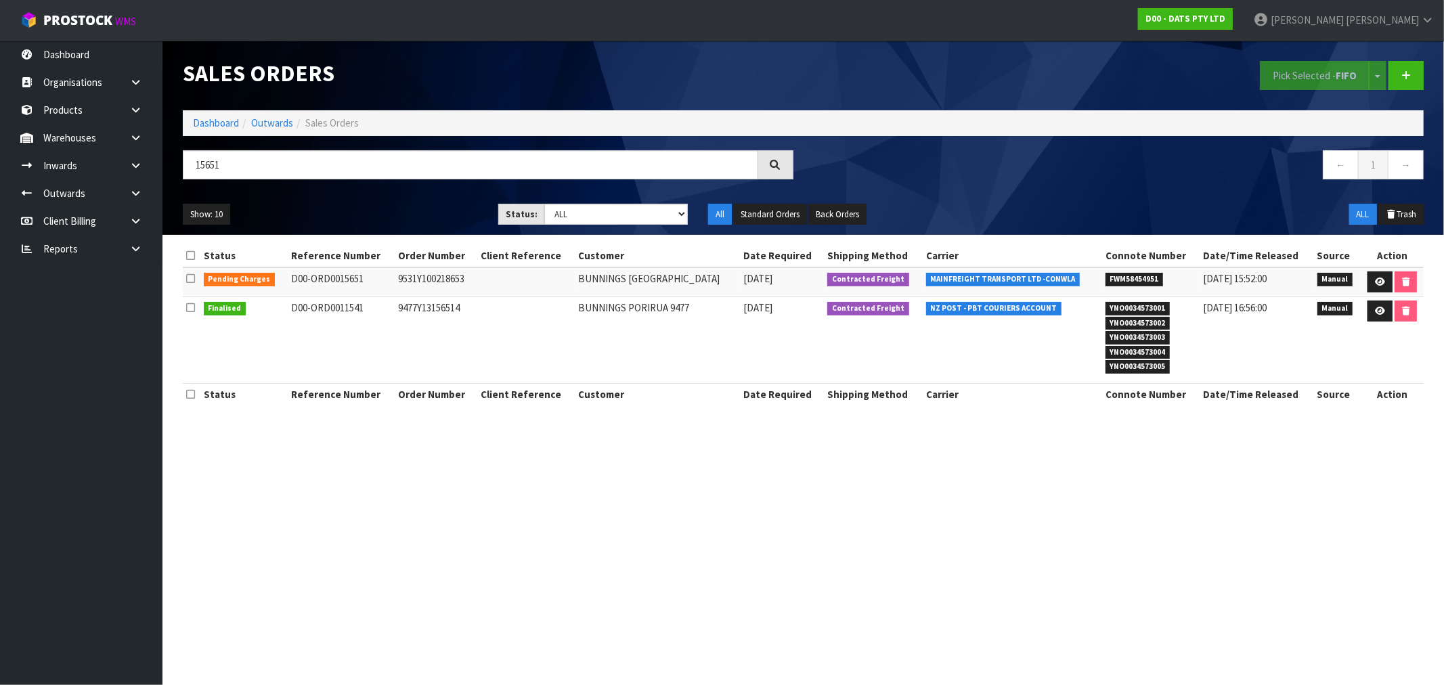
click at [418, 280] on td "9531Y100218653" at bounding box center [436, 281] width 83 height 29
copy td "9531Y100218653"
click at [1382, 283] on icon at bounding box center [1380, 282] width 10 height 9
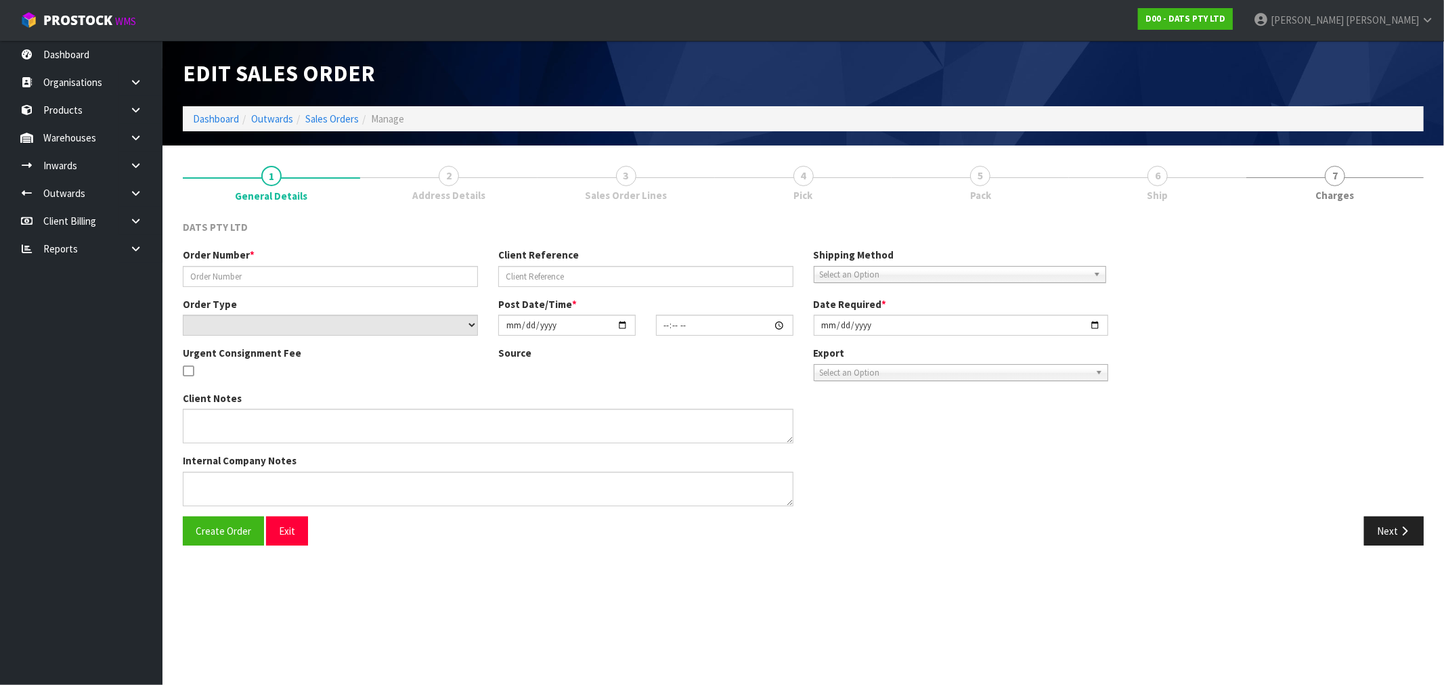
type input "9531Y100218653"
select select "number:0"
type input "[DATE]"
type input "09:02:00.000"
type input "[DATE]"
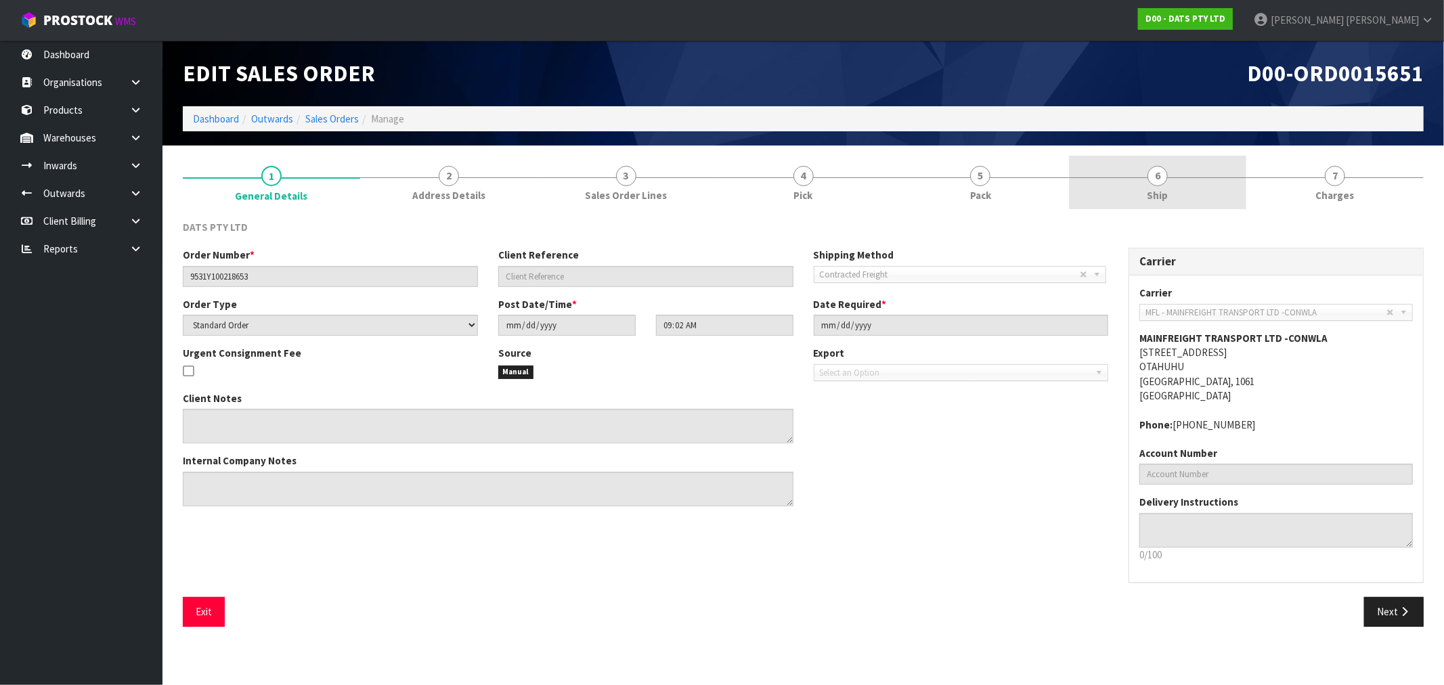
click at [1129, 183] on link "6 Ship" at bounding box center [1157, 182] width 177 height 53
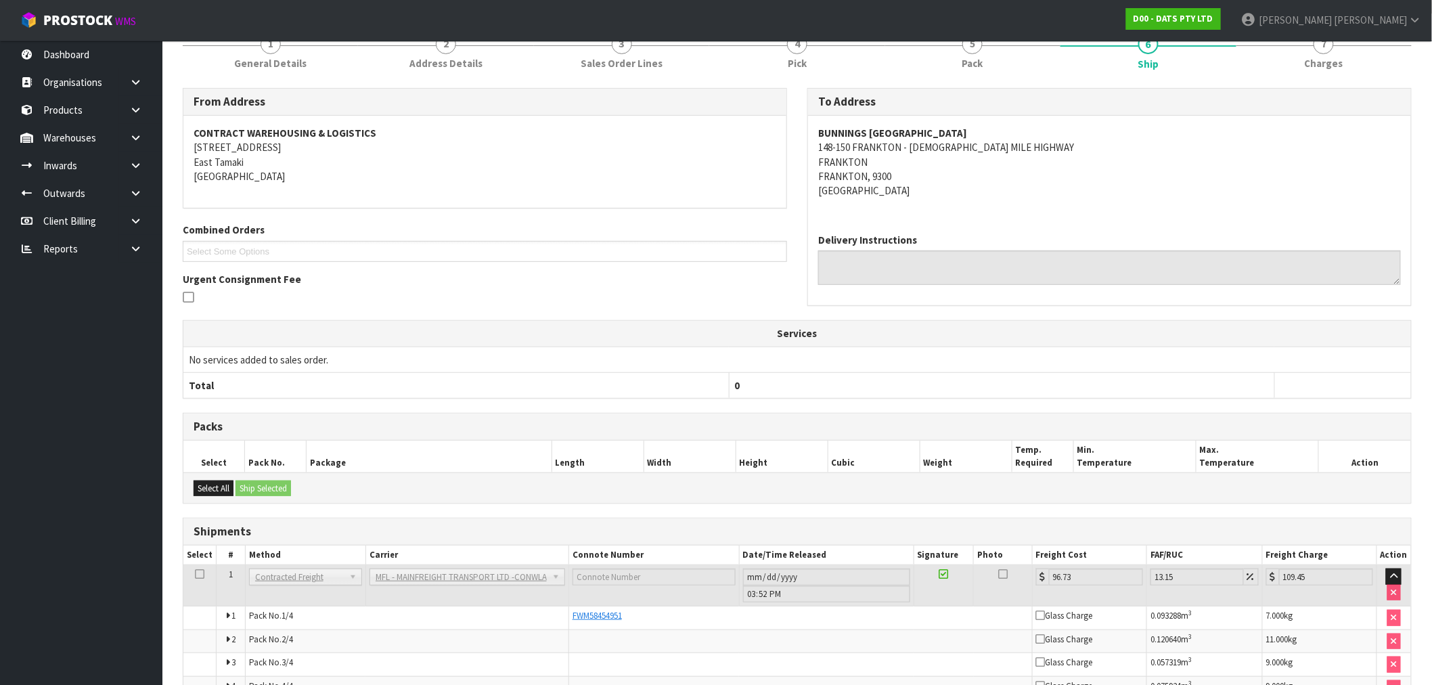
scroll to position [212, 0]
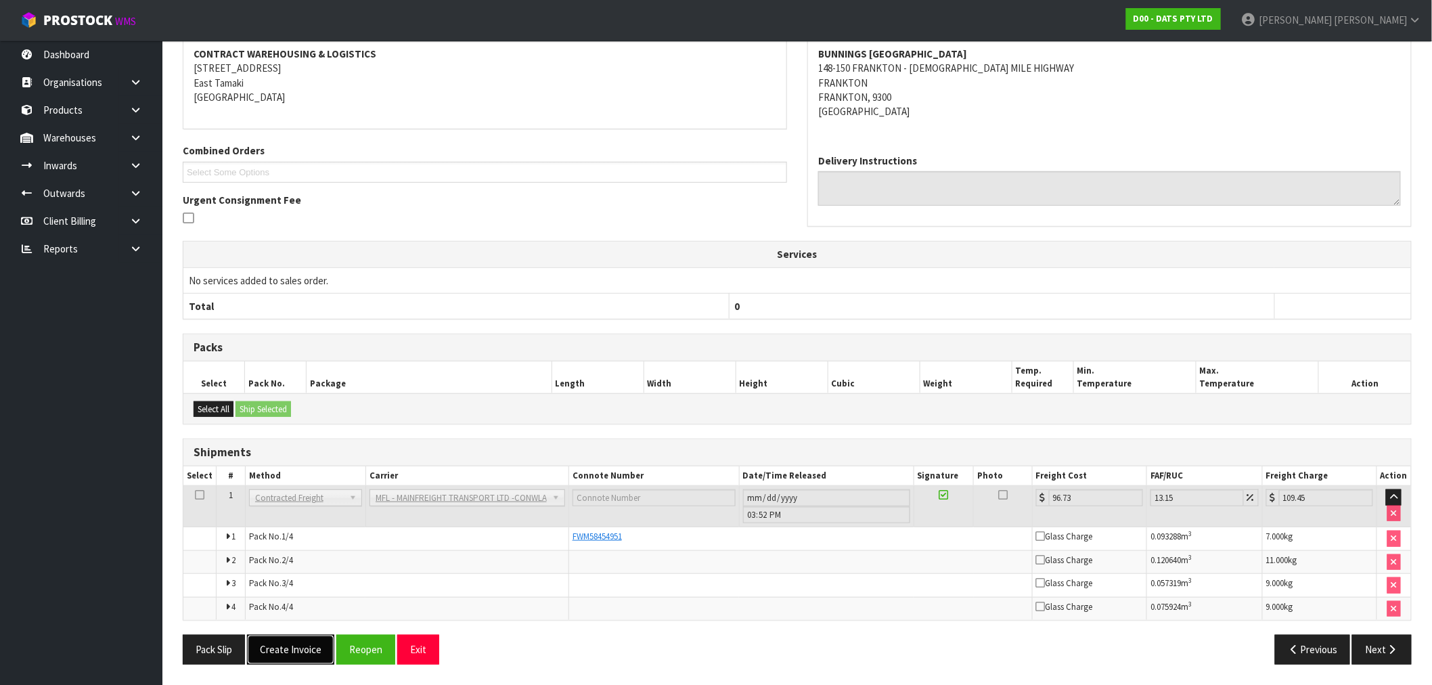
click at [288, 659] on button "Create Invoice" at bounding box center [290, 649] width 87 height 29
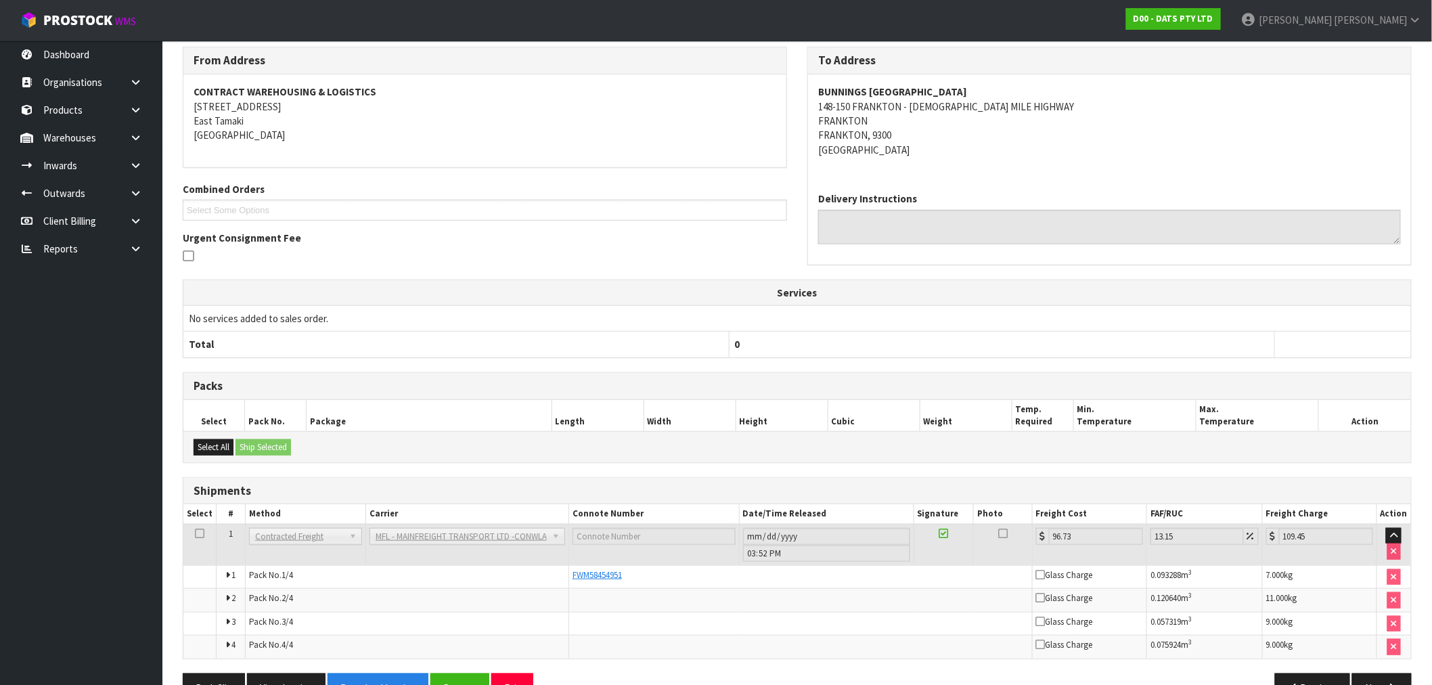
scroll to position [261, 0]
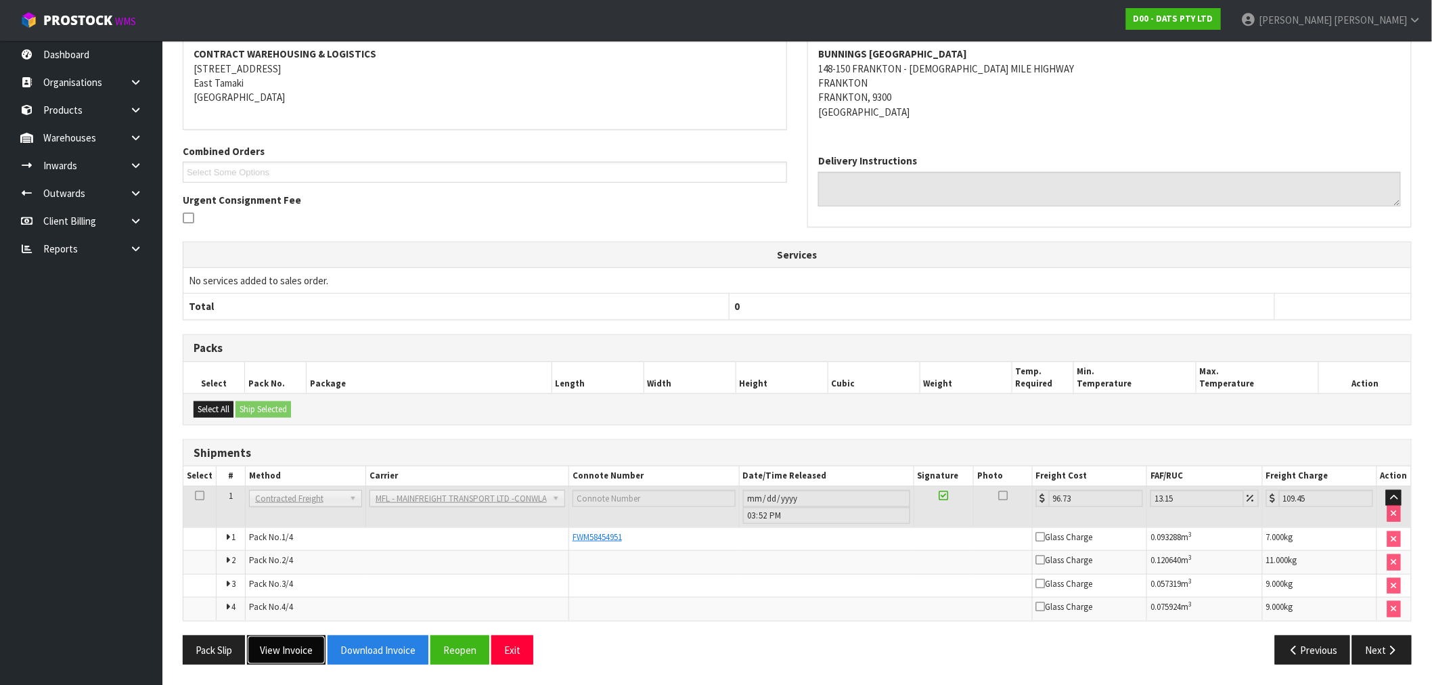
click at [305, 661] on button "View Invoice" at bounding box center [286, 650] width 79 height 29
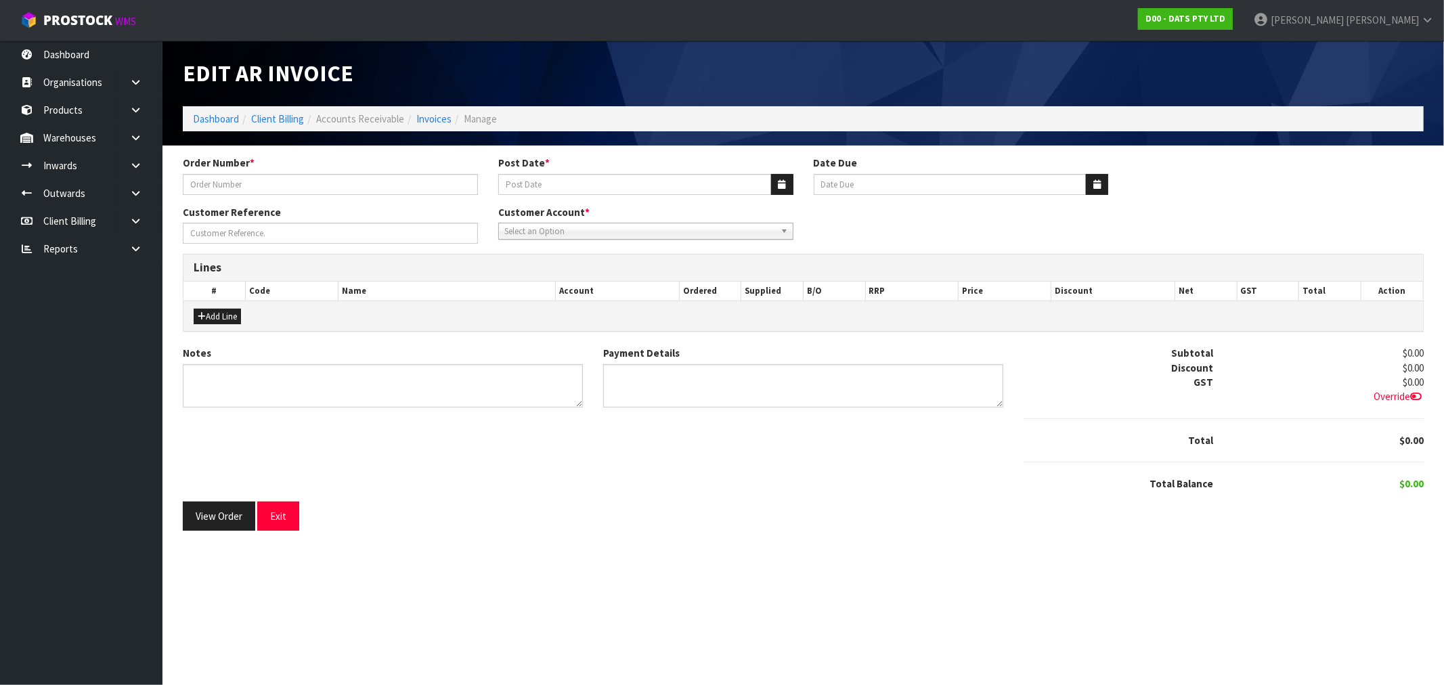
type input "9531Y100218653"
type input "[DATE]"
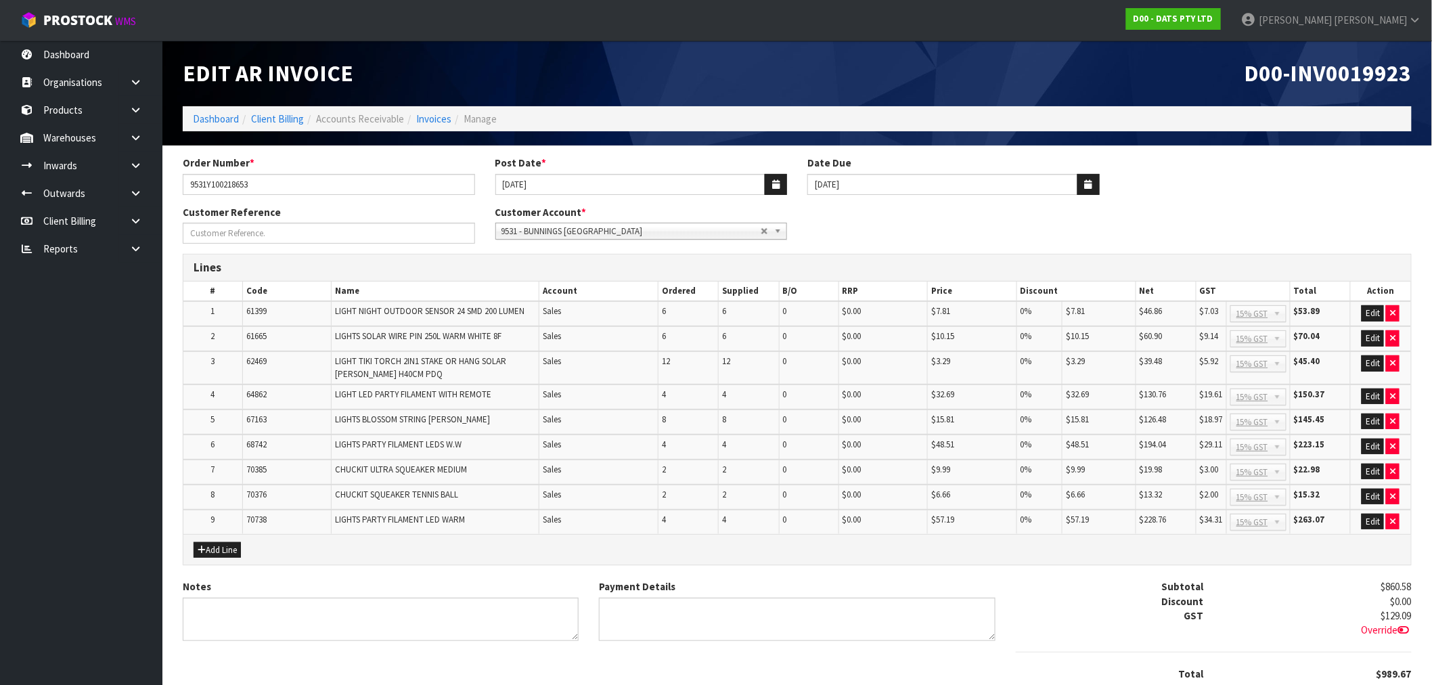
click at [1375, 76] on span "D00-INV0019923" at bounding box center [1328, 73] width 167 height 28
drag, startPoint x: 1375, startPoint y: 76, endPoint x: 1270, endPoint y: 98, distance: 107.1
click at [1375, 77] on span "D00-INV0019923" at bounding box center [1328, 73] width 167 height 28
copy span "INV0019923"
drag, startPoint x: 295, startPoint y: 187, endPoint x: 125, endPoint y: 190, distance: 169.9
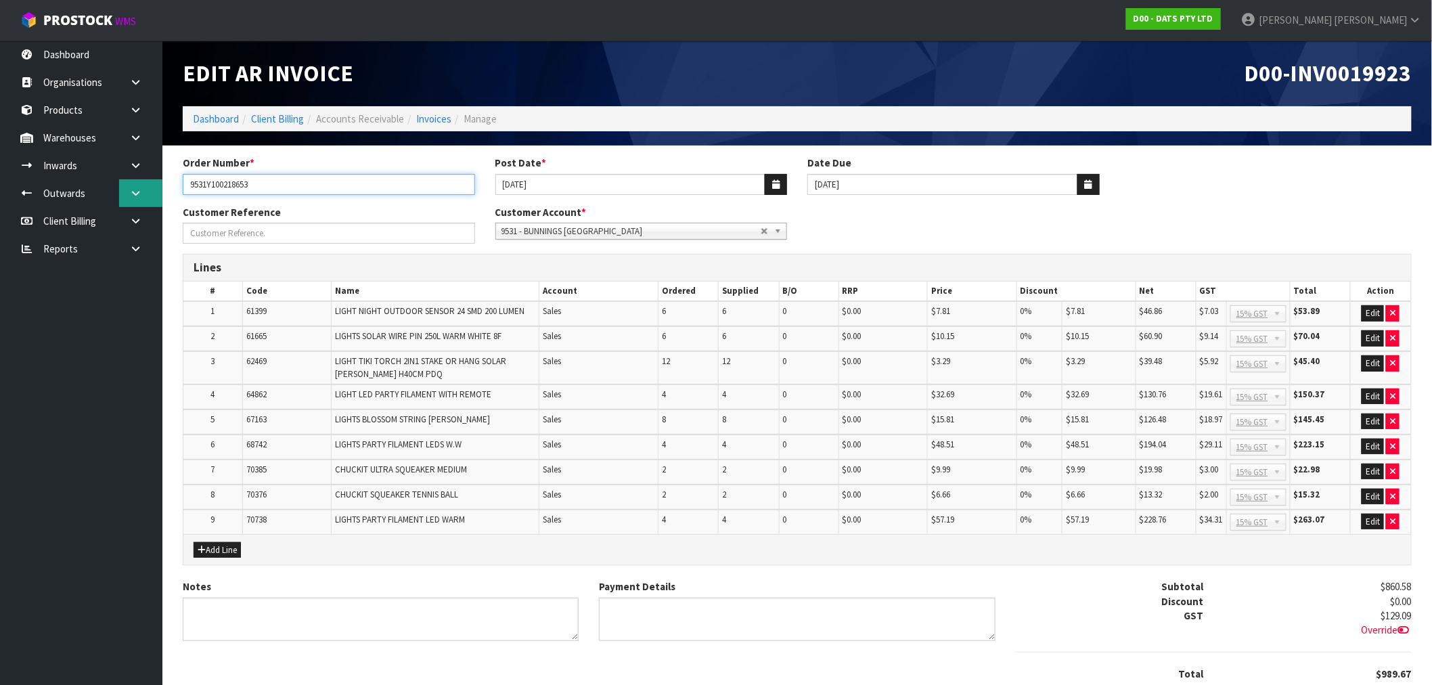
click at [125, 190] on body "Toggle navigation ProStock WMS D00 - DATS PTY LTD [PERSON_NAME] Logout Dashboar…" at bounding box center [716, 342] width 1432 height 685
click at [1342, 71] on span "D00-INV0019923" at bounding box center [1328, 73] width 167 height 28
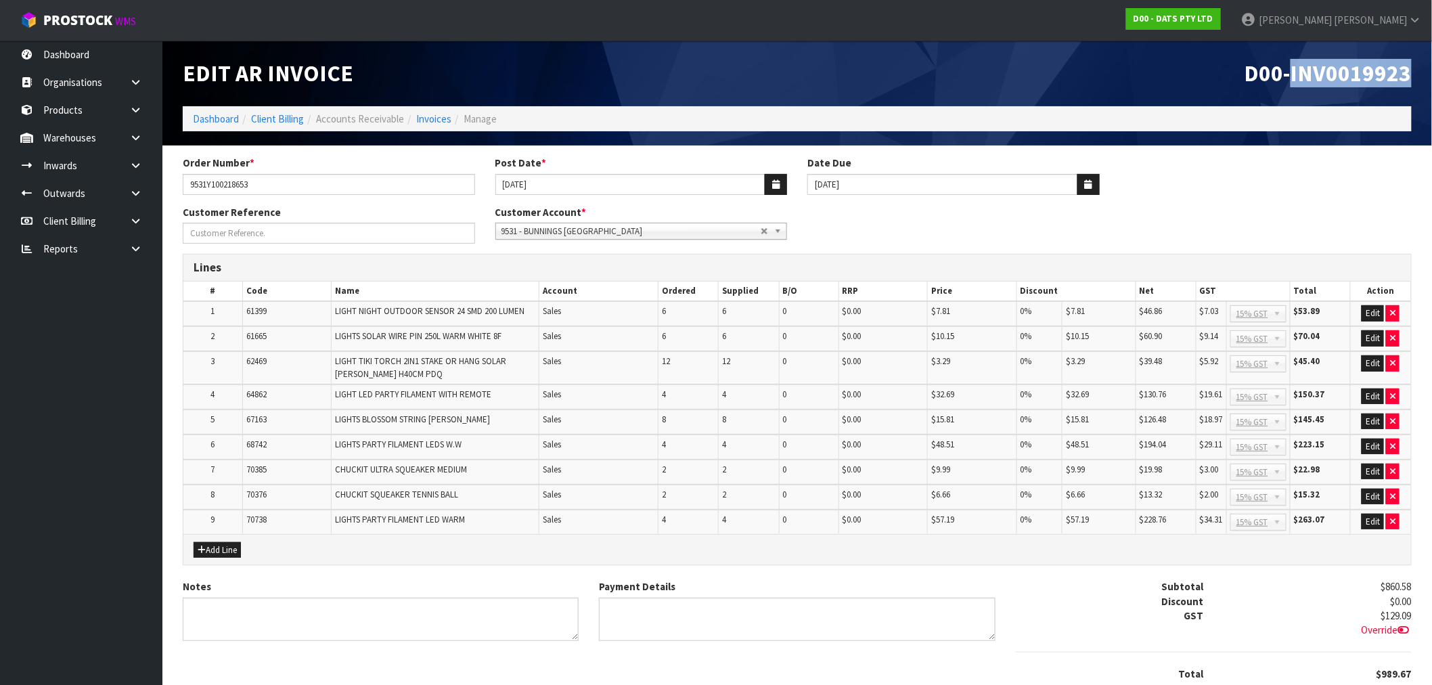
click at [1342, 71] on span "D00-INV0019923" at bounding box center [1328, 73] width 167 height 28
copy span "INV0019923"
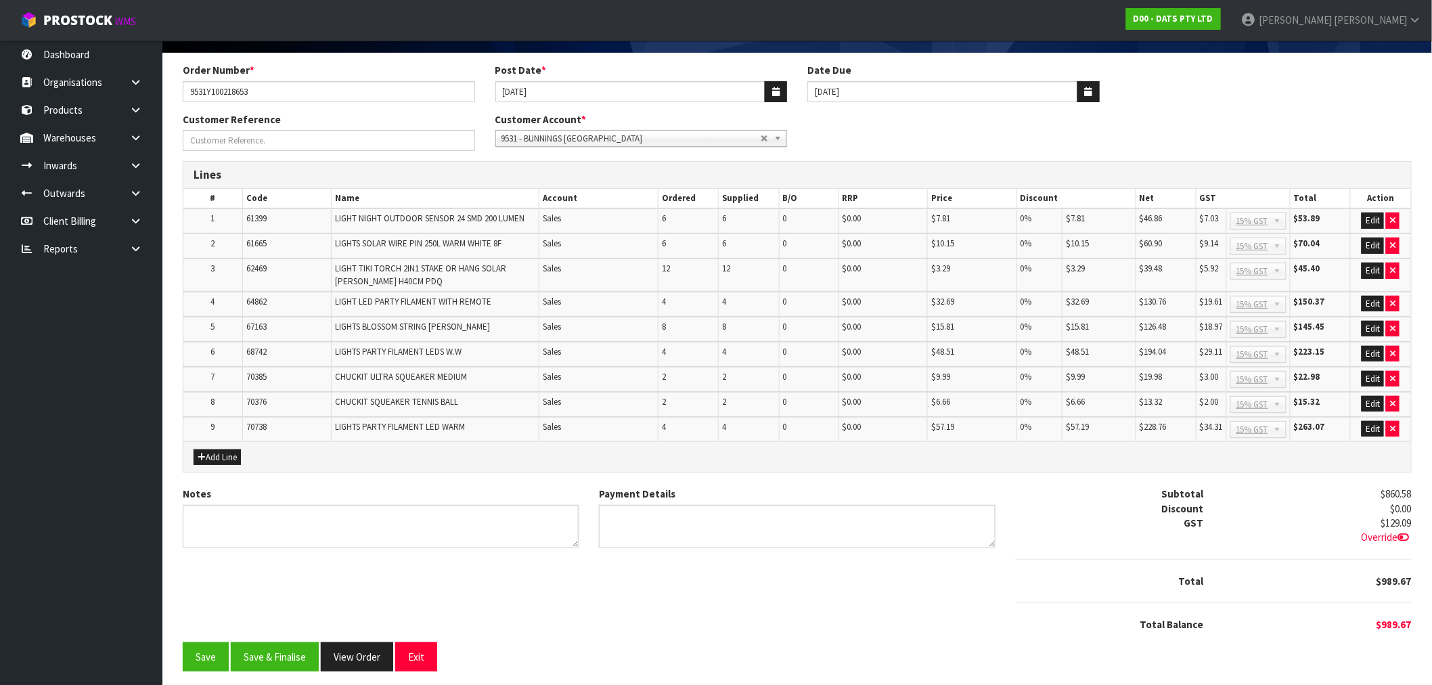
scroll to position [93, 0]
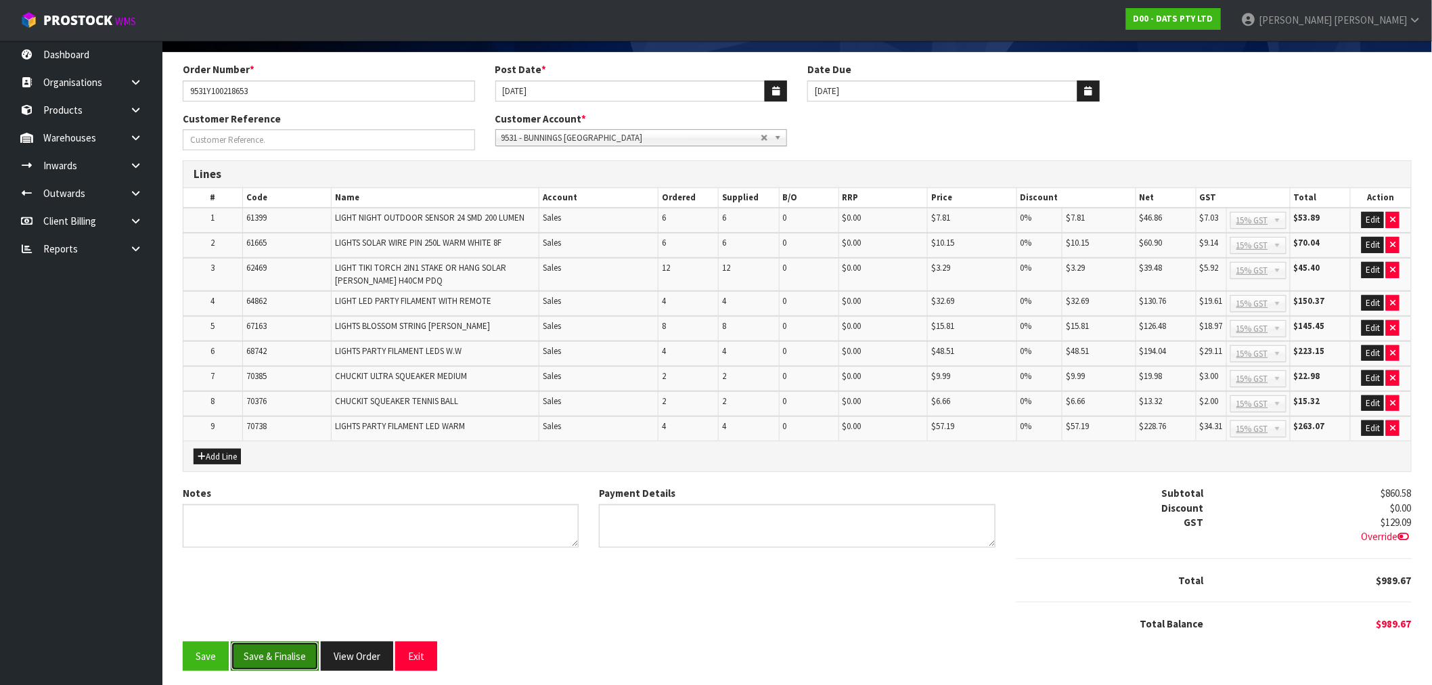
click at [288, 646] on button "Save & Finalise" at bounding box center [275, 656] width 88 height 29
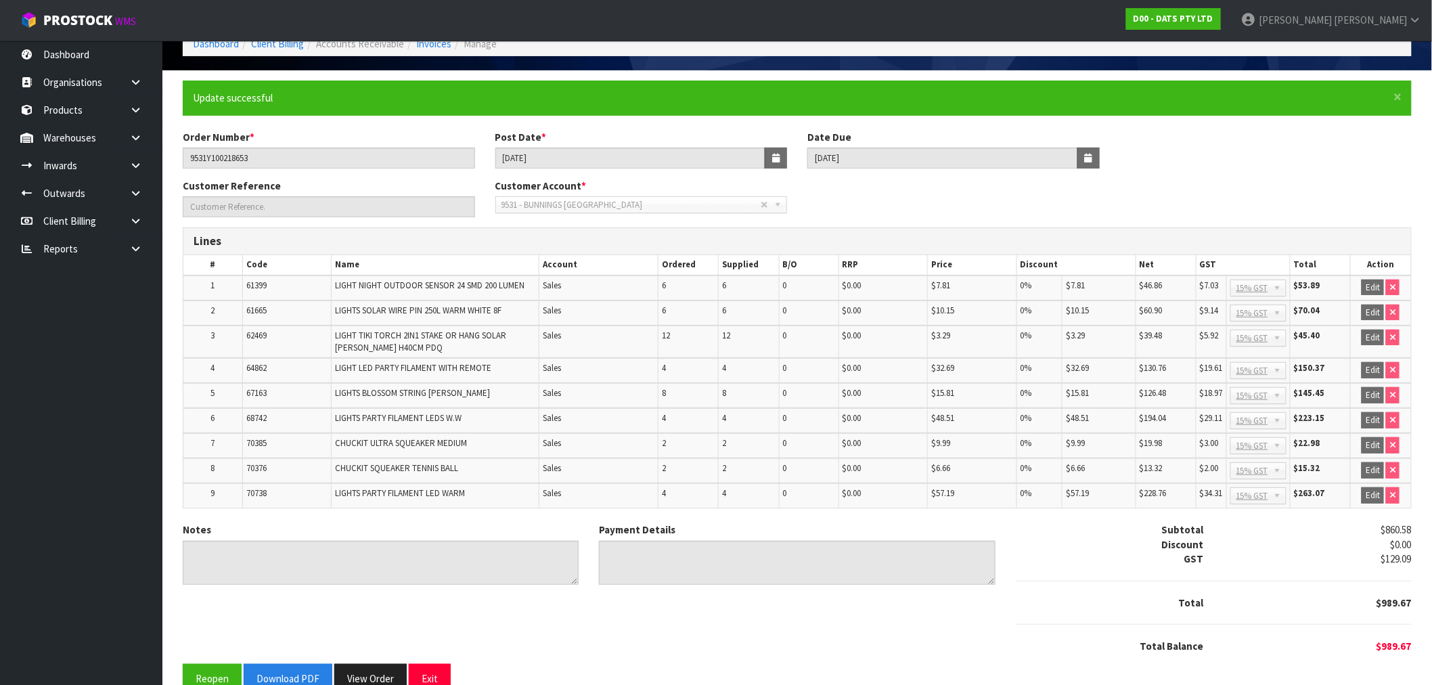
scroll to position [98, 0]
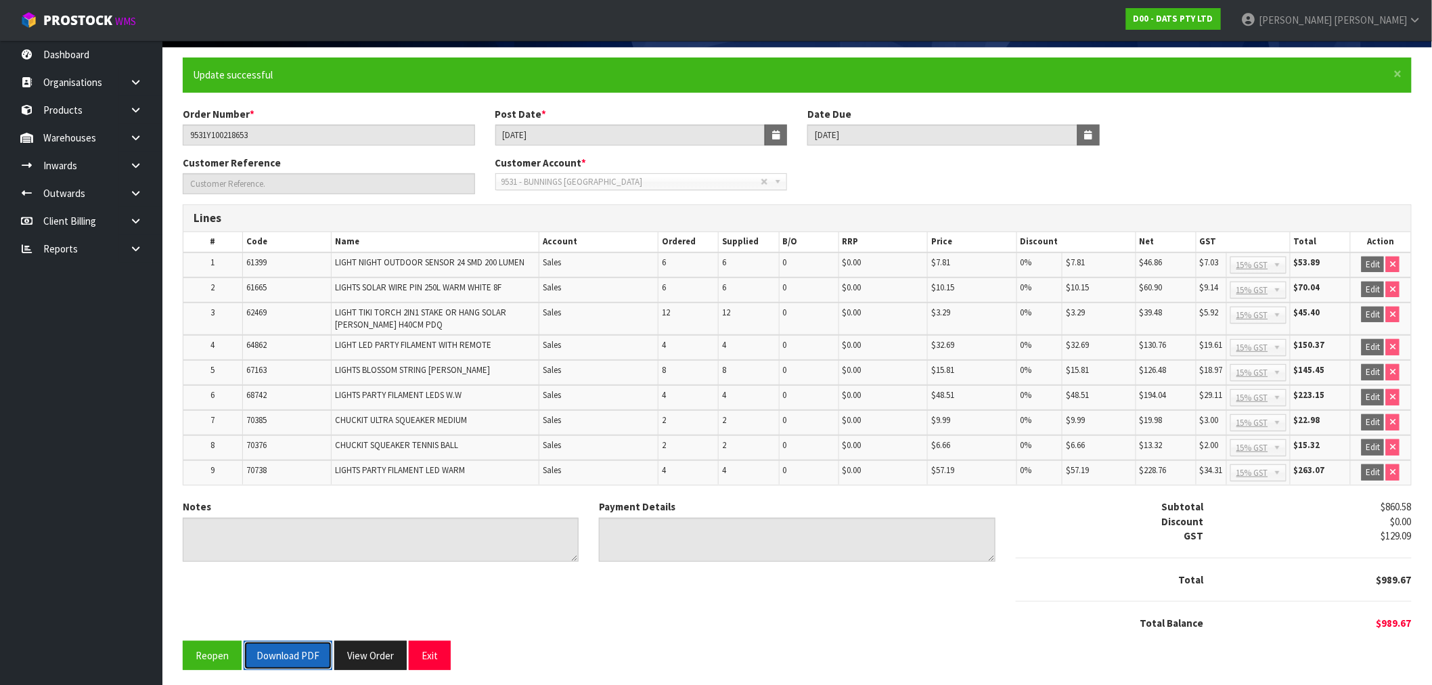
click at [296, 649] on button "Download PDF" at bounding box center [288, 655] width 89 height 29
click at [380, 648] on button "View Order" at bounding box center [385, 655] width 72 height 29
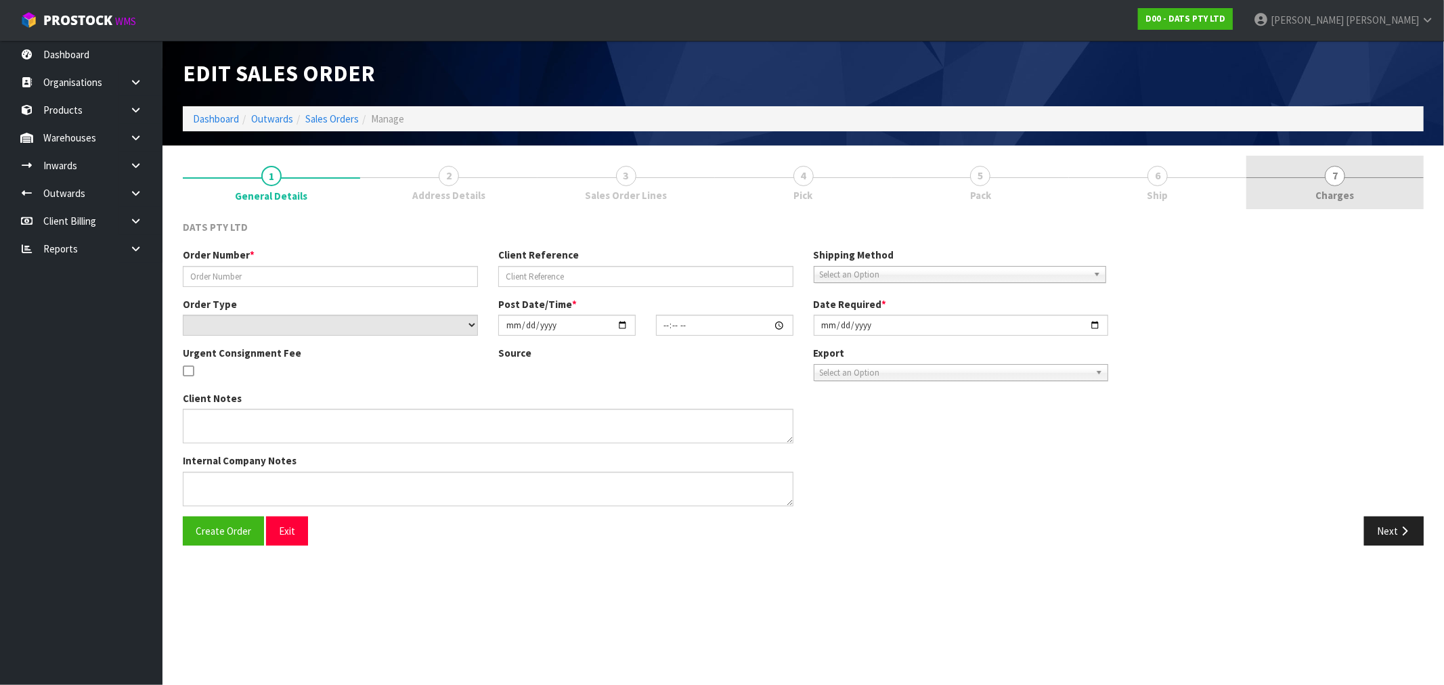
click at [1383, 183] on link "7 [GEOGRAPHIC_DATA]" at bounding box center [1334, 182] width 177 height 53
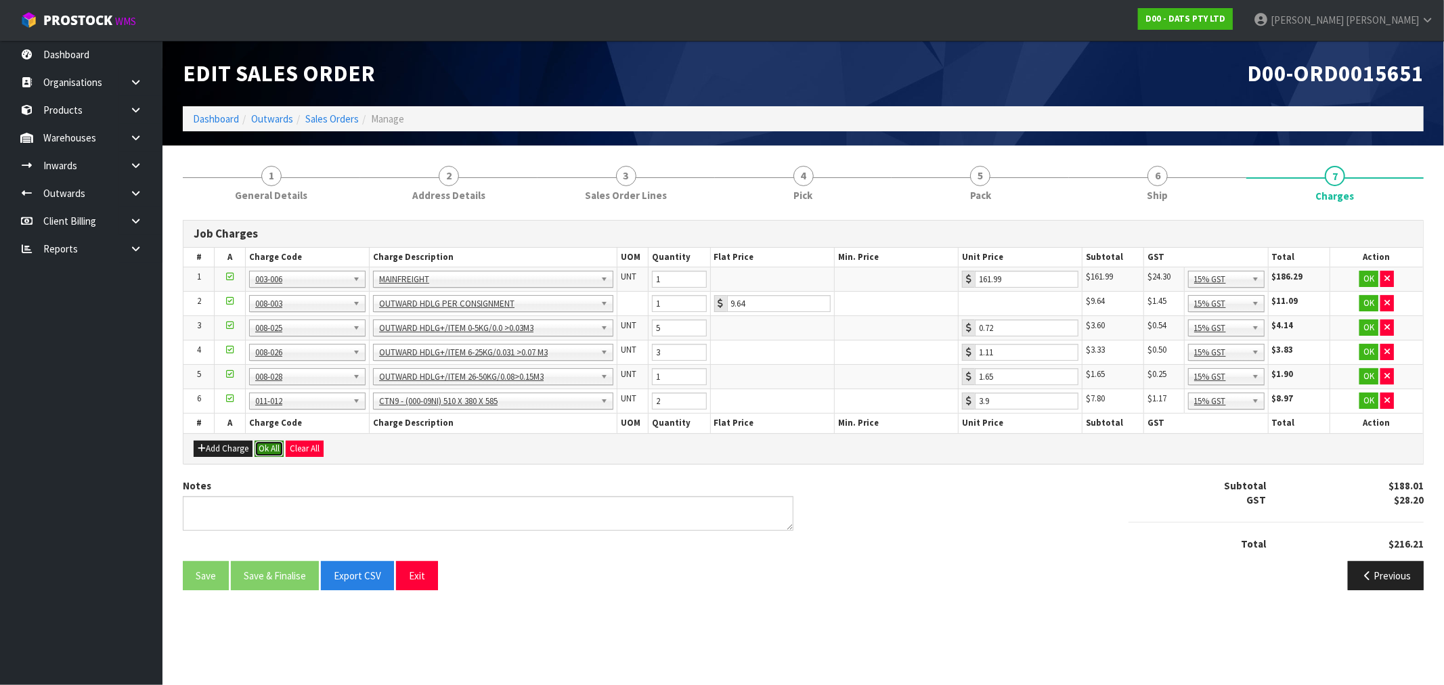
click at [271, 456] on button "Ok All" at bounding box center [269, 449] width 29 height 16
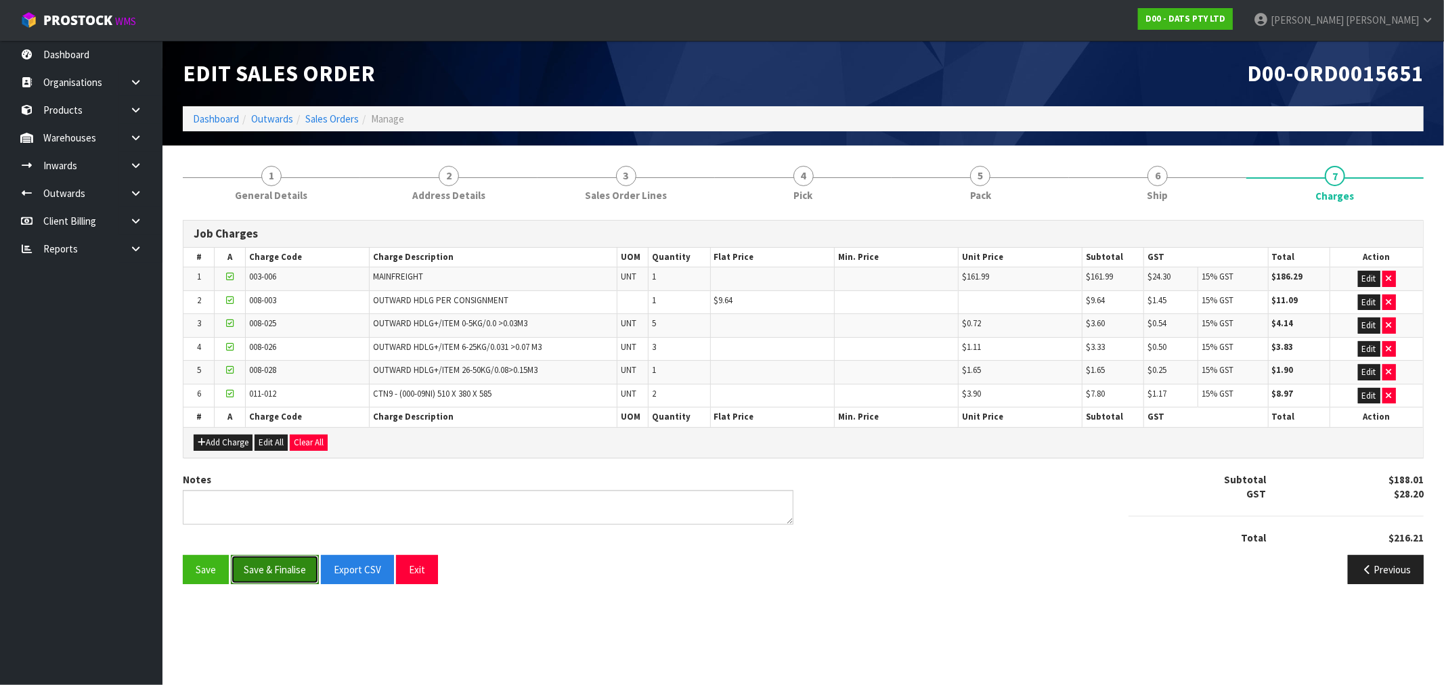
click at [294, 573] on button "Save & Finalise" at bounding box center [275, 569] width 88 height 29
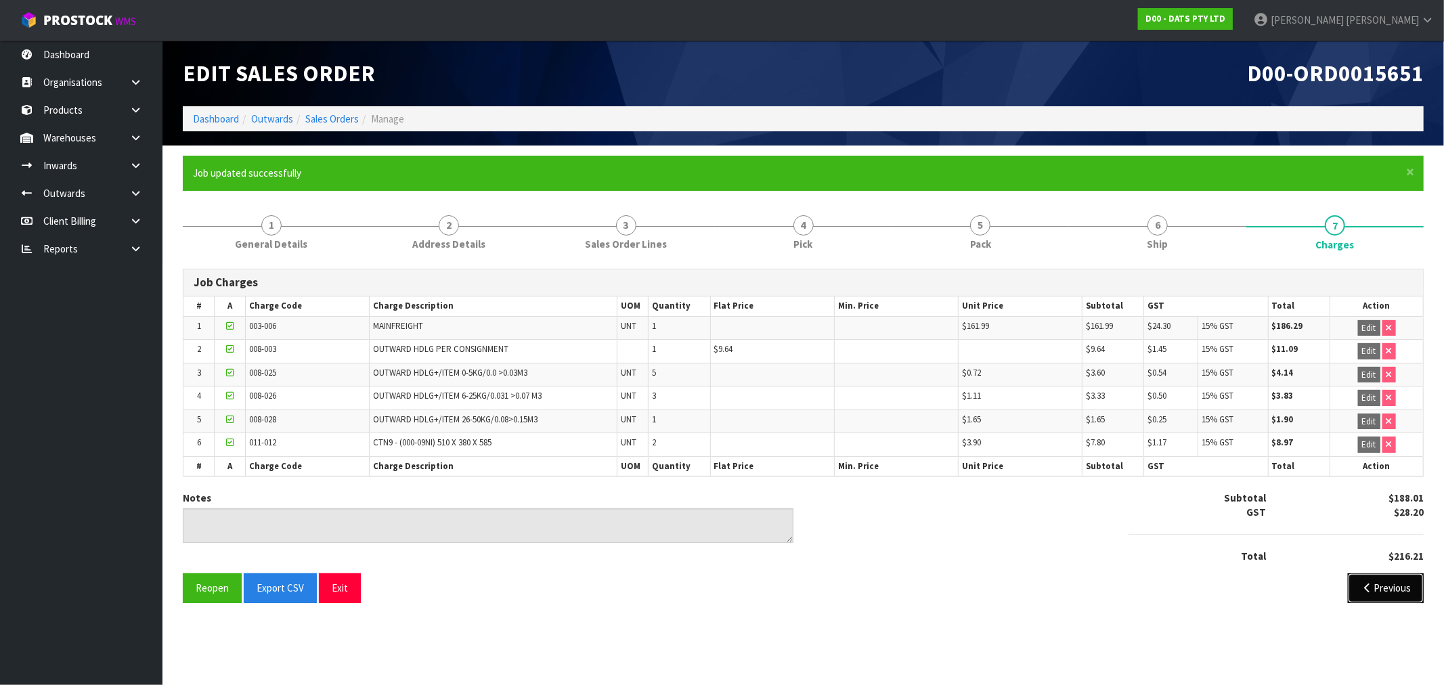
click at [1366, 591] on icon "button" at bounding box center [1367, 588] width 13 height 10
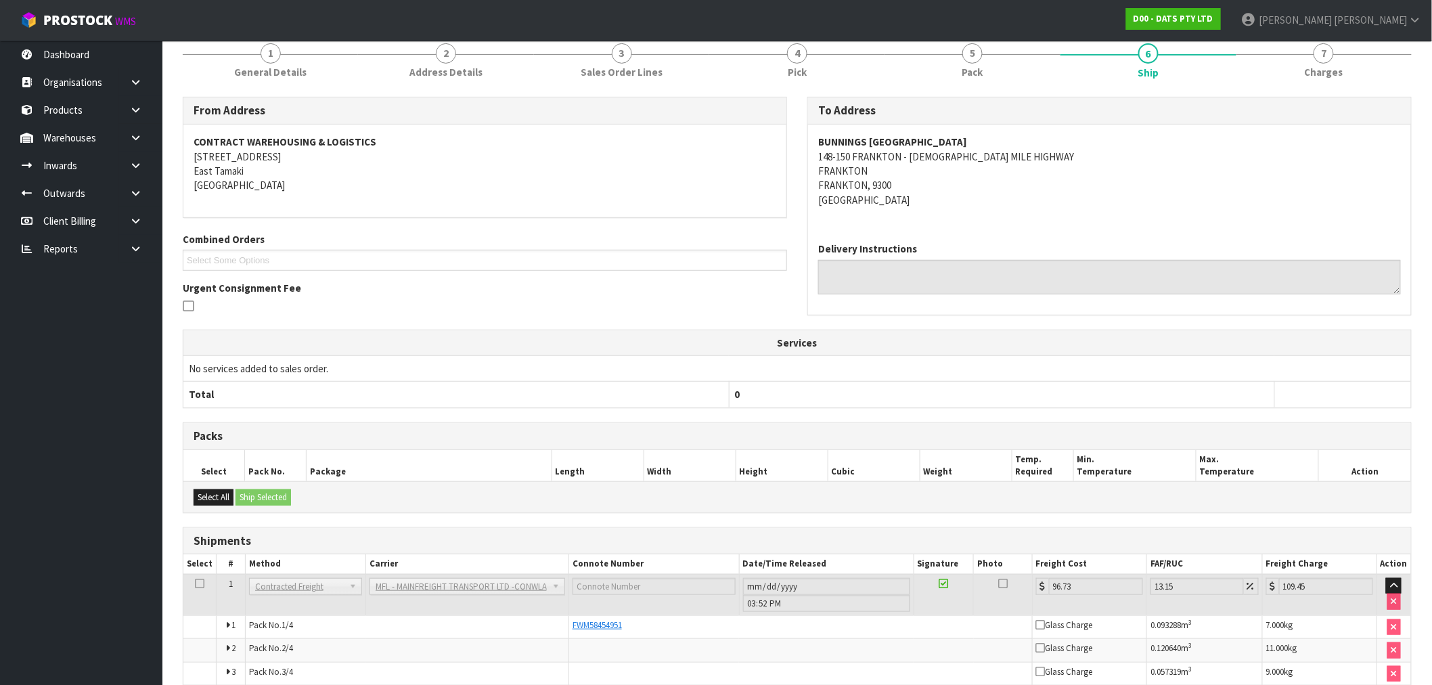
scroll to position [261, 0]
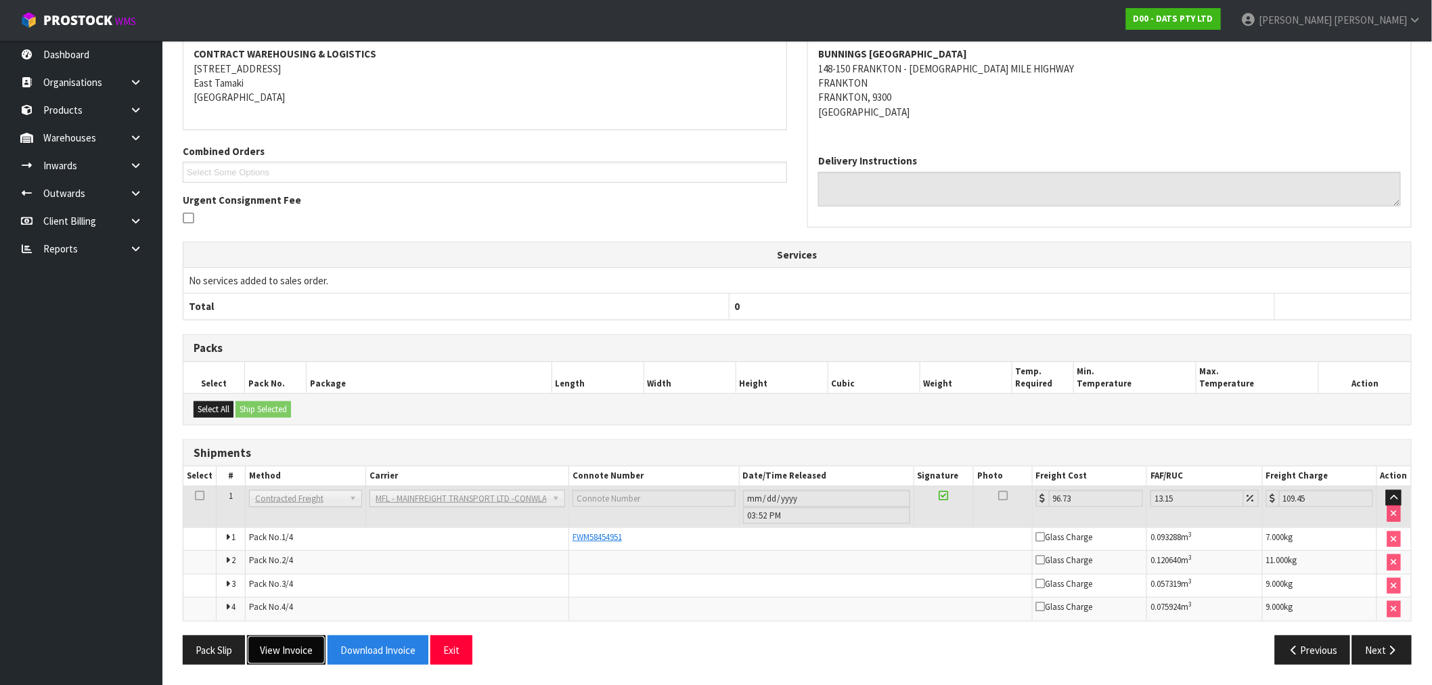
click at [300, 652] on button "View Invoice" at bounding box center [286, 650] width 79 height 29
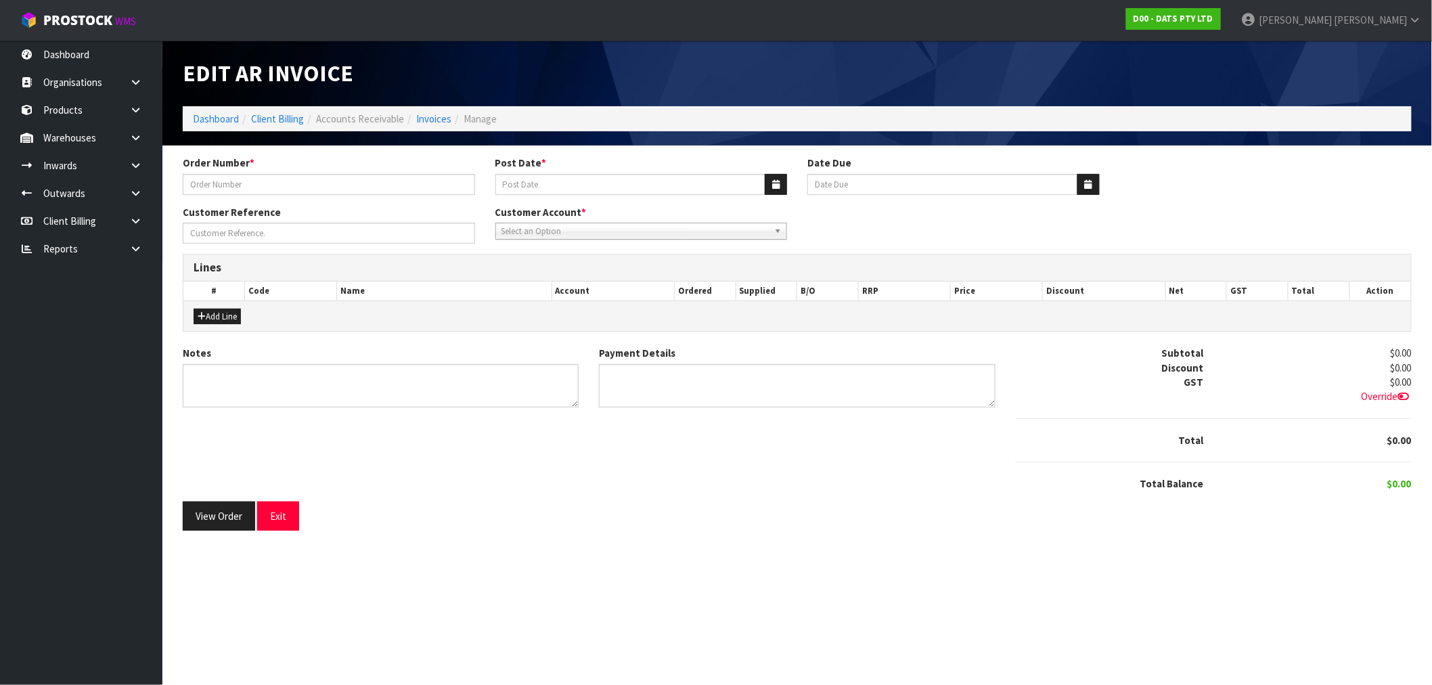
type input "9531Y100218653"
type input "[DATE]"
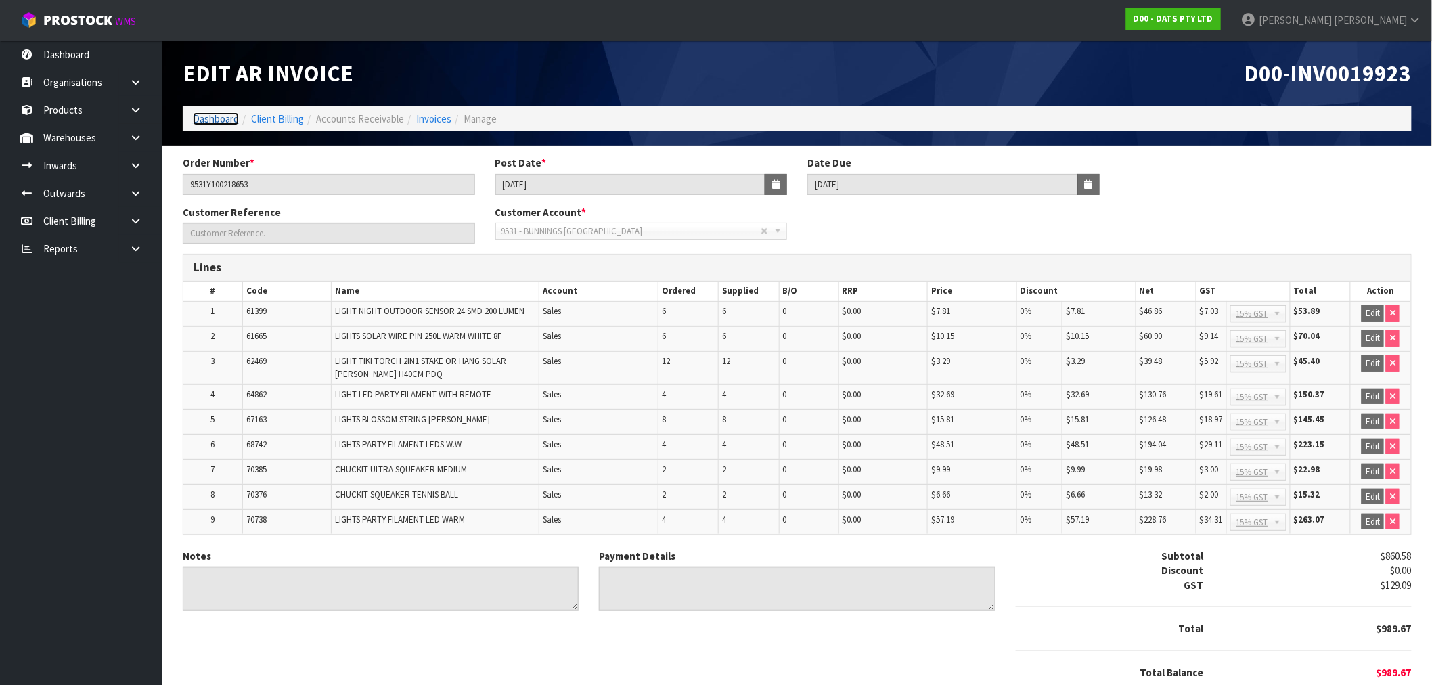
click at [225, 117] on link "Dashboard" at bounding box center [216, 118] width 46 height 13
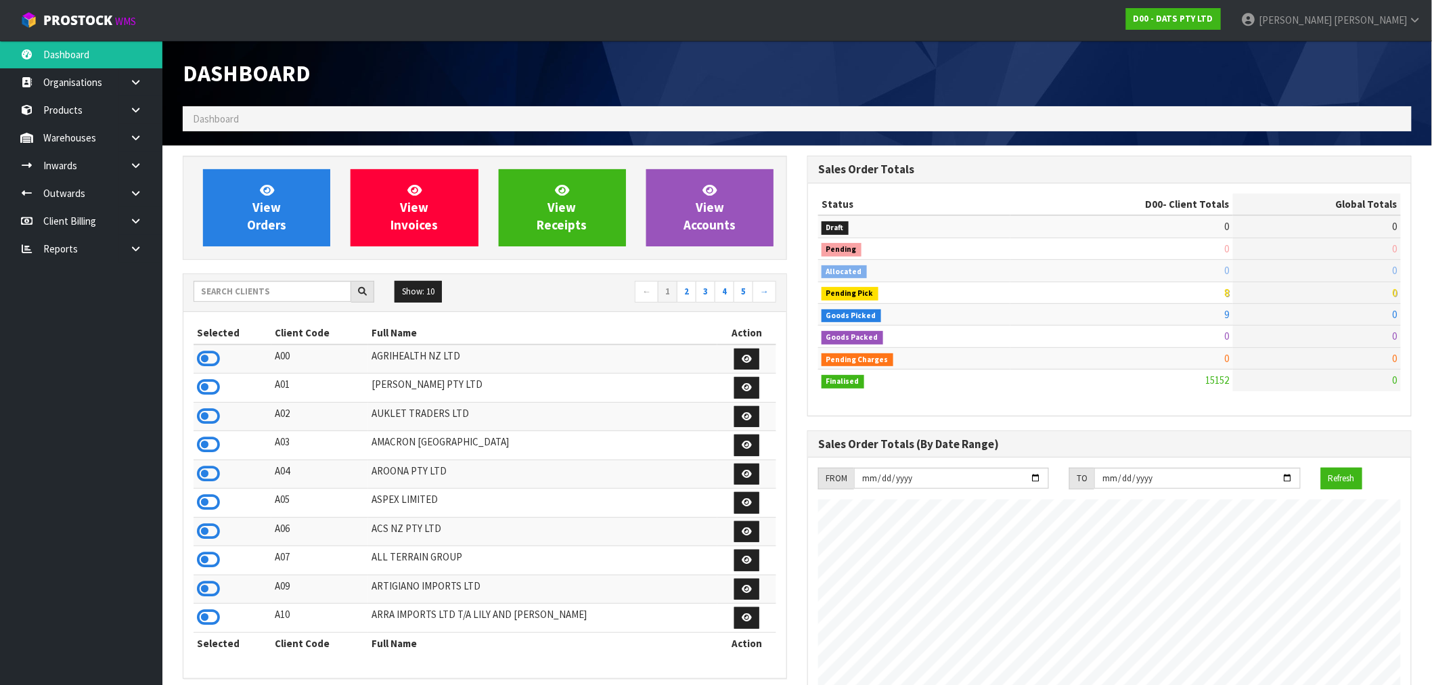
scroll to position [1026, 625]
click at [218, 303] on div "Show: 10 5 10 25 50 ← 1 2 3 4 5 →" at bounding box center [484, 293] width 603 height 24
click at [217, 296] on input "text" at bounding box center [273, 291] width 158 height 21
type input "N03"
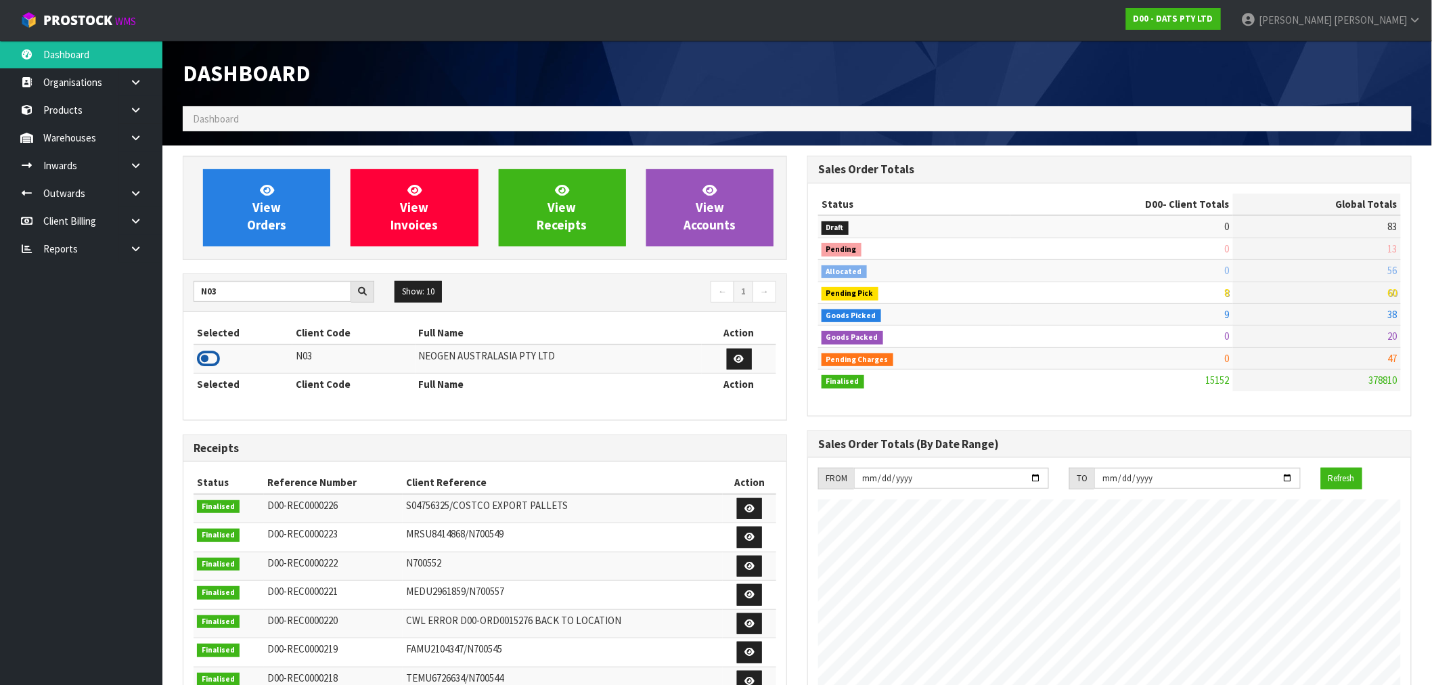
click at [213, 352] on icon at bounding box center [208, 359] width 23 height 20
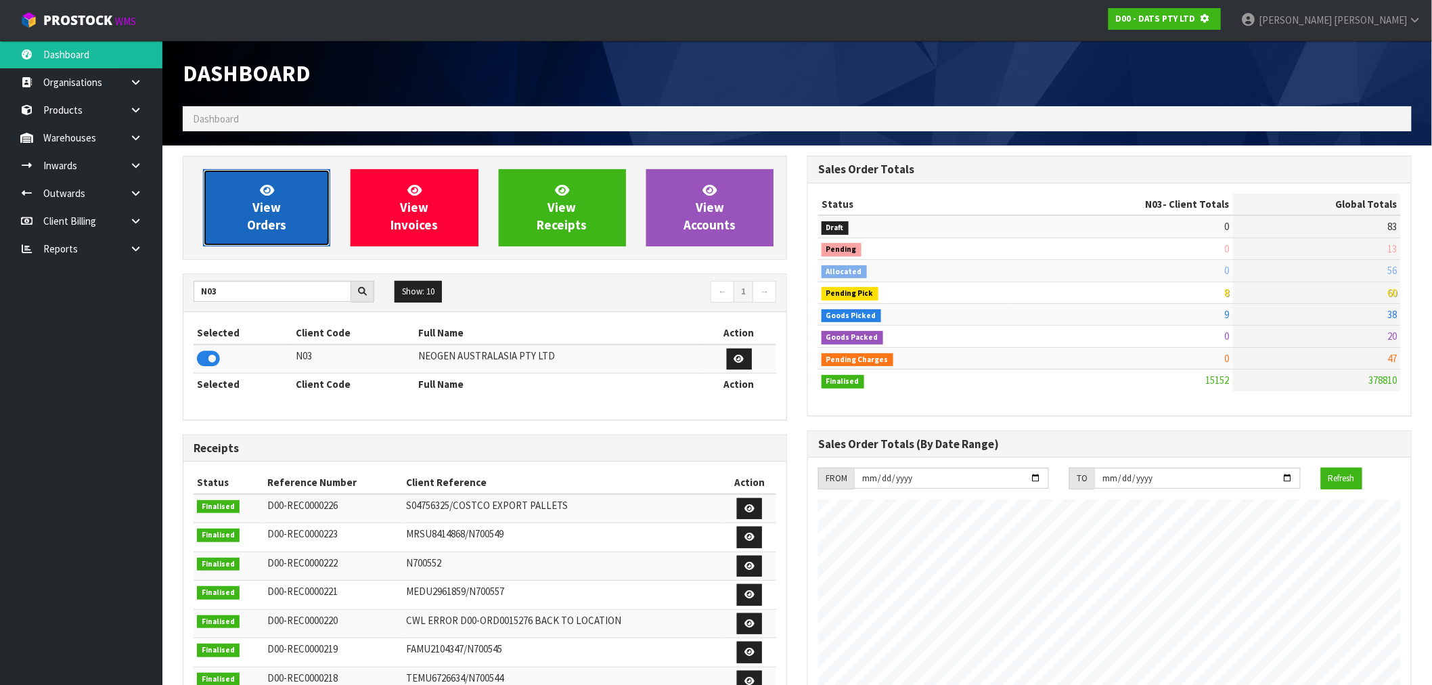
scroll to position [676091, 676310]
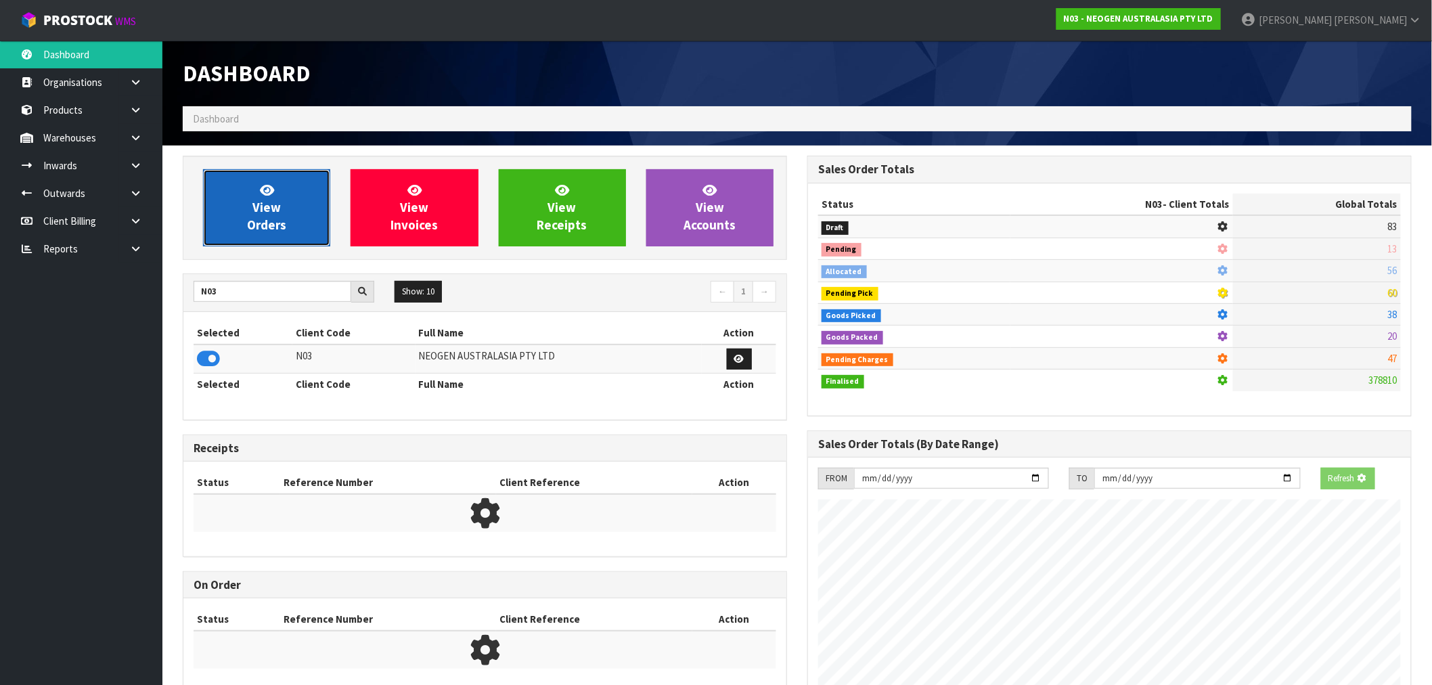
click at [276, 231] on span "View Orders" at bounding box center [266, 207] width 39 height 51
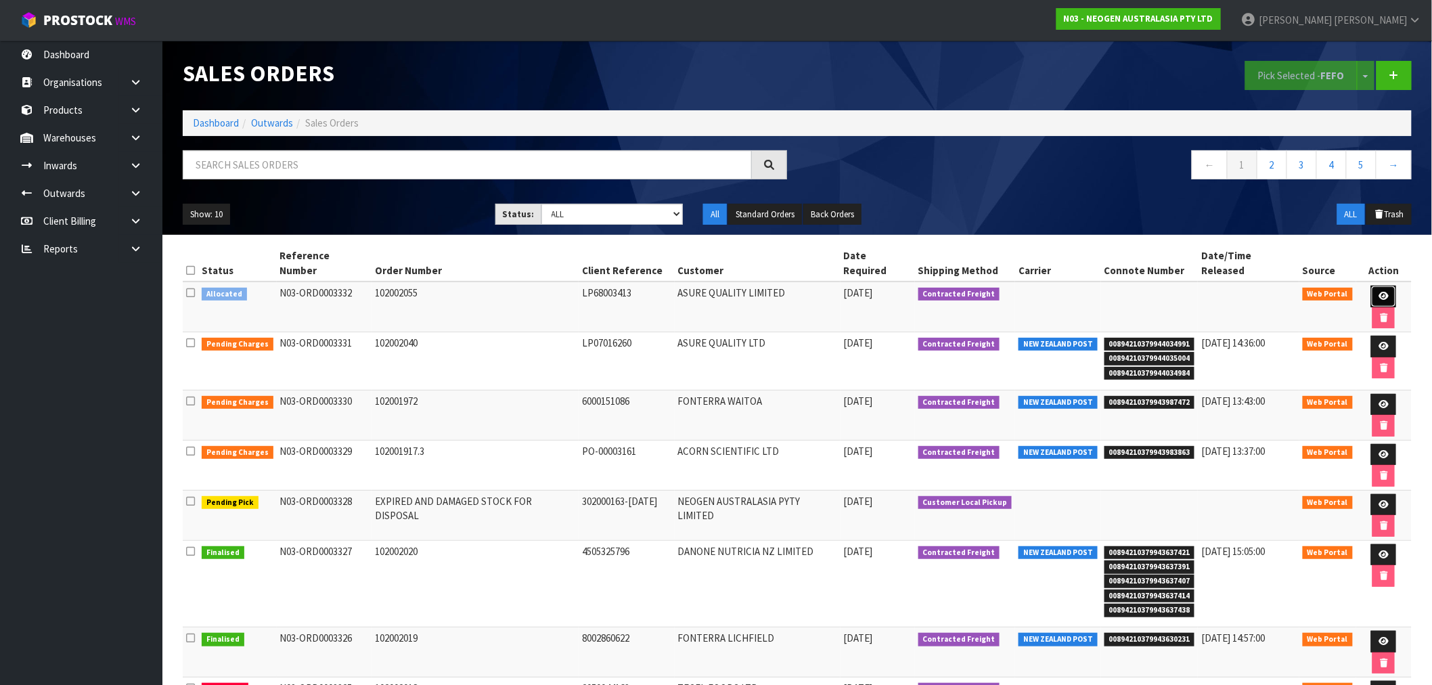
click at [1379, 292] on icon at bounding box center [1384, 296] width 10 height 9
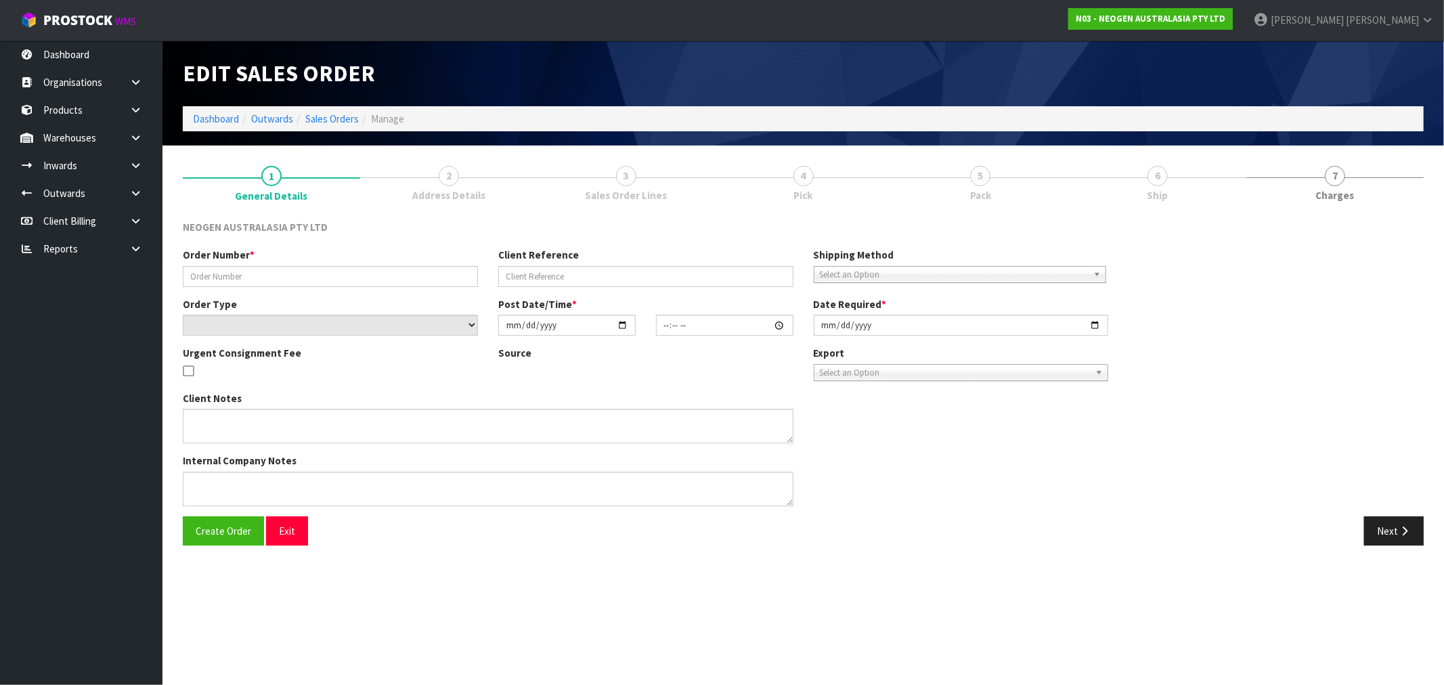
type input "102002055"
type input "LP68003413"
select select "number:0"
type input "[DATE]"
type input "12:54:00.000"
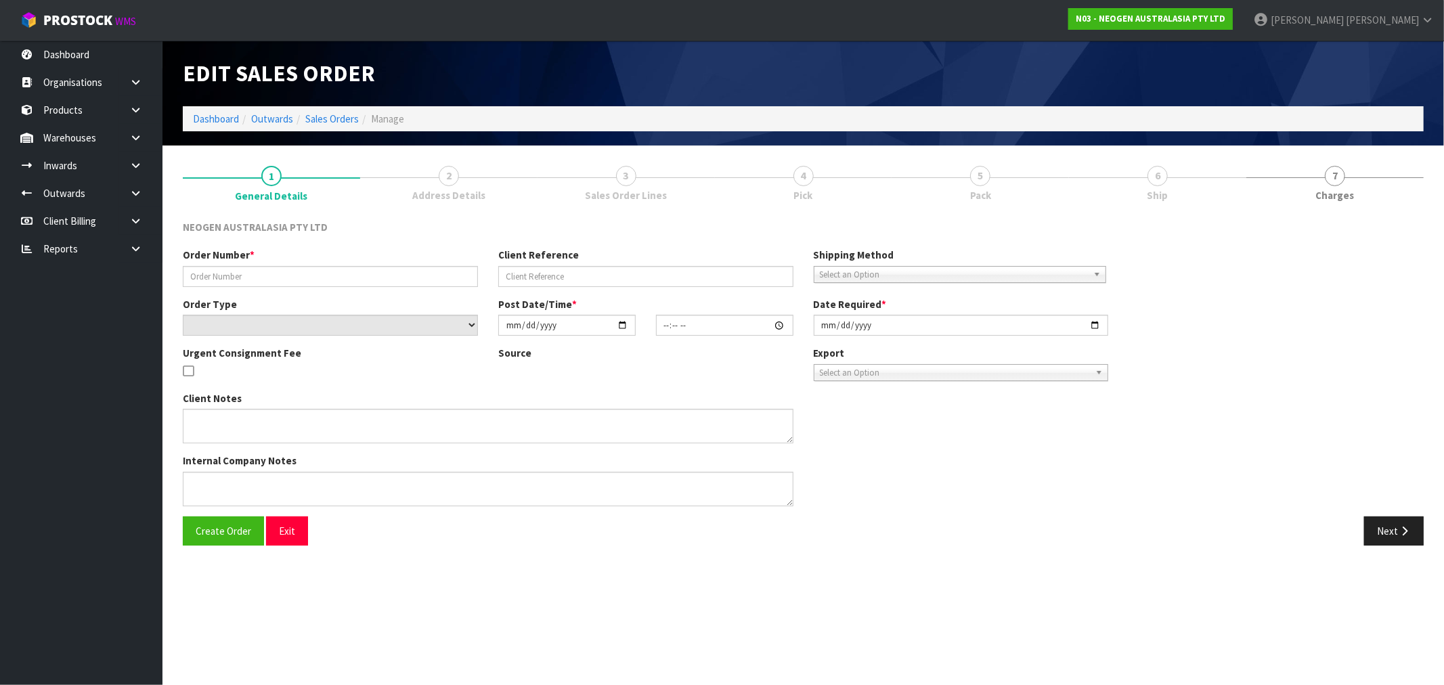
type input "[DATE]"
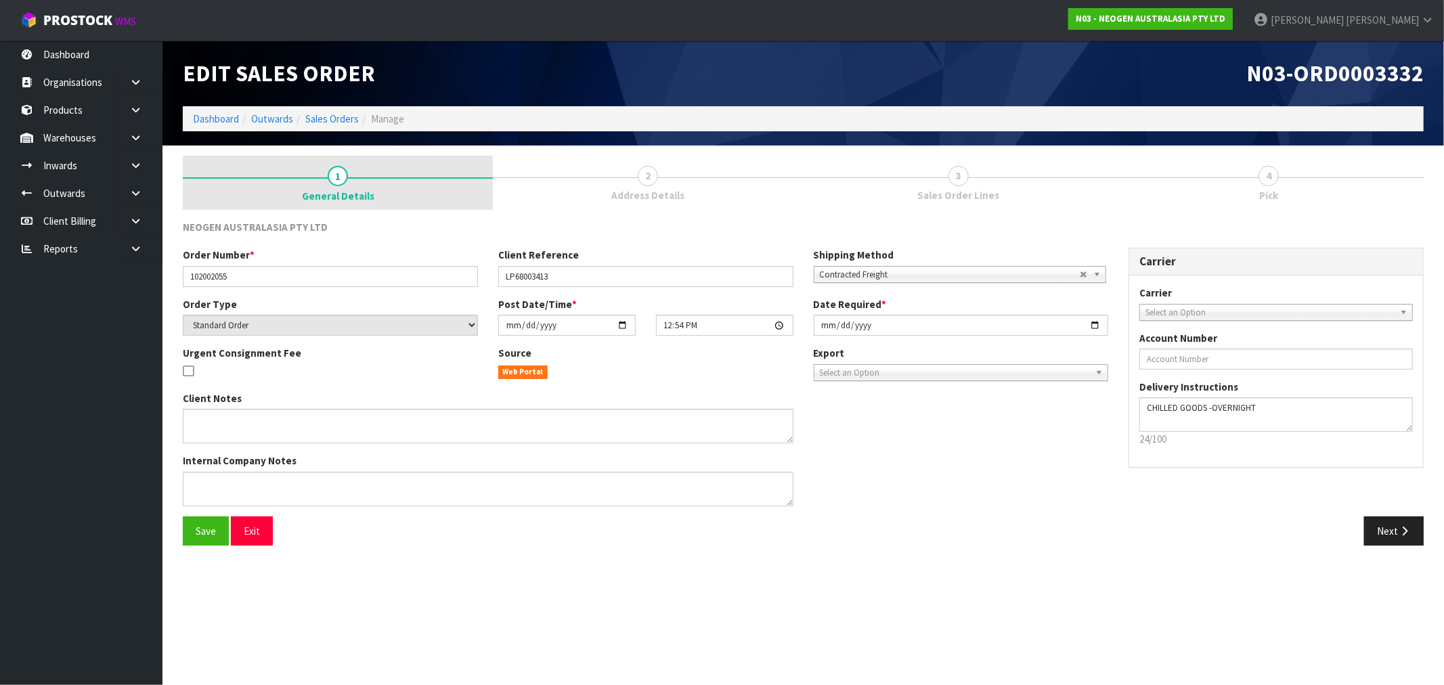
click at [406, 194] on link "1 General Details" at bounding box center [338, 183] width 310 height 54
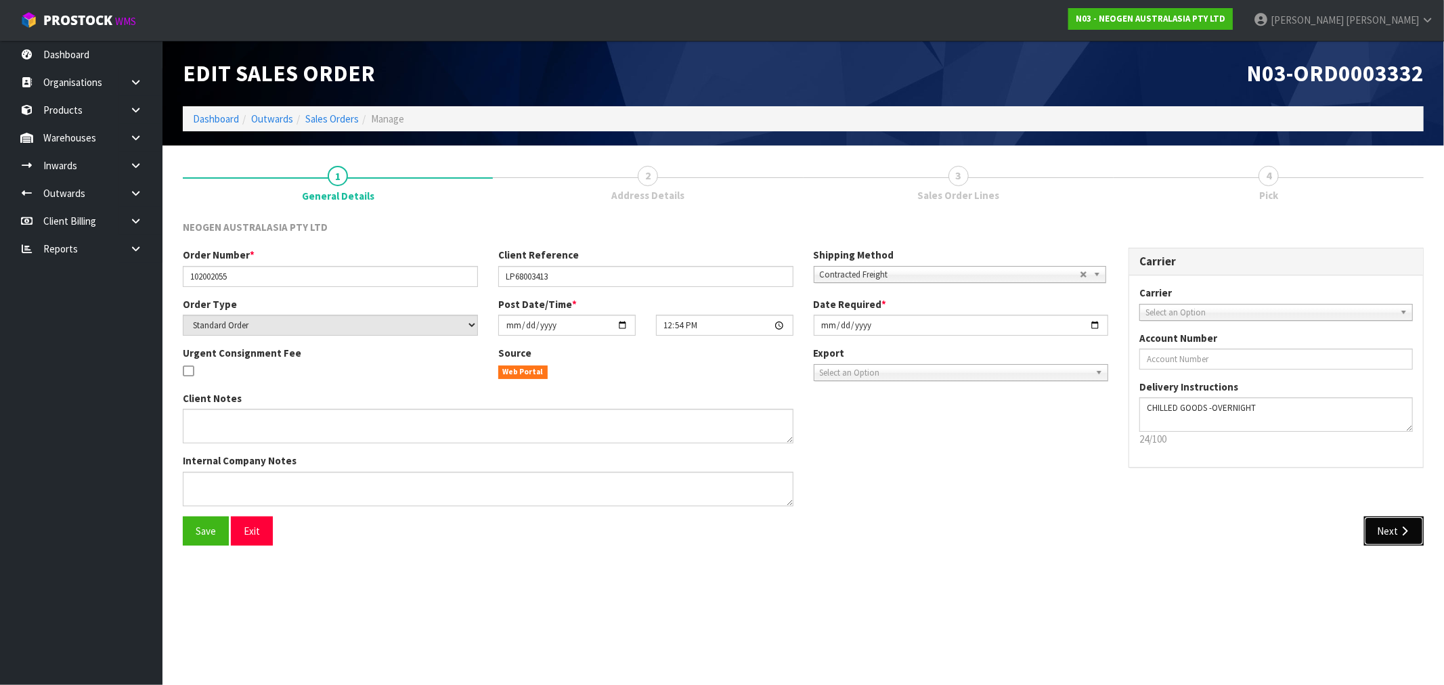
click at [1400, 527] on icon "button" at bounding box center [1404, 531] width 13 height 10
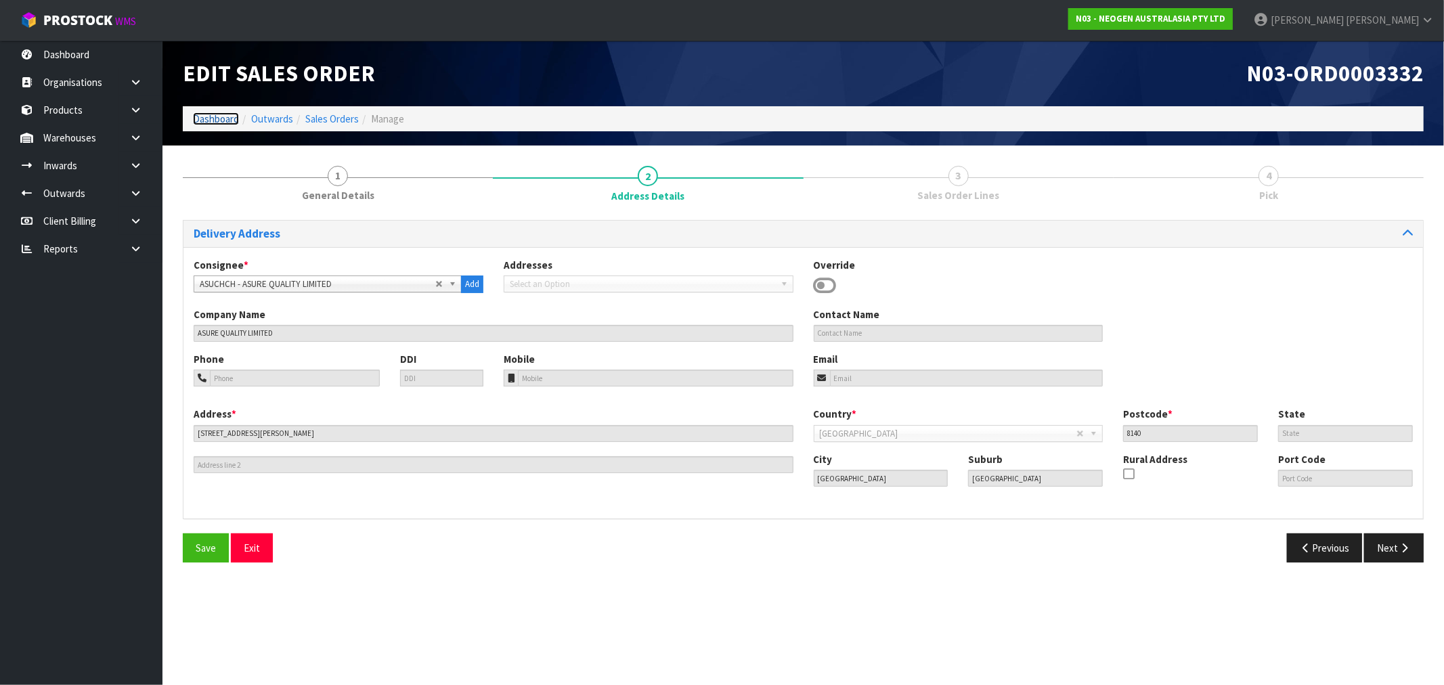
click at [211, 116] on link "Dashboard" at bounding box center [216, 118] width 46 height 13
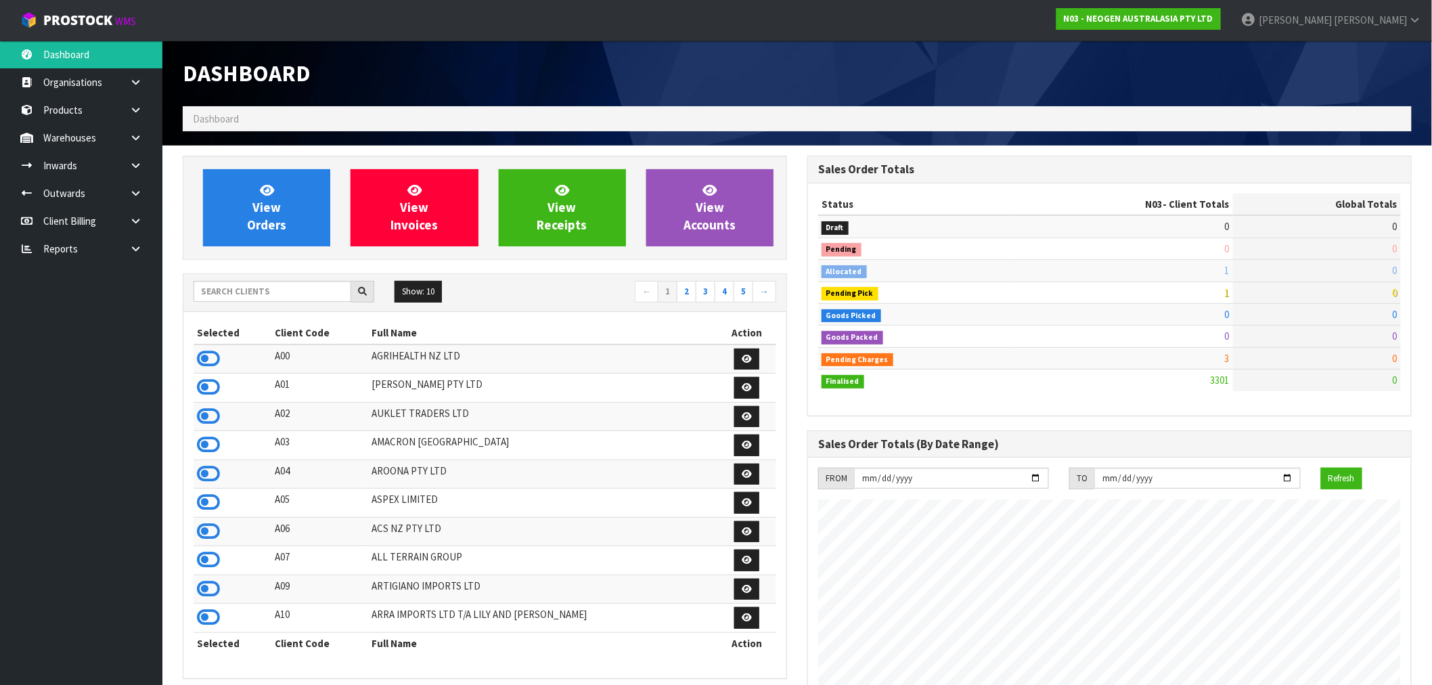
scroll to position [1026, 625]
click at [146, 254] on link at bounding box center [140, 249] width 43 height 28
click at [120, 303] on link "CWL" at bounding box center [81, 305] width 162 height 28
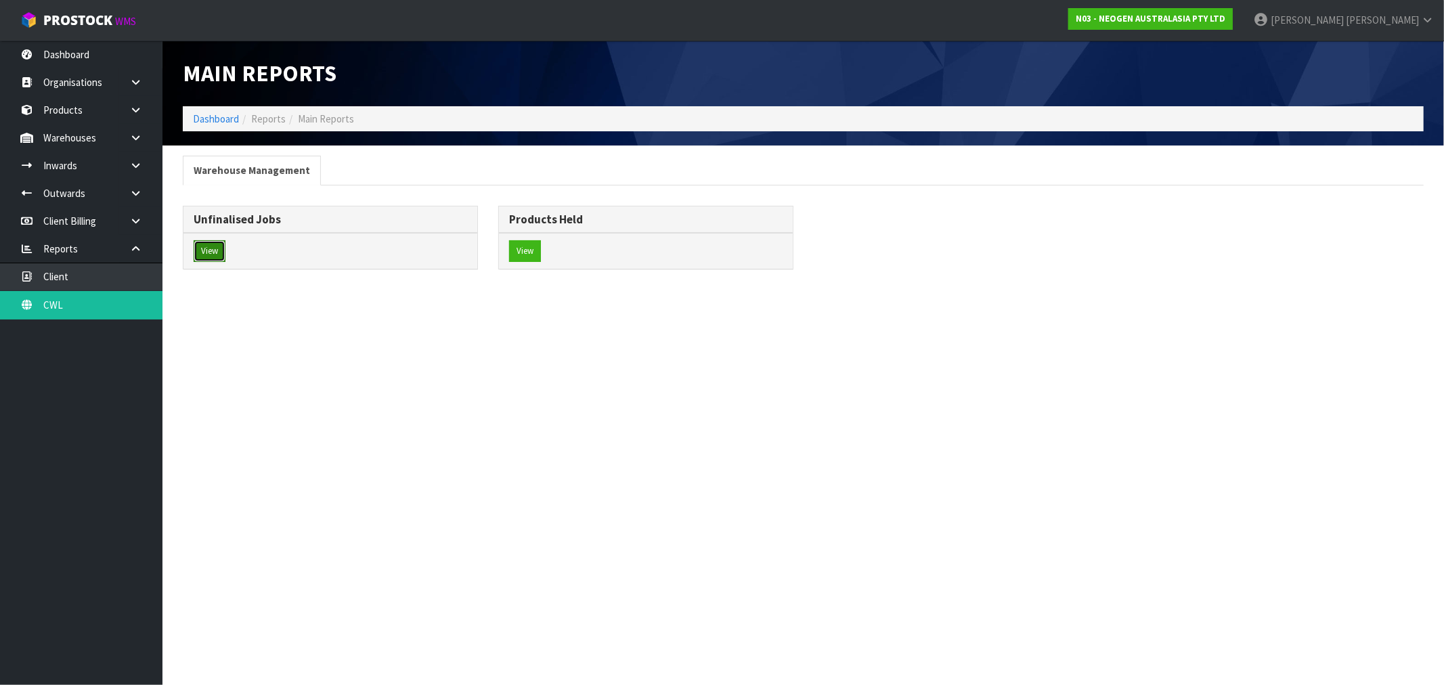
click at [222, 242] on button "View" at bounding box center [210, 251] width 32 height 22
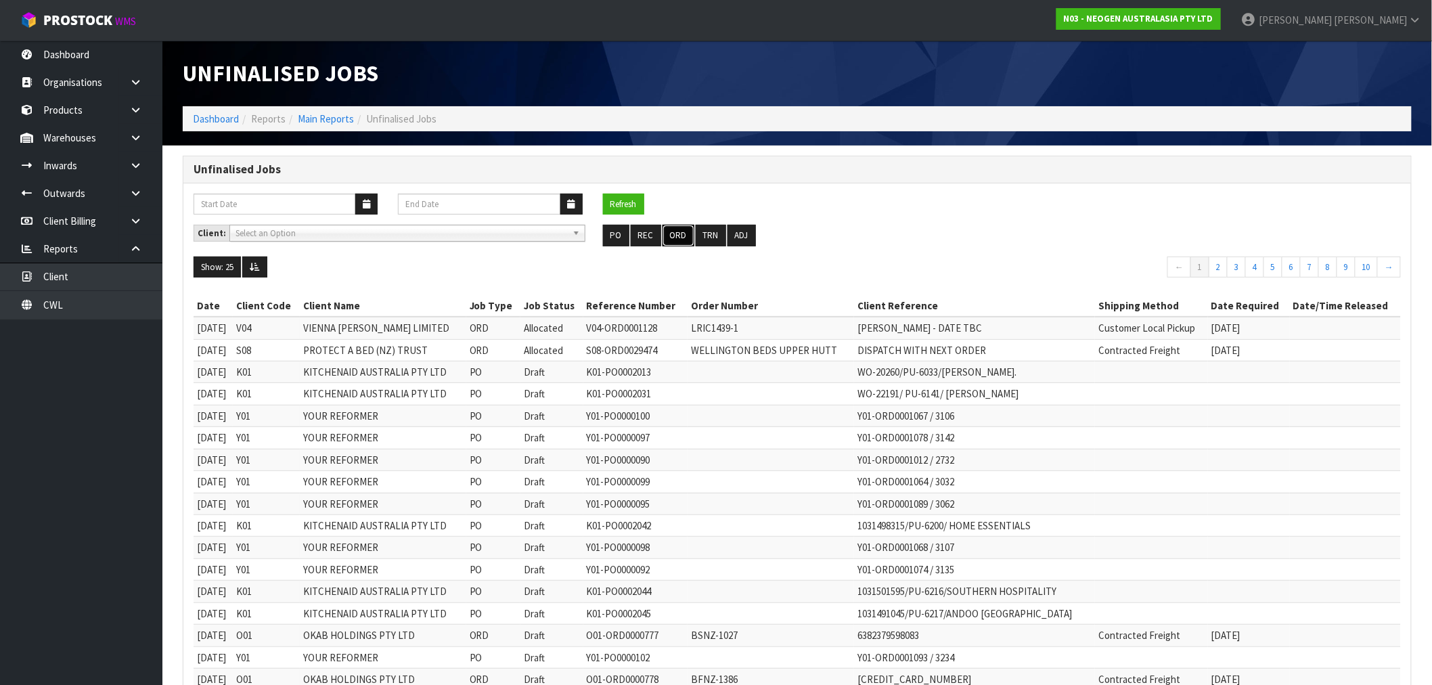
click at [680, 234] on button "ORD" at bounding box center [679, 236] width 32 height 22
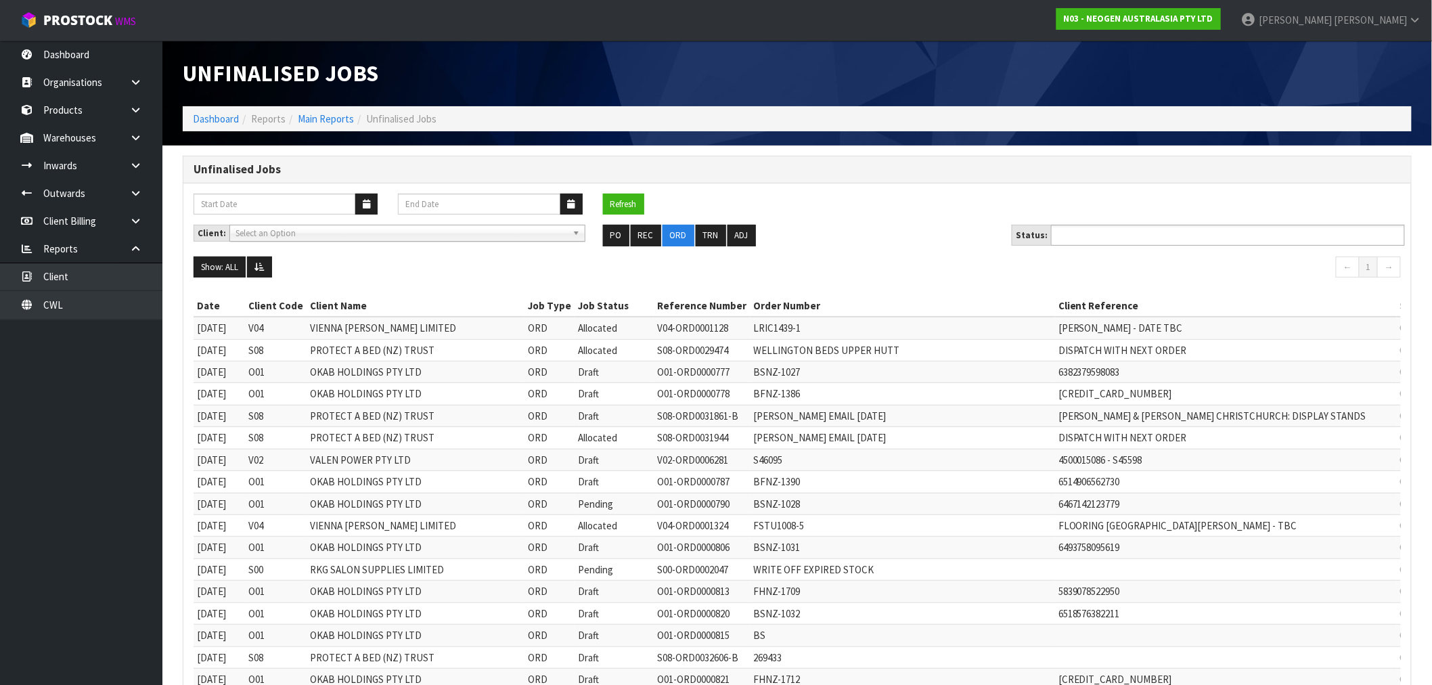
drag, startPoint x: 1147, startPoint y: 244, endPoint x: 1143, endPoint y: 235, distance: 9.7
click at [1145, 244] on input "text" at bounding box center [1105, 235] width 100 height 17
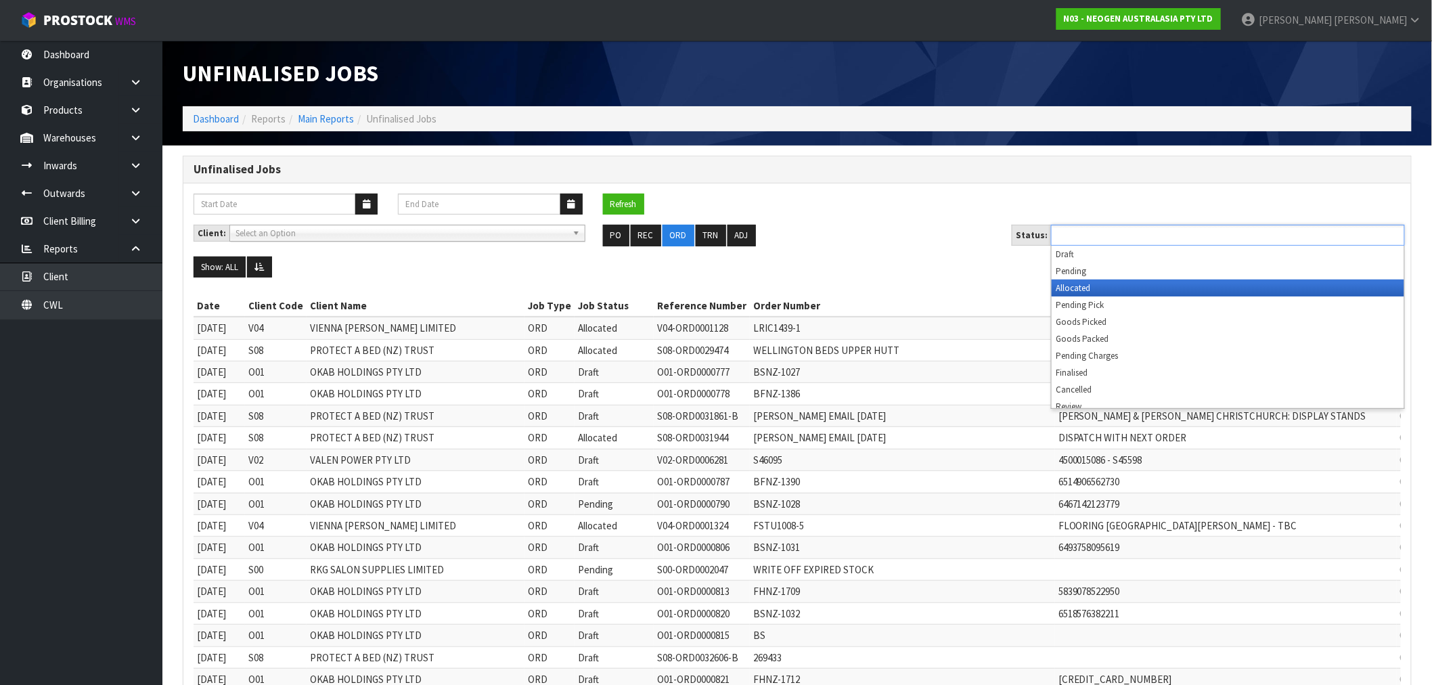
click at [1126, 296] on li "Allocated" at bounding box center [1228, 288] width 353 height 17
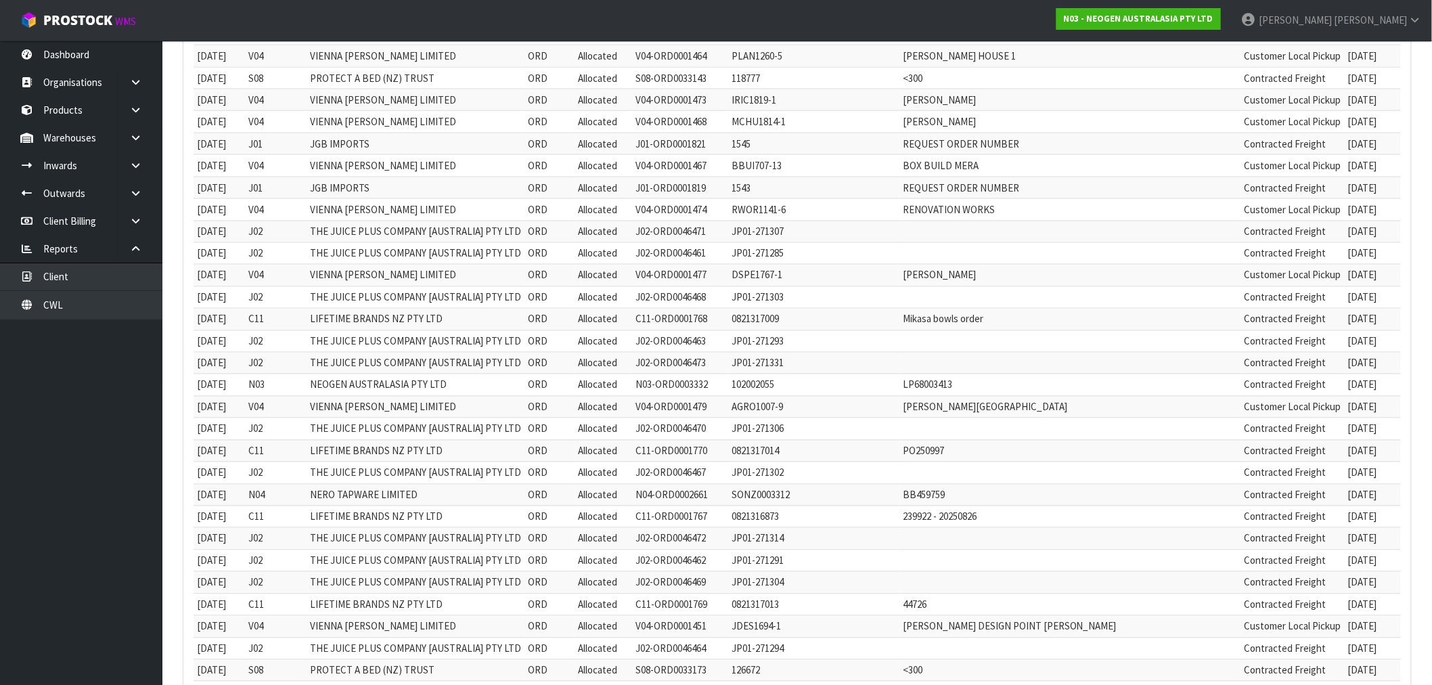
scroll to position [972, 0]
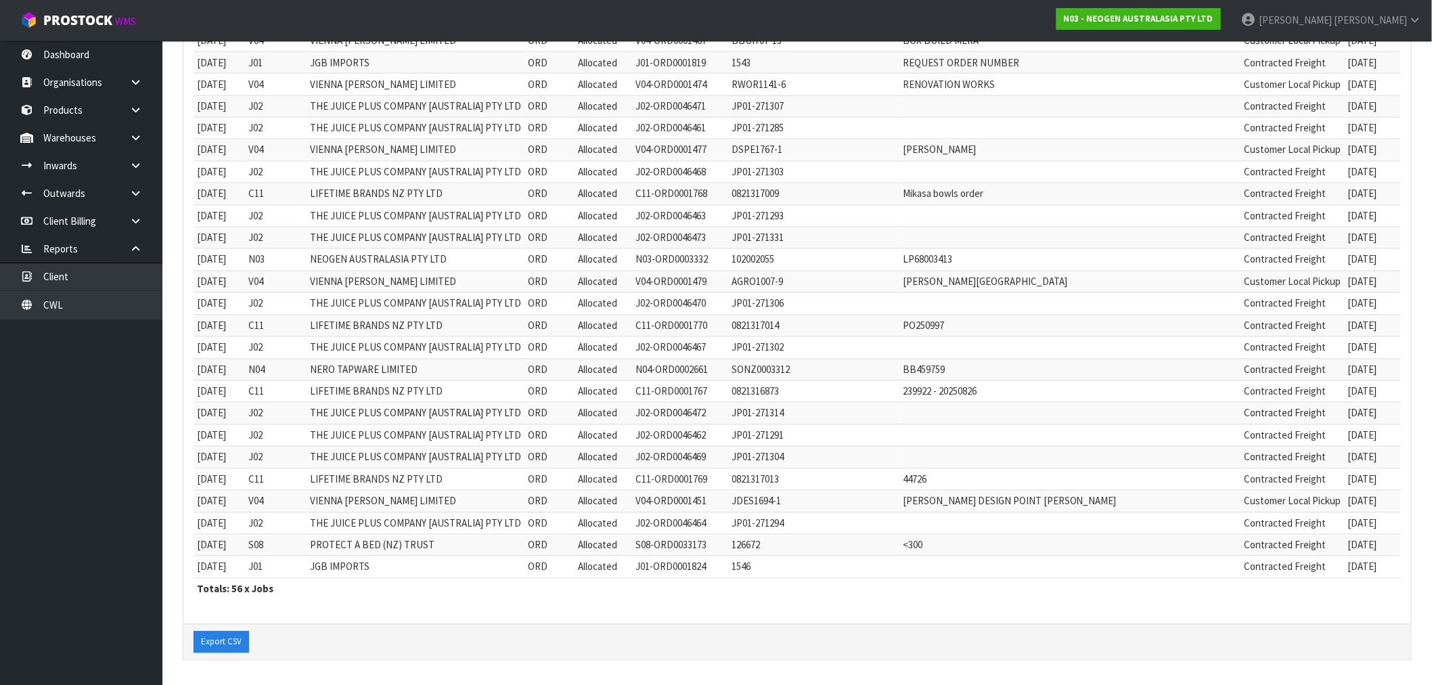
drag, startPoint x: 437, startPoint y: 326, endPoint x: 1270, endPoint y: 229, distance: 838.3
click at [389, 542] on td "PROTECT A BED (NZ) TRUST" at bounding box center [416, 545] width 218 height 22
drag, startPoint x: 395, startPoint y: 566, endPoint x: 1273, endPoint y: 563, distance: 878.0
click at [1273, 567] on tr "06/10/2025 J01 JGB IMPORTS ORD Allocated J01-ORD0001824 1546 Contracted Freight…" at bounding box center [858, 567] width 1329 height 22
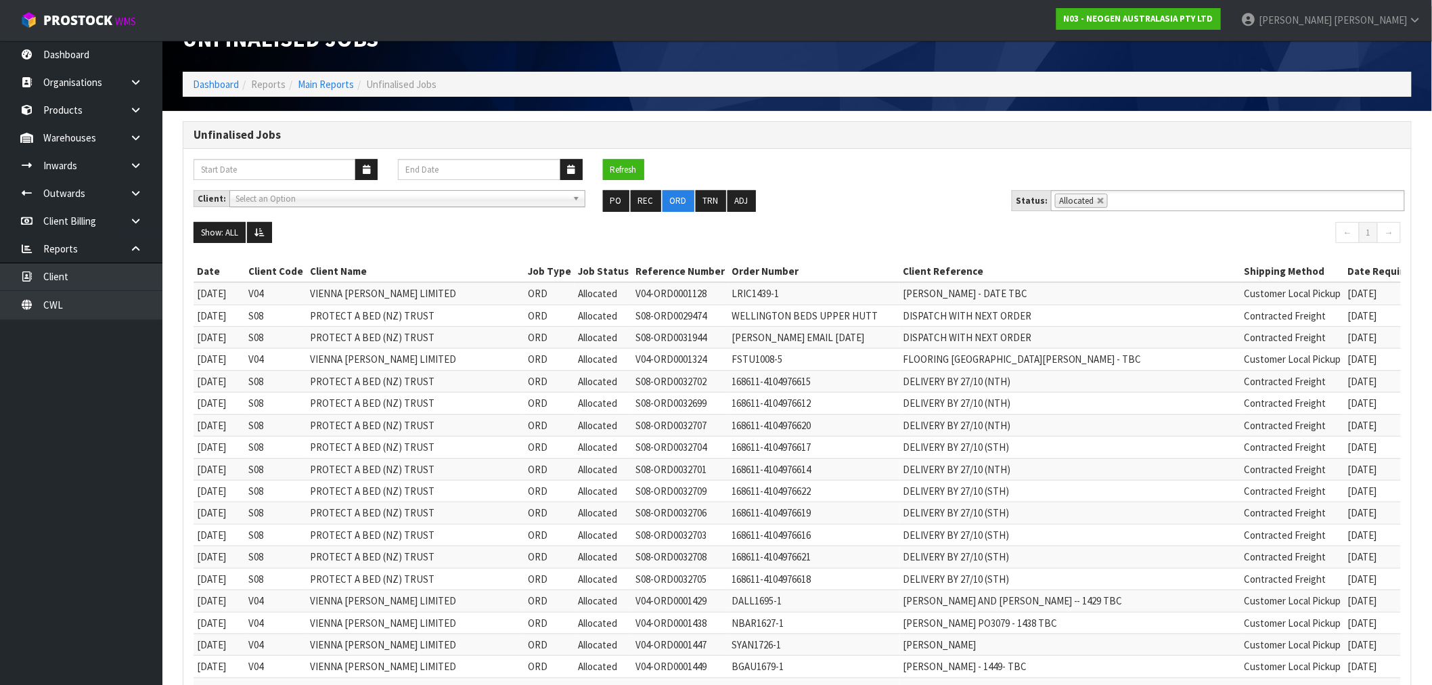
scroll to position [0, 0]
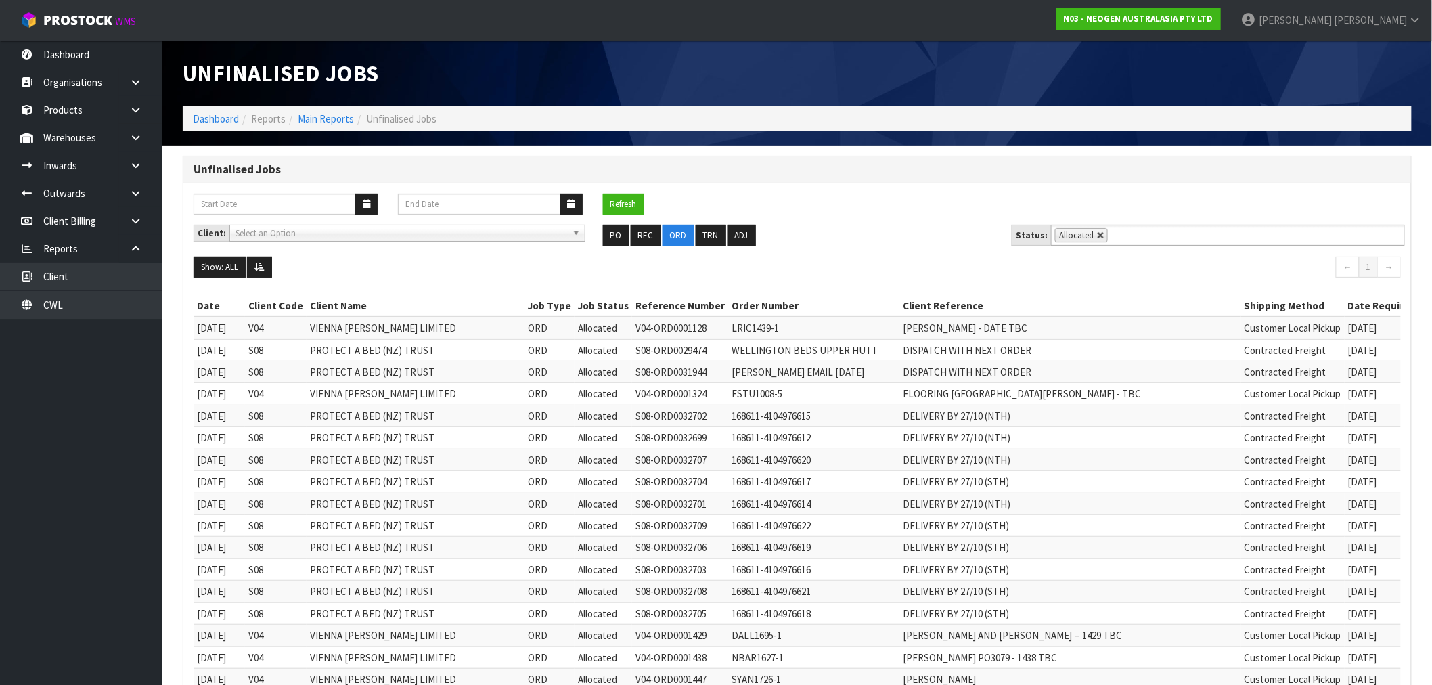
click at [1099, 236] on link at bounding box center [1101, 236] width 8 height 8
type input "Select Some Options"
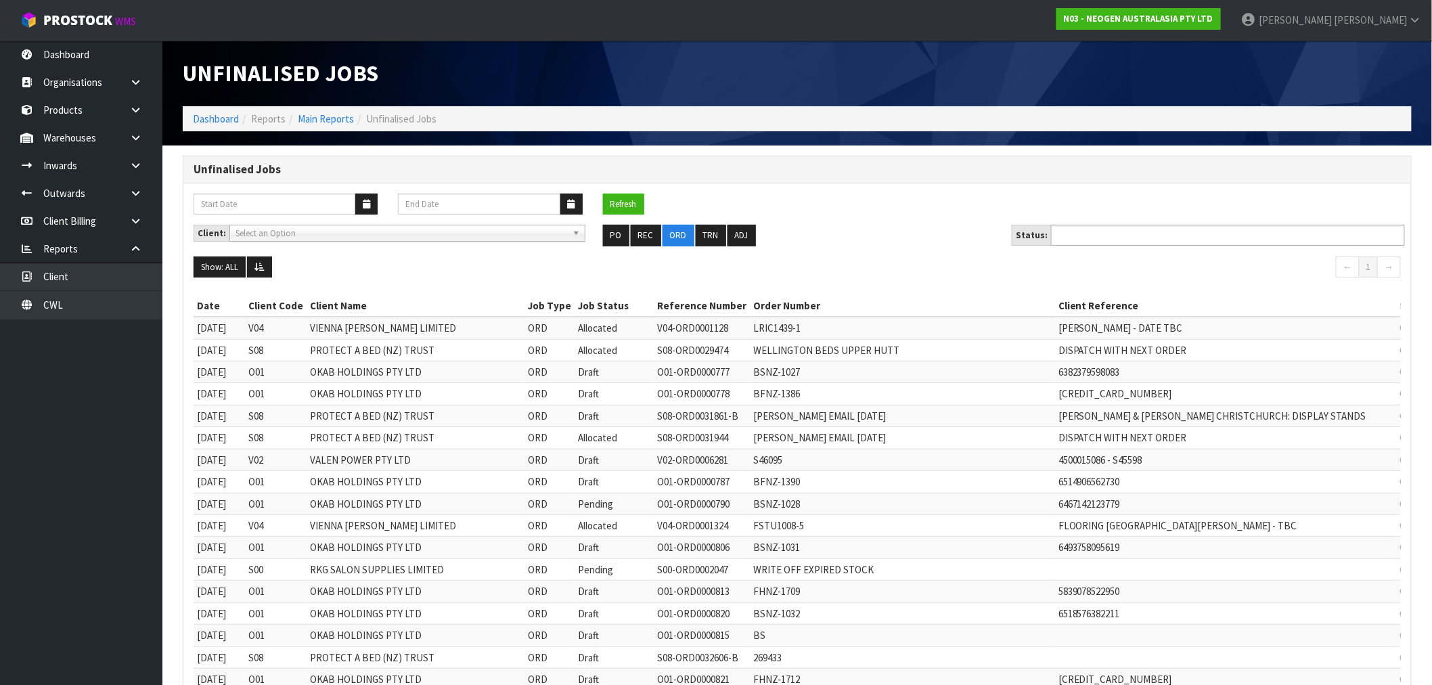
click at [1094, 238] on input "text" at bounding box center [1105, 235] width 100 height 17
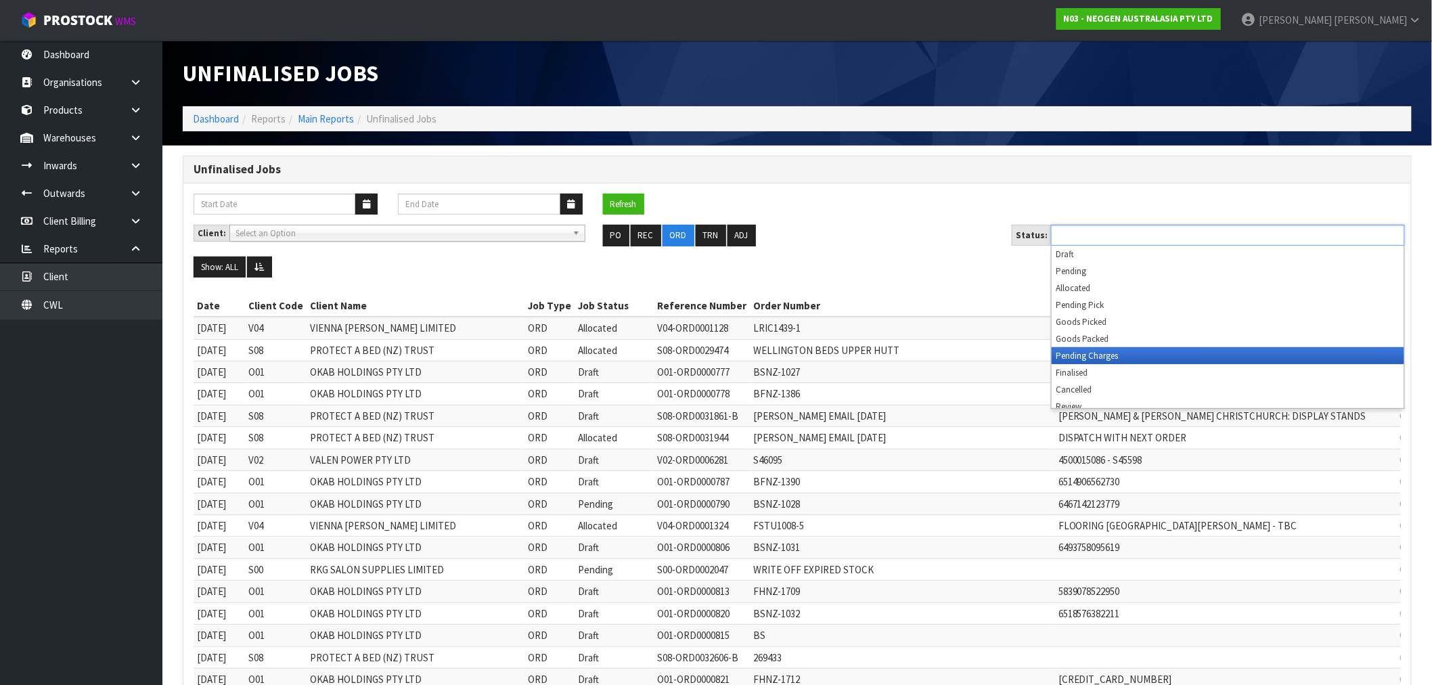
click at [1115, 355] on li "Pending Charges" at bounding box center [1228, 355] width 353 height 17
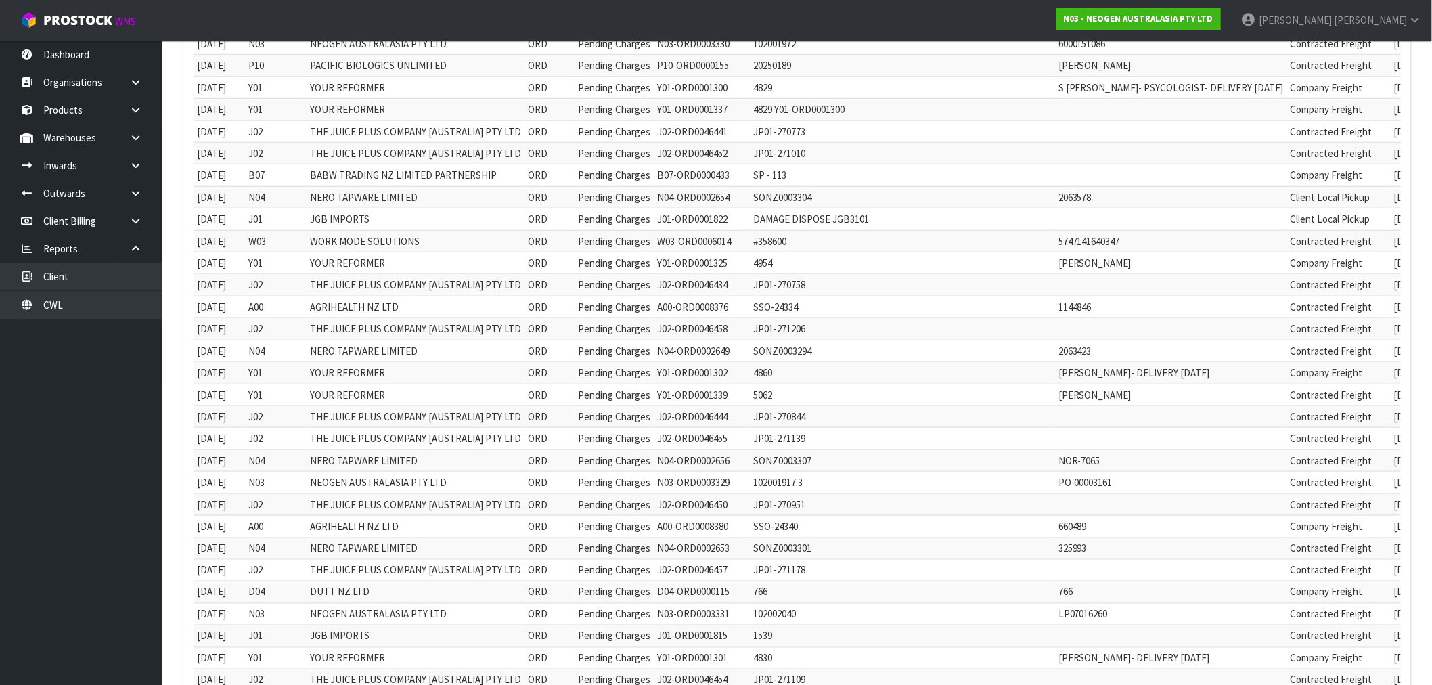
scroll to position [225, 0]
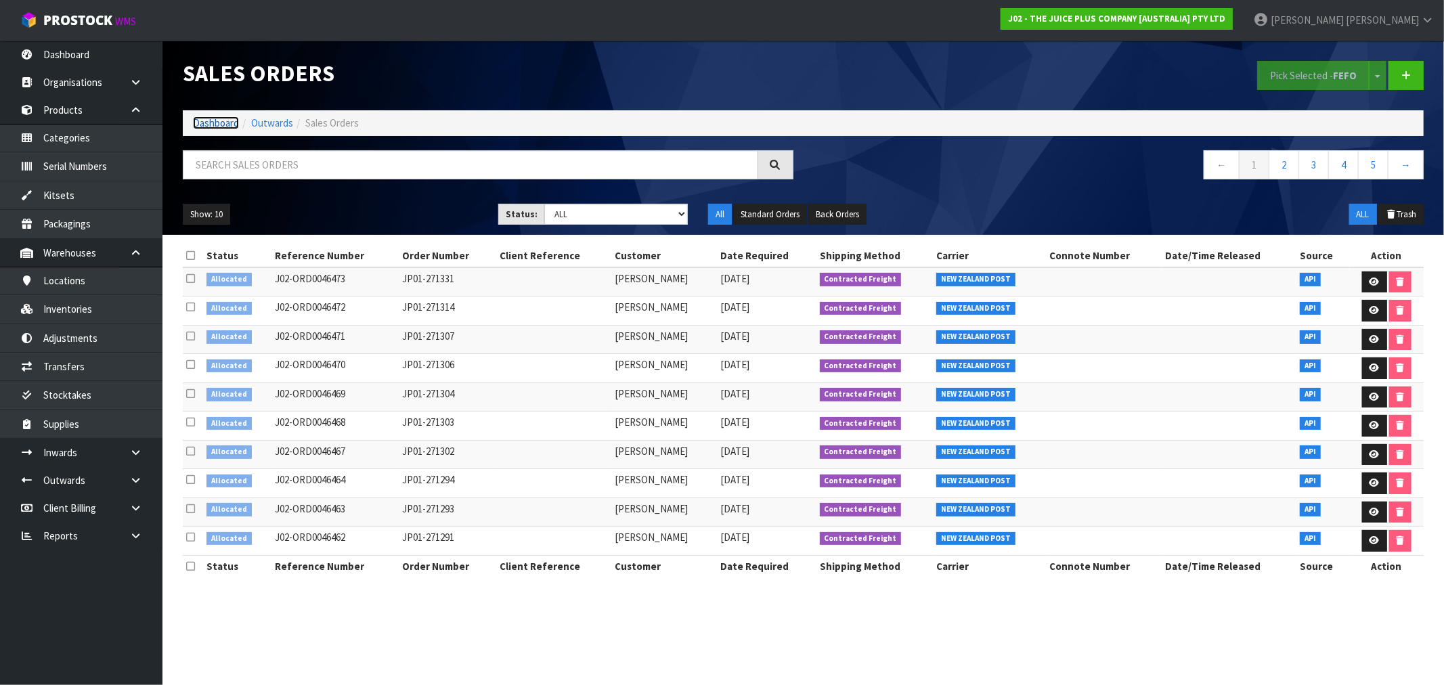
click at [220, 124] on link "Dashboard" at bounding box center [216, 122] width 46 height 13
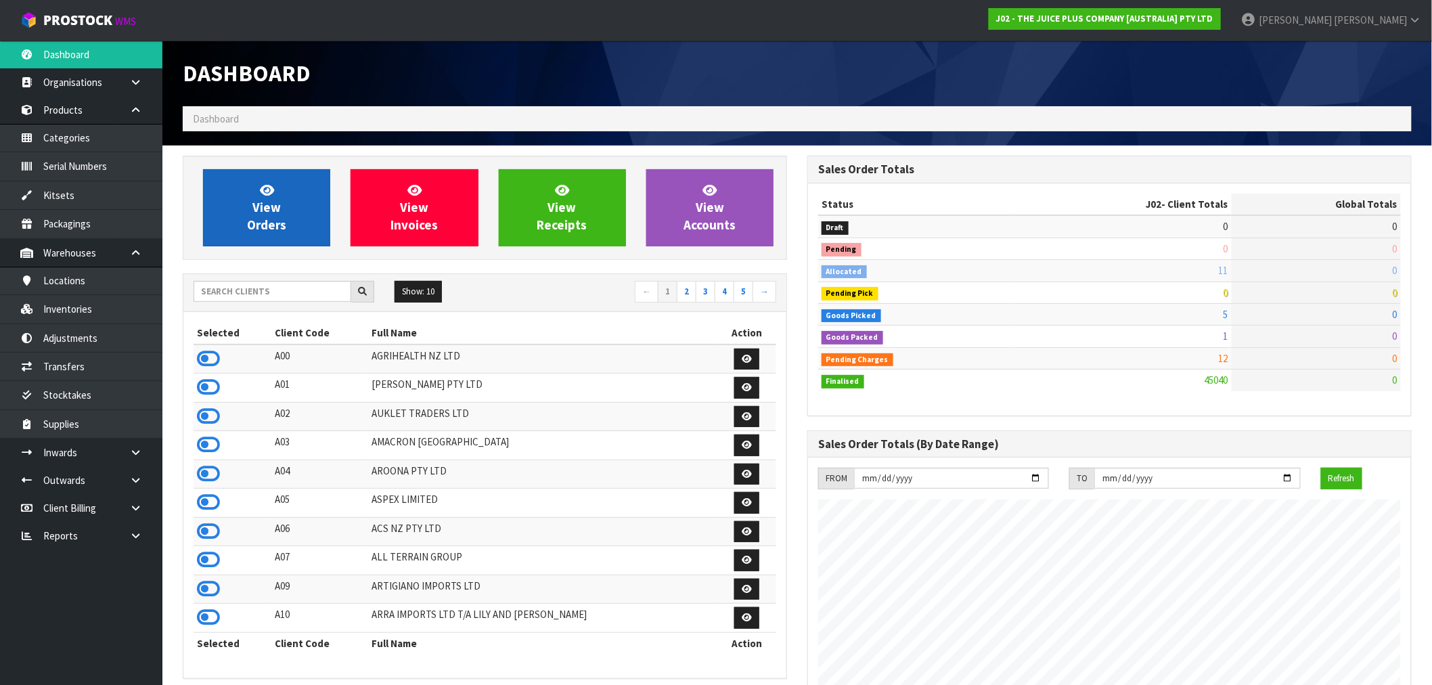
scroll to position [1026, 625]
click at [282, 208] on link "View Orders" at bounding box center [266, 207] width 127 height 77
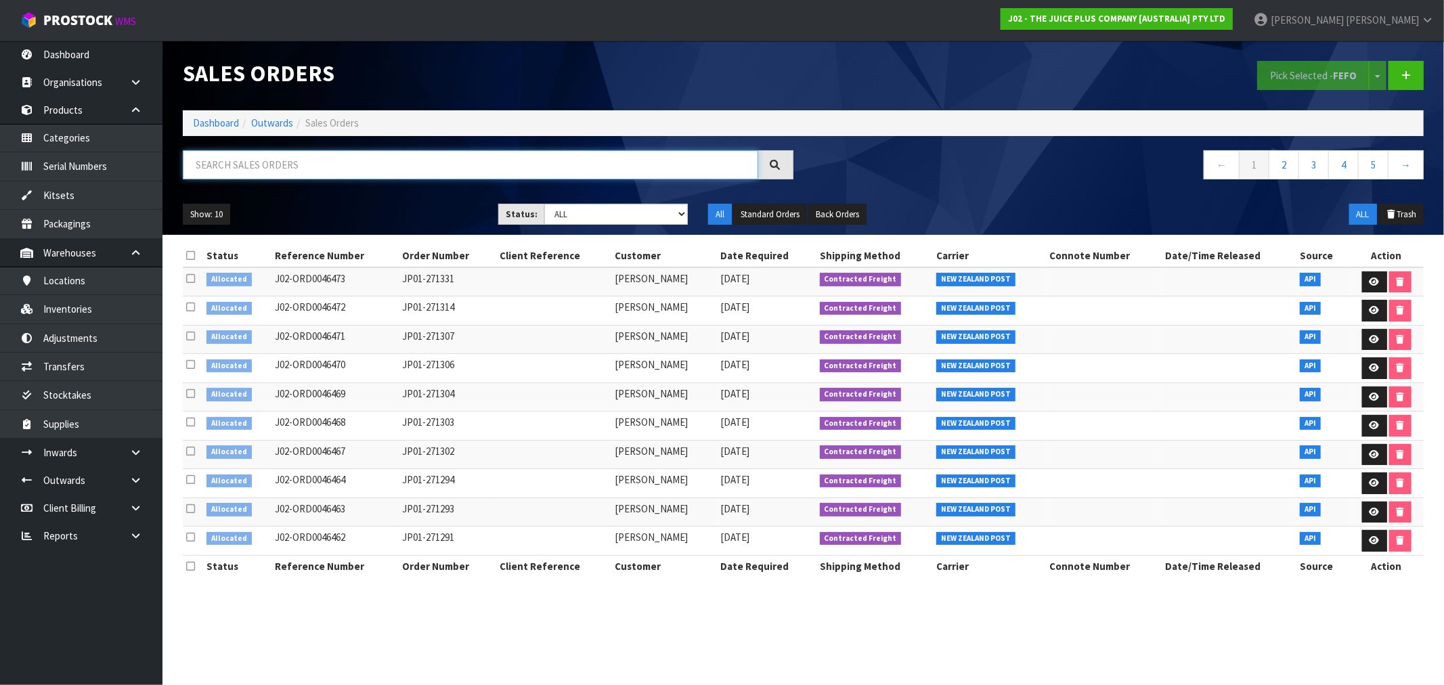
click at [422, 166] on input "text" at bounding box center [470, 164] width 575 height 29
paste input "JP01-270709"
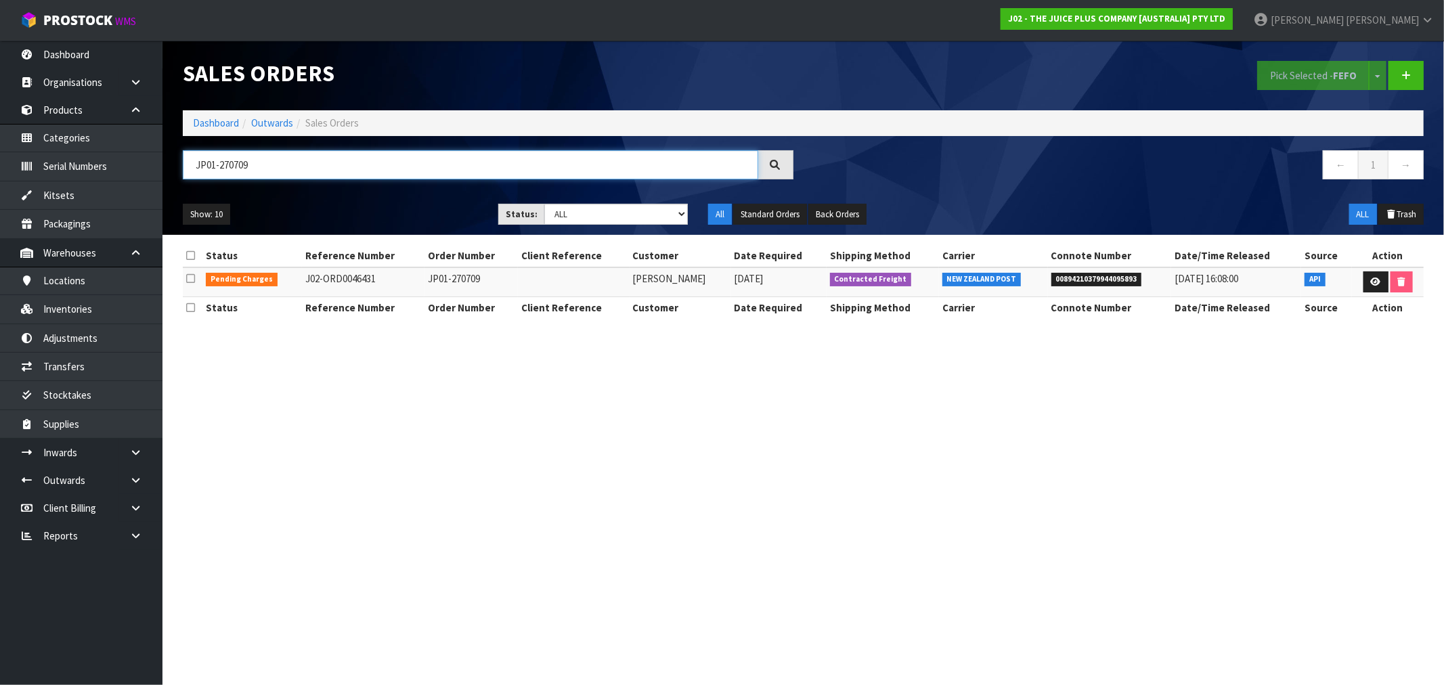
type input "JP01-270709"
click at [1371, 285] on icon at bounding box center [1376, 282] width 10 height 9
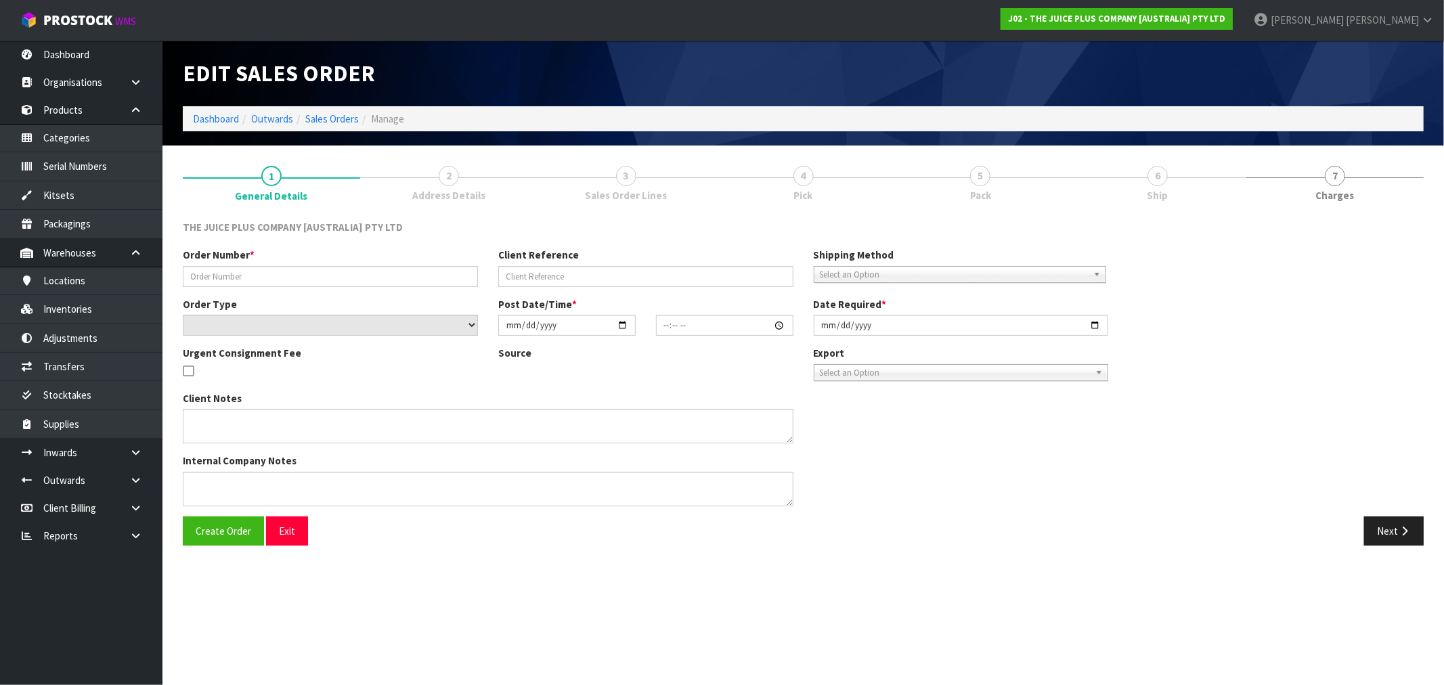
type input "JP01-270709"
select select "number:0"
type input "[DATE]"
type input "10:06:41.000"
type input "[DATE]"
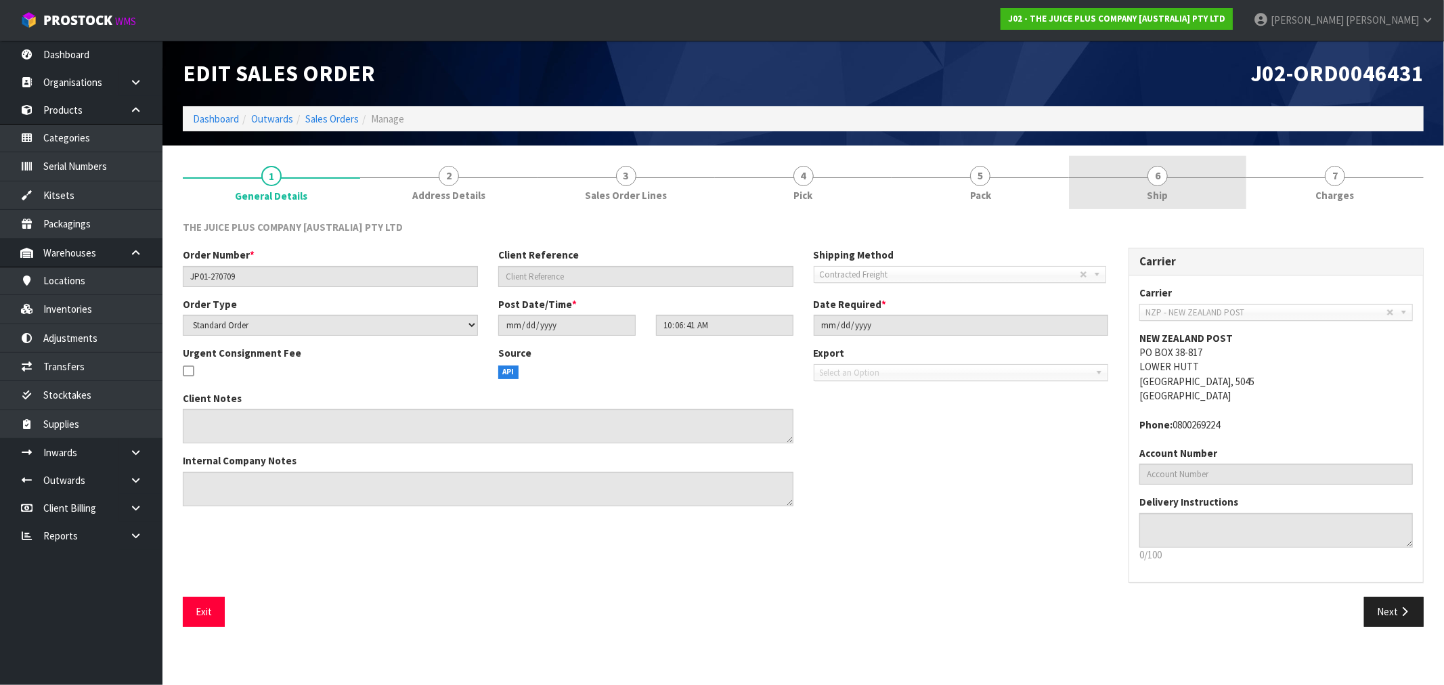
click at [1151, 194] on span "Ship" at bounding box center [1157, 195] width 21 height 14
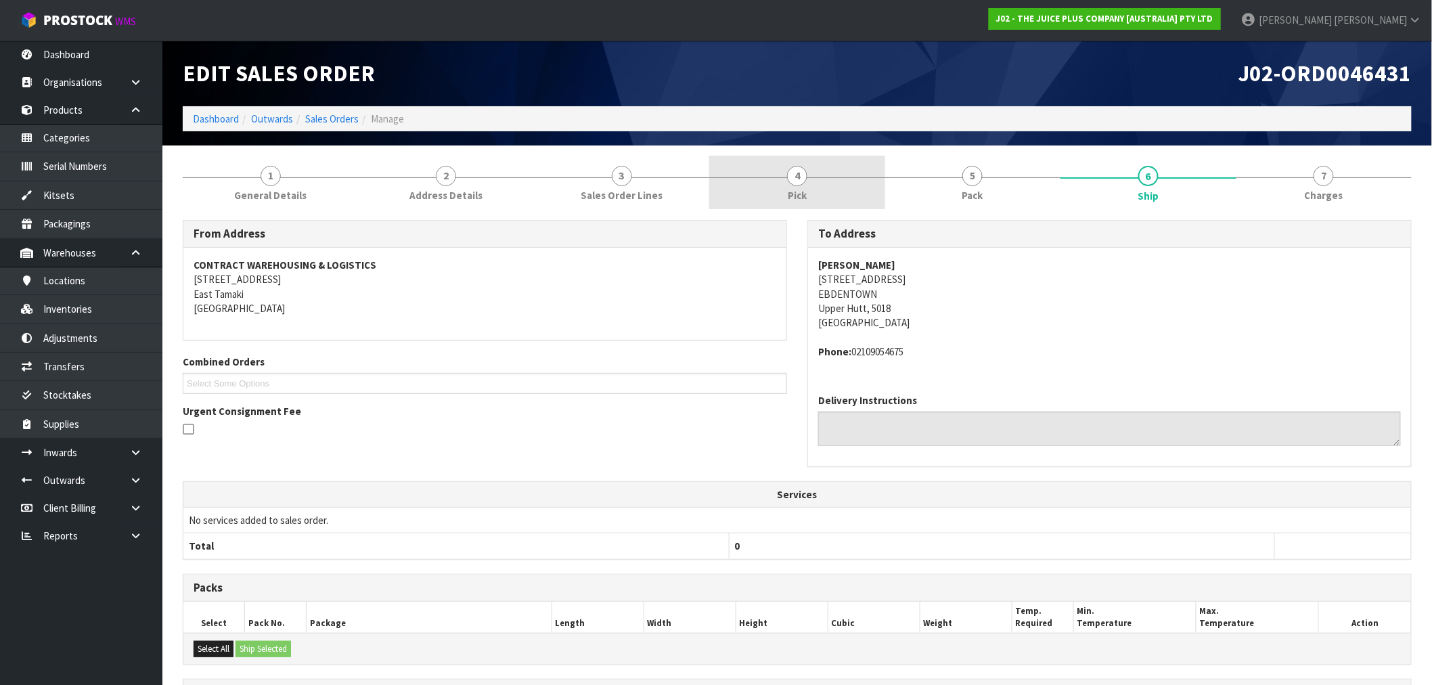
click at [828, 188] on link "4 Pick" at bounding box center [796, 182] width 175 height 53
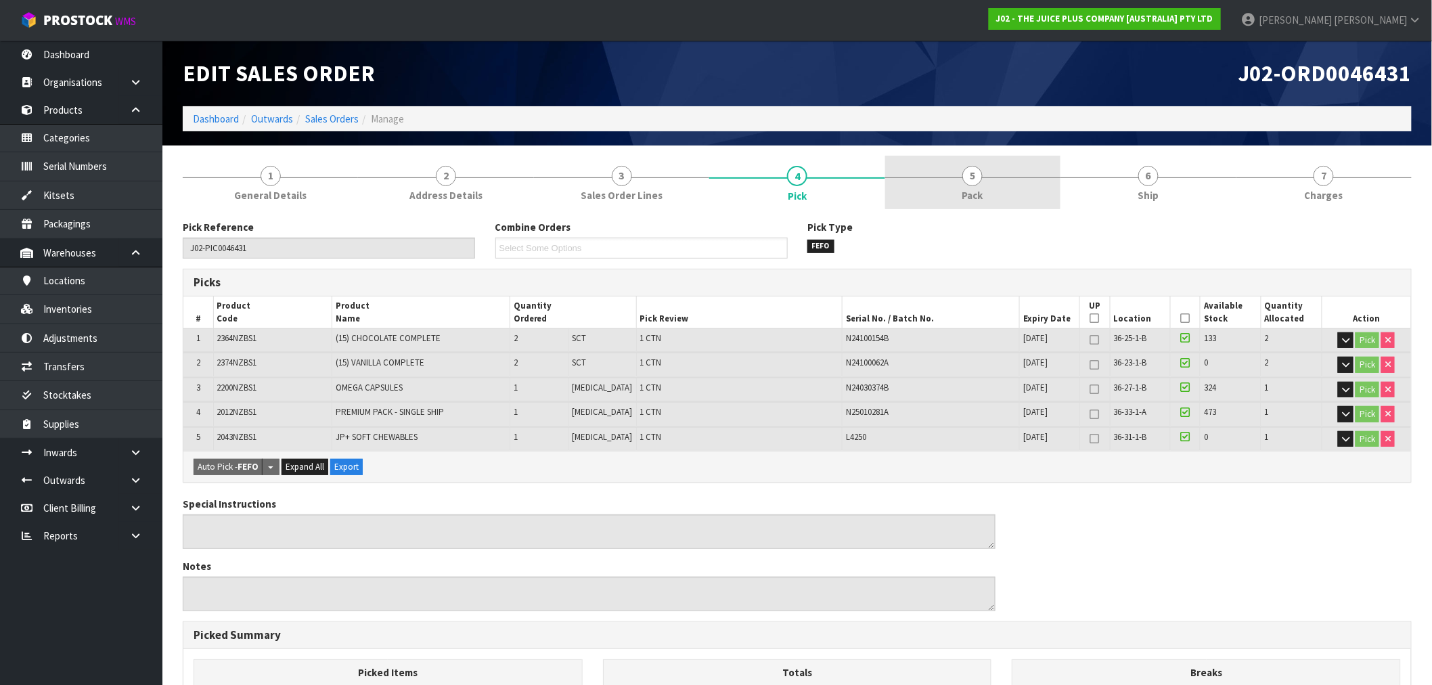
click at [1005, 185] on link "5 Pack" at bounding box center [972, 182] width 175 height 53
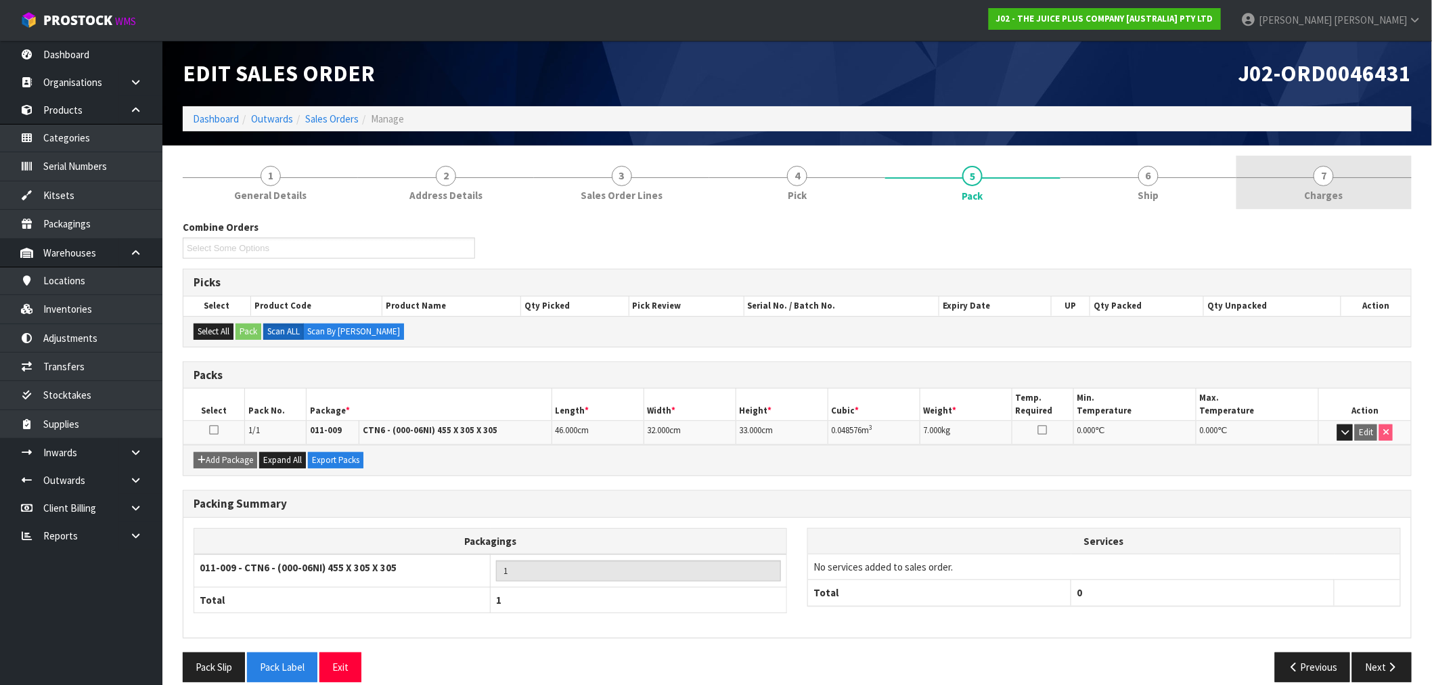
drag, startPoint x: 1286, startPoint y: 213, endPoint x: 1308, endPoint y: 197, distance: 27.1
click at [1290, 212] on div "Combine Orders J02-ORD0046438 J02-ORD0046443 J02-ORD0046448 J02-ORD0046459 J02-…" at bounding box center [797, 451] width 1229 height 483
click at [1309, 195] on span "Charges" at bounding box center [1324, 195] width 39 height 14
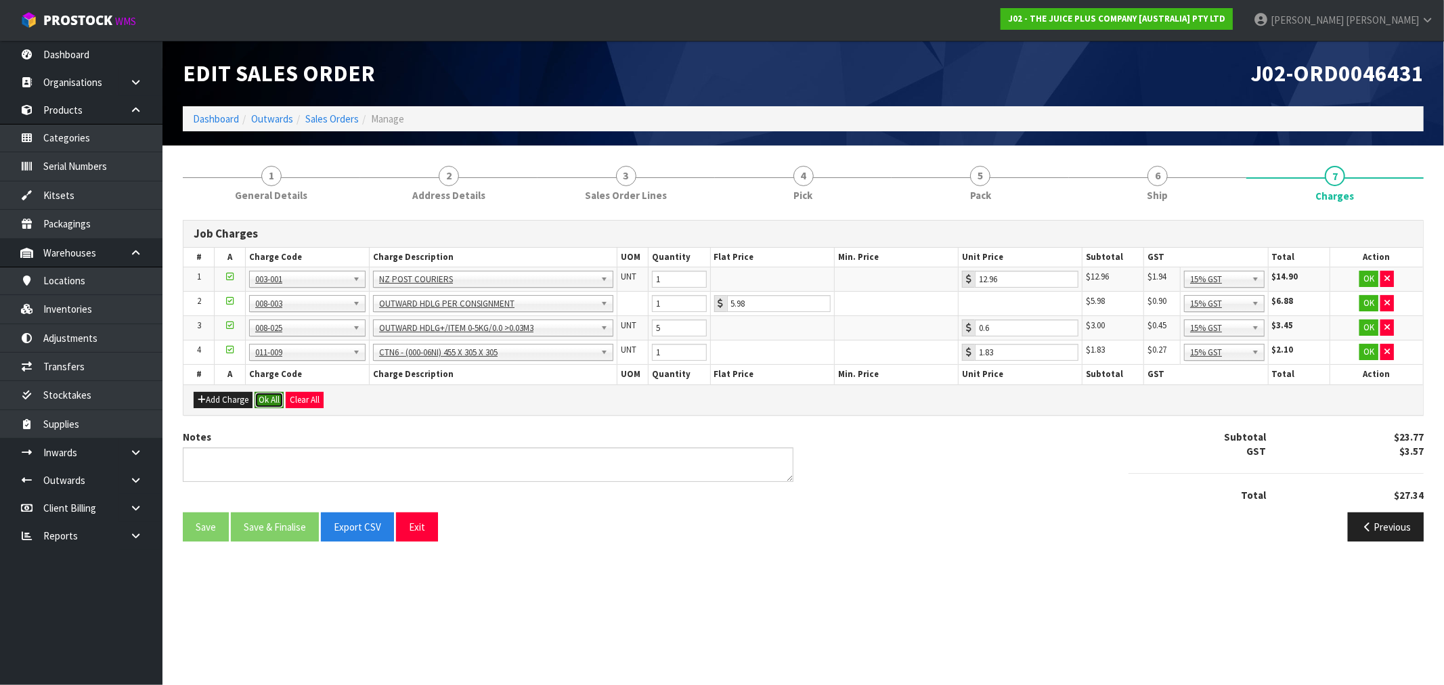
click at [280, 392] on button "Ok All" at bounding box center [269, 400] width 29 height 16
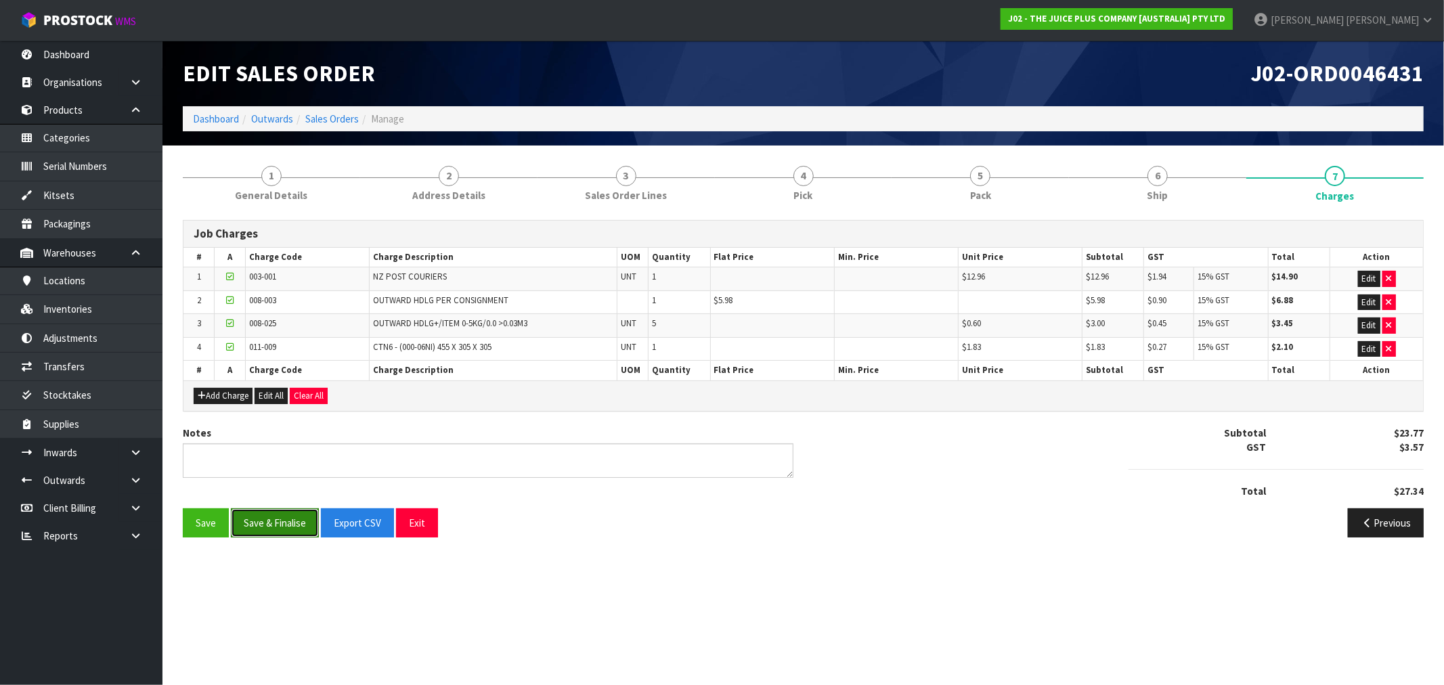
click at [281, 515] on button "Save & Finalise" at bounding box center [275, 522] width 88 height 29
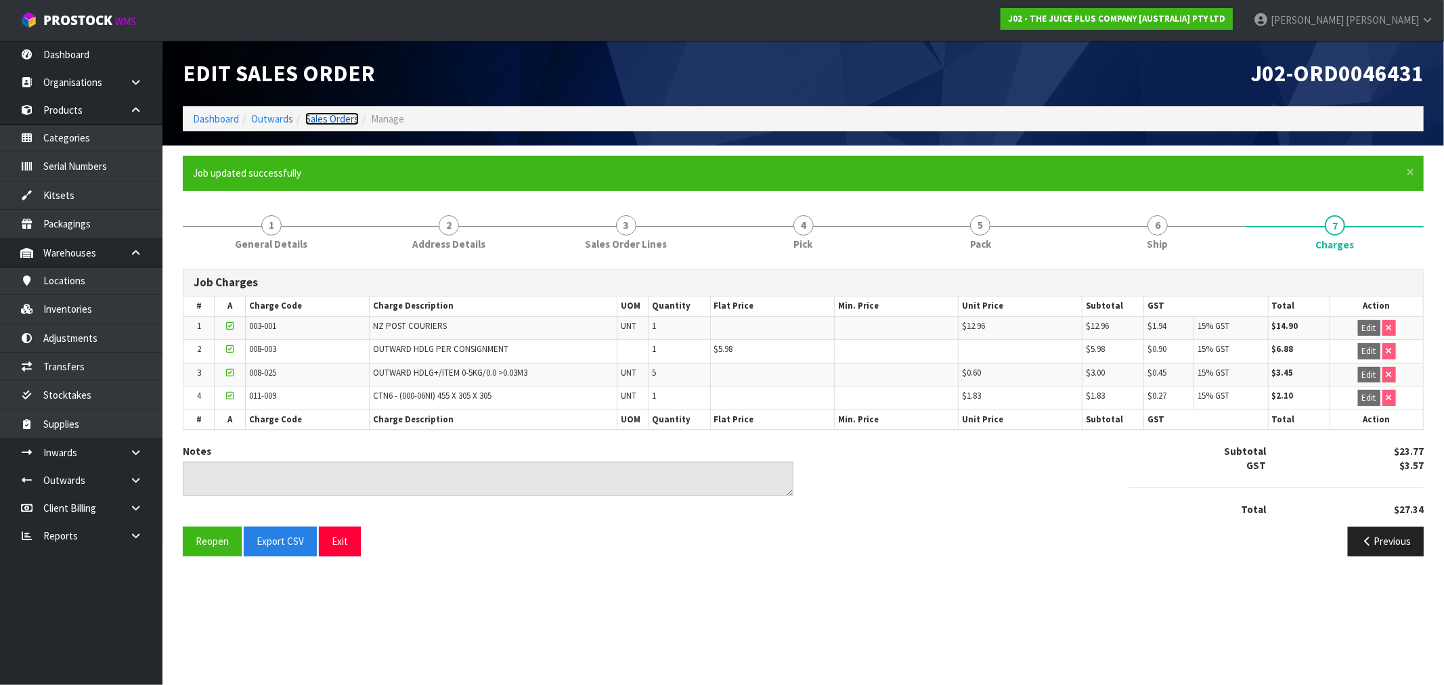
click at [334, 125] on link "Sales Orders" at bounding box center [331, 118] width 53 height 13
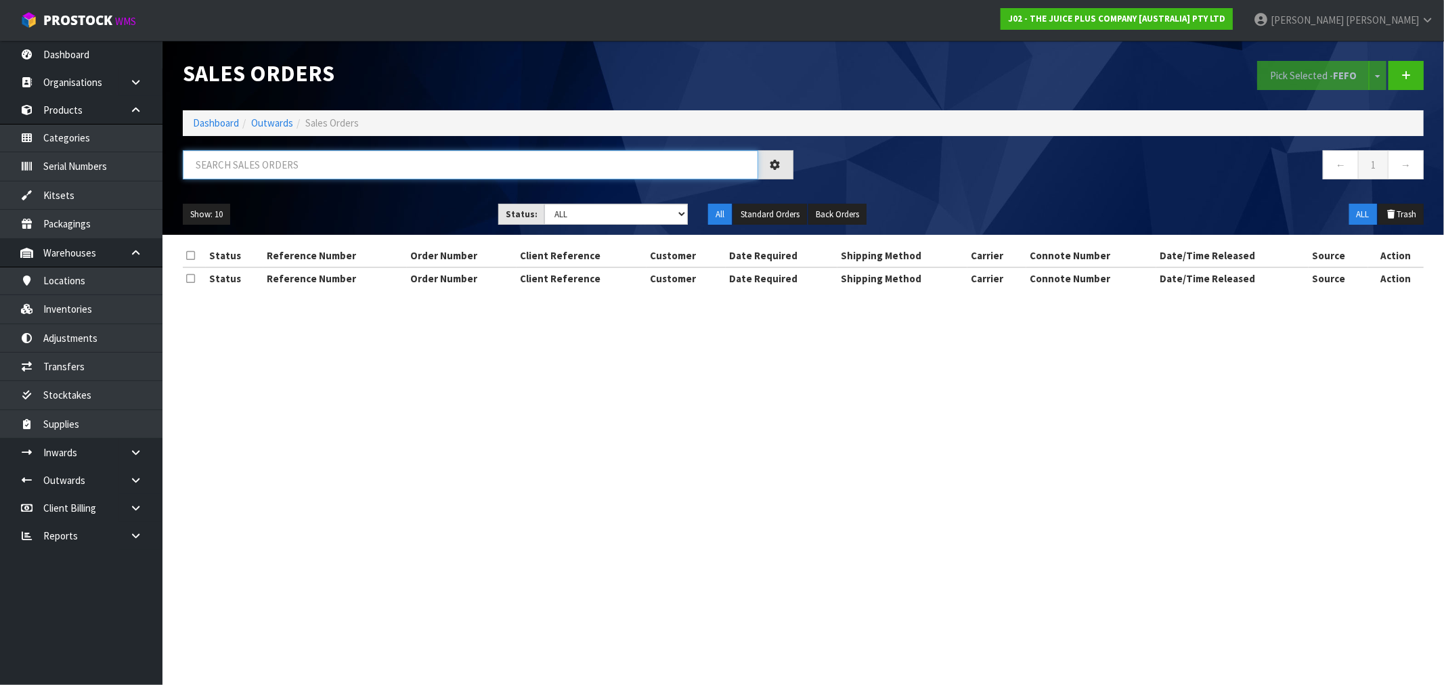
click at [347, 177] on input "text" at bounding box center [470, 164] width 575 height 29
paste input "JP01-270717"
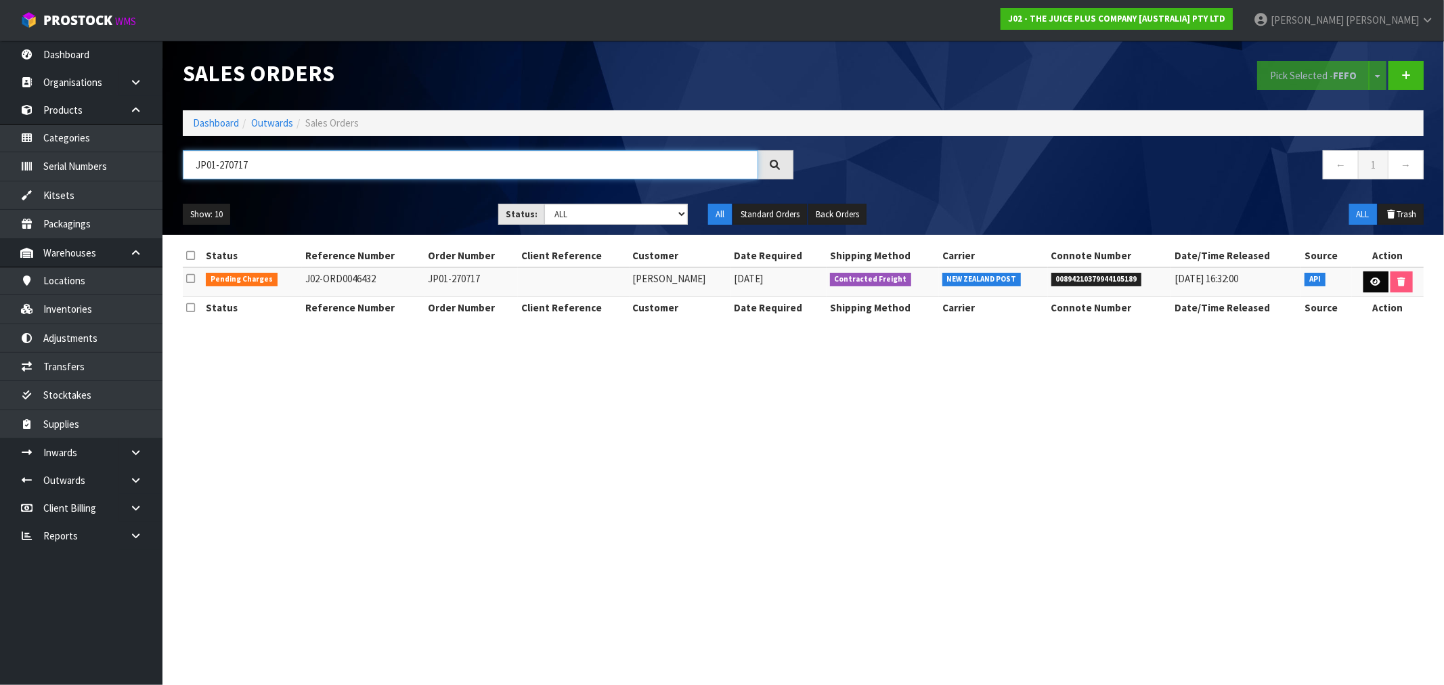
type input "JP01-270717"
click at [1382, 278] on link at bounding box center [1375, 282] width 25 height 22
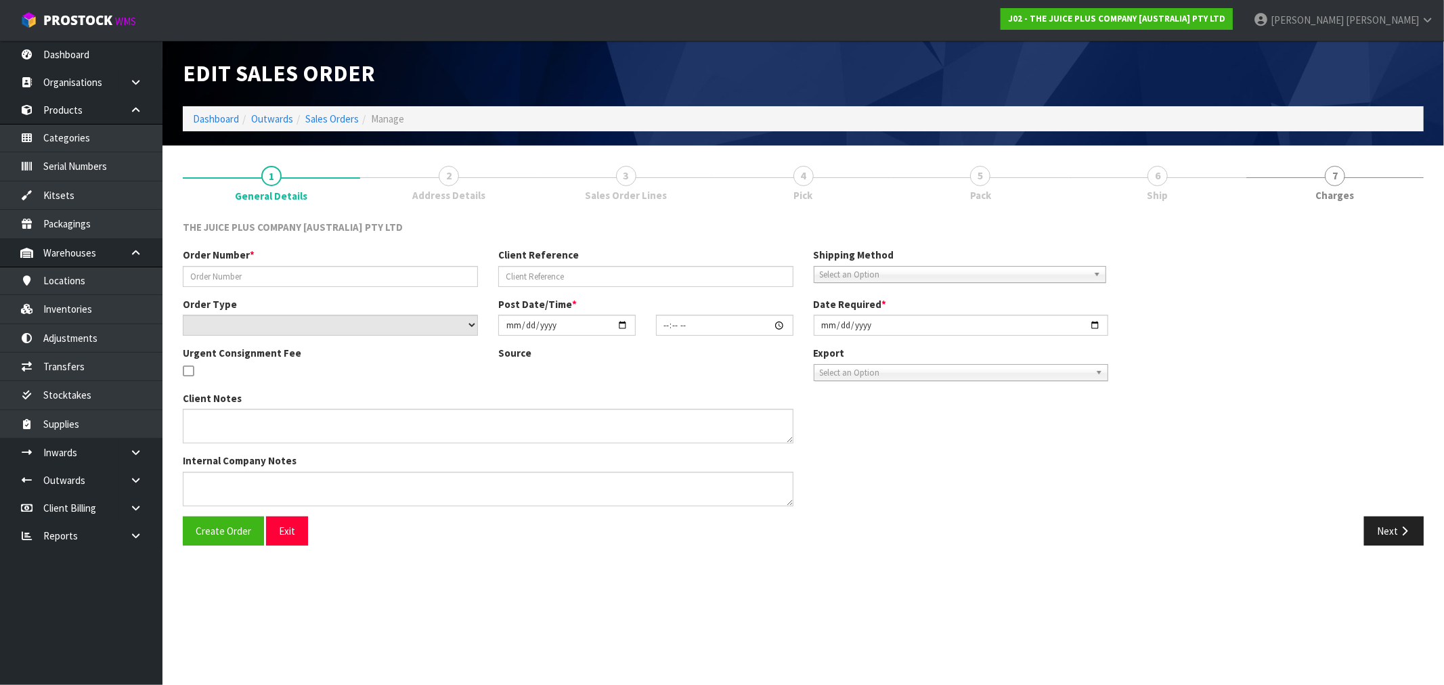
type input "JP01-270717"
select select "number:0"
type input "[DATE]"
type input "11:17:37.000"
type input "[DATE]"
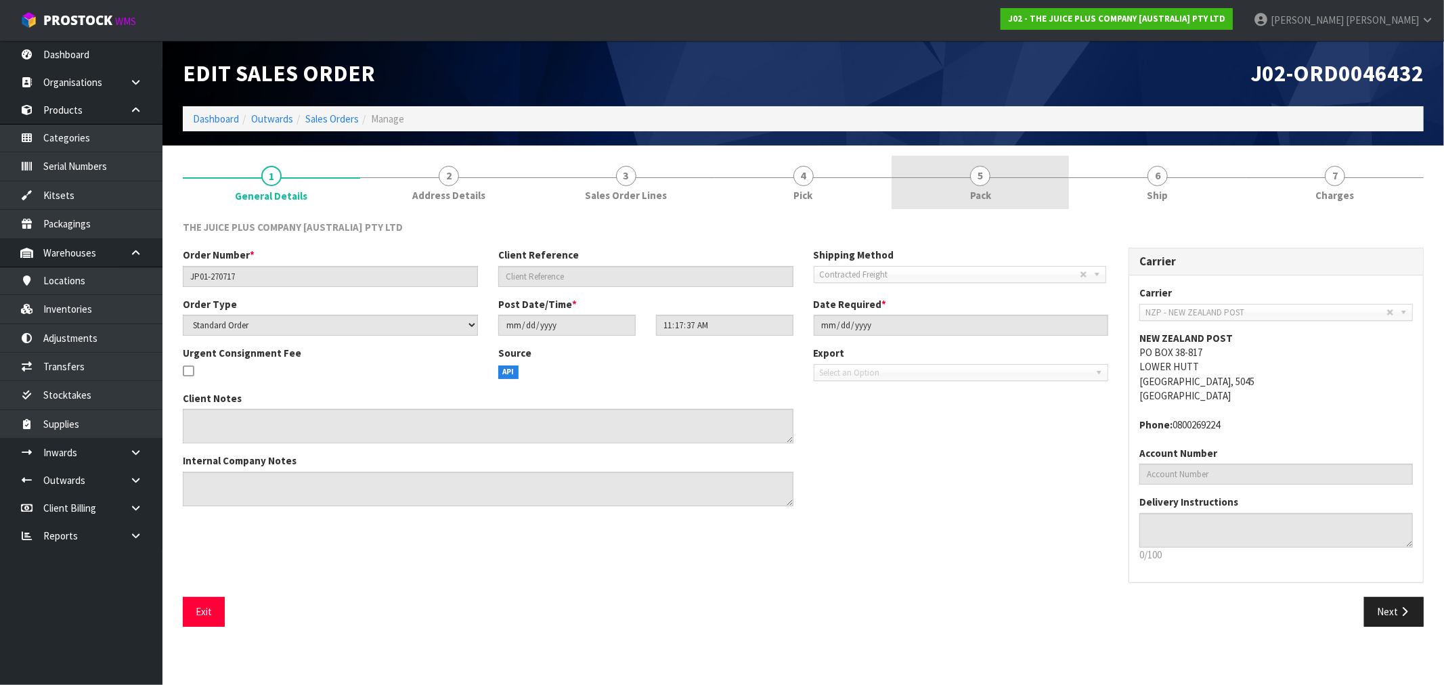
click at [1010, 191] on link "5 Pack" at bounding box center [980, 182] width 177 height 53
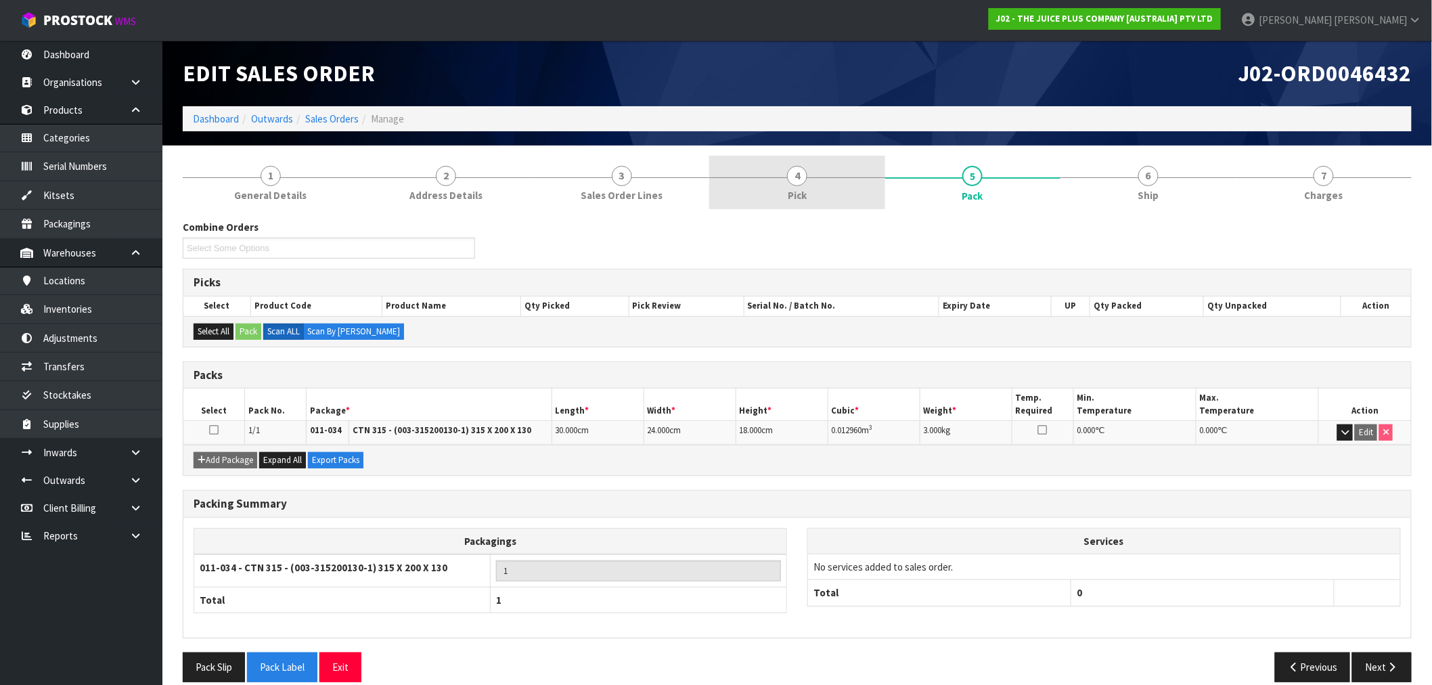
click at [863, 196] on link "4 Pick" at bounding box center [796, 182] width 175 height 53
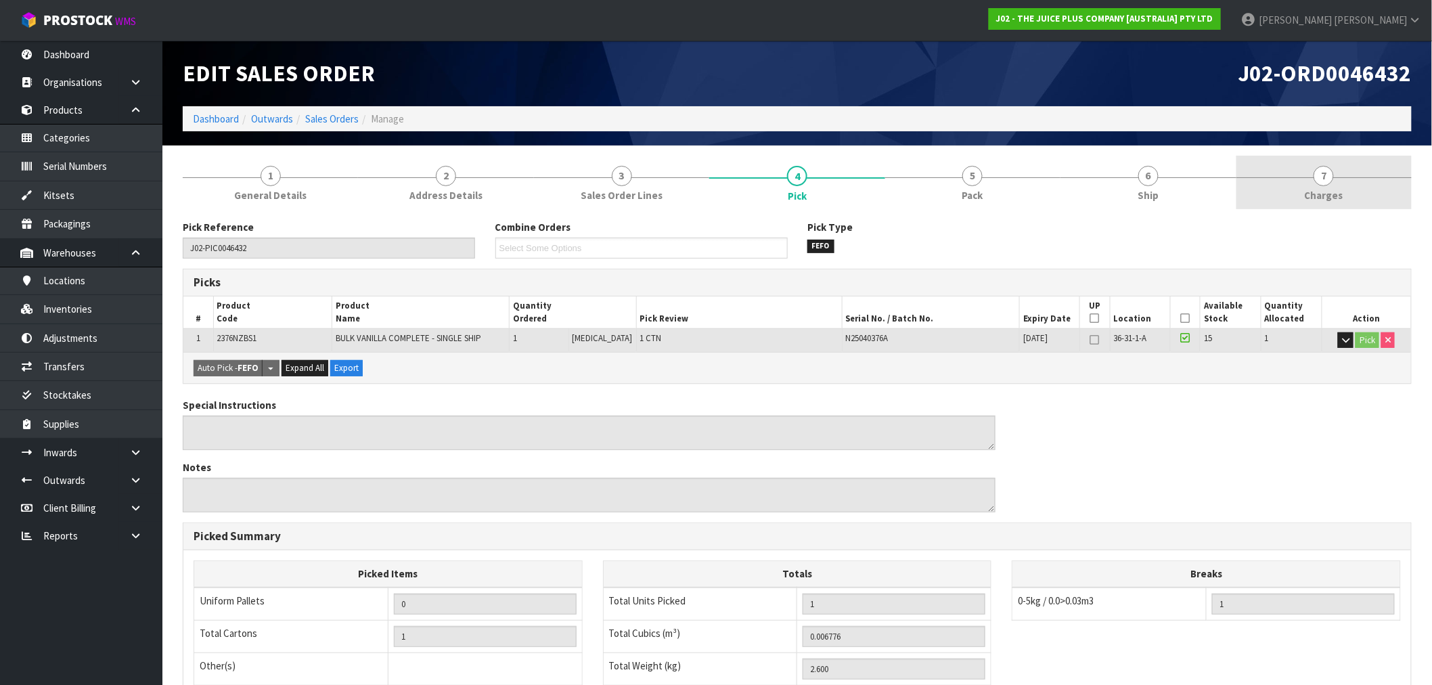
click at [1311, 190] on span "Charges" at bounding box center [1324, 195] width 39 height 14
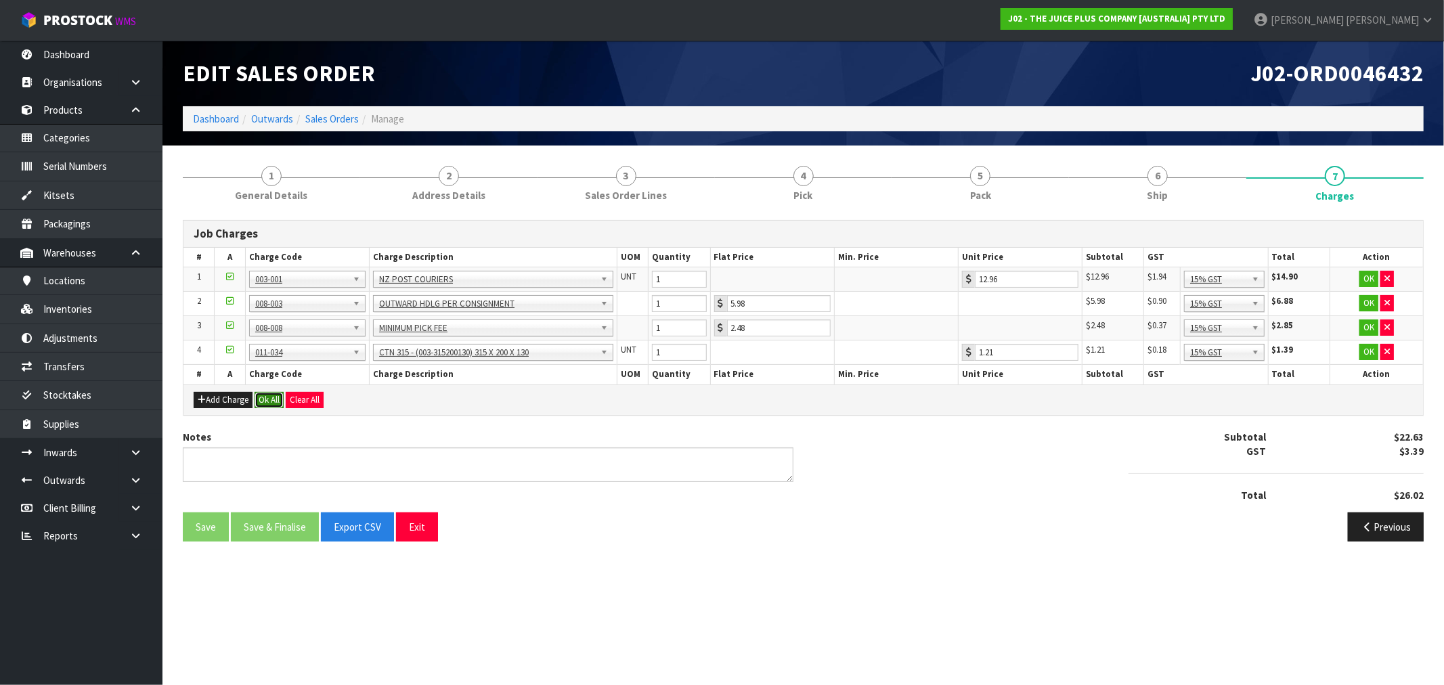
click at [271, 399] on button "Ok All" at bounding box center [269, 400] width 29 height 16
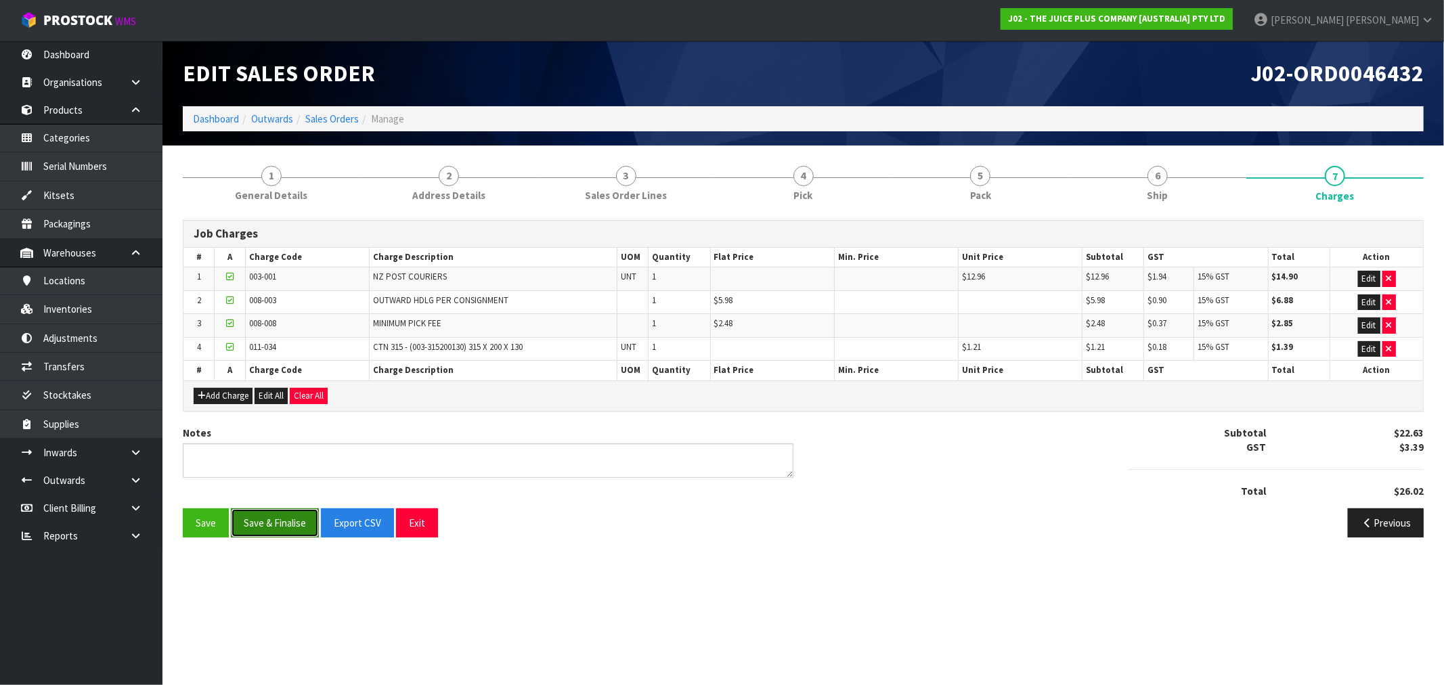
drag, startPoint x: 273, startPoint y: 533, endPoint x: 255, endPoint y: 530, distance: 18.6
click at [271, 533] on button "Save & Finalise" at bounding box center [275, 522] width 88 height 29
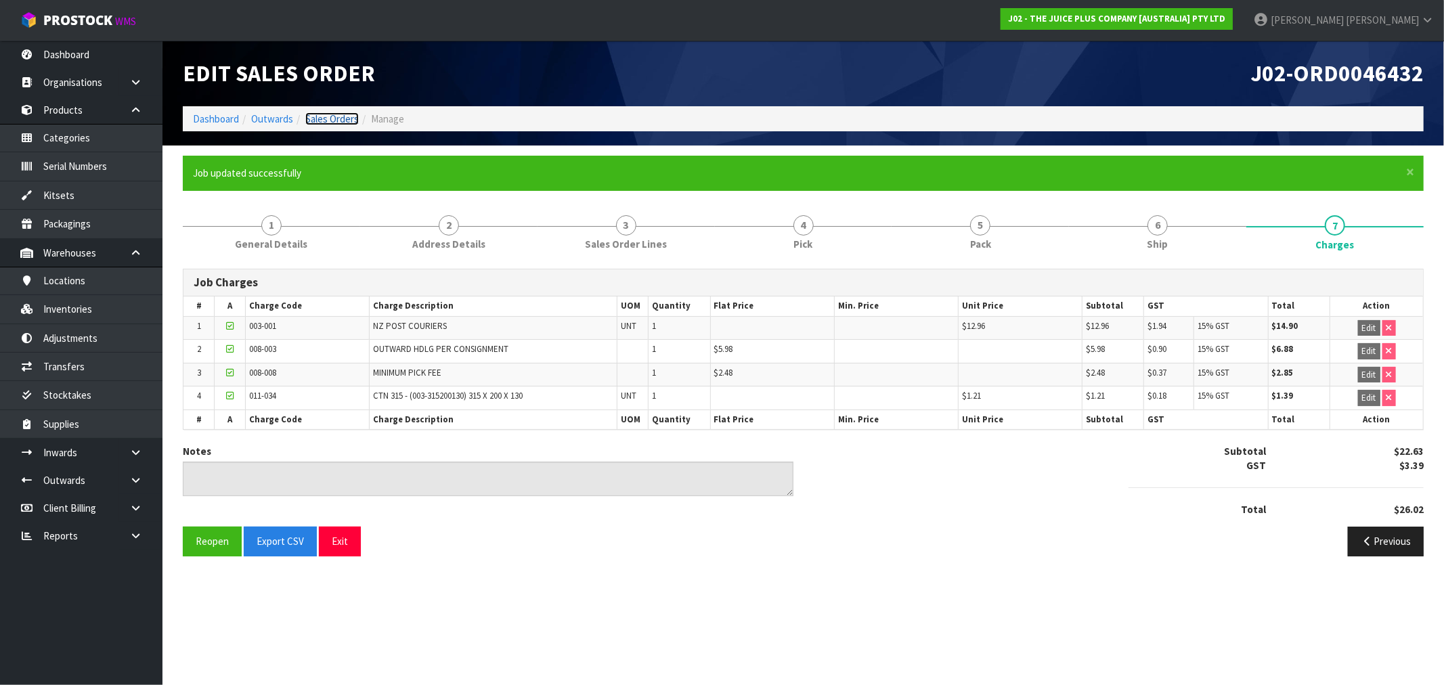
click at [351, 122] on link "Sales Orders" at bounding box center [331, 118] width 53 height 13
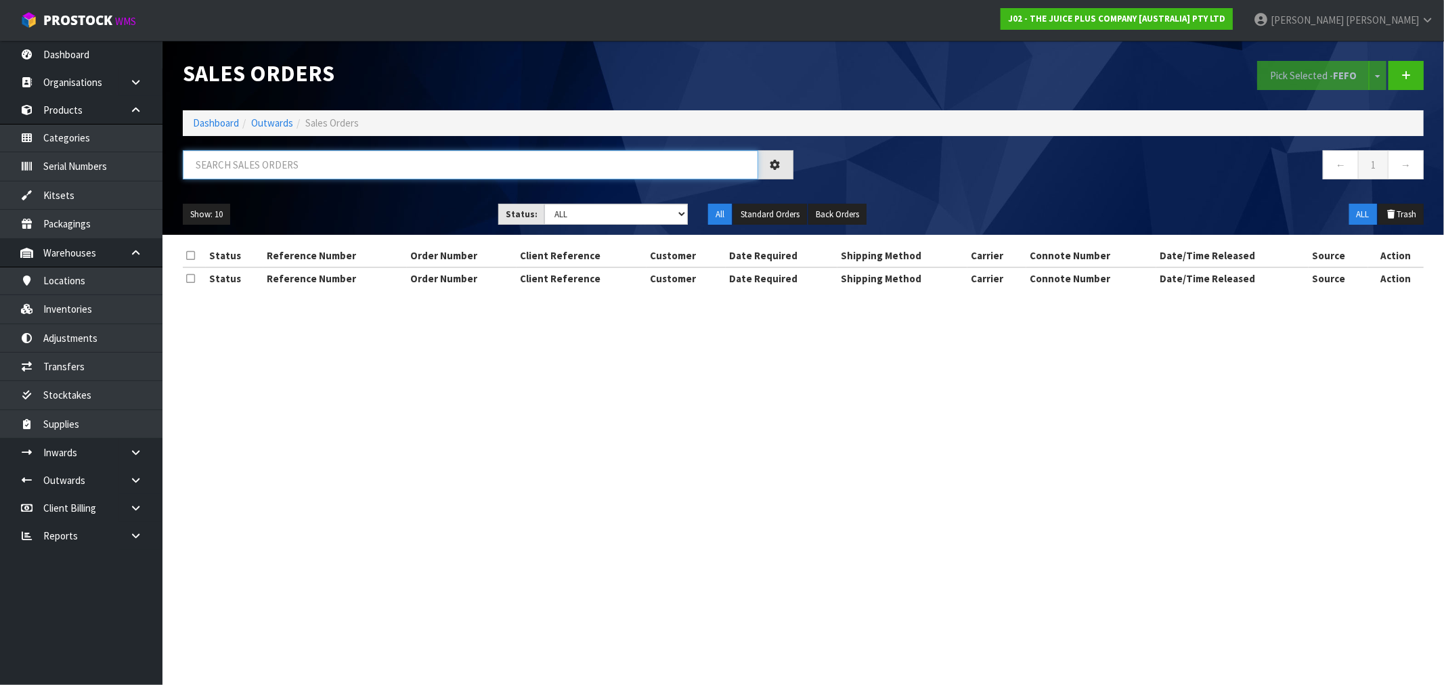
click at [457, 159] on input "text" at bounding box center [470, 164] width 575 height 29
paste input "[DATE]"
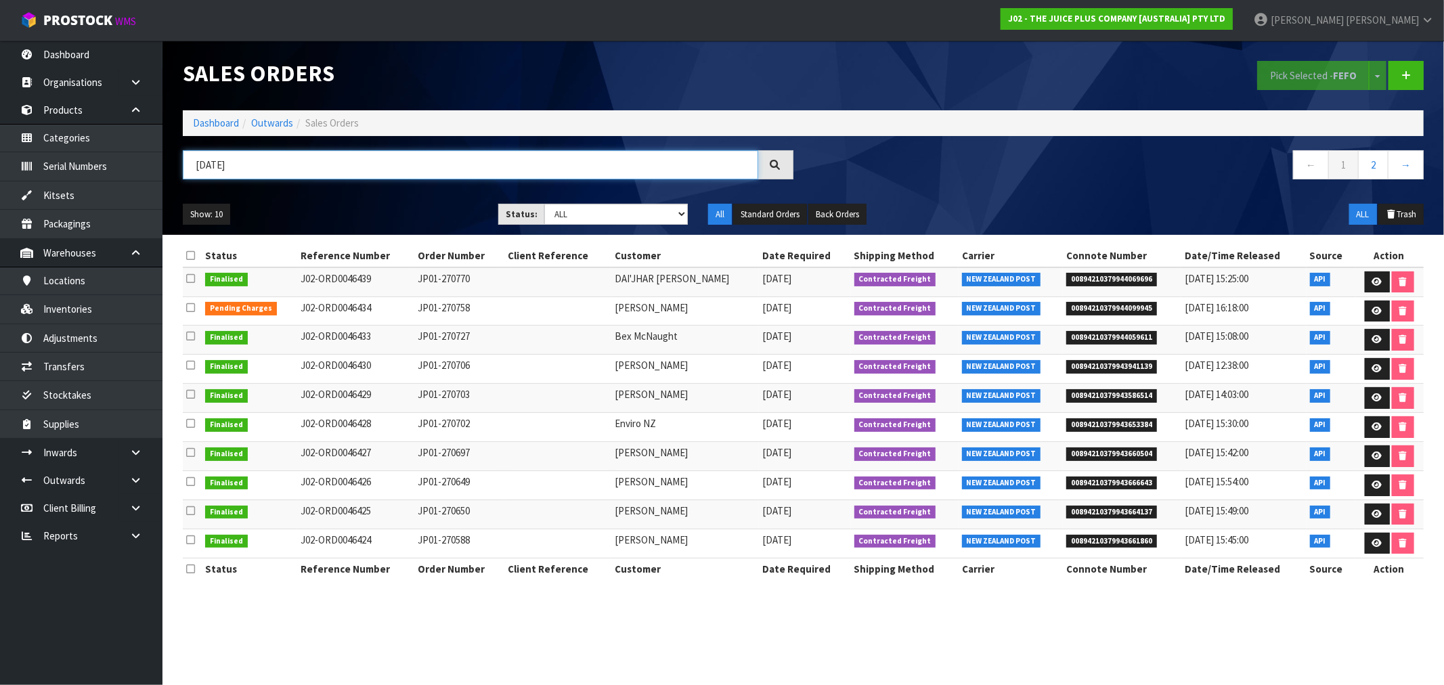
type input "[DATE]"
drag, startPoint x: 357, startPoint y: 312, endPoint x: 1391, endPoint y: 323, distance: 1034.4
click at [1350, 313] on tr "Pending Charges J02-ORD0046434 JP01-270758 [PERSON_NAME] [DATE] Contracted Frei…" at bounding box center [803, 310] width 1241 height 29
click at [1382, 313] on link at bounding box center [1377, 312] width 25 height 22
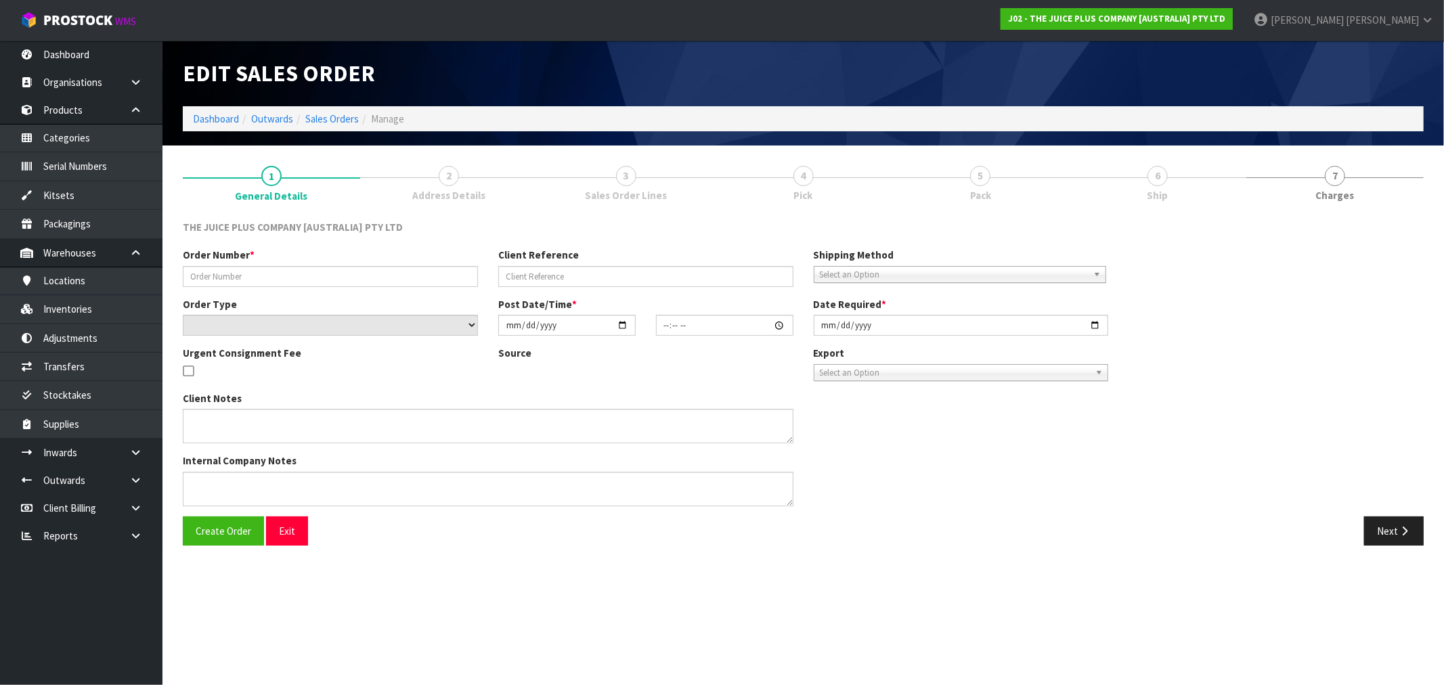
type input "JP01-270758"
select select "number:0"
type input "[DATE]"
type input "18:56:52.000"
type input "[DATE]"
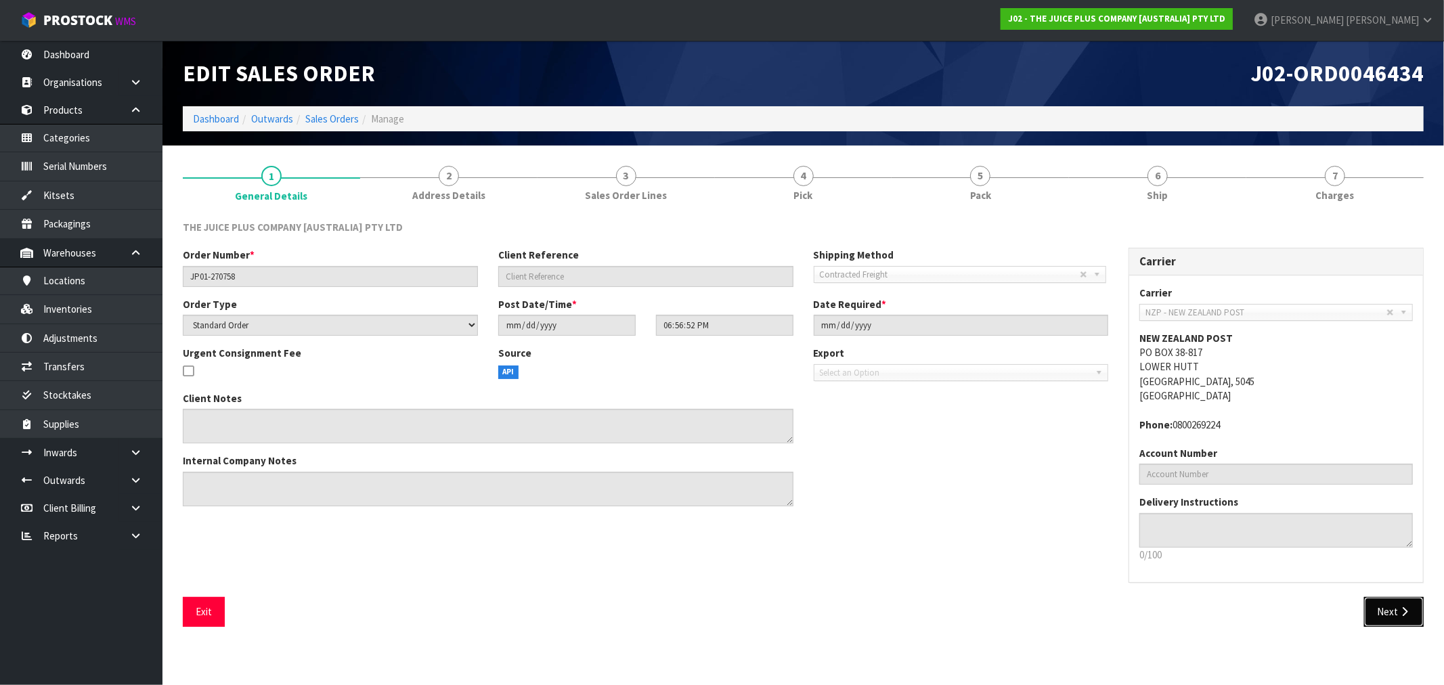
click at [1413, 605] on button "Next" at bounding box center [1394, 611] width 60 height 29
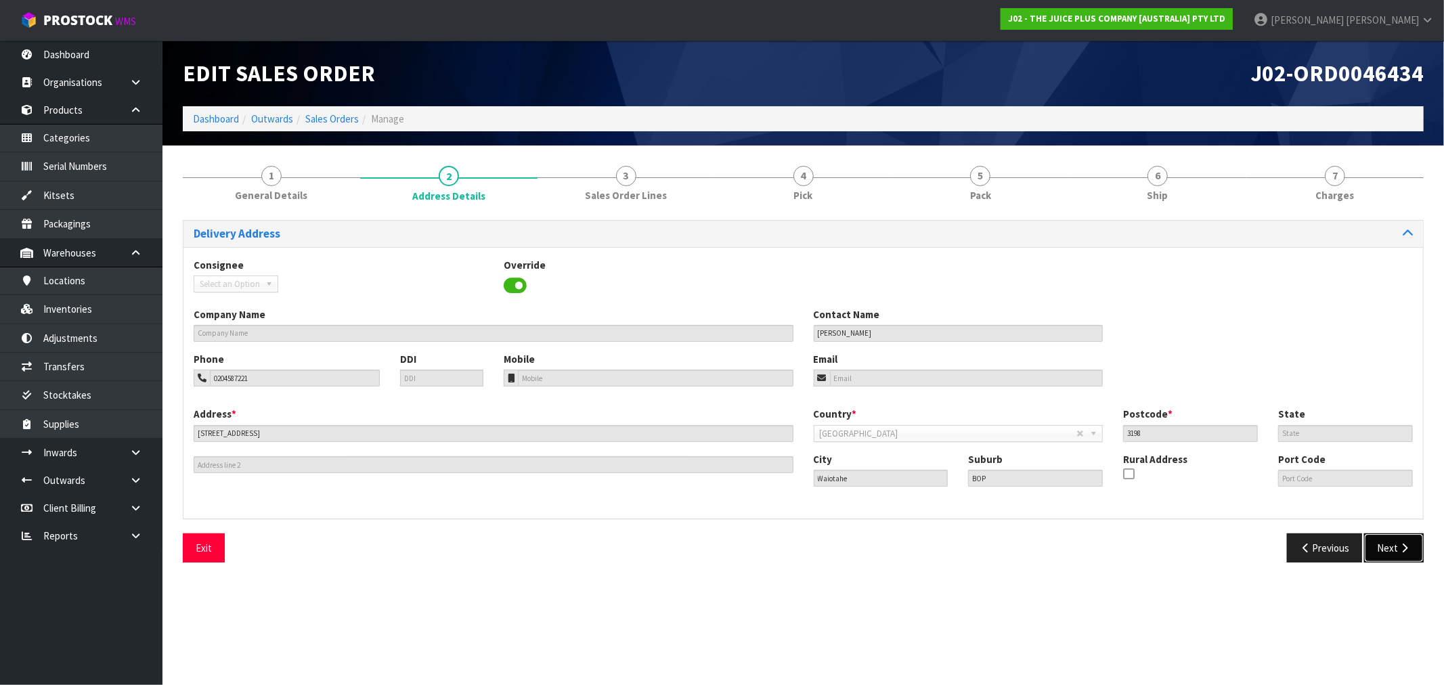
click at [1392, 545] on button "Next" at bounding box center [1394, 547] width 60 height 29
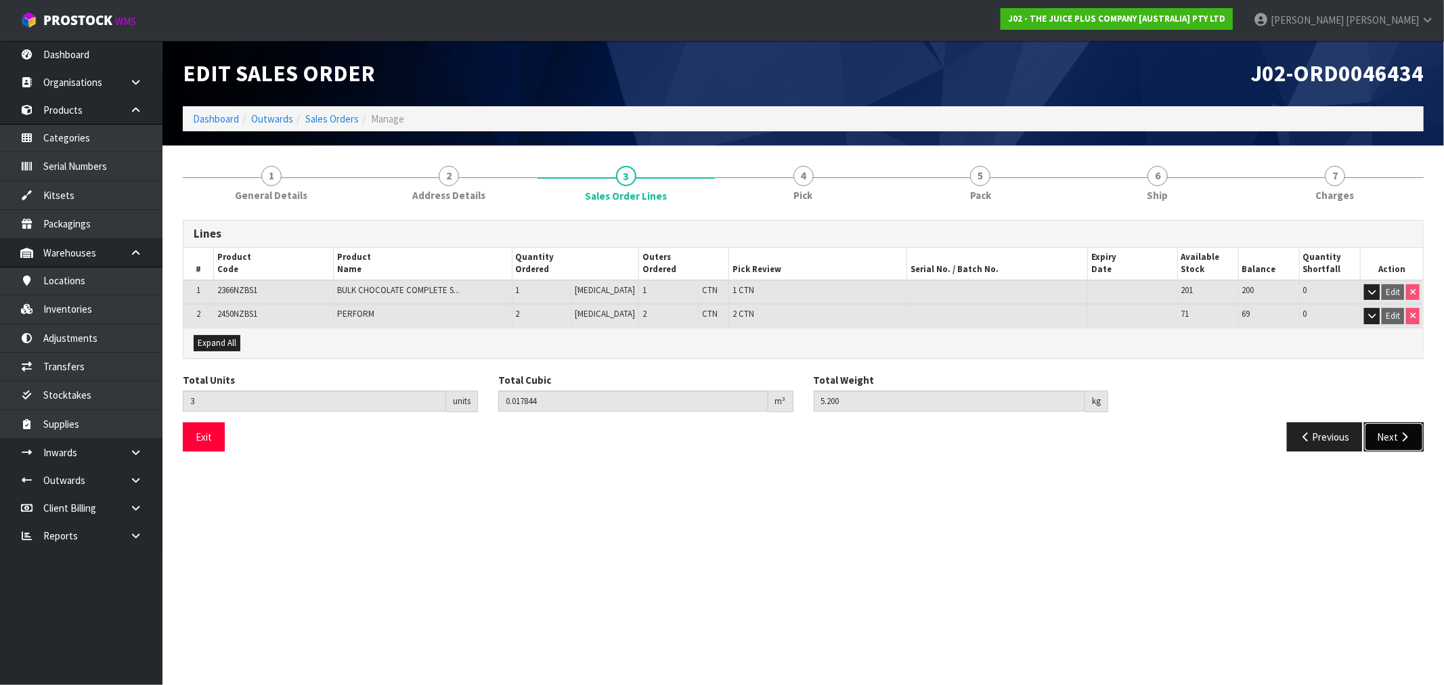
click at [1404, 433] on icon "button" at bounding box center [1404, 437] width 13 height 10
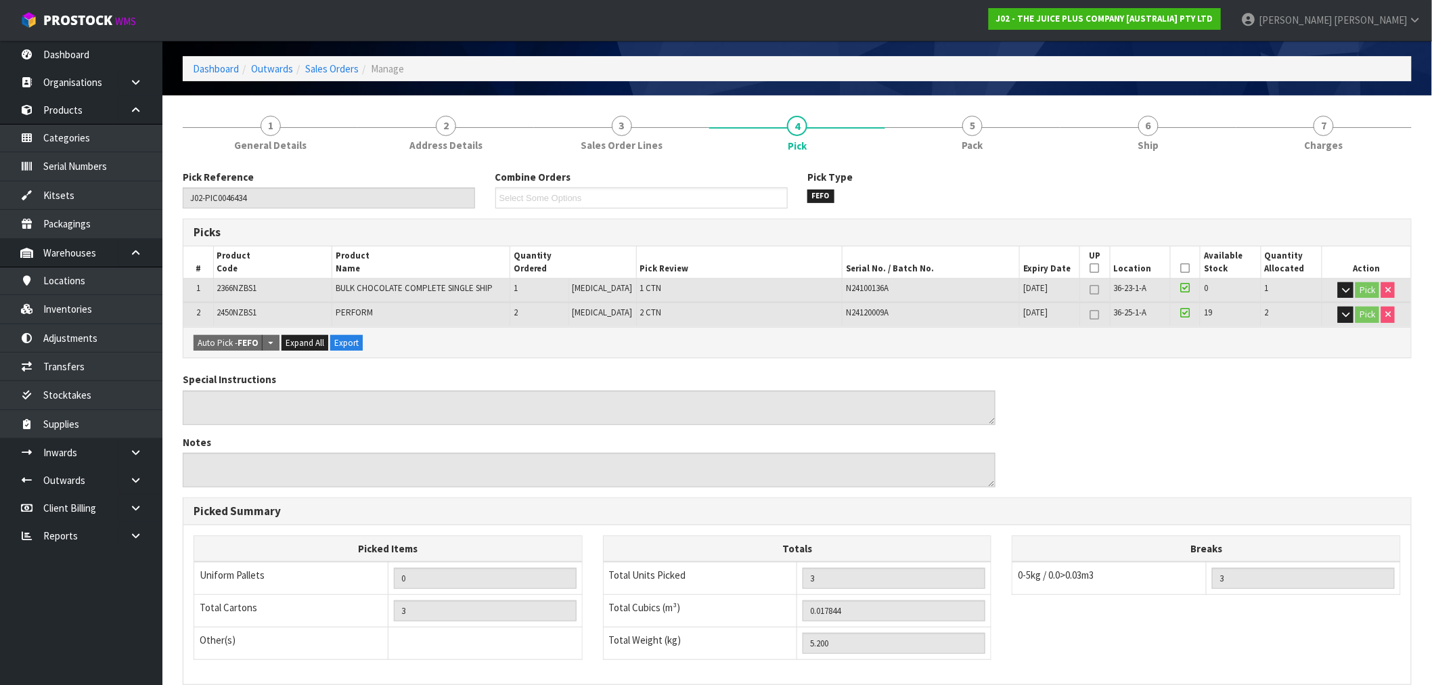
scroll to position [85, 0]
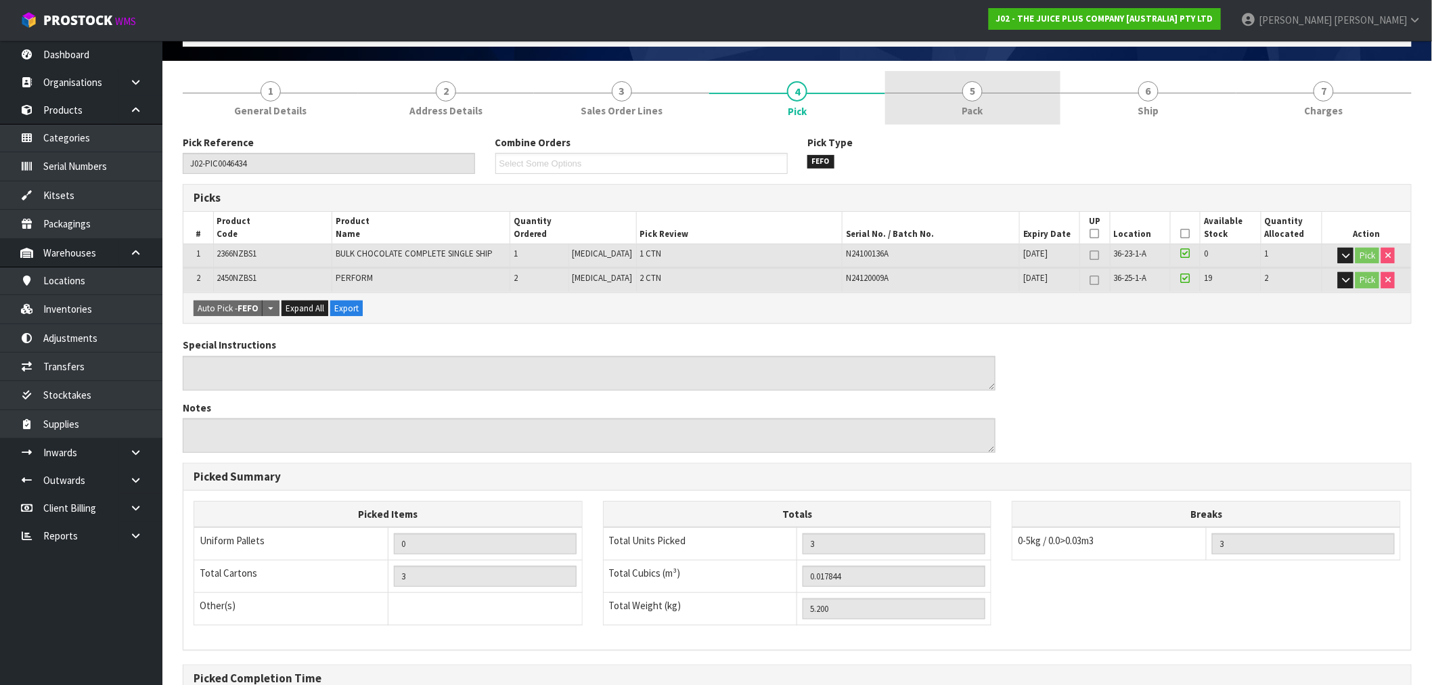
click at [992, 81] on link "5 Pack" at bounding box center [972, 97] width 175 height 53
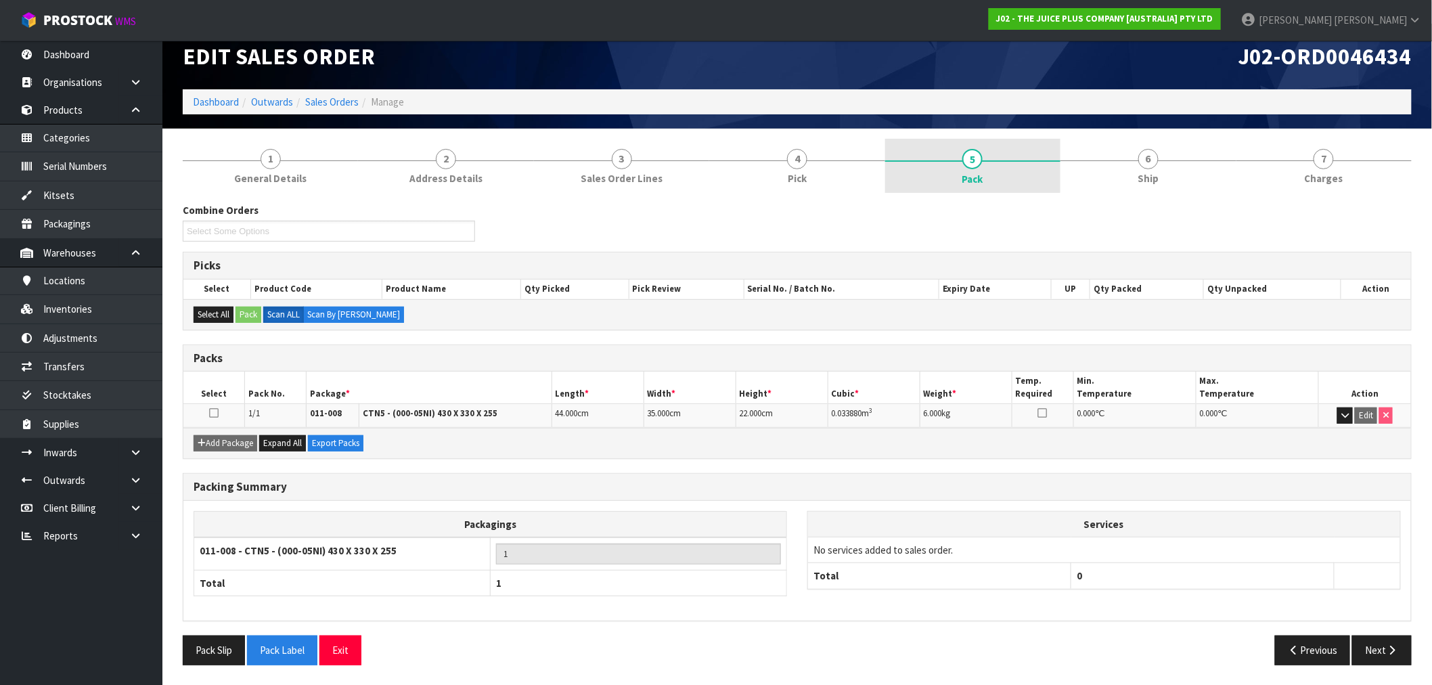
drag, startPoint x: 1323, startPoint y: 141, endPoint x: 982, endPoint y: 175, distance: 342.9
click at [1323, 142] on link "7 [GEOGRAPHIC_DATA]" at bounding box center [1324, 165] width 175 height 53
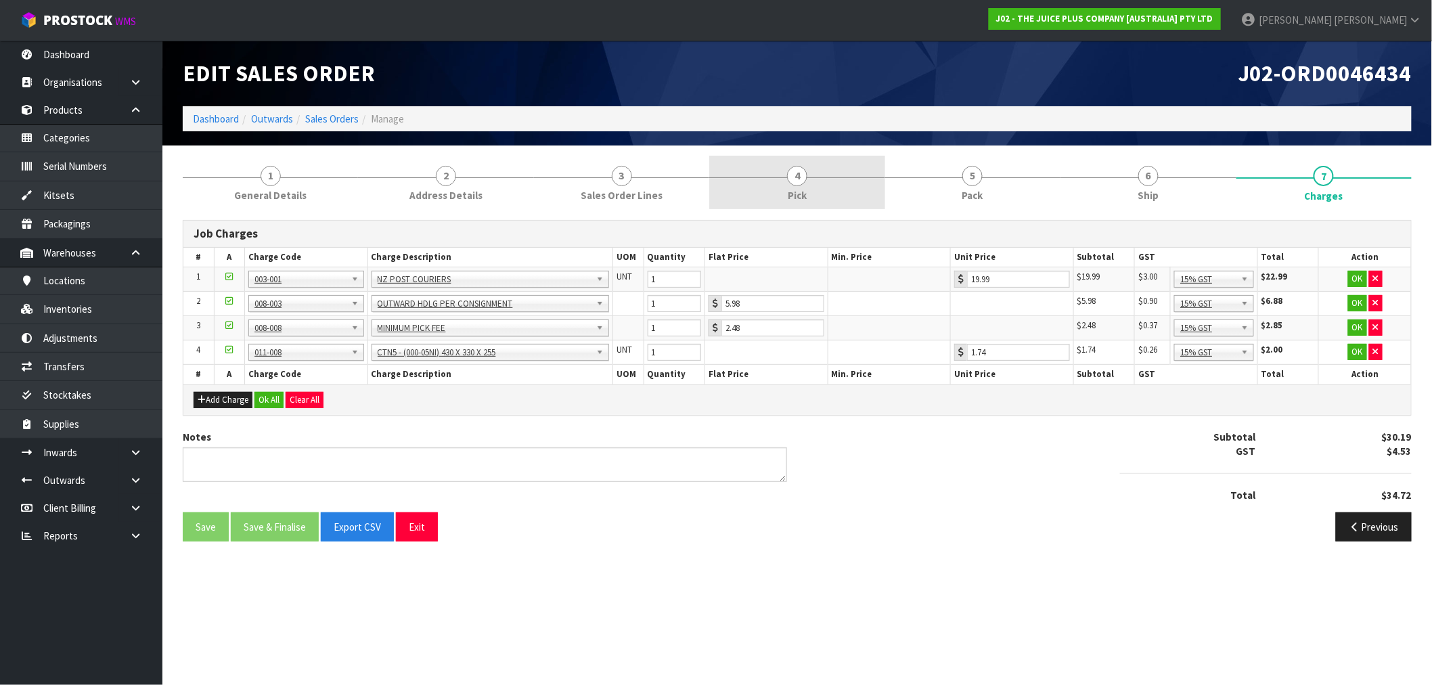
scroll to position [0, 0]
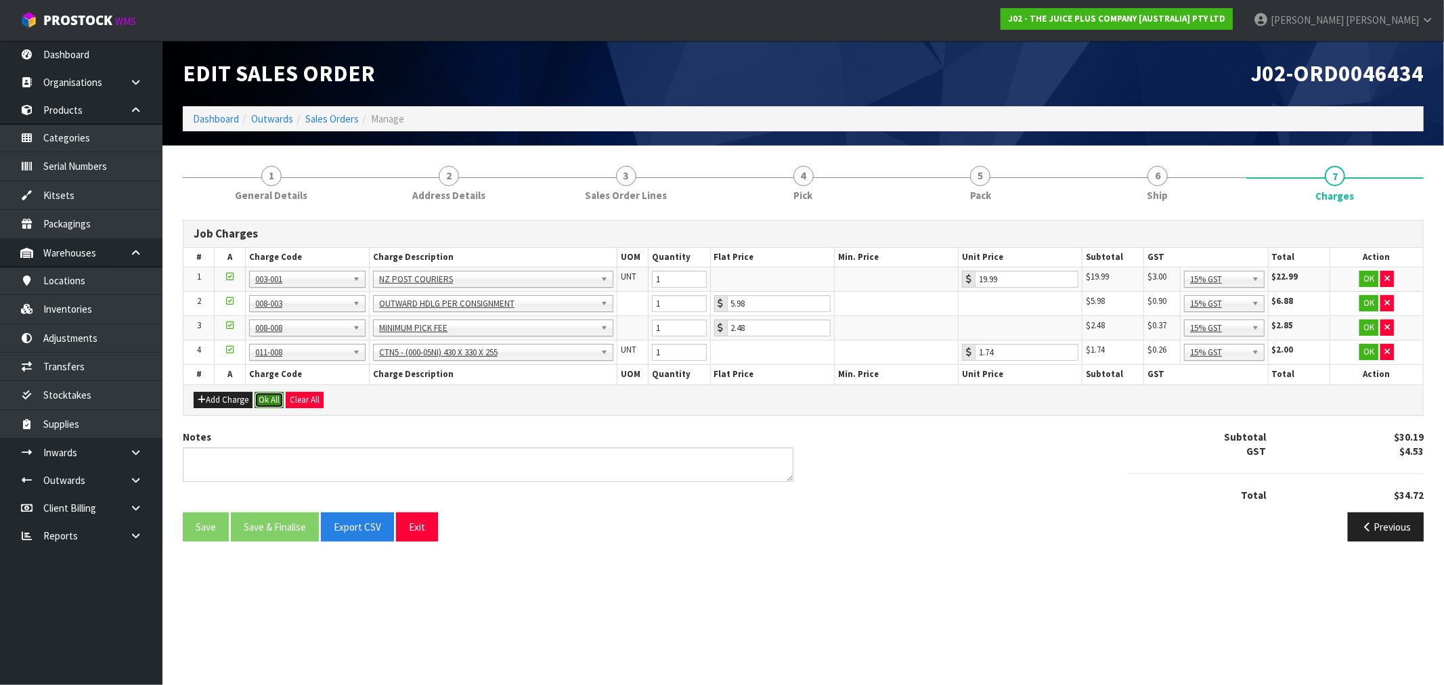
click at [268, 405] on button "Ok All" at bounding box center [269, 400] width 29 height 16
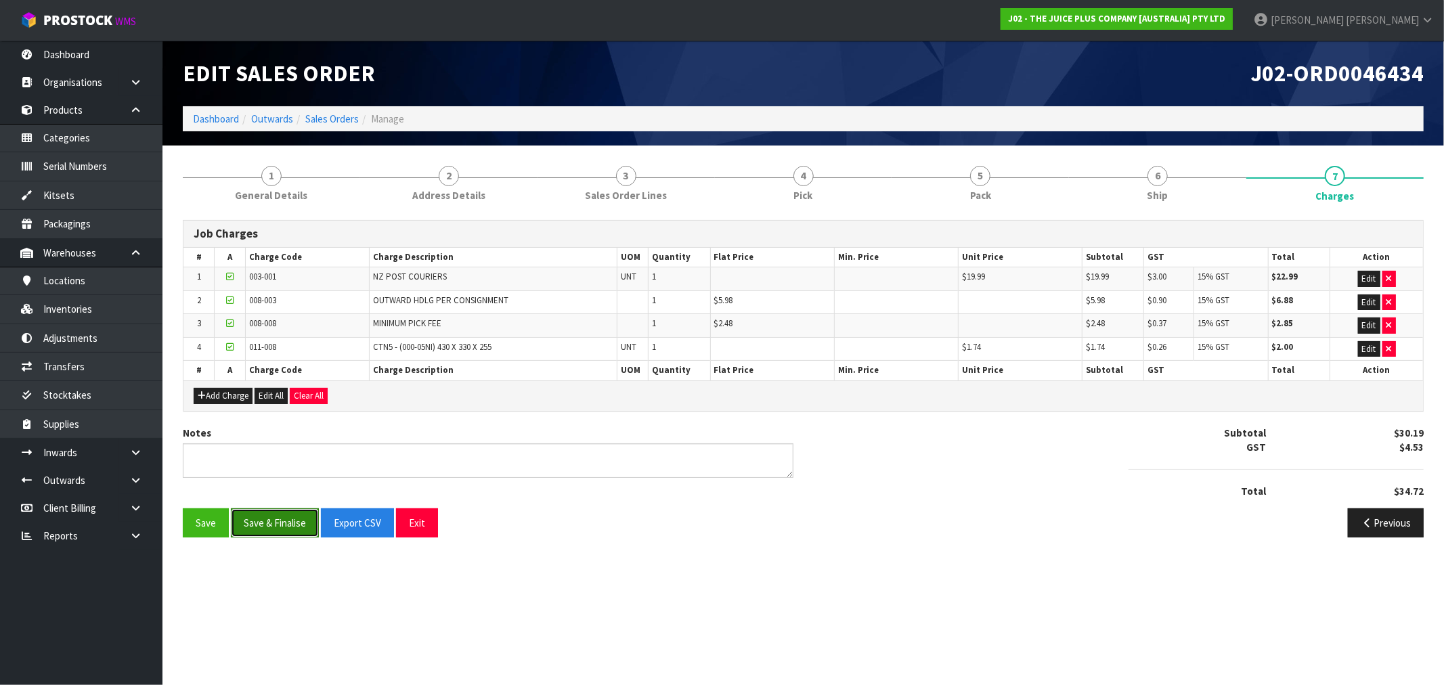
click at [275, 513] on button "Save & Finalise" at bounding box center [275, 522] width 88 height 29
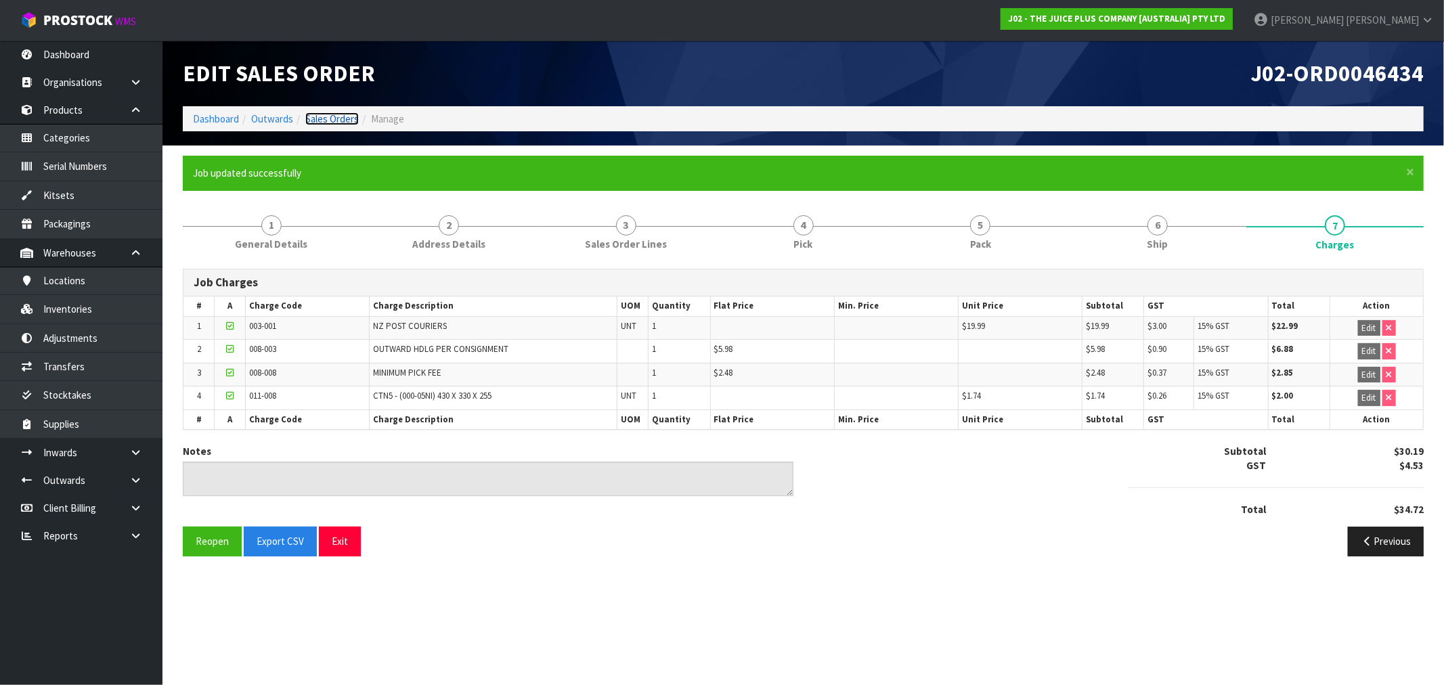
click at [339, 122] on link "Sales Orders" at bounding box center [331, 118] width 53 height 13
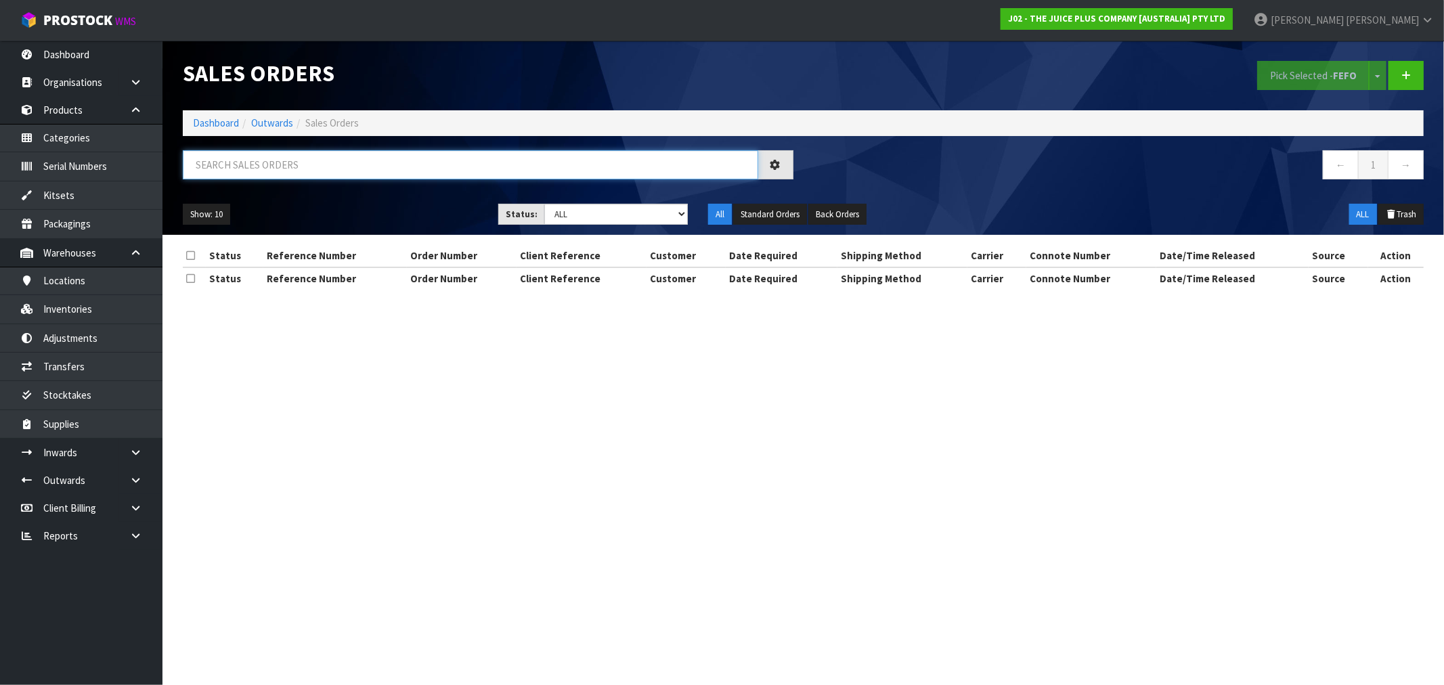
click at [458, 175] on input "text" at bounding box center [470, 164] width 575 height 29
paste input "JP01-270765"
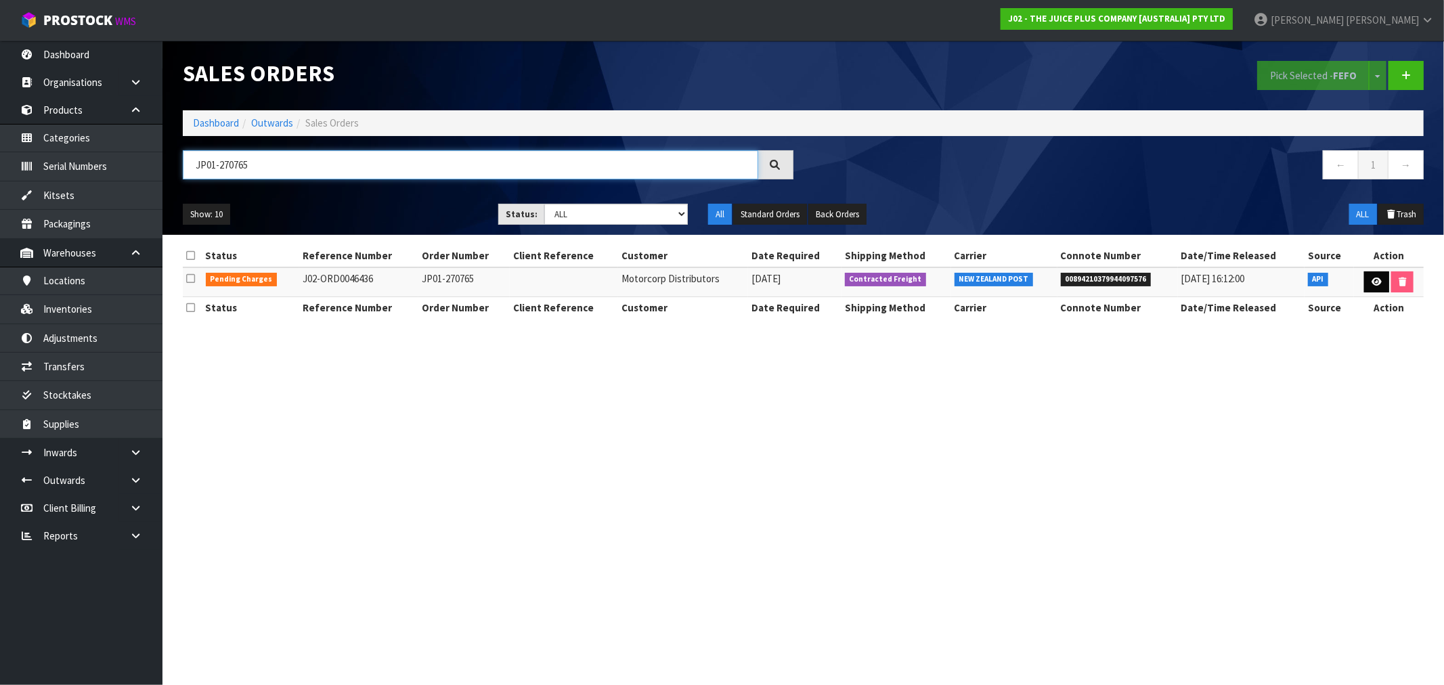
type input "JP01-270765"
click at [1383, 282] on link at bounding box center [1376, 282] width 25 height 22
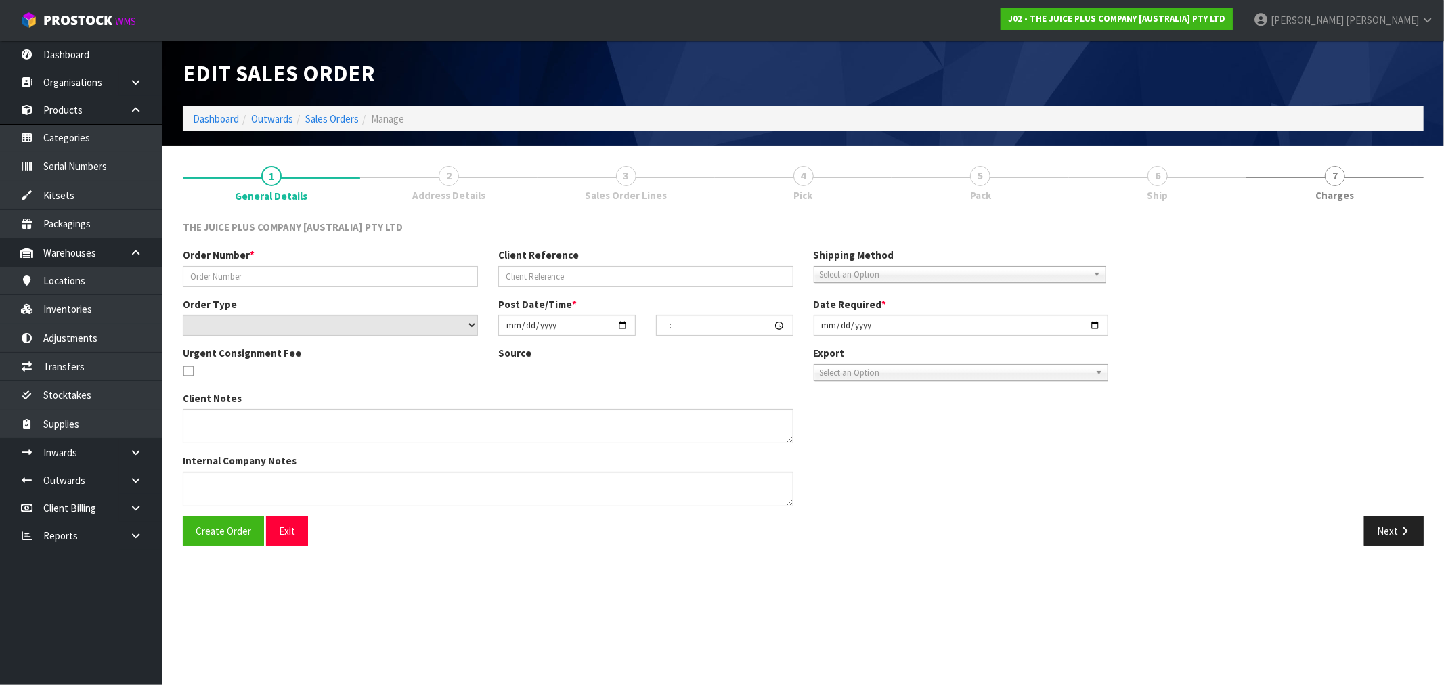
type input "JP01-270765"
select select "number:0"
type input "[DATE]"
type input "20:16:14.000"
type input "[DATE]"
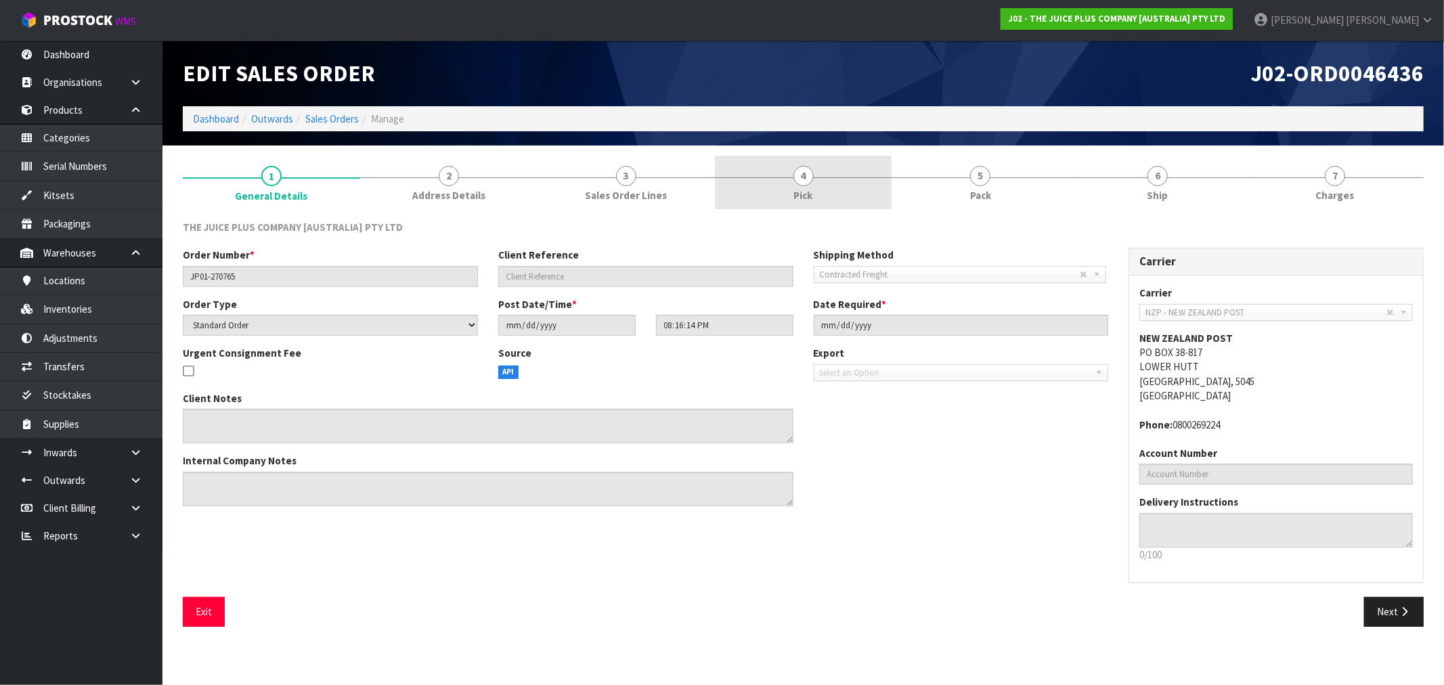
drag, startPoint x: 789, startPoint y: 185, endPoint x: 803, endPoint y: 190, distance: 14.3
click at [790, 185] on link "4 Pick" at bounding box center [803, 182] width 177 height 53
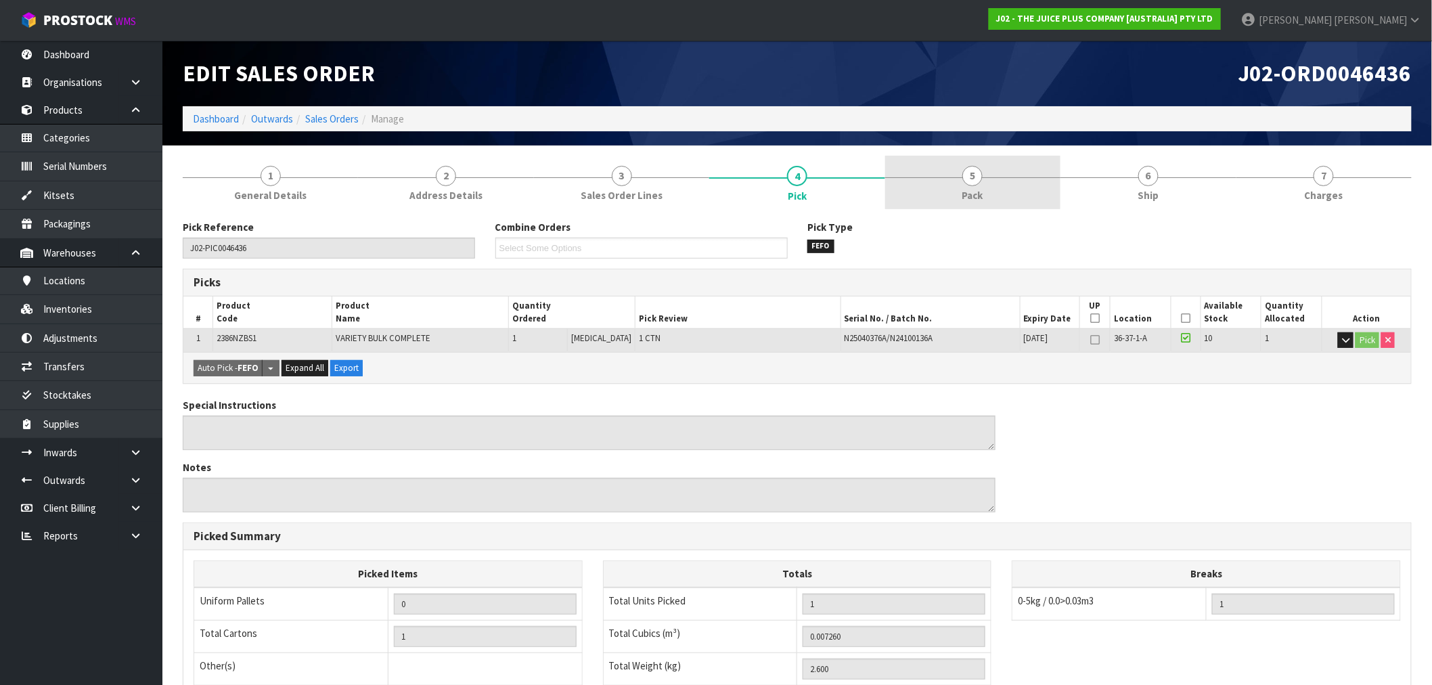
click at [1019, 175] on link "5 Pack" at bounding box center [972, 182] width 175 height 53
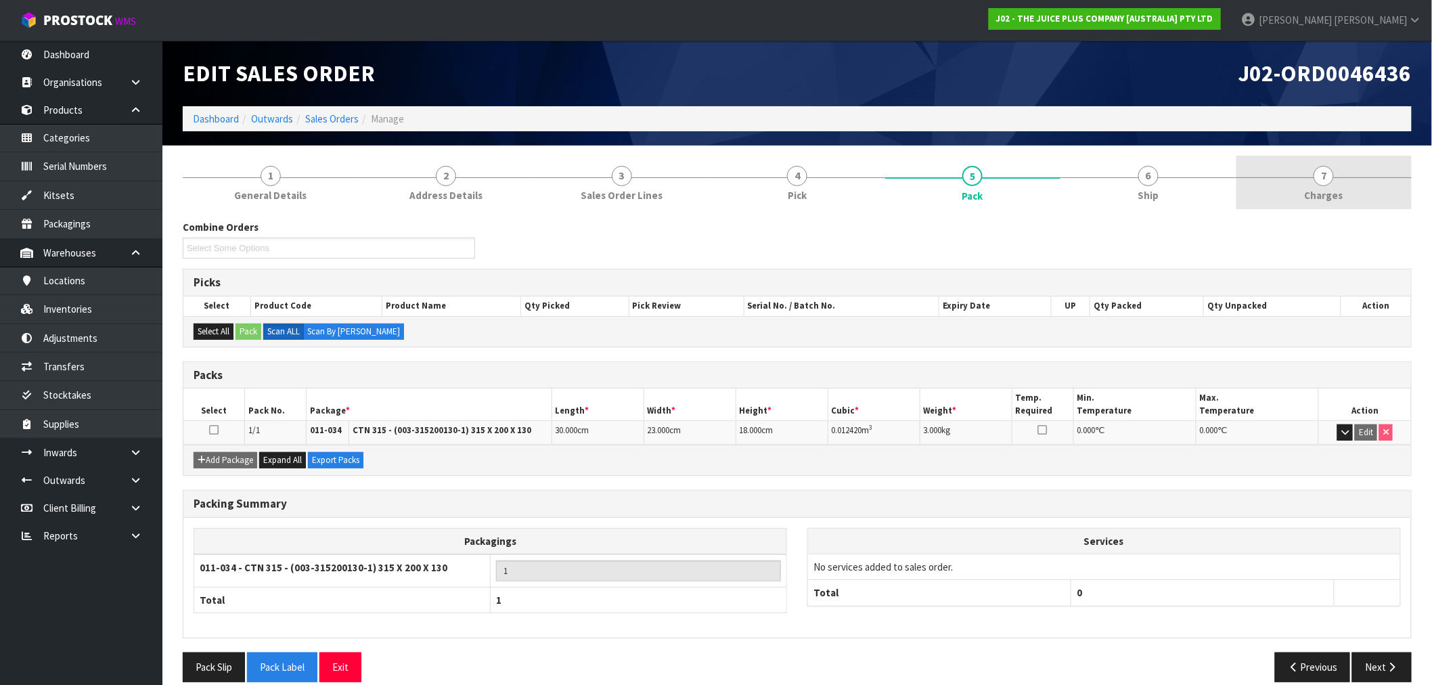
drag, startPoint x: 1292, startPoint y: 213, endPoint x: 1302, endPoint y: 195, distance: 21.2
click at [1292, 212] on div "Combine Orders J02-ORD0046438 J02-ORD0046443 J02-ORD0046448 J02-ORD0046459 J02-…" at bounding box center [797, 451] width 1229 height 483
click at [1302, 194] on link "7 [GEOGRAPHIC_DATA]" at bounding box center [1324, 182] width 175 height 53
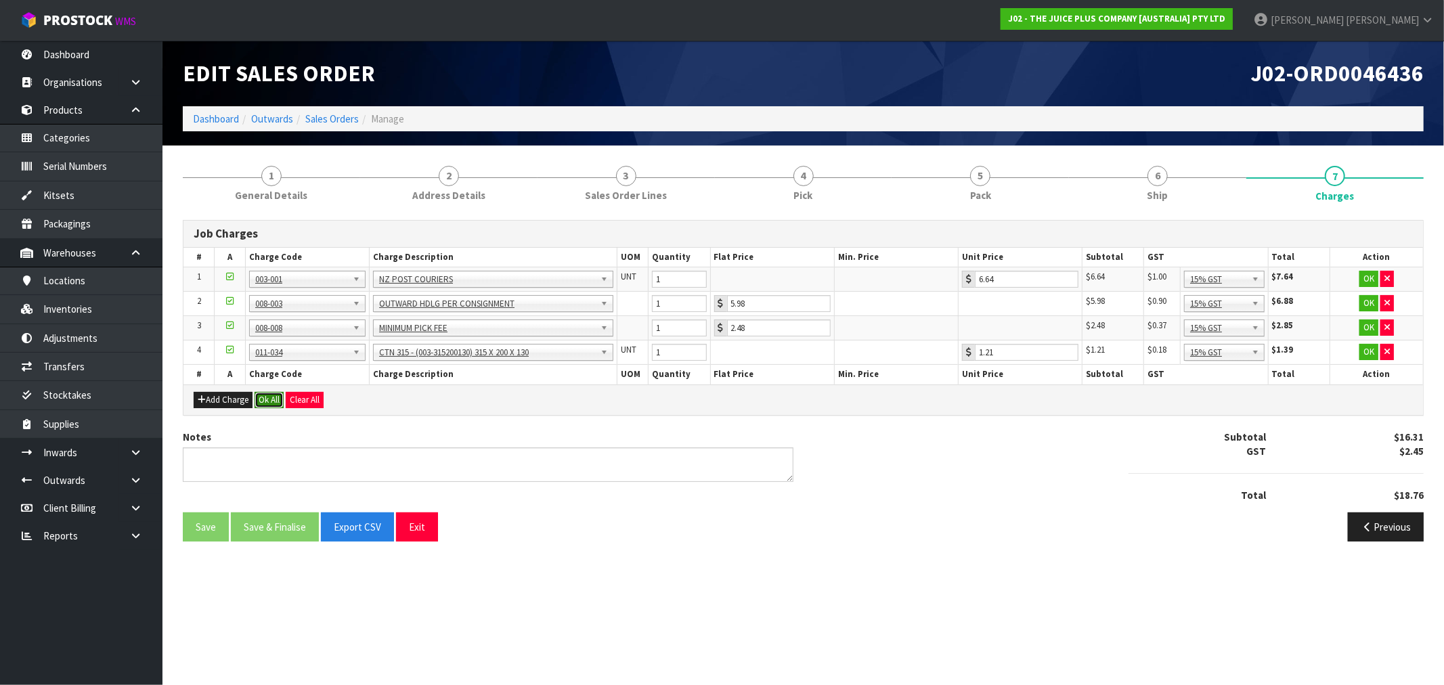
click at [271, 404] on button "Ok All" at bounding box center [269, 400] width 29 height 16
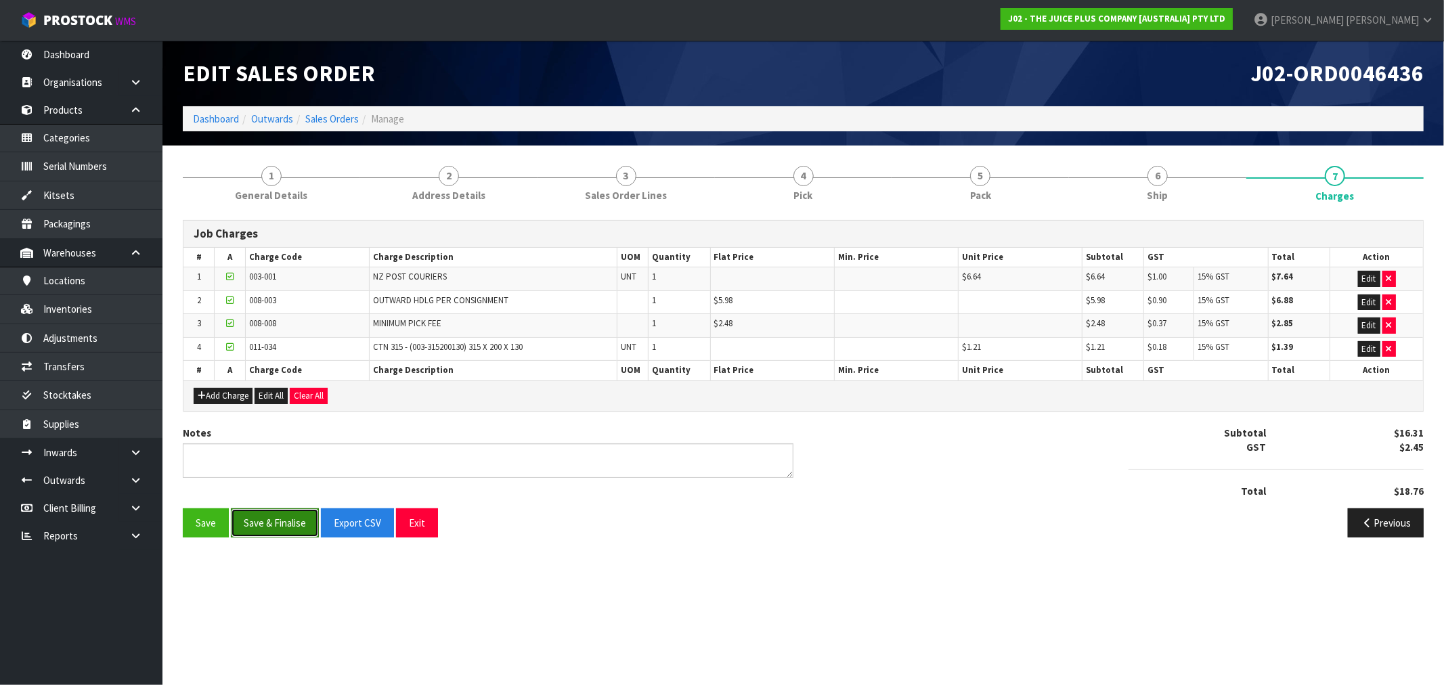
click at [266, 525] on button "Save & Finalise" at bounding box center [275, 522] width 88 height 29
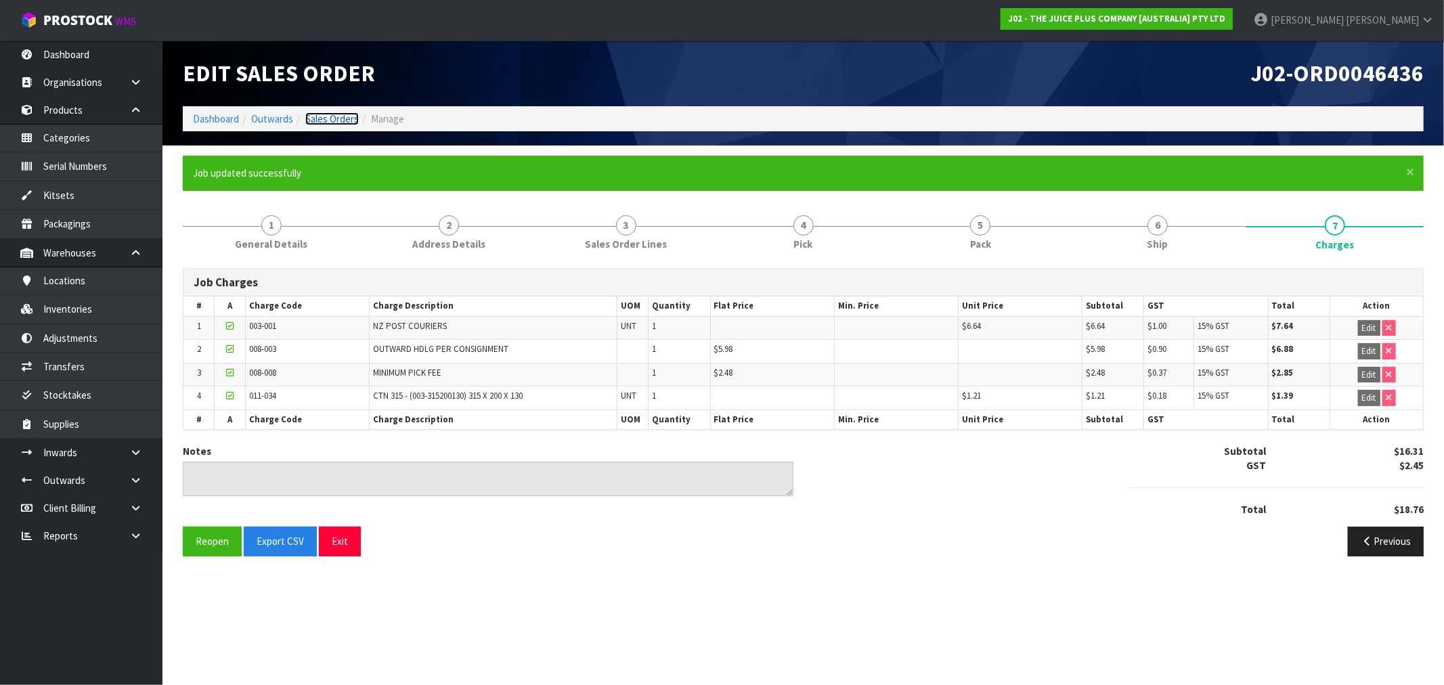
click at [345, 116] on link "Sales Orders" at bounding box center [331, 118] width 53 height 13
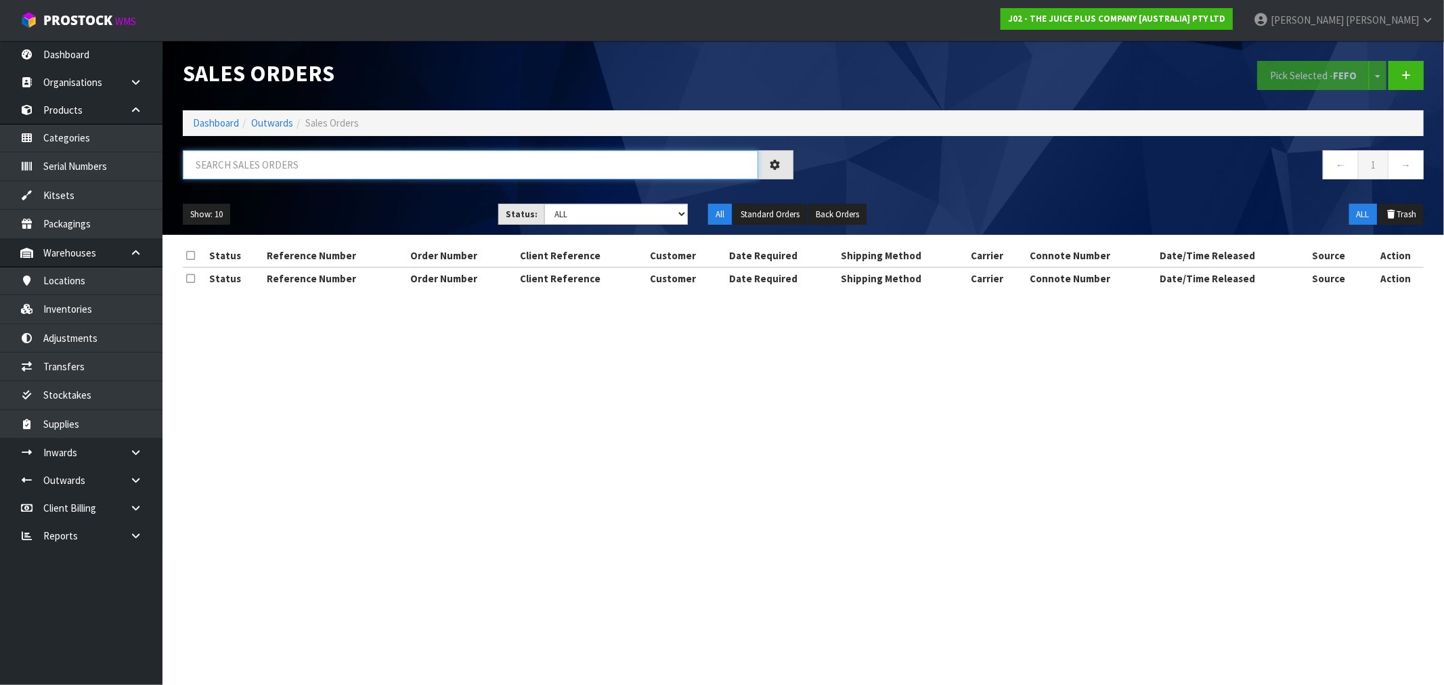
click at [400, 177] on input "text" at bounding box center [470, 164] width 575 height 29
paste input "JP01-270844"
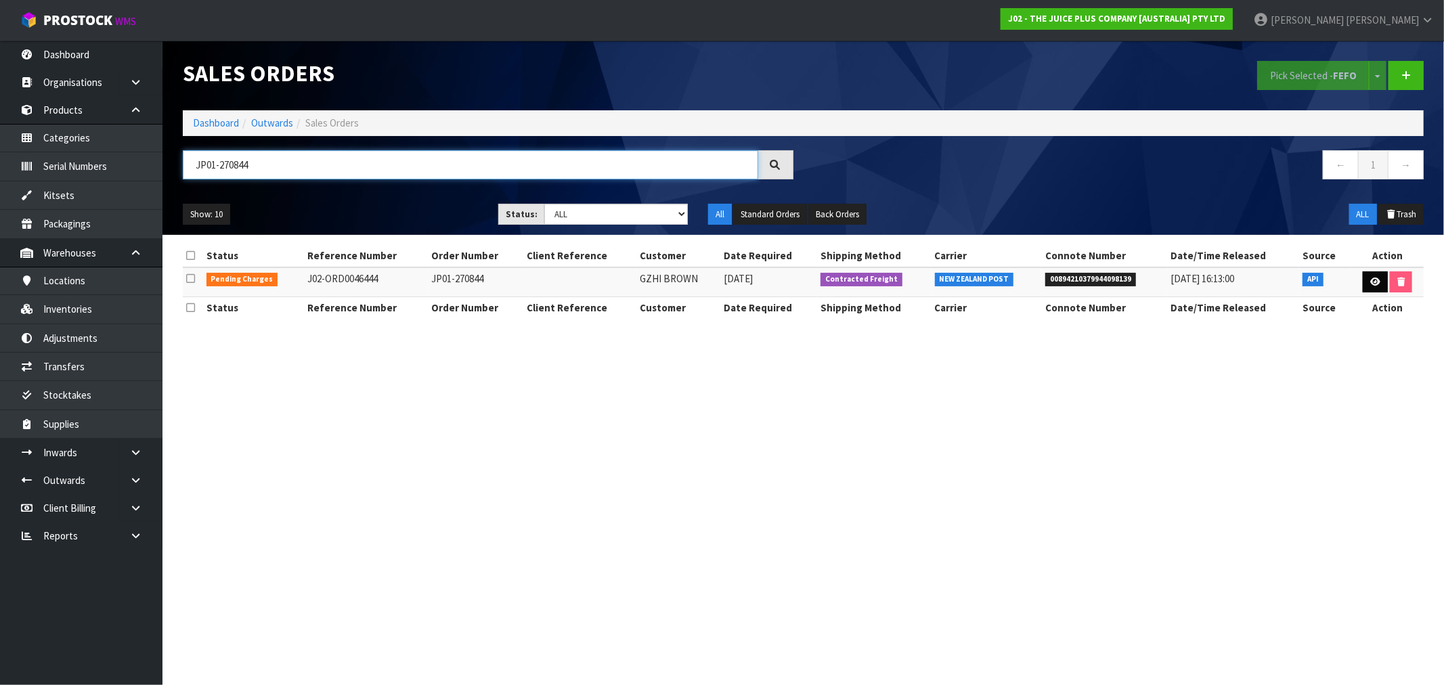
type input "JP01-270844"
click at [1381, 282] on link at bounding box center [1375, 282] width 25 height 22
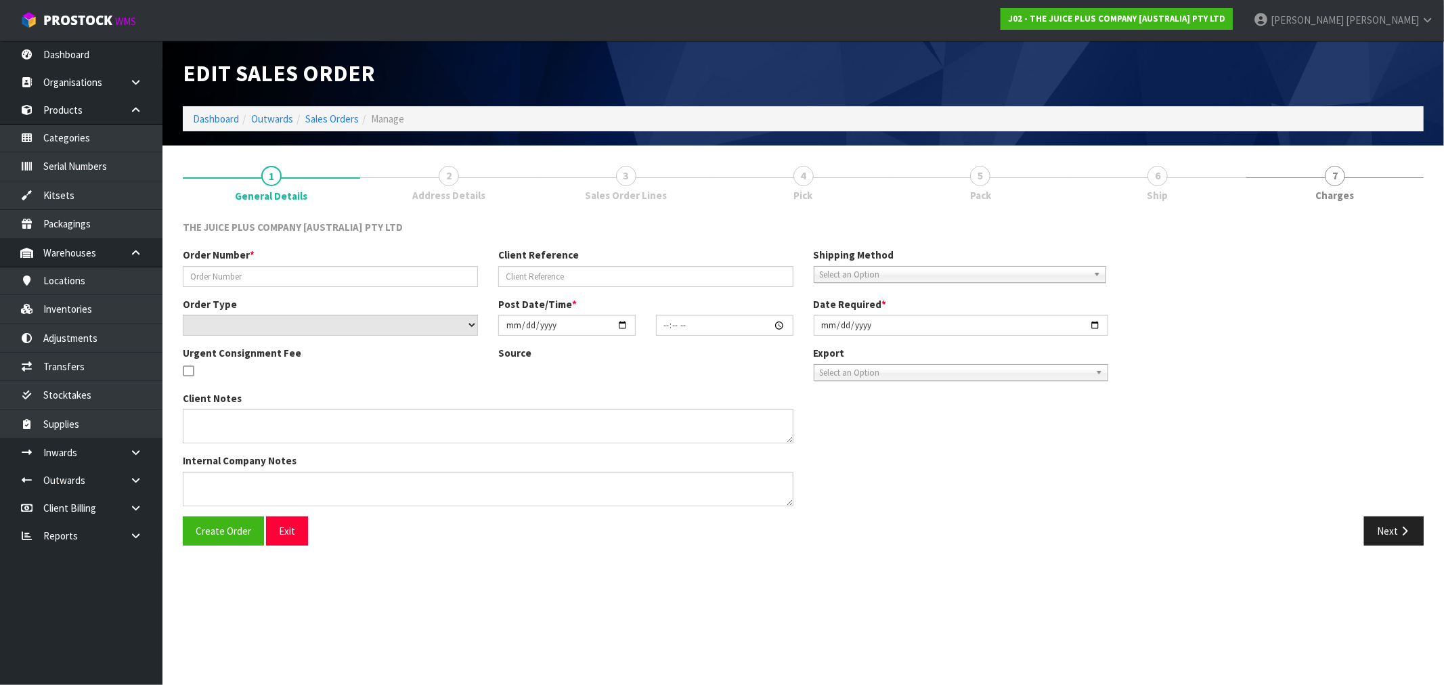
type input "JP01-270844"
select select "number:0"
type input "[DATE]"
type input "03:02:03.000"
type input "[DATE]"
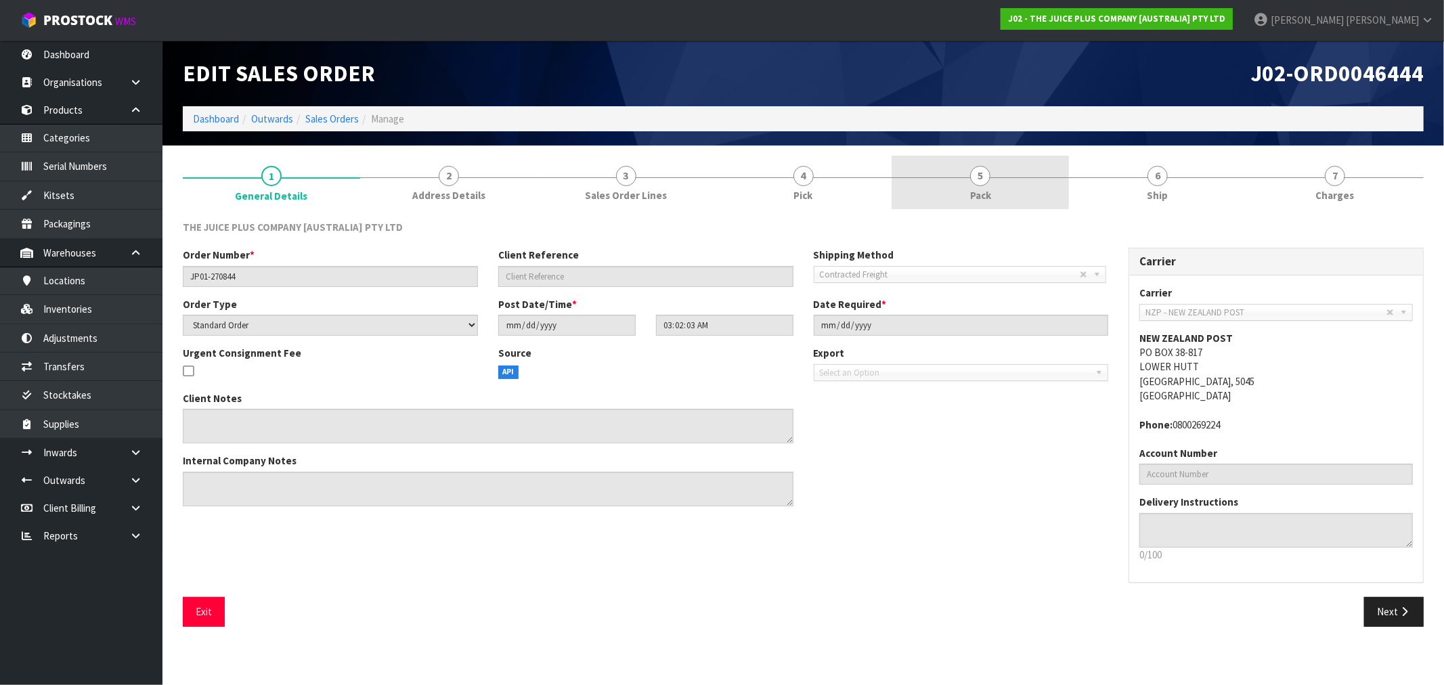
click at [979, 192] on span "Pack" at bounding box center [980, 195] width 21 height 14
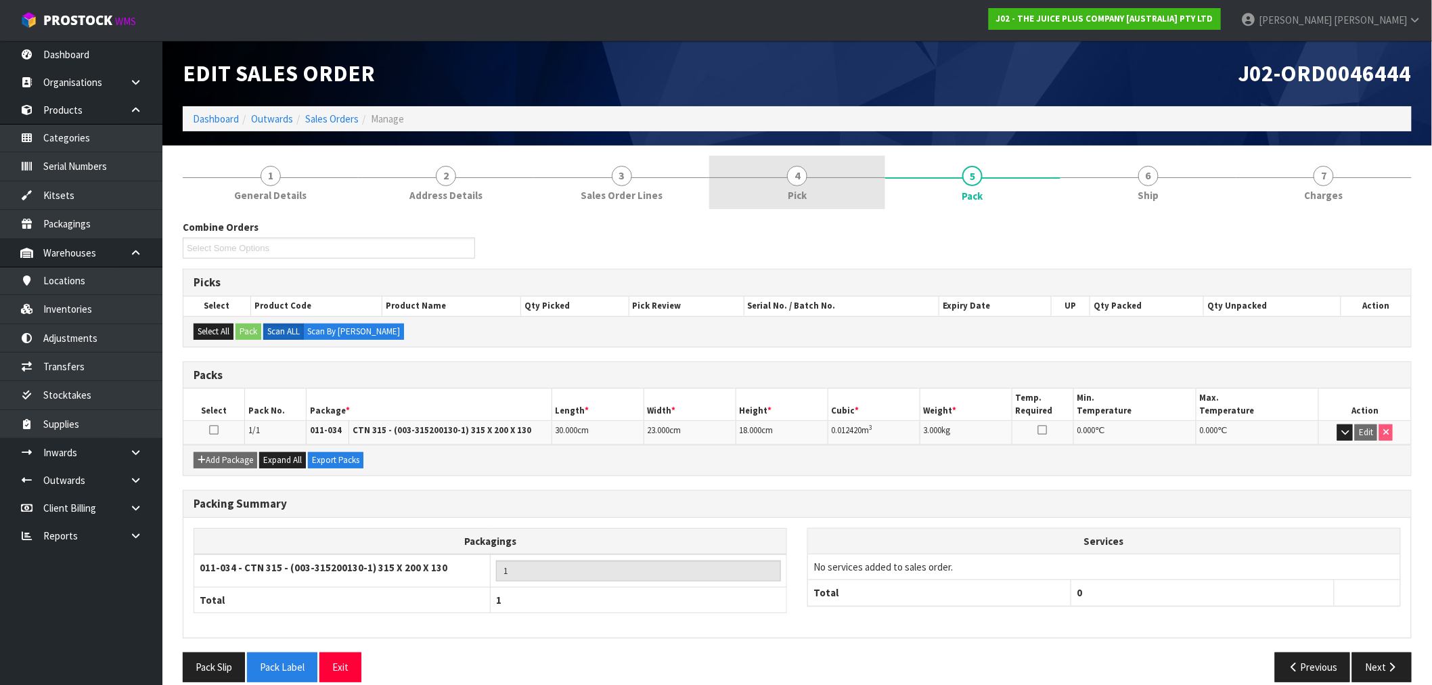
click at [833, 196] on link "4 Pick" at bounding box center [796, 182] width 175 height 53
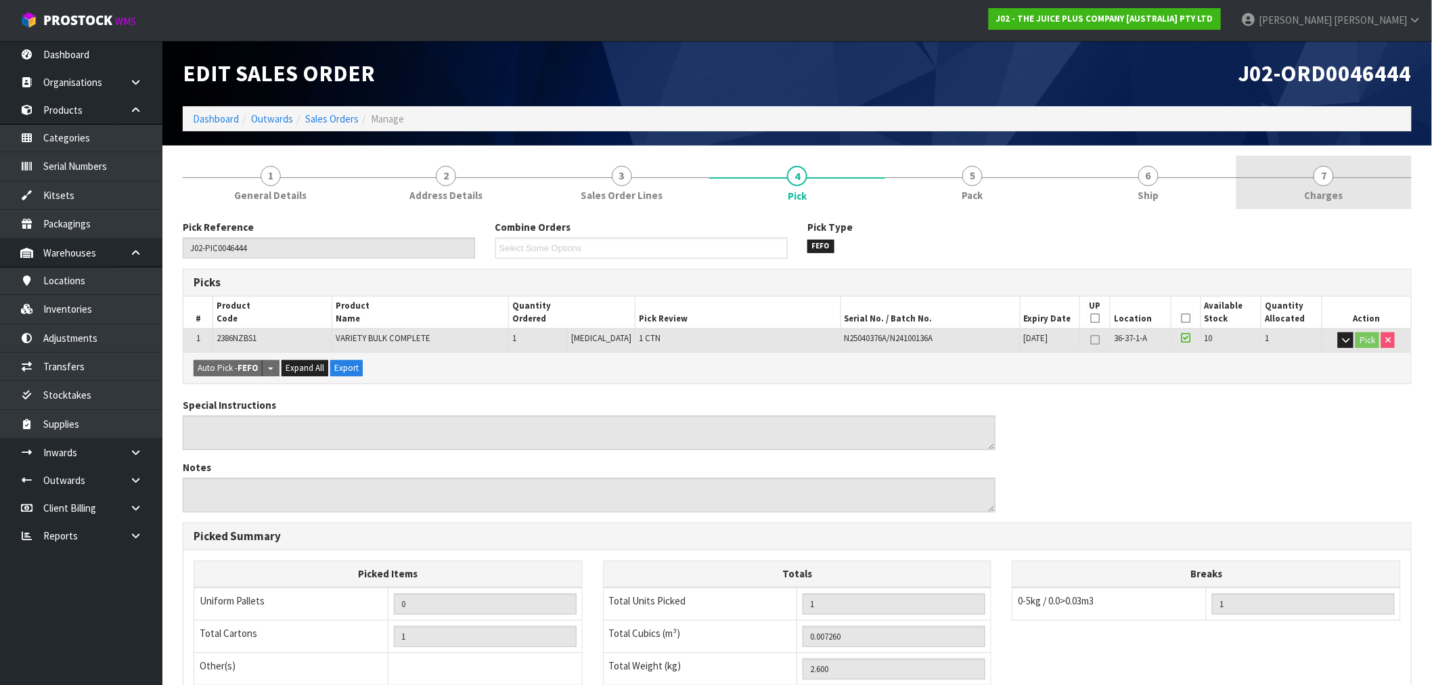
click at [1325, 198] on span "Charges" at bounding box center [1324, 195] width 39 height 14
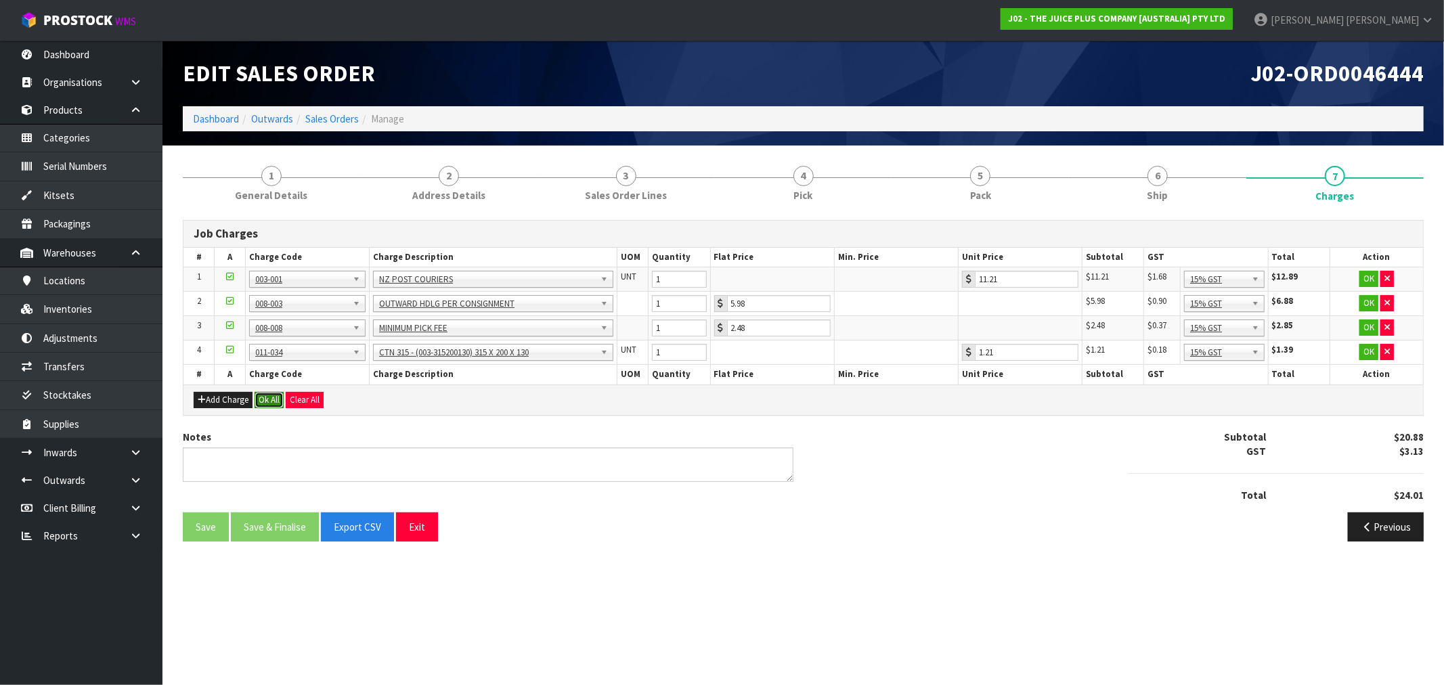
click at [262, 395] on button "Ok All" at bounding box center [269, 400] width 29 height 16
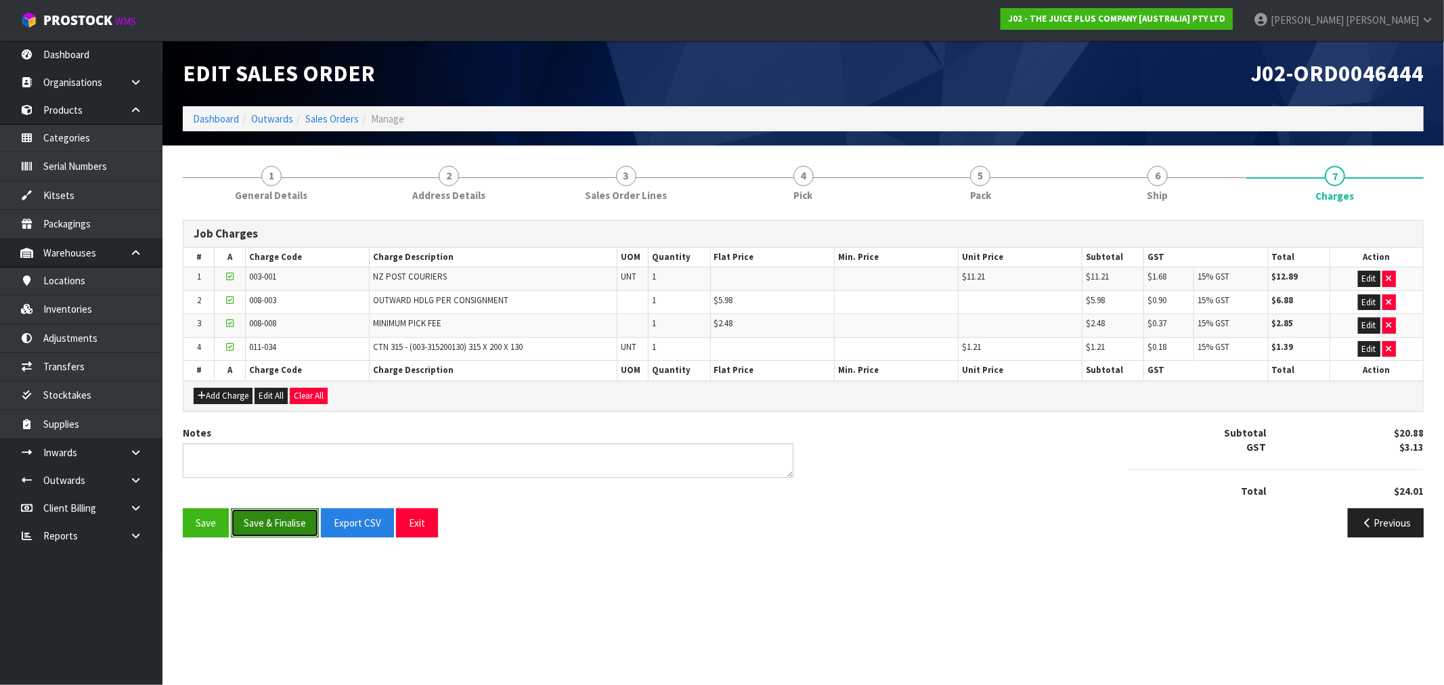
click at [269, 526] on button "Save & Finalise" at bounding box center [275, 522] width 88 height 29
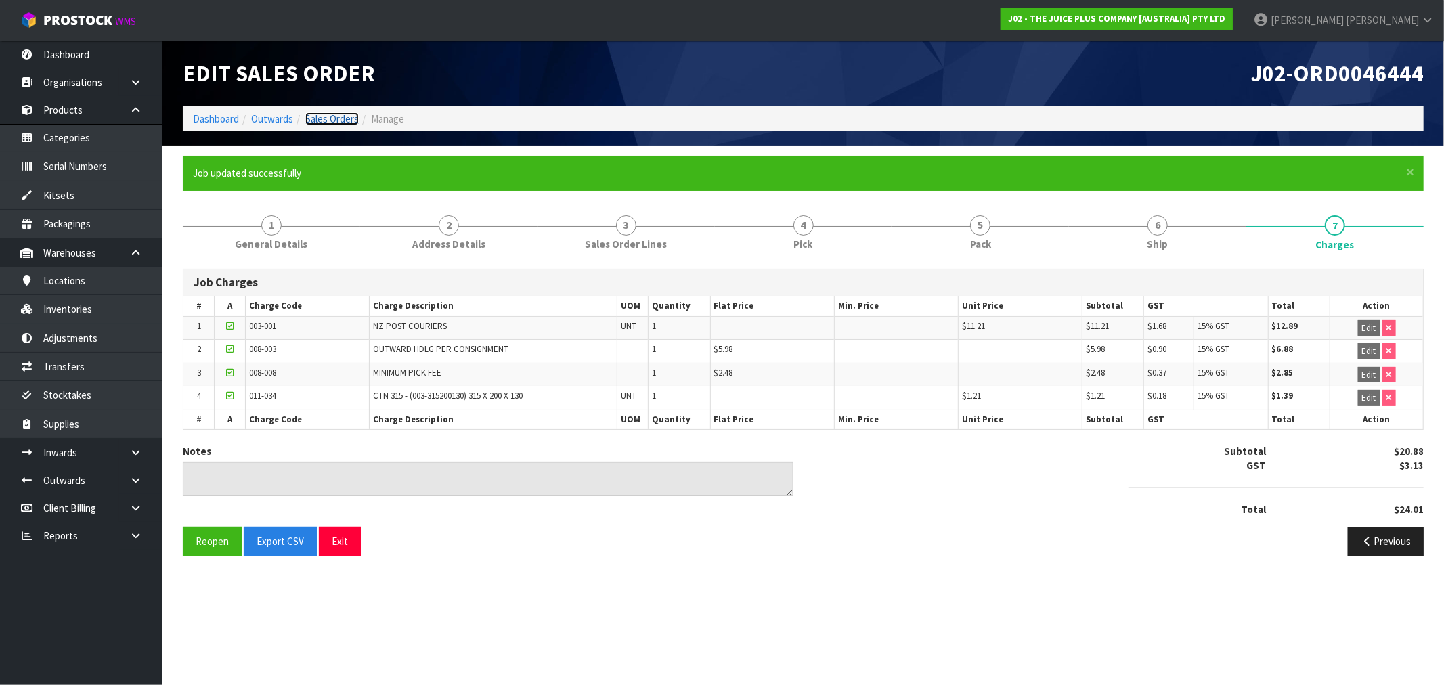
click at [328, 120] on link "Sales Orders" at bounding box center [331, 118] width 53 height 13
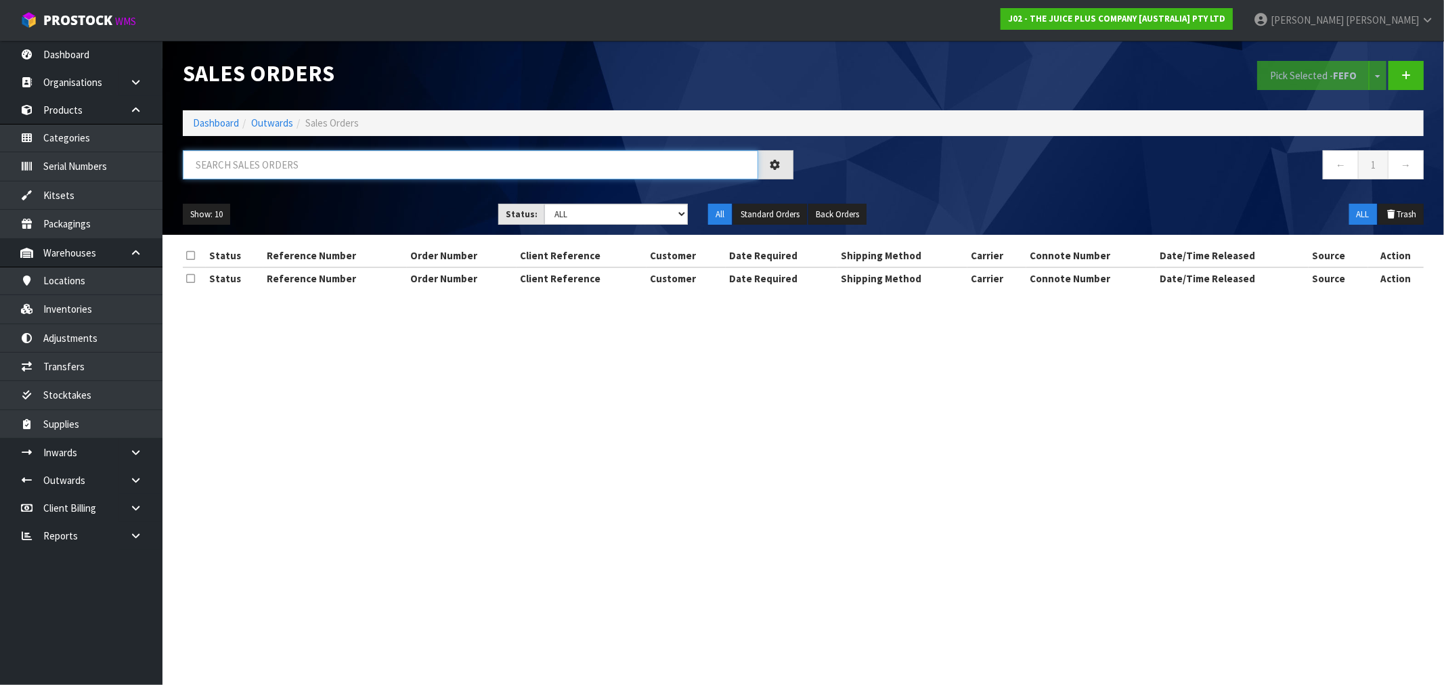
click at [443, 171] on input "text" at bounding box center [470, 164] width 575 height 29
paste input "JP01-270860"
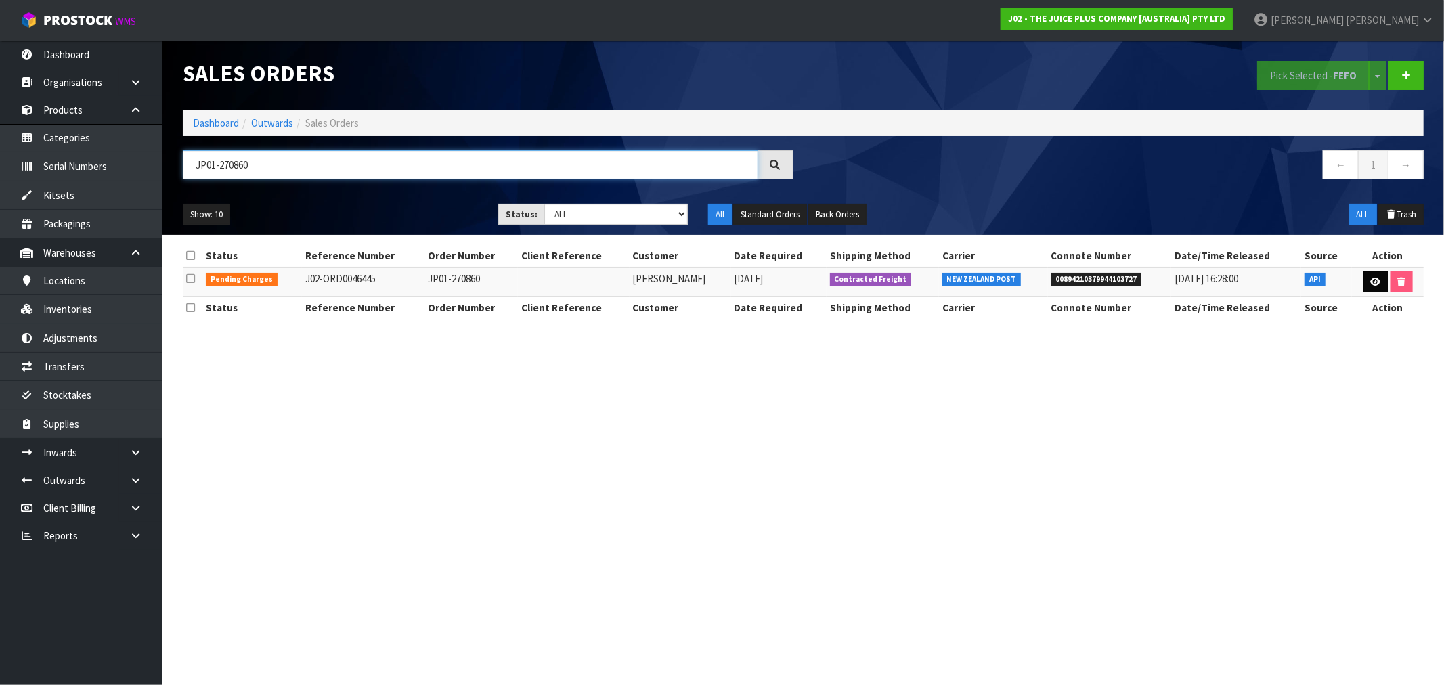
type input "JP01-270860"
click at [1363, 276] on link at bounding box center [1375, 282] width 25 height 22
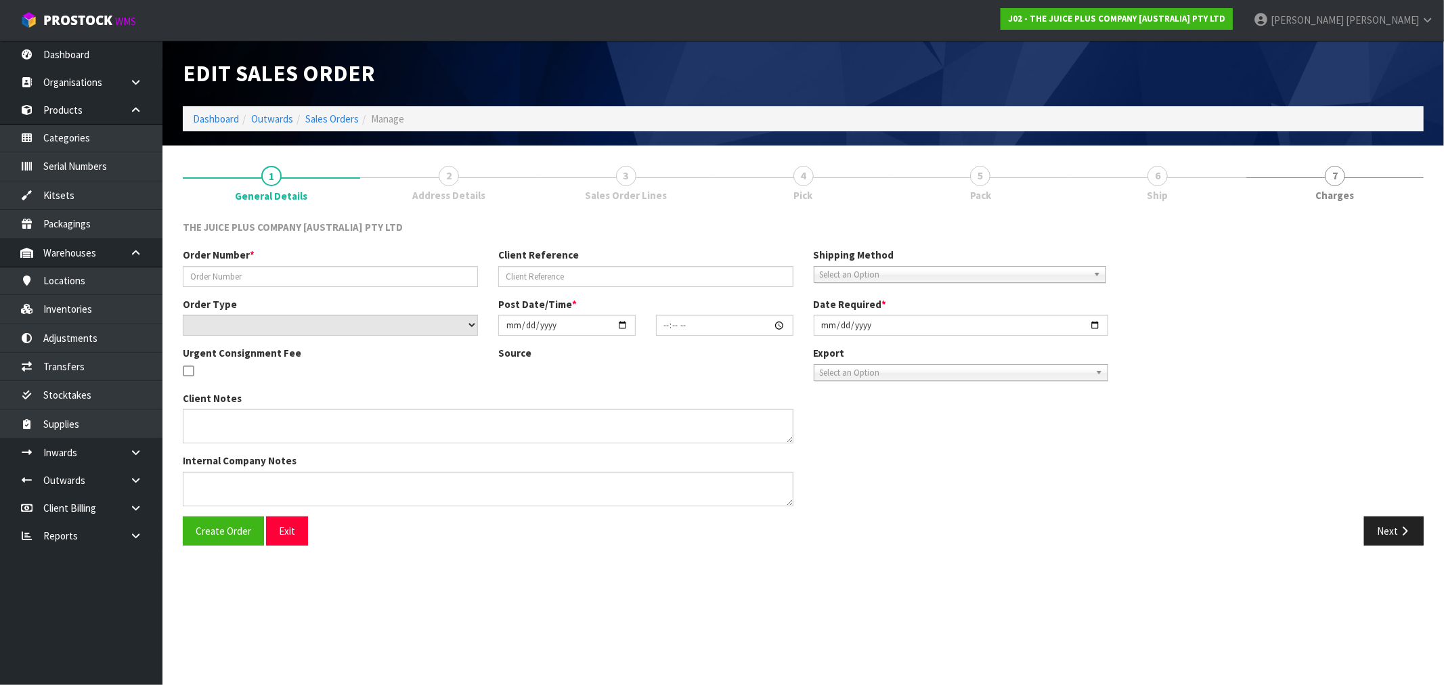
type input "JP01-270860"
select select "number:0"
type input "[DATE]"
type input "03:02:32.000"
type input "[DATE]"
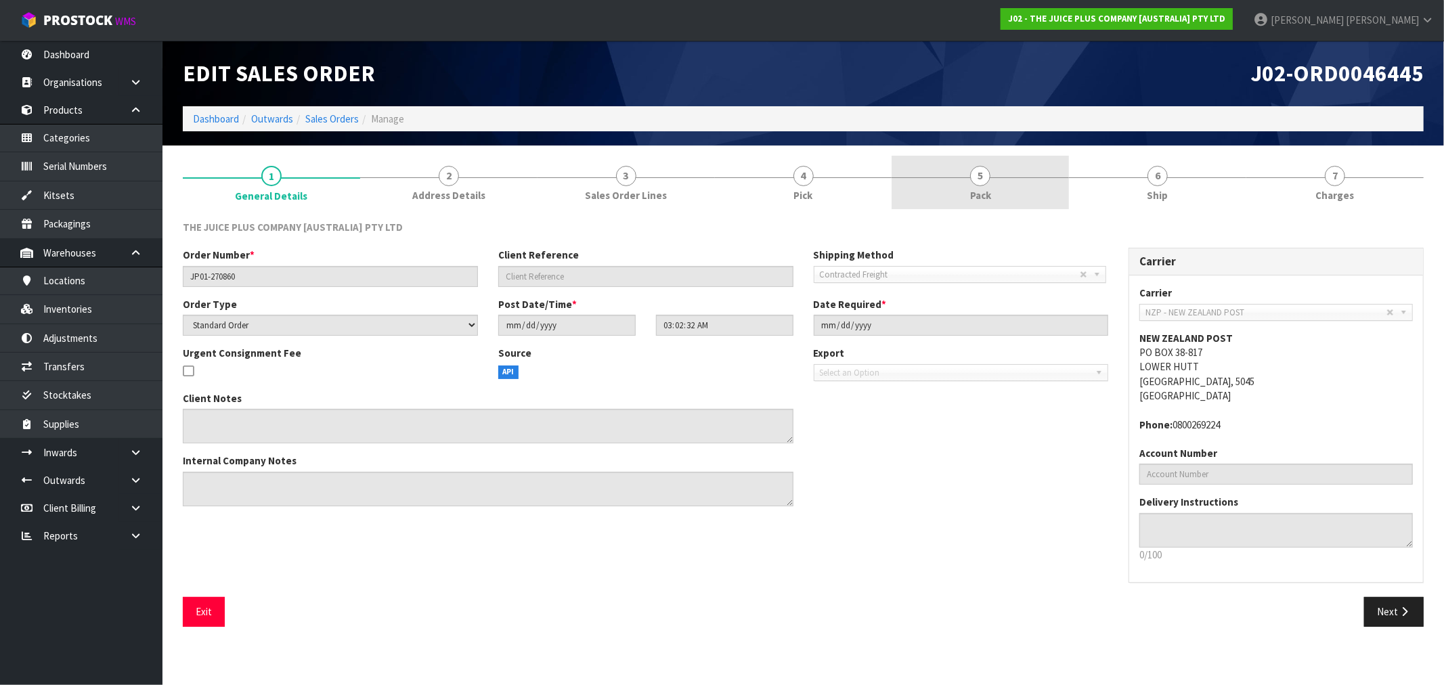
click at [1041, 192] on link "5 Pack" at bounding box center [980, 182] width 177 height 53
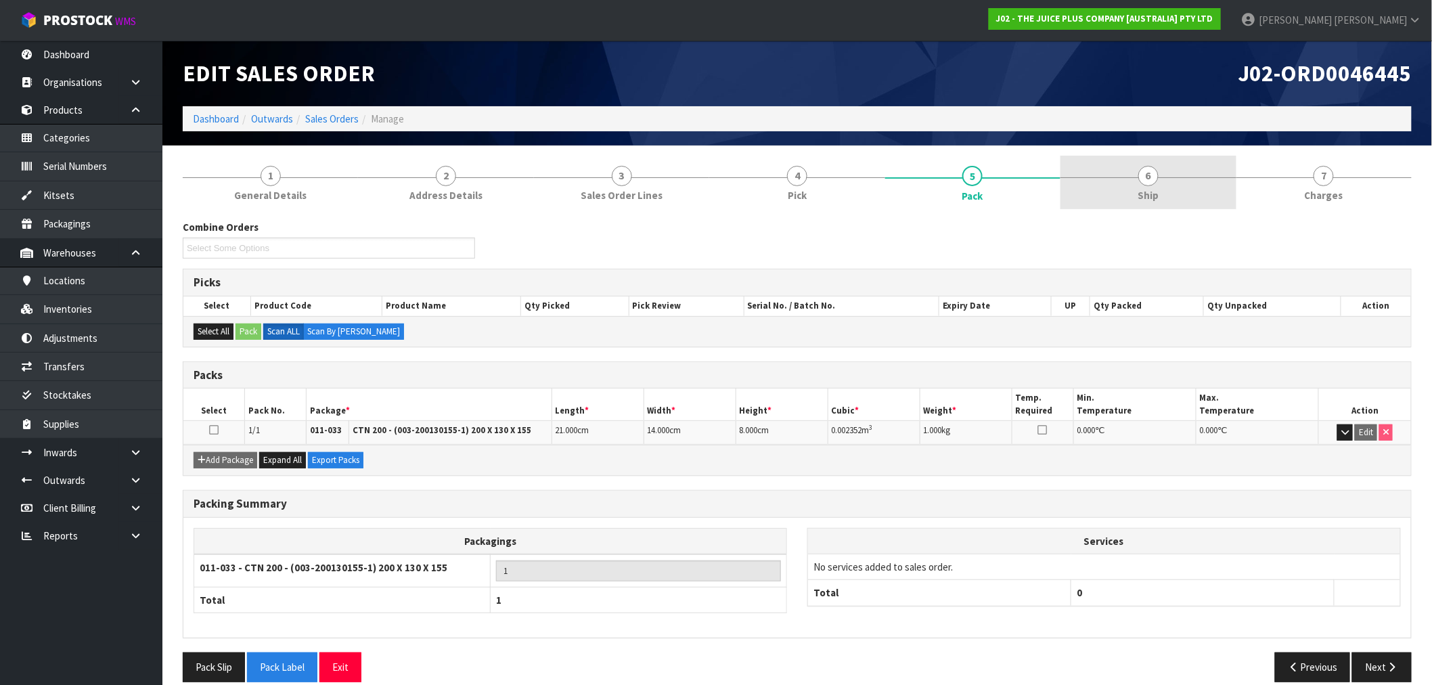
click at [1107, 188] on link "6 Ship" at bounding box center [1148, 182] width 175 height 53
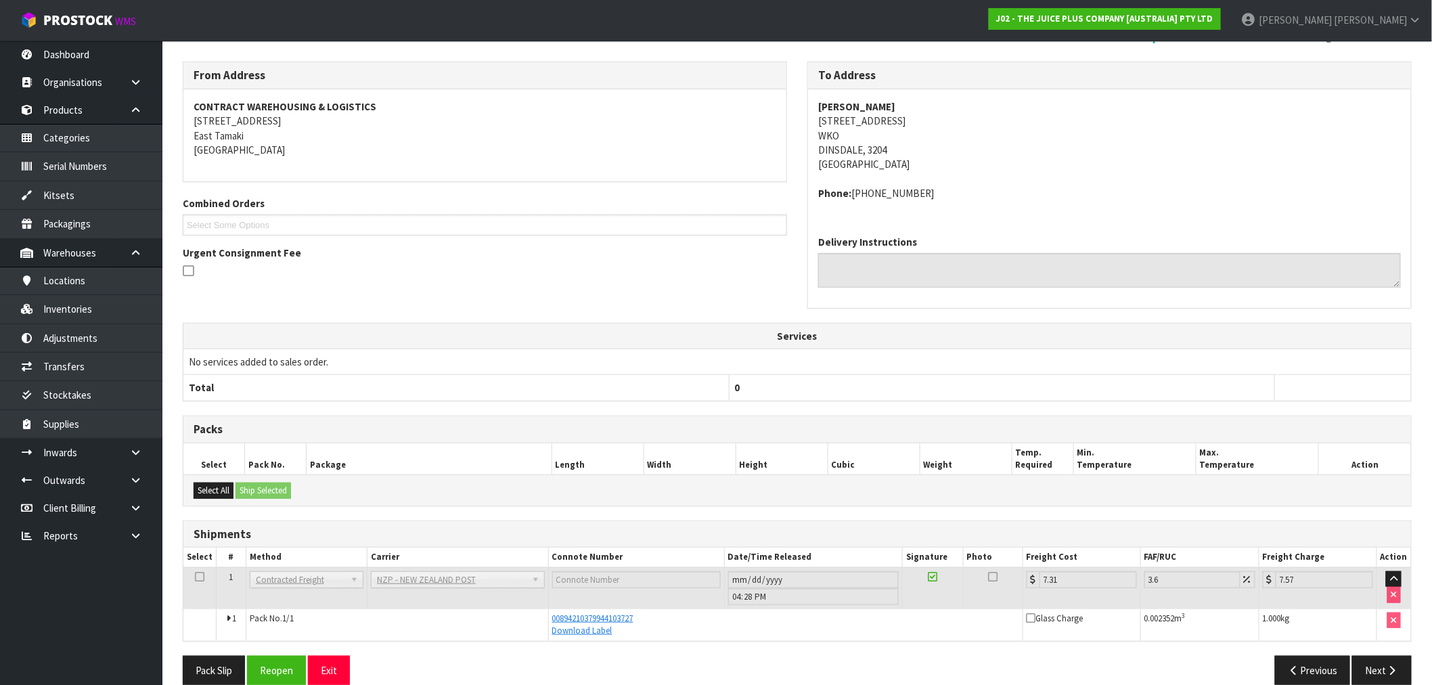
scroll to position [179, 0]
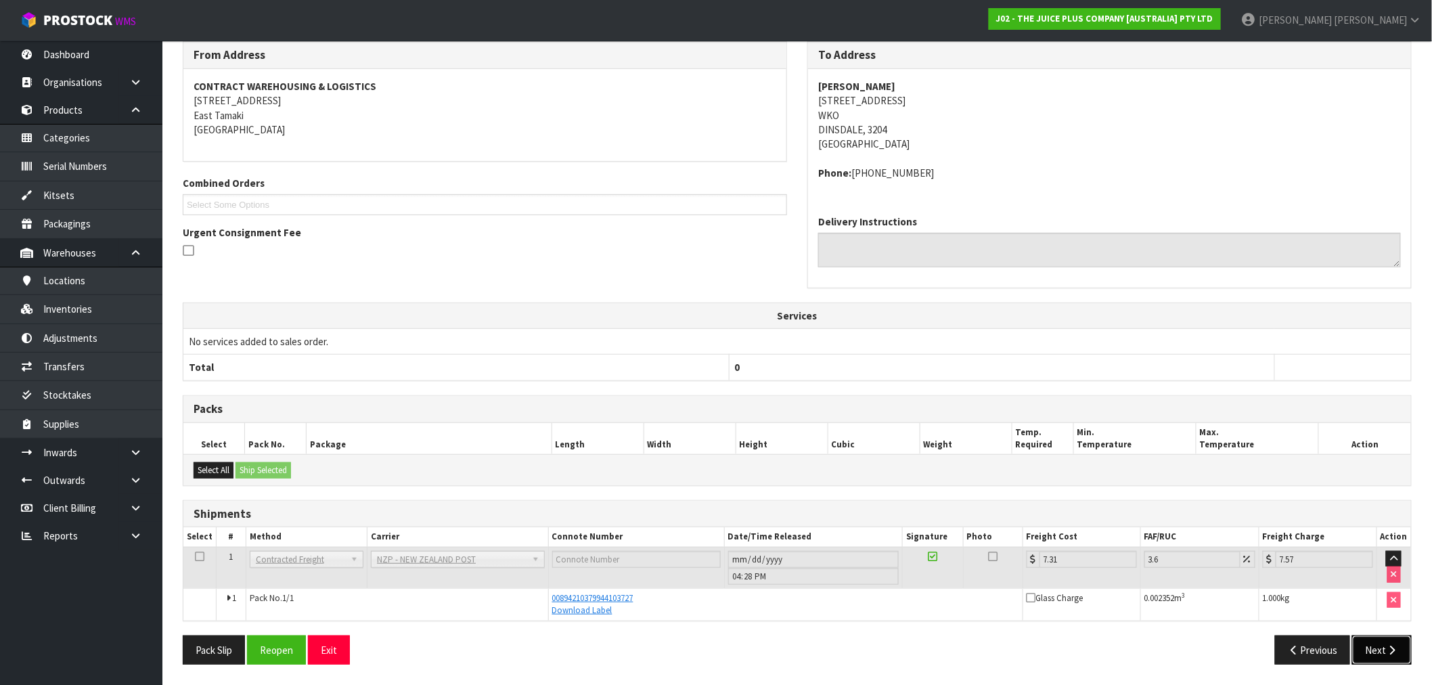
click at [1376, 636] on button "Next" at bounding box center [1383, 650] width 60 height 29
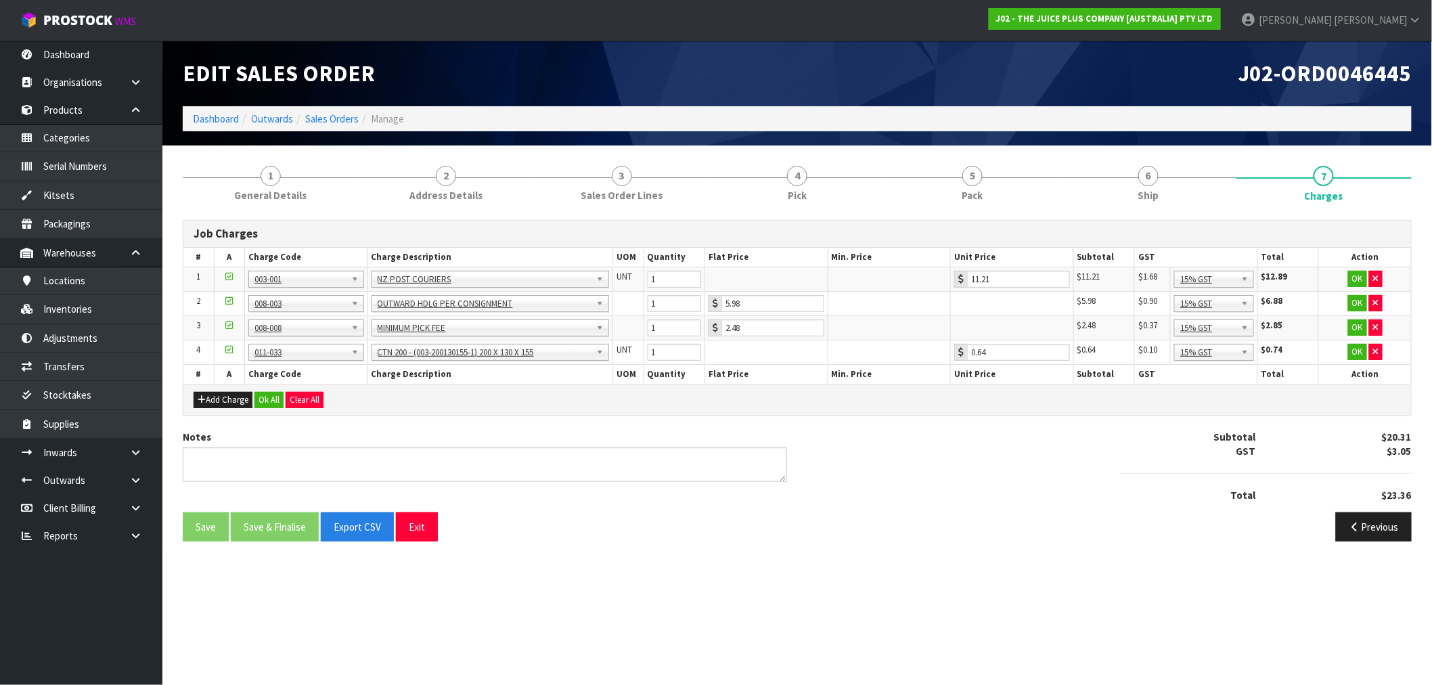
scroll to position [0, 0]
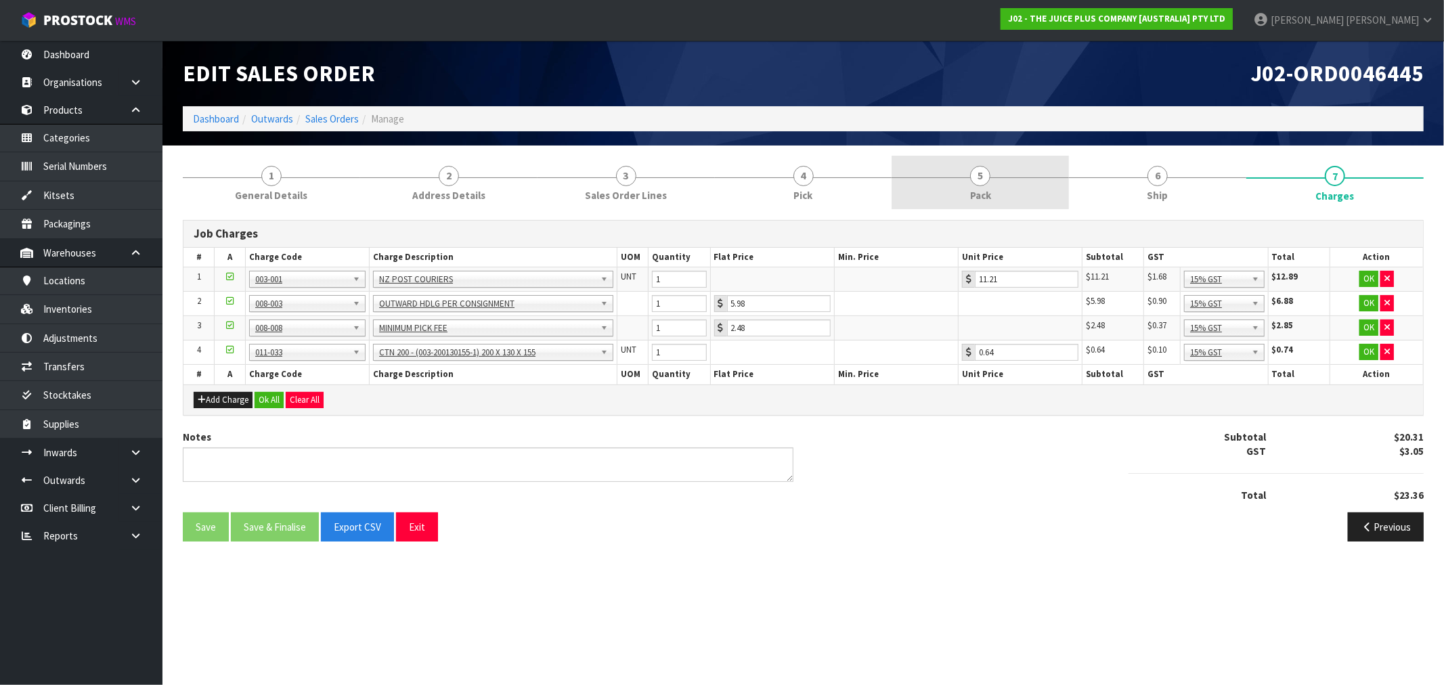
click at [979, 180] on span "5" at bounding box center [980, 176] width 20 height 20
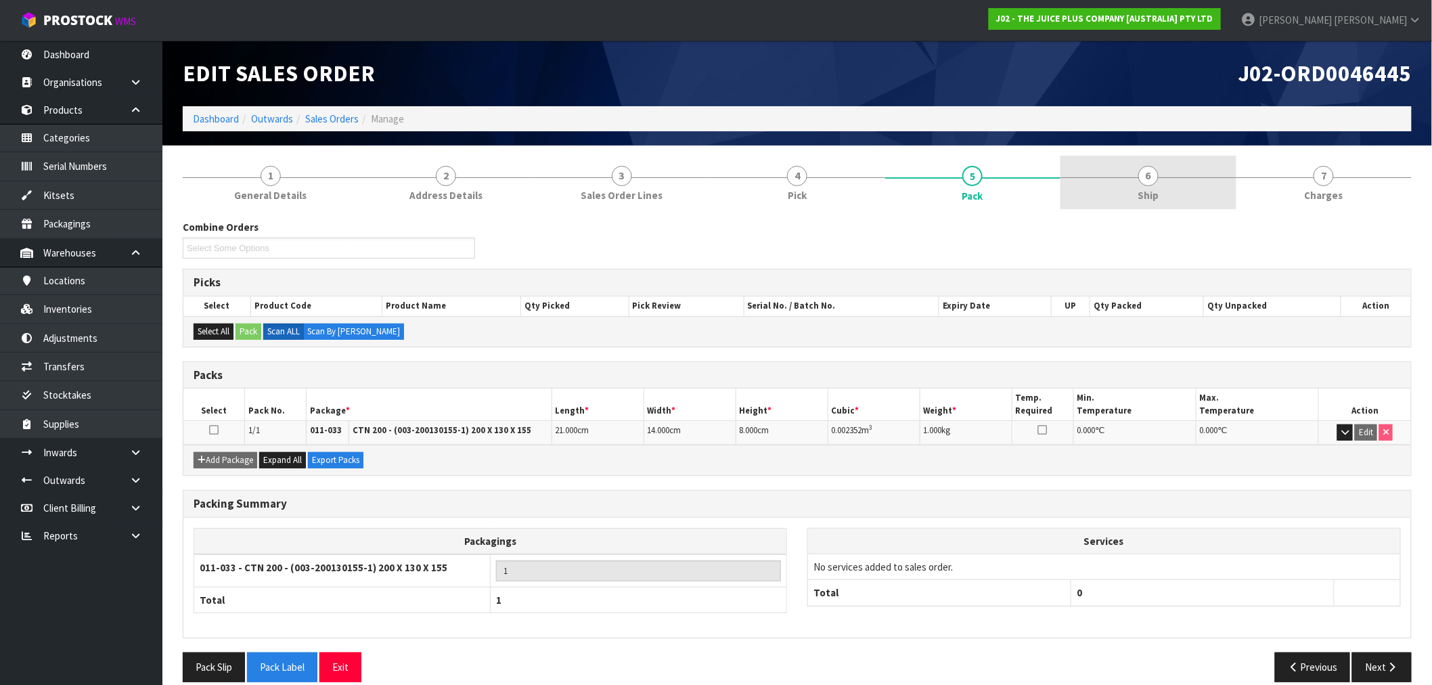
click at [1172, 179] on link "6 Ship" at bounding box center [1148, 182] width 175 height 53
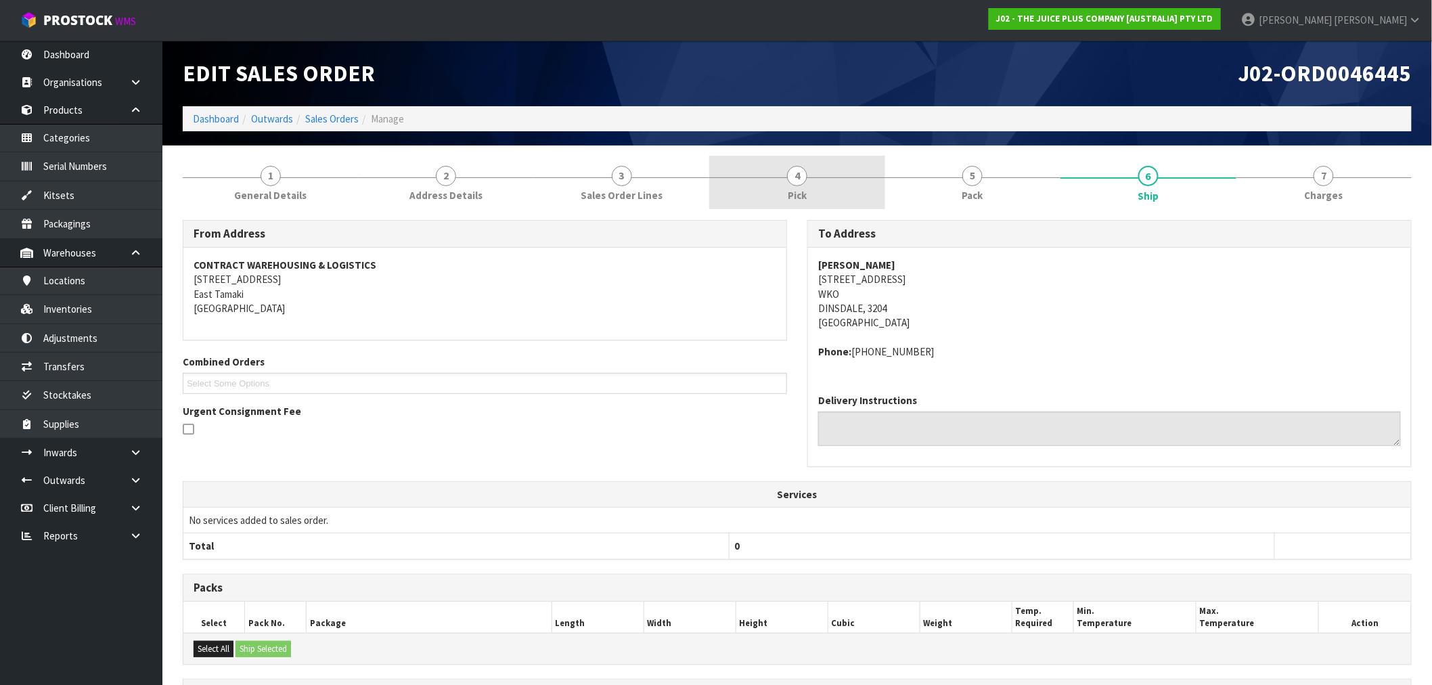
drag, startPoint x: 819, startPoint y: 169, endPoint x: 819, endPoint y: 177, distance: 8.1
click at [819, 170] on link "4 Pick" at bounding box center [796, 182] width 175 height 53
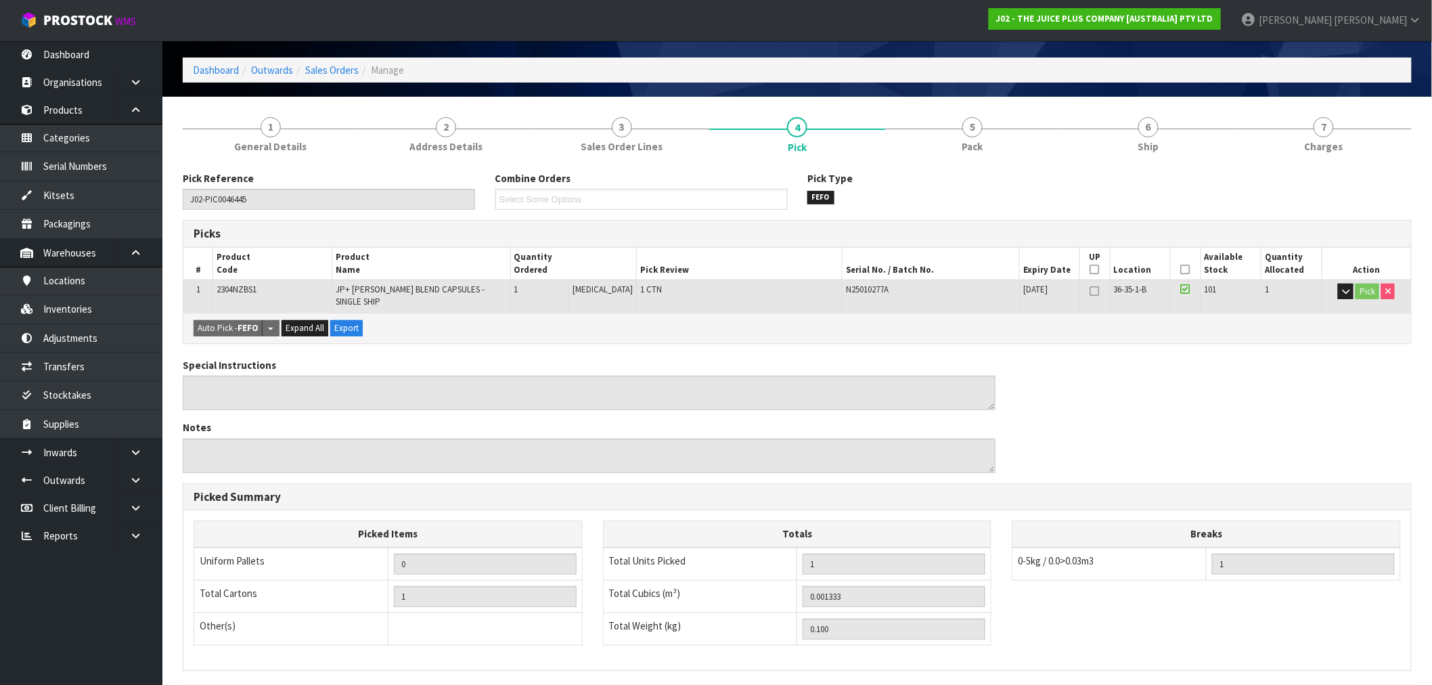
scroll to position [75, 0]
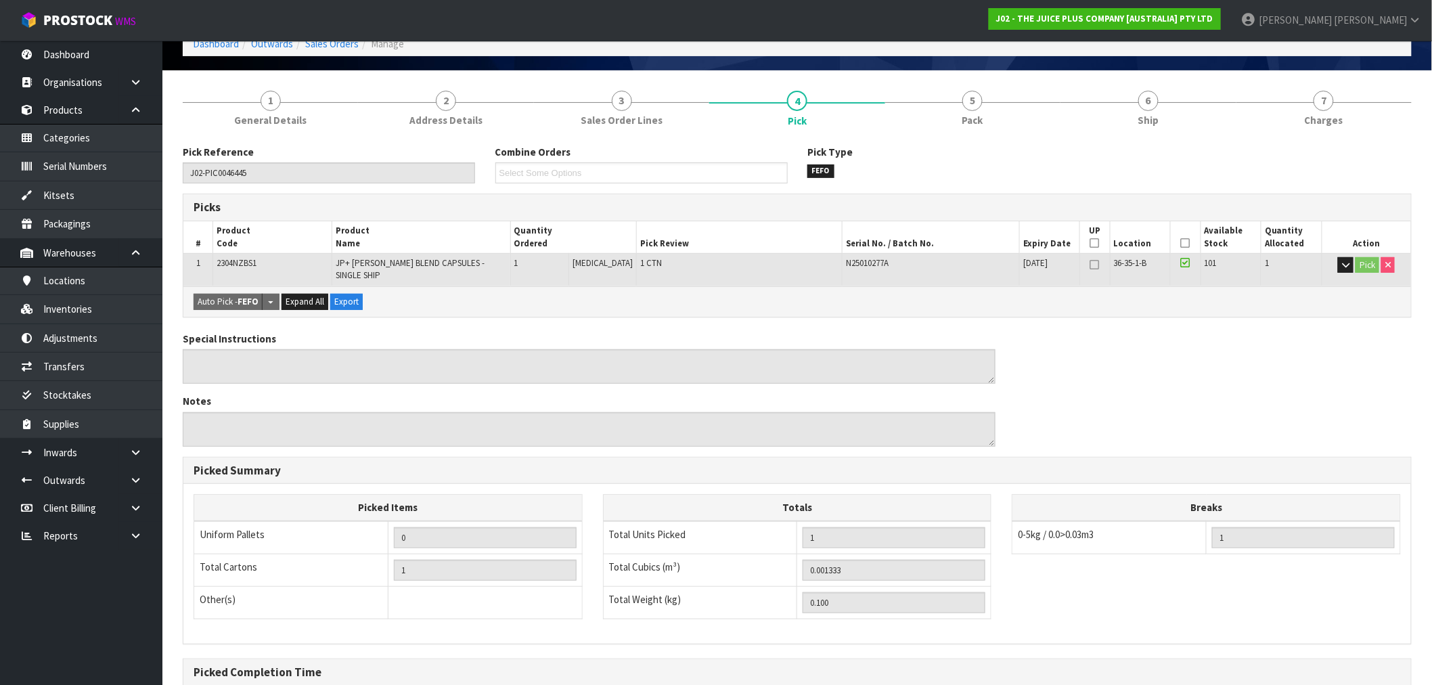
drag, startPoint x: 1338, startPoint y: 112, endPoint x: 1083, endPoint y: 129, distance: 255.1
click at [1336, 113] on span "Charges" at bounding box center [1324, 120] width 39 height 14
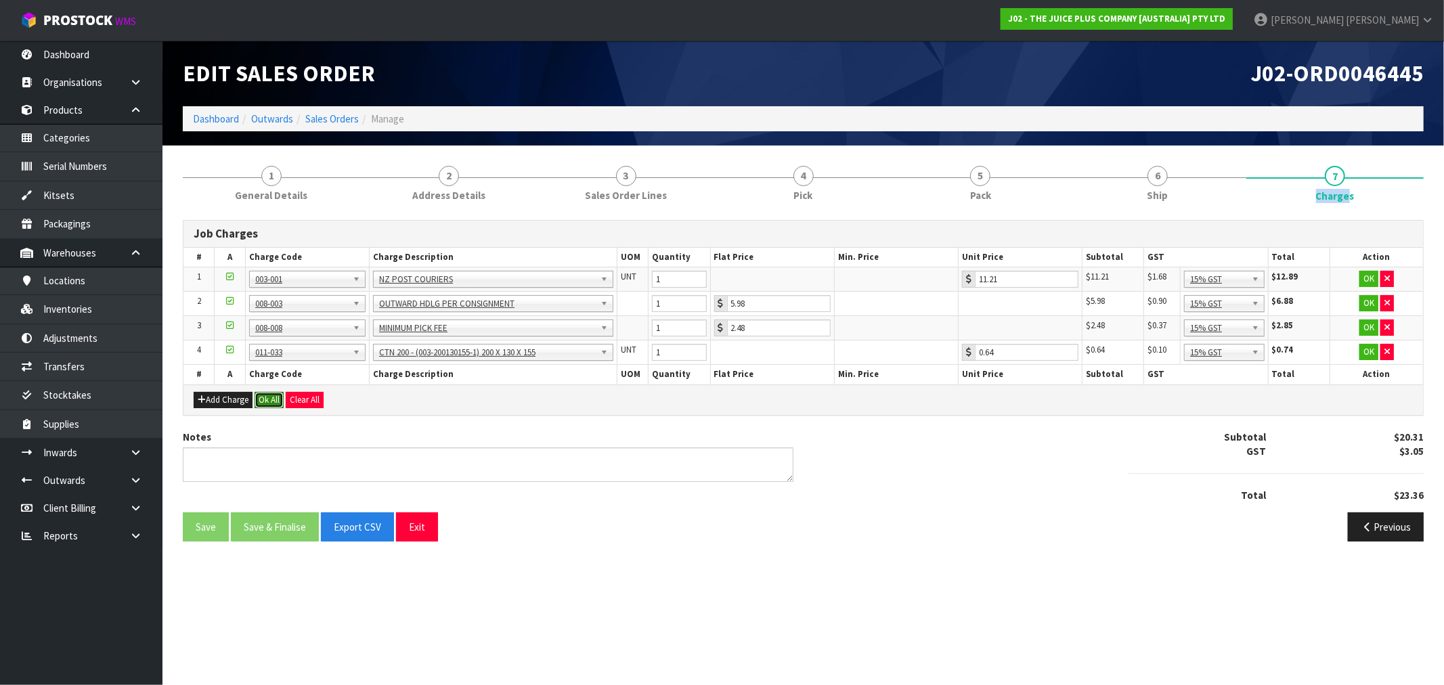
click at [283, 393] on button "Ok All" at bounding box center [269, 400] width 29 height 16
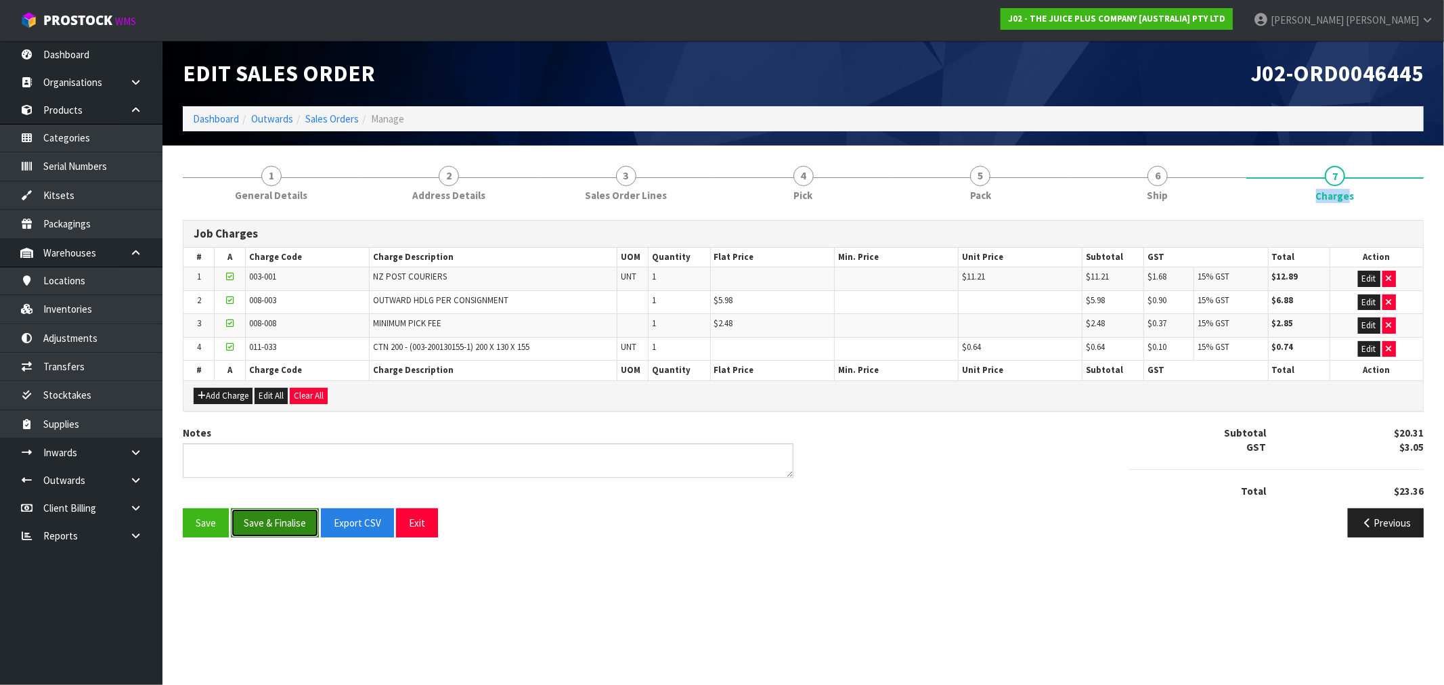
click at [275, 513] on button "Save & Finalise" at bounding box center [275, 522] width 88 height 29
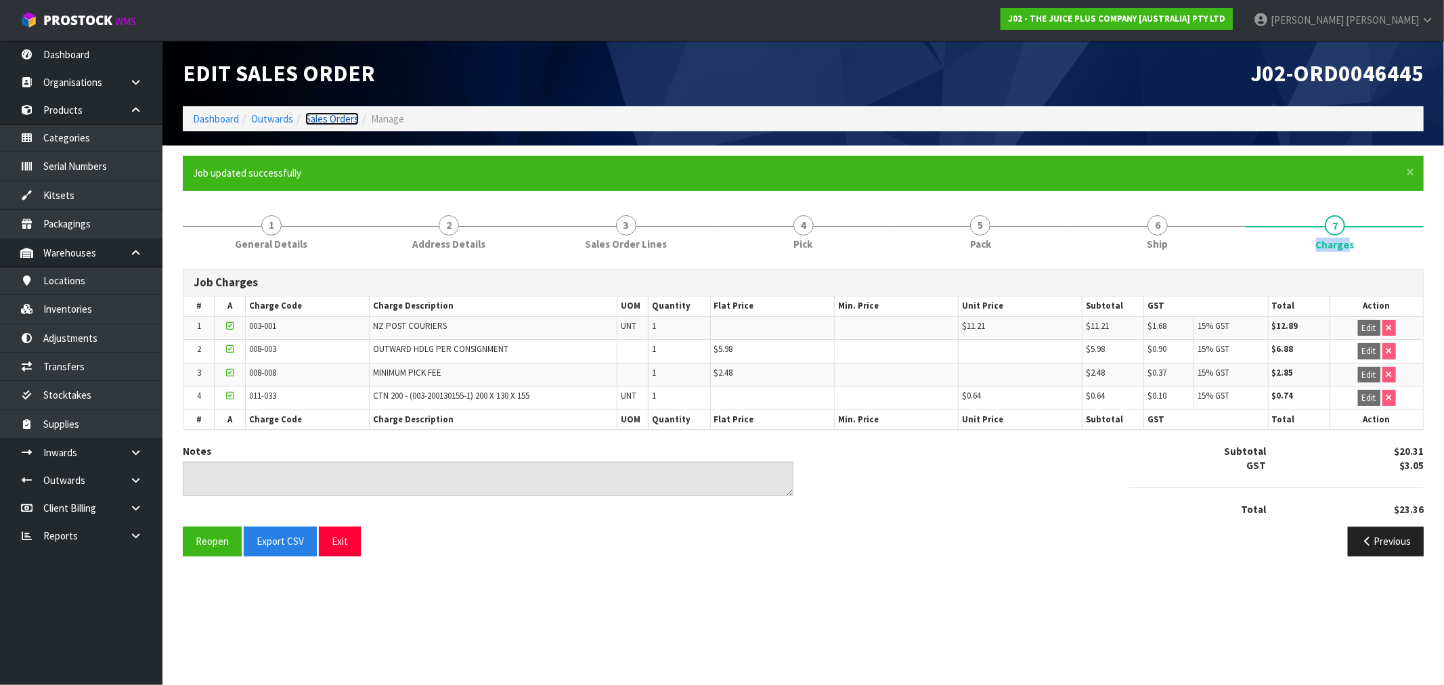
click at [343, 116] on link "Sales Orders" at bounding box center [331, 118] width 53 height 13
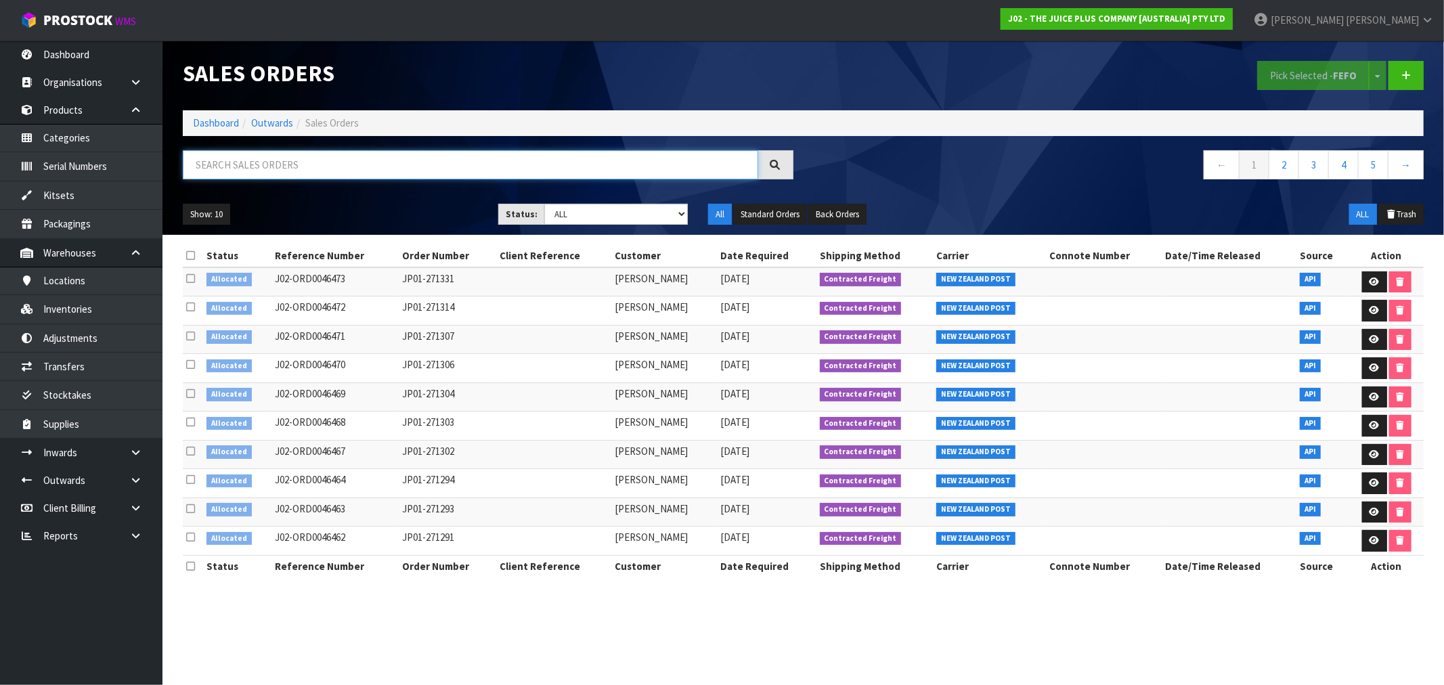
click at [310, 165] on input "text" at bounding box center [470, 164] width 575 height 29
paste input "JP01-270900"
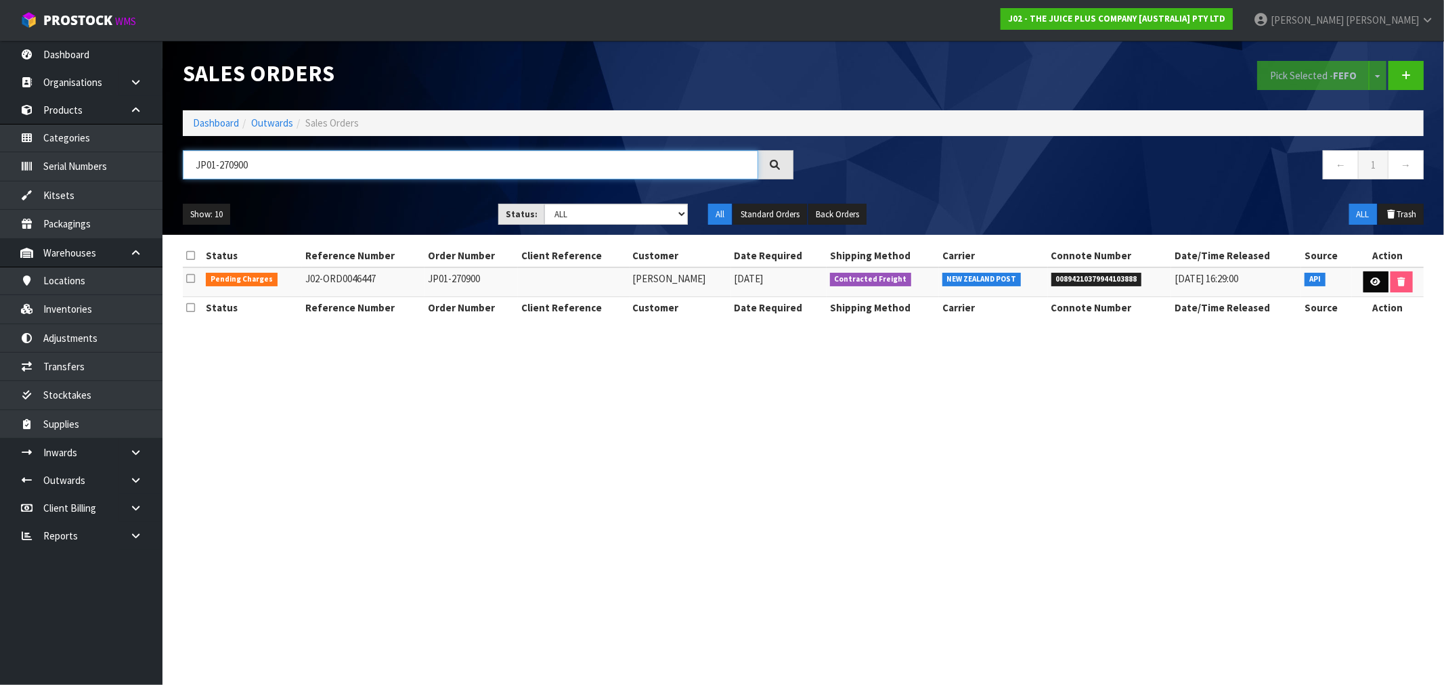
type input "JP01-270900"
click at [1376, 276] on link at bounding box center [1375, 282] width 25 height 22
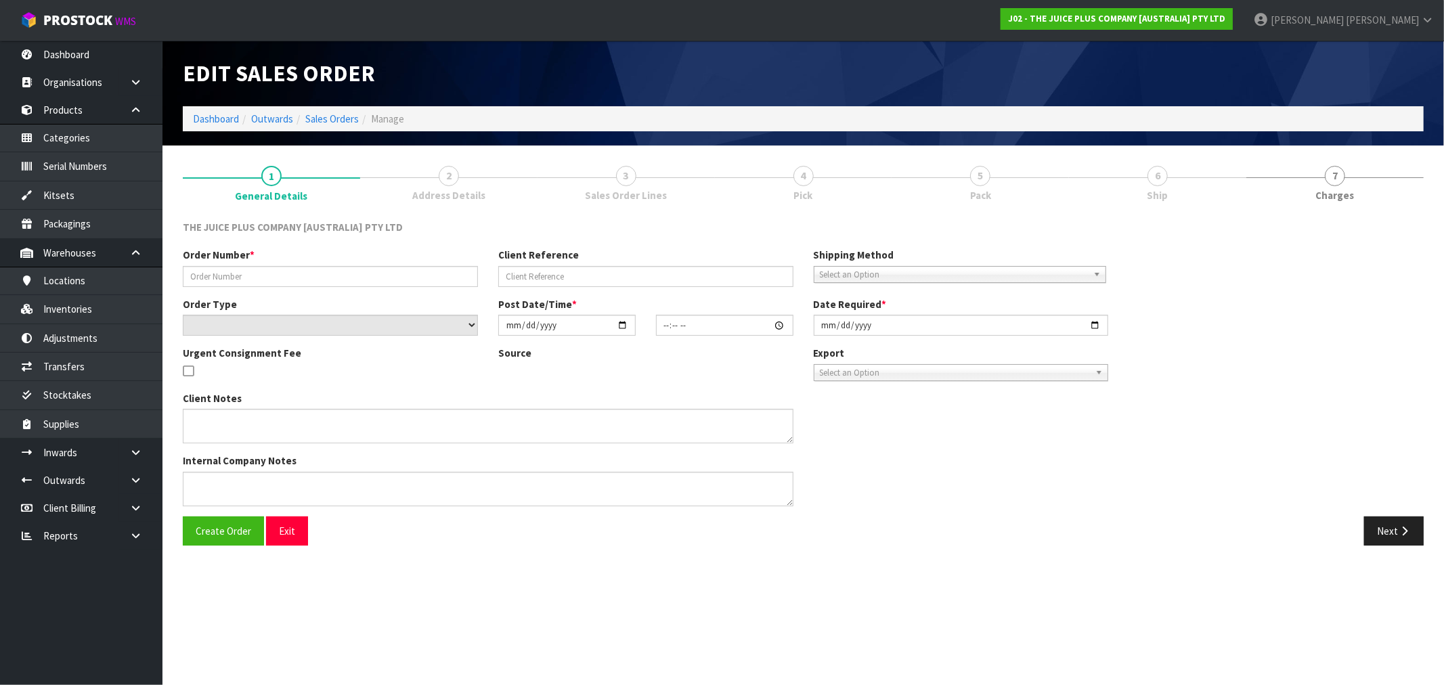
type input "JP01-270900"
select select "number:0"
type input "[DATE]"
type input "03:03:37.000"
type input "[DATE]"
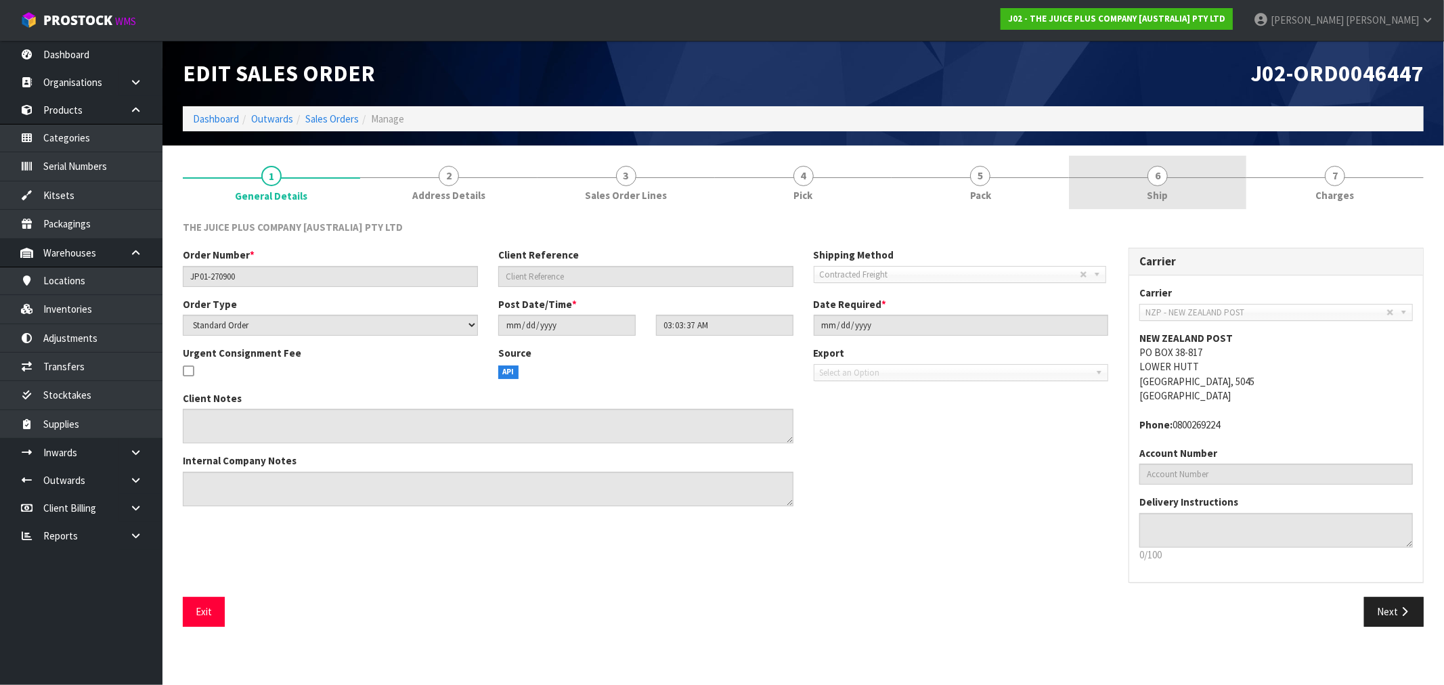
click at [1168, 187] on link "6 Ship" at bounding box center [1157, 182] width 177 height 53
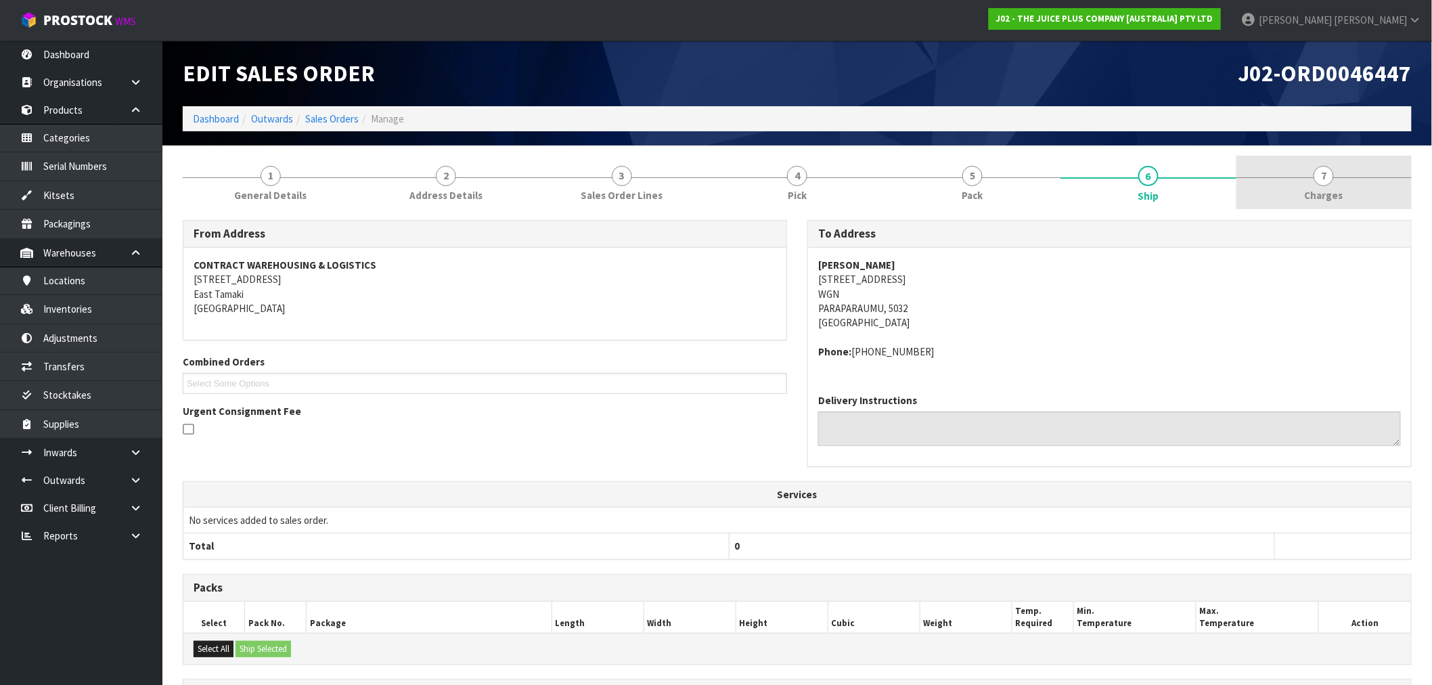
click at [1292, 204] on link "7 [GEOGRAPHIC_DATA]" at bounding box center [1324, 182] width 175 height 53
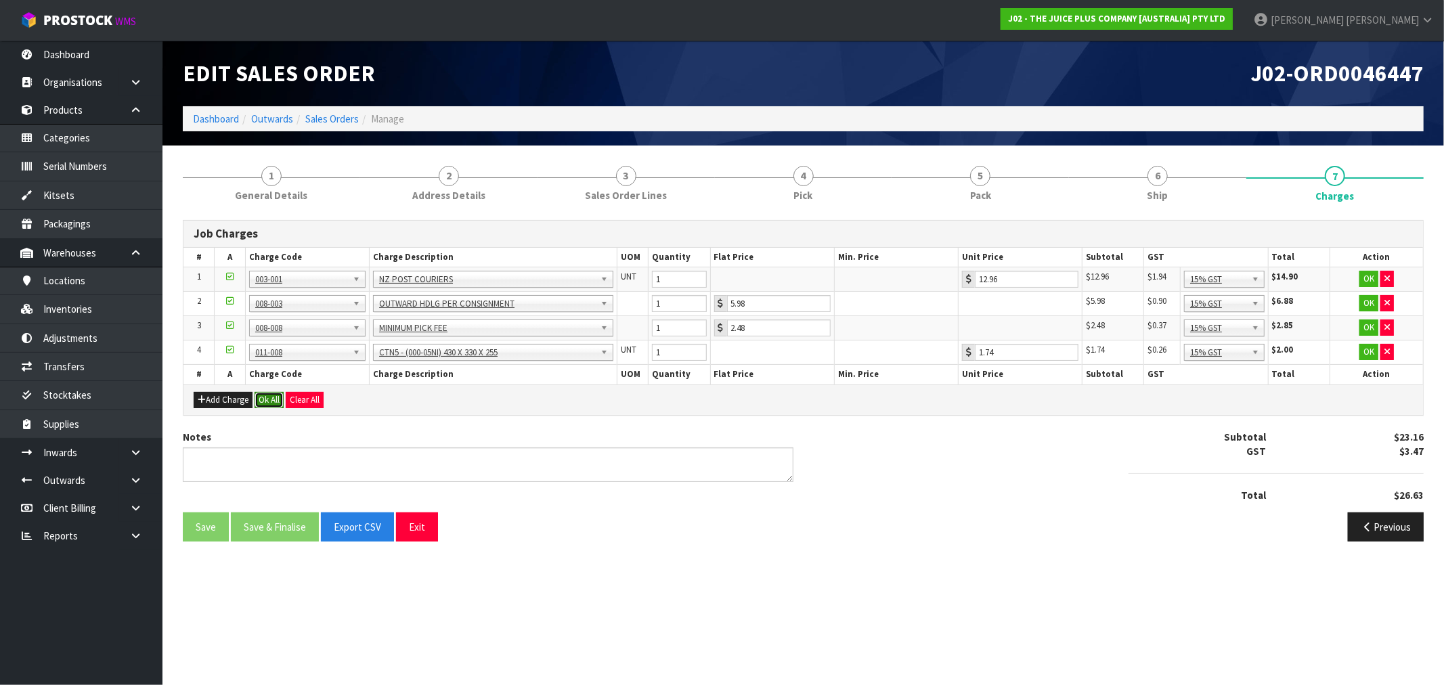
click at [278, 398] on button "Ok All" at bounding box center [269, 400] width 29 height 16
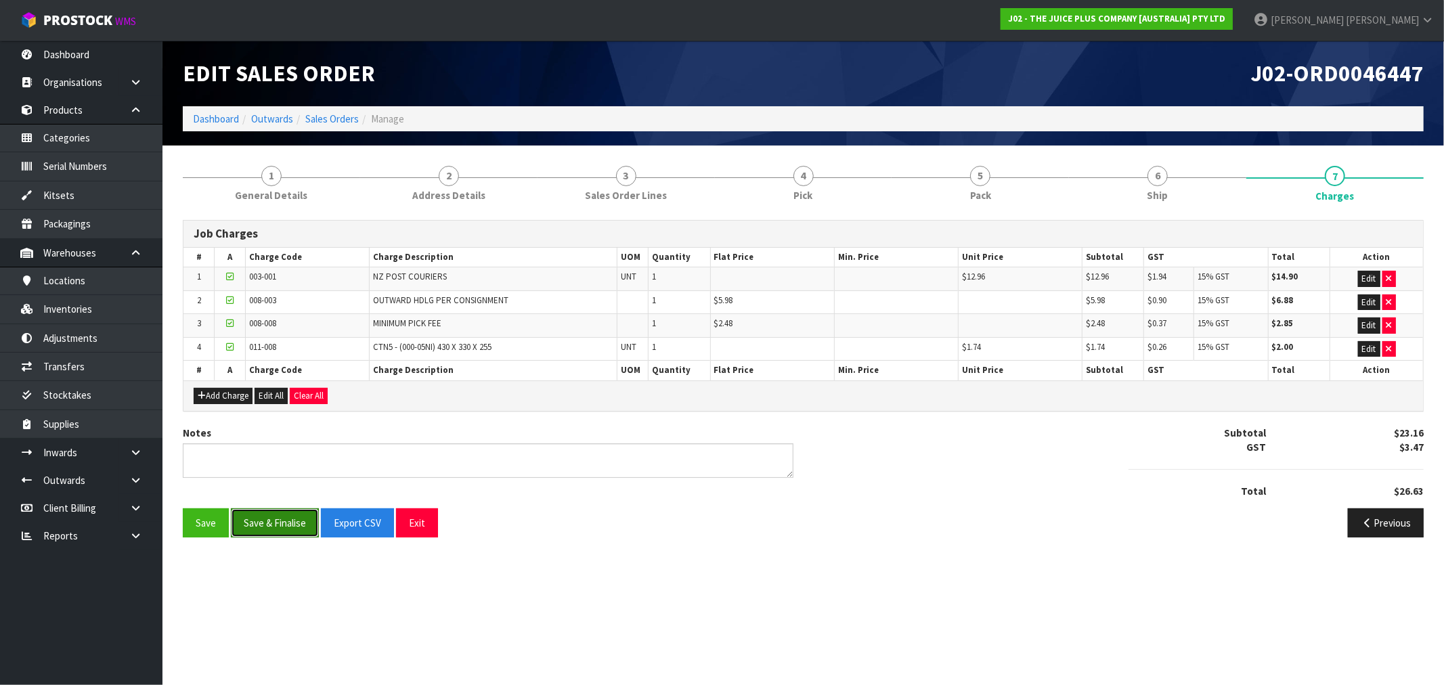
click at [281, 535] on button "Save & Finalise" at bounding box center [275, 522] width 88 height 29
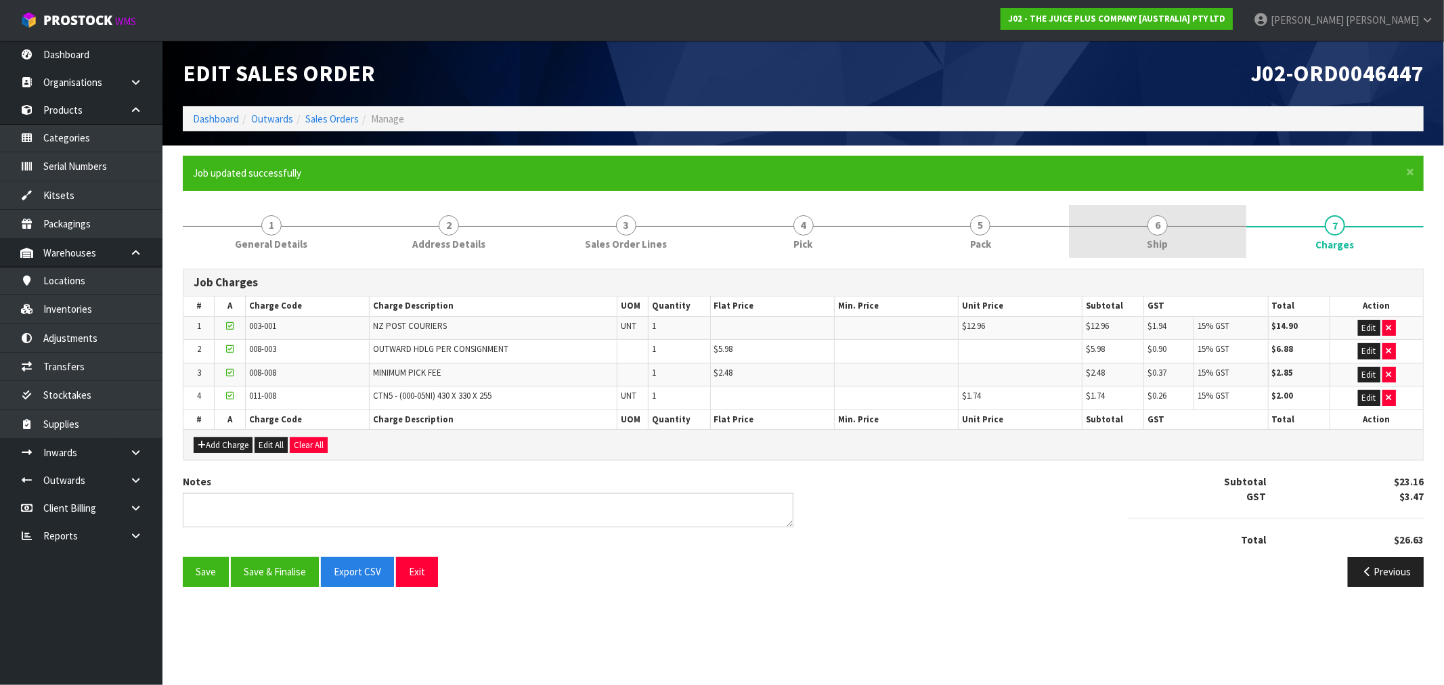
drag, startPoint x: 1181, startPoint y: 210, endPoint x: 1168, endPoint y: 215, distance: 14.6
click at [1181, 211] on link "6 Ship" at bounding box center [1157, 231] width 177 height 53
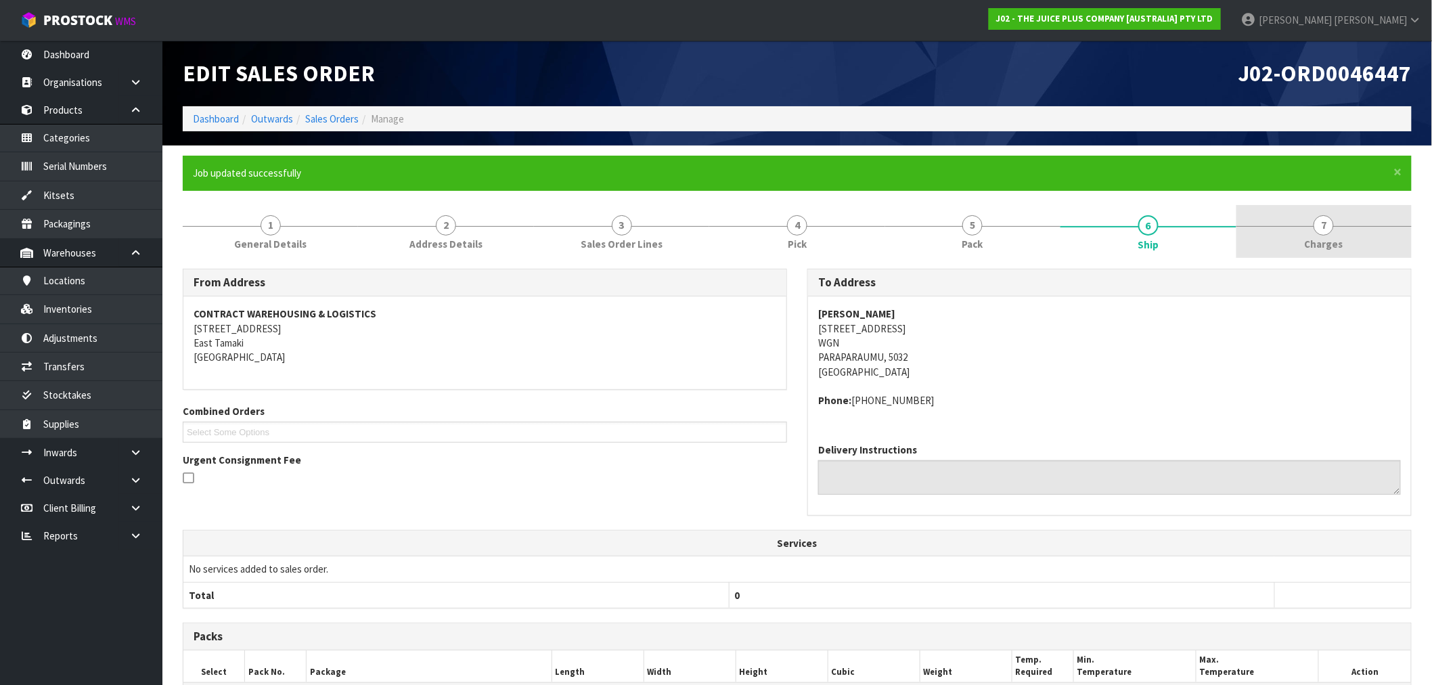
drag, startPoint x: 1295, startPoint y: 240, endPoint x: 1287, endPoint y: 241, distance: 8.2
click at [1295, 240] on link "7 [GEOGRAPHIC_DATA]" at bounding box center [1324, 231] width 175 height 53
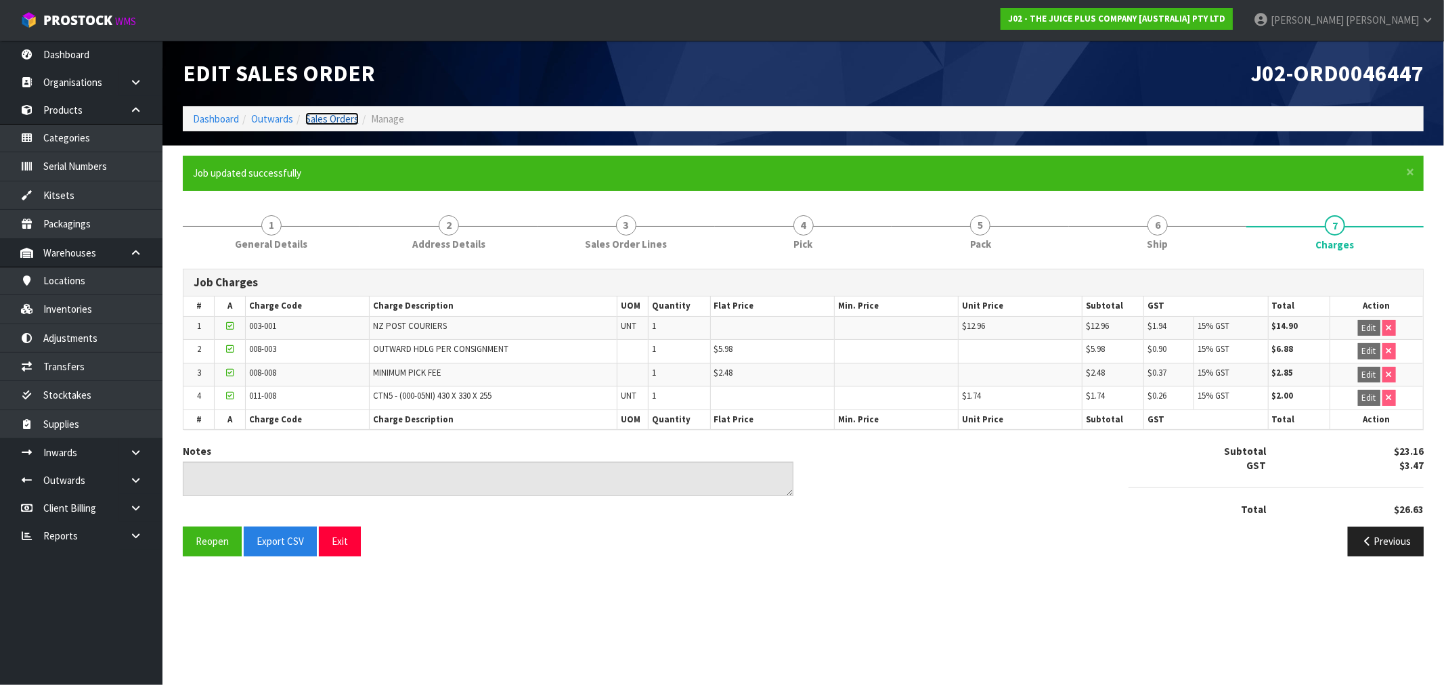
click at [328, 119] on link "Sales Orders" at bounding box center [331, 118] width 53 height 13
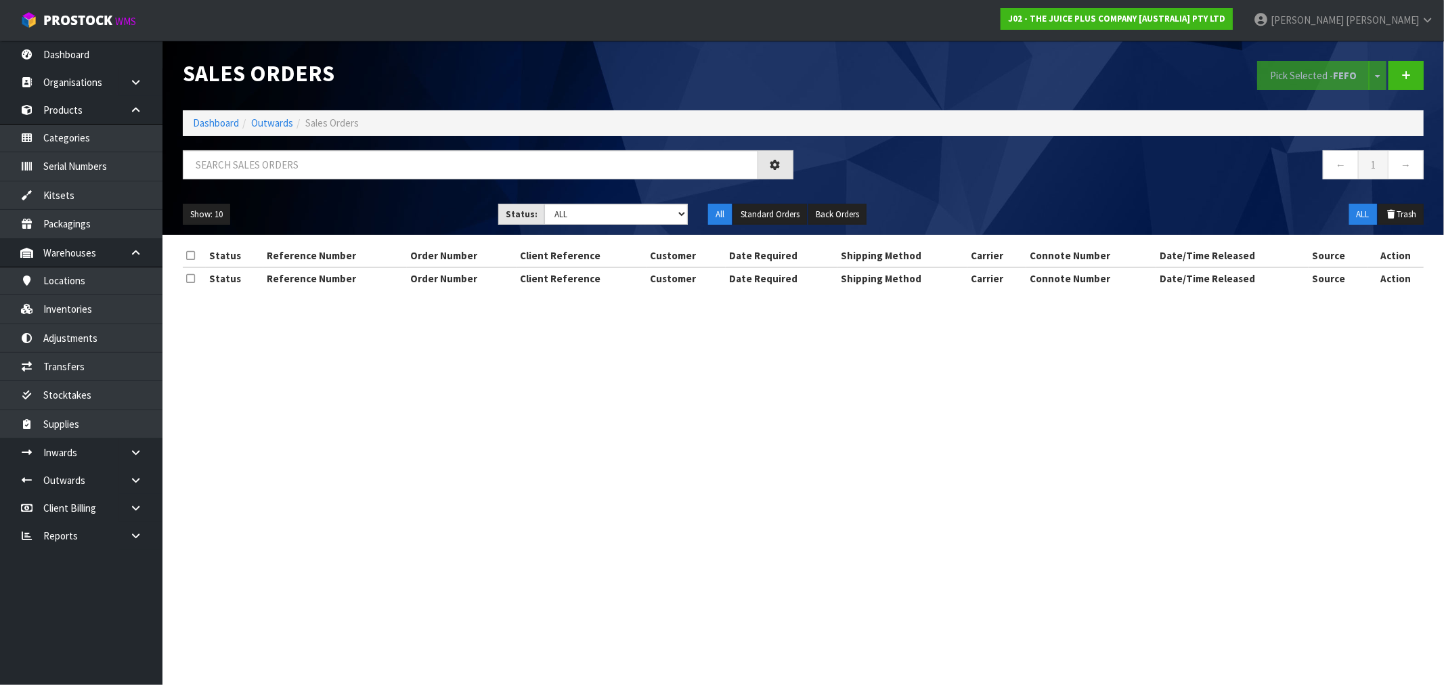
drag, startPoint x: 380, startPoint y: 184, endPoint x: 369, endPoint y: 168, distance: 19.5
click at [369, 168] on div at bounding box center [488, 169] width 631 height 39
click at [373, 156] on input "text" at bounding box center [470, 164] width 575 height 29
paste input "JP01-270957"
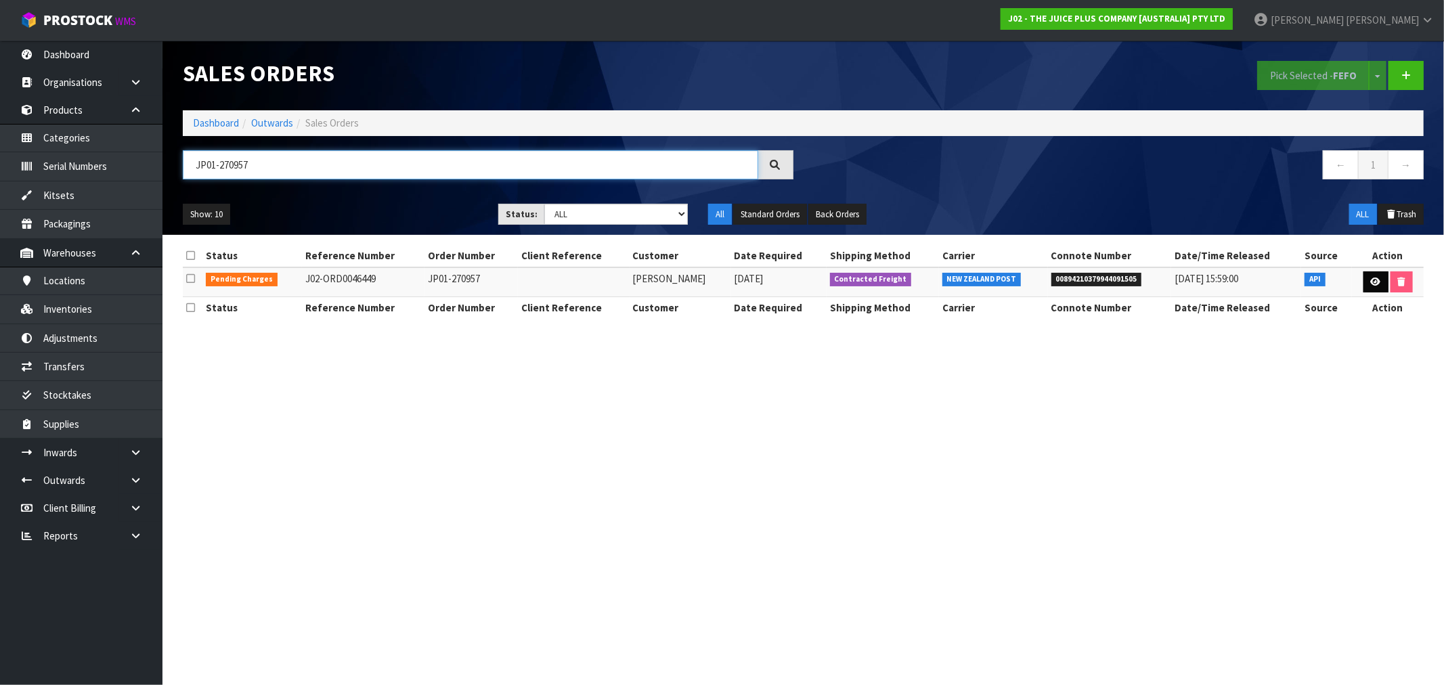
type input "JP01-270957"
click at [1375, 283] on icon at bounding box center [1376, 282] width 10 height 9
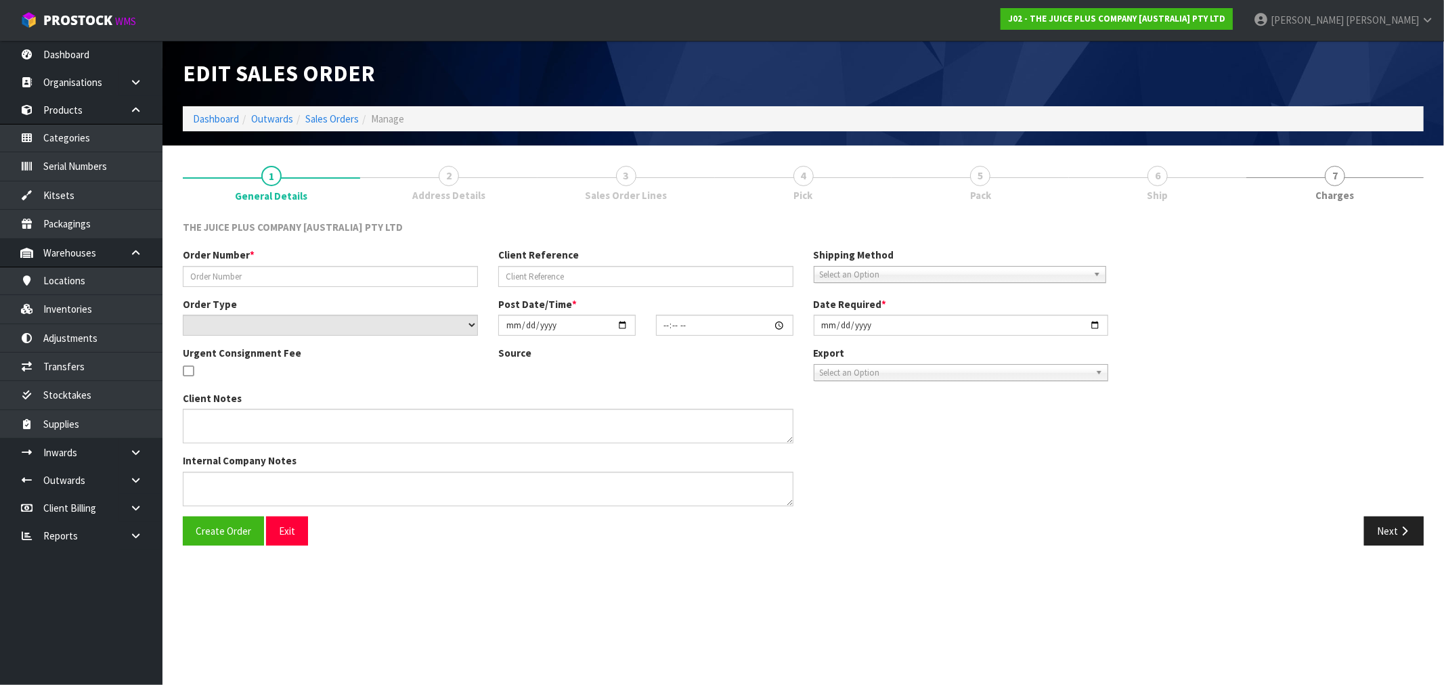
type input "JP01-270957"
select select "number:0"
type input "[DATE]"
type input "03:04:45.000"
type input "[DATE]"
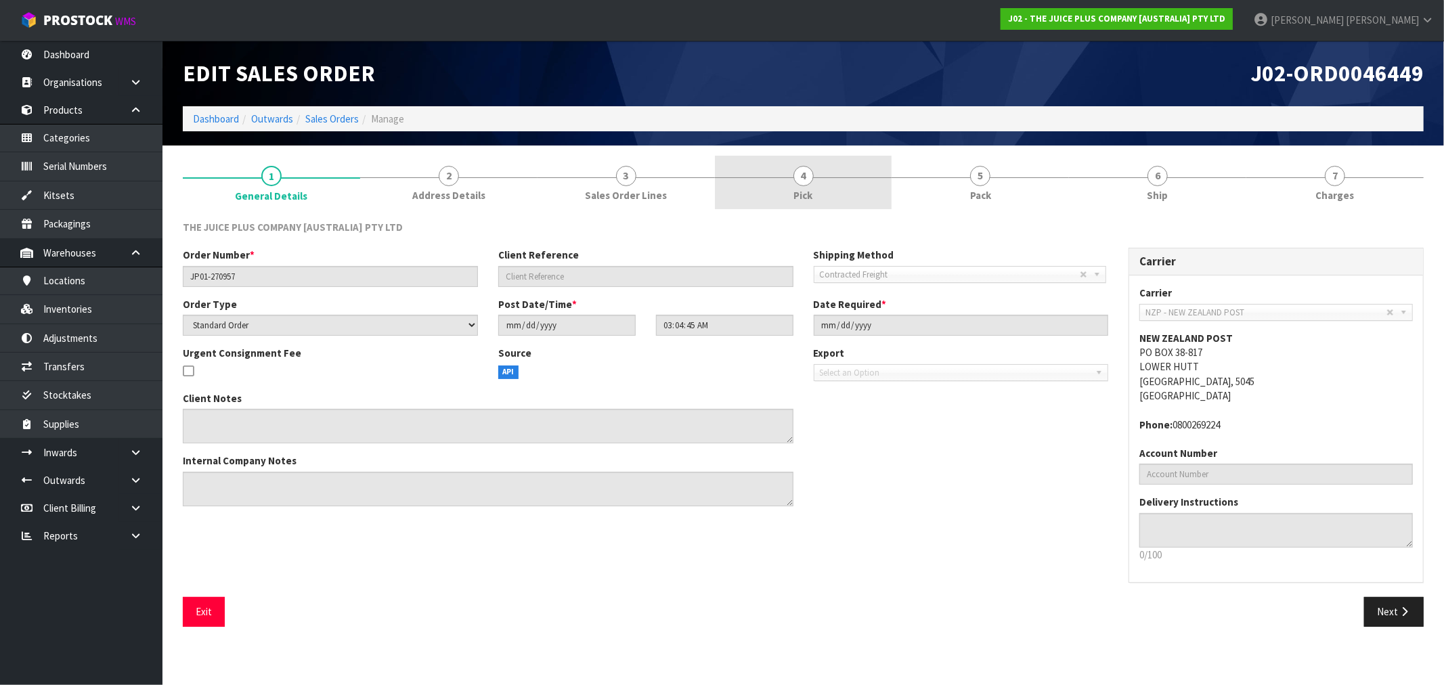
click at [841, 192] on link "4 Pick" at bounding box center [803, 182] width 177 height 53
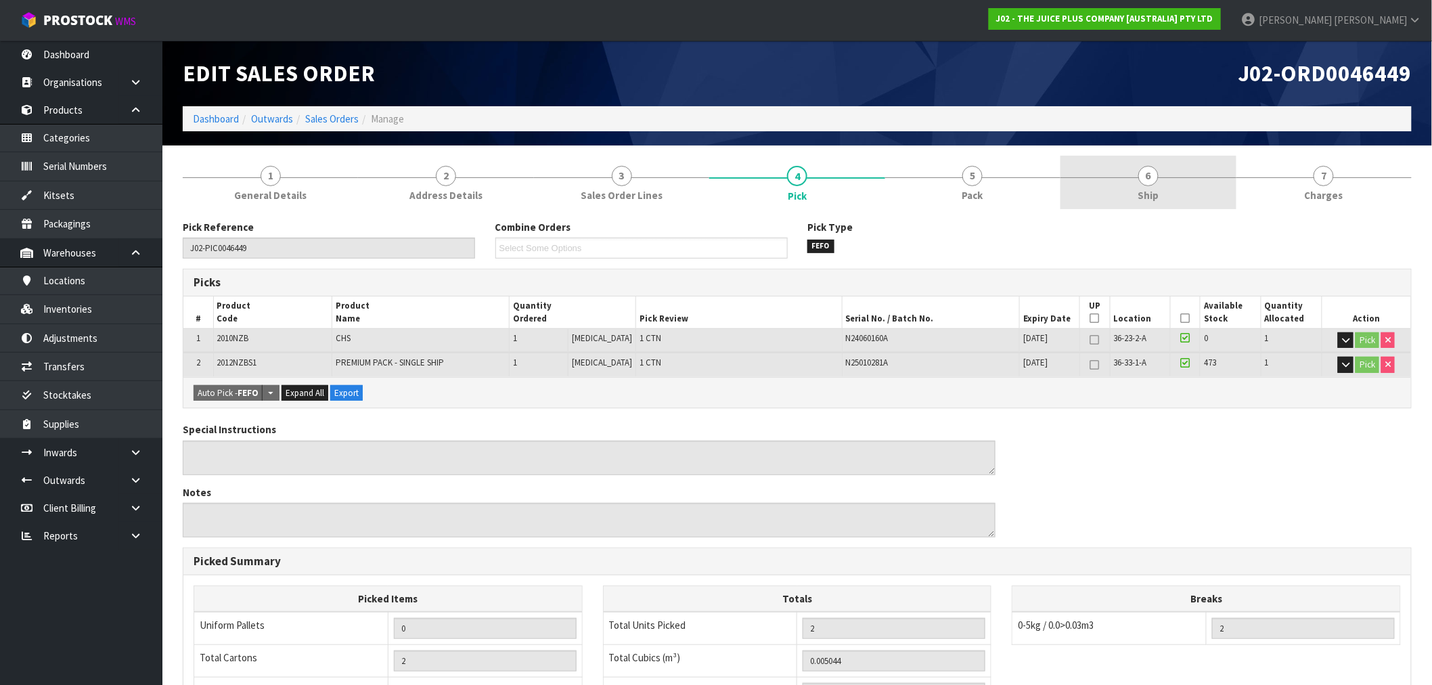
click at [1166, 190] on link "6 Ship" at bounding box center [1148, 182] width 175 height 53
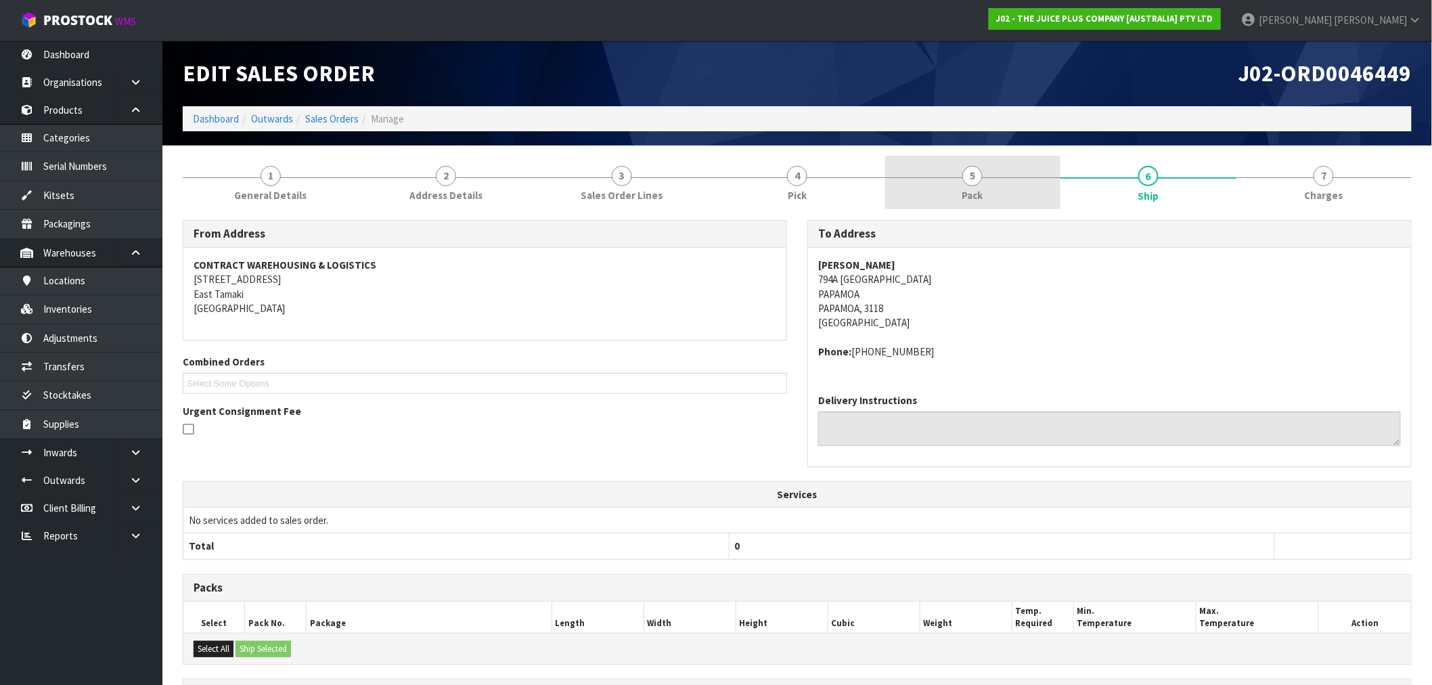
click at [1012, 175] on link "5 Pack" at bounding box center [972, 182] width 175 height 53
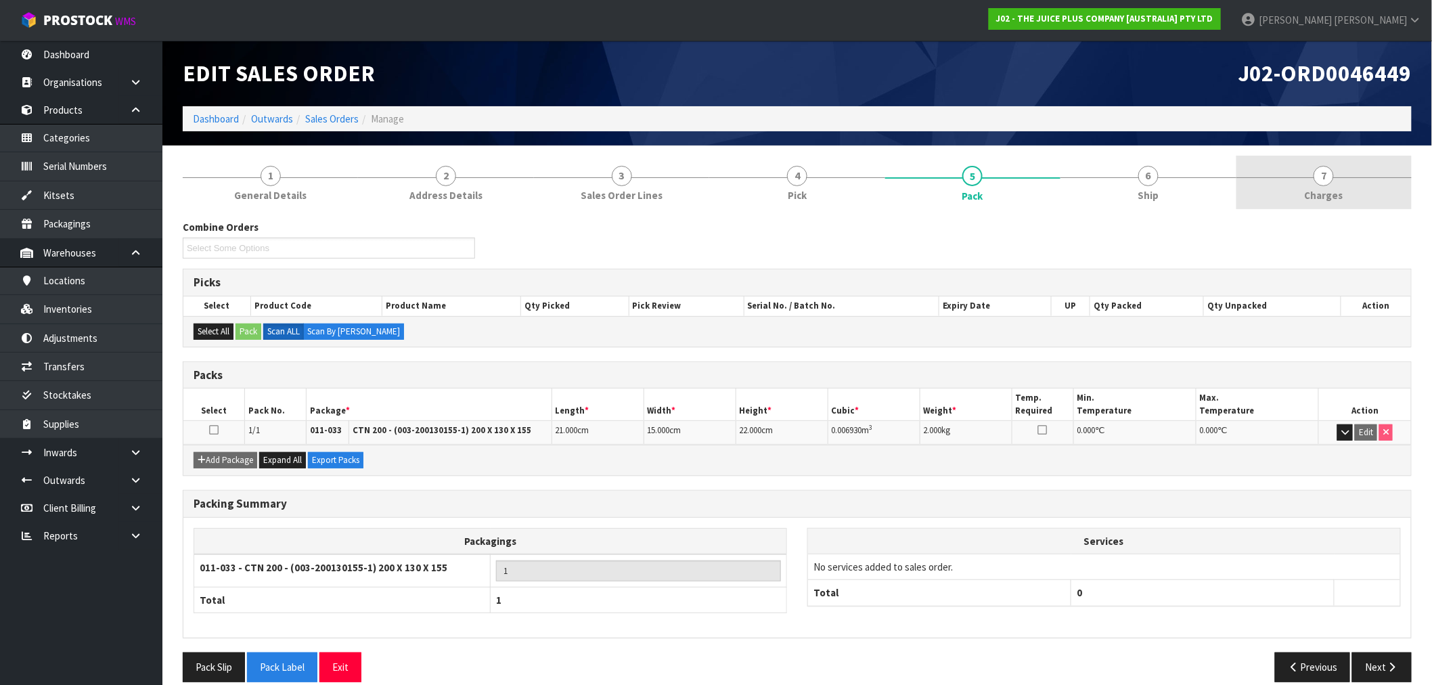
click at [1347, 176] on link "7 [GEOGRAPHIC_DATA]" at bounding box center [1324, 182] width 175 height 53
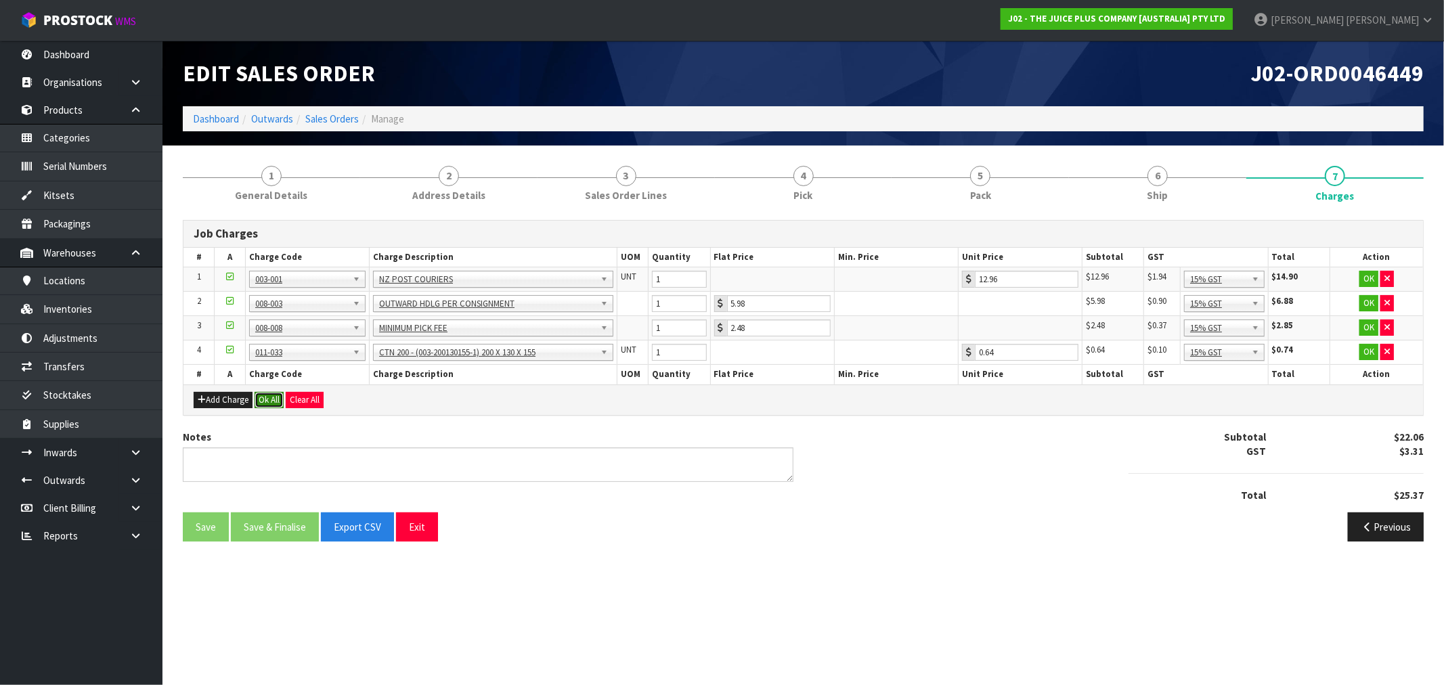
click at [271, 397] on button "Ok All" at bounding box center [269, 400] width 29 height 16
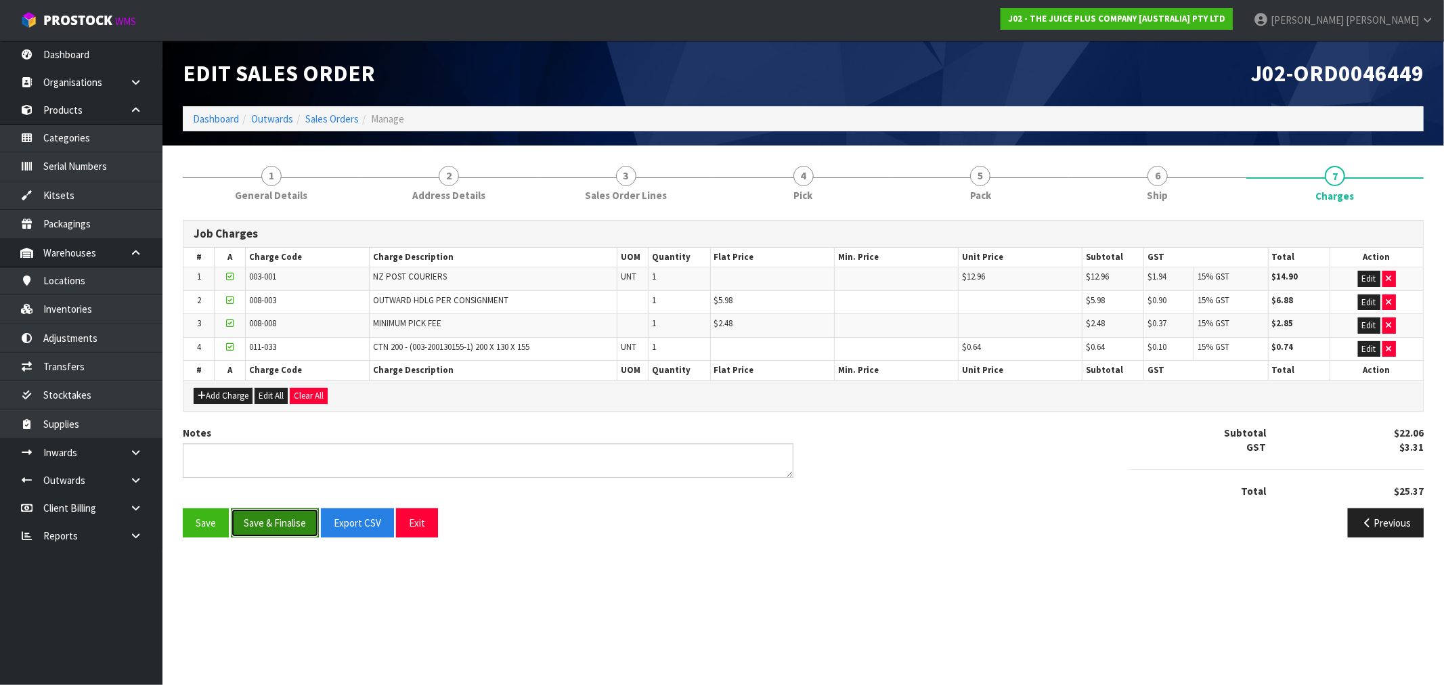
click at [307, 512] on button "Save & Finalise" at bounding box center [275, 522] width 88 height 29
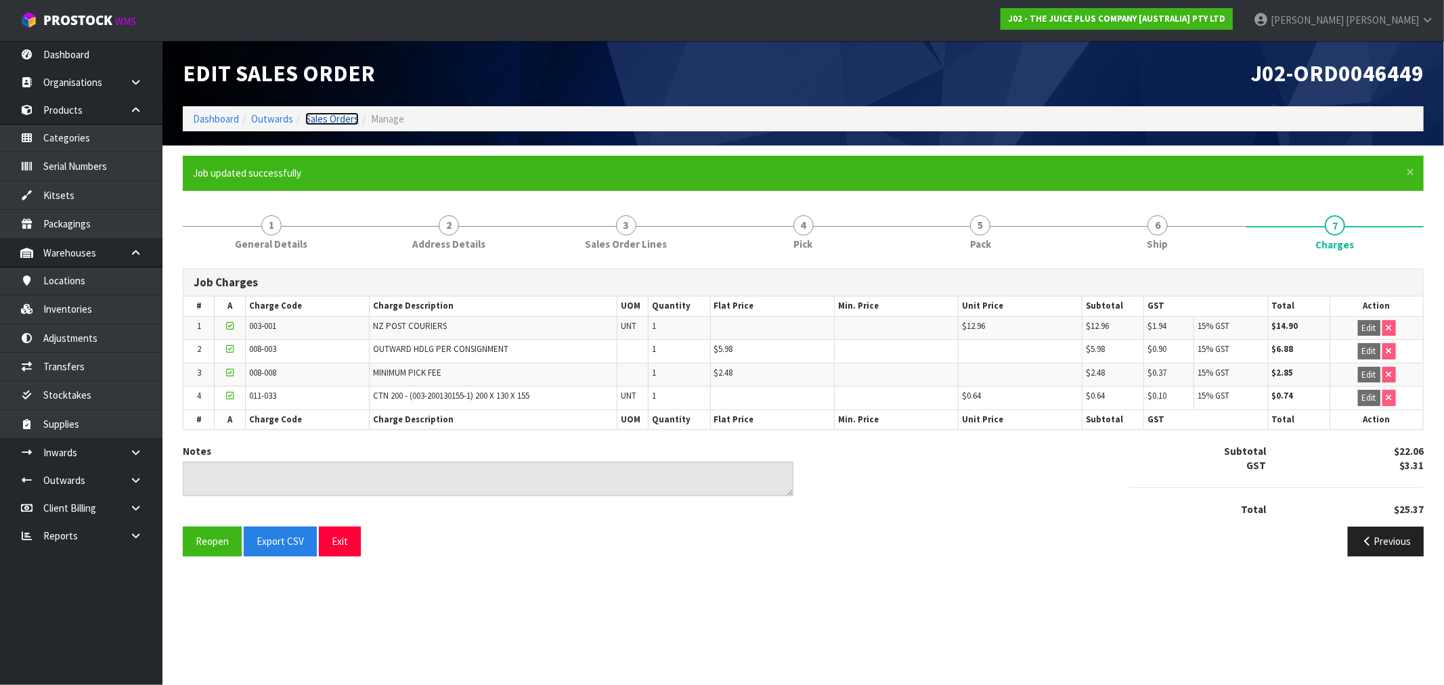
click at [327, 118] on link "Sales Orders" at bounding box center [331, 118] width 53 height 13
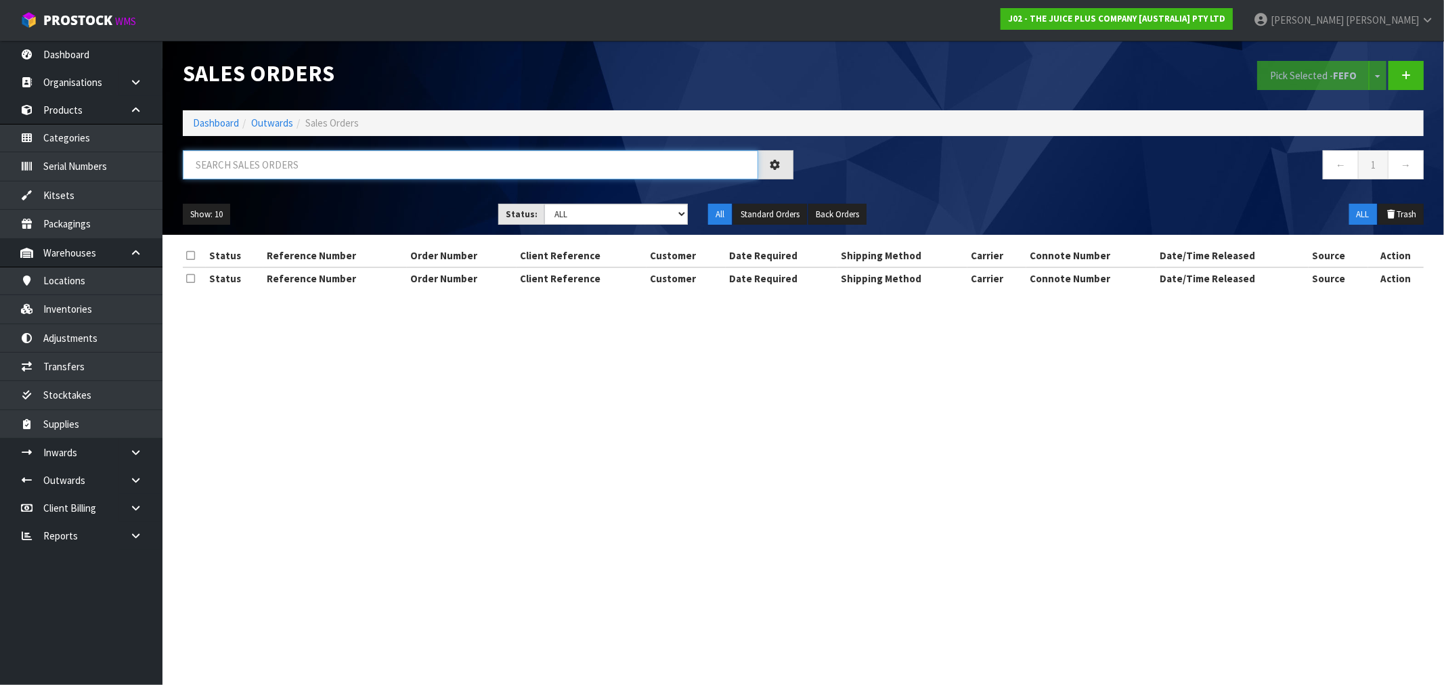
click at [303, 166] on input "text" at bounding box center [470, 164] width 575 height 29
paste input "P01-270951"
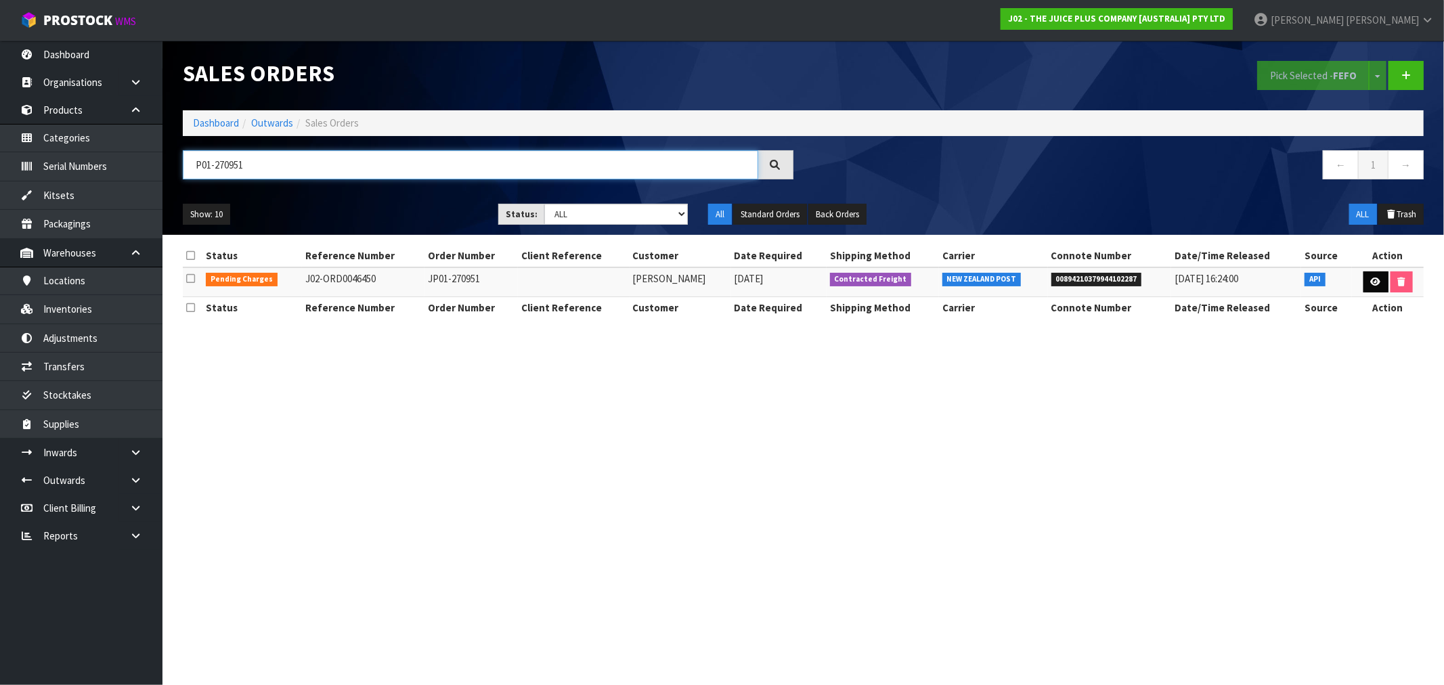
type input "P01-270951"
click at [1376, 280] on icon at bounding box center [1376, 282] width 10 height 9
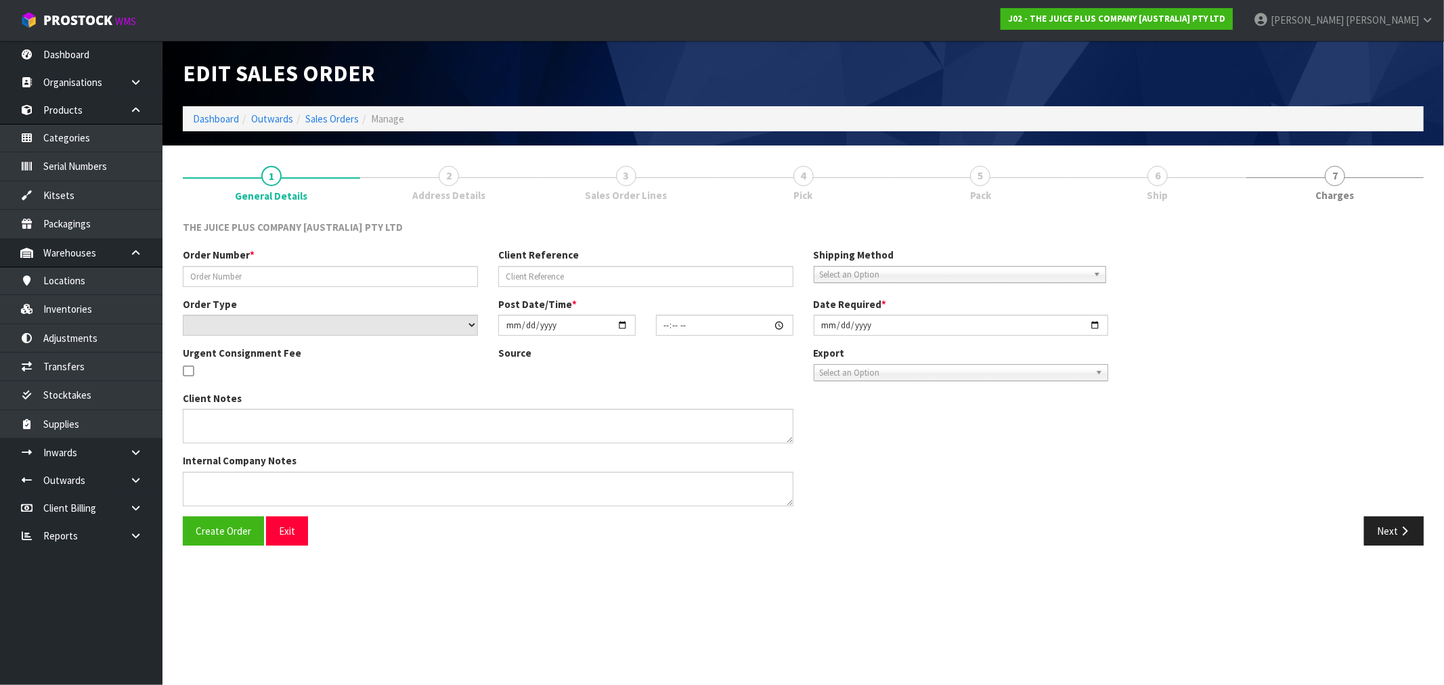
type input "JP01-270951"
select select "number:0"
type input "[DATE]"
type input "03:04:48.000"
type input "[DATE]"
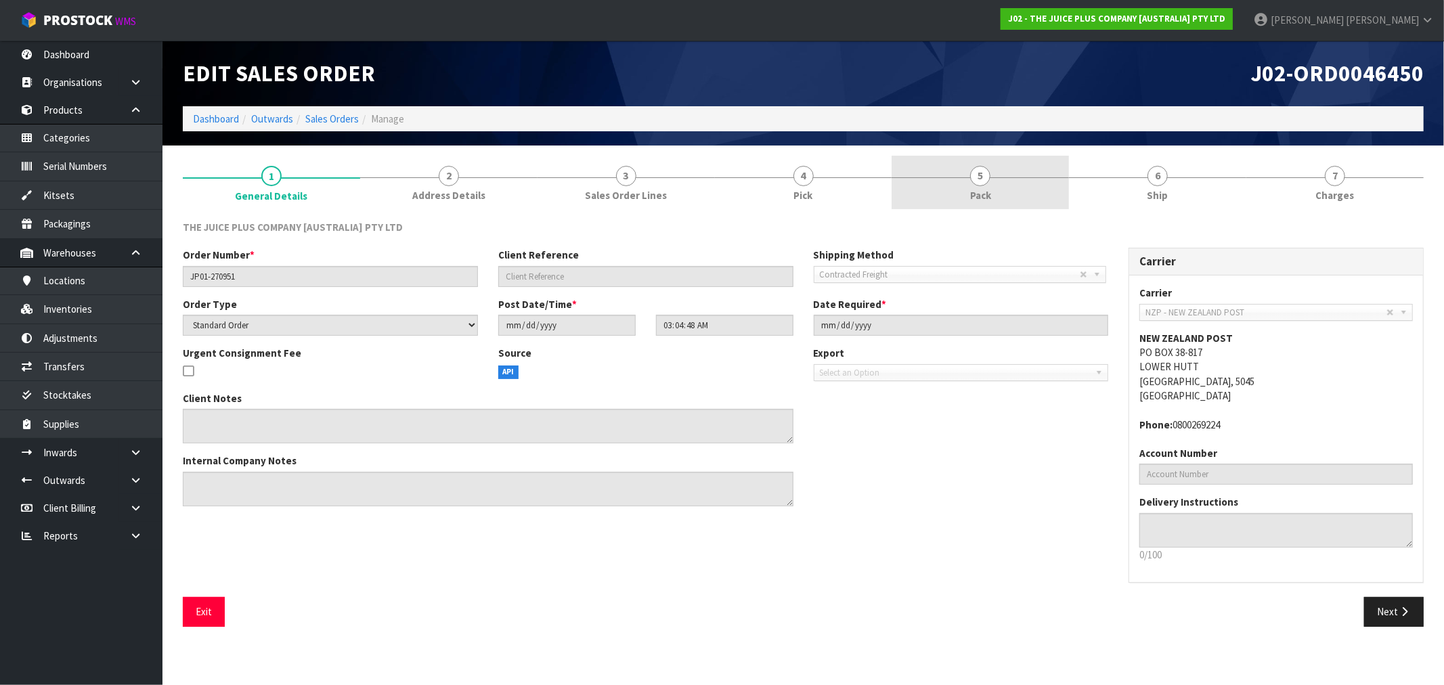
click at [943, 186] on link "5 Pack" at bounding box center [980, 182] width 177 height 53
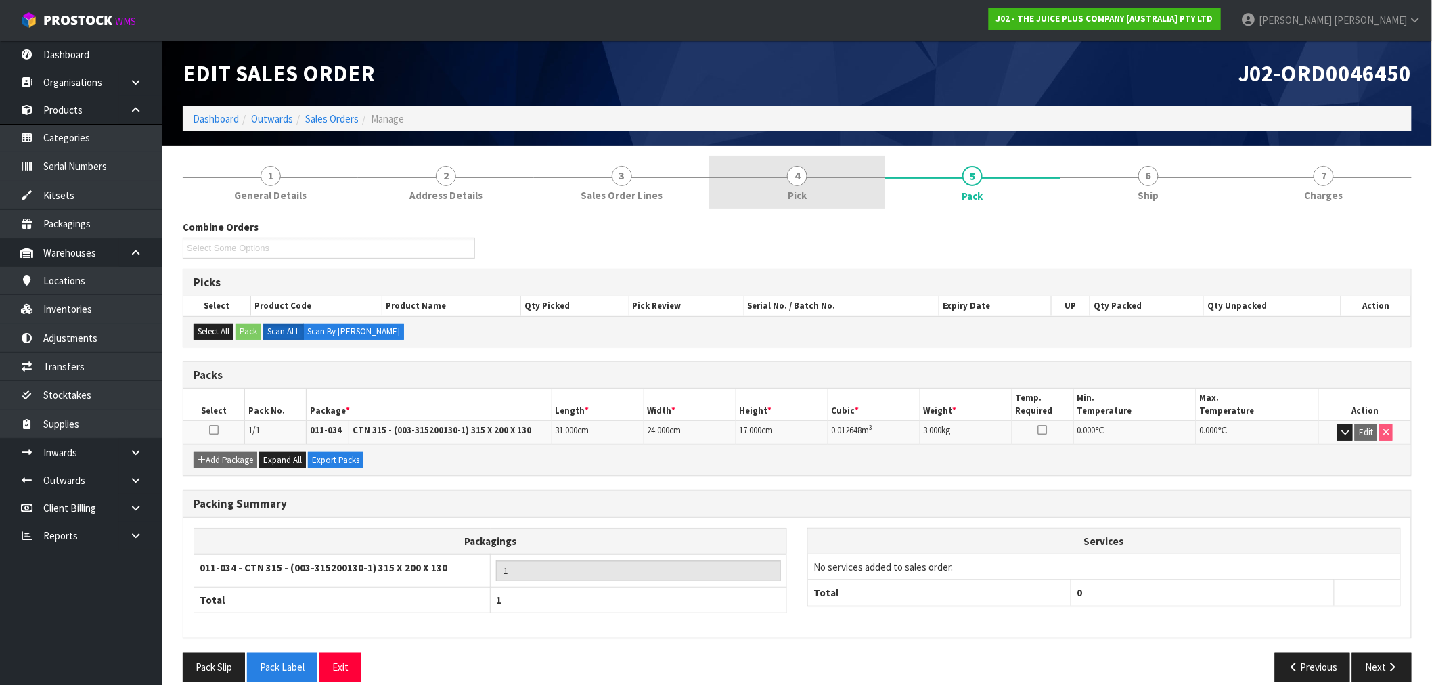
click at [809, 208] on link "4 Pick" at bounding box center [796, 182] width 175 height 53
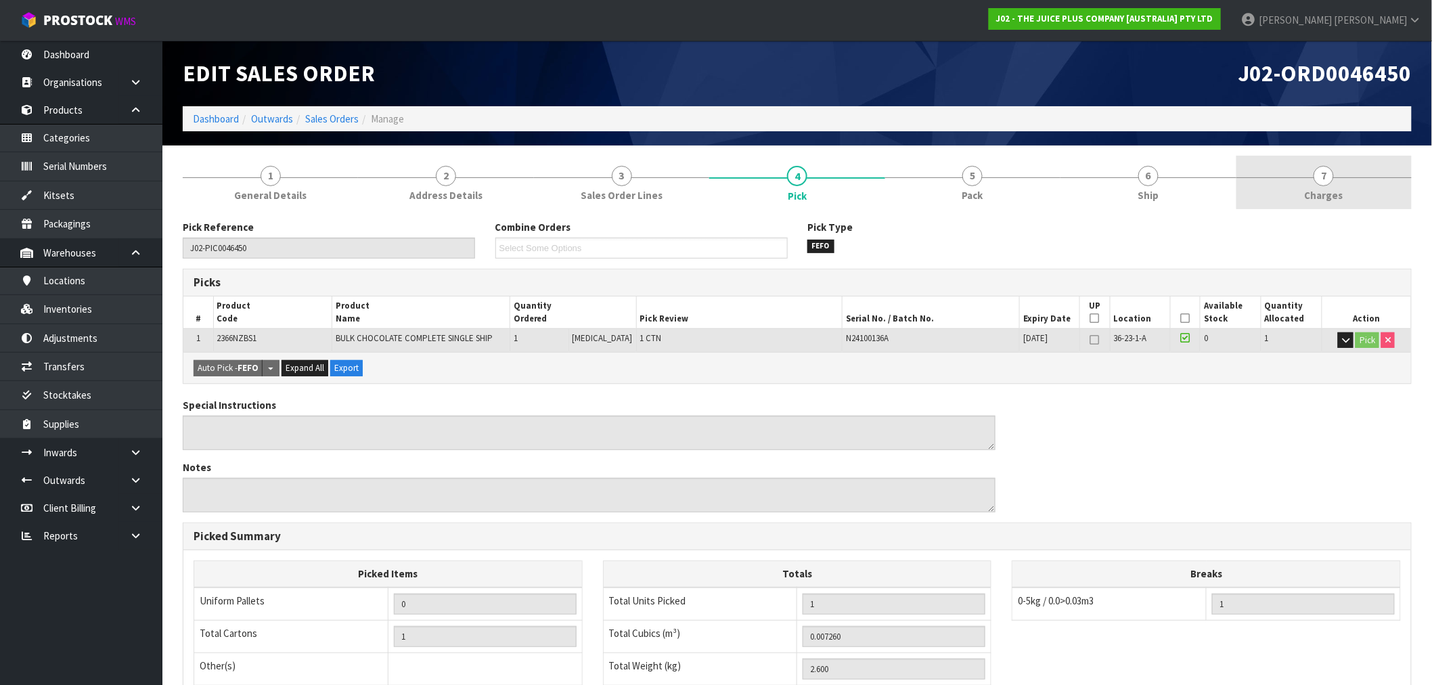
drag, startPoint x: 1358, startPoint y: 173, endPoint x: 1339, endPoint y: 177, distance: 19.5
click at [1357, 173] on link "7 [GEOGRAPHIC_DATA]" at bounding box center [1324, 182] width 175 height 53
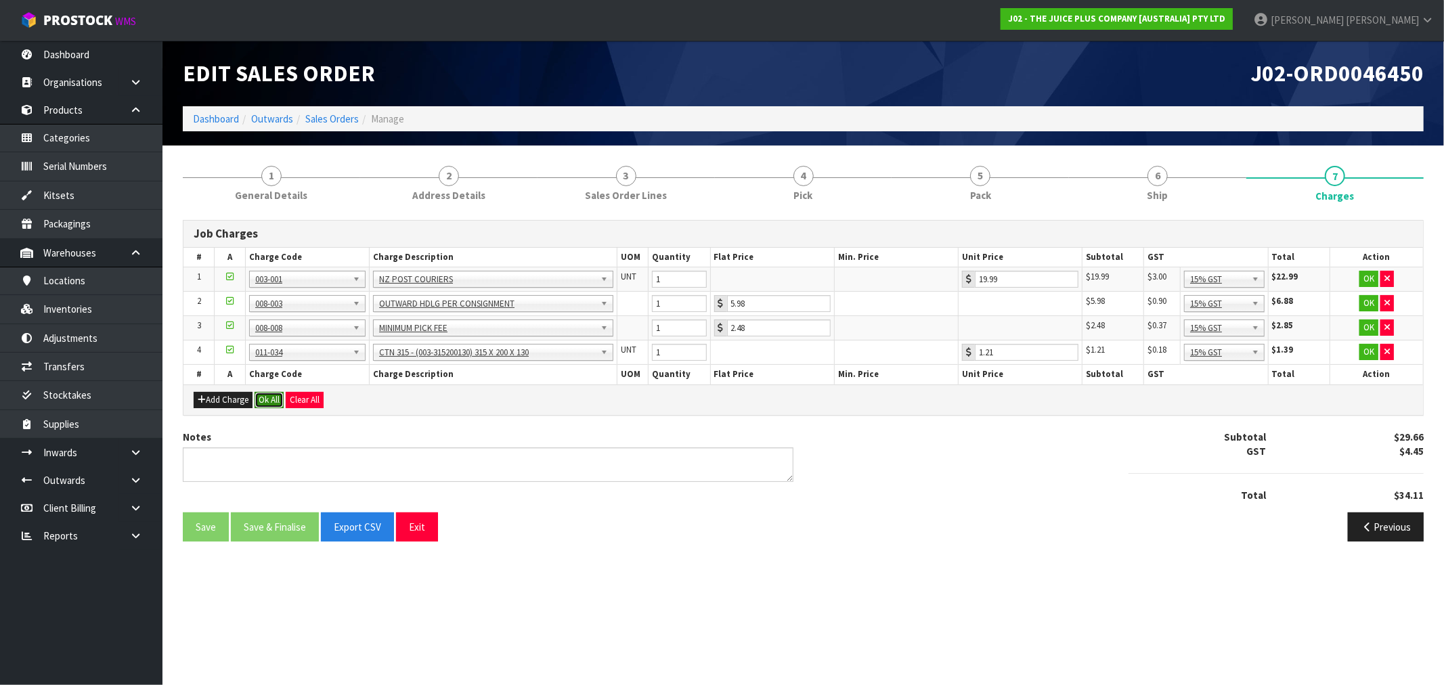
click at [263, 406] on button "Ok All" at bounding box center [269, 400] width 29 height 16
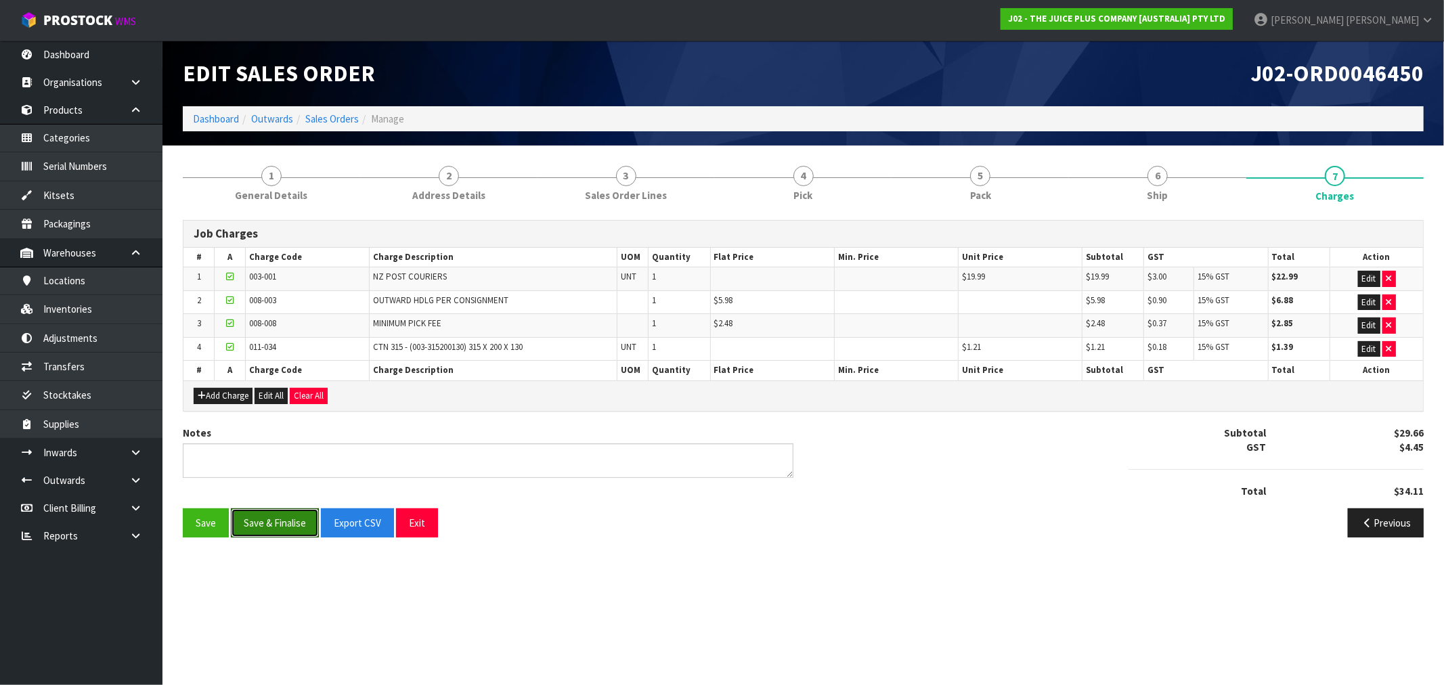
drag, startPoint x: 299, startPoint y: 519, endPoint x: 307, endPoint y: 508, distance: 14.1
click at [299, 520] on button "Save & Finalise" at bounding box center [275, 522] width 88 height 29
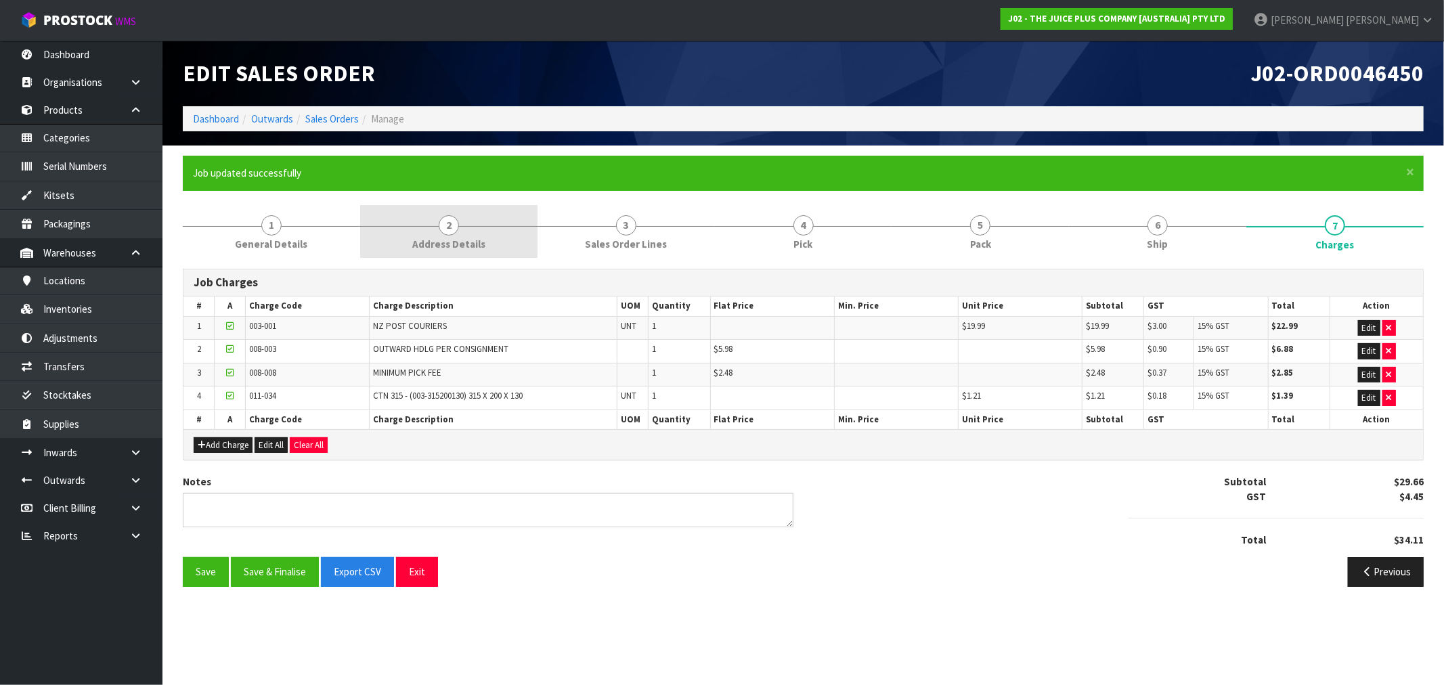
click at [508, 181] on div "× Close Job updated successfully" at bounding box center [803, 173] width 1241 height 35
click at [442, 244] on span "Address Details" at bounding box center [448, 244] width 73 height 14
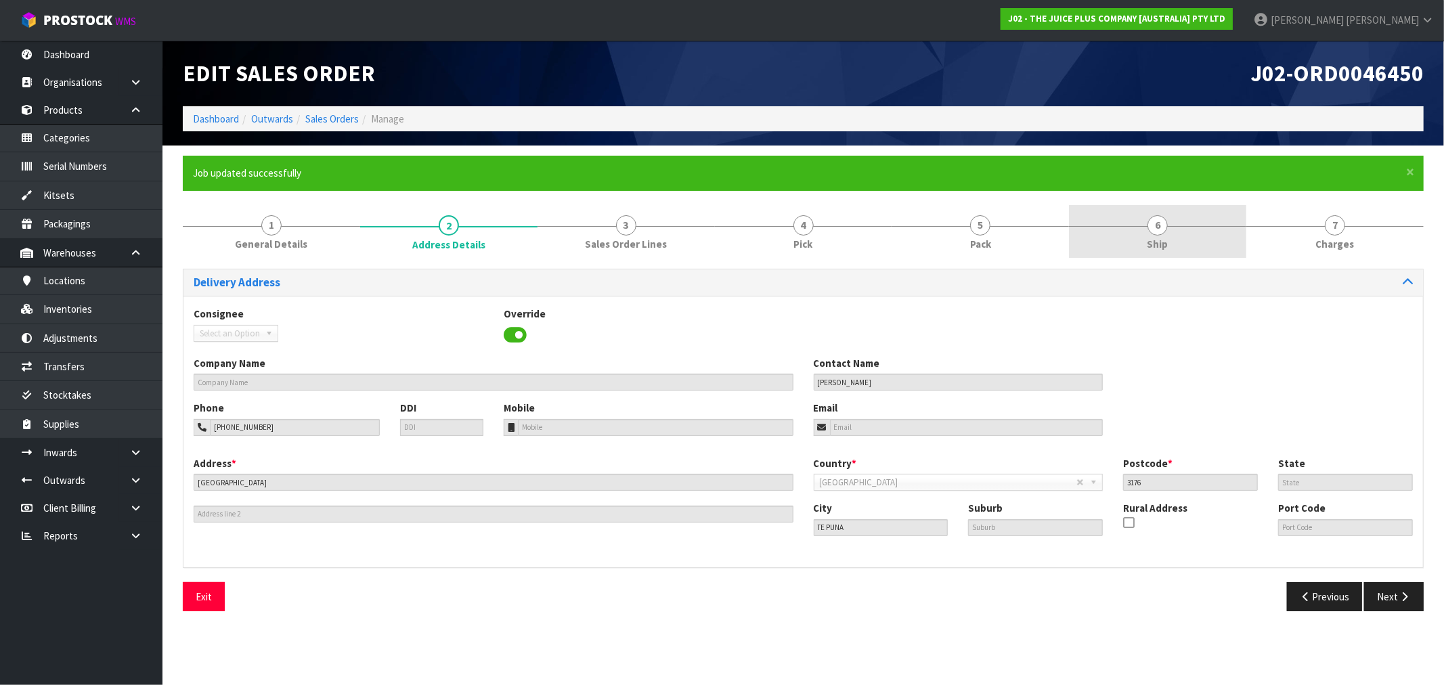
click at [1114, 231] on link "6 Ship" at bounding box center [1157, 231] width 177 height 53
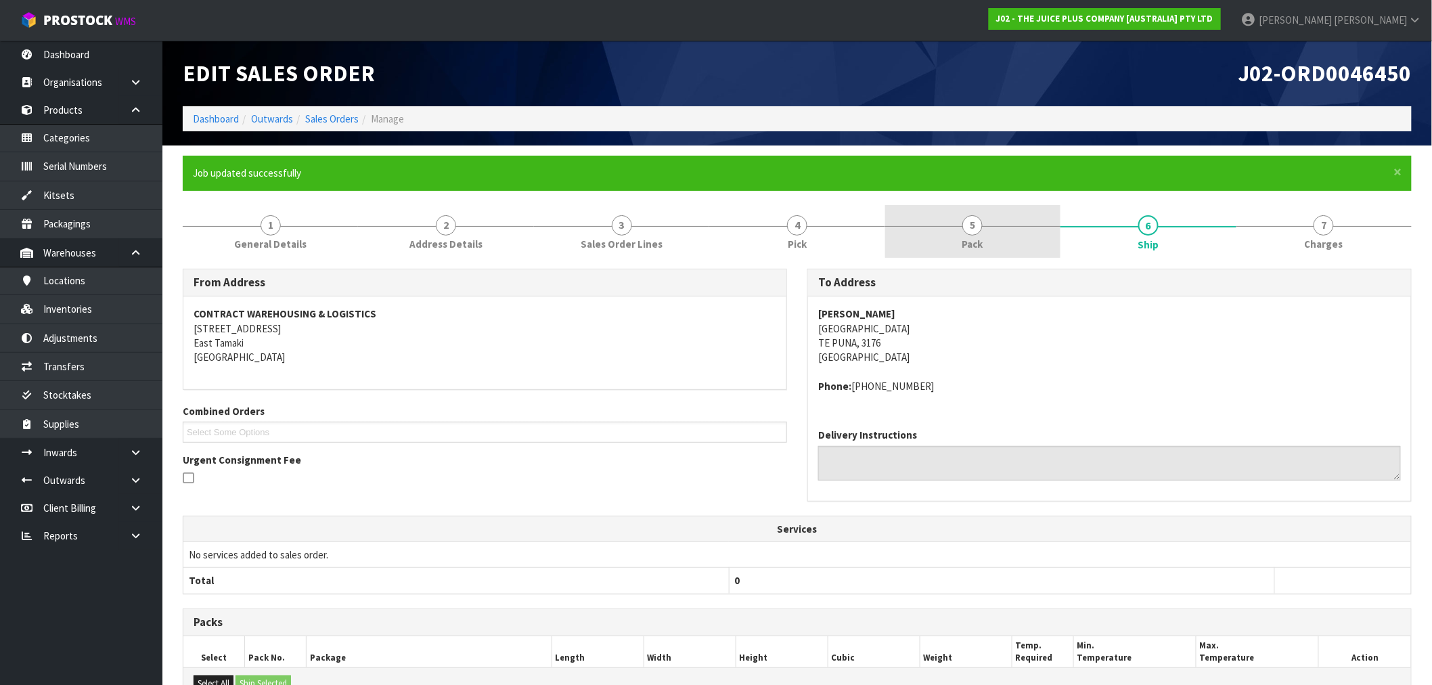
click at [921, 232] on link "5 Pack" at bounding box center [972, 231] width 175 height 53
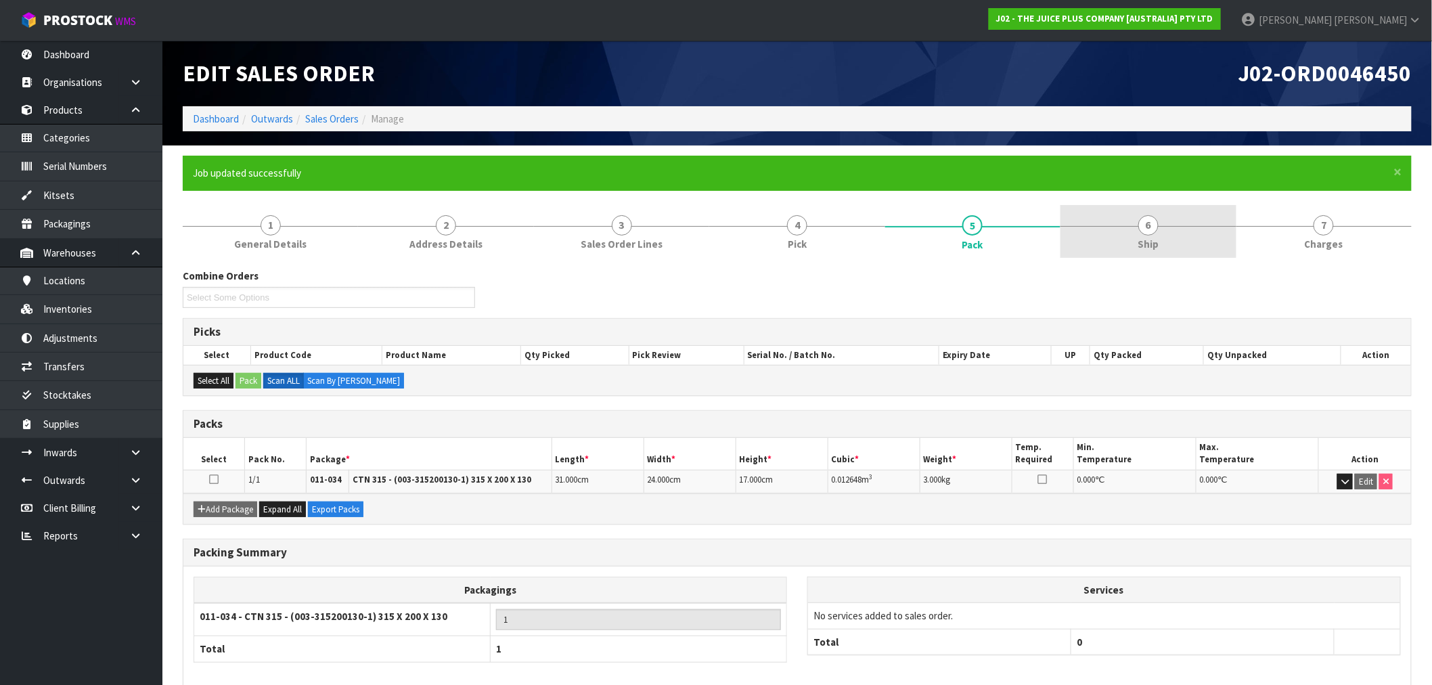
click at [1143, 232] on span "6" at bounding box center [1149, 225] width 20 height 20
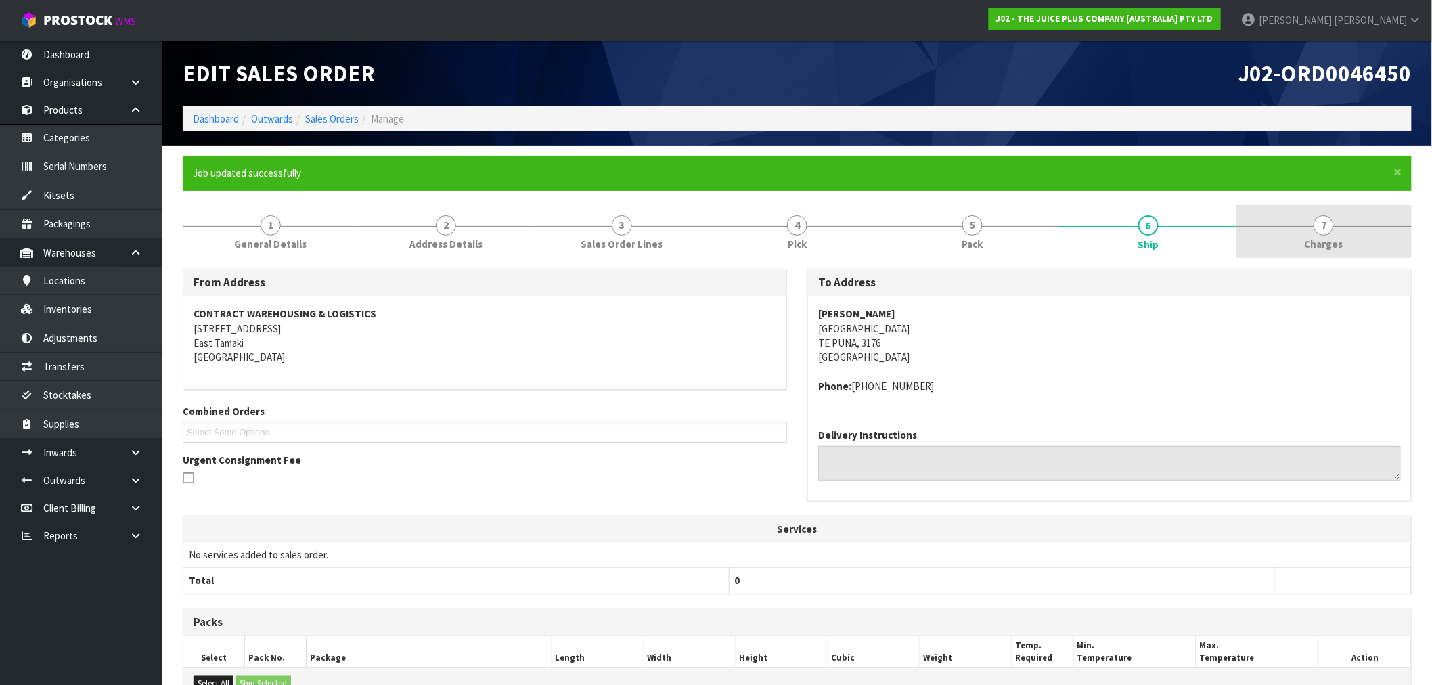
click at [1296, 234] on link "7 [GEOGRAPHIC_DATA]" at bounding box center [1324, 231] width 175 height 53
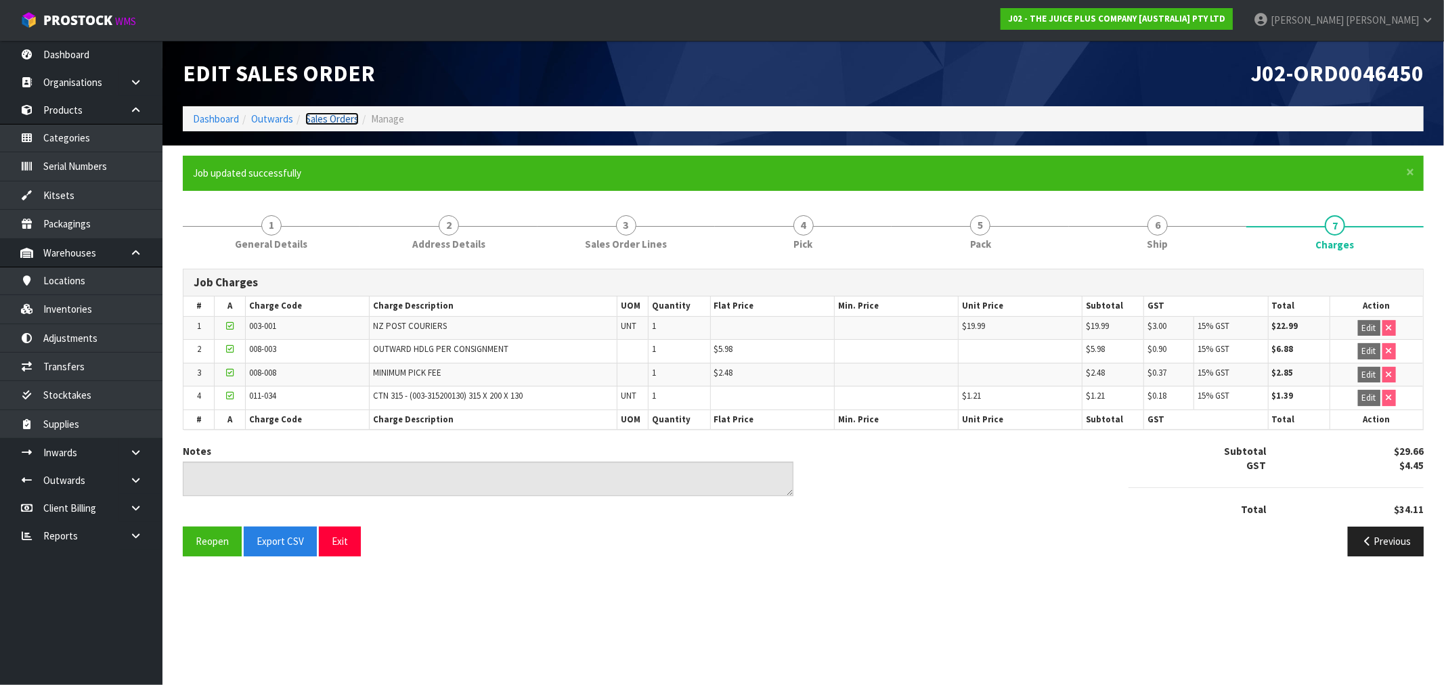
click at [322, 123] on link "Sales Orders" at bounding box center [331, 118] width 53 height 13
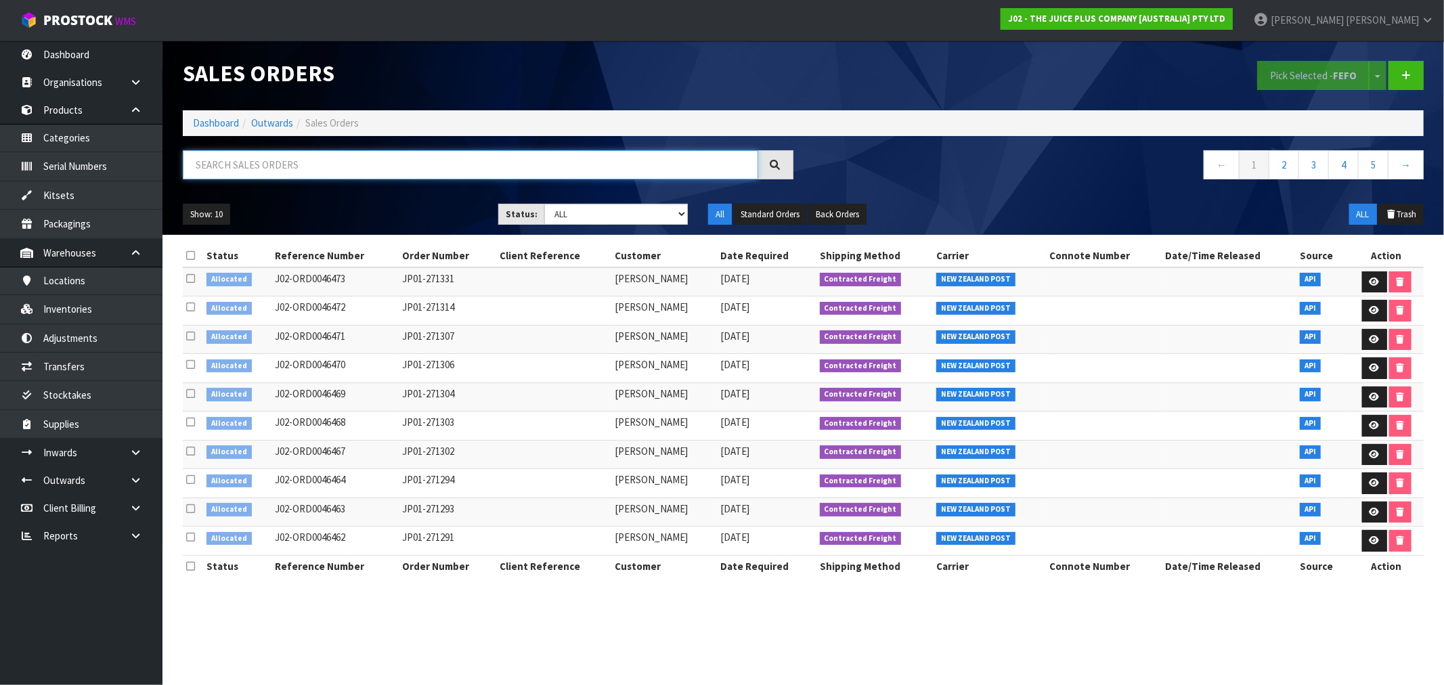
click at [327, 168] on input "text" at bounding box center [470, 164] width 575 height 29
paste input "JP01-270951"
type input "JP01-270951"
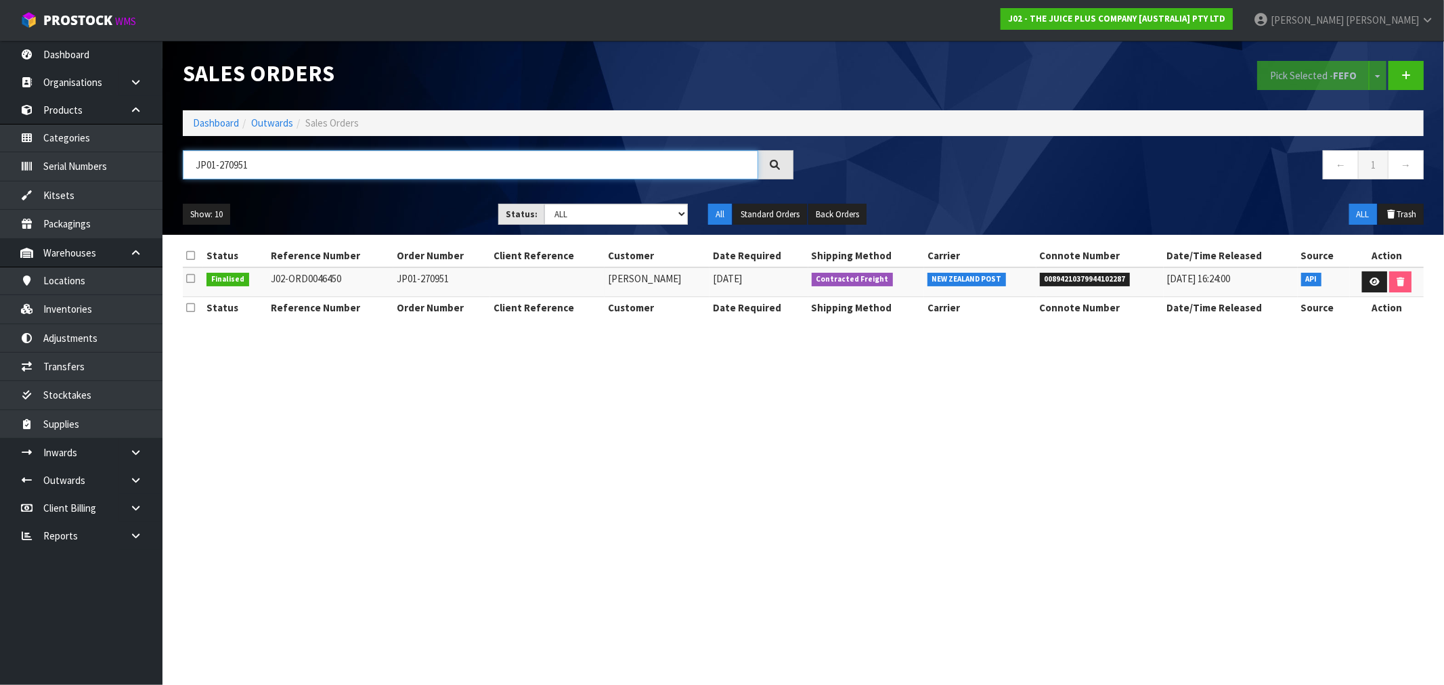
click at [303, 168] on input "JP01-270951" at bounding box center [470, 164] width 575 height 29
click at [607, 210] on select "Draft Pending Allocated Pending Pick Goods Picked Goods Packed Pending Charges …" at bounding box center [616, 214] width 144 height 21
click at [544, 204] on select "Draft Pending Allocated Pending Pick Goods Picked Goods Packed Pending Charges …" at bounding box center [616, 214] width 144 height 21
click at [228, 120] on link "Dashboard" at bounding box center [216, 122] width 46 height 13
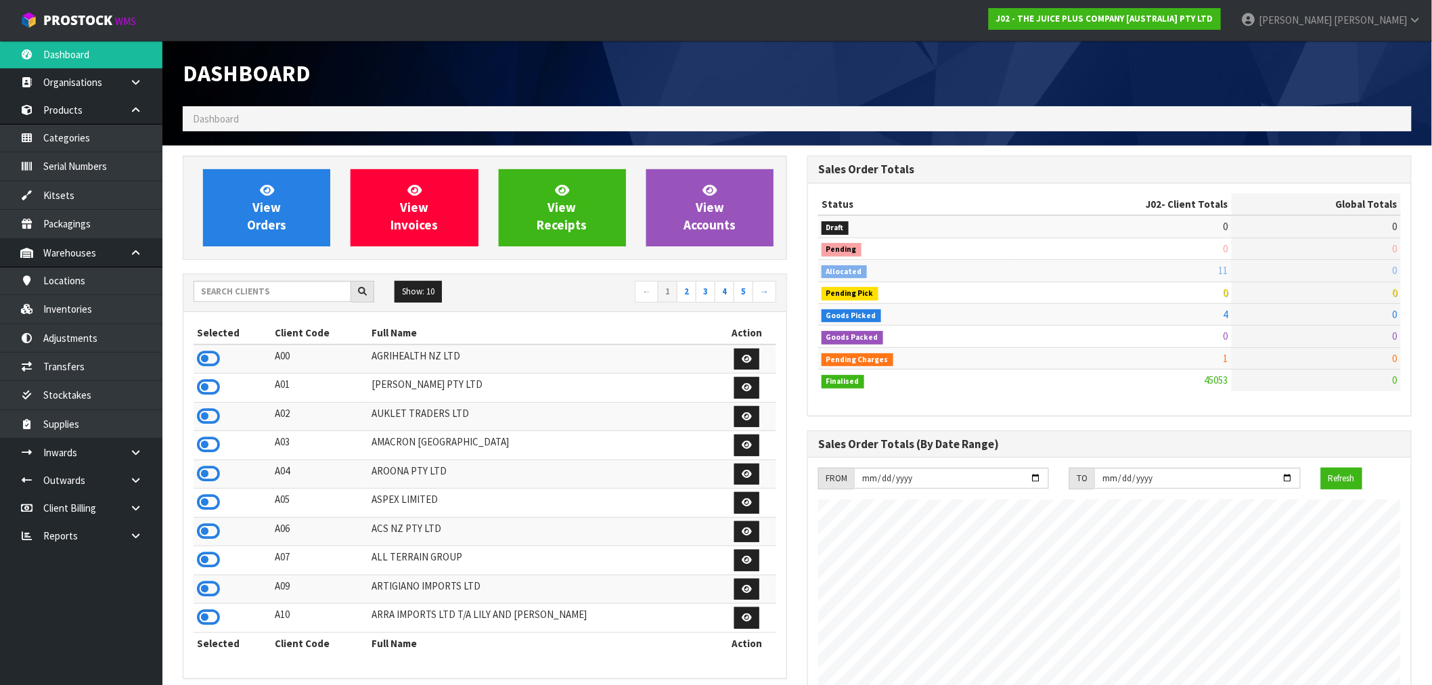
scroll to position [1026, 625]
drag, startPoint x: 276, startPoint y: 291, endPoint x: 269, endPoint y: 292, distance: 6.9
click at [276, 291] on input "text" at bounding box center [273, 291] width 158 height 21
type input "A13"
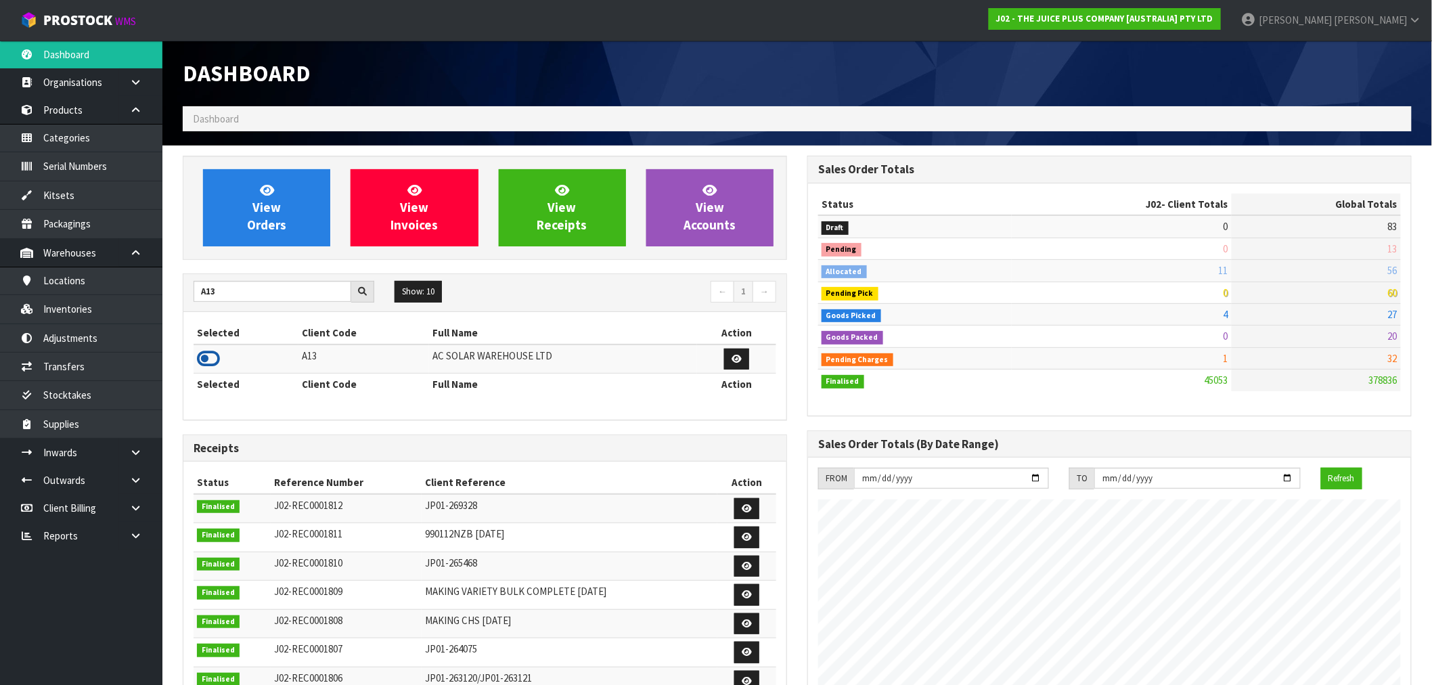
click at [218, 361] on icon at bounding box center [208, 359] width 23 height 20
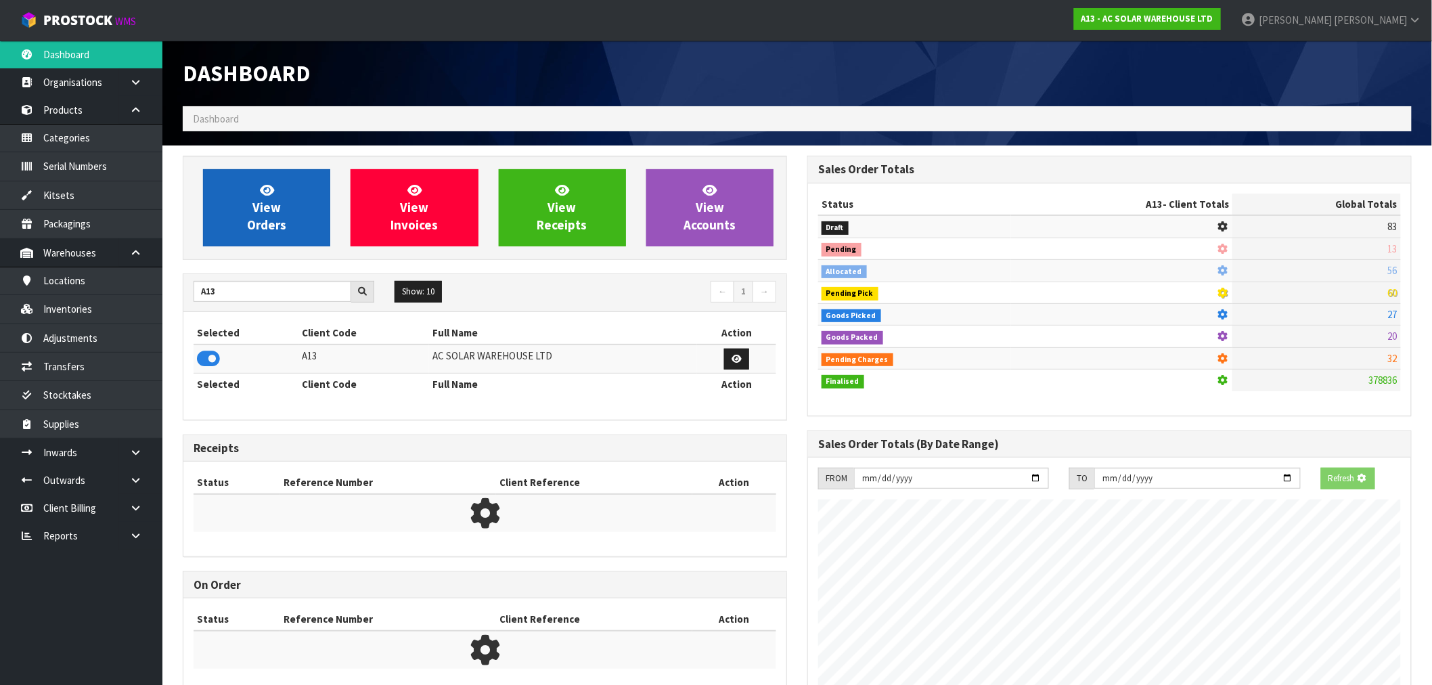
scroll to position [676091, 676310]
click at [276, 221] on span "View Orders" at bounding box center [266, 207] width 39 height 51
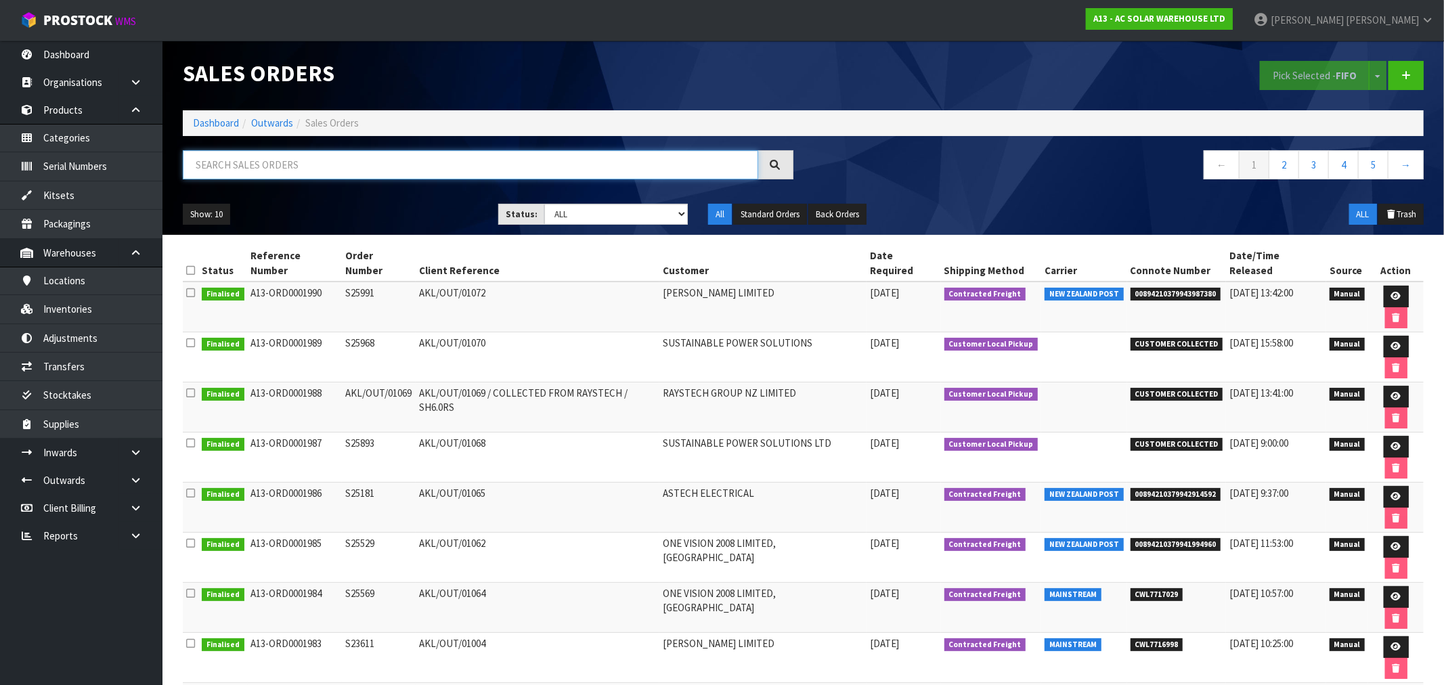
drag, startPoint x: 324, startPoint y: 160, endPoint x: 318, endPoint y: 169, distance: 10.3
click at [324, 164] on input "text" at bounding box center [470, 164] width 575 height 29
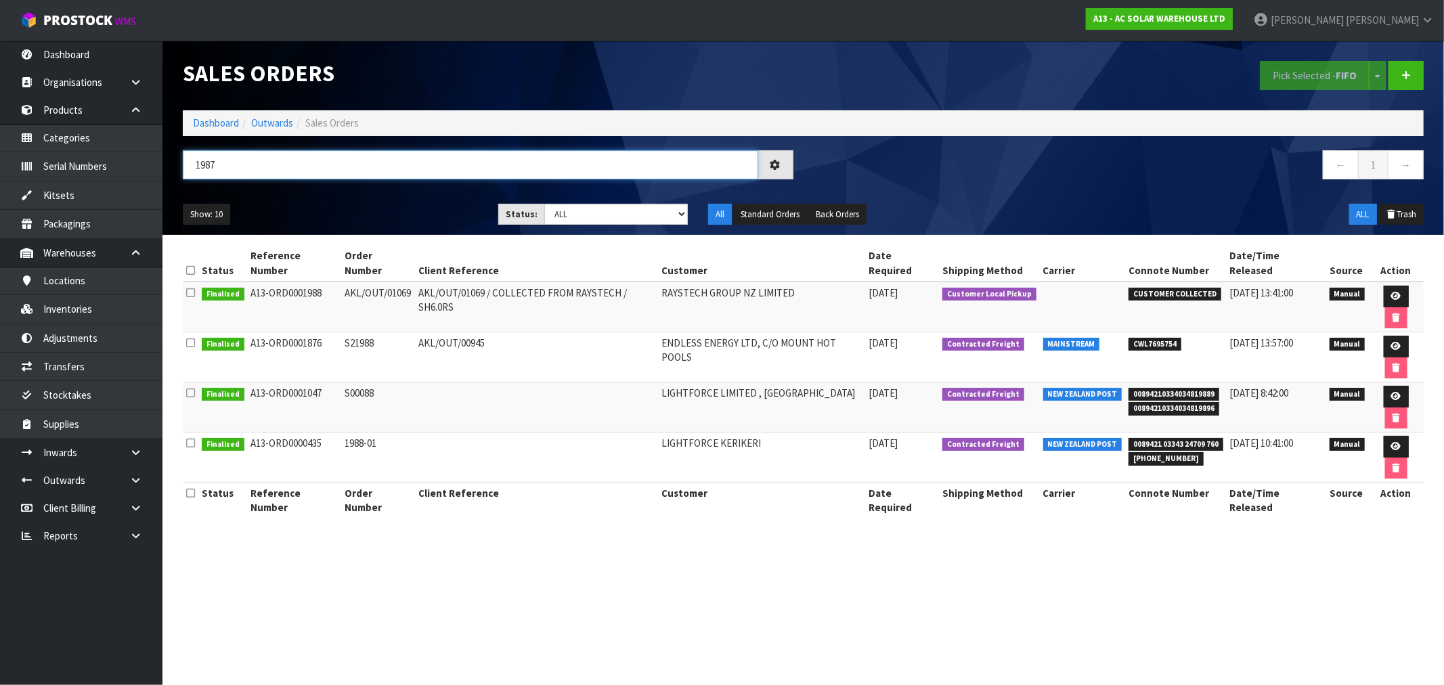
type input "1987"
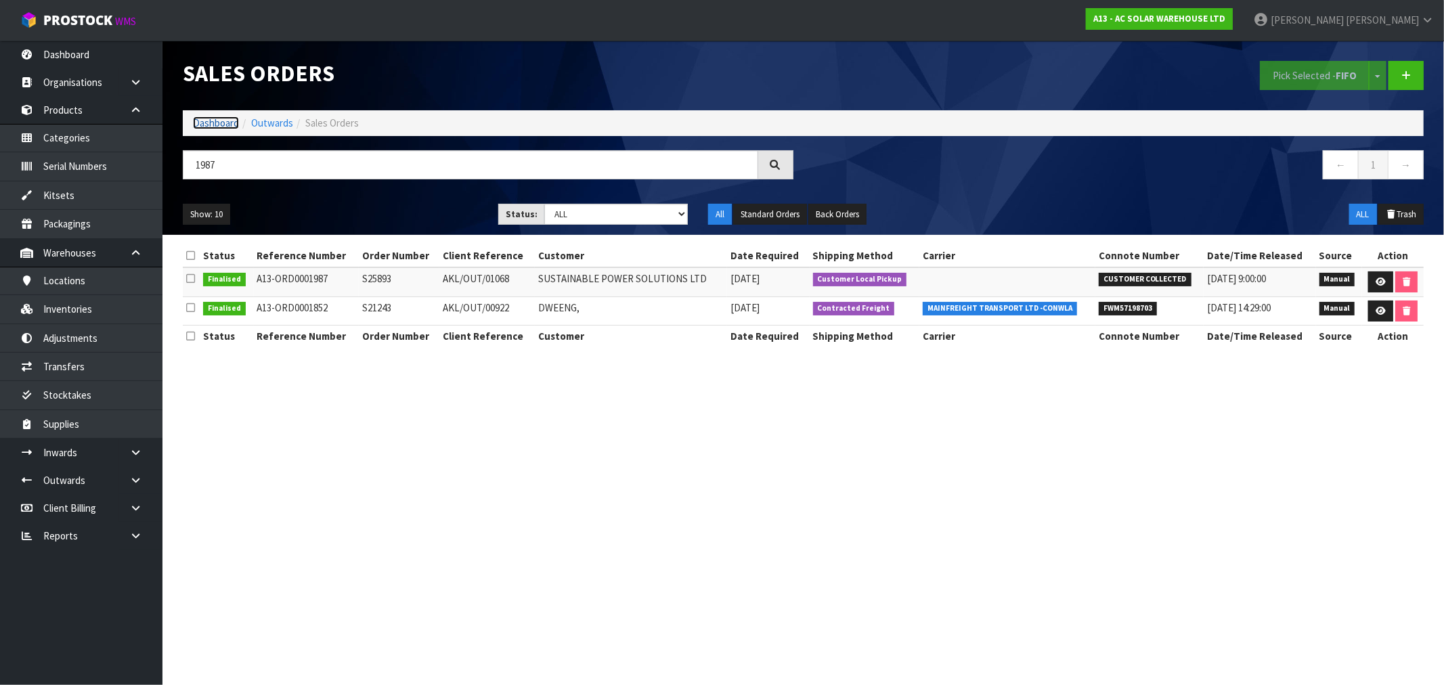
click at [200, 120] on link "Dashboard" at bounding box center [216, 122] width 46 height 13
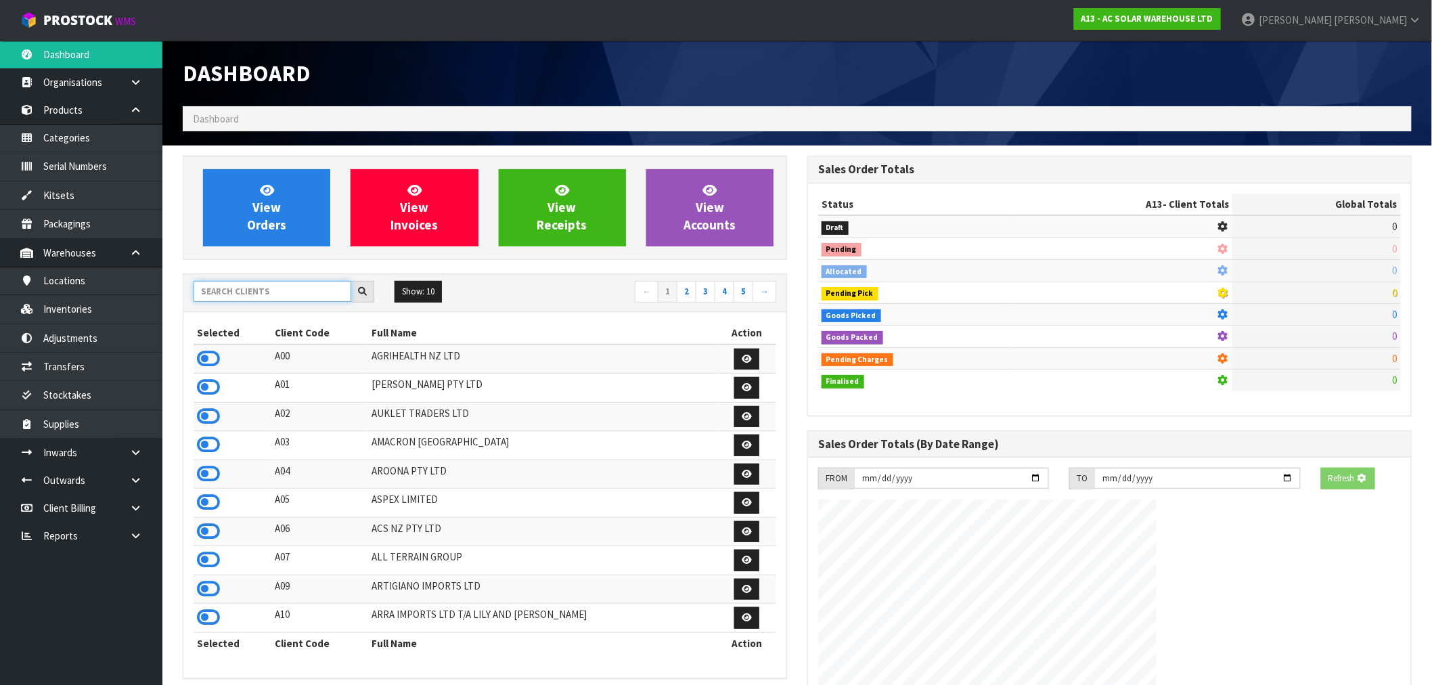
click at [260, 296] on input "text" at bounding box center [273, 291] width 158 height 21
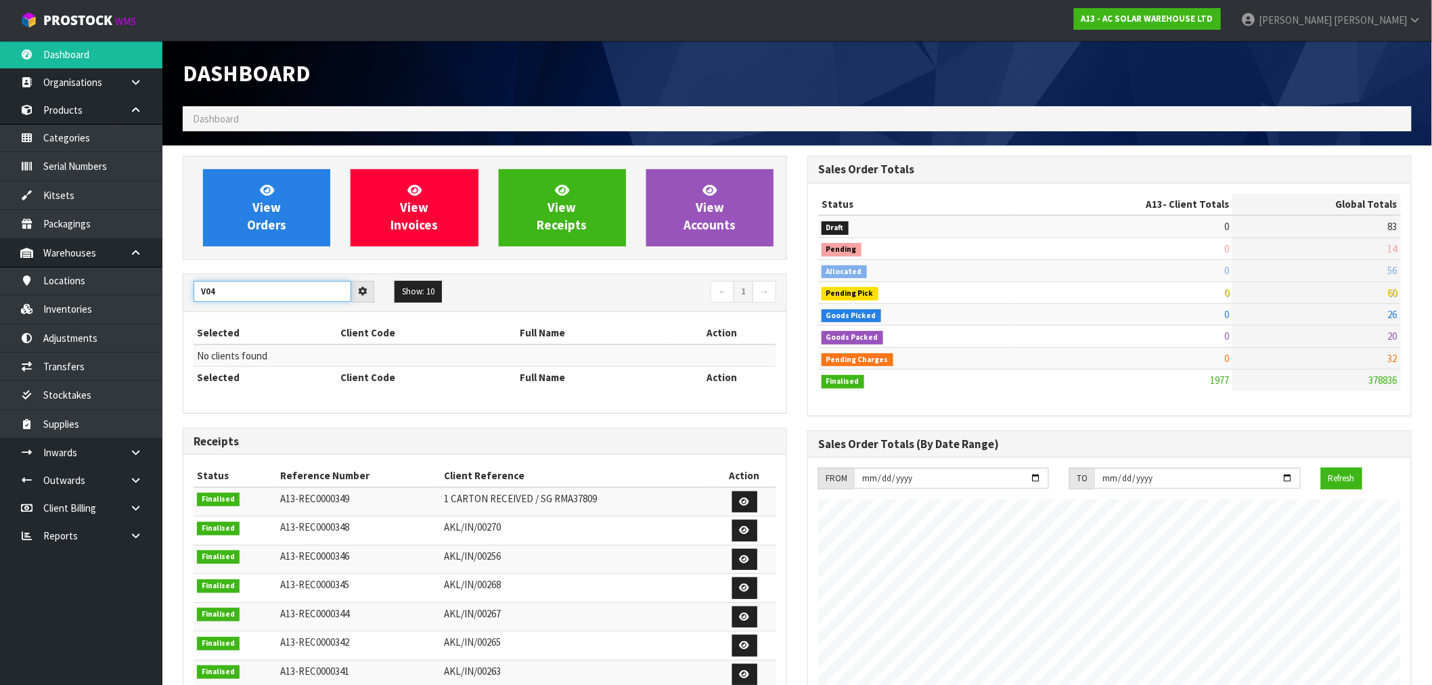
type input "V04"
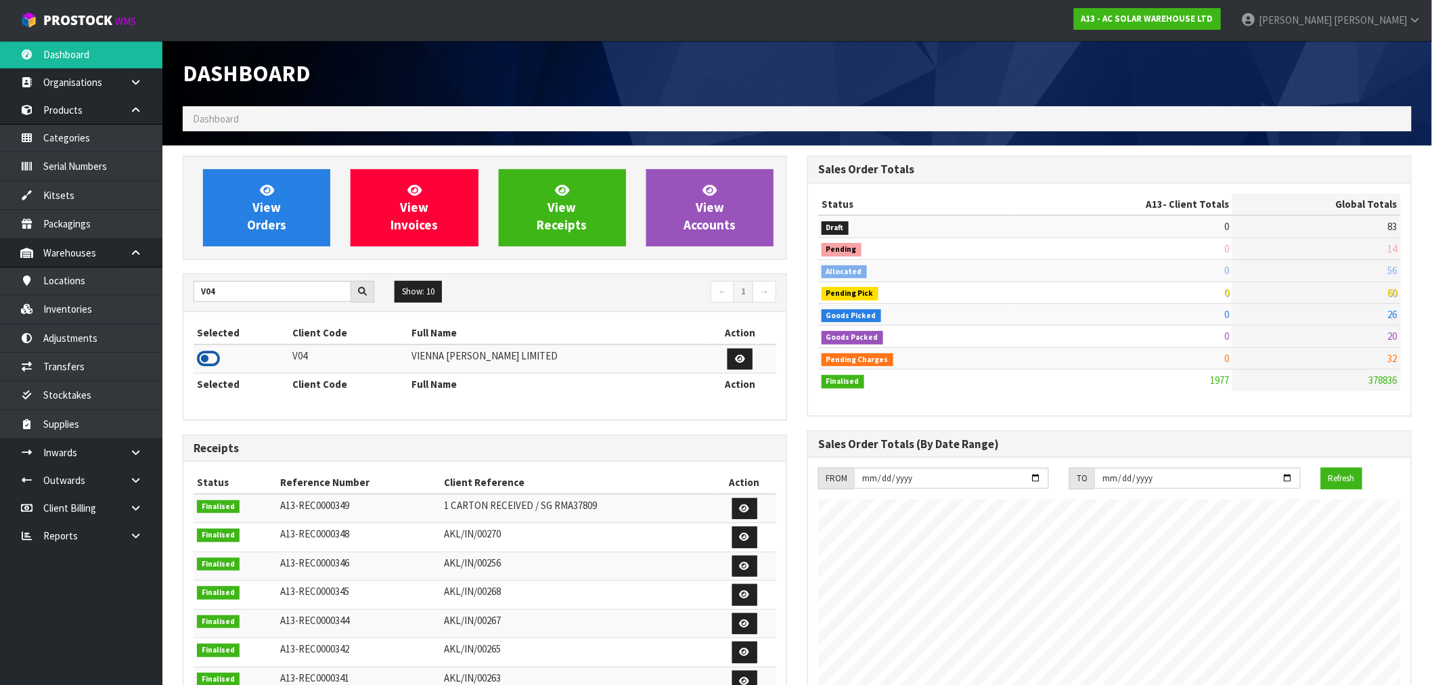
click at [213, 368] on icon at bounding box center [208, 359] width 23 height 20
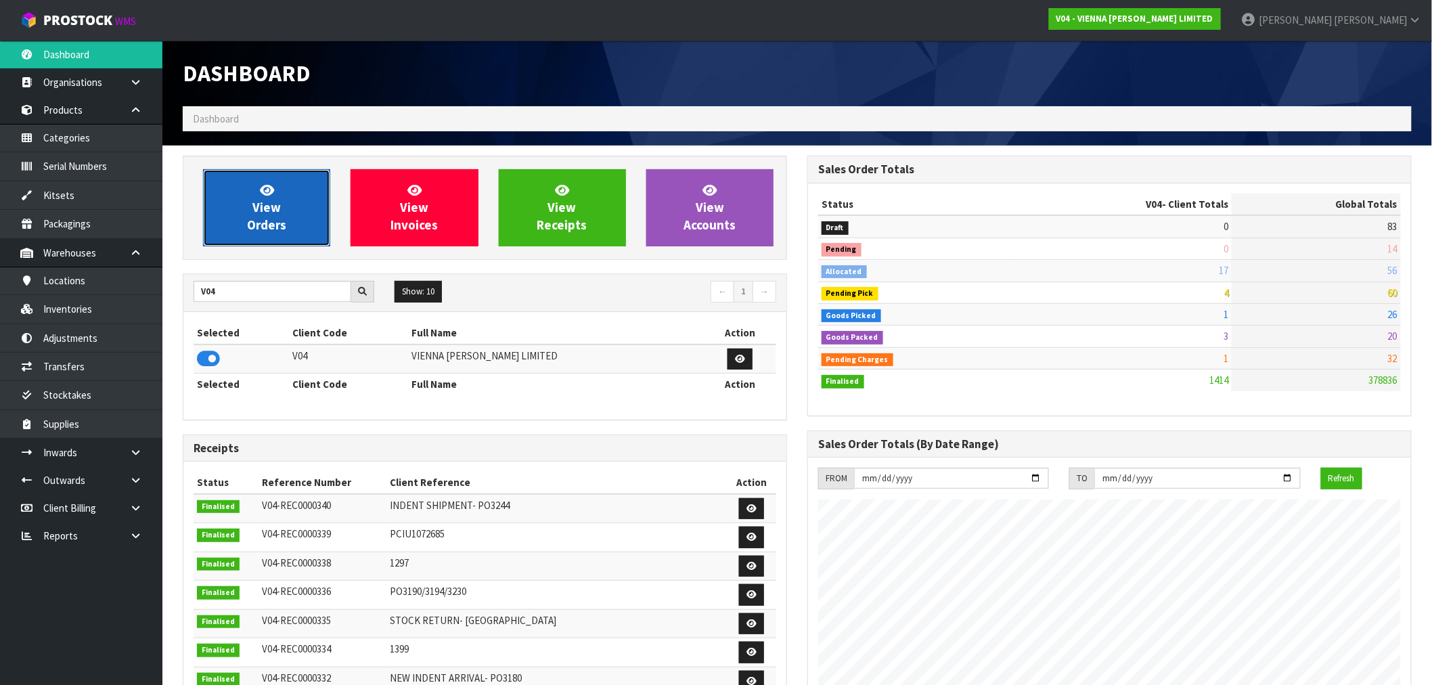
click at [208, 227] on link "View Orders" at bounding box center [266, 207] width 127 height 77
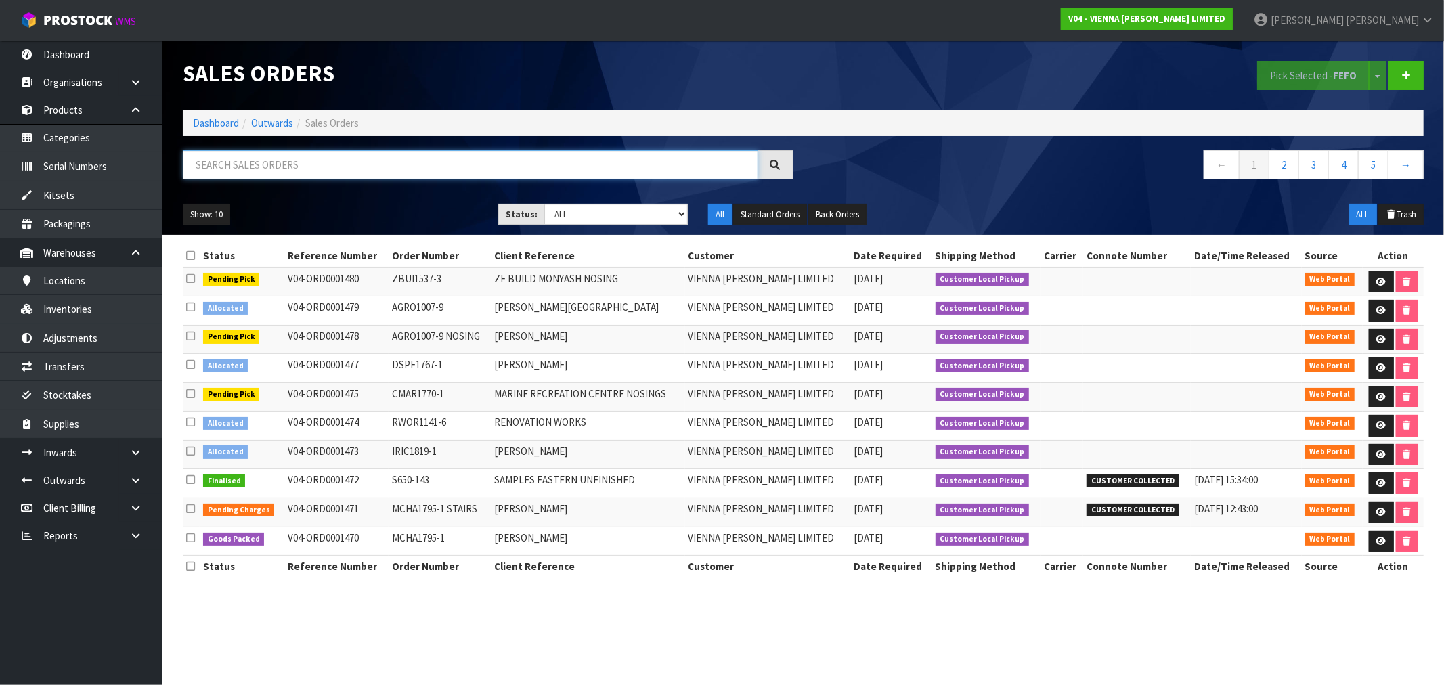
click at [289, 177] on input "text" at bounding box center [470, 164] width 575 height 29
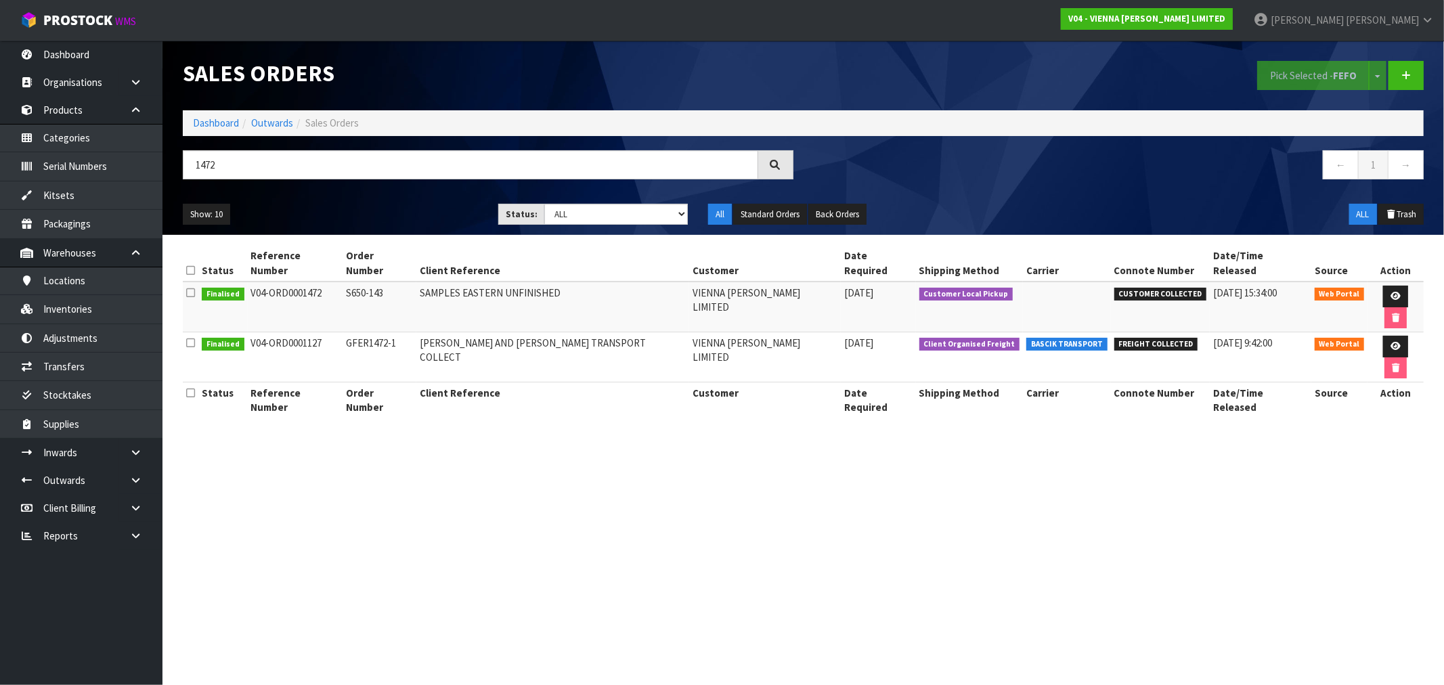
click at [384, 184] on div "1472" at bounding box center [488, 169] width 631 height 39
click at [376, 179] on div "1472" at bounding box center [488, 169] width 631 height 39
click at [374, 173] on input "1472" at bounding box center [470, 164] width 575 height 29
type input "1466"
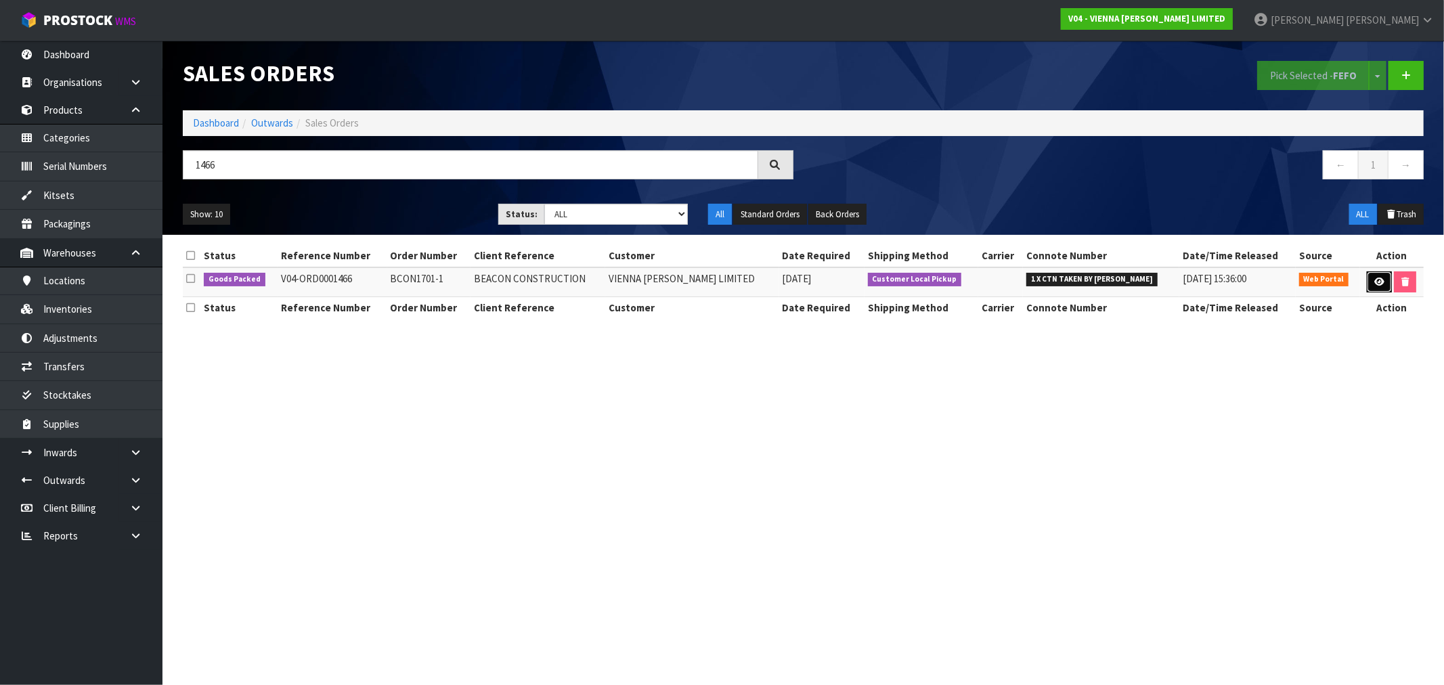
click at [1374, 279] on icon at bounding box center [1379, 282] width 10 height 9
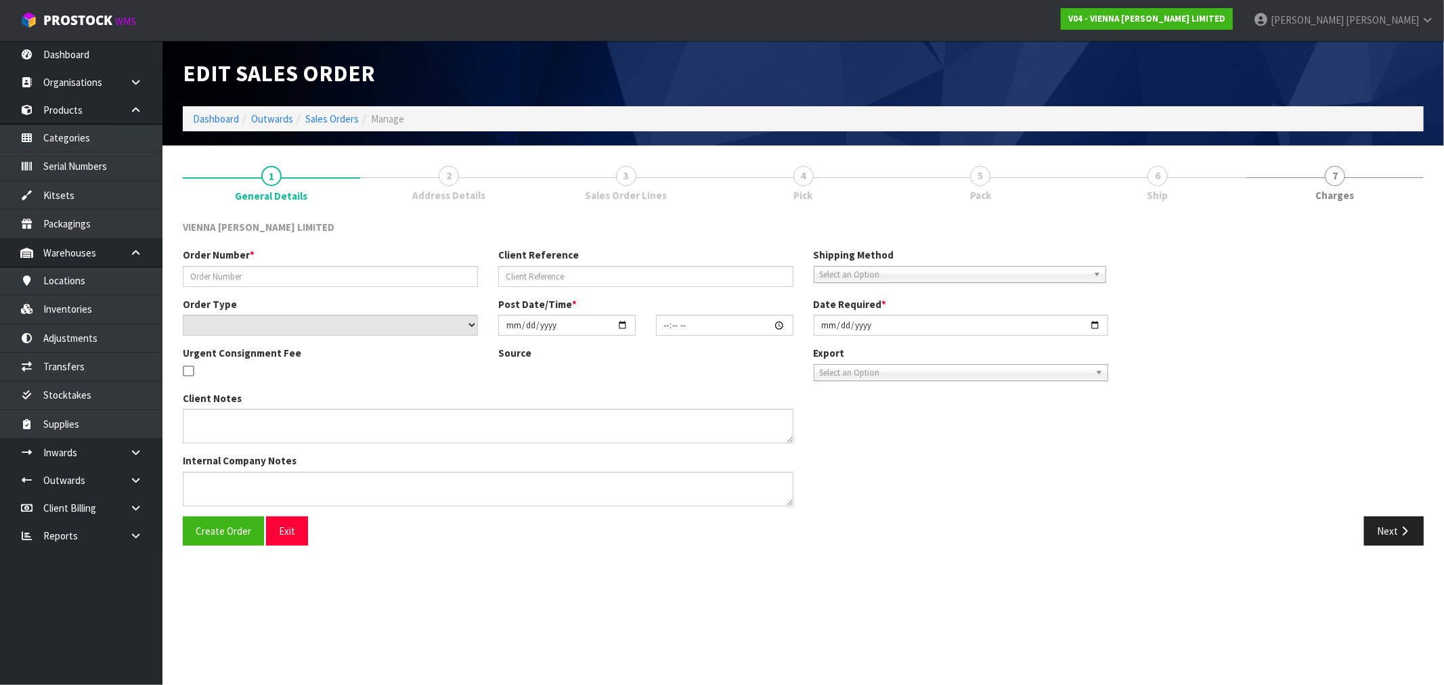
type input "BCON1701-1"
type input "BEACON CONSTRUCTION"
select select "number:0"
type input "[DATE]"
type input "15:29:00.000"
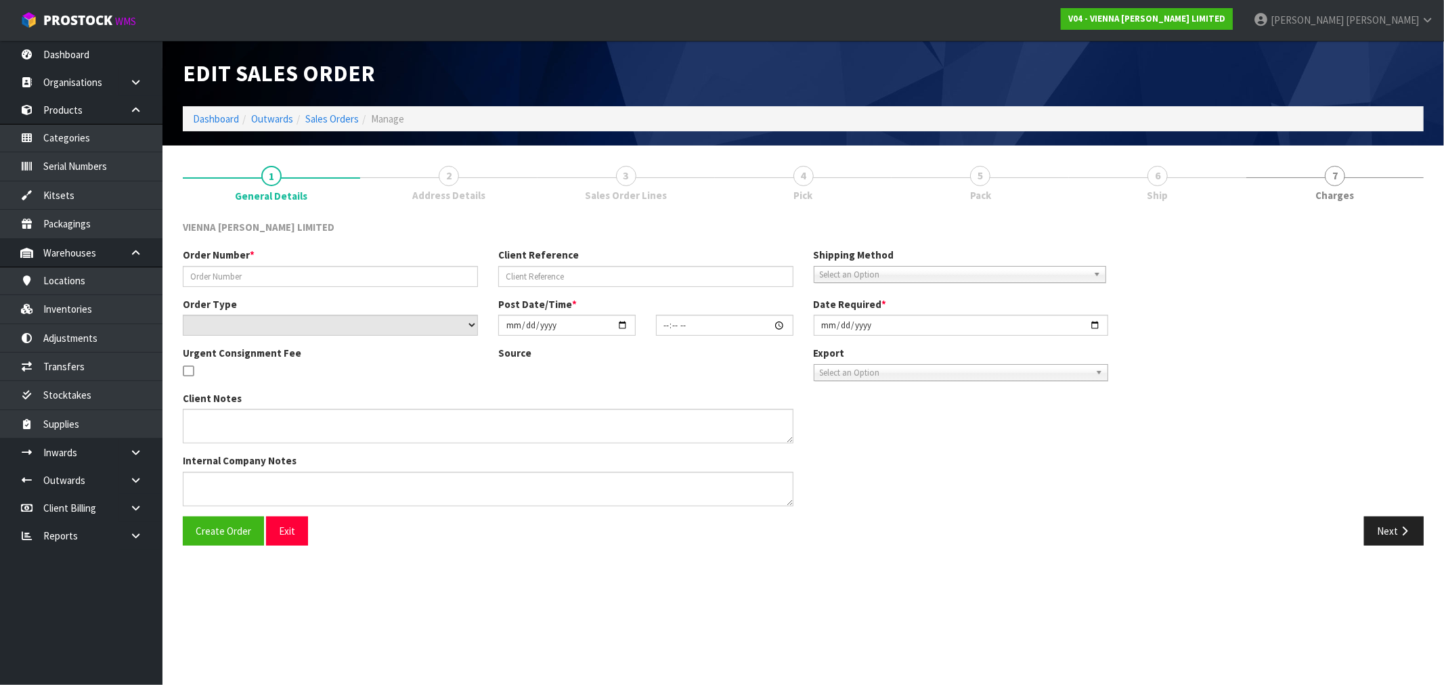
type input "[DATE]"
type textarea "BEACON CONSTRUCTION [PERSON_NAME]"
type textarea "OUR CUSTOMER HAS REQUESTED TO SEE ONE CARTON OF THIS PRODUCT BEFORE IT IS DELIV…"
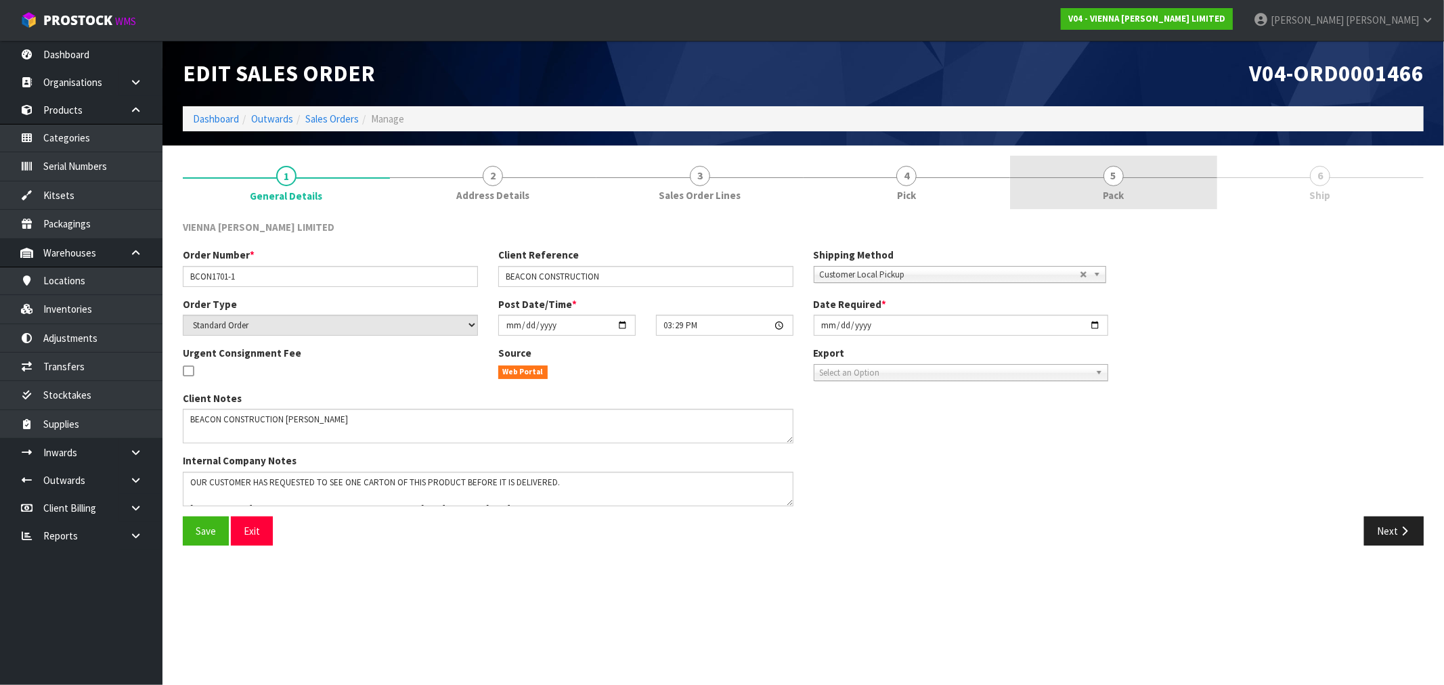
click at [1107, 196] on span "Pack" at bounding box center [1113, 195] width 21 height 14
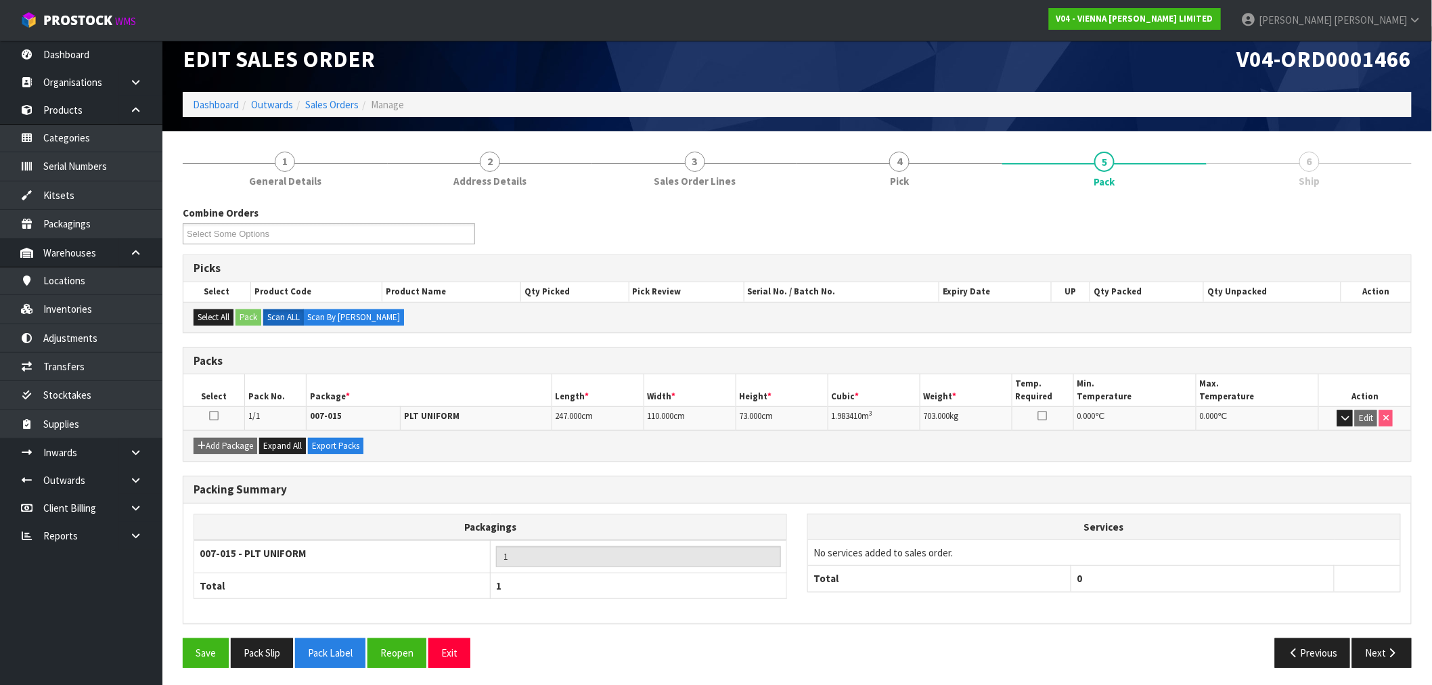
scroll to position [17, 0]
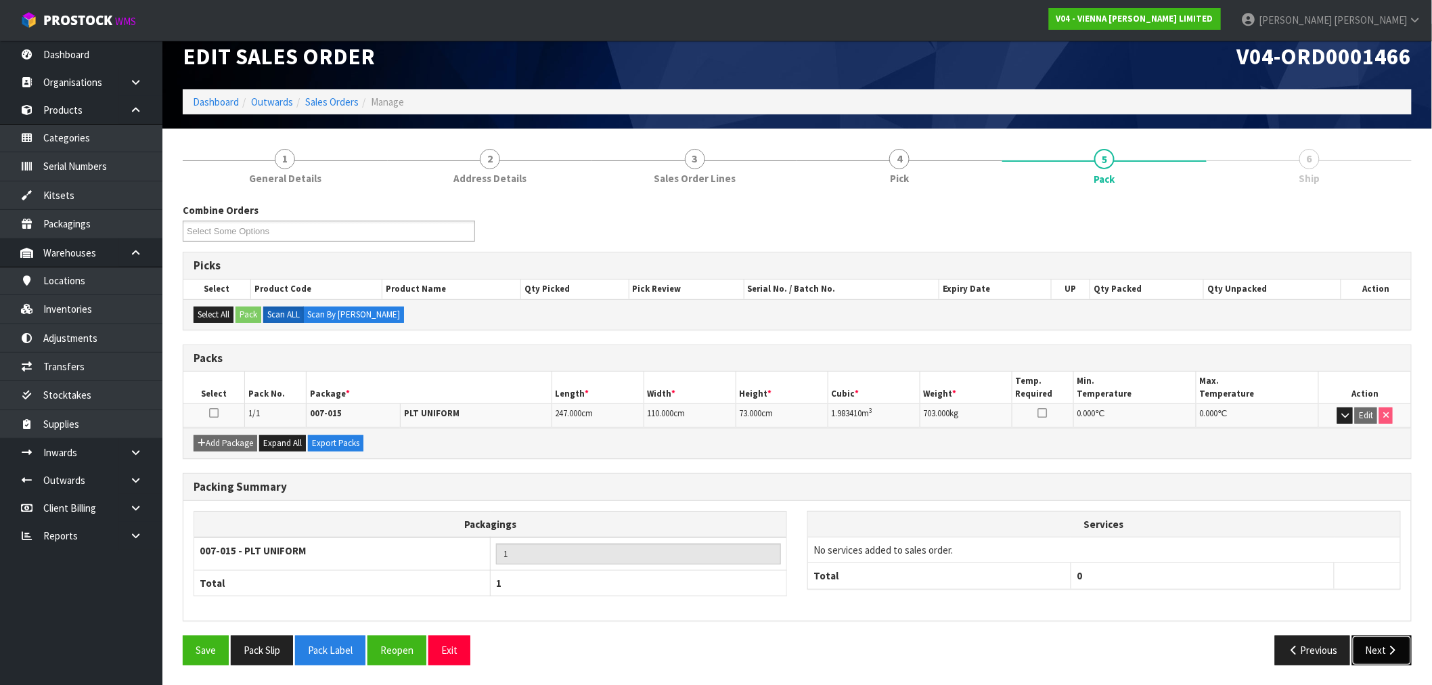
click at [1378, 644] on button "Next" at bounding box center [1383, 650] width 60 height 29
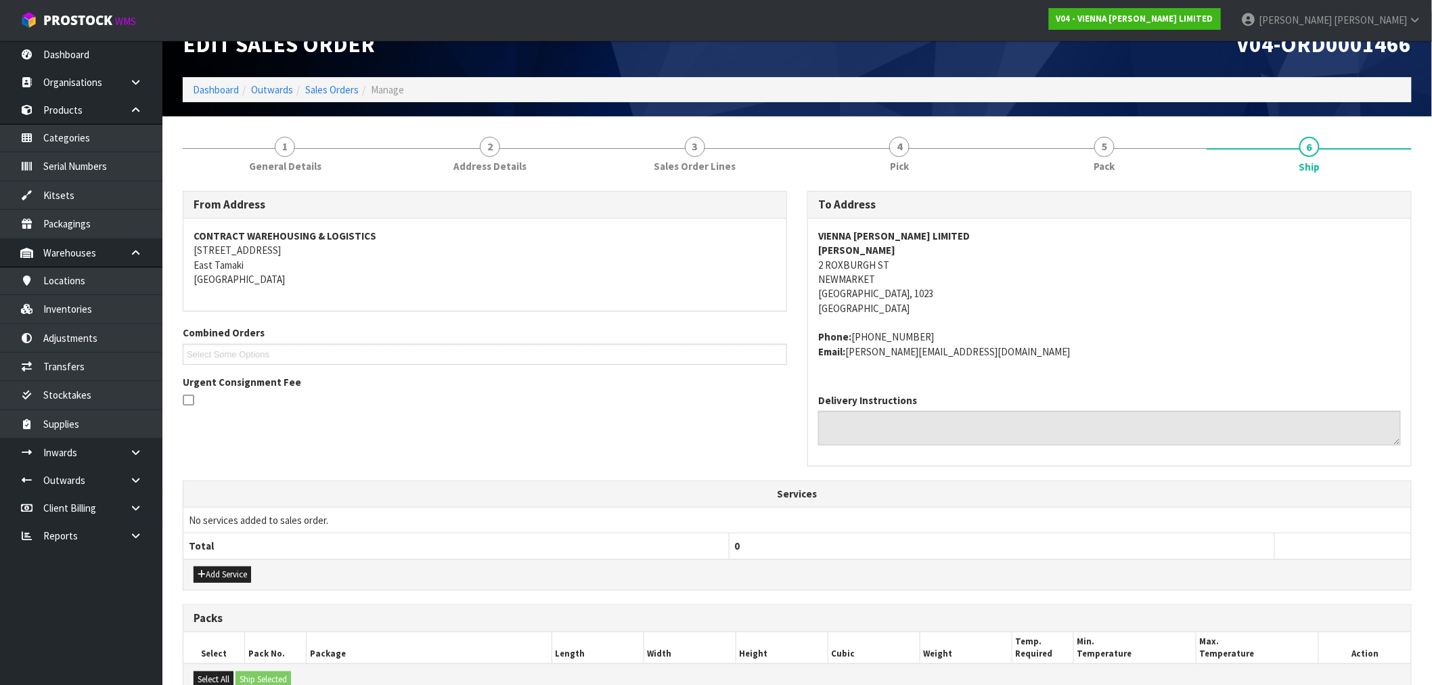
scroll to position [0, 0]
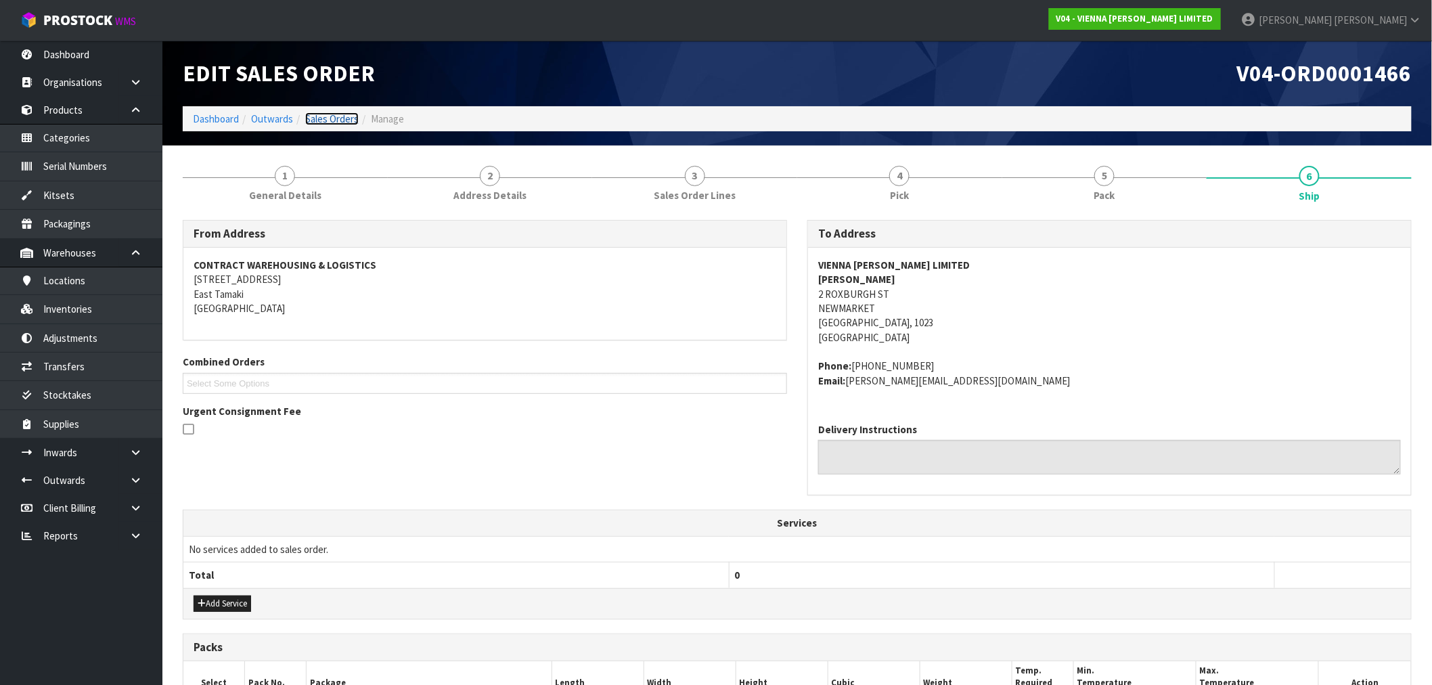
click at [335, 112] on link "Sales Orders" at bounding box center [331, 118] width 53 height 13
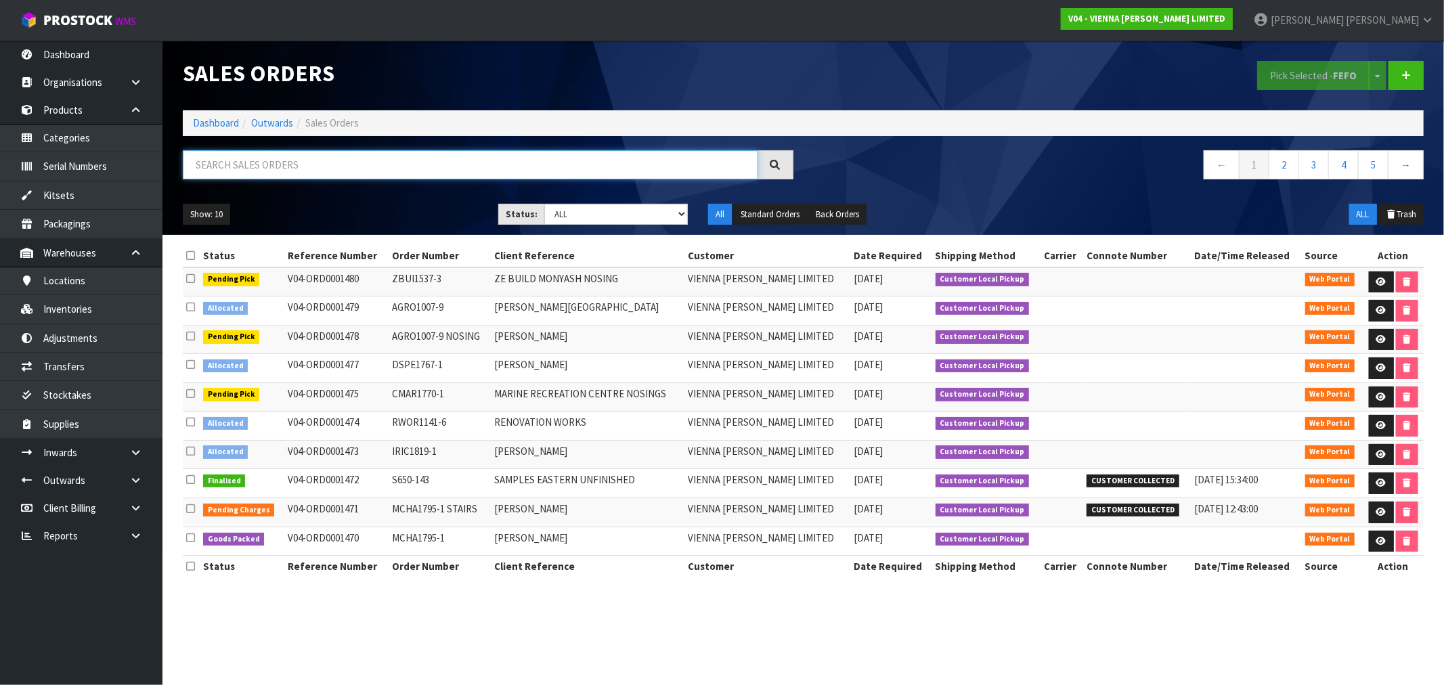
click at [382, 167] on input "text" at bounding box center [470, 164] width 575 height 29
type input "1446"
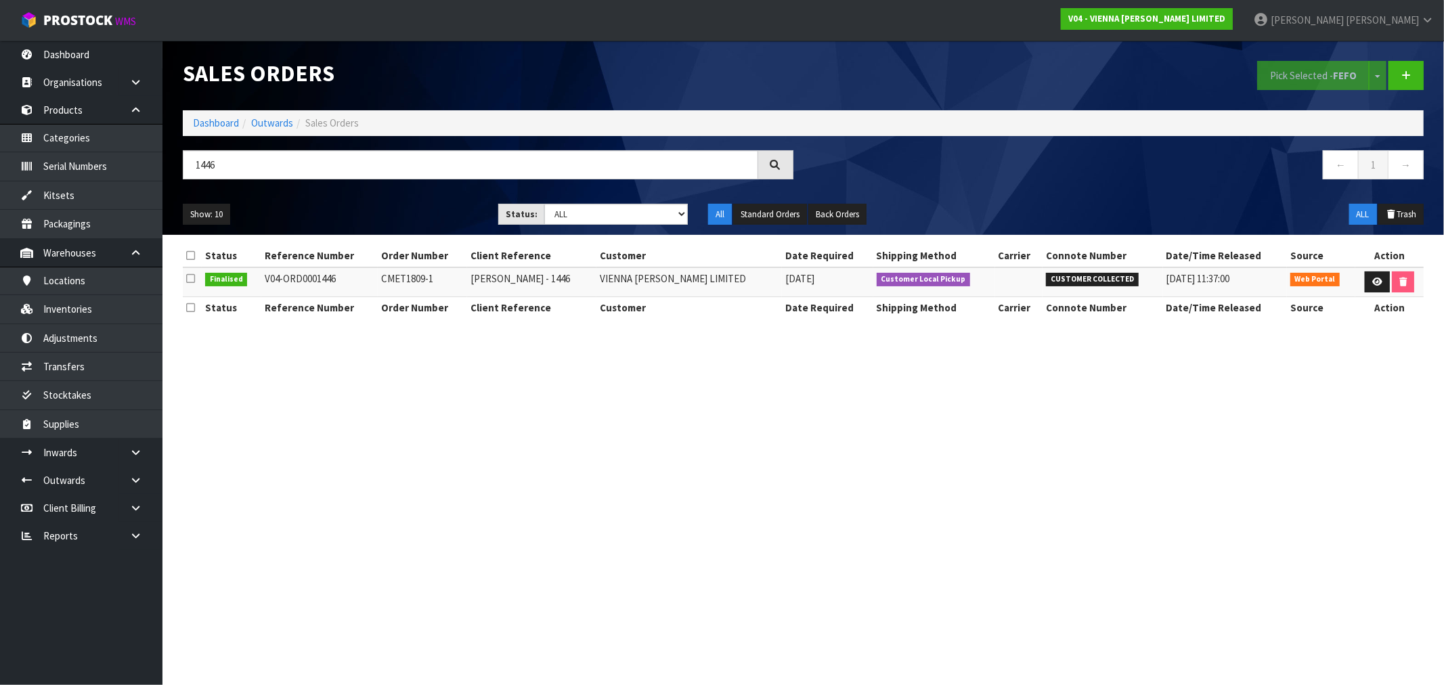
click at [217, 114] on ol "Dashboard Outwards Sales Orders" at bounding box center [803, 122] width 1241 height 25
click at [207, 125] on link "Dashboard" at bounding box center [216, 122] width 46 height 13
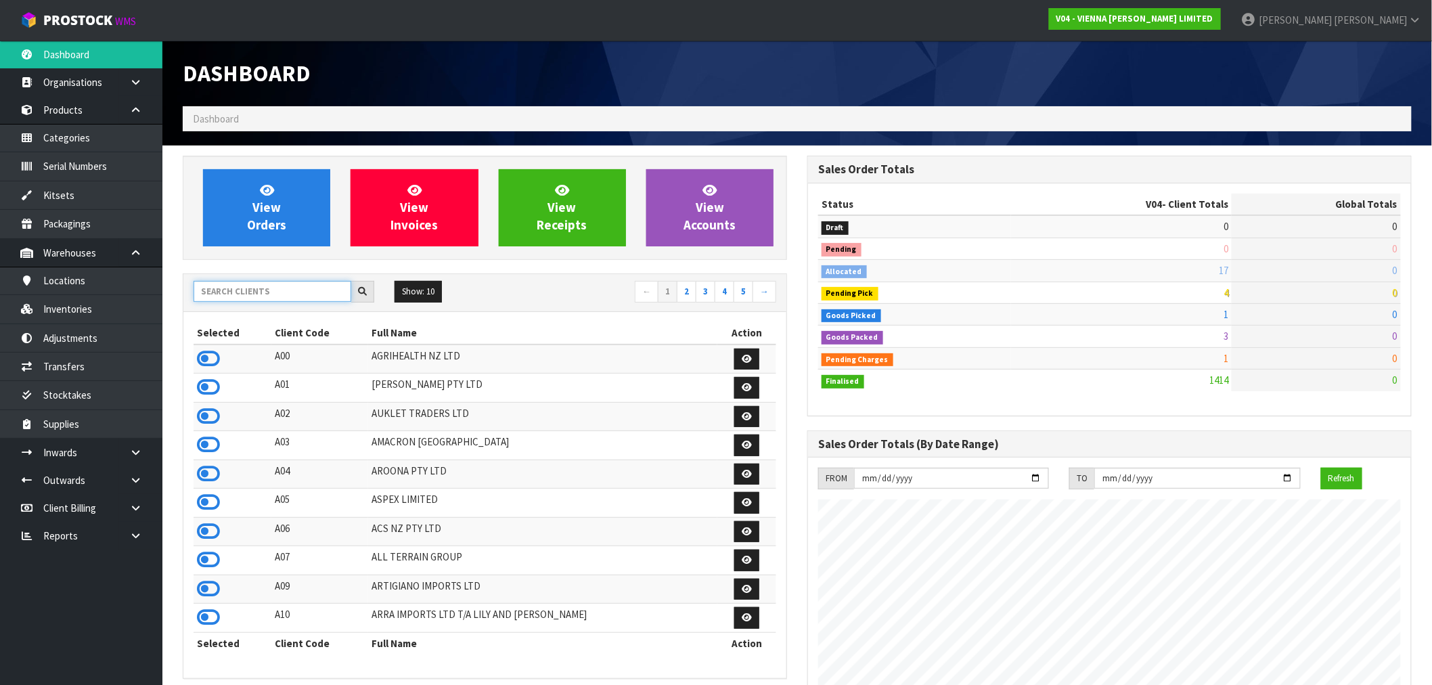
scroll to position [1026, 625]
click at [267, 288] on input "text" at bounding box center [273, 291] width 158 height 21
type input "S04"
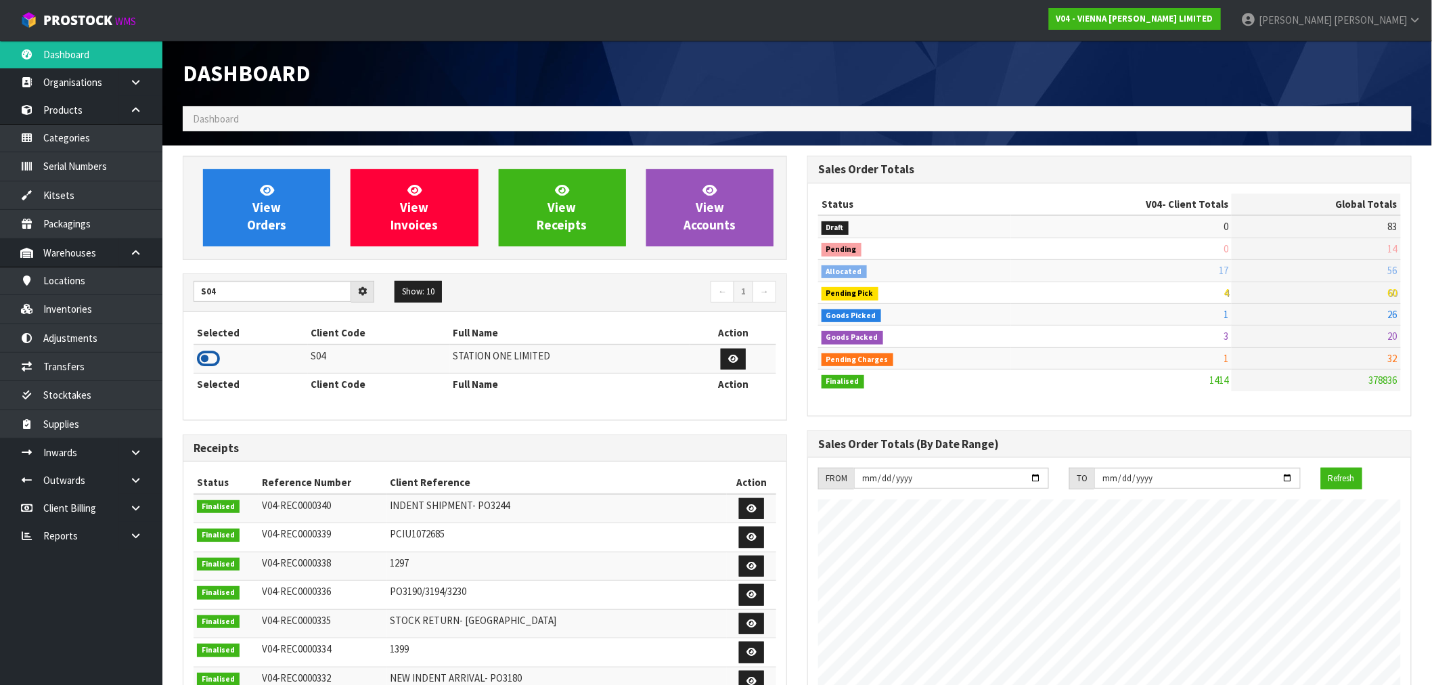
click at [208, 355] on icon at bounding box center [208, 359] width 23 height 20
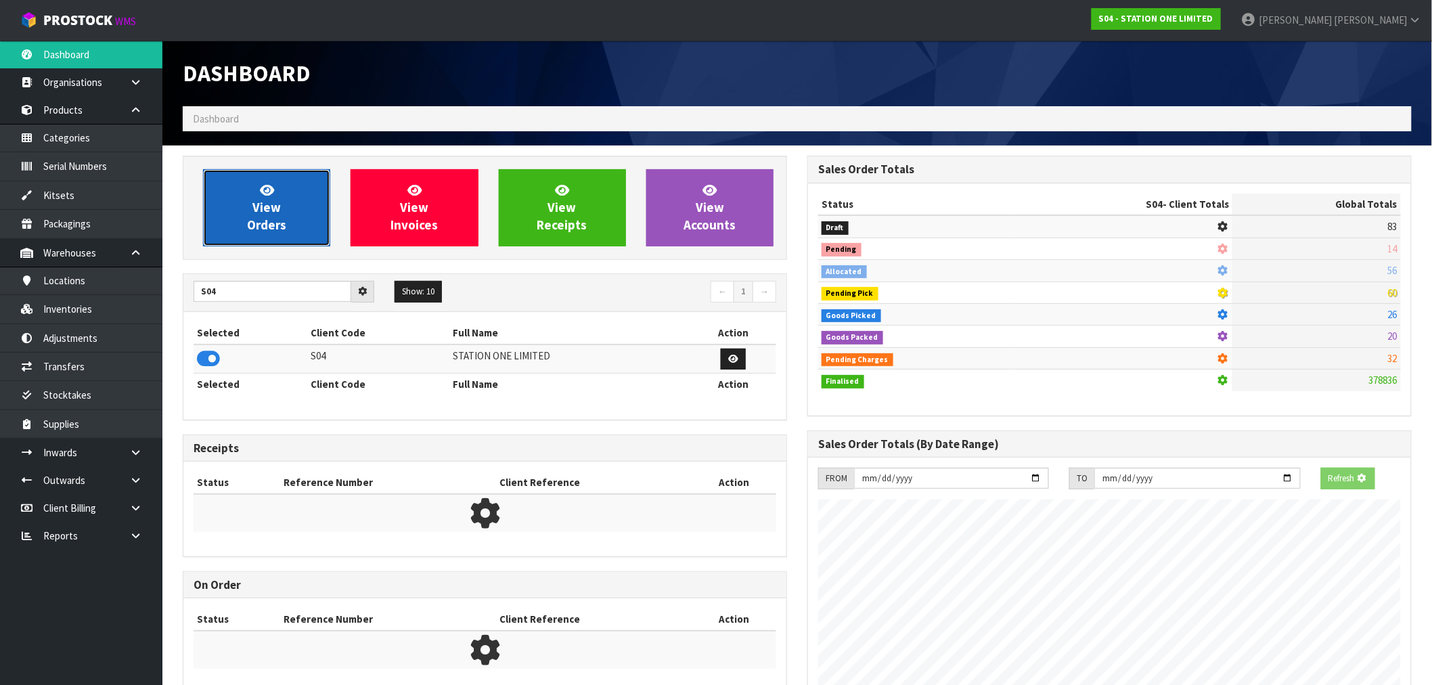
scroll to position [850, 625]
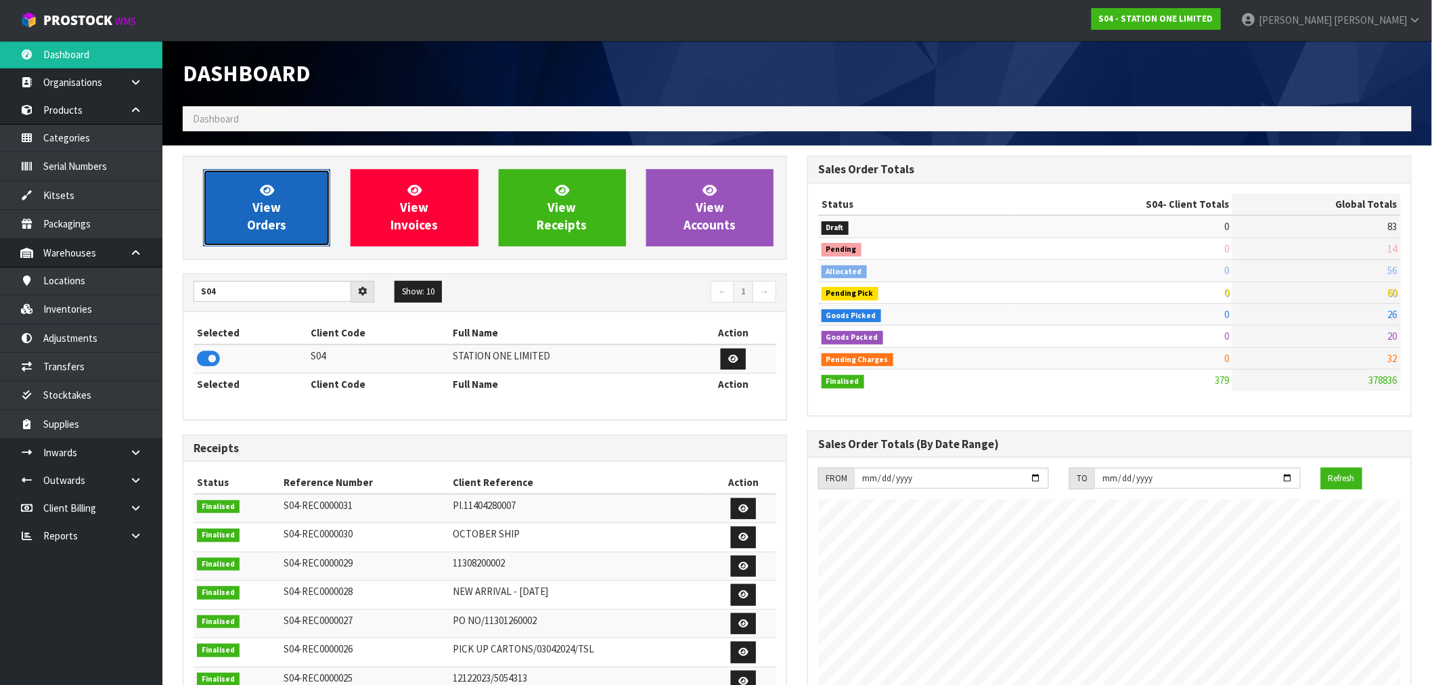
click at [246, 221] on link "View Orders" at bounding box center [266, 207] width 127 height 77
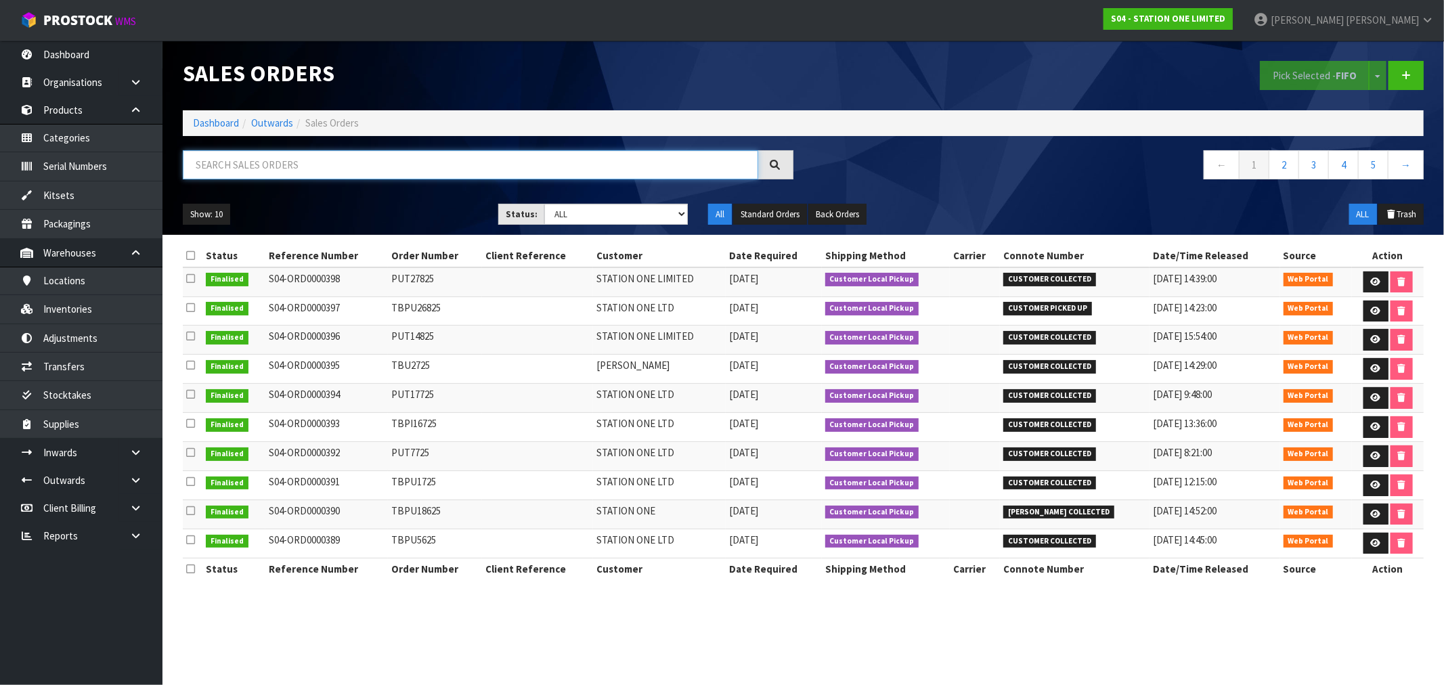
click at [366, 164] on input "text" at bounding box center [470, 164] width 575 height 29
type input "398"
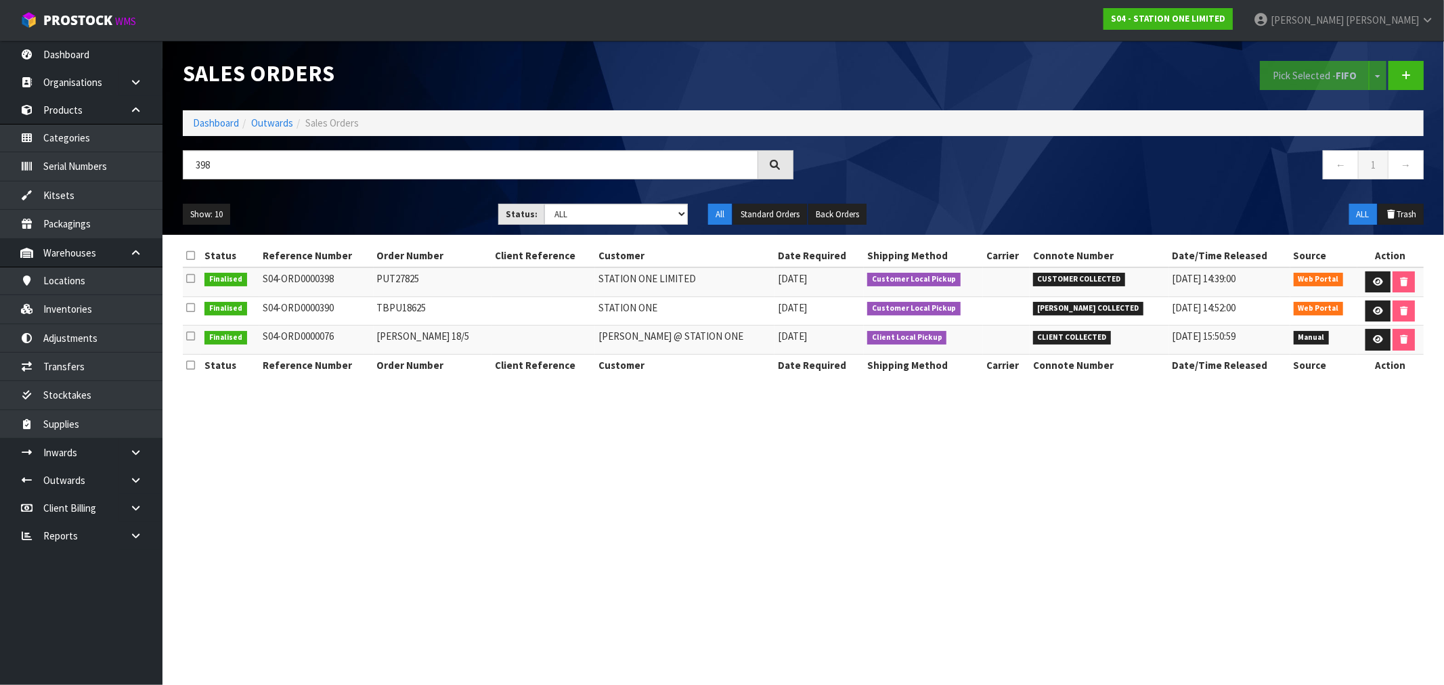
click at [211, 130] on li "Dashboard" at bounding box center [216, 123] width 46 height 14
click at [212, 123] on link "Dashboard" at bounding box center [216, 122] width 46 height 13
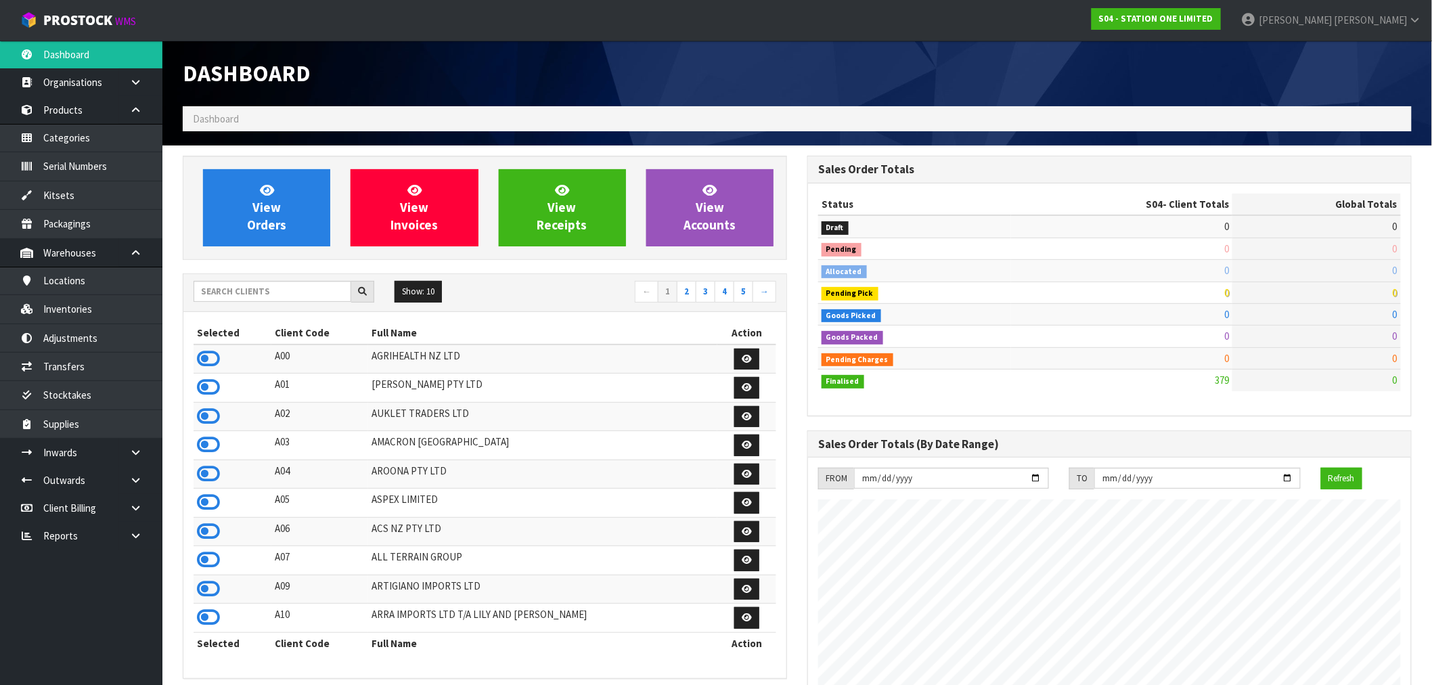
scroll to position [850, 625]
click at [245, 292] on input "text" at bounding box center [273, 291] width 158 height 21
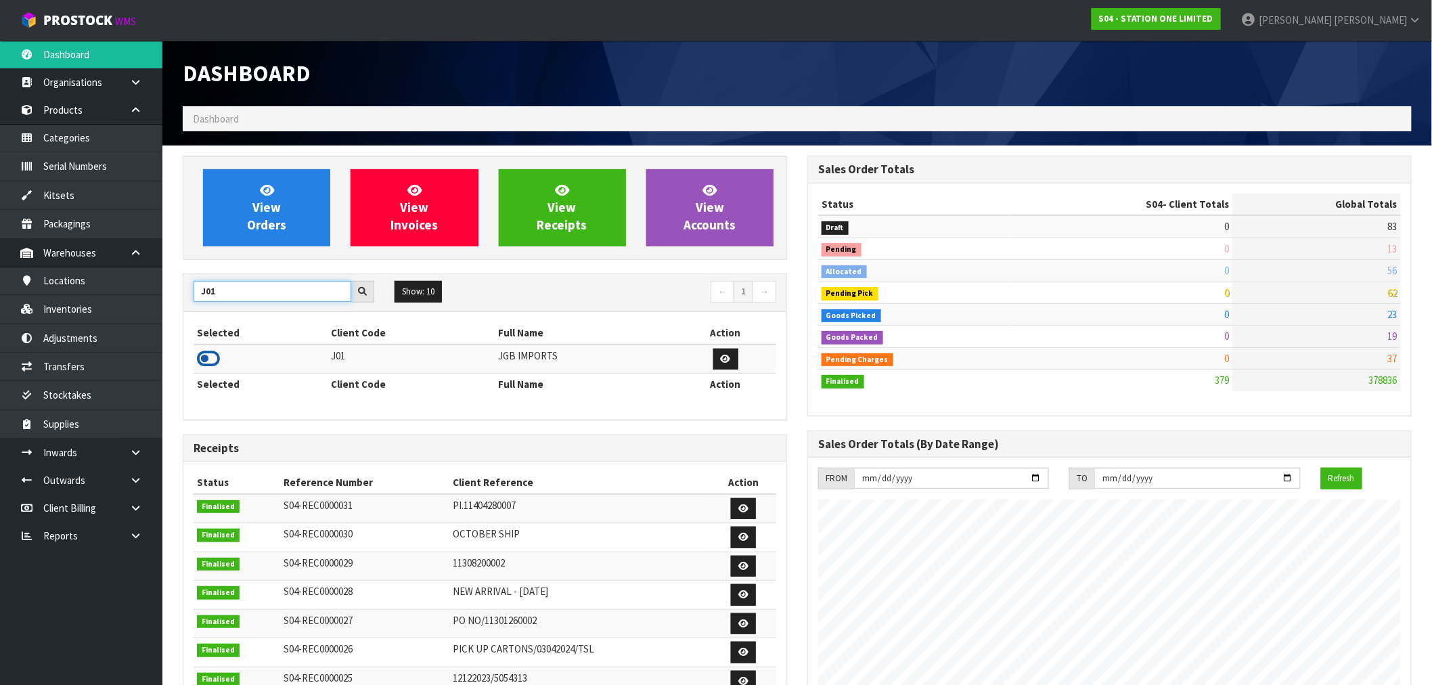
type input "J01"
click at [208, 359] on icon at bounding box center [208, 359] width 23 height 20
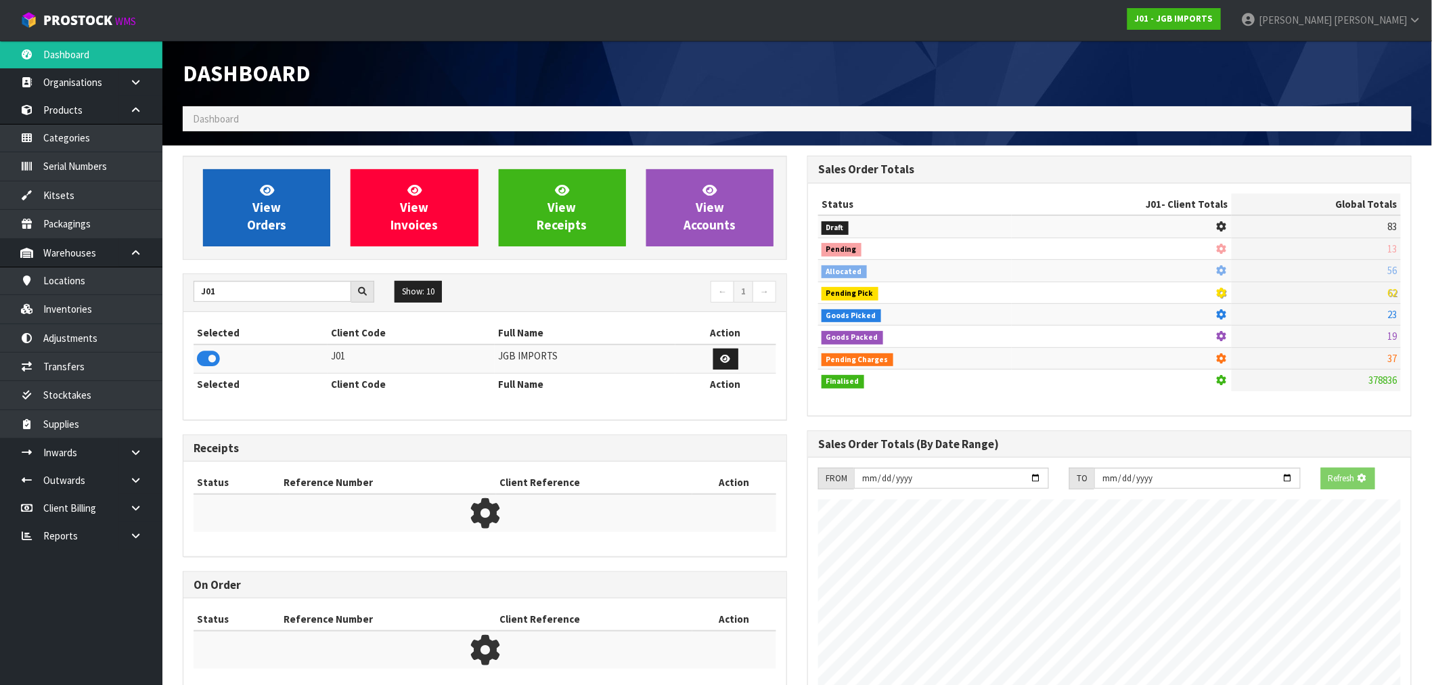
scroll to position [844, 625]
click at [240, 226] on link "View Orders" at bounding box center [266, 207] width 127 height 77
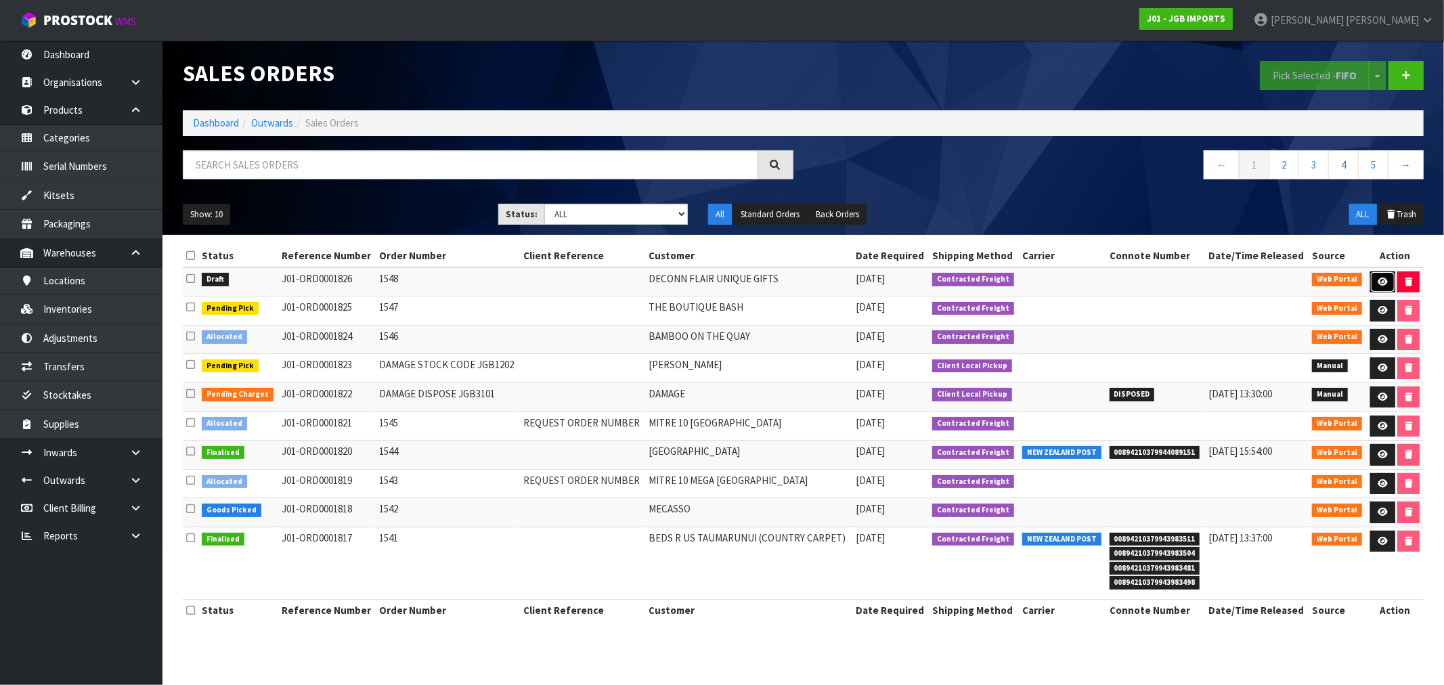
click at [1382, 278] on icon at bounding box center [1383, 282] width 10 height 9
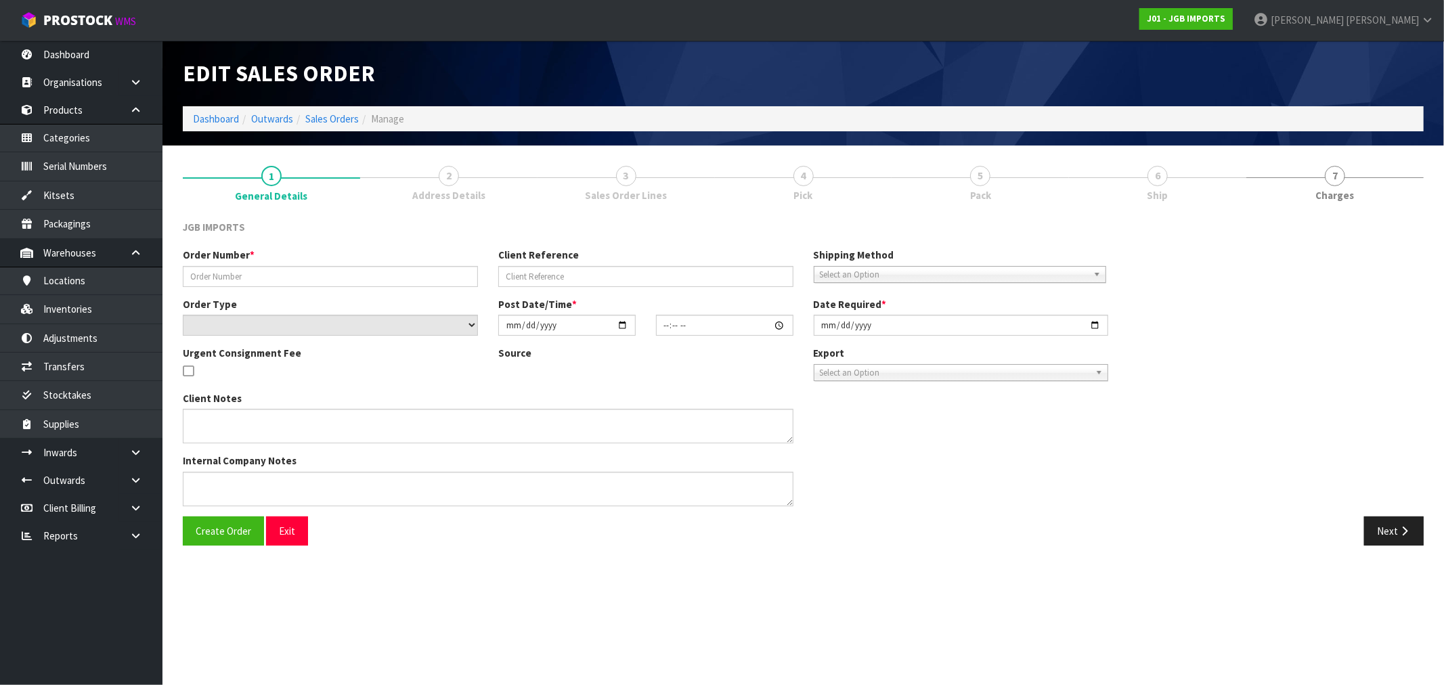
type input "1548"
select select "number:0"
type input "[DATE]"
type input "15:48:00.000"
type input "[DATE]"
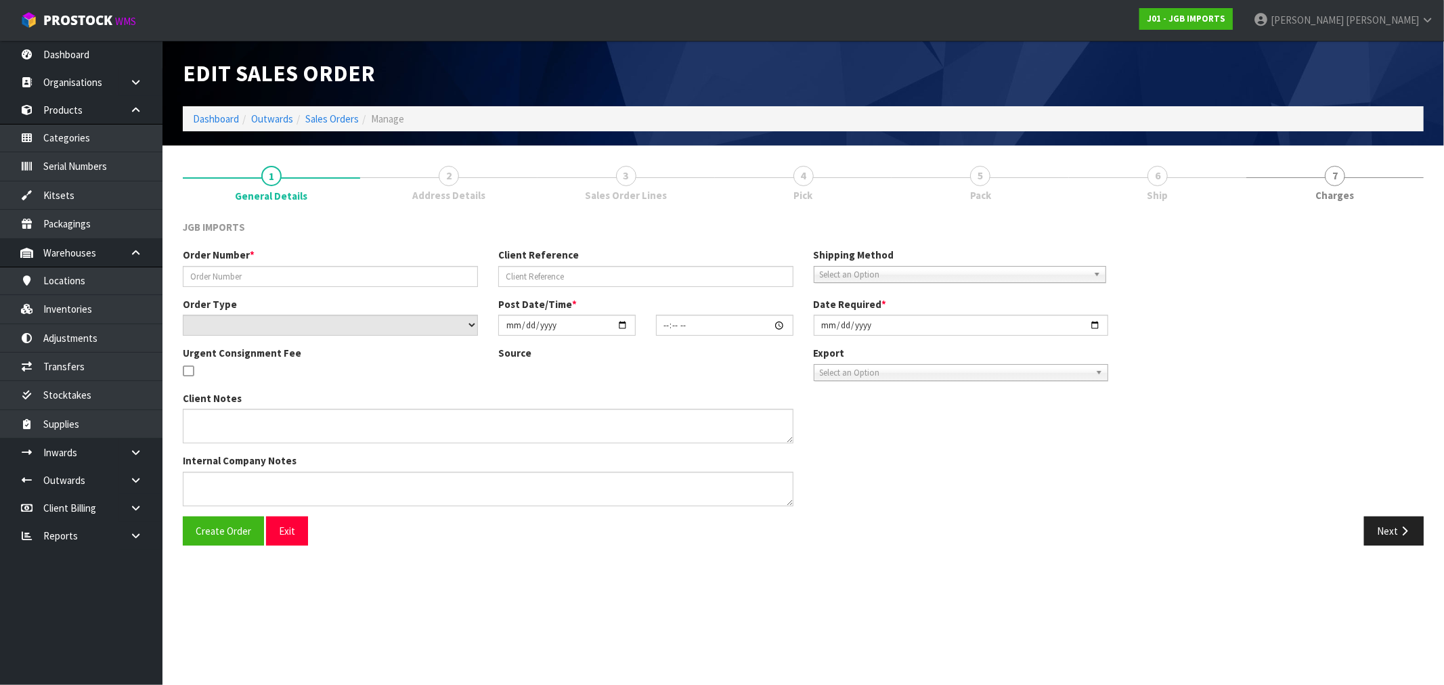
type textarea "ITEMS JGB1506 & JGB1503 ARE TO BE DISCOUNTED TO $19-99 + GST EACH. PLEASE SHOW …"
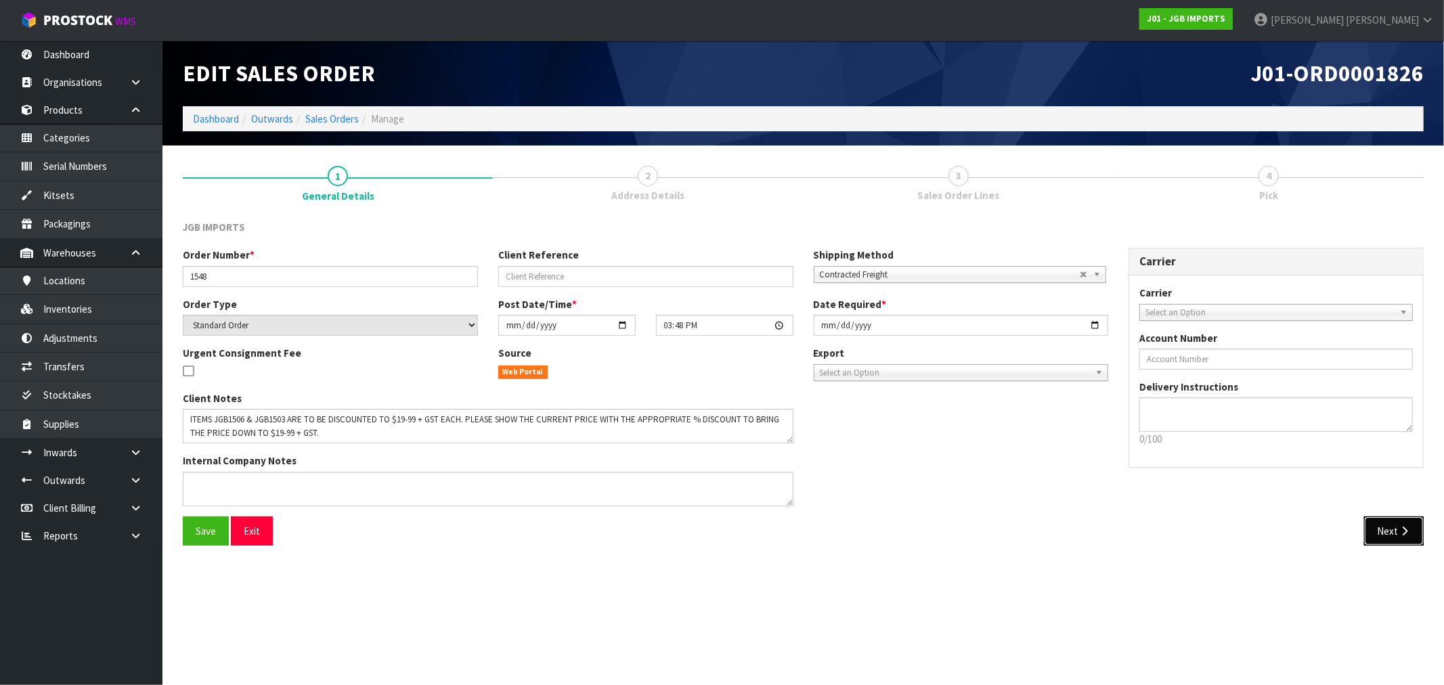
click at [1388, 526] on button "Next" at bounding box center [1394, 531] width 60 height 29
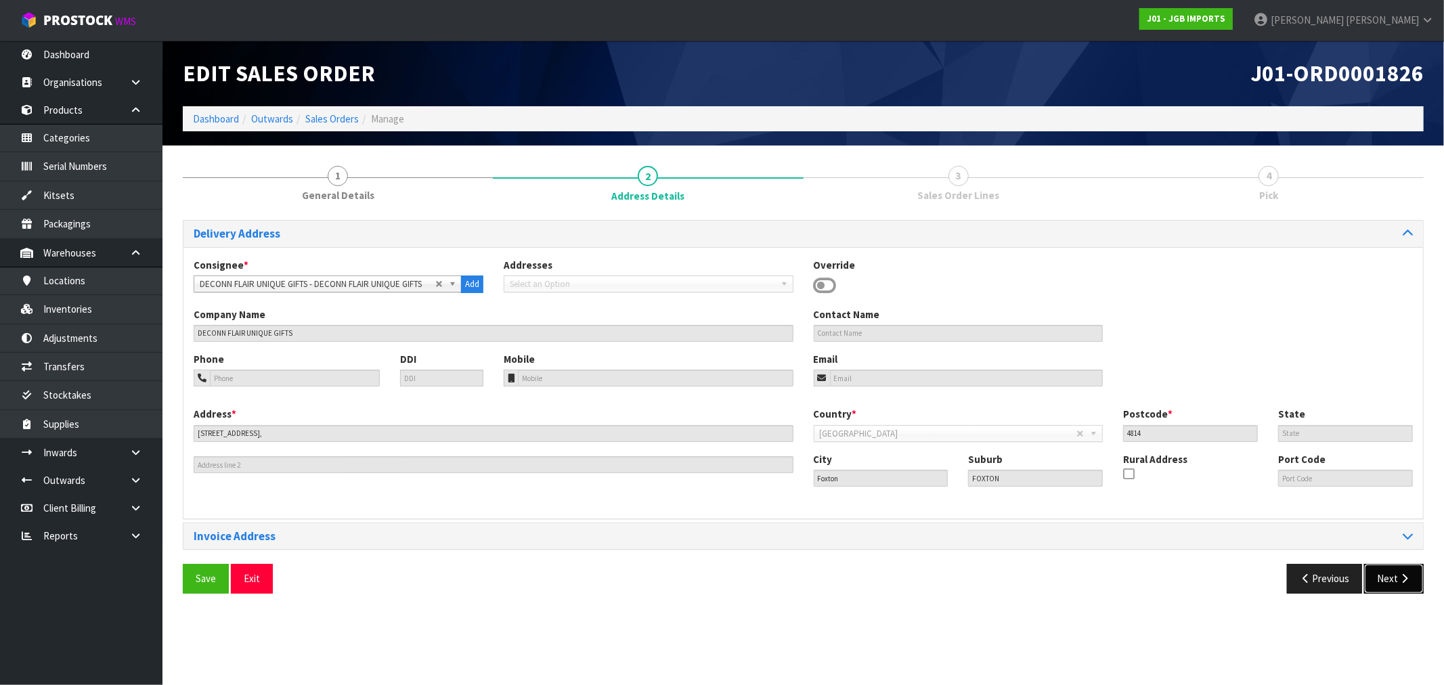
click at [1388, 575] on button "Next" at bounding box center [1394, 578] width 60 height 29
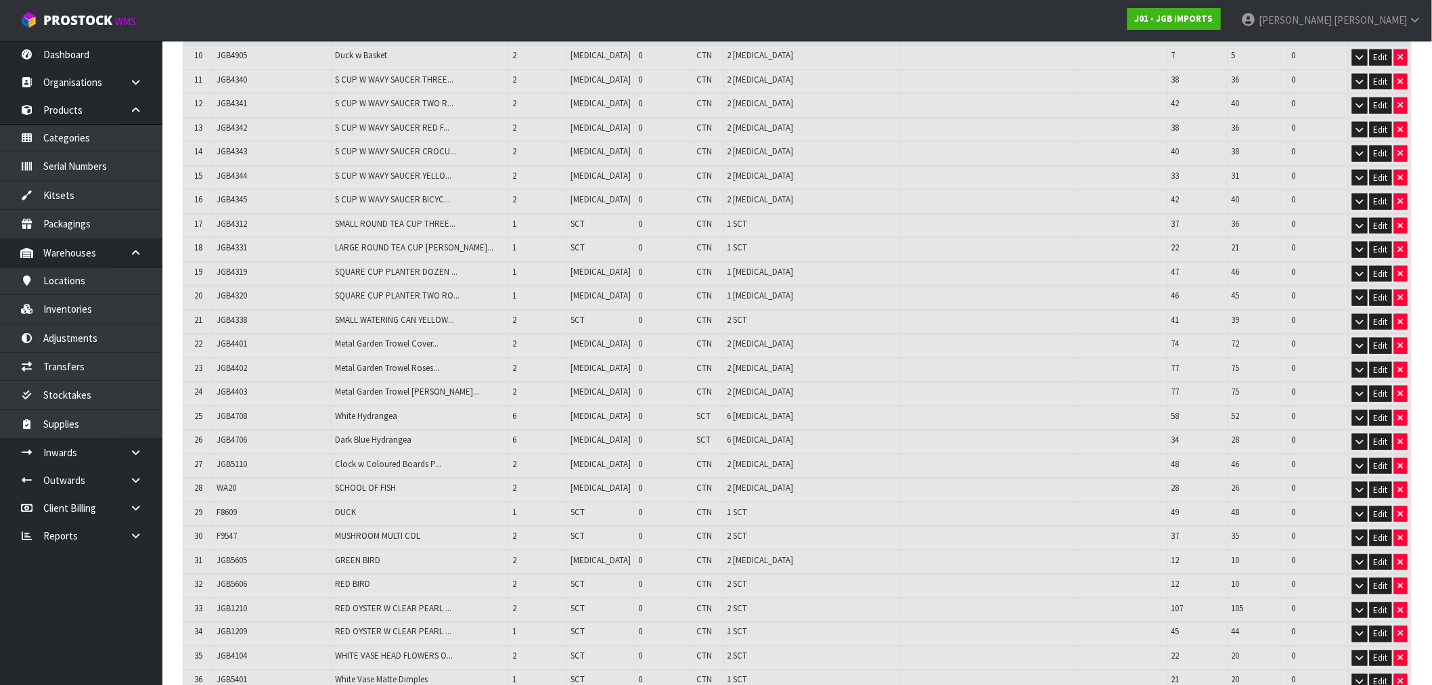
scroll to position [657, 0]
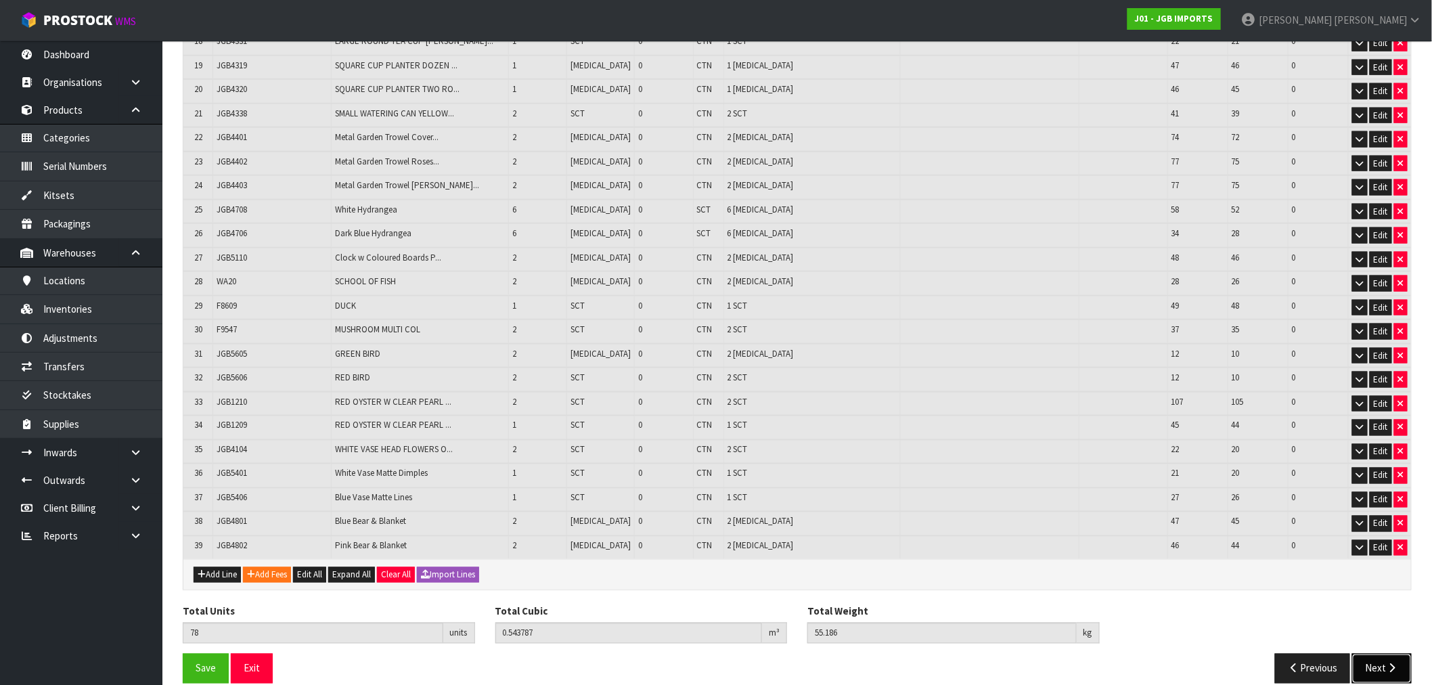
click at [1395, 657] on button "Next" at bounding box center [1383, 668] width 60 height 29
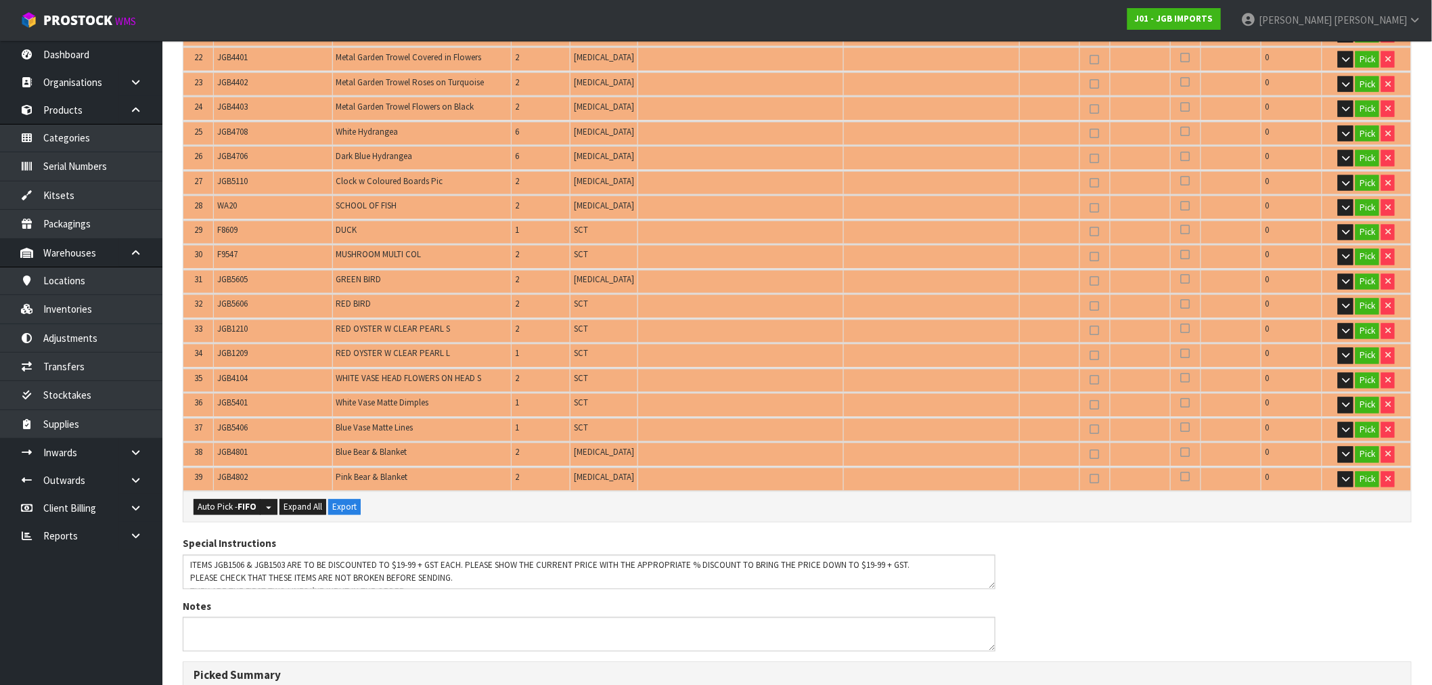
scroll to position [977, 0]
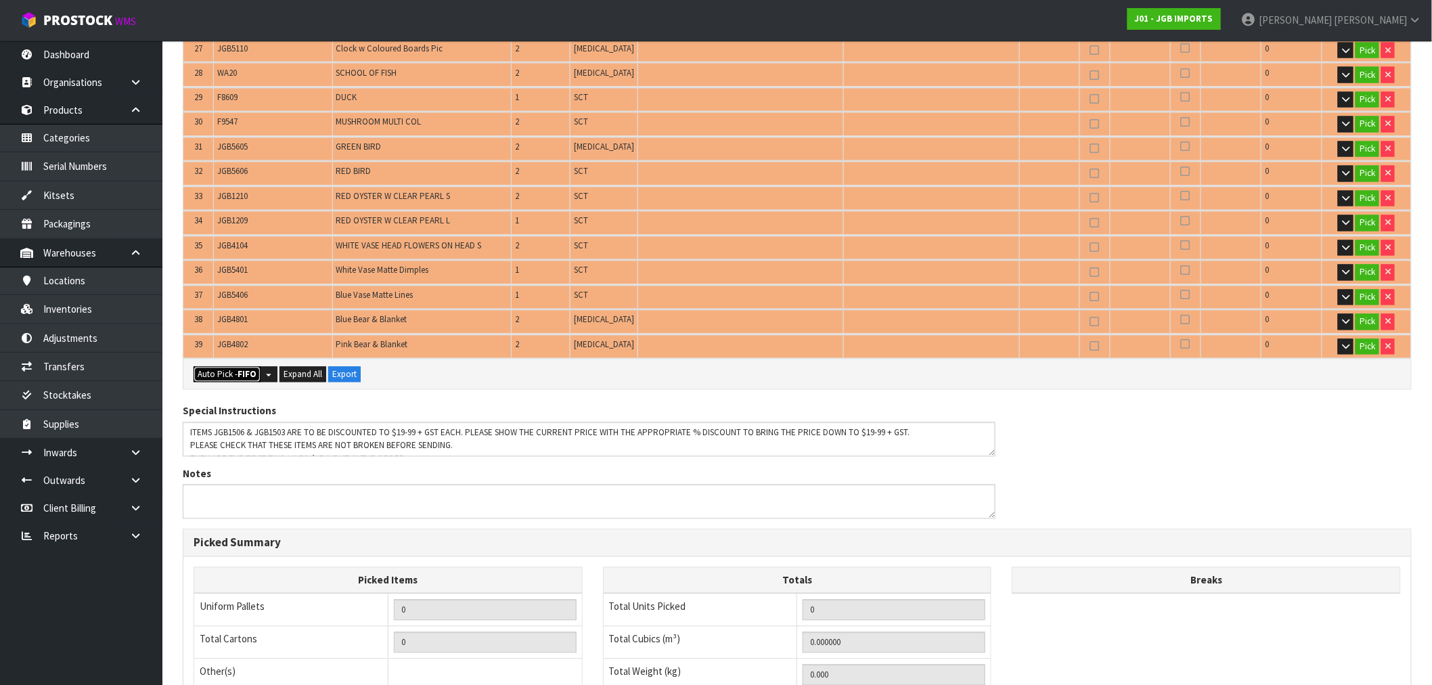
click at [220, 367] on button "Auto Pick - FIFO" at bounding box center [227, 375] width 67 height 16
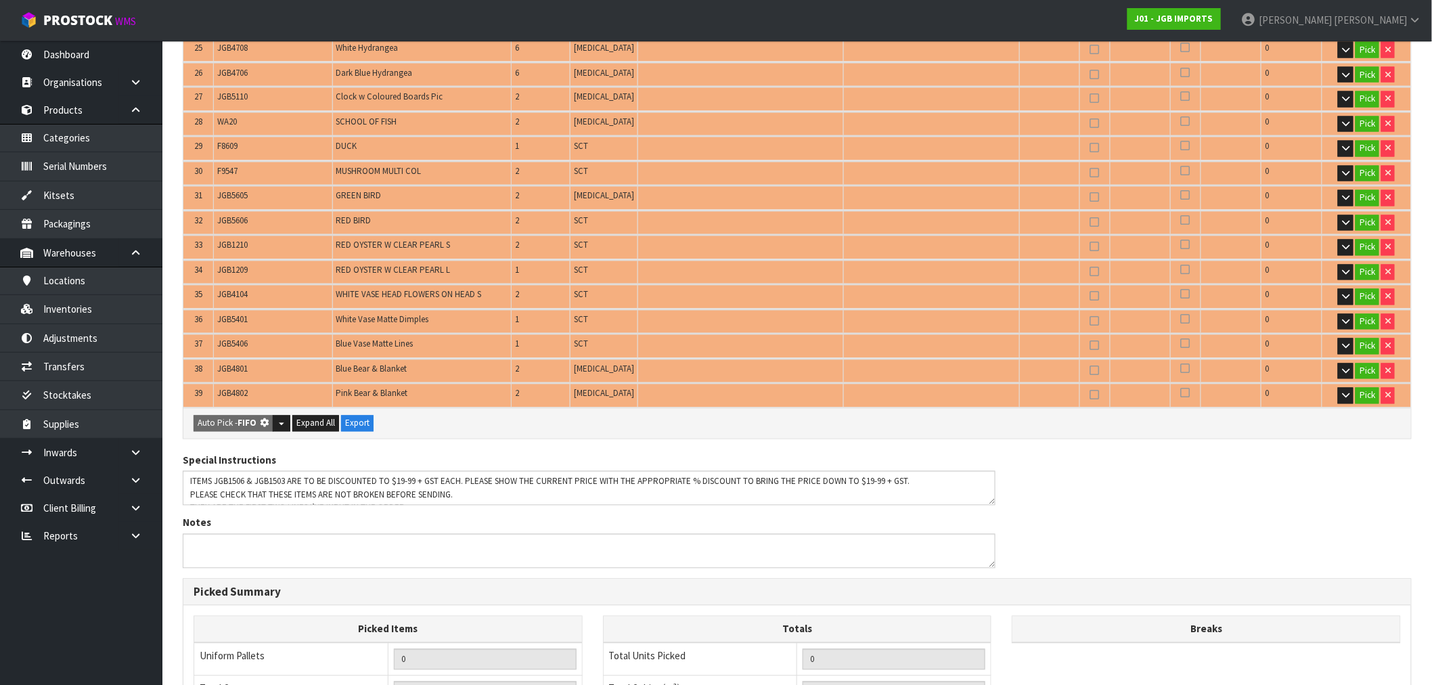
scroll to position [0, 0]
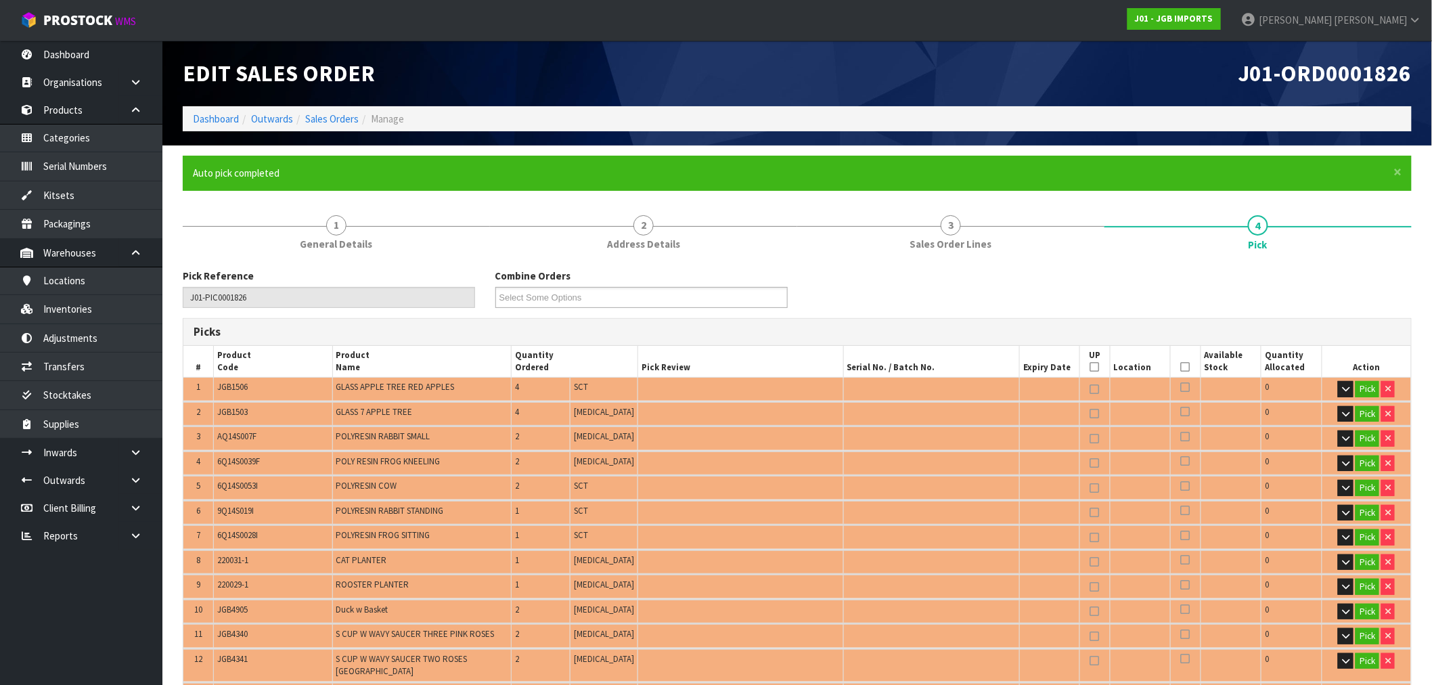
type input "Piece x 50"
type input "Sub-carton x 28"
type input "78"
type input "0.543787"
type input "55.186"
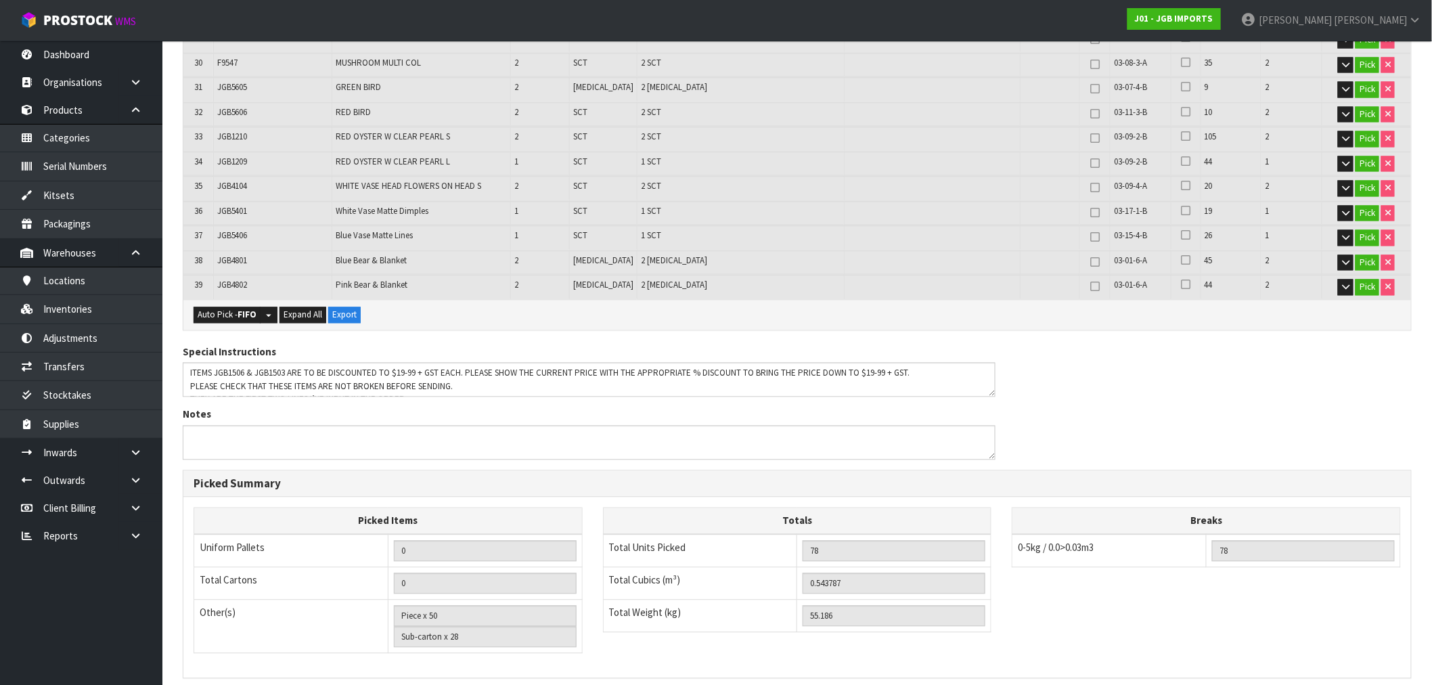
scroll to position [1232, 0]
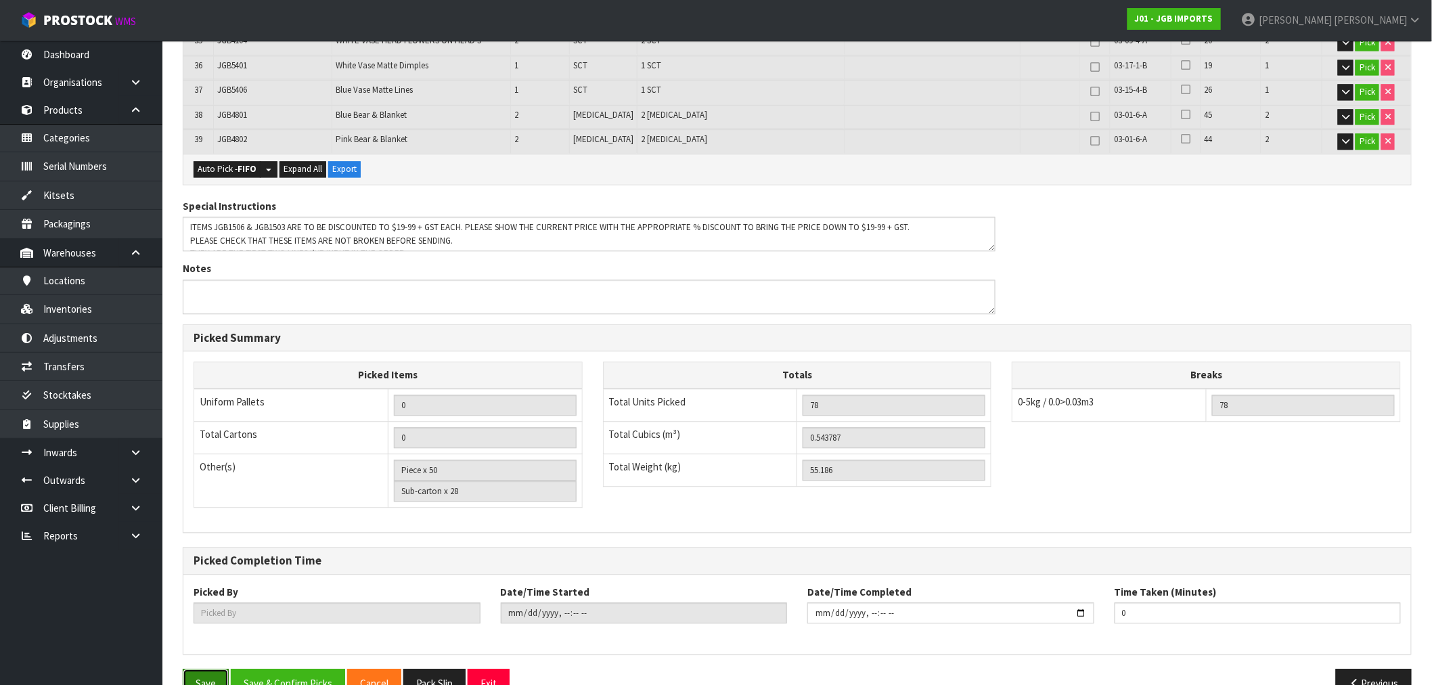
click at [214, 669] on button "Save" at bounding box center [206, 683] width 46 height 29
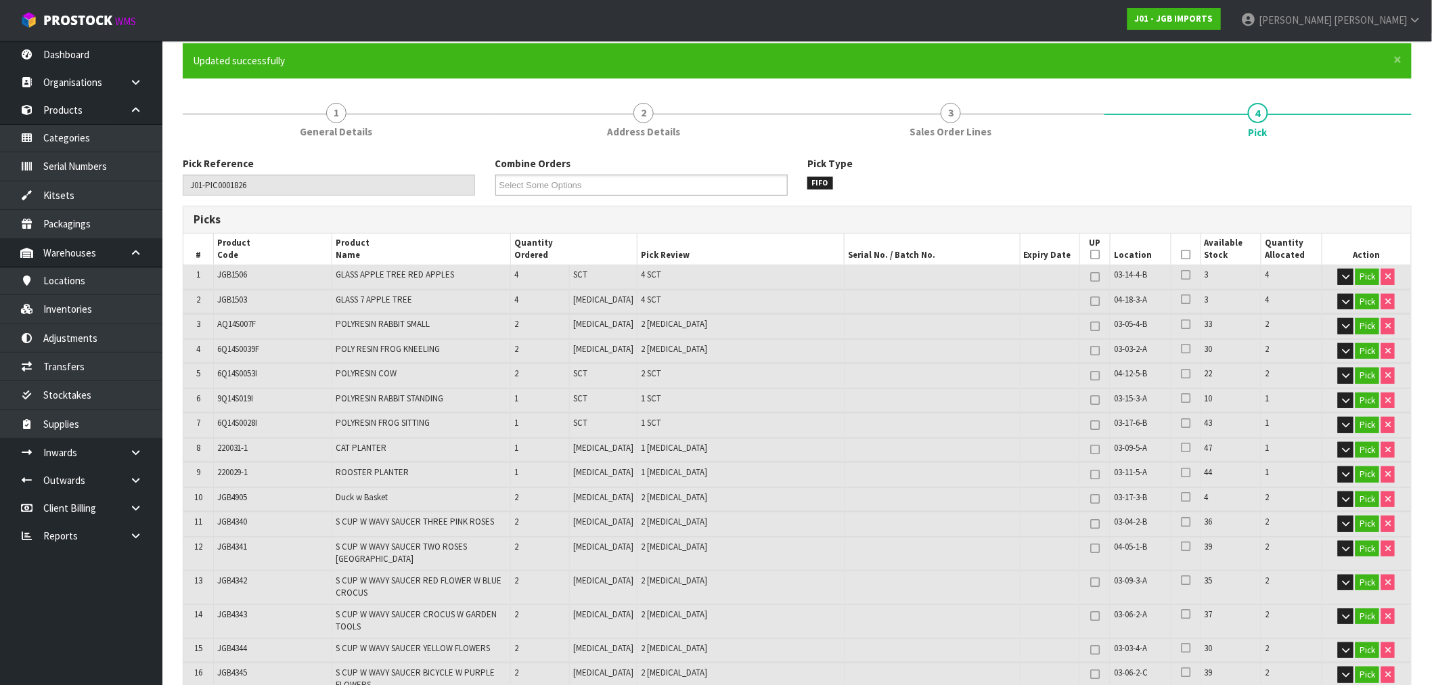
scroll to position [0, 0]
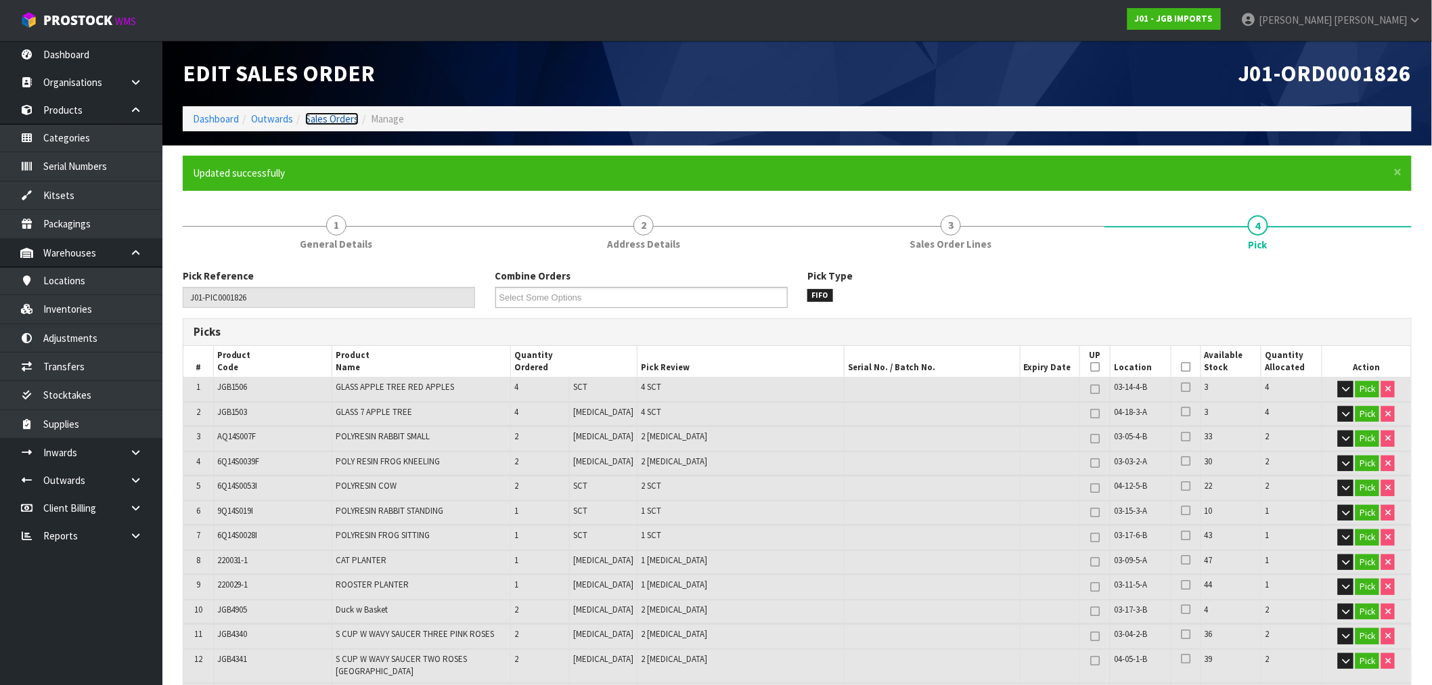
click at [341, 123] on link "Sales Orders" at bounding box center [331, 118] width 53 height 13
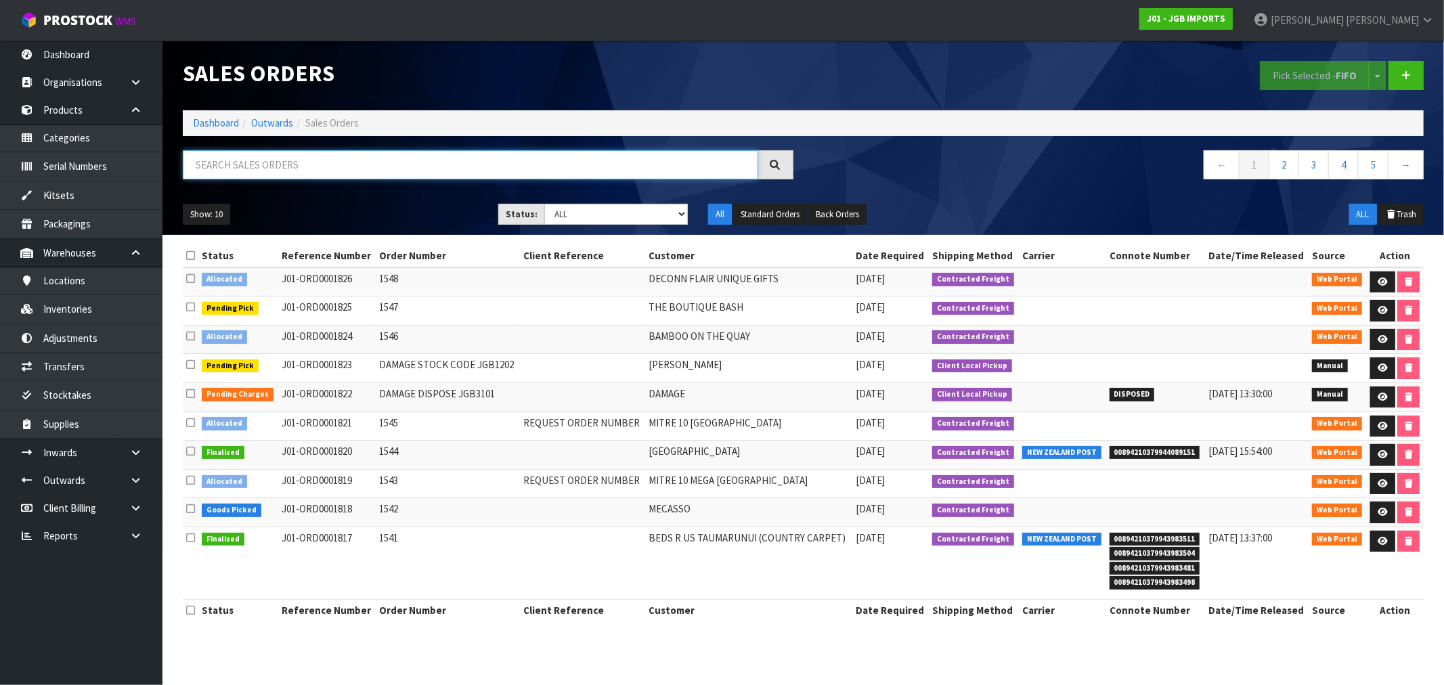
click at [333, 177] on input "text" at bounding box center [470, 164] width 575 height 29
click at [213, 130] on ol "Dashboard Outwards Sales Orders" at bounding box center [803, 122] width 1241 height 25
click at [204, 124] on link "Dashboard" at bounding box center [216, 122] width 46 height 13
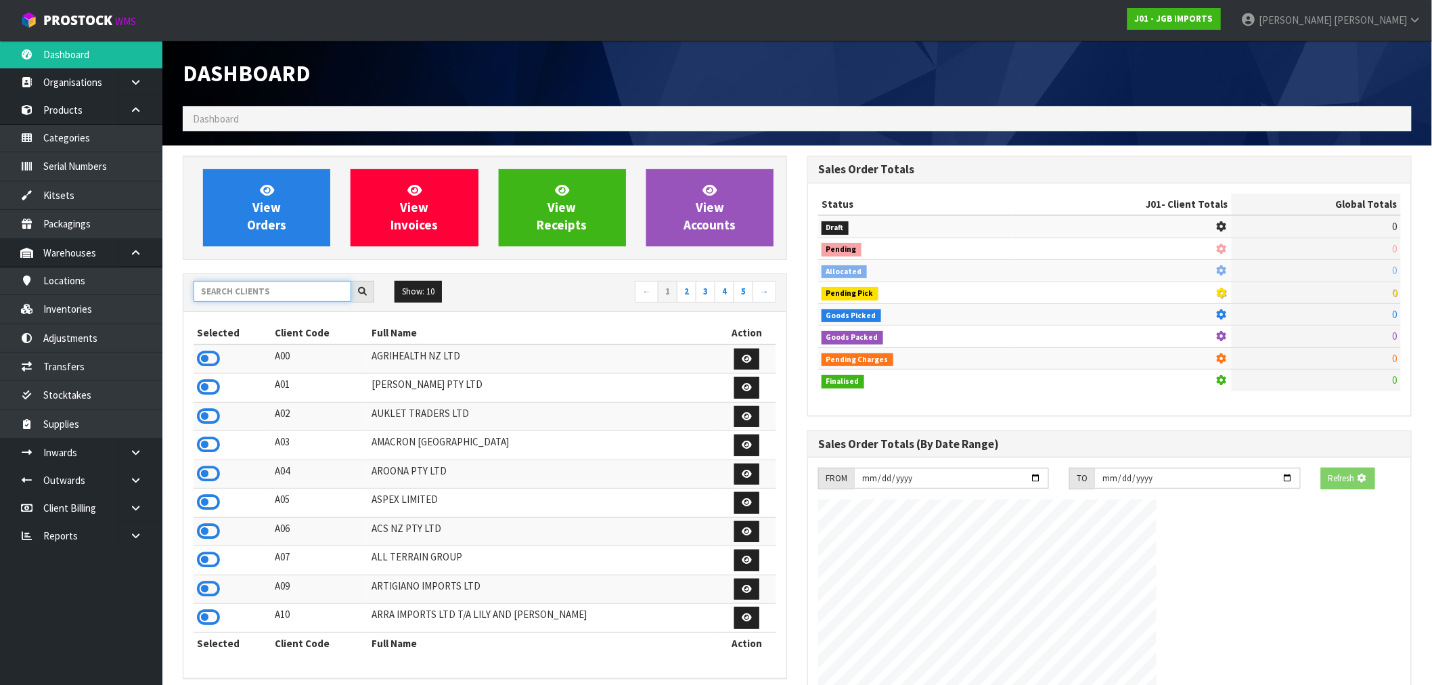
click at [255, 293] on input "text" at bounding box center [273, 291] width 158 height 21
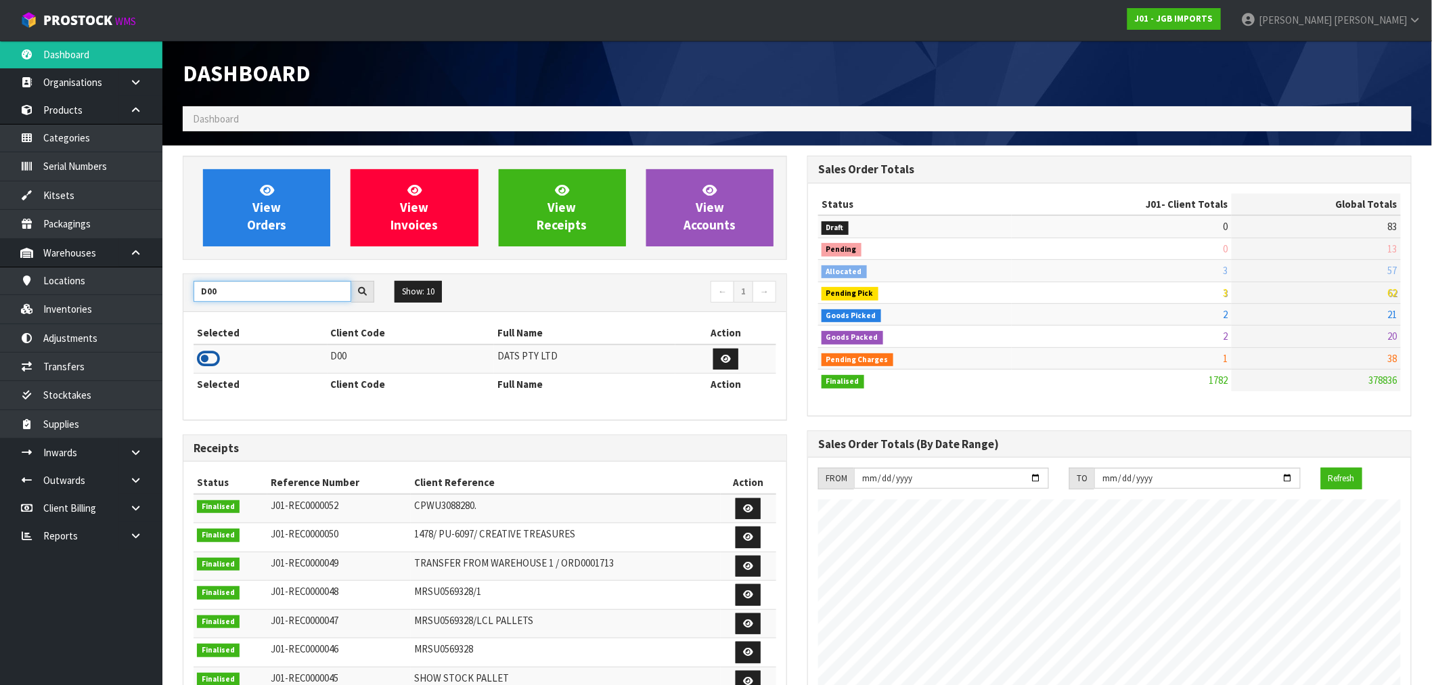
type input "D00"
click at [212, 362] on icon at bounding box center [208, 359] width 23 height 20
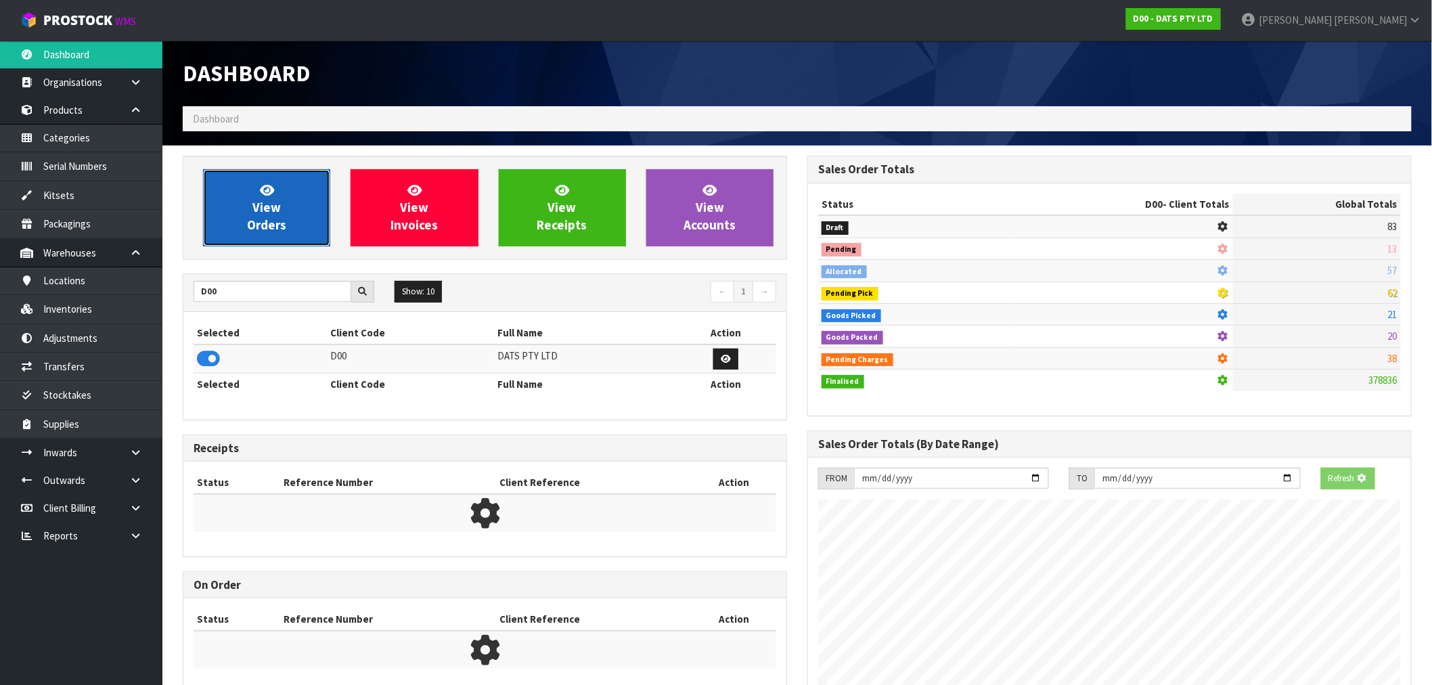
scroll to position [676091, 676310]
click at [226, 234] on link "View Orders" at bounding box center [266, 207] width 127 height 77
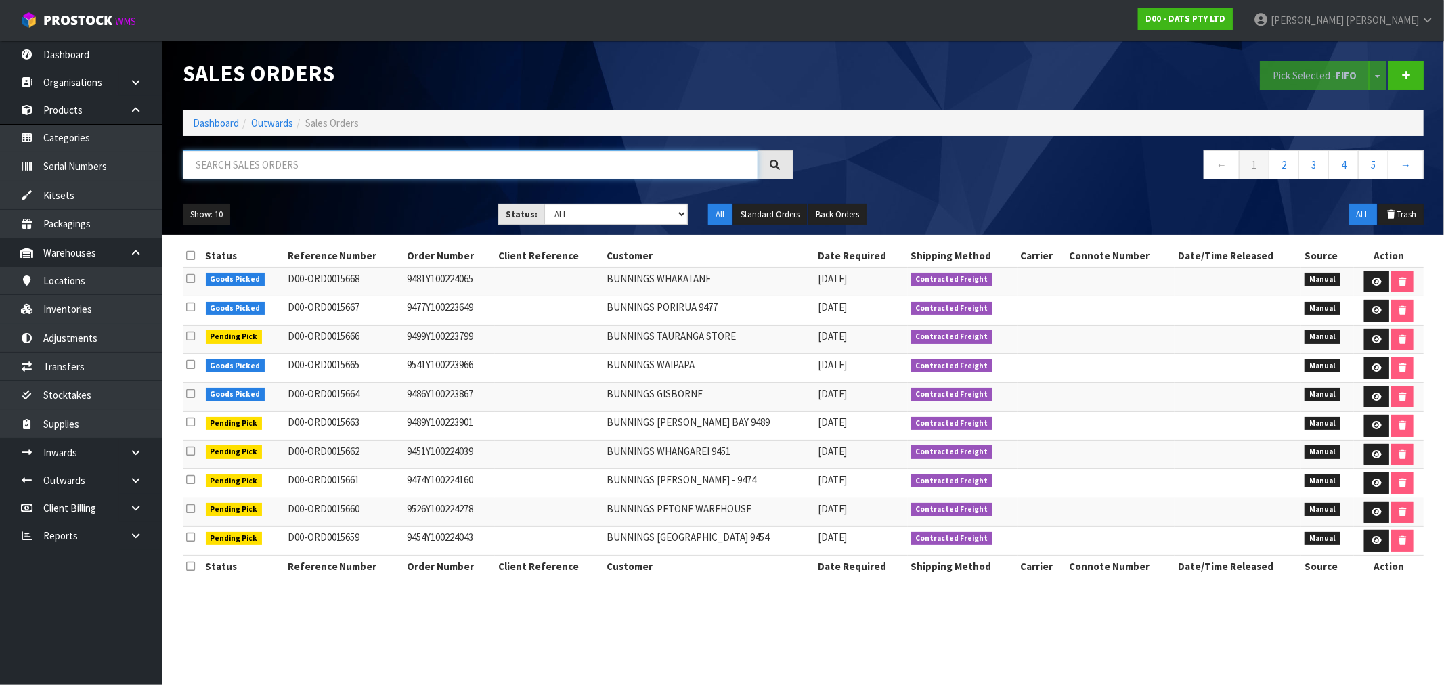
click at [376, 169] on input "text" at bounding box center [470, 164] width 575 height 29
click at [221, 115] on ol "Dashboard Outwards Sales Orders" at bounding box center [803, 122] width 1241 height 25
click at [194, 125] on link "Dashboard" at bounding box center [216, 122] width 46 height 13
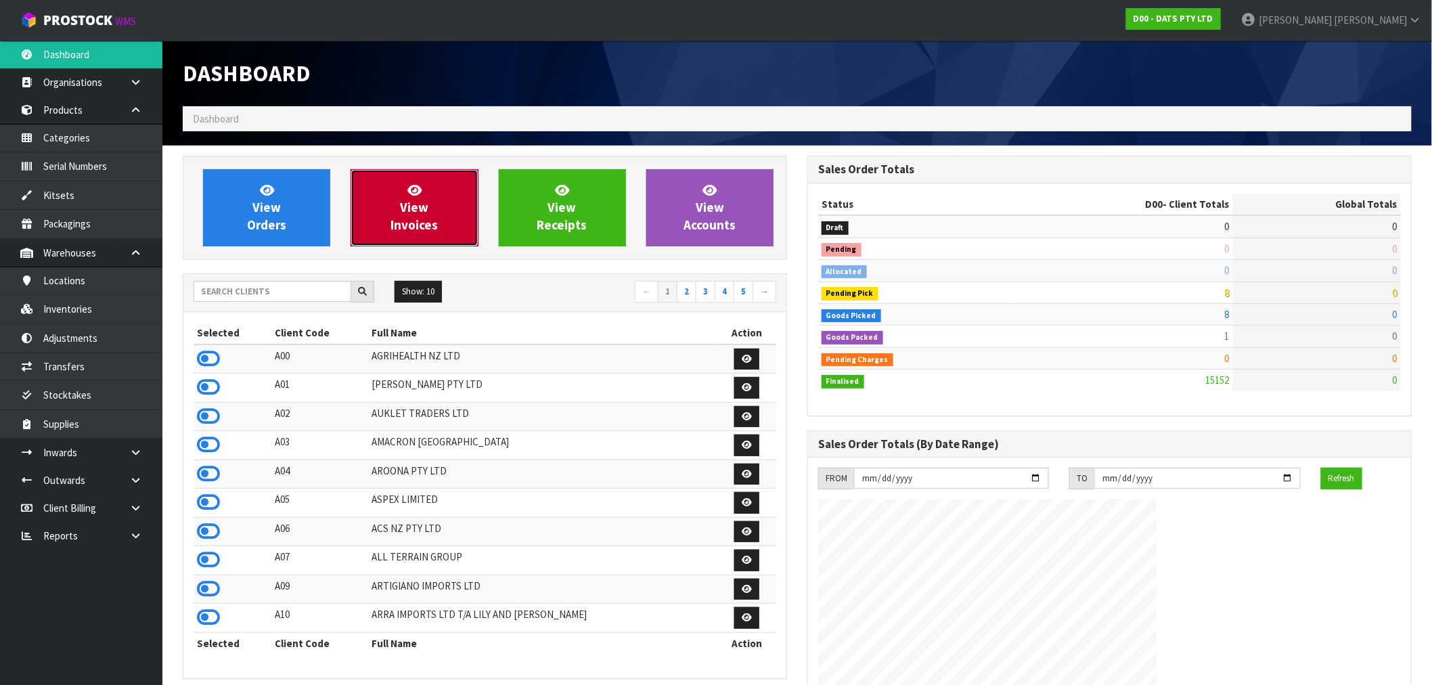
click at [421, 219] on span "View Invoices" at bounding box center [414, 207] width 47 height 51
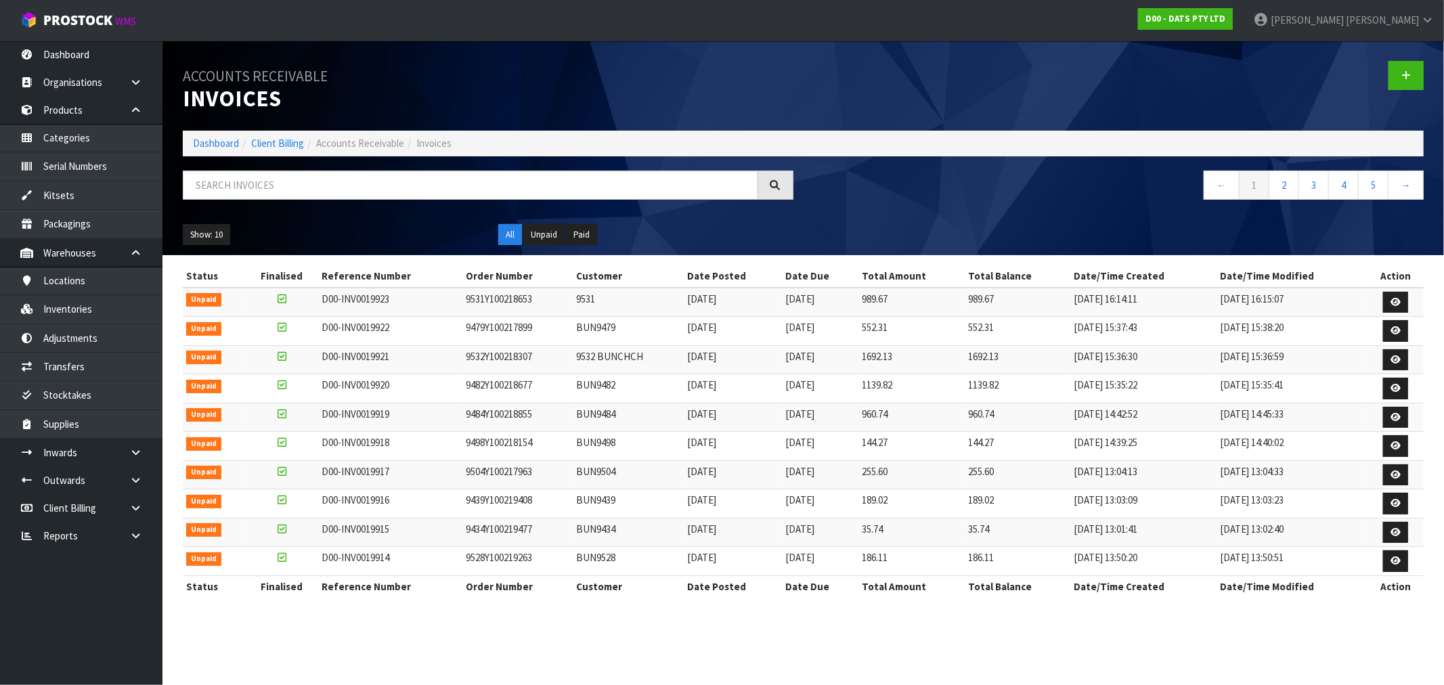
drag, startPoint x: 382, startPoint y: 535, endPoint x: 380, endPoint y: 524, distance: 11.7
click at [382, 535] on td "D00-INV0019915" at bounding box center [390, 532] width 144 height 29
drag, startPoint x: 637, startPoint y: 372, endPoint x: 600, endPoint y: 382, distance: 37.8
click at [636, 373] on td "9532 BUNCHCH" at bounding box center [628, 359] width 110 height 29
click at [230, 146] on link "Dashboard" at bounding box center [216, 143] width 46 height 13
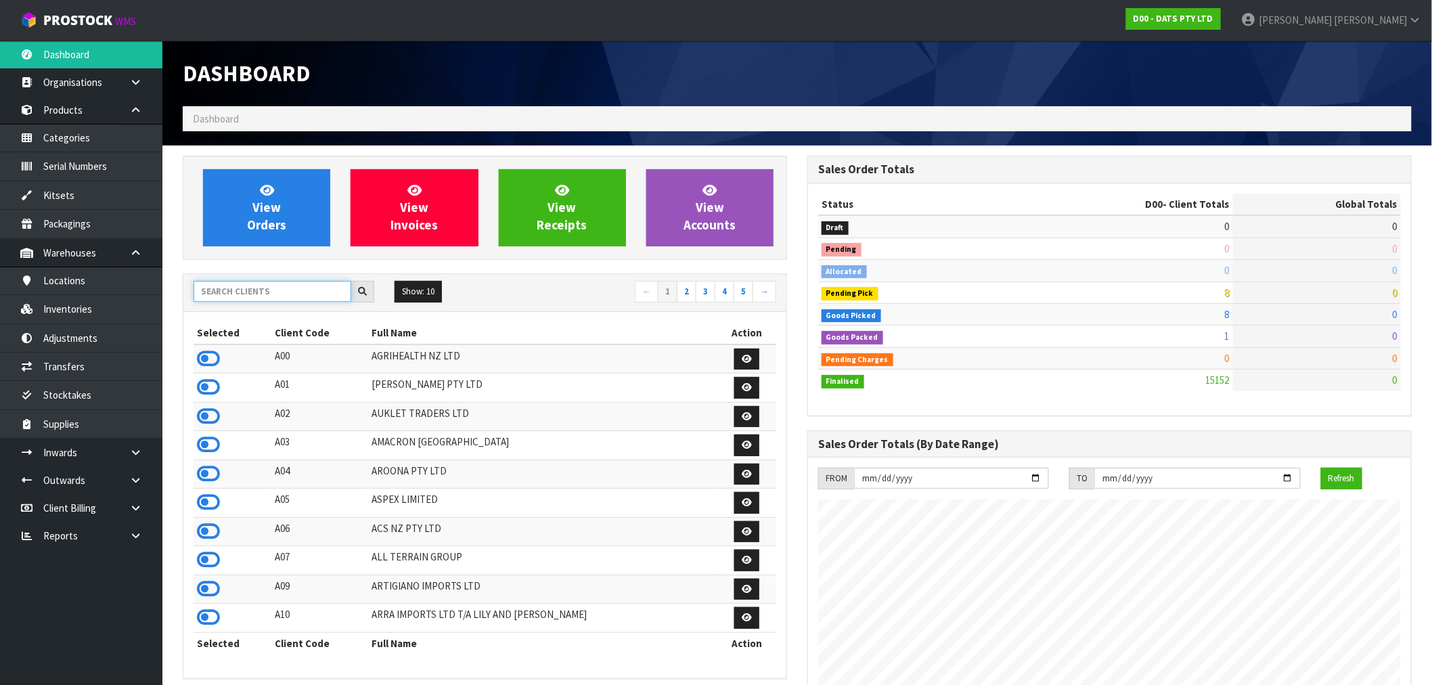
click at [286, 301] on input "text" at bounding box center [273, 291] width 158 height 21
type input "J01"
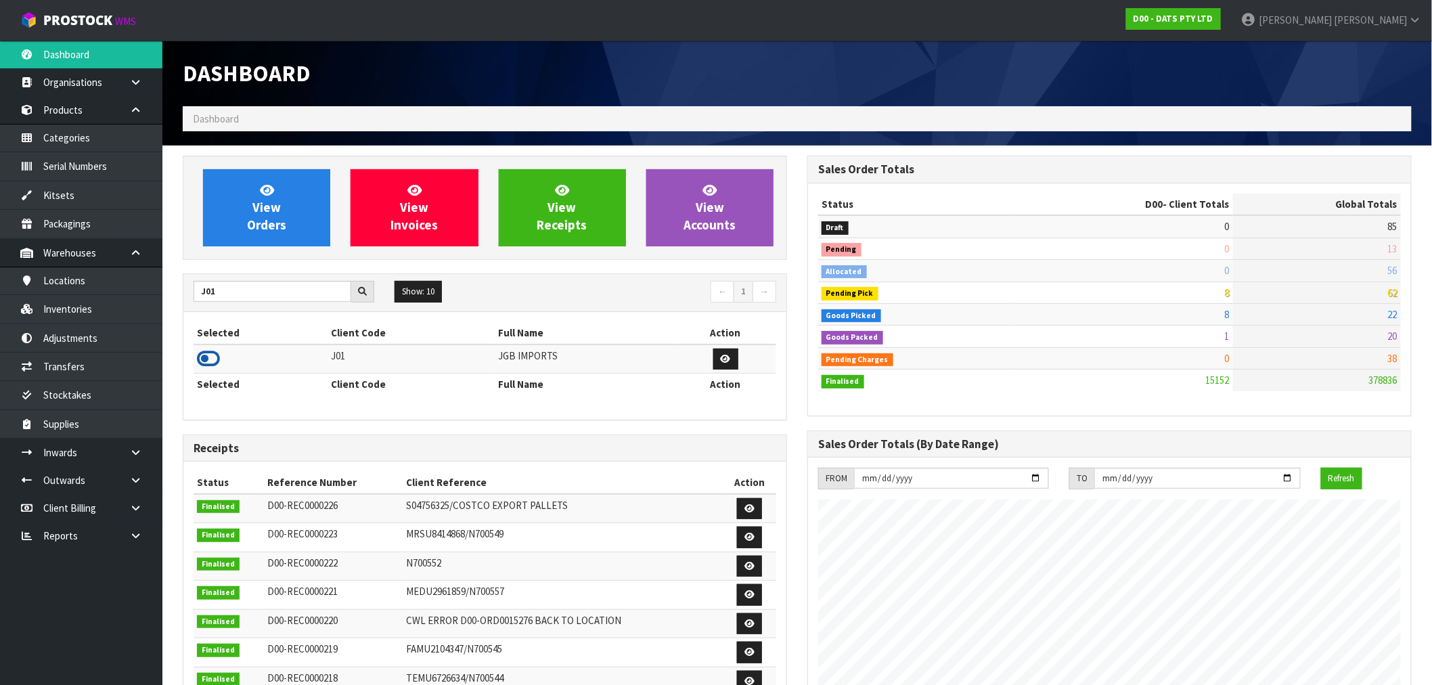
click at [202, 352] on icon at bounding box center [208, 359] width 23 height 20
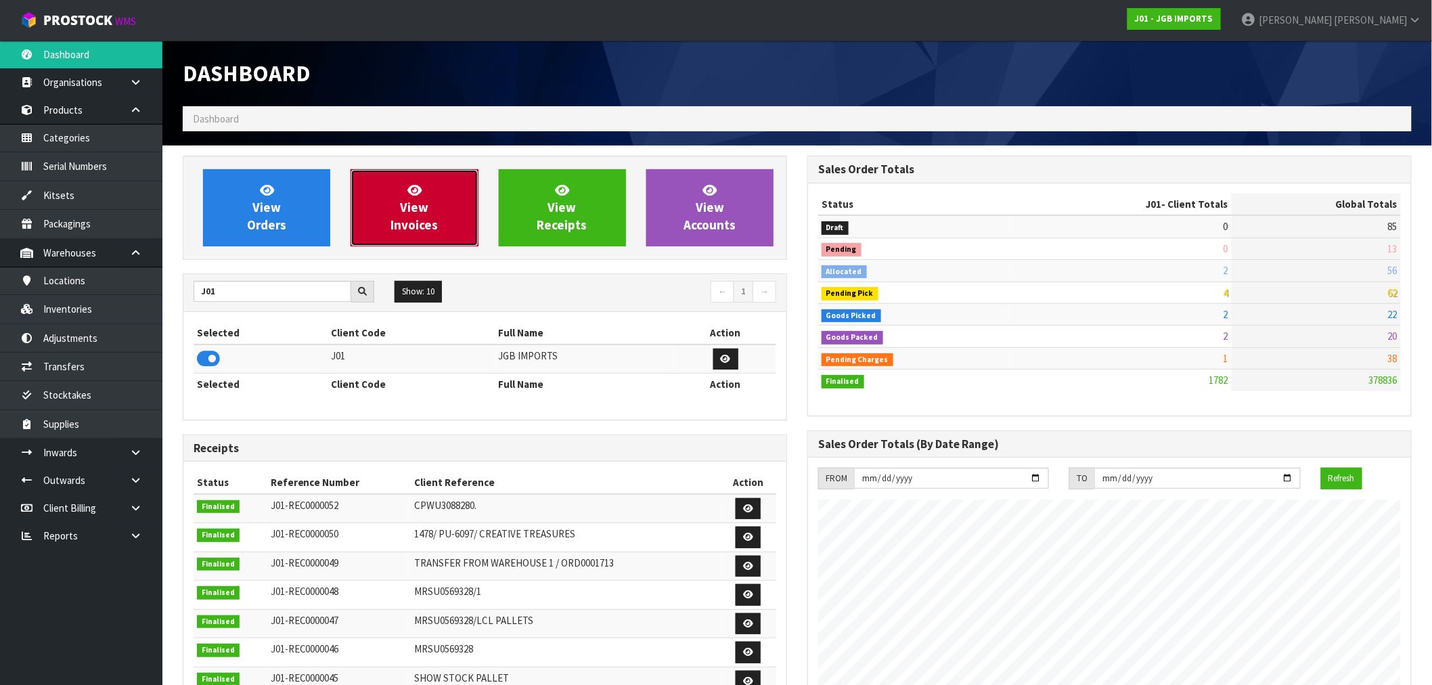
click at [417, 221] on span "View Invoices" at bounding box center [414, 207] width 47 height 51
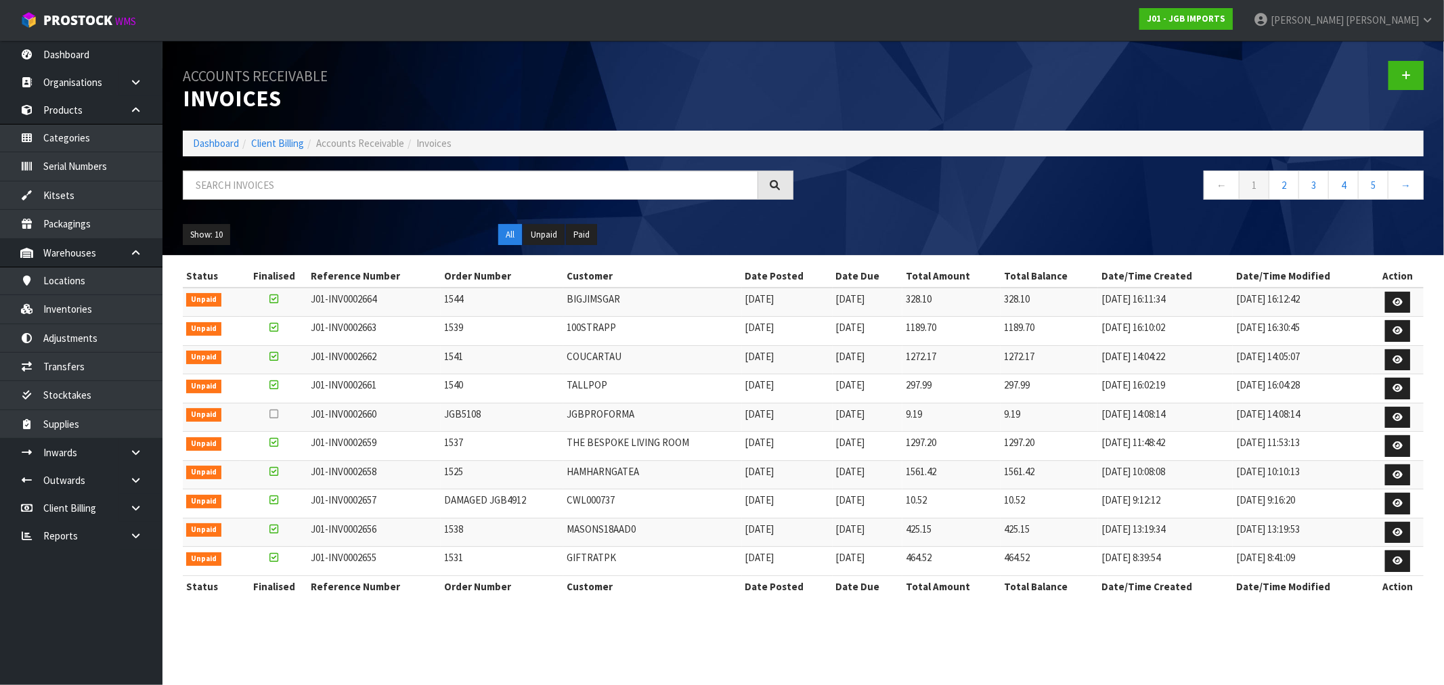
drag, startPoint x: 808, startPoint y: 362, endPoint x: 571, endPoint y: 288, distance: 248.8
click at [571, 288] on tbody "Unpaid J01-INV0002664 1544 BIGJIMSGAR [DATE] [DATE] 328.10 328.10 [DATE] 16:11:…" at bounding box center [803, 432] width 1241 height 288
drag, startPoint x: 368, startPoint y: 389, endPoint x: 896, endPoint y: 384, distance: 528.0
click at [896, 384] on tr "Unpaid J01-INV0002661 1540 TALLPOP [DATE] [DATE] 297.99 297.99 [DATE] 16:02:19 …" at bounding box center [803, 388] width 1241 height 29
click at [1394, 393] on icon at bounding box center [1397, 388] width 10 height 9
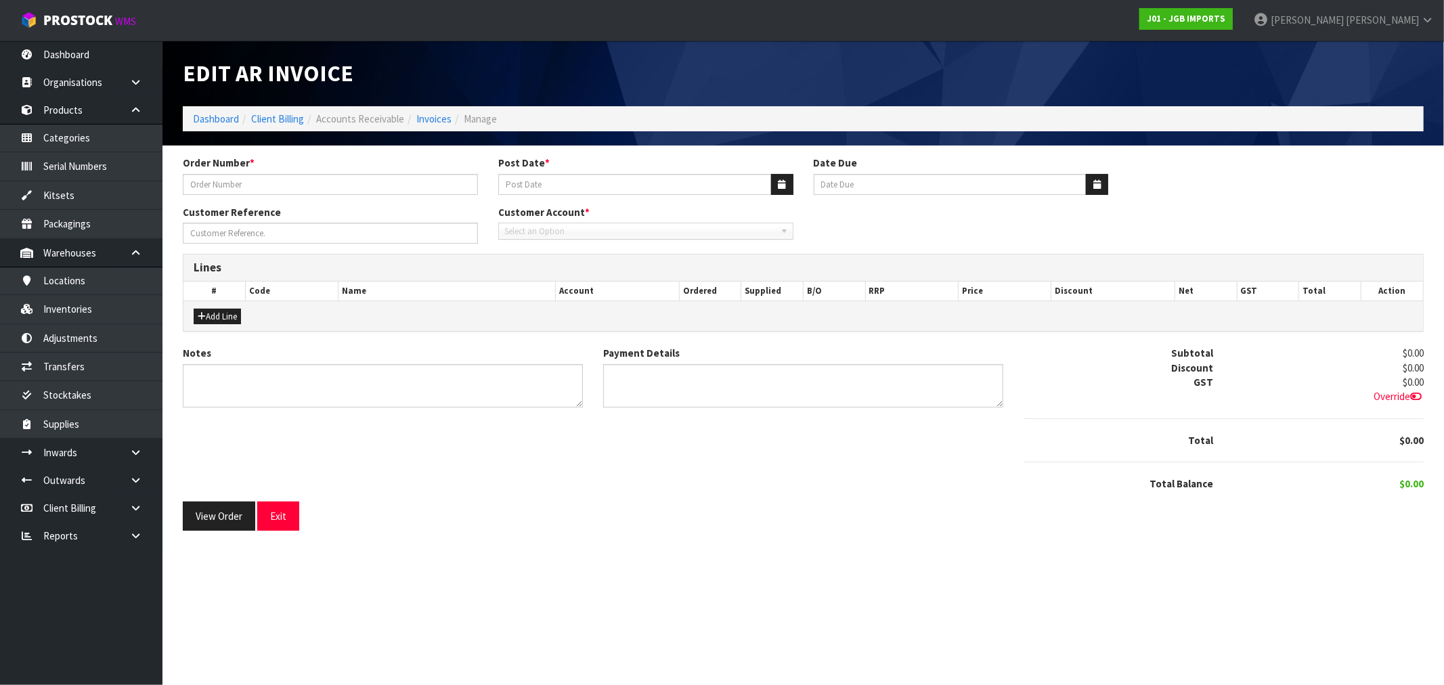
type input "1540"
type input "[DATE]"
